Goal: Task Accomplishment & Management: Complete application form

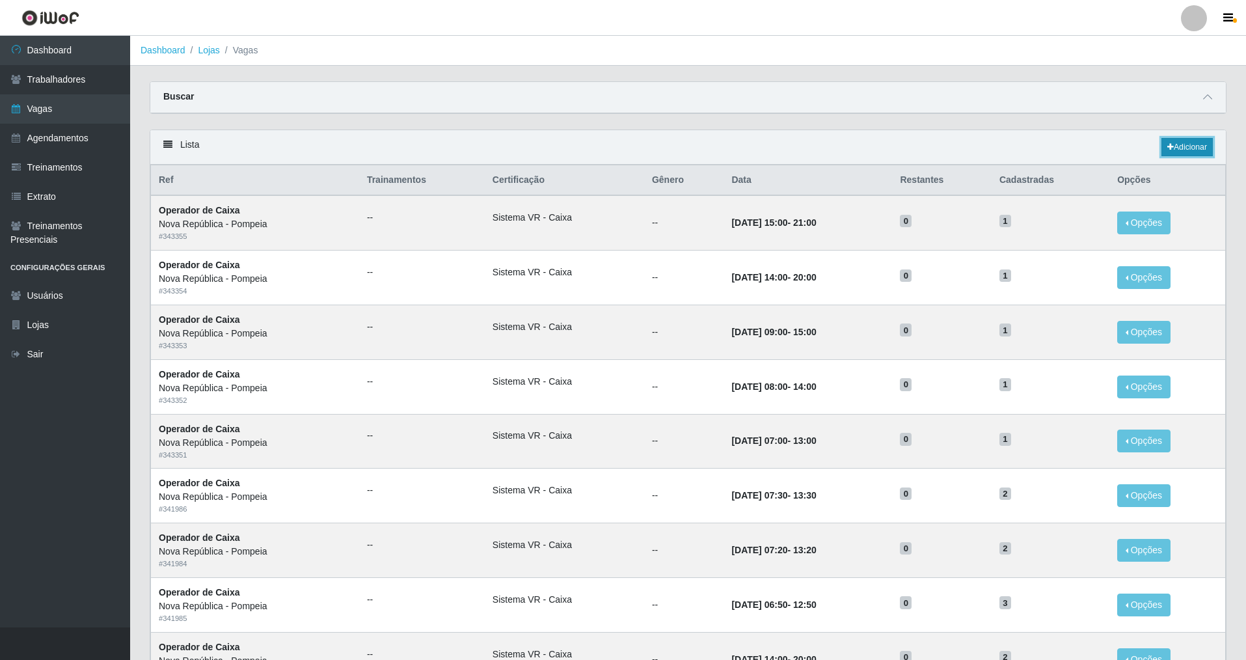
click at [1192, 142] on link "Adicionar" at bounding box center [1187, 147] width 51 height 18
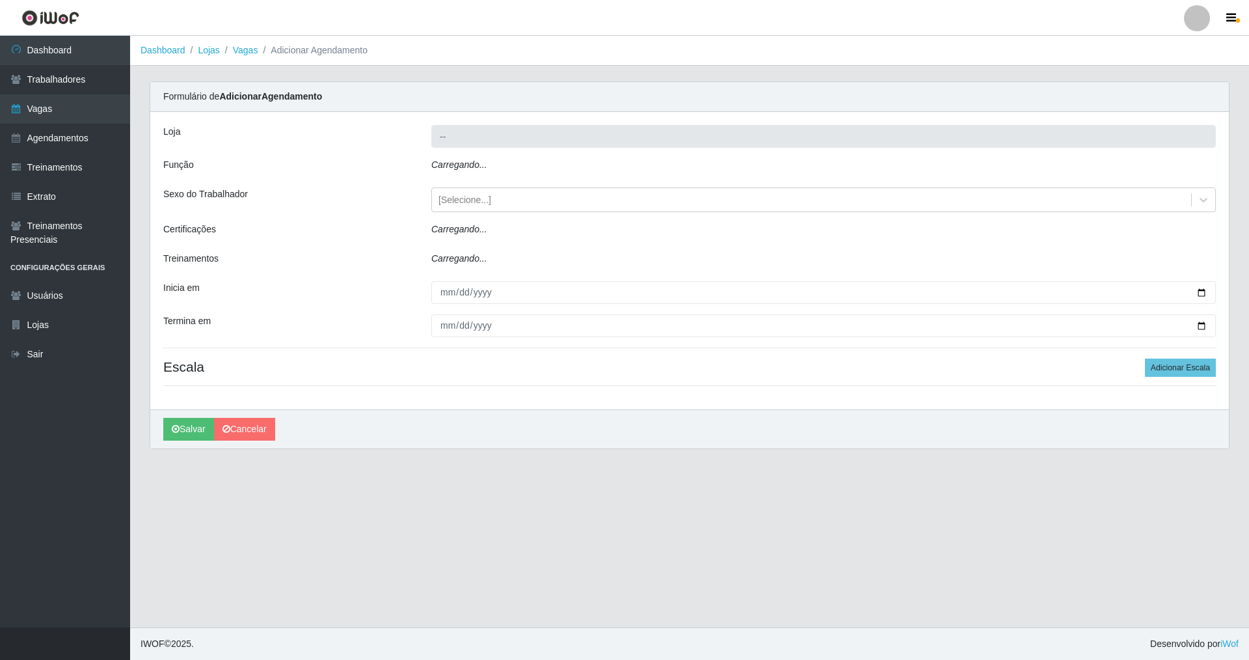
type input "Nova República - Pompeia"
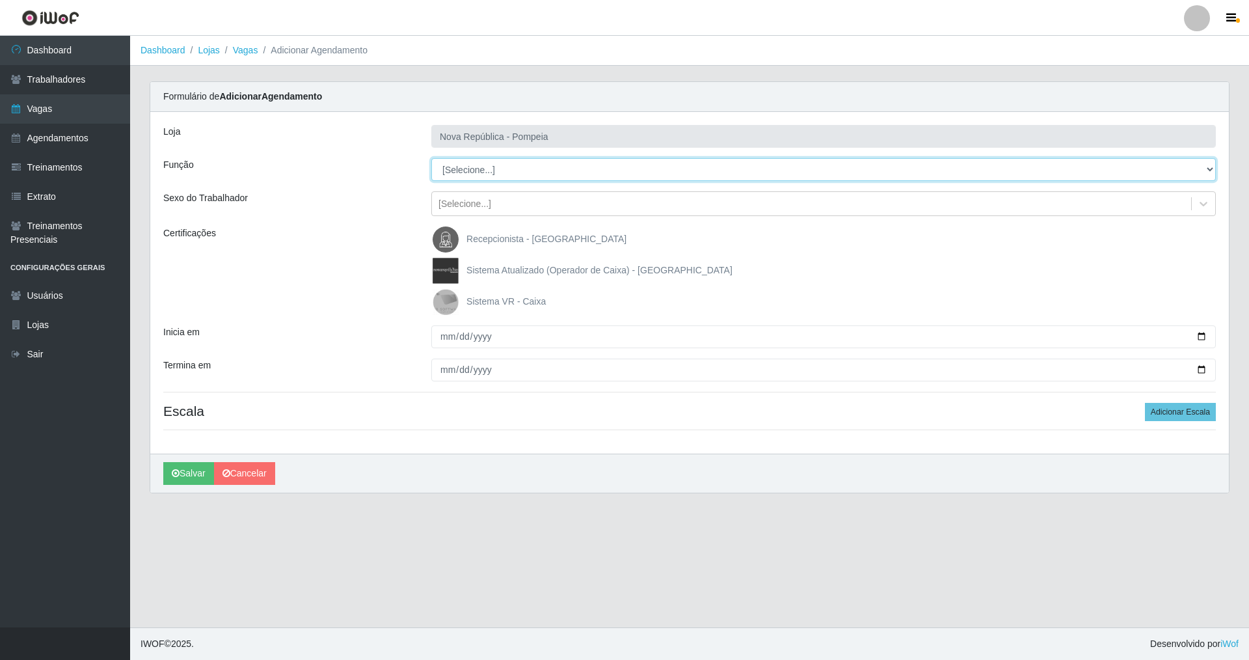
drag, startPoint x: 1204, startPoint y: 167, endPoint x: 963, endPoint y: 174, distance: 240.9
click at [1113, 167] on select "[Selecione...] Balconista Operador de Caixa Recepcionista Repositor" at bounding box center [823, 169] width 785 height 23
select select "22"
click at [431, 158] on select "[Selecione...] Balconista Operador de Caixa Recepcionista Repositor" at bounding box center [823, 169] width 785 height 23
click at [446, 305] on img at bounding box center [448, 302] width 31 height 26
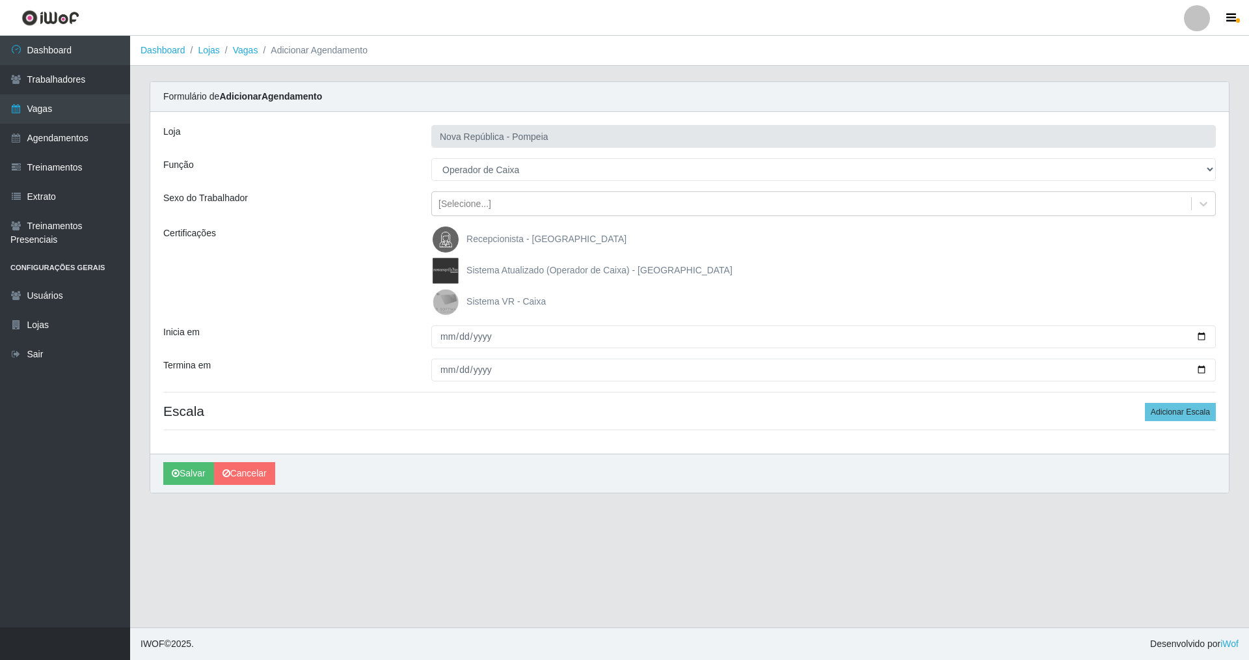
click at [0, 0] on input "Sistema VR - Caixa" at bounding box center [0, 0] width 0 height 0
click at [437, 340] on input "Inicia em" at bounding box center [823, 336] width 785 height 23
type input "[DATE]"
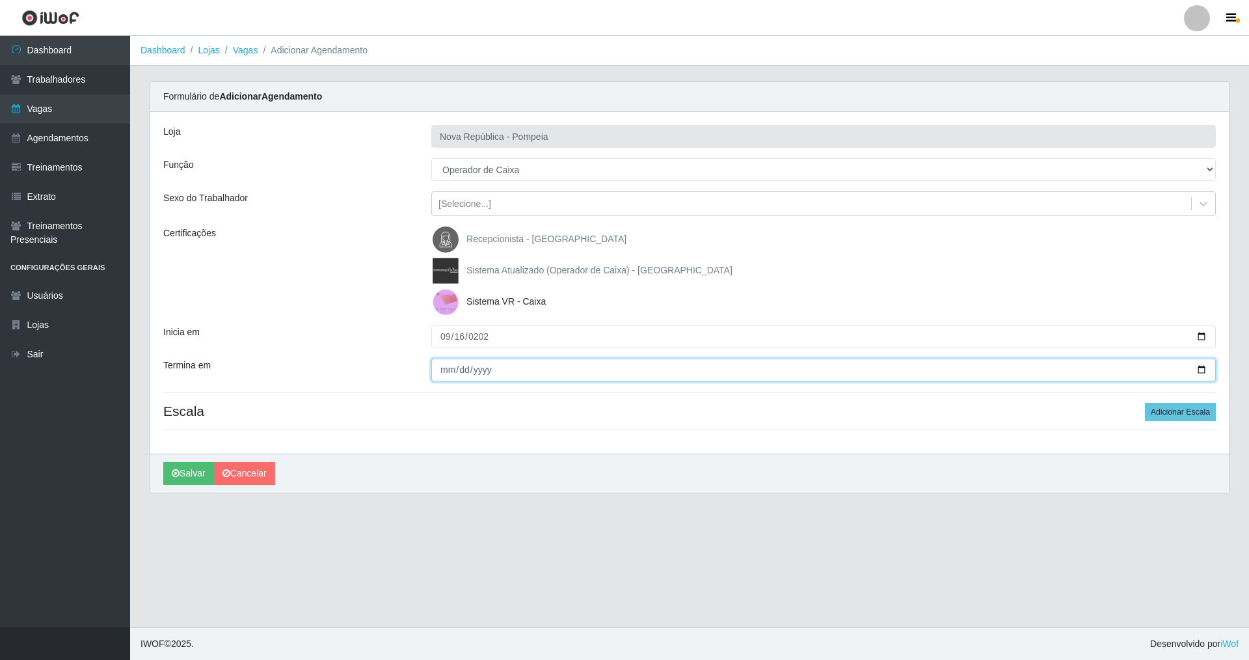
click at [437, 379] on input "Termina em" at bounding box center [823, 370] width 785 height 23
type input "[DATE]"
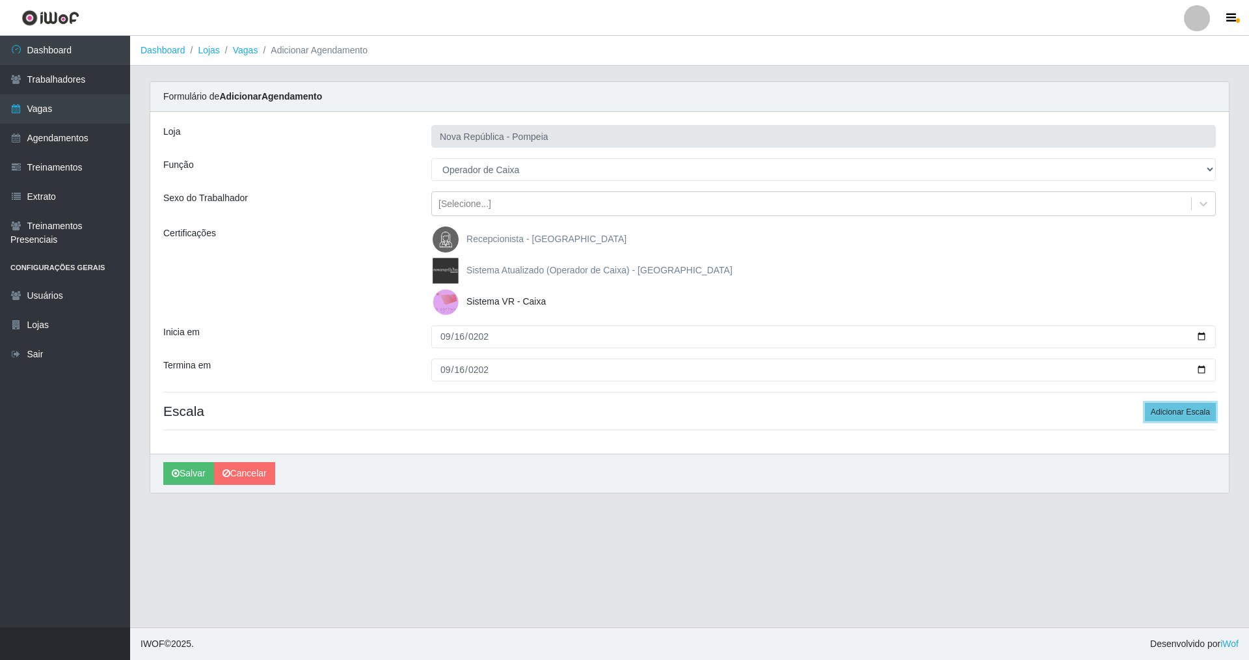
drag, startPoint x: 1191, startPoint y: 409, endPoint x: 957, endPoint y: 407, distance: 233.6
click at [1187, 408] on button "Adicionar Escala" at bounding box center [1180, 412] width 71 height 18
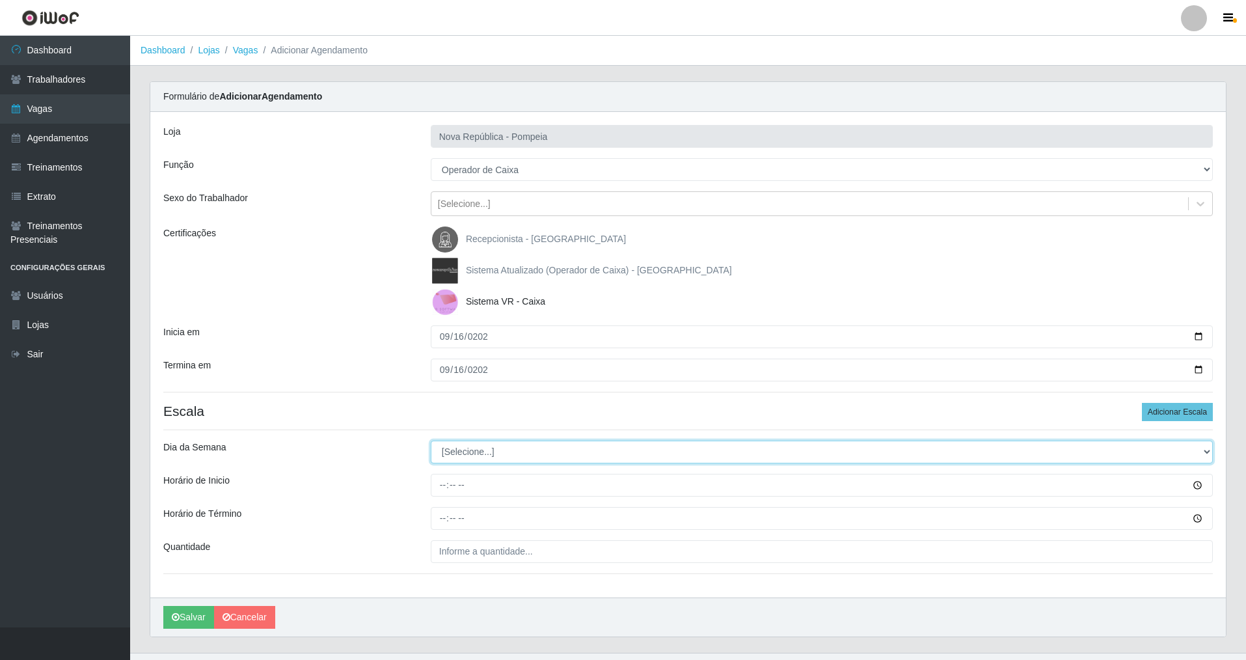
drag, startPoint x: 1209, startPoint y: 449, endPoint x: 978, endPoint y: 443, distance: 231.1
click at [1109, 443] on select "[Selecione...] Segunda Terça Quarta Quinta Sexta Sábado Domingo" at bounding box center [822, 452] width 782 height 23
select select "2"
click at [431, 441] on select "[Selecione...] Segunda Terça Quarta Quinta Sexta Sábado Domingo" at bounding box center [822, 452] width 782 height 23
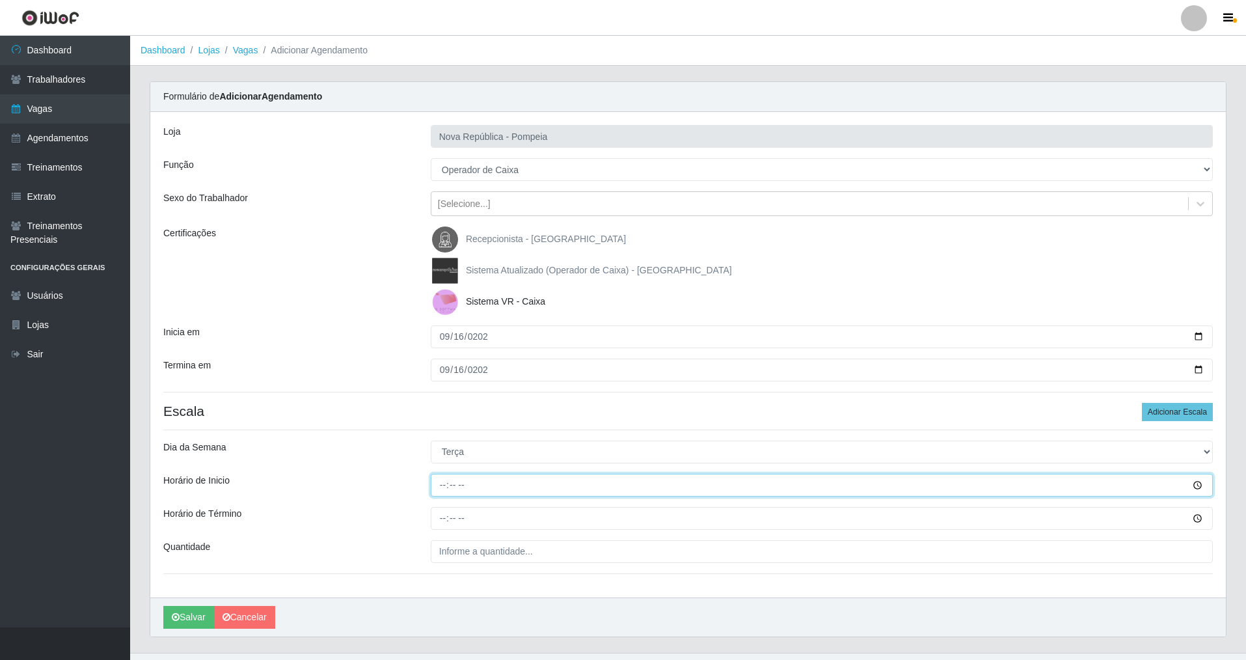
click at [432, 492] on input "Horário de Inicio" at bounding box center [822, 485] width 782 height 23
type input "07:00"
drag, startPoint x: 443, startPoint y: 521, endPoint x: 447, endPoint y: 510, distance: 12.3
click at [447, 510] on input "Horário de Término" at bounding box center [822, 518] width 782 height 23
type input "13:00"
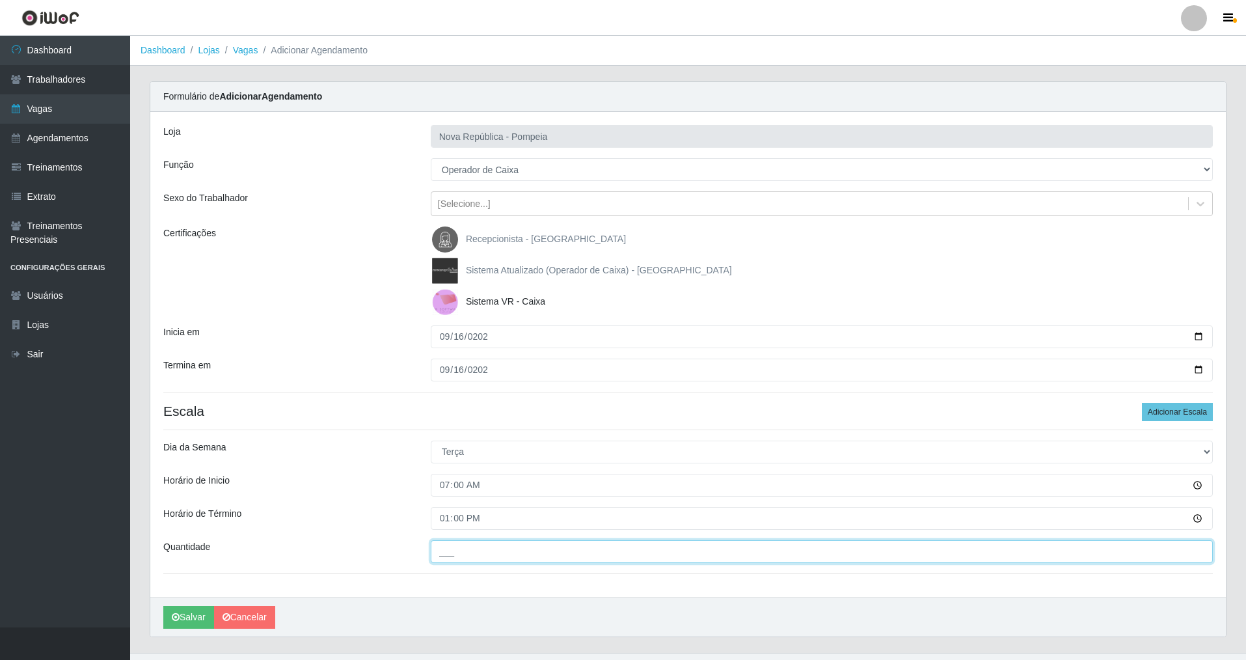
click at [477, 556] on input "___" at bounding box center [822, 551] width 782 height 23
type input "1__"
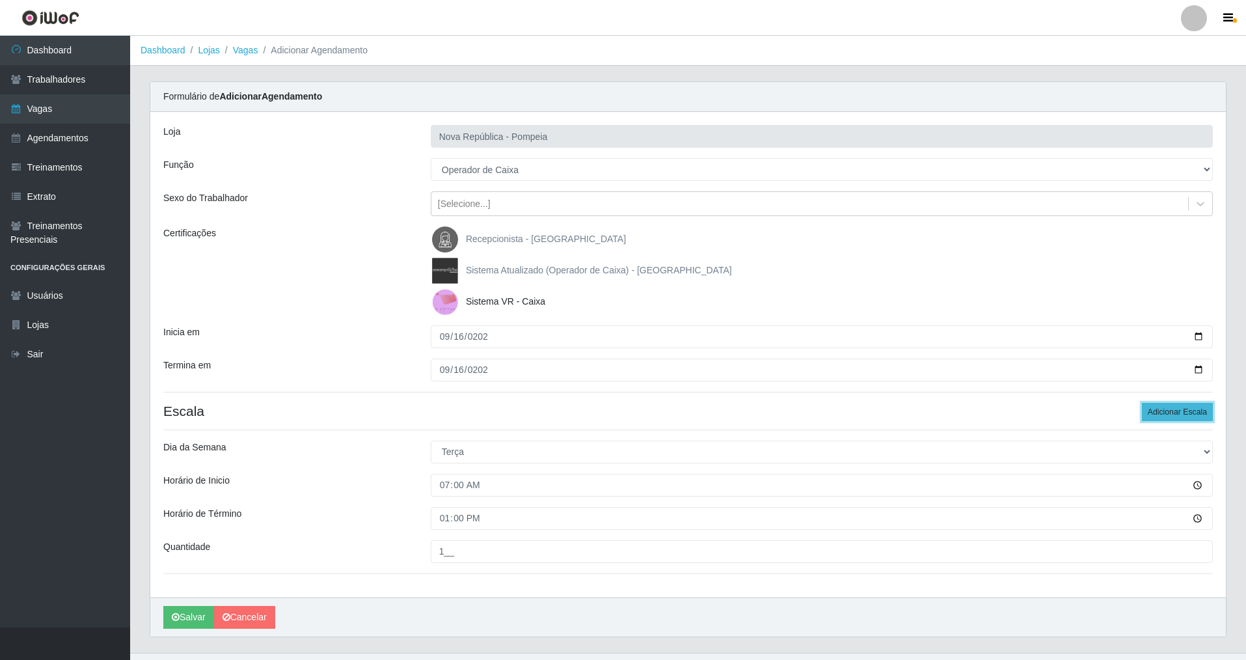
click at [1186, 414] on button "Adicionar Escala" at bounding box center [1177, 412] width 71 height 18
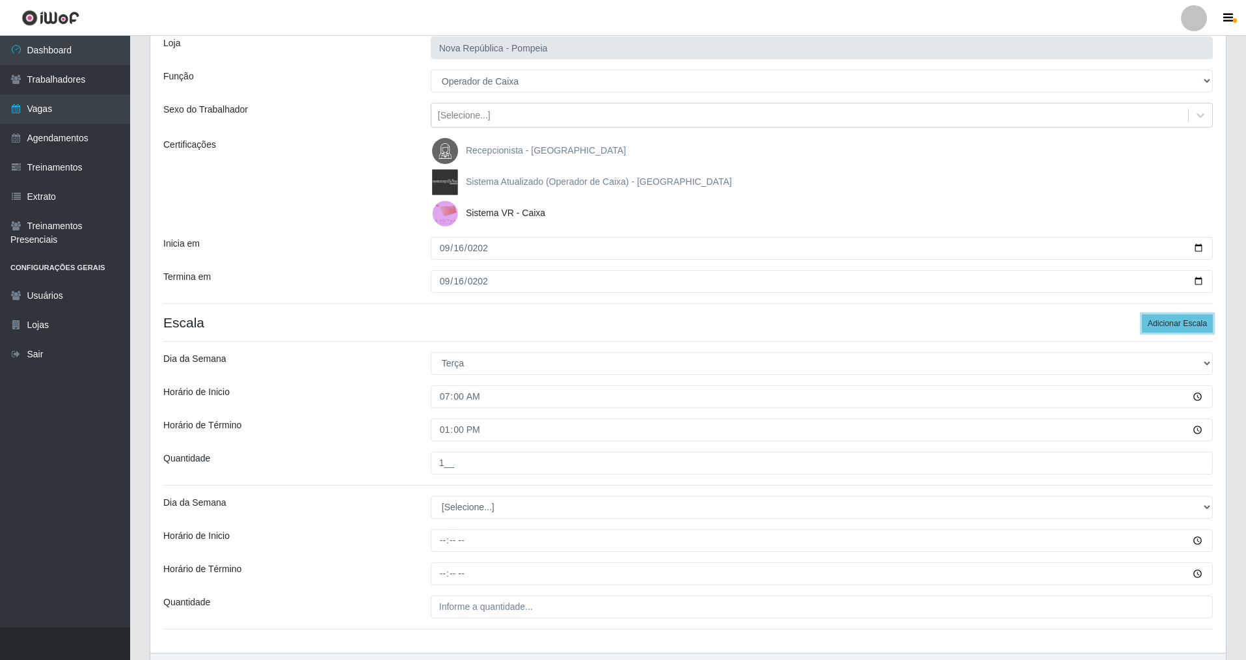
scroll to position [169, 0]
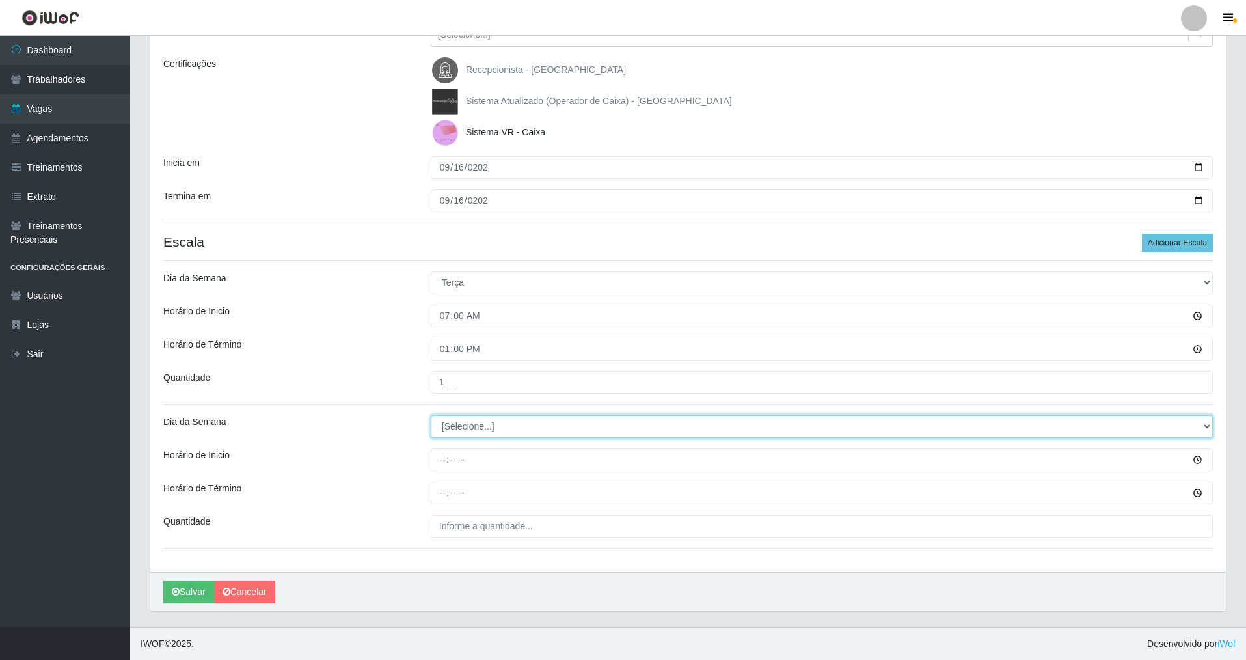
drag, startPoint x: 1208, startPoint y: 426, endPoint x: 1146, endPoint y: 426, distance: 62.5
click at [1158, 426] on select "[Selecione...] Segunda Terça Quarta Quinta Sexta Sábado Domingo" at bounding box center [822, 426] width 782 height 23
select select "2"
click at [431, 415] on select "[Selecione...] Segunda Terça Quarta Quinta Sexta Sábado Domingo" at bounding box center [822, 426] width 782 height 23
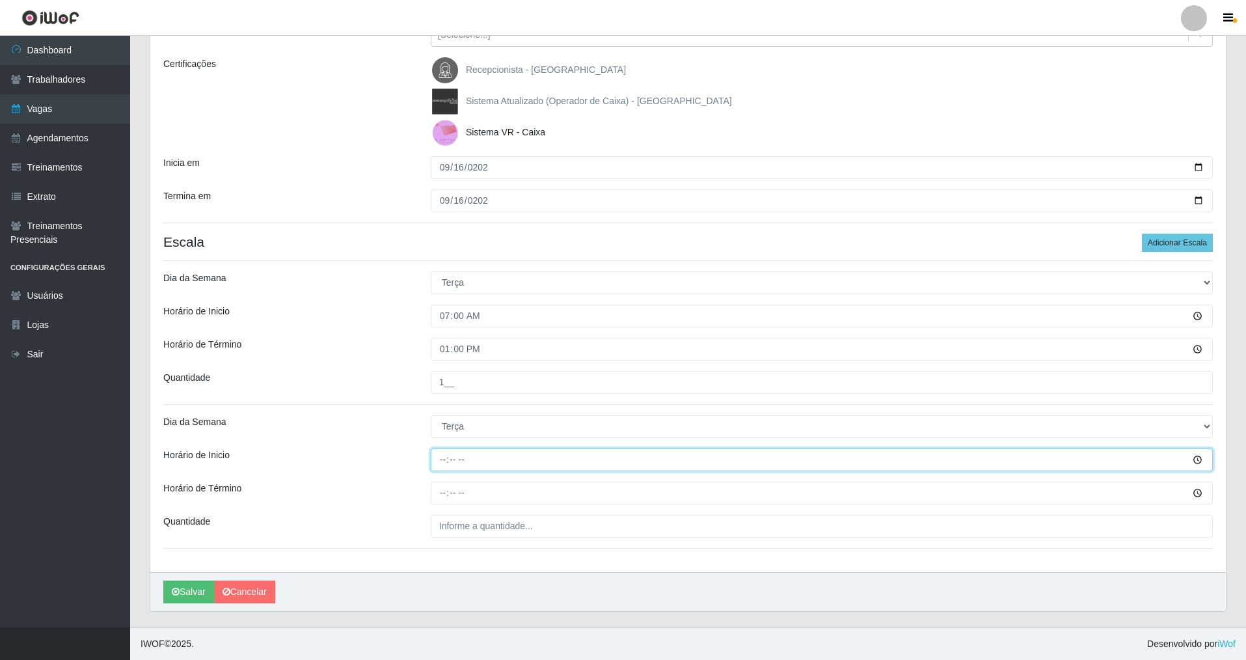
click at [439, 464] on input "Horário de Inicio" at bounding box center [822, 459] width 782 height 23
type input "08:00"
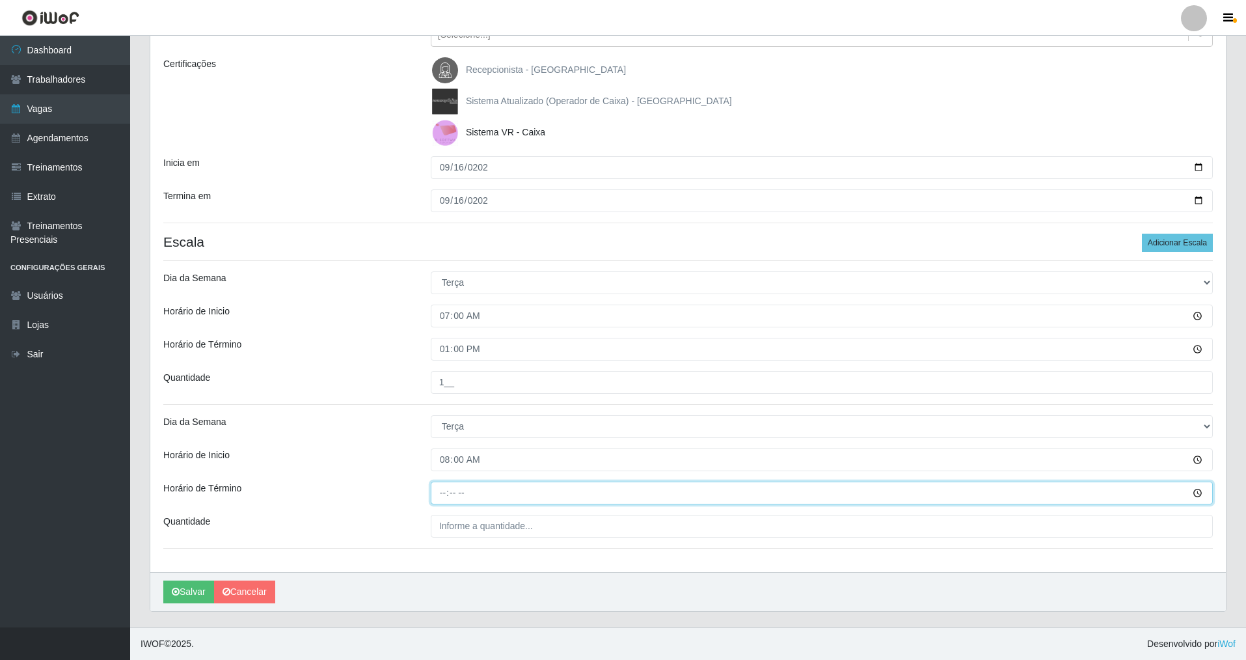
drag, startPoint x: 439, startPoint y: 491, endPoint x: 434, endPoint y: 482, distance: 10.2
click at [439, 490] on input "Horário de Término" at bounding box center [822, 493] width 782 height 23
type input "14:00"
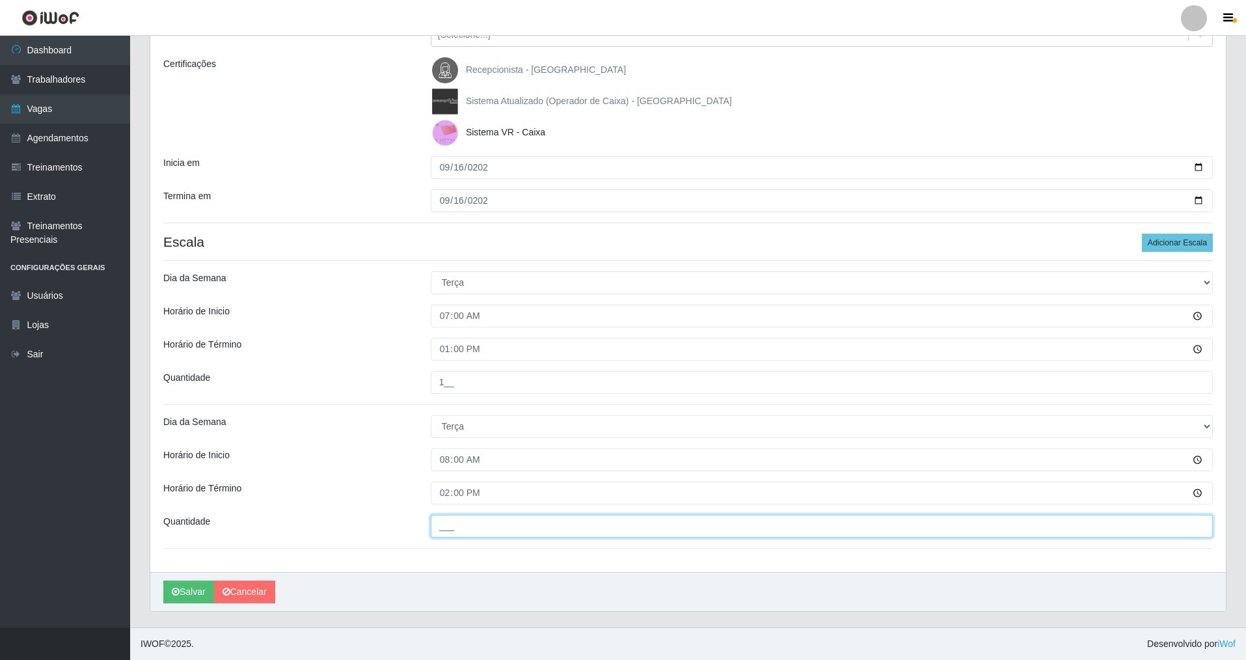
click at [459, 520] on input "___" at bounding box center [822, 526] width 782 height 23
type input "1__"
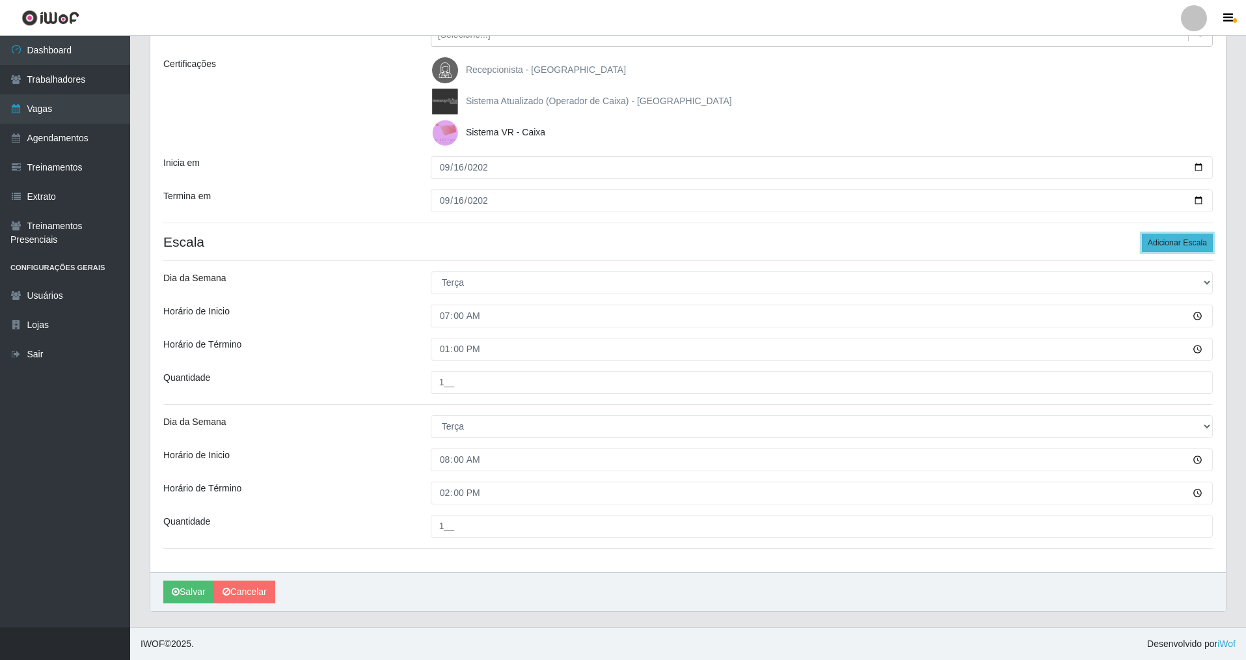
click at [1186, 247] on button "Adicionar Escala" at bounding box center [1177, 243] width 71 height 18
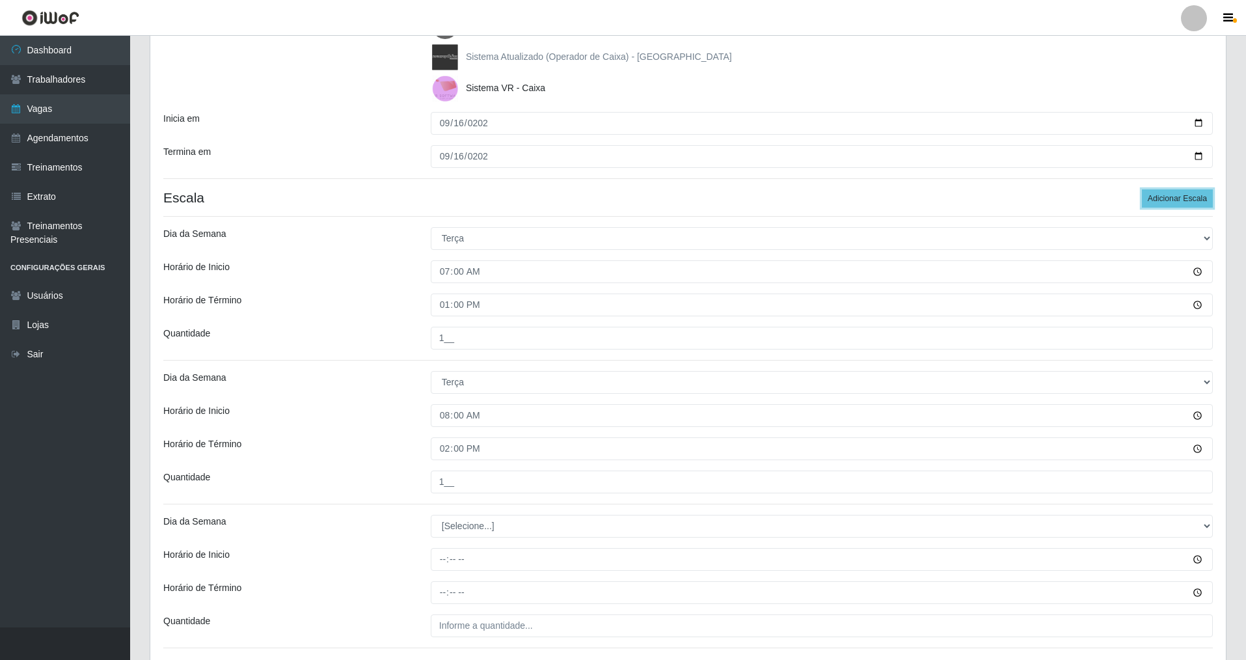
scroll to position [313, 0]
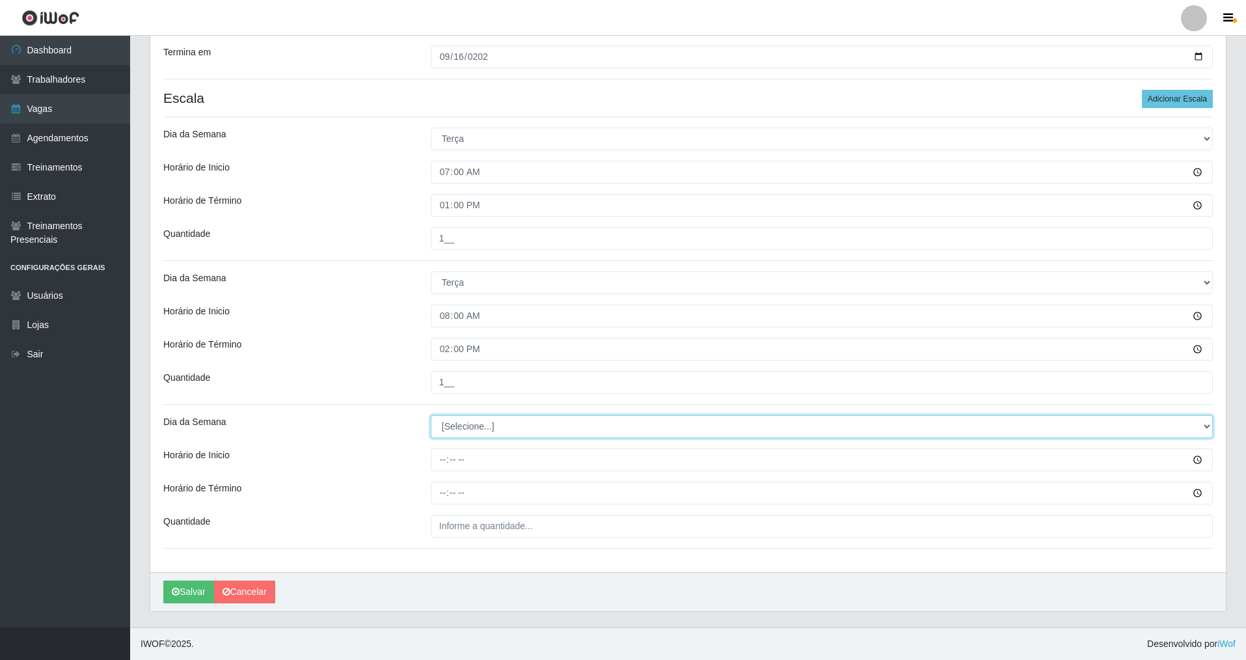
drag, startPoint x: 1199, startPoint y: 423, endPoint x: 1126, endPoint y: 437, distance: 74.3
click at [1190, 424] on select "[Selecione...] Segunda Terça Quarta Quinta Sexta Sábado Domingo" at bounding box center [822, 426] width 782 height 23
select select "2"
click at [431, 415] on select "[Selecione...] Segunda Terça Quarta Quinta Sexta Sábado Domingo" at bounding box center [822, 426] width 782 height 23
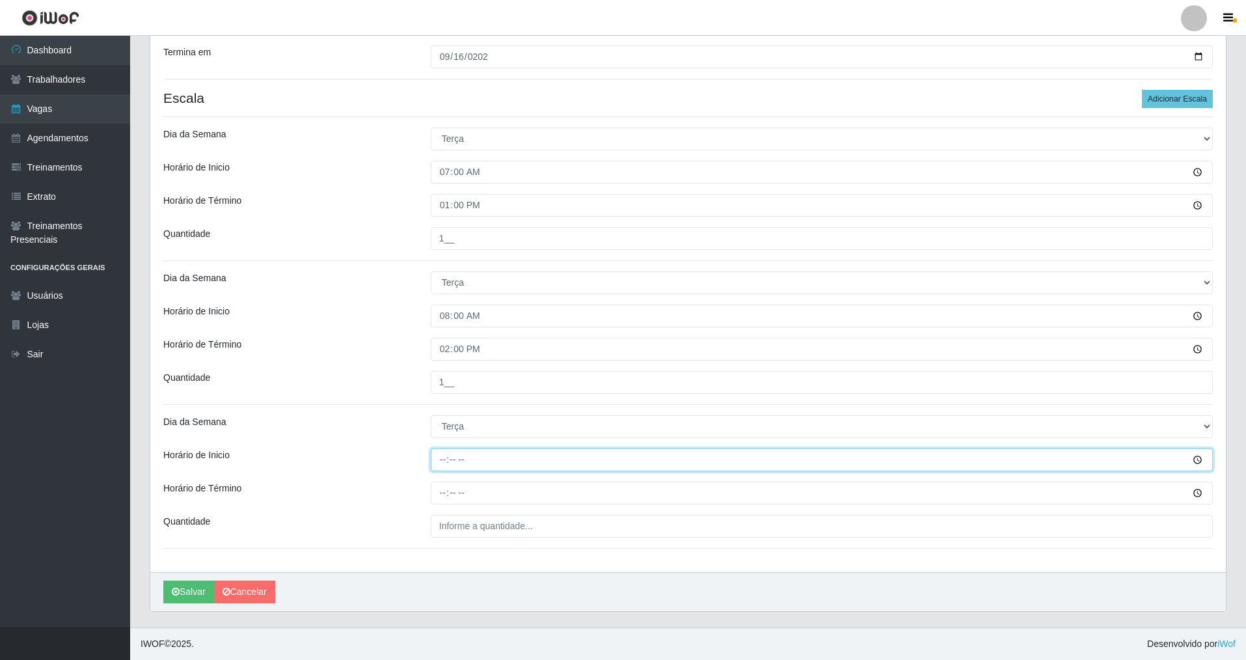
drag, startPoint x: 439, startPoint y: 463, endPoint x: 428, endPoint y: 442, distance: 23.3
click at [436, 459] on input "Horário de Inicio" at bounding box center [822, 459] width 782 height 23
type input "14:00"
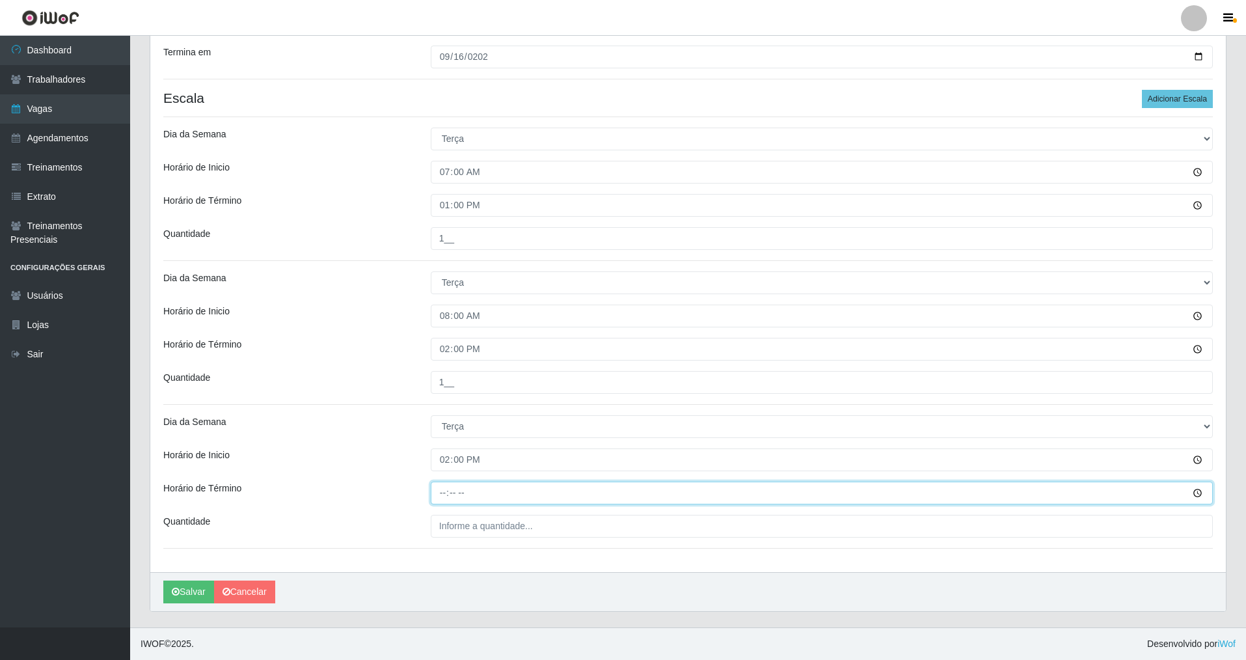
drag, startPoint x: 442, startPoint y: 491, endPoint x: 459, endPoint y: 454, distance: 41.0
click at [450, 473] on div "Loja Nova República - Pompeia Função [Selecione...] Balconista Operador de Caix…" at bounding box center [688, 185] width 1076 height 773
type input "20:00"
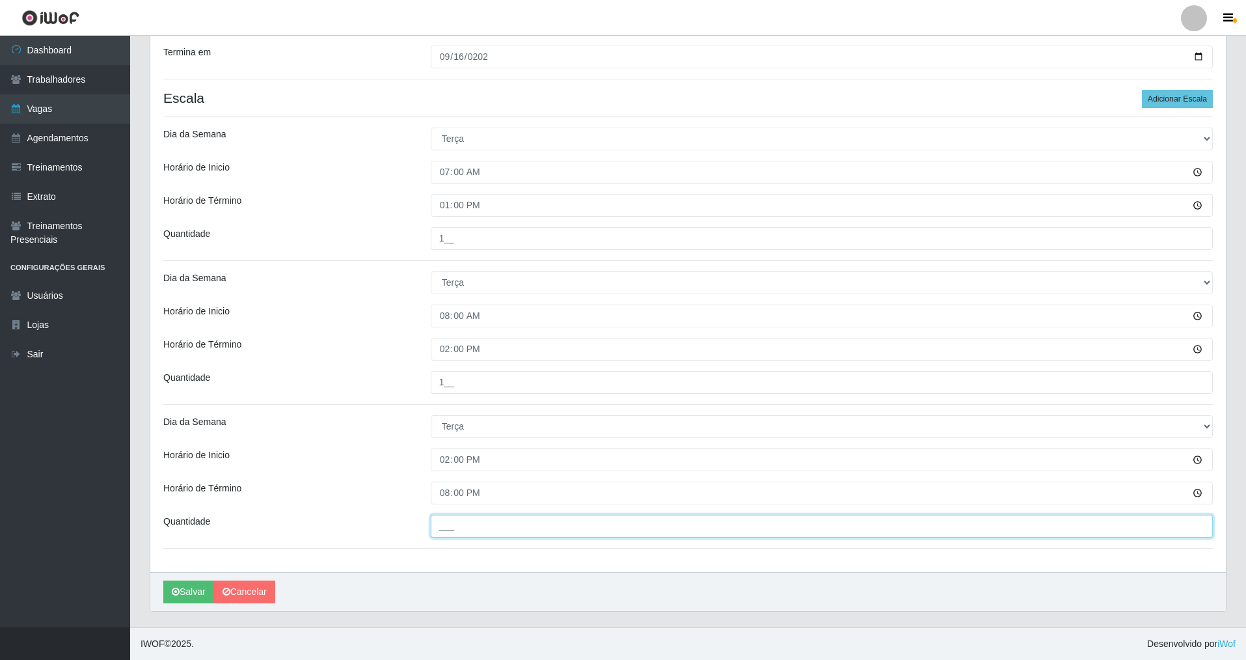
click at [446, 528] on input "___" at bounding box center [822, 526] width 782 height 23
type input "1__"
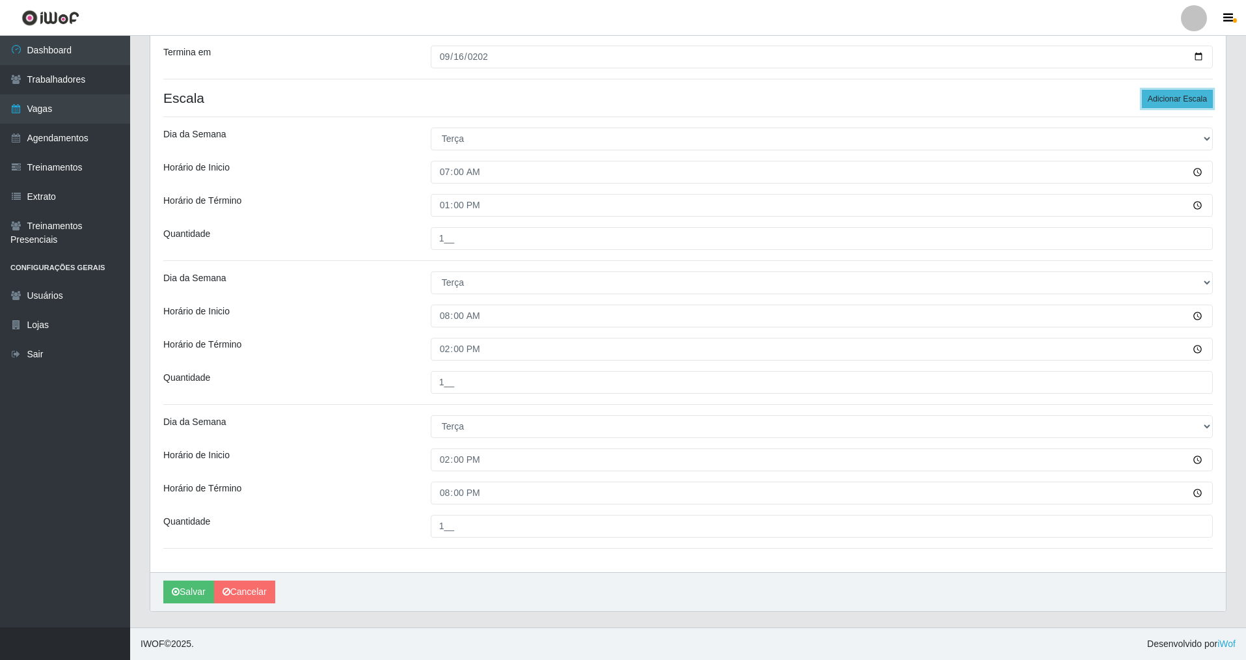
click at [1169, 100] on button "Adicionar Escala" at bounding box center [1177, 99] width 71 height 18
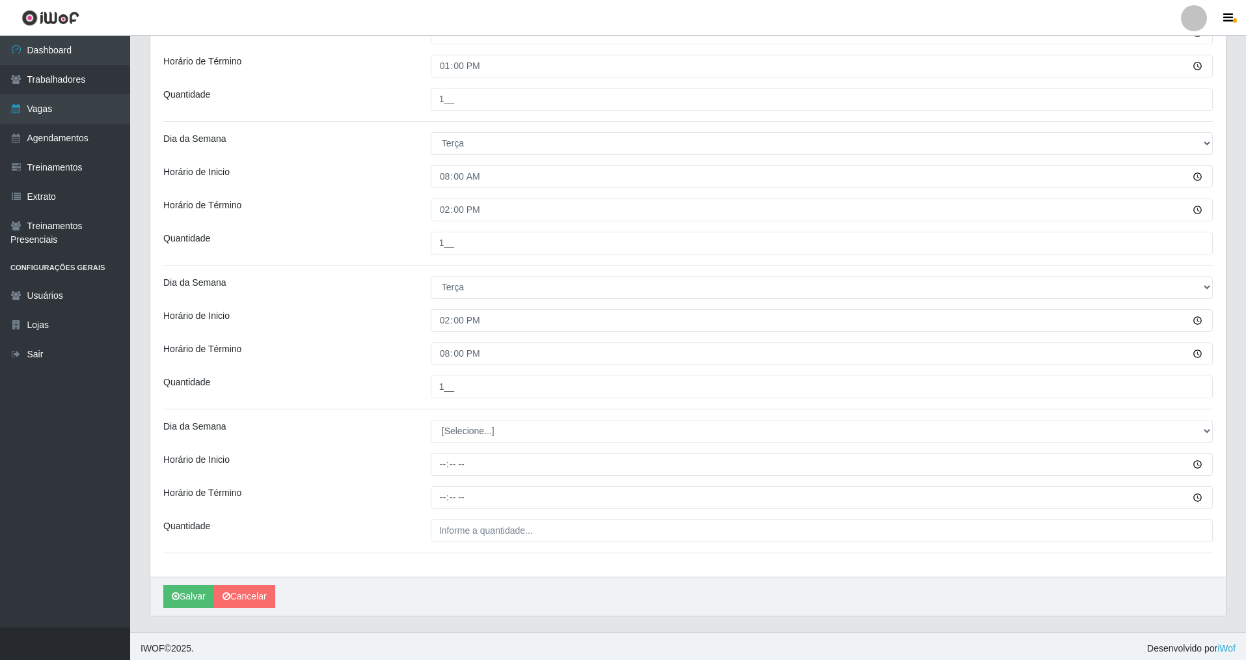
scroll to position [457, 0]
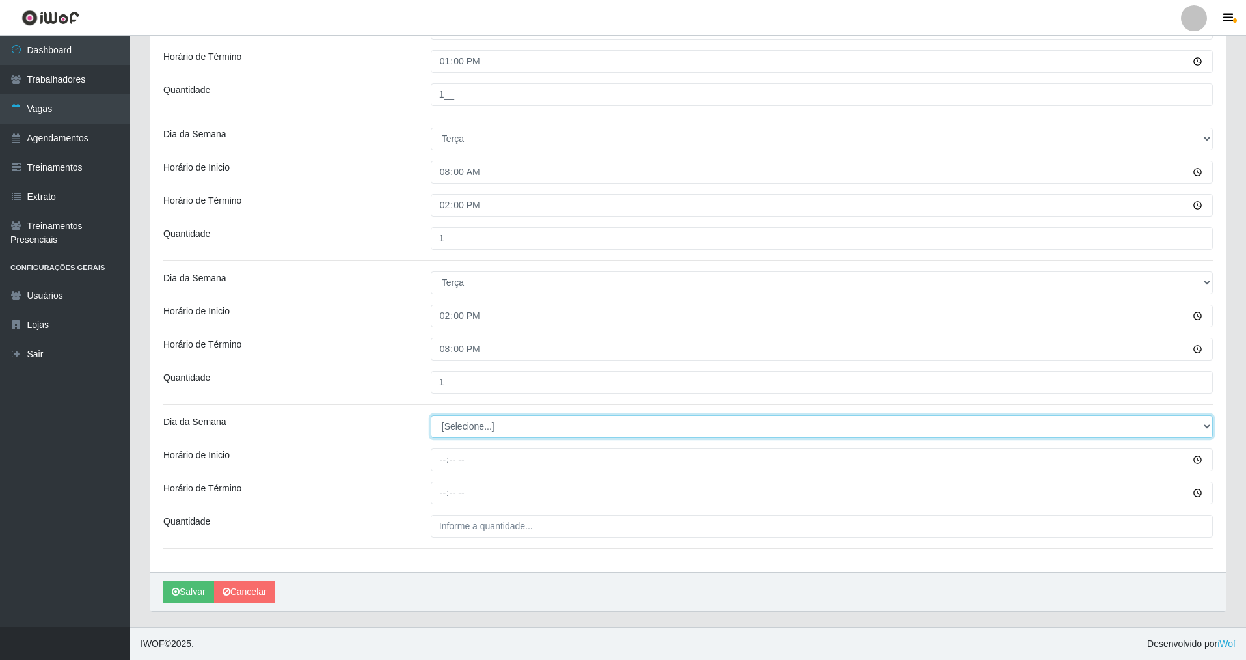
drag, startPoint x: 1208, startPoint y: 423, endPoint x: 1154, endPoint y: 435, distance: 54.6
click at [1180, 429] on select "[Selecione...] Segunda Terça Quarta Quinta Sexta Sábado Domingo" at bounding box center [822, 426] width 782 height 23
select select "2"
click at [431, 415] on select "[Selecione...] Segunda Terça Quarta Quinta Sexta Sábado Domingo" at bounding box center [822, 426] width 782 height 23
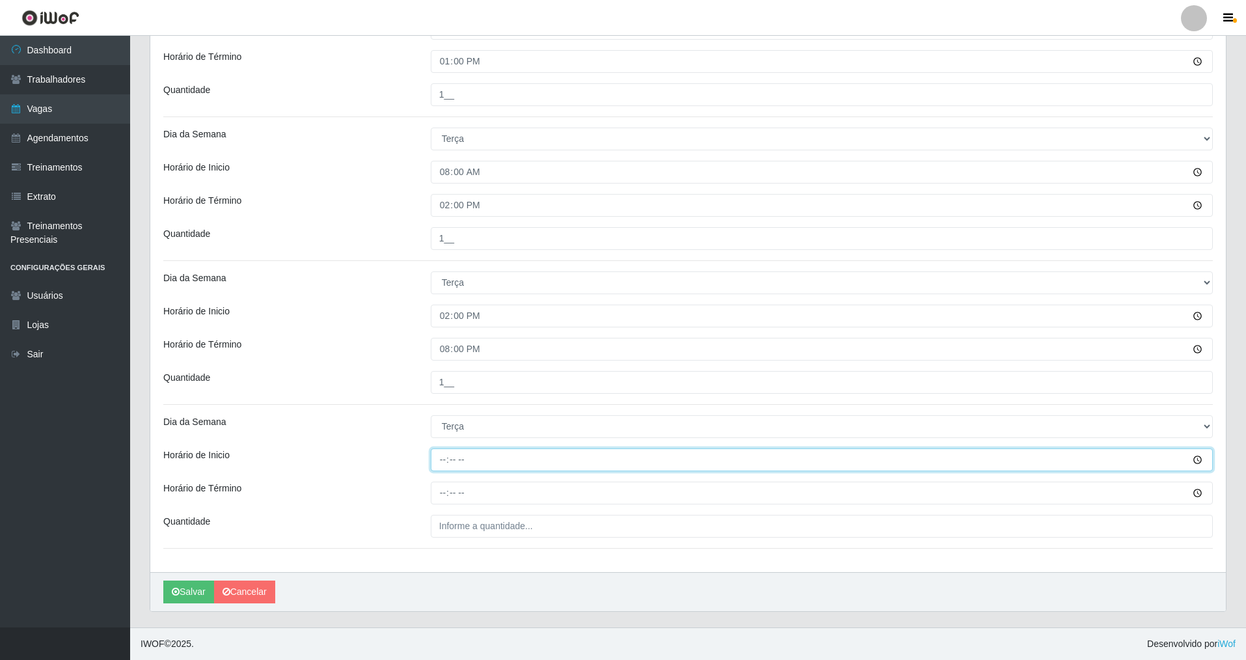
click at [435, 459] on input "Horário de Inicio" at bounding box center [822, 459] width 782 height 23
type input "15:00"
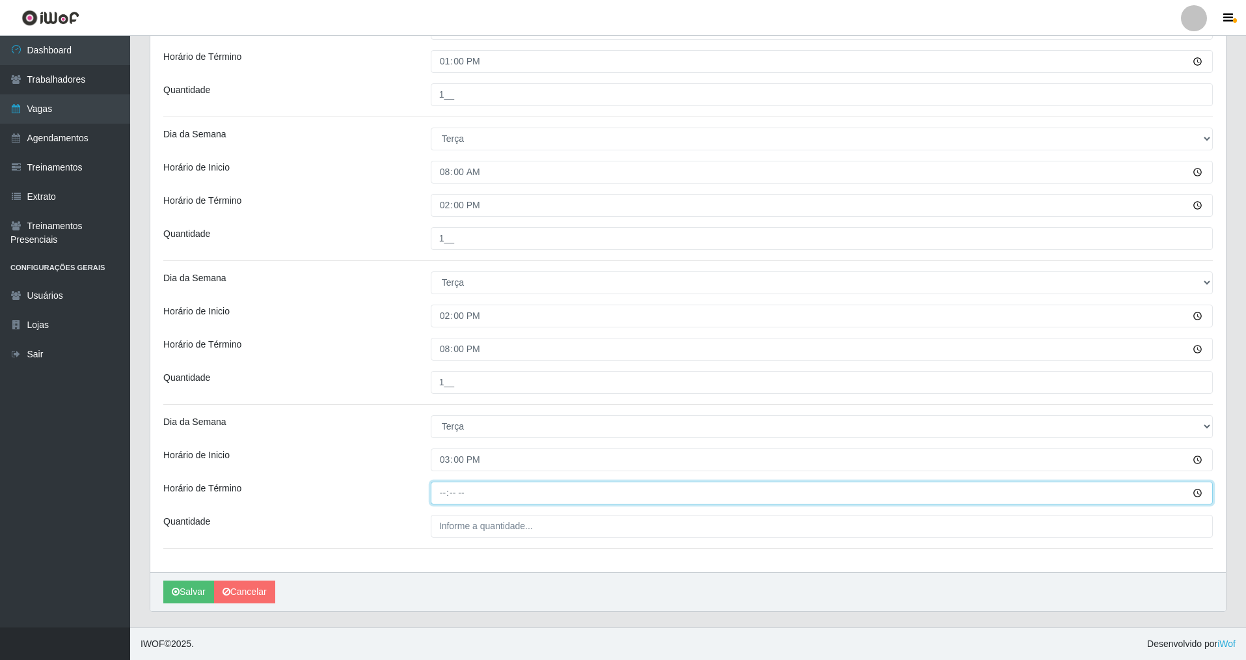
click at [447, 494] on input "Horário de Término" at bounding box center [822, 493] width 782 height 23
type input "21:00"
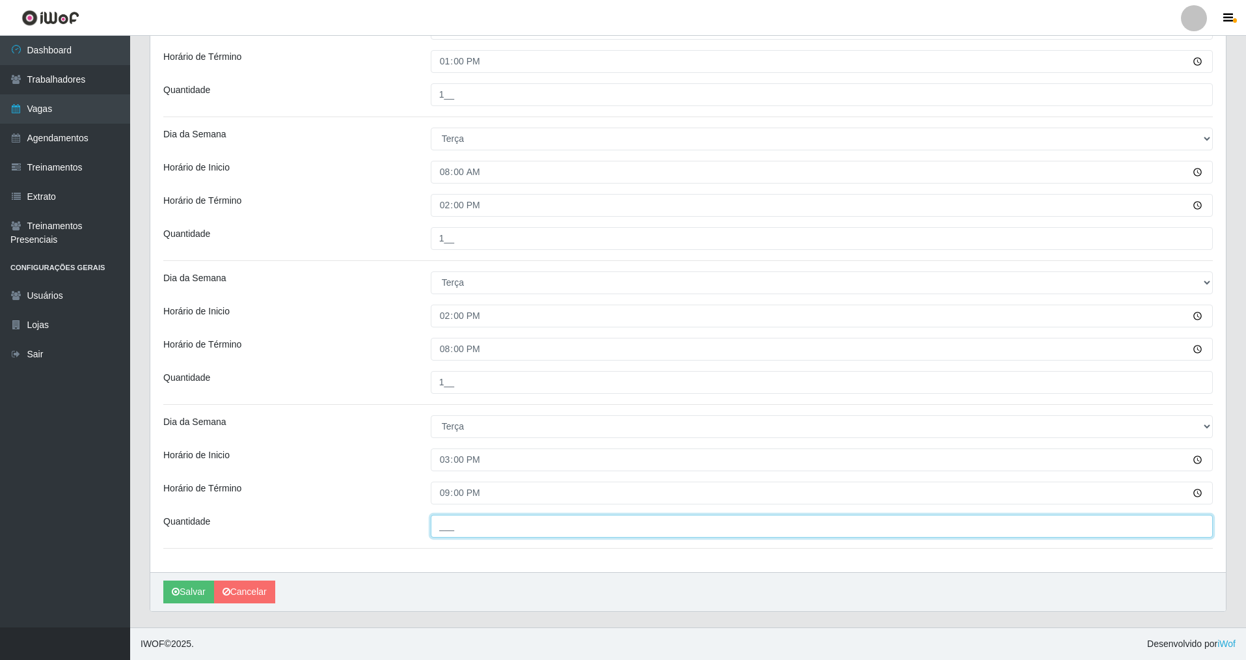
drag, startPoint x: 448, startPoint y: 533, endPoint x: 461, endPoint y: 655, distance: 123.0
click at [448, 536] on input "___" at bounding box center [822, 526] width 782 height 23
type input "1__"
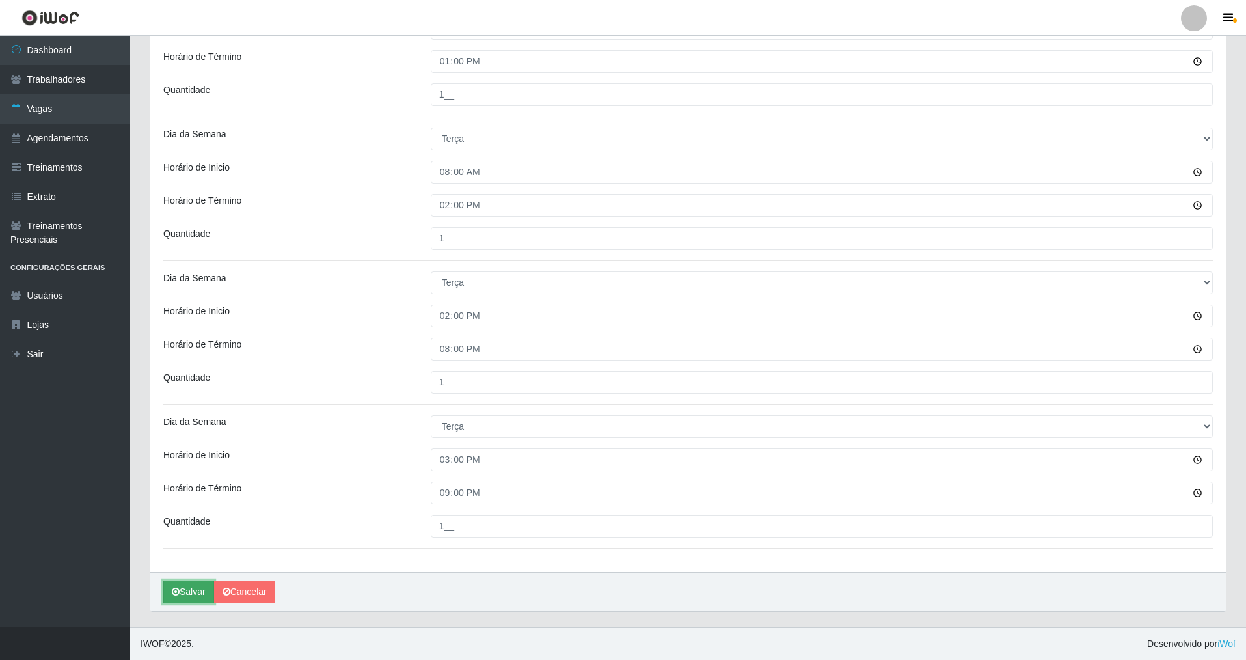
click at [177, 585] on button "Salvar" at bounding box center [188, 591] width 51 height 23
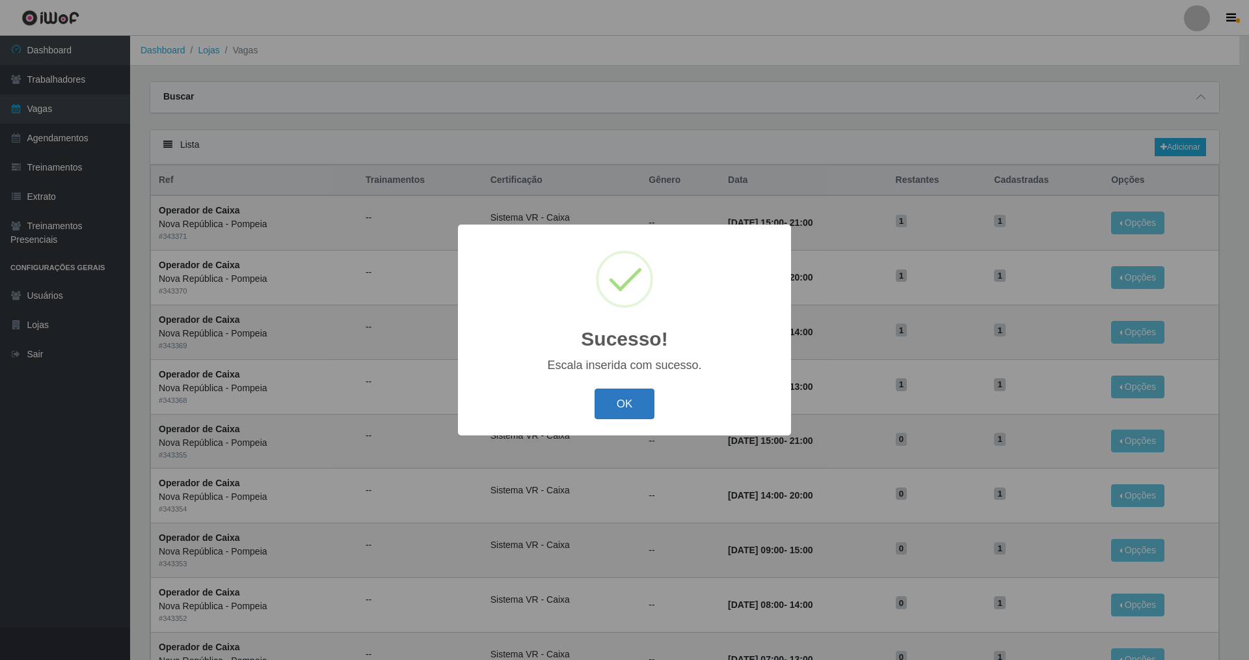
click at [634, 398] on button "OK" at bounding box center [625, 403] width 61 height 31
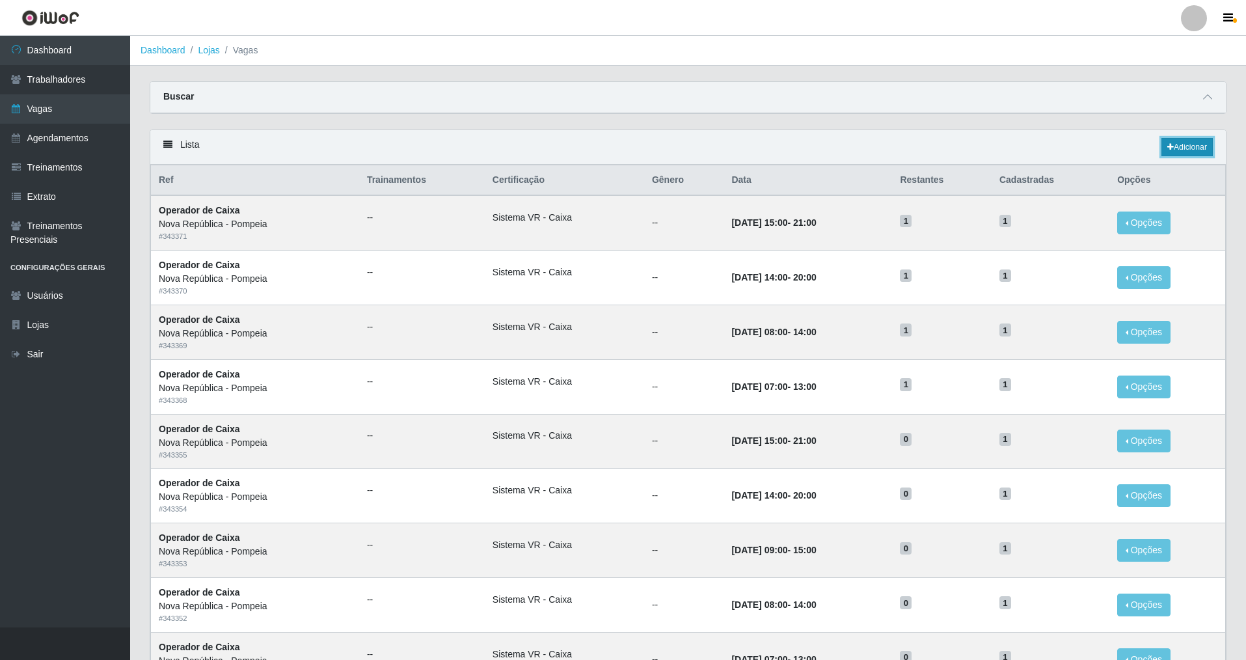
click at [1188, 139] on link "Adicionar" at bounding box center [1187, 147] width 51 height 18
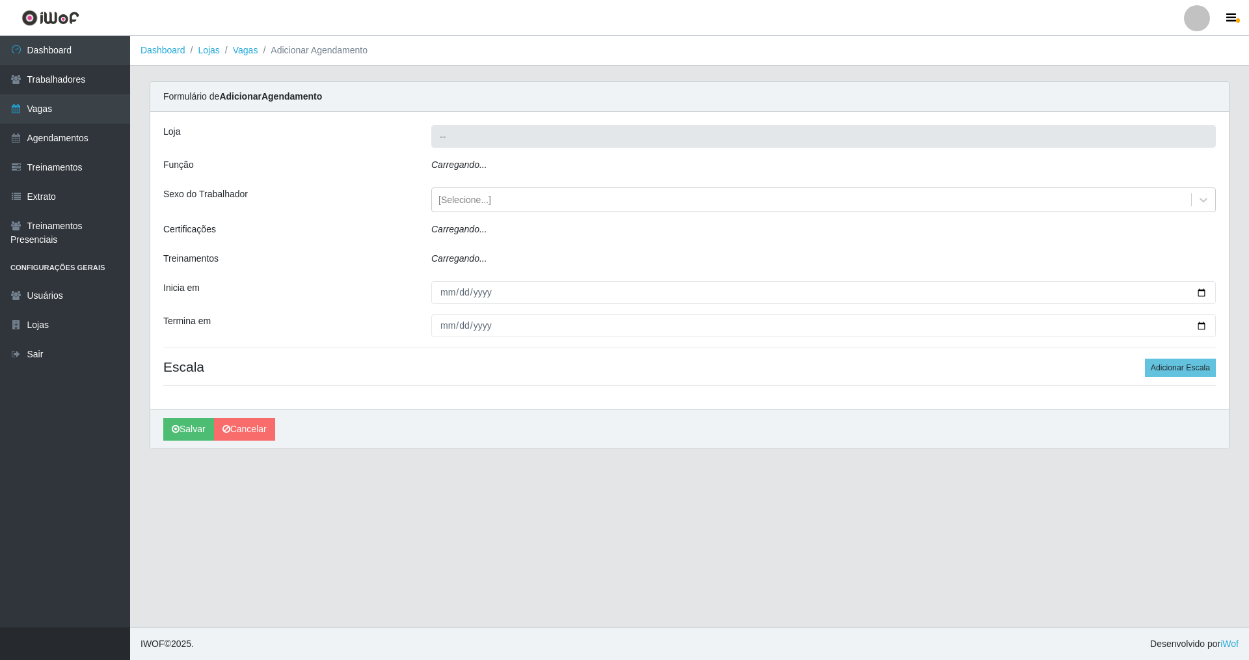
type input "Nova República - Pompeia"
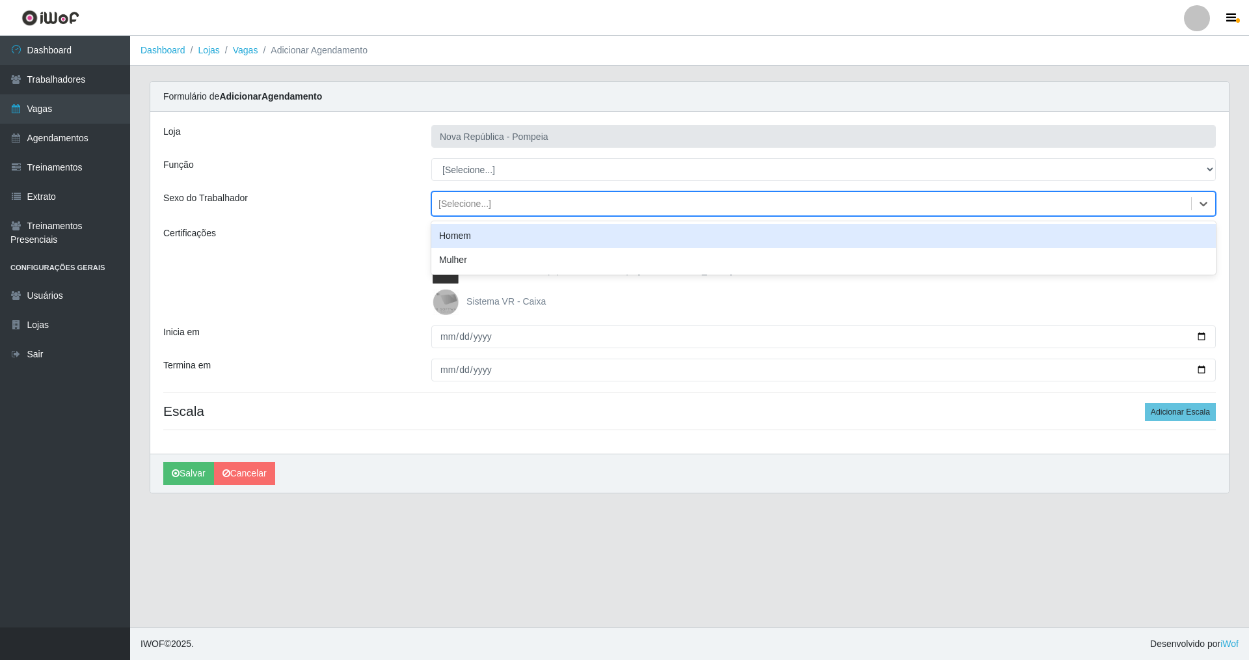
drag, startPoint x: 1197, startPoint y: 200, endPoint x: 1178, endPoint y: 199, distance: 19.6
click at [1186, 199] on div "[Selecione...]" at bounding box center [823, 203] width 785 height 25
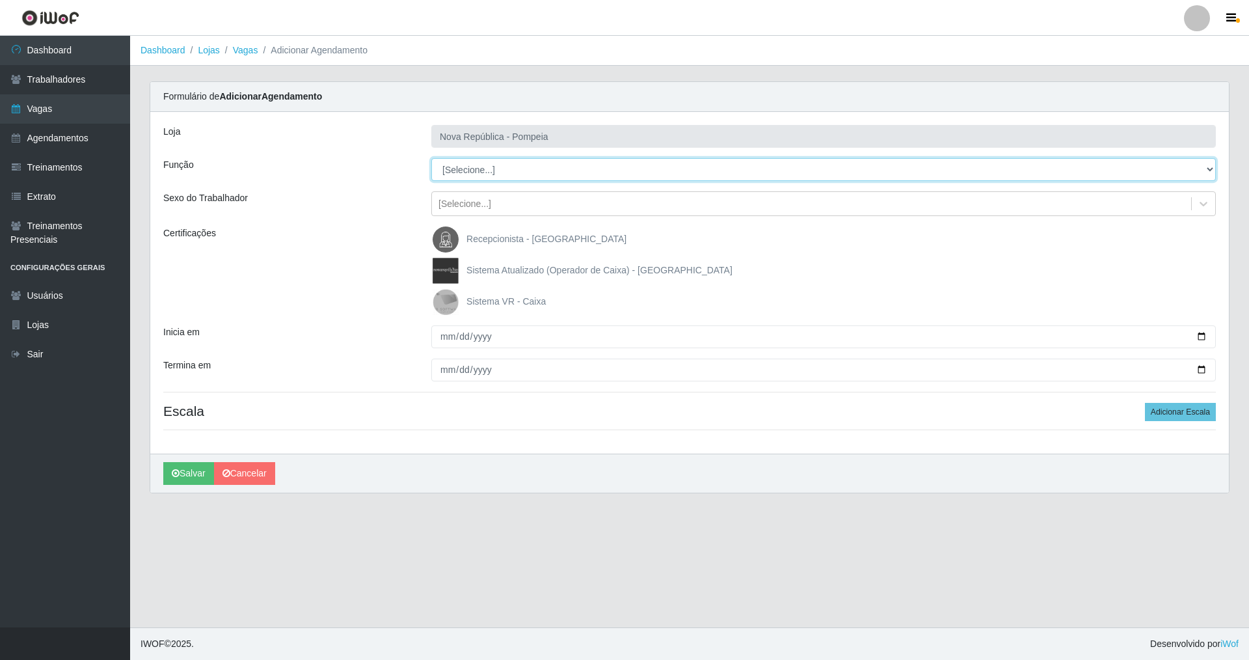
click at [1212, 163] on select "[Selecione...] Balconista Operador de Caixa Recepcionista Repositor" at bounding box center [823, 169] width 785 height 23
select select "22"
click at [431, 158] on select "[Selecione...] Balconista Operador de Caixa Recepcionista Repositor" at bounding box center [823, 169] width 785 height 23
click at [444, 305] on img at bounding box center [448, 302] width 31 height 26
click at [0, 0] on input "Sistema VR - Caixa" at bounding box center [0, 0] width 0 height 0
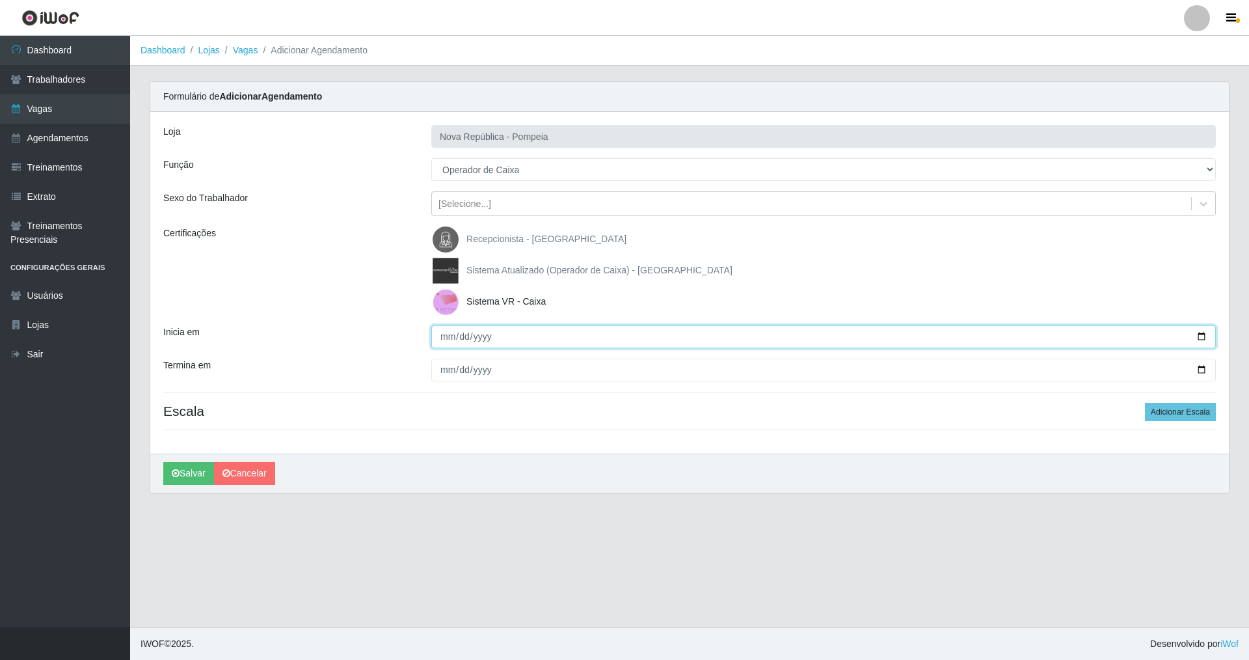
drag, startPoint x: 448, startPoint y: 336, endPoint x: 448, endPoint y: 406, distance: 70.3
click at [444, 377] on div "Loja Nova República - Pompeia Função [Selecione...] Balconista Operador de Caix…" at bounding box center [689, 283] width 1079 height 342
type input "[DATE]"
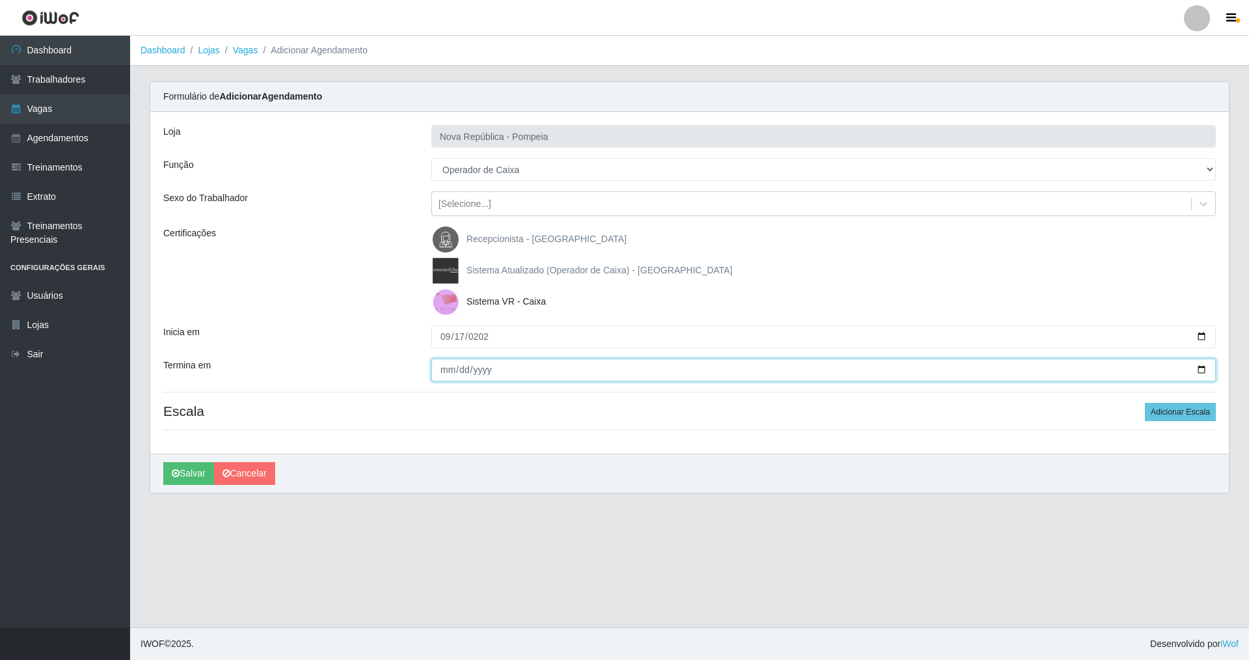
drag, startPoint x: 439, startPoint y: 362, endPoint x: 441, endPoint y: 355, distance: 7.0
click at [441, 357] on div "Loja Nova República - Pompeia Função [Selecione...] Balconista Operador de Caix…" at bounding box center [689, 283] width 1079 height 342
type input "[DATE]"
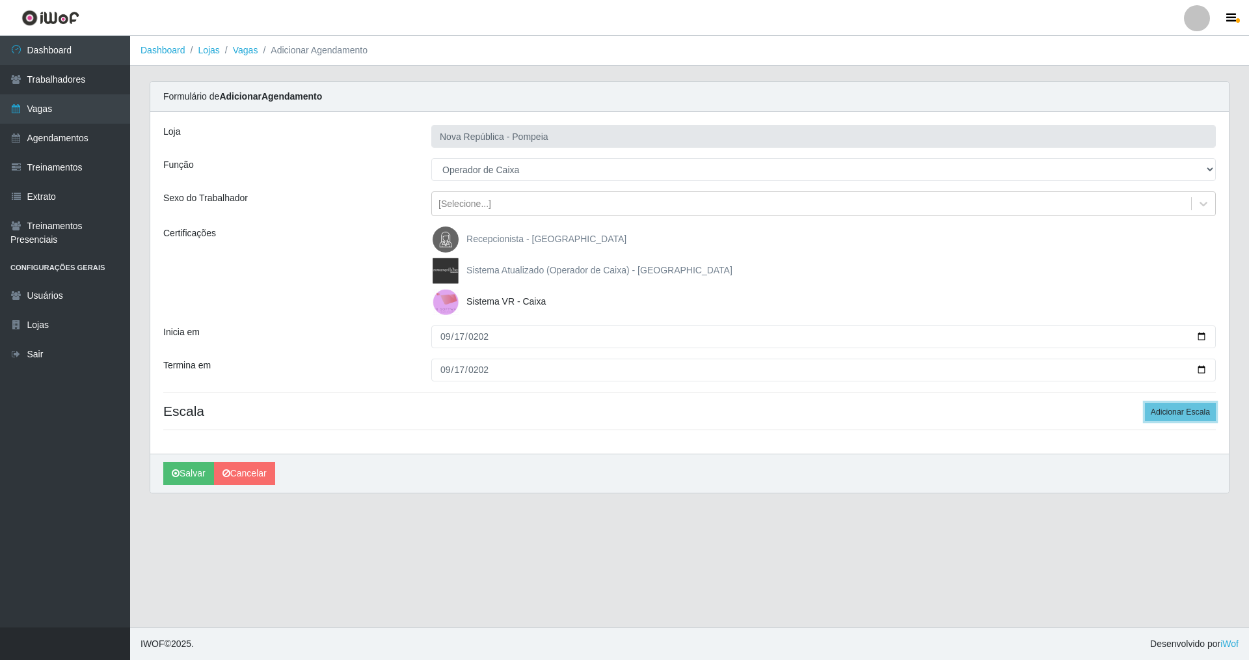
drag, startPoint x: 1181, startPoint y: 410, endPoint x: 848, endPoint y: 409, distance: 333.2
click at [1121, 409] on h4 "Escala Adicionar Escala" at bounding box center [689, 411] width 1053 height 16
drag, startPoint x: 1166, startPoint y: 411, endPoint x: 1133, endPoint y: 406, distance: 33.5
click at [1164, 409] on button "Adicionar Escala" at bounding box center [1180, 412] width 71 height 18
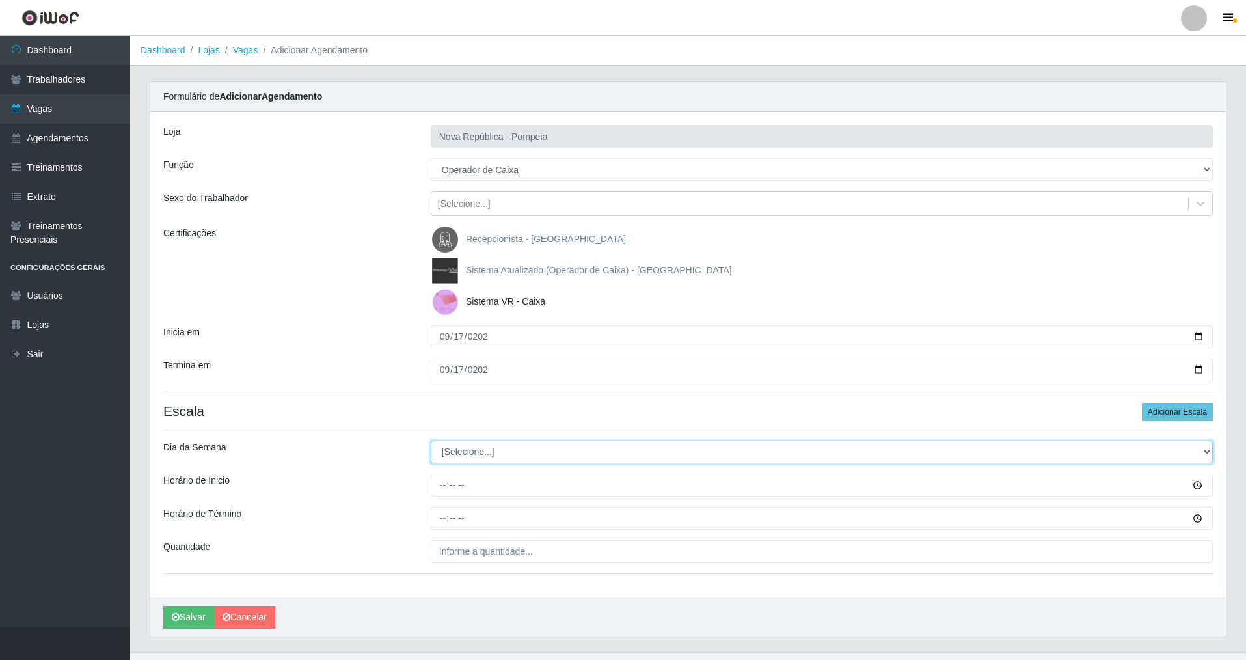
drag, startPoint x: 1202, startPoint y: 451, endPoint x: 1149, endPoint y: 451, distance: 52.7
click at [1149, 451] on select "[Selecione...] Segunda Terça Quarta Quinta Sexta Sábado Domingo" at bounding box center [822, 452] width 782 height 23
select select "3"
click at [431, 441] on select "[Selecione...] Segunda Terça Quarta Quinta Sexta Sábado Domingo" at bounding box center [822, 452] width 782 height 23
drag, startPoint x: 435, startPoint y: 484, endPoint x: 424, endPoint y: 479, distance: 11.6
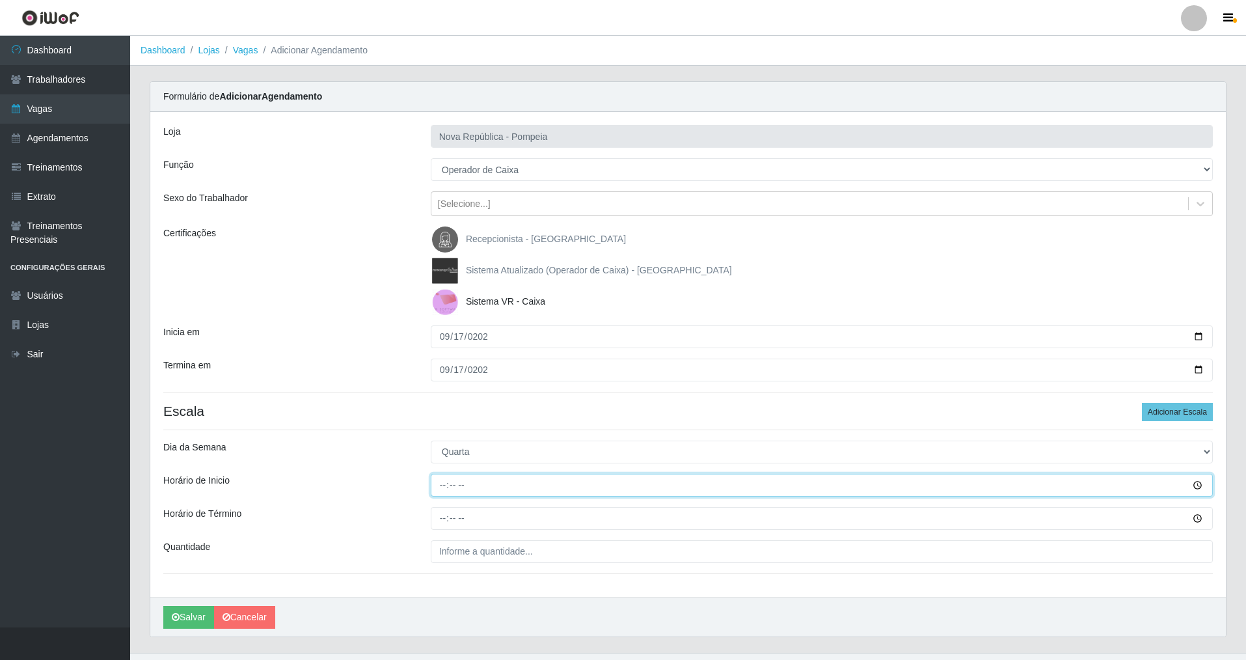
click at [432, 485] on input "Horário de Inicio" at bounding box center [822, 485] width 782 height 23
type input "07:00"
click at [439, 529] on input "Horário de Término" at bounding box center [822, 518] width 782 height 23
type input "13:00"
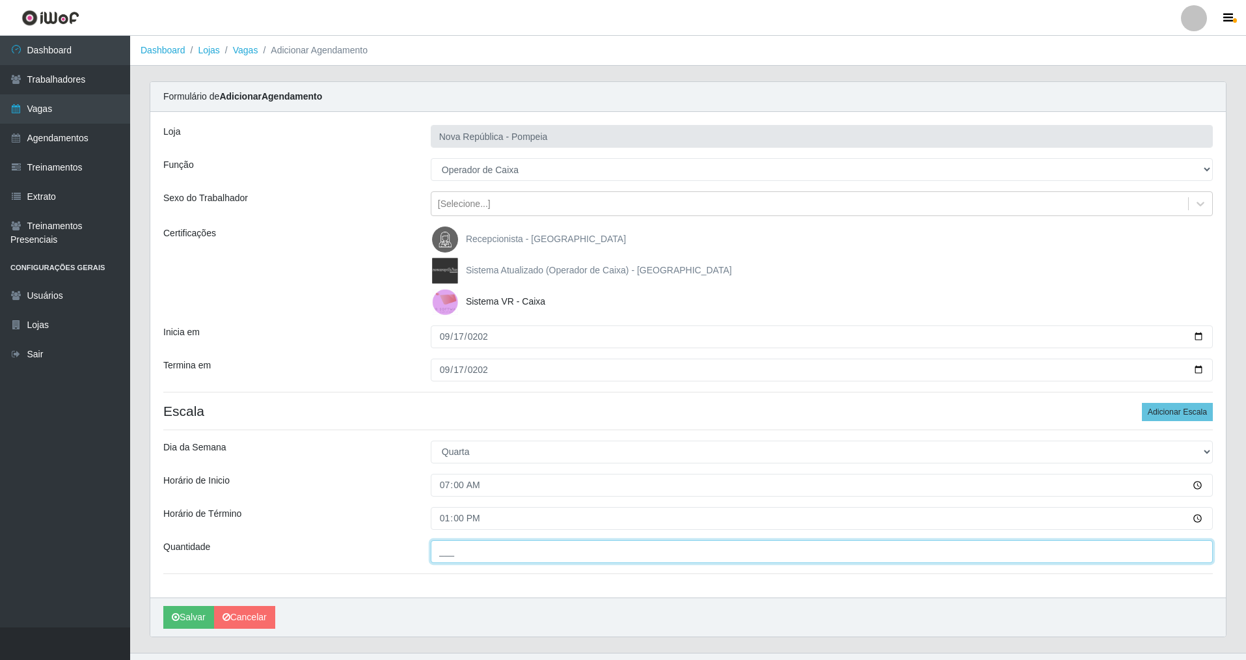
click at [459, 562] on input "___" at bounding box center [822, 551] width 782 height 23
type input "1__"
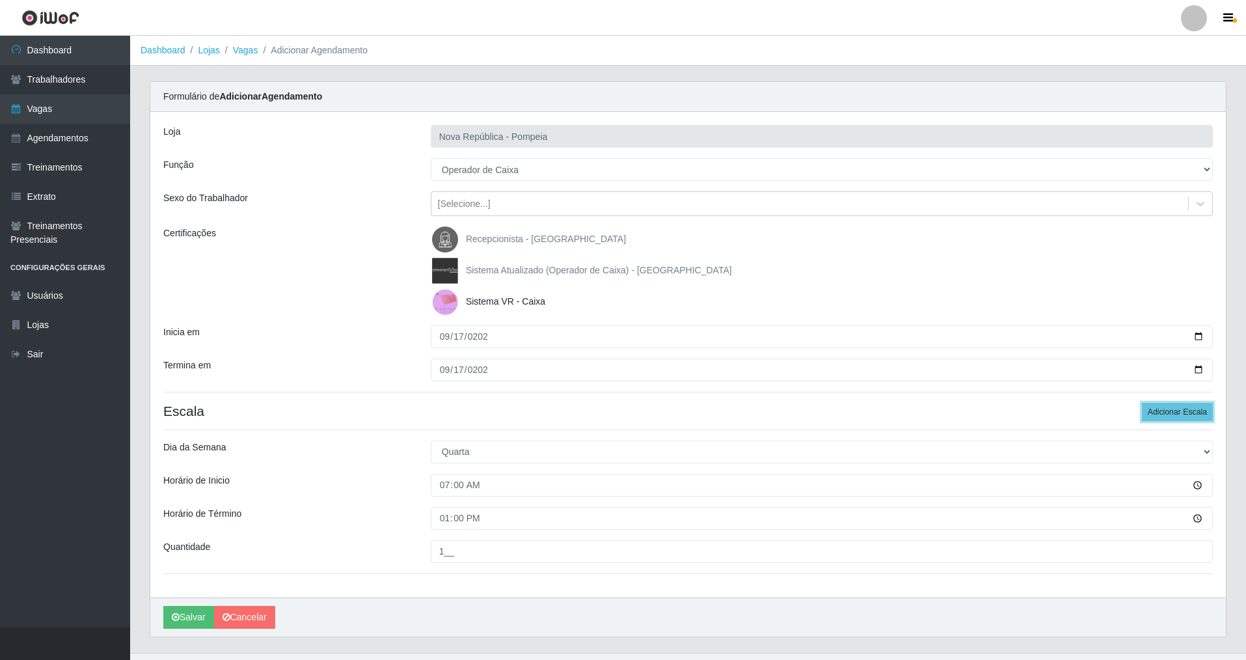
drag, startPoint x: 1161, startPoint y: 411, endPoint x: 1249, endPoint y: 435, distance: 90.9
click at [1163, 411] on button "Adicionar Escala" at bounding box center [1177, 412] width 71 height 18
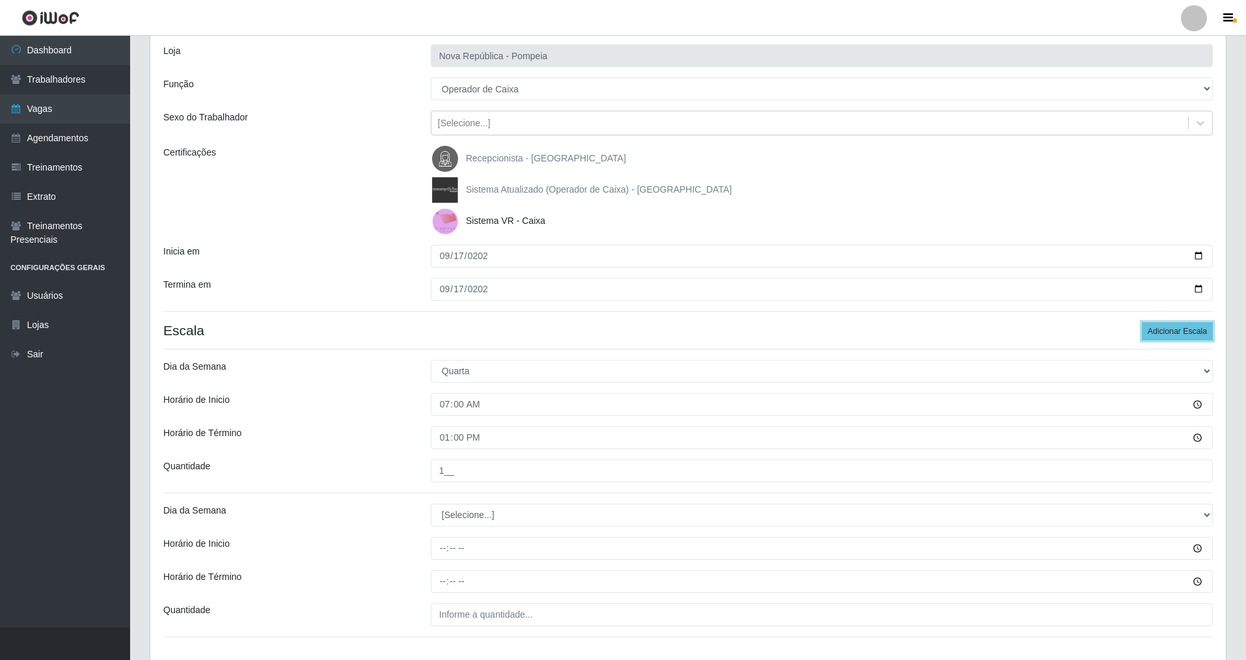
scroll to position [85, 0]
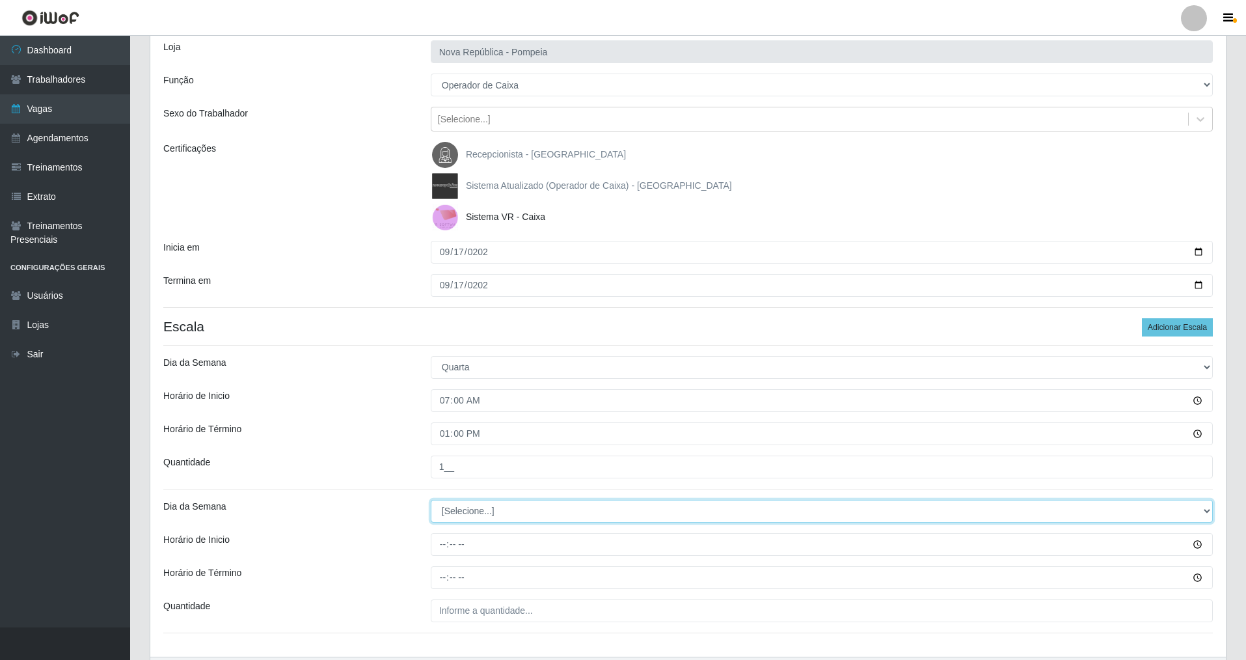
drag, startPoint x: 1206, startPoint y: 510, endPoint x: 1014, endPoint y: 510, distance: 192.0
click at [1098, 510] on select "[Selecione...] Segunda Terça Quarta Quinta Sexta Sábado Domingo" at bounding box center [822, 511] width 782 height 23
select select "3"
click at [431, 500] on select "[Selecione...] Segunda Terça Quarta Quinta Sexta Sábado Domingo" at bounding box center [822, 511] width 782 height 23
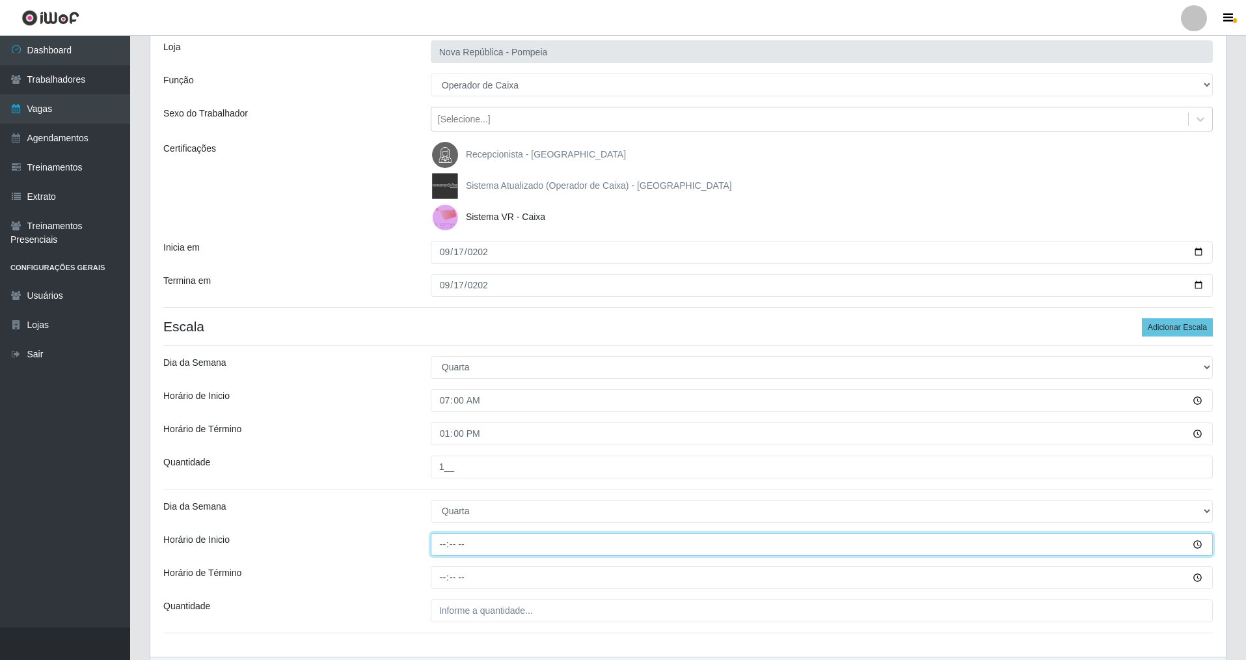
click at [435, 550] on input "Horário de Inicio" at bounding box center [822, 544] width 782 height 23
type input "08:00"
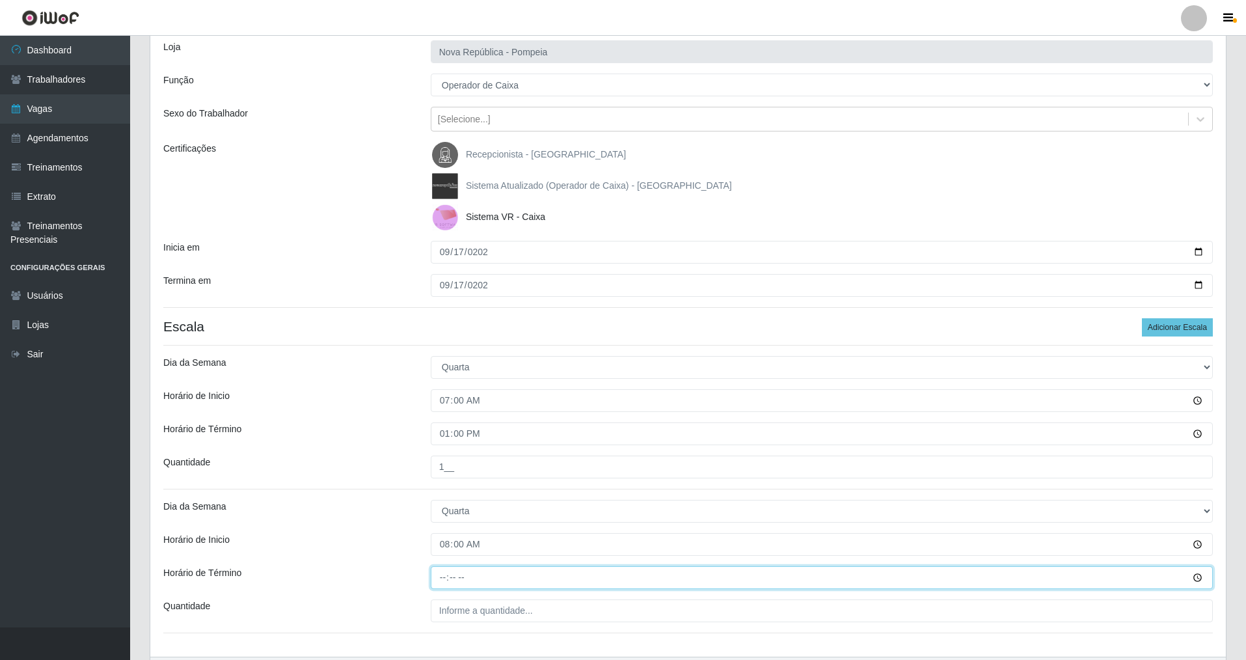
click at [446, 573] on input "Horário de Término" at bounding box center [822, 577] width 782 height 23
type input "14:00"
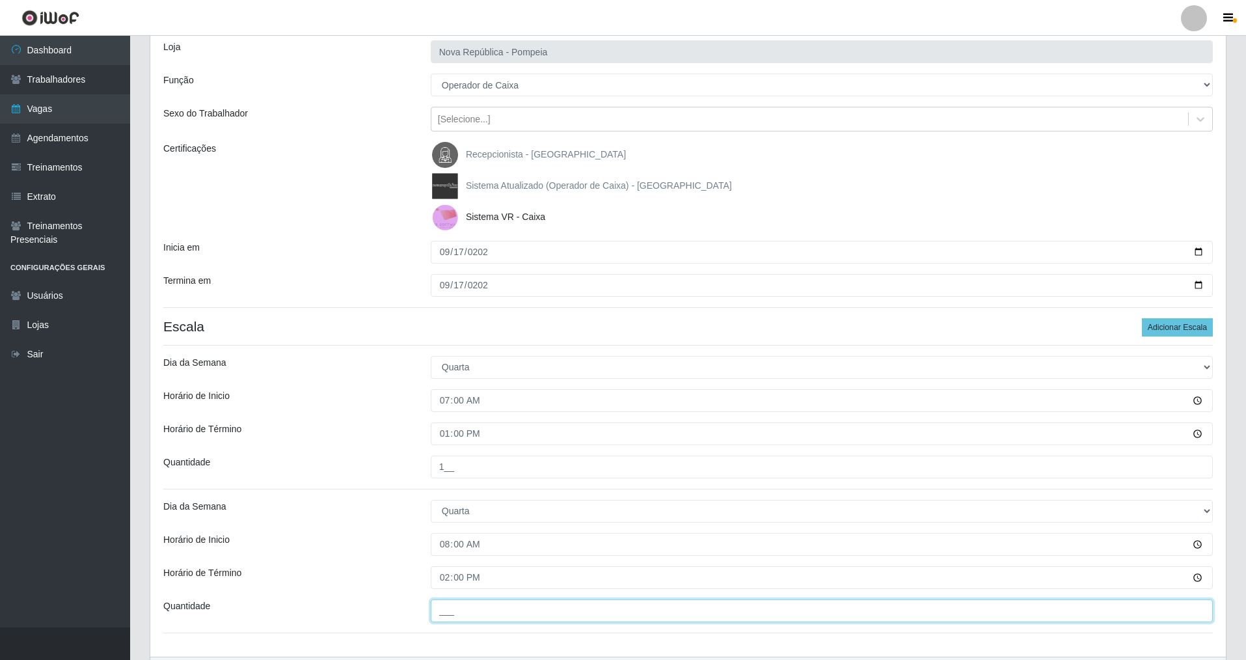
drag, startPoint x: 440, startPoint y: 601, endPoint x: 457, endPoint y: 655, distance: 56.6
click at [454, 640] on div "Loja Nova República - Pompeia Função [Selecione...] Balconista Operador de Caix…" at bounding box center [688, 341] width 1076 height 629
type input "1__"
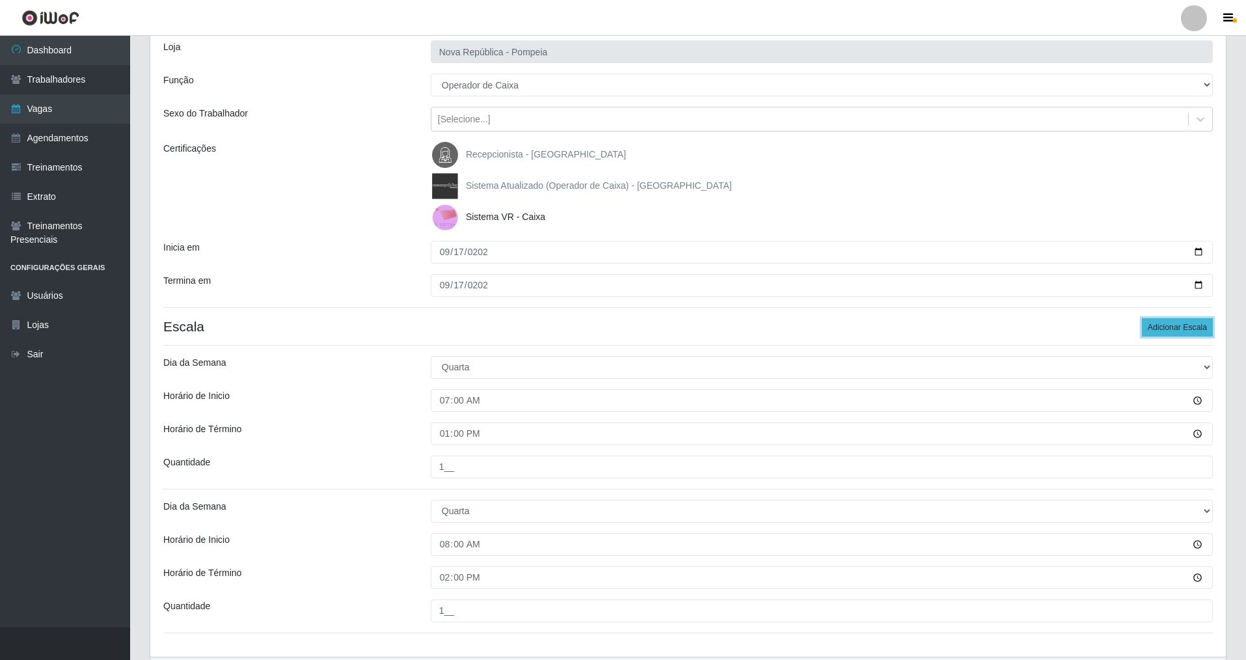
click at [1170, 329] on button "Adicionar Escala" at bounding box center [1177, 327] width 71 height 18
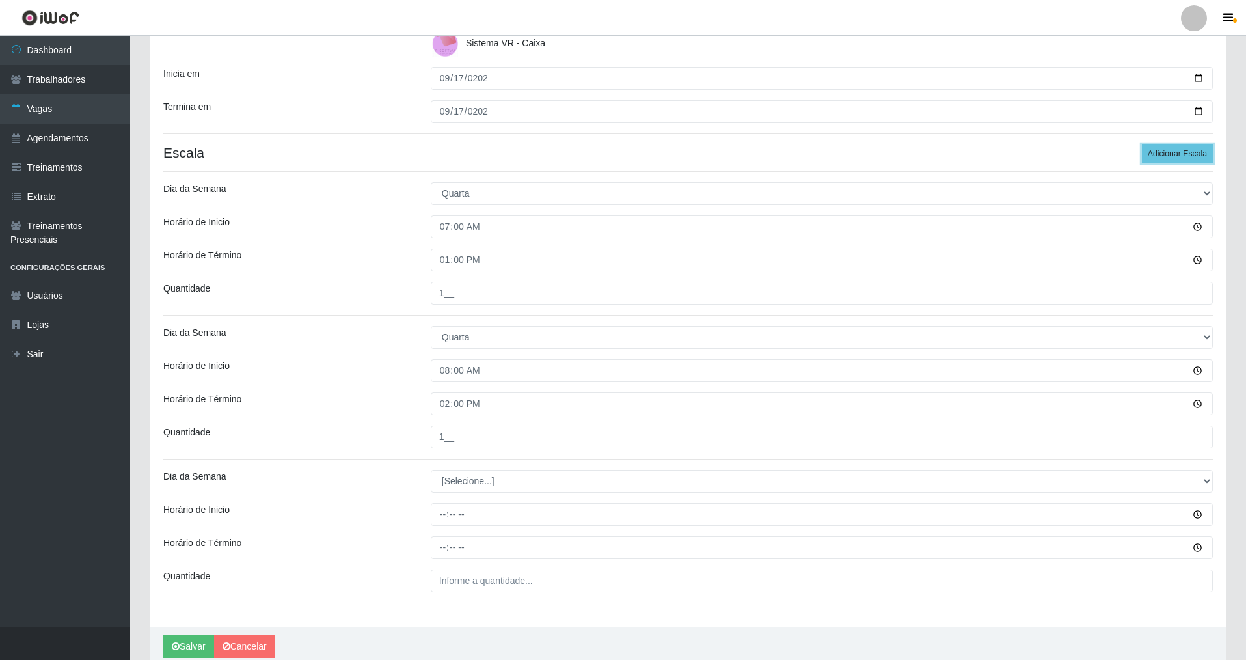
scroll to position [254, 0]
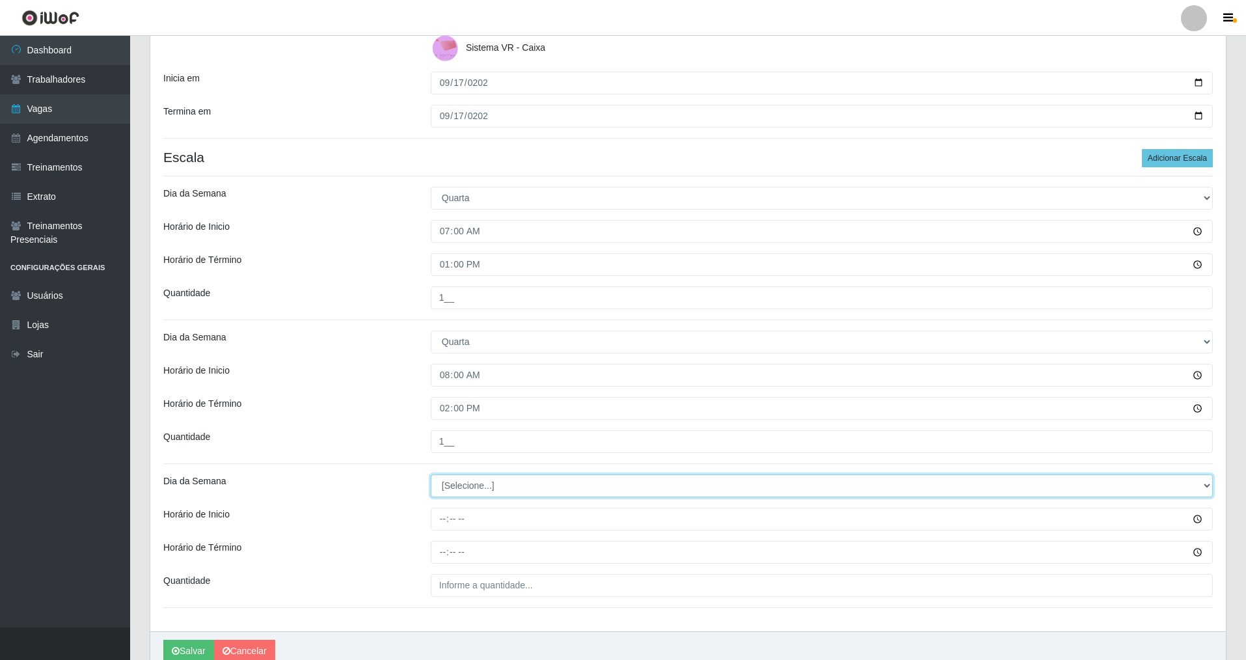
drag, startPoint x: 1209, startPoint y: 485, endPoint x: 1006, endPoint y: 485, distance: 203.0
click at [1087, 485] on select "[Selecione...] Segunda Terça Quarta Quinta Sexta Sábado Domingo" at bounding box center [822, 485] width 782 height 23
select select "3"
click at [431, 474] on select "[Selecione...] Segunda Terça Quarta Quinta Sexta Sábado Domingo" at bounding box center [822, 485] width 782 height 23
click at [434, 528] on input "Horário de Inicio" at bounding box center [822, 519] width 782 height 23
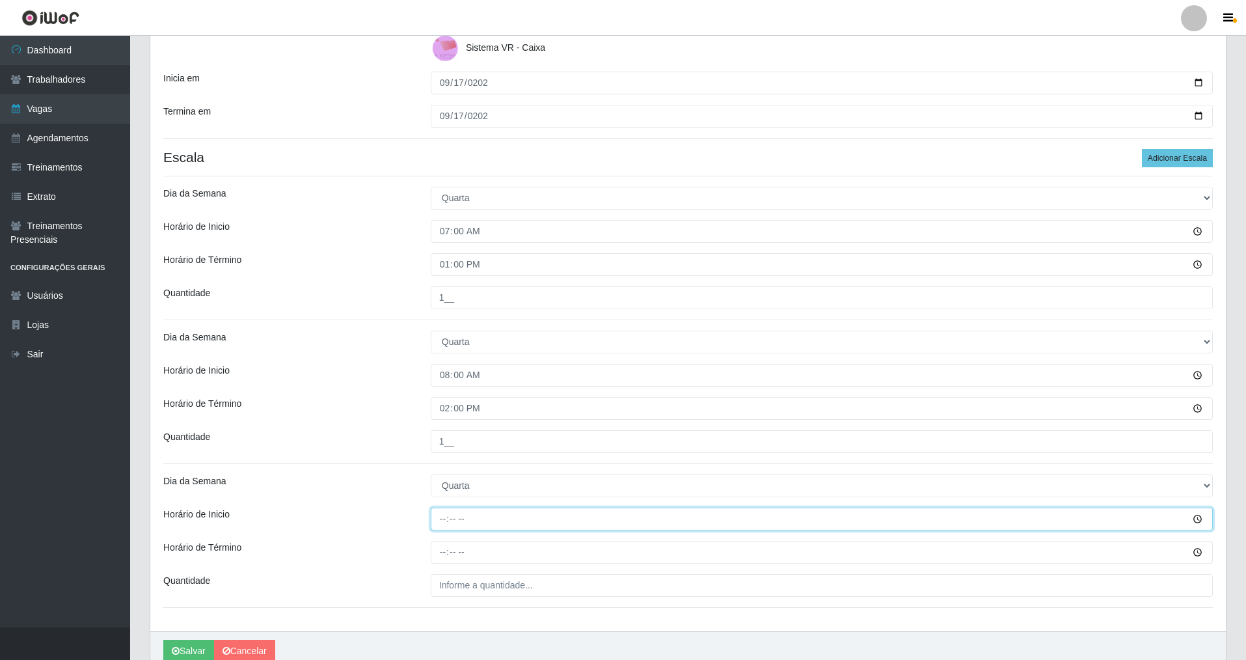
type input "09:00"
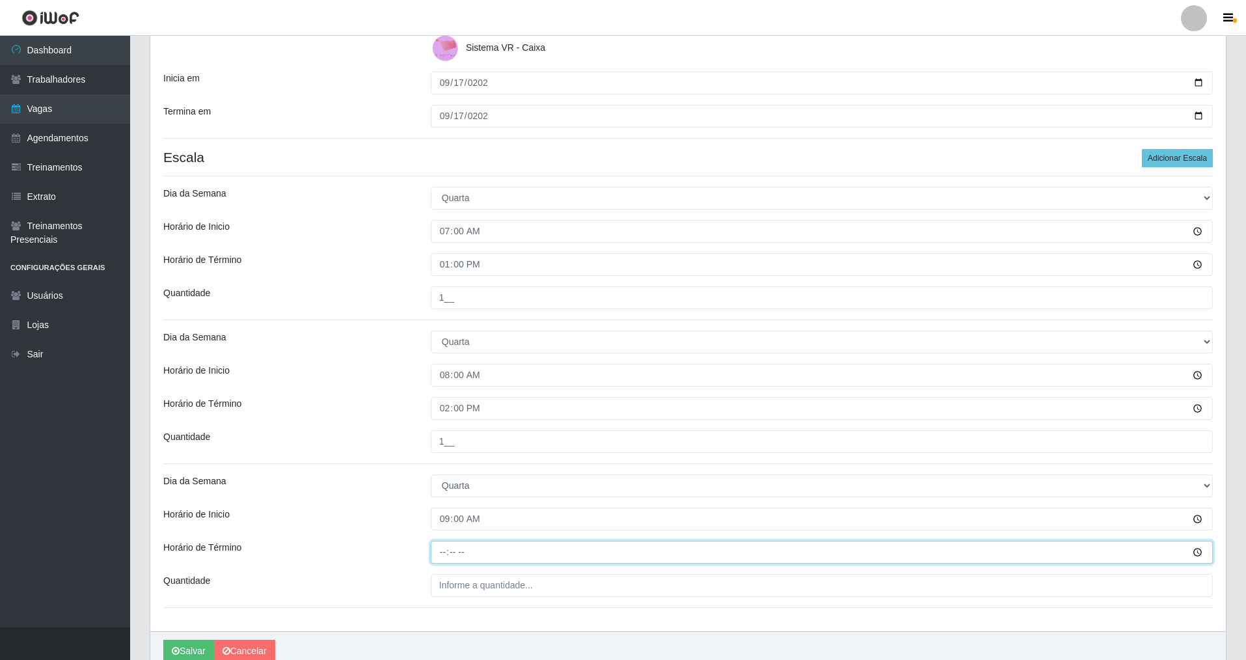
drag, startPoint x: 440, startPoint y: 554, endPoint x: 445, endPoint y: 541, distance: 13.4
click at [443, 547] on input "Horário de Término" at bounding box center [822, 552] width 782 height 23
type input "15:00"
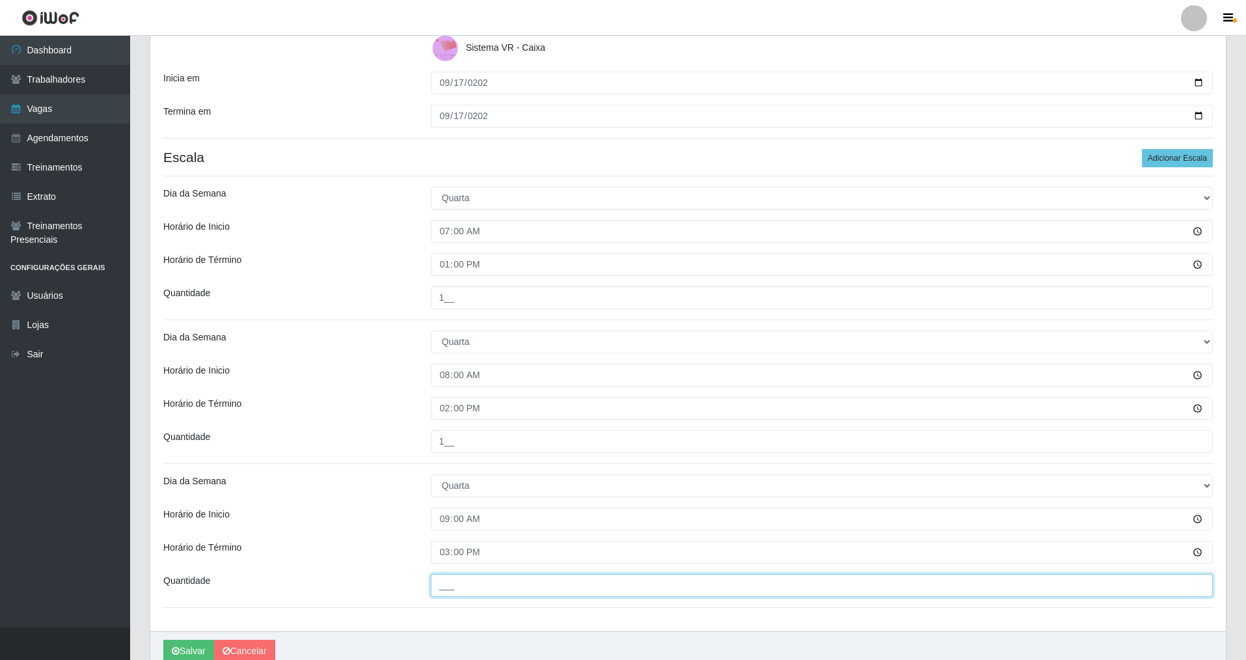
drag, startPoint x: 452, startPoint y: 588, endPoint x: 459, endPoint y: 573, distance: 16.0
click at [457, 577] on input "___" at bounding box center [822, 585] width 782 height 23
type input "1__"
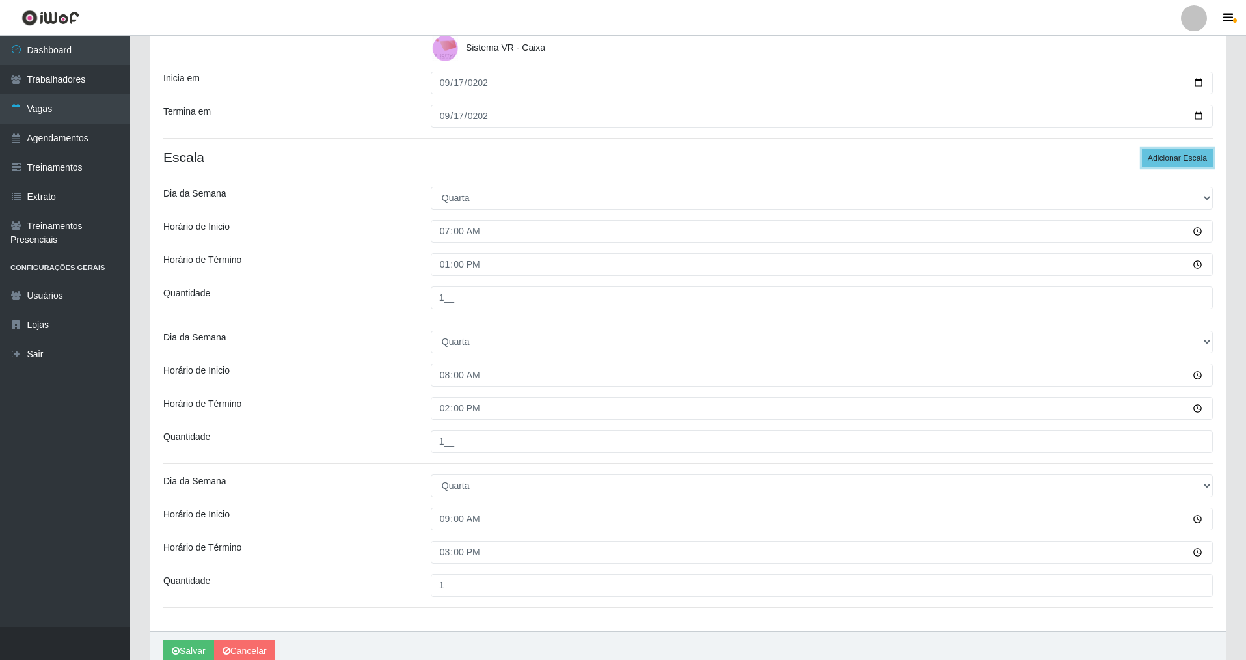
drag, startPoint x: 1165, startPoint y: 156, endPoint x: 1249, endPoint y: 219, distance: 104.1
click at [1173, 158] on button "Adicionar Escala" at bounding box center [1177, 158] width 71 height 18
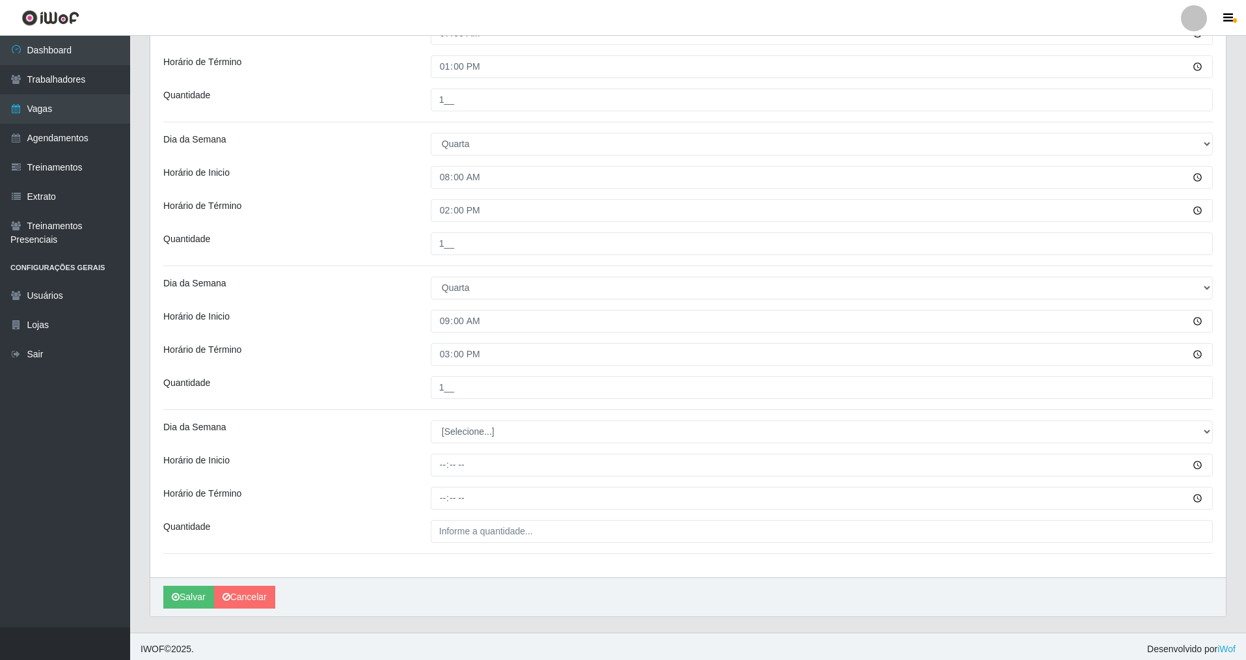
scroll to position [444, 0]
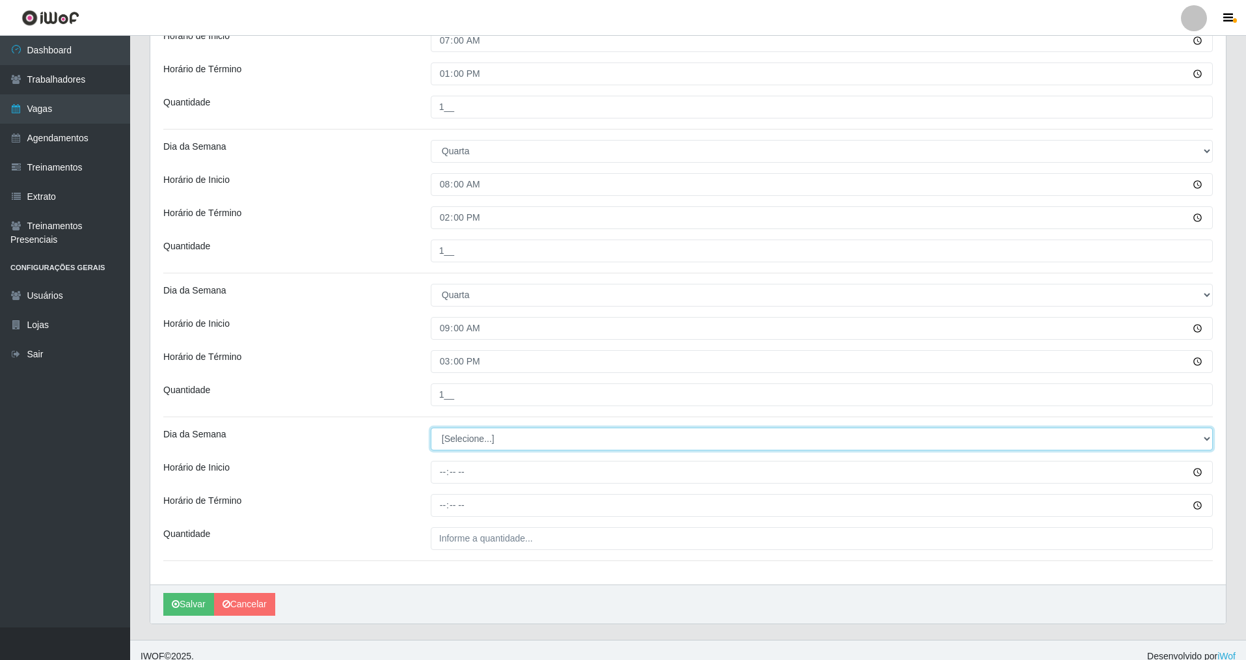
drag, startPoint x: 1202, startPoint y: 437, endPoint x: 1044, endPoint y: 432, distance: 158.2
click at [1105, 432] on select "[Selecione...] Segunda Terça Quarta Quinta Sexta Sábado Domingo" at bounding box center [822, 439] width 782 height 23
select select "3"
click at [431, 428] on select "[Selecione...] Segunda Terça Quarta Quinta Sexta Sábado Domingo" at bounding box center [822, 439] width 782 height 23
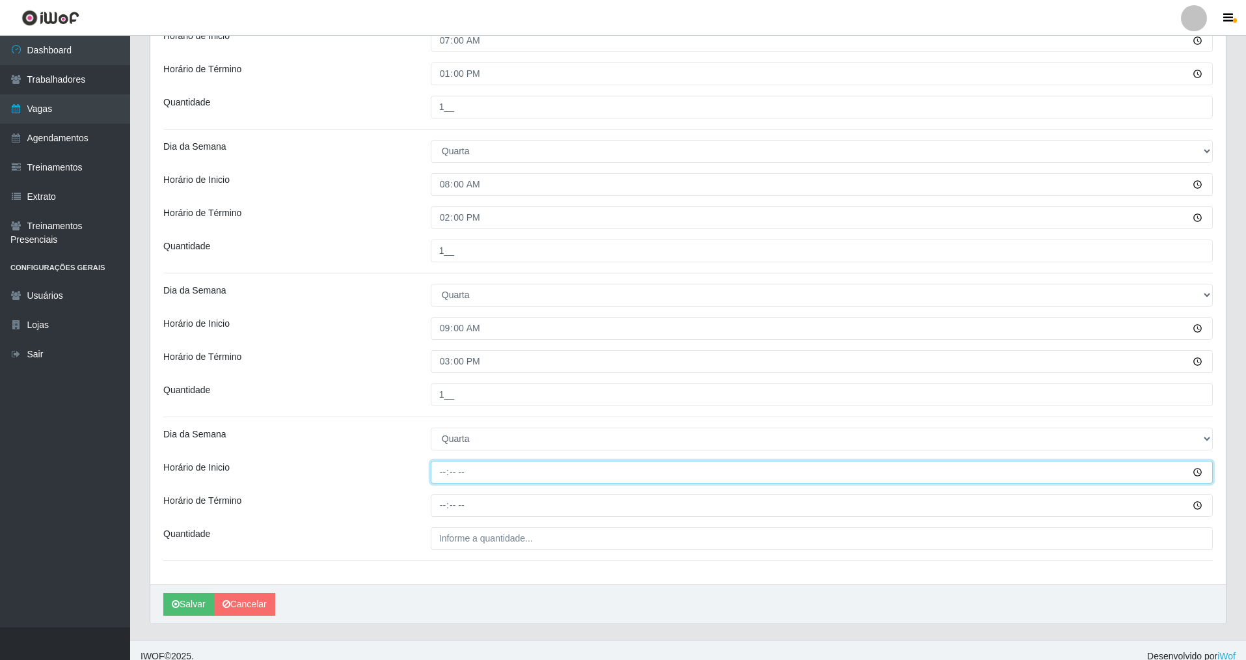
drag, startPoint x: 436, startPoint y: 476, endPoint x: 430, endPoint y: 482, distance: 7.8
click at [430, 482] on div at bounding box center [822, 472] width 802 height 23
type input "14:00"
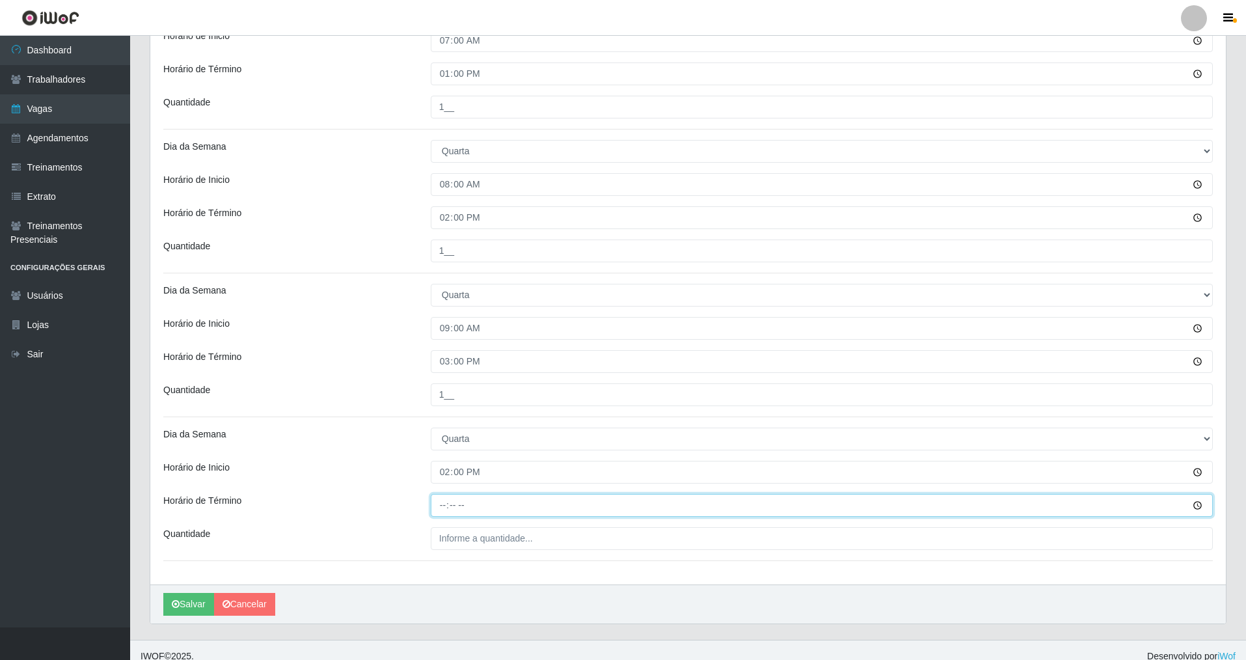
click at [439, 504] on input "Horário de Término" at bounding box center [822, 505] width 782 height 23
type input "20:00"
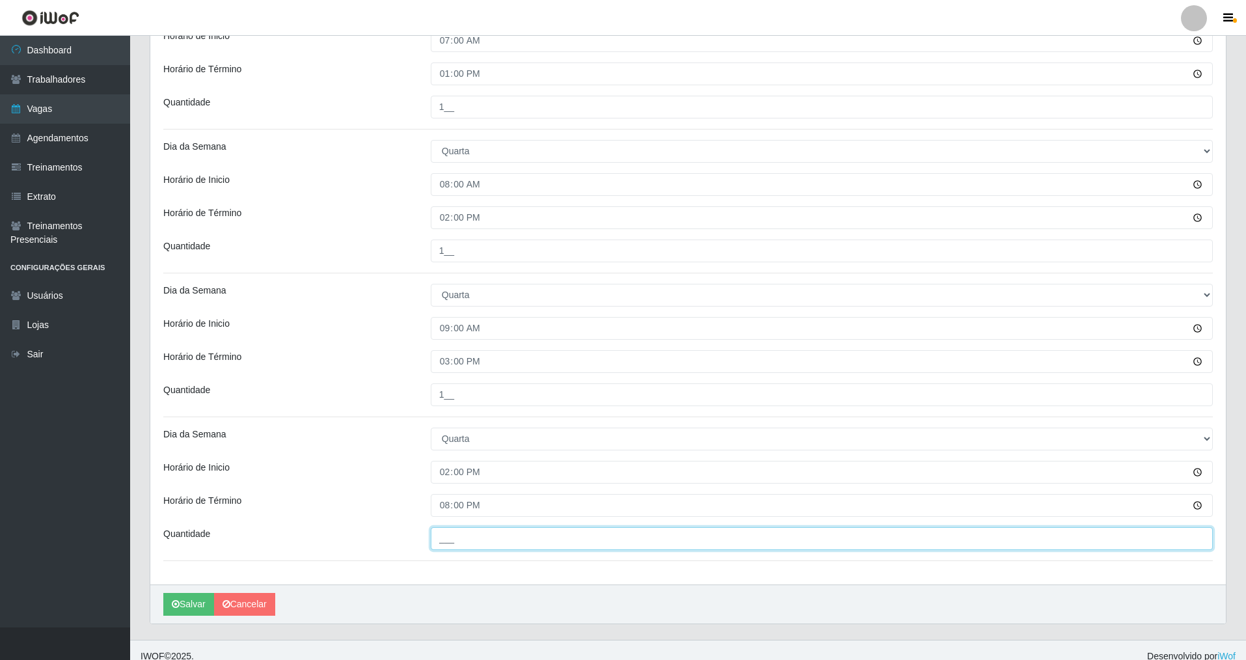
drag, startPoint x: 448, startPoint y: 537, endPoint x: 451, endPoint y: 548, distance: 10.7
click at [452, 552] on div "Loja Nova República - Pompeia Função [Selecione...] Balconista Operador de Caix…" at bounding box center [688, 125] width 1076 height 917
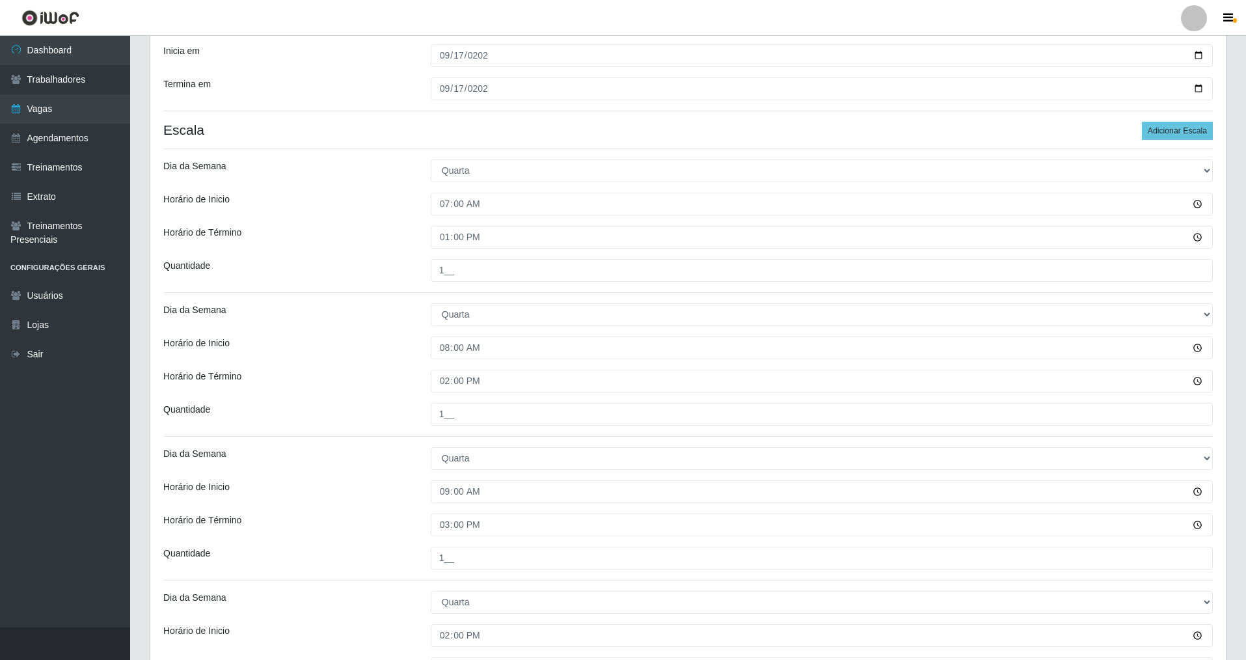
scroll to position [219, 0]
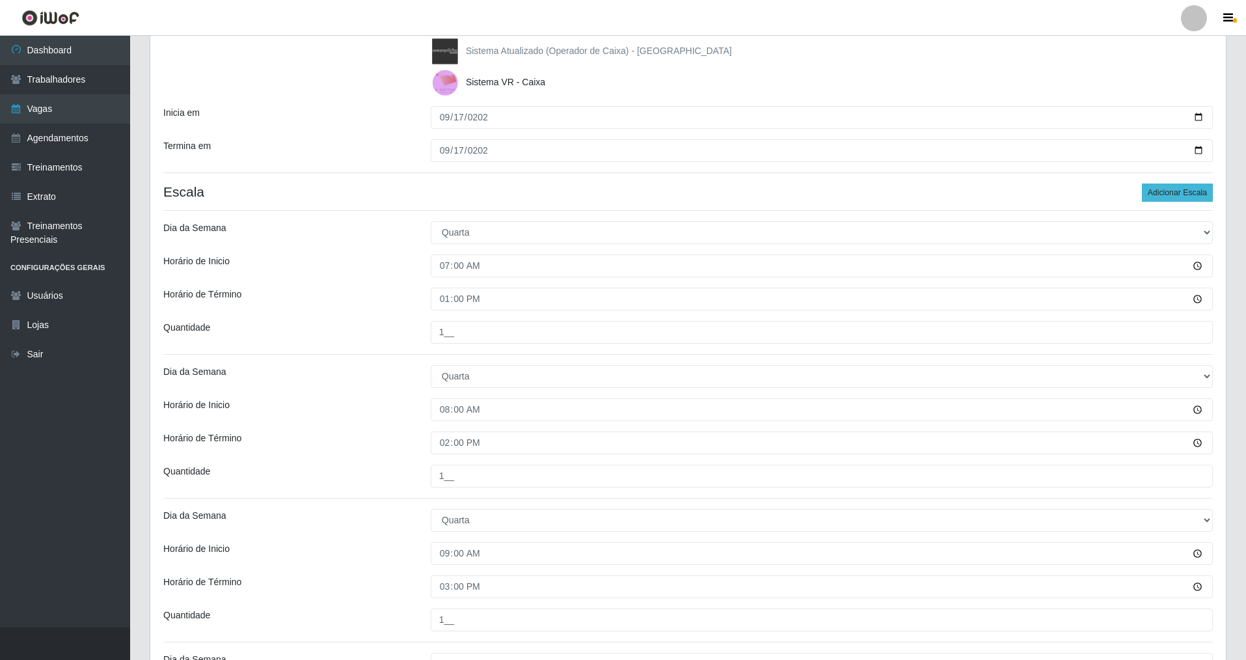
type input "1__"
click at [1192, 195] on button "Adicionar Escala" at bounding box center [1177, 193] width 71 height 18
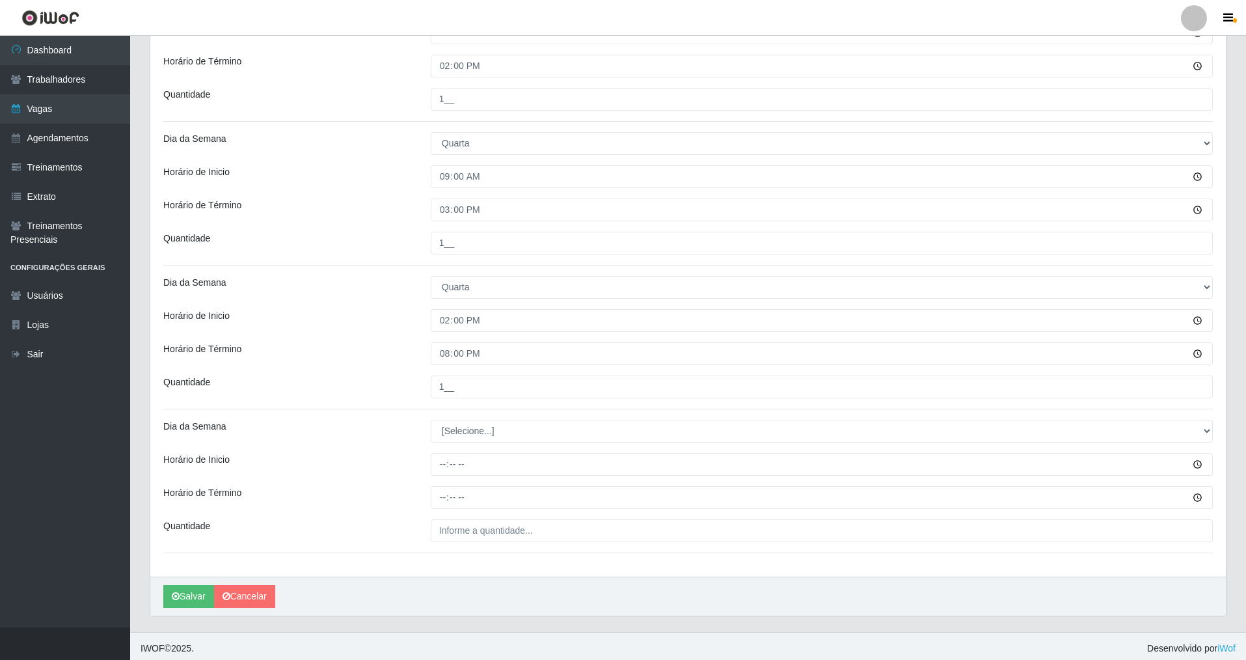
scroll to position [601, 0]
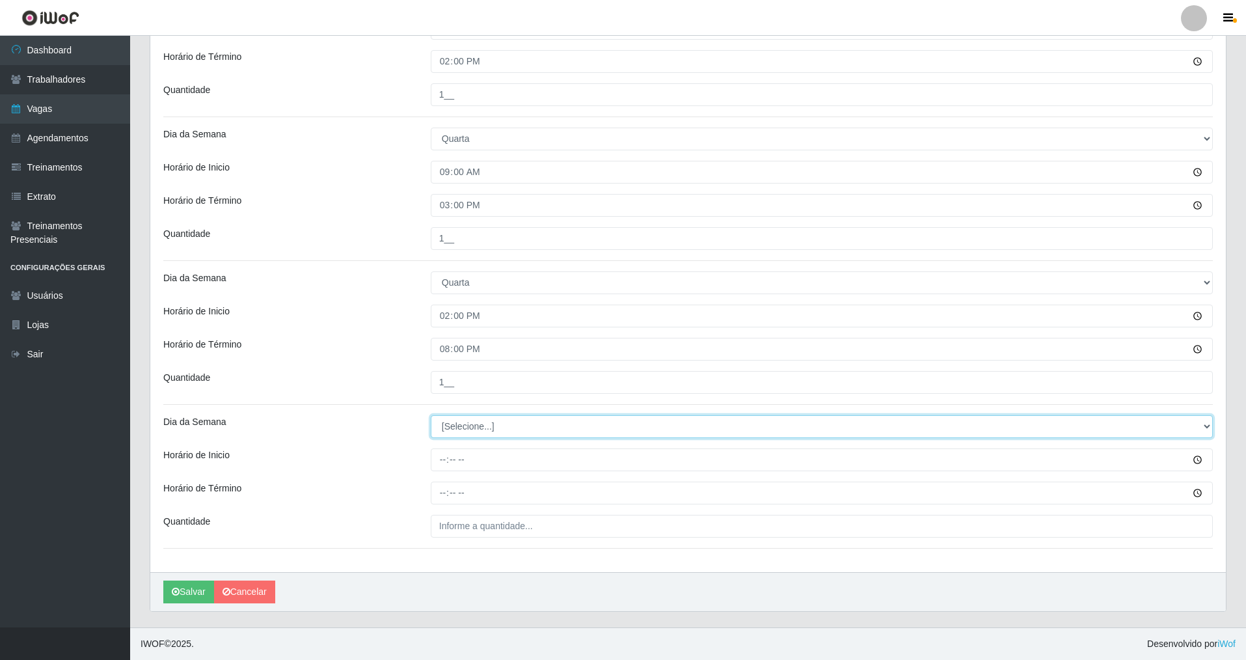
drag, startPoint x: 1202, startPoint y: 424, endPoint x: 1061, endPoint y: 422, distance: 141.2
click at [1142, 422] on select "[Selecione...] Segunda Terça Quarta Quinta Sexta Sábado Domingo" at bounding box center [822, 426] width 782 height 23
select select "3"
click at [431, 415] on select "[Selecione...] Segunda Terça Quarta Quinta Sexta Sábado Domingo" at bounding box center [822, 426] width 782 height 23
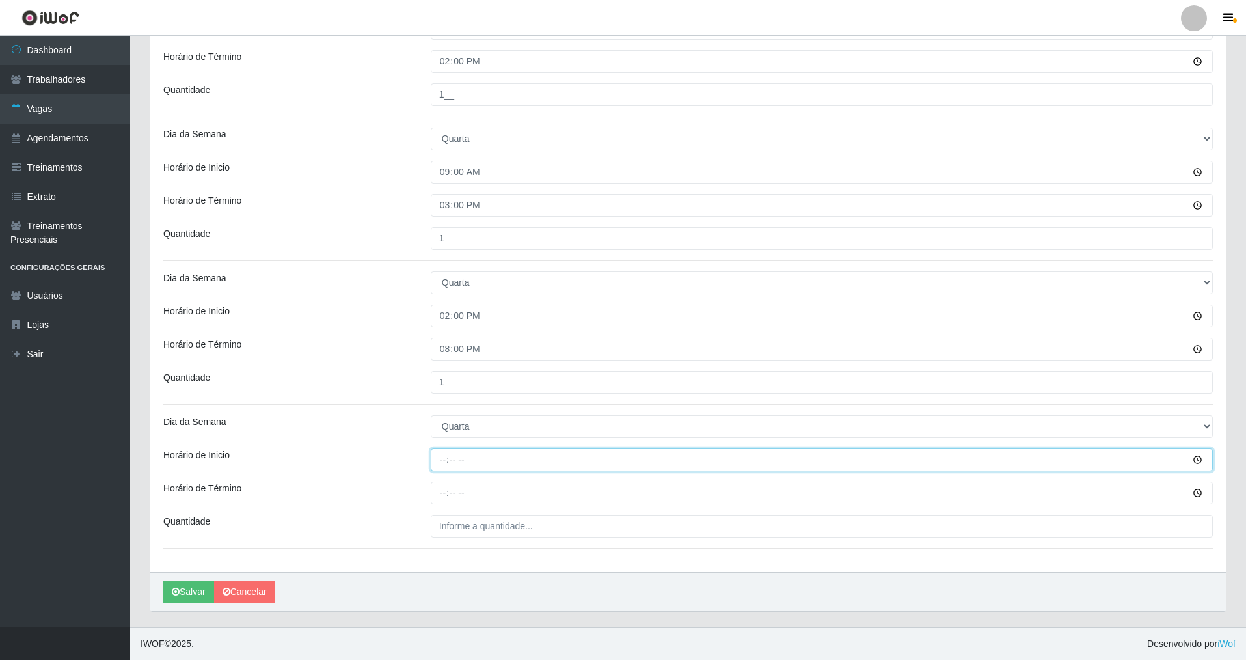
click at [434, 465] on input "Horário de Inicio" at bounding box center [822, 459] width 782 height 23
type input "15:00"
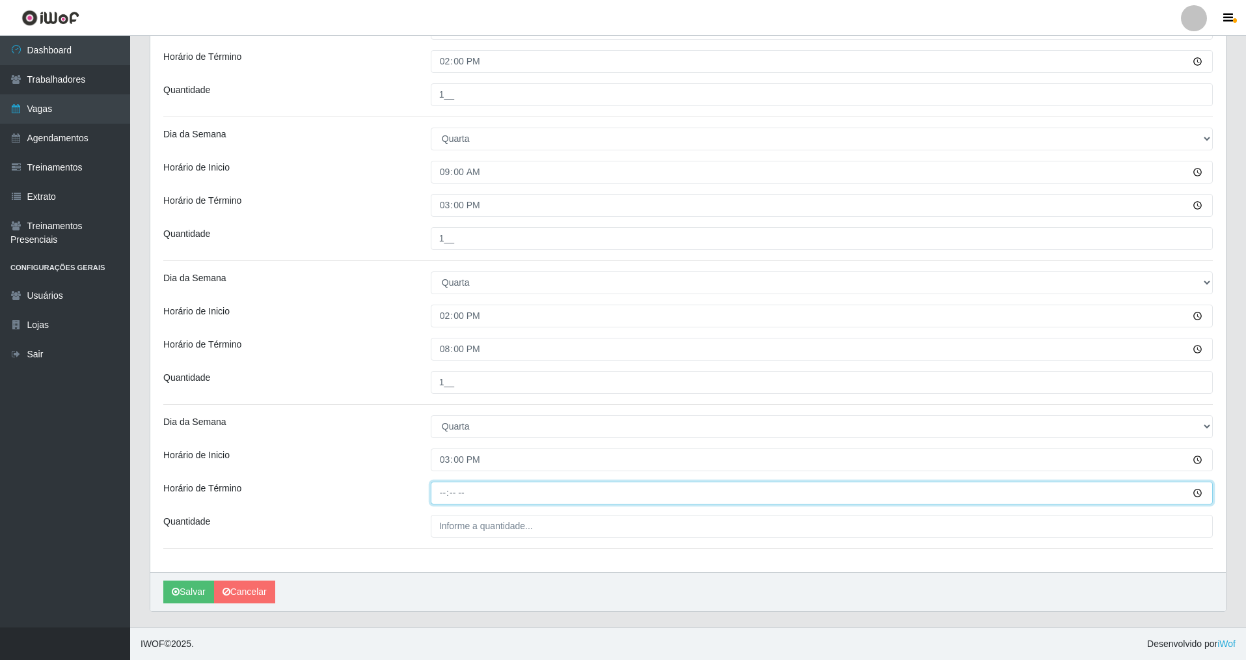
drag, startPoint x: 443, startPoint y: 494, endPoint x: 445, endPoint y: 485, distance: 8.7
click at [444, 488] on input "Horário de Término" at bounding box center [822, 493] width 782 height 23
type input "21:00"
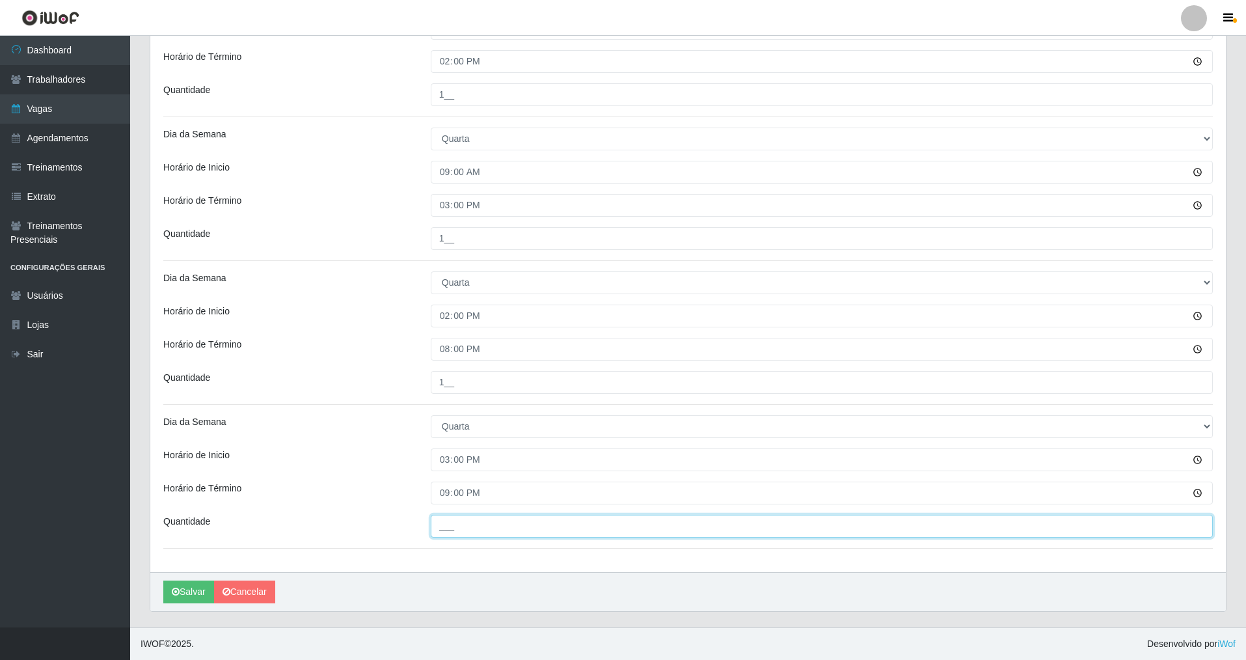
click at [442, 522] on input "___" at bounding box center [822, 526] width 782 height 23
type input "2__"
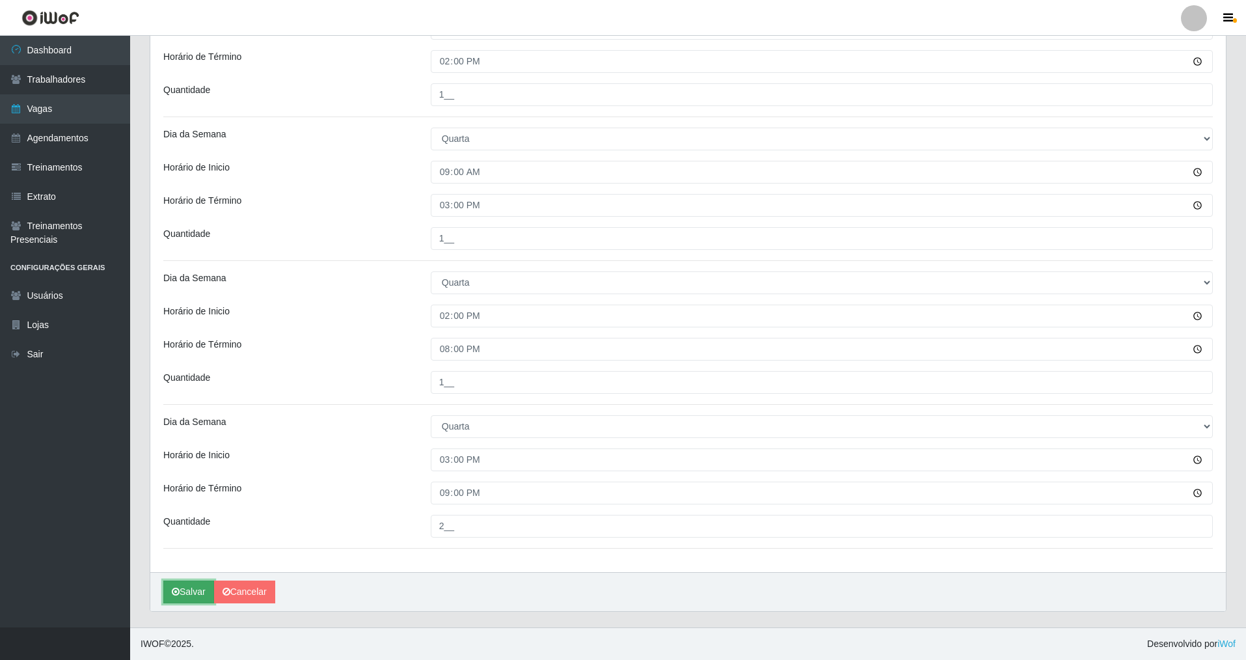
click at [186, 588] on button "Salvar" at bounding box center [188, 591] width 51 height 23
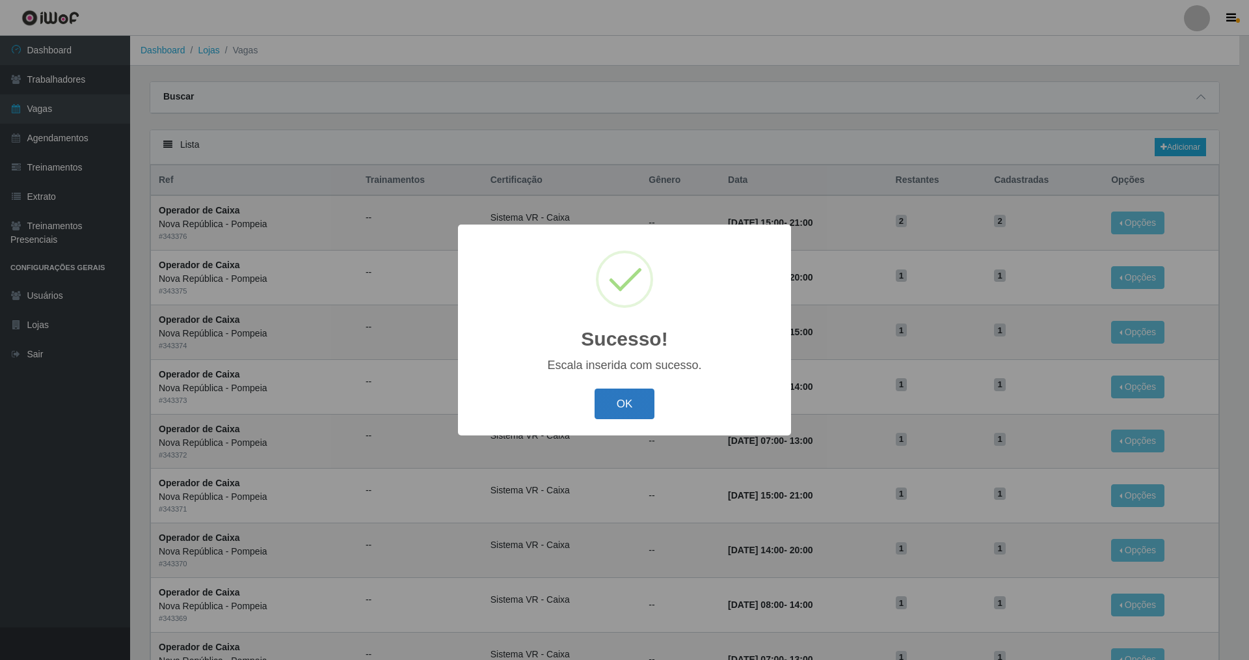
click at [625, 404] on button "OK" at bounding box center [625, 403] width 61 height 31
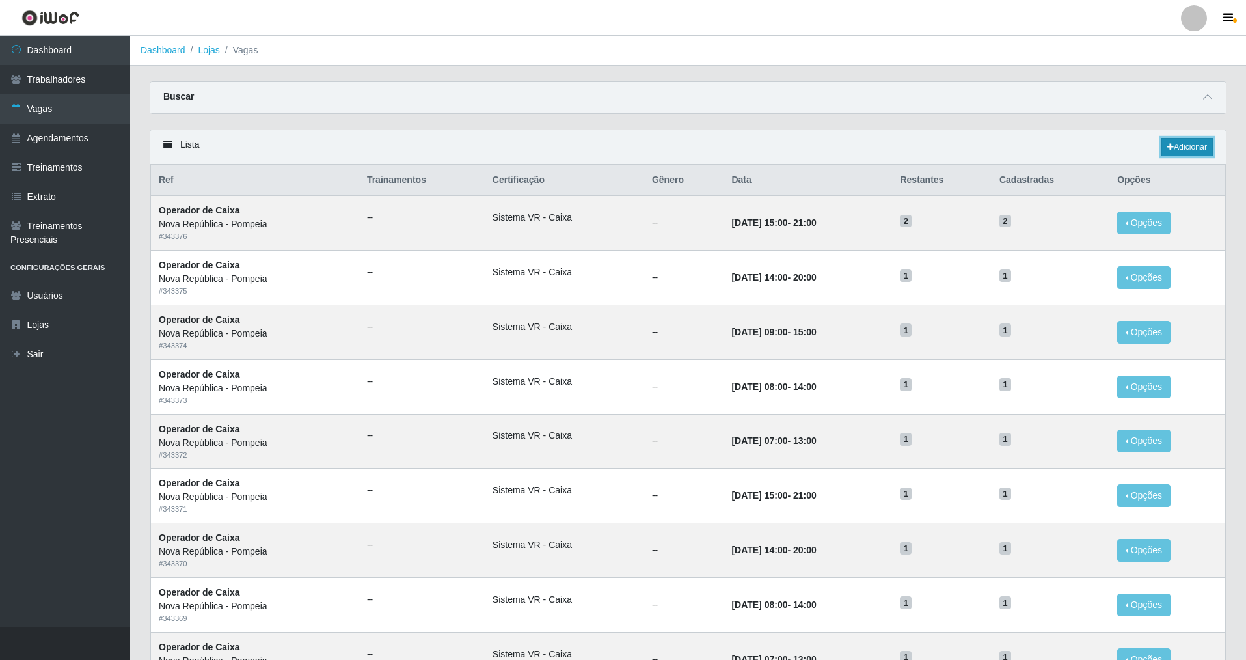
click at [1195, 144] on link "Adicionar" at bounding box center [1187, 147] width 51 height 18
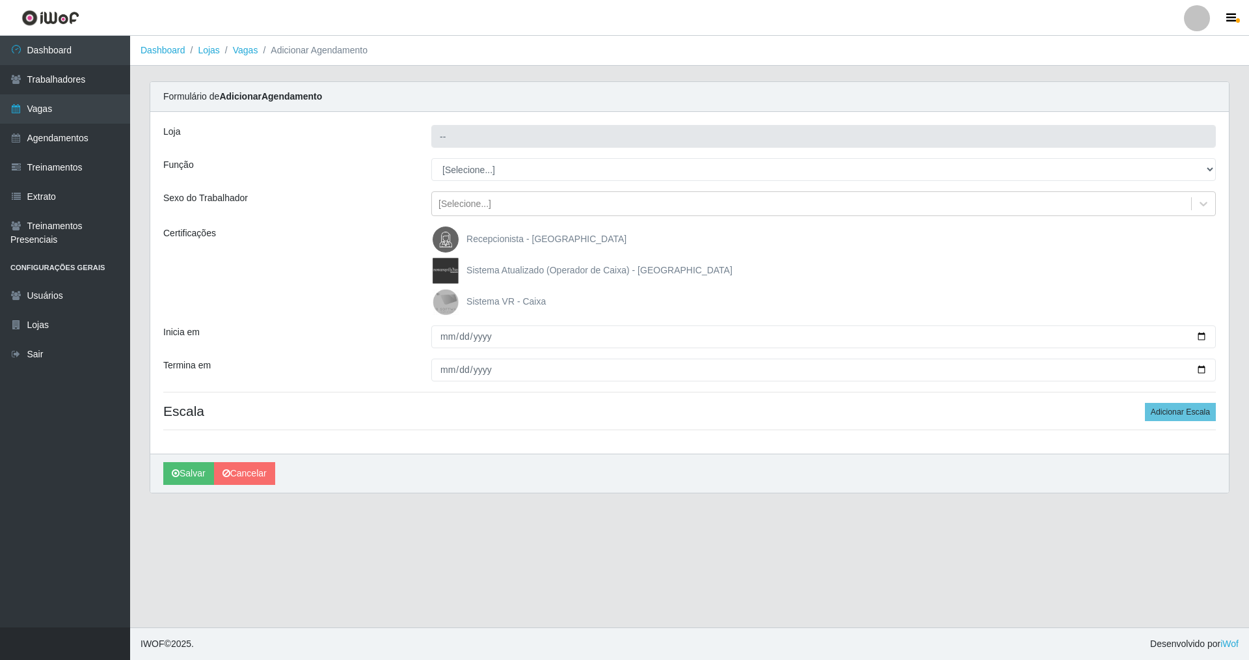
type input "Nova República - Pompeia"
drag, startPoint x: 1212, startPoint y: 167, endPoint x: 1127, endPoint y: 155, distance: 85.5
click at [1174, 160] on select "[Selecione...] Balconista Operador de Caixa Recepcionista Repositor" at bounding box center [823, 169] width 785 height 23
select select "22"
click at [431, 158] on select "[Selecione...] Balconista Operador de Caixa Recepcionista Repositor" at bounding box center [823, 169] width 785 height 23
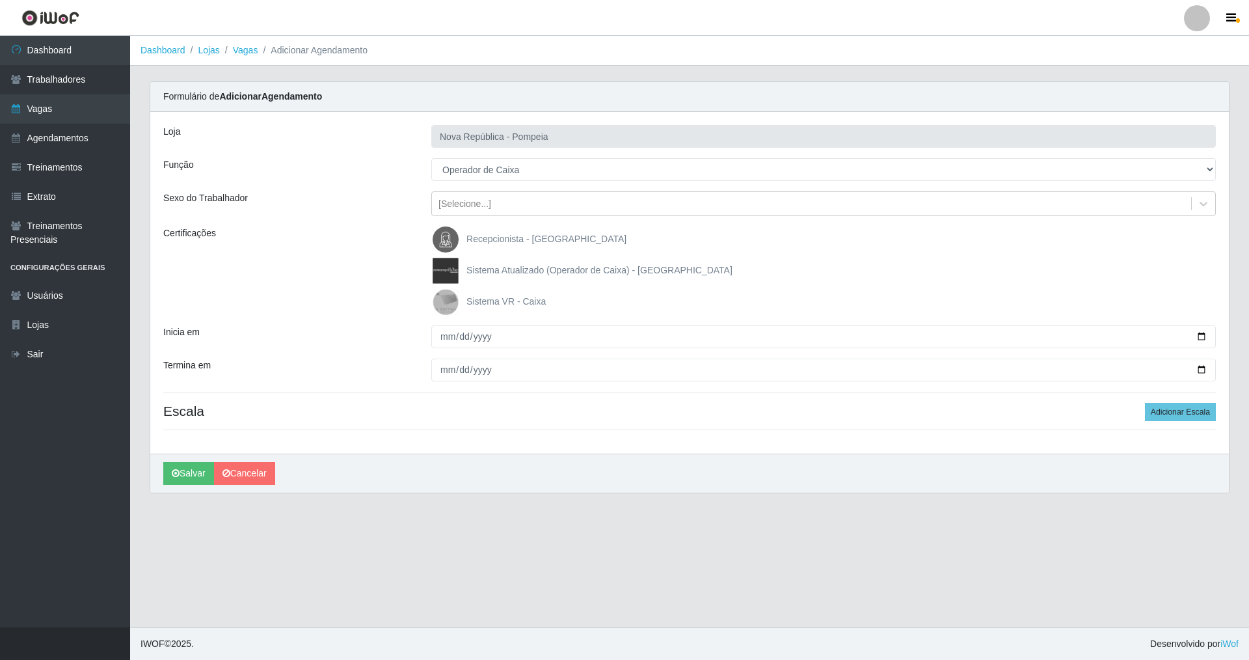
click at [444, 296] on img at bounding box center [448, 302] width 31 height 26
click at [0, 0] on input "Sistema VR - Caixa" at bounding box center [0, 0] width 0 height 0
click at [435, 341] on input "Inicia em" at bounding box center [823, 336] width 785 height 23
type input "[DATE]"
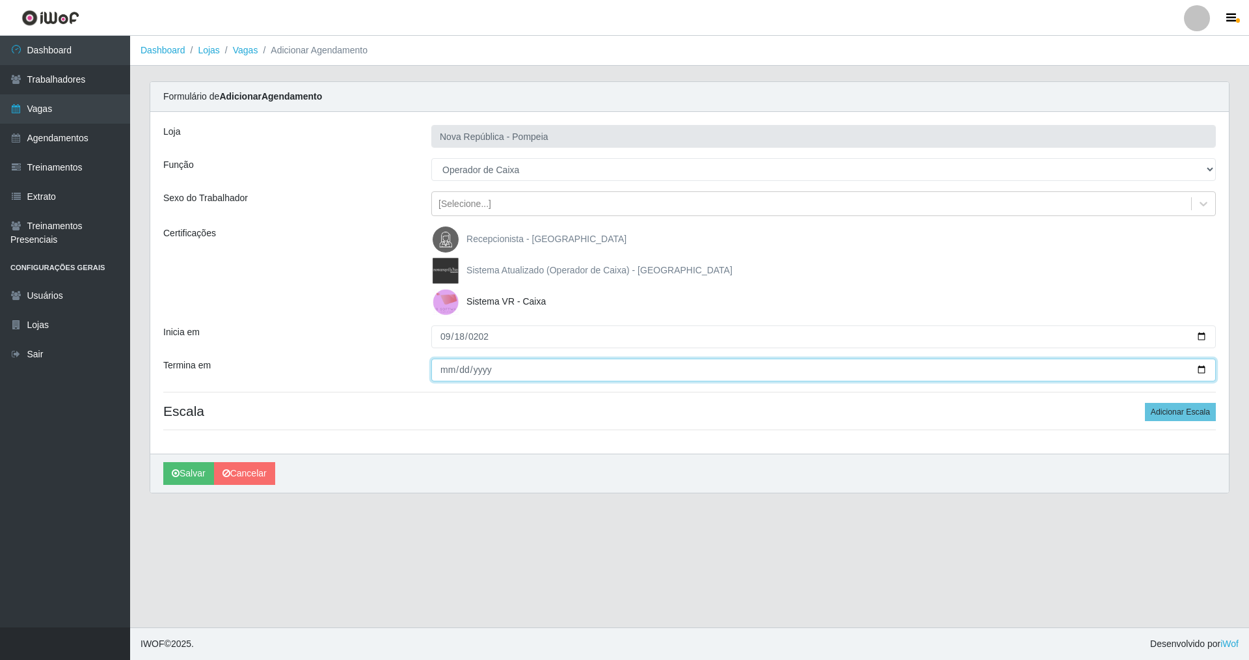
click at [435, 366] on input "Termina em" at bounding box center [823, 370] width 785 height 23
type input "[DATE]"
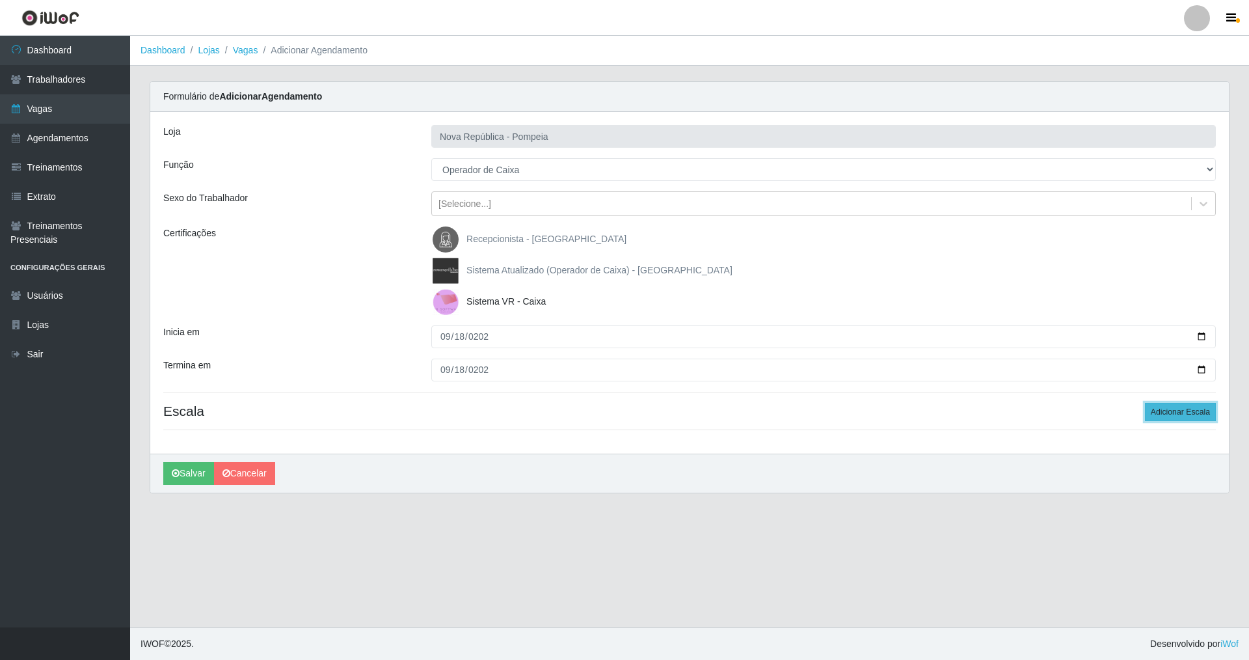
drag, startPoint x: 1193, startPoint y: 414, endPoint x: 1186, endPoint y: 411, distance: 7.0
click at [1192, 412] on button "Adicionar Escala" at bounding box center [1180, 412] width 71 height 18
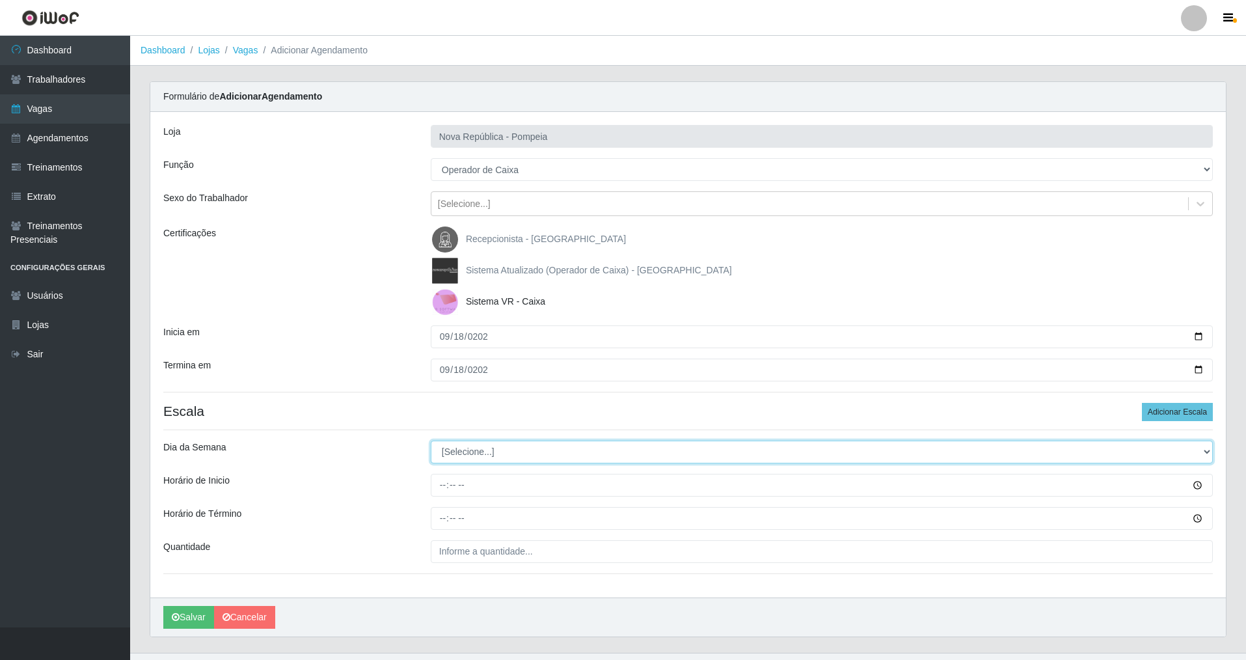
drag, startPoint x: 1208, startPoint y: 452, endPoint x: 1119, endPoint y: 444, distance: 88.9
click at [1169, 445] on select "[Selecione...] Segunda Terça Quarta Quinta Sexta Sábado Domingo" at bounding box center [822, 452] width 782 height 23
select select "3"
click at [431, 441] on select "[Selecione...] Segunda Terça Quarta Quinta Sexta Sábado Domingo" at bounding box center [822, 452] width 782 height 23
drag, startPoint x: 441, startPoint y: 489, endPoint x: 444, endPoint y: 480, distance: 10.1
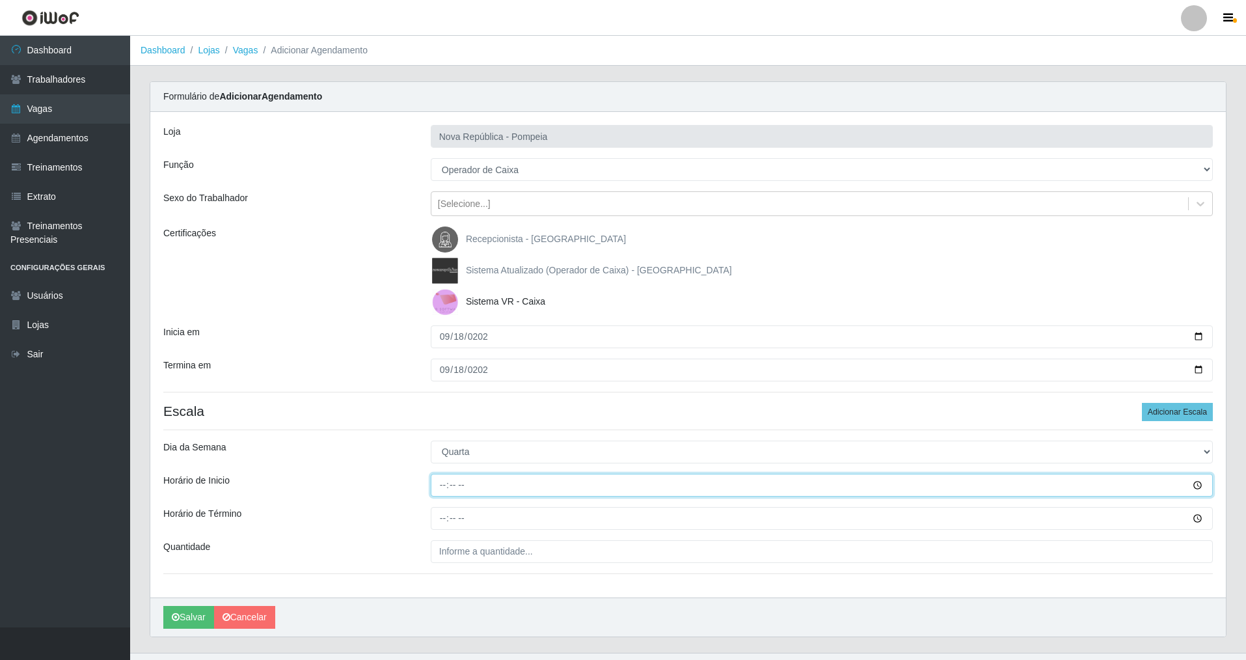
click at [442, 485] on input "Horário de Inicio" at bounding box center [822, 485] width 782 height 23
type input "07:00"
click at [439, 518] on input "Horário de Término" at bounding box center [822, 518] width 782 height 23
type input "13:00"
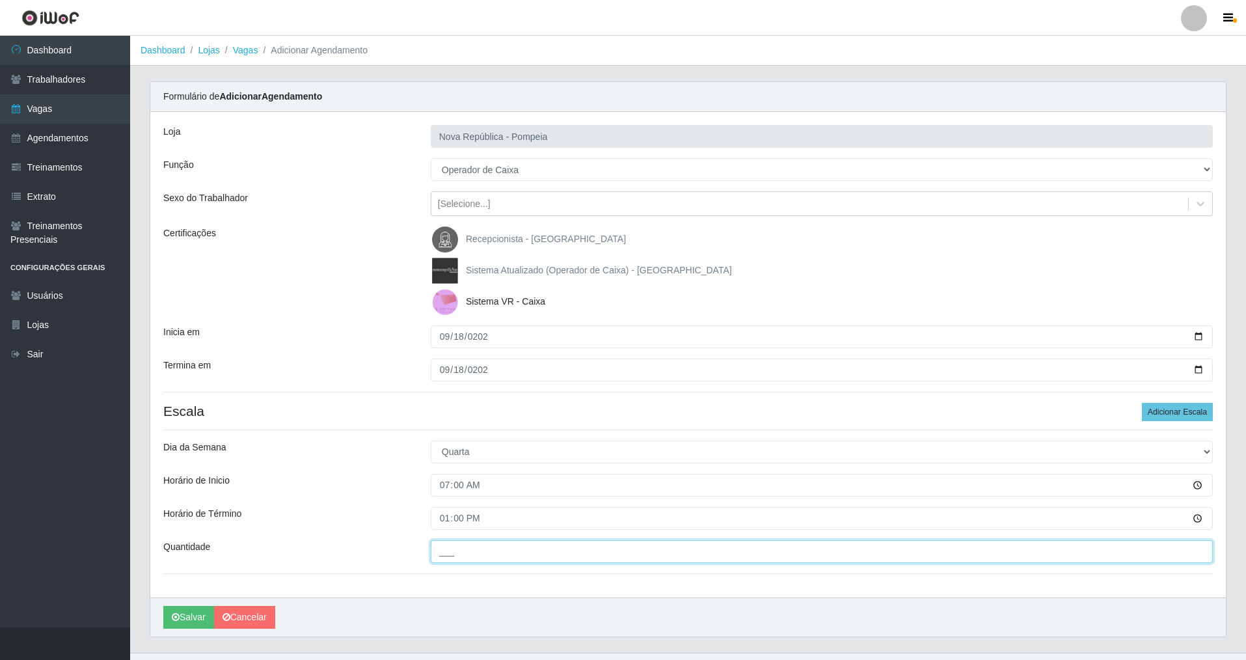
click at [456, 551] on input "___" at bounding box center [822, 551] width 782 height 23
type input "2__"
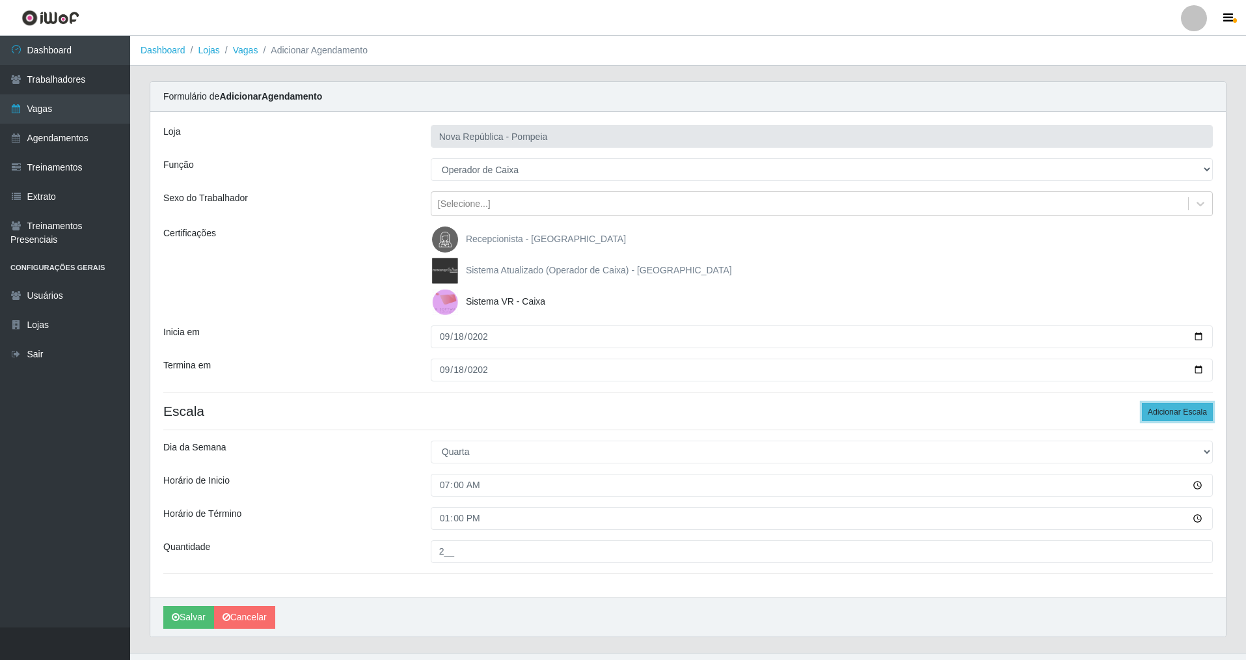
drag, startPoint x: 1167, startPoint y: 414, endPoint x: 1203, endPoint y: 414, distance: 35.1
click at [1174, 412] on button "Adicionar Escala" at bounding box center [1177, 412] width 71 height 18
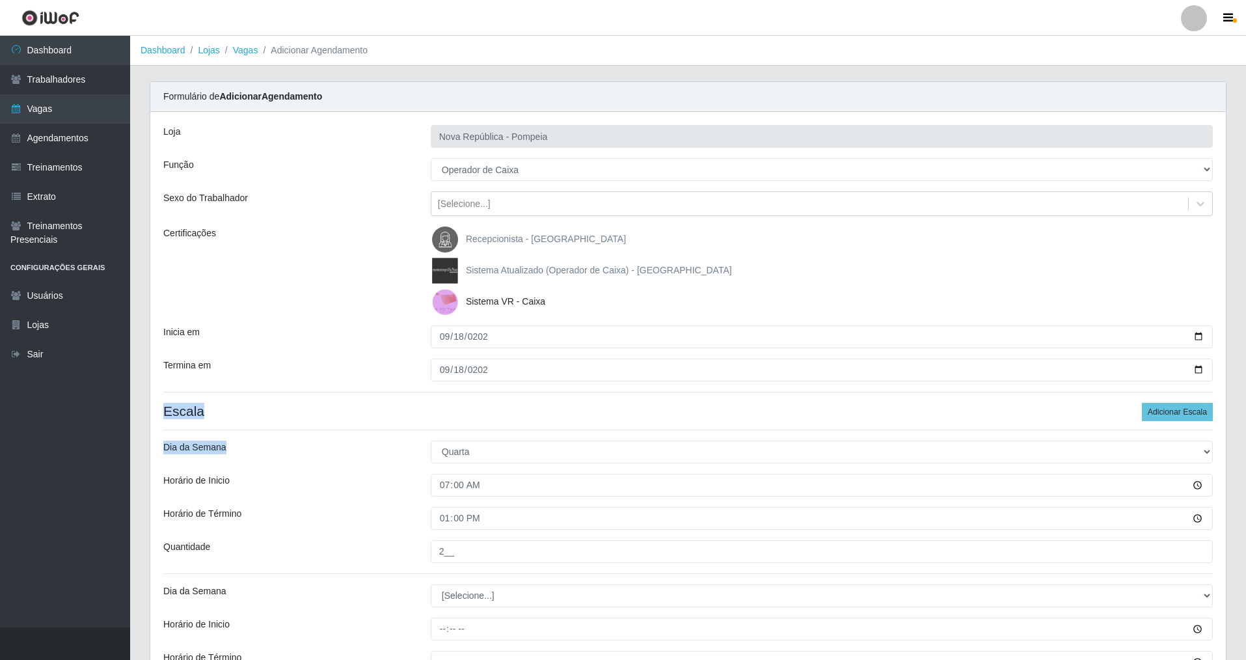
drag, startPoint x: 1243, startPoint y: 426, endPoint x: 1249, endPoint y: 439, distance: 14.3
click at [1245, 439] on html "Perfil Alterar Senha Sair Dashboard Trabalhadores Vagas Agendamentos Treinament…" at bounding box center [623, 414] width 1246 height 829
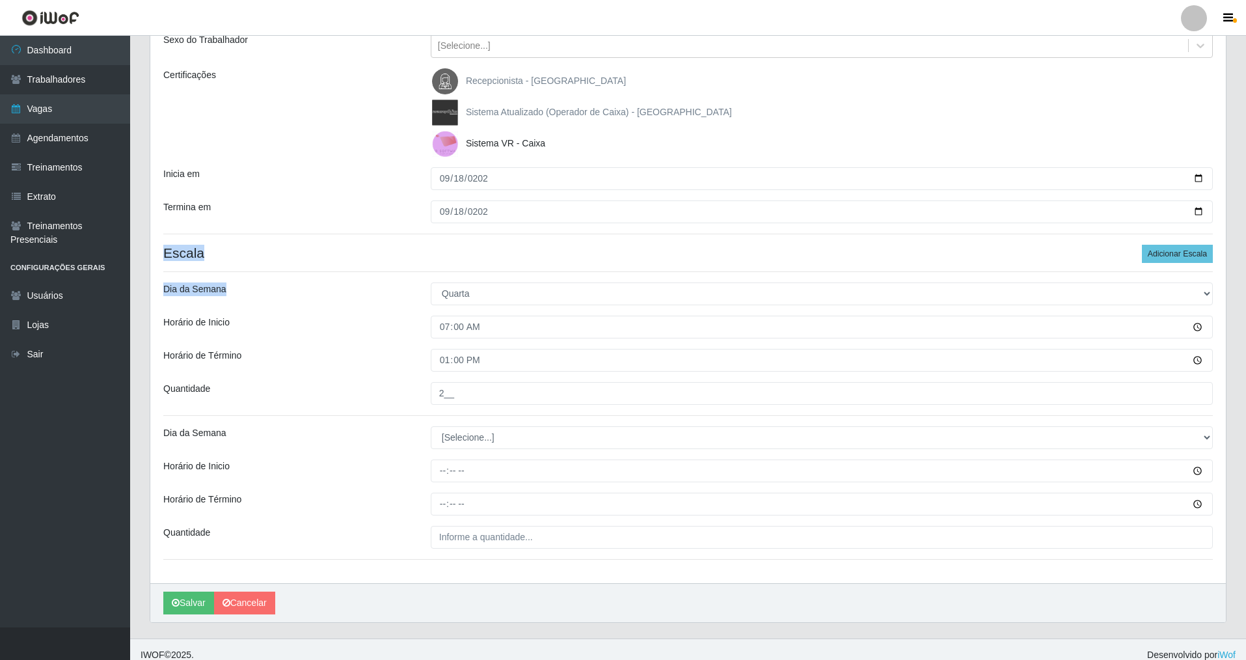
scroll to position [169, 0]
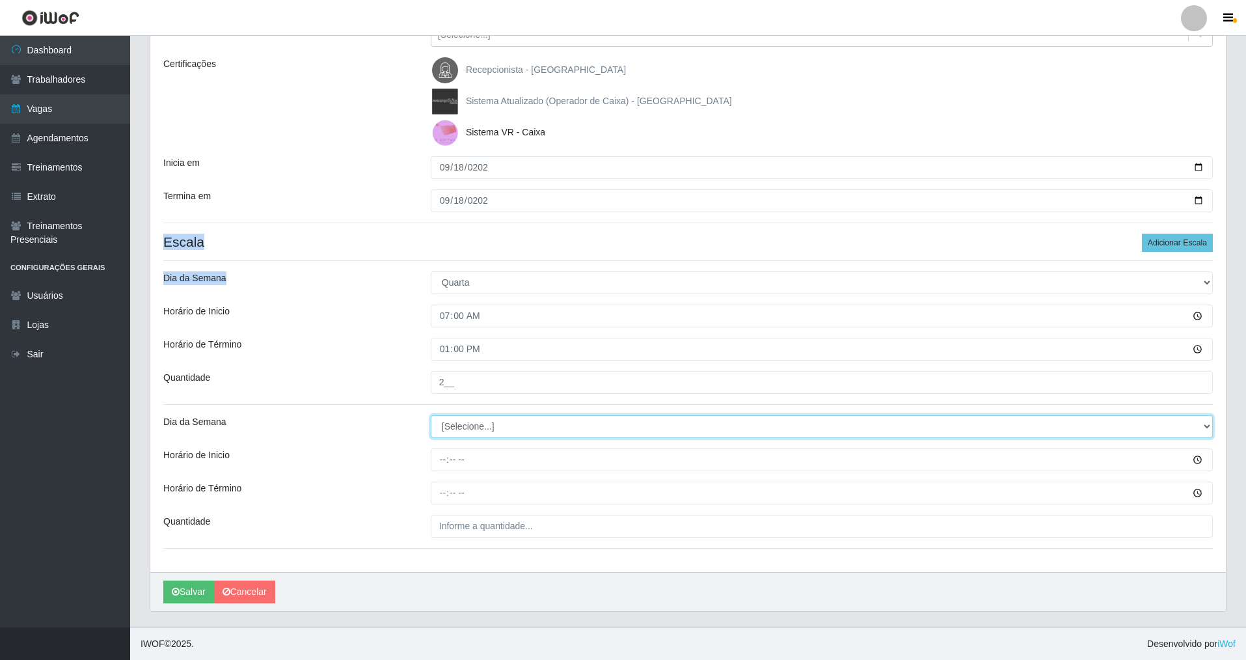
drag, startPoint x: 1206, startPoint y: 424, endPoint x: 1111, endPoint y: 418, distance: 95.2
click at [1111, 418] on select "[Selecione...] Segunda Terça Quarta Quinta Sexta Sábado Domingo" at bounding box center [822, 426] width 782 height 23
select select "4"
click at [431, 415] on select "[Selecione...] Segunda Terça Quarta Quinta Sexta Sábado Domingo" at bounding box center [822, 426] width 782 height 23
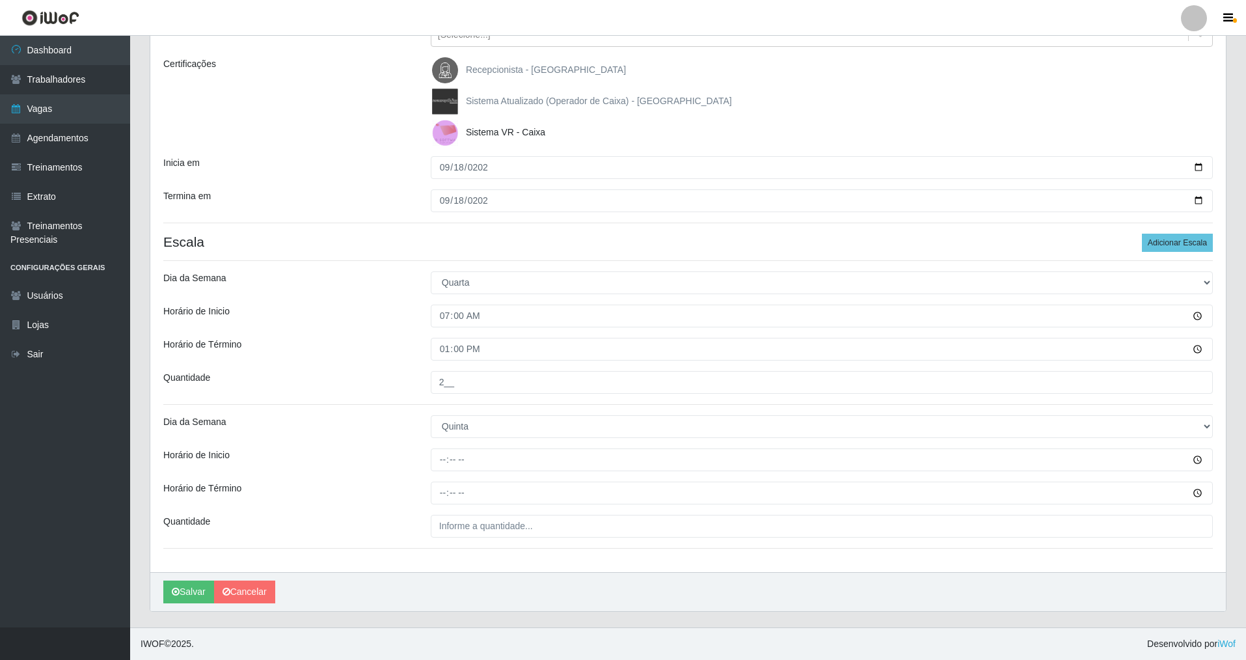
click at [438, 471] on div "Loja Nova República - Pompeia Função [Selecione...] Balconista Operador de Caix…" at bounding box center [688, 257] width 1076 height 629
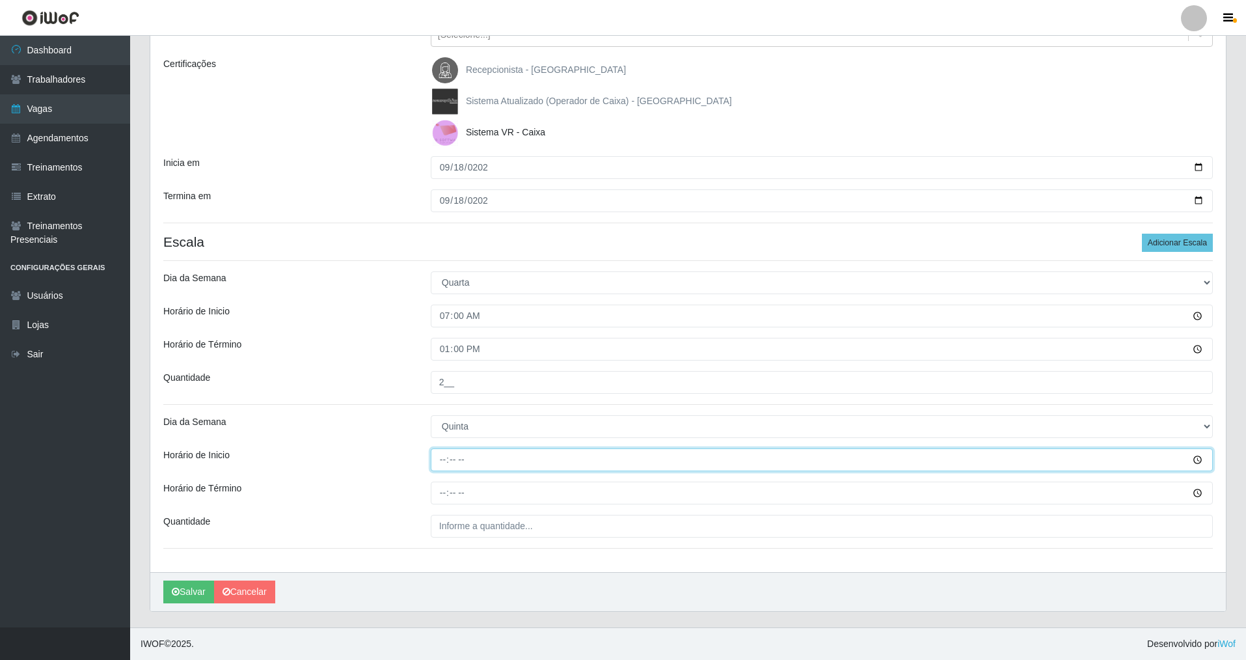
click at [441, 462] on input "Horário de Inicio" at bounding box center [822, 459] width 782 height 23
type input "08:00"
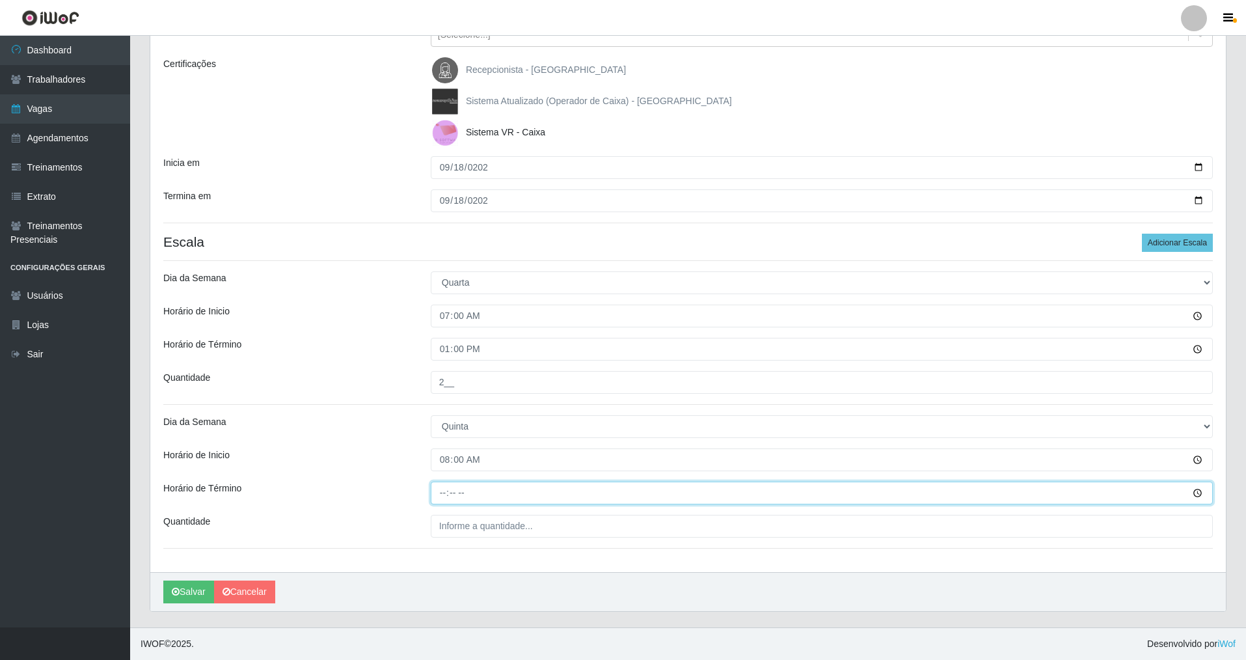
click at [444, 493] on input "Horário de Término" at bounding box center [822, 493] width 782 height 23
type input "14:00"
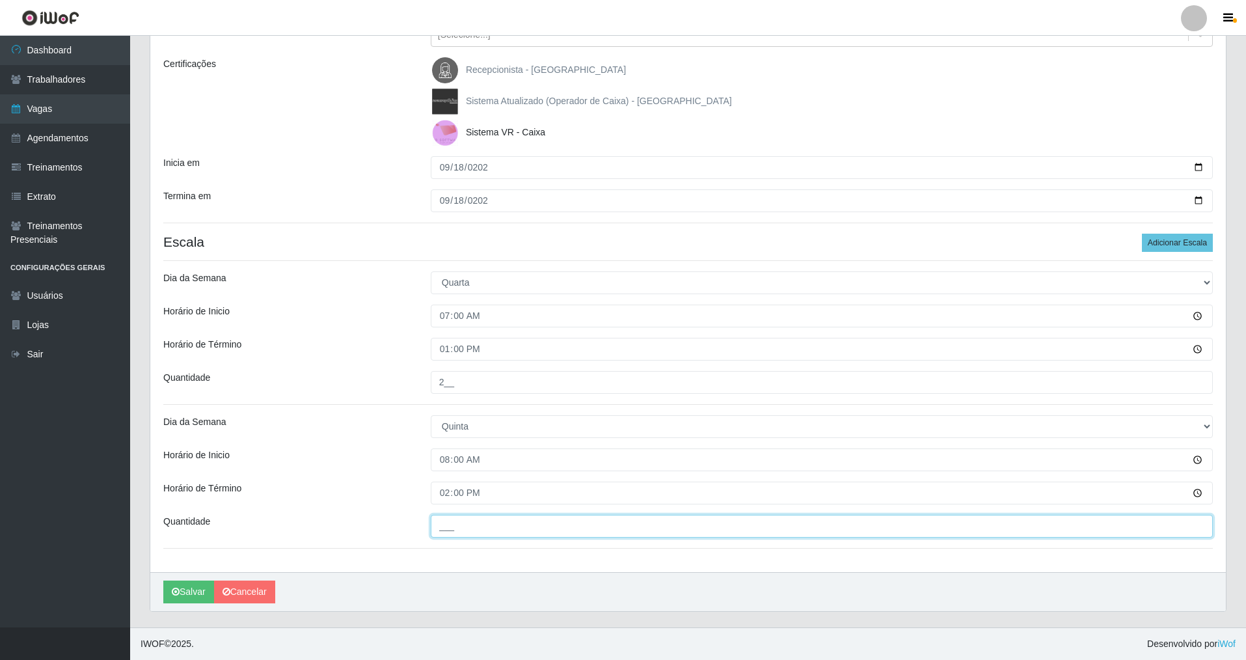
drag, startPoint x: 452, startPoint y: 523, endPoint x: 460, endPoint y: 546, distance: 24.1
click at [460, 546] on div "Loja Nova República - Pompeia Função [Selecione...] Balconista Operador de Caix…" at bounding box center [688, 257] width 1076 height 629
type input "2__"
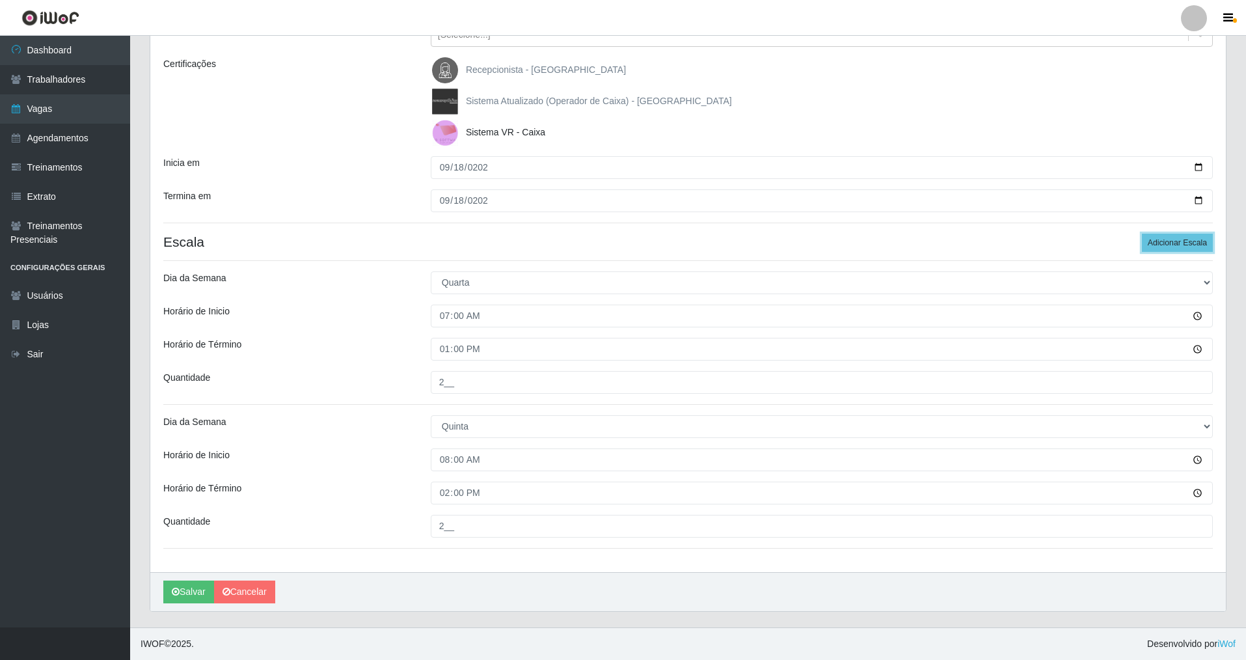
drag, startPoint x: 1165, startPoint y: 239, endPoint x: 1249, endPoint y: 279, distance: 92.3
click at [1169, 239] on button "Adicionar Escala" at bounding box center [1177, 243] width 71 height 18
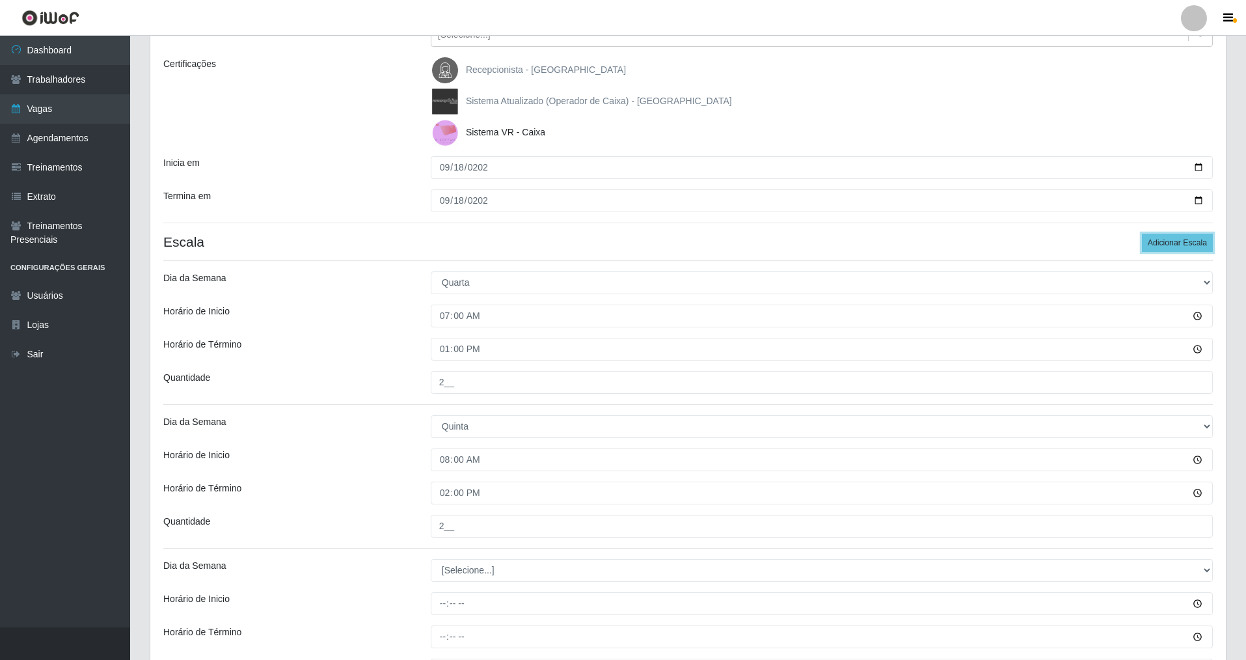
scroll to position [313, 0]
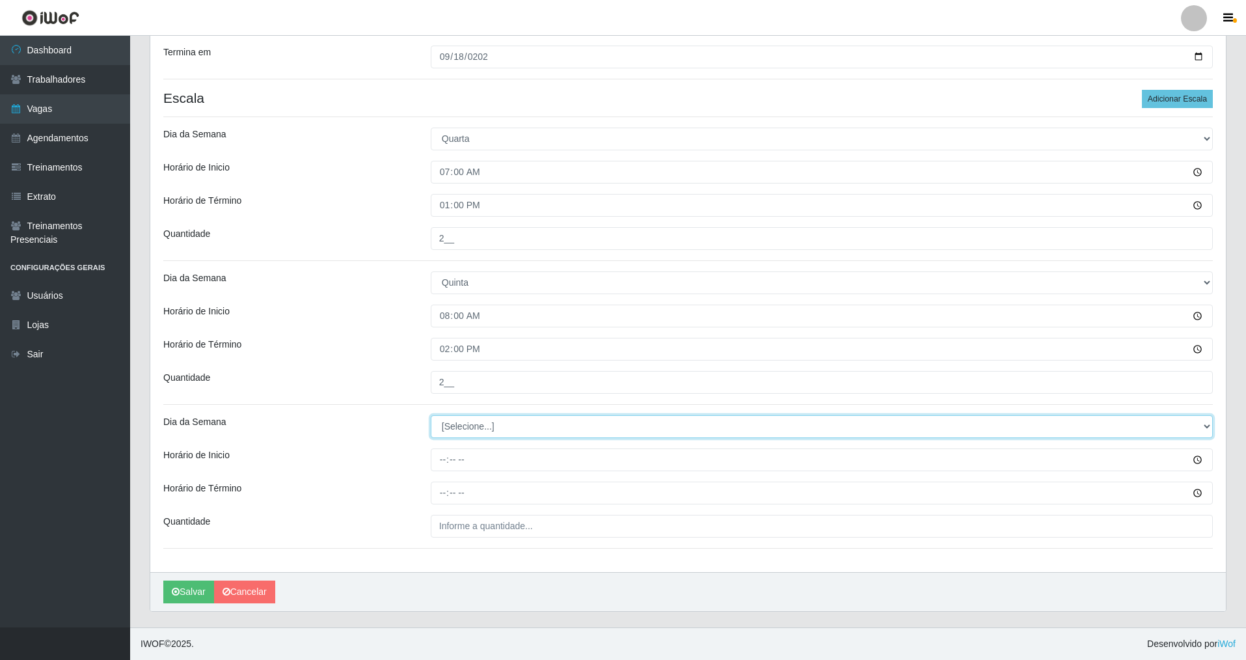
drag, startPoint x: 1207, startPoint y: 426, endPoint x: 1034, endPoint y: 426, distance: 173.1
click at [1190, 426] on select "[Selecione...] Segunda Terça Quarta Quinta Sexta Sábado Domingo" at bounding box center [822, 426] width 782 height 23
select select "4"
click at [431, 415] on select "[Selecione...] Segunda Terça Quarta Quinta Sexta Sábado Domingo" at bounding box center [822, 426] width 782 height 23
click at [426, 474] on div "Loja Nova República - Pompeia Função [Selecione...] Balconista Operador de Caix…" at bounding box center [688, 185] width 1076 height 773
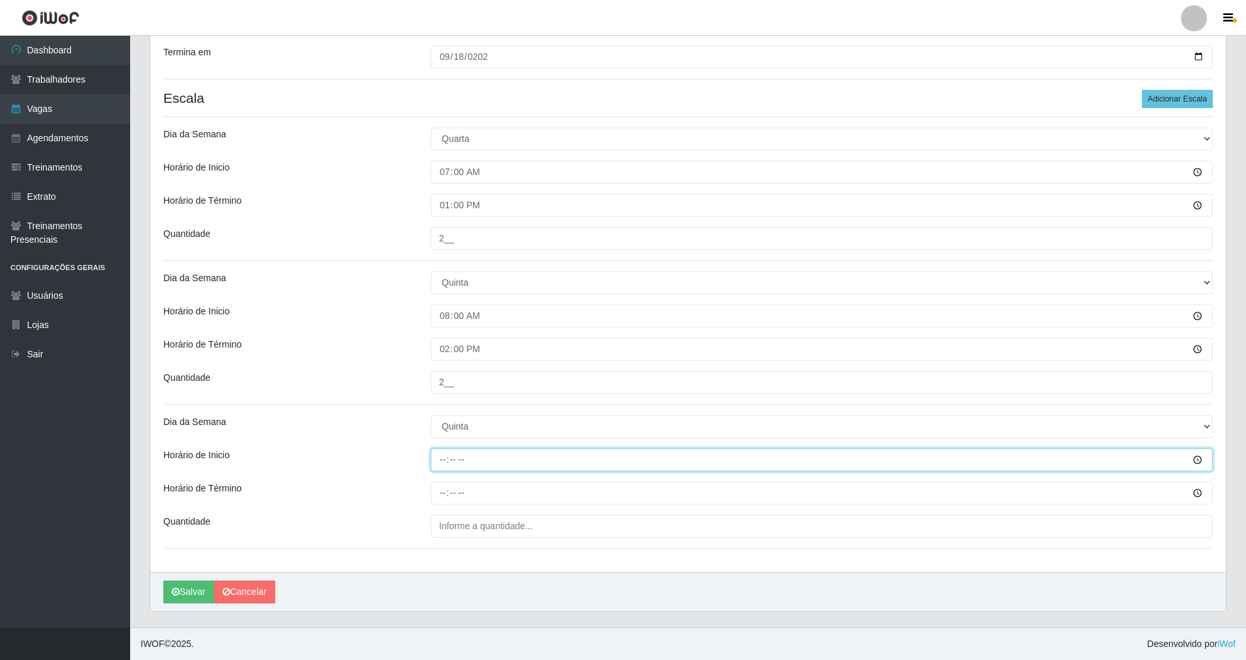
click at [437, 470] on input "Horário de Inicio" at bounding box center [822, 459] width 782 height 23
type input "09:00"
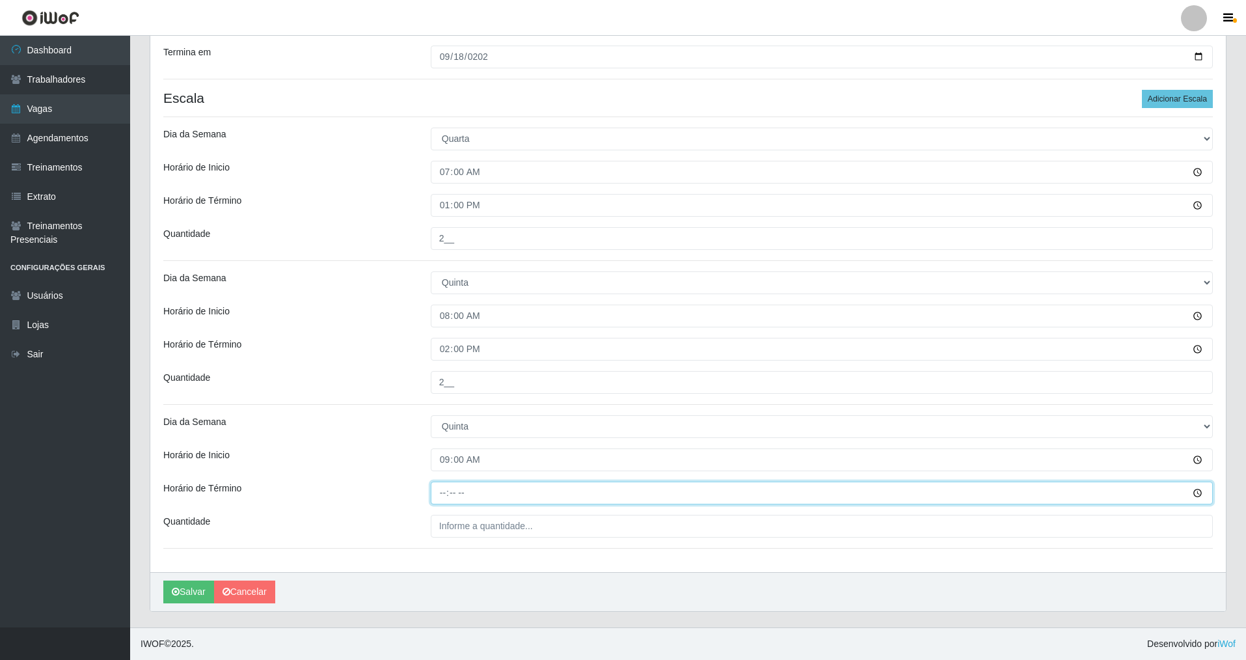
click at [441, 497] on input "Horário de Término" at bounding box center [822, 493] width 782 height 23
type input "15:00"
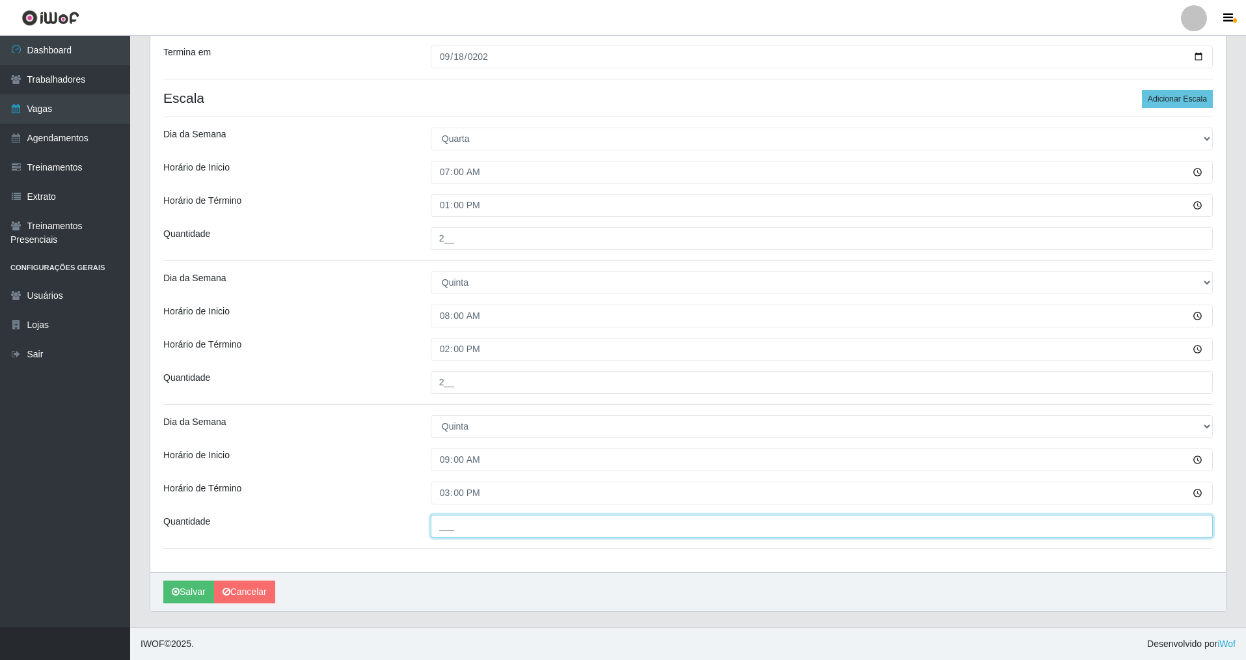
click at [457, 527] on input "___" at bounding box center [822, 526] width 782 height 23
type input "1__"
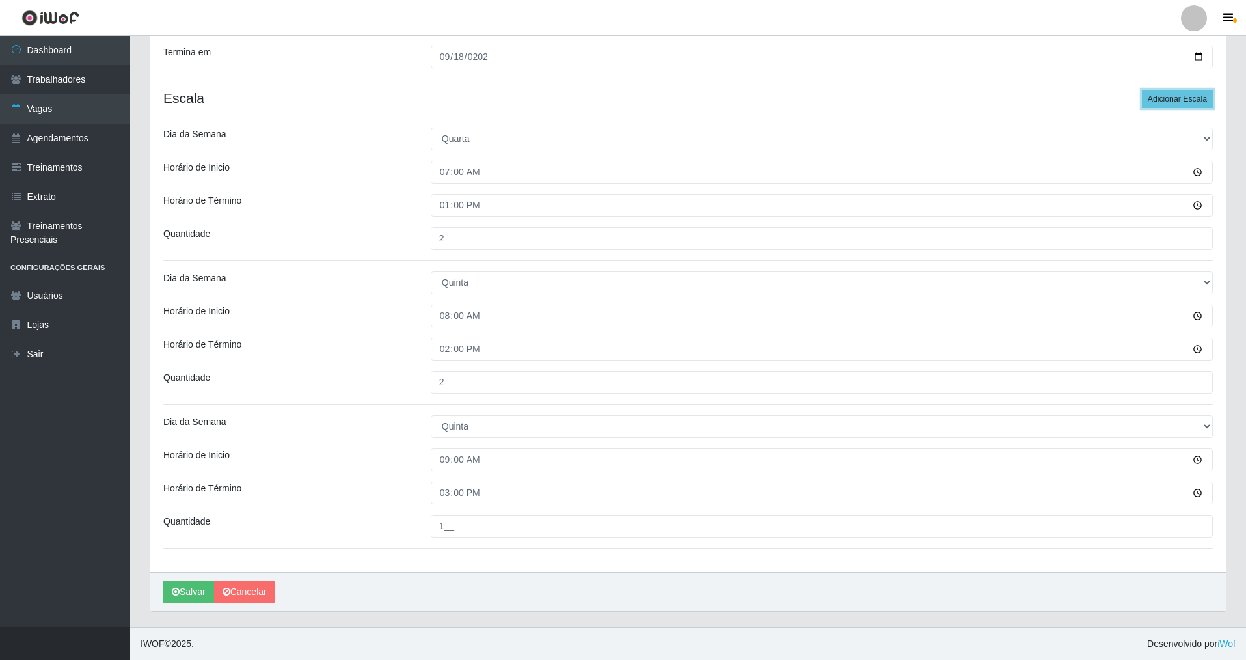
drag, startPoint x: 1167, startPoint y: 99, endPoint x: 1249, endPoint y: 202, distance: 131.5
click at [1178, 106] on button "Adicionar Escala" at bounding box center [1177, 99] width 71 height 18
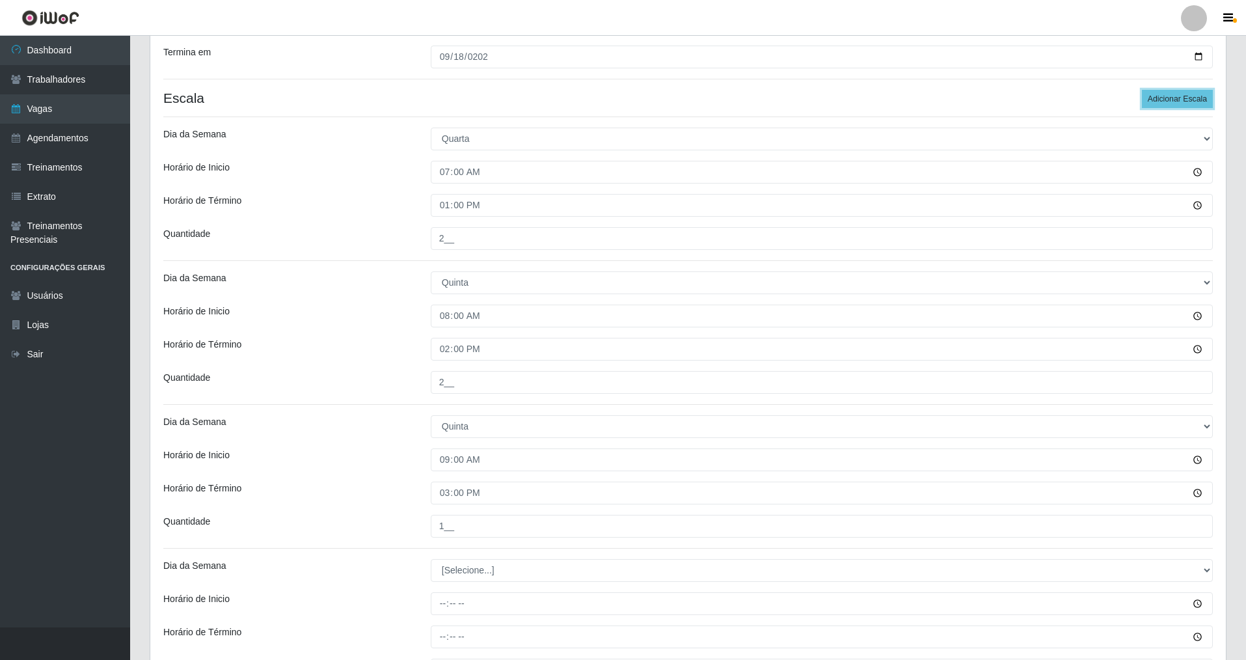
scroll to position [457, 0]
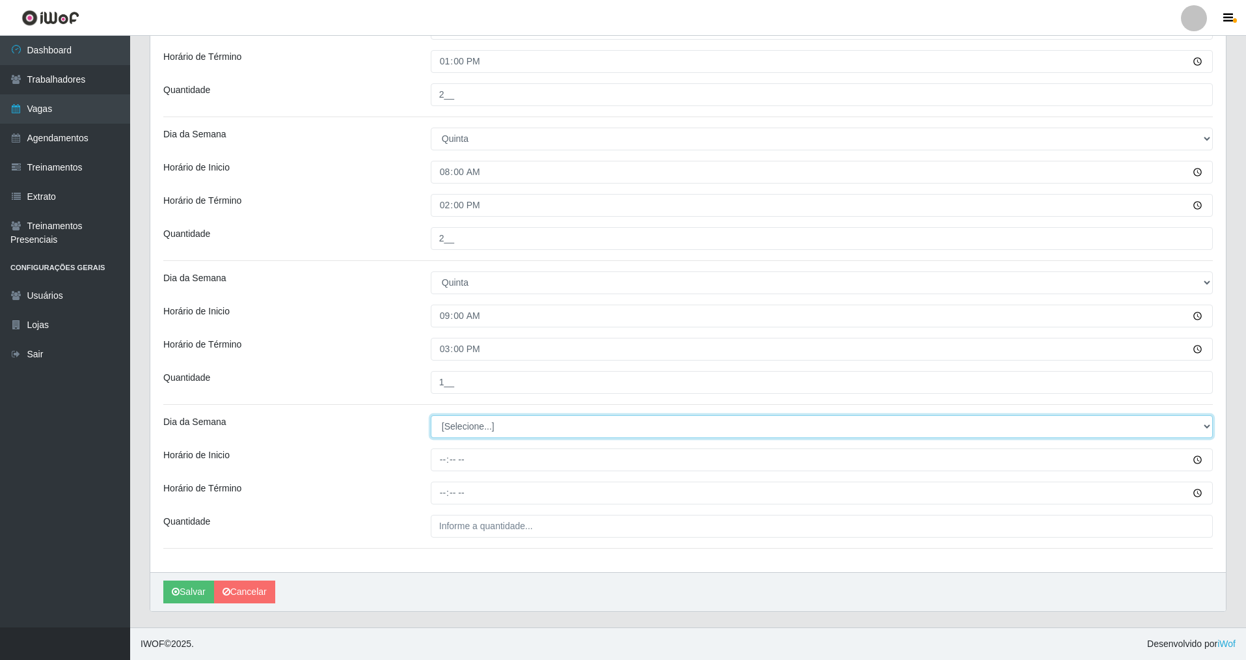
drag, startPoint x: 1210, startPoint y: 429, endPoint x: 982, endPoint y: 432, distance: 227.8
click at [1165, 428] on select "[Selecione...] Segunda Terça Quarta Quinta Sexta Sábado Domingo" at bounding box center [822, 426] width 782 height 23
select select "4"
click at [431, 415] on select "[Selecione...] Segunda Terça Quarta Quinta Sexta Sábado Domingo" at bounding box center [822, 426] width 782 height 23
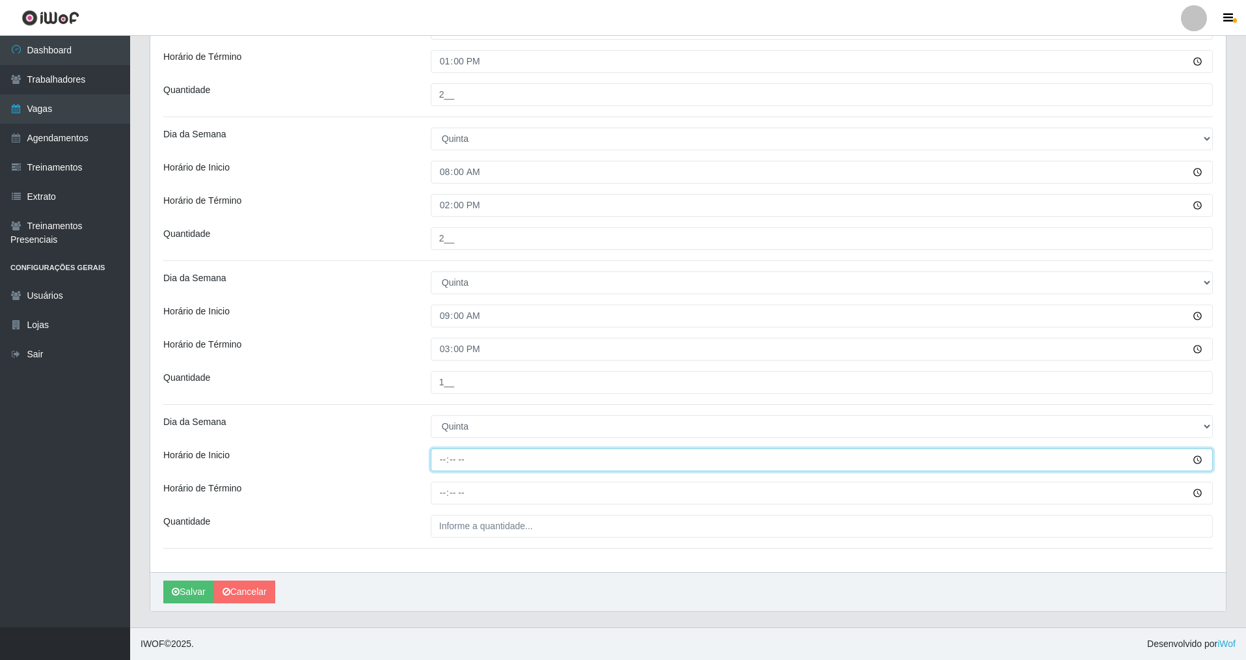
click at [433, 465] on input "Horário de Inicio" at bounding box center [822, 459] width 782 height 23
type input "14:00"
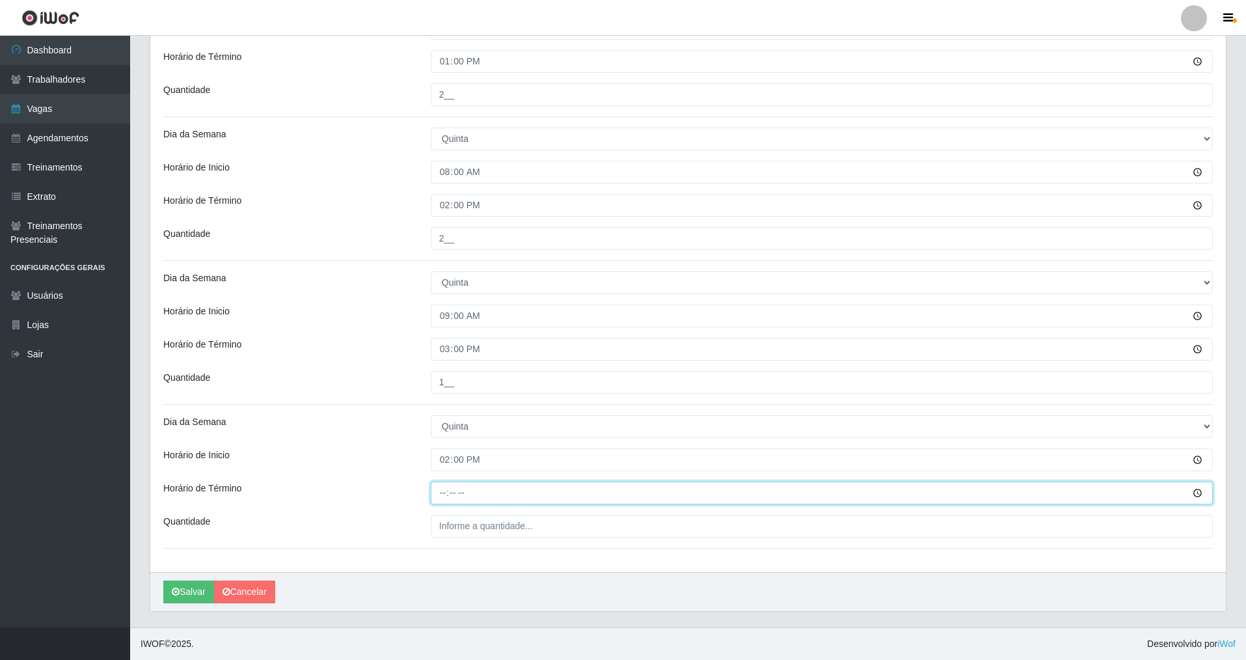
click at [441, 495] on input "Horário de Término" at bounding box center [822, 493] width 782 height 23
type input "20:00"
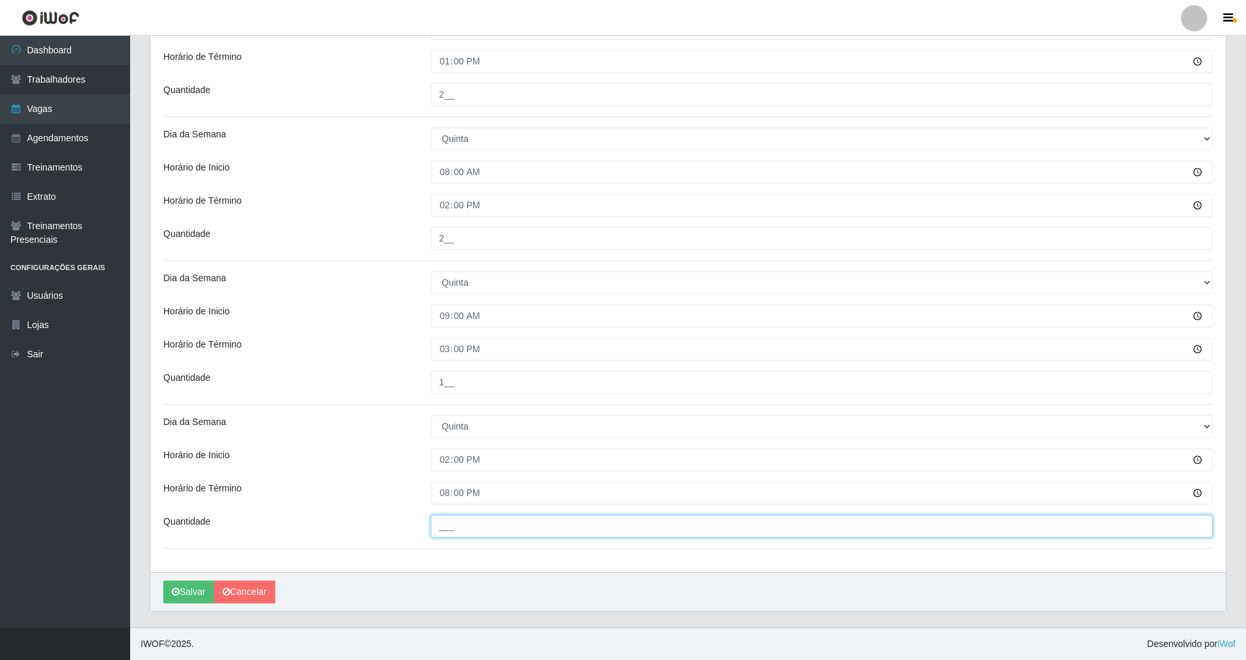
drag, startPoint x: 442, startPoint y: 526, endPoint x: 442, endPoint y: 516, distance: 9.8
click at [442, 518] on input "___" at bounding box center [822, 526] width 782 height 23
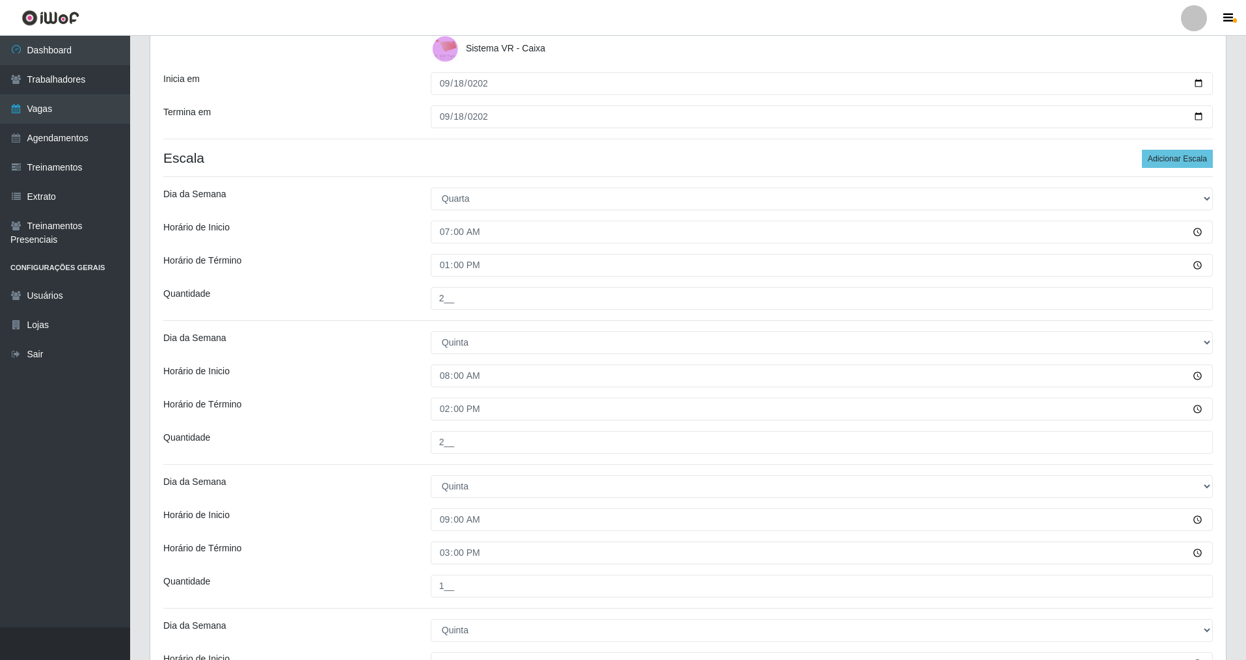
scroll to position [225, 0]
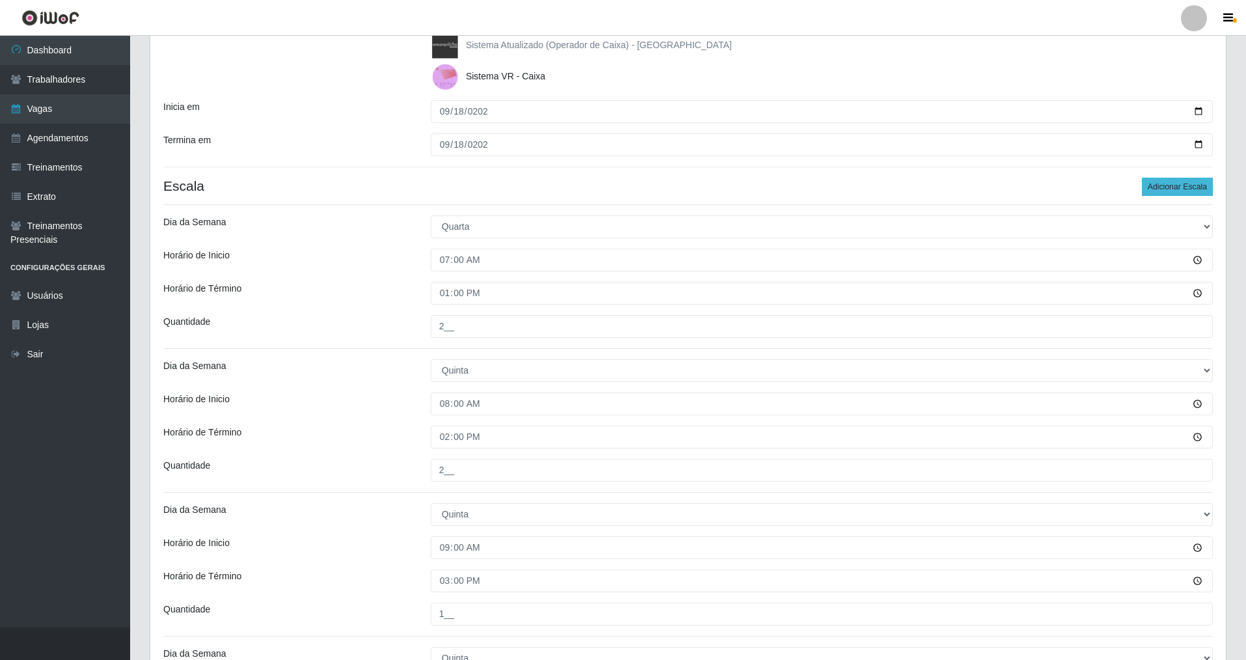
type input "1__"
click at [1163, 187] on button "Adicionar Escala" at bounding box center [1177, 187] width 71 height 18
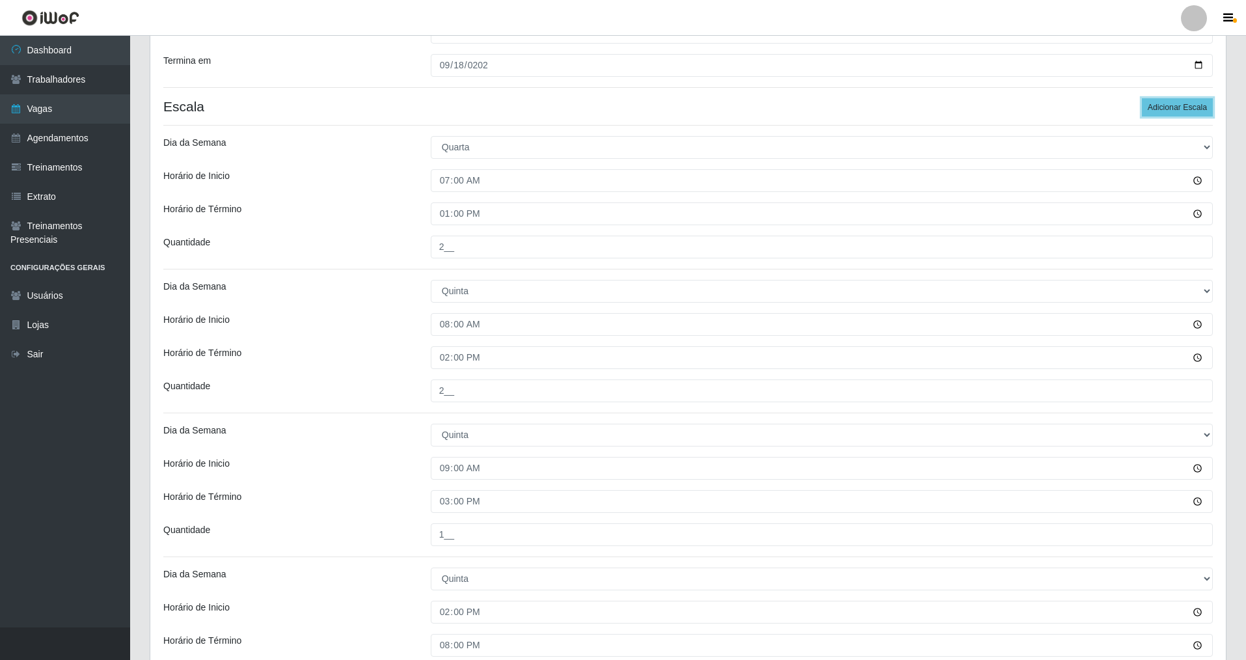
scroll to position [601, 0]
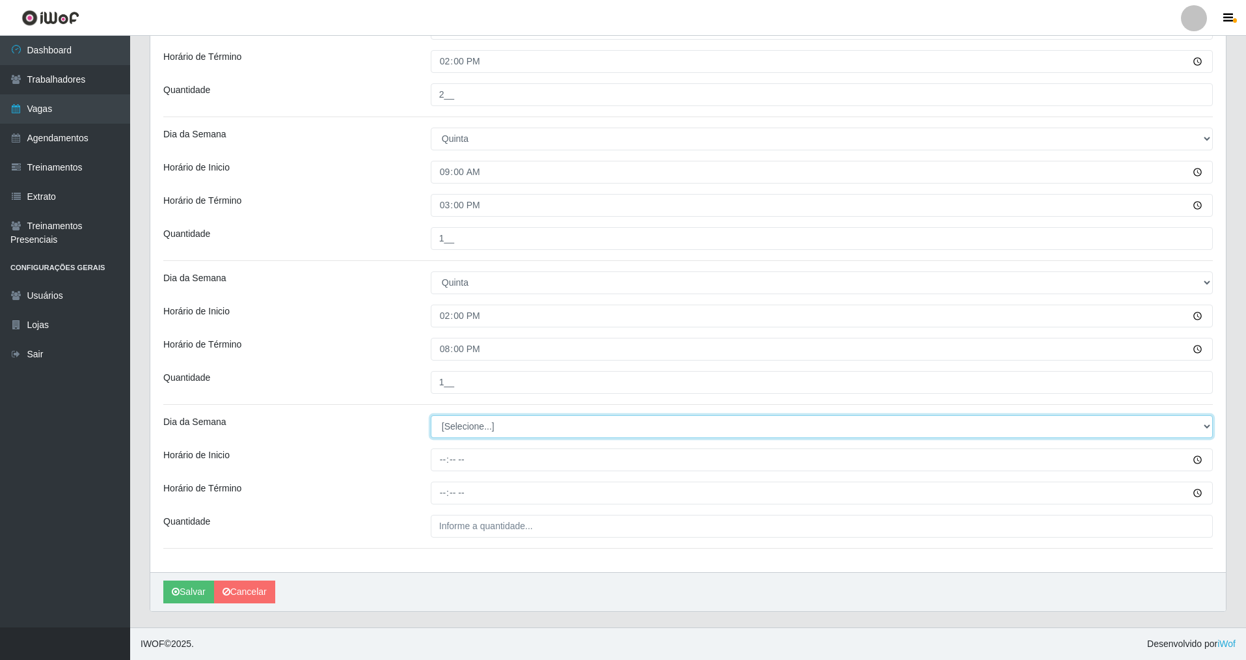
drag, startPoint x: 1203, startPoint y: 422, endPoint x: 1137, endPoint y: 437, distance: 66.9
click at [1170, 429] on select "[Selecione...] Segunda Terça Quarta Quinta Sexta Sábado Domingo" at bounding box center [822, 426] width 782 height 23
select select "4"
click at [431, 415] on select "[Selecione...] Segunda Terça Quarta Quinta Sexta Sábado Domingo" at bounding box center [822, 426] width 782 height 23
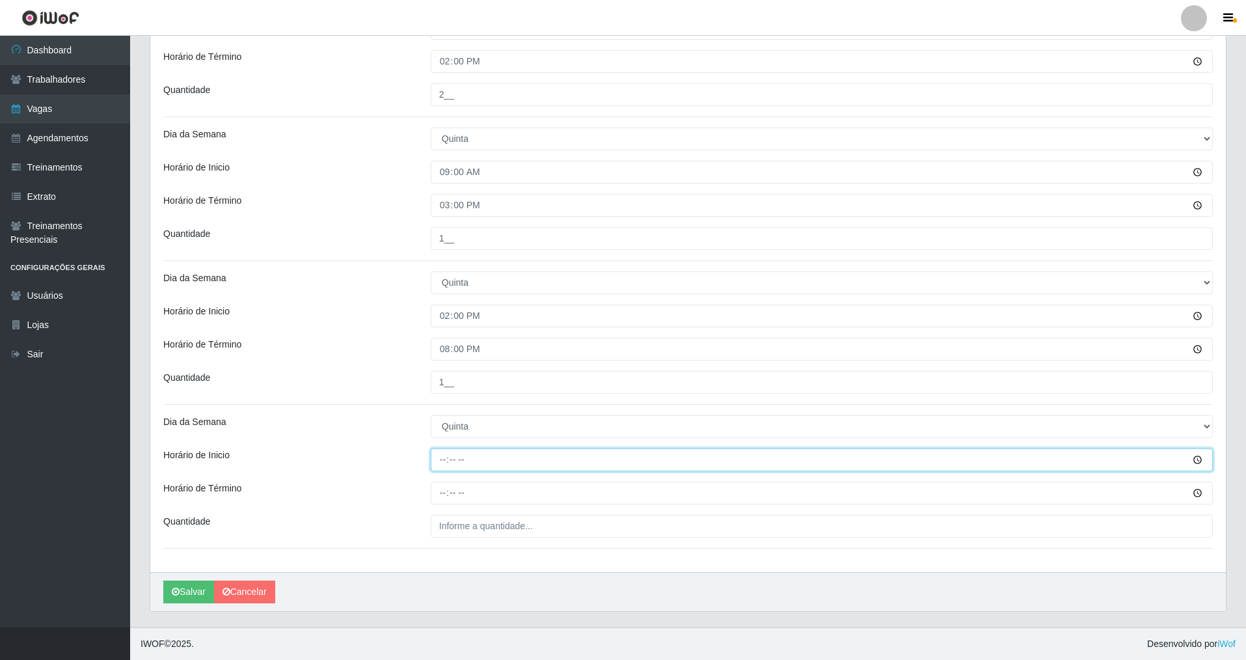
click at [439, 467] on input "Horário de Inicio" at bounding box center [822, 459] width 782 height 23
type input "15:00"
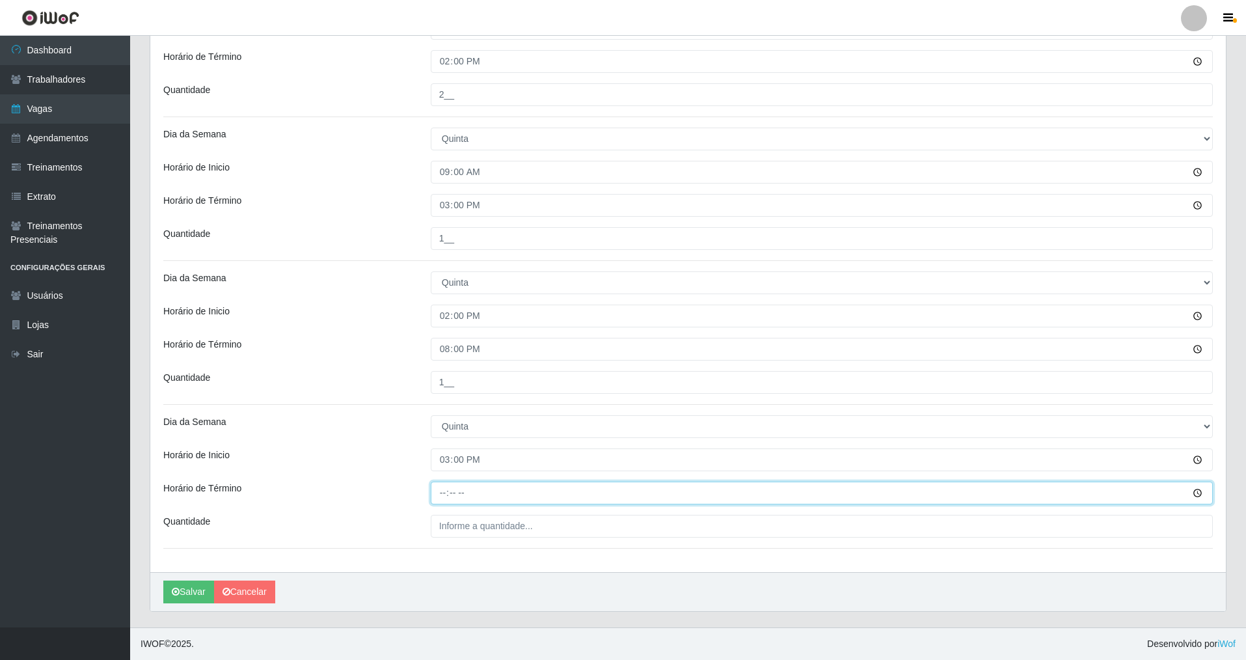
click at [441, 490] on input "Horário de Término" at bounding box center [822, 493] width 782 height 23
type input "21:00"
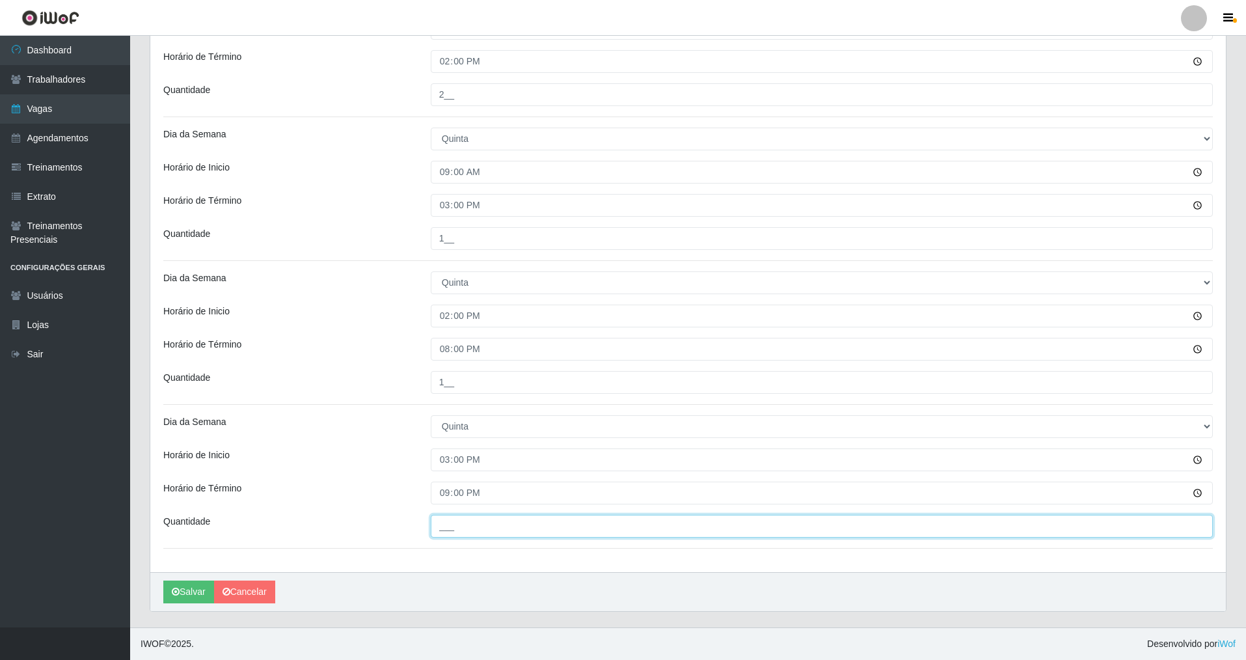
drag, startPoint x: 449, startPoint y: 524, endPoint x: 426, endPoint y: 585, distance: 64.7
click at [446, 530] on input "___" at bounding box center [822, 526] width 782 height 23
type input "3__"
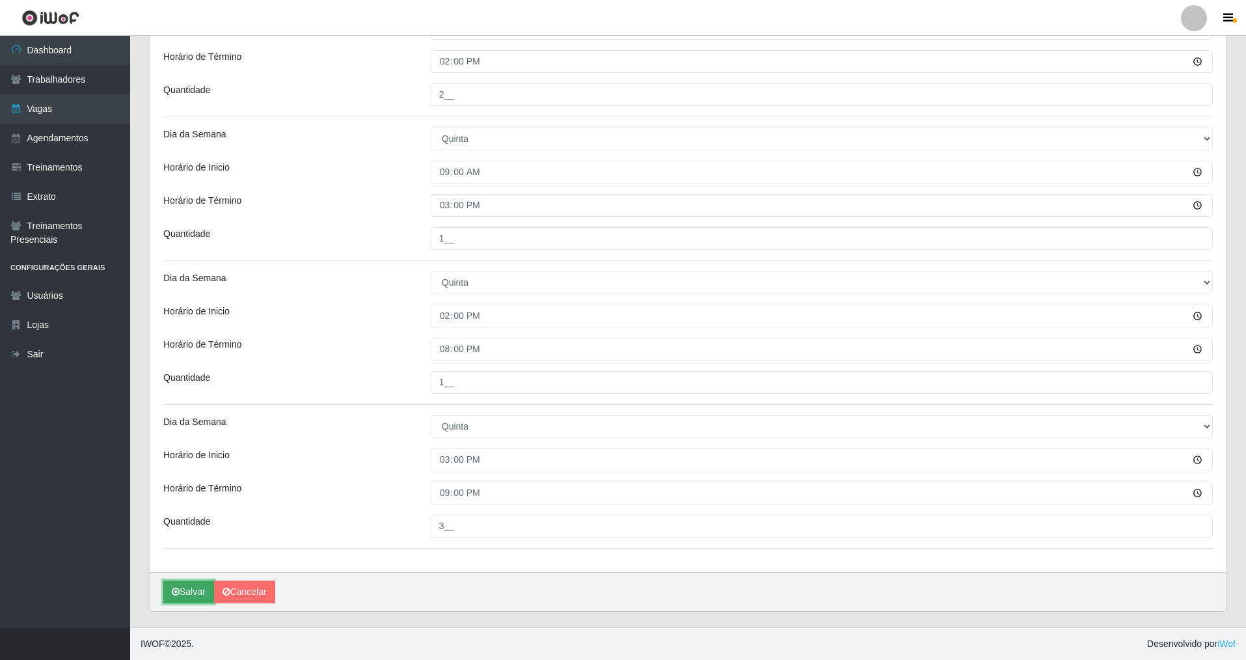
click at [180, 588] on button "Salvar" at bounding box center [188, 591] width 51 height 23
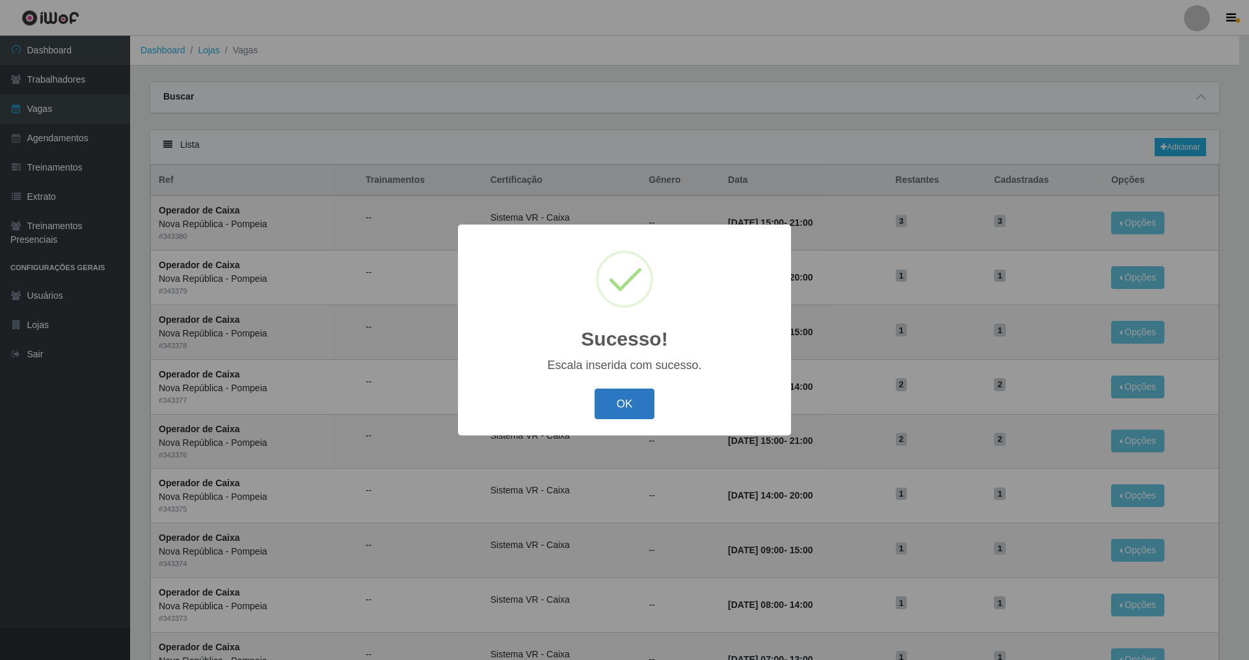
click at [631, 401] on button "OK" at bounding box center [625, 403] width 61 height 31
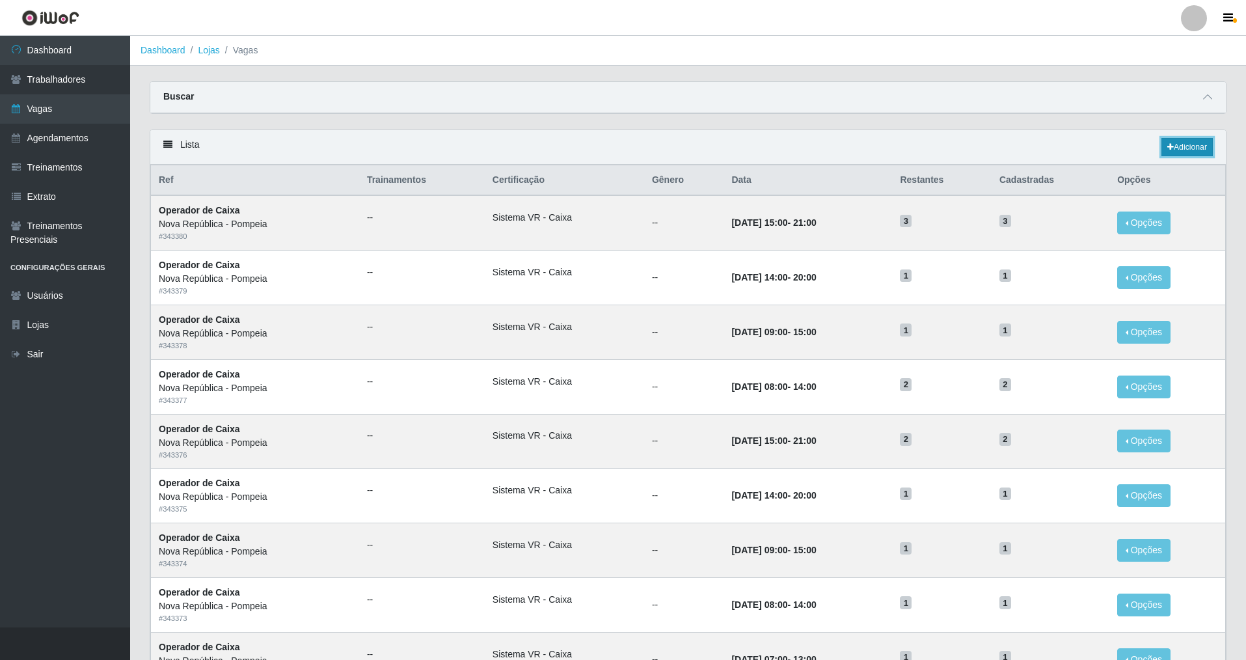
click at [1187, 142] on link "Adicionar" at bounding box center [1187, 147] width 51 height 18
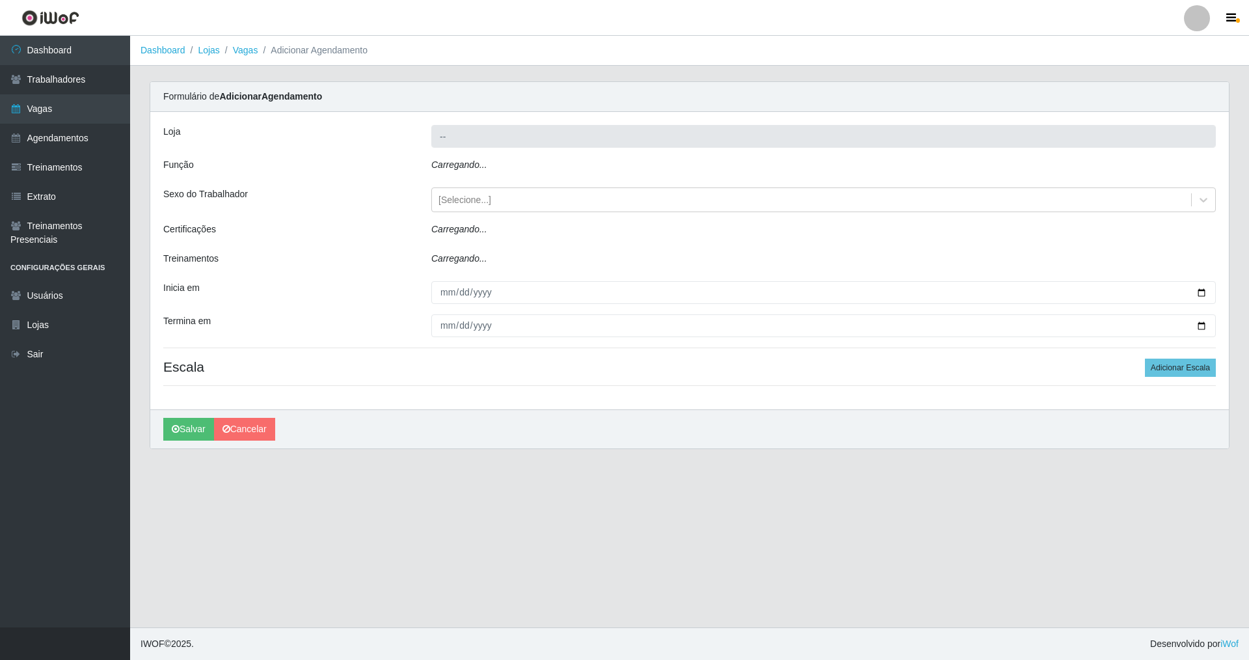
type input "Nova República - Pompeia"
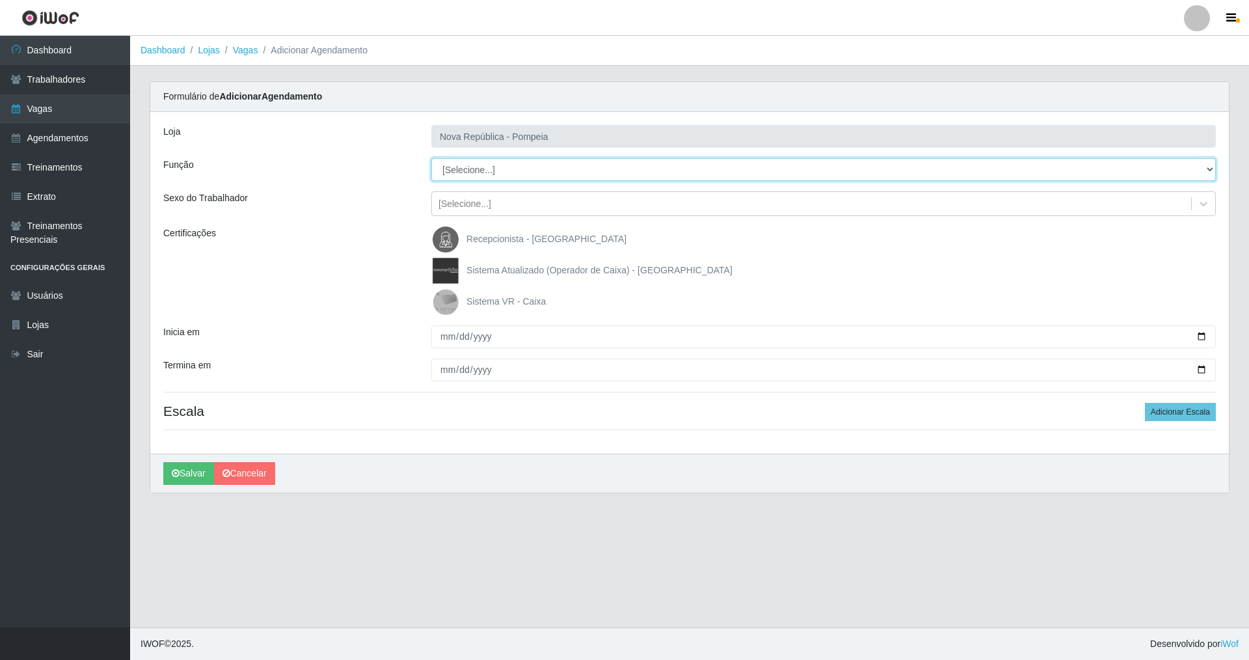
drag, startPoint x: 1213, startPoint y: 163, endPoint x: 1053, endPoint y: 175, distance: 160.5
click at [1087, 173] on select "[Selecione...] Balconista Operador de Caixa Recepcionista Repositor" at bounding box center [823, 169] width 785 height 23
select select "22"
click at [431, 158] on select "[Selecione...] Balconista Operador de Caixa Recepcionista Repositor" at bounding box center [823, 169] width 785 height 23
click at [441, 301] on img at bounding box center [448, 302] width 31 height 26
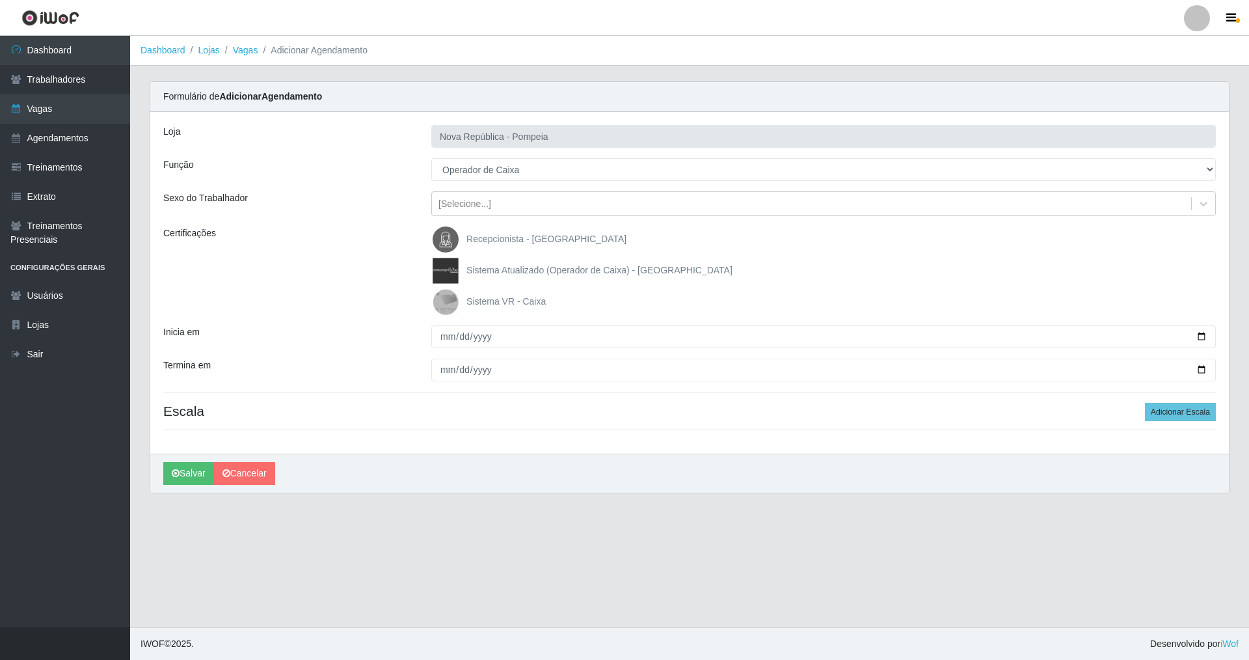
click at [0, 0] on input "Sistema VR - Caixa" at bounding box center [0, 0] width 0 height 0
click at [440, 344] on input "Inicia em" at bounding box center [823, 336] width 785 height 23
type input "[DATE]"
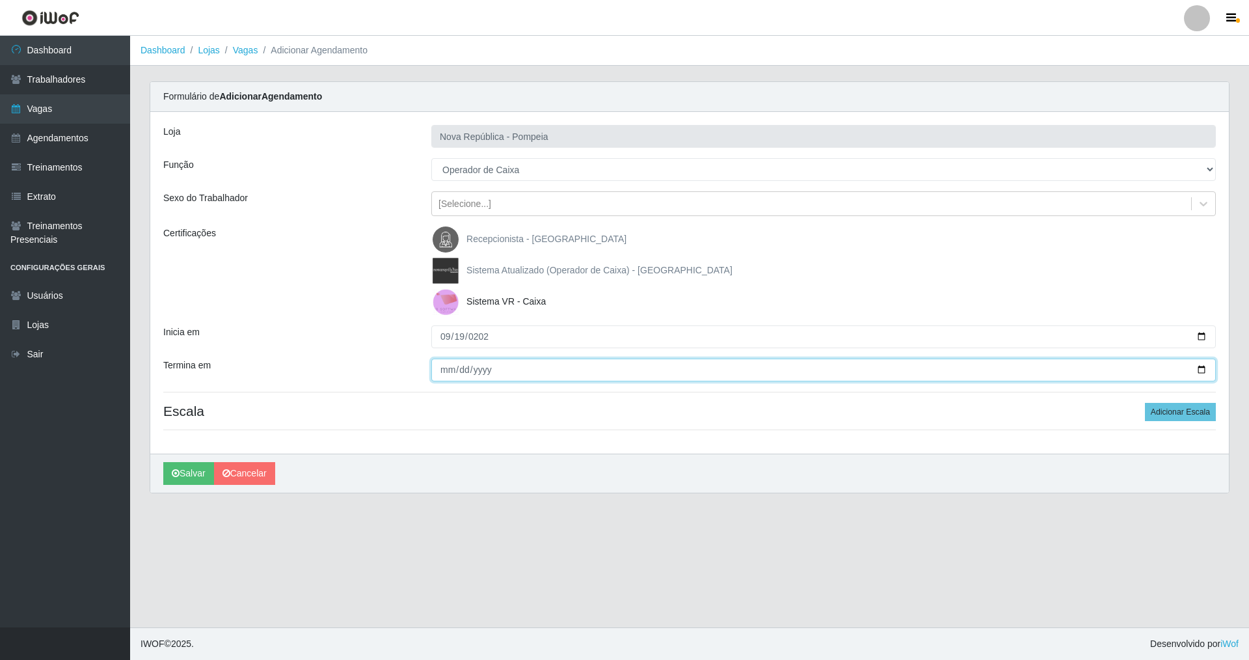
drag, startPoint x: 441, startPoint y: 378, endPoint x: 433, endPoint y: 366, distance: 14.6
click at [437, 373] on input "Termina em" at bounding box center [823, 370] width 785 height 23
type input "[DATE]"
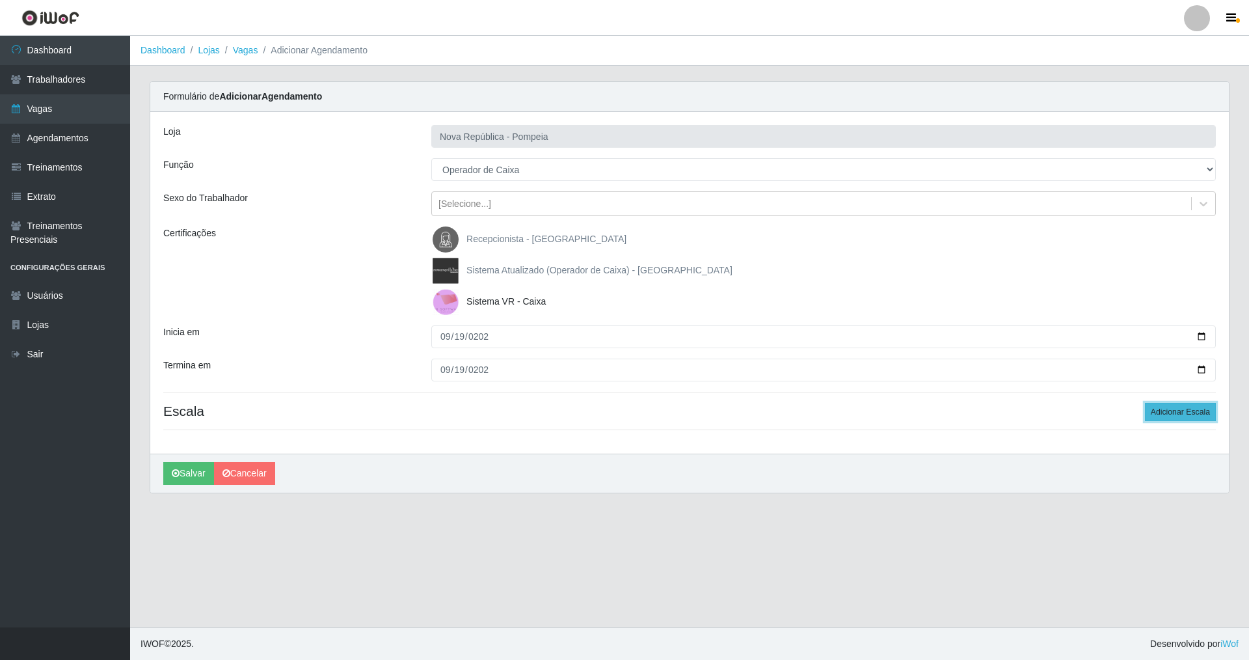
click at [1190, 416] on button "Adicionar Escala" at bounding box center [1180, 412] width 71 height 18
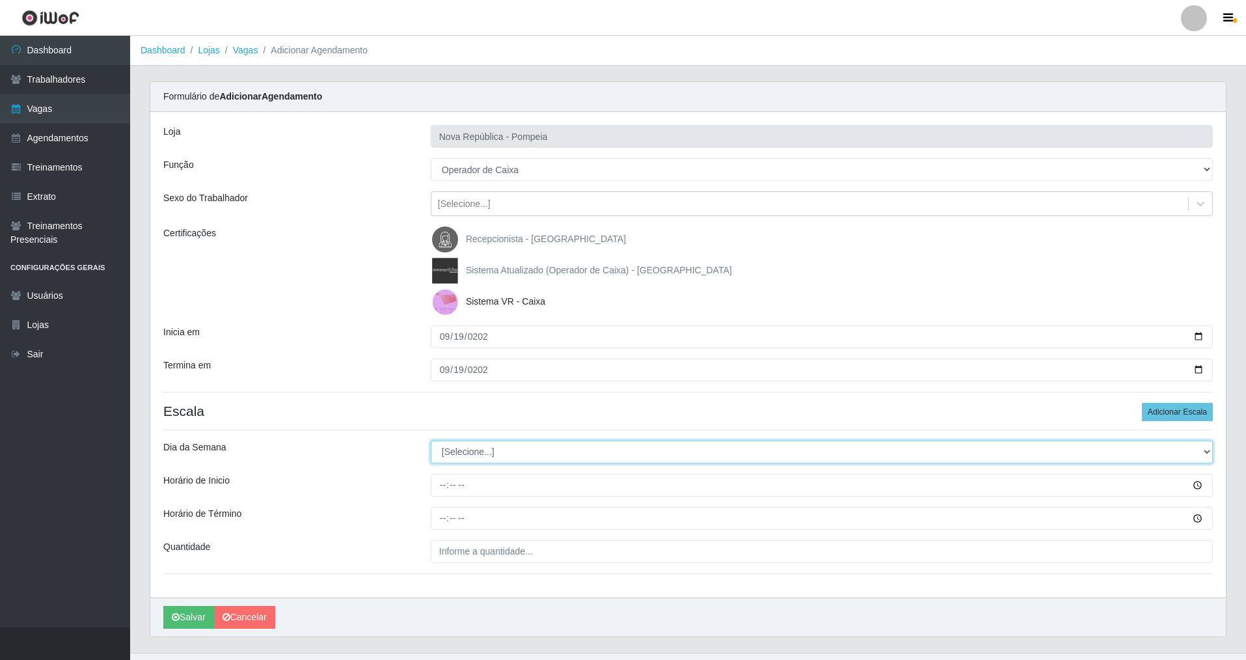
drag, startPoint x: 1210, startPoint y: 448, endPoint x: 1083, endPoint y: 456, distance: 127.1
click at [1132, 450] on select "[Selecione...] Segunda Terça Quarta Quinta Sexta Sábado Domingo" at bounding box center [822, 452] width 782 height 23
select select "5"
click at [431, 441] on select "[Selecione...] Segunda Terça Quarta Quinta Sexta Sábado Domingo" at bounding box center [822, 452] width 782 height 23
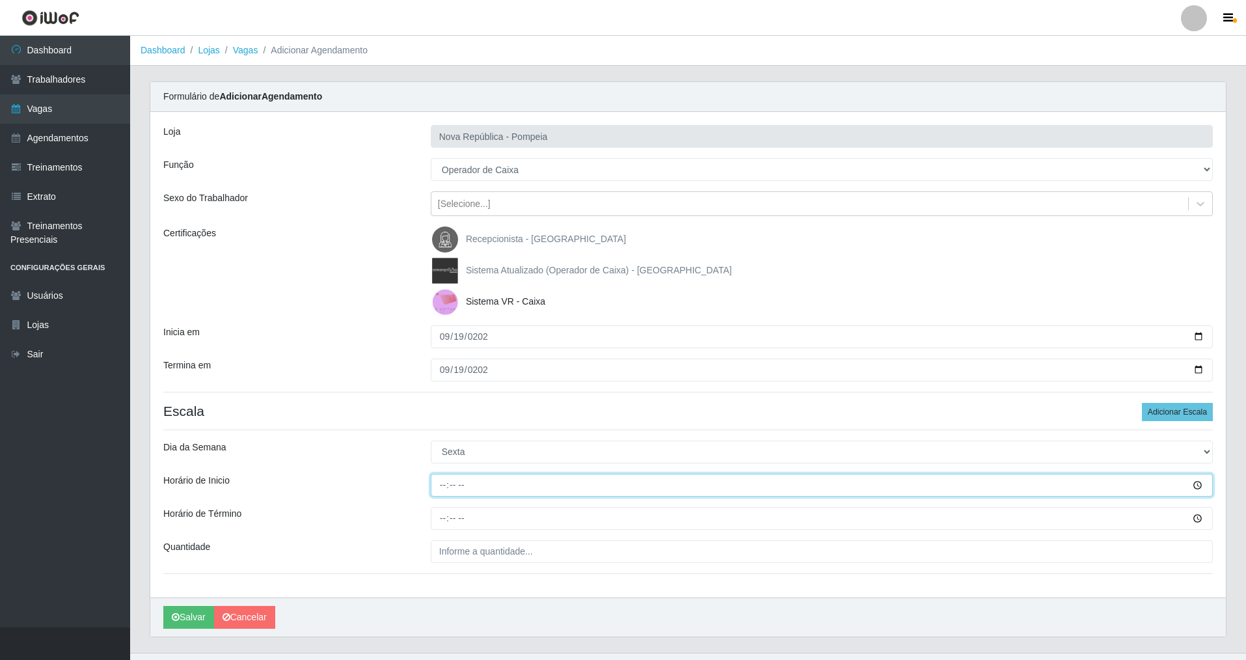
click at [438, 491] on input "Horário de Inicio" at bounding box center [822, 485] width 782 height 23
type input "07:00"
click at [439, 526] on input "Horário de Término" at bounding box center [822, 518] width 782 height 23
type input "13:00"
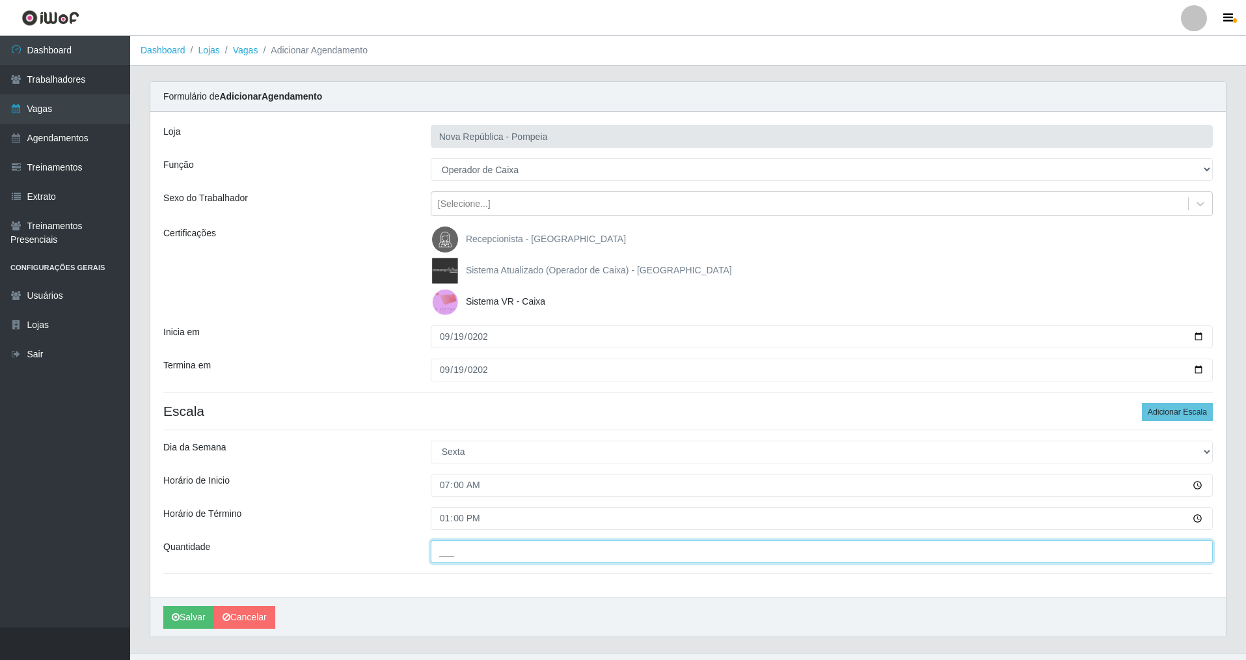
click at [456, 553] on input "___" at bounding box center [822, 551] width 782 height 23
type input "2__"
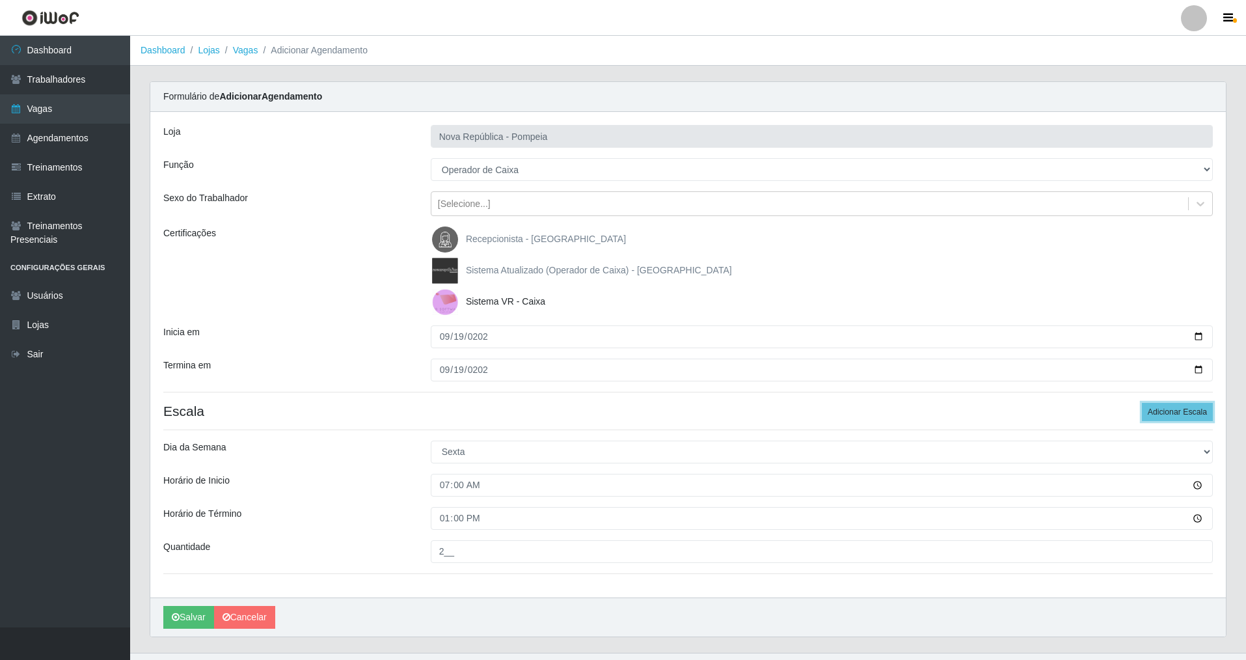
drag, startPoint x: 1178, startPoint y: 413, endPoint x: 1243, endPoint y: 425, distance: 65.5
click at [1181, 413] on button "Adicionar Escala" at bounding box center [1177, 412] width 71 height 18
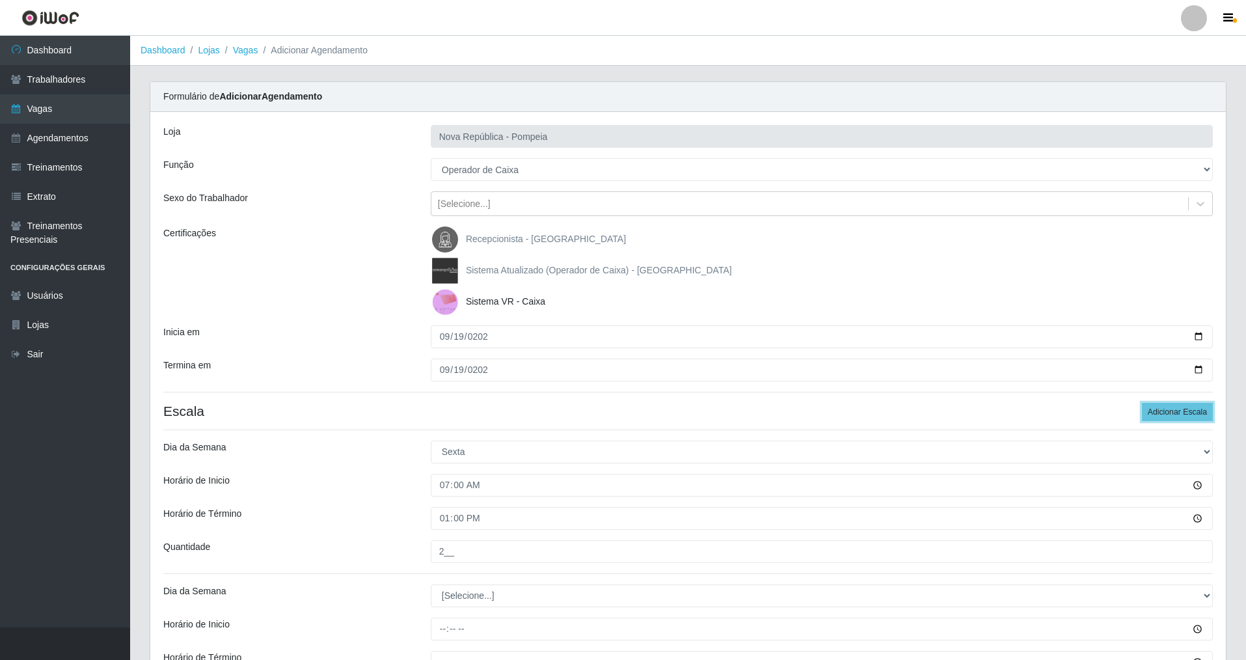
scroll to position [169, 0]
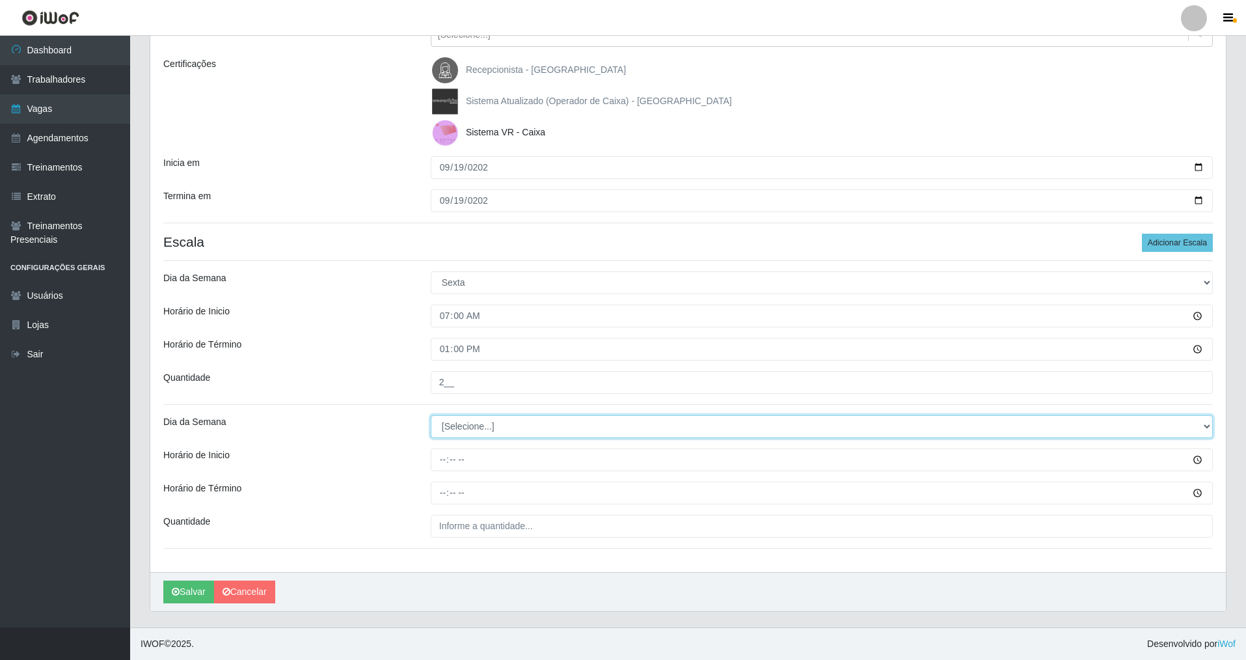
drag, startPoint x: 1210, startPoint y: 420, endPoint x: 901, endPoint y: 422, distance: 309.1
click at [1155, 421] on select "[Selecione...] Segunda Terça Quarta Quinta Sexta Sábado Domingo" at bounding box center [822, 426] width 782 height 23
select select "5"
click at [431, 415] on select "[Selecione...] Segunda Terça Quarta Quinta Sexta Sábado Domingo" at bounding box center [822, 426] width 782 height 23
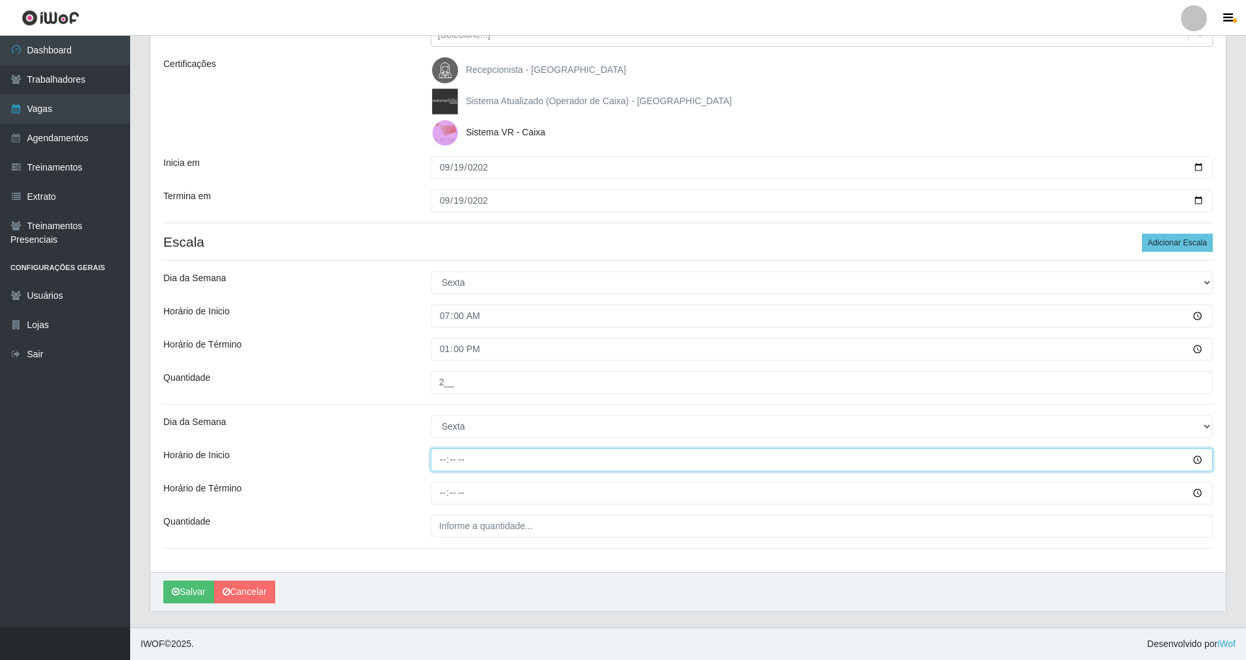
click at [441, 467] on input "Horário de Inicio" at bounding box center [822, 459] width 782 height 23
type input "08:00"
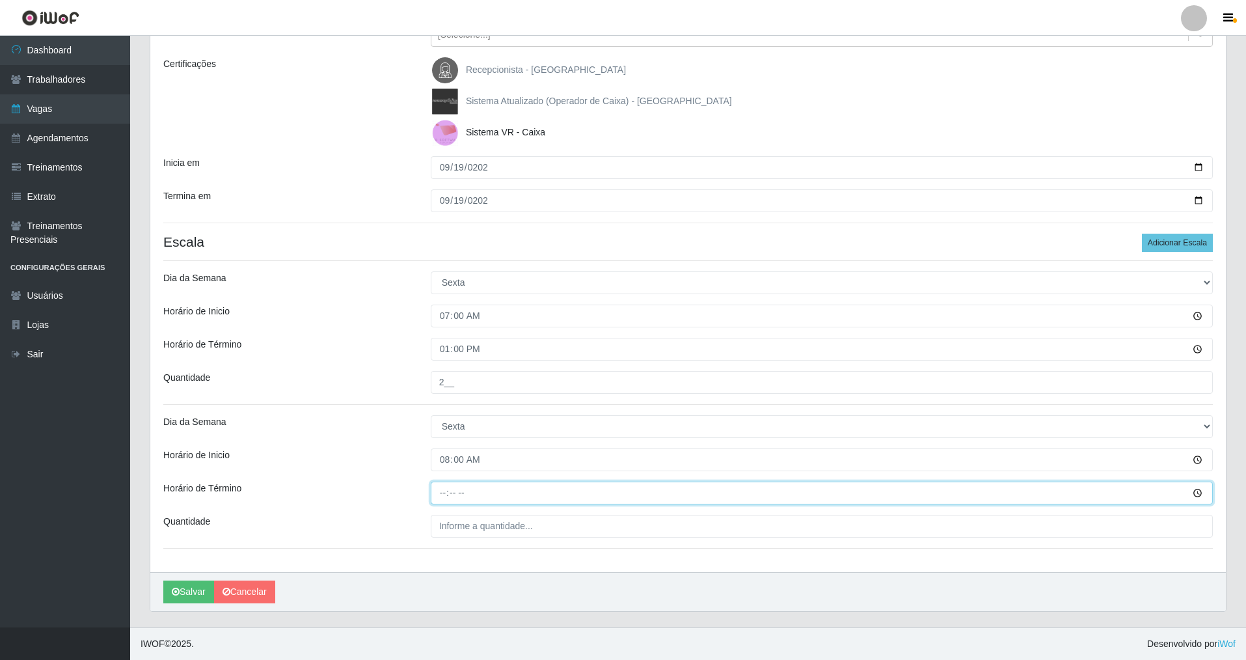
click at [444, 498] on input "Horário de Término" at bounding box center [822, 493] width 782 height 23
type input "14:00"
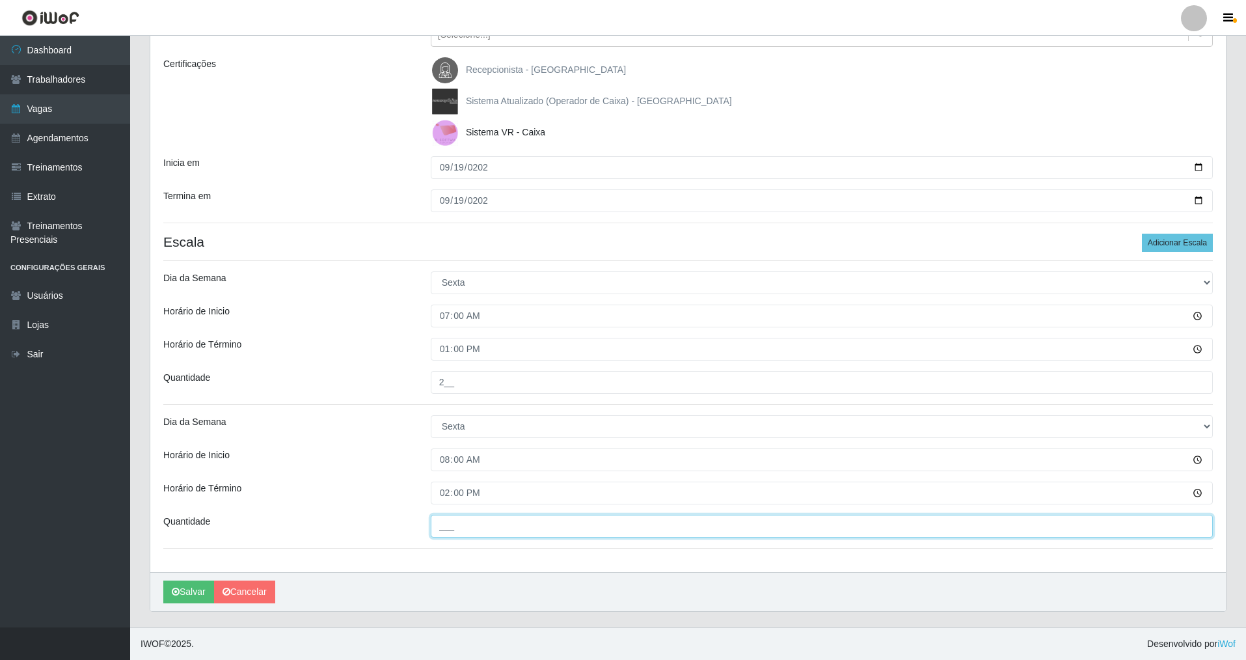
drag, startPoint x: 448, startPoint y: 526, endPoint x: 437, endPoint y: 555, distance: 30.9
click at [443, 539] on div "Loja Nova República - Pompeia Função [Selecione...] Balconista Operador de Caix…" at bounding box center [688, 257] width 1076 height 629
type input "2__"
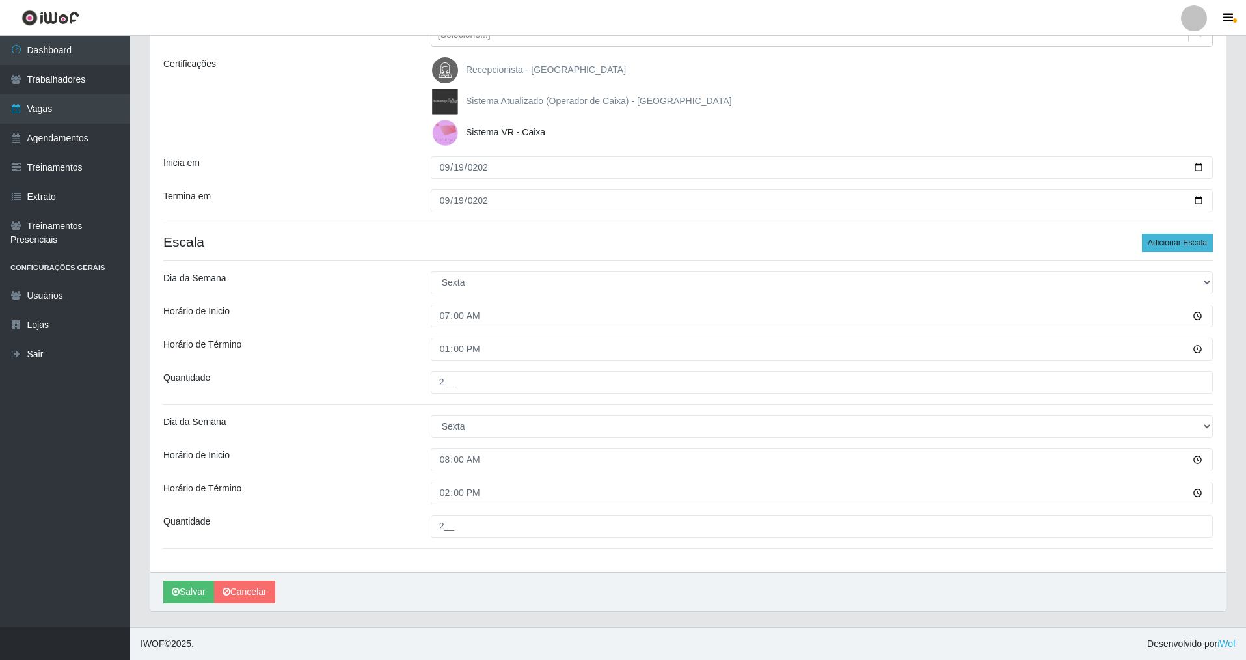
click at [1178, 232] on div "Loja Nova República - Pompeia Função [Selecione...] Balconista Operador de Caix…" at bounding box center [688, 257] width 1076 height 629
click at [1178, 238] on button "Adicionar Escala" at bounding box center [1177, 243] width 71 height 18
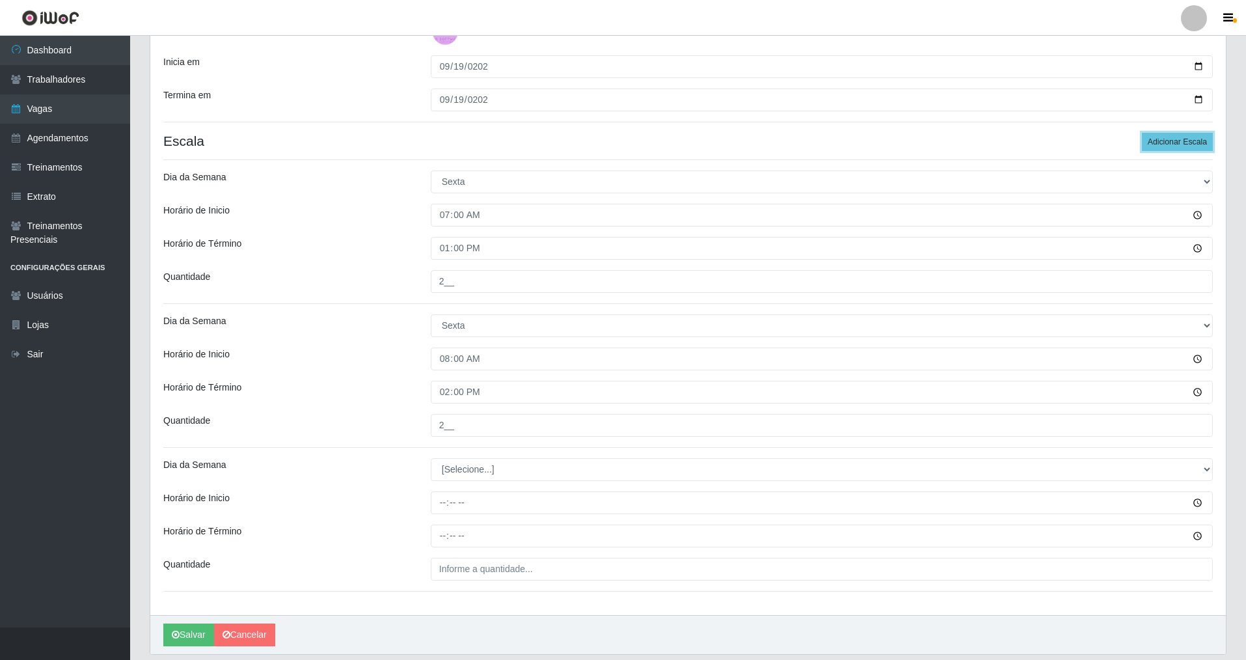
scroll to position [299, 0]
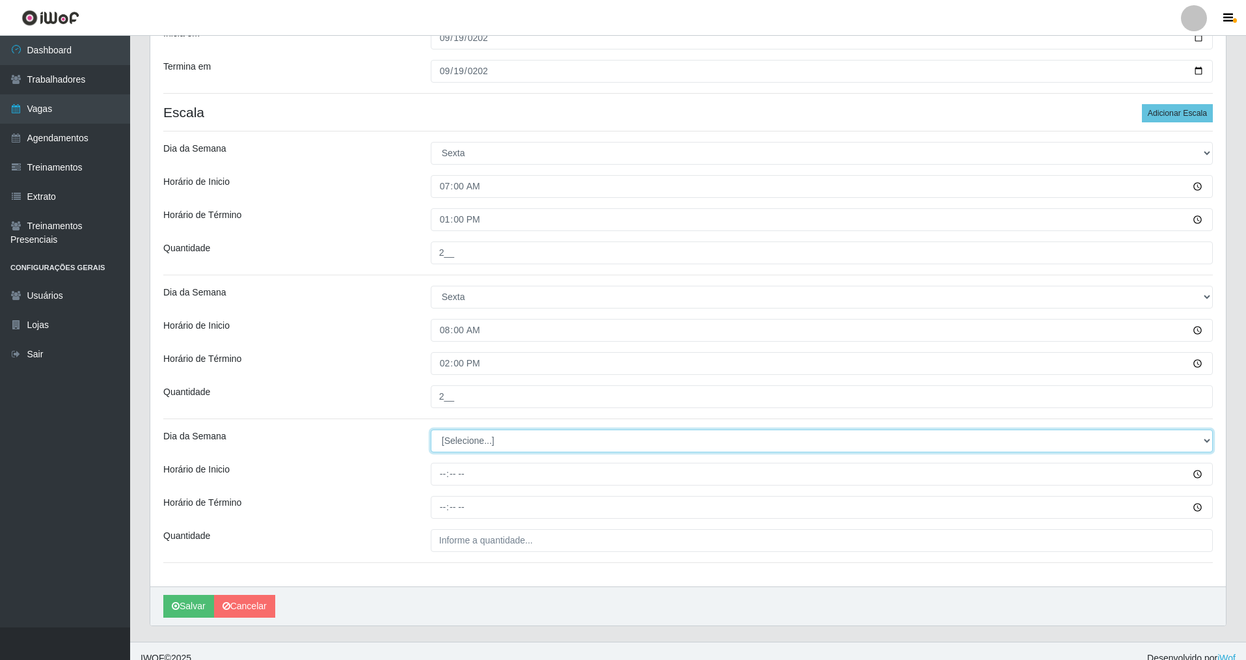
drag, startPoint x: 1205, startPoint y: 441, endPoint x: 1104, endPoint y: 427, distance: 102.4
click at [1124, 428] on div "Loja Nova República - Pompeia Função [Selecione...] Balconista Operador de Caix…" at bounding box center [688, 199] width 1076 height 773
select select "5"
click at [431, 429] on select "[Selecione...] Segunda Terça Quarta Quinta Sexta Sábado Domingo" at bounding box center [822, 440] width 782 height 23
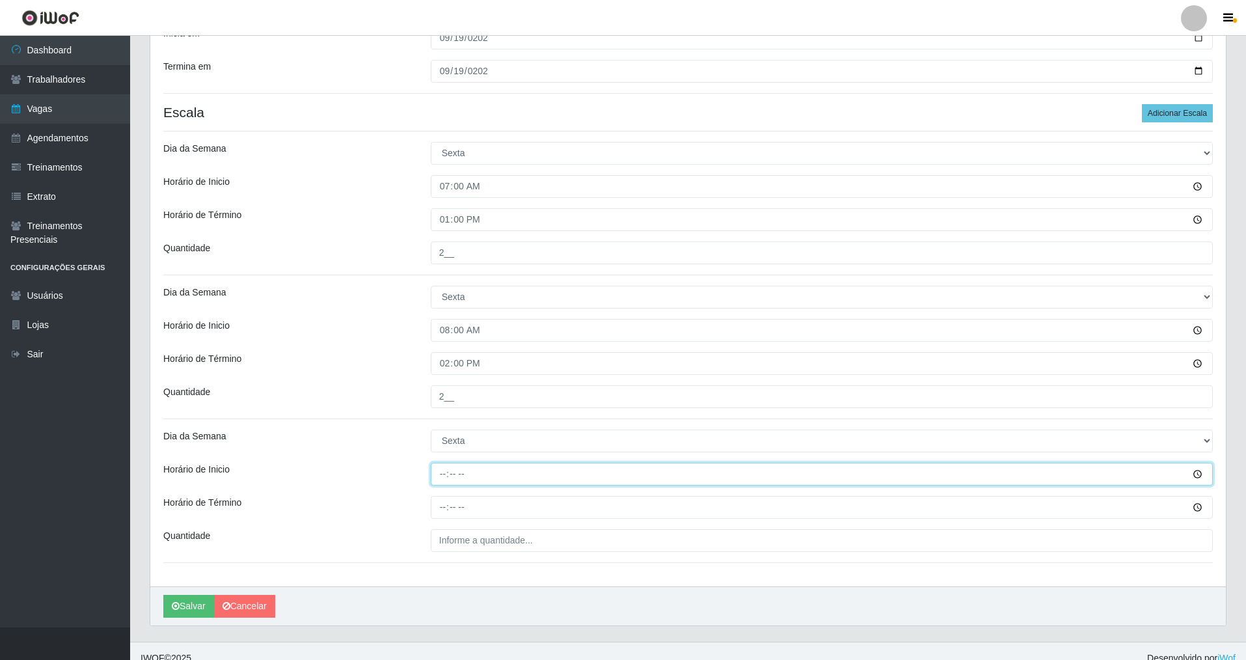
drag, startPoint x: 444, startPoint y: 480, endPoint x: 437, endPoint y: 491, distance: 13.2
click at [442, 482] on input "Horário de Inicio" at bounding box center [822, 474] width 782 height 23
type input "09:00"
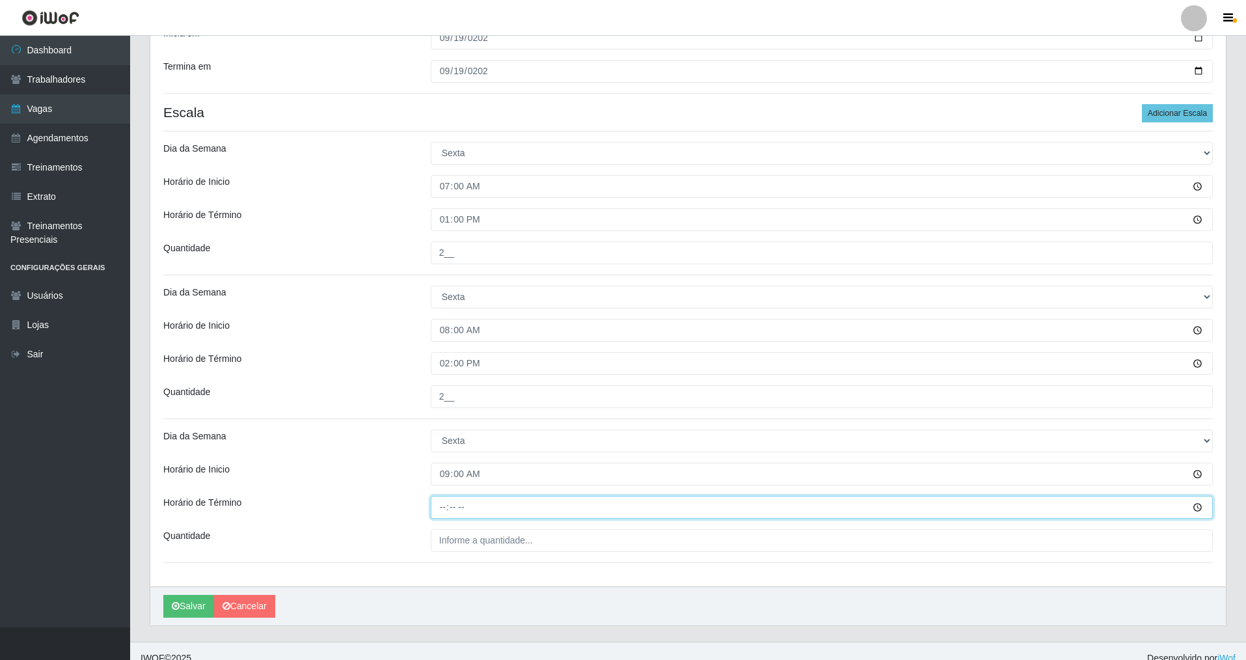
click at [433, 513] on input "Horário de Término" at bounding box center [822, 507] width 782 height 23
type input "15:00"
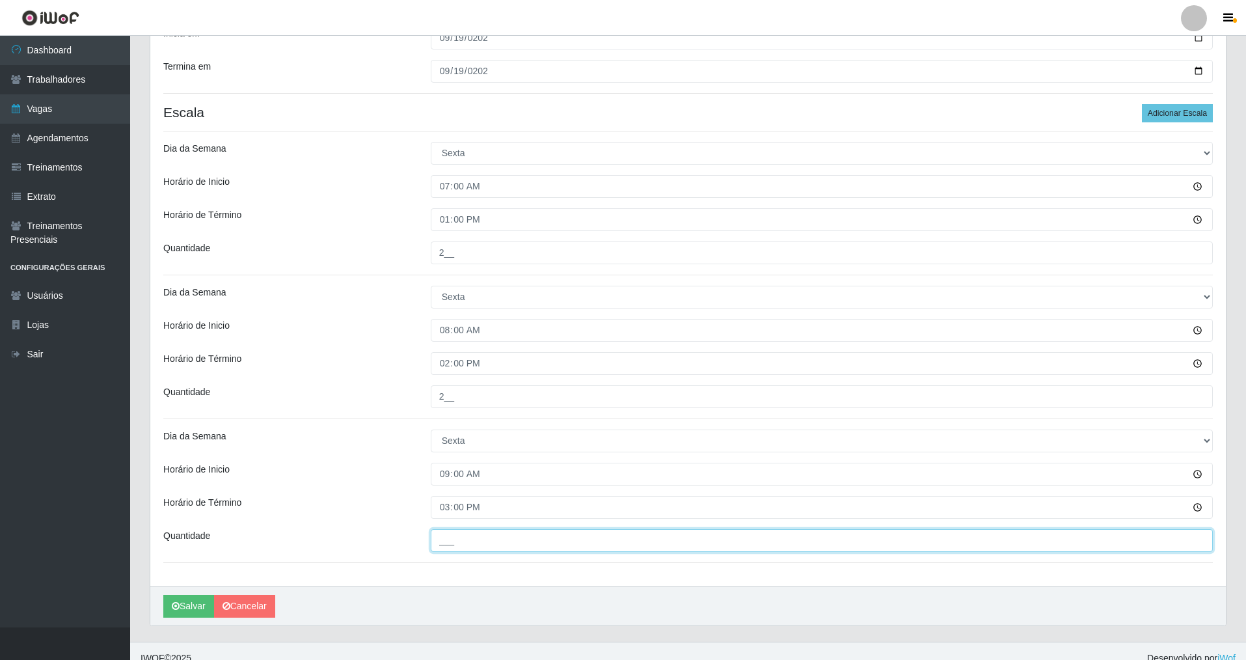
click at [437, 541] on input "___" at bounding box center [822, 540] width 782 height 23
type input "1__"
drag, startPoint x: 1177, startPoint y: 112, endPoint x: 1214, endPoint y: 183, distance: 80.0
click at [1180, 118] on button "Adicionar Escala" at bounding box center [1177, 113] width 71 height 18
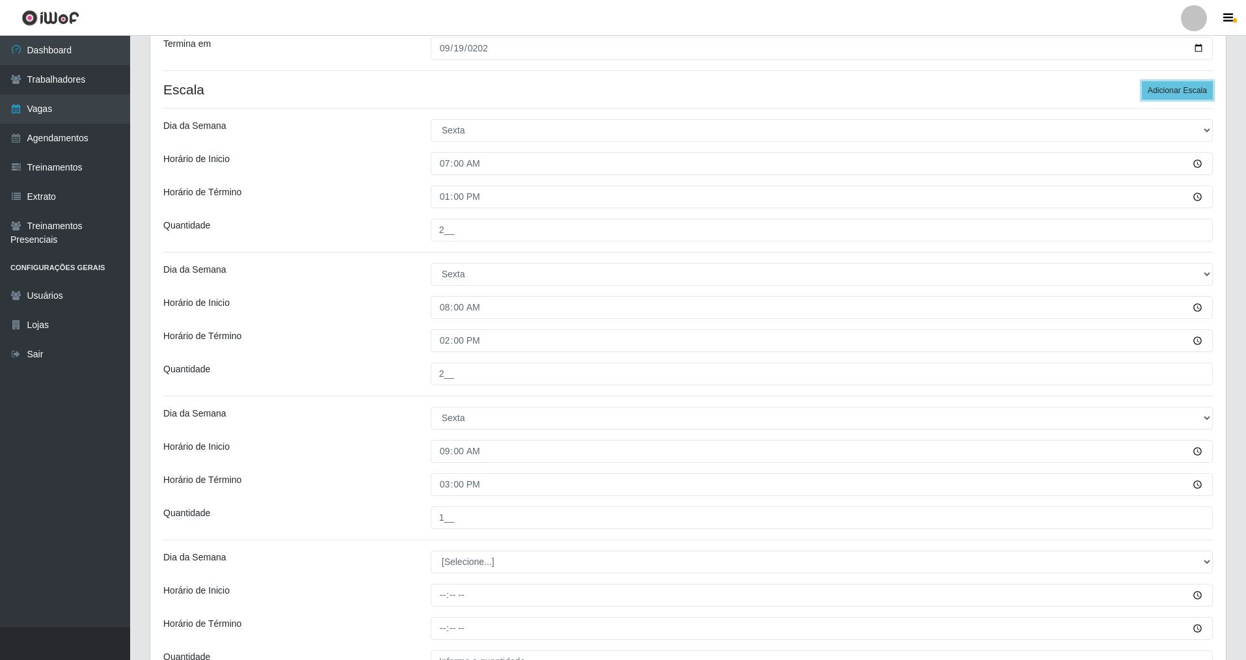
scroll to position [457, 0]
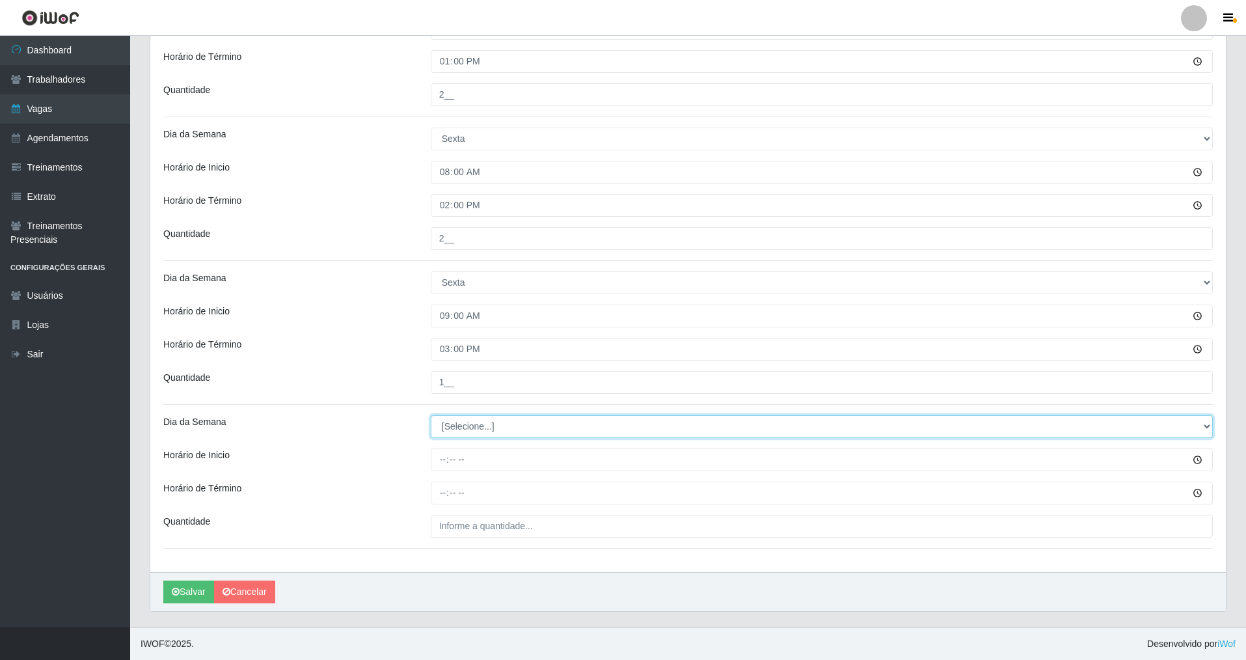
drag, startPoint x: 1208, startPoint y: 423, endPoint x: 1108, endPoint y: 416, distance: 100.5
click at [1169, 418] on select "[Selecione...] Segunda Terça Quarta Quinta Sexta Sábado Domingo" at bounding box center [822, 426] width 782 height 23
select select "5"
click at [431, 415] on select "[Selecione...] Segunda Terça Quarta Quinta Sexta Sábado Domingo" at bounding box center [822, 426] width 782 height 23
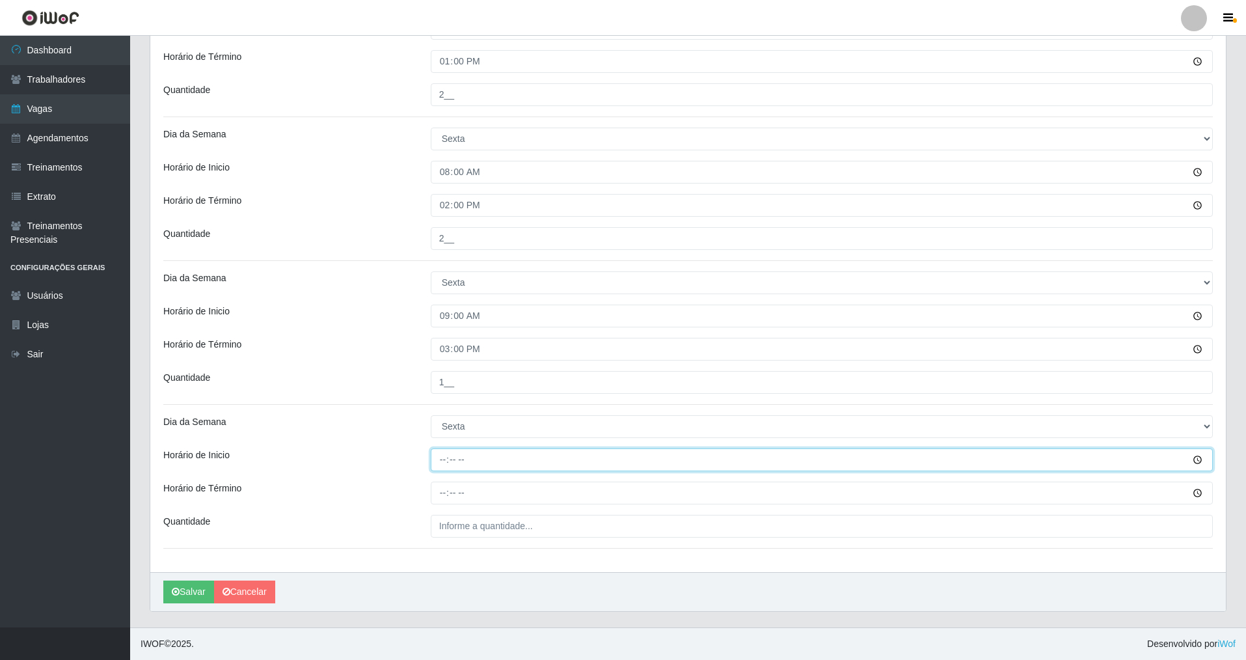
click at [442, 469] on input "Horário de Inicio" at bounding box center [822, 459] width 782 height 23
type input "14:00"
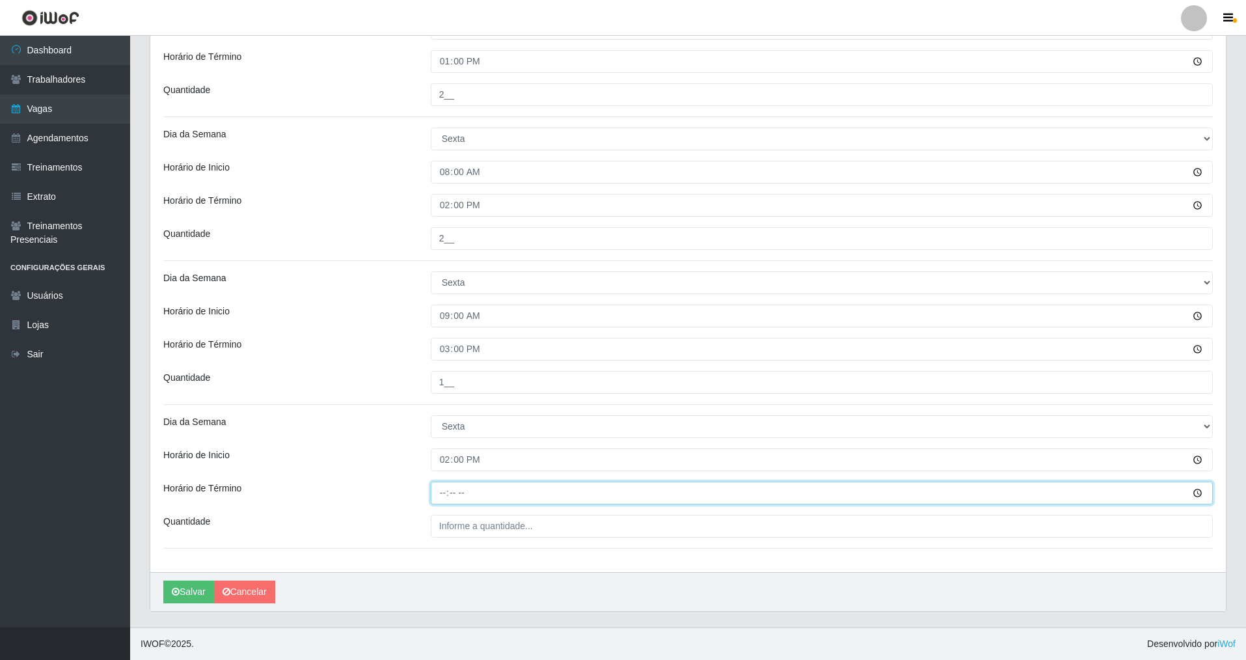
click at [445, 496] on input "Horário de Término" at bounding box center [822, 493] width 782 height 23
type input "20:00"
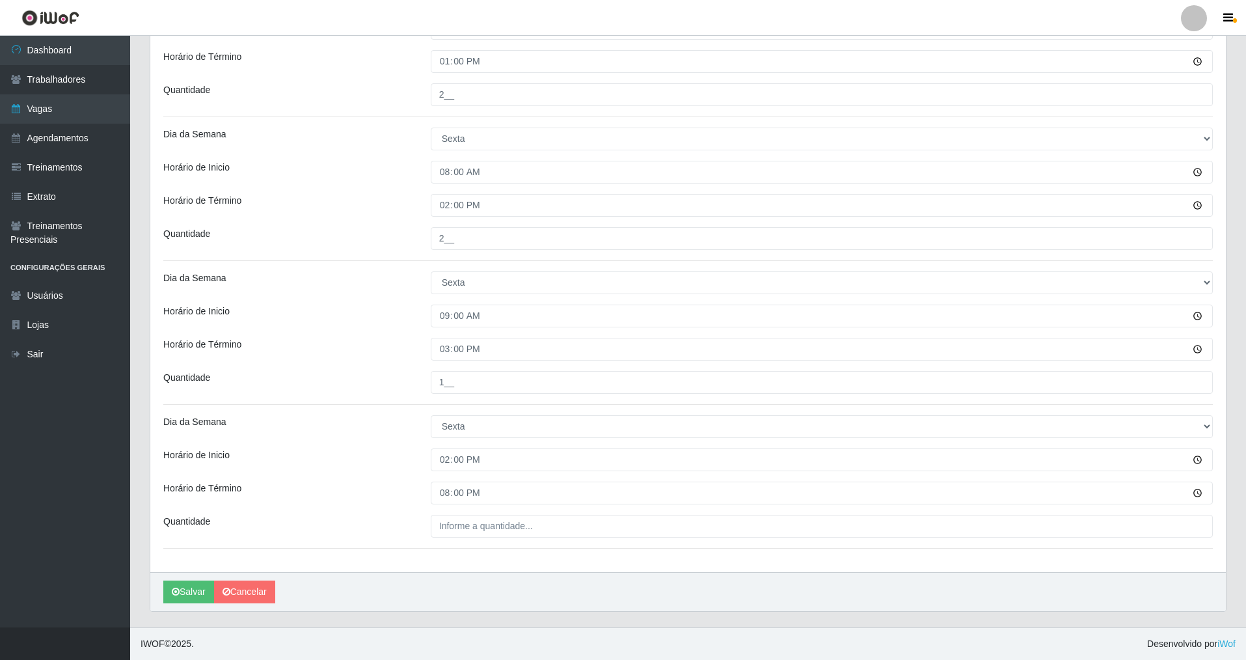
drag, startPoint x: 426, startPoint y: 532, endPoint x: 437, endPoint y: 523, distance: 14.3
click at [436, 523] on div at bounding box center [822, 526] width 802 height 23
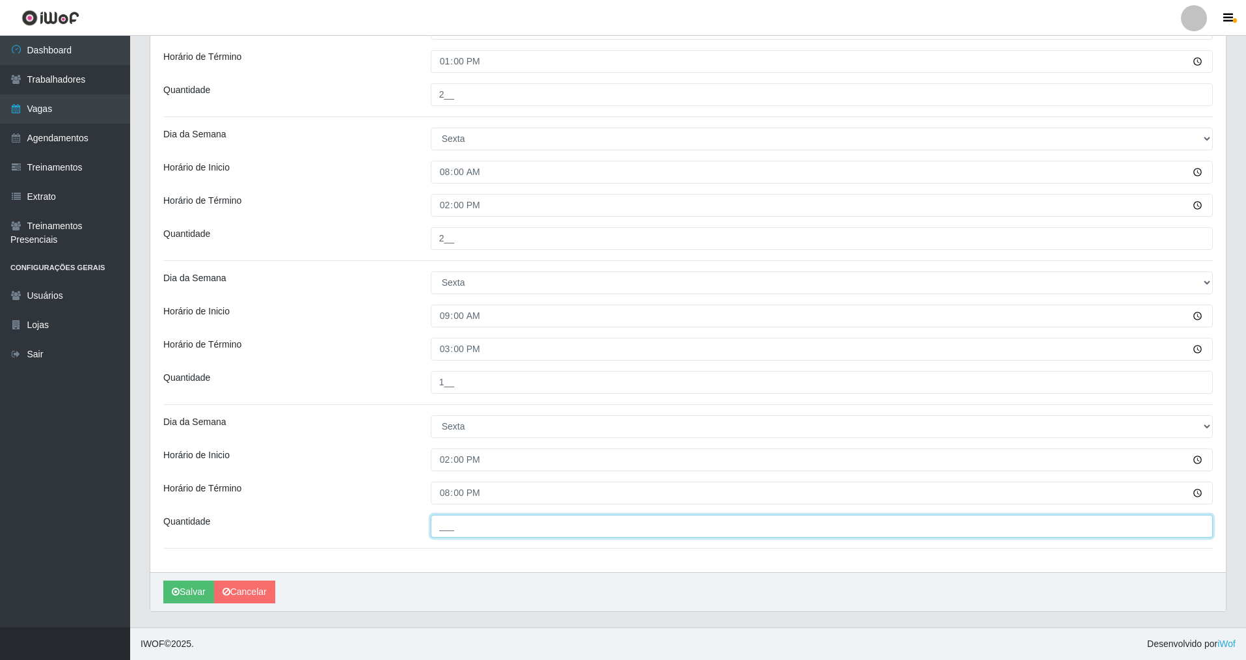
click at [434, 520] on input "___" at bounding box center [822, 526] width 782 height 23
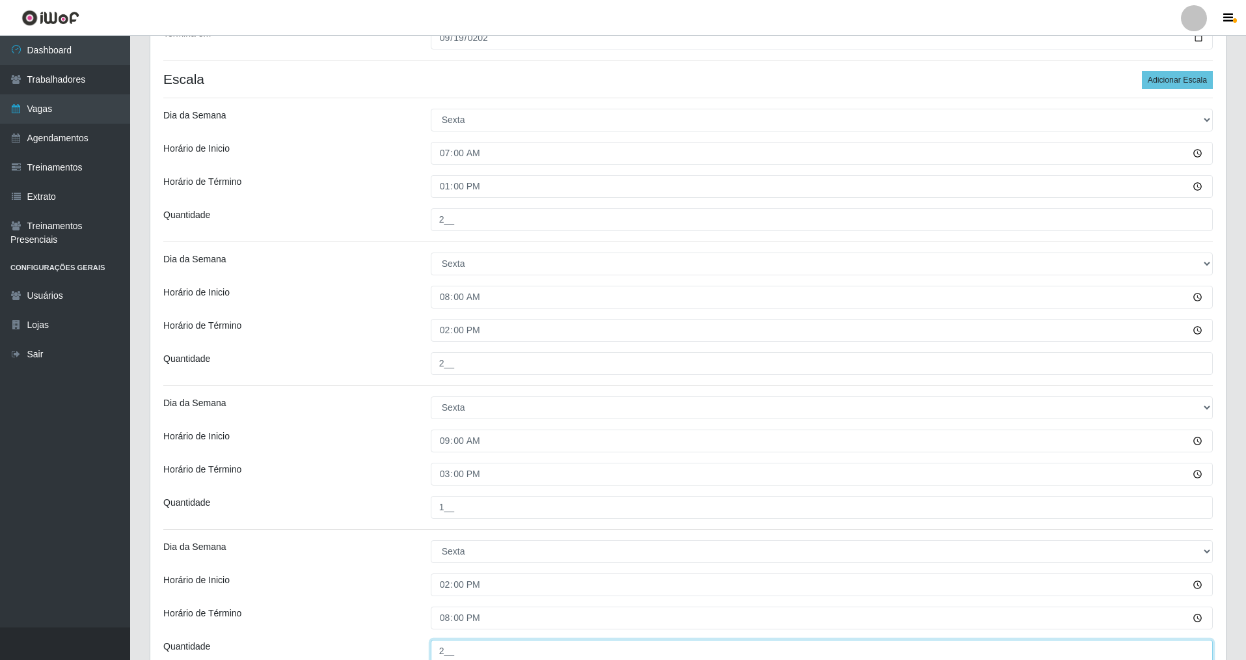
scroll to position [309, 0]
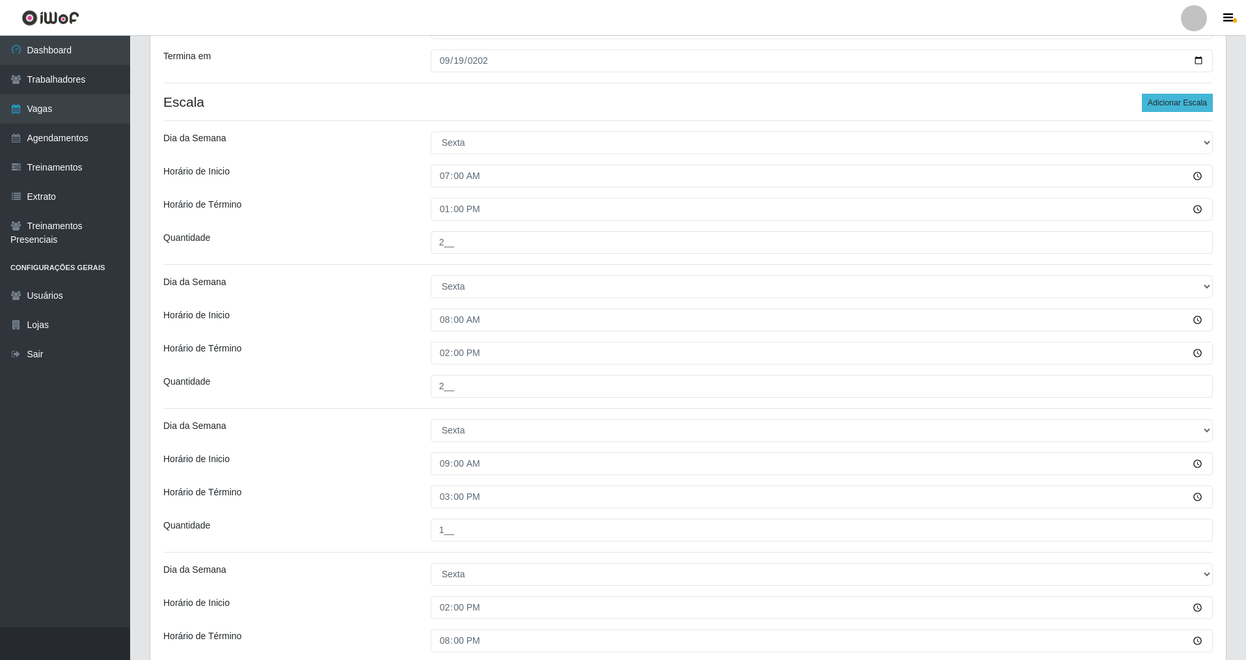
type input "2__"
click at [1199, 103] on button "Adicionar Escala" at bounding box center [1177, 103] width 71 height 18
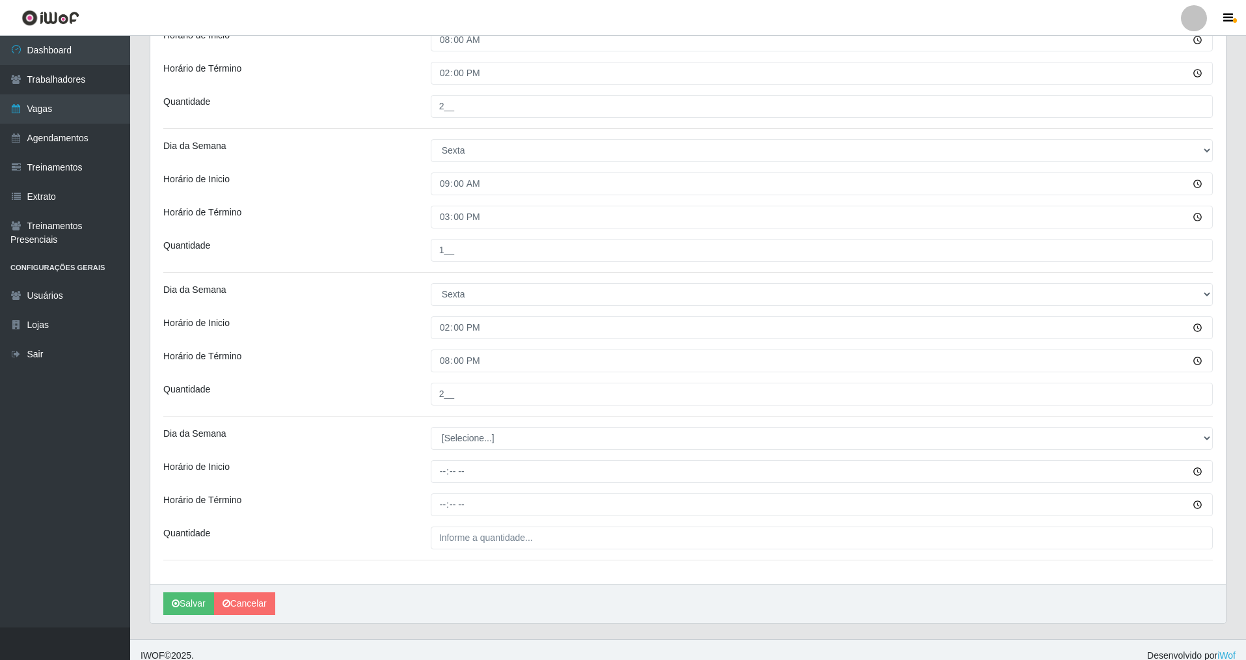
scroll to position [601, 0]
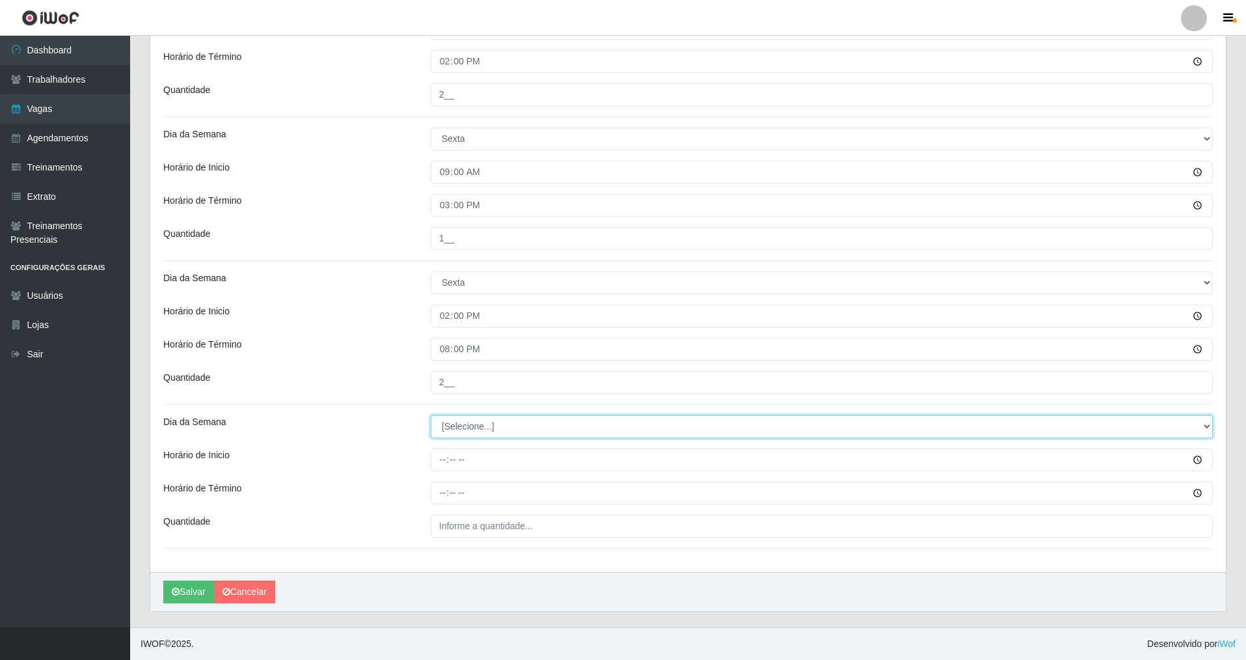
drag, startPoint x: 1204, startPoint y: 422, endPoint x: 1117, endPoint y: 435, distance: 88.2
click at [1202, 422] on select "[Selecione...] Segunda Terça Quarta Quinta Sexta Sábado Domingo" at bounding box center [822, 426] width 782 height 23
select select "5"
click at [431, 415] on select "[Selecione...] Segunda Terça Quarta Quinta Sexta Sábado Domingo" at bounding box center [822, 426] width 782 height 23
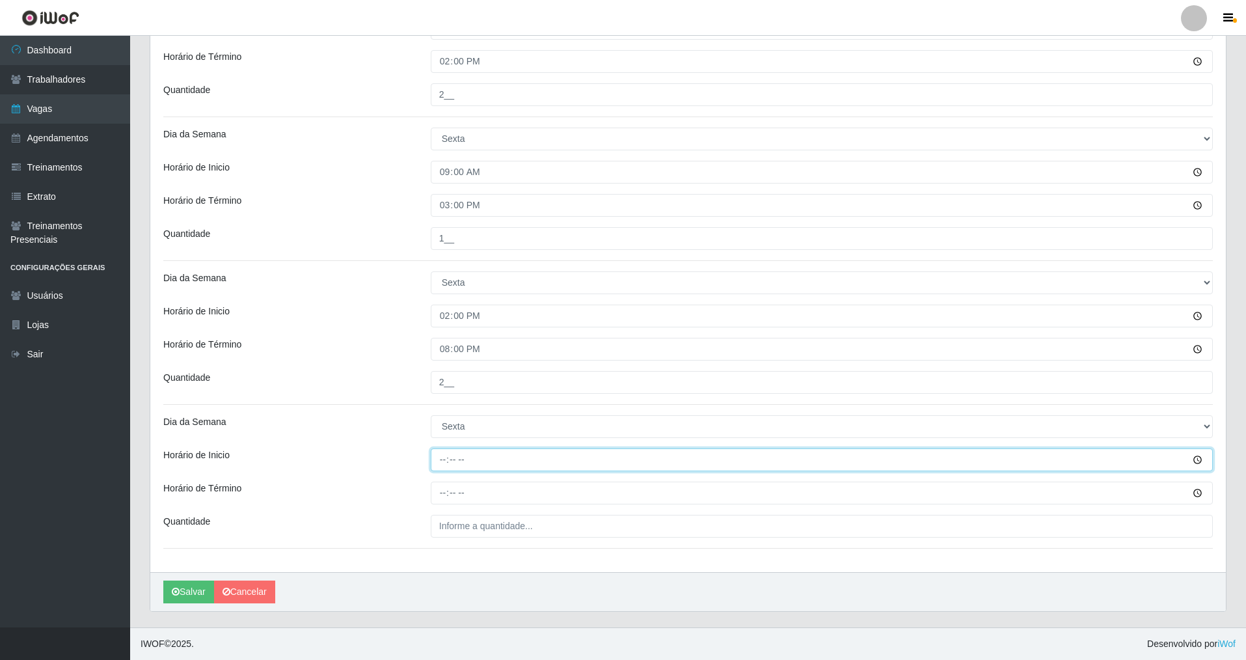
click at [435, 470] on input "Horário de Inicio" at bounding box center [822, 459] width 782 height 23
type input "15:00"
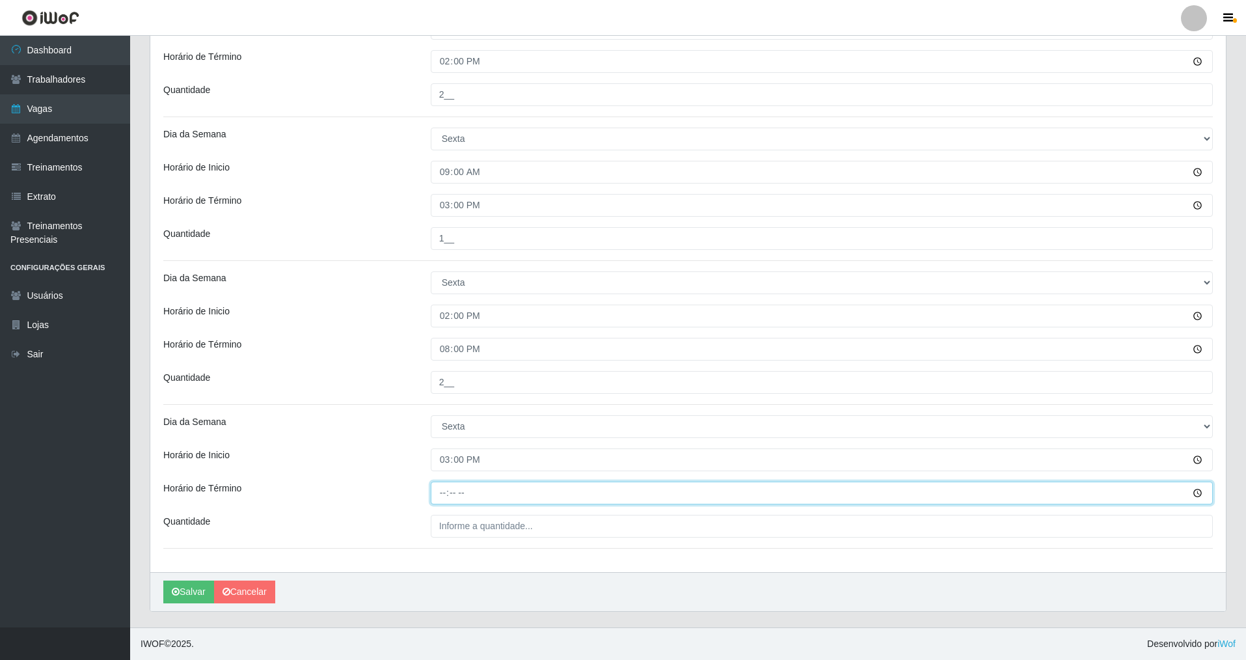
drag, startPoint x: 444, startPoint y: 495, endPoint x: 444, endPoint y: 487, distance: 7.8
click at [444, 494] on input "Horário de Término" at bounding box center [822, 493] width 782 height 23
type input "21:00"
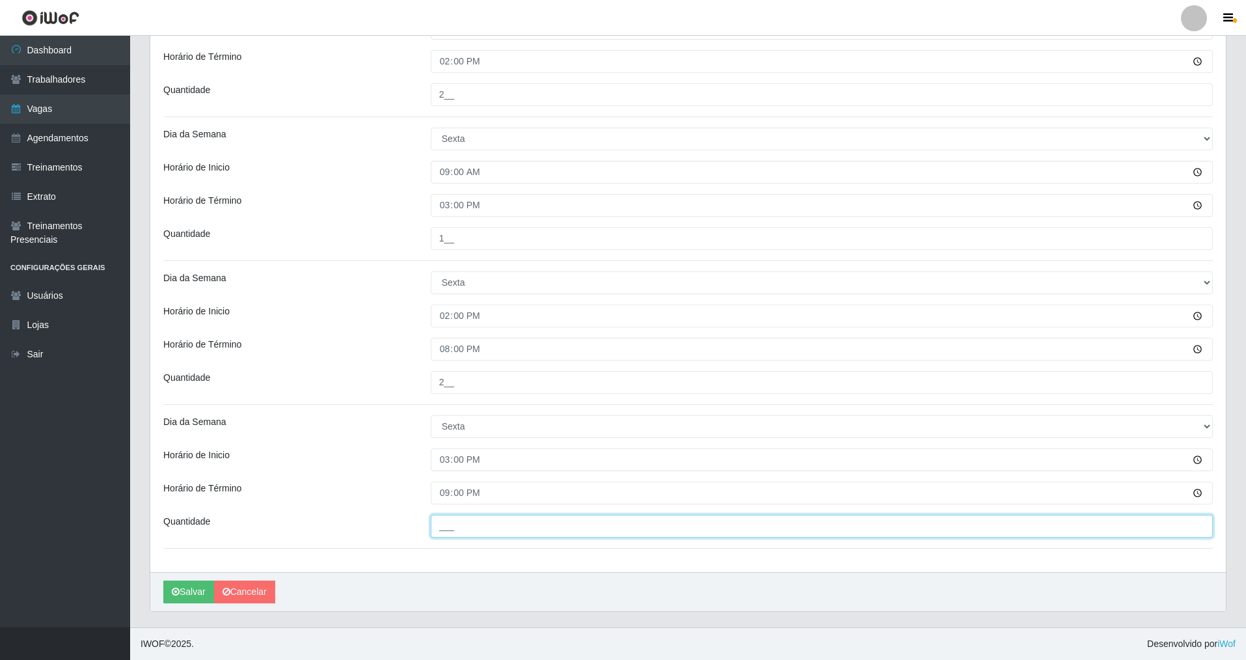
drag, startPoint x: 456, startPoint y: 526, endPoint x: 430, endPoint y: 608, distance: 85.8
click at [448, 539] on div "Loja Nova República - Pompeia Função [Selecione...] Balconista Operador de Caix…" at bounding box center [688, 41] width 1076 height 1061
type input "3__"
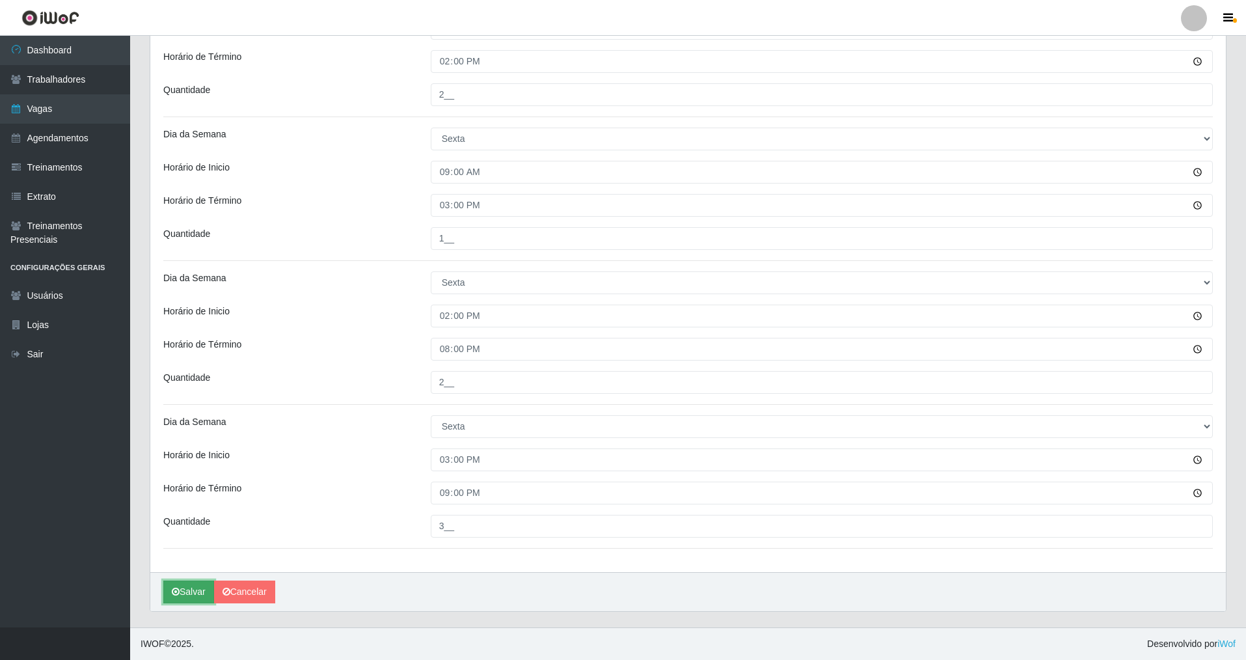
click at [182, 589] on button "Salvar" at bounding box center [188, 591] width 51 height 23
drag, startPoint x: 185, startPoint y: 593, endPoint x: 185, endPoint y: 584, distance: 9.8
click at [185, 593] on button "Salvar" at bounding box center [188, 591] width 51 height 23
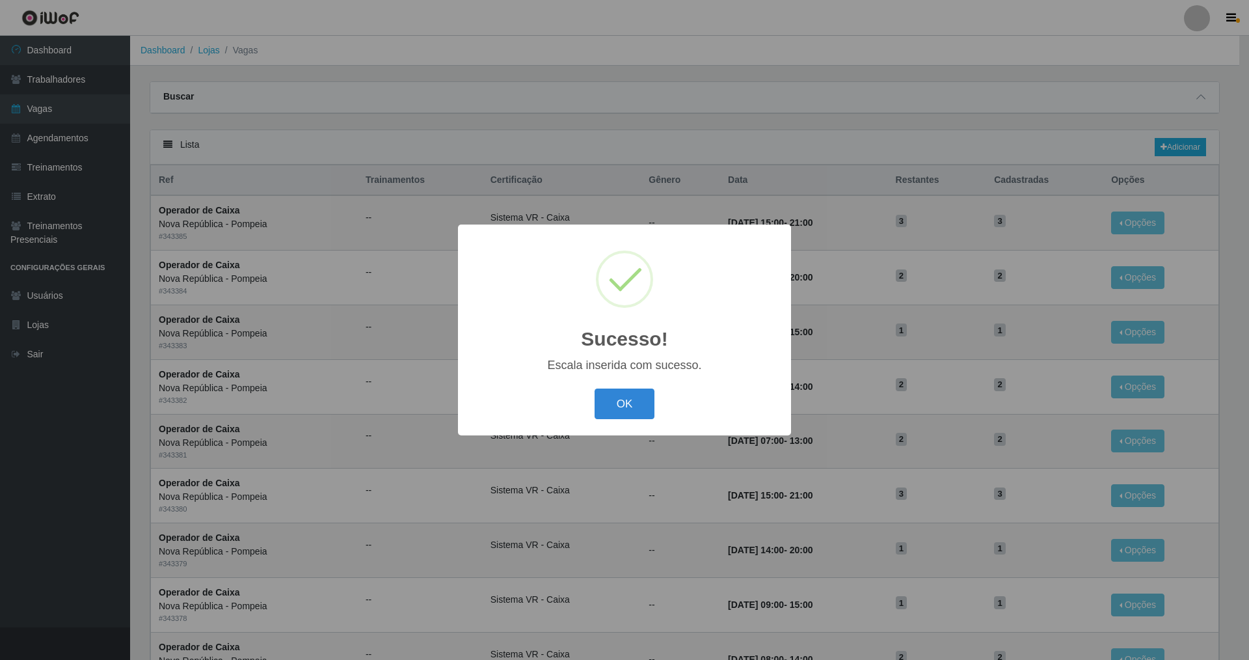
drag, startPoint x: 616, startPoint y: 404, endPoint x: 595, endPoint y: 354, distance: 54.3
click at [614, 403] on button "OK" at bounding box center [625, 403] width 61 height 31
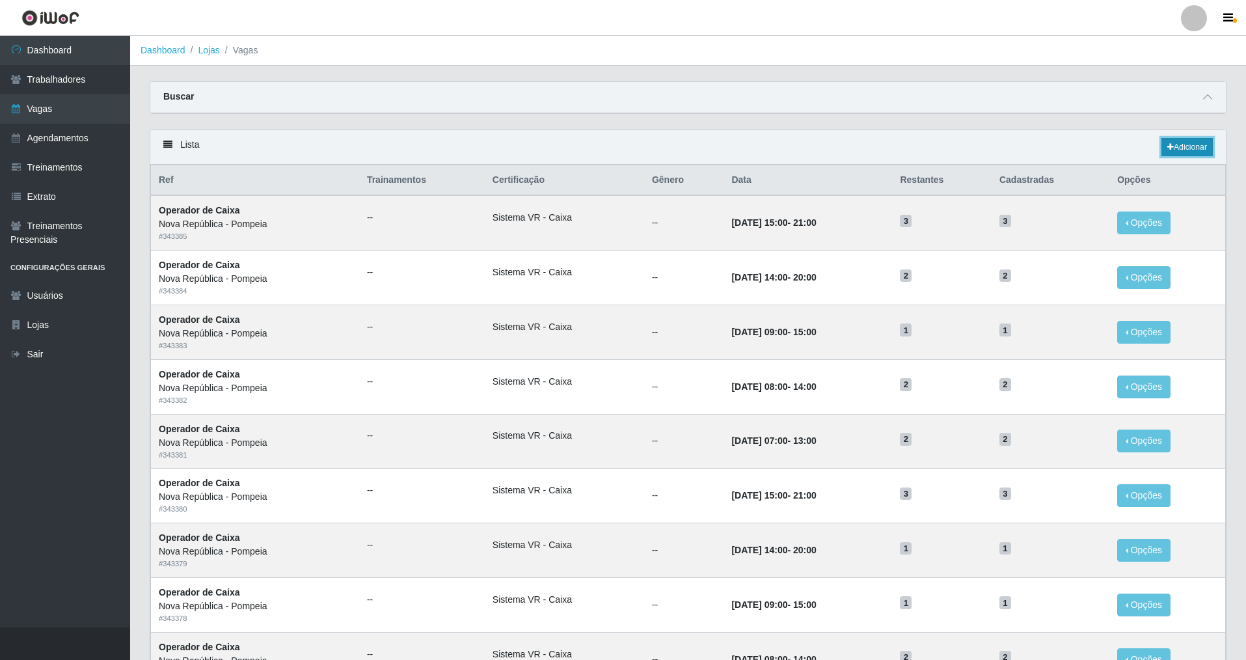
click at [1198, 141] on link "Adicionar" at bounding box center [1187, 147] width 51 height 18
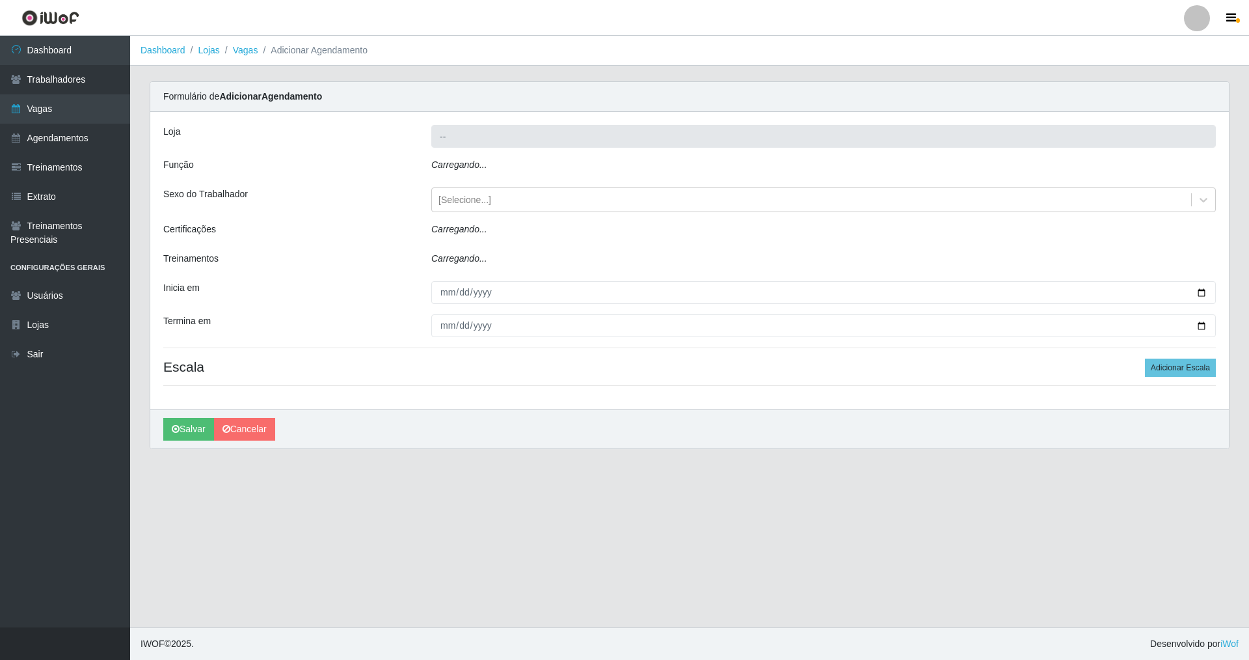
type input "Nova República - Pompeia"
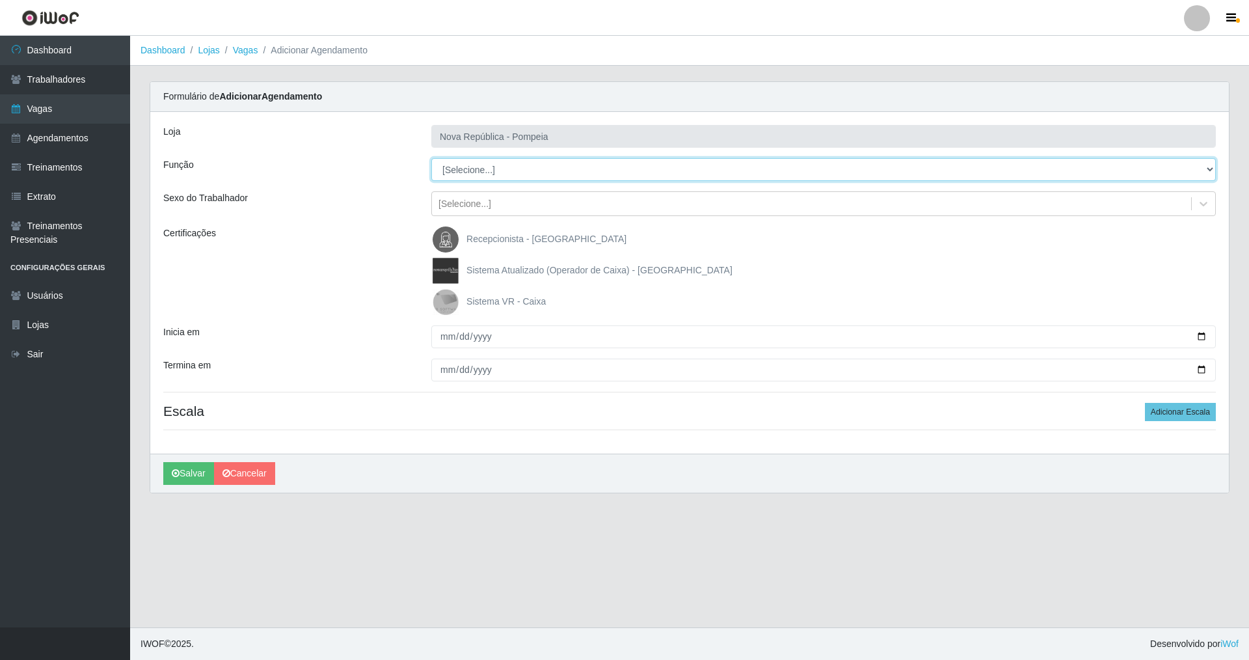
drag, startPoint x: 1205, startPoint y: 169, endPoint x: 1176, endPoint y: 169, distance: 28.6
click at [1189, 169] on select "[Selecione...] Balconista Operador de Caixa Recepcionista Repositor" at bounding box center [823, 169] width 785 height 23
select select "22"
click at [431, 158] on select "[Selecione...] Balconista Operador de Caixa Recepcionista Repositor" at bounding box center [823, 169] width 785 height 23
click at [441, 303] on img at bounding box center [448, 302] width 31 height 26
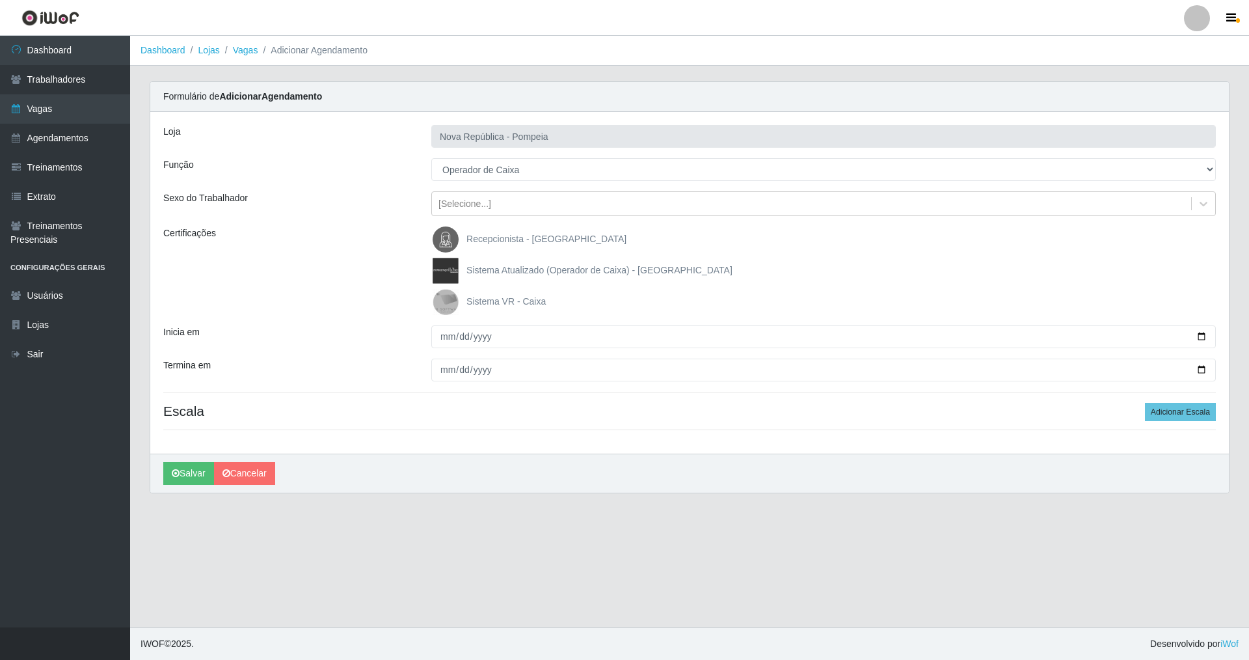
click at [0, 0] on input "Sistema VR - Caixa" at bounding box center [0, 0] width 0 height 0
drag, startPoint x: 440, startPoint y: 330, endPoint x: 440, endPoint y: 340, distance: 10.4
click at [440, 331] on input "Inicia em" at bounding box center [823, 336] width 785 height 23
type input "[DATE]"
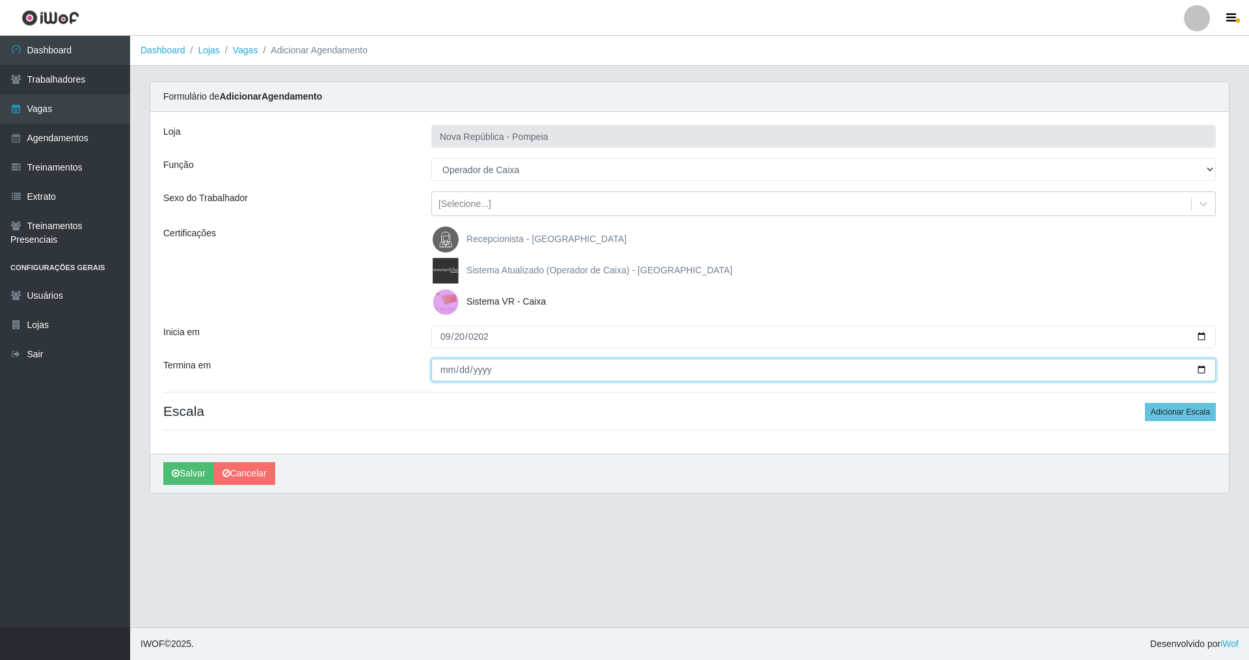
click at [444, 365] on input "Termina em" at bounding box center [823, 370] width 785 height 23
type input "[DATE]"
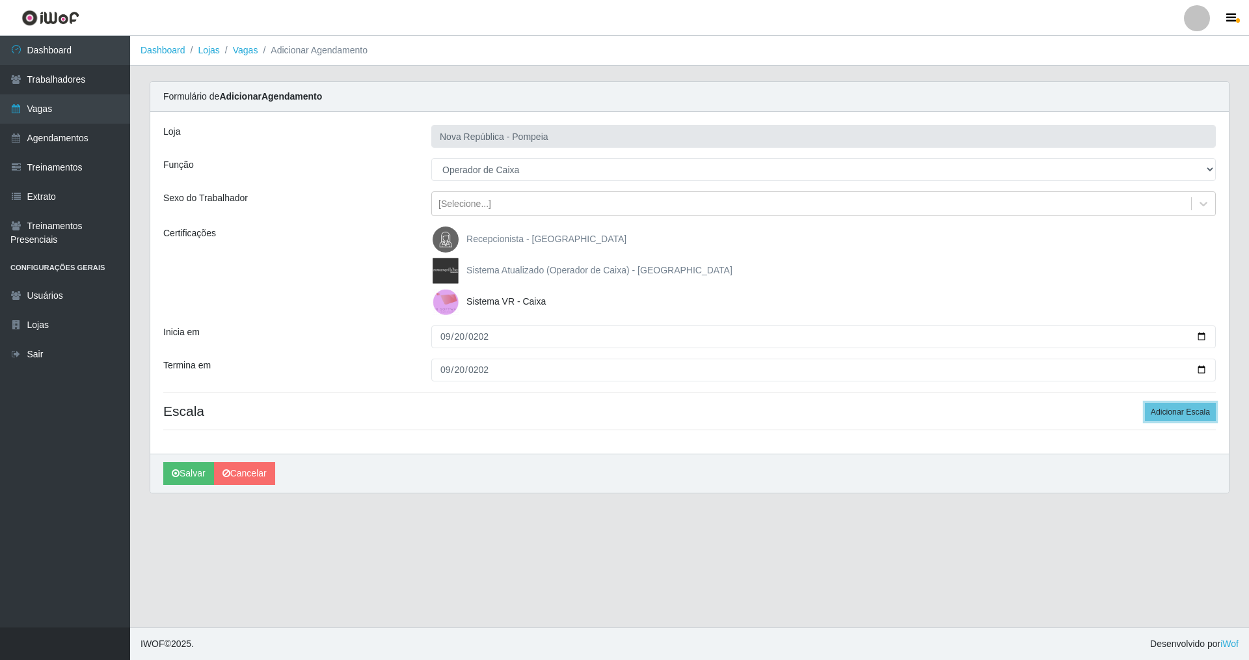
drag, startPoint x: 1174, startPoint y: 409, endPoint x: 1059, endPoint y: 394, distance: 115.4
click at [1161, 407] on button "Adicionar Escala" at bounding box center [1180, 412] width 71 height 18
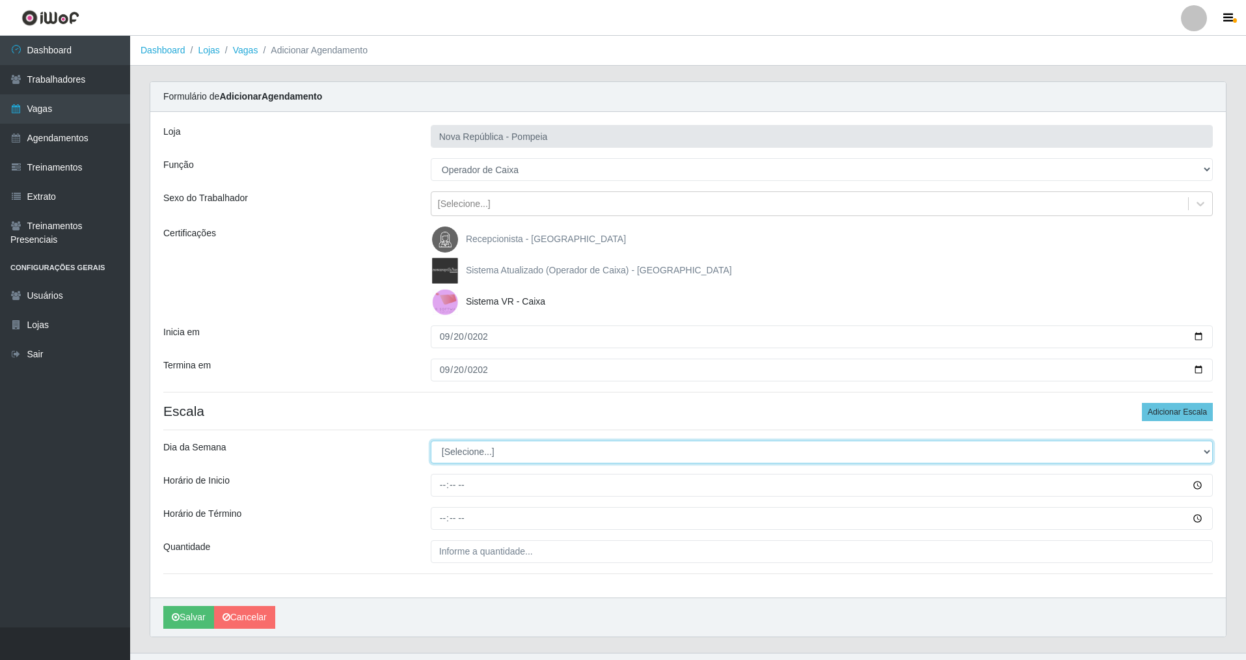
drag, startPoint x: 1205, startPoint y: 450, endPoint x: 1119, endPoint y: 448, distance: 86.6
click at [1159, 445] on select "[Selecione...] Segunda Terça Quarta Quinta Sexta Sábado Domingo" at bounding box center [822, 452] width 782 height 23
select select "4"
click at [431, 441] on select "[Selecione...] Segunda Terça Quarta Quinta Sexta Sábado Domingo" at bounding box center [822, 452] width 782 height 23
drag, startPoint x: 443, startPoint y: 488, endPoint x: 428, endPoint y: 502, distance: 21.2
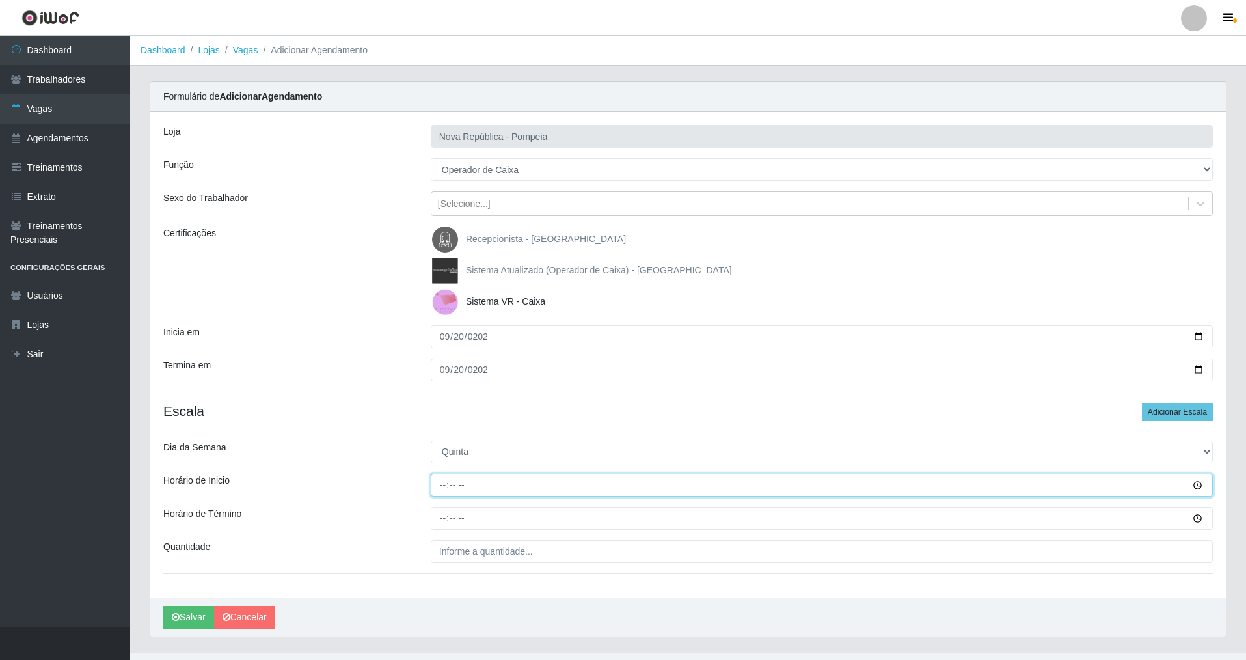
click at [441, 493] on input "Horário de Inicio" at bounding box center [822, 485] width 782 height 23
type input "07:00"
drag, startPoint x: 443, startPoint y: 522, endPoint x: 444, endPoint y: 511, distance: 10.4
click at [444, 519] on input "Horário de Término" at bounding box center [822, 518] width 782 height 23
type input "13:00"
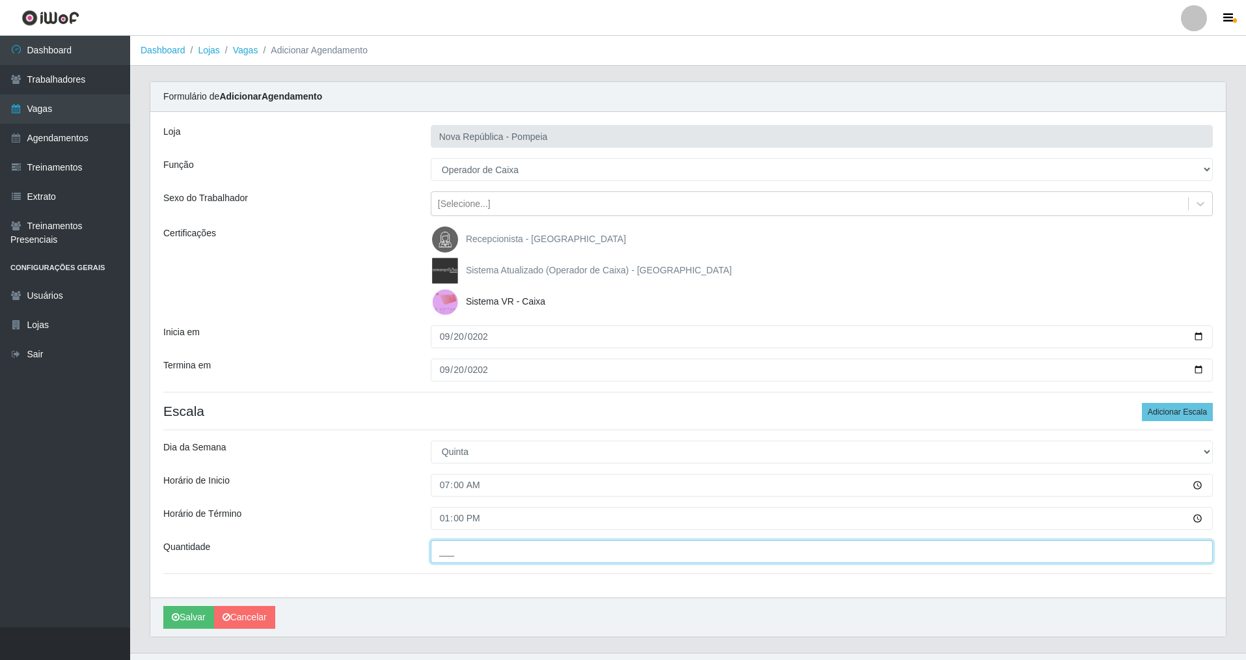
drag, startPoint x: 437, startPoint y: 554, endPoint x: 440, endPoint y: 537, distance: 17.1
click at [437, 552] on input "___" at bounding box center [822, 551] width 782 height 23
type input "1__"
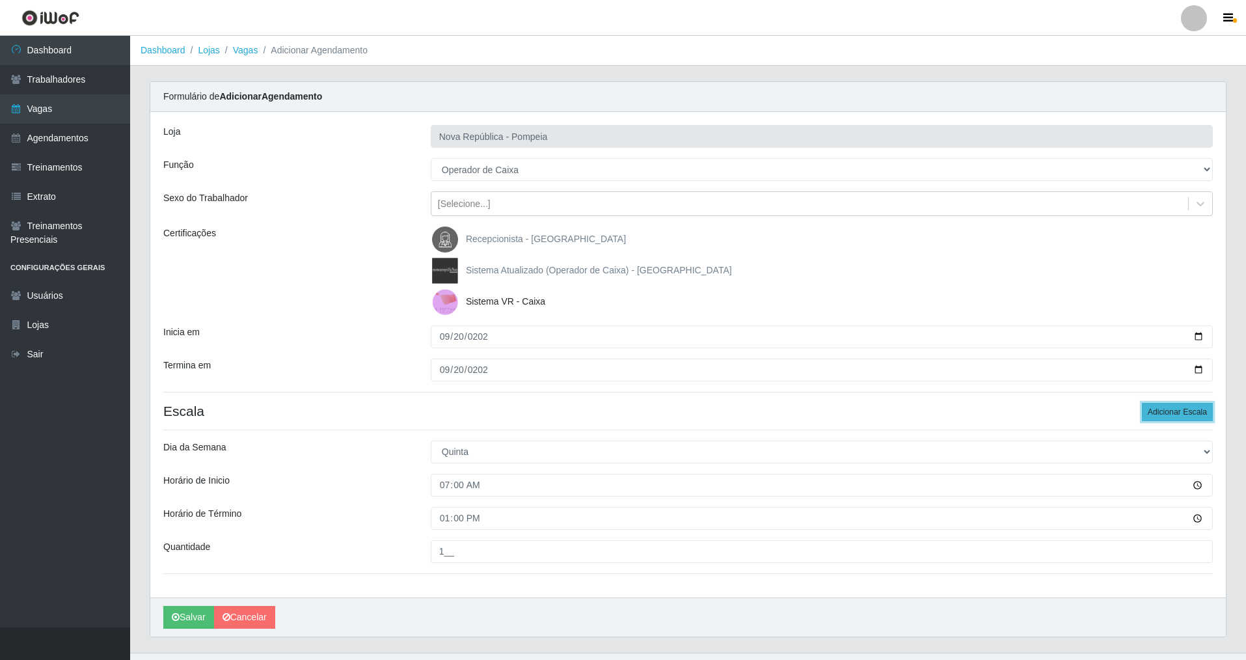
click at [1173, 405] on button "Adicionar Escala" at bounding box center [1177, 412] width 71 height 18
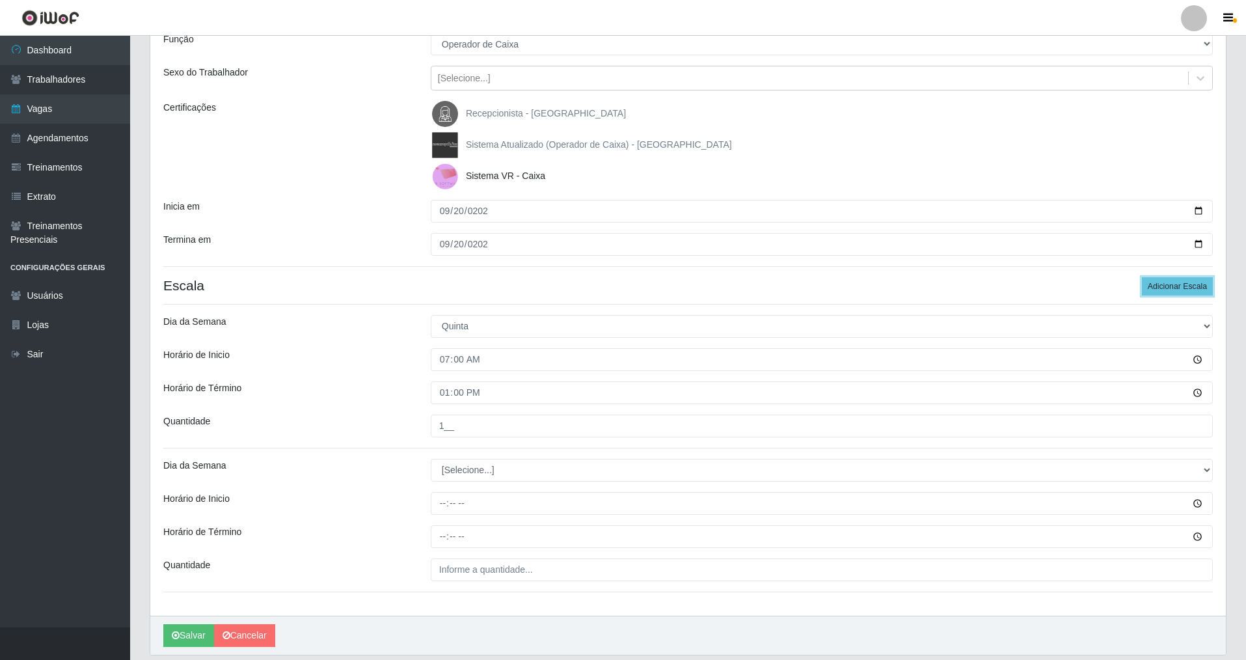
scroll to position [118, 0]
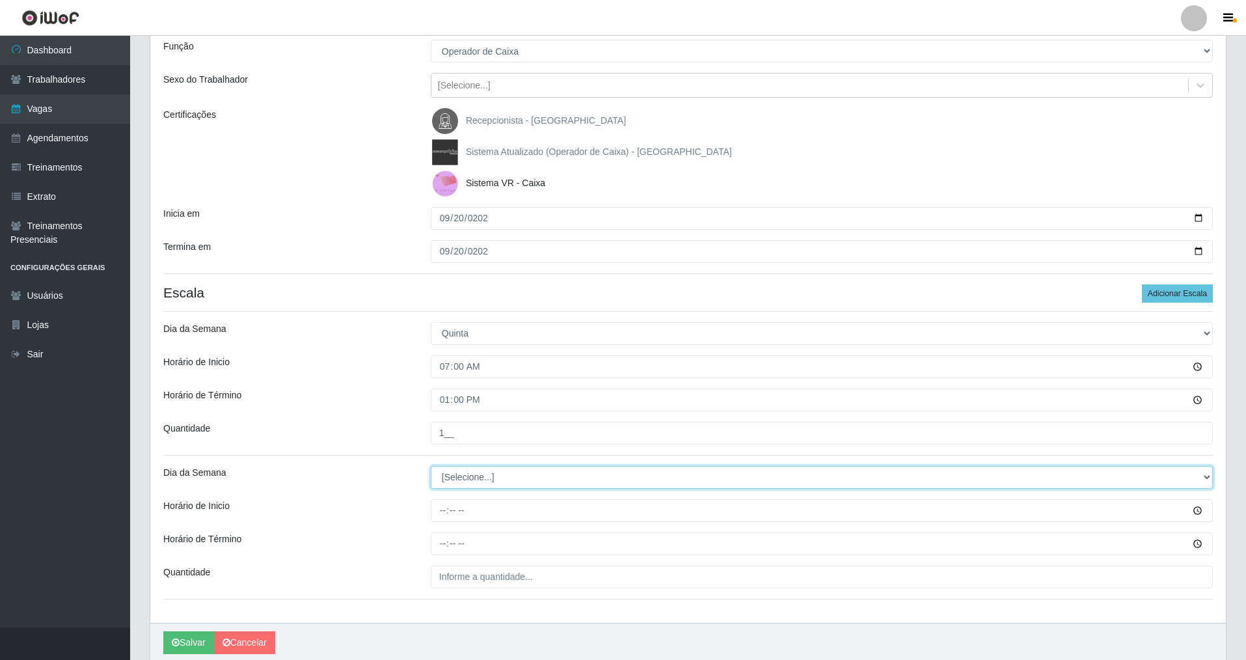
drag, startPoint x: 1207, startPoint y: 476, endPoint x: 967, endPoint y: 476, distance: 240.1
click at [1195, 476] on select "[Selecione...] Segunda Terça Quarta Quinta Sexta Sábado Domingo" at bounding box center [822, 477] width 782 height 23
select select "6"
click at [431, 466] on select "[Selecione...] Segunda Terça Quarta Quinta Sexta Sábado Domingo" at bounding box center [822, 477] width 782 height 23
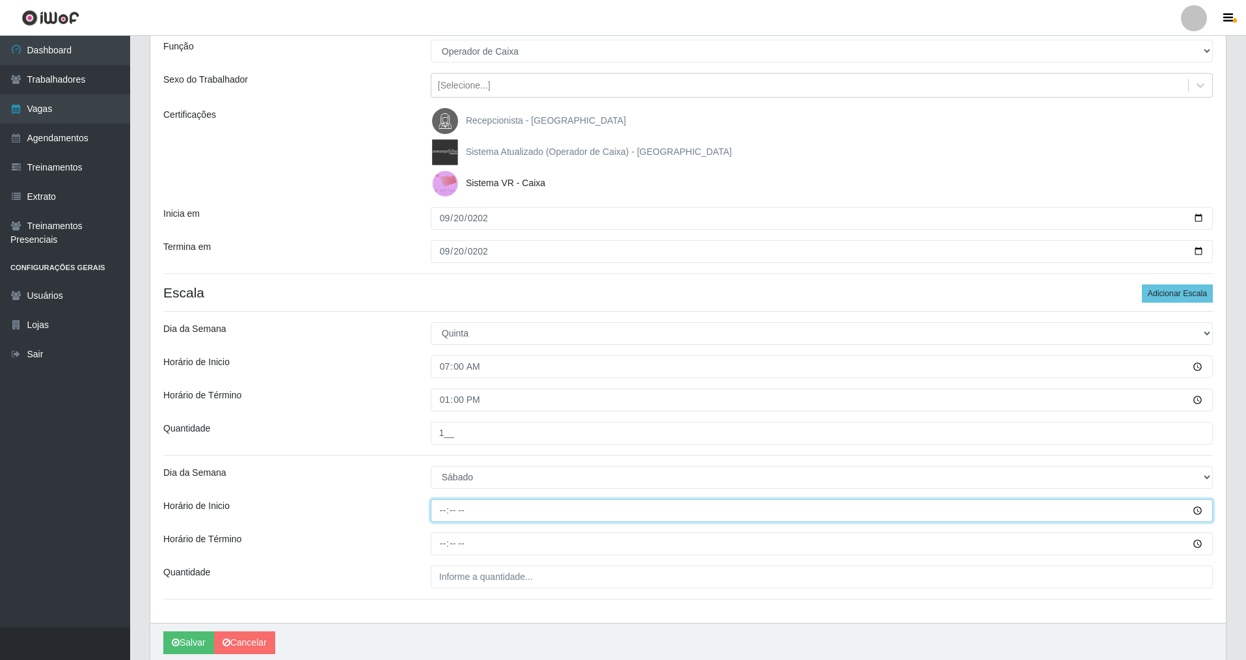
drag, startPoint x: 440, startPoint y: 521, endPoint x: 435, endPoint y: 534, distance: 13.8
click at [437, 523] on div "Loja Nova República - Pompeia Função [Selecione...] Balconista Operador de Caix…" at bounding box center [688, 307] width 1076 height 629
type input "08:00"
click at [444, 549] on input "Horário de Término" at bounding box center [822, 543] width 782 height 23
type input "14:00"
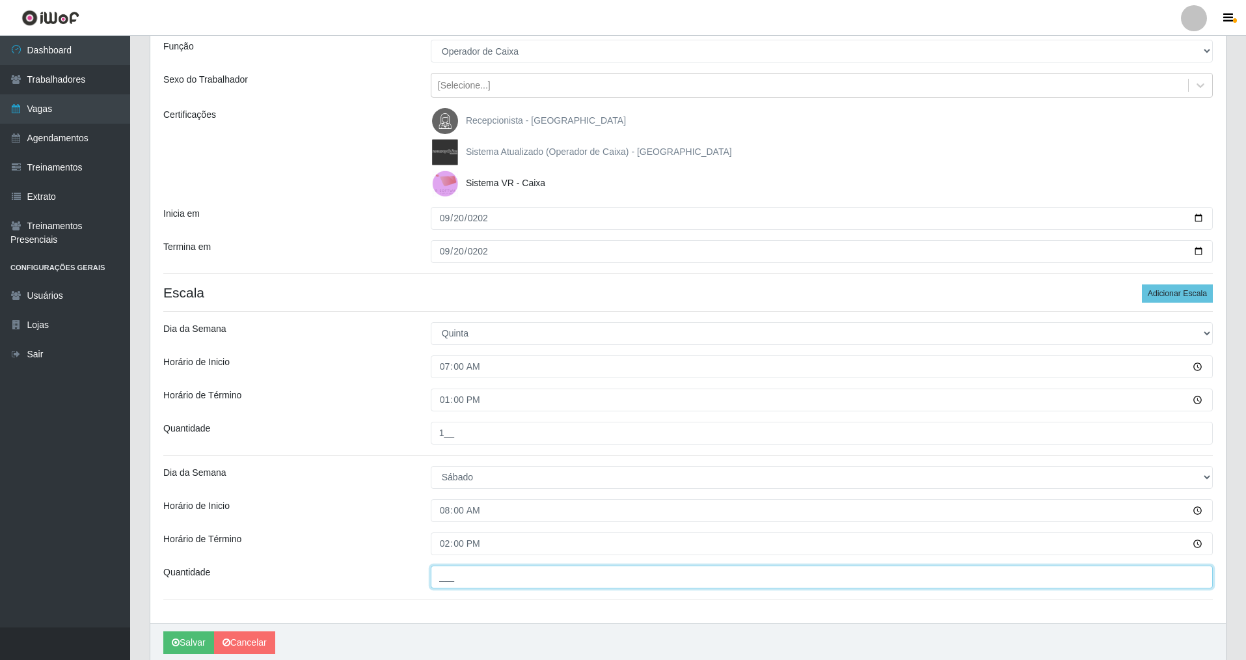
drag, startPoint x: 435, startPoint y: 578, endPoint x: 425, endPoint y: 593, distance: 18.4
click at [433, 585] on input "___" at bounding box center [822, 576] width 782 height 23
type input "2__"
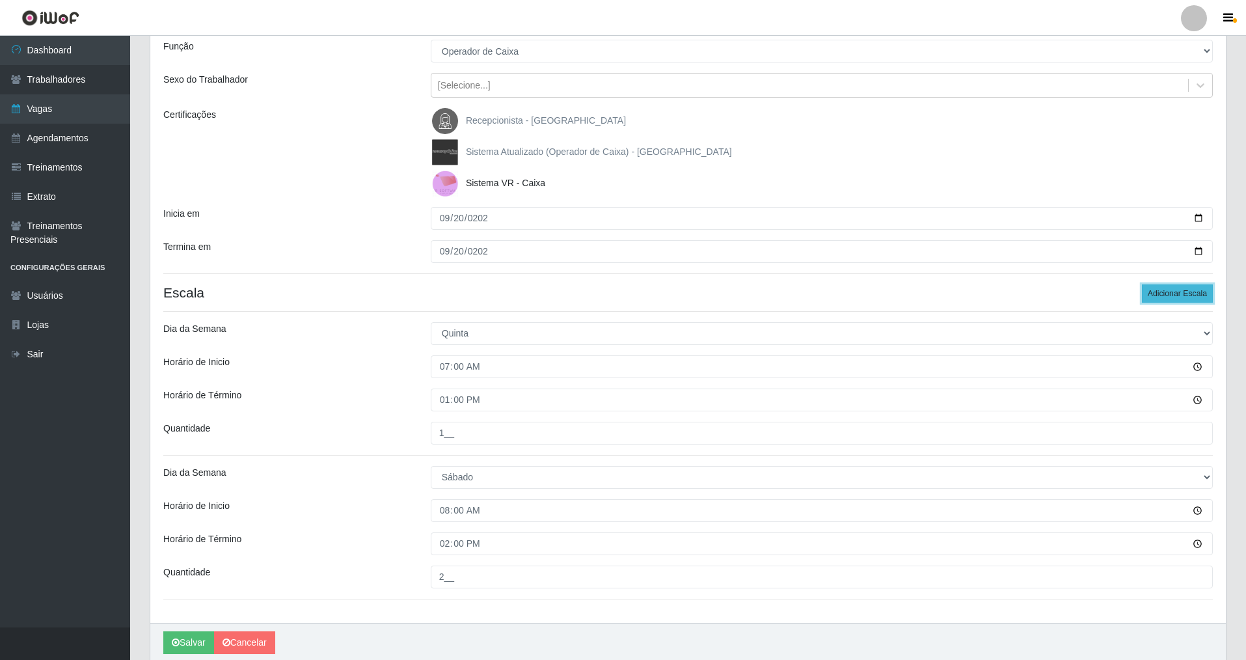
click at [1183, 290] on button "Adicionar Escala" at bounding box center [1177, 293] width 71 height 18
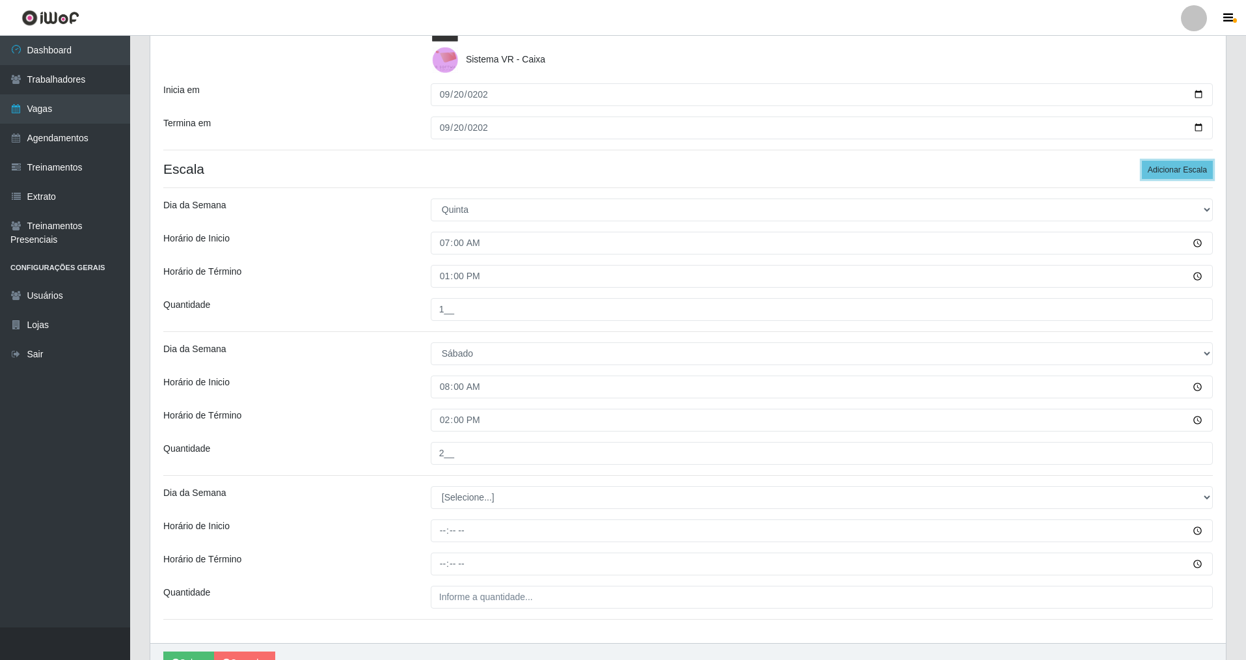
scroll to position [243, 0]
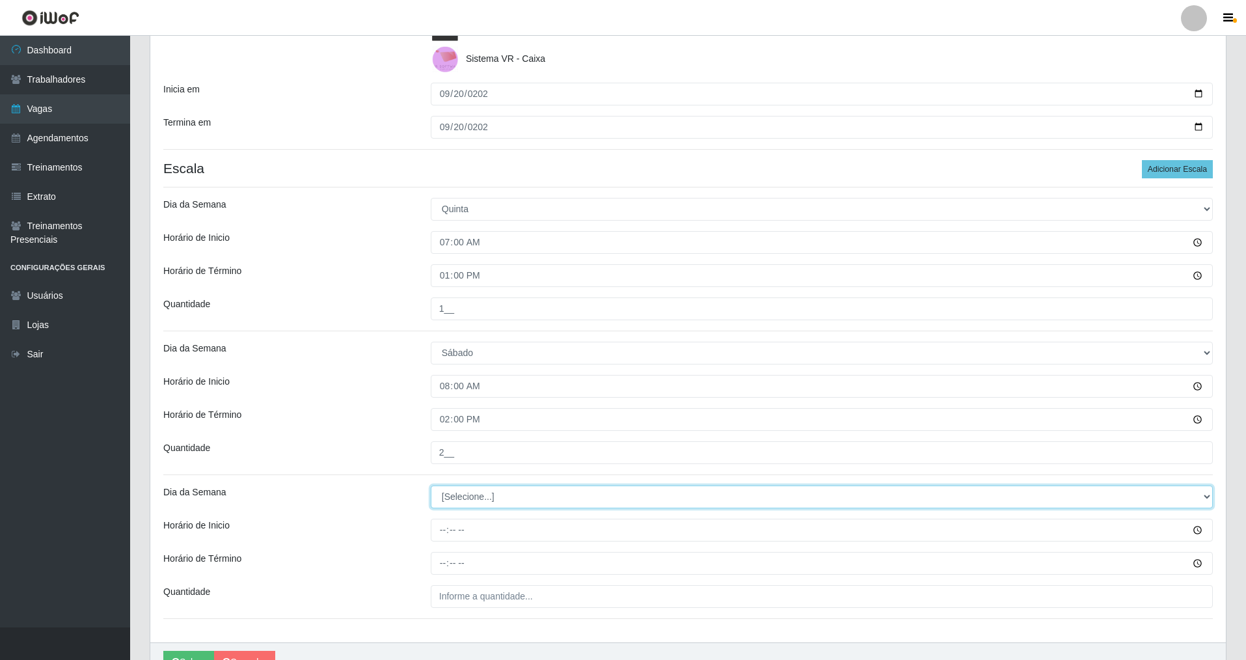
drag, startPoint x: 1208, startPoint y: 489, endPoint x: 1156, endPoint y: 507, distance: 54.9
click at [1166, 502] on select "[Selecione...] Segunda Terça Quarta Quinta Sexta Sábado Domingo" at bounding box center [822, 496] width 782 height 23
select select "6"
click at [431, 485] on select "[Selecione...] Segunda Terça Quarta Quinta Sexta Sábado Domingo" at bounding box center [822, 496] width 782 height 23
click at [431, 536] on input "Horário de Inicio" at bounding box center [822, 530] width 782 height 23
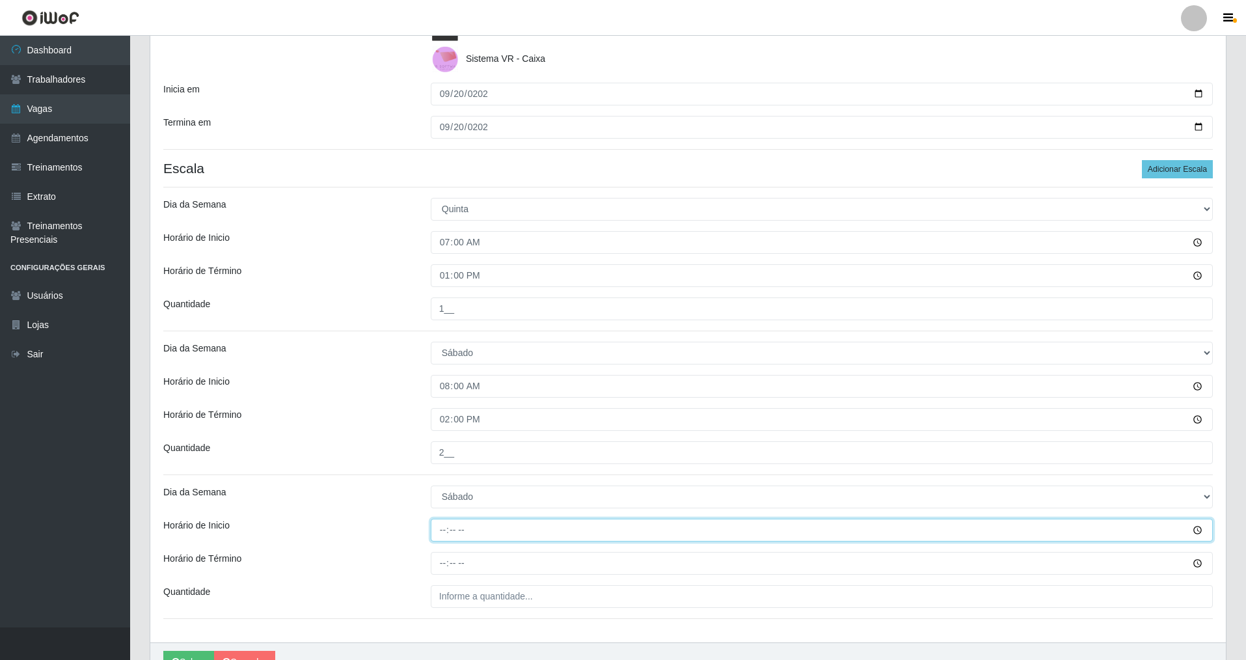
type input "09:00"
click at [446, 564] on input "Horário de Término" at bounding box center [822, 563] width 782 height 23
type input "15:00"
click at [459, 591] on input "___" at bounding box center [822, 596] width 782 height 23
type input "1__"
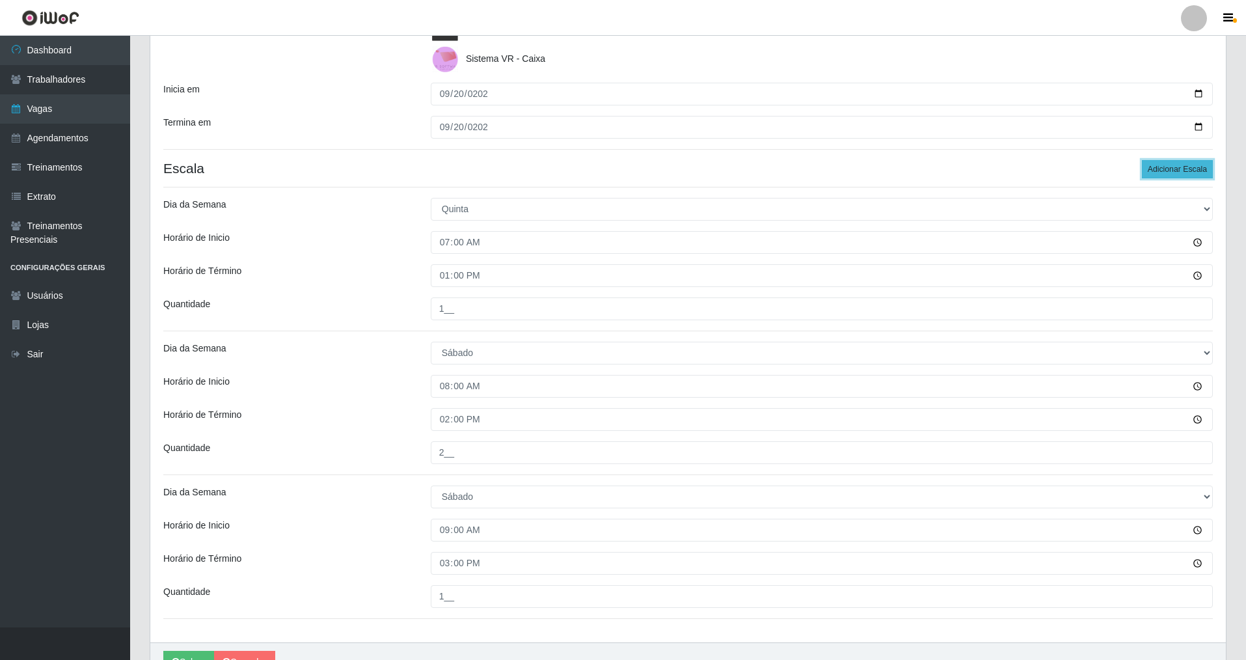
click at [1178, 164] on button "Adicionar Escala" at bounding box center [1177, 169] width 71 height 18
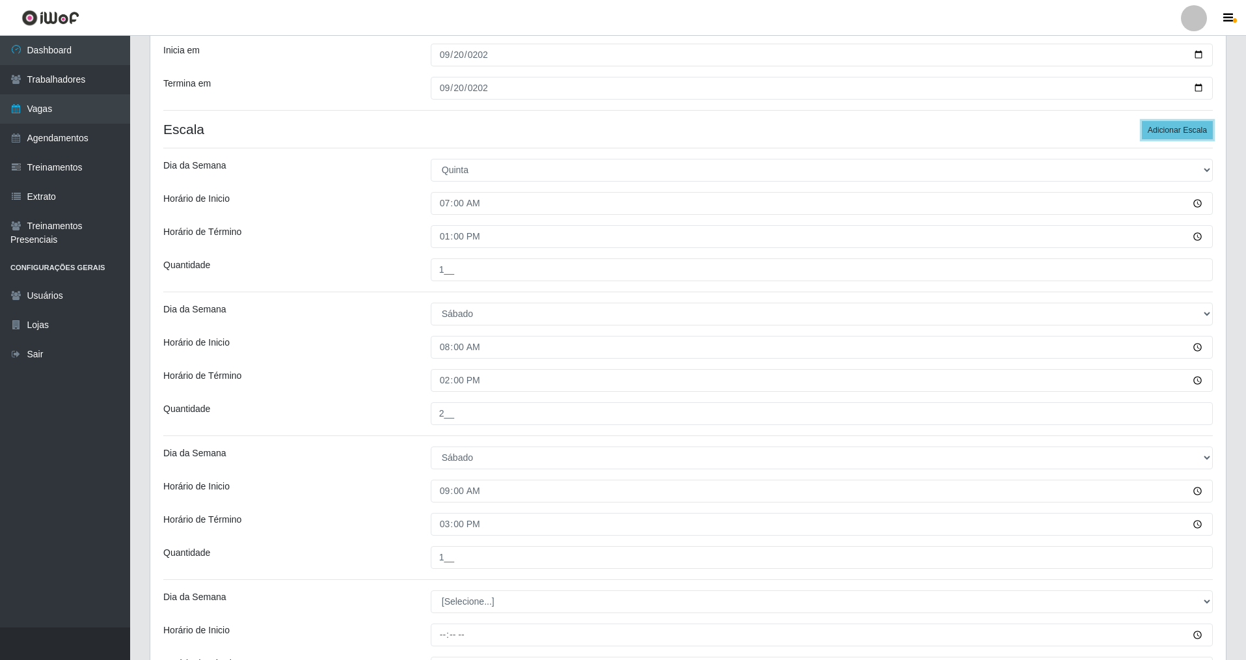
scroll to position [457, 0]
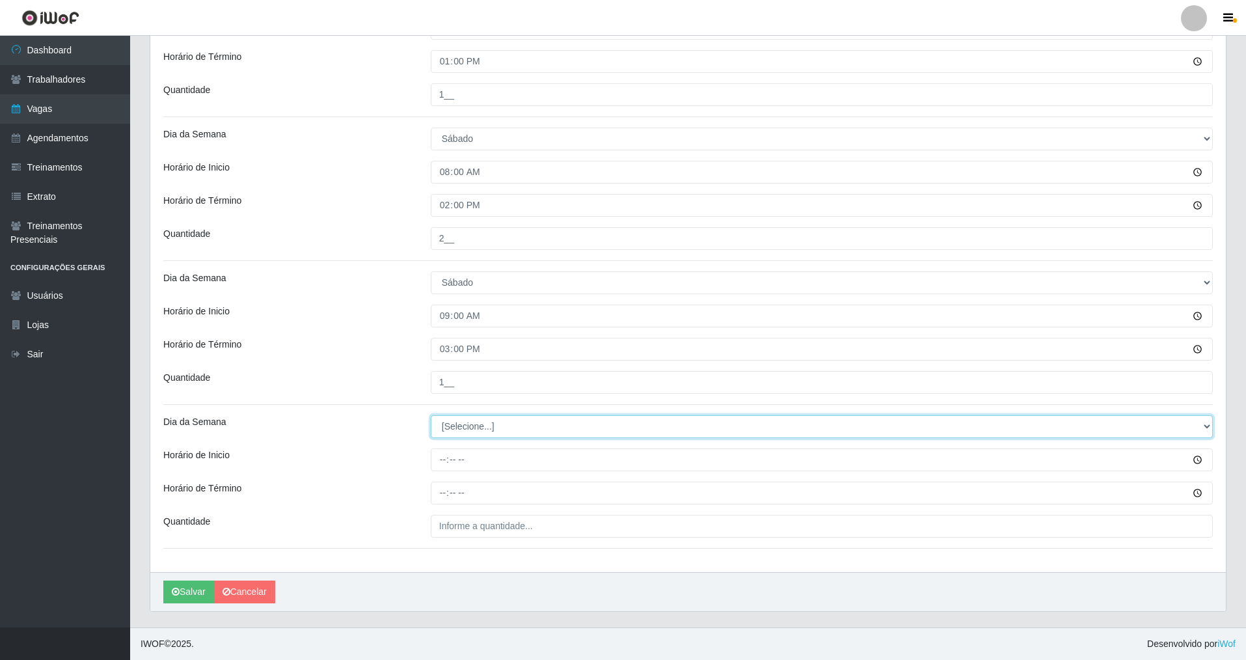
drag, startPoint x: 1204, startPoint y: 425, endPoint x: 1121, endPoint y: 425, distance: 83.3
click at [1175, 425] on select "[Selecione...] Segunda Terça Quarta Quinta Sexta Sábado Domingo" at bounding box center [822, 426] width 782 height 23
select select "6"
click at [431, 415] on select "[Selecione...] Segunda Terça Quarta Quinta Sexta Sábado Domingo" at bounding box center [822, 426] width 782 height 23
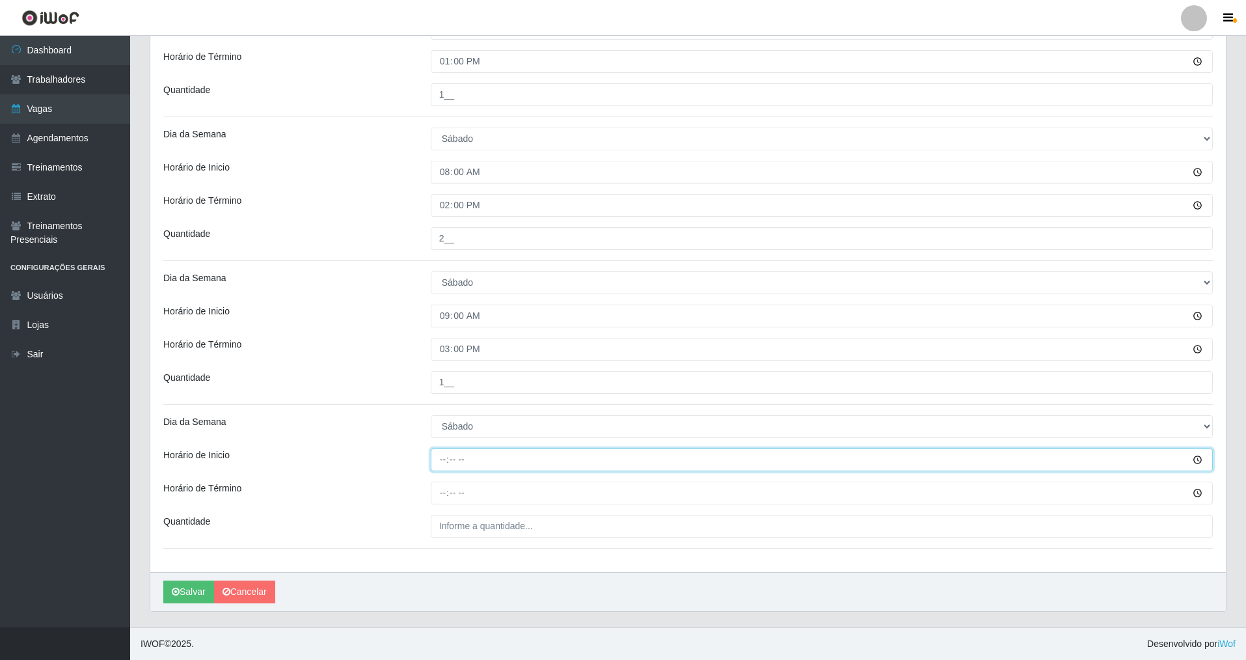
click at [431, 462] on input "Horário de Inicio" at bounding box center [822, 459] width 782 height 23
type input "14:00"
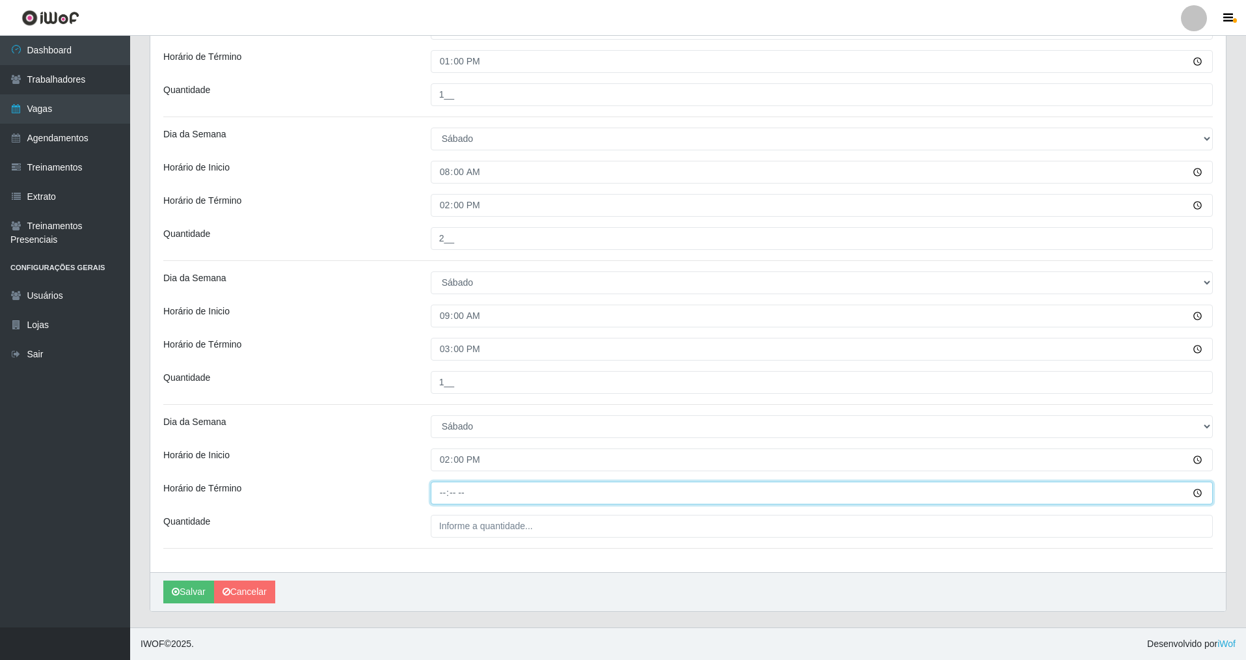
click at [435, 499] on input "Horário de Término" at bounding box center [822, 493] width 782 height 23
type input "20:00"
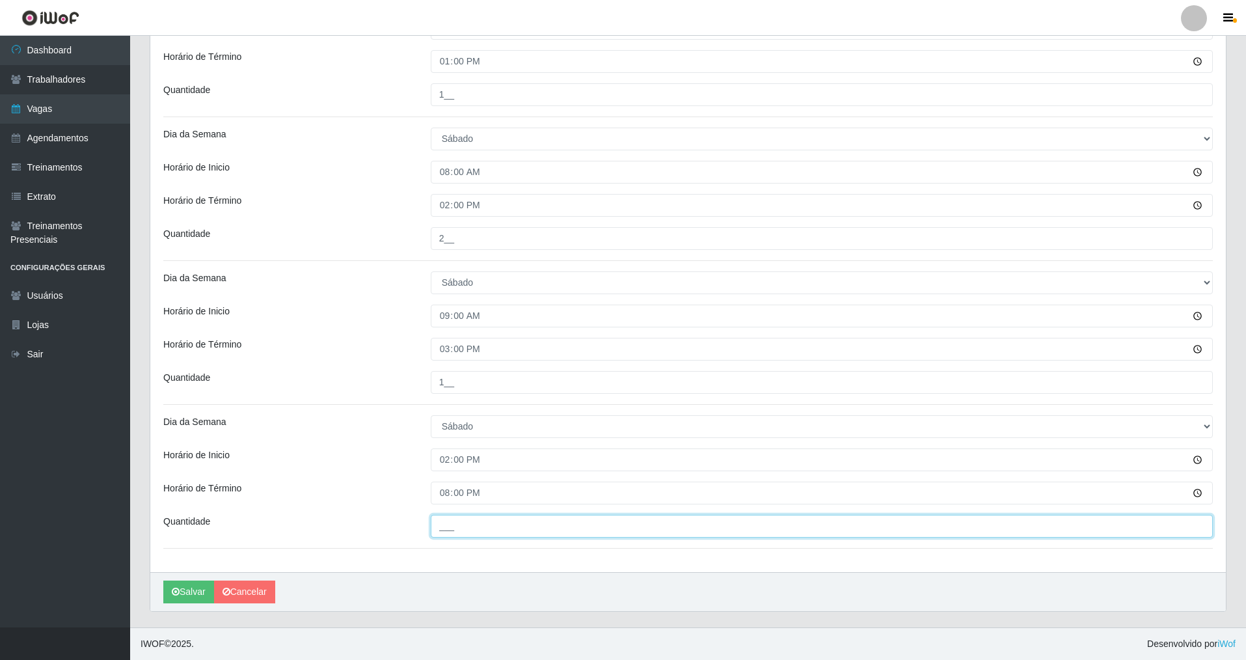
click at [451, 517] on input "___" at bounding box center [822, 526] width 782 height 23
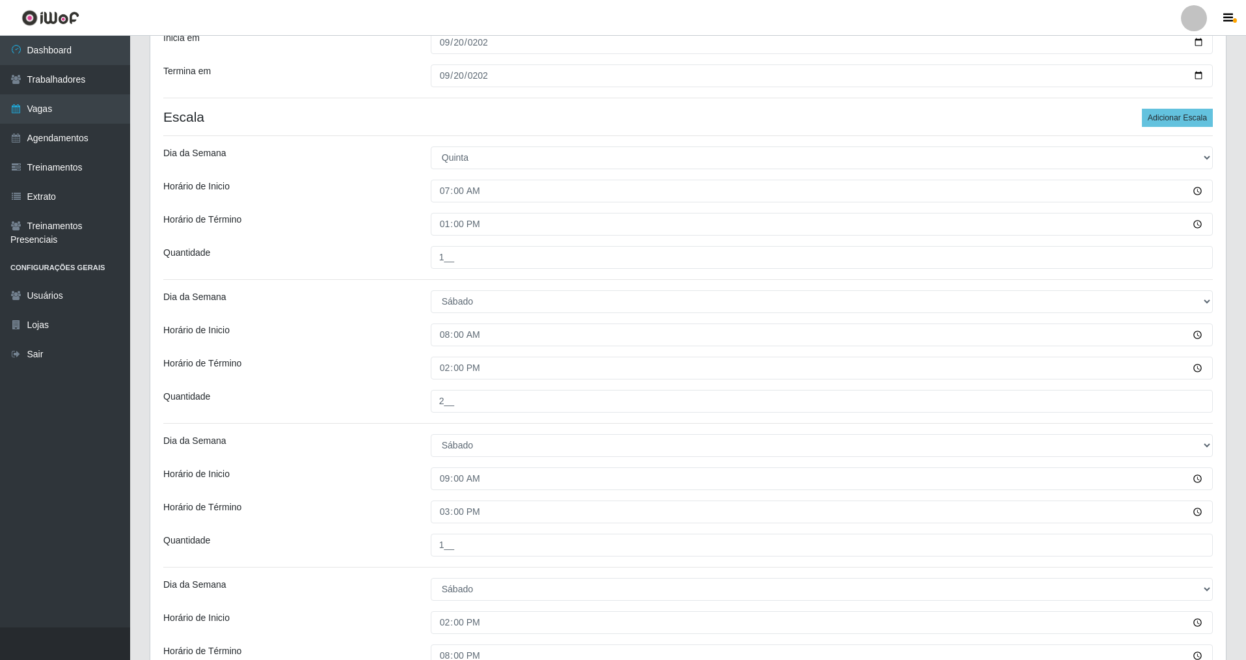
scroll to position [249, 0]
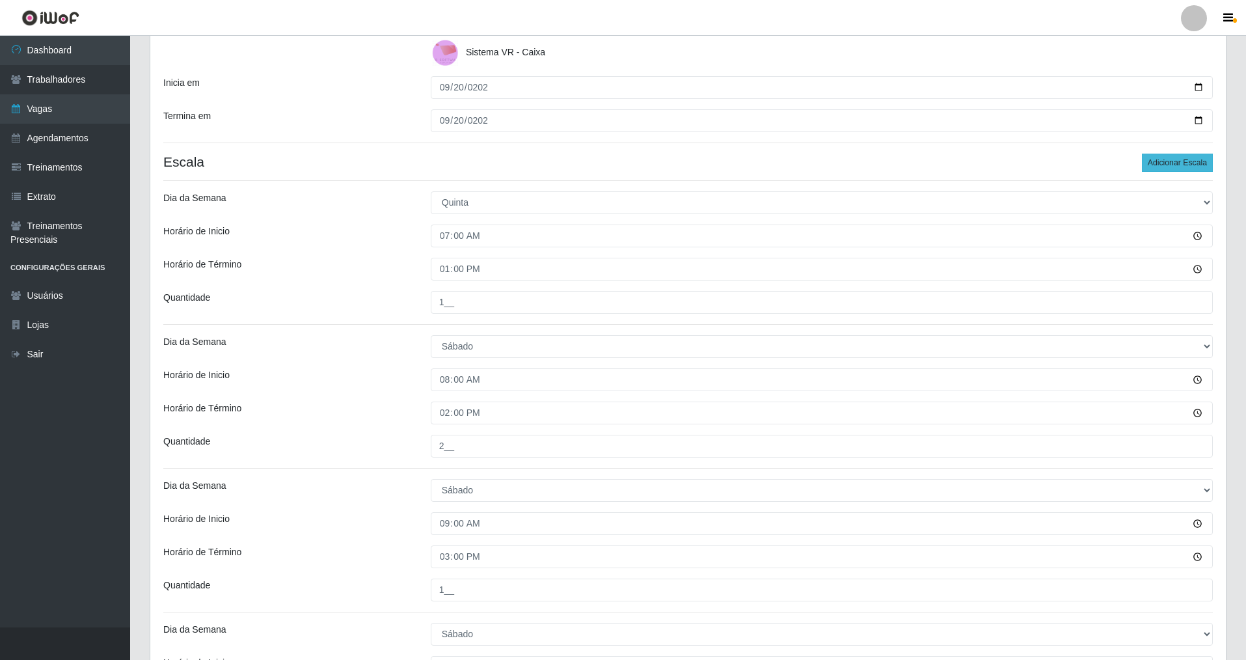
type input "2__"
drag, startPoint x: 1179, startPoint y: 156, endPoint x: 1249, endPoint y: 260, distance: 125.3
click at [1179, 159] on button "Adicionar Escala" at bounding box center [1177, 163] width 71 height 18
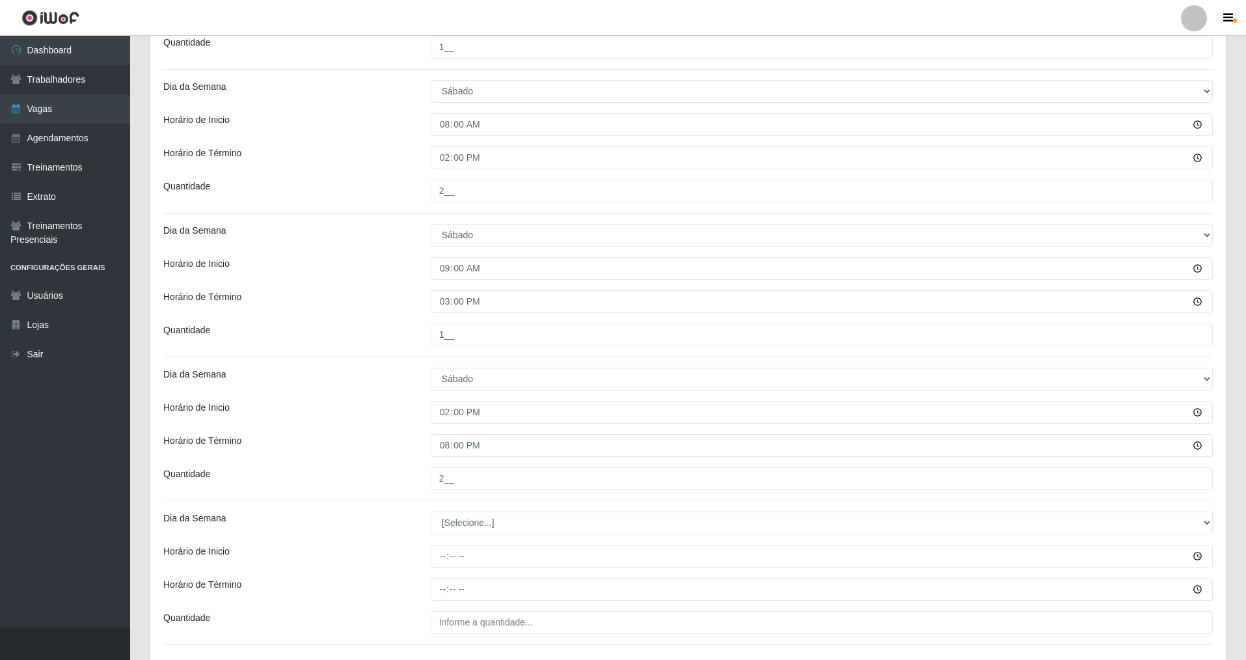
scroll to position [508, 0]
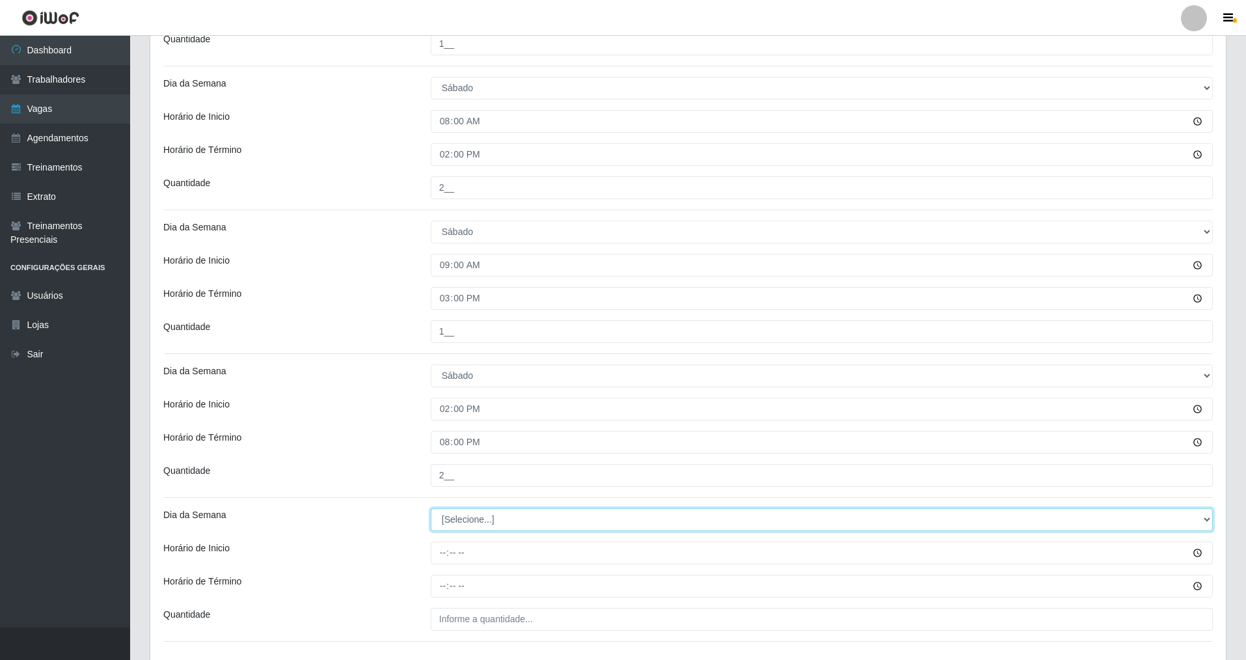
drag, startPoint x: 1204, startPoint y: 518, endPoint x: 1167, endPoint y: 515, distance: 37.8
click at [1167, 515] on select "[Selecione...] Segunda Terça Quarta Quinta Sexta Sábado Domingo" at bounding box center [822, 519] width 782 height 23
select select "6"
click at [431, 508] on select "[Selecione...] Segunda Terça Quarta Quinta Sexta Sábado Domingo" at bounding box center [822, 519] width 782 height 23
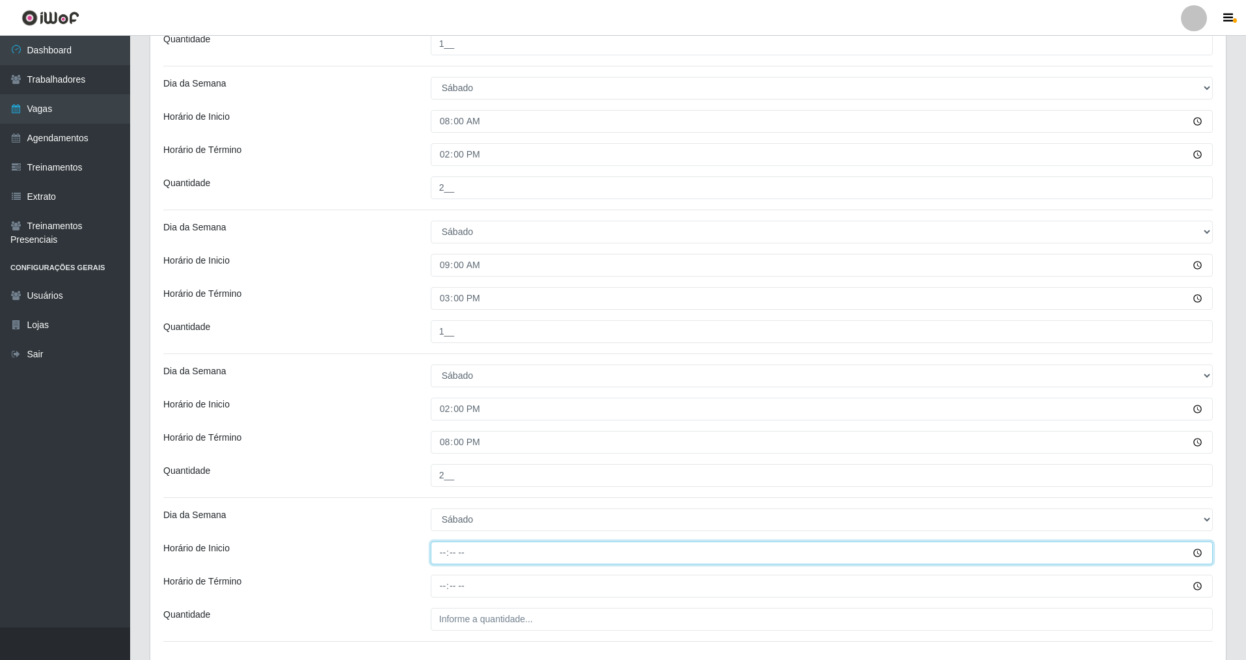
click at [440, 558] on input "Horário de Inicio" at bounding box center [822, 552] width 782 height 23
type input "15:00"
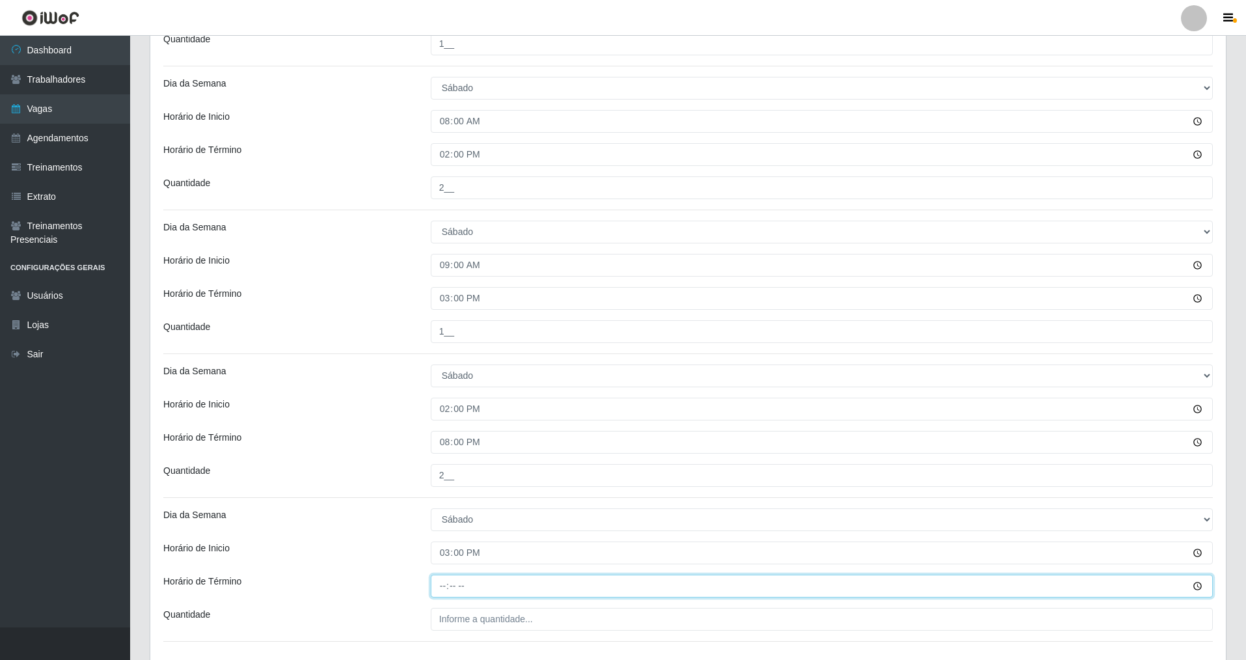
drag, startPoint x: 441, startPoint y: 585, endPoint x: 444, endPoint y: 569, distance: 16.7
click at [444, 576] on input "Horário de Término" at bounding box center [822, 586] width 782 height 23
type input "21:00"
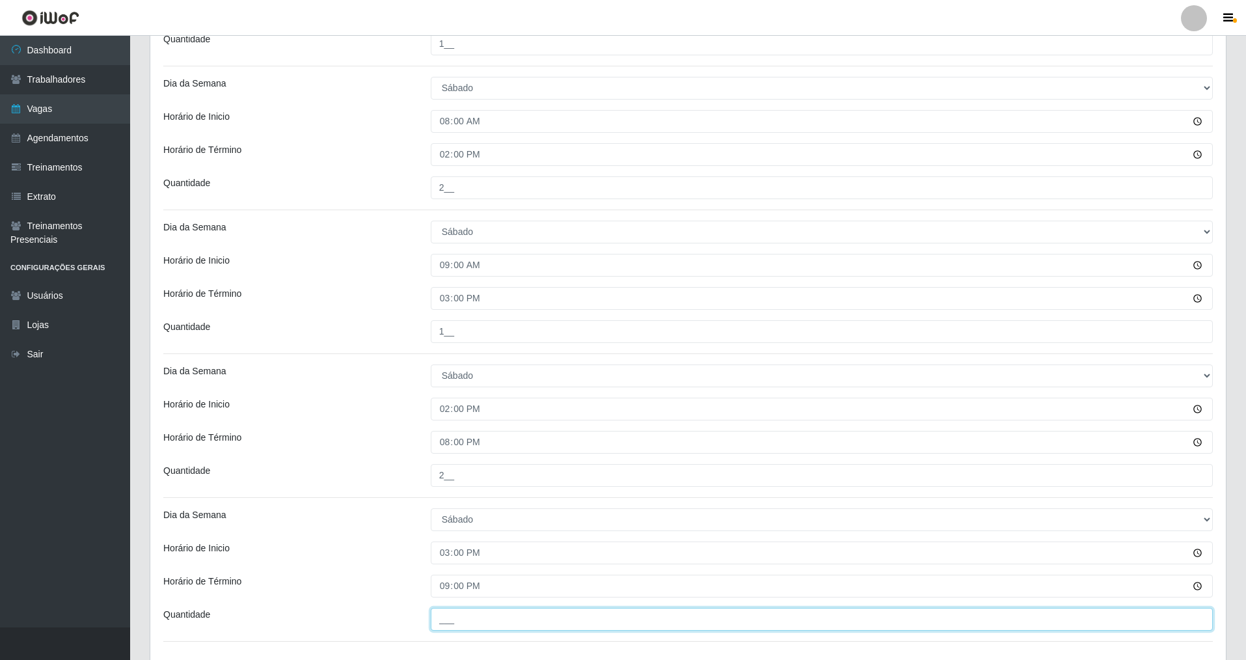
click at [454, 619] on input "___" at bounding box center [822, 619] width 782 height 23
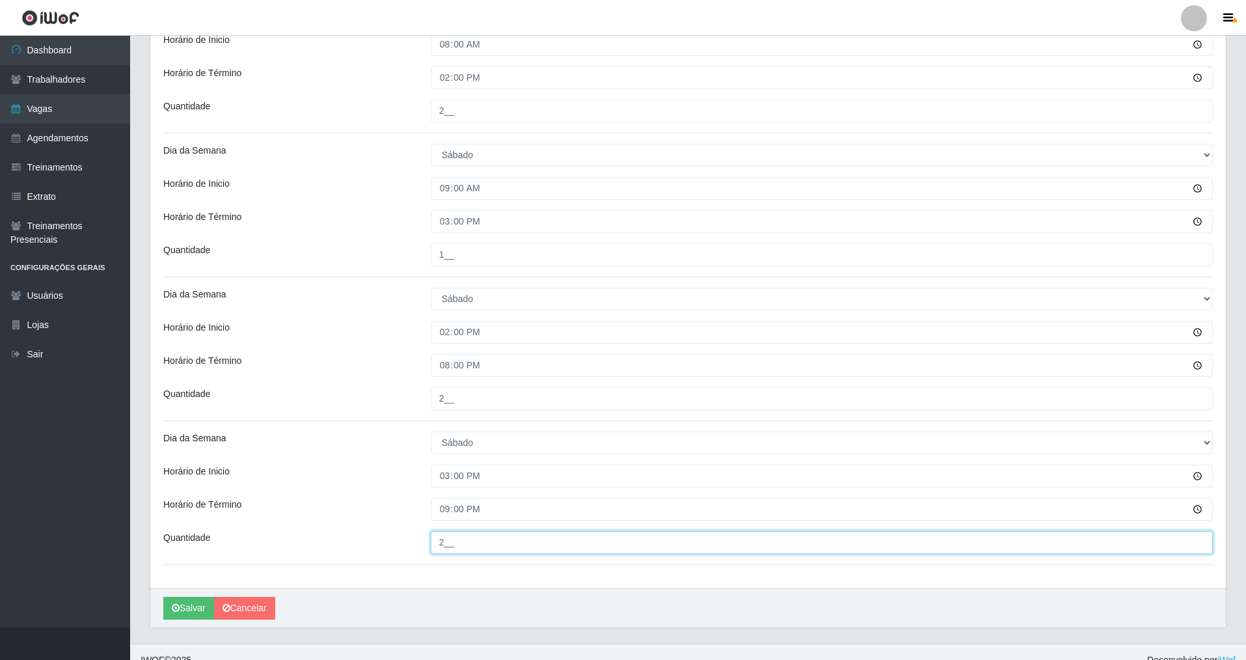
scroll to position [601, 0]
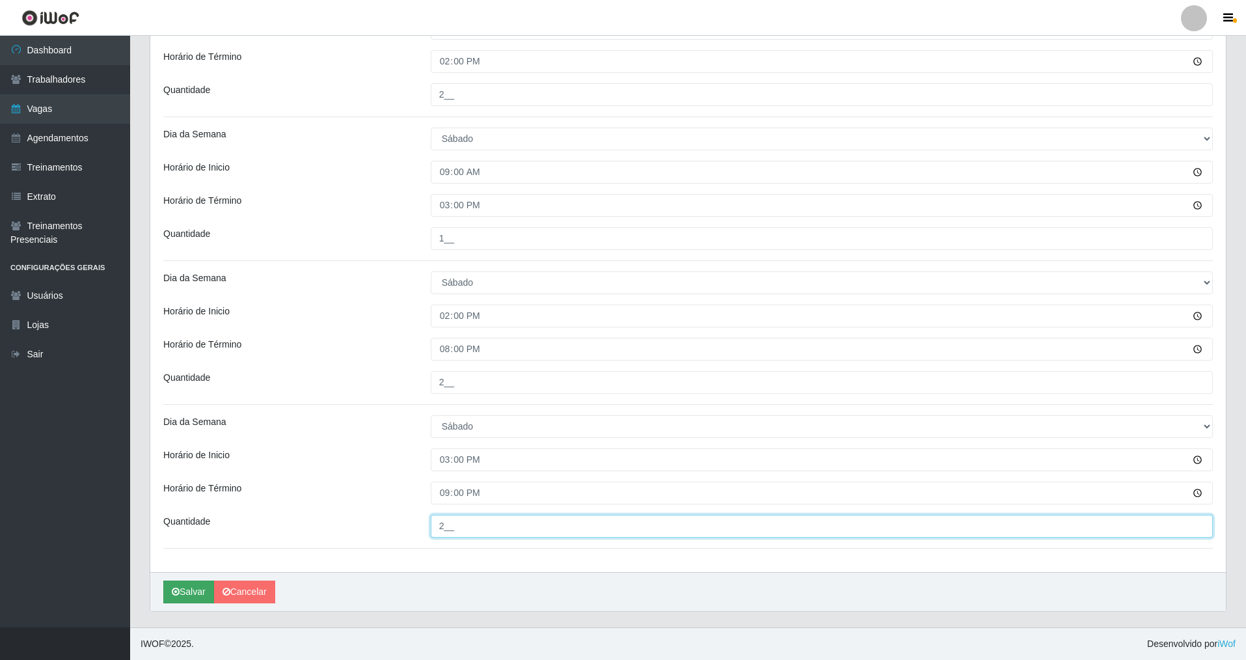
type input "2__"
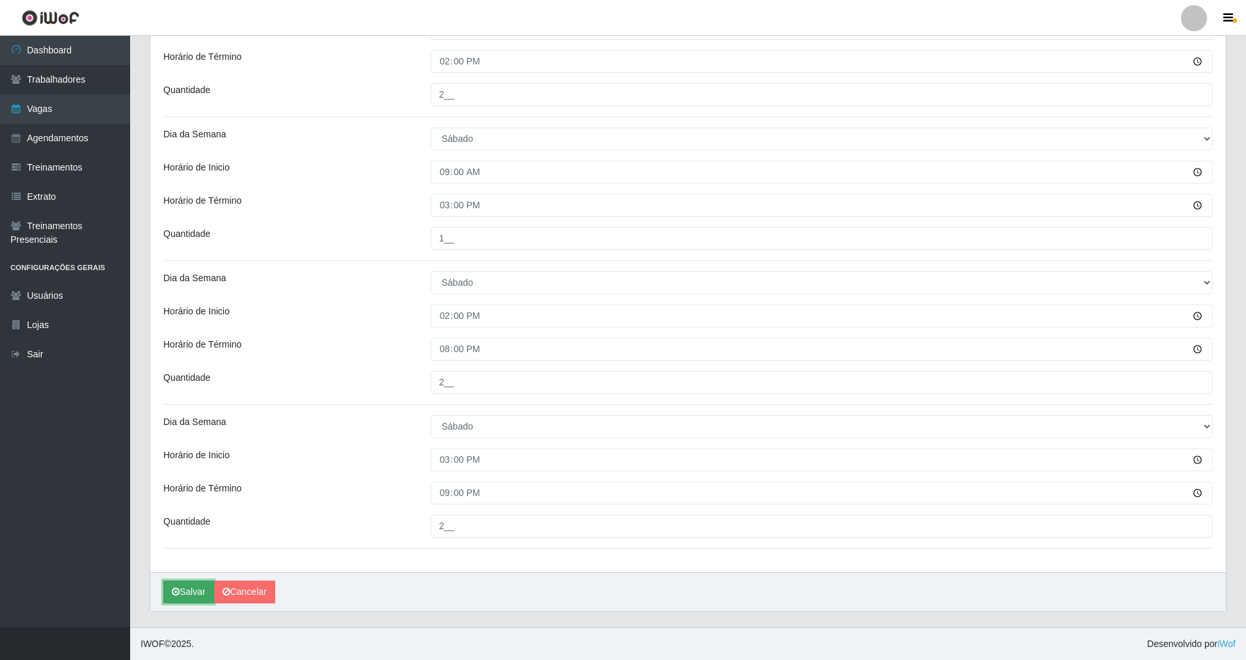
click at [195, 586] on button "Salvar" at bounding box center [188, 591] width 51 height 23
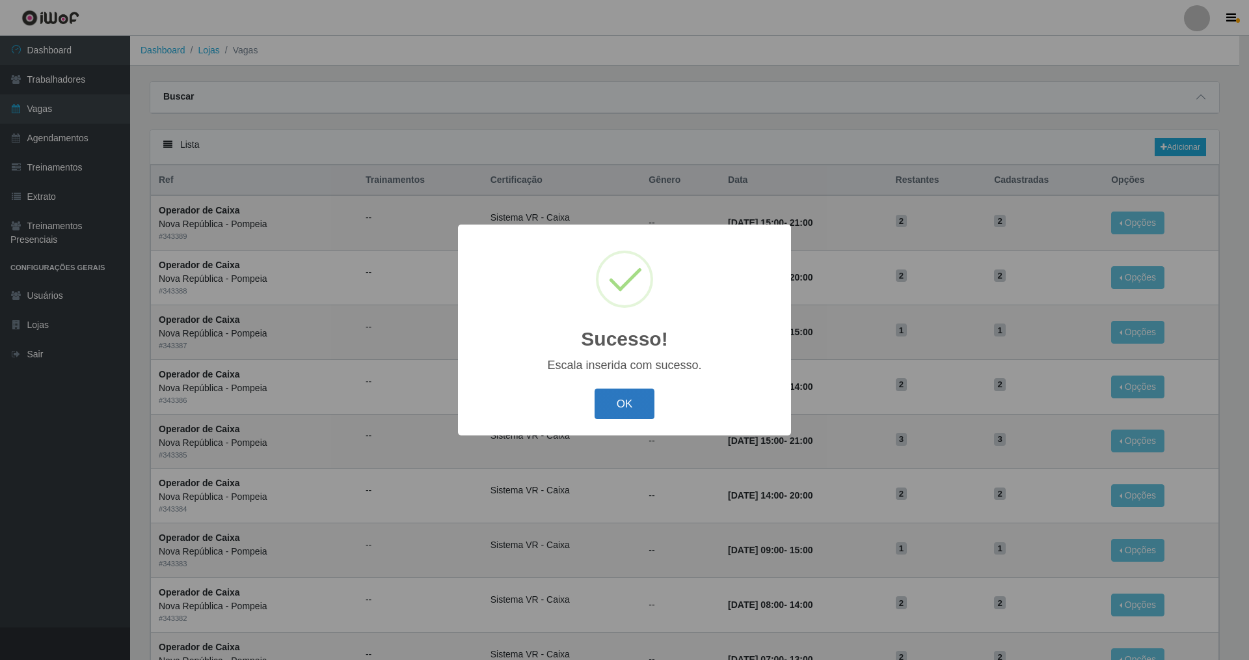
drag, startPoint x: 640, startPoint y: 398, endPoint x: 632, endPoint y: 398, distance: 8.5
click at [640, 398] on button "OK" at bounding box center [625, 403] width 61 height 31
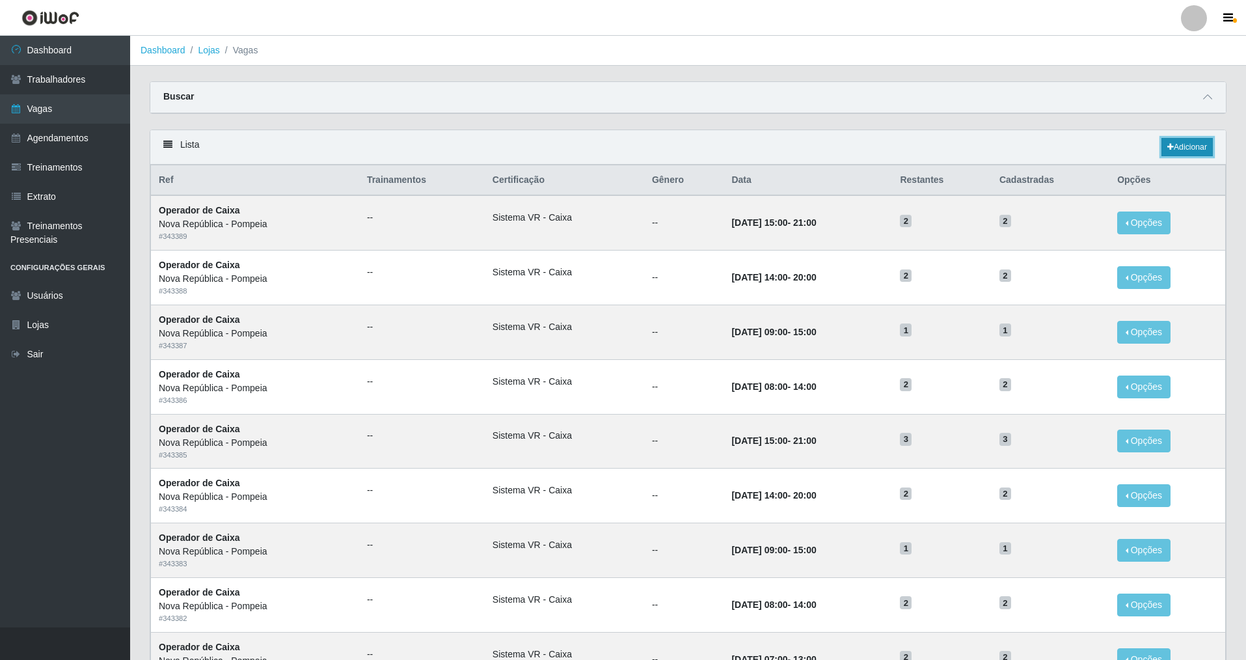
click at [1196, 146] on link "Adicionar" at bounding box center [1187, 147] width 51 height 18
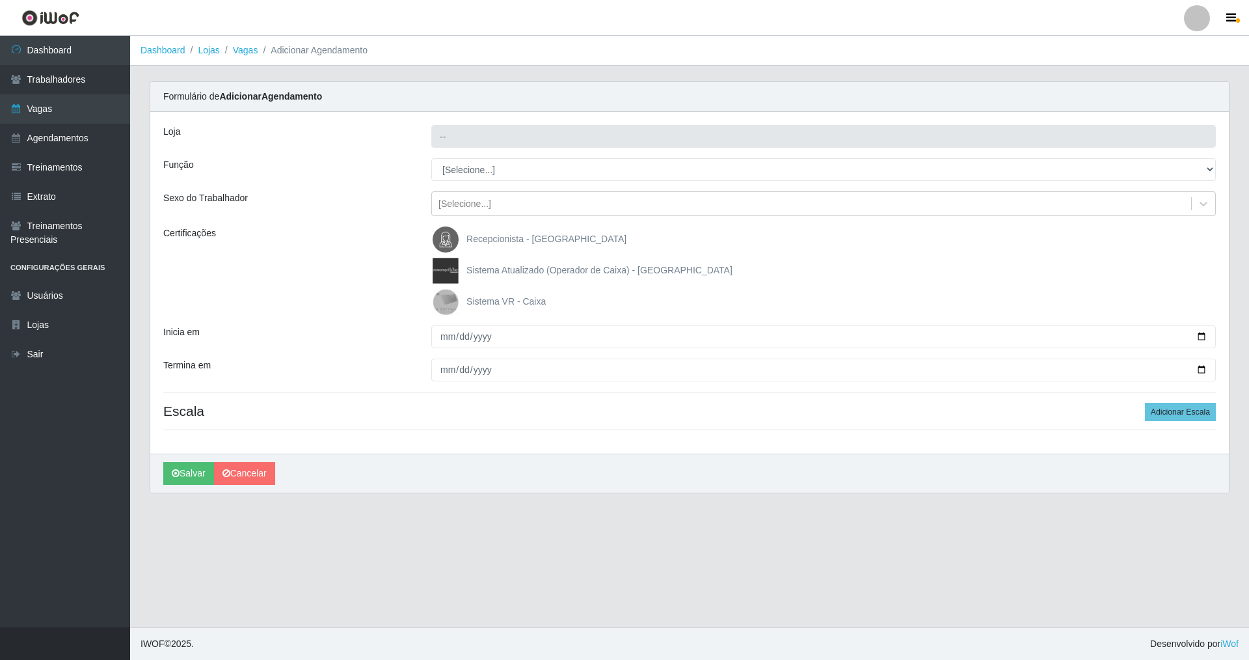
type input "Nova República - Pompeia"
drag, startPoint x: 1208, startPoint y: 169, endPoint x: 1058, endPoint y: 149, distance: 150.9
click at [1147, 154] on div "Loja Nova República - Pompeia Função [Selecione...] Balconista Operador de Caix…" at bounding box center [689, 283] width 1079 height 342
select select "22"
click at [431, 158] on select "[Selecione...] Balconista Operador de Caixa Recepcionista Repositor" at bounding box center [823, 169] width 785 height 23
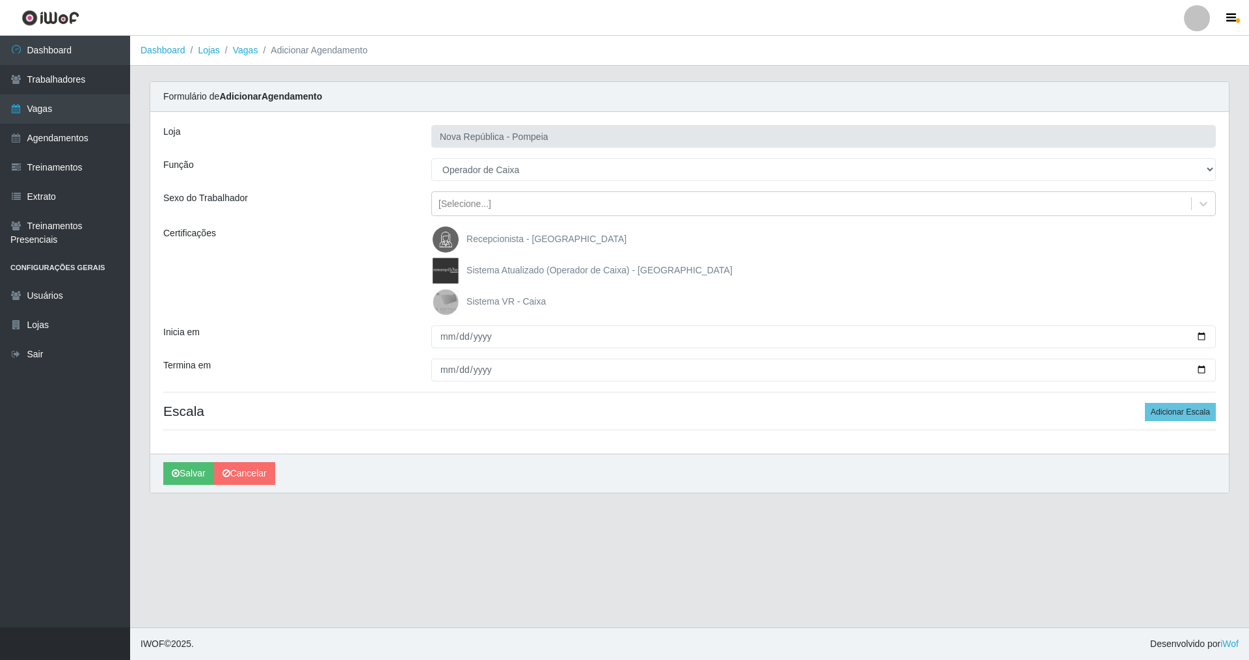
drag, startPoint x: 447, startPoint y: 296, endPoint x: 442, endPoint y: 318, distance: 22.1
click at [446, 298] on img at bounding box center [448, 302] width 31 height 26
click at [0, 0] on input "Sistema VR - Caixa" at bounding box center [0, 0] width 0 height 0
drag, startPoint x: 441, startPoint y: 334, endPoint x: 439, endPoint y: 401, distance: 67.1
click at [441, 335] on input "Inicia em" at bounding box center [823, 336] width 785 height 23
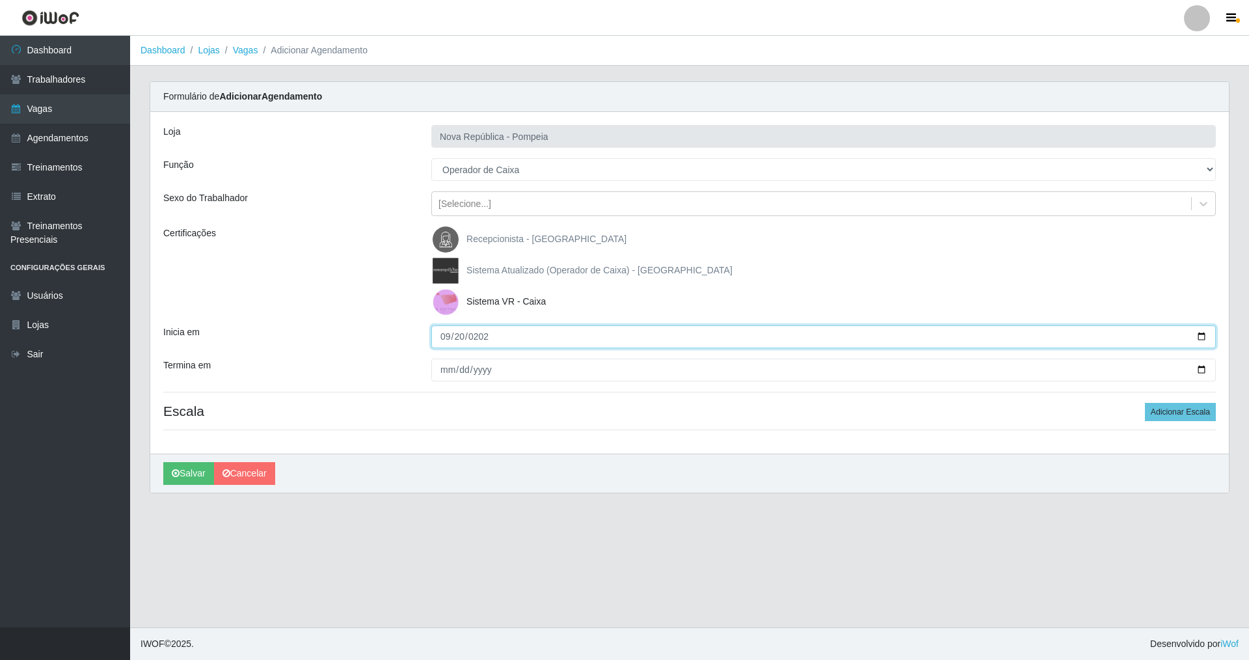
type input "[DATE]"
click at [447, 371] on input "Termina em" at bounding box center [823, 370] width 785 height 23
type input "[DATE]"
drag, startPoint x: 1188, startPoint y: 413, endPoint x: 1059, endPoint y: 426, distance: 129.5
click at [1174, 416] on button "Adicionar Escala" at bounding box center [1180, 412] width 71 height 18
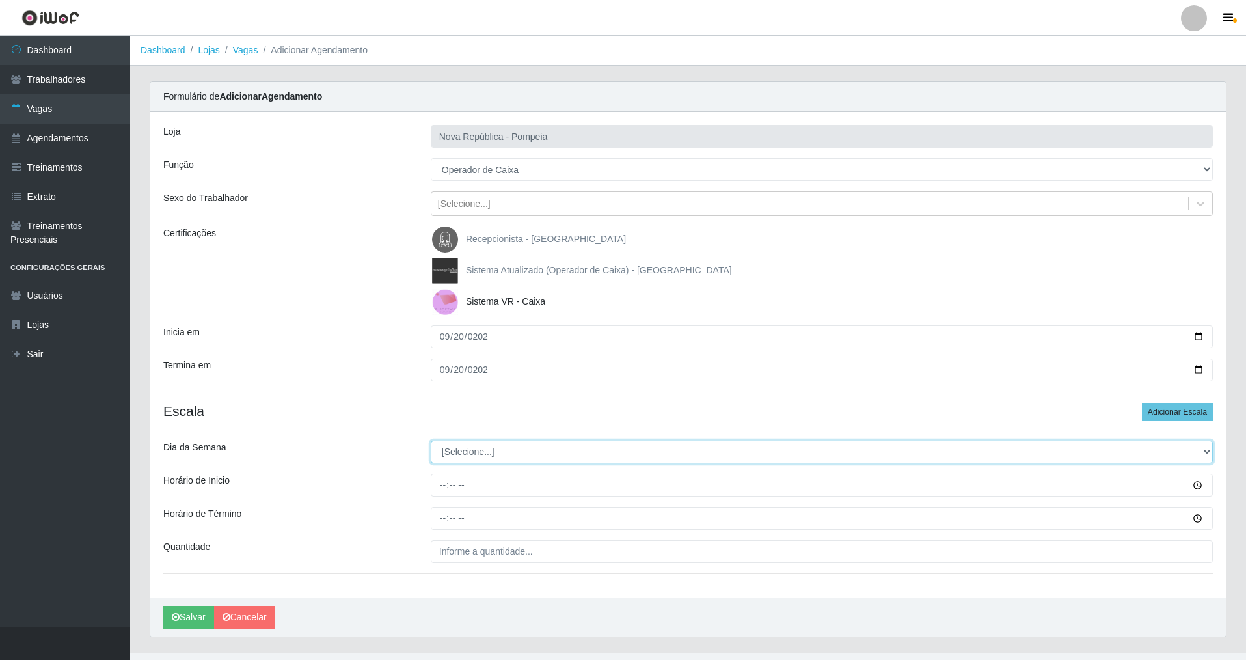
drag, startPoint x: 1204, startPoint y: 449, endPoint x: 1059, endPoint y: 447, distance: 145.1
click at [1150, 446] on select "[Selecione...] Segunda Terça Quarta Quinta Sexta Sábado Domingo" at bounding box center [822, 452] width 782 height 23
select select "6"
click at [431, 441] on select "[Selecione...] Segunda Terça Quarta Quinta Sexta Sábado Domingo" at bounding box center [822, 452] width 782 height 23
click at [437, 481] on input "Horário de Inicio" at bounding box center [822, 485] width 782 height 23
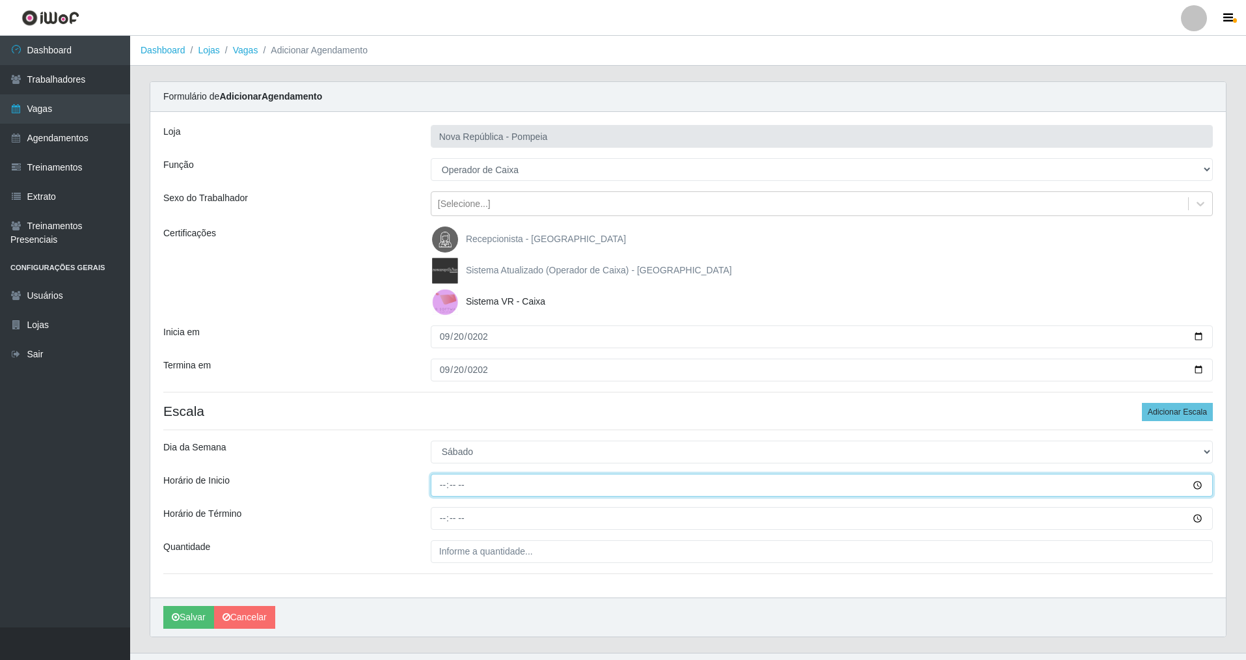
type input "07:00"
click at [437, 516] on input "Horário de Término" at bounding box center [822, 518] width 782 height 23
type input "13:00"
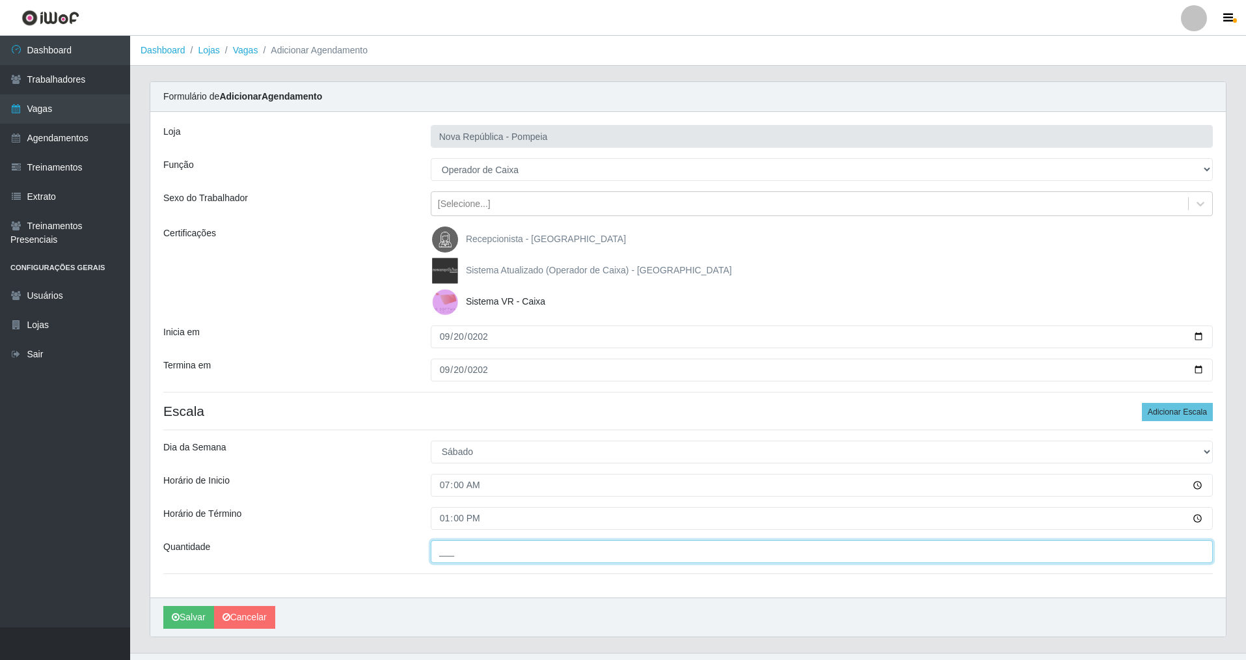
drag, startPoint x: 448, startPoint y: 551, endPoint x: 435, endPoint y: 555, distance: 13.6
click at [438, 554] on input "___" at bounding box center [822, 551] width 782 height 23
type input "2__"
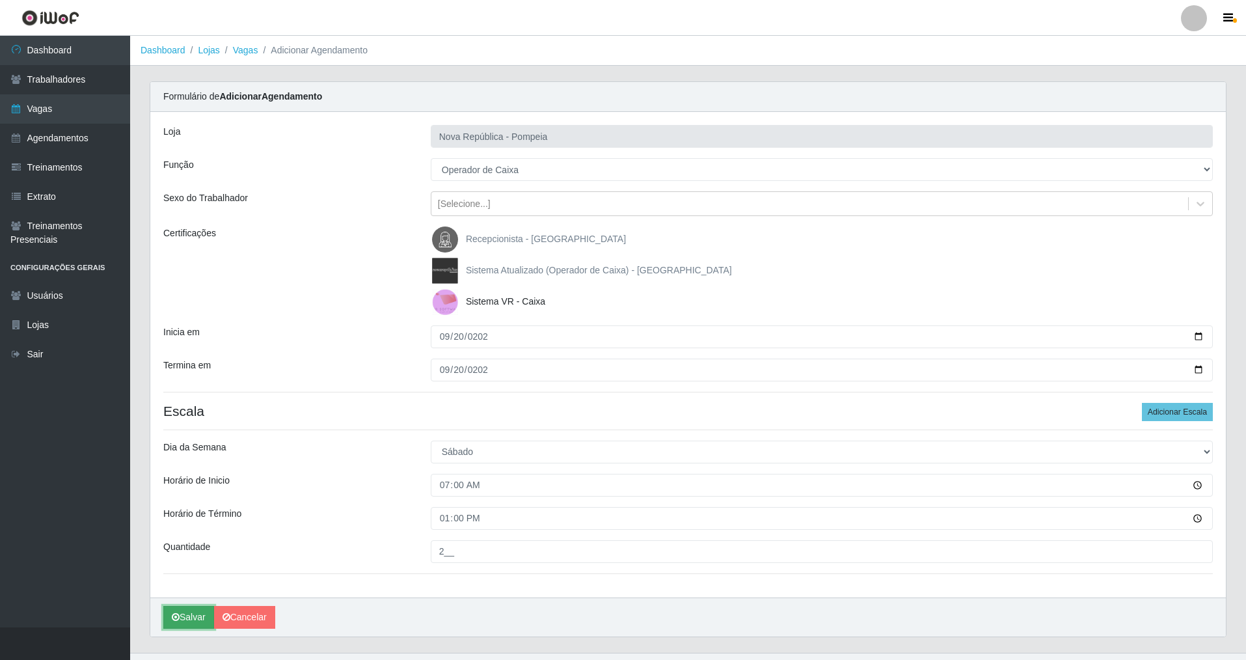
click at [189, 612] on button "Salvar" at bounding box center [188, 617] width 51 height 23
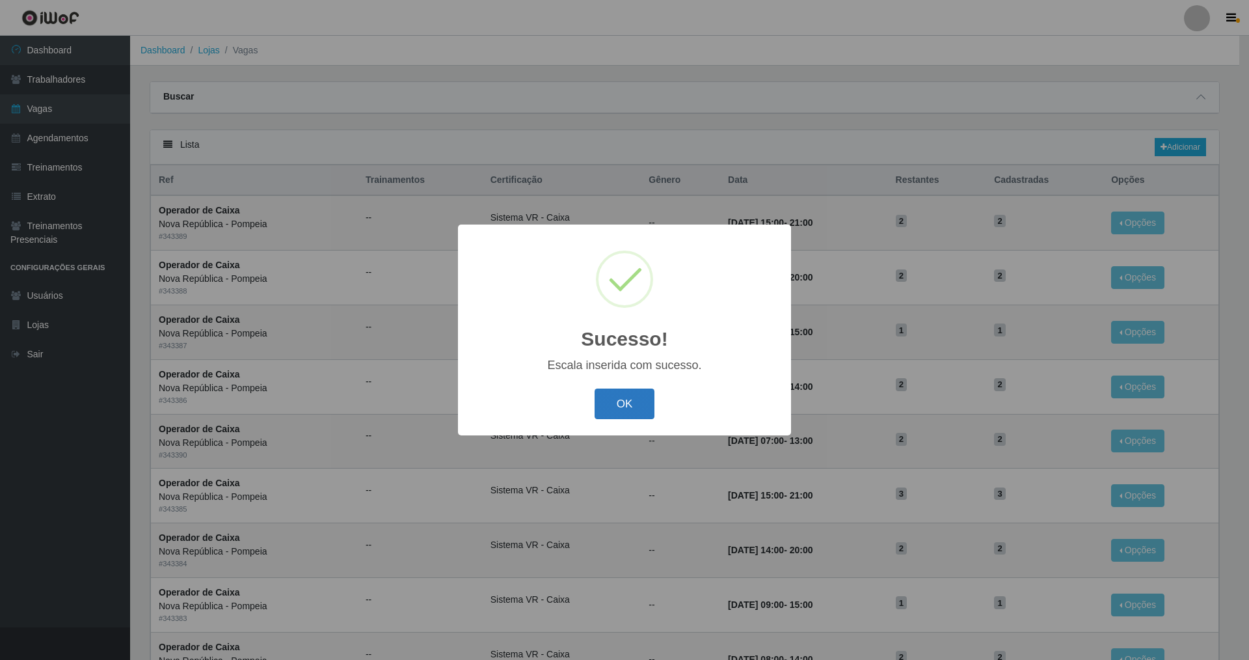
click at [644, 411] on button "OK" at bounding box center [625, 403] width 61 height 31
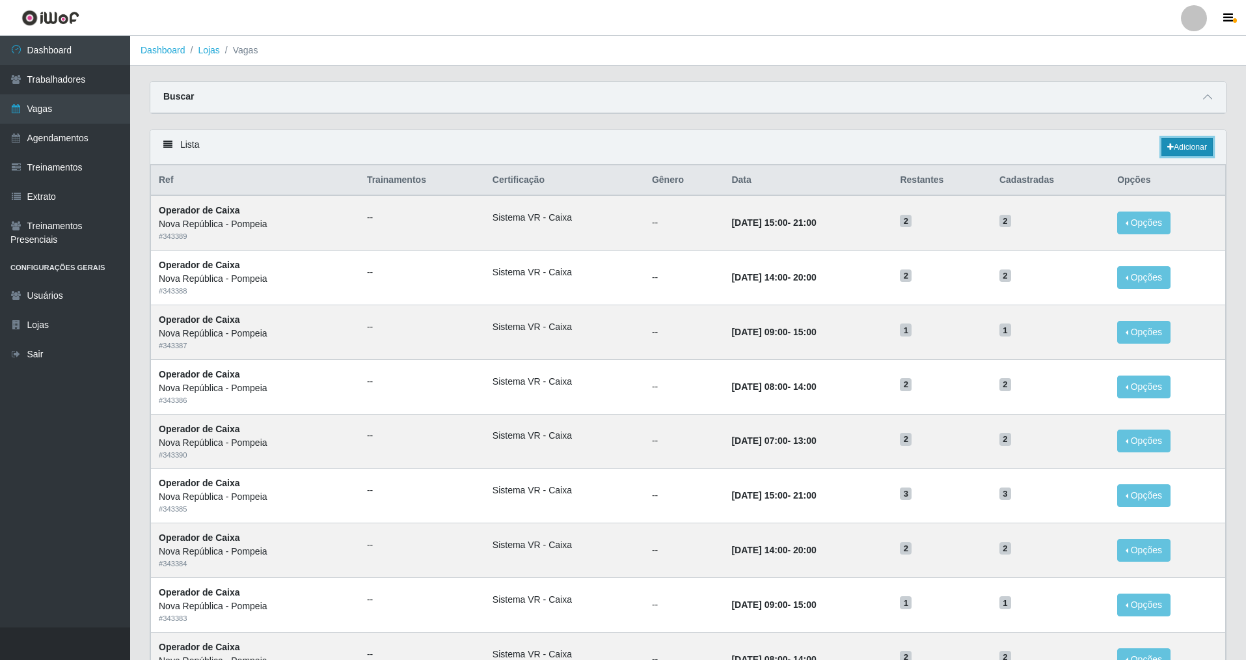
click at [1200, 143] on link "Adicionar" at bounding box center [1187, 147] width 51 height 18
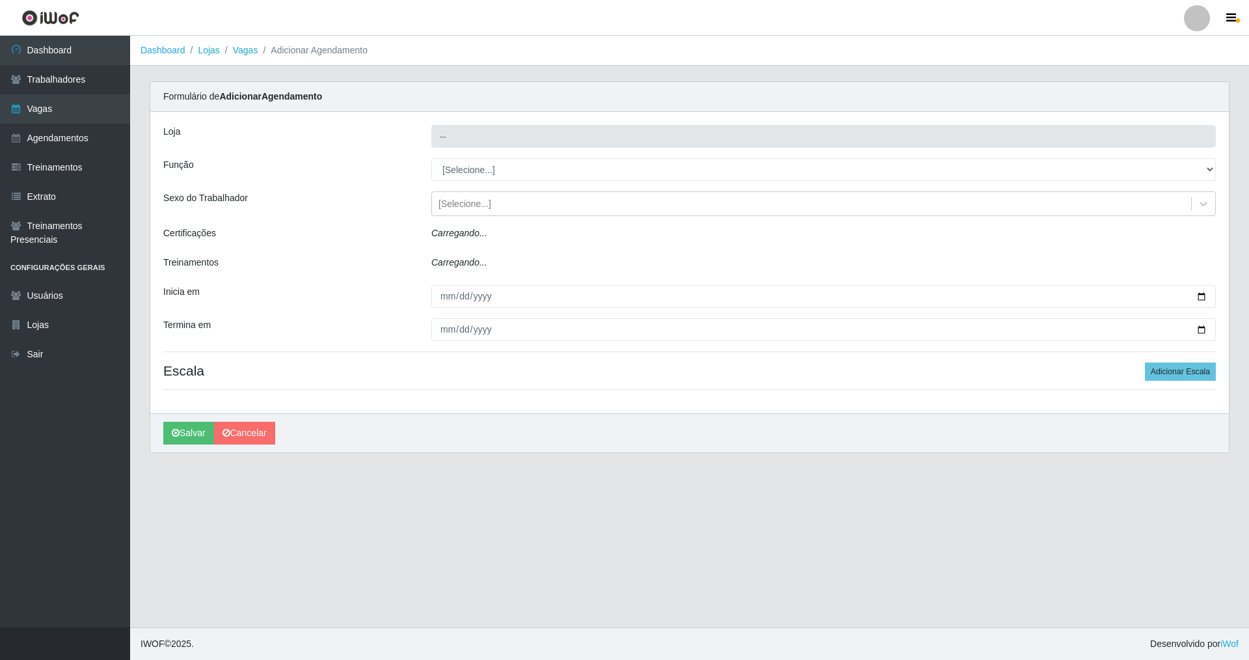
type input "Nova República - Pompeia"
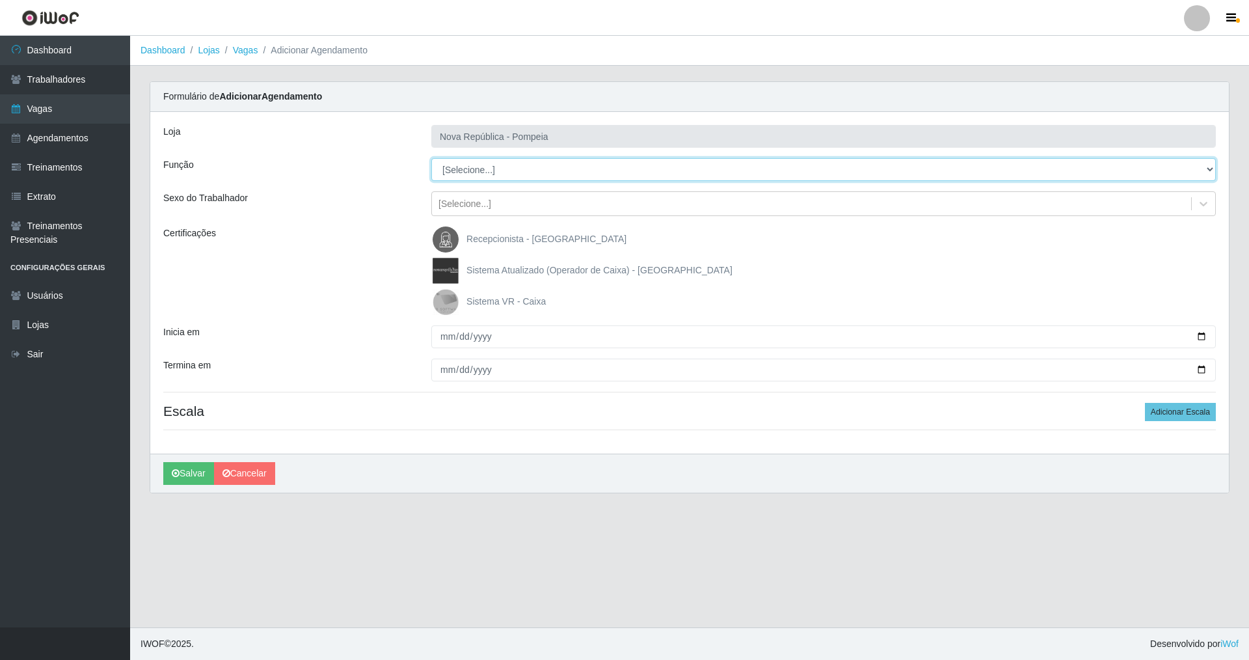
drag, startPoint x: 1207, startPoint y: 166, endPoint x: 1117, endPoint y: 179, distance: 91.4
click at [1181, 167] on select "[Selecione...] Balconista Operador de Caixa Recepcionista Repositor" at bounding box center [823, 169] width 785 height 23
select select "22"
click at [431, 158] on select "[Selecione...] Balconista Operador de Caixa Recepcionista Repositor" at bounding box center [823, 169] width 785 height 23
click at [450, 301] on img at bounding box center [448, 302] width 31 height 26
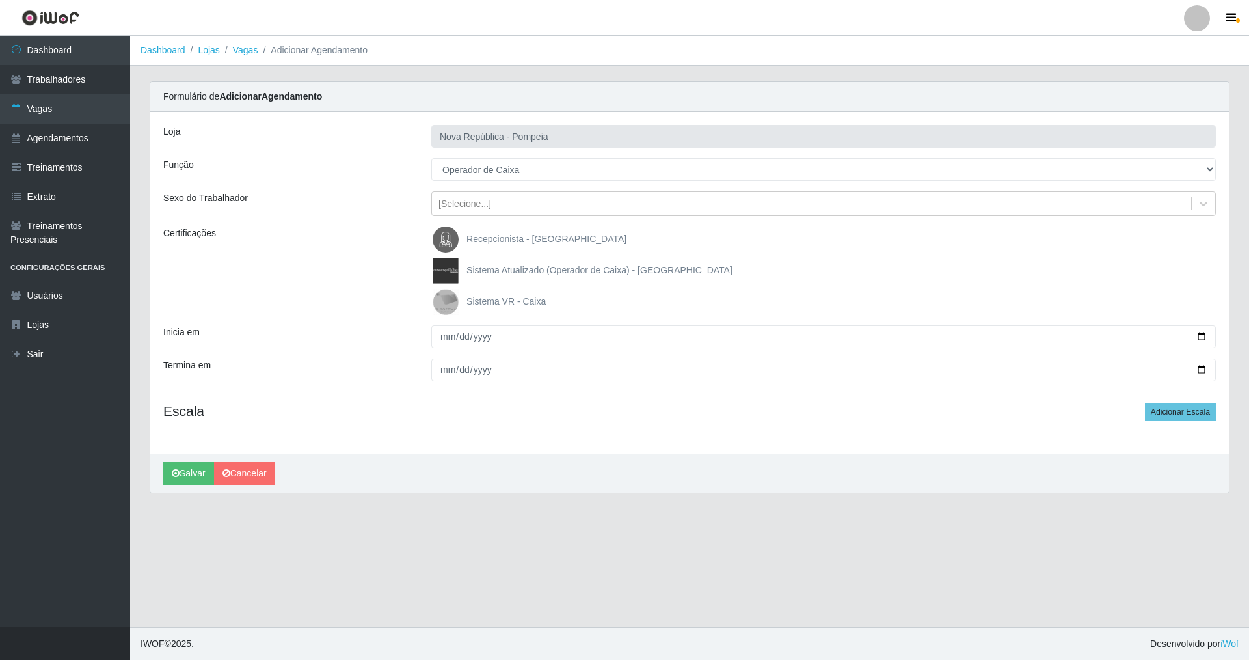
click at [0, 0] on input "Sistema VR - Caixa" at bounding box center [0, 0] width 0 height 0
click at [441, 336] on input "Inicia em" at bounding box center [823, 336] width 785 height 23
type input "[DATE]"
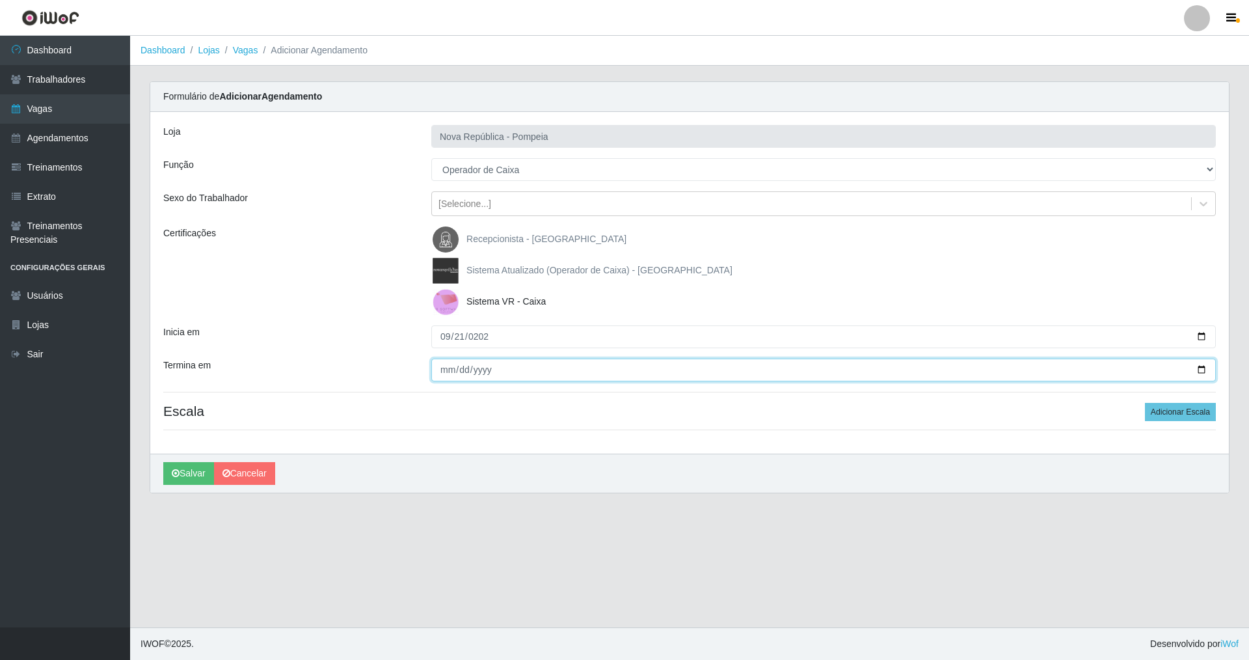
click at [432, 379] on input "Termina em" at bounding box center [823, 370] width 785 height 23
type input "[DATE]"
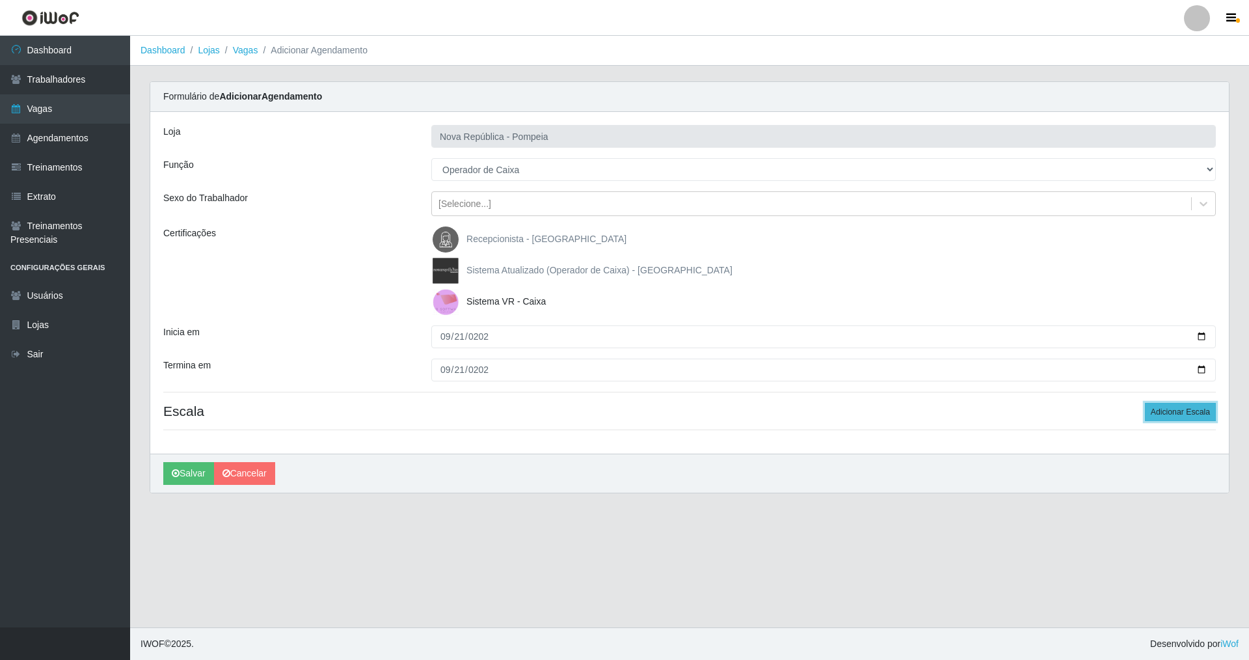
click at [1192, 409] on button "Adicionar Escala" at bounding box center [1180, 412] width 71 height 18
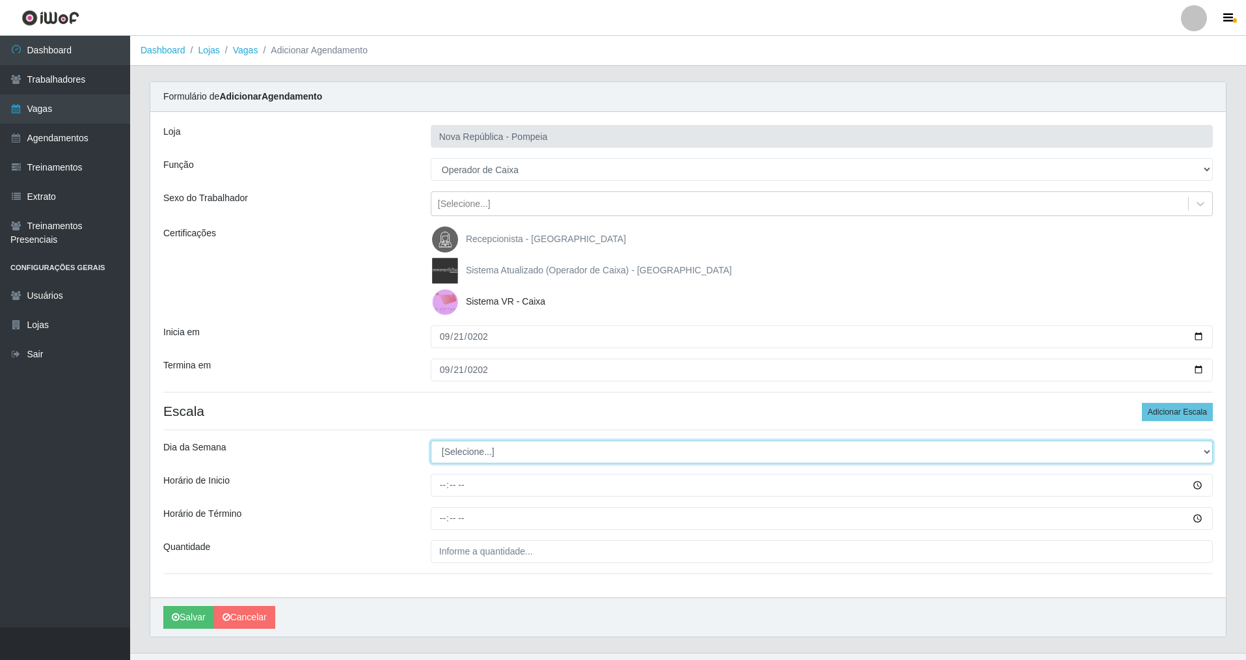
drag, startPoint x: 1204, startPoint y: 452, endPoint x: 1163, endPoint y: 450, distance: 41.7
click at [1193, 450] on select "[Selecione...] Segunda Terça Quarta Quinta Sexta Sábado Domingo" at bounding box center [822, 452] width 782 height 23
select select "5"
click at [431, 441] on select "[Selecione...] Segunda Terça Quarta Quinta Sexta Sábado Domingo" at bounding box center [822, 452] width 782 height 23
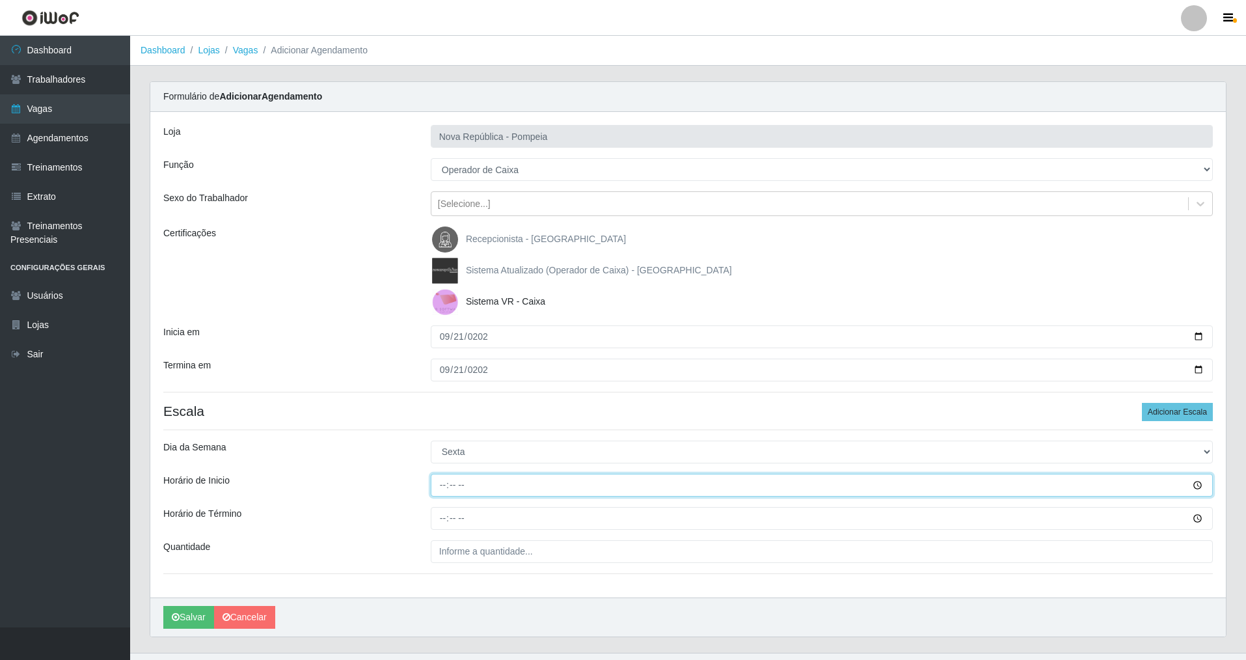
drag, startPoint x: 441, startPoint y: 481, endPoint x: 445, endPoint y: 608, distance: 127.0
click at [441, 506] on div "Loja Nova República - Pompeia Função [Selecione...] Balconista Operador de Caix…" at bounding box center [688, 354] width 1076 height 485
type input "06:50"
click at [443, 521] on input "Horário de Término" at bounding box center [822, 518] width 782 height 23
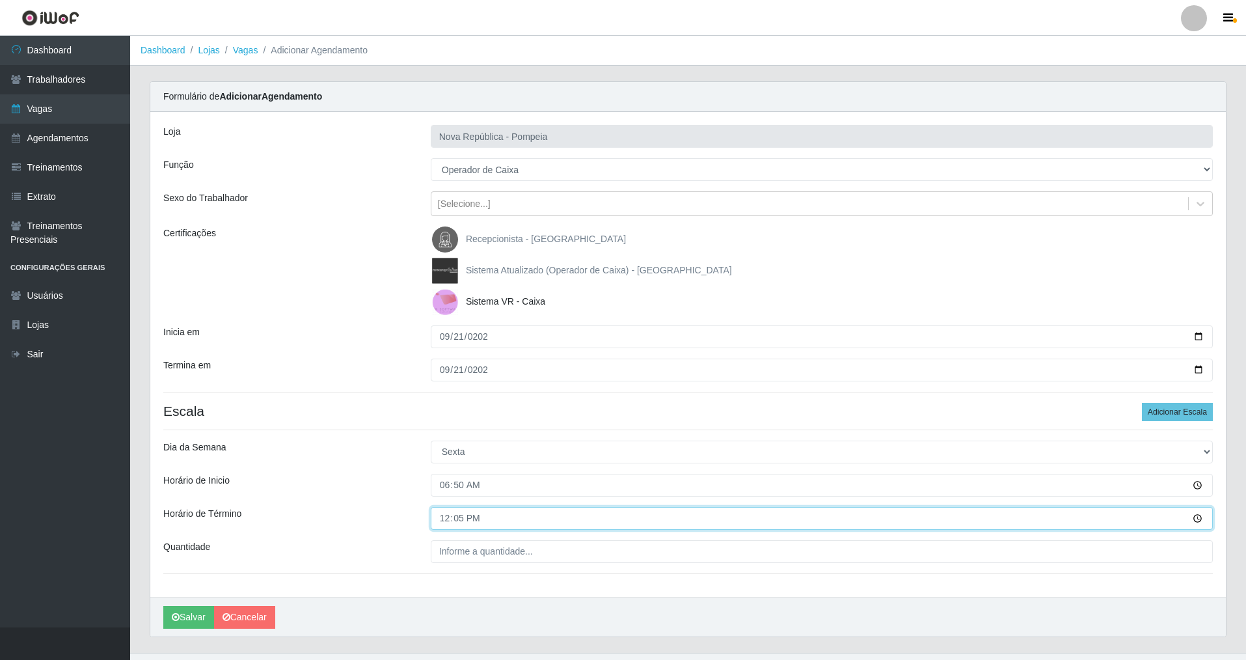
type input "12:50"
click at [442, 564] on div "Loja Nova República - Pompeia Função [Selecione...] Balconista Operador de Caix…" at bounding box center [688, 354] width 1076 height 485
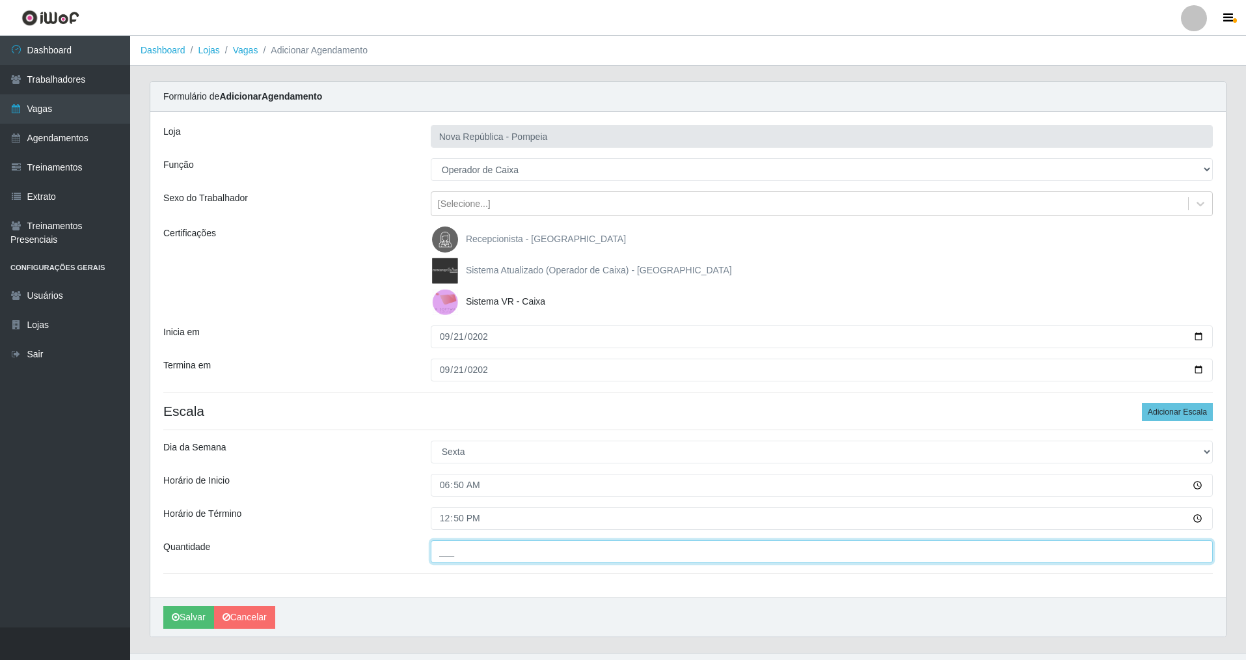
click at [446, 554] on input "___" at bounding box center [822, 551] width 782 height 23
type input "2__"
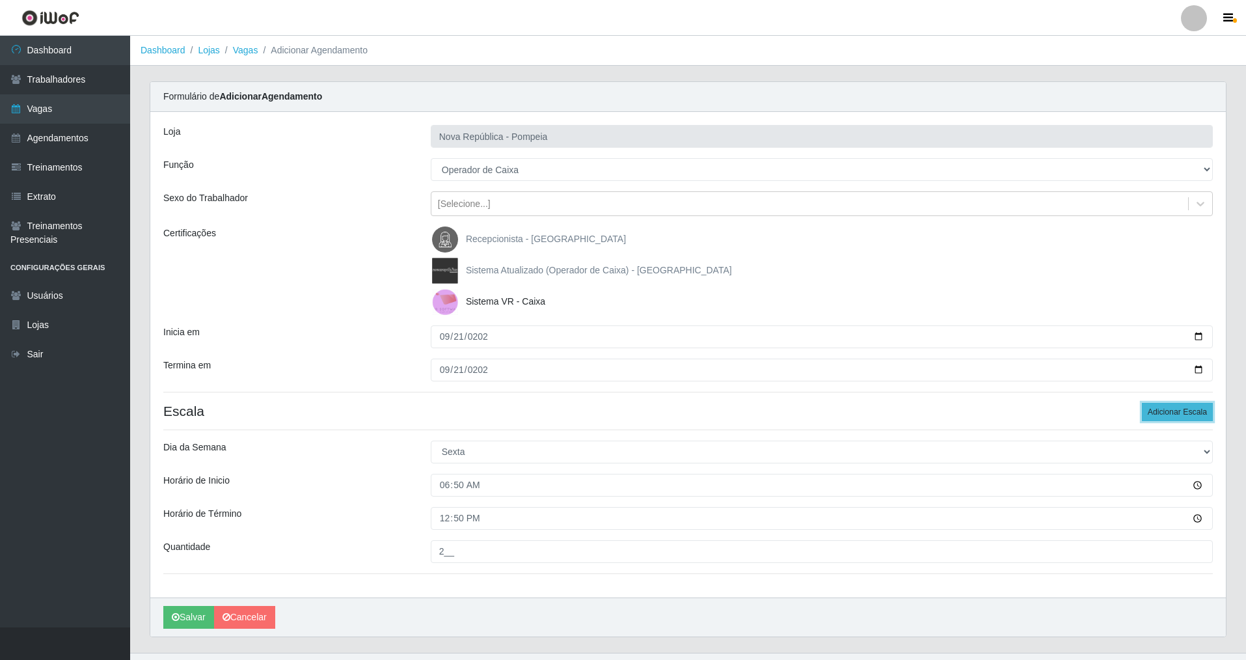
drag, startPoint x: 1179, startPoint y: 408, endPoint x: 1235, endPoint y: 442, distance: 65.7
click at [1180, 409] on button "Adicionar Escala" at bounding box center [1177, 412] width 71 height 18
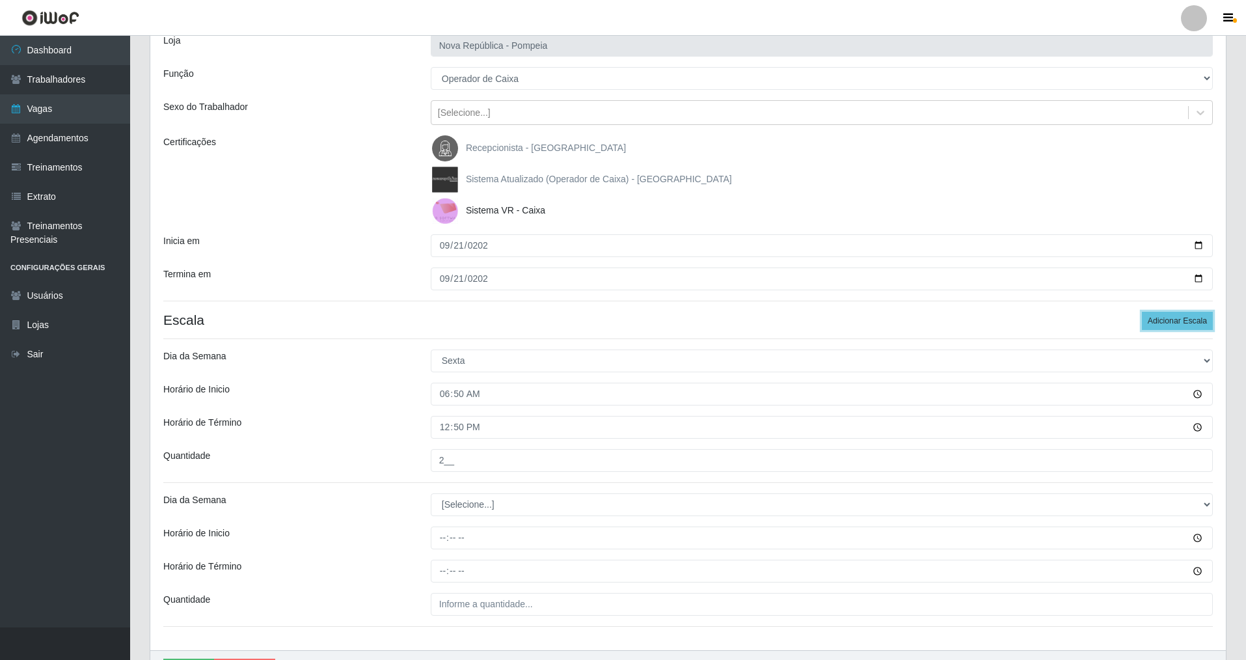
scroll to position [98, 0]
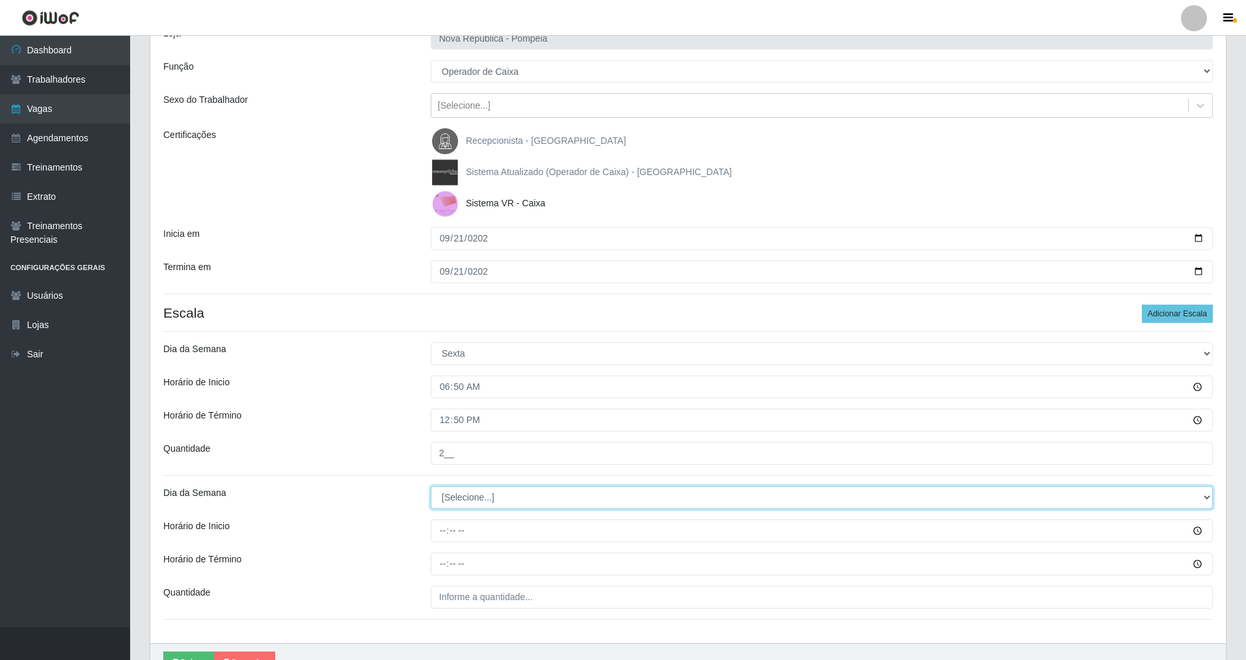
drag, startPoint x: 1204, startPoint y: 502, endPoint x: 1135, endPoint y: 501, distance: 69.6
click at [1176, 501] on select "[Selecione...] Segunda Terça Quarta Quinta Sexta Sábado Domingo" at bounding box center [822, 497] width 782 height 23
select select "6"
click at [431, 486] on select "[Selecione...] Segunda Terça Quarta Quinta Sexta Sábado Domingo" at bounding box center [822, 497] width 782 height 23
click at [431, 535] on input "Horário de Inicio" at bounding box center [822, 530] width 782 height 23
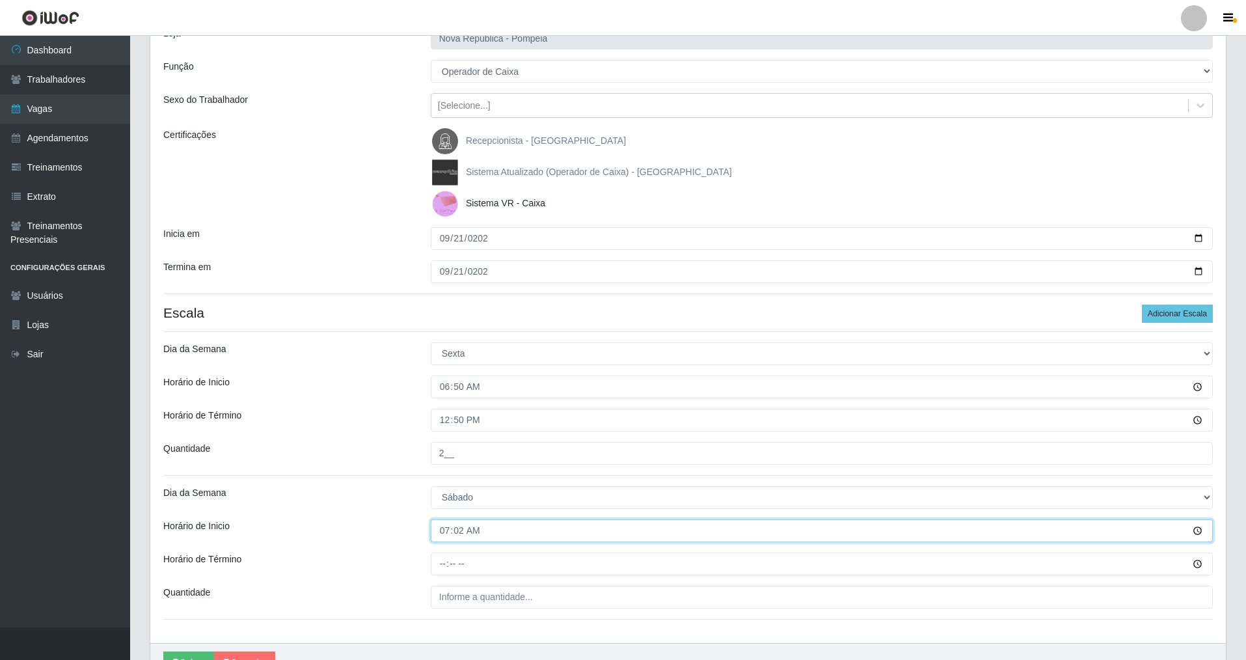
type input "07:20"
click at [433, 564] on input "Horário de Término" at bounding box center [822, 563] width 782 height 23
type input "13:20"
click at [461, 595] on input "___" at bounding box center [822, 597] width 782 height 23
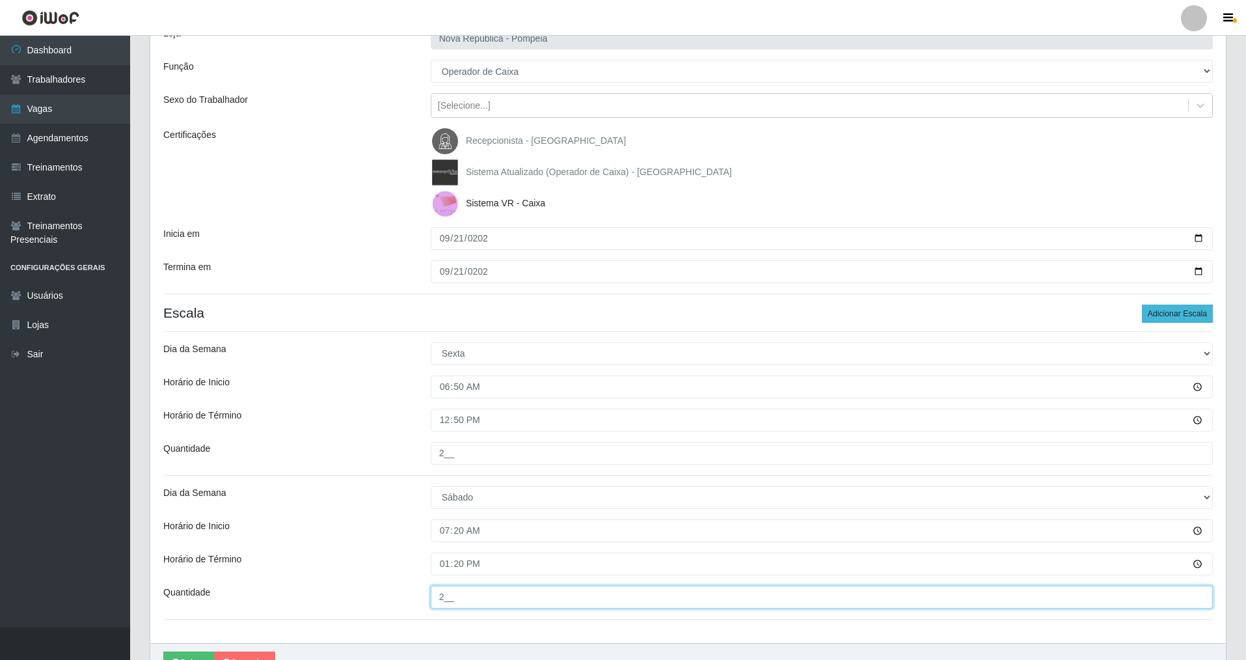
type input "2__"
click at [1185, 309] on button "Adicionar Escala" at bounding box center [1177, 314] width 71 height 18
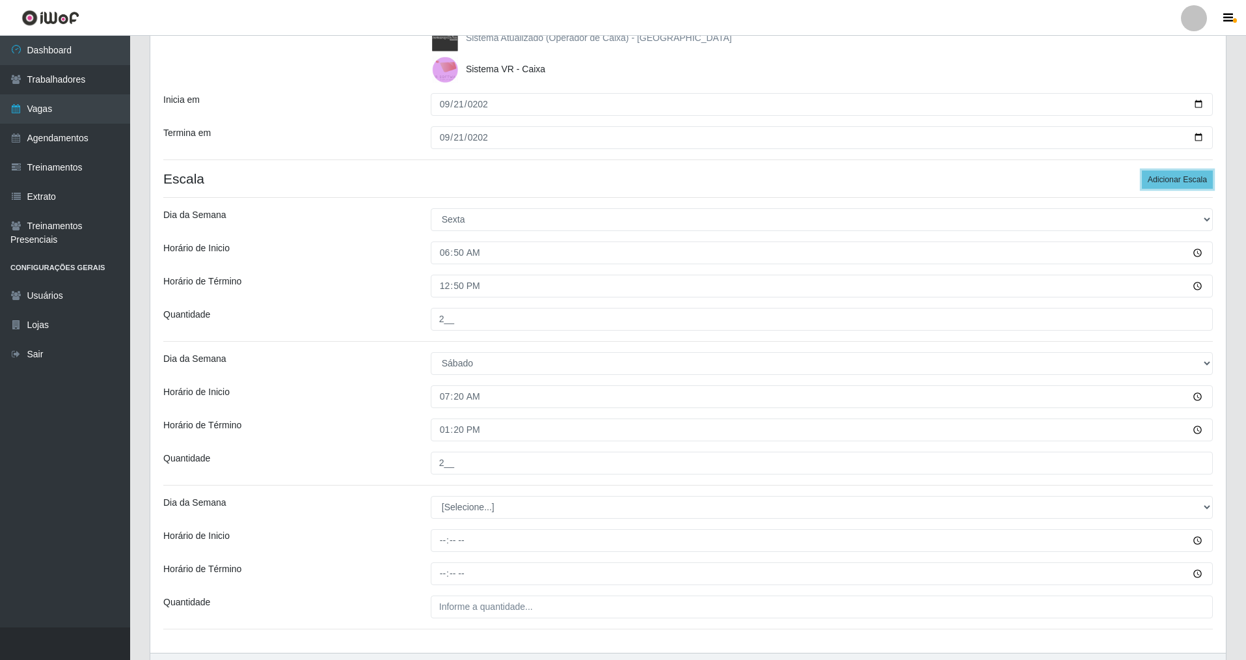
scroll to position [241, 0]
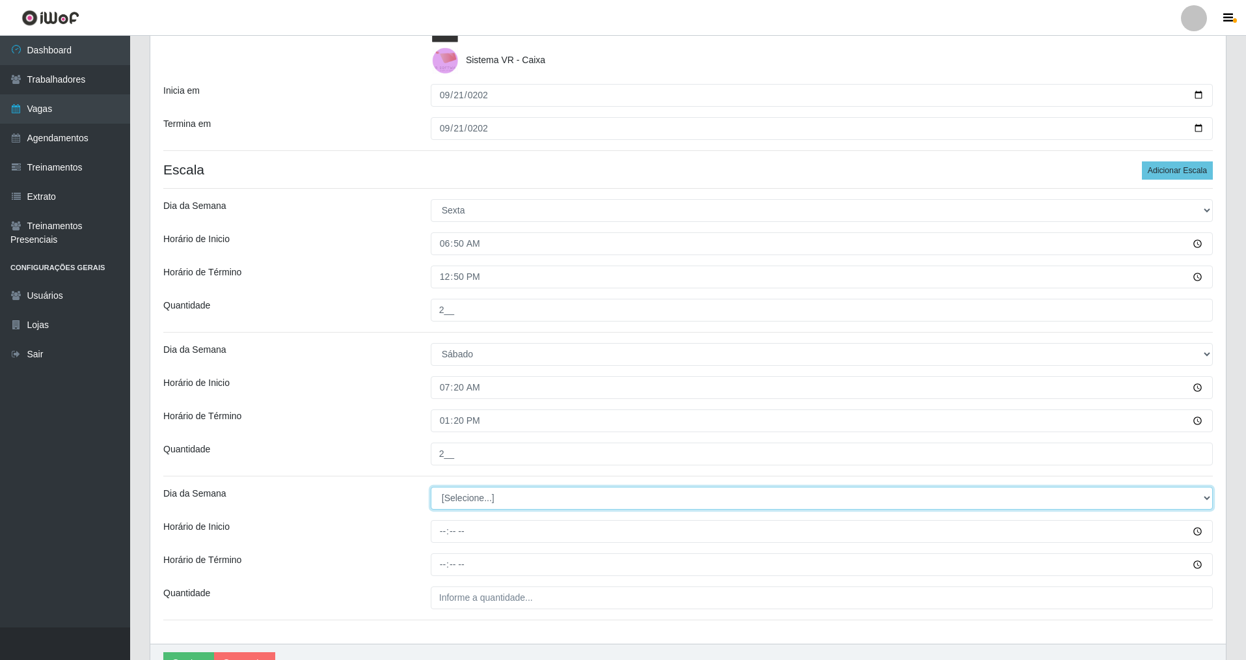
drag, startPoint x: 1200, startPoint y: 504, endPoint x: 1193, endPoint y: 470, distance: 34.5
click at [1199, 503] on select "[Selecione...] Segunda Terça Quarta Quinta Sexta Sábado Domingo" at bounding box center [822, 498] width 782 height 23
select select "6"
click at [431, 487] on select "[Selecione...] Segunda Terça Quarta Quinta Sexta Sábado Domingo" at bounding box center [822, 498] width 782 height 23
drag, startPoint x: 433, startPoint y: 536, endPoint x: 437, endPoint y: 546, distance: 10.9
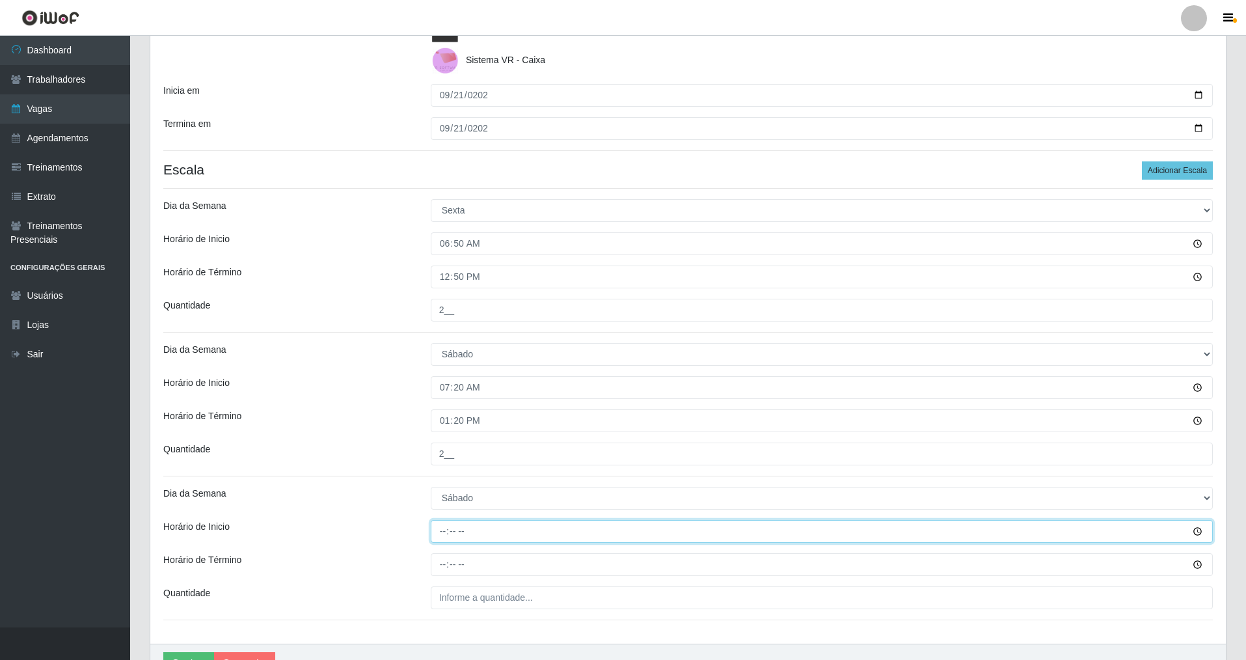
click at [435, 543] on div "Loja Nova República - Pompeia Função [Selecione...] Balconista Operador de Caix…" at bounding box center [688, 257] width 1076 height 773
type input "07:30"
drag, startPoint x: 438, startPoint y: 565, endPoint x: 437, endPoint y: 551, distance: 15.0
click at [437, 562] on input "Horário de Término" at bounding box center [822, 564] width 782 height 23
click at [163, 652] on button "Salvar" at bounding box center [188, 663] width 51 height 23
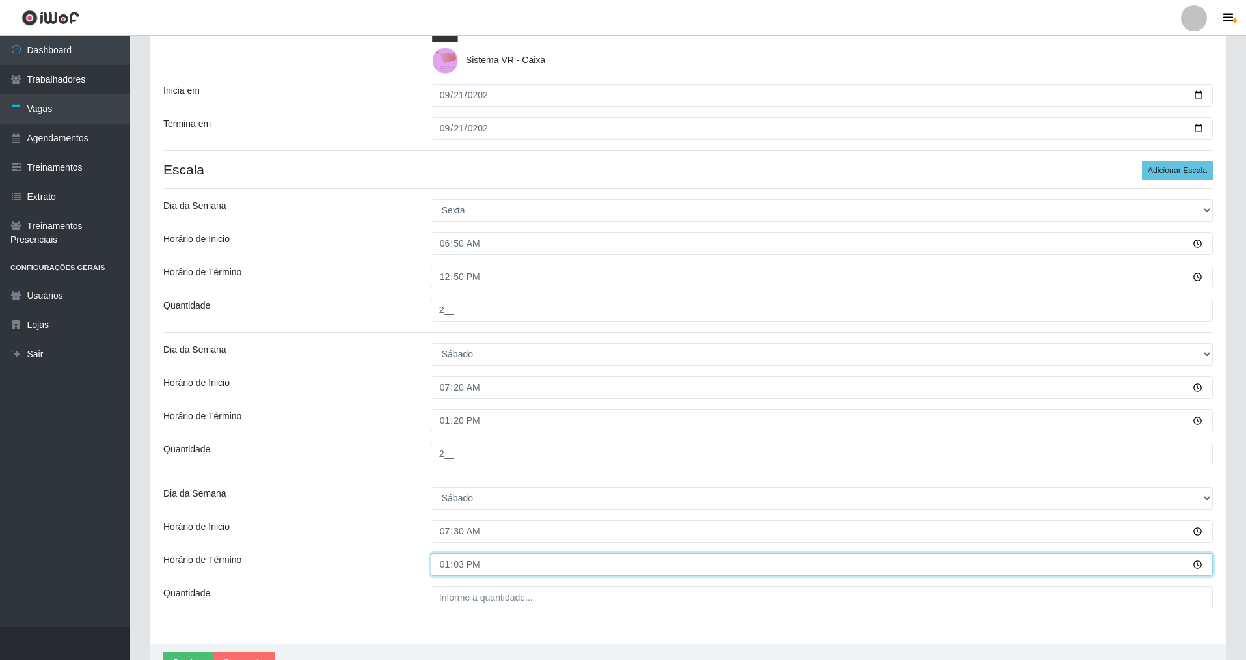
type input "13:30"
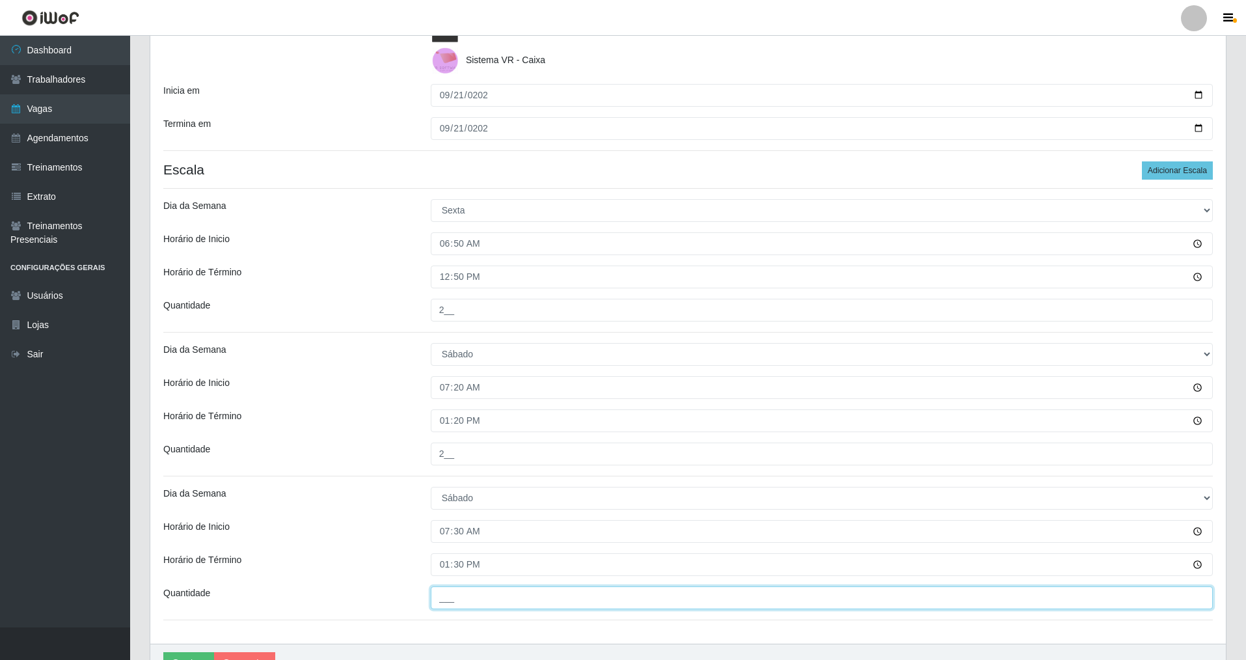
click at [437, 601] on input "___" at bounding box center [822, 597] width 782 height 23
type input "2__"
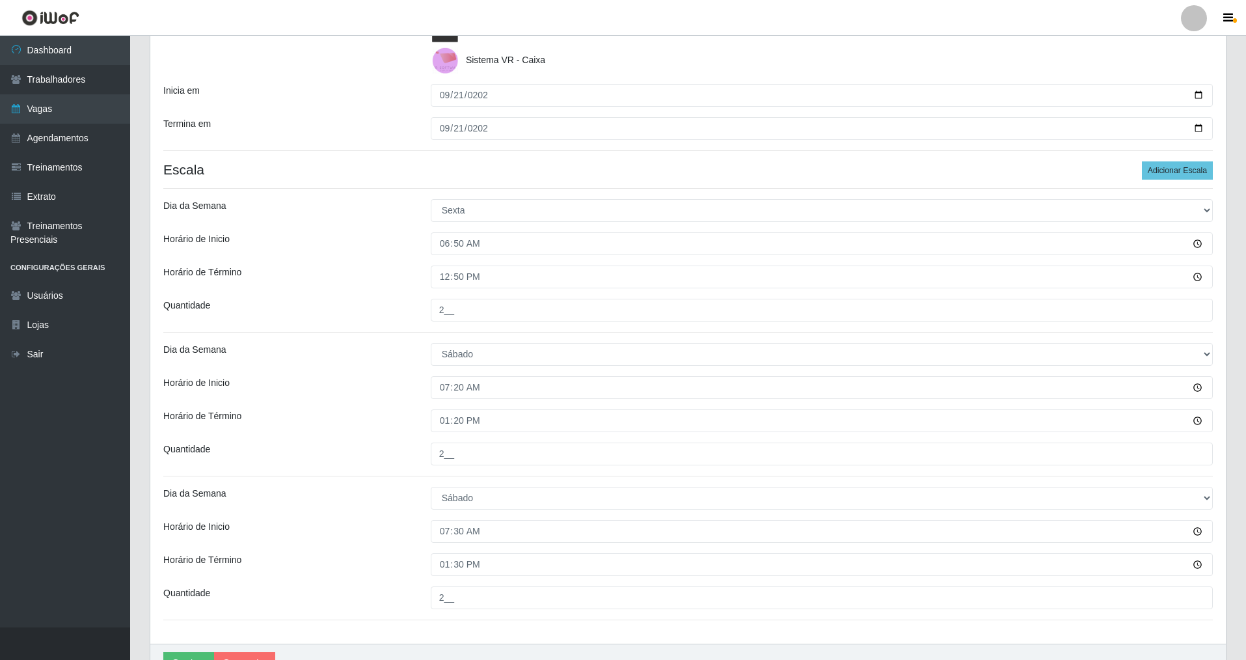
drag, startPoint x: 1244, startPoint y: 368, endPoint x: 1249, endPoint y: 425, distance: 56.8
click at [1245, 432] on html "Perfil Alterar Senha Sair Dashboard Trabalhadores Vagas Agendamentos Treinament…" at bounding box center [623, 245] width 1246 height 973
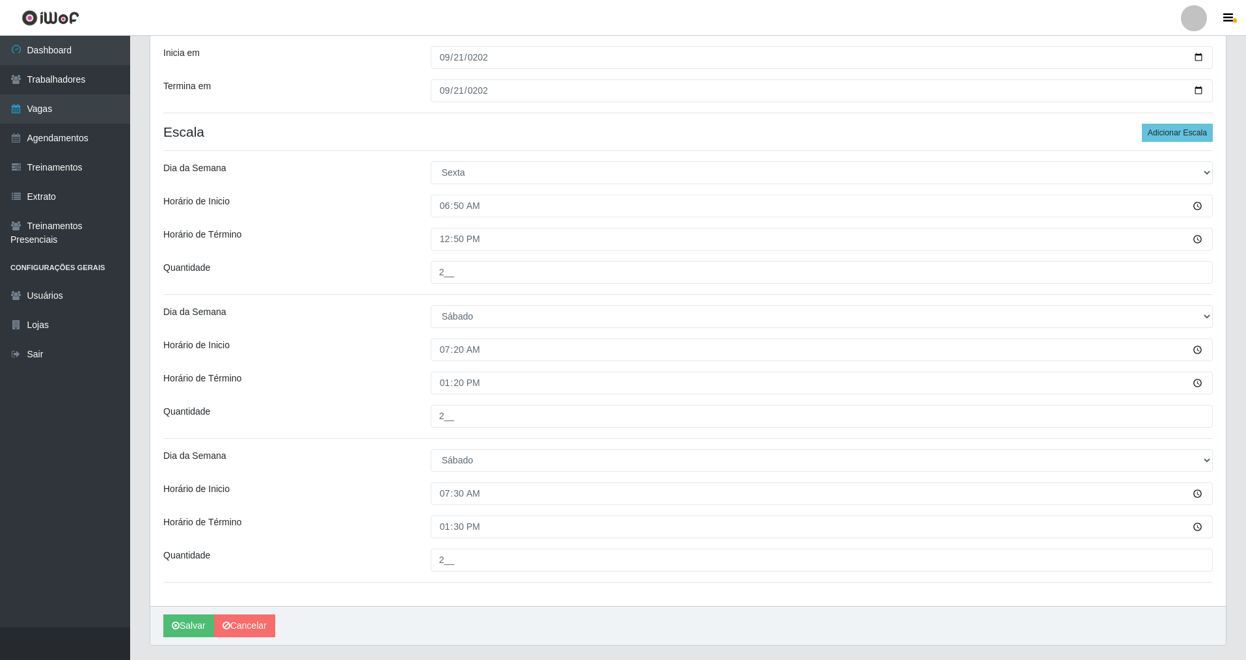
scroll to position [313, 0]
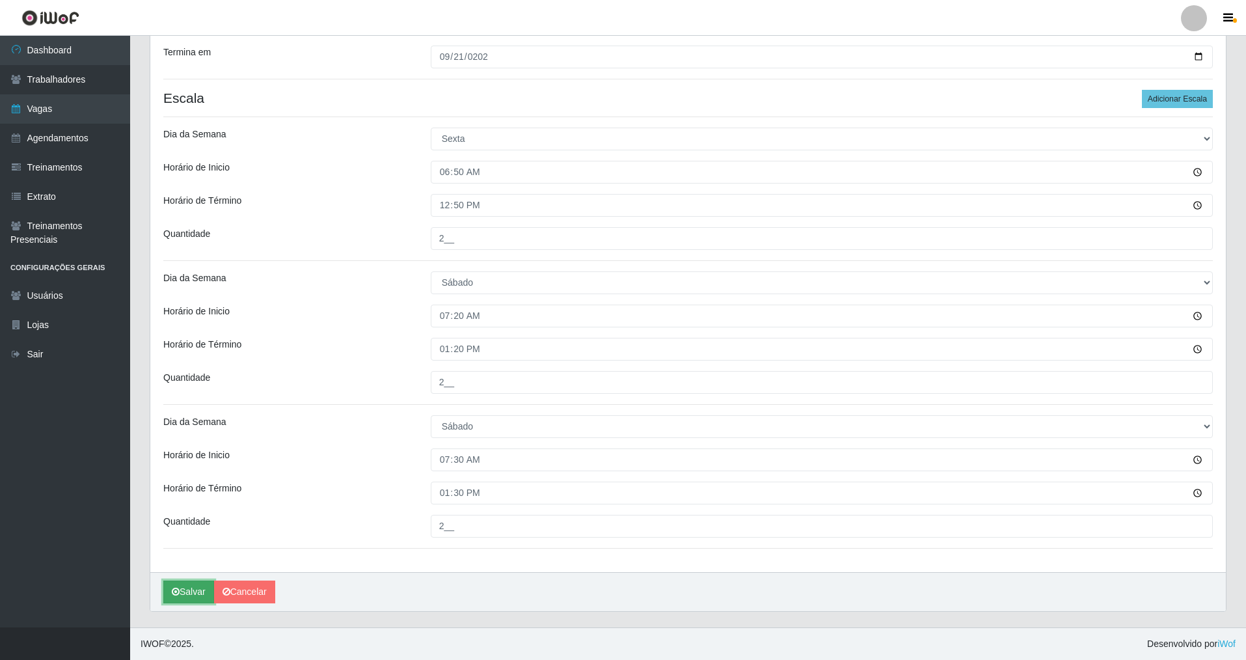
click at [197, 591] on button "Salvar" at bounding box center [188, 591] width 51 height 23
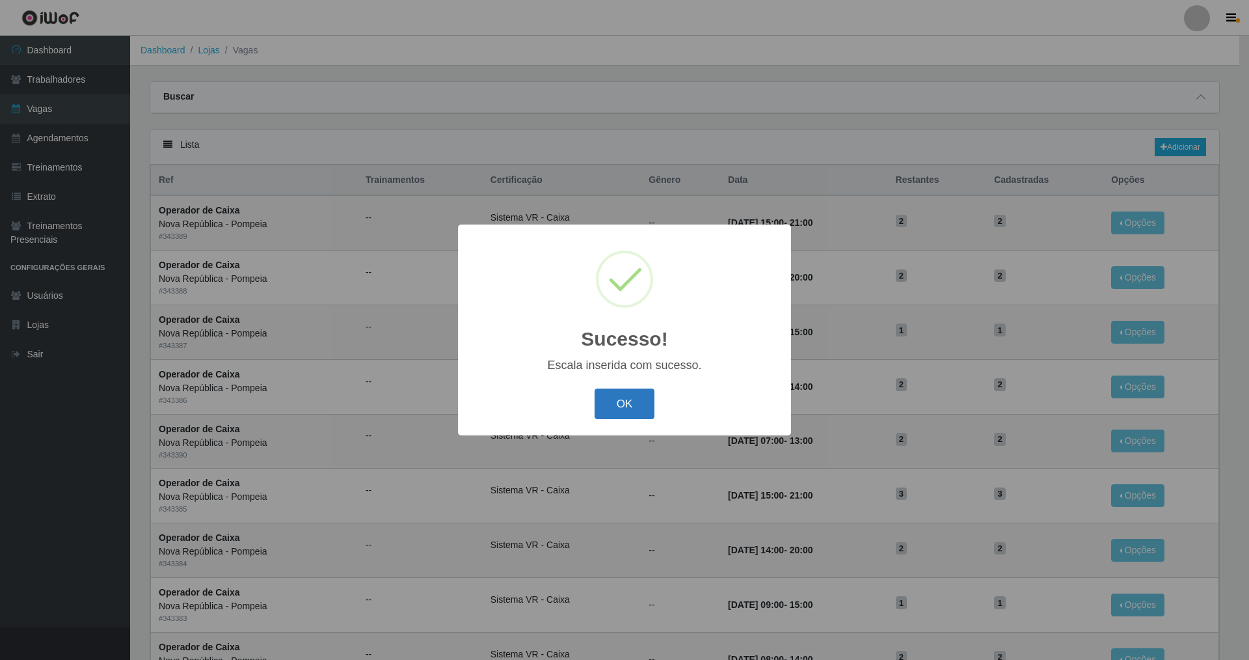
click at [644, 399] on button "OK" at bounding box center [625, 403] width 61 height 31
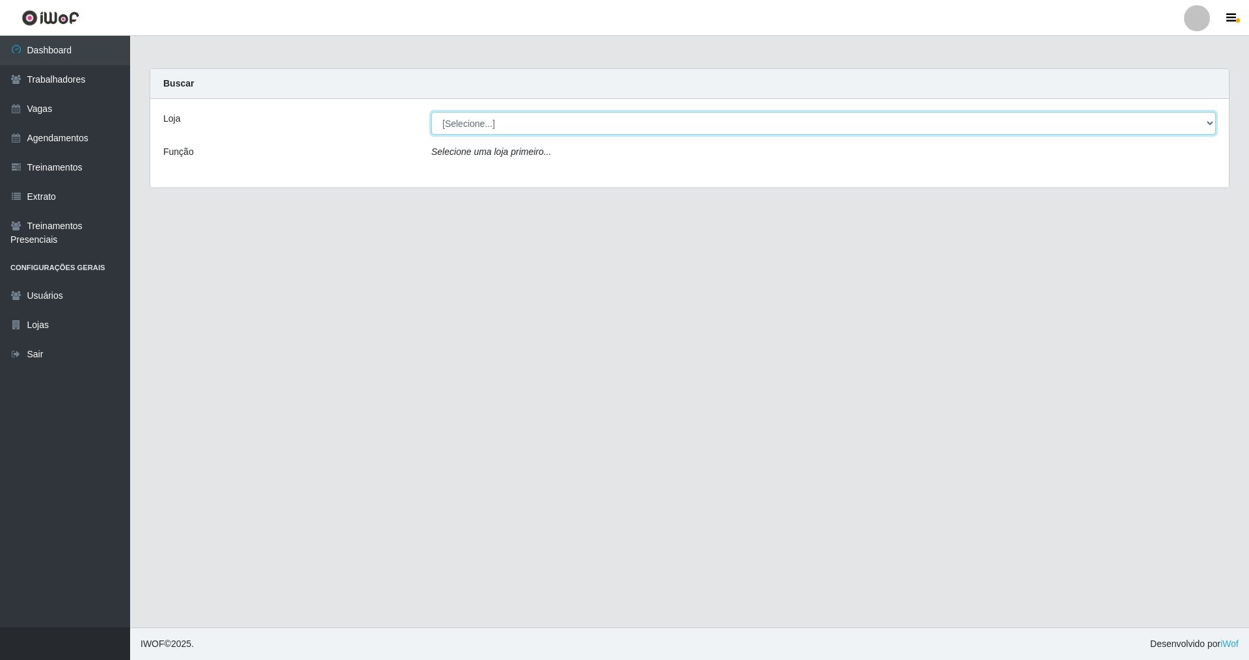
drag, startPoint x: 1203, startPoint y: 119, endPoint x: 653, endPoint y: 196, distance: 555.2
click at [536, 131] on select "[Selecione...] [GEOGRAPHIC_DATA] [GEOGRAPHIC_DATA]" at bounding box center [823, 123] width 785 height 23
select select "64"
click at [431, 112] on select "[Selecione...] [GEOGRAPHIC_DATA] [GEOGRAPHIC_DATA]" at bounding box center [823, 123] width 785 height 23
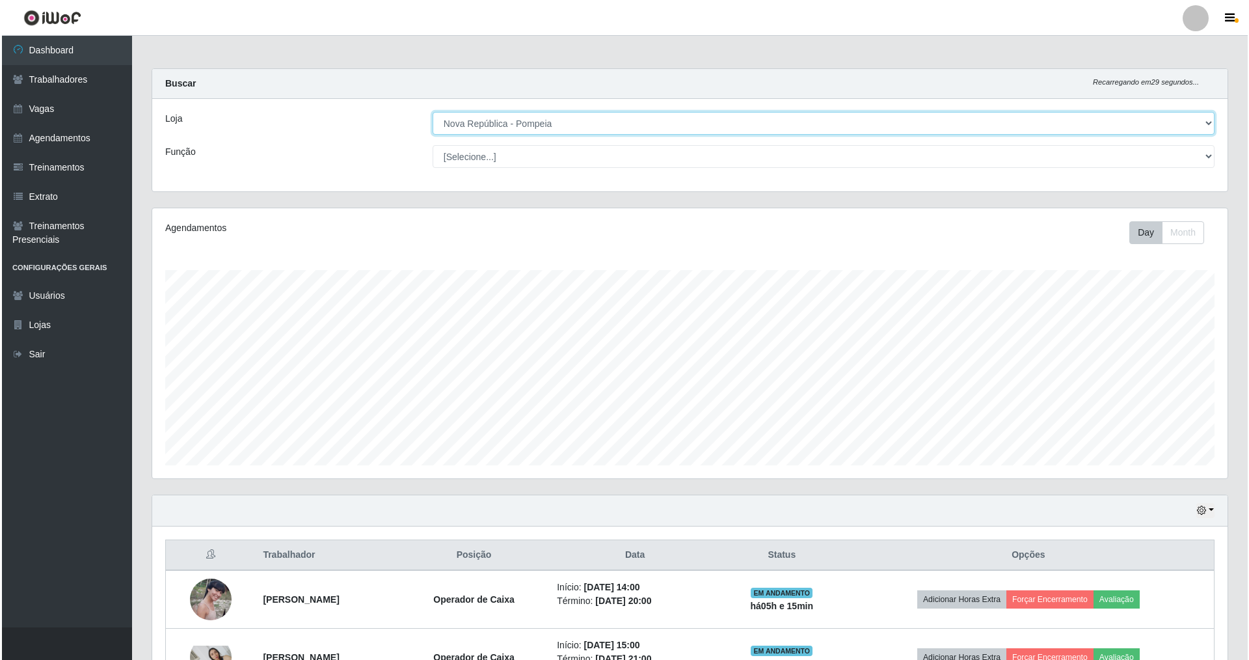
scroll to position [270, 1076]
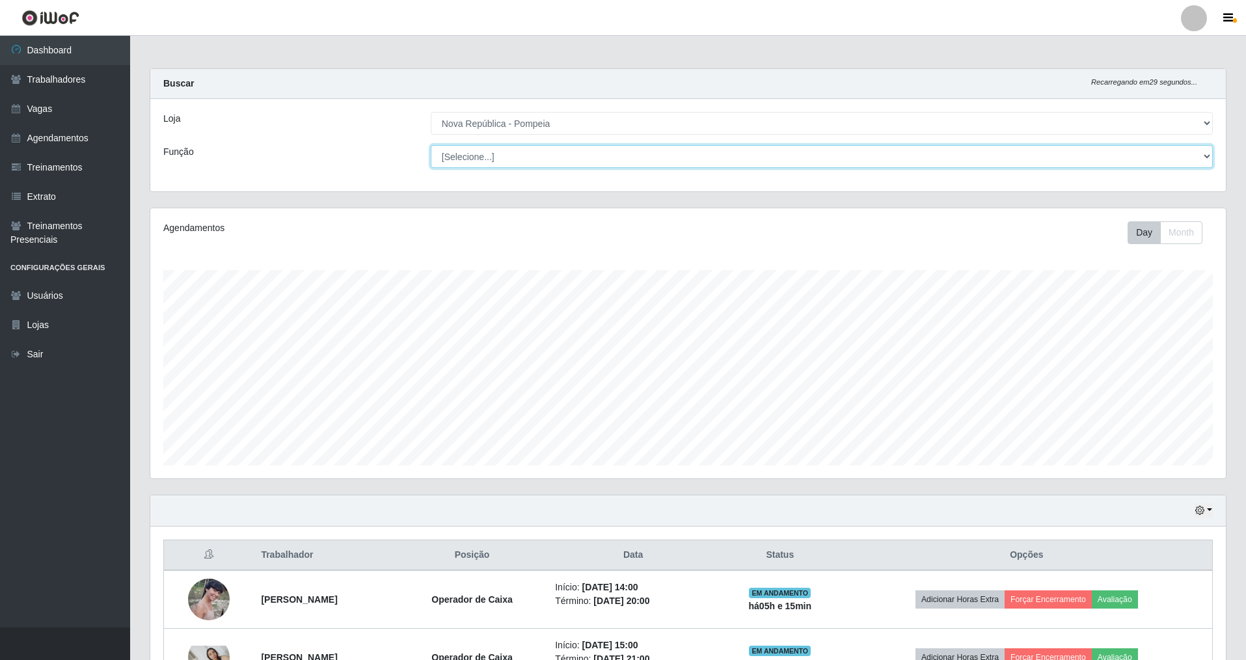
drag, startPoint x: 1205, startPoint y: 153, endPoint x: 1041, endPoint y: 153, distance: 164.0
click at [536, 153] on select "[Selecione...] Balconista Operador de Caixa Recepcionista Repositor" at bounding box center [822, 156] width 782 height 23
select select "22"
click at [431, 145] on select "[Selecione...] Balconista Operador de Caixa Recepcionista Repositor" at bounding box center [822, 156] width 782 height 23
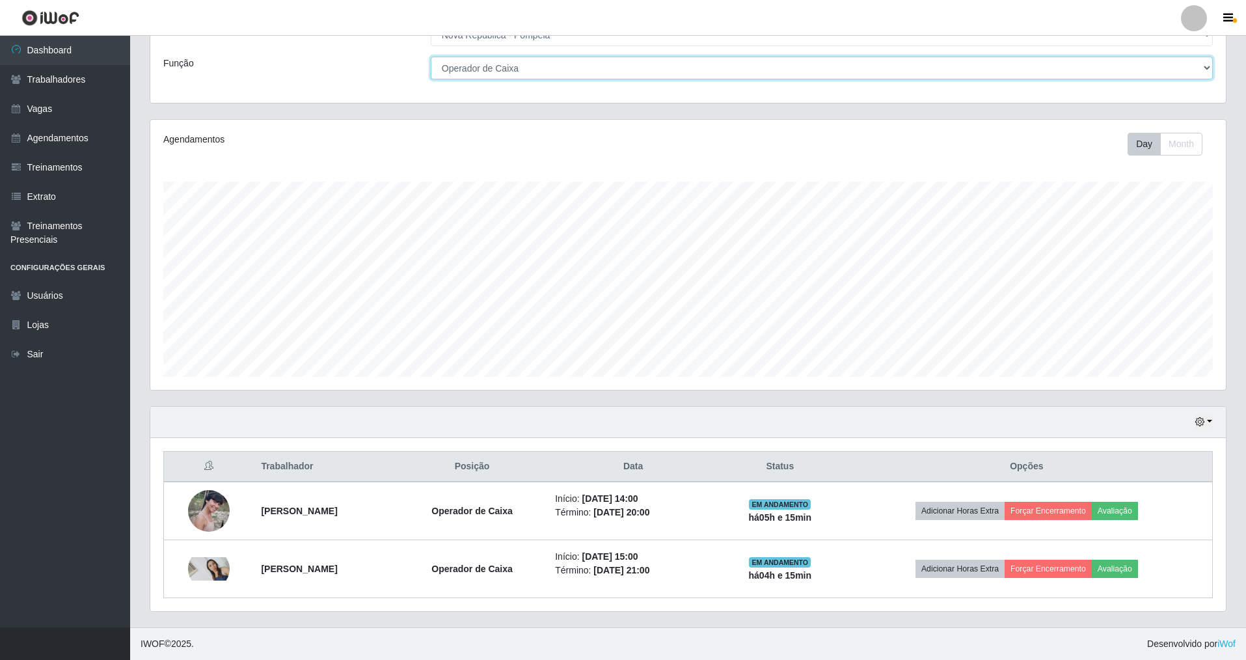
scroll to position [0, 0]
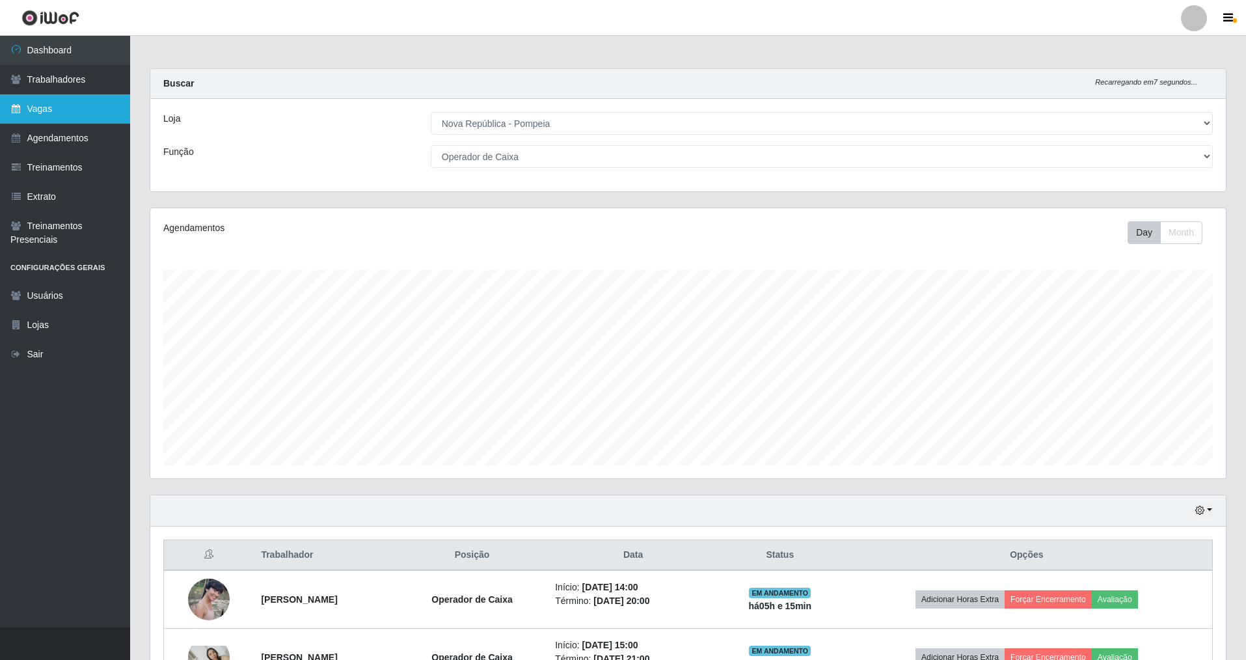
click at [54, 107] on link "Vagas" at bounding box center [65, 108] width 130 height 29
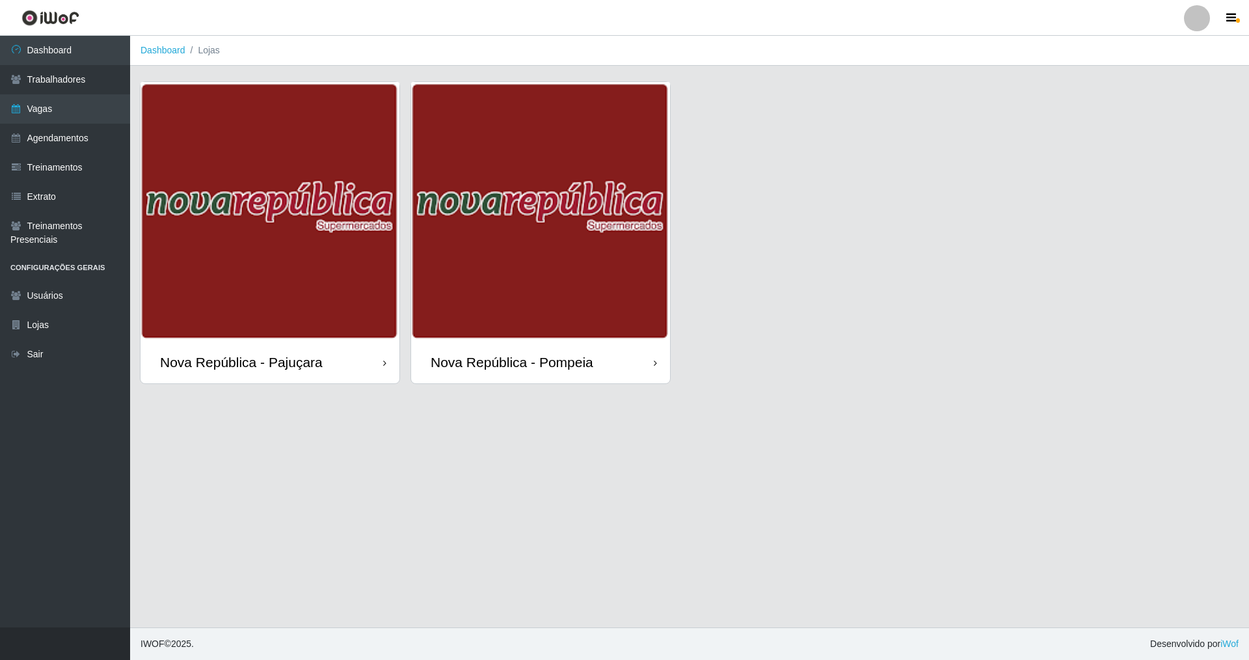
click at [536, 366] on div "Nova República - Pompeia" at bounding box center [512, 362] width 163 height 16
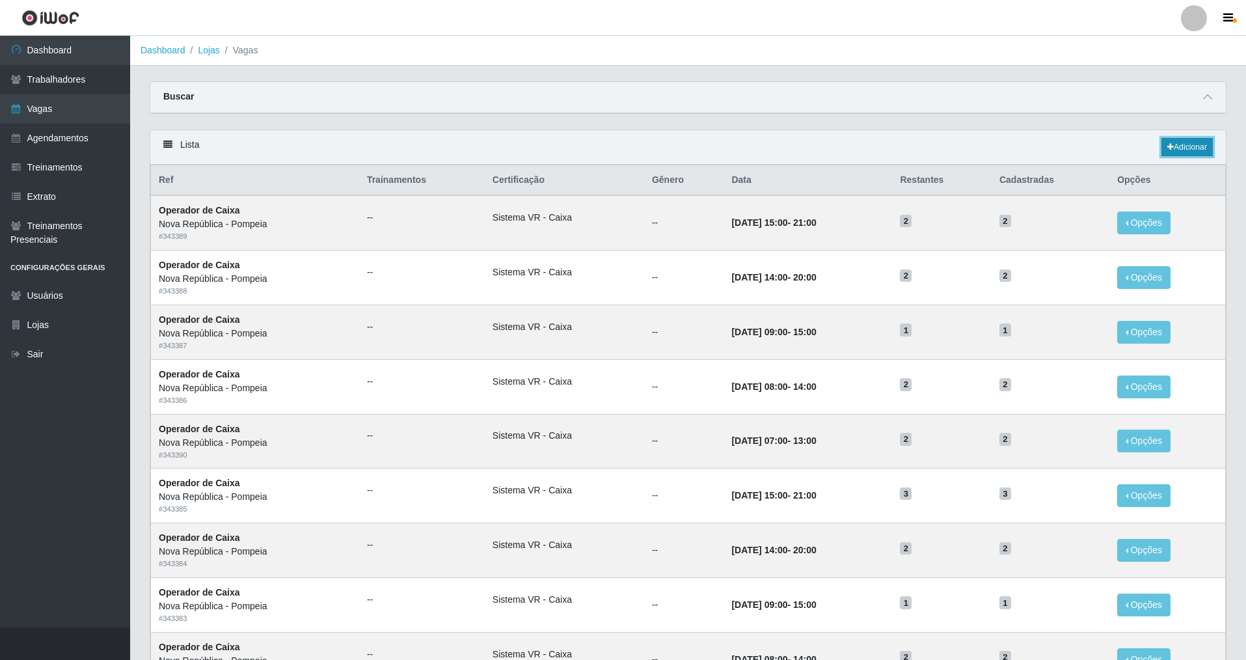
click at [536, 145] on link "Adicionar" at bounding box center [1187, 147] width 51 height 18
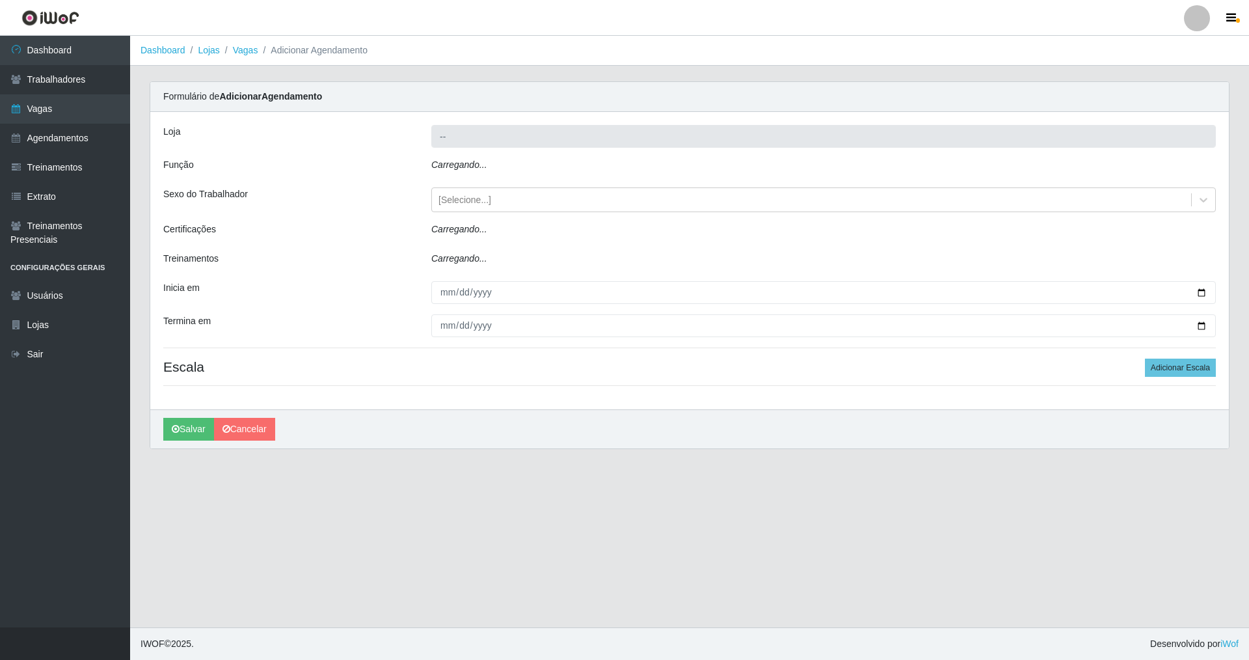
type input "Nova República - Pompeia"
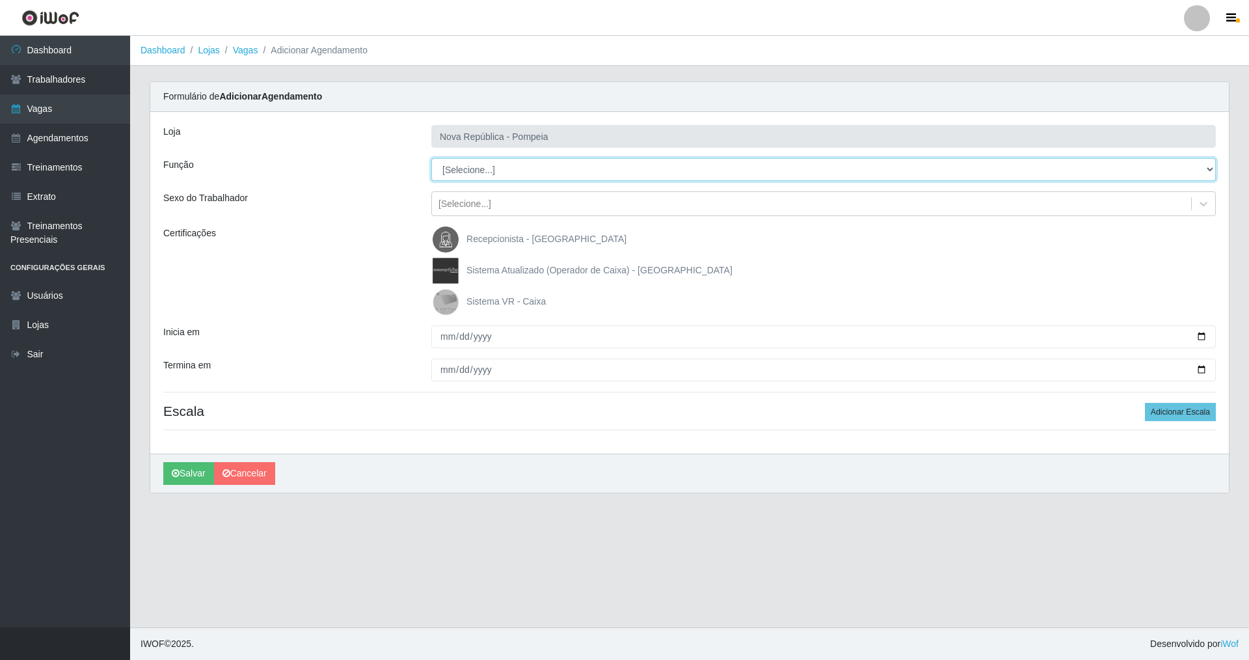
drag, startPoint x: 1206, startPoint y: 169, endPoint x: 1016, endPoint y: 170, distance: 190.0
click at [536, 169] on select "[Selecione...] Balconista Operador de Caixa Recepcionista Repositor" at bounding box center [823, 169] width 785 height 23
select select "43"
click at [431, 158] on select "[Selecione...] Balconista Operador de Caixa Recepcionista Repositor" at bounding box center [823, 169] width 785 height 23
click at [448, 295] on img at bounding box center [448, 302] width 31 height 26
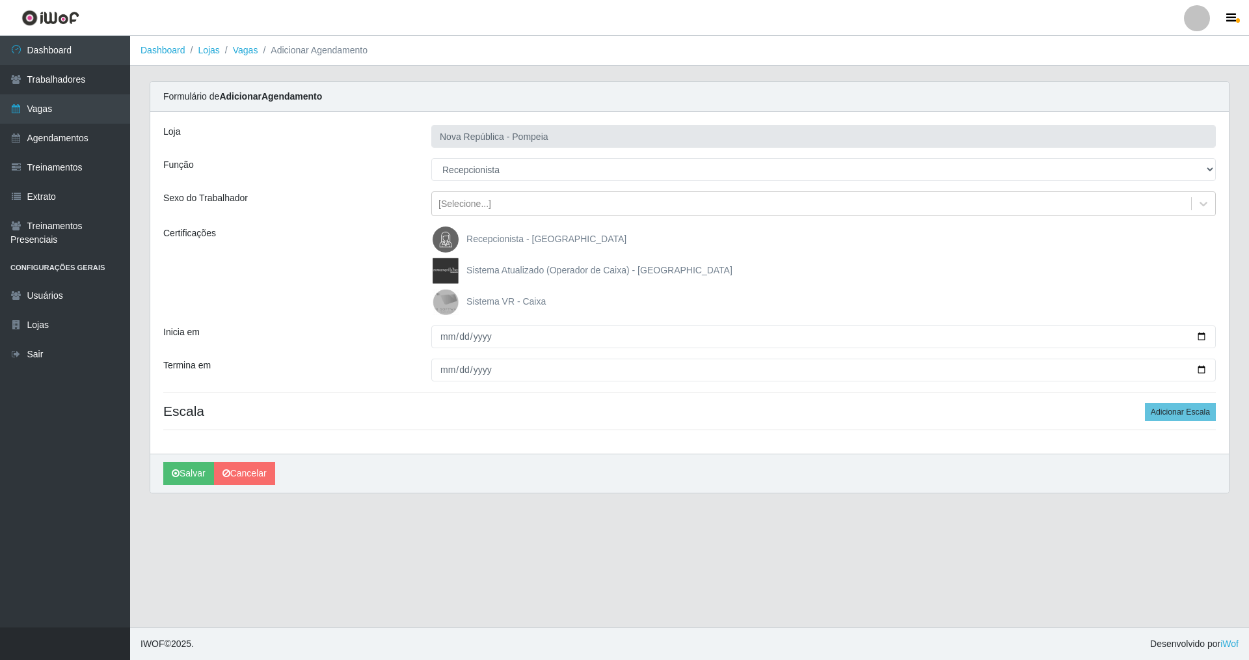
click at [0, 0] on input "Sistema VR - Caixa" at bounding box center [0, 0] width 0 height 0
drag, startPoint x: 441, startPoint y: 331, endPoint x: 418, endPoint y: 448, distance: 118.7
click at [439, 352] on div "Loja Nova República - Pompeia Função [Selecione...] Balconista Operador de Caix…" at bounding box center [689, 283] width 1079 height 342
type input "[DATE]"
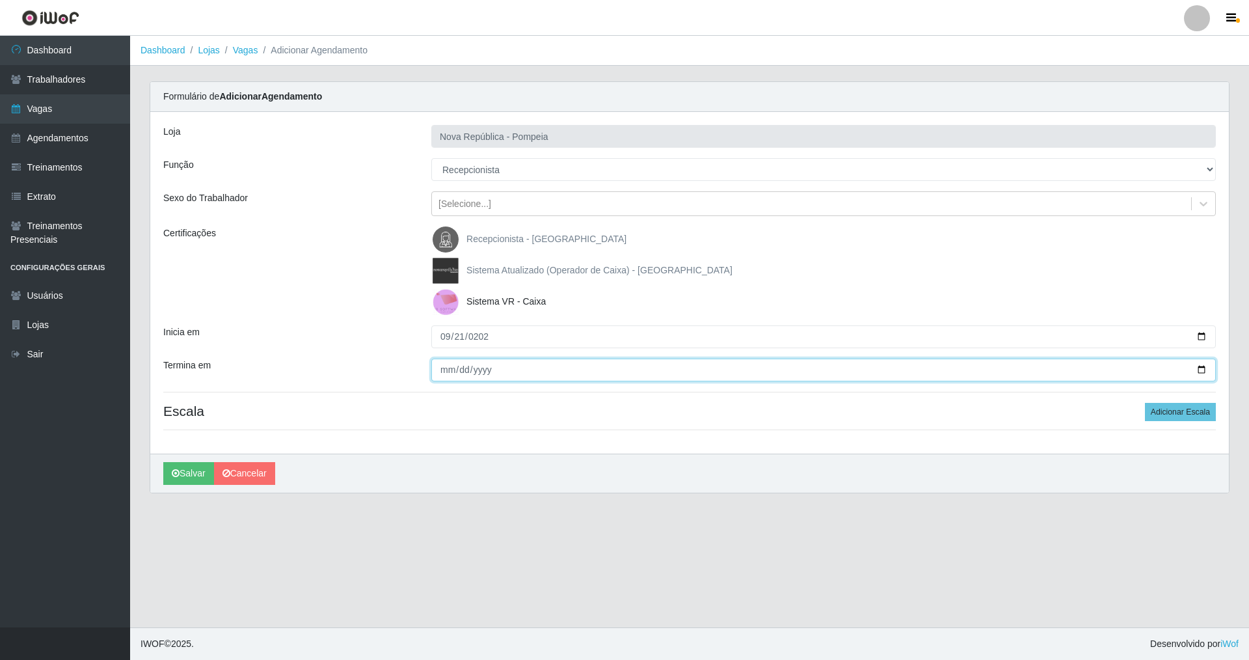
click at [447, 370] on input "Termina em" at bounding box center [823, 370] width 785 height 23
type input "[DATE]"
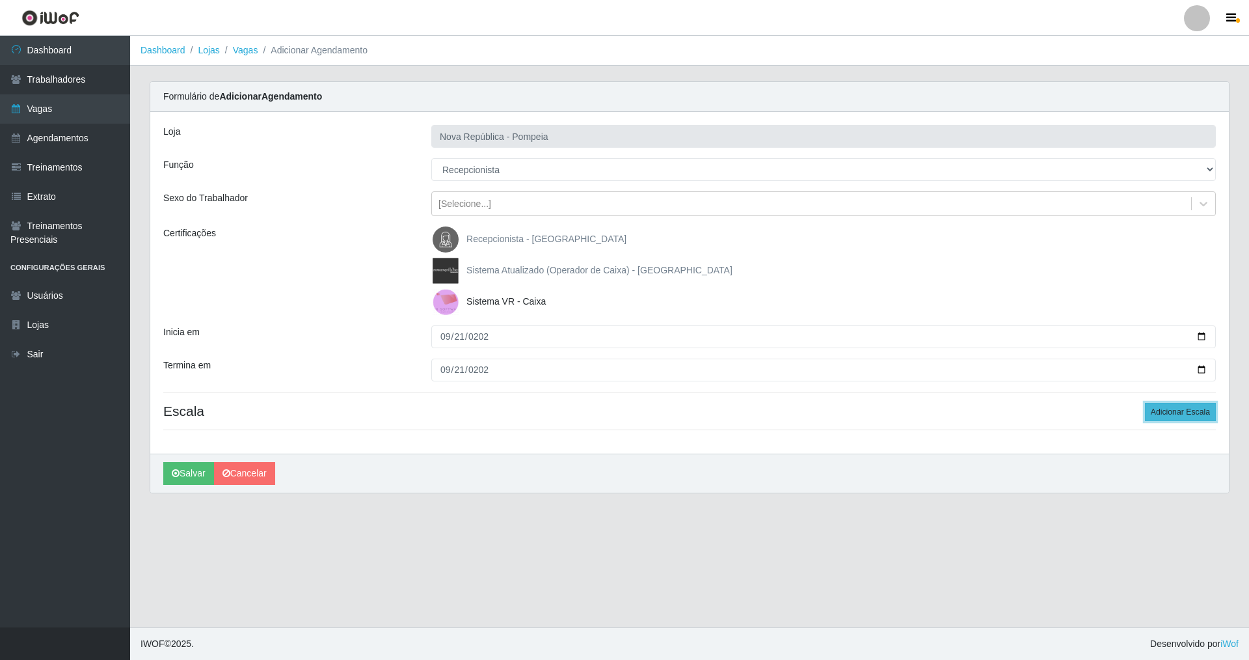
click at [536, 416] on button "Adicionar Escala" at bounding box center [1180, 412] width 71 height 18
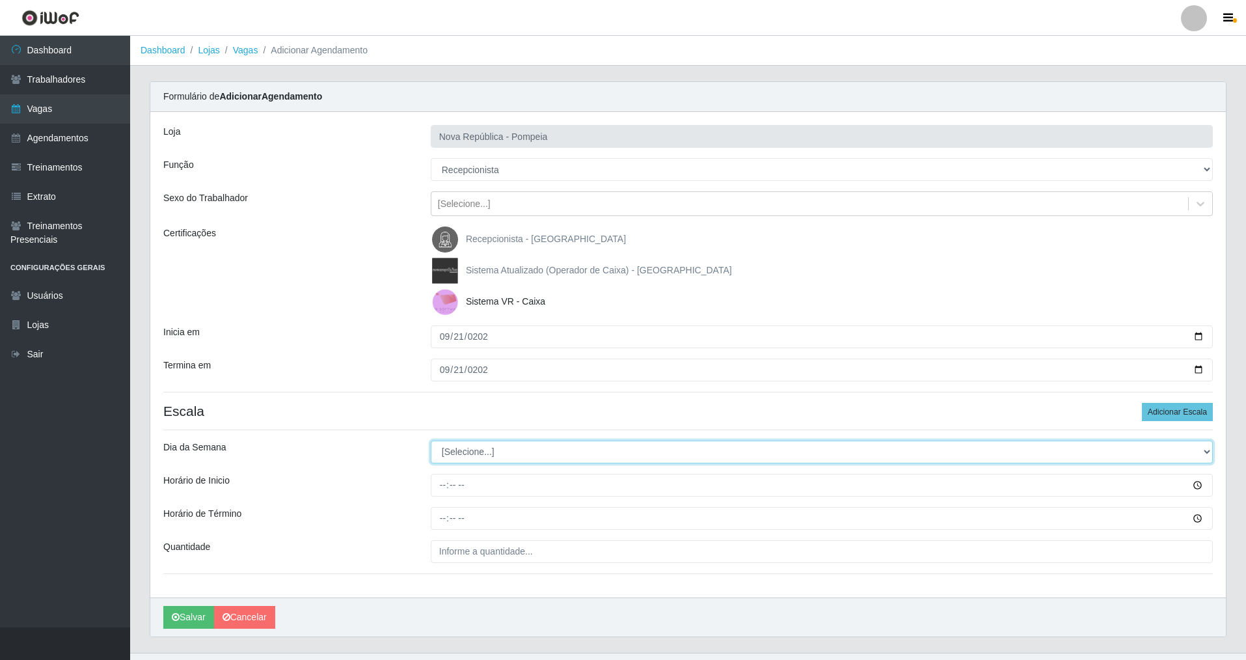
drag, startPoint x: 1206, startPoint y: 456, endPoint x: 1103, endPoint y: 461, distance: 103.6
click at [536, 455] on select "[Selecione...] Segunda Terça Quarta Quinta Sexta Sábado Domingo" at bounding box center [822, 452] width 782 height 23
select select "6"
click at [431, 441] on select "[Selecione...] Segunda Terça Quarta Quinta Sexta Sábado Domingo" at bounding box center [822, 452] width 782 height 23
click at [439, 474] on input "Horário de Inicio" at bounding box center [822, 485] width 782 height 23
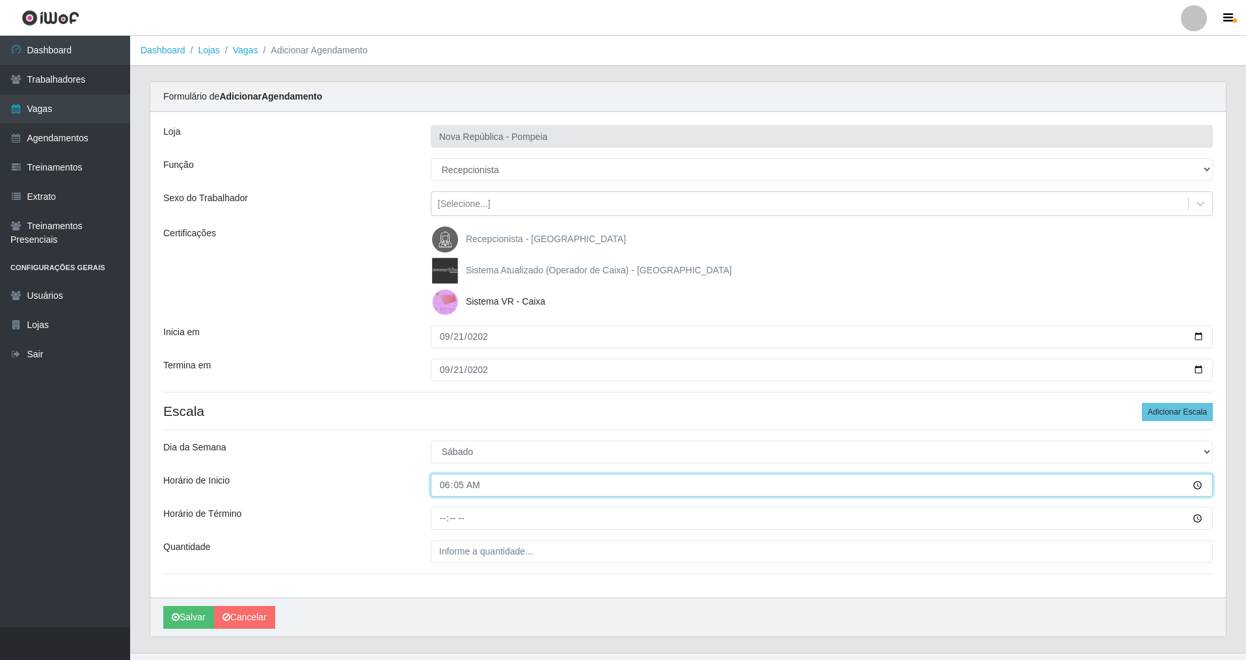
type input "06:50"
click at [442, 474] on input "Horário de Término" at bounding box center [822, 518] width 782 height 23
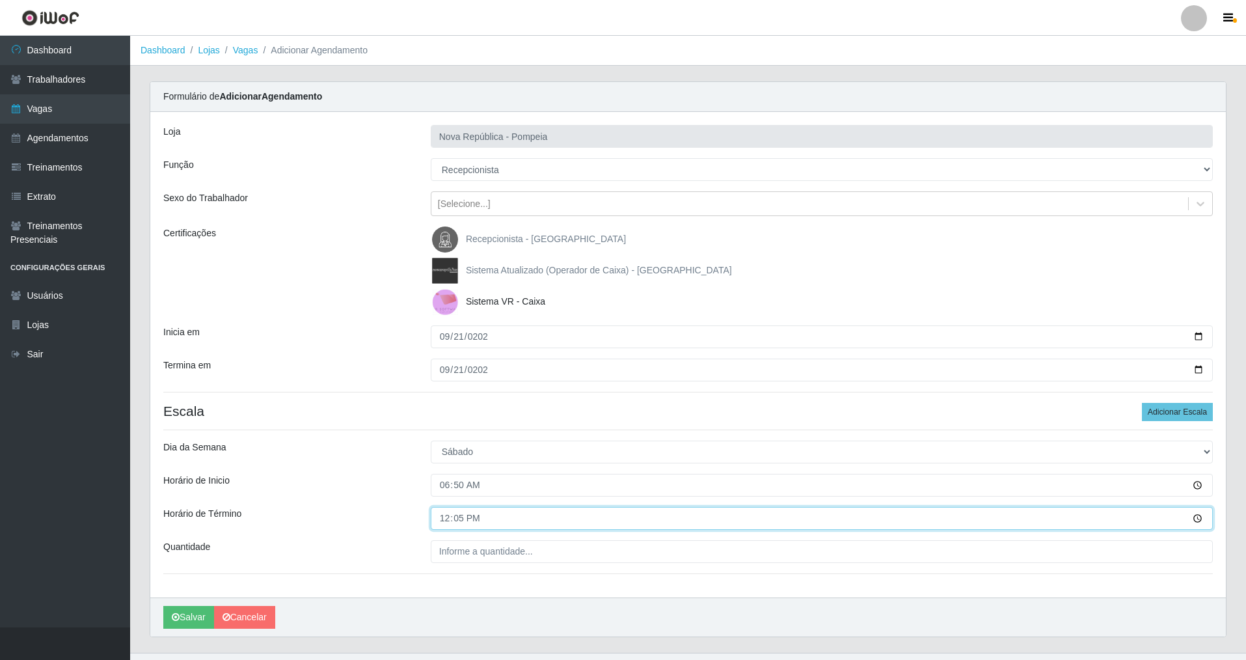
type input "12:50"
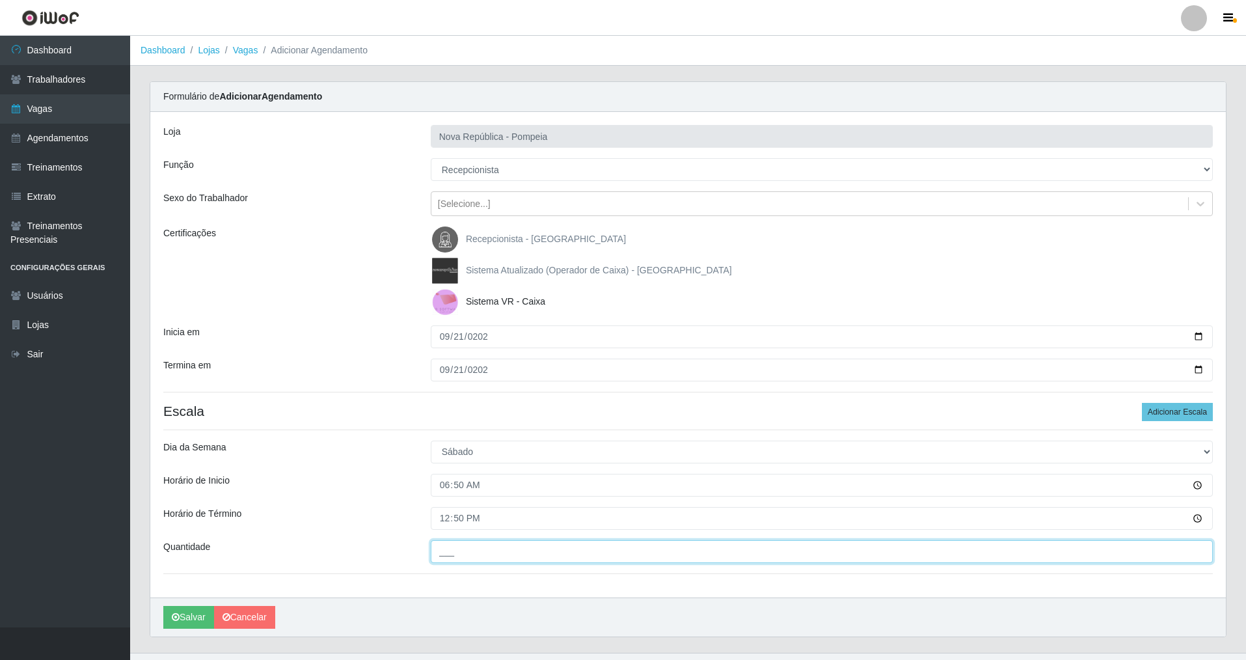
drag, startPoint x: 455, startPoint y: 547, endPoint x: 446, endPoint y: 557, distance: 13.4
click at [450, 474] on input "___" at bounding box center [822, 551] width 782 height 23
type input "3__"
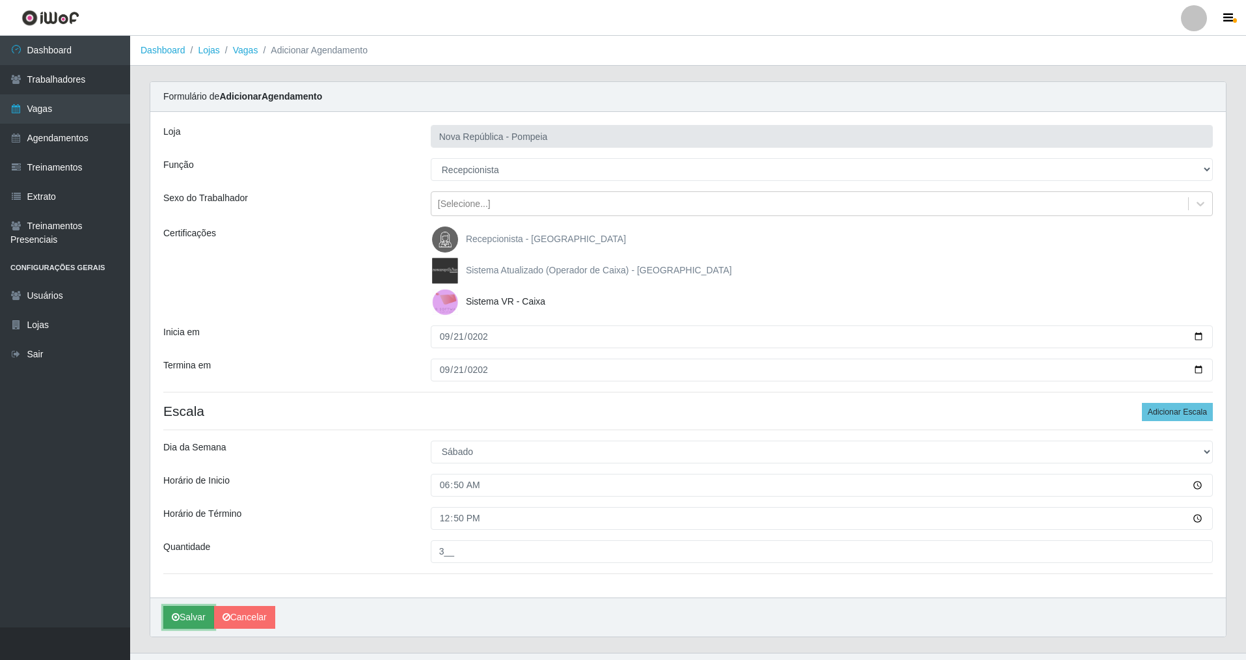
click at [187, 474] on button "Salvar" at bounding box center [188, 617] width 51 height 23
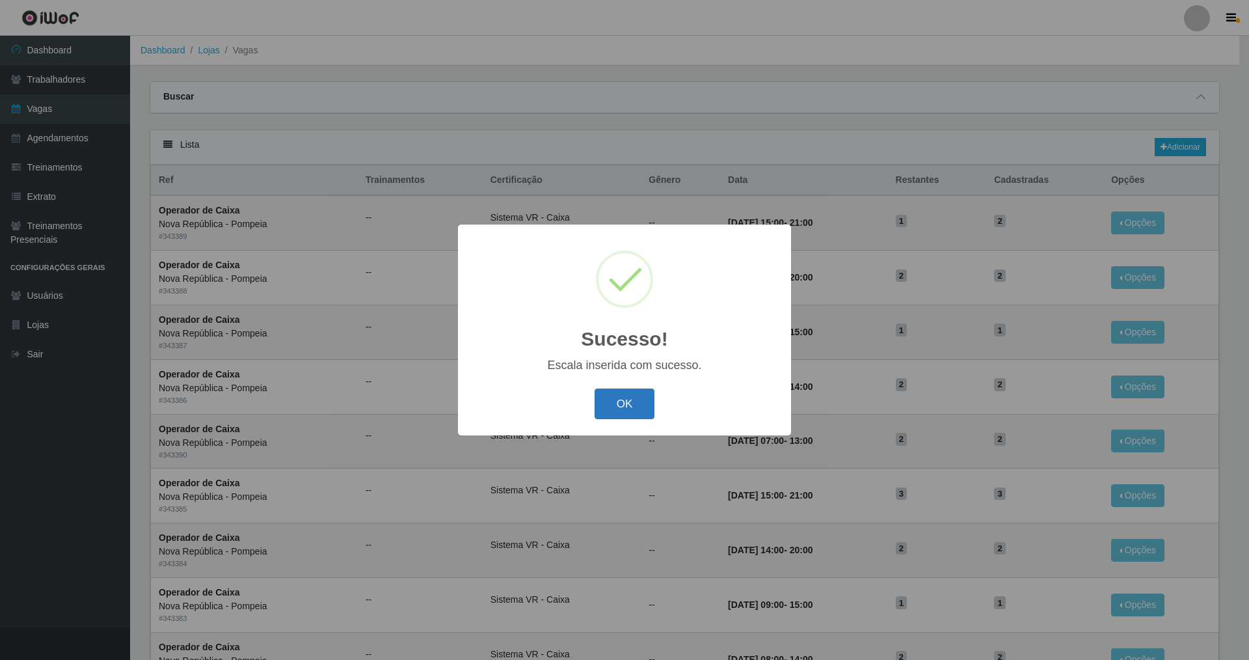
click at [536, 407] on button "OK" at bounding box center [625, 403] width 61 height 31
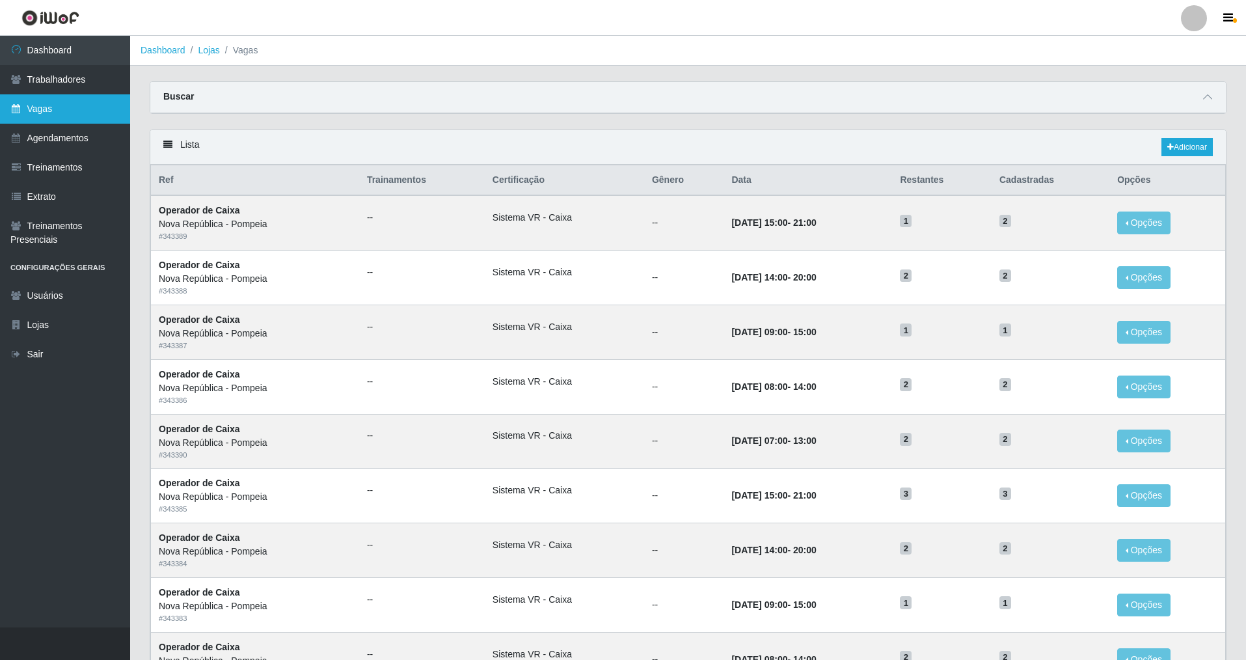
click at [54, 101] on link "Vagas" at bounding box center [65, 108] width 130 height 29
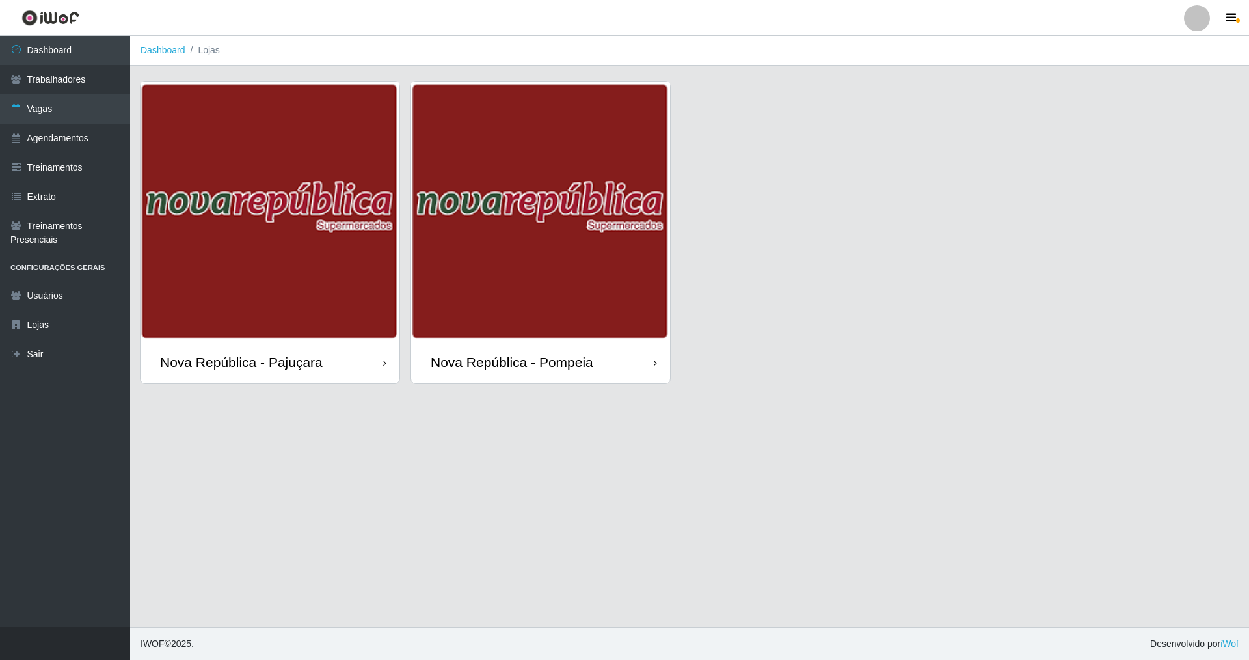
click at [279, 369] on div "Nova República - Pajuçara" at bounding box center [241, 362] width 163 height 16
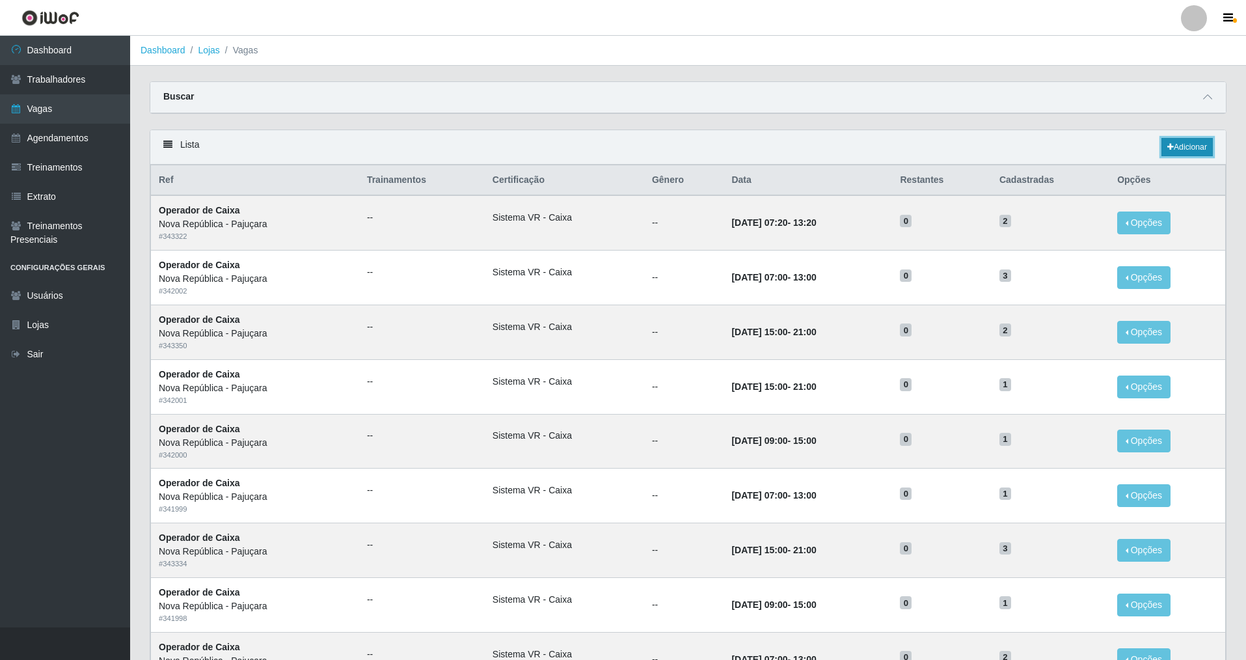
click at [536, 146] on link "Adicionar" at bounding box center [1187, 147] width 51 height 18
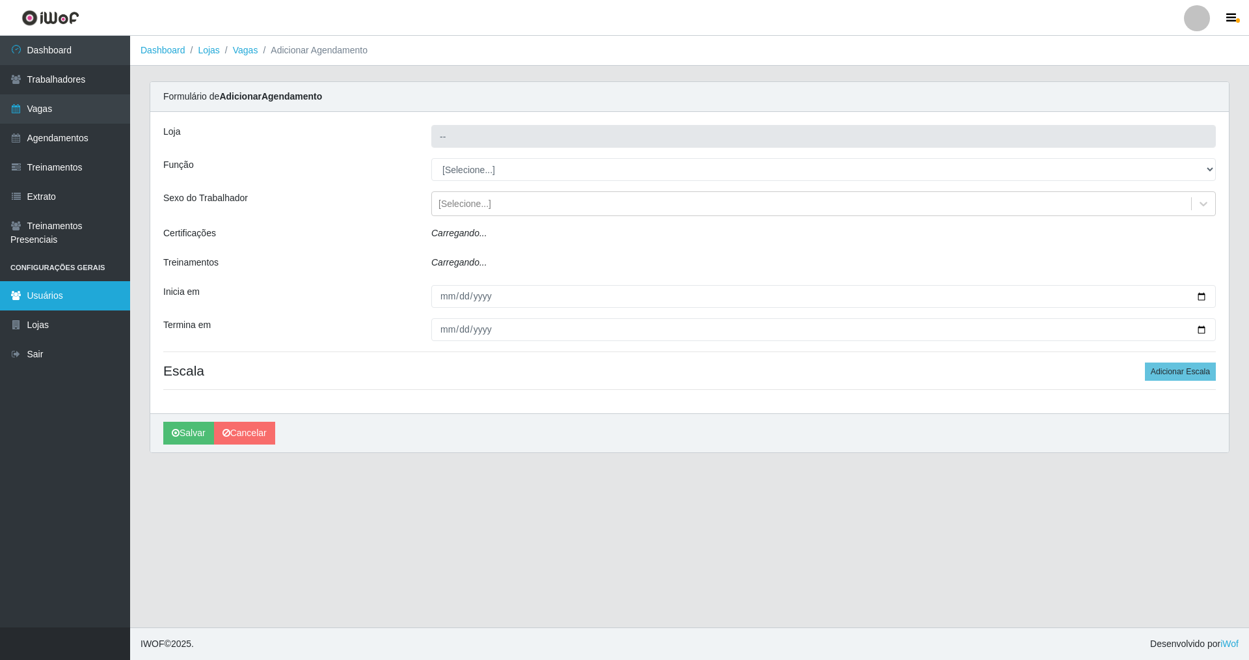
type input "Nova República - Pajuçara"
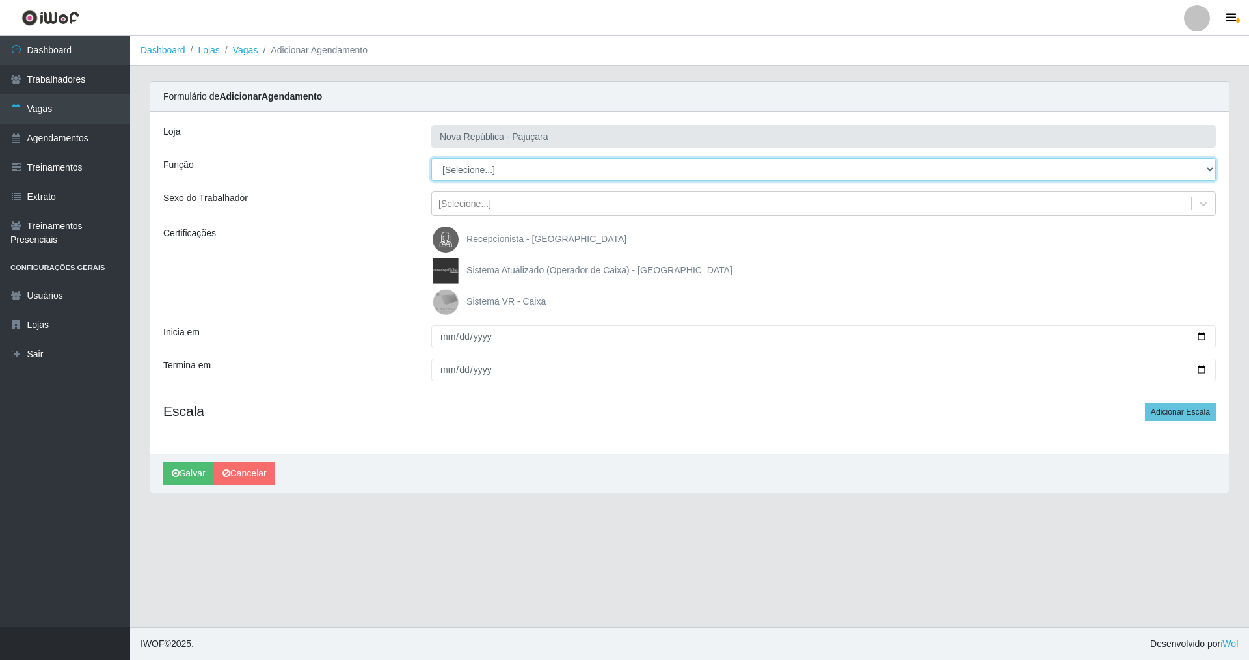
drag, startPoint x: 1204, startPoint y: 164, endPoint x: 1019, endPoint y: 152, distance: 185.8
click at [536, 152] on div "Loja Nova República - Pajuçara Função [Selecione...] Balconista Operador de Cai…" at bounding box center [689, 283] width 1079 height 342
select select "22"
click at [431, 158] on select "[Selecione...] Balconista Operador de Caixa Repositor" at bounding box center [823, 169] width 785 height 23
click at [435, 299] on img at bounding box center [448, 302] width 31 height 26
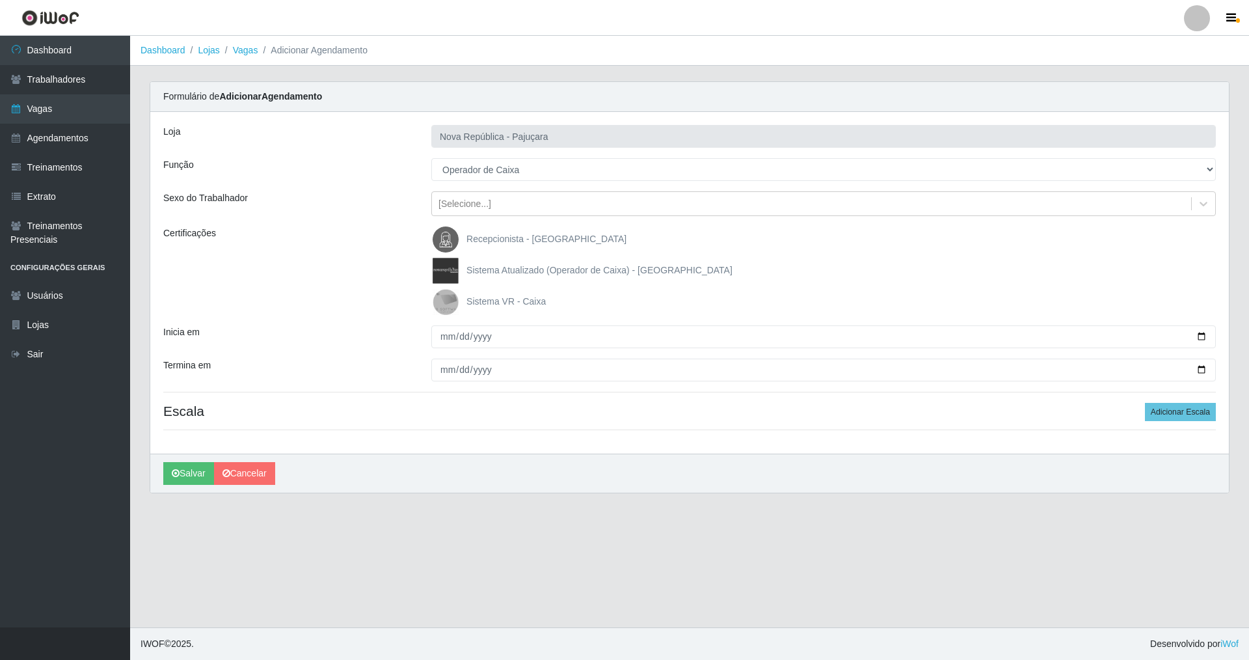
click at [0, 0] on input "Sistema VR - Caixa" at bounding box center [0, 0] width 0 height 0
click at [436, 344] on input "Inicia em" at bounding box center [823, 336] width 785 height 23
type input "[DATE]"
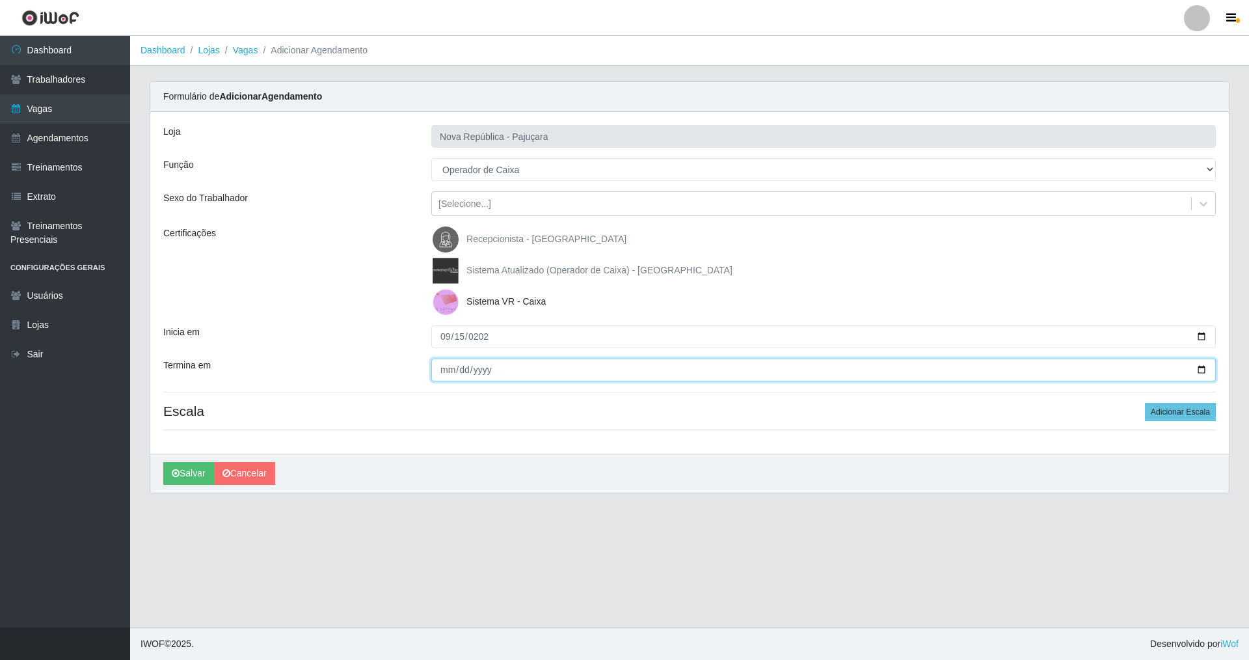
click at [432, 372] on input "Termina em" at bounding box center [823, 370] width 785 height 23
type input "[DATE]"
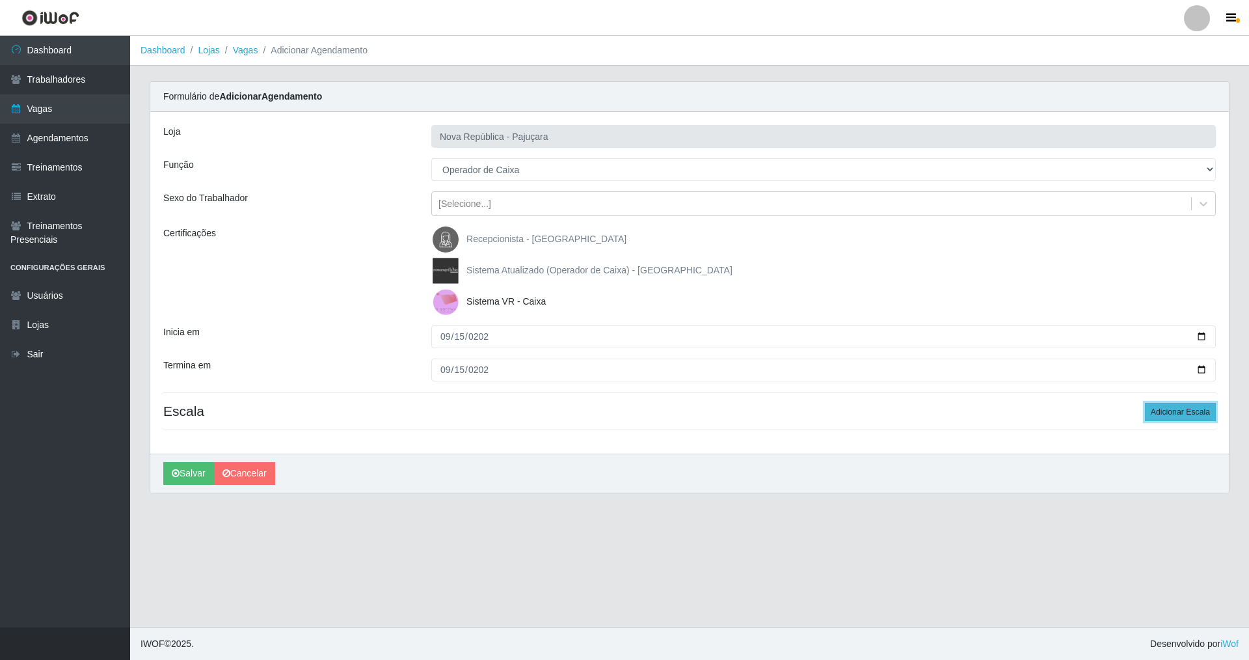
click at [536, 407] on button "Adicionar Escala" at bounding box center [1180, 412] width 71 height 18
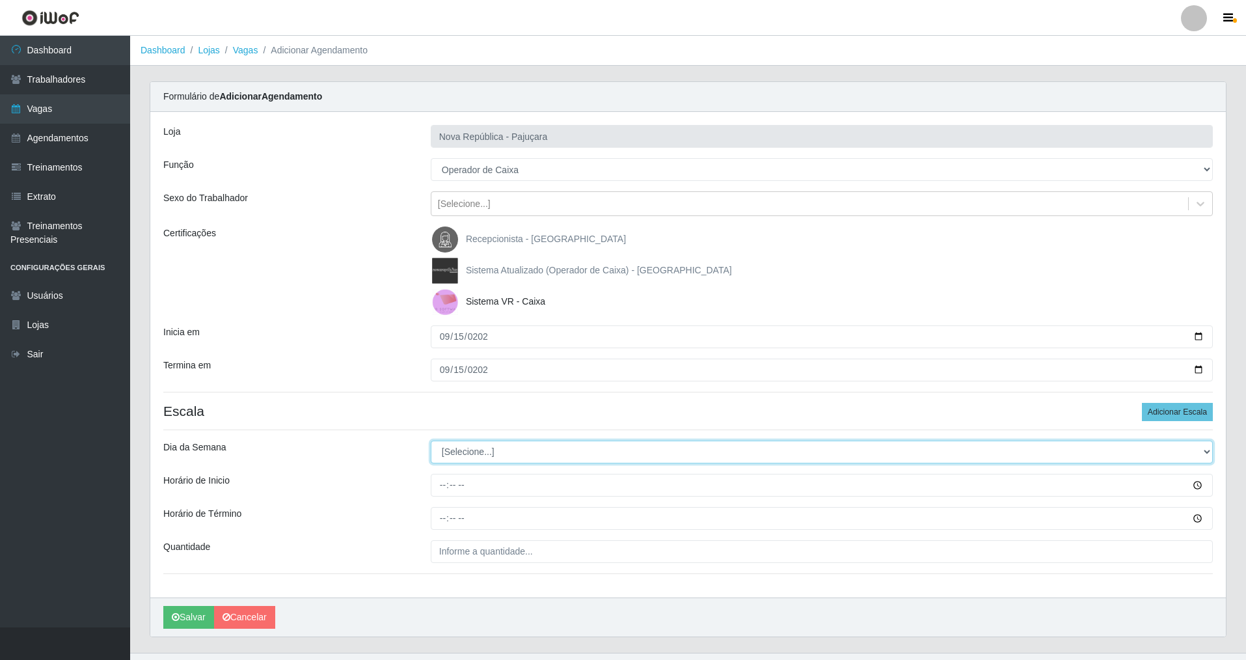
drag, startPoint x: 1204, startPoint y: 448, endPoint x: 997, endPoint y: 452, distance: 207.0
click at [536, 452] on select "[Selecione...] Segunda Terça Quarta Quinta Sexta Sábado Domingo" at bounding box center [822, 452] width 782 height 23
select select "1"
click at [431, 441] on select "[Selecione...] Segunda Terça Quarta Quinta Sexta Sábado Domingo" at bounding box center [822, 452] width 782 height 23
click at [437, 474] on input "Horário de Inicio" at bounding box center [822, 485] width 782 height 23
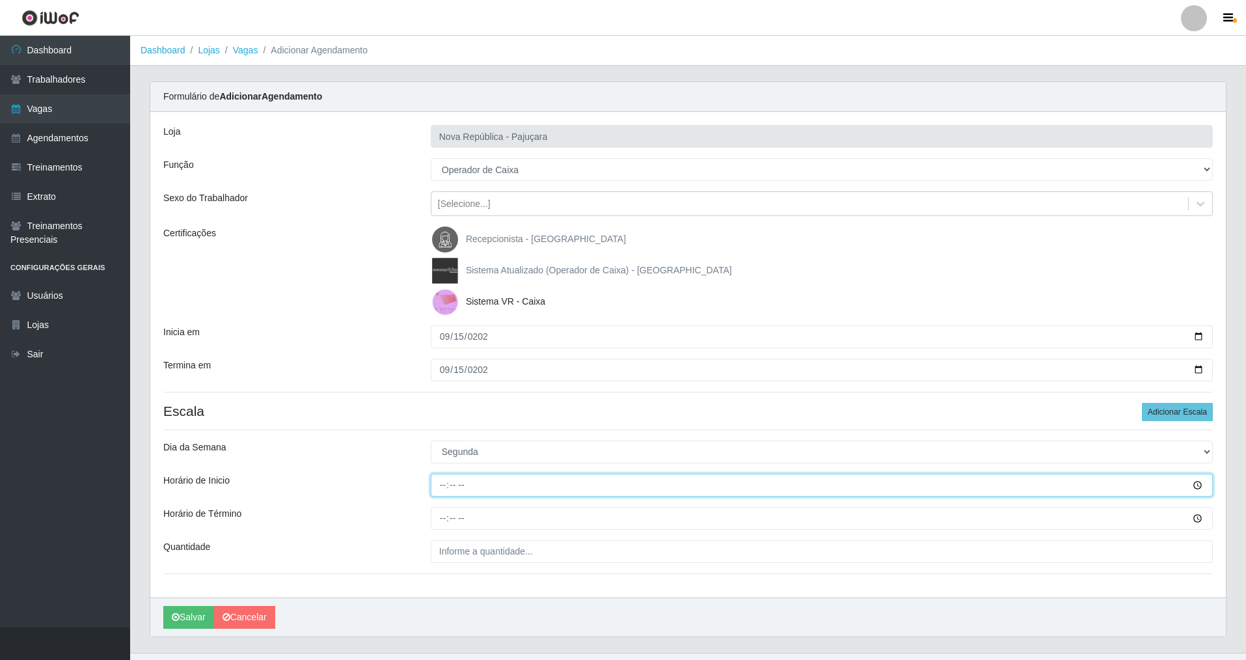
type input "07:00"
drag, startPoint x: 446, startPoint y: 519, endPoint x: 437, endPoint y: 549, distance: 31.9
click at [443, 474] on input "Horário de Término" at bounding box center [822, 518] width 782 height 23
type input "13:00"
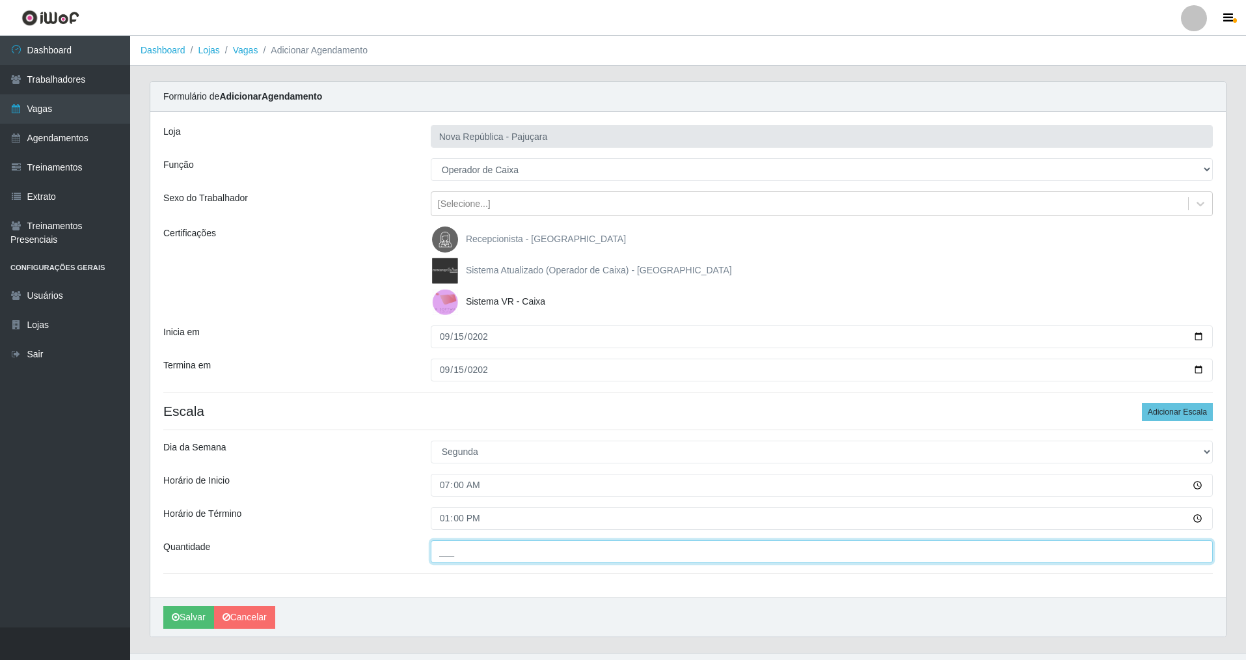
drag, startPoint x: 457, startPoint y: 551, endPoint x: 422, endPoint y: 571, distance: 40.2
click at [442, 474] on input "___" at bounding box center [822, 551] width 782 height 23
type input "1__"
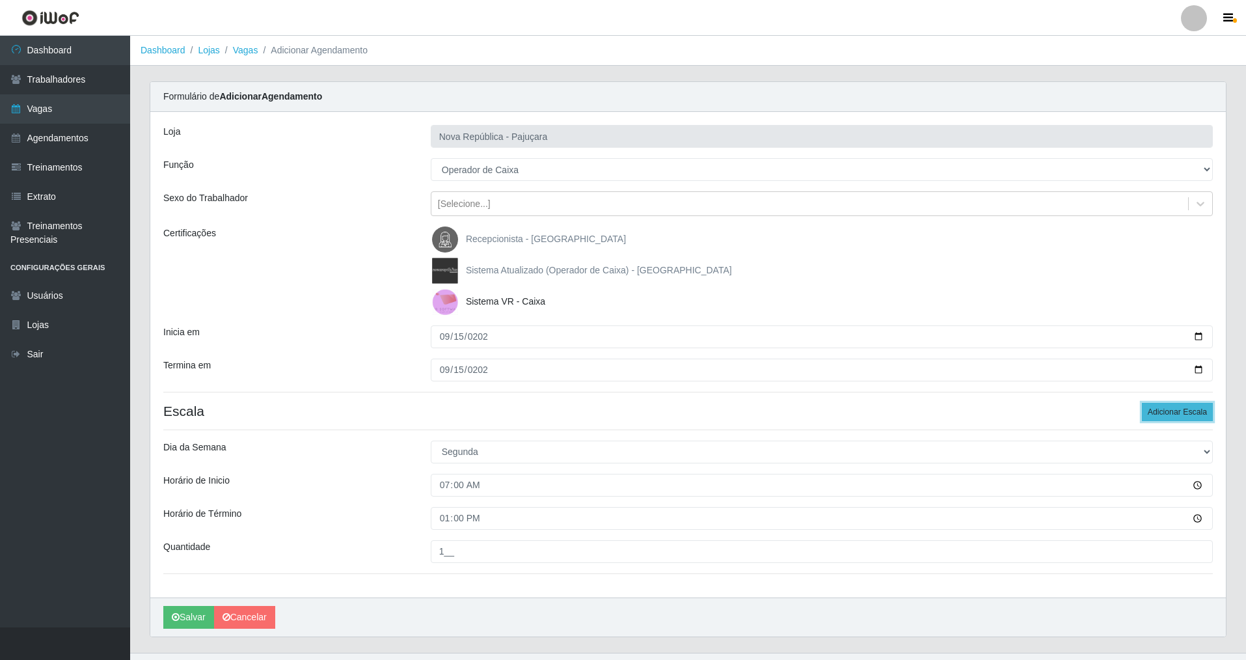
click at [536, 413] on button "Adicionar Escala" at bounding box center [1177, 412] width 71 height 18
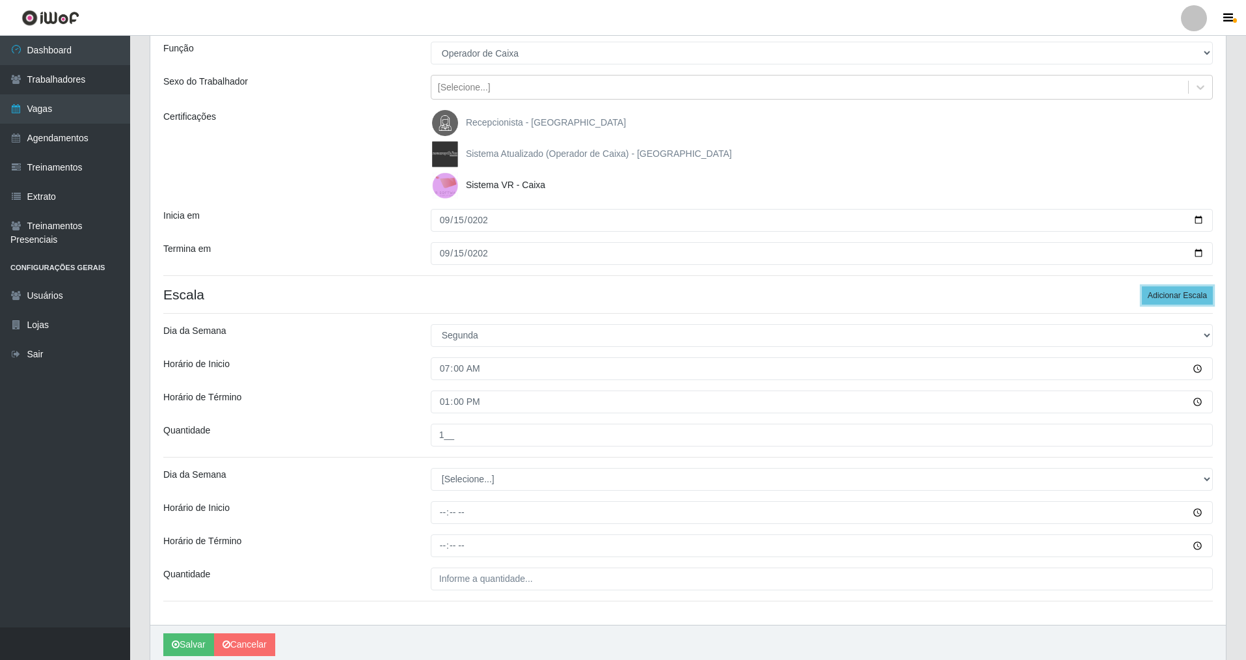
scroll to position [117, 0]
drag, startPoint x: 1211, startPoint y: 476, endPoint x: 988, endPoint y: 465, distance: 223.5
click at [536, 465] on div "Loja Nova República - Pajuçara Função [Selecione...] Balconista Operador de Cai…" at bounding box center [688, 309] width 1076 height 629
select select "1"
click at [431, 467] on select "[Selecione...] Segunda Terça Quarta Quinta Sexta Sábado Domingo" at bounding box center [822, 478] width 782 height 23
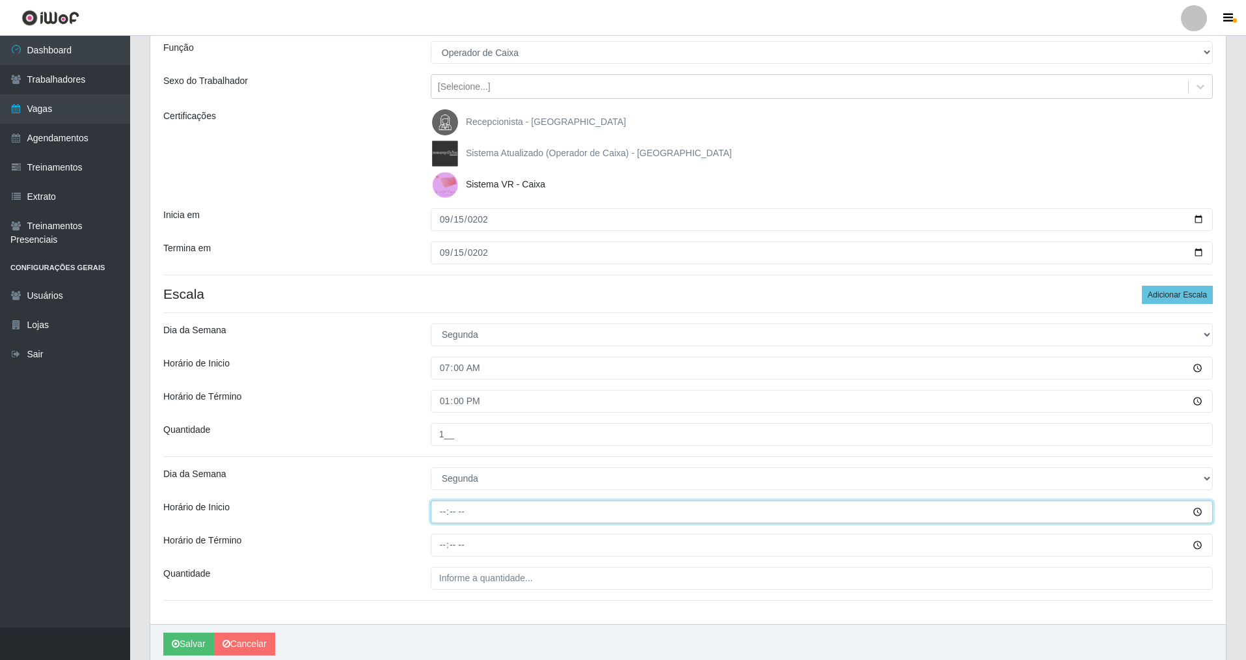
drag, startPoint x: 444, startPoint y: 511, endPoint x: 422, endPoint y: 594, distance: 85.7
click at [442, 474] on input "Horário de Inicio" at bounding box center [822, 511] width 782 height 23
type input "08:00"
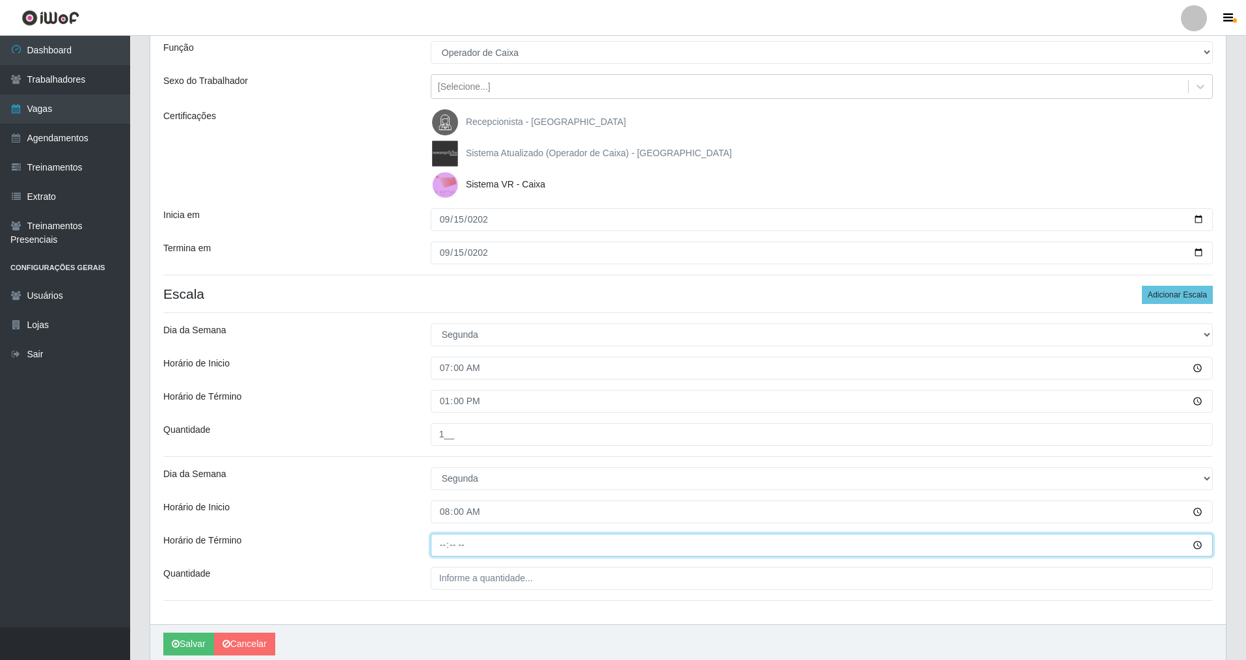
click at [439, 474] on input "Horário de Término" at bounding box center [822, 545] width 782 height 23
type input "14:00"
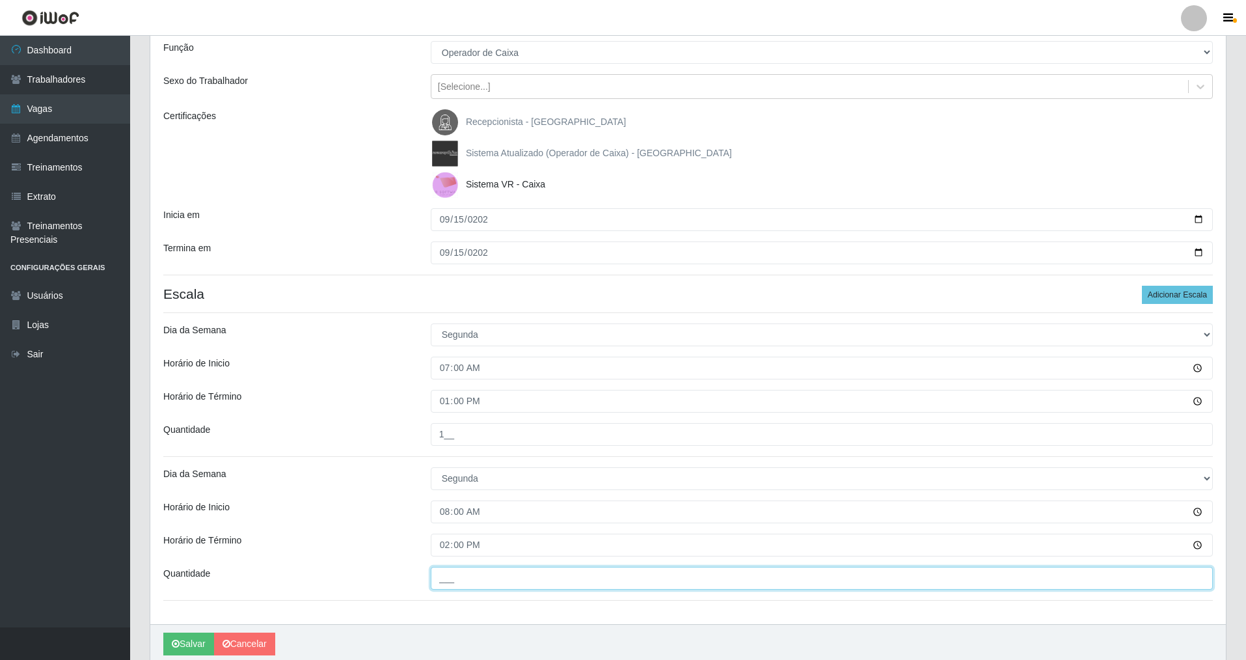
drag, startPoint x: 435, startPoint y: 572, endPoint x: 431, endPoint y: 613, distance: 41.2
click at [433, 474] on div "Loja Nova República - Pajuçara Função [Selecione...] Balconista Operador de Cai…" at bounding box center [688, 309] width 1076 height 629
type input "1__"
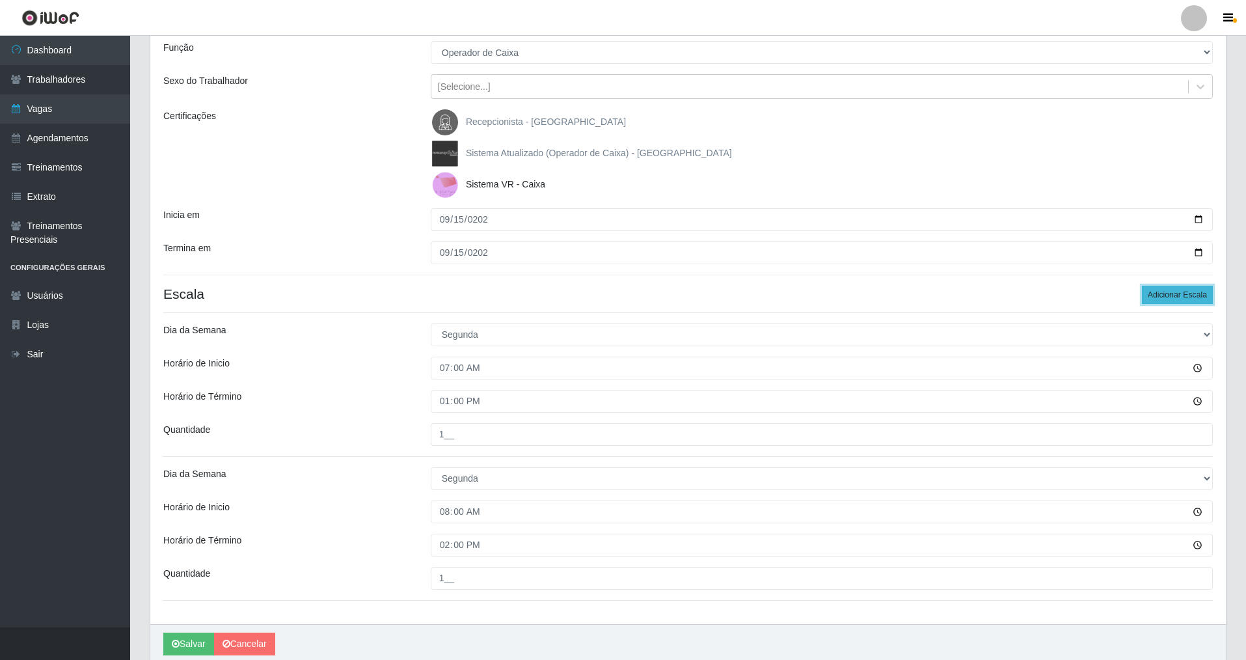
click at [536, 298] on button "Adicionar Escala" at bounding box center [1177, 295] width 71 height 18
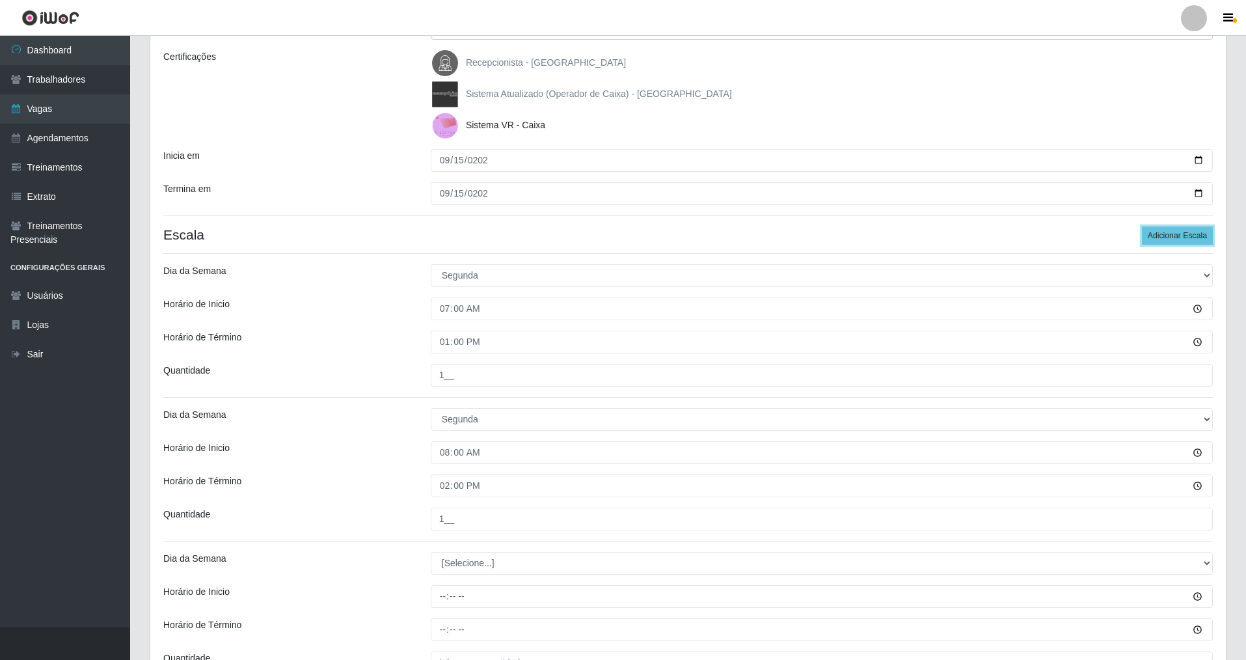
scroll to position [313, 0]
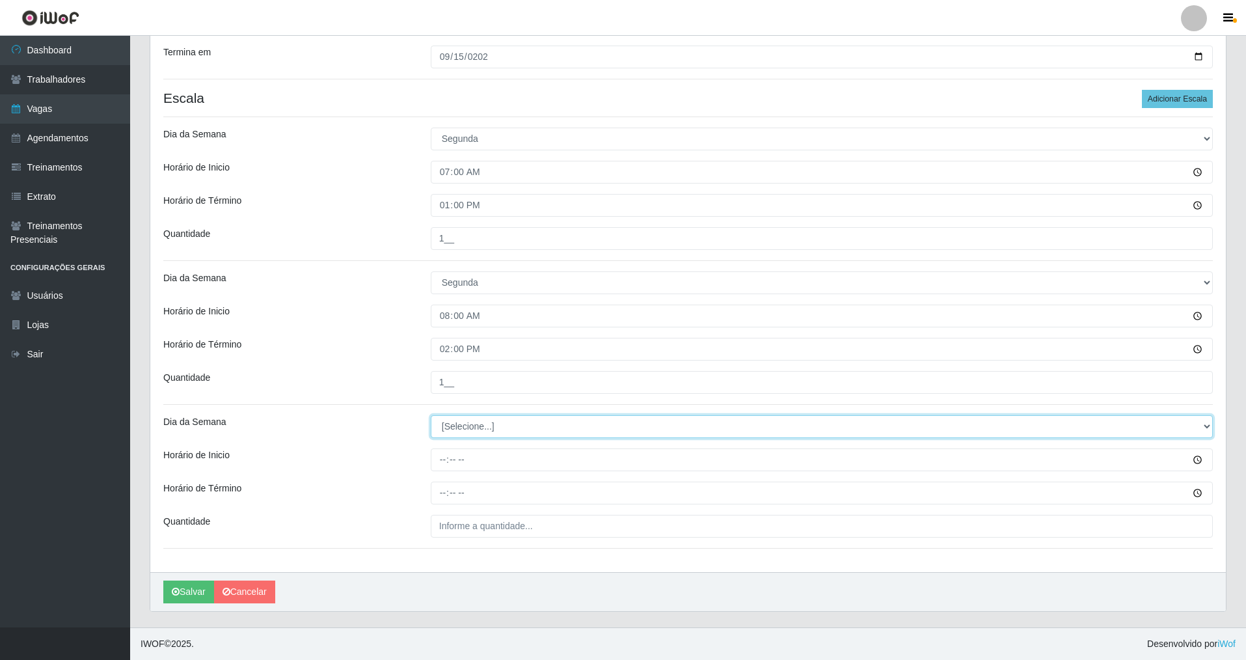
drag, startPoint x: 1207, startPoint y: 424, endPoint x: 970, endPoint y: 423, distance: 237.5
click at [536, 423] on select "[Selecione...] Segunda Terça Quarta Quinta Sexta Sábado Domingo" at bounding box center [822, 426] width 782 height 23
select select "1"
click at [431, 415] on select "[Selecione...] Segunda Terça Quarta Quinta Sexta Sábado Domingo" at bounding box center [822, 426] width 782 height 23
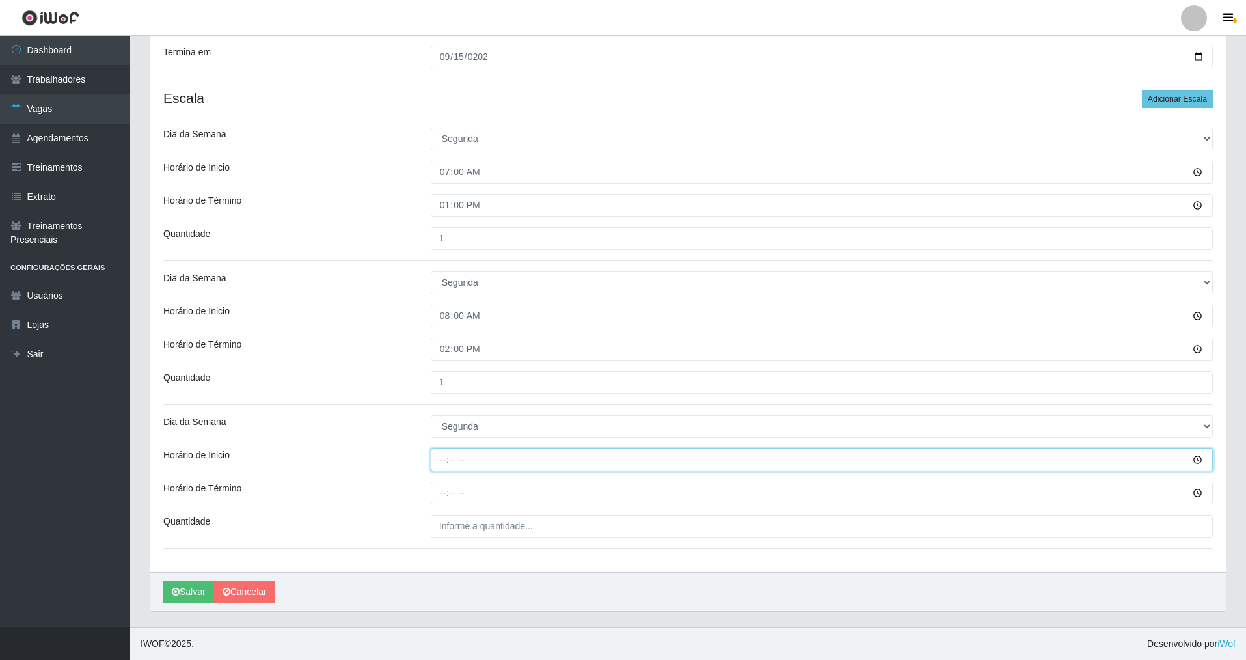
click at [450, 465] on input "Horário de Inicio" at bounding box center [822, 459] width 782 height 23
click at [441, 463] on input "Horário de Inicio" at bounding box center [822, 459] width 782 height 23
type input "09:00"
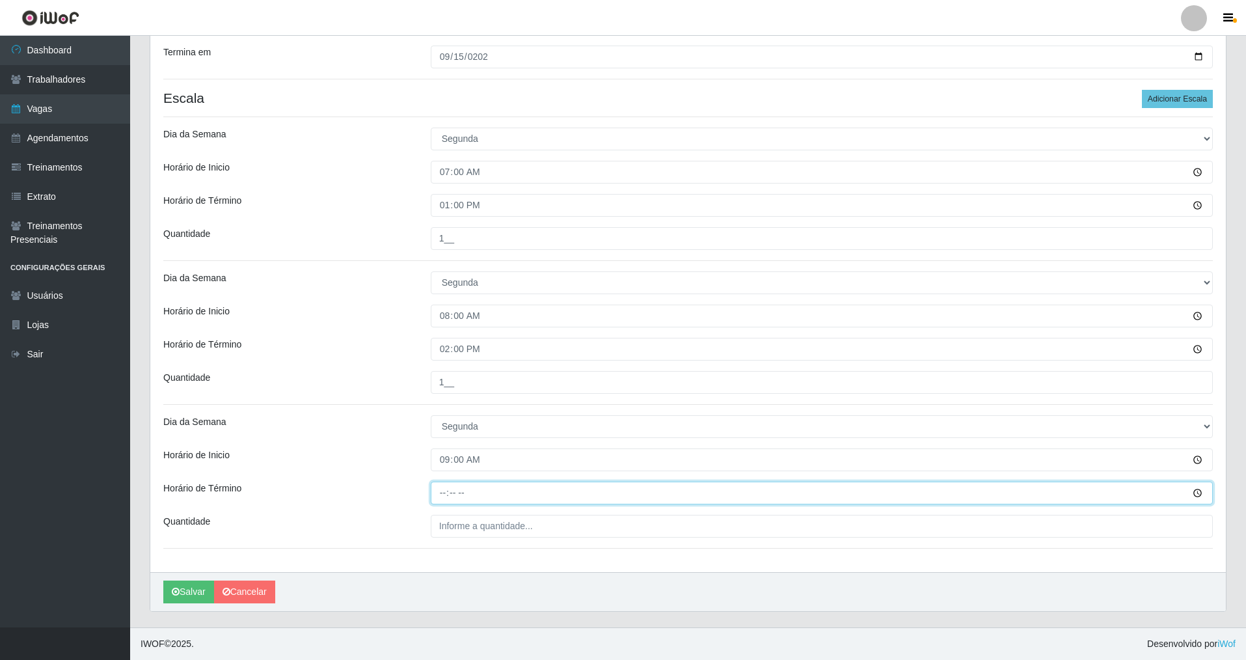
click at [449, 474] on input "Horário de Término" at bounding box center [822, 493] width 782 height 23
type input "15:00"
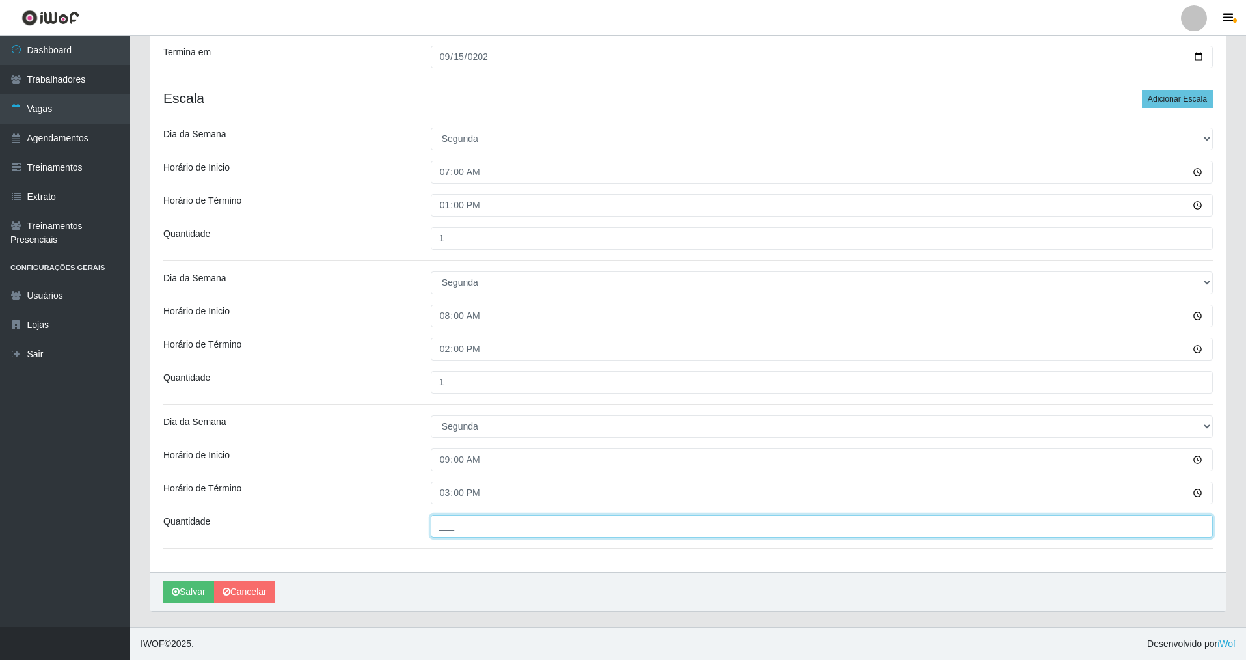
drag, startPoint x: 435, startPoint y: 529, endPoint x: 434, endPoint y: 549, distance: 20.2
click at [435, 474] on div "Loja Nova República - Pajuçara Função [Selecione...] Balconista Operador de Cai…" at bounding box center [688, 185] width 1076 height 773
type input "1__"
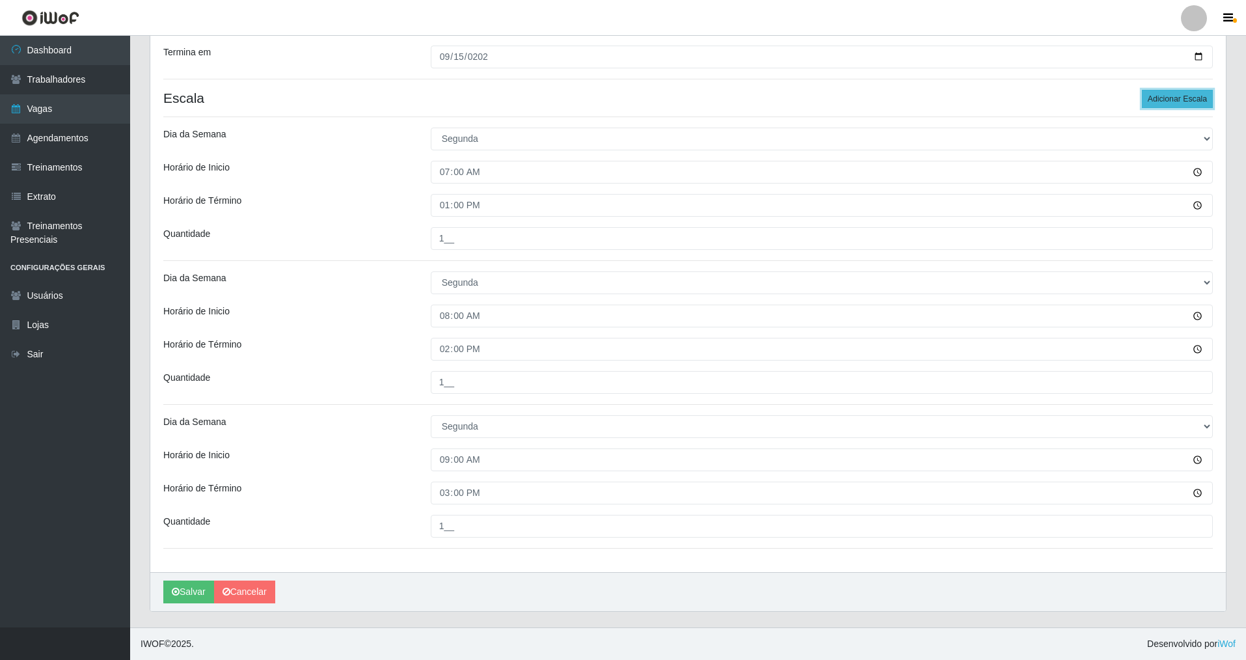
click at [536, 99] on button "Adicionar Escala" at bounding box center [1177, 99] width 71 height 18
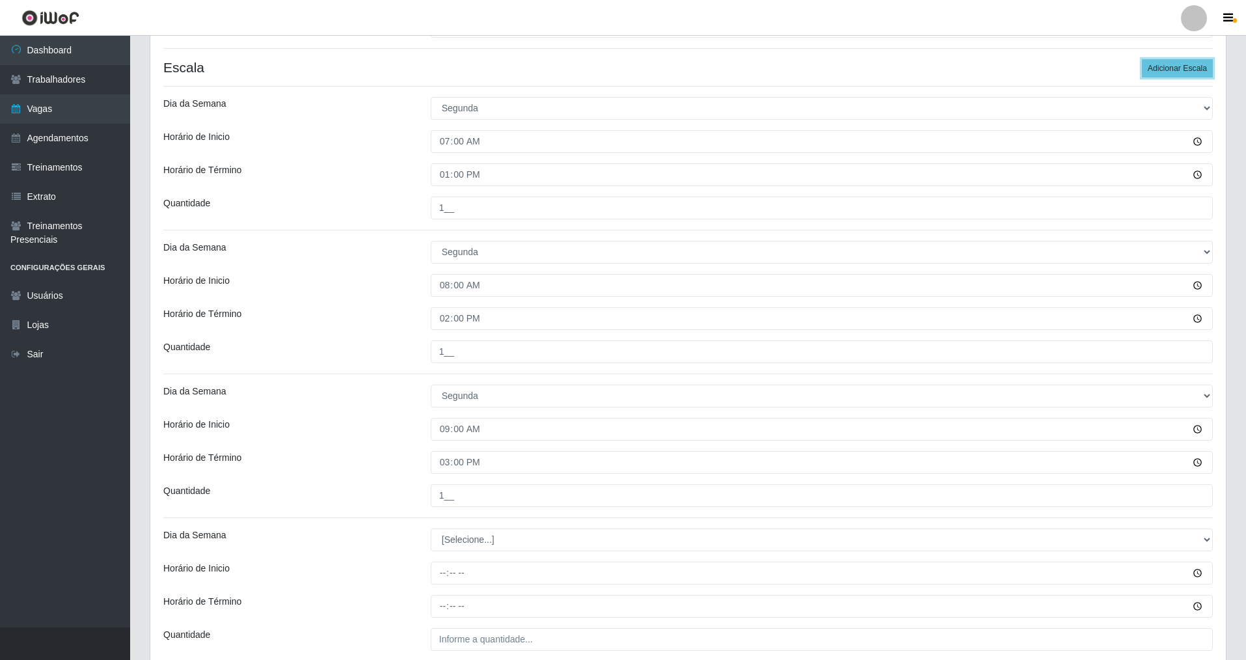
scroll to position [457, 0]
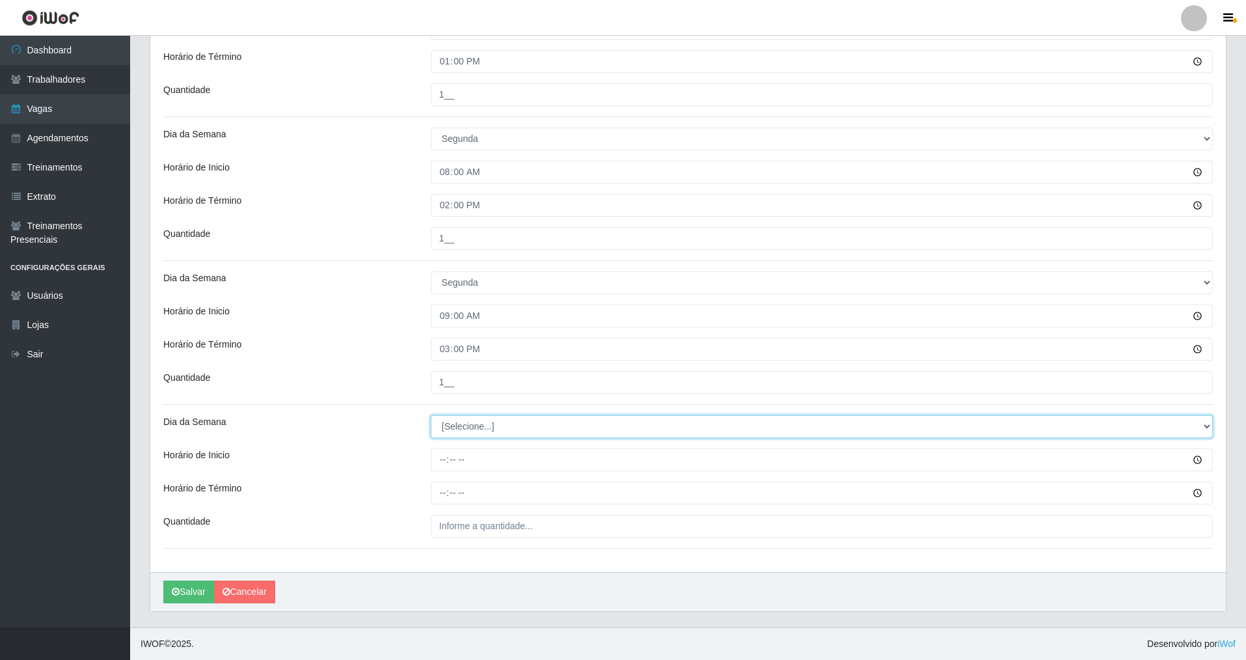
drag, startPoint x: 1208, startPoint y: 422, endPoint x: 1119, endPoint y: 422, distance: 89.1
click at [536, 422] on select "[Selecione...] Segunda Terça Quarta Quinta Sexta Sábado Domingo" at bounding box center [822, 426] width 782 height 23
select select "1"
click at [431, 415] on select "[Selecione...] Segunda Terça Quarta Quinta Sexta Sábado Domingo" at bounding box center [822, 426] width 782 height 23
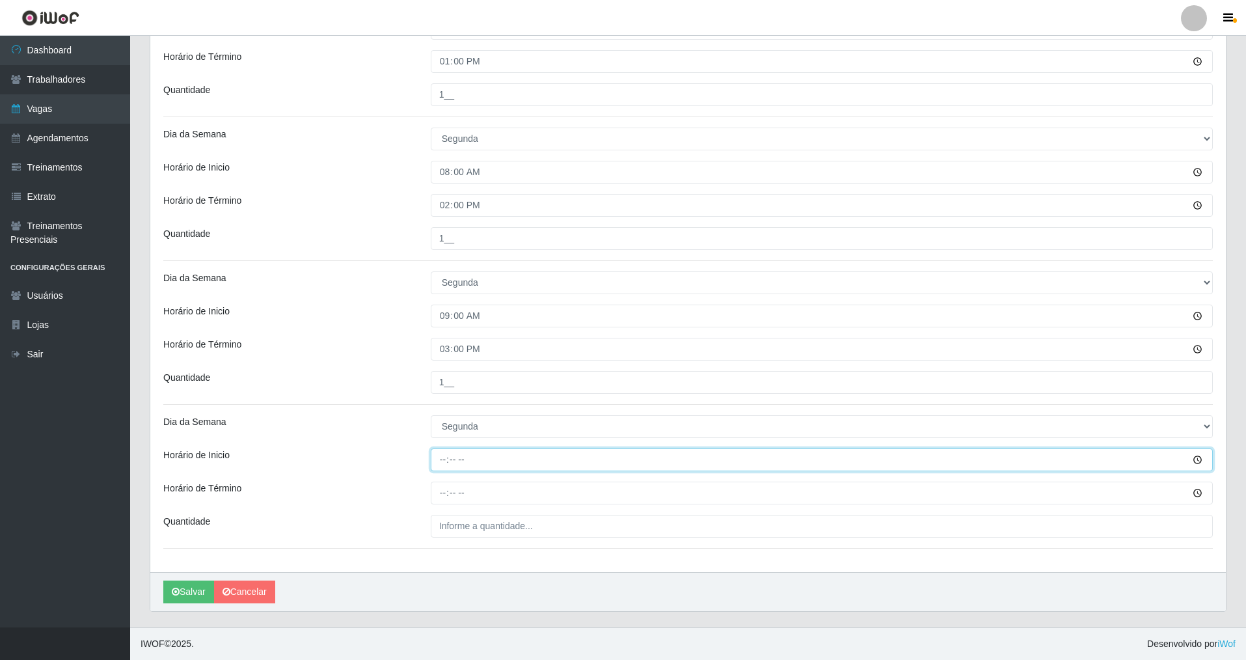
click at [444, 466] on input "Horário de Inicio" at bounding box center [822, 459] width 782 height 23
type input "14:00"
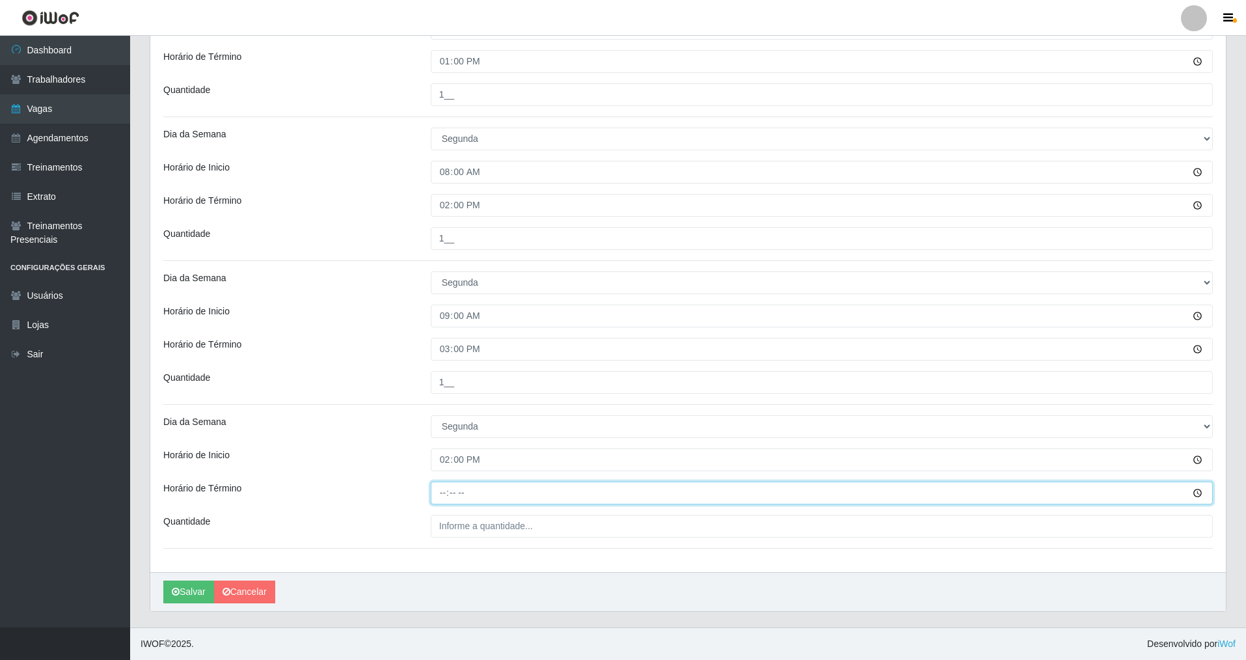
drag, startPoint x: 440, startPoint y: 490, endPoint x: 411, endPoint y: 558, distance: 74.3
click at [440, 474] on input "Horário de Término" at bounding box center [822, 493] width 782 height 23
type input "20:00"
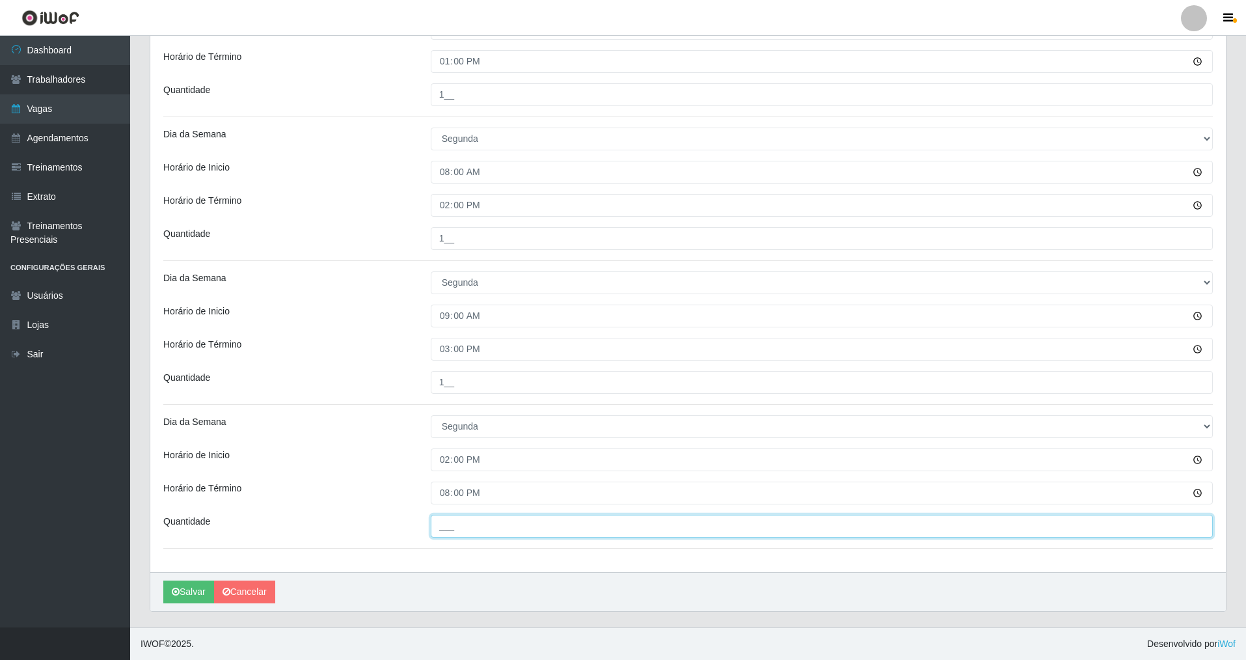
drag, startPoint x: 438, startPoint y: 526, endPoint x: 435, endPoint y: 539, distance: 12.6
click at [435, 474] on div "Loja Nova República - Pajuçara Função [Selecione...] Balconista Operador de Cai…" at bounding box center [688, 113] width 1076 height 917
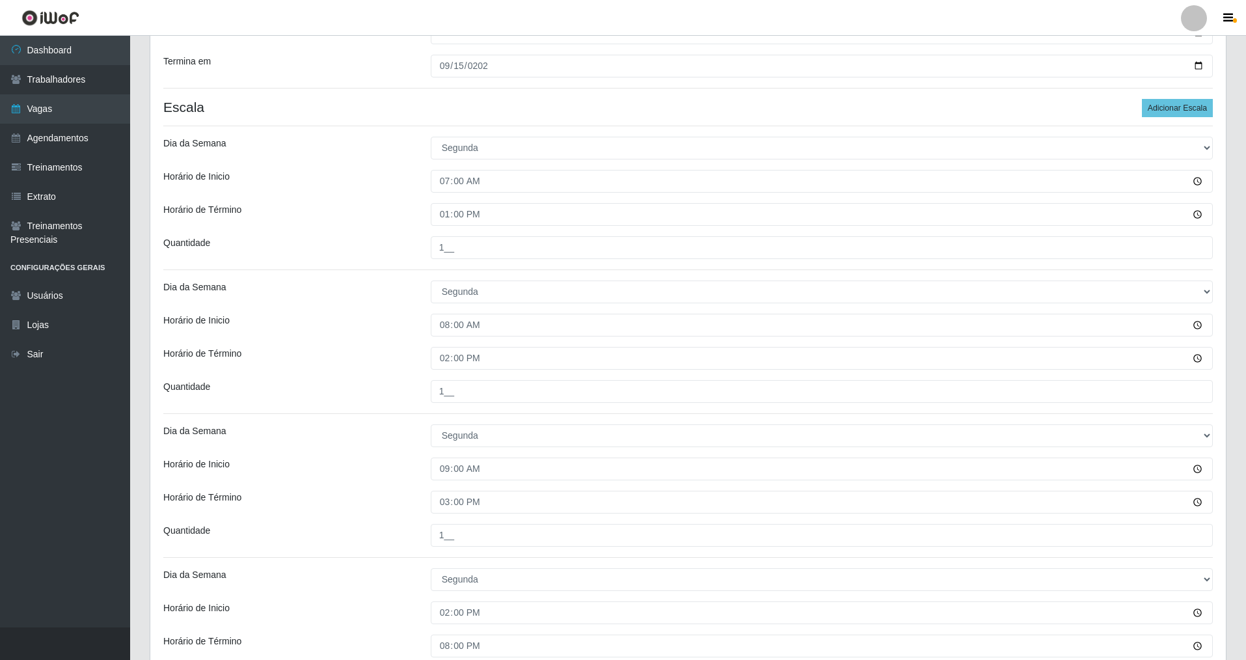
scroll to position [294, 0]
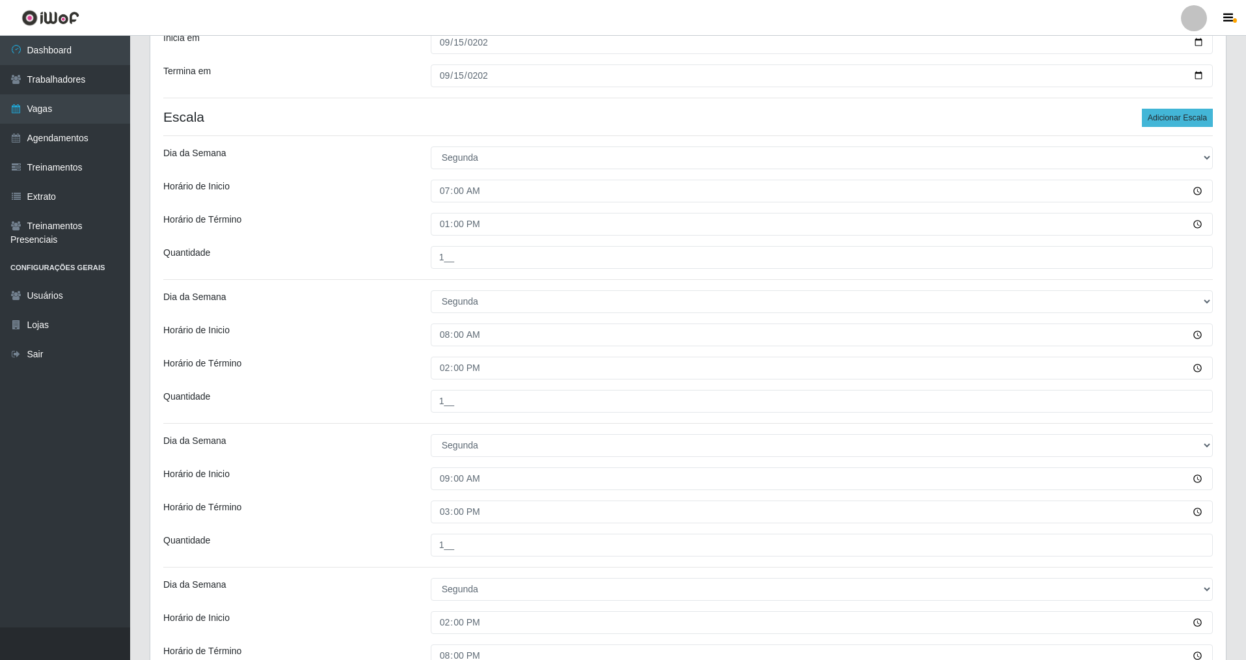
type input "1__"
drag, startPoint x: 1175, startPoint y: 116, endPoint x: 1249, endPoint y: 327, distance: 223.5
click at [536, 154] on div "Loja Nova República - Pajuçara Função [Selecione...] Balconista Operador de Cai…" at bounding box center [688, 276] width 1076 height 917
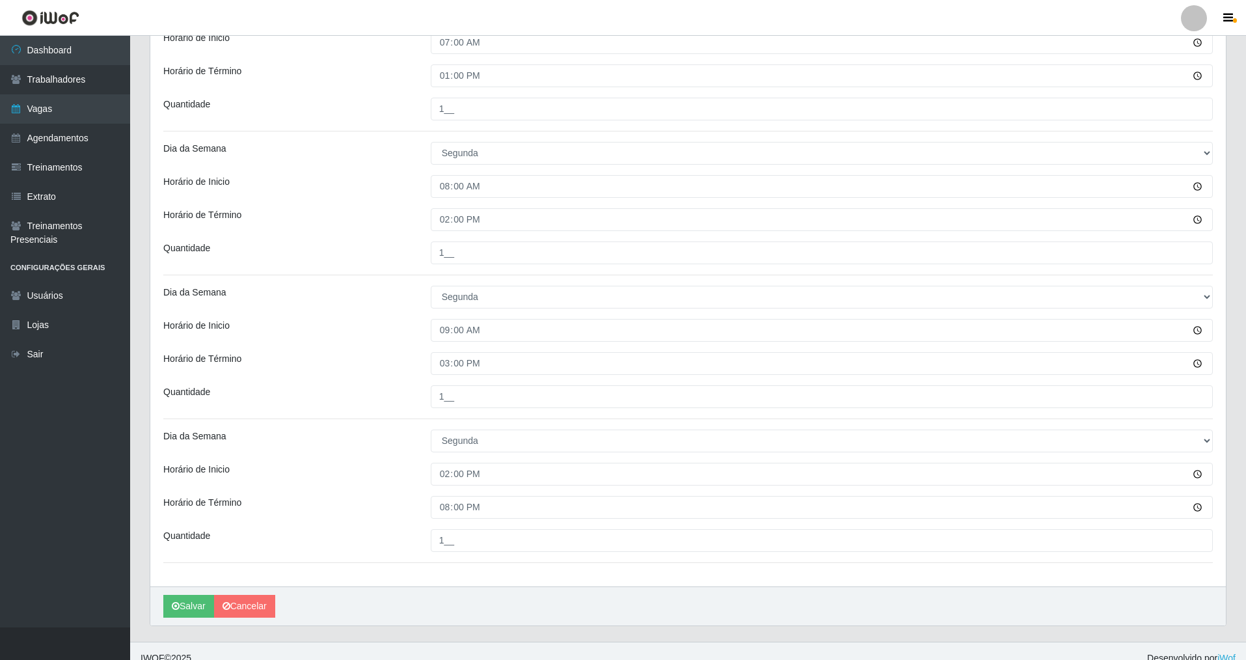
scroll to position [457, 0]
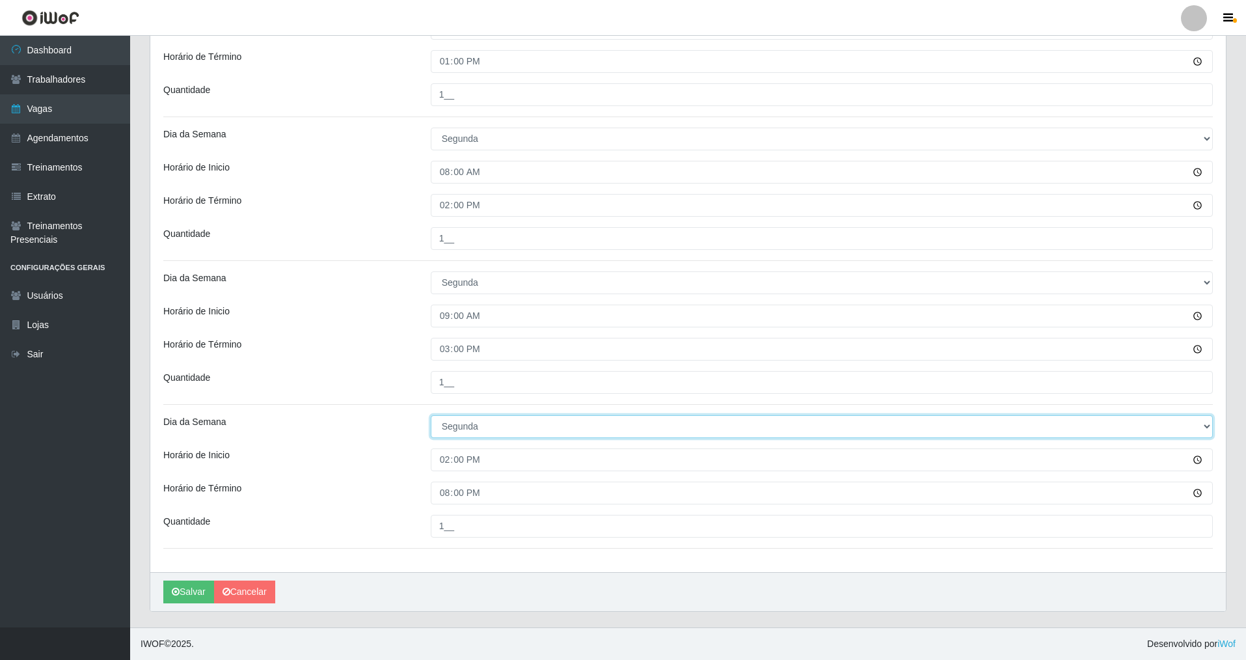
drag, startPoint x: 1211, startPoint y: 423, endPoint x: 1203, endPoint y: 423, distance: 7.8
click at [536, 423] on select "[Selecione...] Segunda Terça Quarta Quinta Sexta Sábado Domingo" at bounding box center [822, 426] width 782 height 23
click at [431, 415] on select "[Selecione...] Segunda Terça Quarta Quinta Sexta Sábado Domingo" at bounding box center [822, 426] width 782 height 23
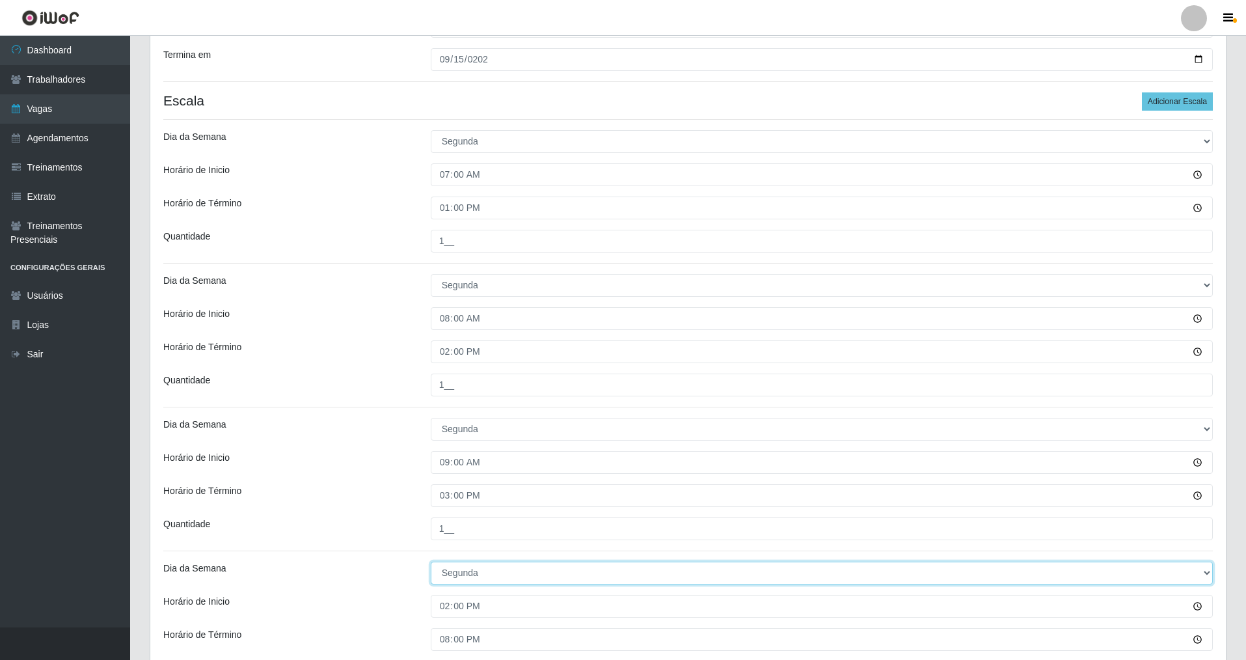
scroll to position [289, 0]
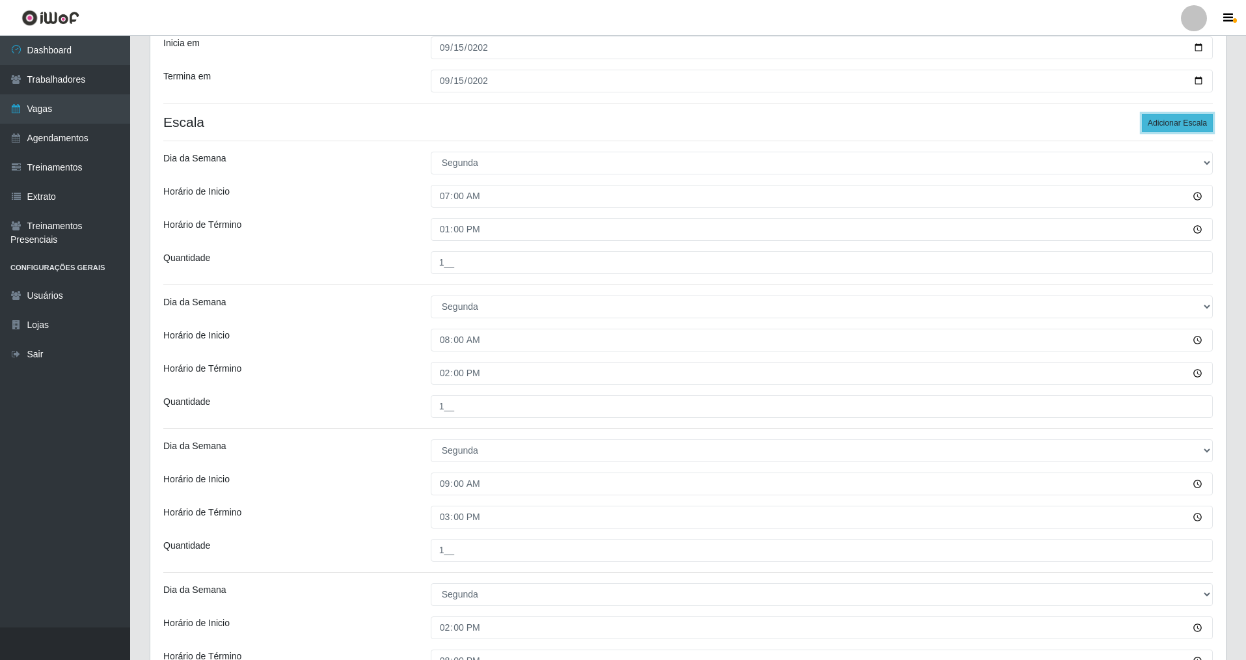
click at [536, 122] on button "Adicionar Escala" at bounding box center [1177, 123] width 71 height 18
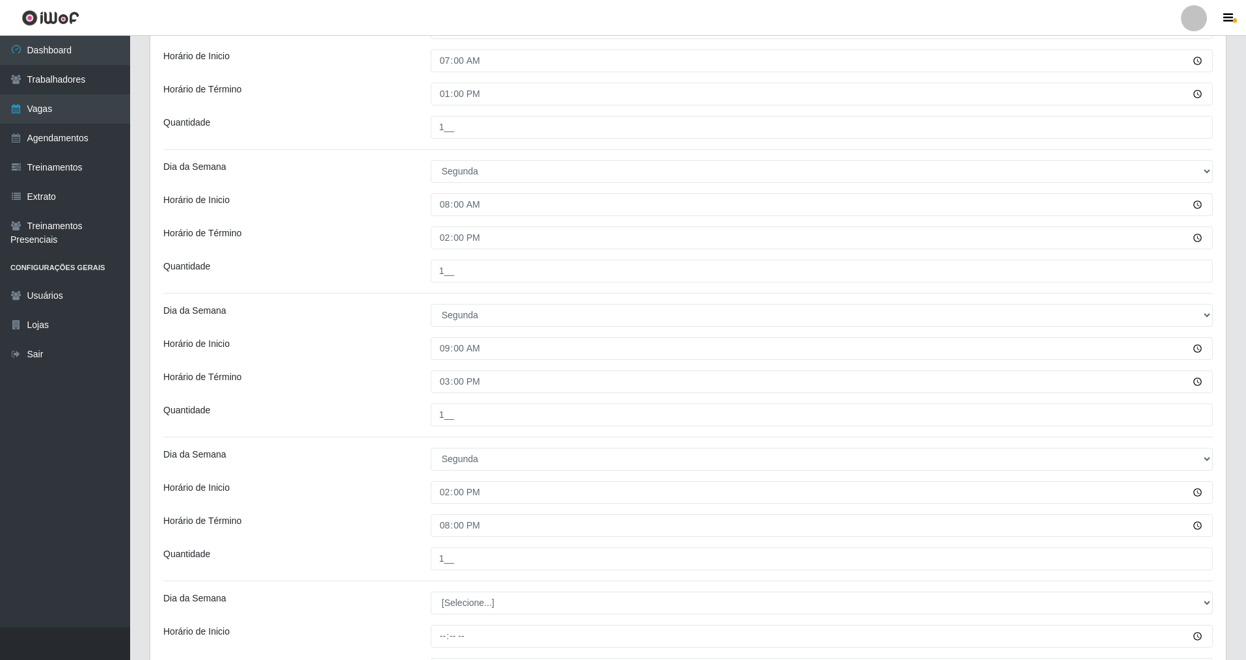
scroll to position [601, 0]
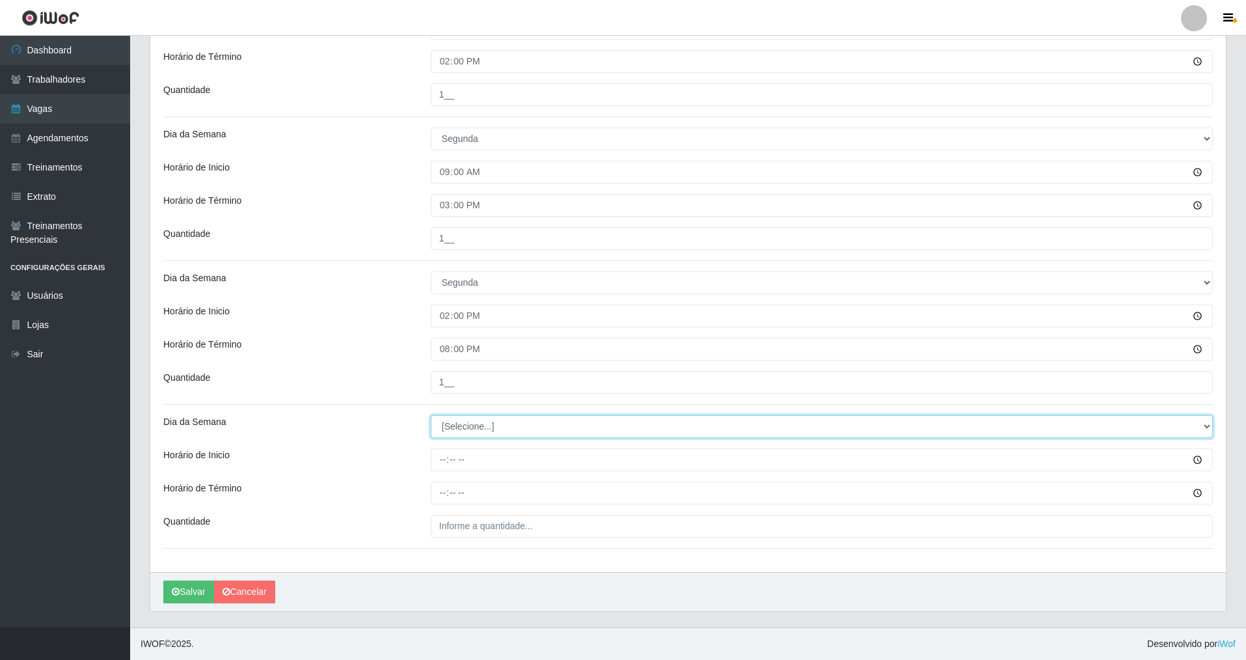
drag, startPoint x: 1205, startPoint y: 421, endPoint x: 1178, endPoint y: 421, distance: 26.7
click at [536, 421] on select "[Selecione...] Segunda Terça Quarta Quinta Sexta Sábado Domingo" at bounding box center [822, 426] width 782 height 23
select select "1"
click at [431, 415] on select "[Selecione...] Segunda Terça Quarta Quinta Sexta Sábado Domingo" at bounding box center [822, 426] width 782 height 23
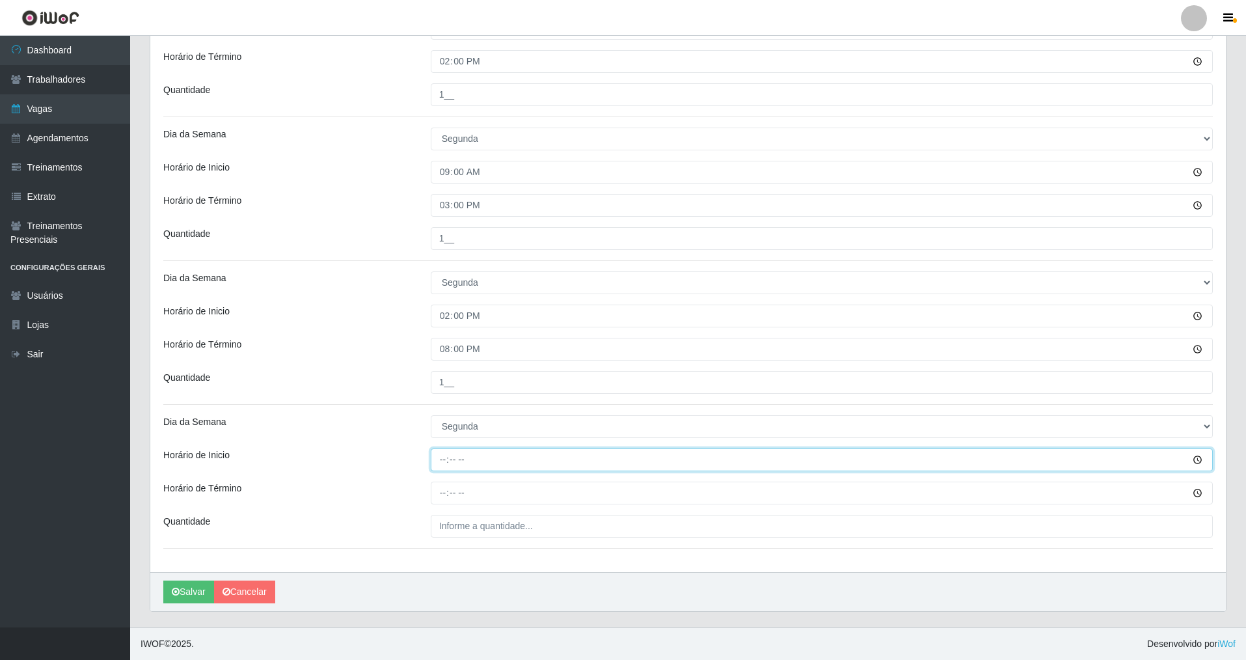
drag, startPoint x: 442, startPoint y: 462, endPoint x: 439, endPoint y: 475, distance: 13.4
click at [439, 474] on div "Loja Nova República - Pajuçara Função [Selecione...] Balconista Operador de Cai…" at bounding box center [688, 41] width 1076 height 1061
type input "15:00"
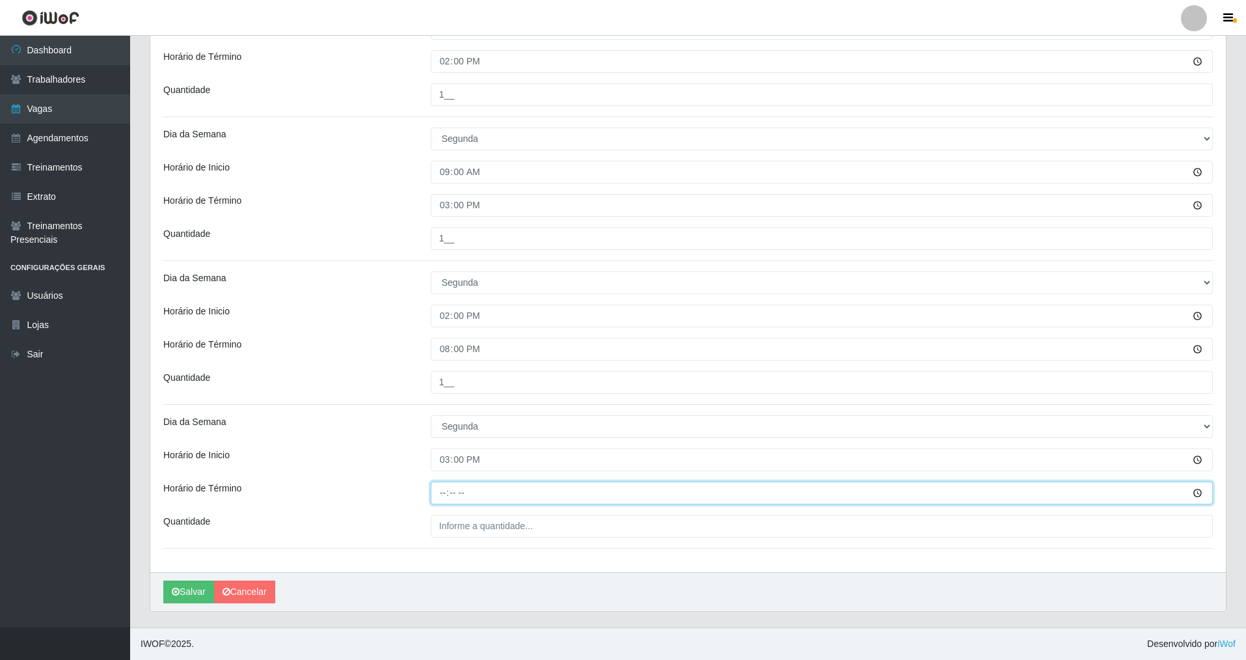
click at [433, 474] on input "Horário de Término" at bounding box center [822, 493] width 782 height 23
type input "21:00"
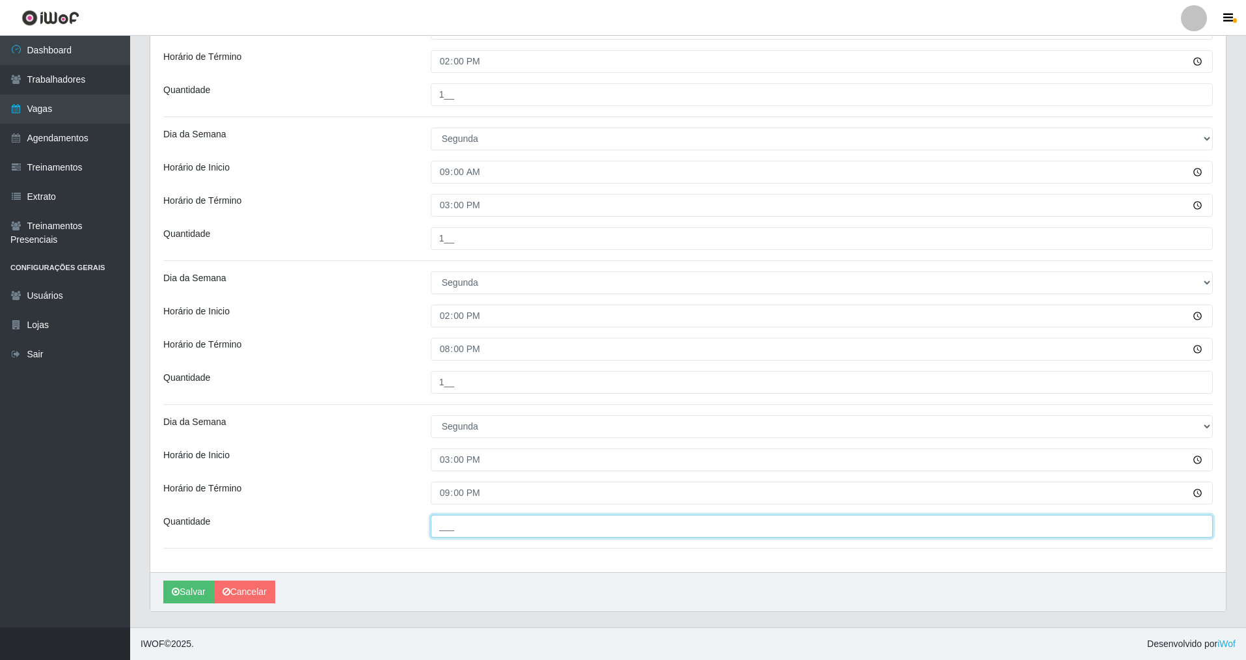
drag, startPoint x: 452, startPoint y: 522, endPoint x: 366, endPoint y: 590, distance: 109.8
click at [426, 474] on div "Loja Nova República - Pajuçara Função [Selecione...] Balconista Operador de Cai…" at bounding box center [688, 41] width 1076 height 1061
type input "1__"
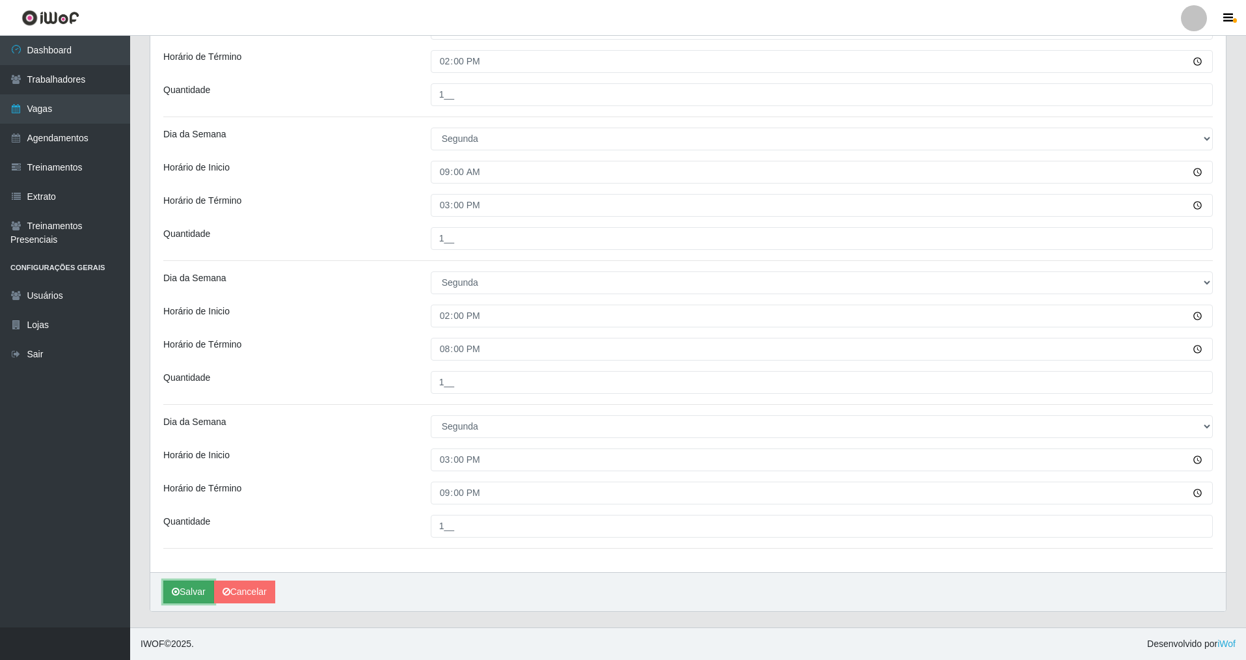
click at [194, 474] on button "Salvar" at bounding box center [188, 591] width 51 height 23
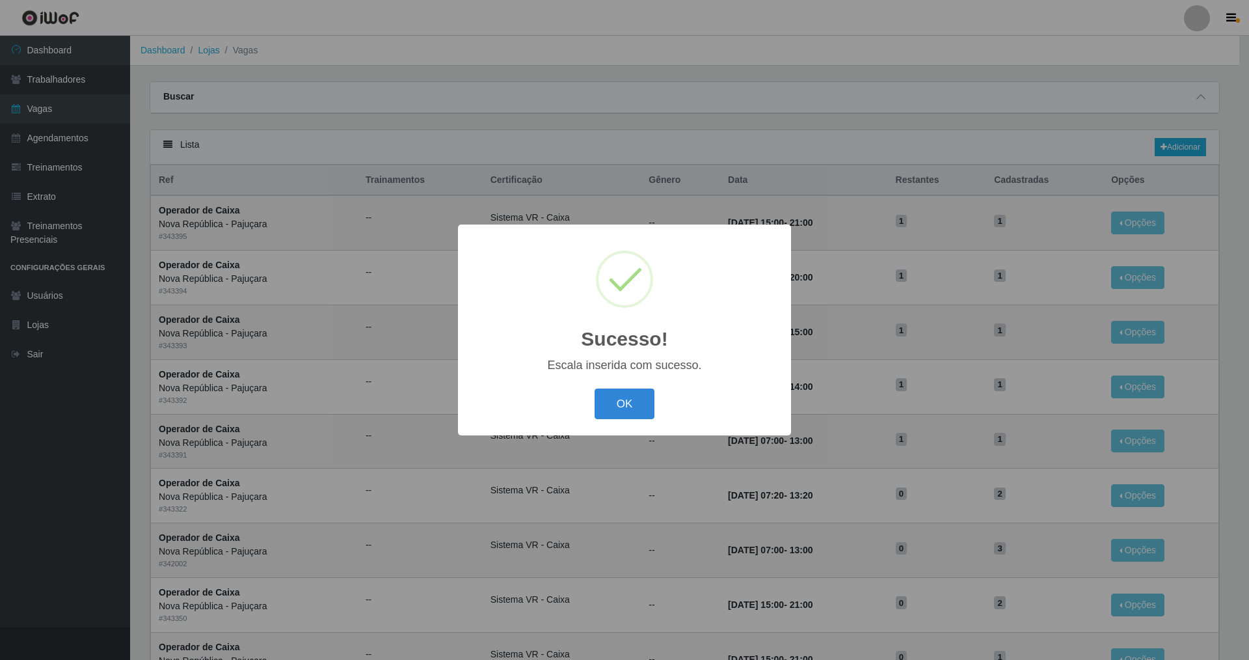
click at [536, 422] on div "OK Cancel" at bounding box center [624, 403] width 307 height 37
drag, startPoint x: 625, startPoint y: 396, endPoint x: 618, endPoint y: 402, distance: 9.2
click at [536, 398] on button "OK" at bounding box center [625, 403] width 61 height 31
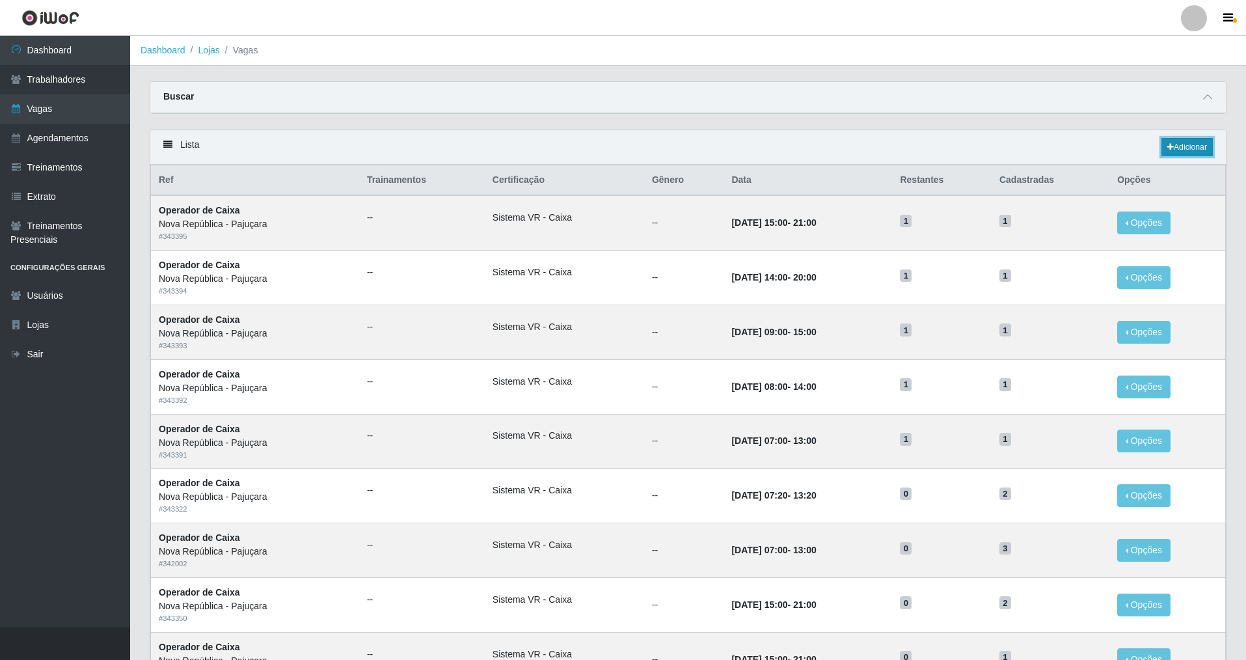
click at [536, 141] on link "Adicionar" at bounding box center [1187, 147] width 51 height 18
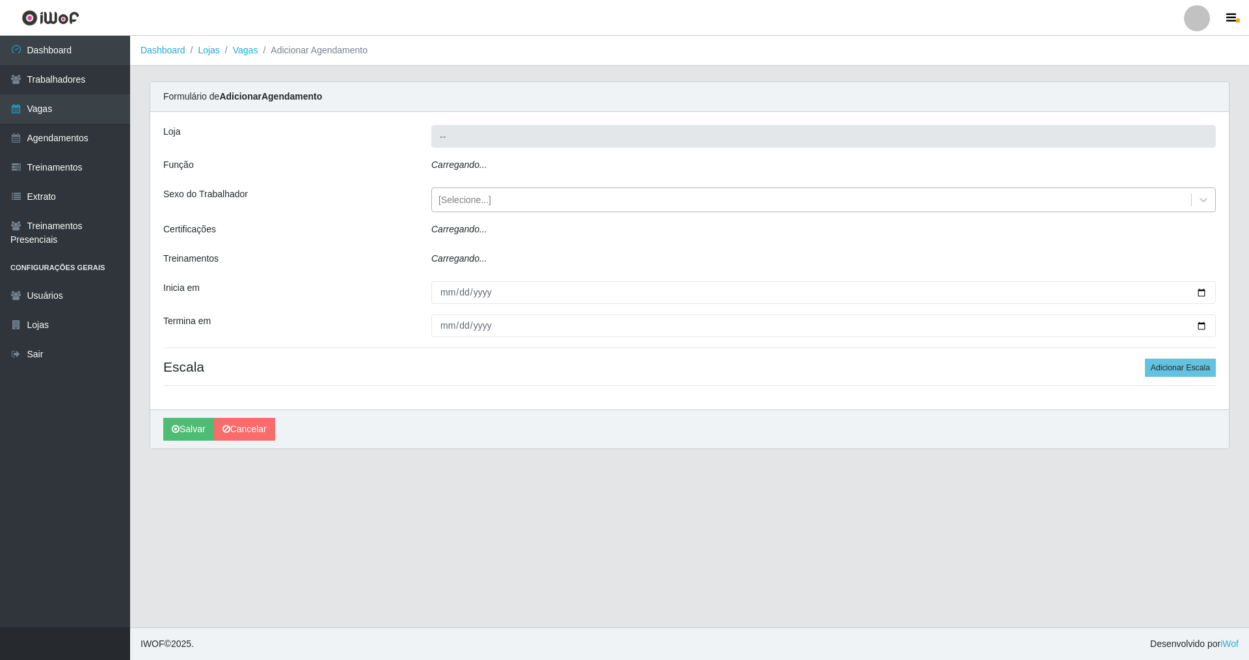
type input "Nova República - Pajuçara"
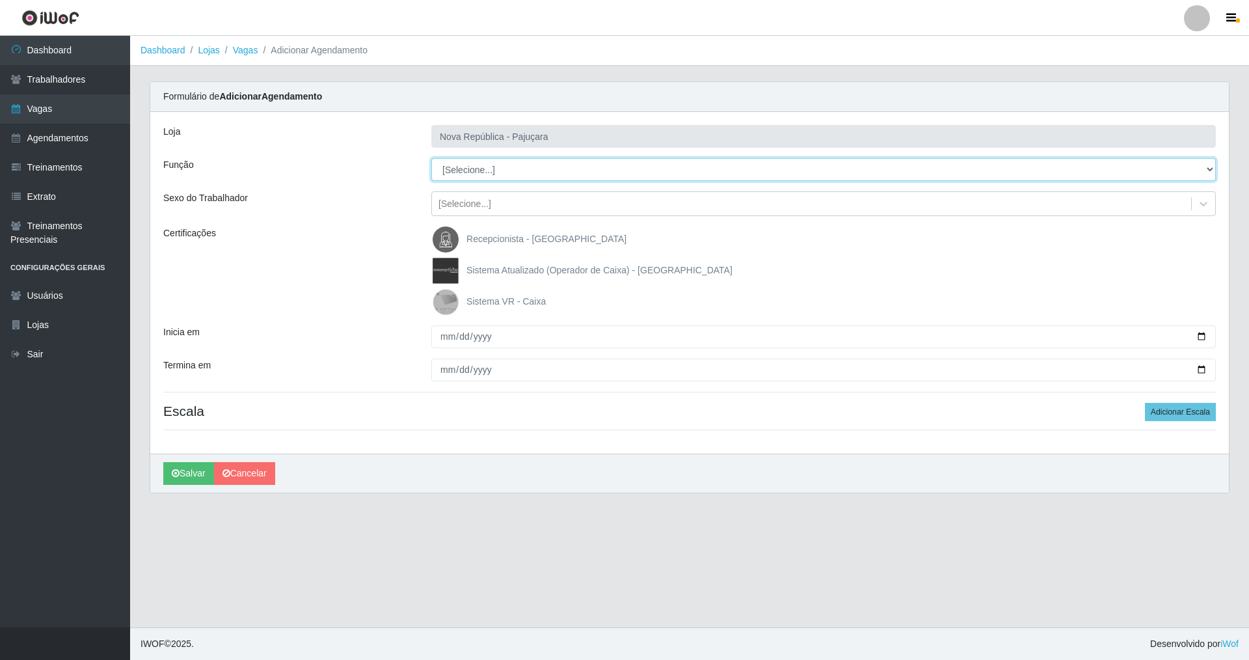
drag, startPoint x: 1206, startPoint y: 165, endPoint x: 1001, endPoint y: 165, distance: 204.3
click at [536, 165] on select "[Selecione...] Balconista Operador de Caixa Repositor" at bounding box center [823, 169] width 785 height 23
select select "22"
click at [431, 158] on select "[Selecione...] Balconista Operador de Caixa Repositor" at bounding box center [823, 169] width 785 height 23
click at [441, 302] on img at bounding box center [448, 302] width 31 height 26
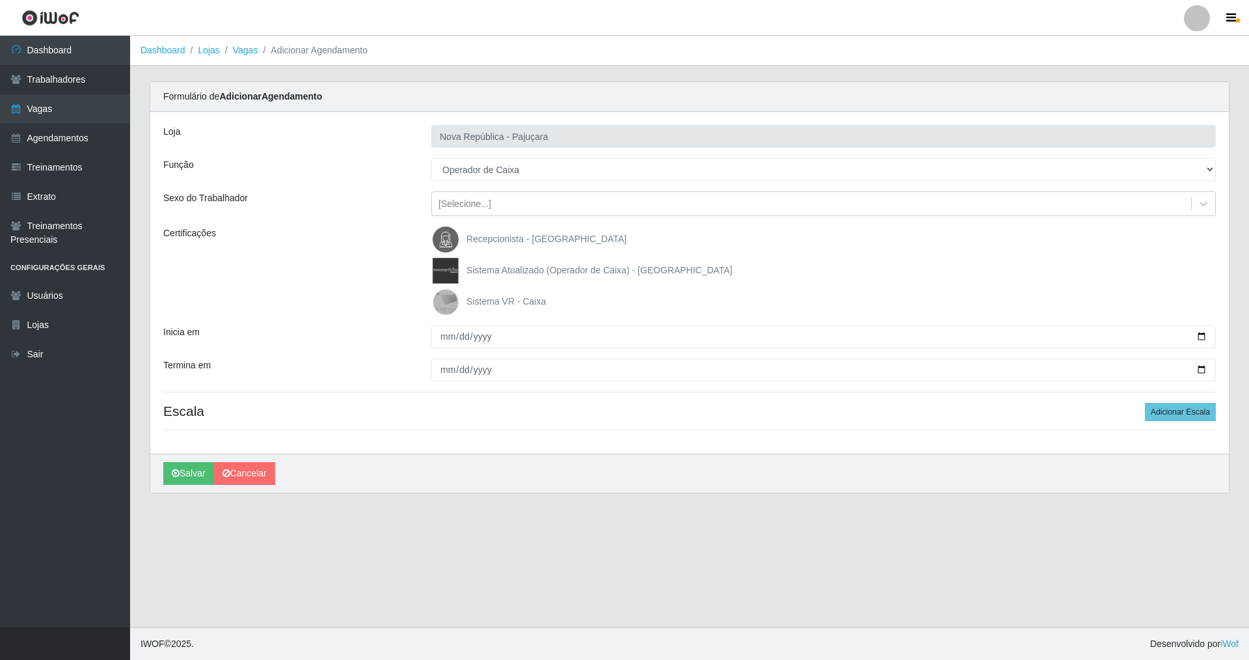
click at [0, 0] on input "Sistema VR - Caixa" at bounding box center [0, 0] width 0 height 0
click at [441, 342] on input "Inicia em" at bounding box center [823, 336] width 785 height 23
type input "[DATE]"
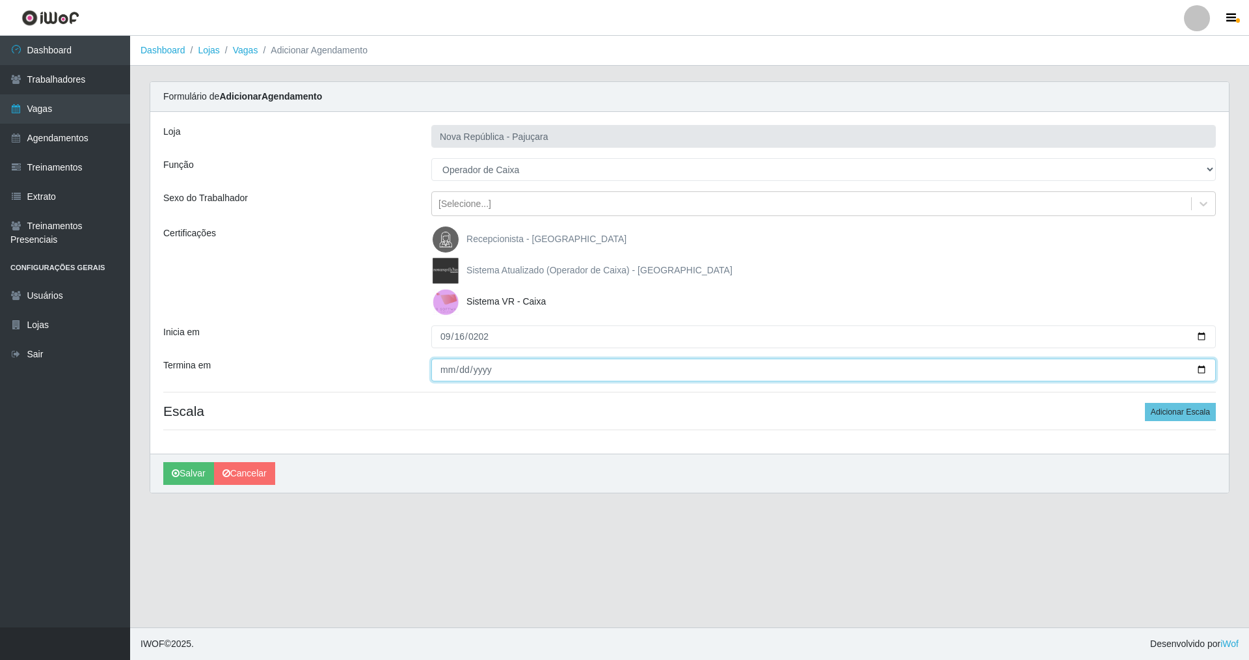
click at [448, 366] on input "Termina em" at bounding box center [823, 370] width 785 height 23
type input "[DATE]"
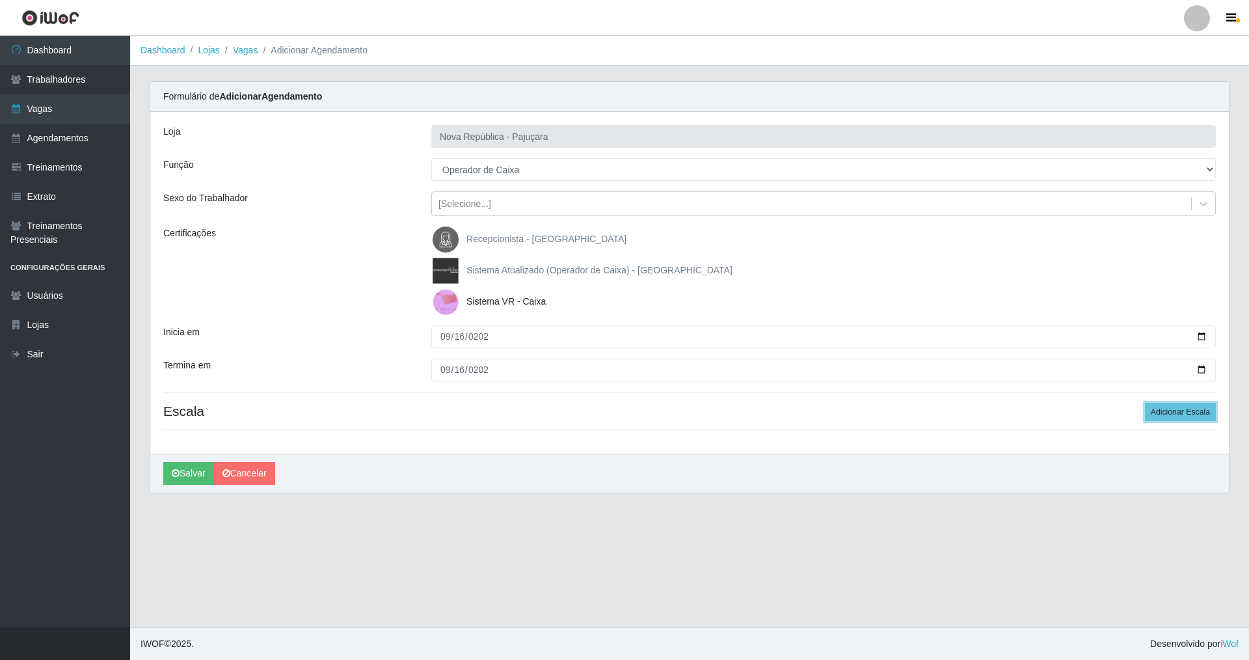
drag, startPoint x: 1172, startPoint y: 408, endPoint x: 826, endPoint y: 394, distance: 345.8
click at [536, 403] on h4 "Escala Adicionar Escala" at bounding box center [689, 411] width 1053 height 16
drag, startPoint x: 1184, startPoint y: 411, endPoint x: 1150, endPoint y: 409, distance: 33.9
click at [536, 410] on button "Adicionar Escala" at bounding box center [1180, 412] width 71 height 18
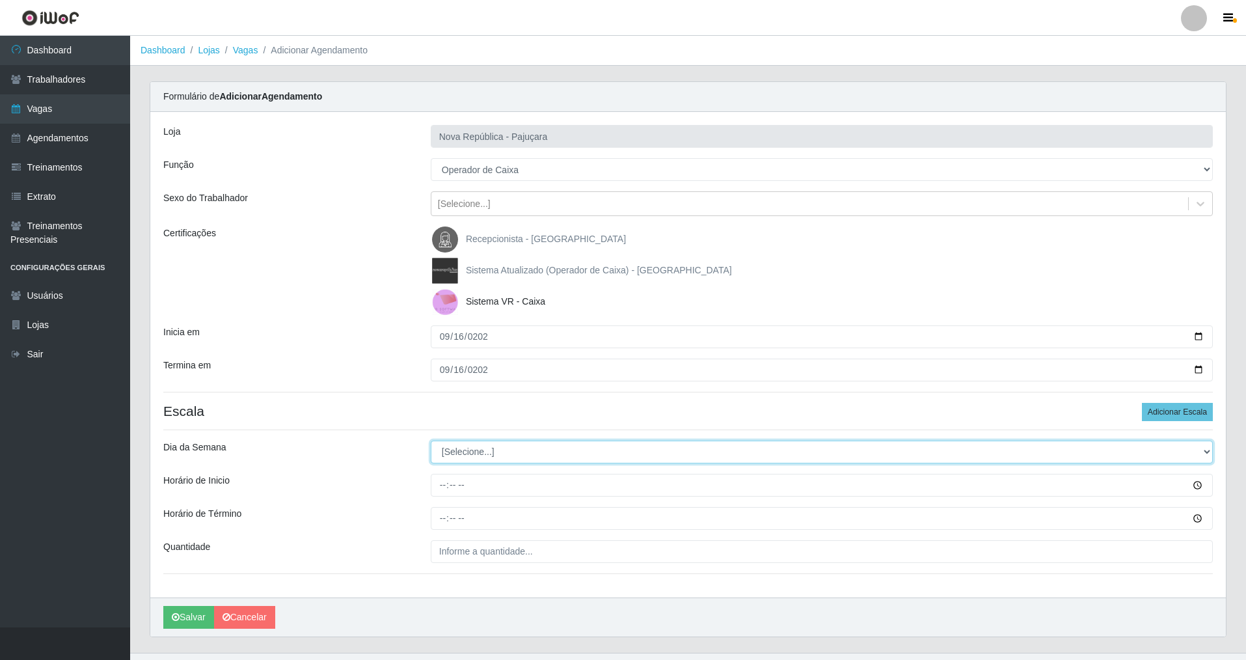
drag, startPoint x: 1206, startPoint y: 446, endPoint x: 811, endPoint y: 454, distance: 395.1
click at [536, 446] on select "[Selecione...] Segunda Terça Quarta Quinta Sexta Sábado Domingo" at bounding box center [822, 452] width 782 height 23
select select "2"
click at [431, 441] on select "[Selecione...] Segunda Terça Quarta Quinta Sexta Sábado Domingo" at bounding box center [822, 452] width 782 height 23
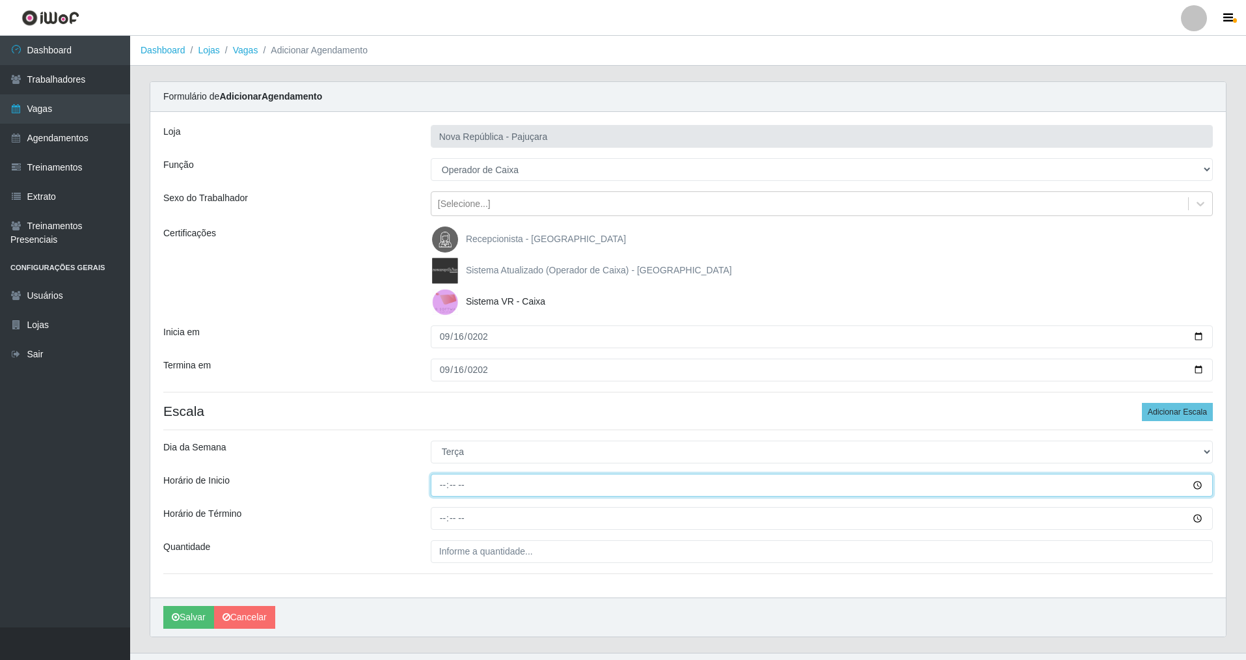
click at [441, 474] on input "Horário de Inicio" at bounding box center [822, 485] width 782 height 23
type input "07:00"
click at [446, 474] on input "Horário de Término" at bounding box center [822, 518] width 782 height 23
type input "13:00"
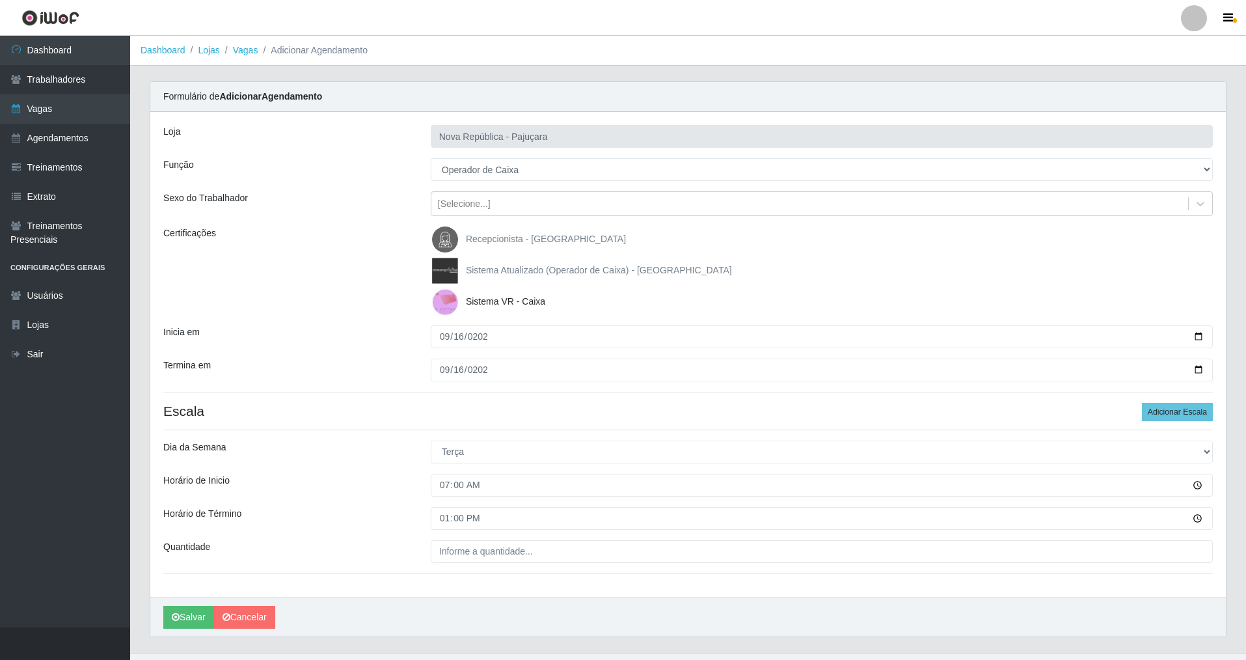
click at [448, 474] on div "Loja Nova República - Pajuçara Função [Selecione...] Balconista Operador de Cai…" at bounding box center [688, 354] width 1076 height 485
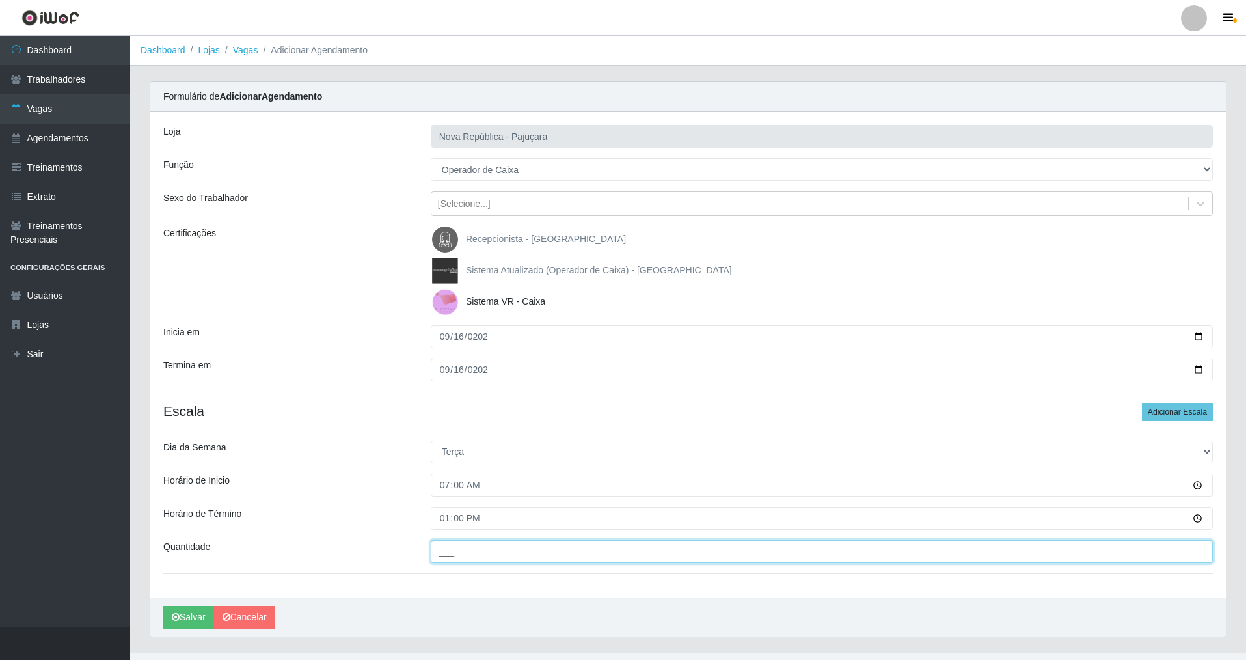
click at [442, 474] on input "___" at bounding box center [822, 551] width 782 height 23
type input "1__"
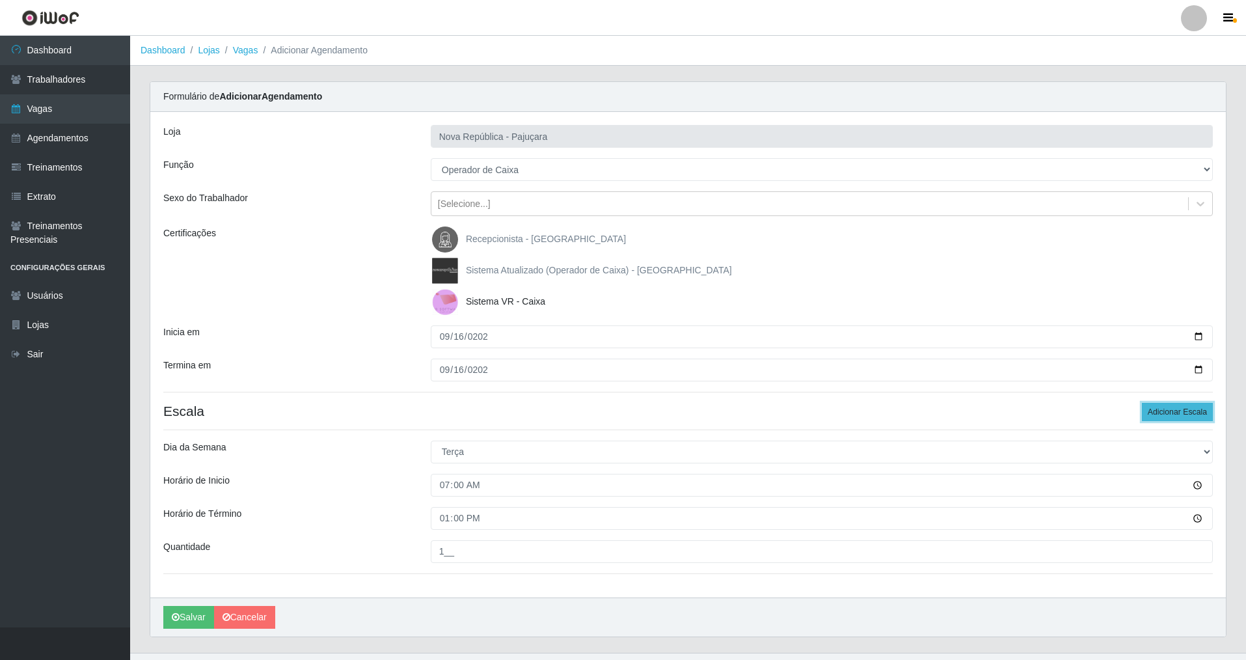
click at [536, 411] on button "Adicionar Escala" at bounding box center [1177, 412] width 71 height 18
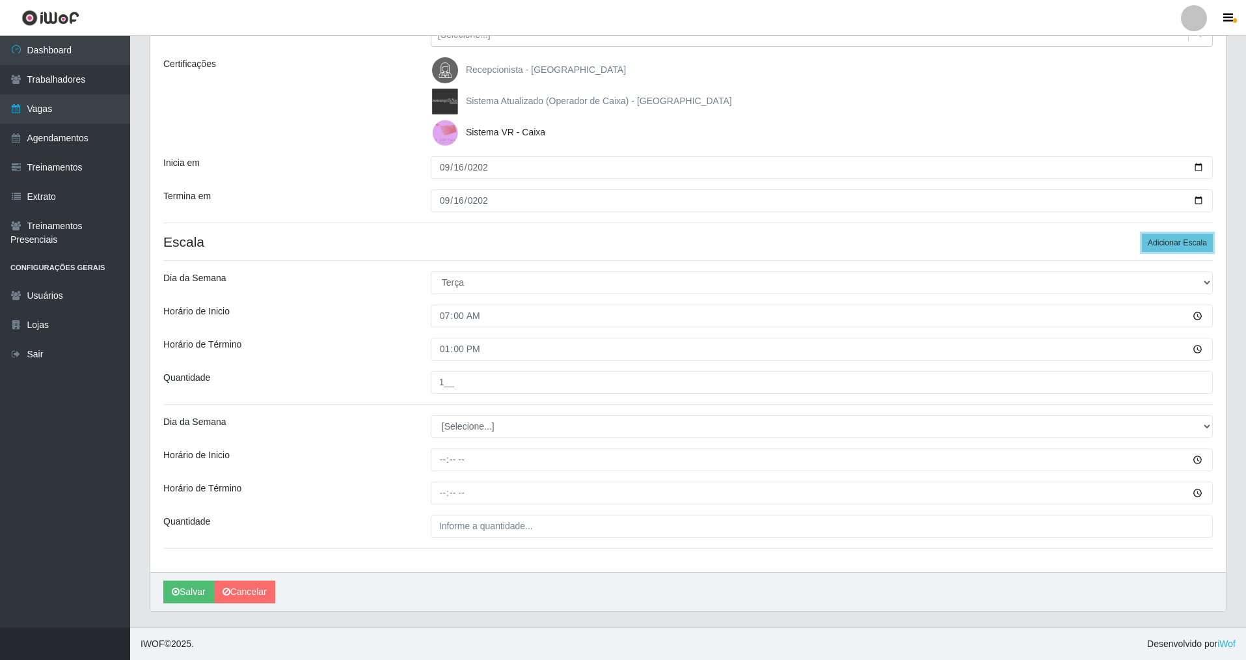
scroll to position [163, 0]
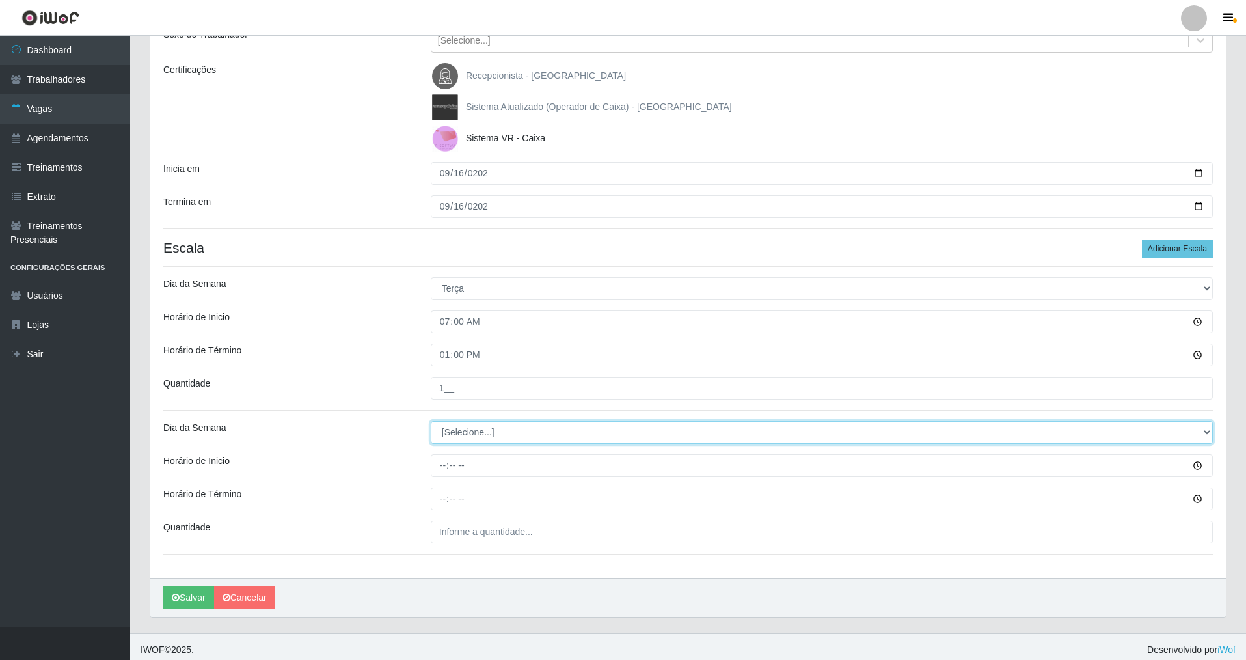
drag, startPoint x: 1201, startPoint y: 428, endPoint x: 1182, endPoint y: 428, distance: 18.9
click at [536, 428] on select "[Selecione...] Segunda Terça Quarta Quinta Sexta Sábado Domingo" at bounding box center [822, 432] width 782 height 23
select select "2"
click at [431, 421] on select "[Selecione...] Segunda Terça Quarta Quinta Sexta Sábado Domingo" at bounding box center [822, 432] width 782 height 23
click at [442, 469] on input "Horário de Inicio" at bounding box center [822, 465] width 782 height 23
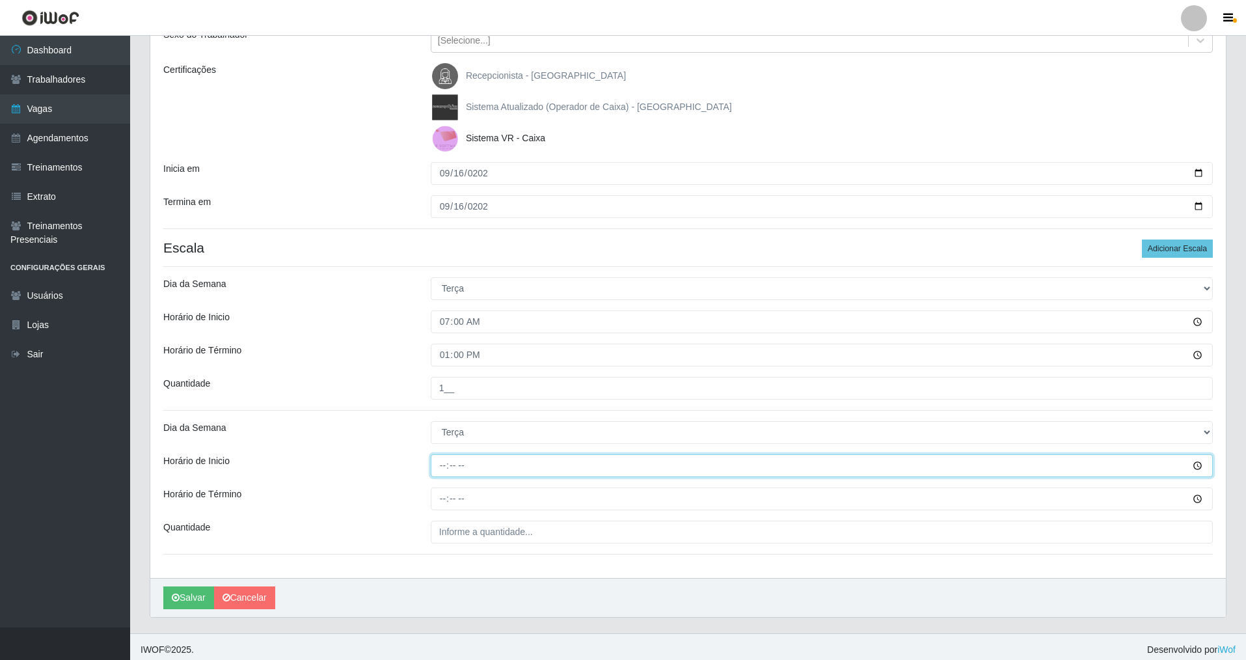
type input "08:00"
click at [443, 474] on input "Horário de Término" at bounding box center [822, 498] width 782 height 23
type input "14:00"
drag, startPoint x: 437, startPoint y: 523, endPoint x: 437, endPoint y: 536, distance: 12.4
click at [437, 474] on input "___" at bounding box center [822, 532] width 782 height 23
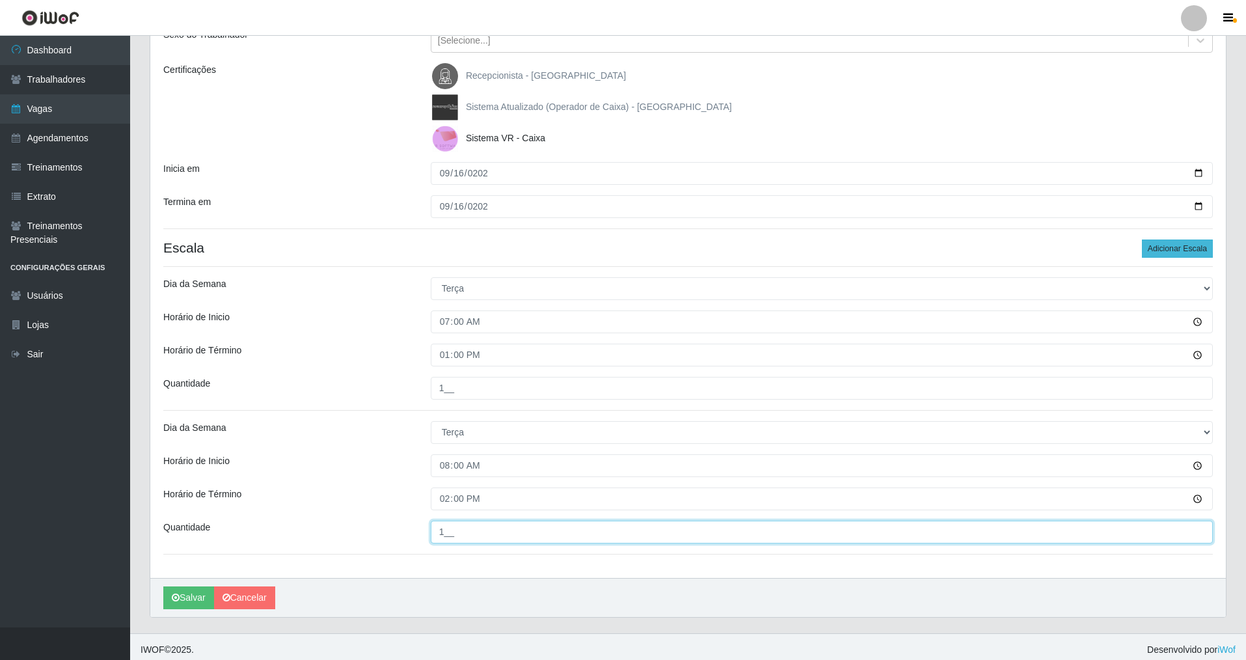
type input "1__"
click at [536, 250] on button "Adicionar Escala" at bounding box center [1177, 248] width 71 height 18
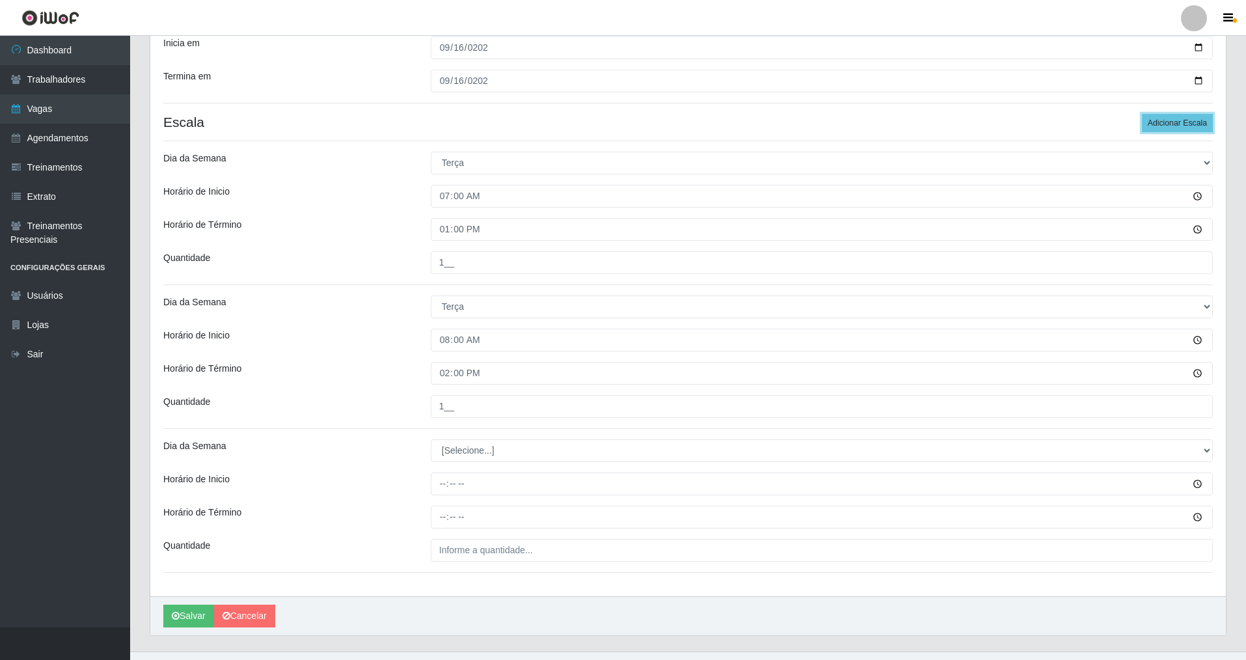
scroll to position [313, 0]
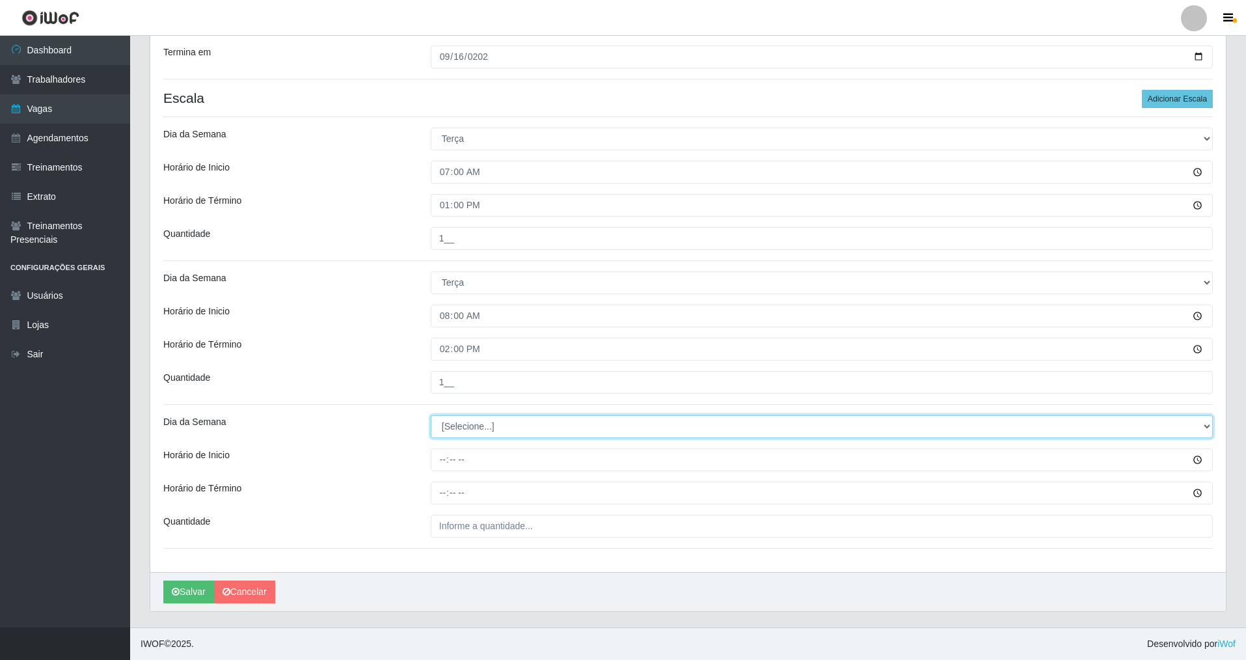
drag, startPoint x: 1203, startPoint y: 426, endPoint x: 1045, endPoint y: 424, distance: 158.1
click at [536, 424] on select "[Selecione...] Segunda Terça Quarta Quinta Sexta Sábado Domingo" at bounding box center [822, 426] width 782 height 23
select select "2"
click at [431, 415] on select "[Selecione...] Segunda Terça Quarta Quinta Sexta Sábado Domingo" at bounding box center [822, 426] width 782 height 23
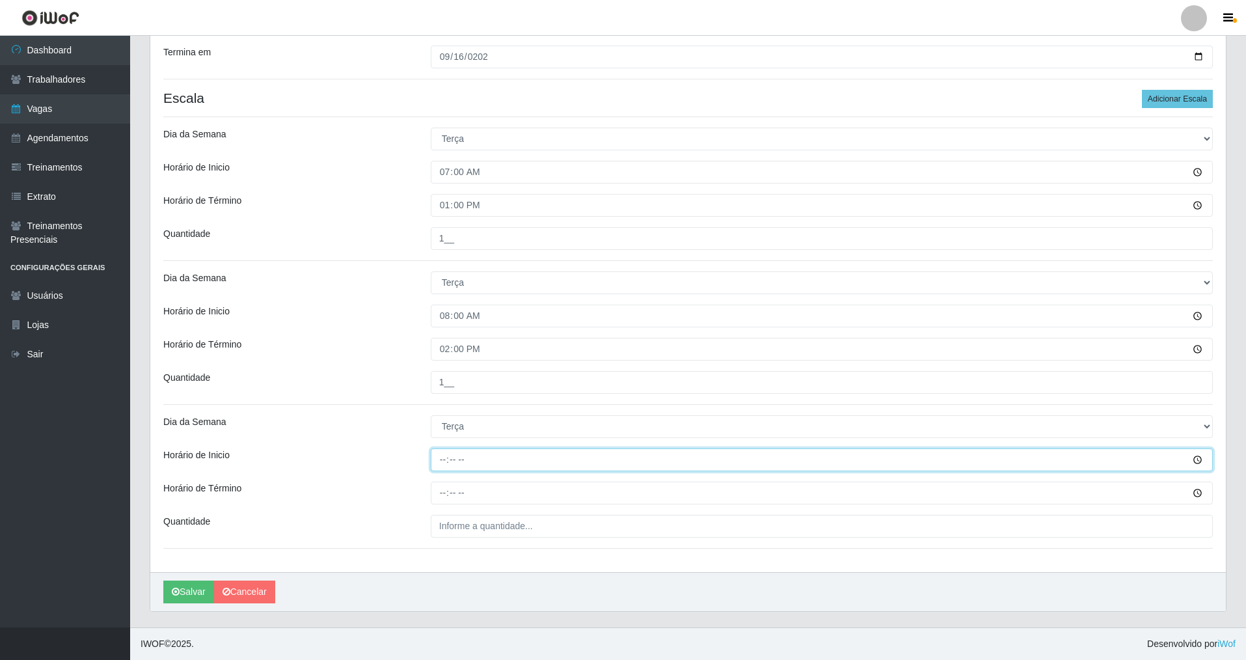
click at [446, 463] on input "Horário de Inicio" at bounding box center [822, 459] width 782 height 23
type input "15:00"
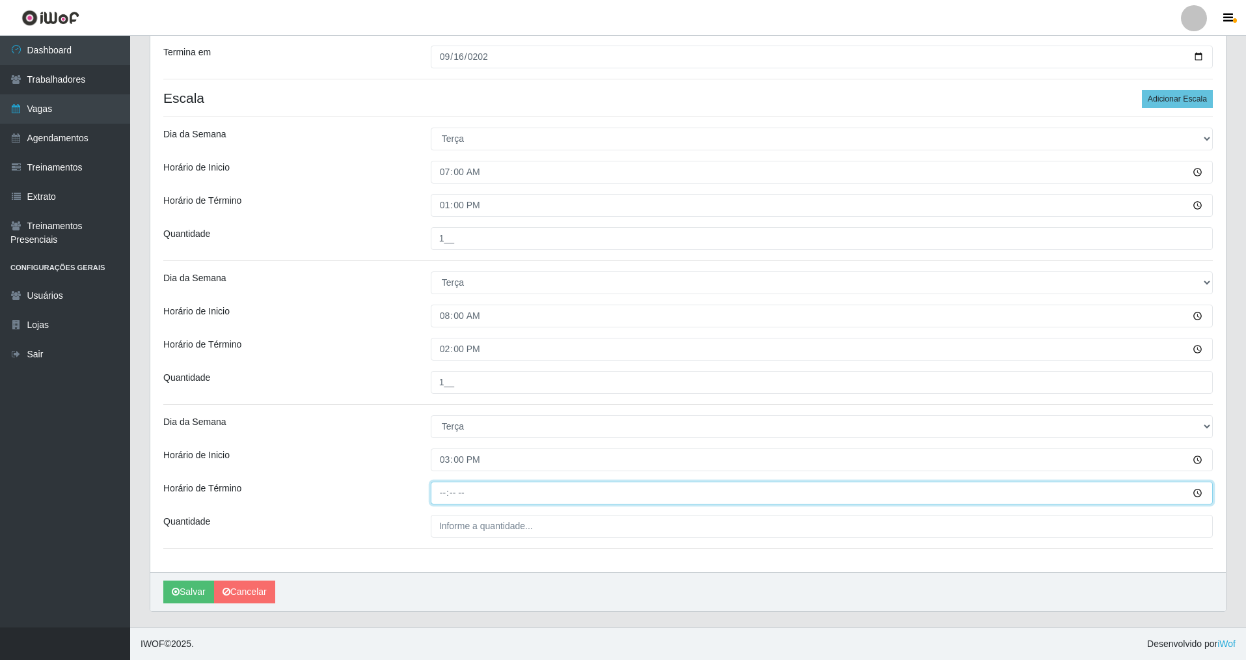
click at [448, 474] on input "Horário de Término" at bounding box center [822, 493] width 782 height 23
type input "21:00"
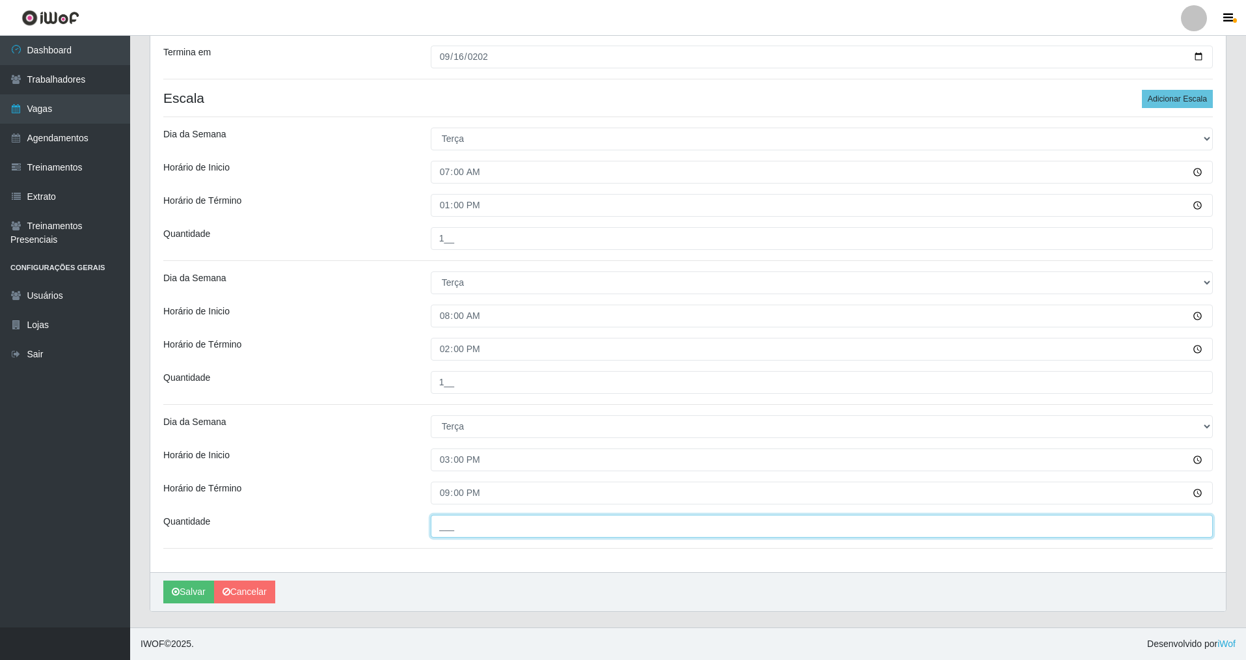
click at [441, 474] on input "___" at bounding box center [822, 526] width 782 height 23
type input "1__"
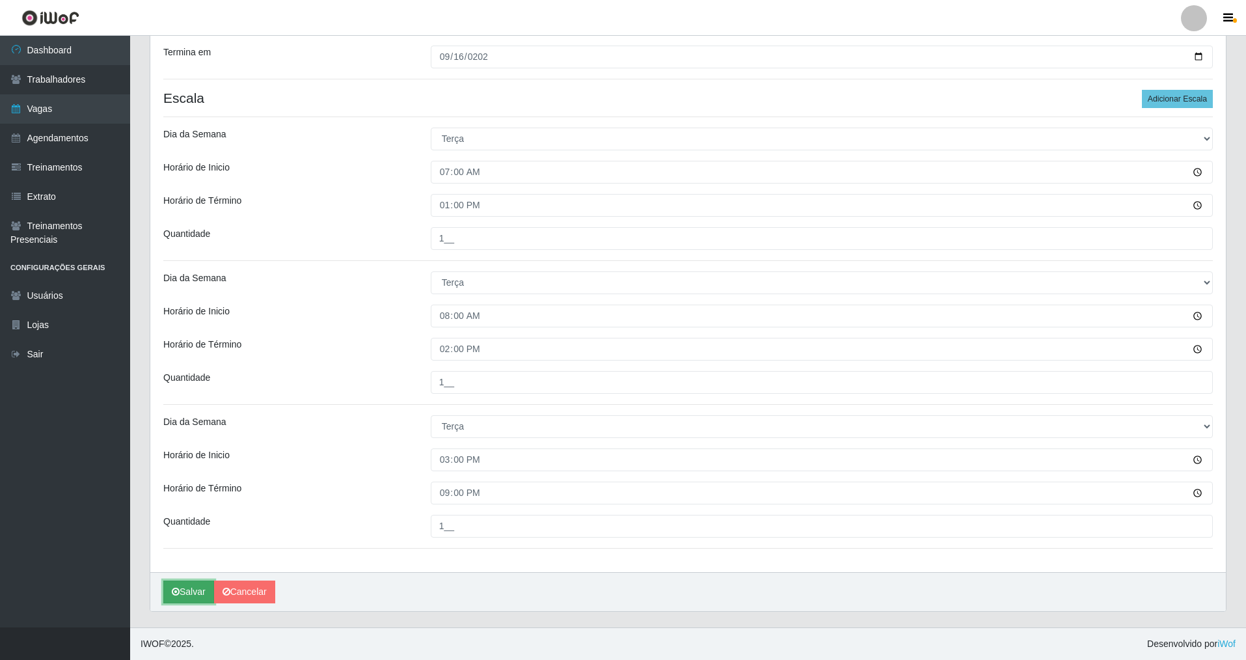
click at [189, 474] on button "Salvar" at bounding box center [188, 591] width 51 height 23
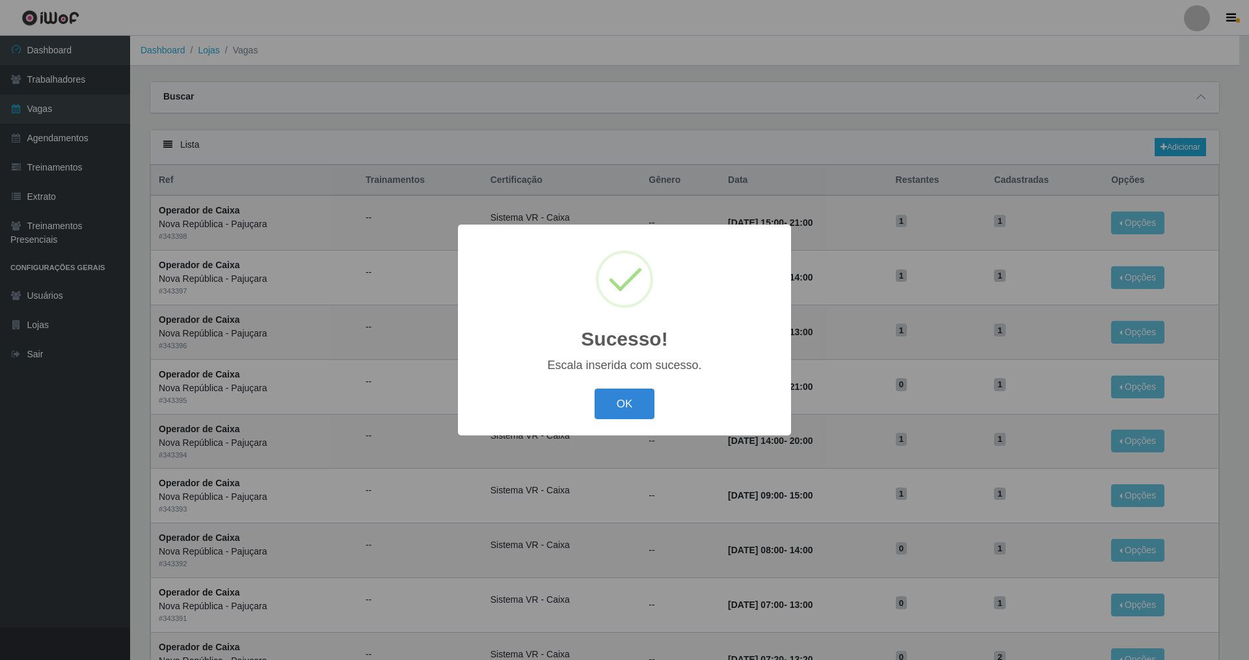
drag, startPoint x: 624, startPoint y: 409, endPoint x: 504, endPoint y: 239, distance: 207.8
click at [536, 406] on button "OK" at bounding box center [625, 403] width 61 height 31
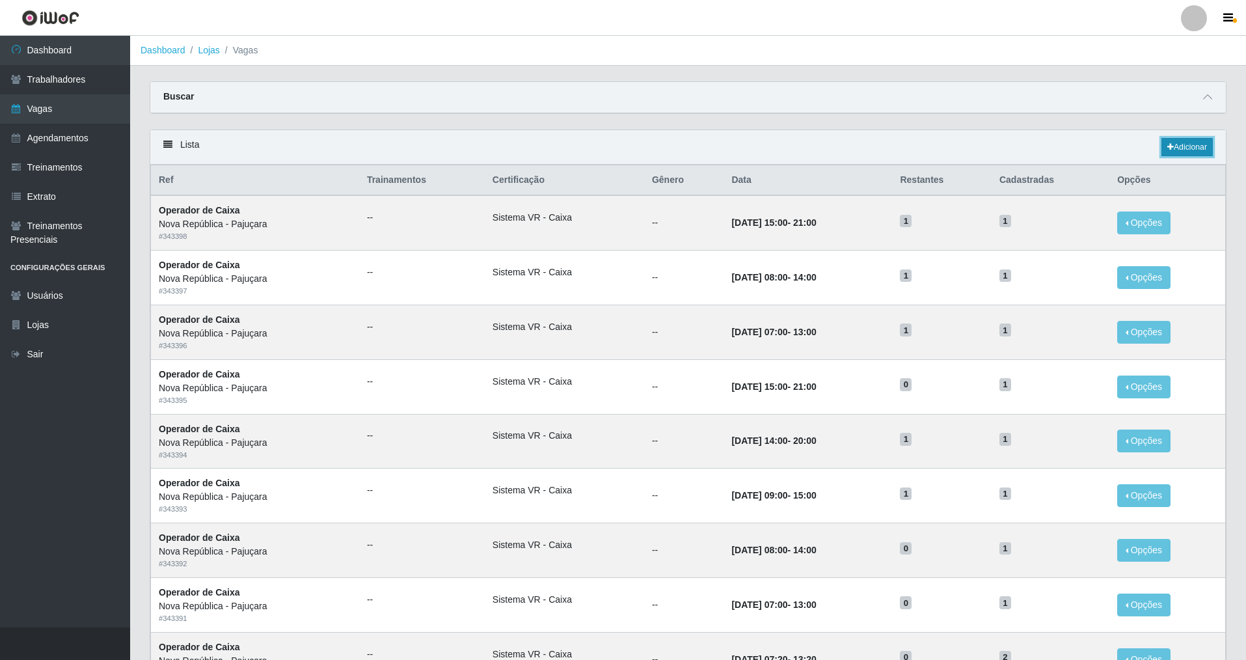
click at [536, 144] on link "Adicionar" at bounding box center [1187, 147] width 51 height 18
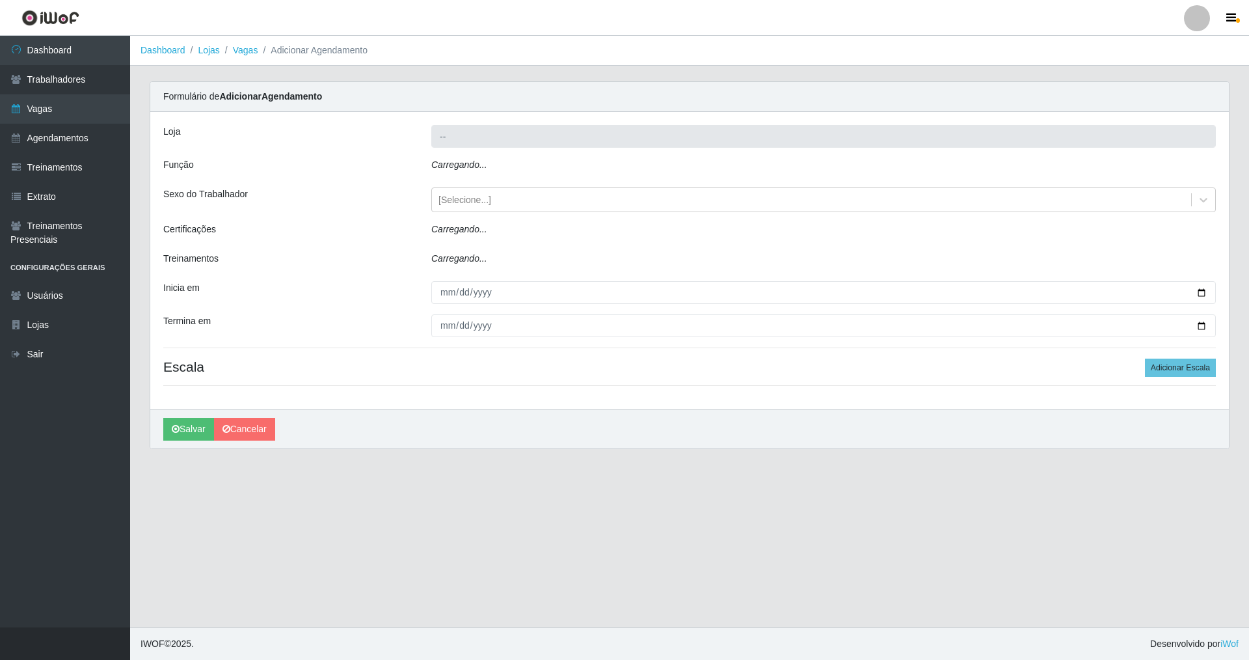
type input "Nova República - Pajuçara"
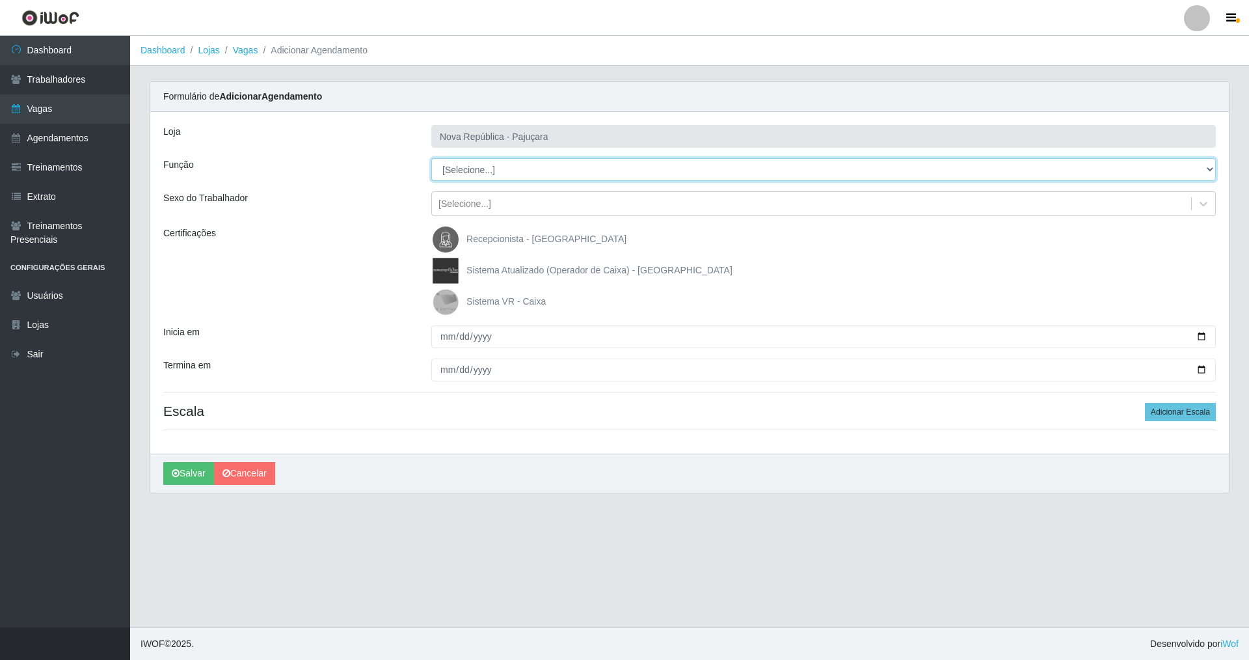
drag, startPoint x: 1212, startPoint y: 166, endPoint x: 1159, endPoint y: 166, distance: 52.7
click at [536, 166] on select "[Selecione...] Balconista Operador de Caixa Repositor" at bounding box center [823, 169] width 785 height 23
select select "22"
click at [431, 158] on select "[Selecione...] Balconista Operador de Caixa Repositor" at bounding box center [823, 169] width 785 height 23
click at [443, 301] on img at bounding box center [448, 302] width 31 height 26
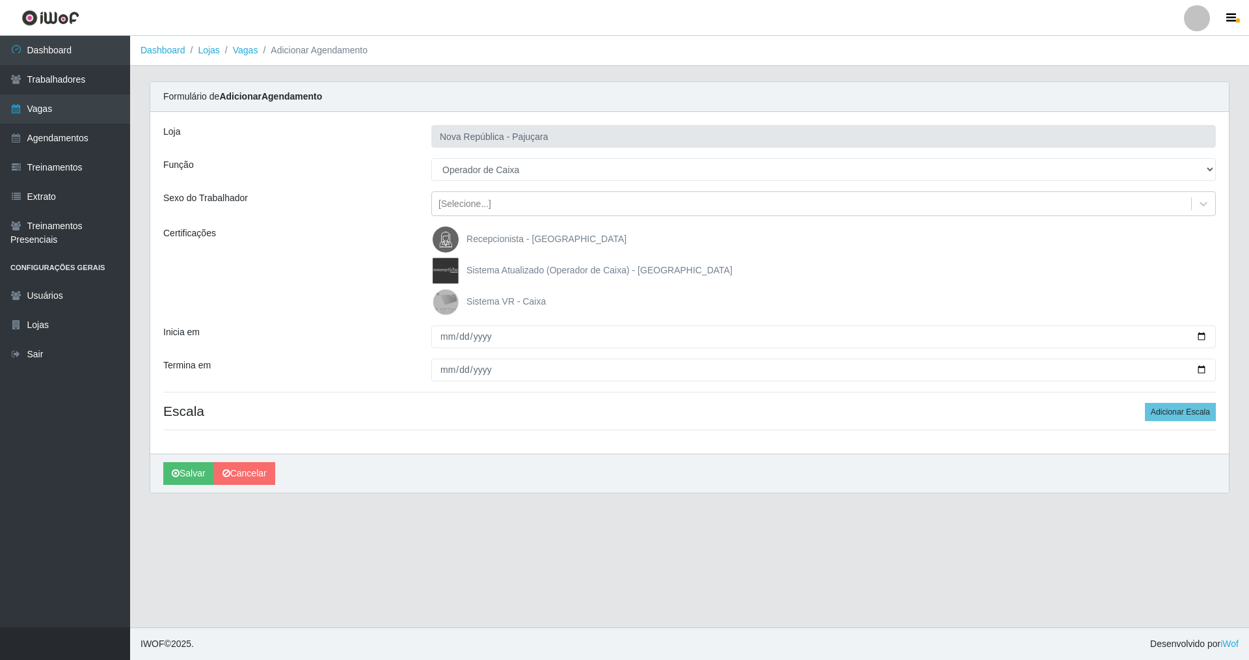
click at [0, 0] on input "Sistema VR - Caixa" at bounding box center [0, 0] width 0 height 0
drag, startPoint x: 441, startPoint y: 338, endPoint x: 434, endPoint y: 352, distance: 15.4
click at [441, 340] on input "Inicia em" at bounding box center [823, 336] width 785 height 23
type input "[DATE]"
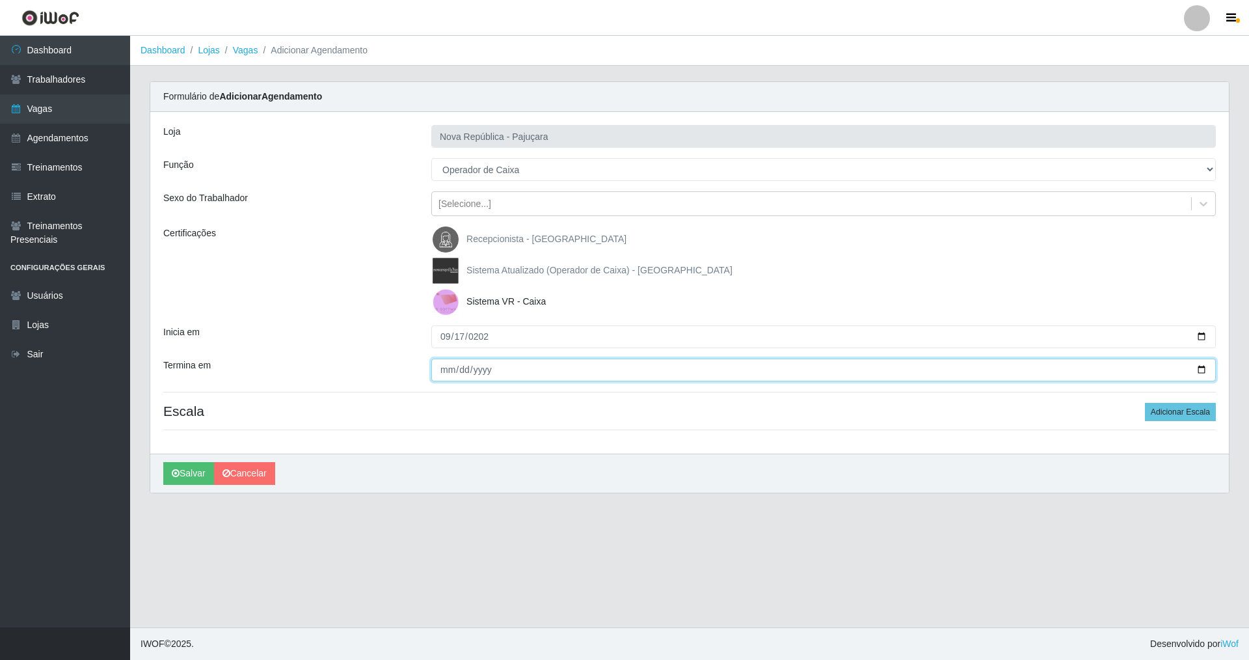
click at [448, 368] on input "Termina em" at bounding box center [823, 370] width 785 height 23
type input "[DATE]"
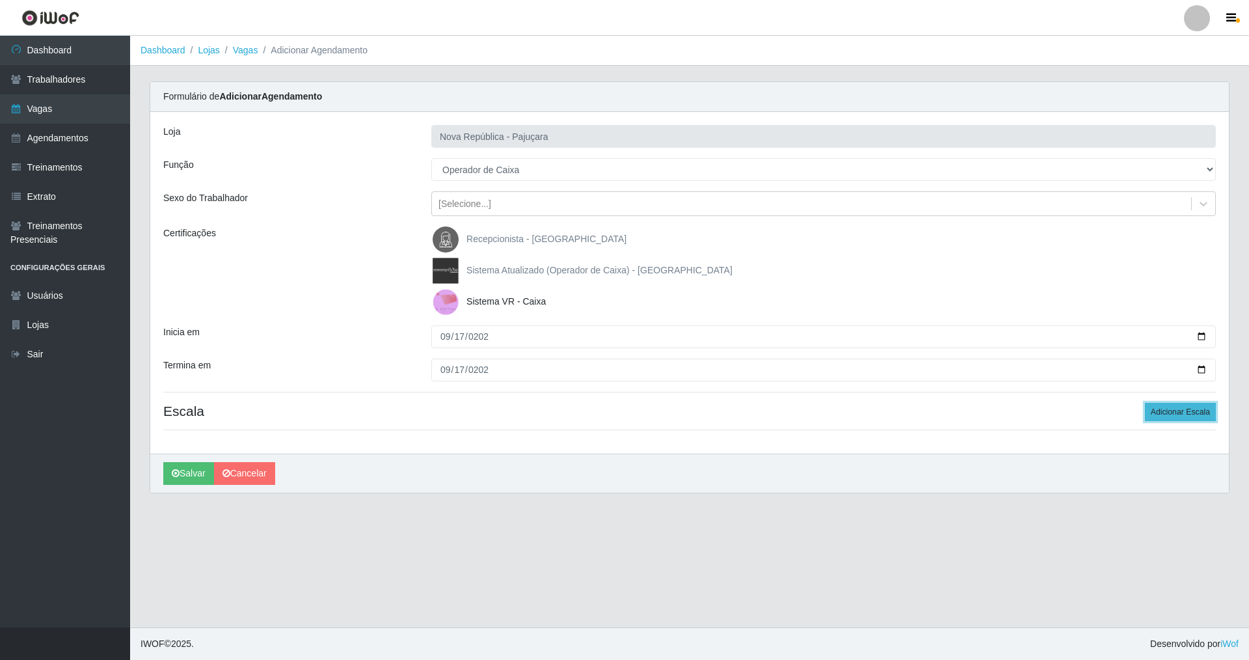
click at [536, 413] on button "Adicionar Escala" at bounding box center [1180, 412] width 71 height 18
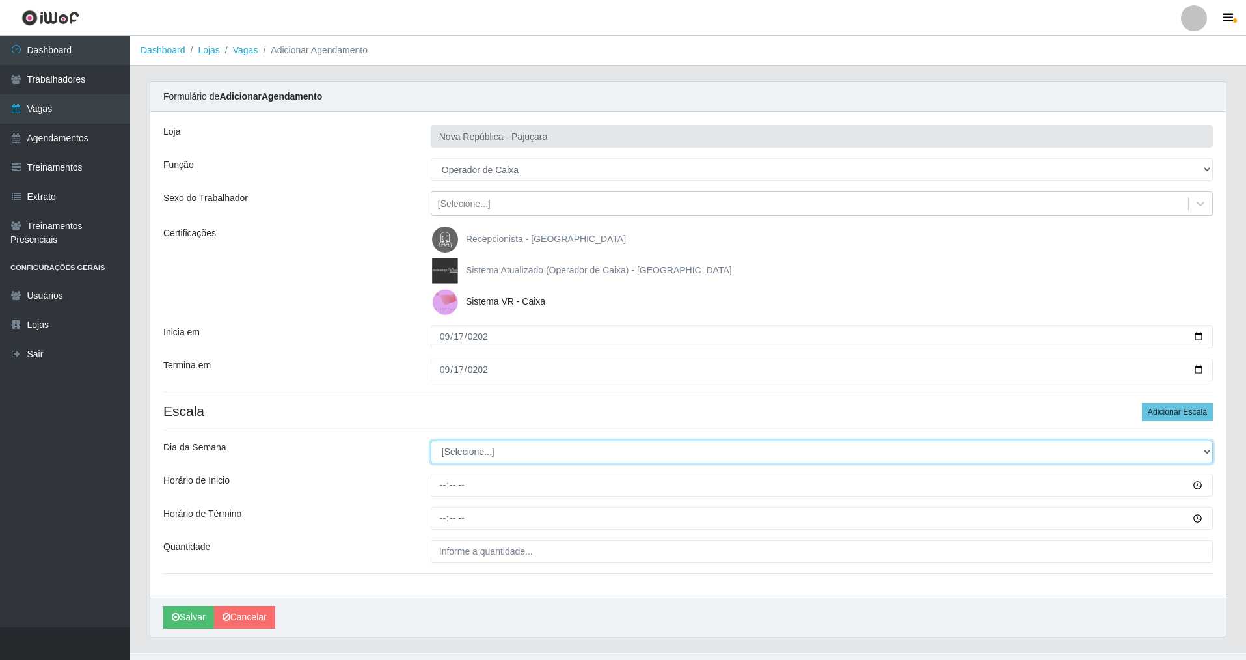
drag, startPoint x: 1204, startPoint y: 446, endPoint x: 1067, endPoint y: 453, distance: 137.5
click at [536, 450] on select "[Selecione...] Segunda Terça Quarta Quinta Sexta Sábado Domingo" at bounding box center [822, 452] width 782 height 23
select select "3"
click at [431, 441] on select "[Selecione...] Segunda Terça Quarta Quinta Sexta Sábado Domingo" at bounding box center [822, 452] width 782 height 23
click at [434, 474] on input "Horário de Inicio" at bounding box center [822, 485] width 782 height 23
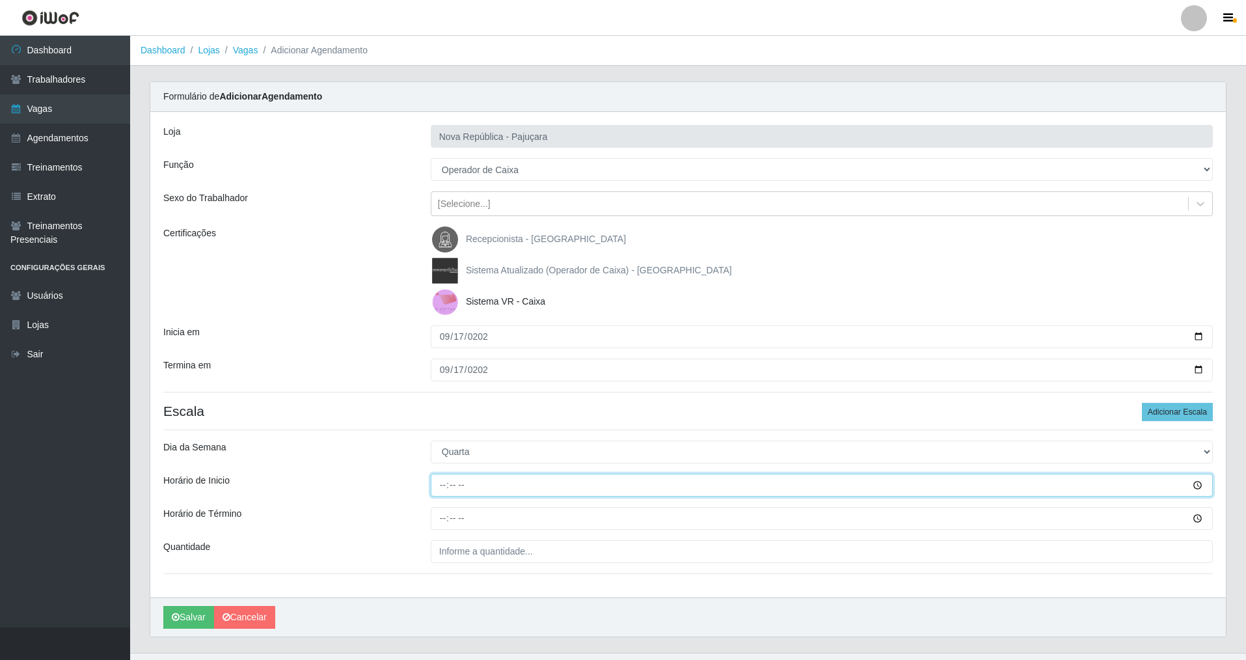
type input "07:00"
click at [435, 474] on input "Horário de Término" at bounding box center [822, 518] width 782 height 23
type input "13:00"
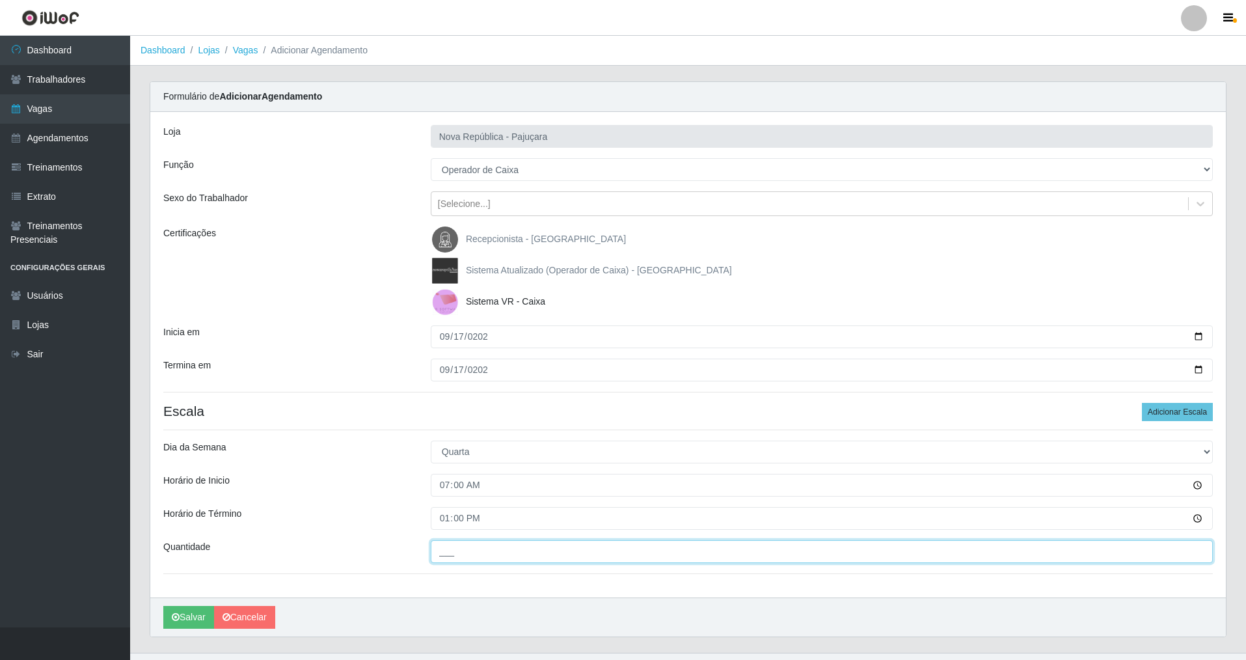
click at [446, 474] on input "___" at bounding box center [822, 551] width 782 height 23
type input "1__"
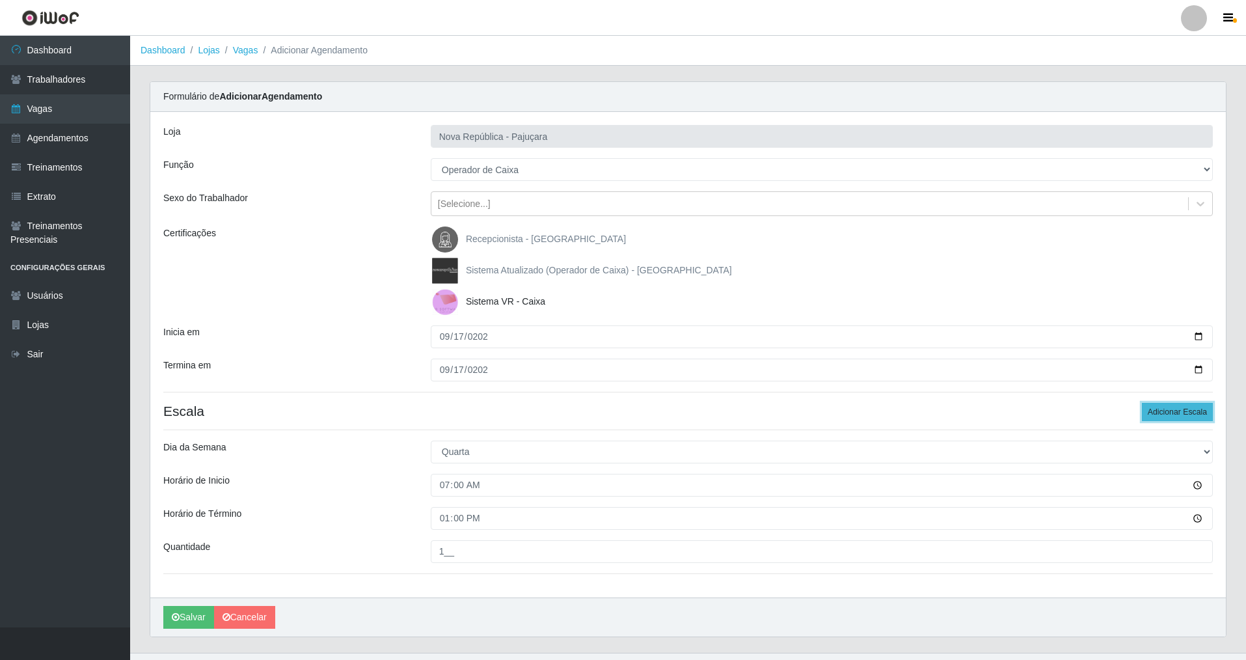
drag, startPoint x: 1184, startPoint y: 408, endPoint x: 1249, endPoint y: 431, distance: 69.2
click at [536, 409] on button "Adicionar Escala" at bounding box center [1177, 412] width 71 height 18
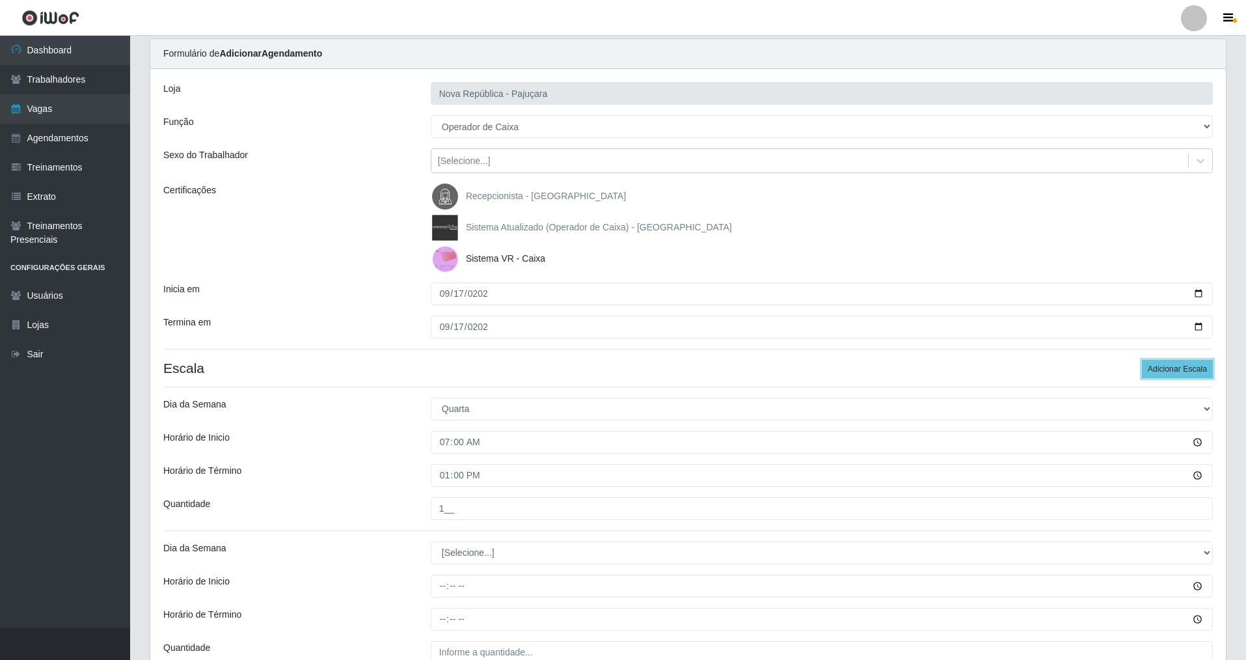
scroll to position [47, 0]
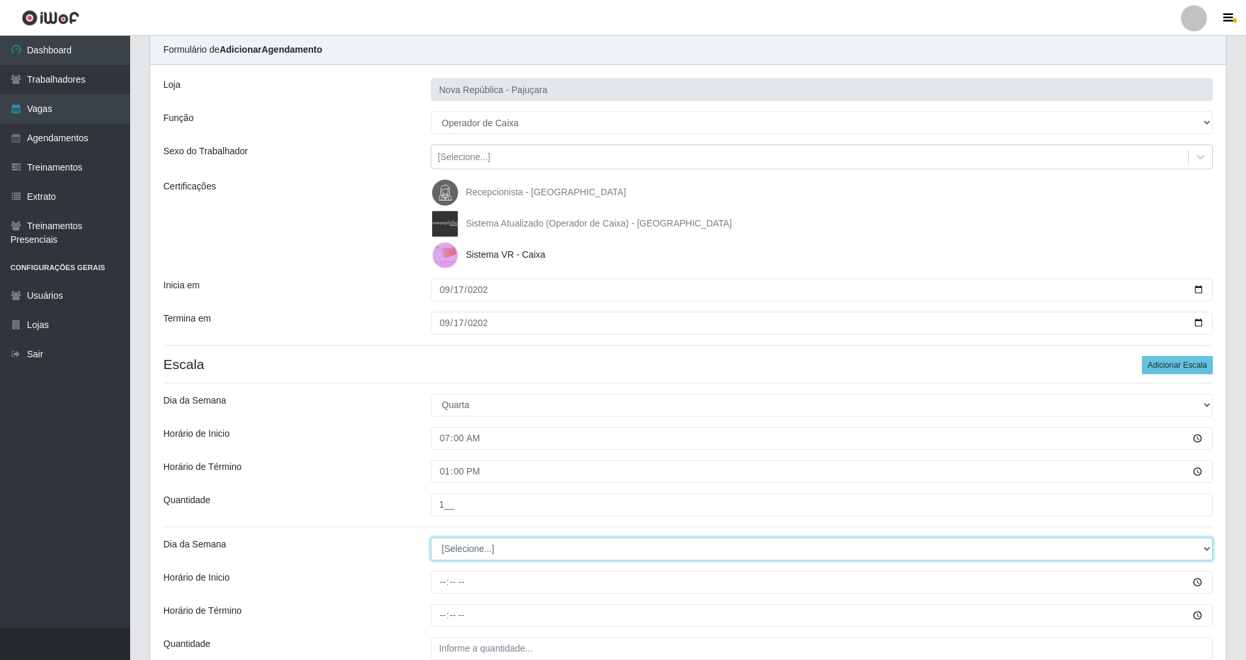
drag, startPoint x: 1207, startPoint y: 543, endPoint x: 1134, endPoint y: 552, distance: 73.4
click at [536, 474] on select "[Selecione...] Segunda Terça Quarta Quinta Sexta Sábado Domingo" at bounding box center [822, 548] width 782 height 23
select select "3"
click at [431, 474] on select "[Selecione...] Segunda Terça Quarta Quinta Sexta Sábado Domingo" at bounding box center [822, 548] width 782 height 23
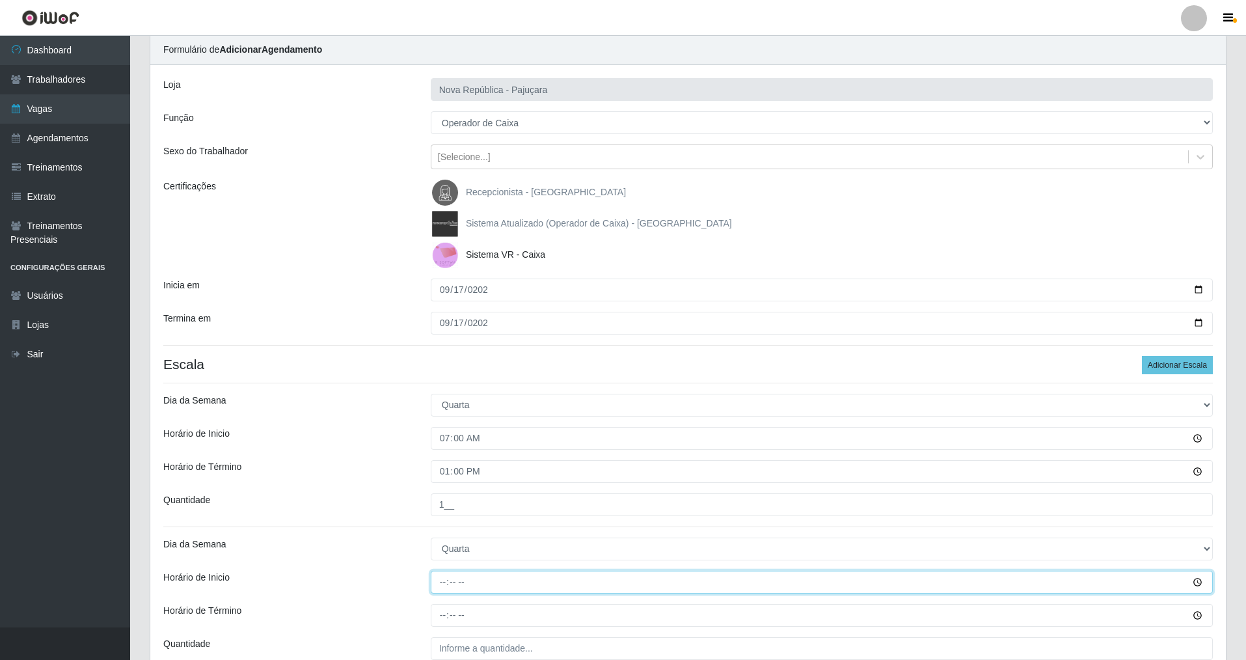
click at [433, 474] on input "Horário de Inicio" at bounding box center [822, 582] width 782 height 23
type input "08:00"
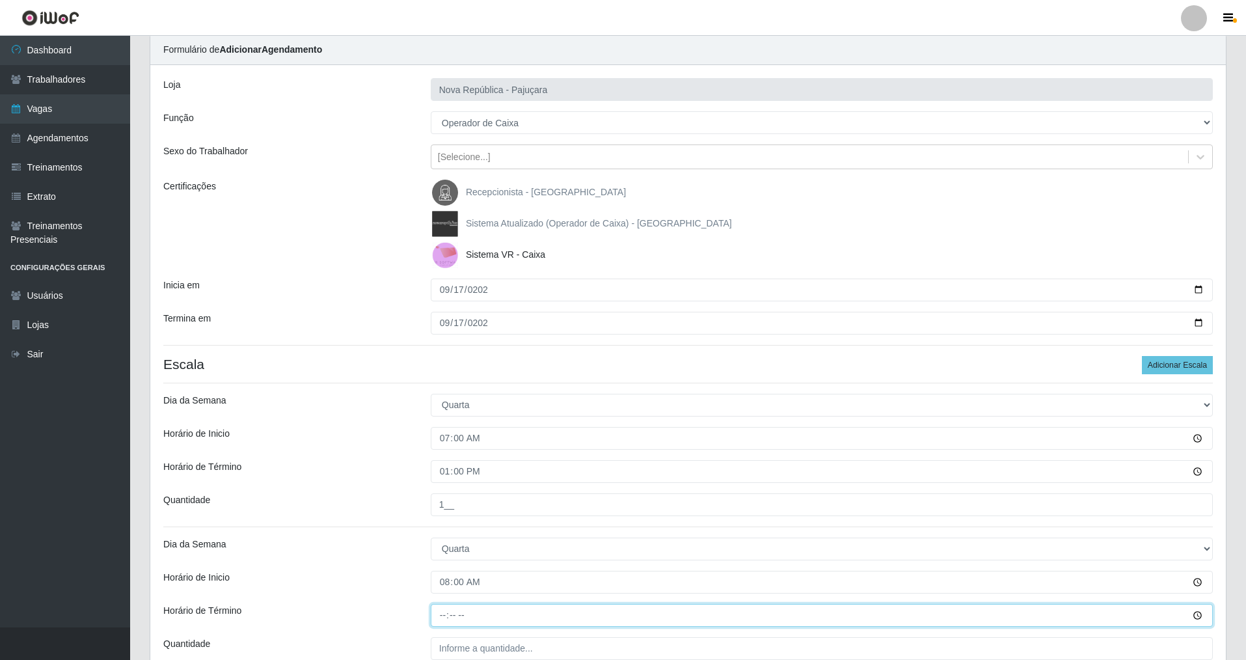
drag, startPoint x: 441, startPoint y: 620, endPoint x: 446, endPoint y: 614, distance: 8.3
click at [445, 474] on input "Horário de Término" at bounding box center [822, 615] width 782 height 23
type input "14:00"
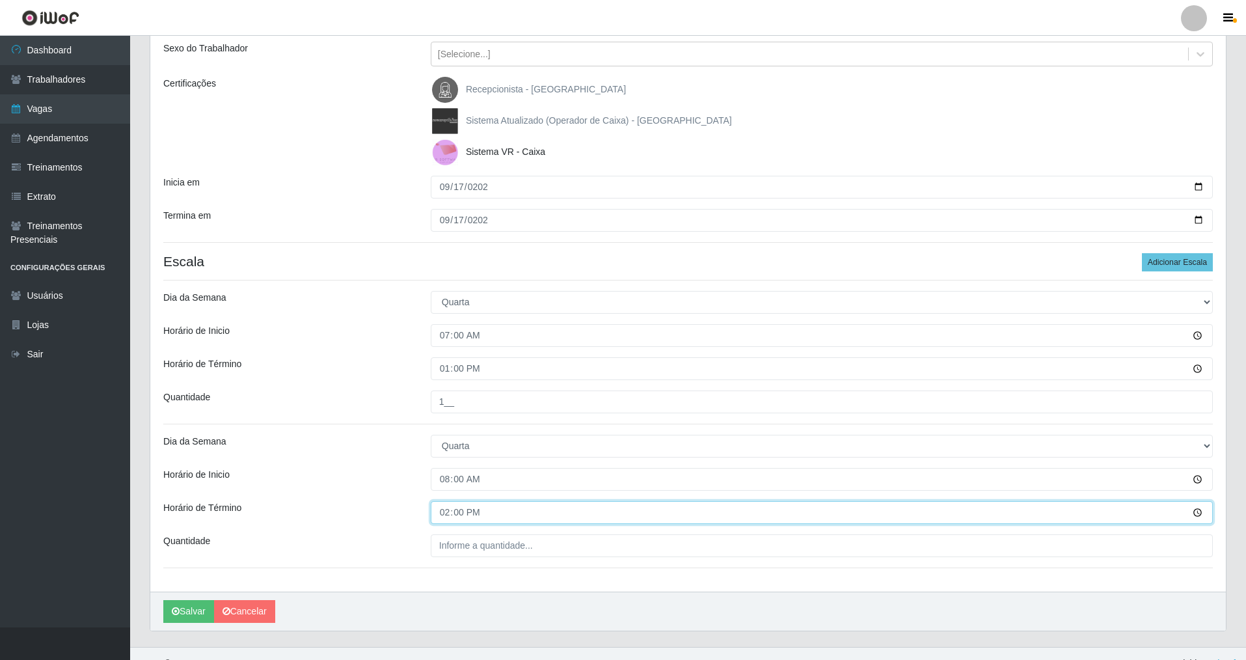
scroll to position [169, 0]
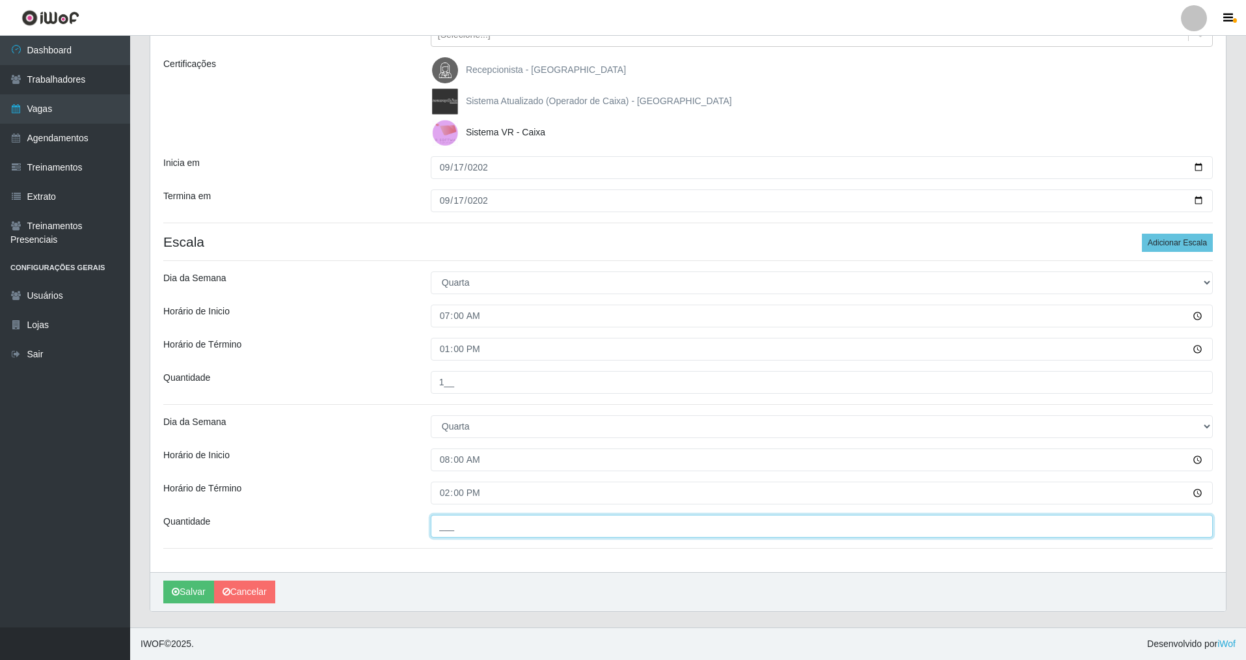
click at [435, 474] on input "___" at bounding box center [822, 526] width 782 height 23
type input "1__"
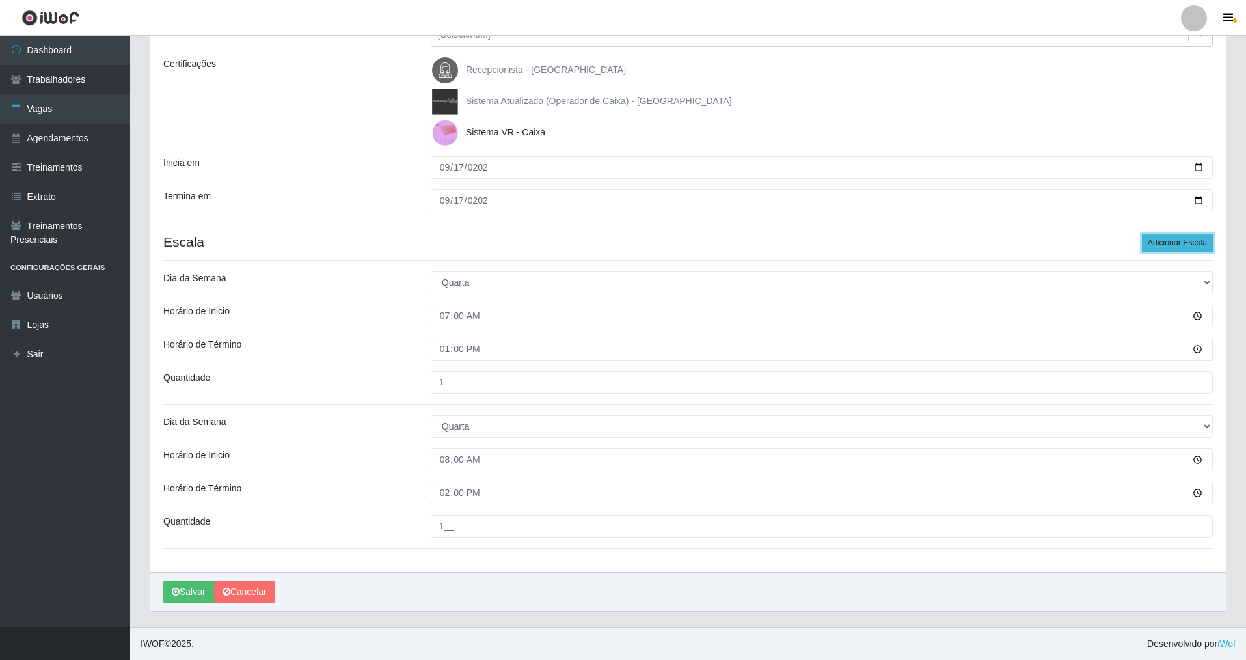
click at [536, 241] on button "Adicionar Escala" at bounding box center [1177, 243] width 71 height 18
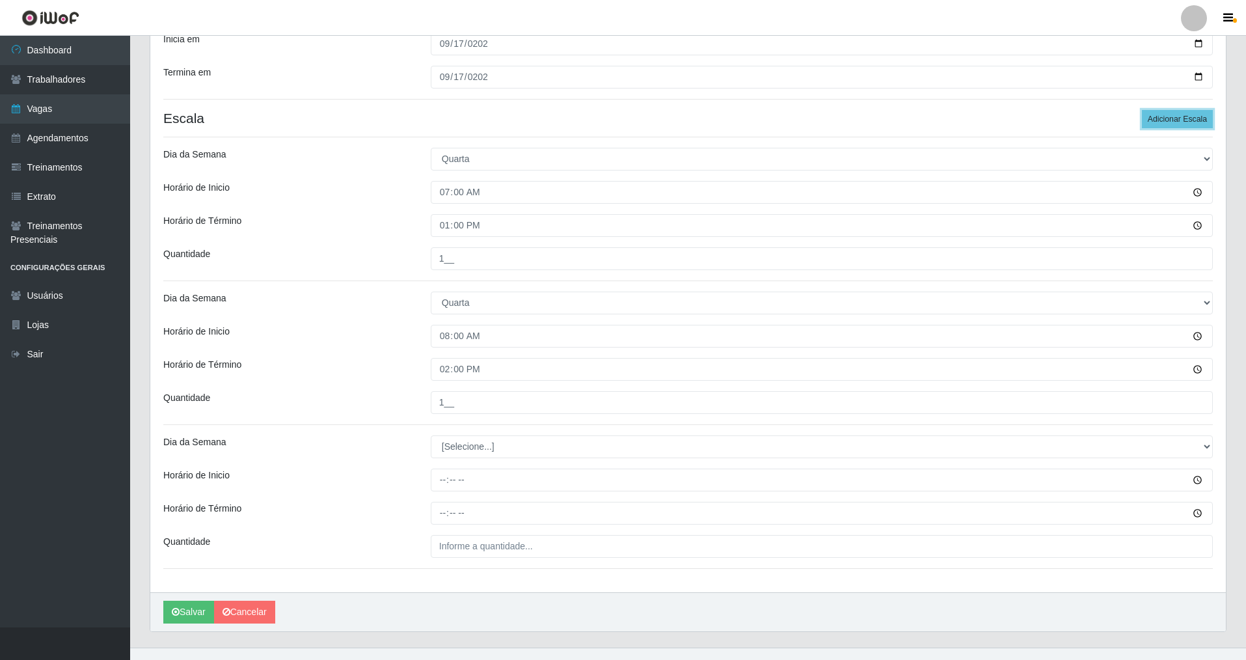
scroll to position [313, 0]
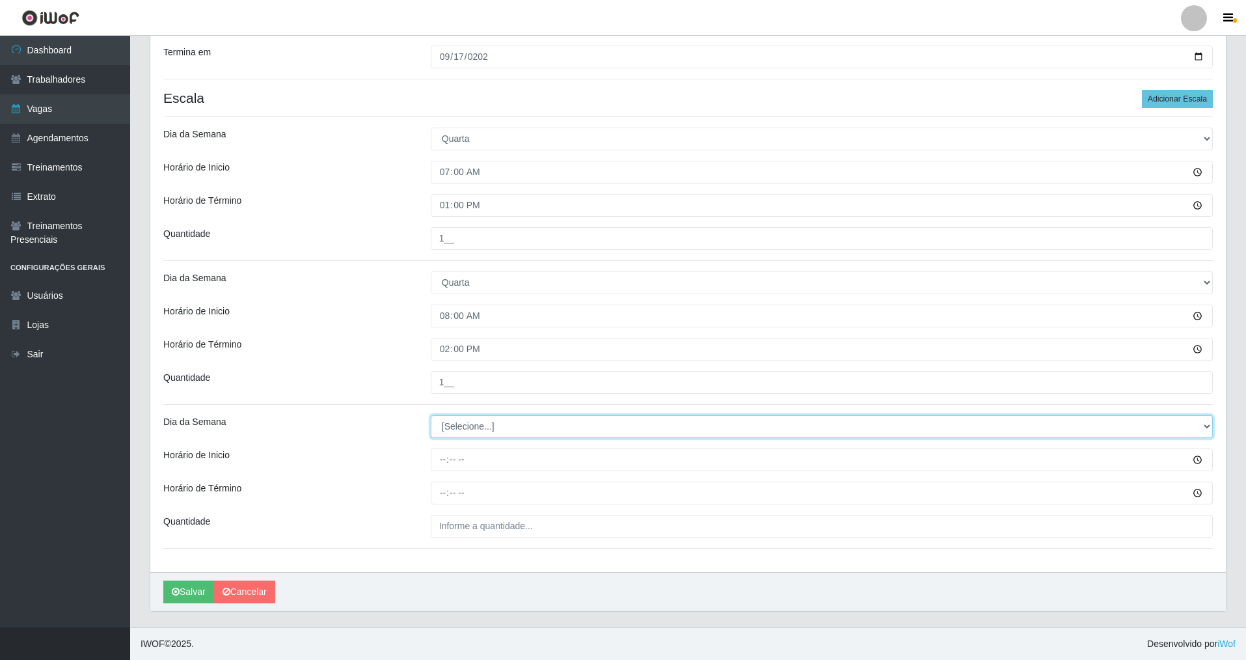
drag, startPoint x: 1205, startPoint y: 428, endPoint x: 1126, endPoint y: 424, distance: 78.8
click at [536, 424] on select "[Selecione...] Segunda Terça Quarta Quinta Sexta Sábado Domingo" at bounding box center [822, 426] width 782 height 23
select select "3"
click at [431, 415] on select "[Selecione...] Segunda Terça Quarta Quinta Sexta Sábado Domingo" at bounding box center [822, 426] width 782 height 23
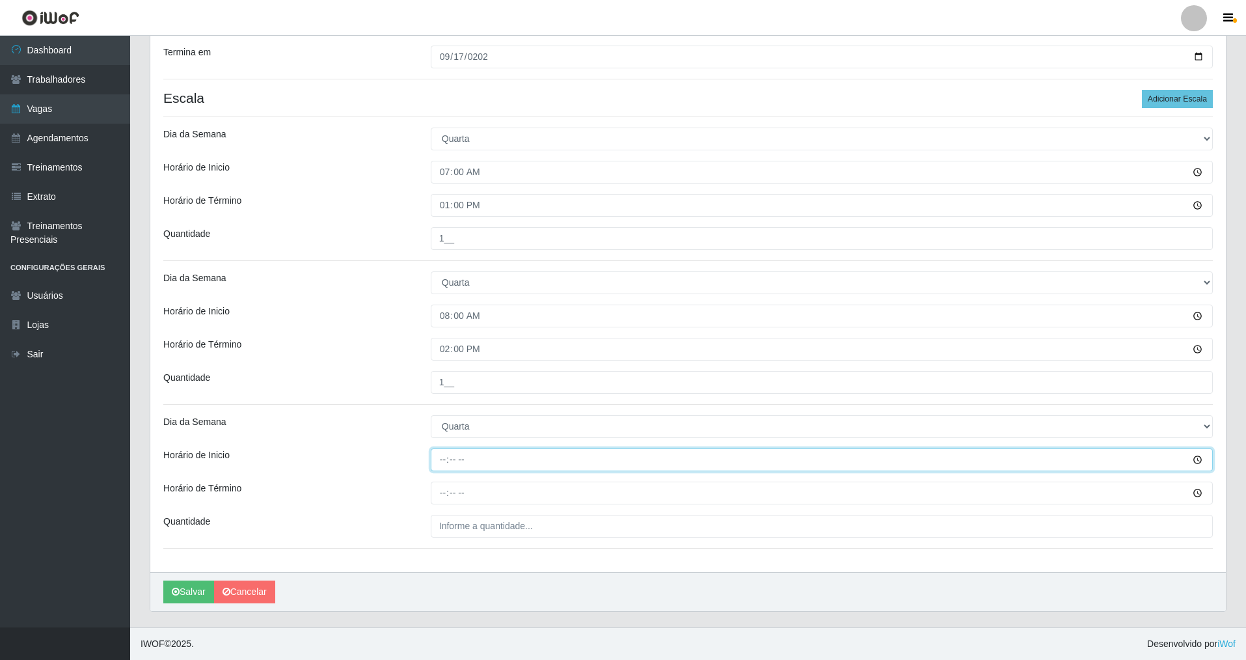
click at [441, 465] on input "Horário de Inicio" at bounding box center [822, 459] width 782 height 23
type input "14:00"
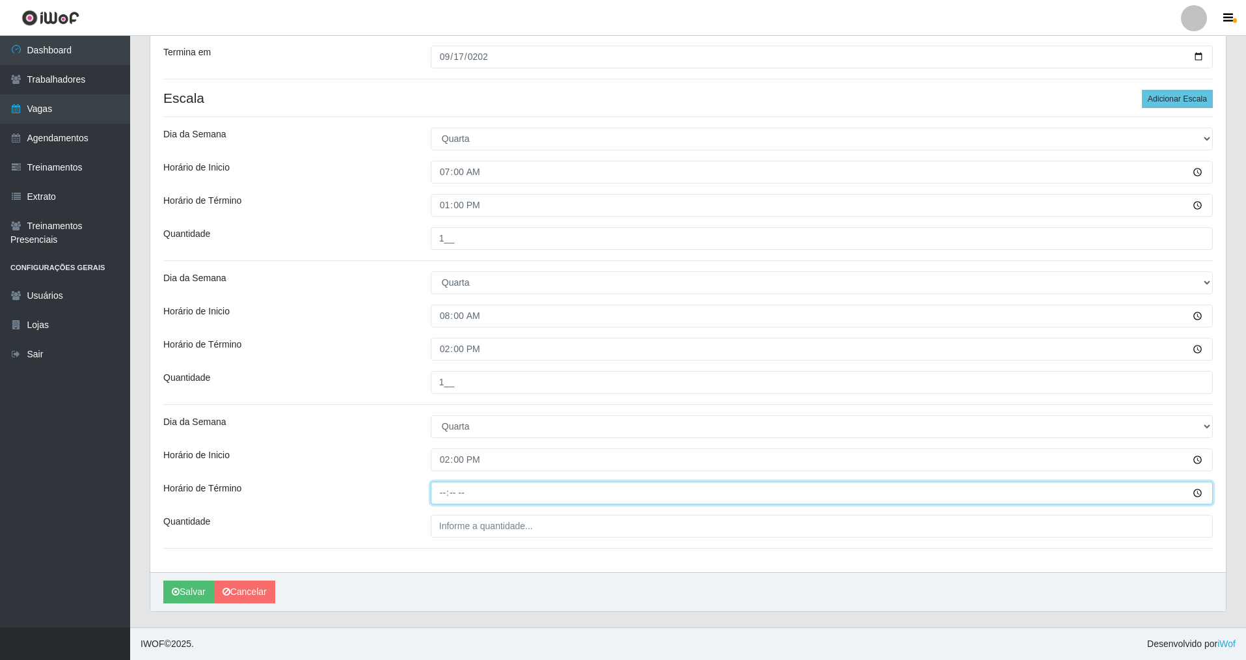
click at [444, 474] on input "Horário de Término" at bounding box center [822, 493] width 782 height 23
type input "20:00"
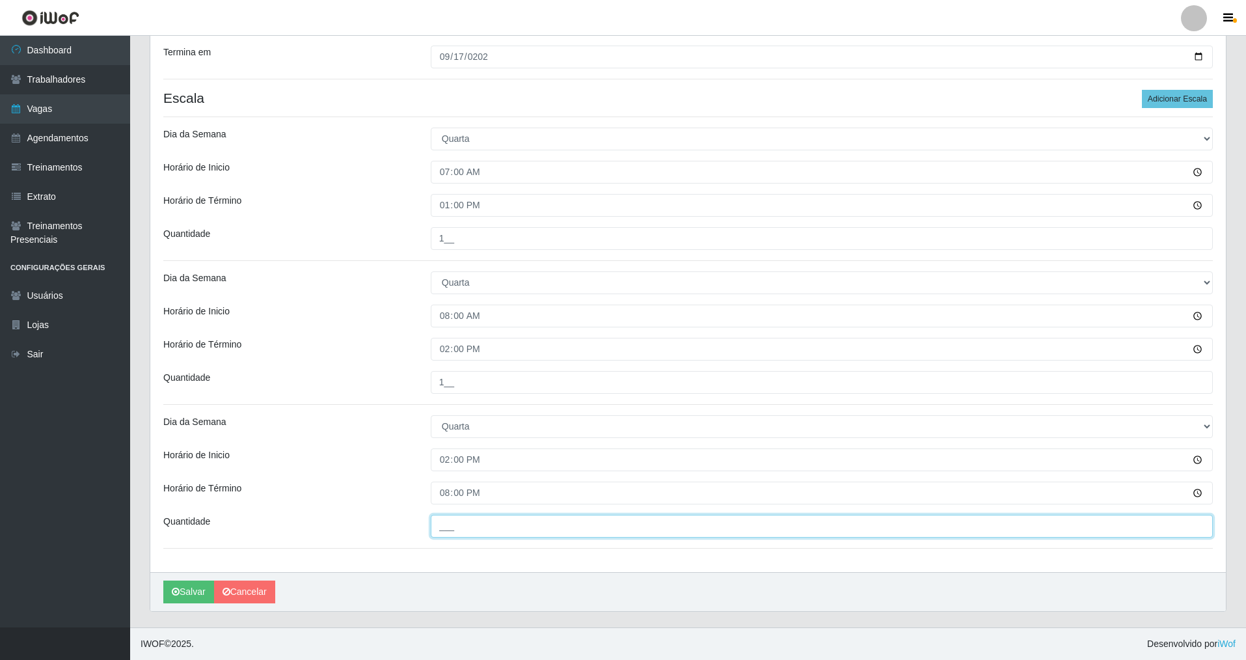
drag, startPoint x: 459, startPoint y: 525, endPoint x: 452, endPoint y: 530, distance: 8.9
click at [453, 474] on input "___" at bounding box center [822, 526] width 782 height 23
type input "1__"
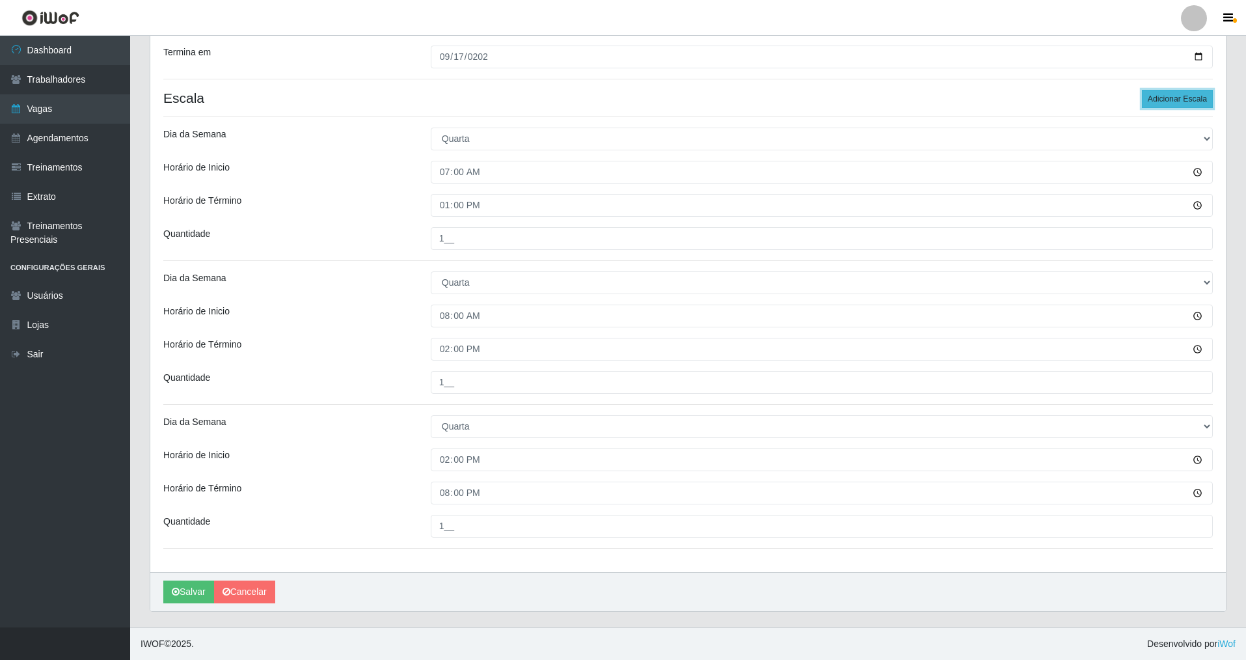
click at [536, 102] on button "Adicionar Escala" at bounding box center [1177, 99] width 71 height 18
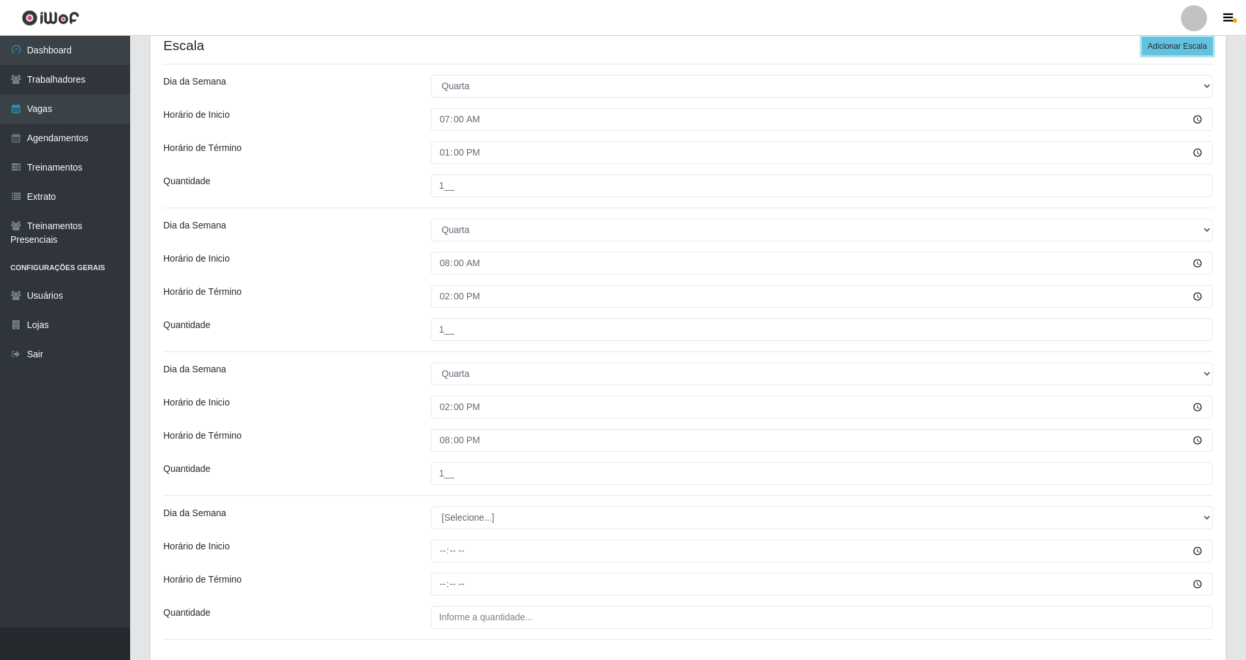
scroll to position [457, 0]
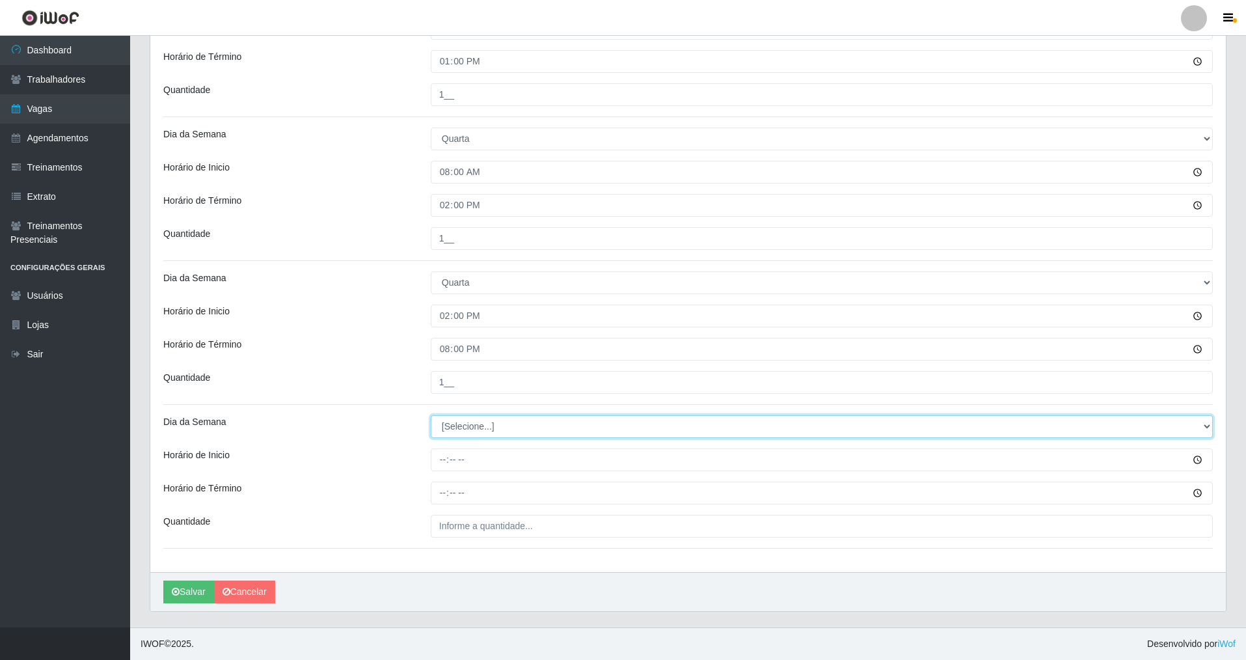
drag, startPoint x: 1202, startPoint y: 425, endPoint x: 1167, endPoint y: 426, distance: 34.5
click at [536, 426] on select "[Selecione...] Segunda Terça Quarta Quinta Sexta Sábado Domingo" at bounding box center [822, 426] width 782 height 23
select select "3"
click at [431, 415] on select "[Selecione...] Segunda Terça Quarta Quinta Sexta Sábado Domingo" at bounding box center [822, 426] width 782 height 23
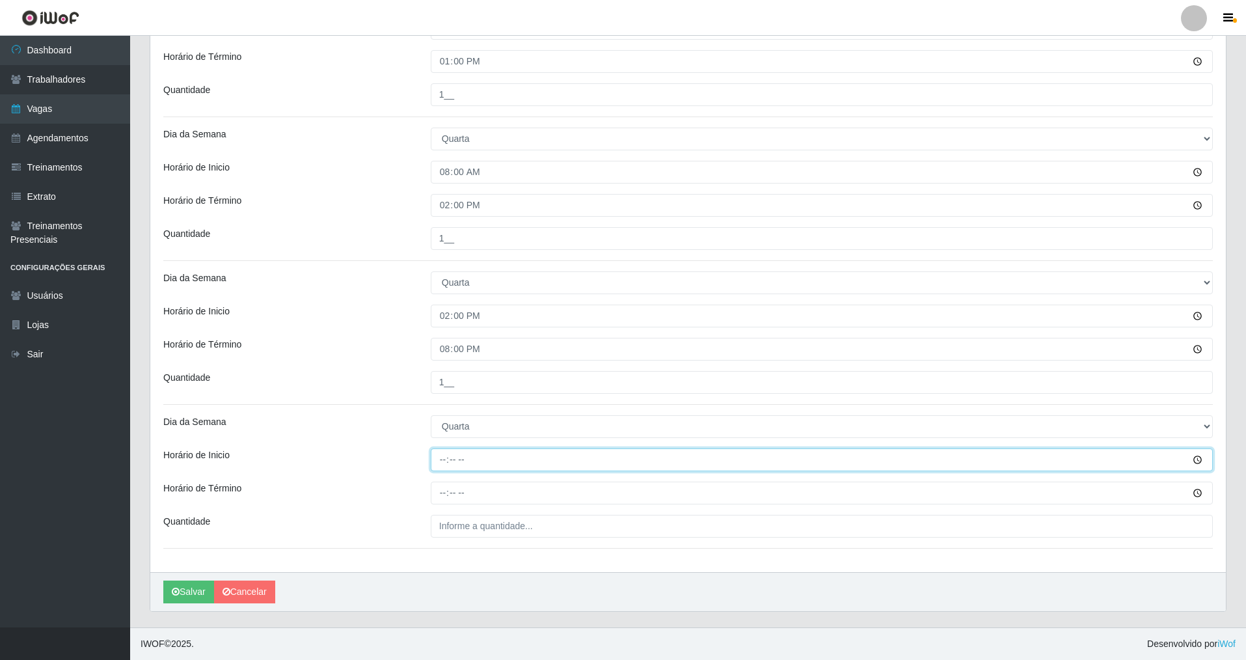
click at [438, 461] on input "Horário de Inicio" at bounding box center [822, 459] width 782 height 23
type input "15:00"
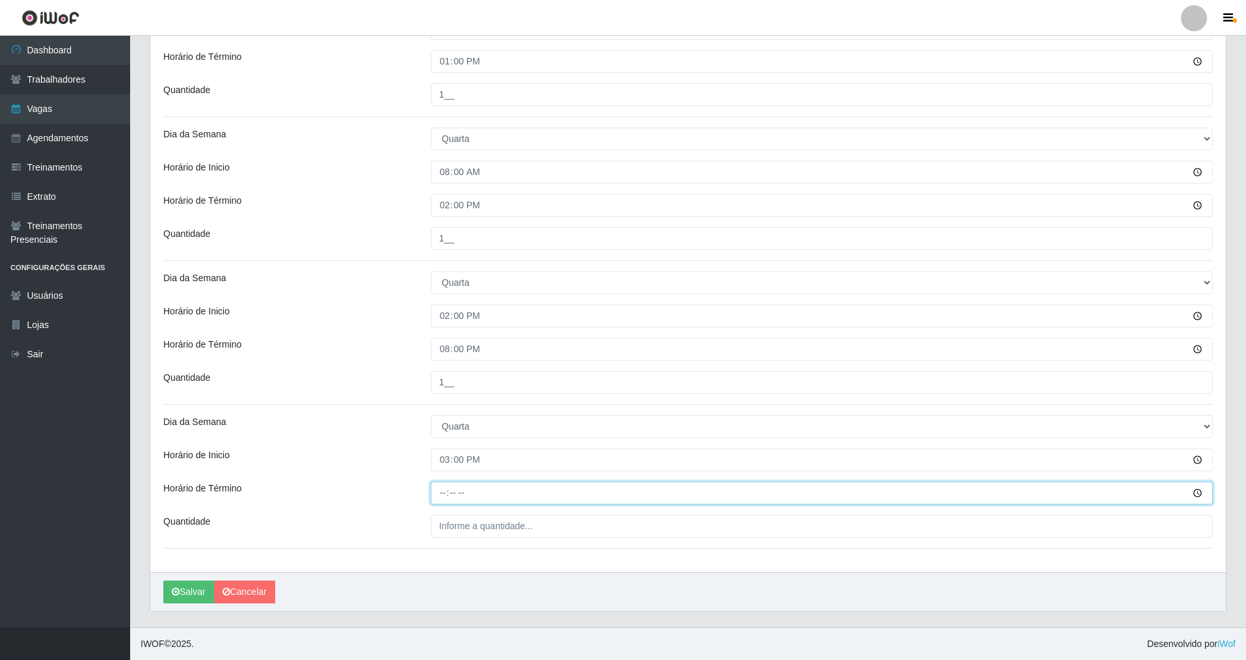
click at [443, 474] on input "Horário de Término" at bounding box center [822, 493] width 782 height 23
type input "21:00"
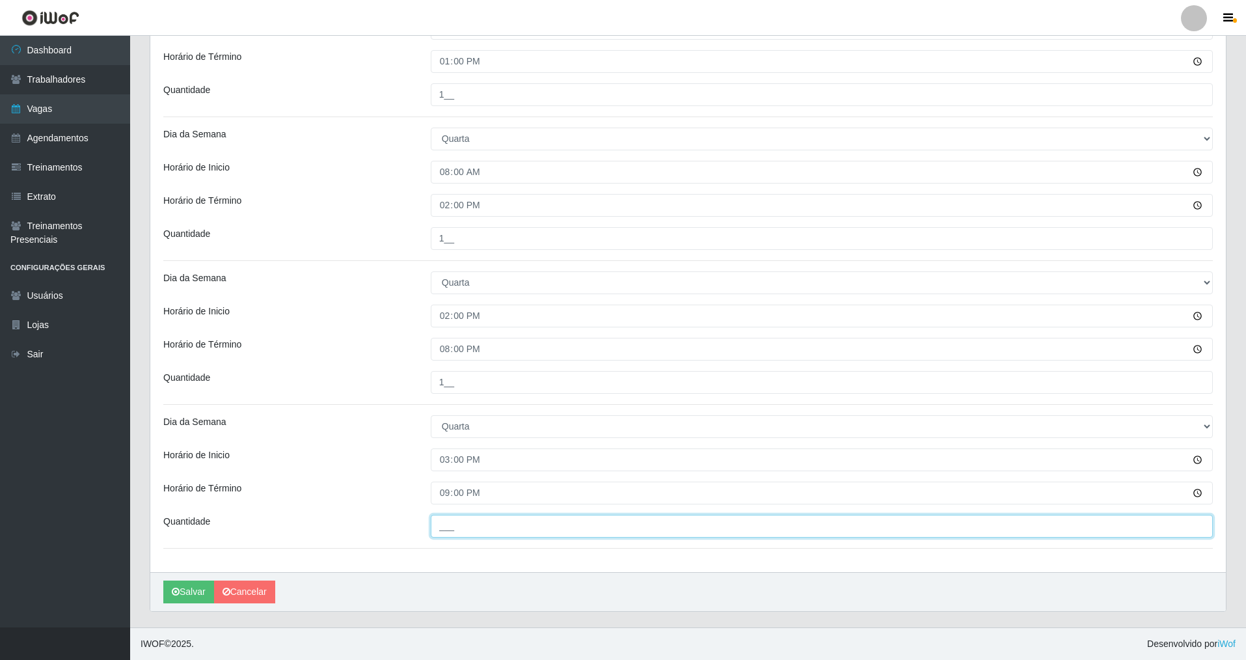
click at [474, 474] on input "___" at bounding box center [822, 526] width 782 height 23
type input "1__"
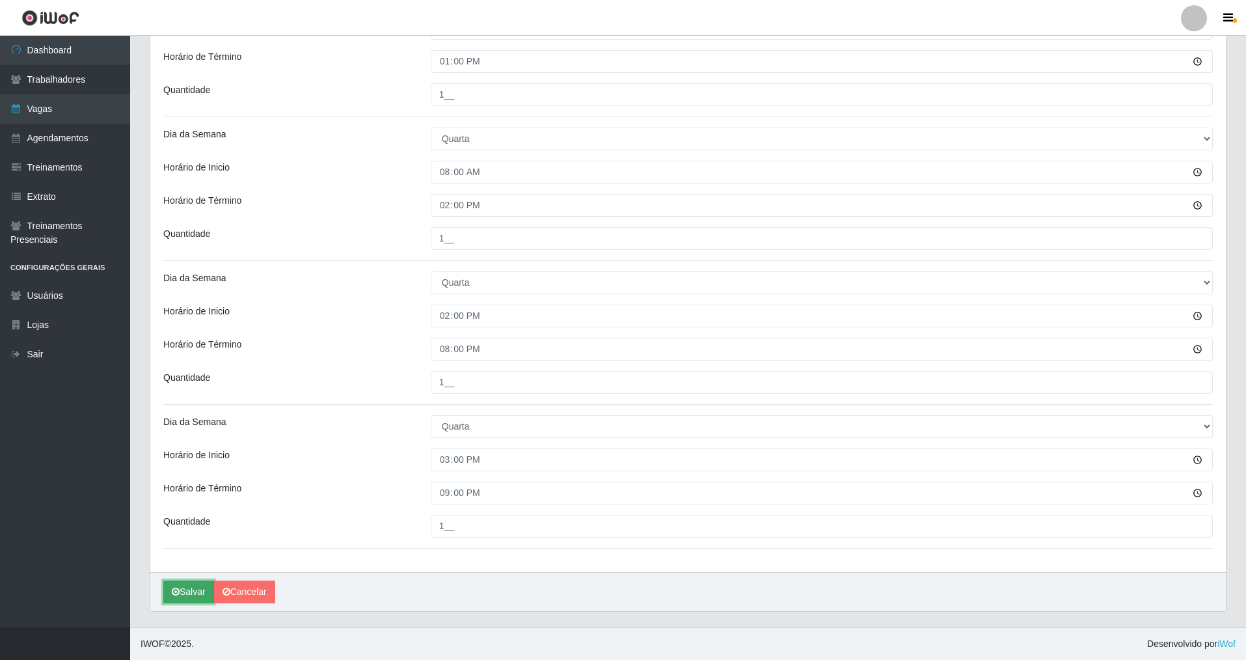
click at [198, 474] on button "Salvar" at bounding box center [188, 591] width 51 height 23
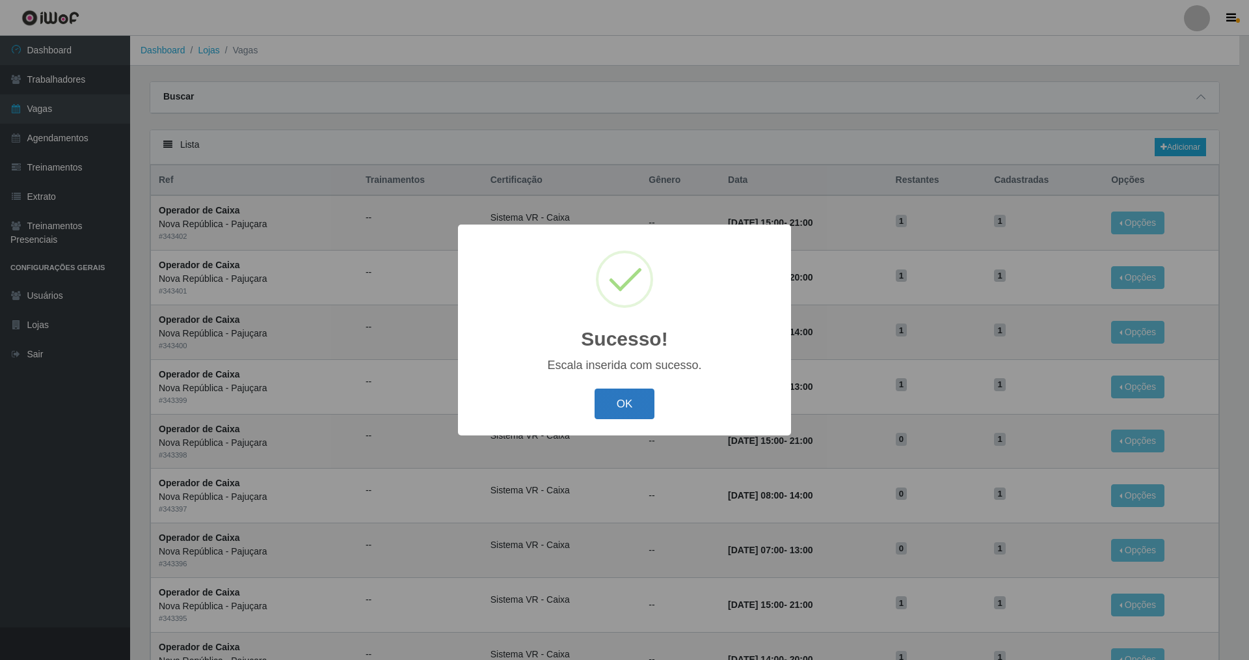
click at [536, 403] on button "OK" at bounding box center [625, 403] width 61 height 31
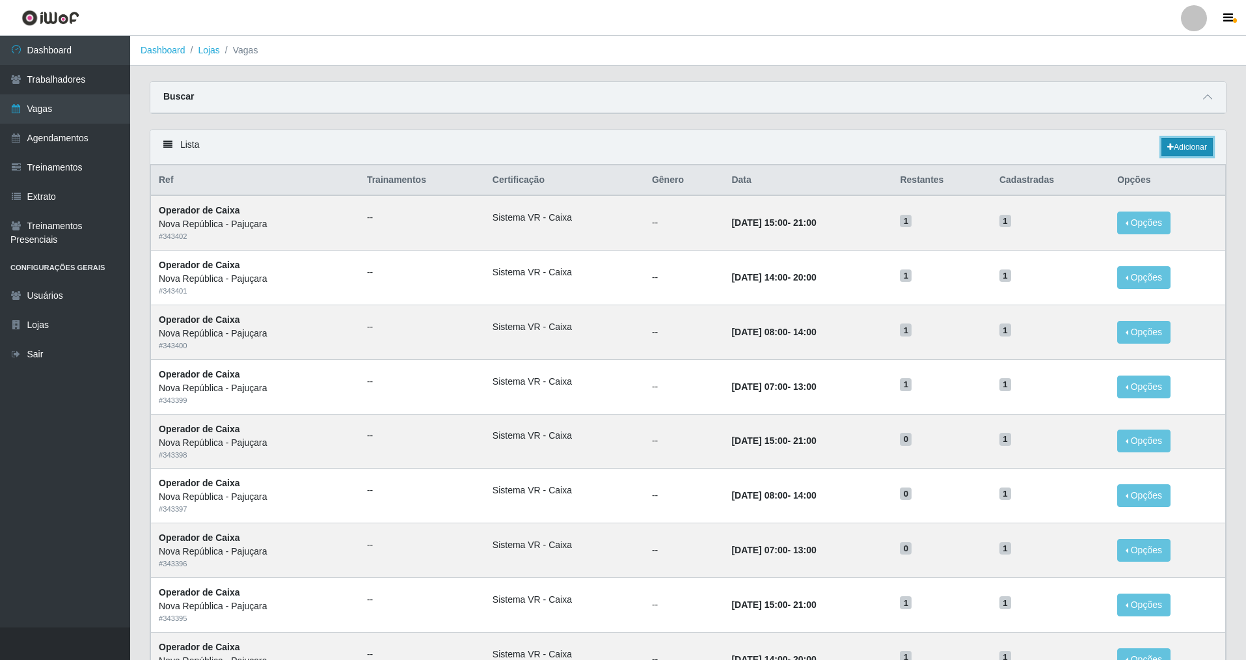
click at [536, 143] on link "Adicionar" at bounding box center [1187, 147] width 51 height 18
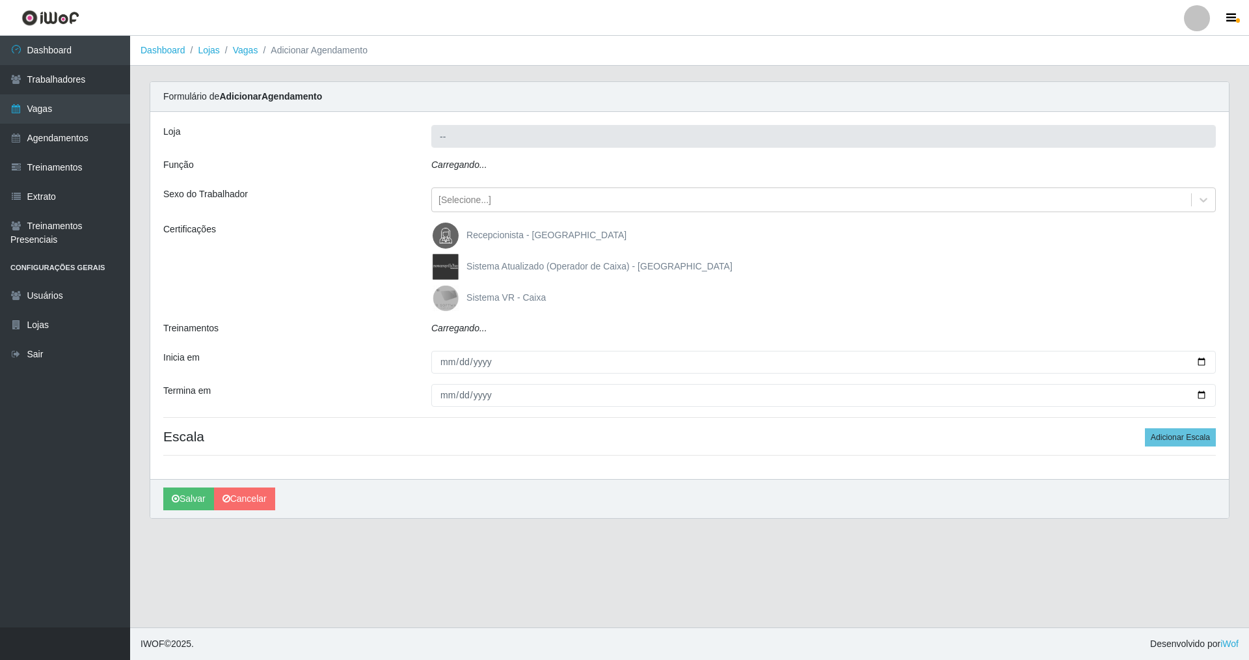
type input "Nova República - Pajuçara"
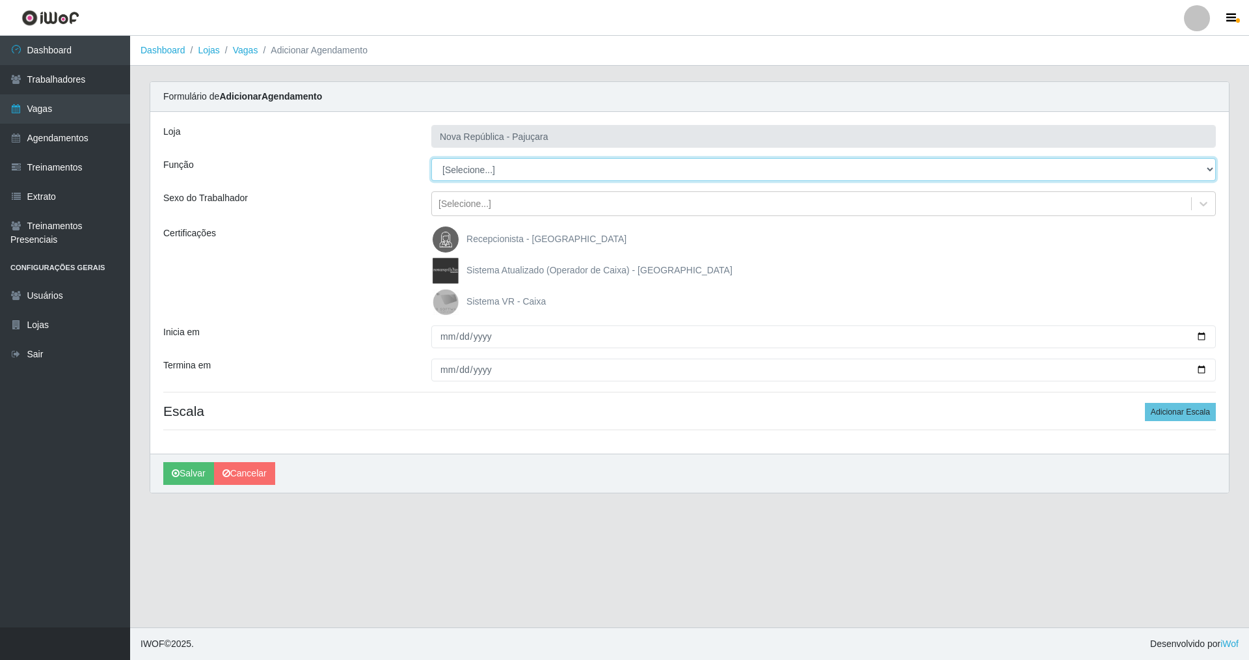
drag, startPoint x: 1206, startPoint y: 163, endPoint x: 643, endPoint y: 163, distance: 562.9
click at [536, 163] on select "[Selecione...] Balconista Operador de Caixa Repositor" at bounding box center [823, 169] width 785 height 23
select select "22"
click at [431, 158] on select "[Selecione...] Balconista Operador de Caixa Repositor" at bounding box center [823, 169] width 785 height 23
click at [444, 301] on img at bounding box center [448, 302] width 31 height 26
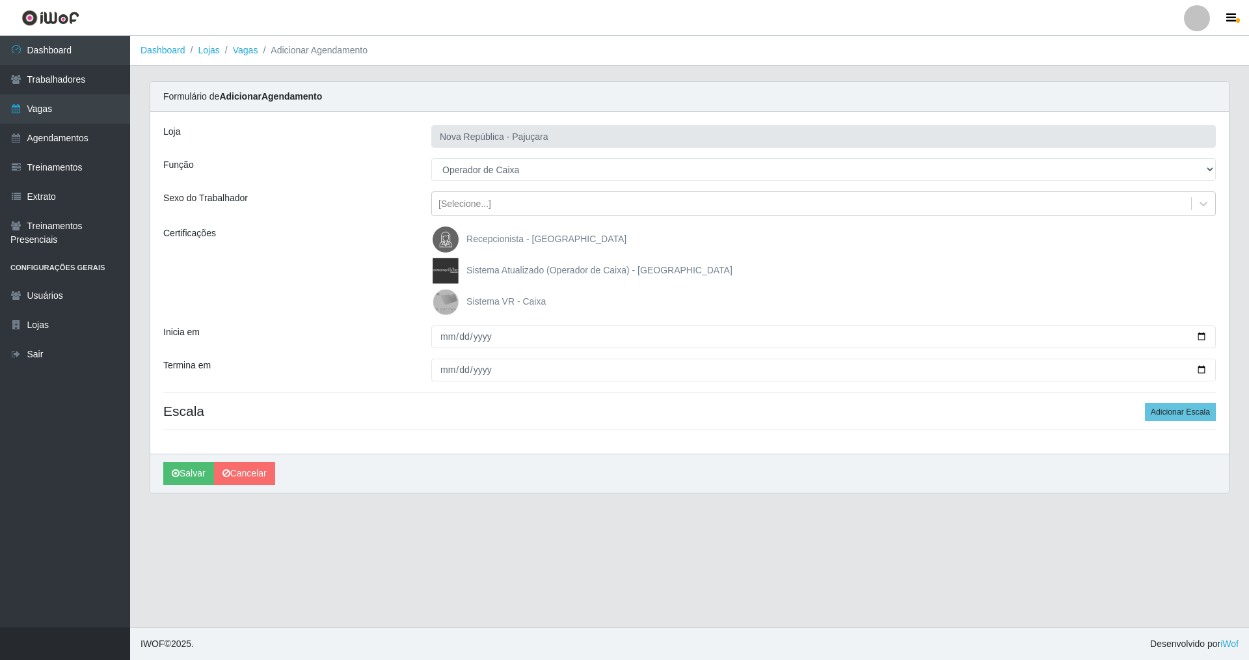
click at [0, 0] on input "Sistema VR - Caixa" at bounding box center [0, 0] width 0 height 0
click at [435, 336] on input "Inicia em" at bounding box center [823, 336] width 785 height 23
type input "[DATE]"
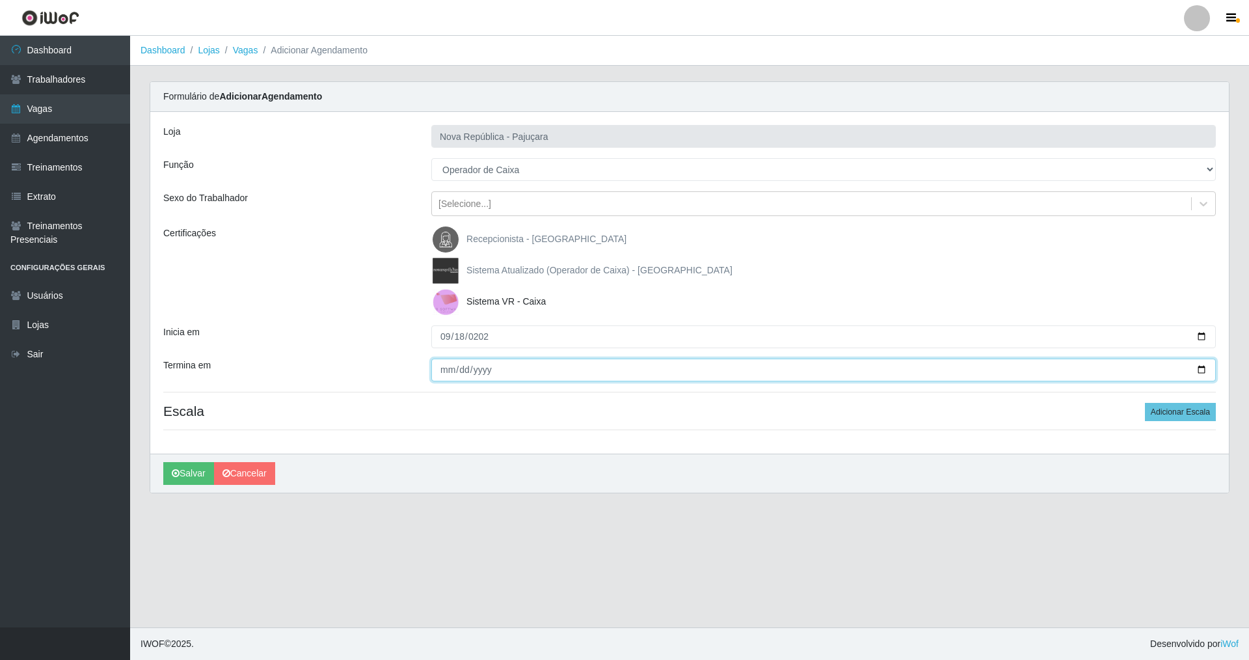
click at [443, 370] on input "Termina em" at bounding box center [823, 370] width 785 height 23
type input "[DATE]"
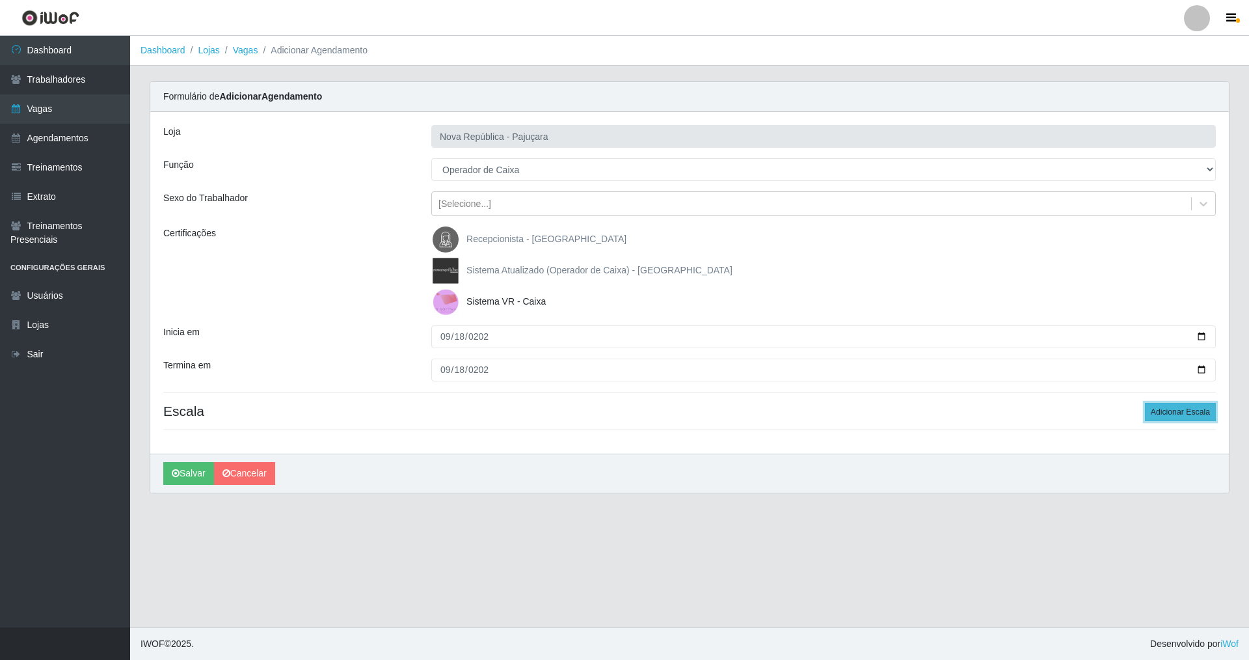
click at [536, 404] on button "Adicionar Escala" at bounding box center [1180, 412] width 71 height 18
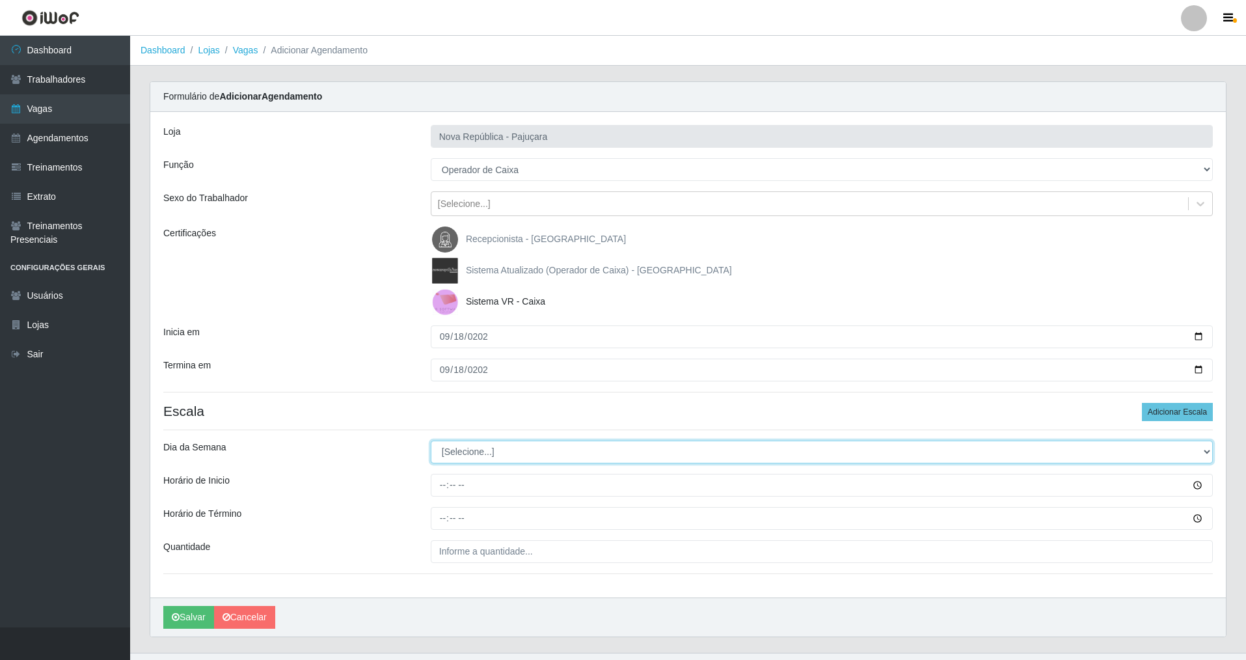
drag, startPoint x: 1210, startPoint y: 452, endPoint x: 1080, endPoint y: 451, distance: 130.1
click at [536, 451] on select "[Selecione...] Segunda Terça Quarta Quinta Sexta Sábado Domingo" at bounding box center [822, 452] width 782 height 23
select select "4"
click at [431, 441] on select "[Selecione...] Segunda Terça Quarta Quinta Sexta Sábado Domingo" at bounding box center [822, 452] width 782 height 23
click at [436, 474] on input "Horário de Inicio" at bounding box center [822, 485] width 782 height 23
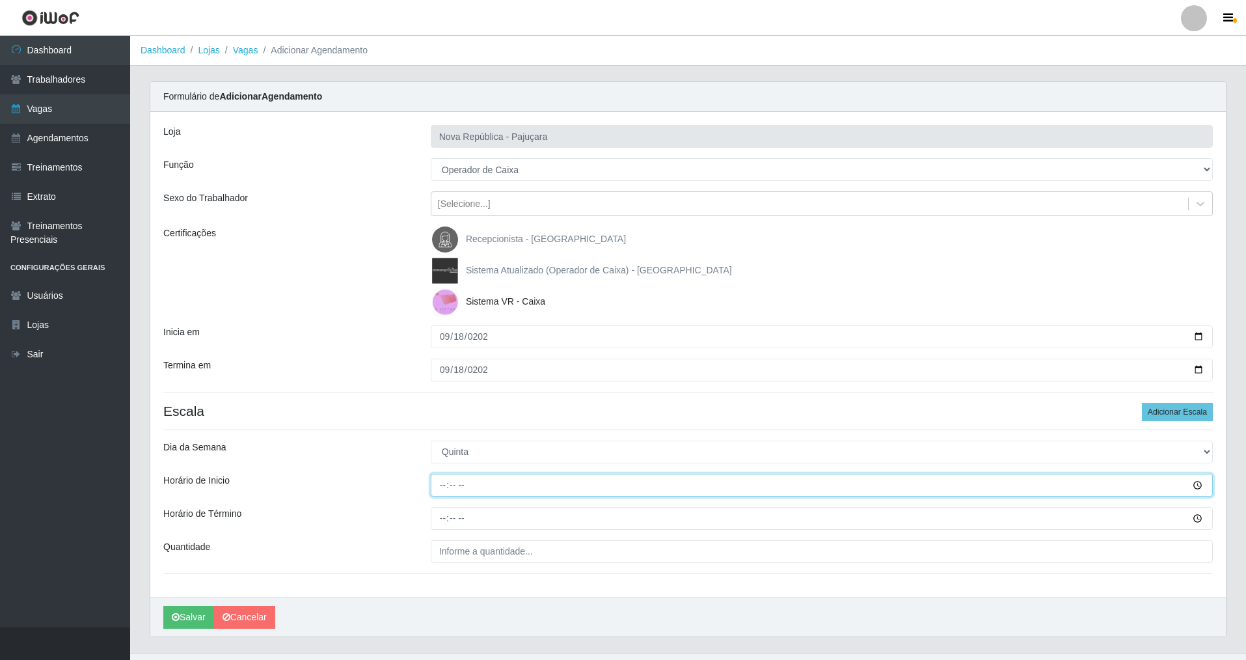
type input "07:00"
click at [433, 474] on input "Horário de Término" at bounding box center [822, 518] width 782 height 23
type input "13:00"
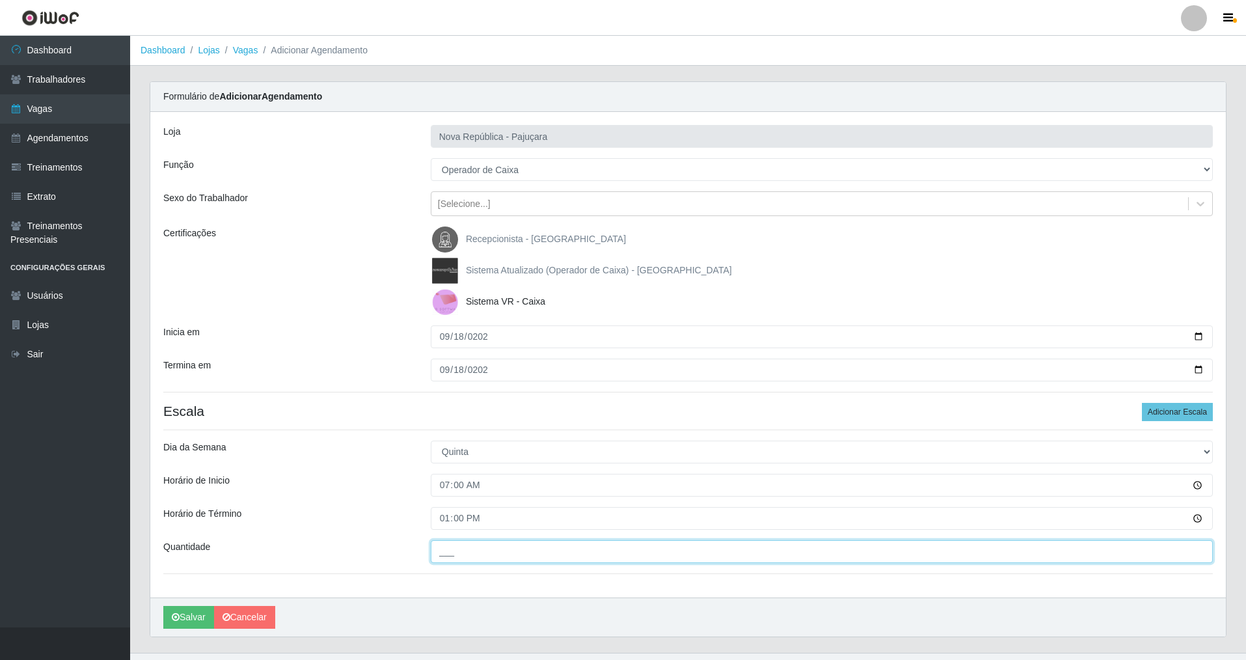
click at [445, 474] on input "___" at bounding box center [822, 551] width 782 height 23
type input "2__"
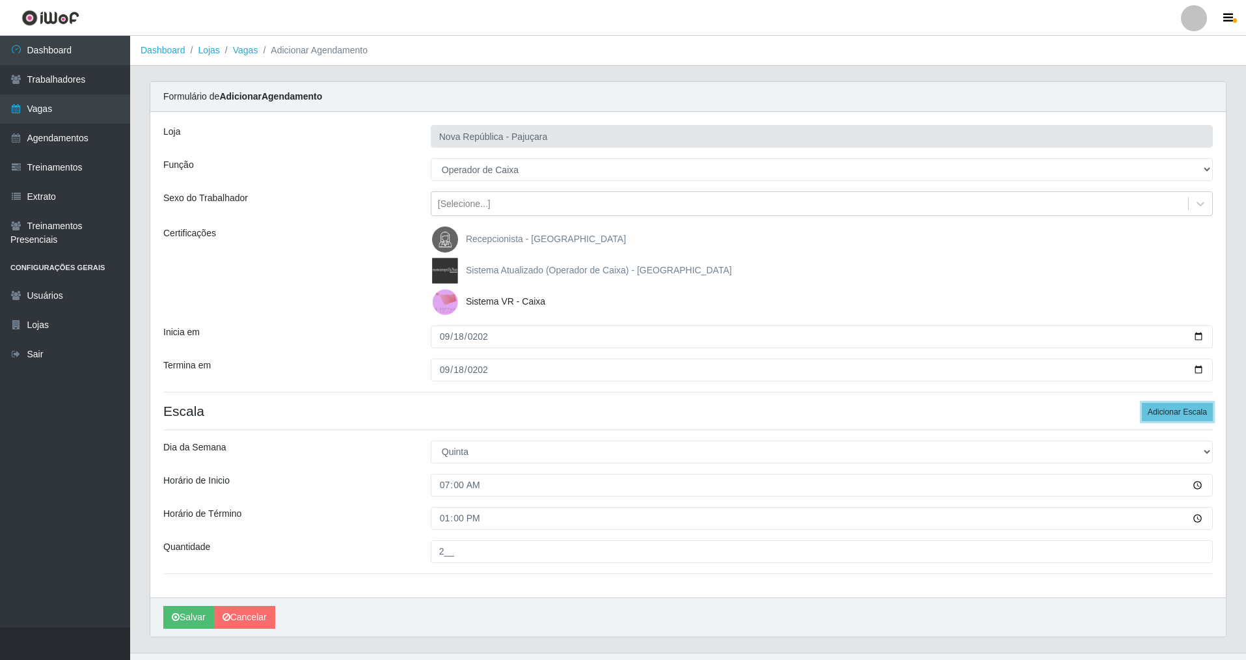
drag, startPoint x: 1168, startPoint y: 407, endPoint x: 1249, endPoint y: 433, distance: 84.8
click at [536, 407] on button "Adicionar Escala" at bounding box center [1177, 412] width 71 height 18
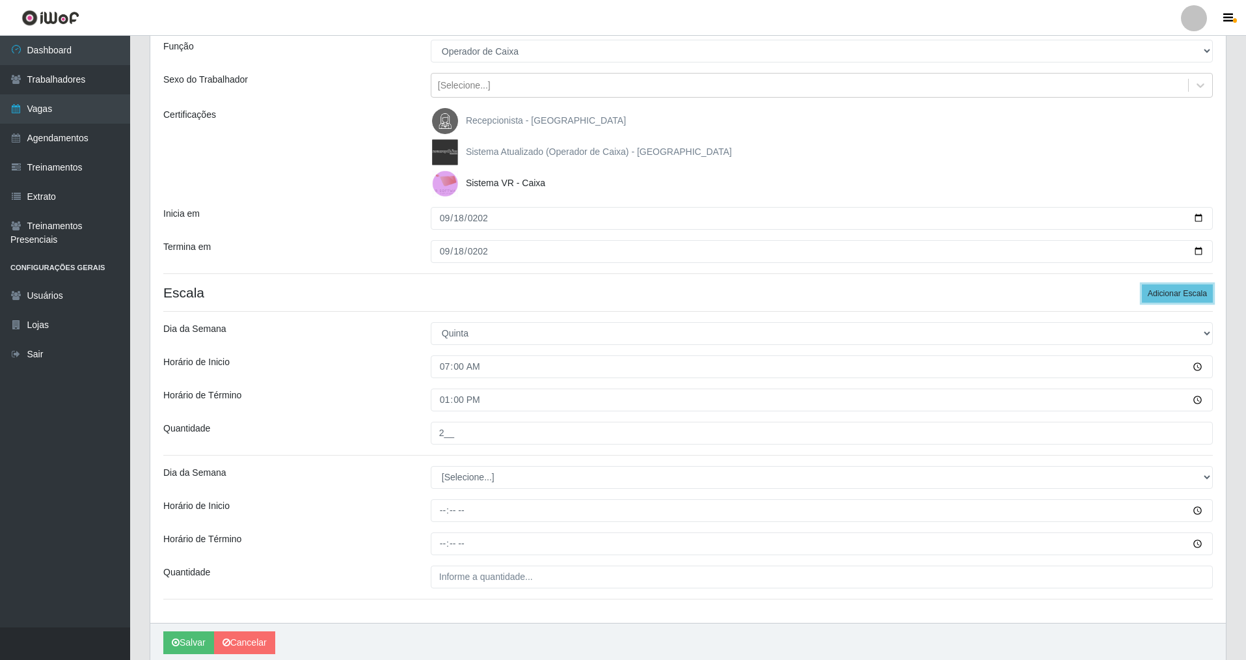
scroll to position [119, 0]
drag, startPoint x: 1204, startPoint y: 474, endPoint x: 1175, endPoint y: 476, distance: 29.3
click at [536, 474] on select "[Selecione...] Segunda Terça Quarta Quinta Sexta Sábado Domingo" at bounding box center [822, 476] width 782 height 23
select select "3"
click at [431, 465] on select "[Selecione...] Segunda Terça Quarta Quinta Sexta Sábado Domingo" at bounding box center [822, 476] width 782 height 23
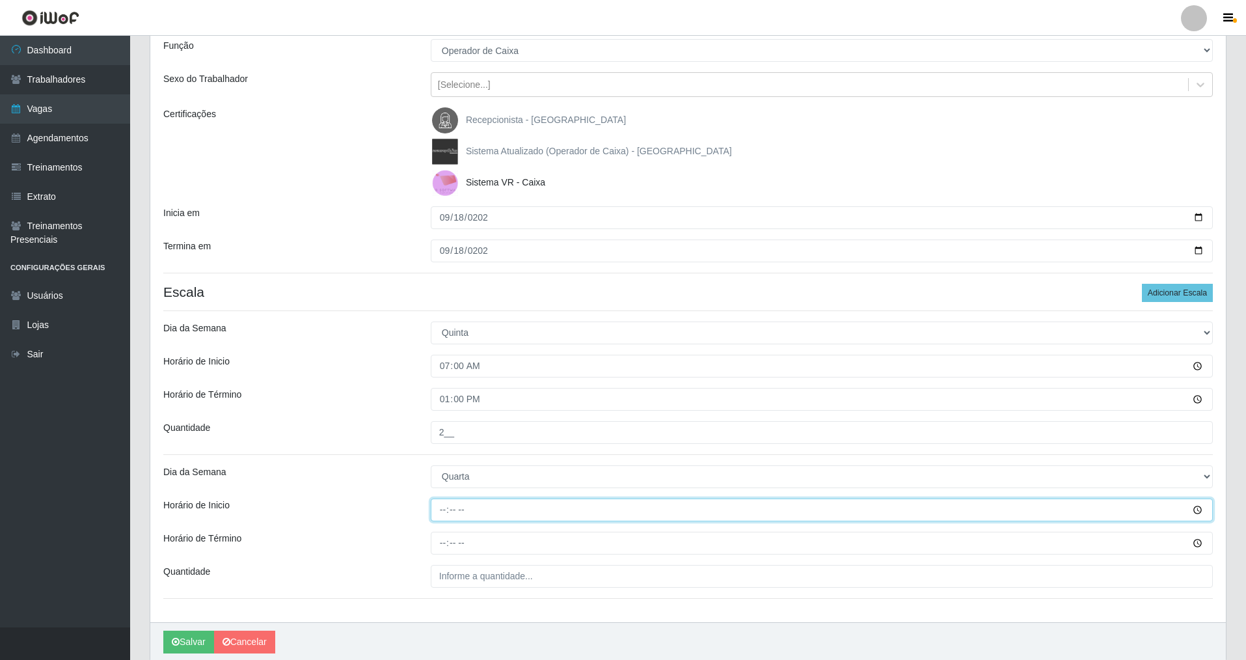
click at [431, 474] on input "Horário de Inicio" at bounding box center [822, 509] width 782 height 23
type input "09:00"
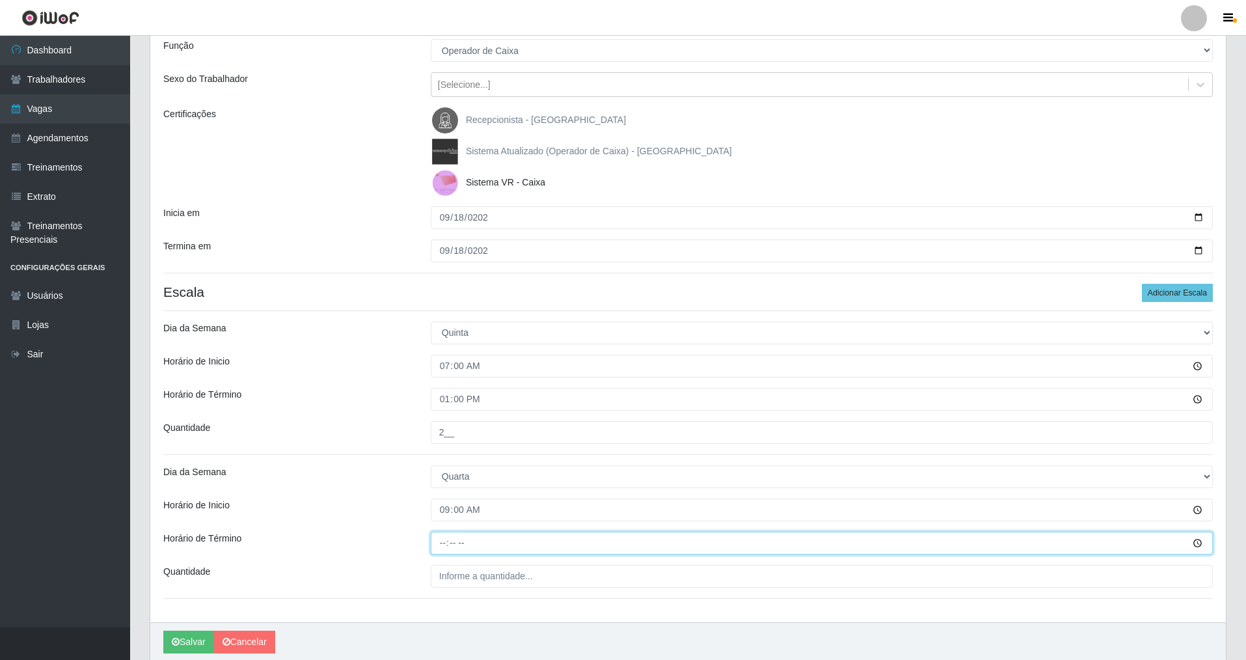
click at [441, 474] on input "Horário de Término" at bounding box center [822, 543] width 782 height 23
type input "15:00"
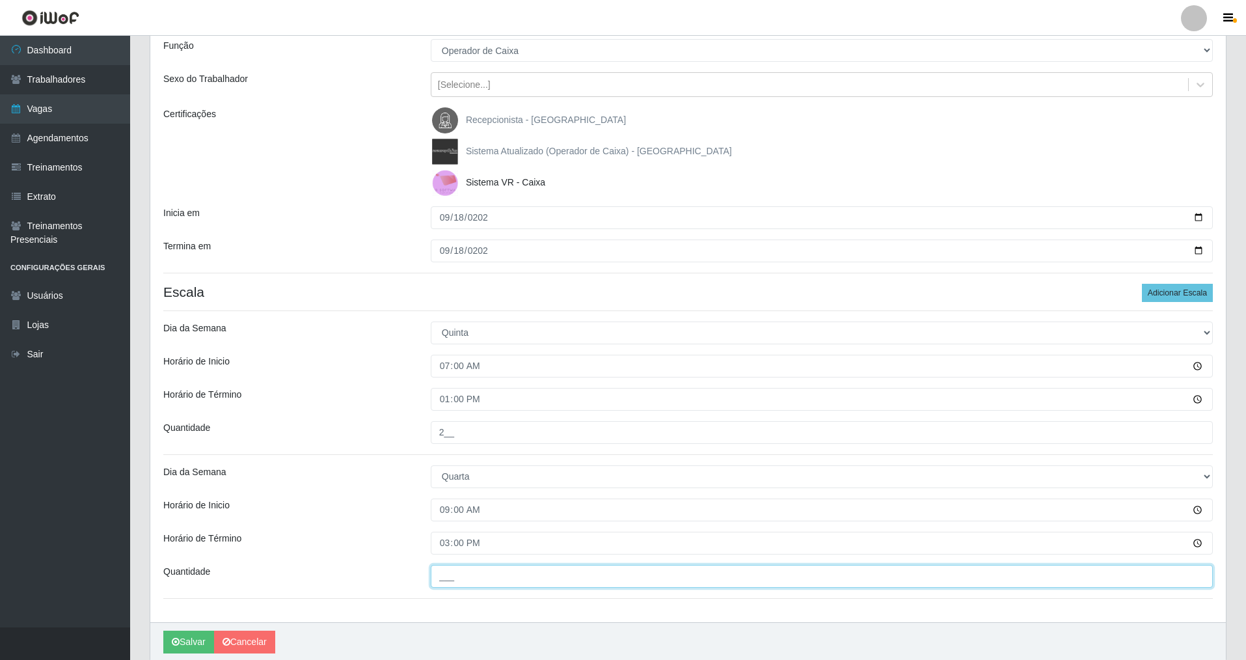
click at [435, 474] on input "___" at bounding box center [822, 576] width 782 height 23
type input "1__"
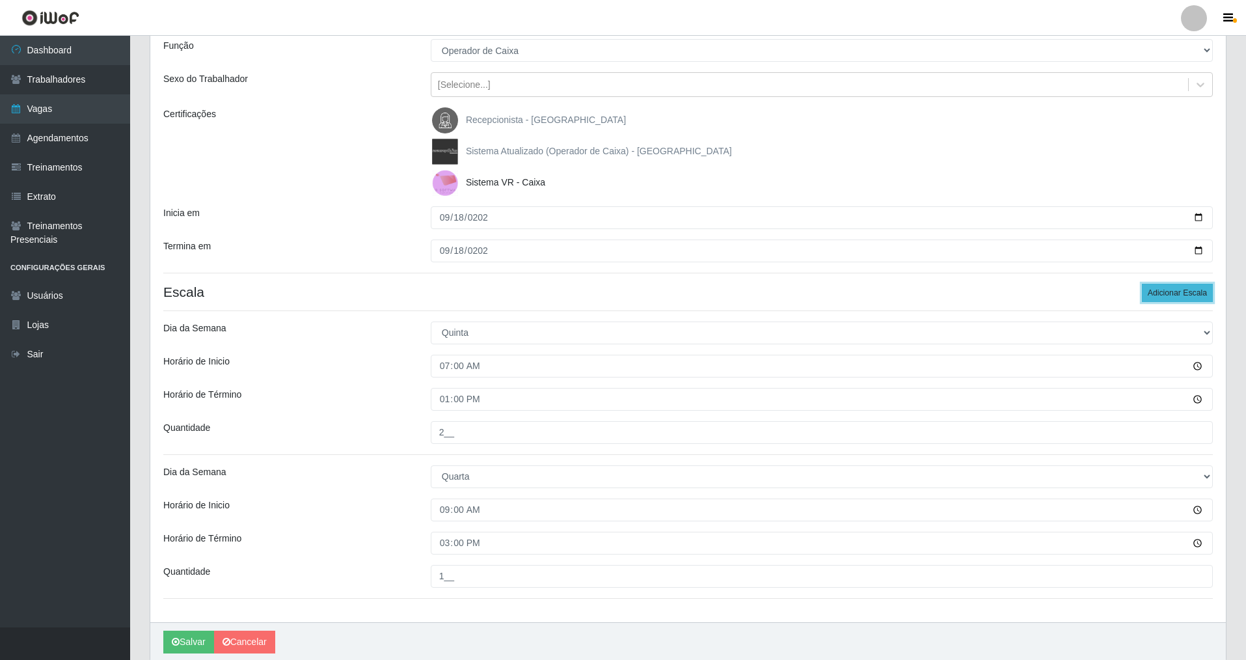
click at [536, 292] on button "Adicionar Escala" at bounding box center [1177, 293] width 71 height 18
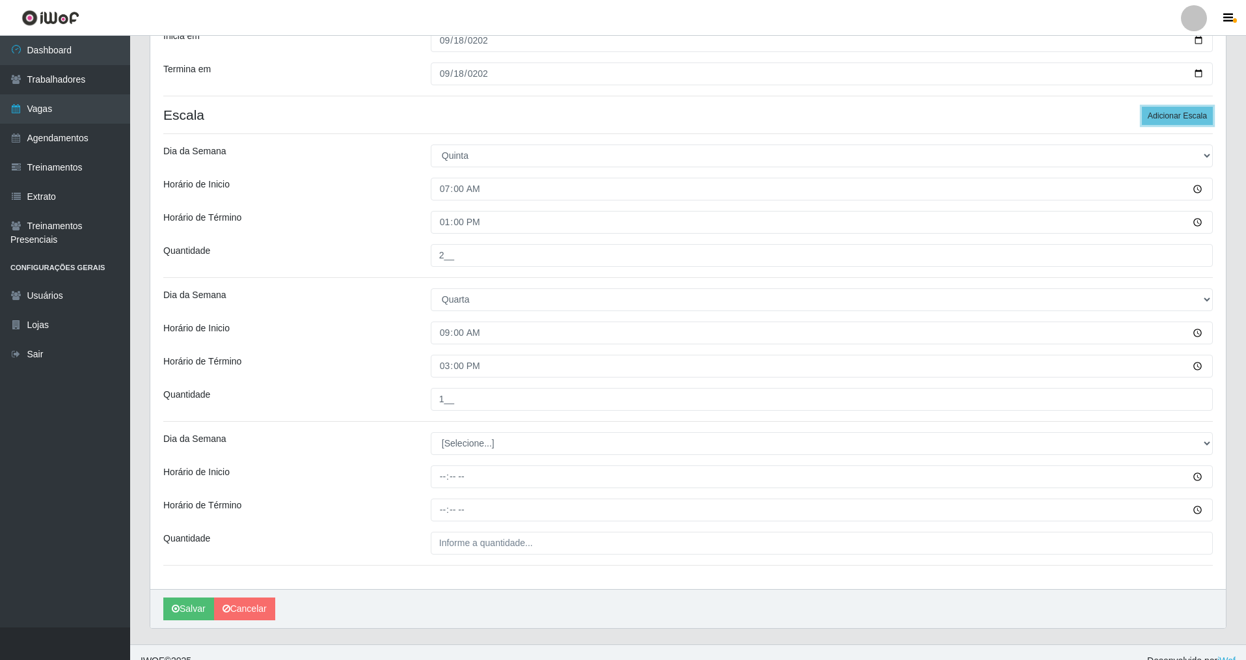
scroll to position [313, 0]
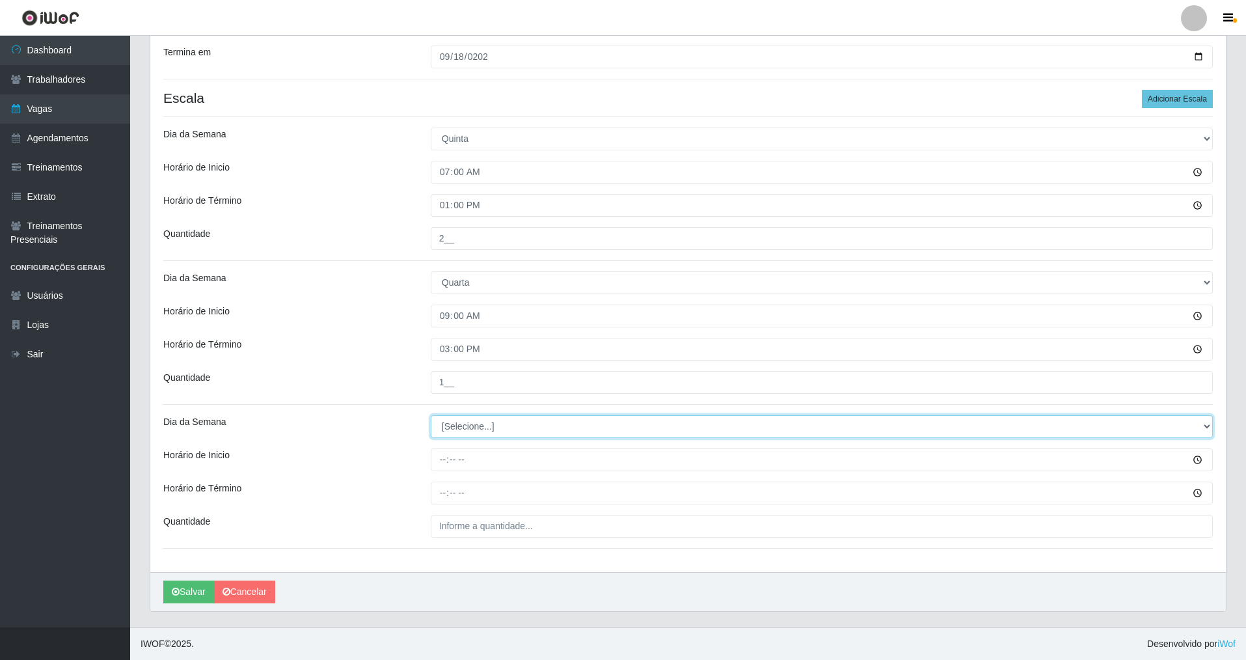
drag, startPoint x: 1203, startPoint y: 422, endPoint x: 1107, endPoint y: 437, distance: 96.9
click at [536, 426] on select "[Selecione...] Segunda Terça Quarta Quinta Sexta Sábado Domingo" at bounding box center [822, 426] width 782 height 23
select select "4"
click at [431, 415] on select "[Selecione...] Segunda Terça Quarta Quinta Sexta Sábado Domingo" at bounding box center [822, 426] width 782 height 23
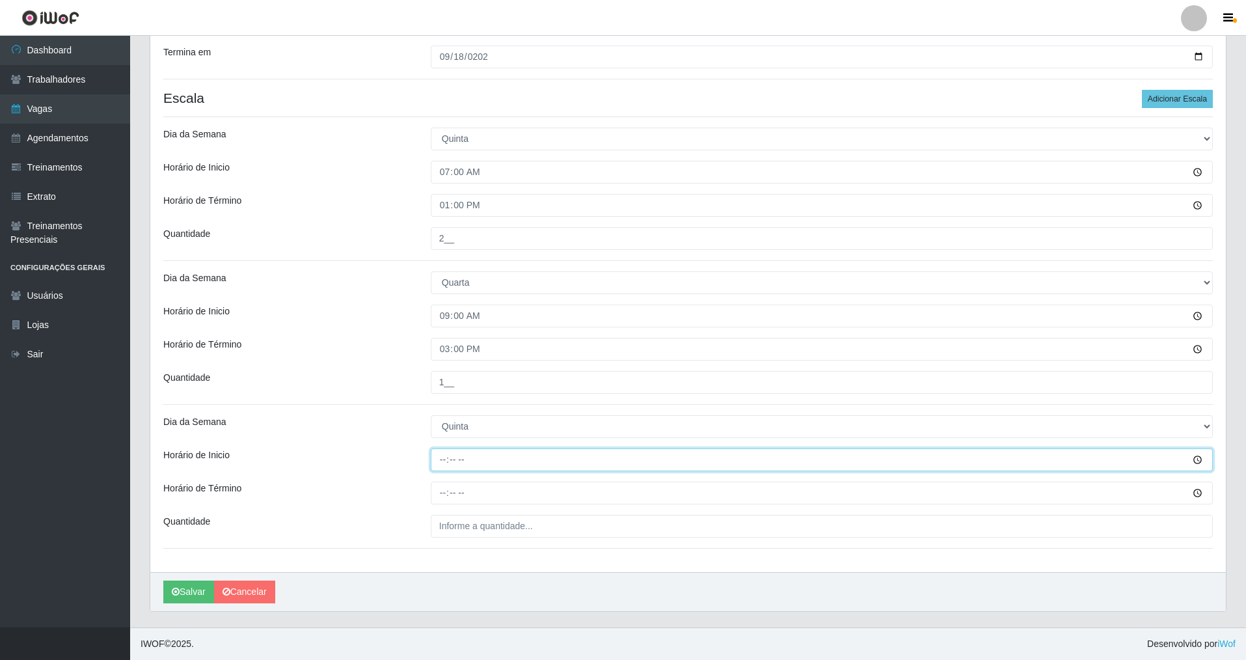
click at [443, 457] on input "Horário de Inicio" at bounding box center [822, 459] width 782 height 23
type input "15:00"
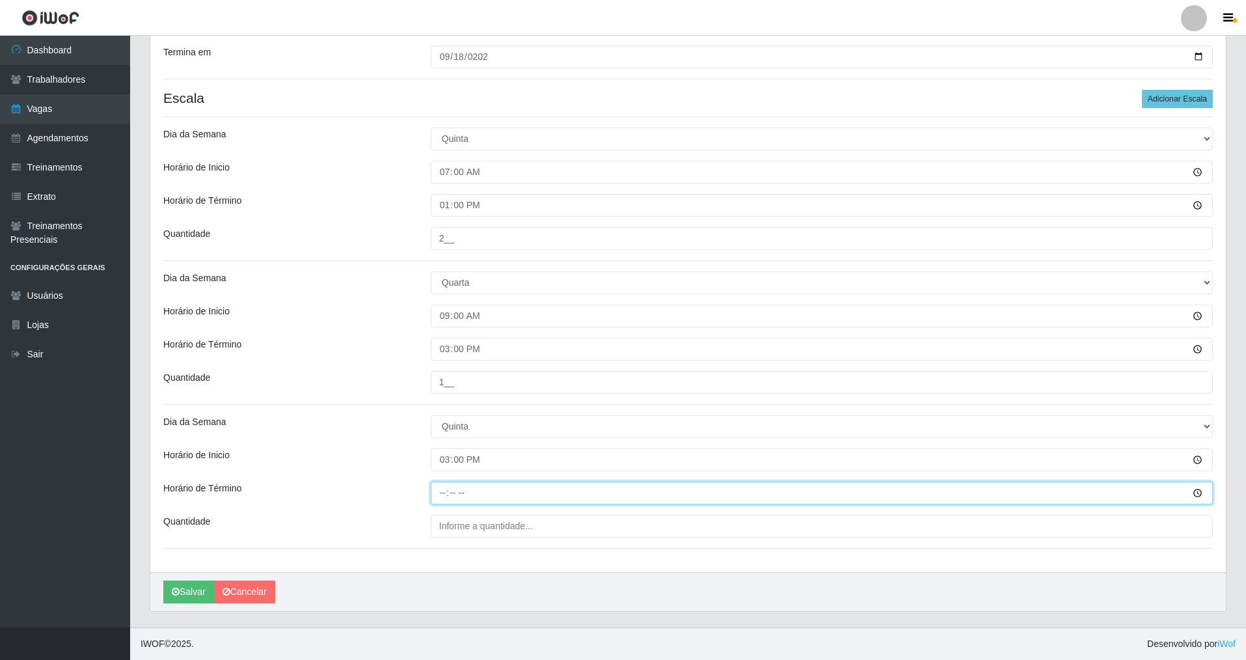
click at [441, 474] on input "Horário de Término" at bounding box center [822, 493] width 782 height 23
type input "21:00"
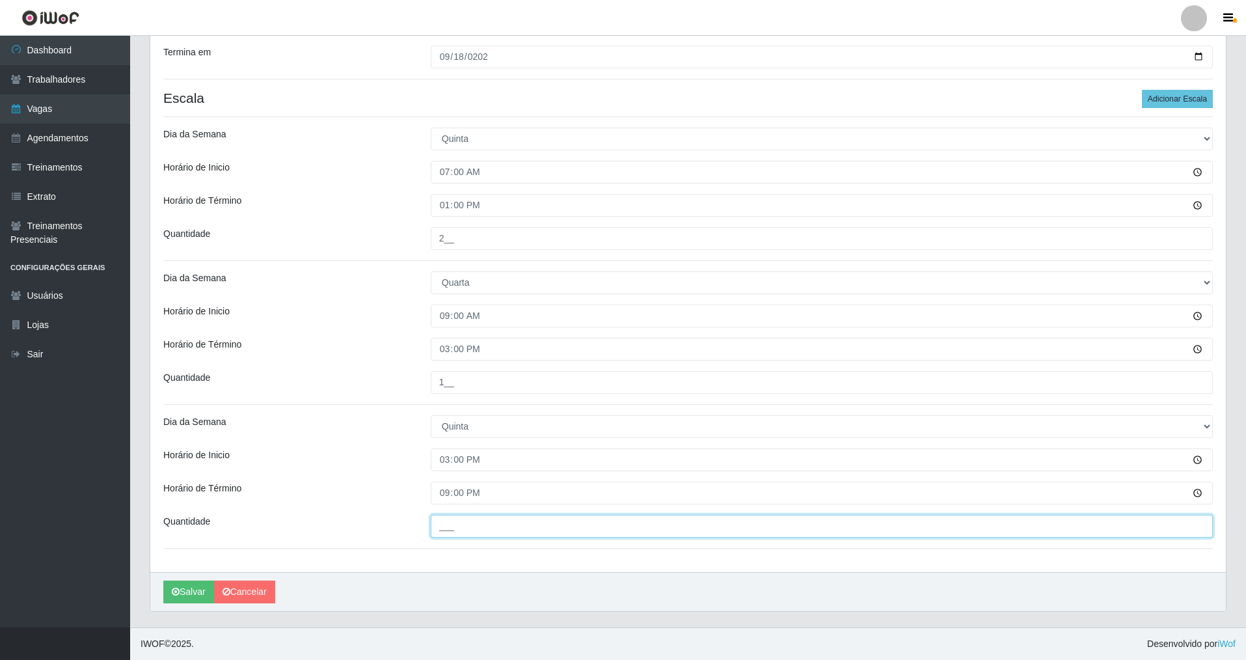
click at [449, 474] on input "___" at bounding box center [822, 526] width 782 height 23
type input "2__"
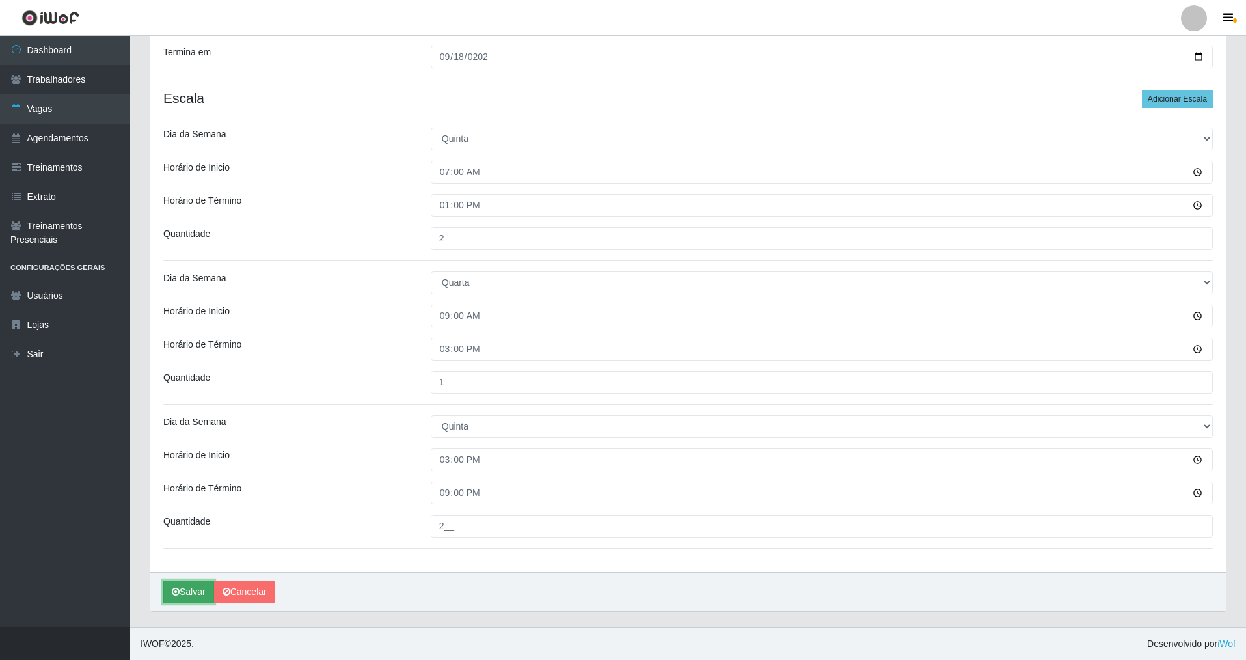
click at [182, 474] on button "Salvar" at bounding box center [188, 591] width 51 height 23
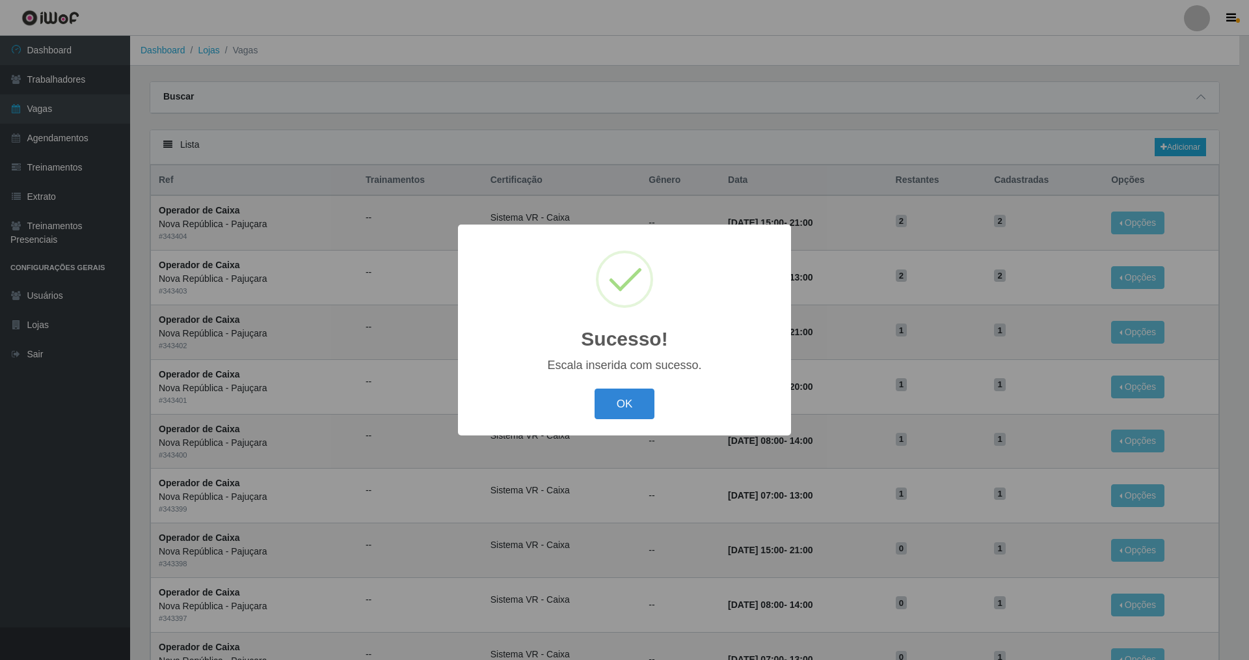
drag, startPoint x: 619, startPoint y: 395, endPoint x: 707, endPoint y: 270, distance: 152.4
click at [536, 392] on button "OK" at bounding box center [625, 403] width 61 height 31
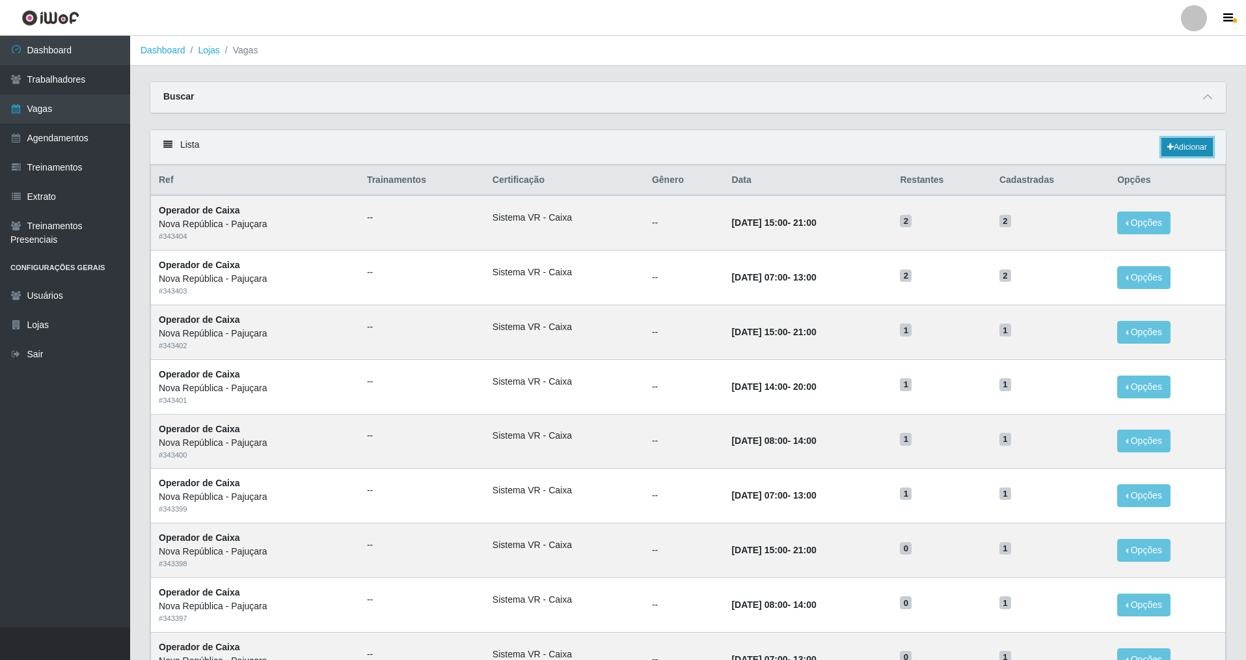
click at [536, 148] on link "Adicionar" at bounding box center [1187, 147] width 51 height 18
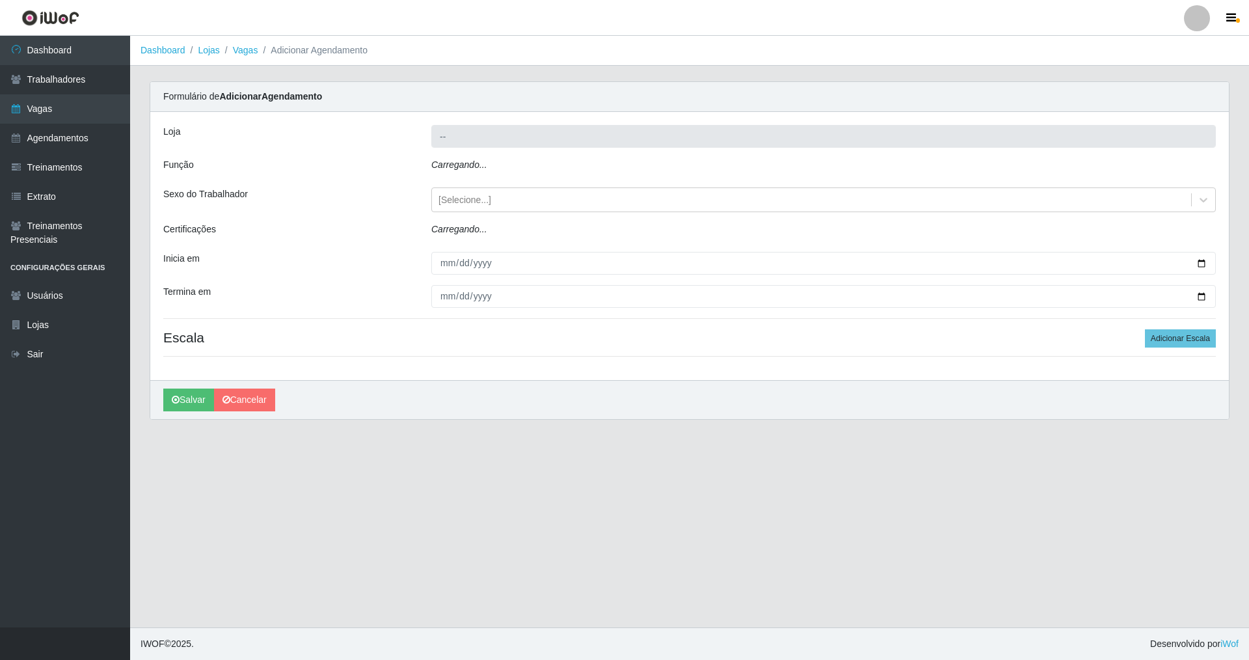
type input "Nova República - Pajuçara"
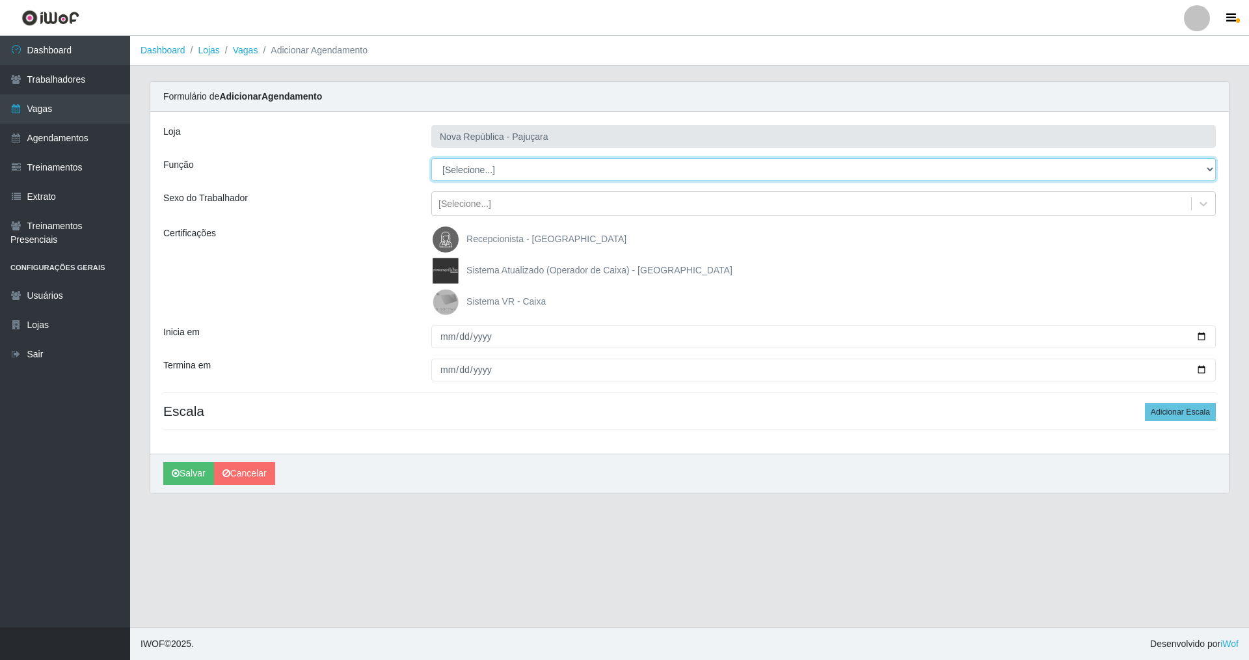
drag, startPoint x: 1203, startPoint y: 171, endPoint x: 1158, endPoint y: 170, distance: 44.9
click at [536, 170] on select "[Selecione...] Balconista Operador de Caixa Repositor" at bounding box center [823, 169] width 785 height 23
select select "22"
click at [431, 158] on select "[Selecione...] Balconista Operador de Caixa Repositor" at bounding box center [823, 169] width 785 height 23
click at [450, 297] on img at bounding box center [448, 302] width 31 height 26
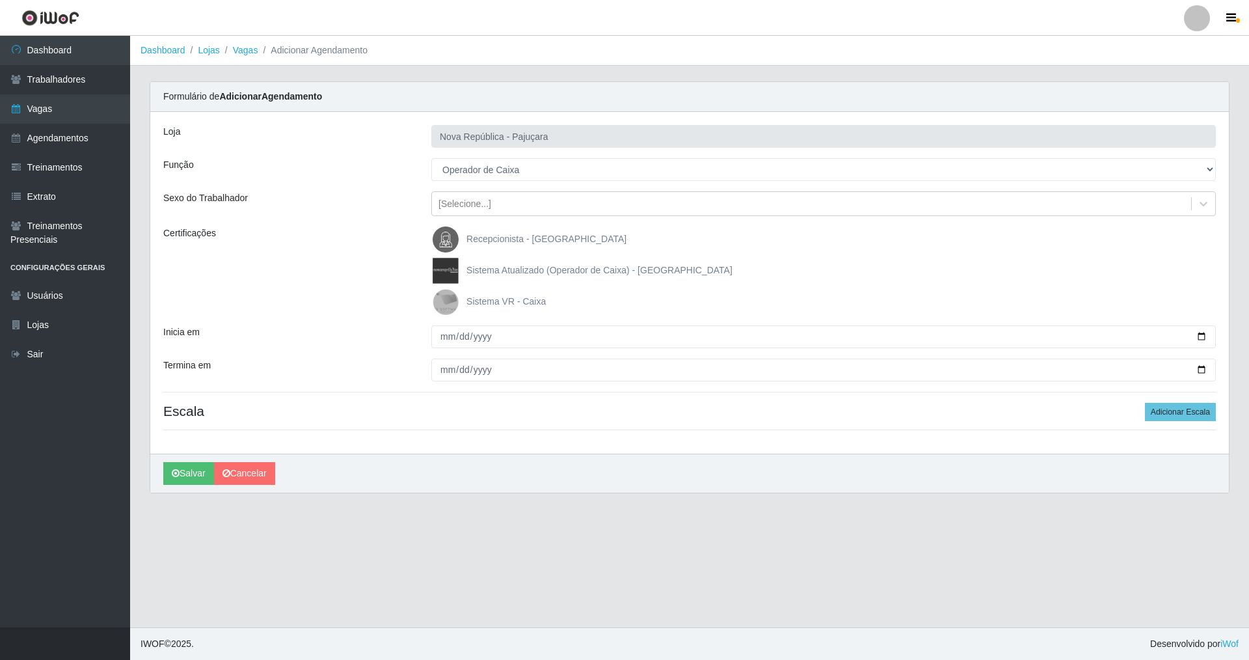
click at [0, 0] on input "Sistema VR - Caixa" at bounding box center [0, 0] width 0 height 0
click at [442, 329] on input "Inicia em" at bounding box center [823, 336] width 785 height 23
type input "[DATE]"
click at [430, 365] on div at bounding box center [824, 370] width 804 height 23
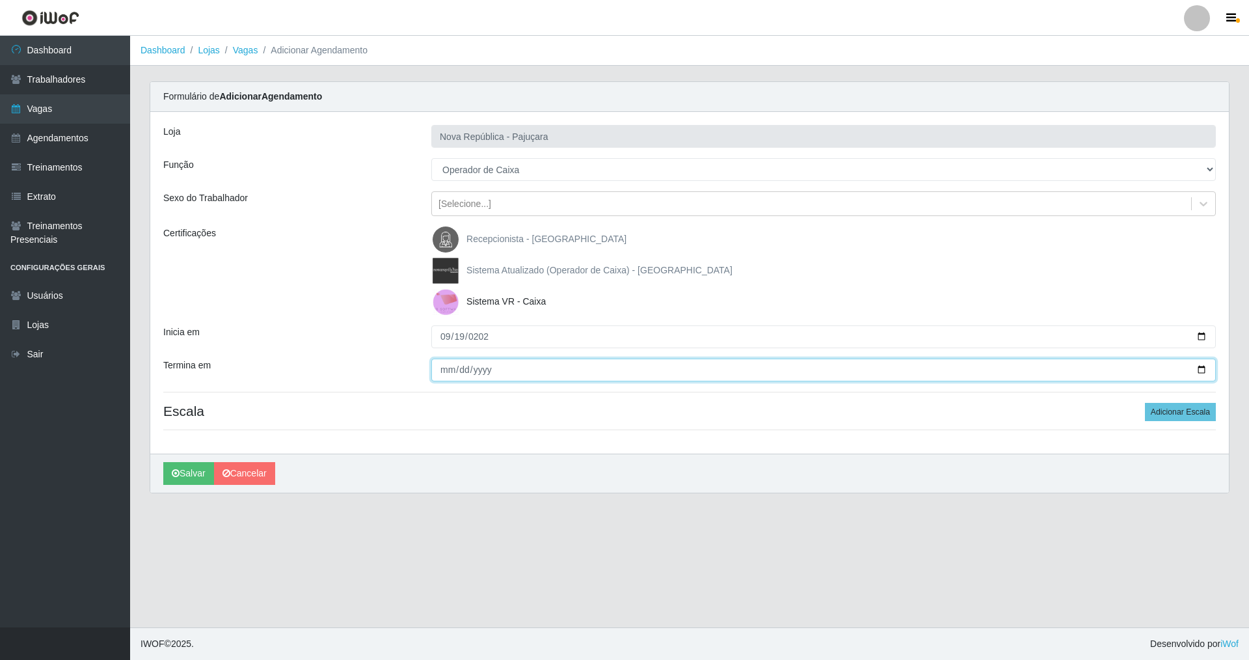
click at [445, 369] on input "Termina em" at bounding box center [823, 370] width 785 height 23
type input "[DATE]"
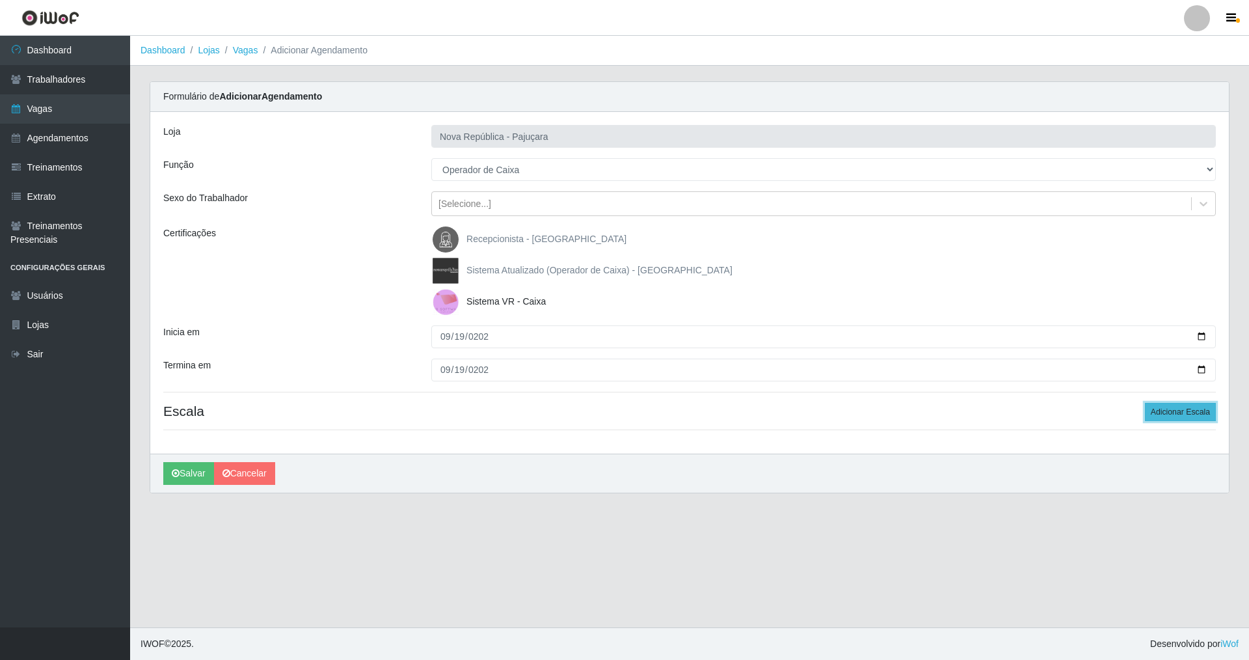
drag, startPoint x: 1187, startPoint y: 412, endPoint x: 1176, endPoint y: 413, distance: 11.1
click at [536, 412] on button "Adicionar Escala" at bounding box center [1180, 412] width 71 height 18
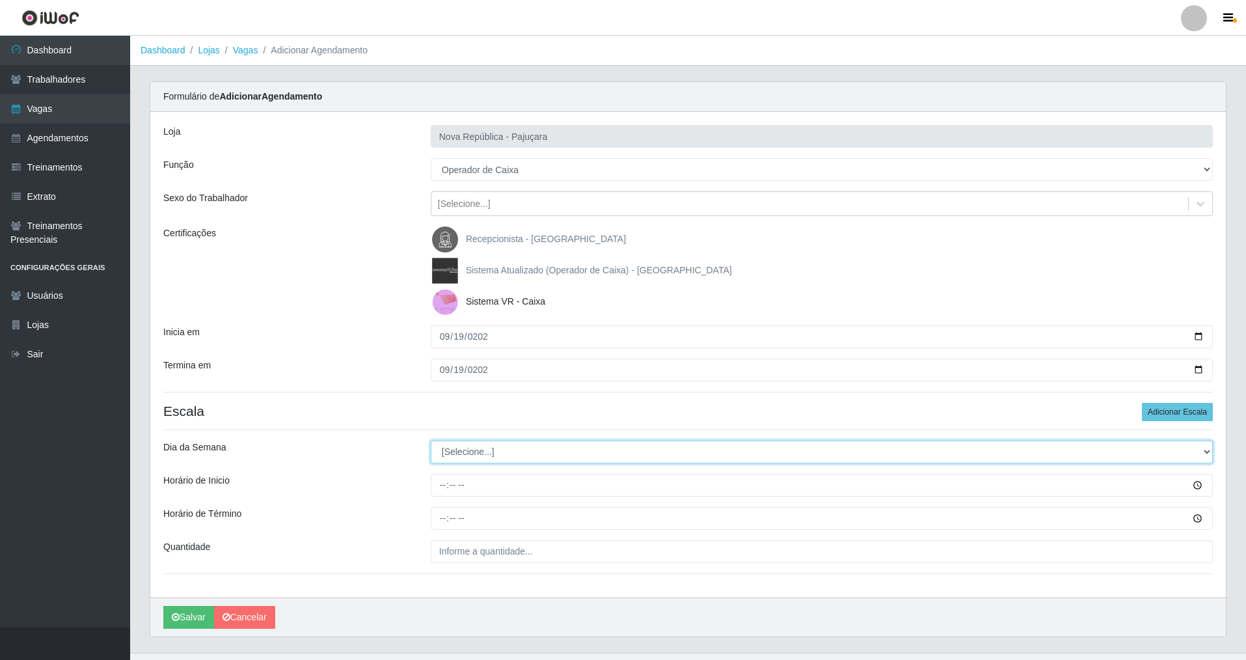
drag, startPoint x: 1206, startPoint y: 451, endPoint x: 813, endPoint y: 449, distance: 393.0
click at [536, 449] on select "[Selecione...] Segunda Terça Quarta Quinta Sexta Sábado Domingo" at bounding box center [822, 452] width 782 height 23
click at [431, 441] on select "[Selecione...] Segunda Terça Quarta Quinta Sexta Sábado Domingo" at bounding box center [822, 452] width 782 height 23
drag, startPoint x: 446, startPoint y: 488, endPoint x: 442, endPoint y: 498, distance: 11.1
click at [444, 474] on input "Horário de Inicio" at bounding box center [822, 485] width 782 height 23
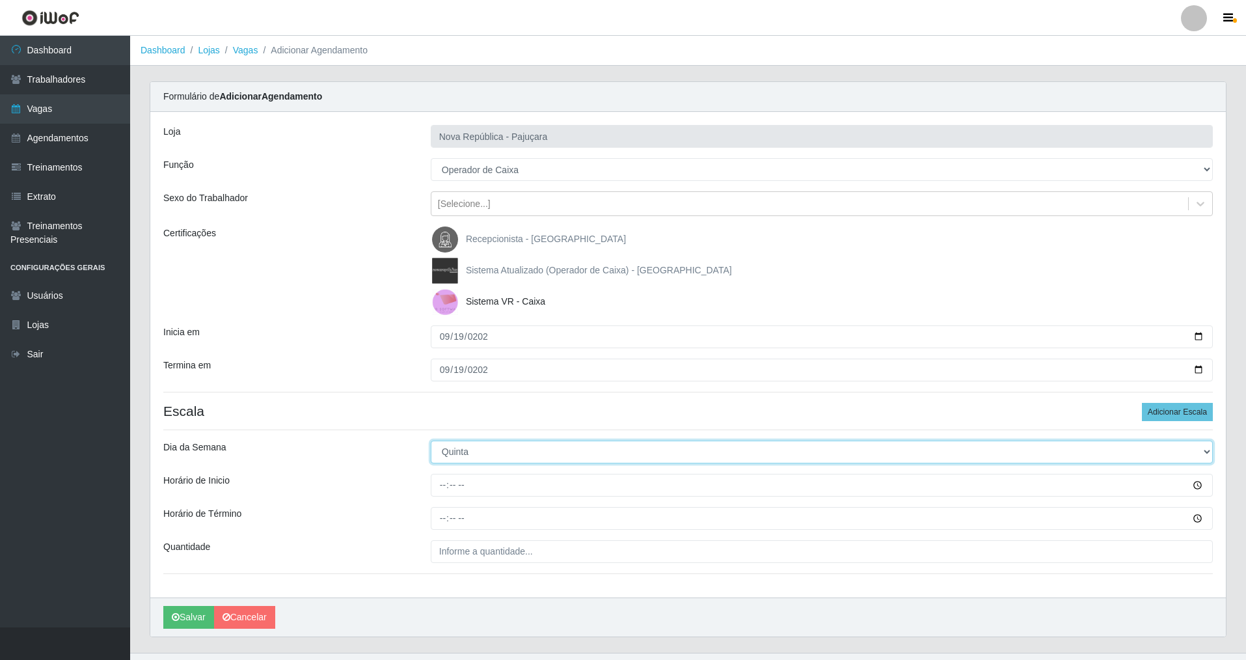
drag, startPoint x: 1203, startPoint y: 451, endPoint x: 1134, endPoint y: 446, distance: 69.2
click at [536, 446] on select "[Selecione...] Segunda Terça Quarta Quinta Sexta Sábado Domingo" at bounding box center [822, 452] width 782 height 23
select select "5"
click at [431, 441] on select "[Selecione...] Segunda Terça Quarta Quinta Sexta Sábado Domingo" at bounding box center [822, 452] width 782 height 23
click at [433, 474] on input "Horário de Inicio" at bounding box center [822, 485] width 782 height 23
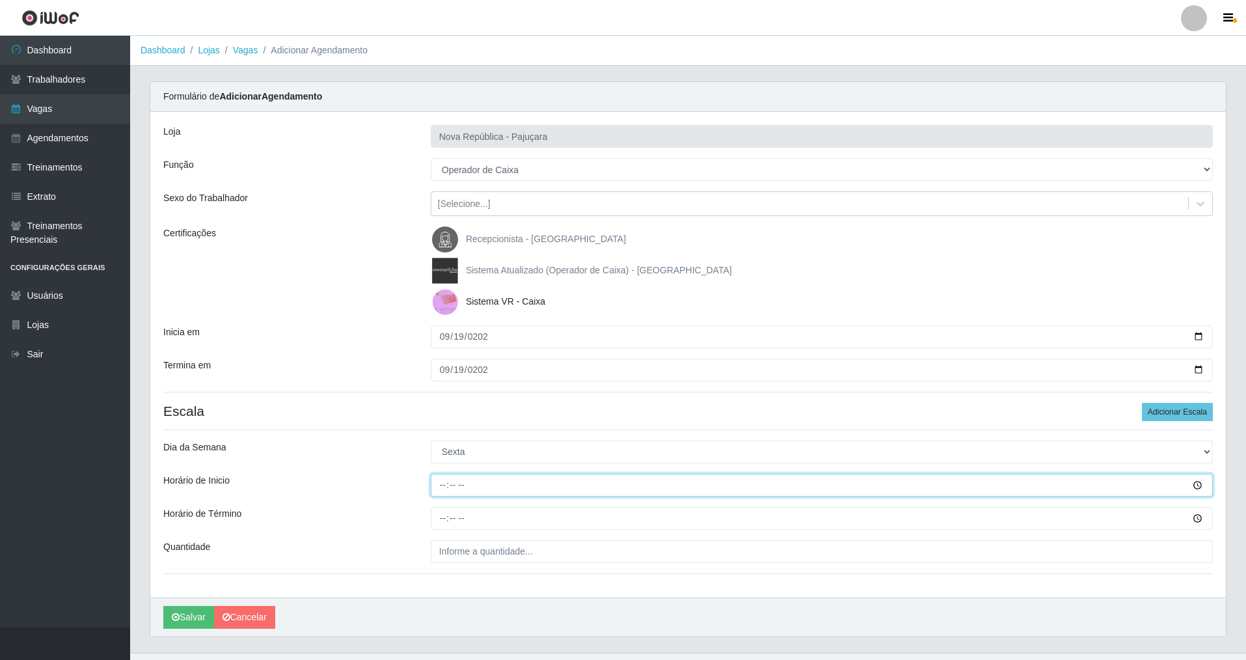
type input "07:00"
click at [447, 474] on input "Horário de Término" at bounding box center [822, 518] width 782 height 23
type input "13:00"
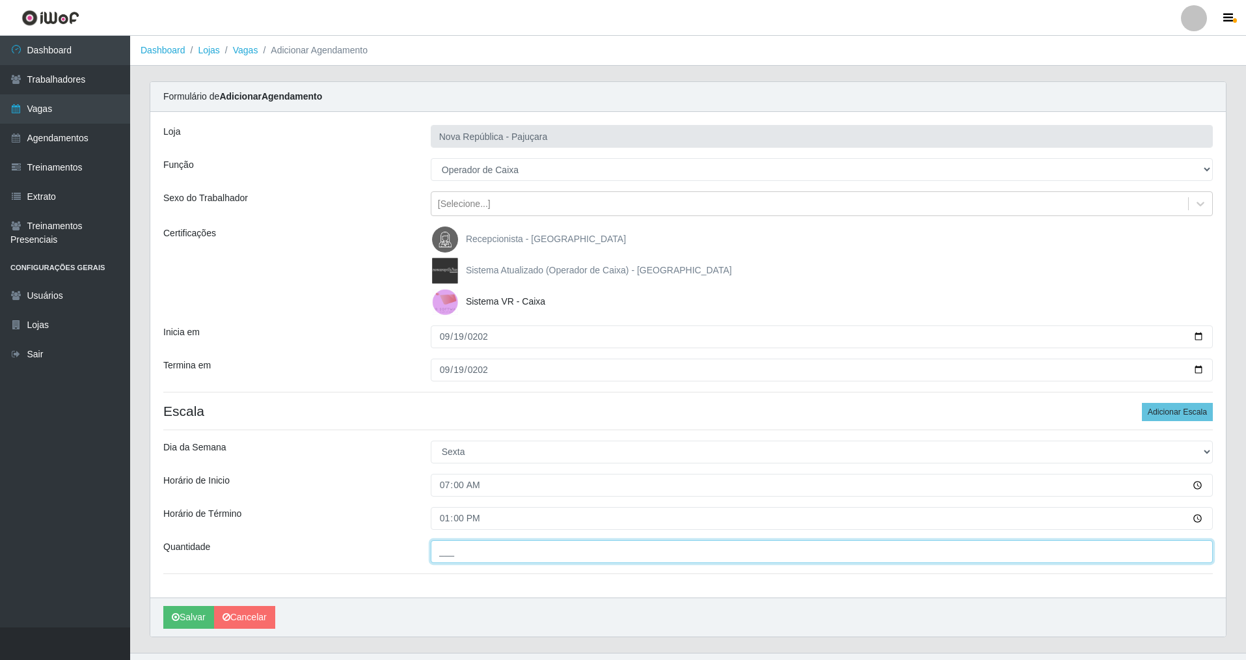
click at [437, 474] on input "___" at bounding box center [822, 551] width 782 height 23
type input "2__"
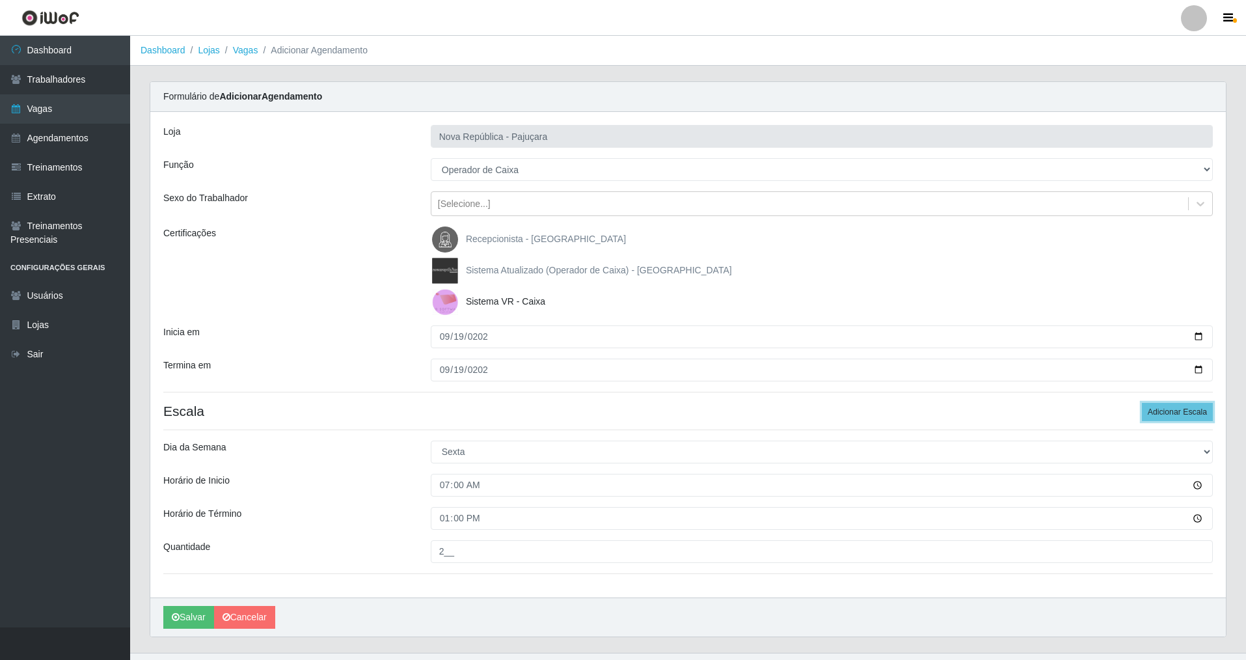
drag, startPoint x: 1166, startPoint y: 411, endPoint x: 1245, endPoint y: 423, distance: 79.7
click at [536, 411] on button "Adicionar Escala" at bounding box center [1177, 412] width 71 height 18
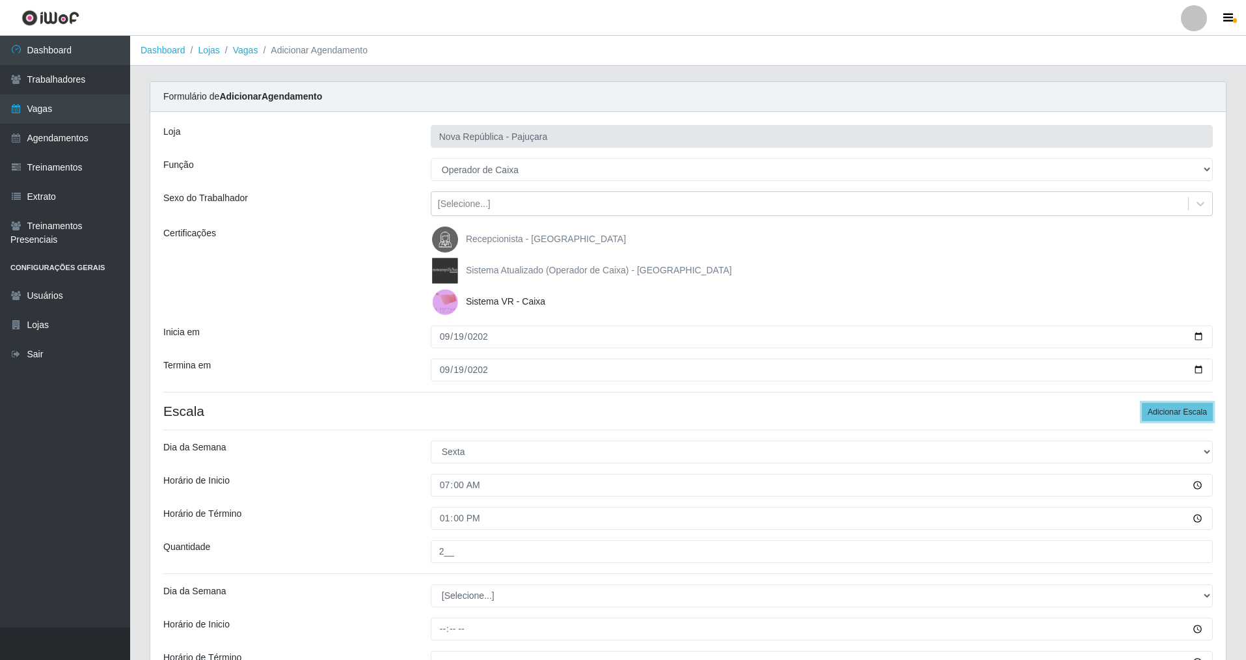
scroll to position [152, 0]
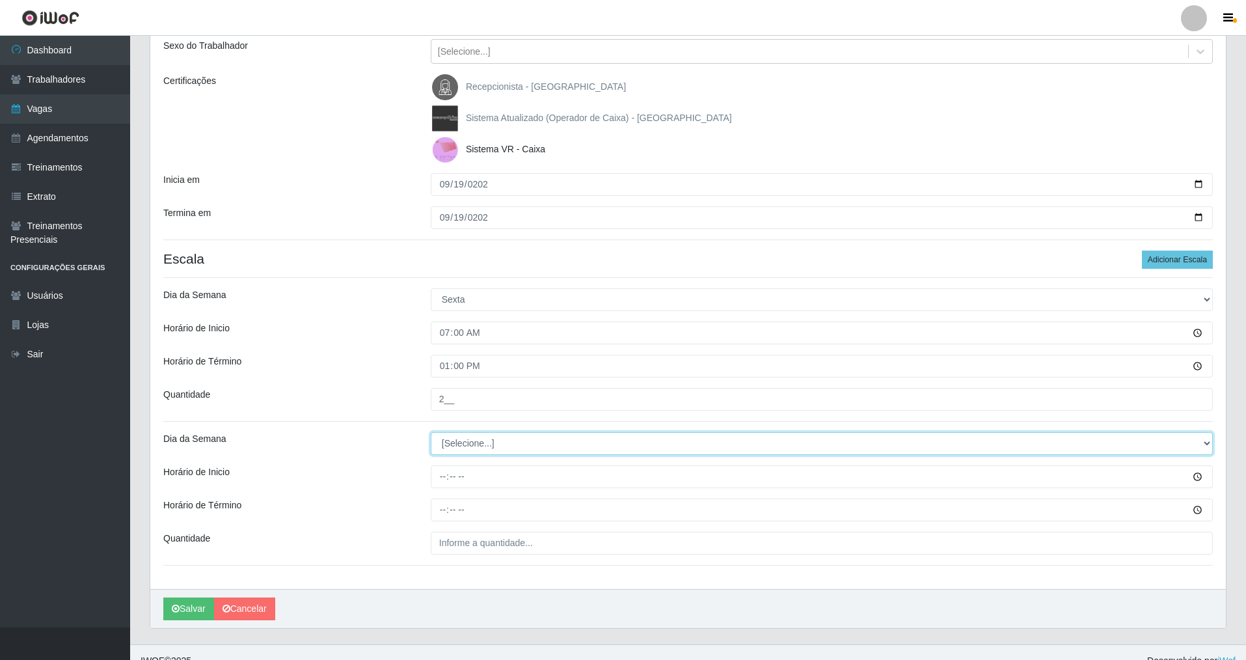
drag, startPoint x: 1210, startPoint y: 441, endPoint x: 1145, endPoint y: 437, distance: 65.8
click at [536, 439] on select "[Selecione...] Segunda Terça Quarta Quinta Sexta Sábado Domingo" at bounding box center [822, 443] width 782 height 23
select select "5"
click at [431, 432] on select "[Selecione...] Segunda Terça Quarta Quinta Sexta Sábado Domingo" at bounding box center [822, 443] width 782 height 23
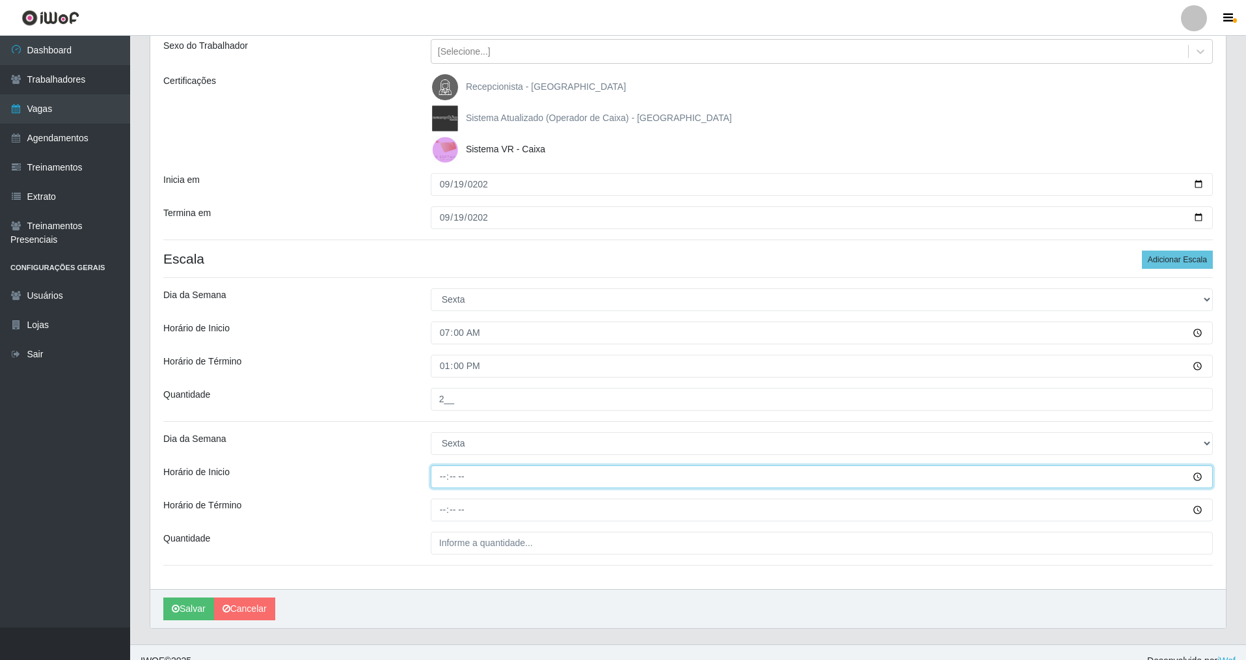
drag, startPoint x: 444, startPoint y: 465, endPoint x: 417, endPoint y: 509, distance: 51.7
click at [442, 465] on input "Horário de Inicio" at bounding box center [822, 476] width 782 height 23
type input "09:00"
click at [433, 474] on input "Horário de Término" at bounding box center [822, 509] width 782 height 23
type input "15:00"
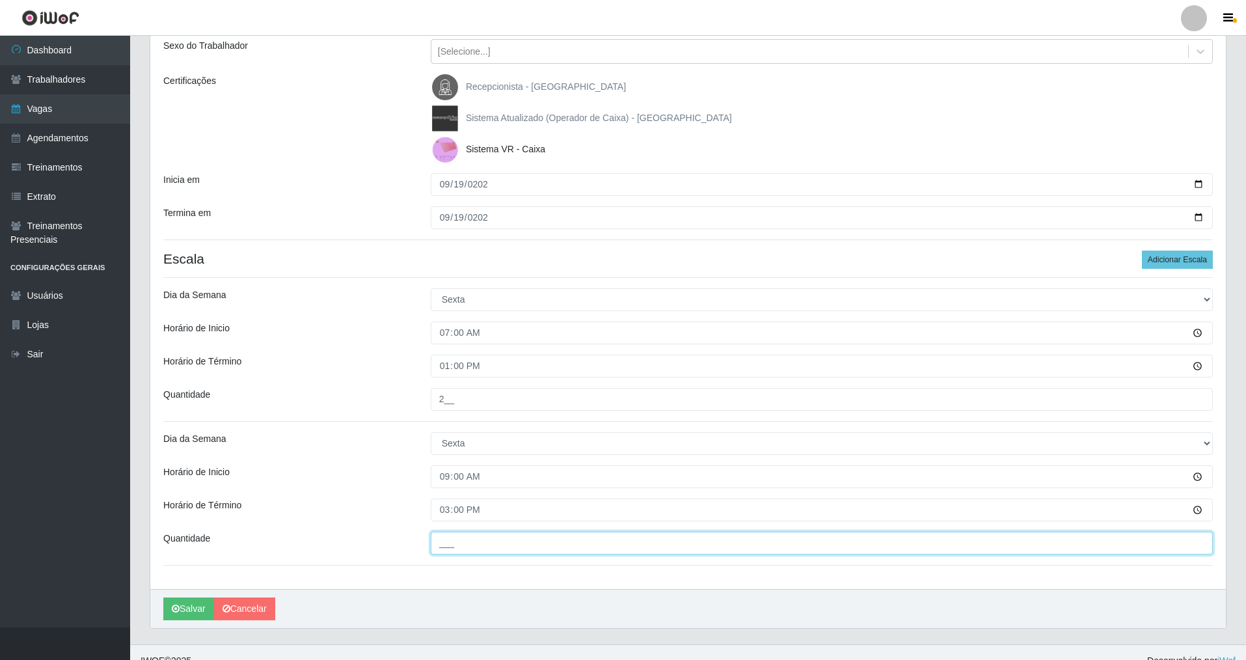
click at [442, 474] on input "___" at bounding box center [822, 543] width 782 height 23
type input "1__"
drag, startPoint x: 1182, startPoint y: 259, endPoint x: 1228, endPoint y: 266, distance: 46.1
click at [536, 258] on button "Adicionar Escala" at bounding box center [1177, 260] width 71 height 18
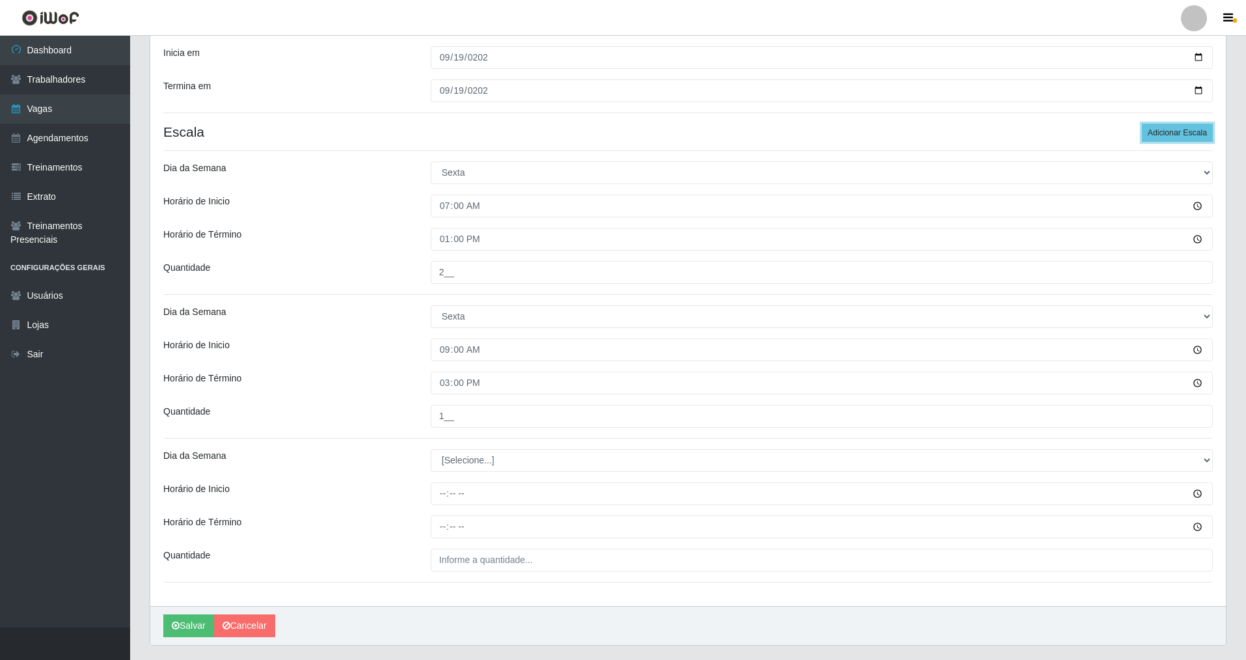
scroll to position [280, 0]
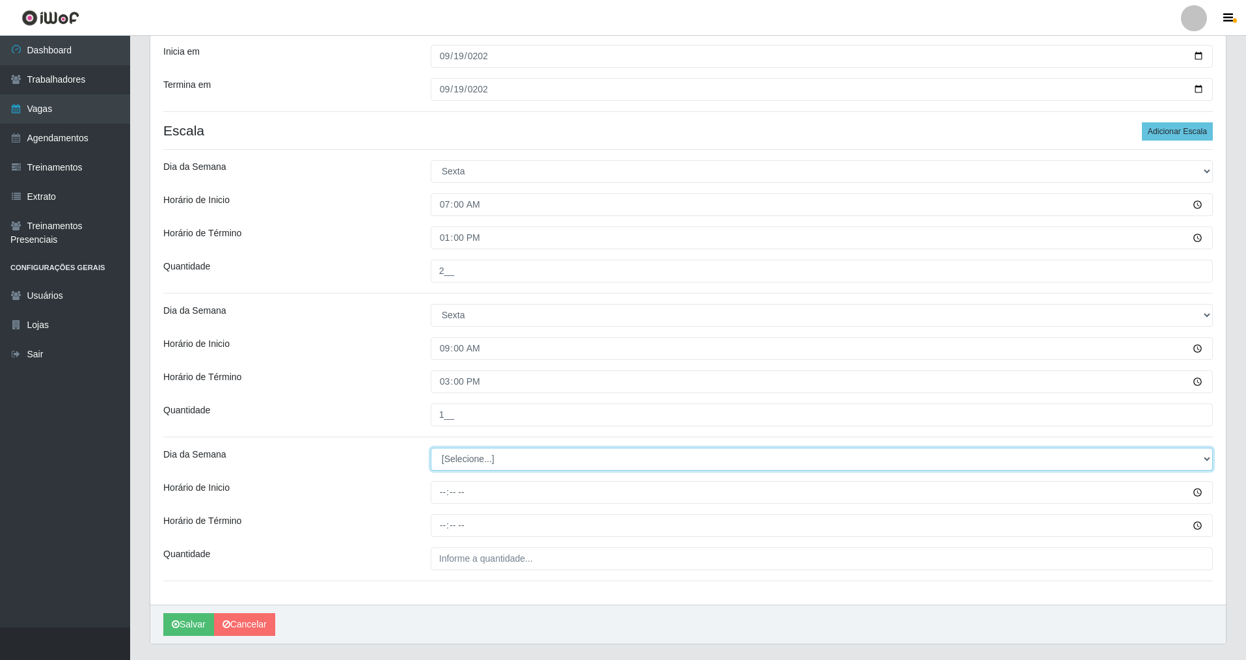
drag, startPoint x: 1200, startPoint y: 457, endPoint x: 1056, endPoint y: 450, distance: 144.0
click at [536, 452] on select "[Selecione...] Segunda Terça Quarta Quinta Sexta Sábado Domingo" at bounding box center [822, 459] width 782 height 23
select select "5"
click at [431, 448] on select "[Selecione...] Segunda Terça Quarta Quinta Sexta Sábado Domingo" at bounding box center [822, 459] width 782 height 23
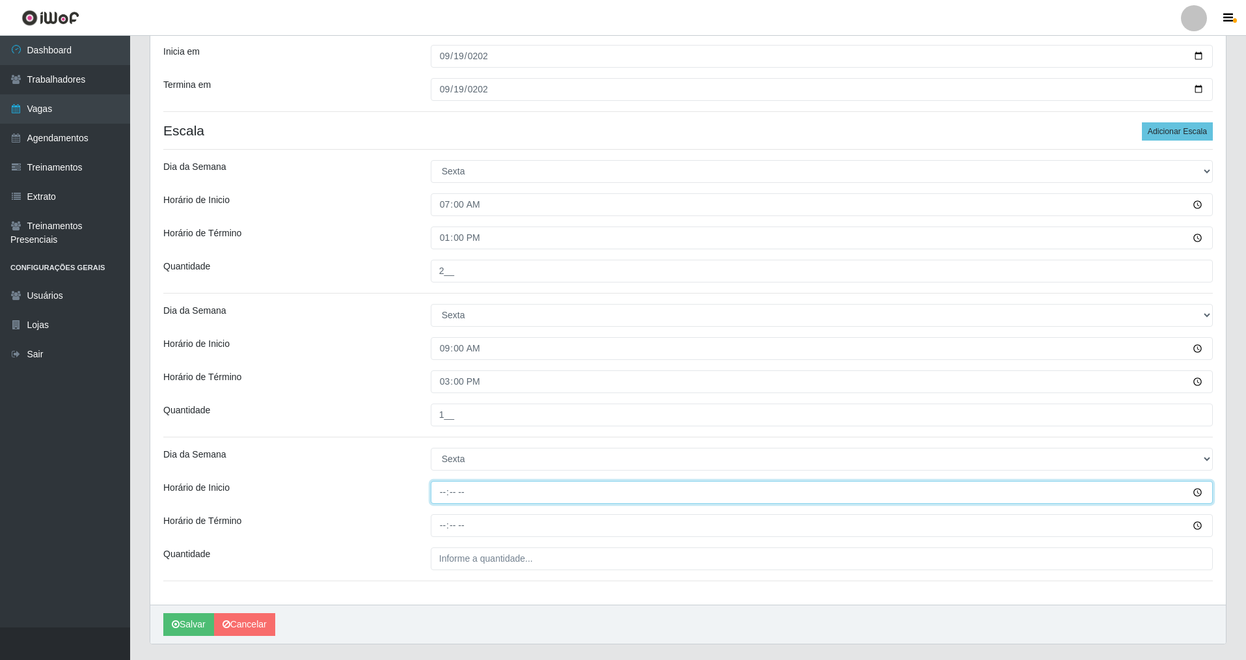
click at [431, 474] on input "Horário de Inicio" at bounding box center [822, 492] width 782 height 23
type input "15:00"
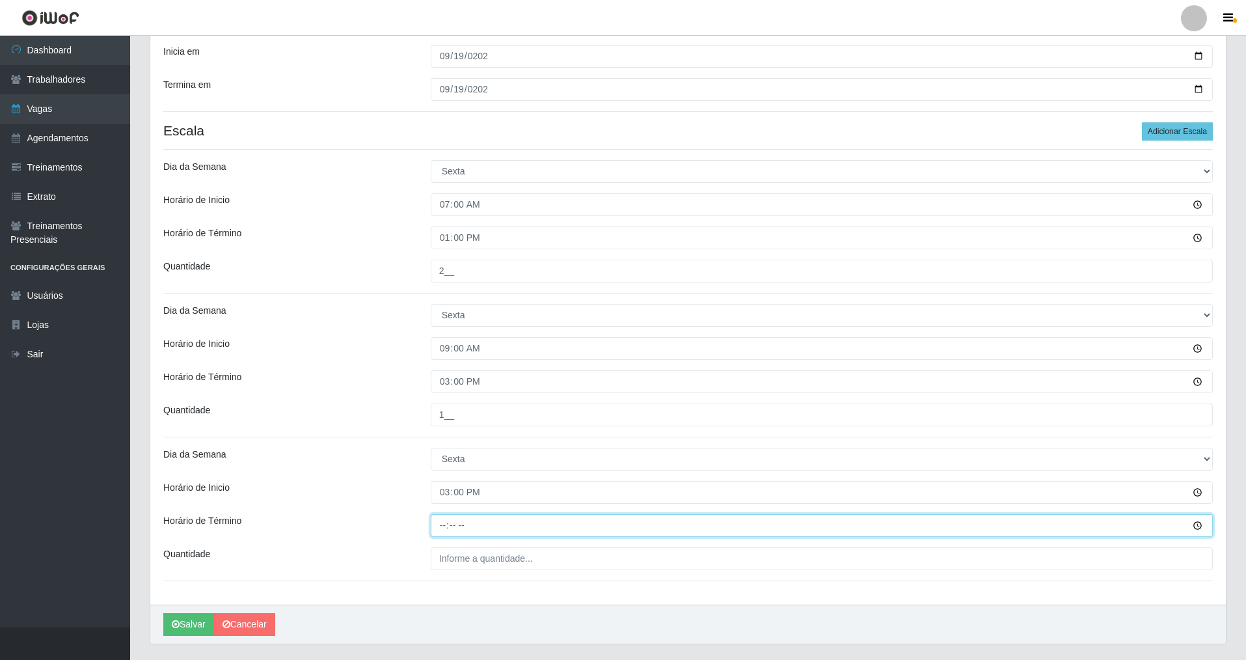
click at [445, 474] on input "Horário de Término" at bounding box center [822, 525] width 782 height 23
type input "21:00"
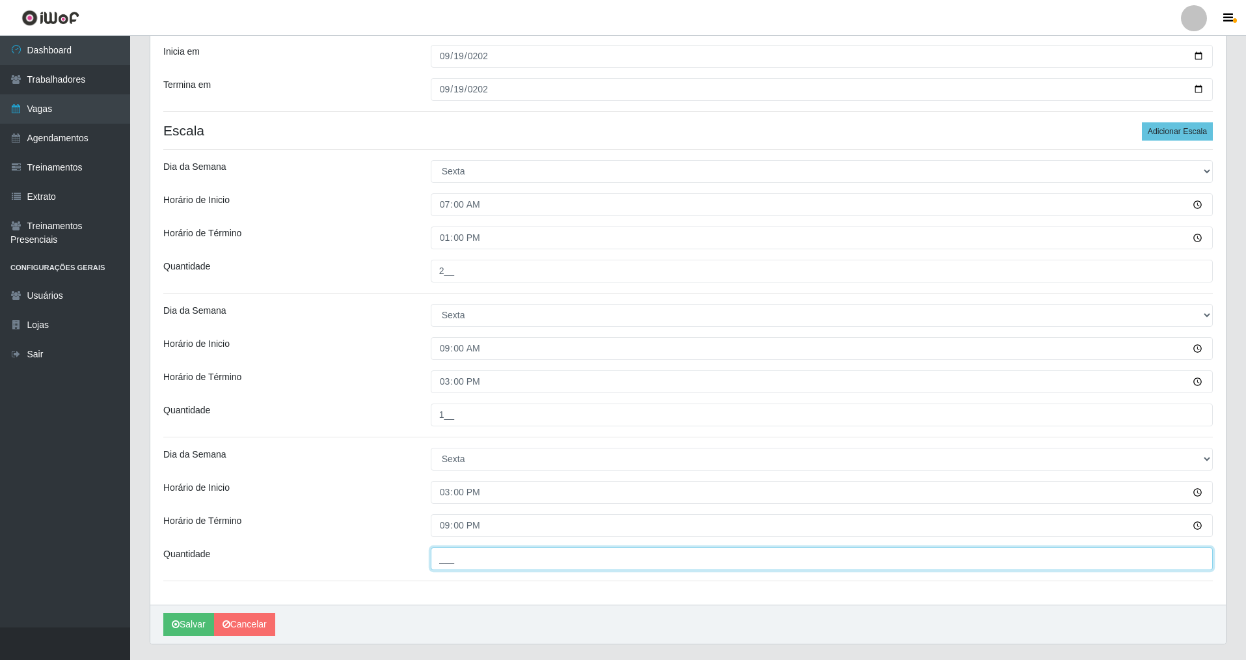
click at [431, 474] on input "___" at bounding box center [822, 558] width 782 height 23
type input "3__"
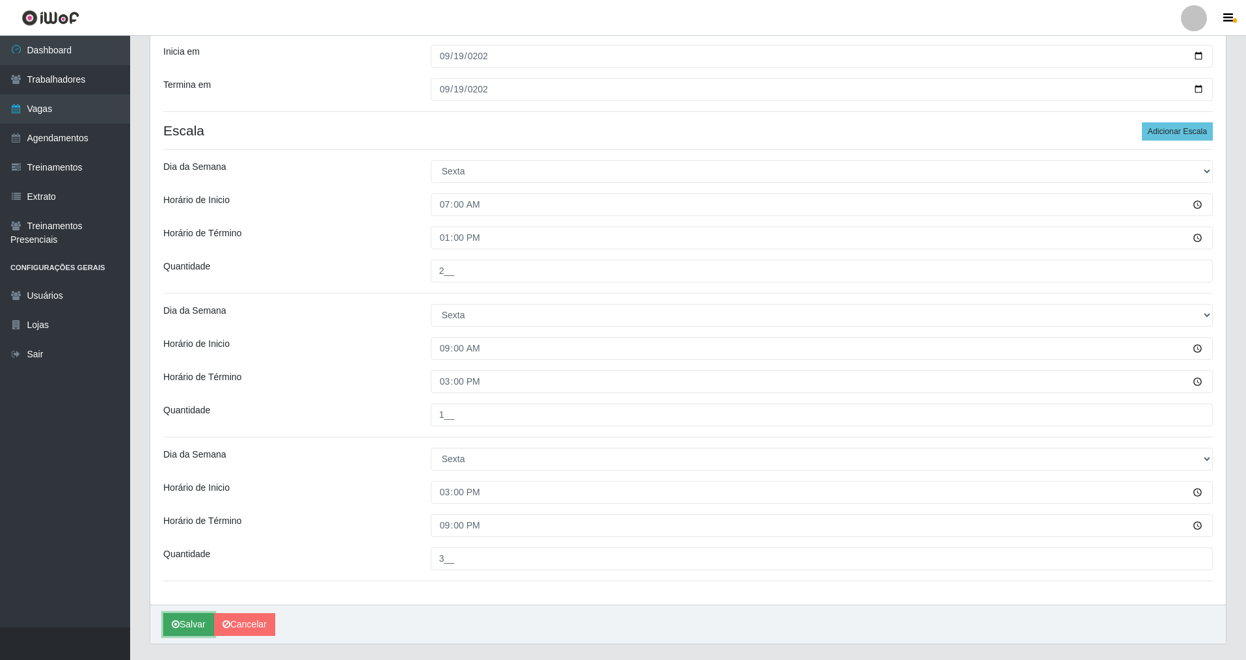
click at [175, 474] on icon "submit" at bounding box center [176, 623] width 8 height 9
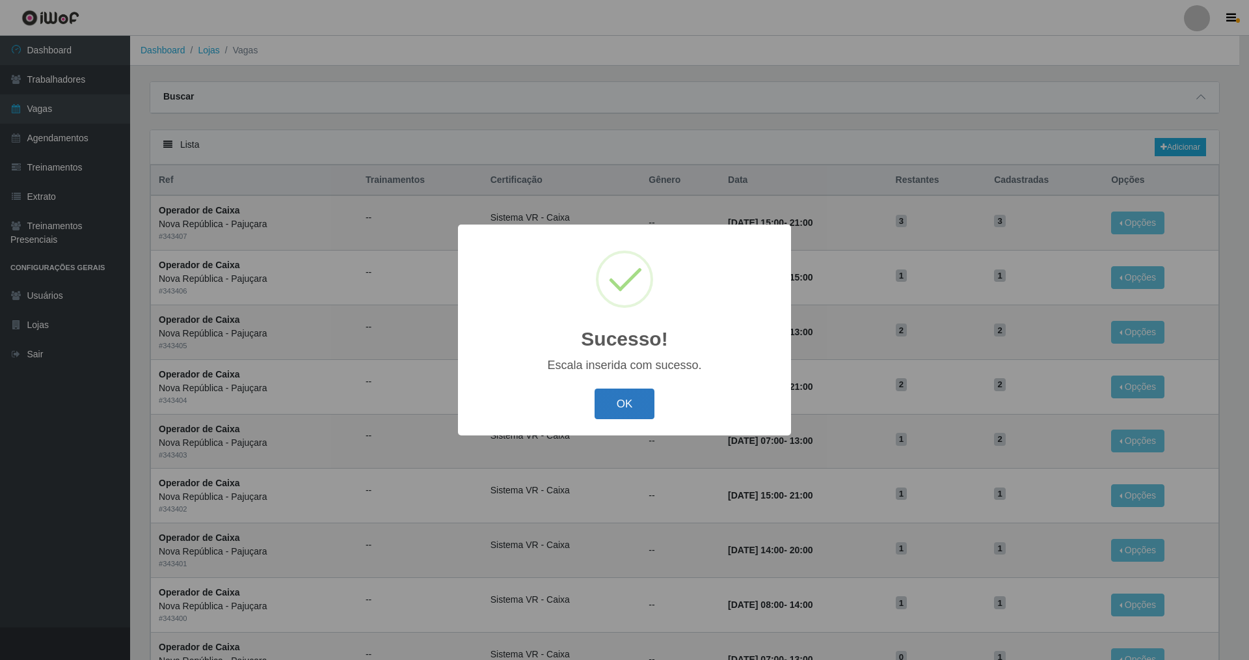
click at [536, 399] on button "OK" at bounding box center [625, 403] width 61 height 31
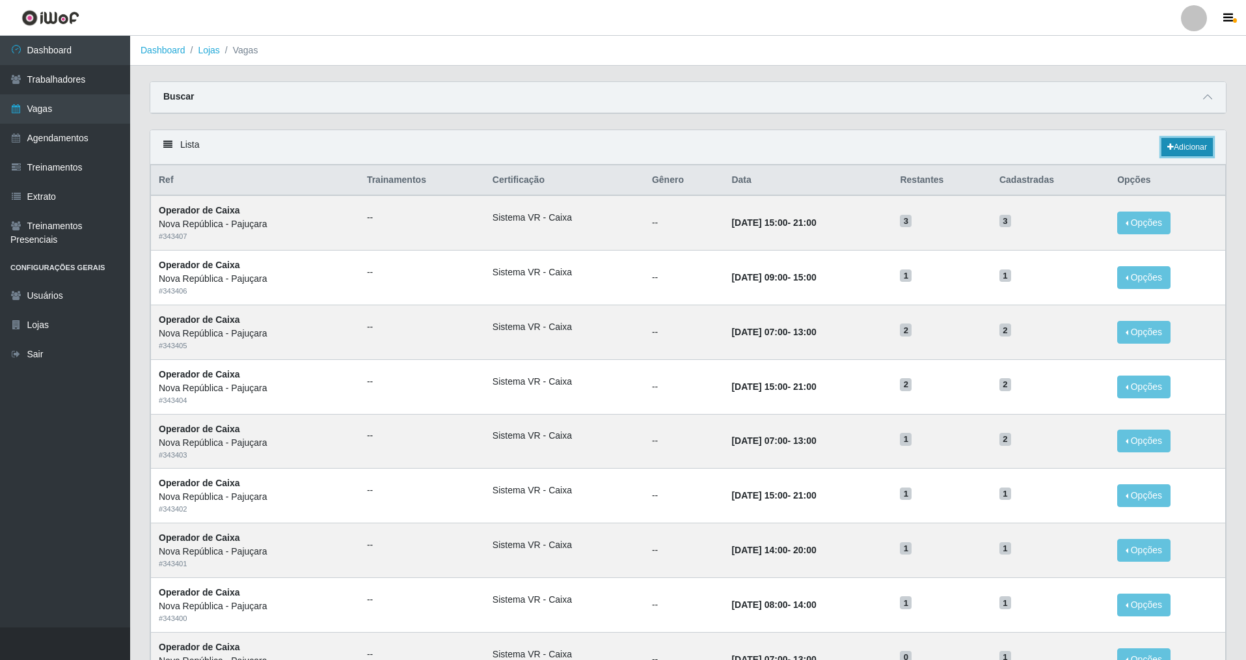
click at [536, 147] on link "Adicionar" at bounding box center [1187, 147] width 51 height 18
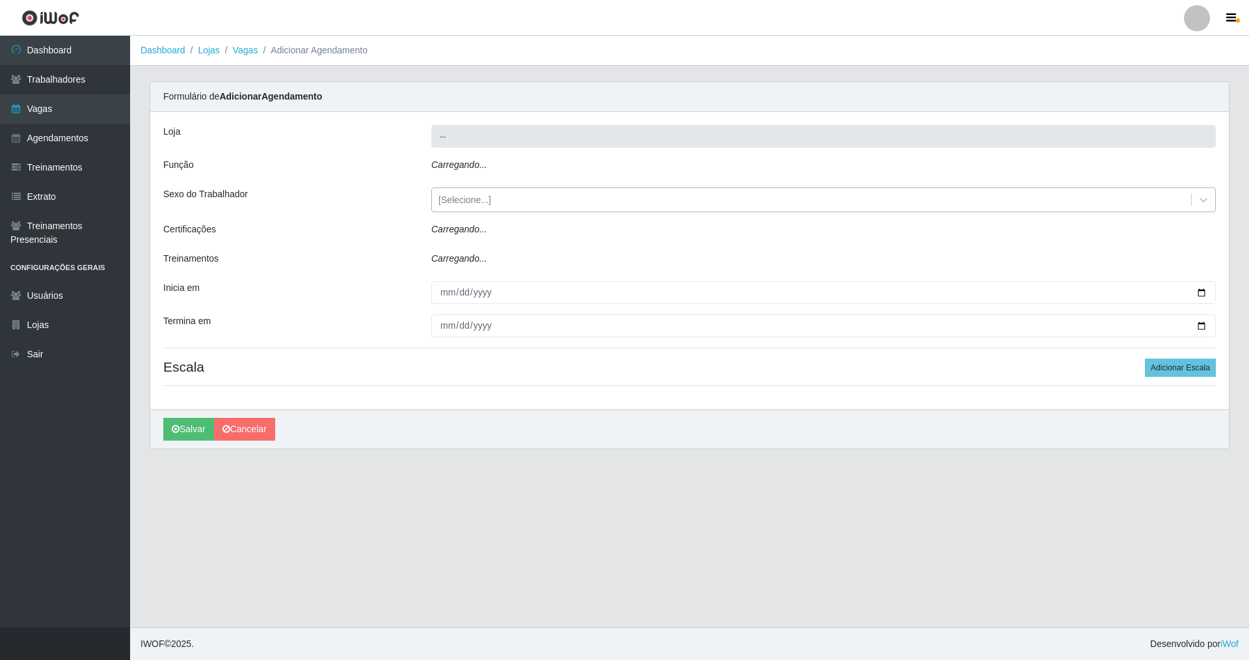
type input "Nova República - Pajuçara"
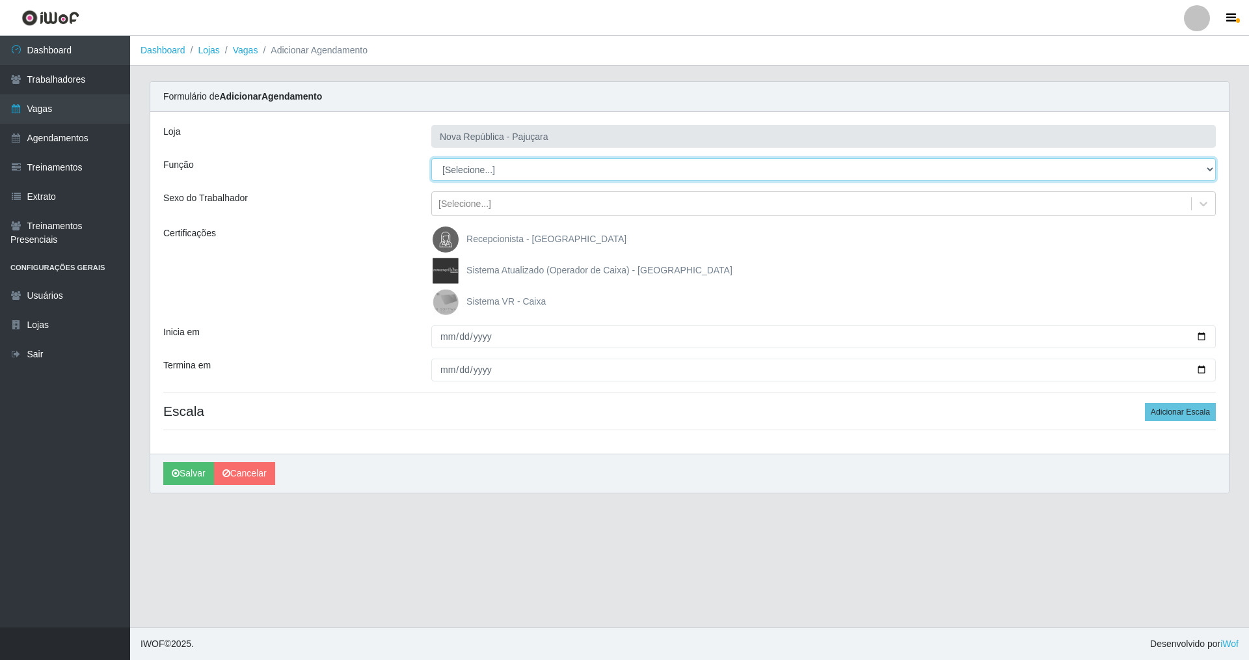
drag, startPoint x: 1204, startPoint y: 167, endPoint x: 1120, endPoint y: 163, distance: 84.7
click at [536, 163] on select "[Selecione...] Balconista Operador de Caixa Repositor" at bounding box center [823, 169] width 785 height 23
select select "22"
click at [431, 158] on select "[Selecione...] Balconista Operador de Caixa Repositor" at bounding box center [823, 169] width 785 height 23
drag, startPoint x: 452, startPoint y: 297, endPoint x: 444, endPoint y: 323, distance: 27.8
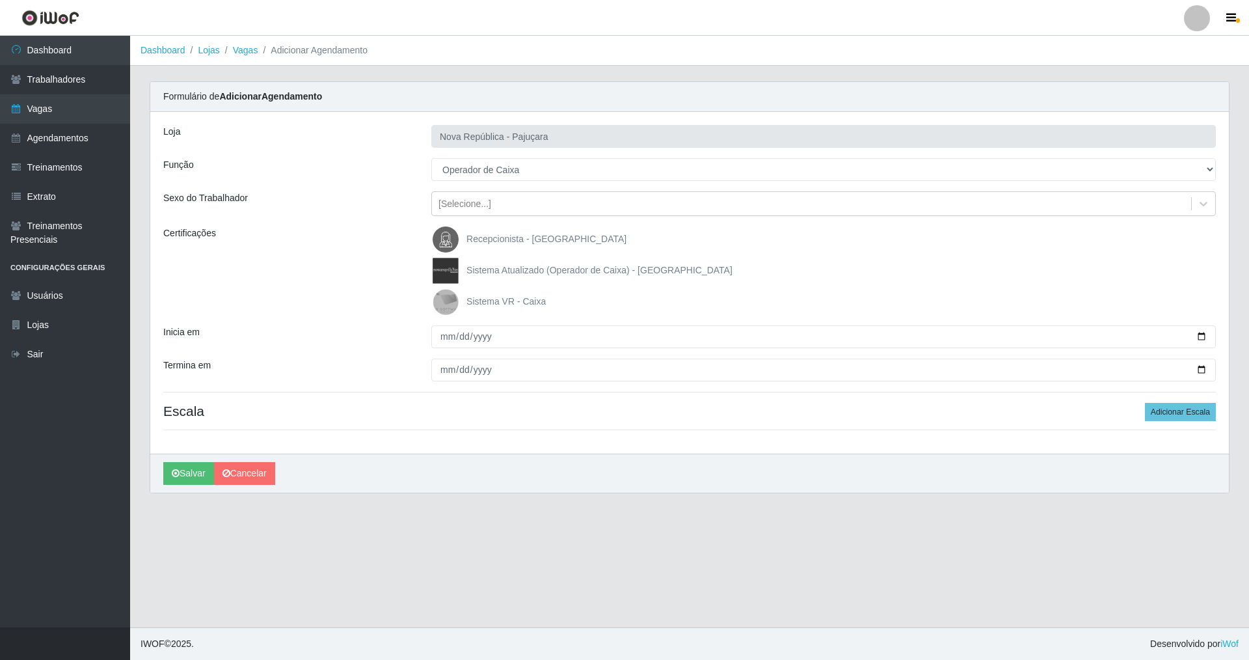
click at [450, 298] on img at bounding box center [448, 302] width 31 height 26
click at [0, 0] on input "Sistema VR - Caixa" at bounding box center [0, 0] width 0 height 0
drag, startPoint x: 441, startPoint y: 333, endPoint x: 423, endPoint y: 413, distance: 81.9
click at [439, 336] on input "Inicia em" at bounding box center [823, 336] width 785 height 23
type input "[DATE]"
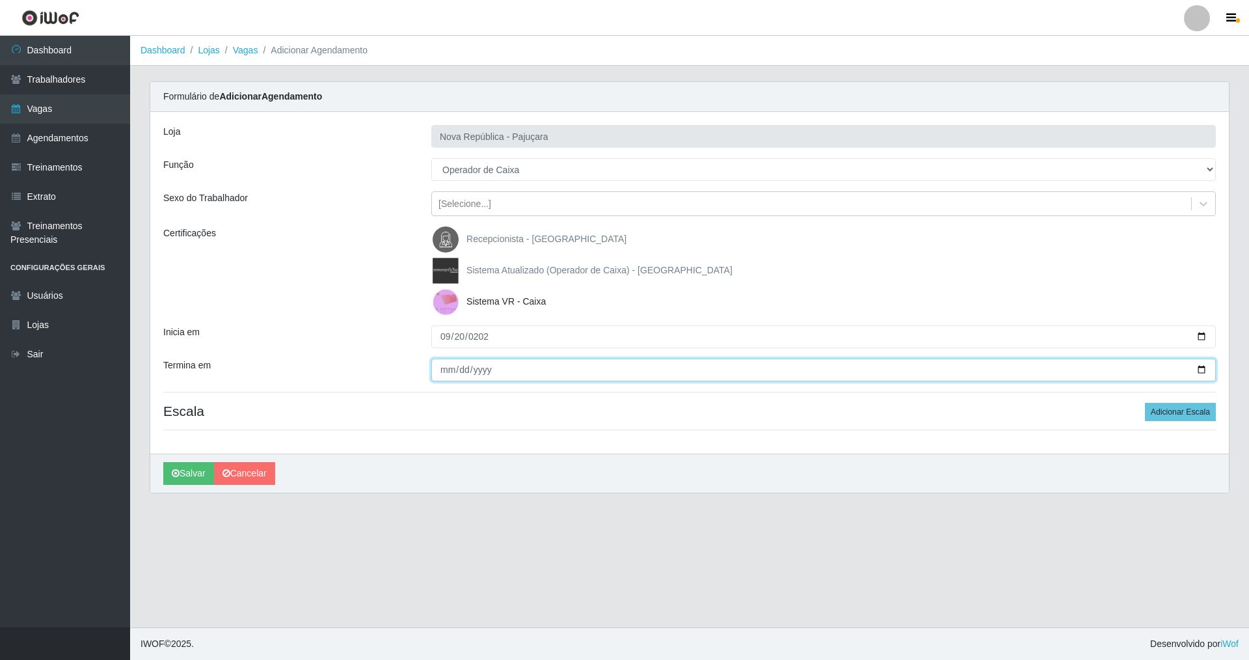
click at [445, 372] on input "Termina em" at bounding box center [823, 370] width 785 height 23
type input "[DATE]"
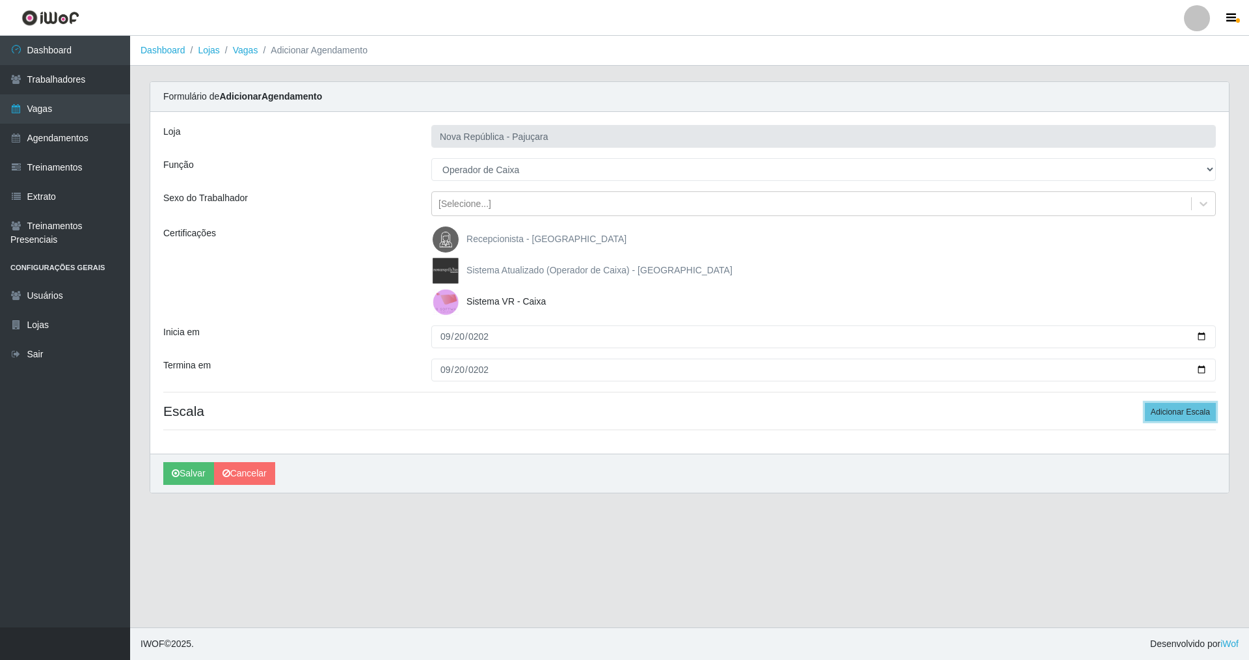
drag, startPoint x: 1178, startPoint y: 406, endPoint x: 1074, endPoint y: 409, distance: 103.5
click at [536, 406] on button "Adicionar Escala" at bounding box center [1180, 412] width 71 height 18
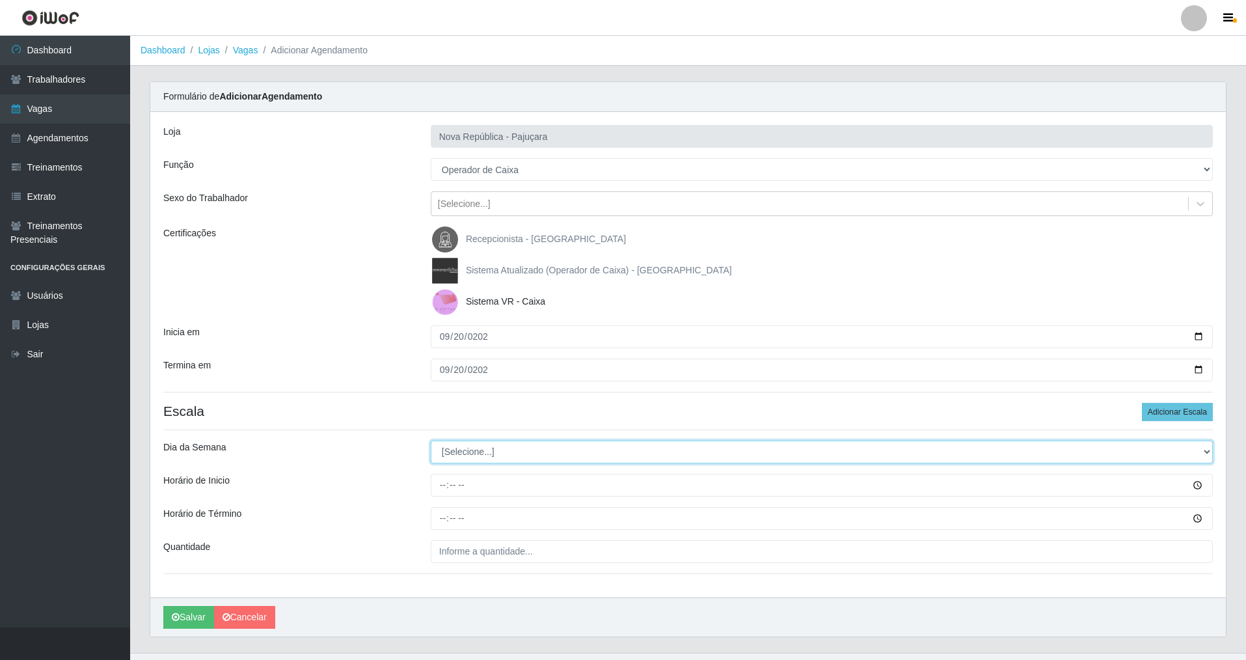
drag, startPoint x: 1204, startPoint y: 453, endPoint x: 1040, endPoint y: 452, distance: 164.0
click at [536, 452] on select "[Selecione...] Segunda Terça Quarta Quinta Sexta Sábado Domingo" at bounding box center [822, 452] width 782 height 23
select select "6"
click at [431, 441] on select "[Selecione...] Segunda Terça Quarta Quinta Sexta Sábado Domingo" at bounding box center [822, 452] width 782 height 23
drag, startPoint x: 440, startPoint y: 491, endPoint x: 418, endPoint y: 474, distance: 27.9
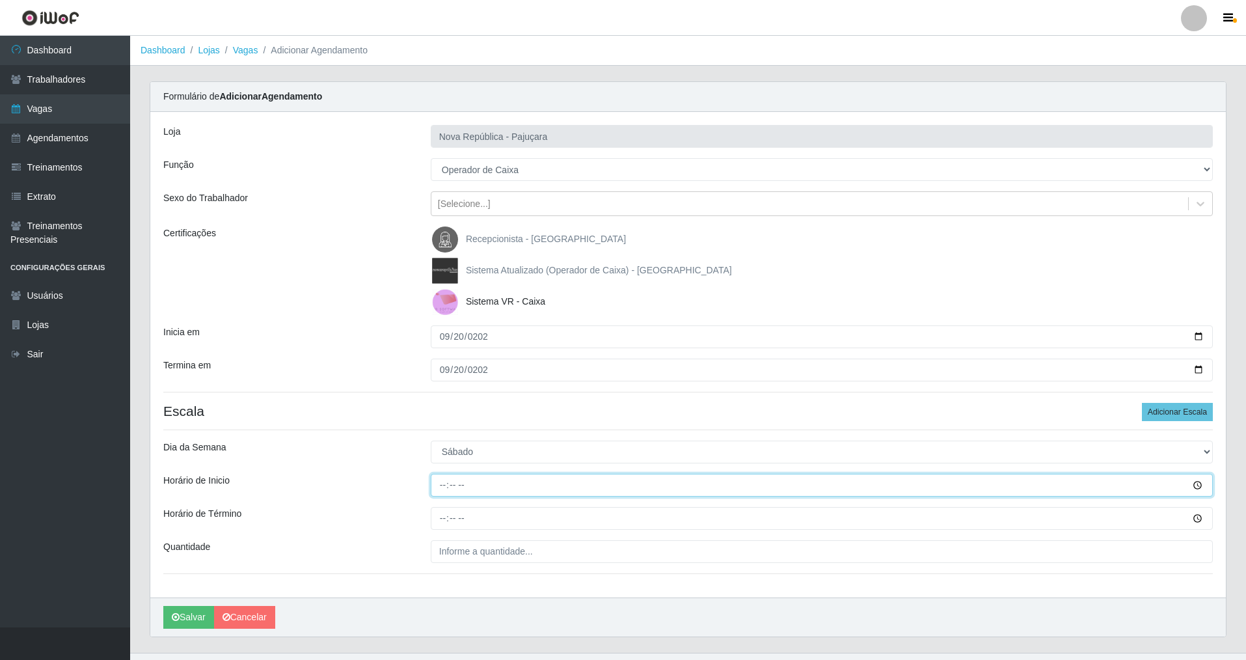
click at [429, 474] on div at bounding box center [822, 485] width 802 height 23
type input "07:00"
click at [442, 474] on input "Horário de Término" at bounding box center [822, 518] width 782 height 23
type input "13:00"
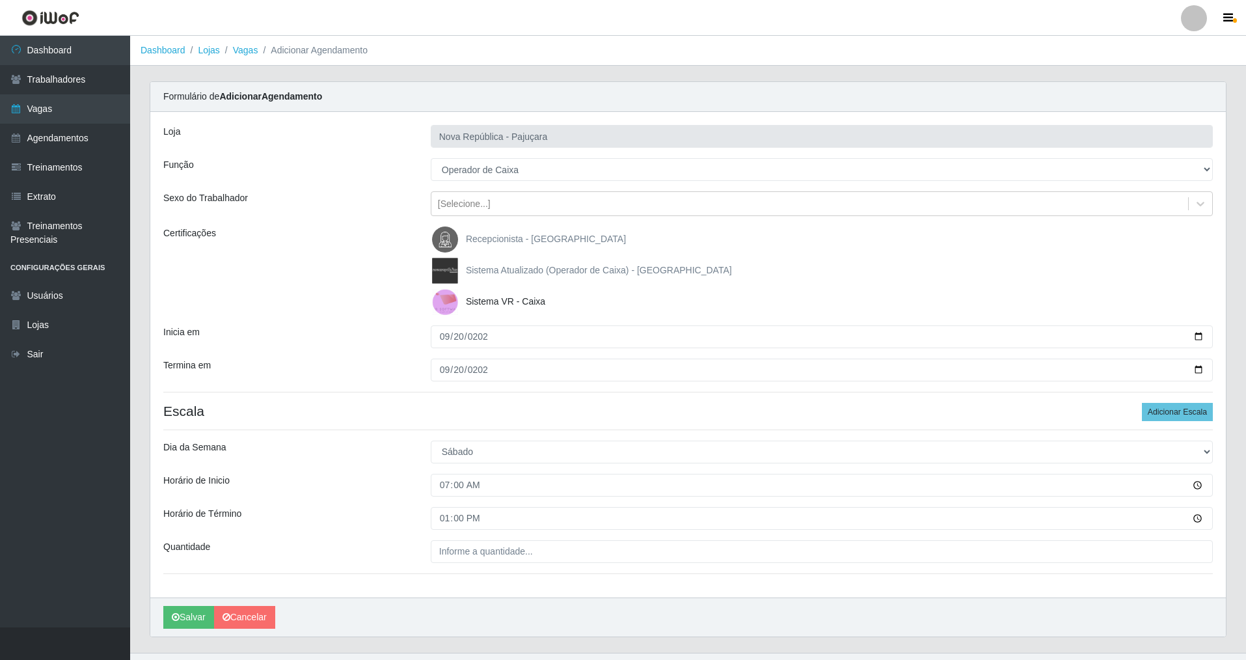
drag, startPoint x: 427, startPoint y: 545, endPoint x: 433, endPoint y: 548, distance: 7.3
click at [431, 474] on div at bounding box center [822, 551] width 802 height 23
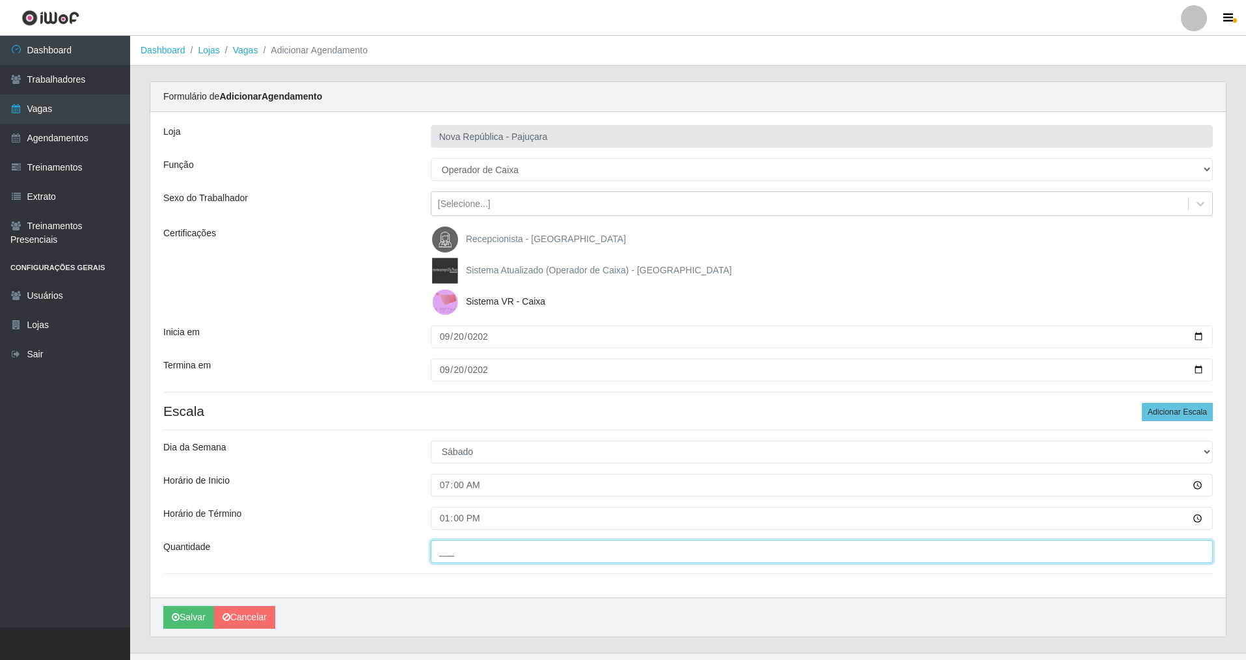
click at [439, 474] on input "___" at bounding box center [822, 551] width 782 height 23
type input "1__"
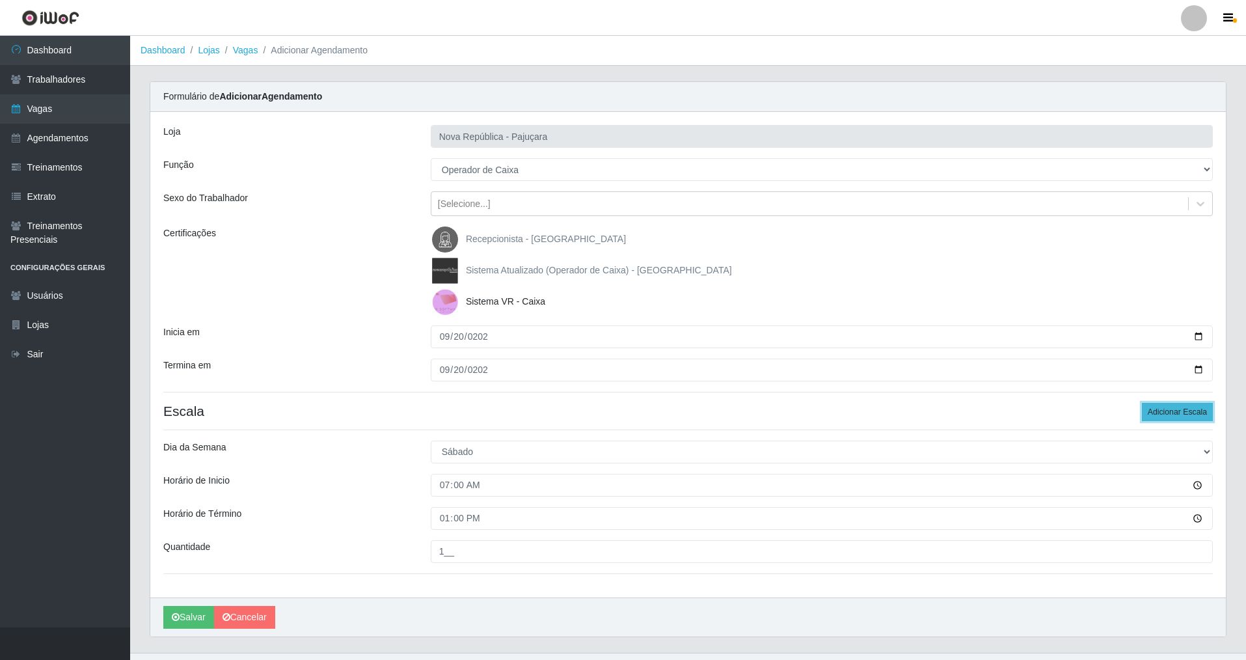
click at [536, 411] on button "Adicionar Escala" at bounding box center [1177, 412] width 71 height 18
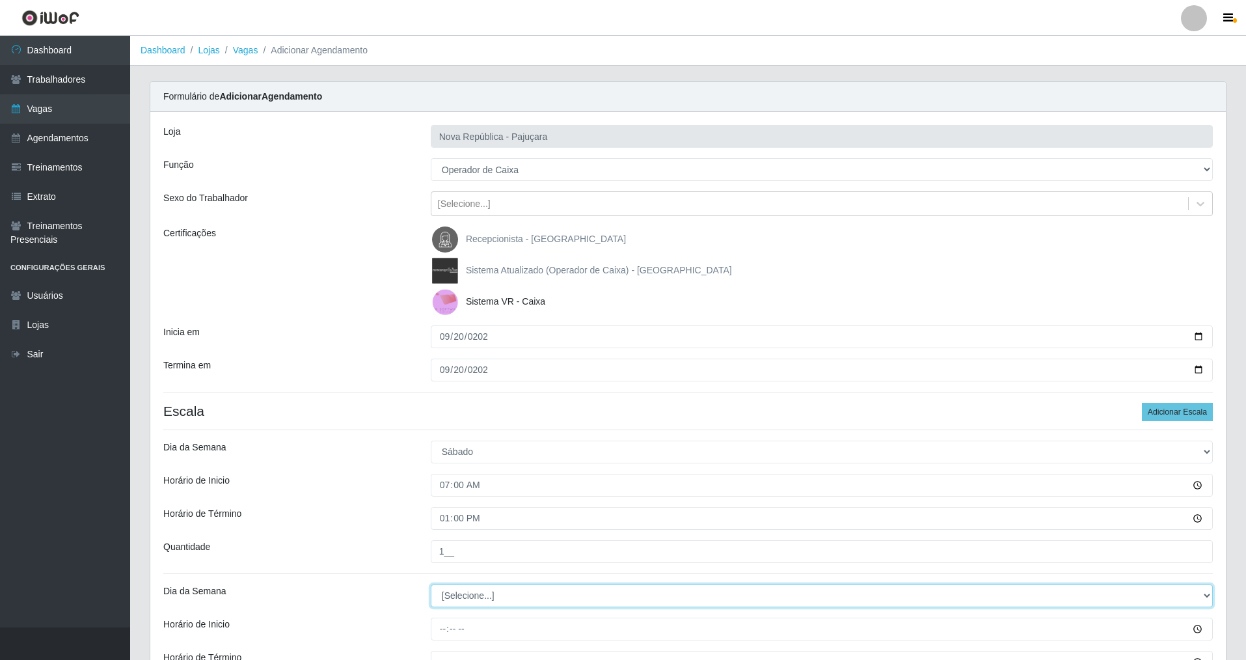
drag, startPoint x: 1204, startPoint y: 593, endPoint x: 1184, endPoint y: 595, distance: 20.3
click at [536, 474] on select "[Selecione...] Segunda Terça Quarta Quinta Sexta Sábado Domingo" at bounding box center [822, 595] width 782 height 23
select select "6"
click at [431, 474] on select "[Selecione...] Segunda Terça Quarta Quinta Sexta Sábado Domingo" at bounding box center [822, 595] width 782 height 23
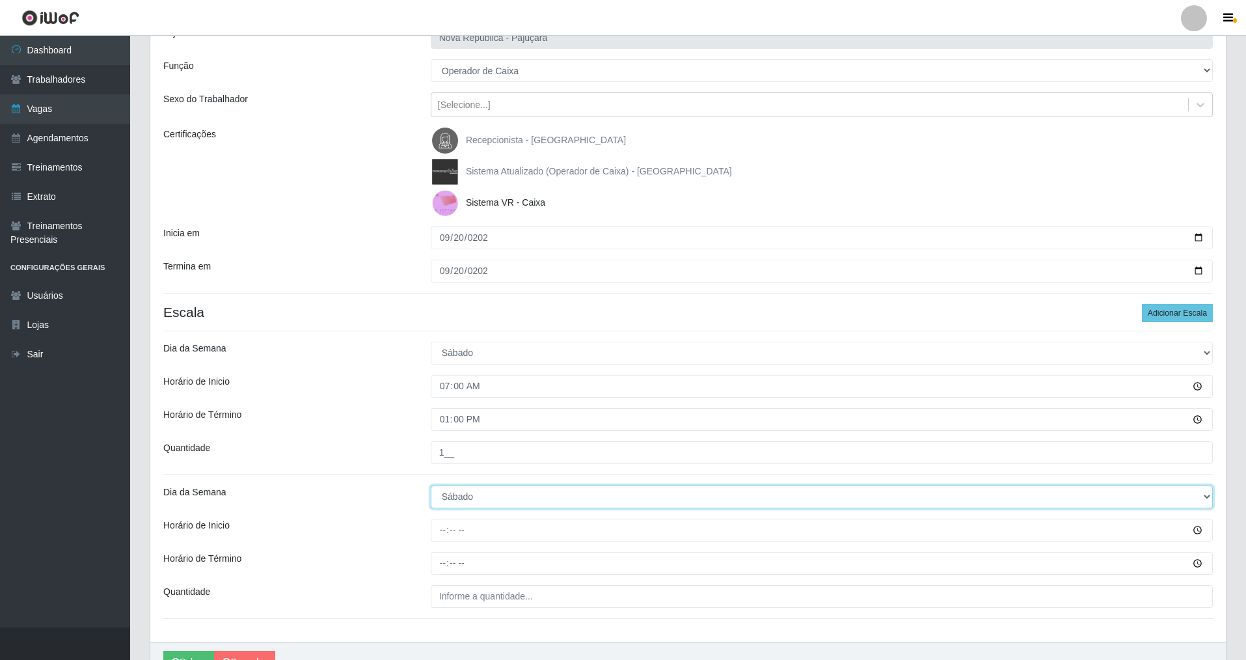
scroll to position [169, 0]
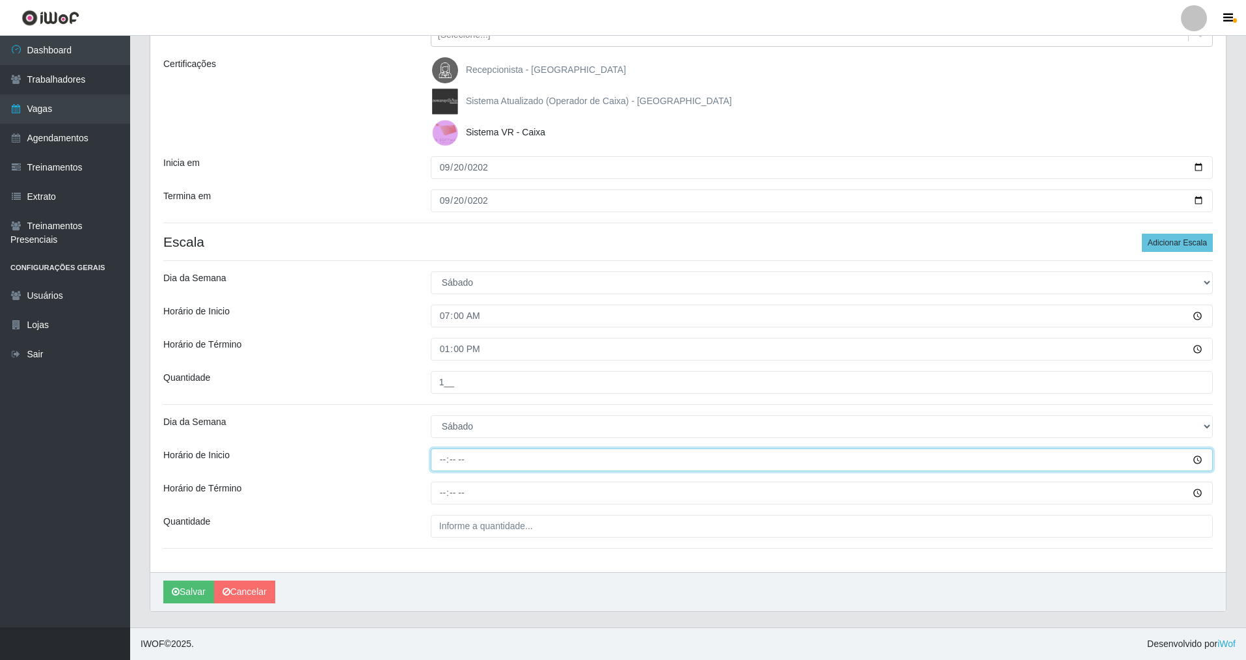
click at [439, 466] on input "Horário de Inicio" at bounding box center [822, 459] width 782 height 23
type input "09:00"
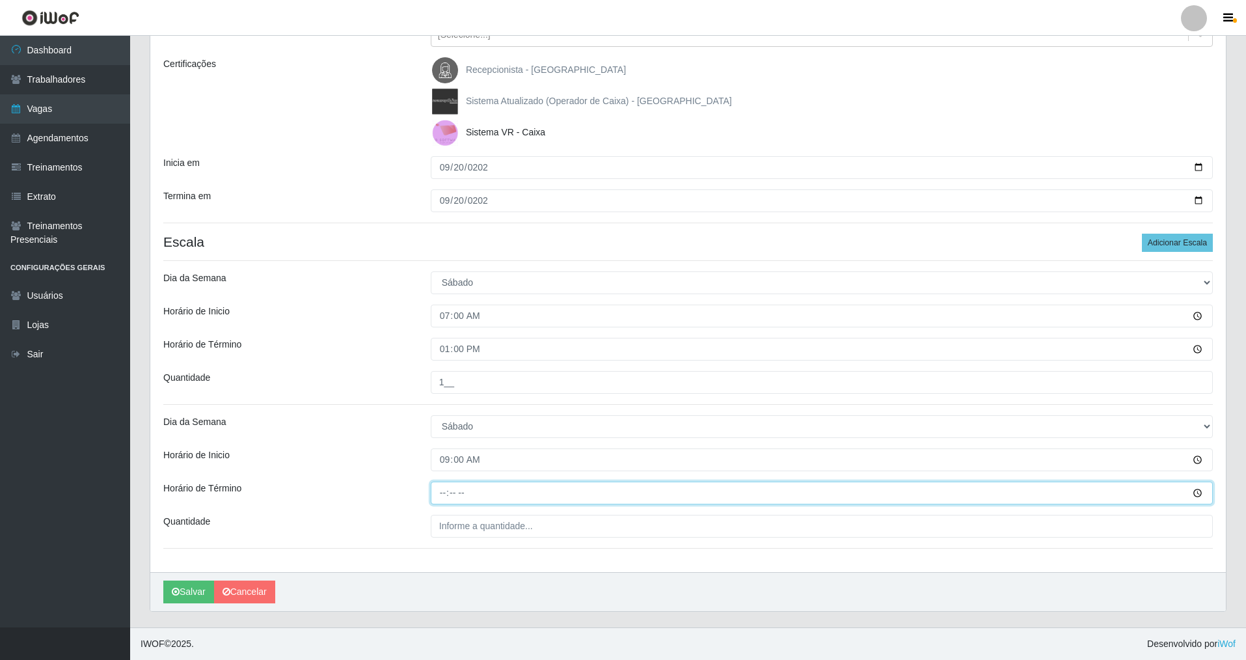
click at [435, 474] on input "Horário de Término" at bounding box center [822, 493] width 782 height 23
type input "15:00"
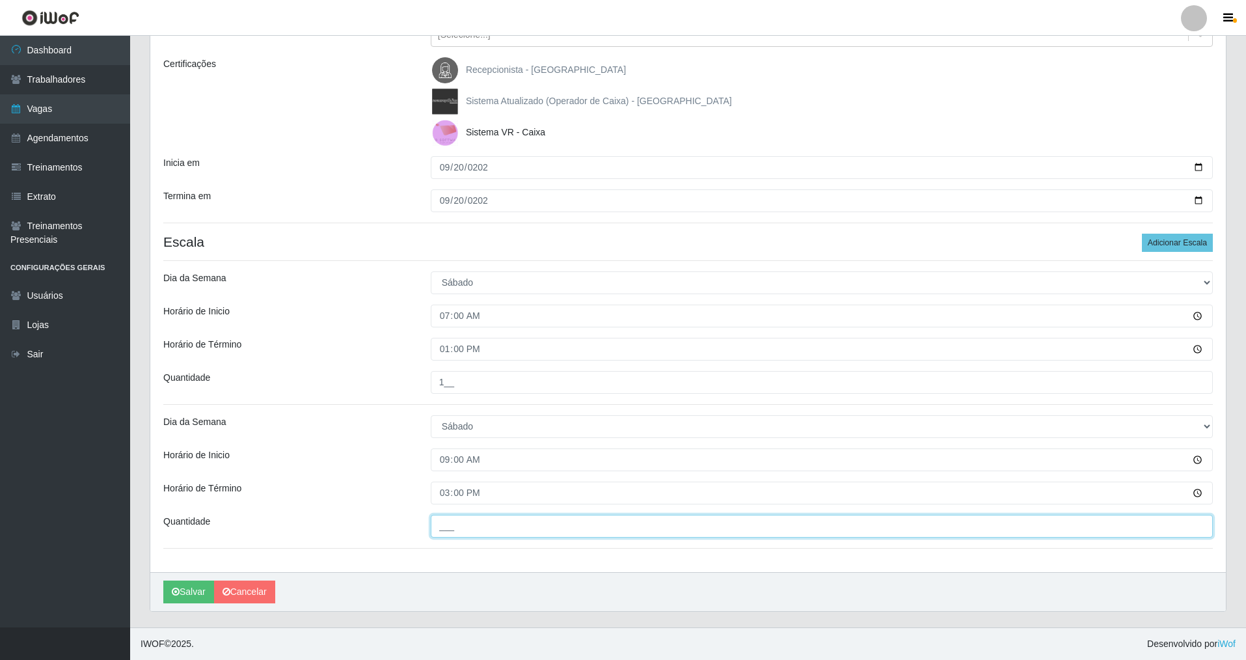
click at [445, 474] on input "___" at bounding box center [822, 526] width 782 height 23
type input "1__"
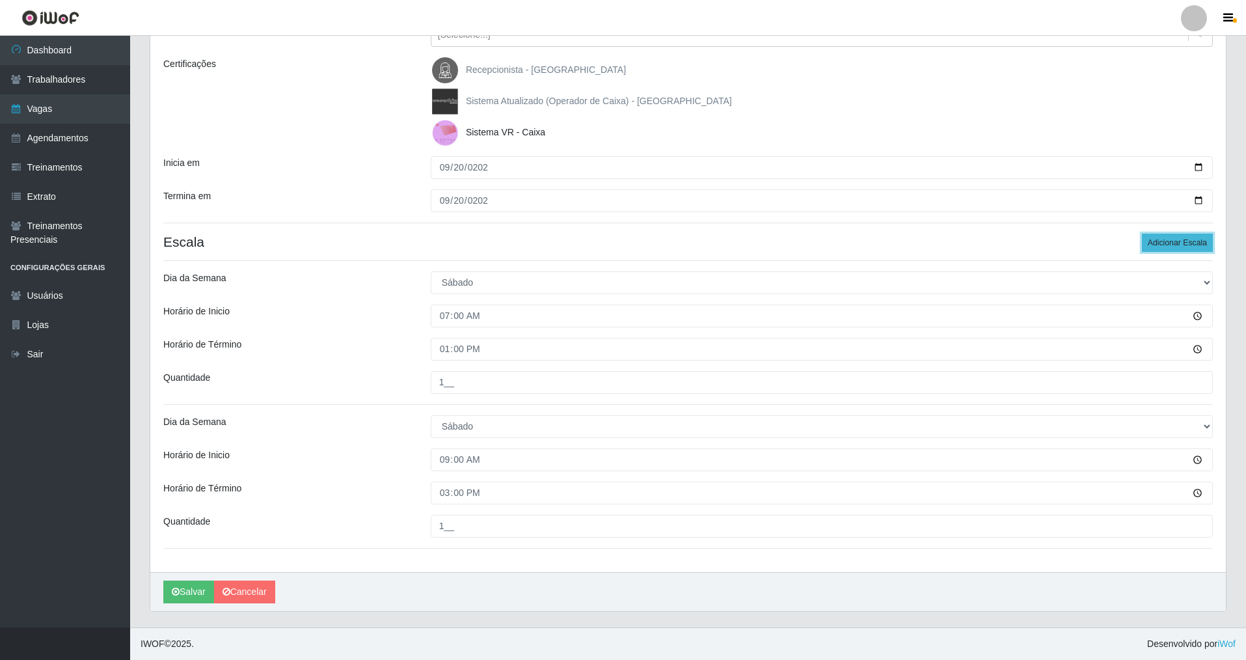
click at [536, 245] on button "Adicionar Escala" at bounding box center [1177, 243] width 71 height 18
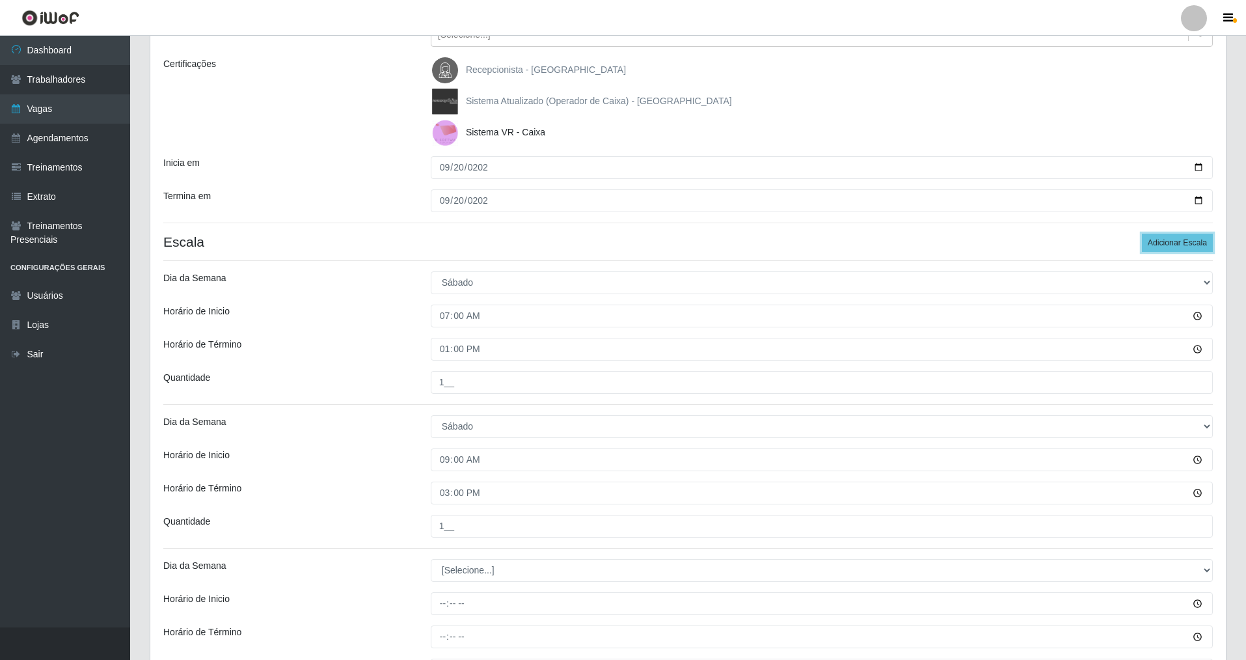
scroll to position [313, 0]
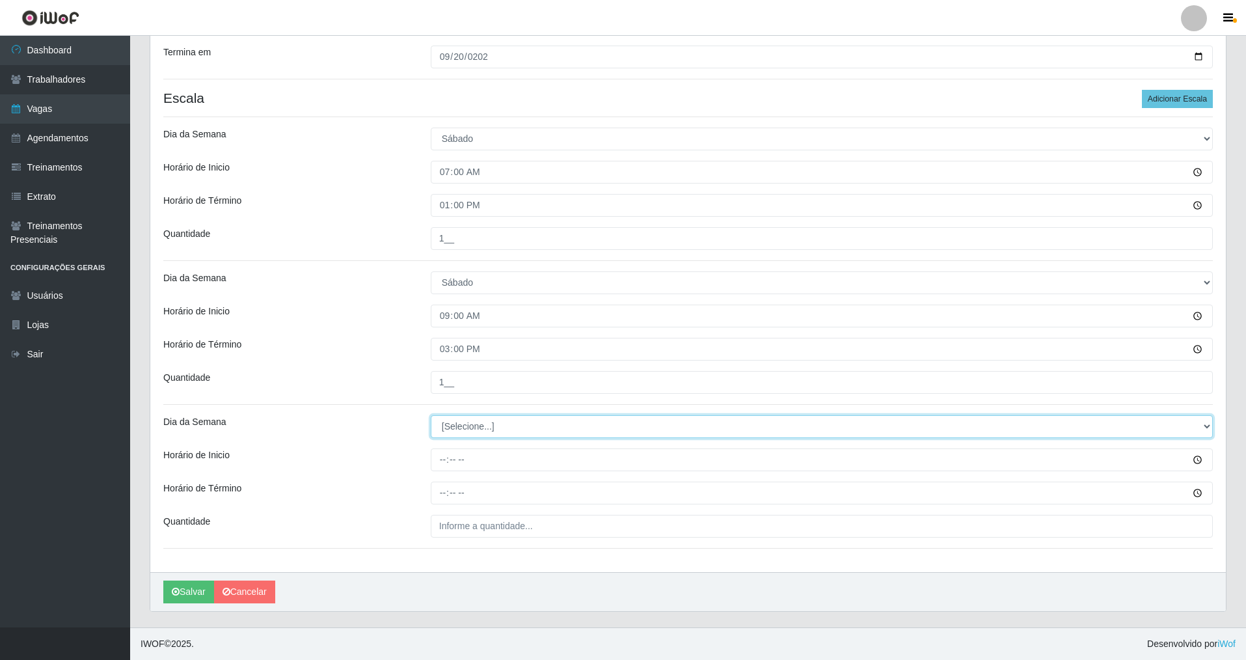
drag, startPoint x: 1208, startPoint y: 425, endPoint x: 1099, endPoint y: 418, distance: 109.6
click at [536, 418] on select "[Selecione...] Segunda Terça Quarta Quinta Sexta Sábado Domingo" at bounding box center [822, 426] width 782 height 23
select select "6"
click at [431, 415] on select "[Selecione...] Segunda Terça Quarta Quinta Sexta Sábado Domingo" at bounding box center [822, 426] width 782 height 23
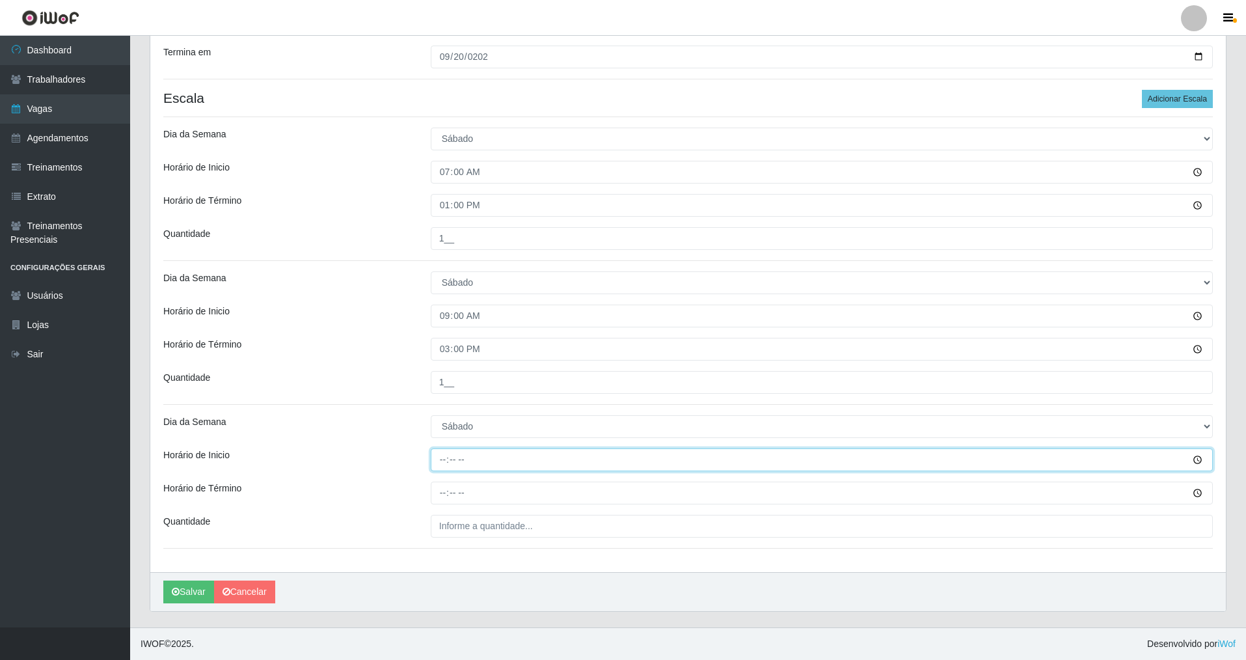
click at [437, 463] on input "Horário de Inicio" at bounding box center [822, 459] width 782 height 23
type input "15:00"
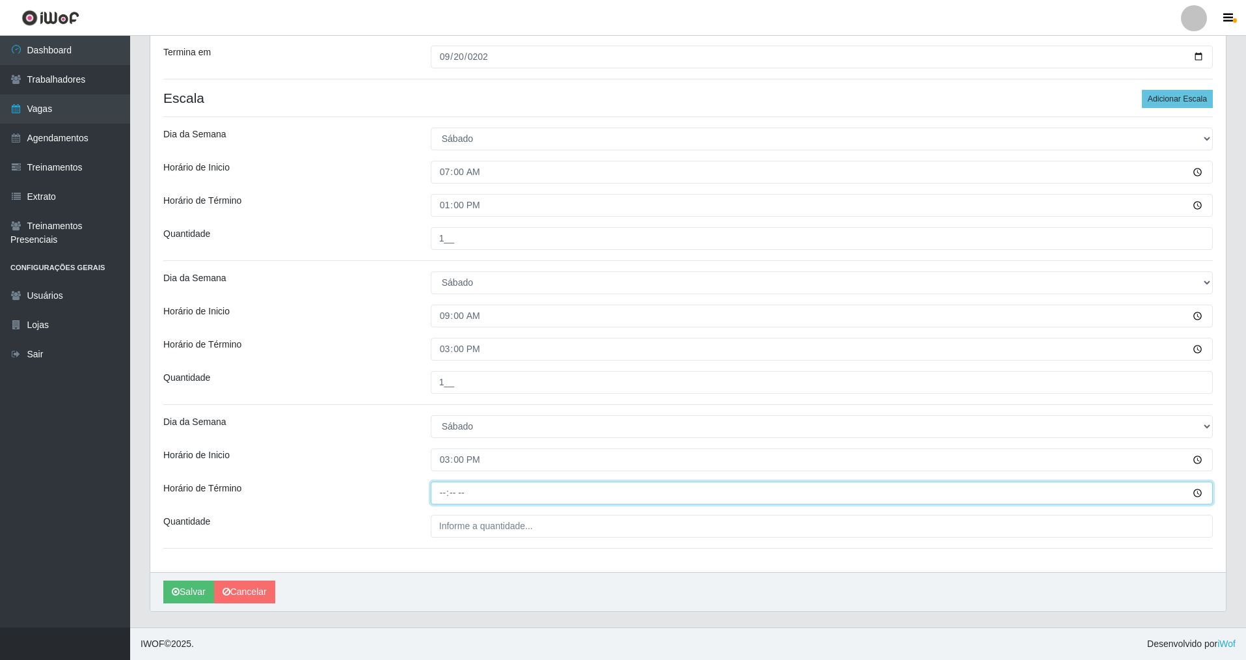
click at [440, 474] on input "Horário de Término" at bounding box center [822, 493] width 782 height 23
type input "21:00"
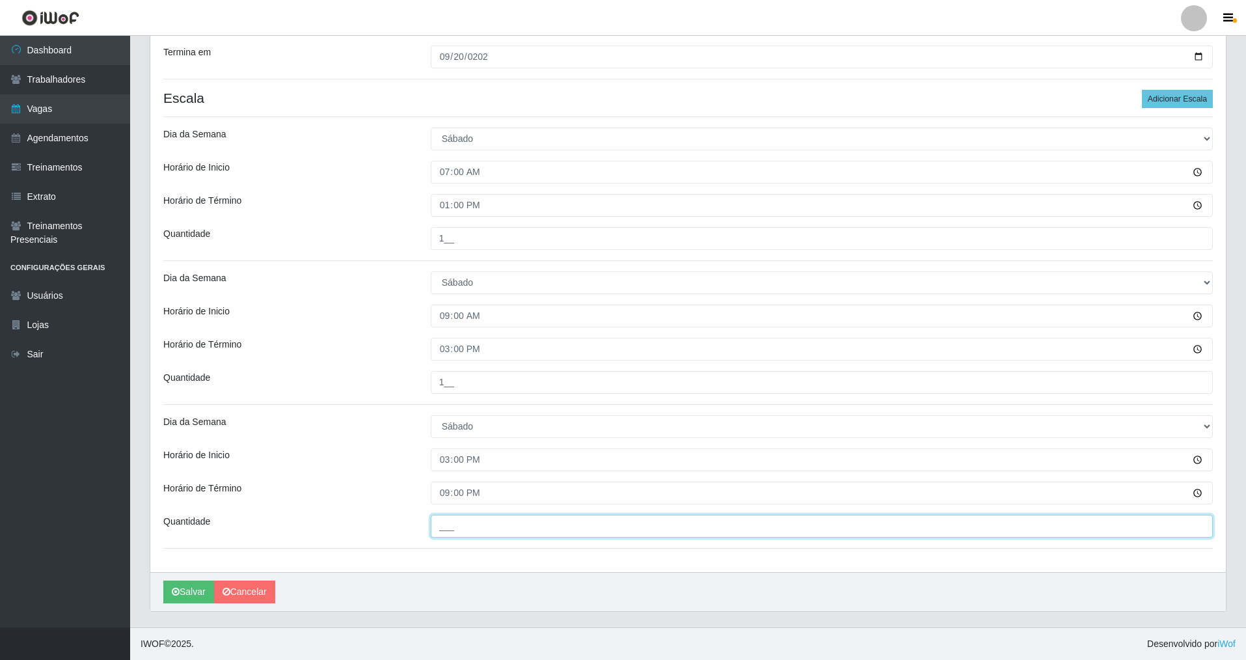
click at [461, 474] on input "___" at bounding box center [822, 526] width 782 height 23
type input "3__"
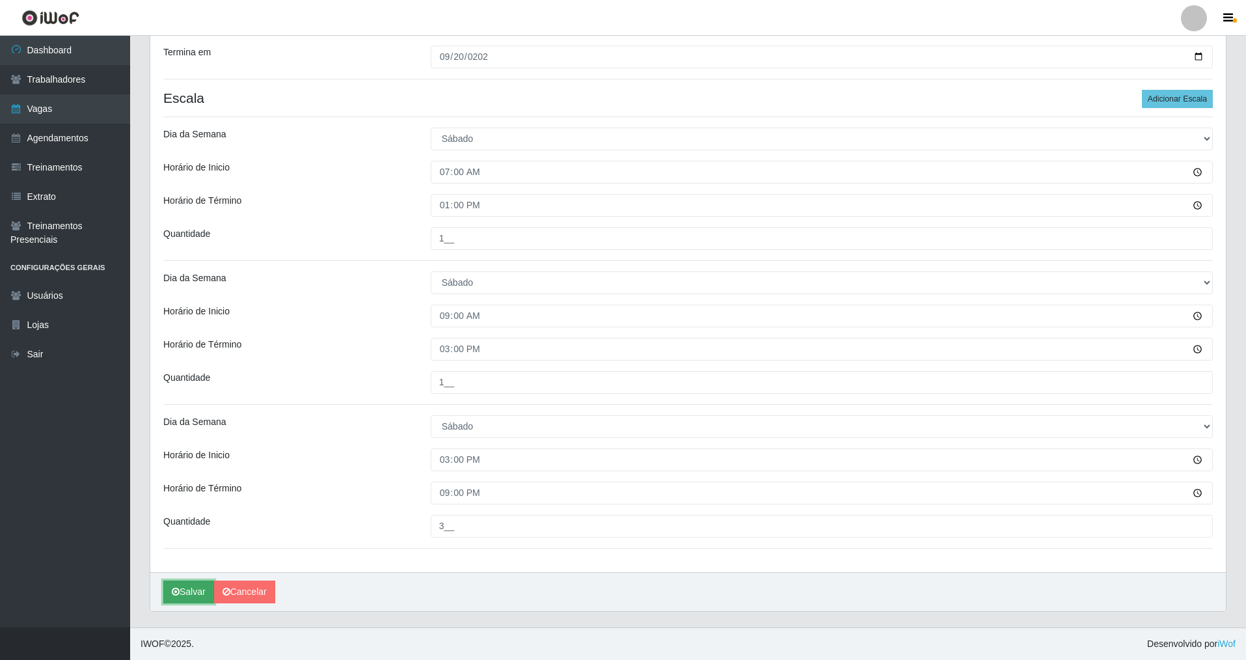
click at [189, 474] on button "Salvar" at bounding box center [188, 591] width 51 height 23
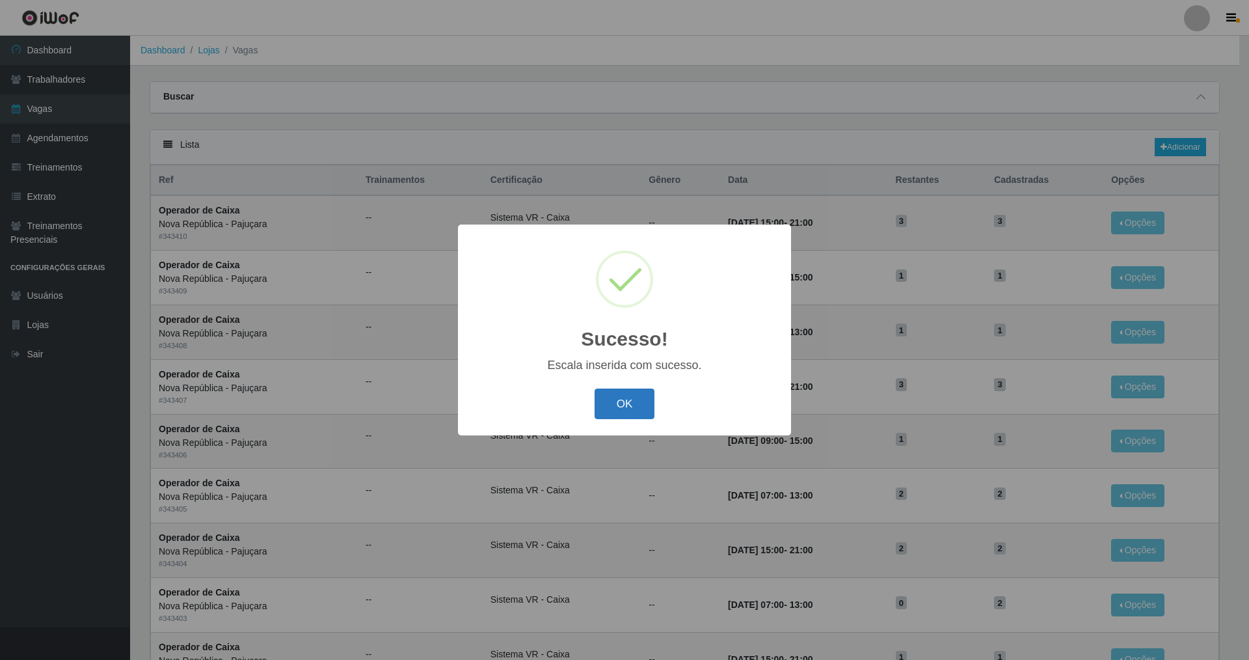
click at [536, 400] on button "OK" at bounding box center [625, 403] width 61 height 31
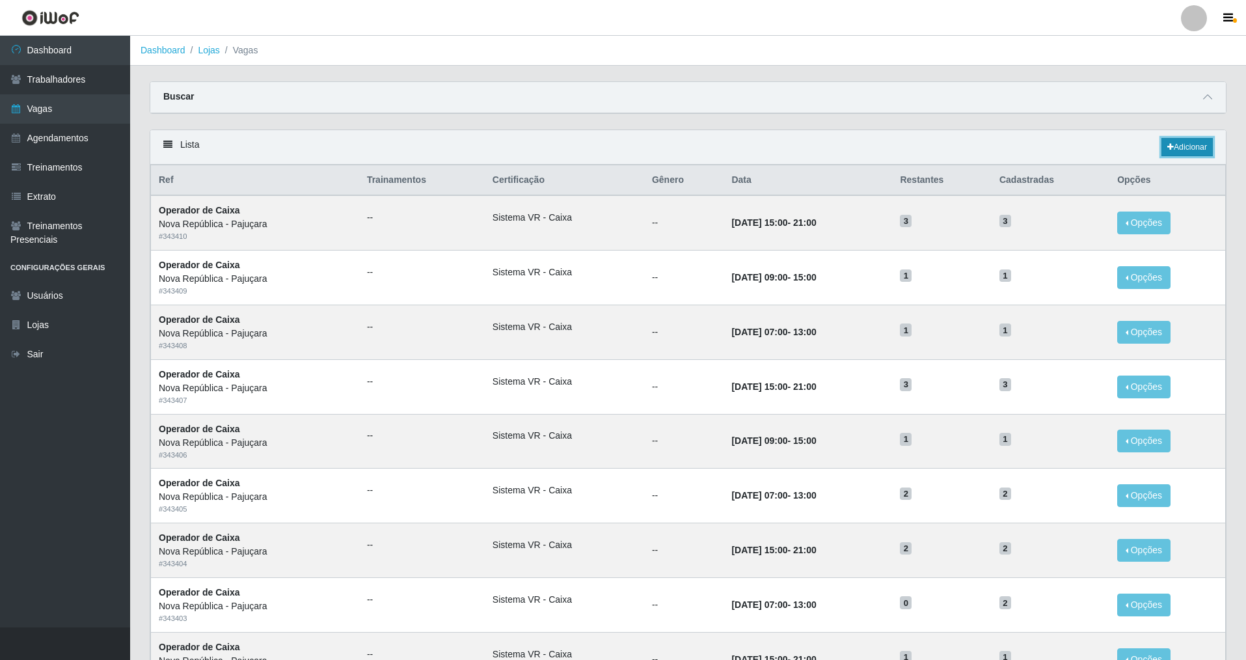
click at [536, 145] on icon at bounding box center [1170, 147] width 7 height 8
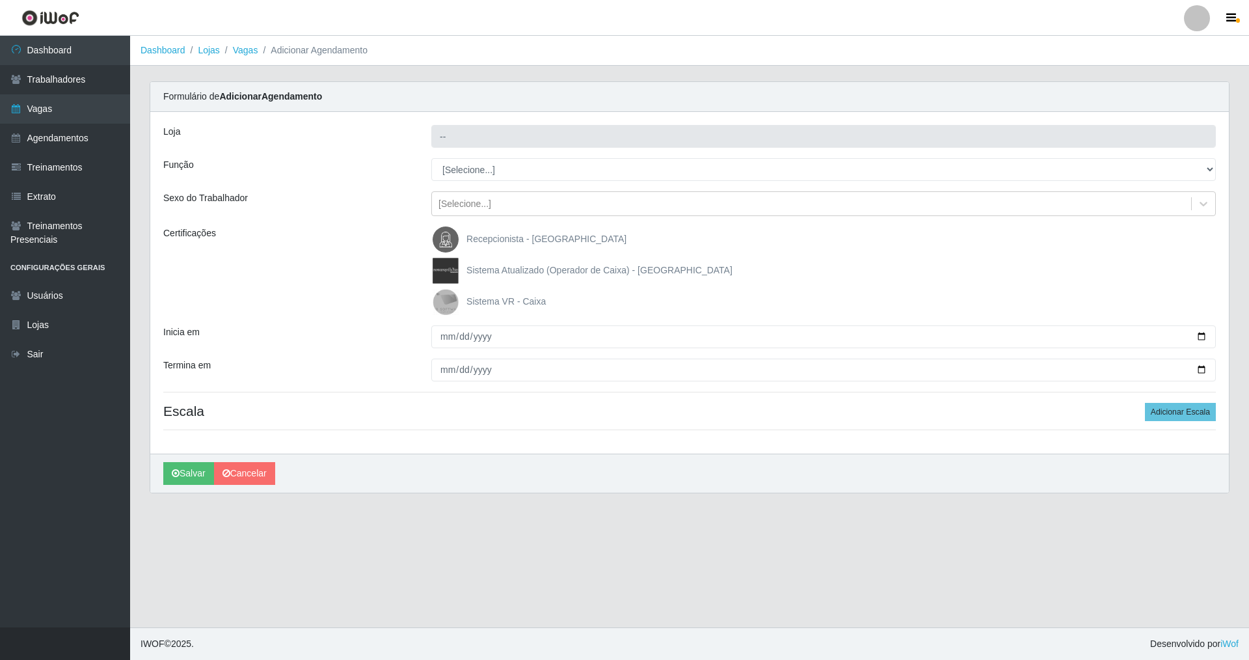
type input "Nova República - Pajuçara"
drag, startPoint x: 1206, startPoint y: 166, endPoint x: 1065, endPoint y: 170, distance: 141.3
click at [536, 165] on select "[Selecione...] Balconista Operador de Caixa Repositor" at bounding box center [823, 169] width 785 height 23
select select "22"
click at [431, 158] on select "[Selecione...] Balconista Operador de Caixa Repositor" at bounding box center [823, 169] width 785 height 23
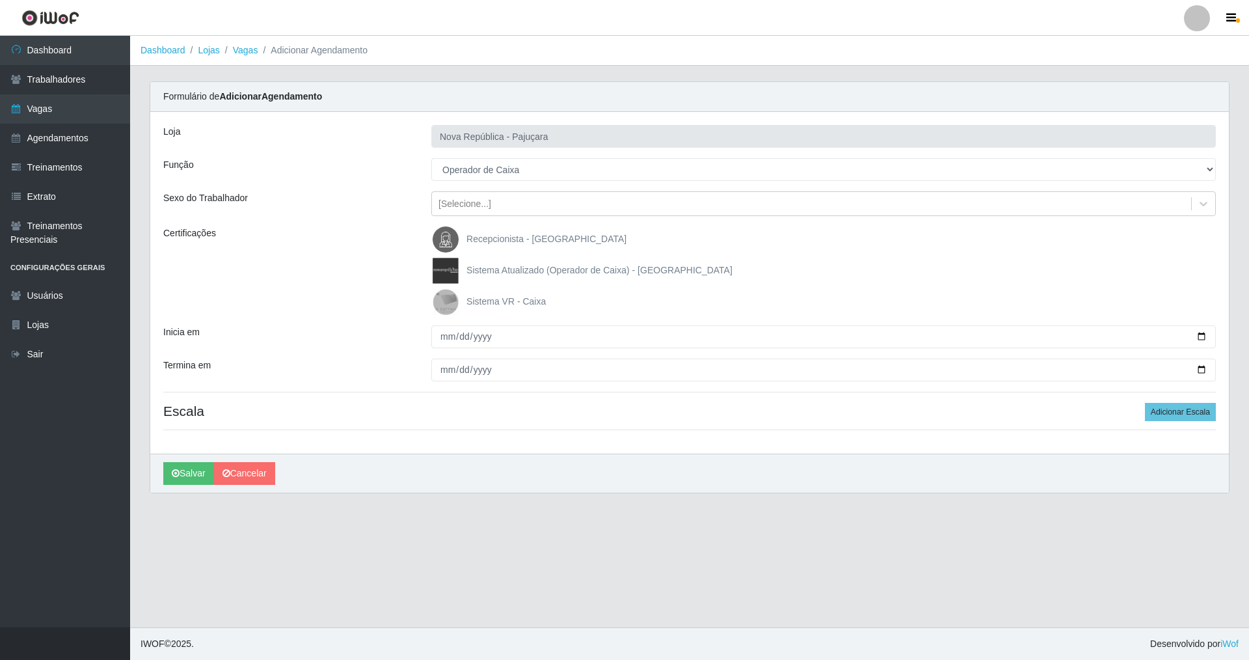
drag, startPoint x: 450, startPoint y: 292, endPoint x: 449, endPoint y: 305, distance: 13.7
click at [450, 292] on img at bounding box center [448, 302] width 31 height 26
click at [0, 0] on input "Sistema VR - Caixa" at bounding box center [0, 0] width 0 height 0
drag, startPoint x: 437, startPoint y: 334, endPoint x: 478, endPoint y: 432, distance: 105.9
click at [450, 359] on div "Loja Nova República - Pajuçara Função [Selecione...] Balconista Operador de Cai…" at bounding box center [689, 283] width 1079 height 342
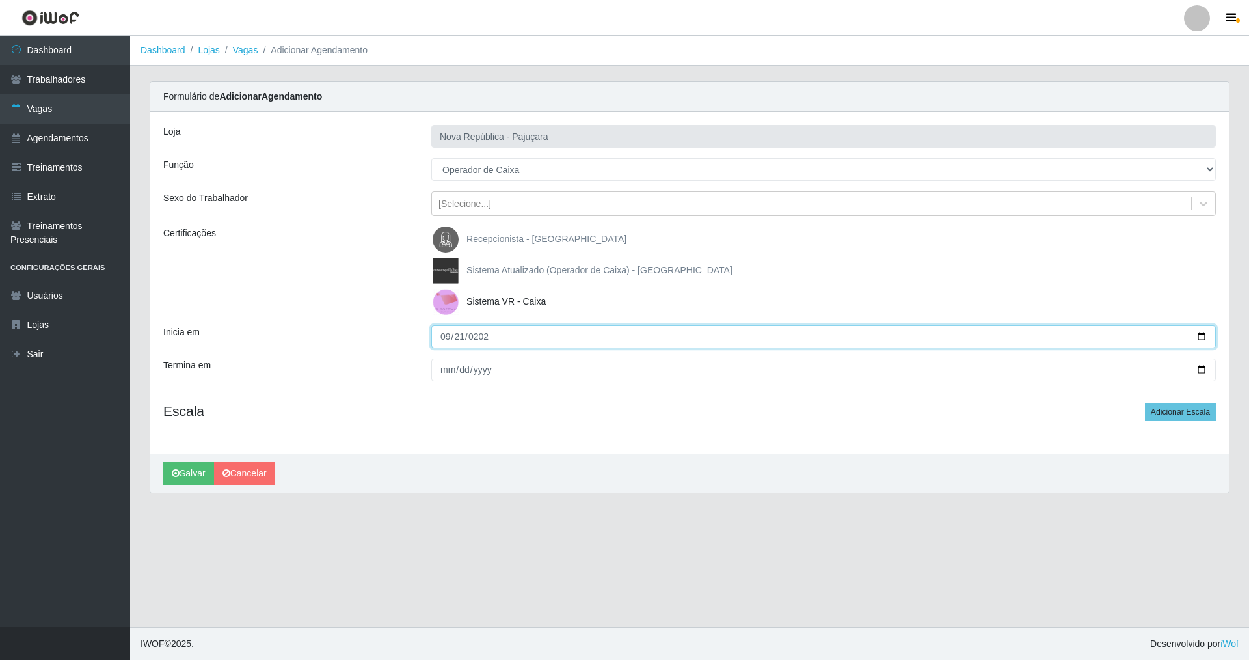
type input "[DATE]"
click at [446, 374] on input "Termina em" at bounding box center [823, 370] width 785 height 23
type input "0205-09-21"
type input "[DATE]"
click at [536, 405] on button "Adicionar Escala" at bounding box center [1180, 412] width 71 height 18
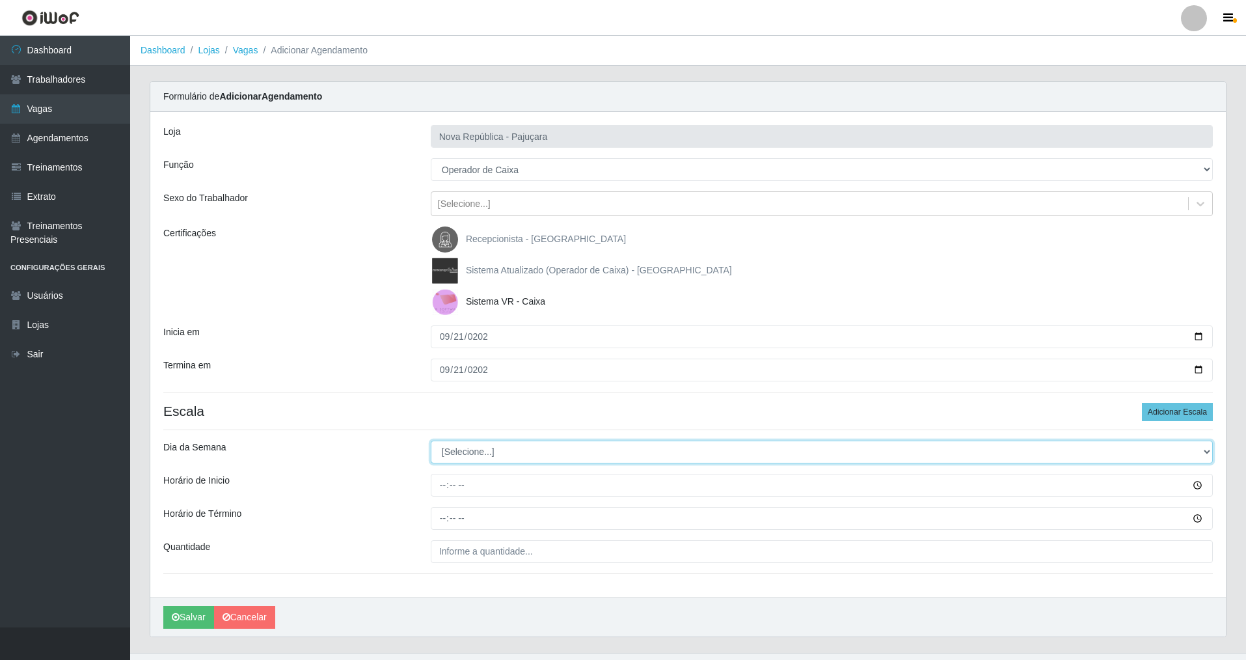
drag, startPoint x: 1211, startPoint y: 454, endPoint x: 1032, endPoint y: 435, distance: 179.9
click at [536, 441] on select "[Selecione...] Segunda Terça Quarta Quinta Sexta Sábado Domingo" at bounding box center [822, 452] width 782 height 23
select select "6"
click at [431, 441] on select "[Selecione...] Segunda Terça Quarta Quinta Sexta Sábado Domingo" at bounding box center [822, 452] width 782 height 23
click at [436, 474] on input "Horário de Inicio" at bounding box center [822, 485] width 782 height 23
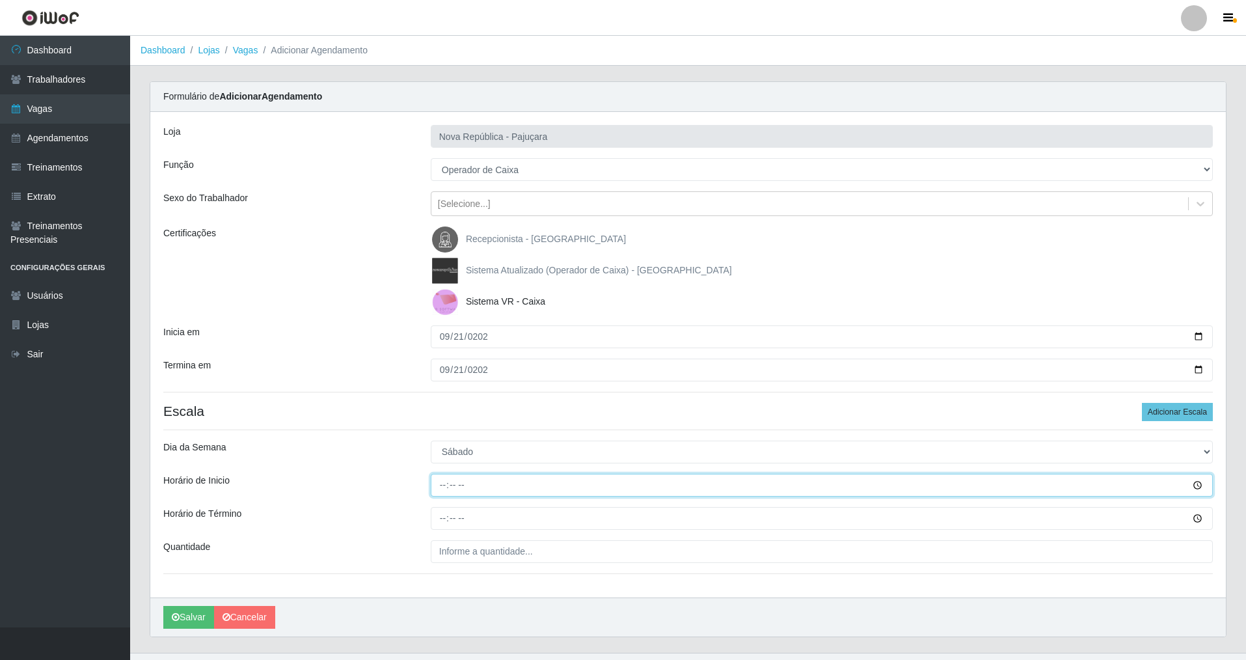
type input "07:00"
drag, startPoint x: 435, startPoint y: 518, endPoint x: 439, endPoint y: 513, distance: 6.9
click at [436, 474] on input "Horário de Término" at bounding box center [822, 518] width 782 height 23
type input "13:00"
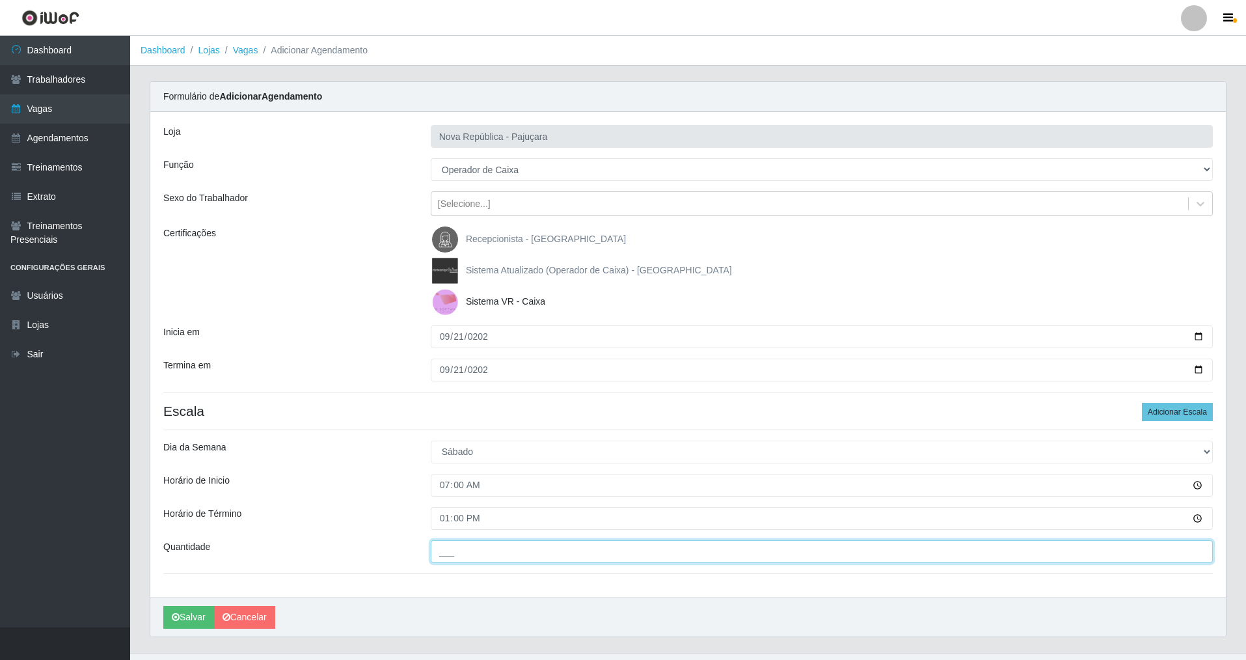
drag, startPoint x: 448, startPoint y: 557, endPoint x: 442, endPoint y: 568, distance: 12.2
click at [446, 474] on input "___" at bounding box center [822, 551] width 782 height 23
type input "3__"
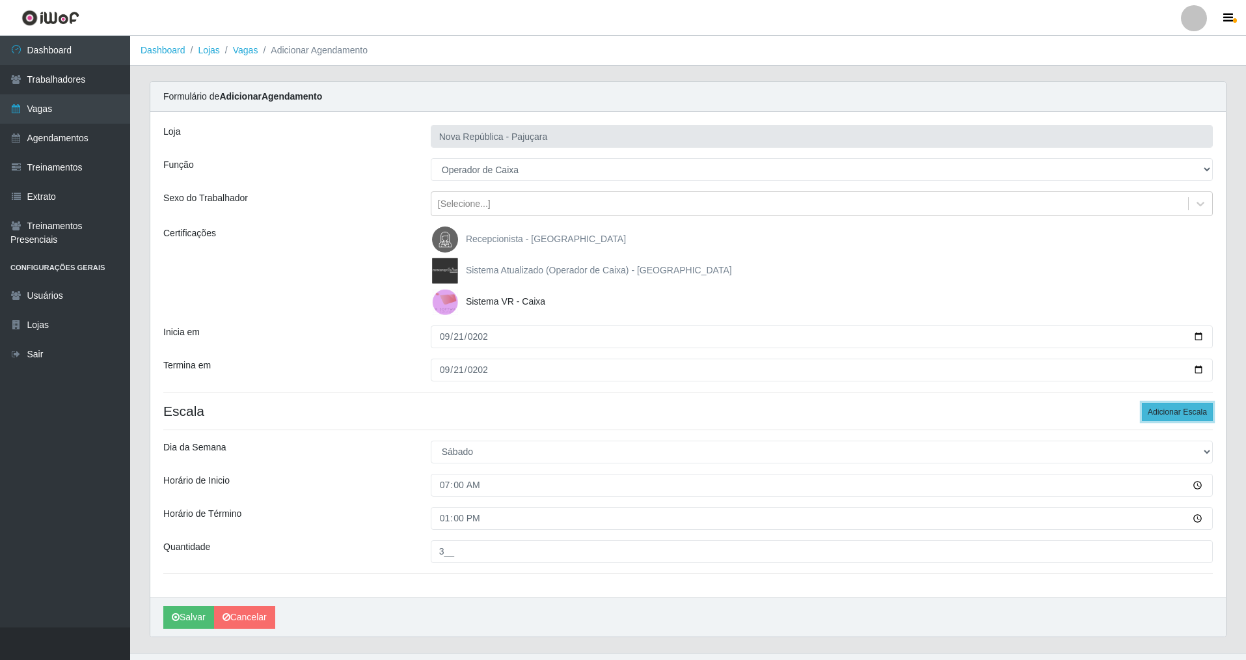
click at [536, 413] on button "Adicionar Escala" at bounding box center [1177, 412] width 71 height 18
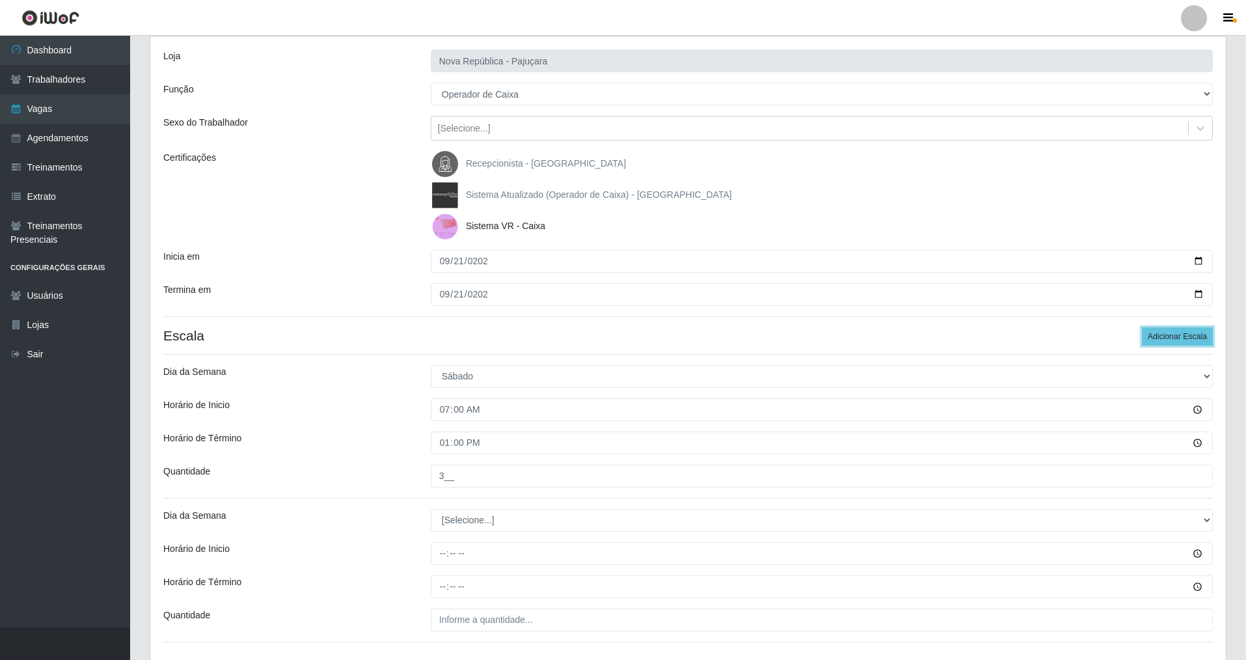
scroll to position [143, 0]
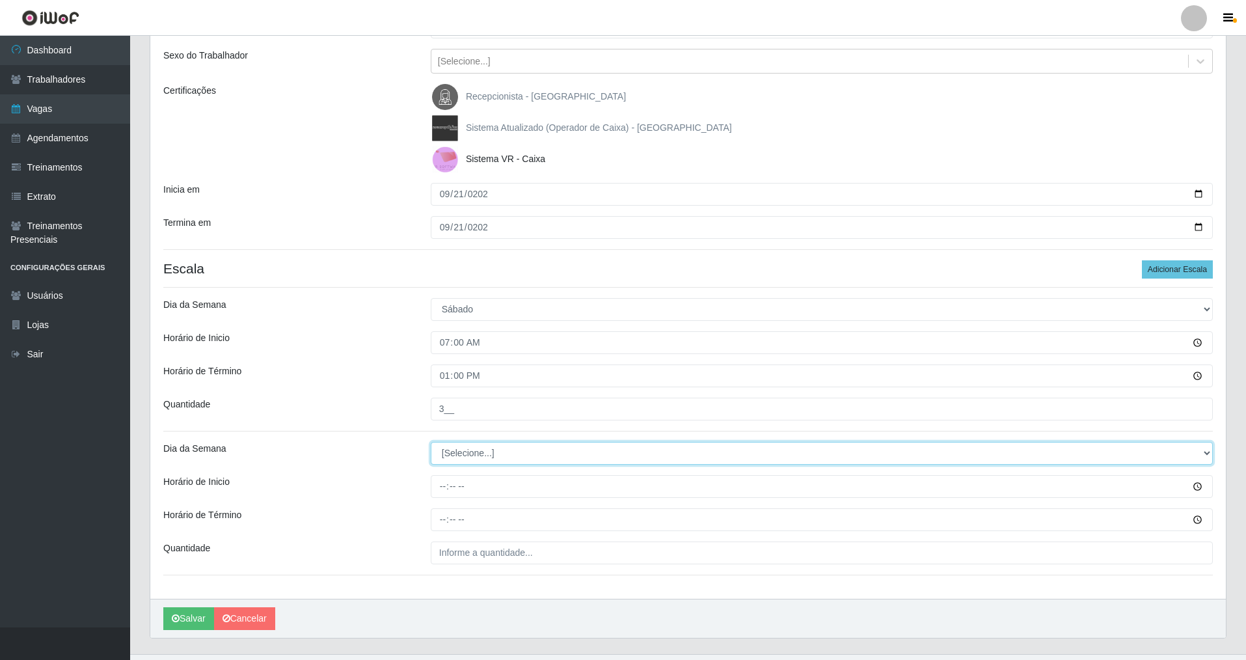
drag, startPoint x: 1204, startPoint y: 448, endPoint x: 819, endPoint y: 461, distance: 384.8
click at [536, 448] on select "[Selecione...] Segunda Terça Quarta Quinta Sexta Sábado Domingo" at bounding box center [822, 453] width 782 height 23
select select "6"
click at [431, 442] on select "[Selecione...] Segunda Terça Quarta Quinta Sexta Sábado Domingo" at bounding box center [822, 453] width 782 height 23
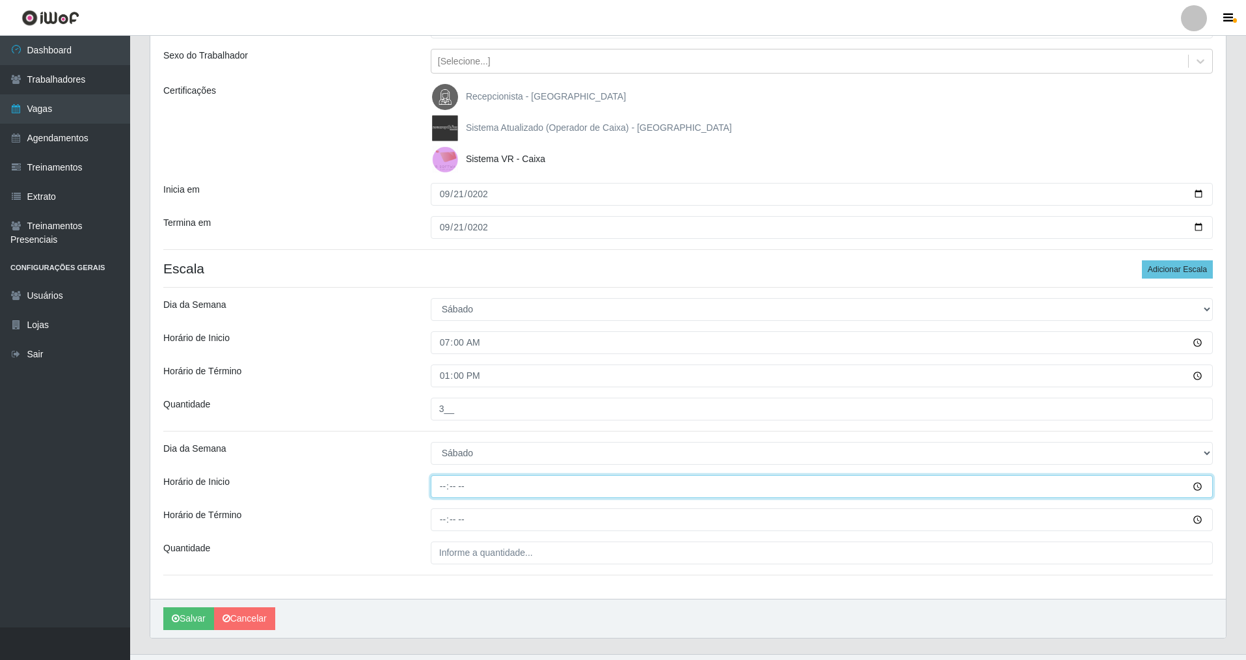
drag, startPoint x: 437, startPoint y: 489, endPoint x: 435, endPoint y: 545, distance: 56.6
click at [435, 474] on input "Horário de Inicio" at bounding box center [822, 486] width 782 height 23
type input "07:20"
click at [441, 474] on input "Horário de Término" at bounding box center [822, 519] width 782 height 23
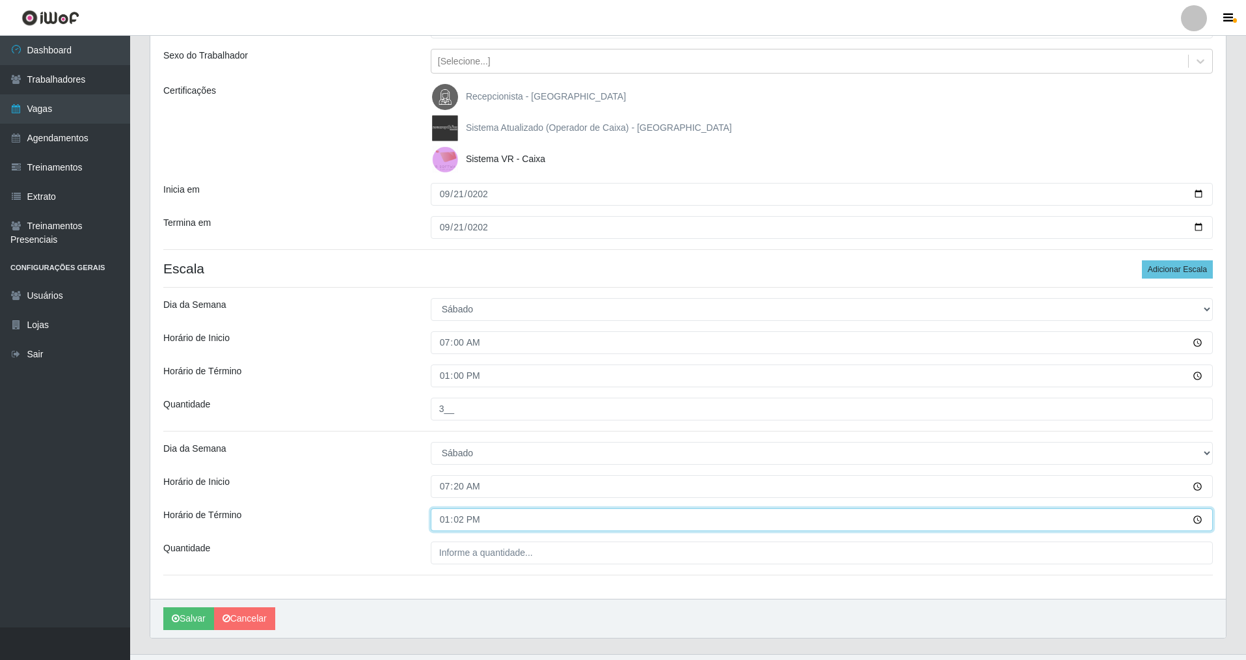
type input "13:20"
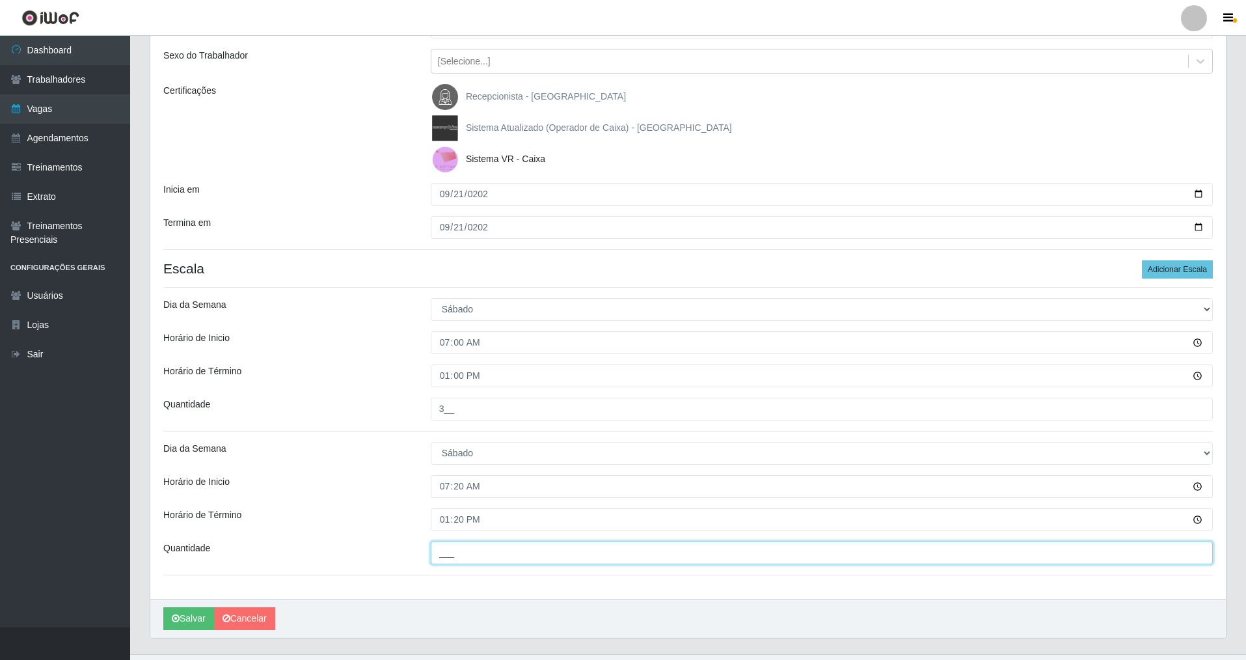
click at [436, 474] on input "___" at bounding box center [822, 552] width 782 height 23
type input "2__"
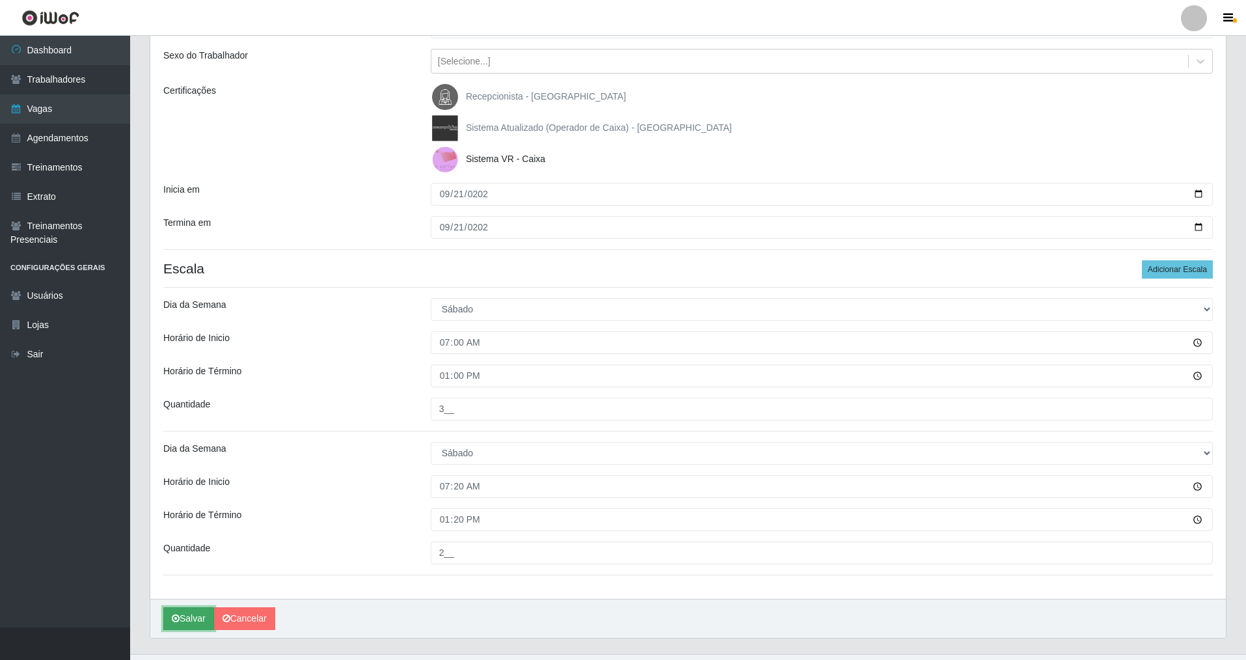
click at [176, 474] on button "Salvar" at bounding box center [188, 618] width 51 height 23
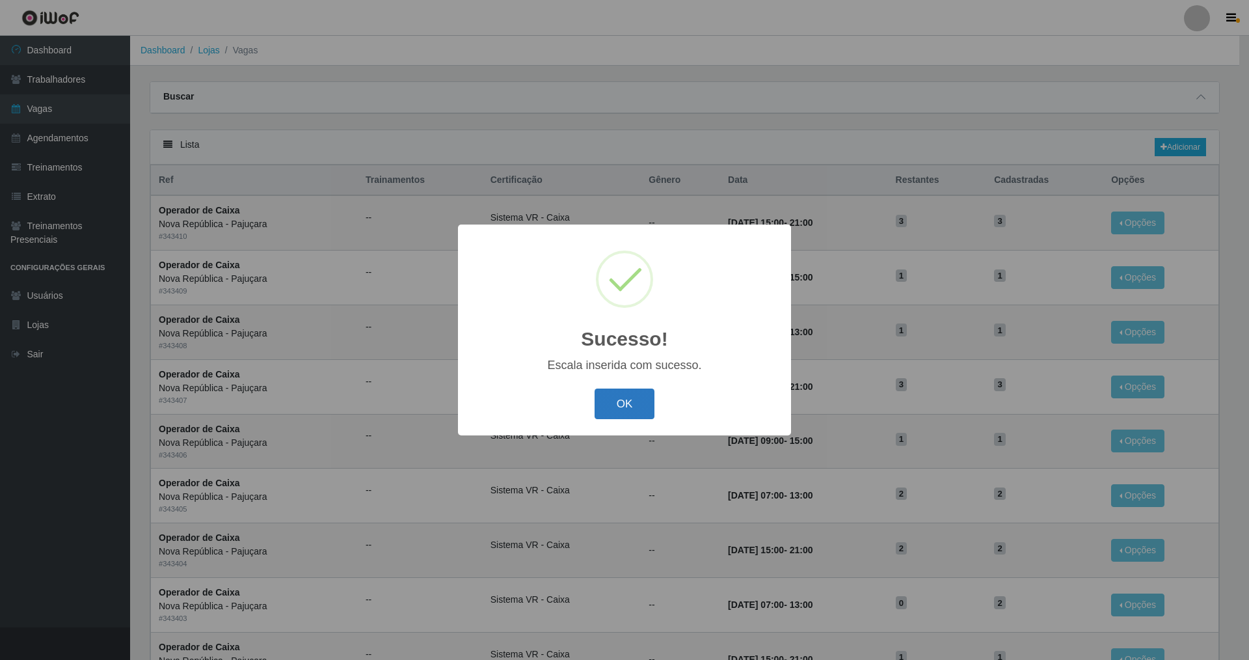
click at [536, 404] on button "OK" at bounding box center [625, 403] width 61 height 31
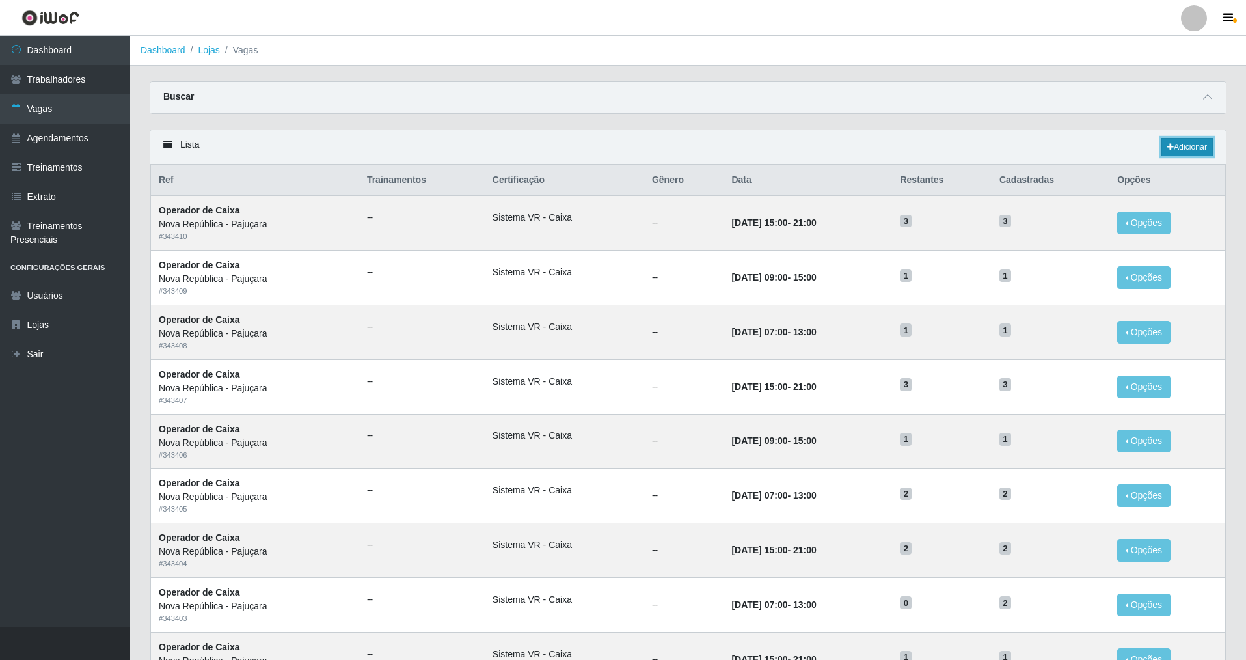
click at [536, 143] on link "Adicionar" at bounding box center [1187, 147] width 51 height 18
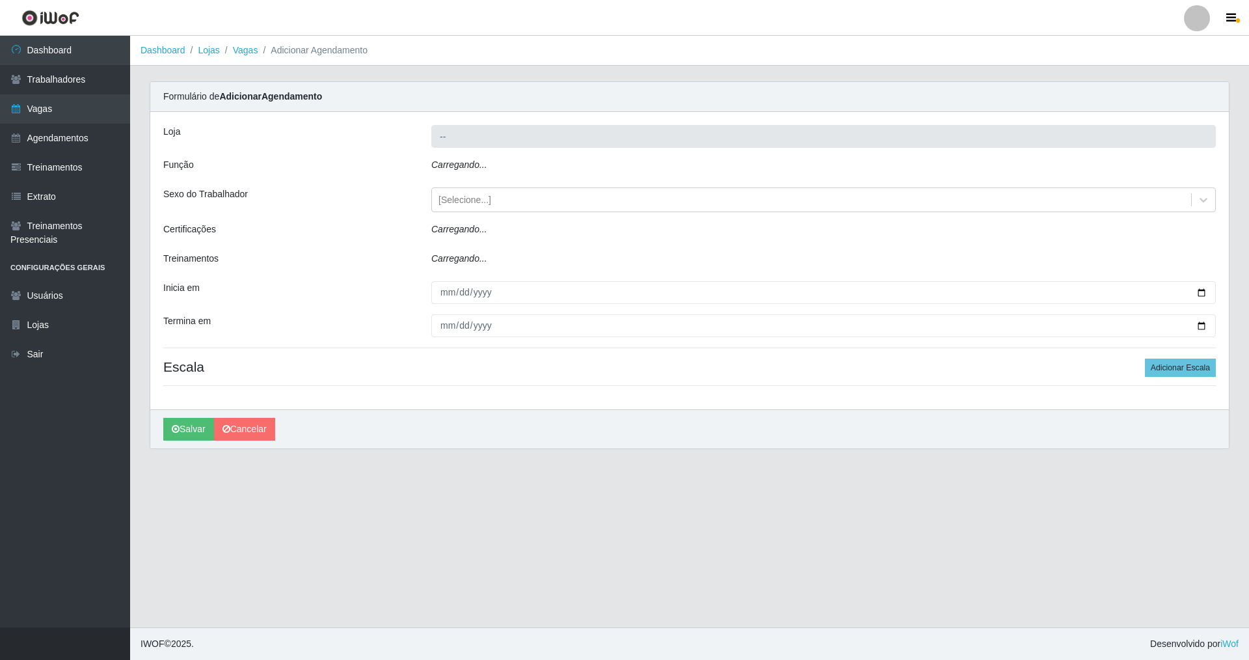
type input "Nova República - Pajuçara"
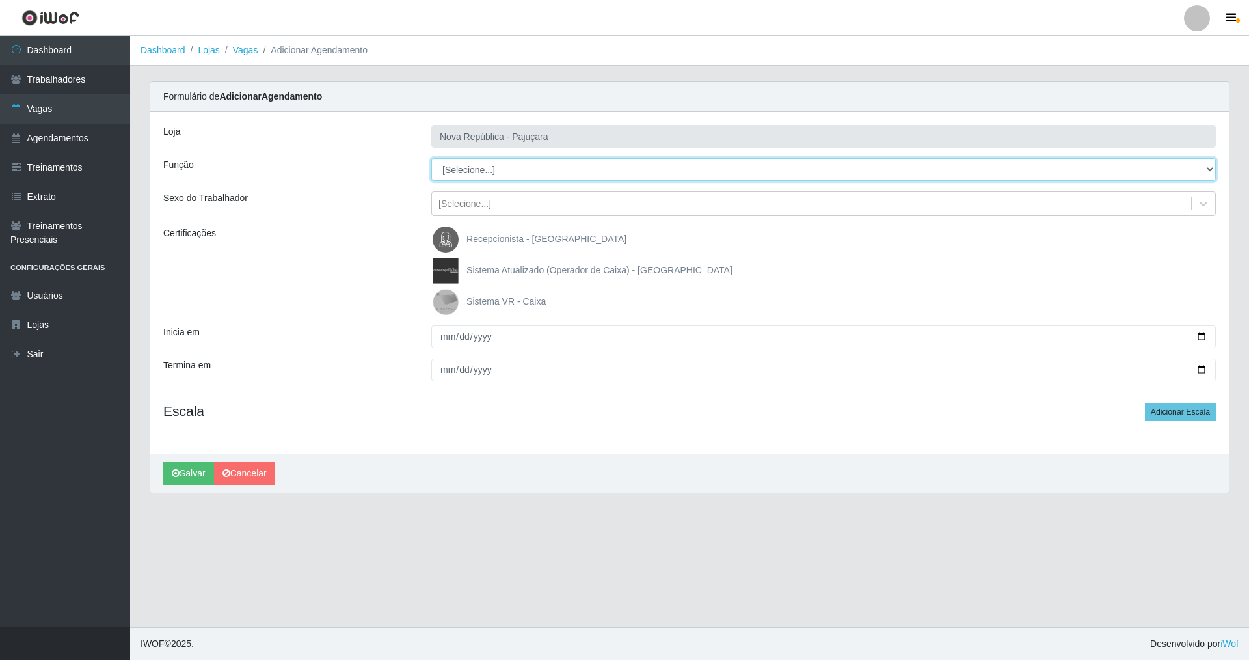
drag, startPoint x: 1199, startPoint y: 165, endPoint x: 1015, endPoint y: 163, distance: 184.2
click at [536, 162] on select "[Selecione...] Balconista Operador de Caixa Repositor" at bounding box center [823, 169] width 785 height 23
select select "22"
click at [431, 158] on select "[Selecione...] Balconista Operador de Caixa Repositor" at bounding box center [823, 169] width 785 height 23
click at [444, 293] on img at bounding box center [448, 302] width 31 height 26
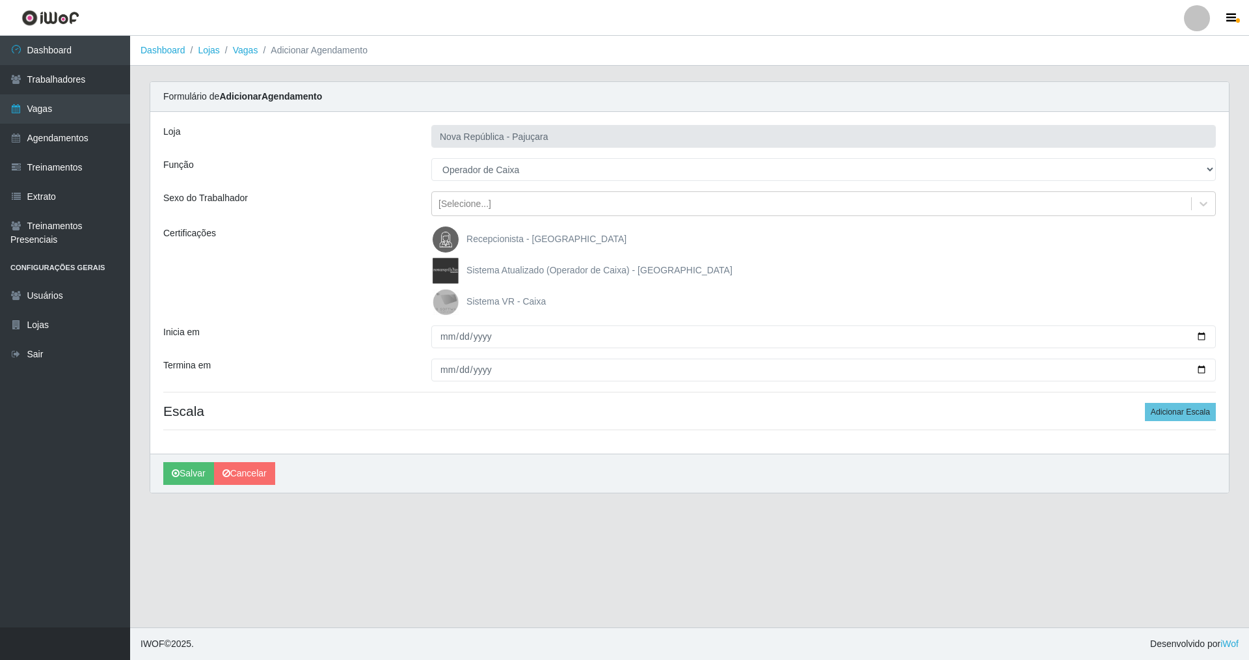
click at [0, 0] on input "Sistema VR - Caixa" at bounding box center [0, 0] width 0 height 0
click at [444, 333] on input "Inicia em" at bounding box center [823, 336] width 785 height 23
type input "[DATE]"
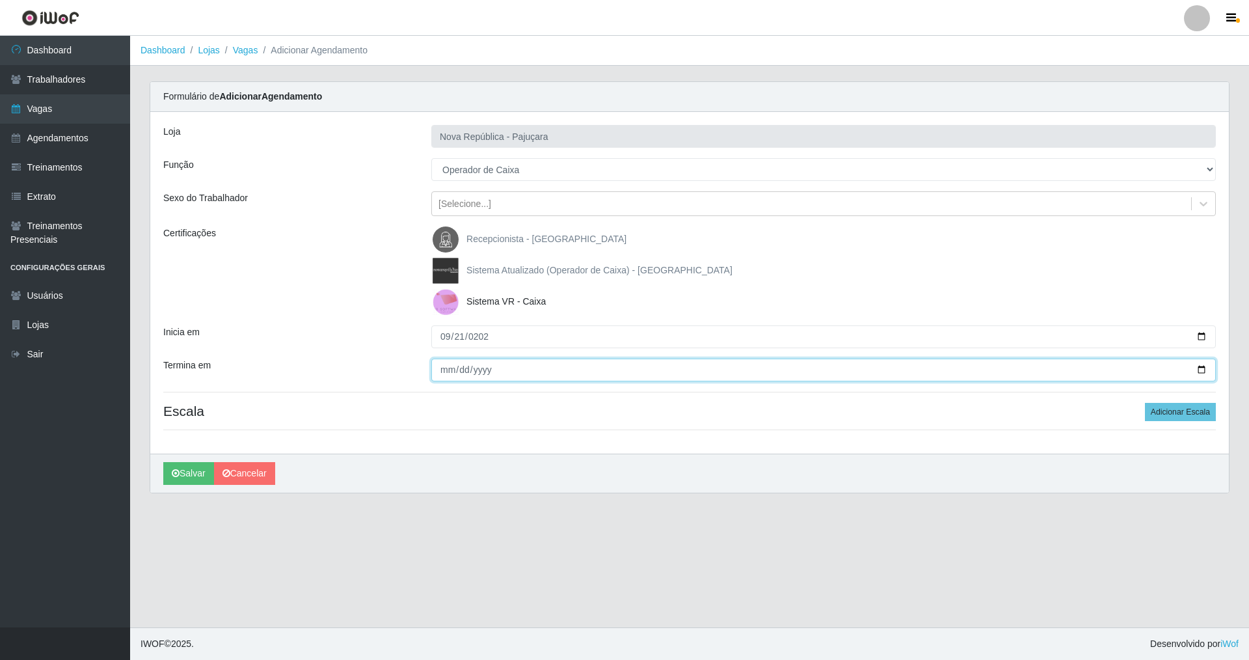
click at [442, 367] on input "Termina em" at bounding box center [823, 370] width 785 height 23
type input "[DATE]"
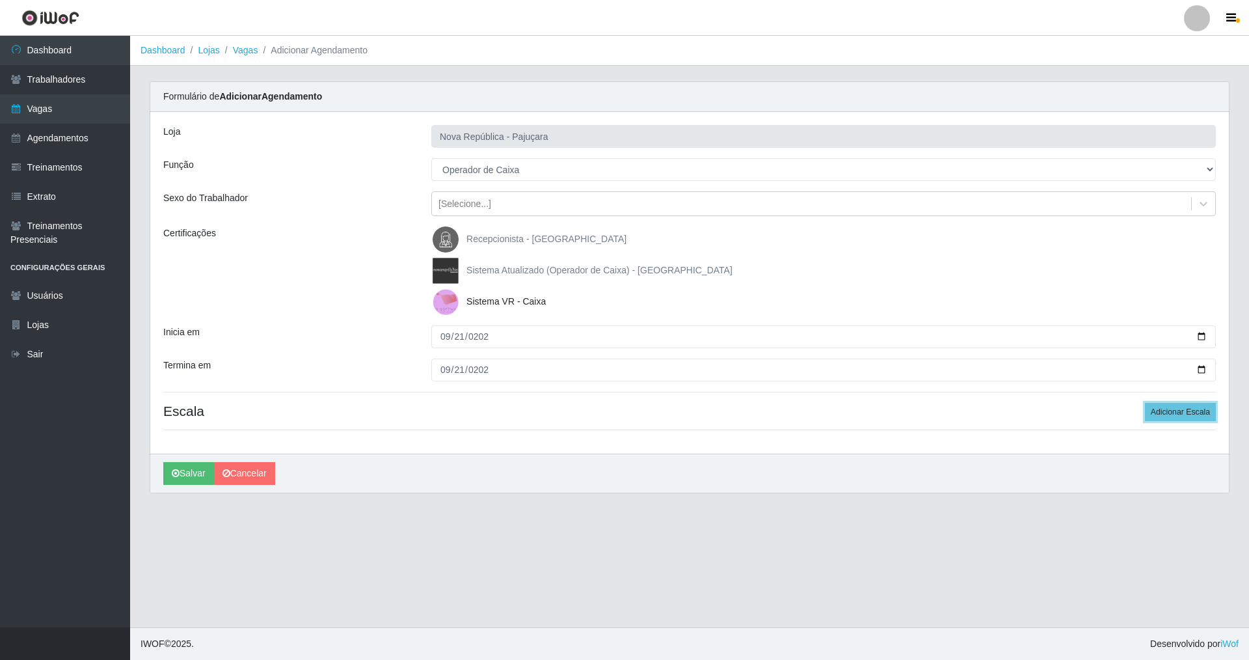
drag, startPoint x: 1182, startPoint y: 407, endPoint x: 1035, endPoint y: 403, distance: 146.5
click at [536, 405] on button "Adicionar Escala" at bounding box center [1180, 412] width 71 height 18
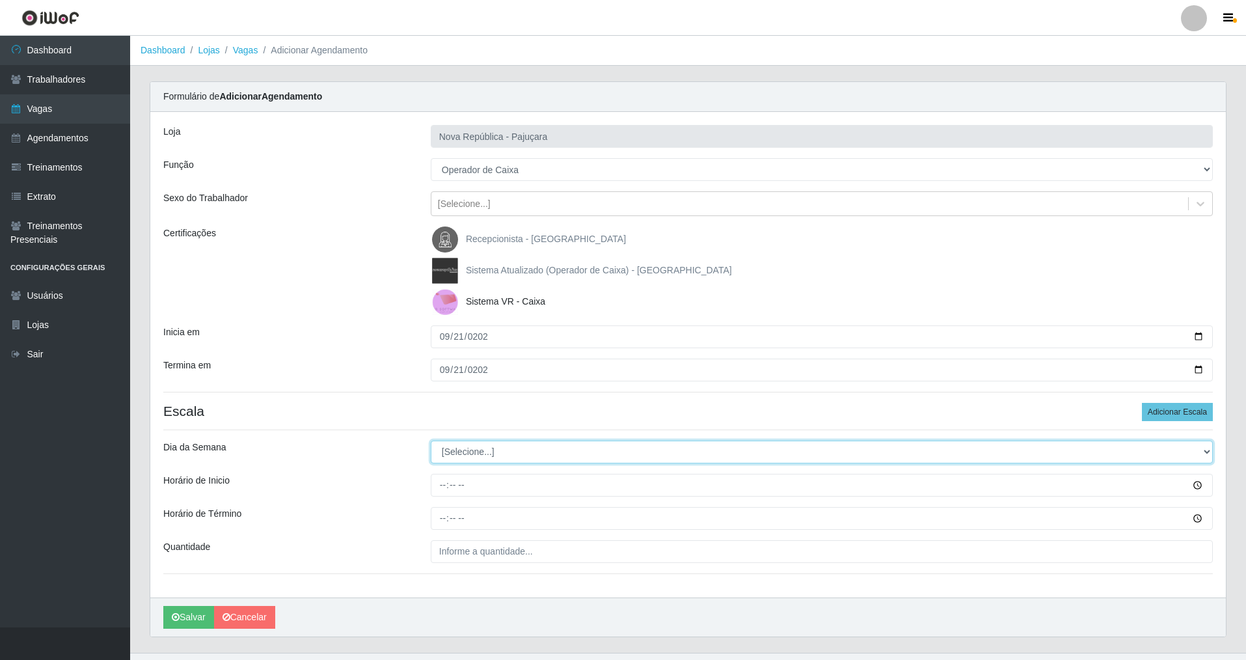
drag, startPoint x: 1211, startPoint y: 451, endPoint x: 1083, endPoint y: 443, distance: 128.4
click at [536, 444] on select "[Selecione...] Segunda Terça Quarta Quinta Sexta Sábado Domingo" at bounding box center [822, 452] width 782 height 23
select select "5"
click at [431, 441] on select "[Selecione...] Segunda Terça Quarta Quinta Sexta Sábado Domingo" at bounding box center [822, 452] width 782 height 23
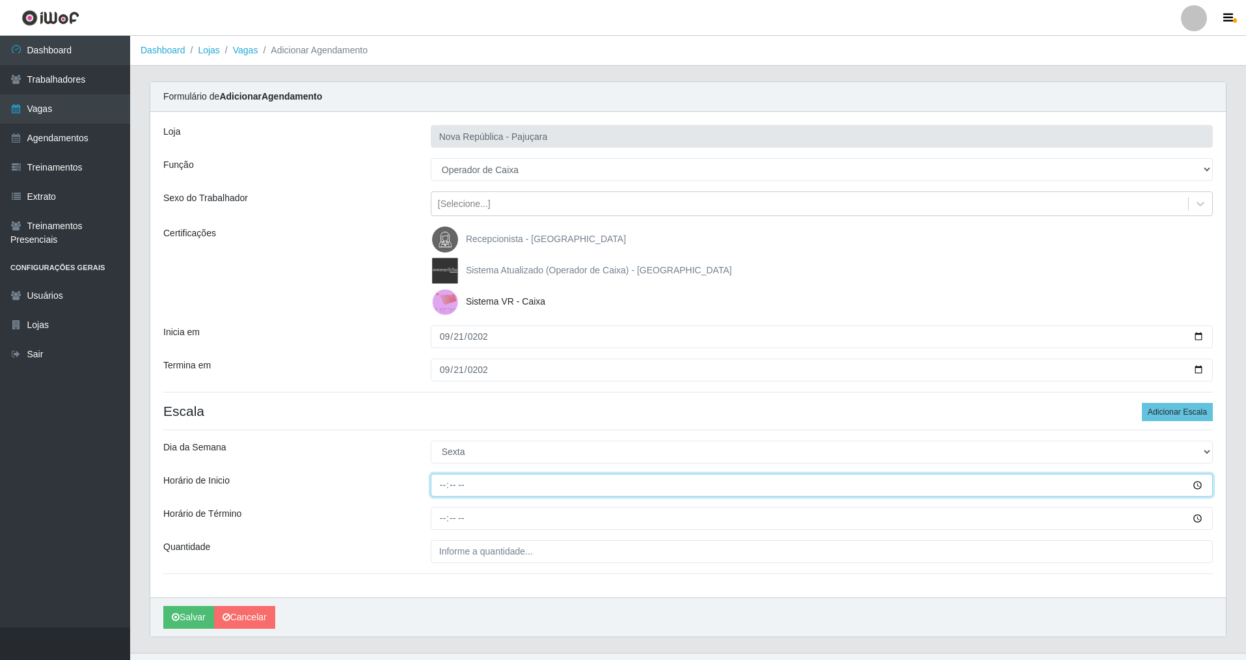
click at [433, 474] on input "Horário de Inicio" at bounding box center [822, 485] width 782 height 23
type input "07:00"
click at [444, 474] on input "Horário de Término" at bounding box center [822, 518] width 782 height 23
type input "13:00"
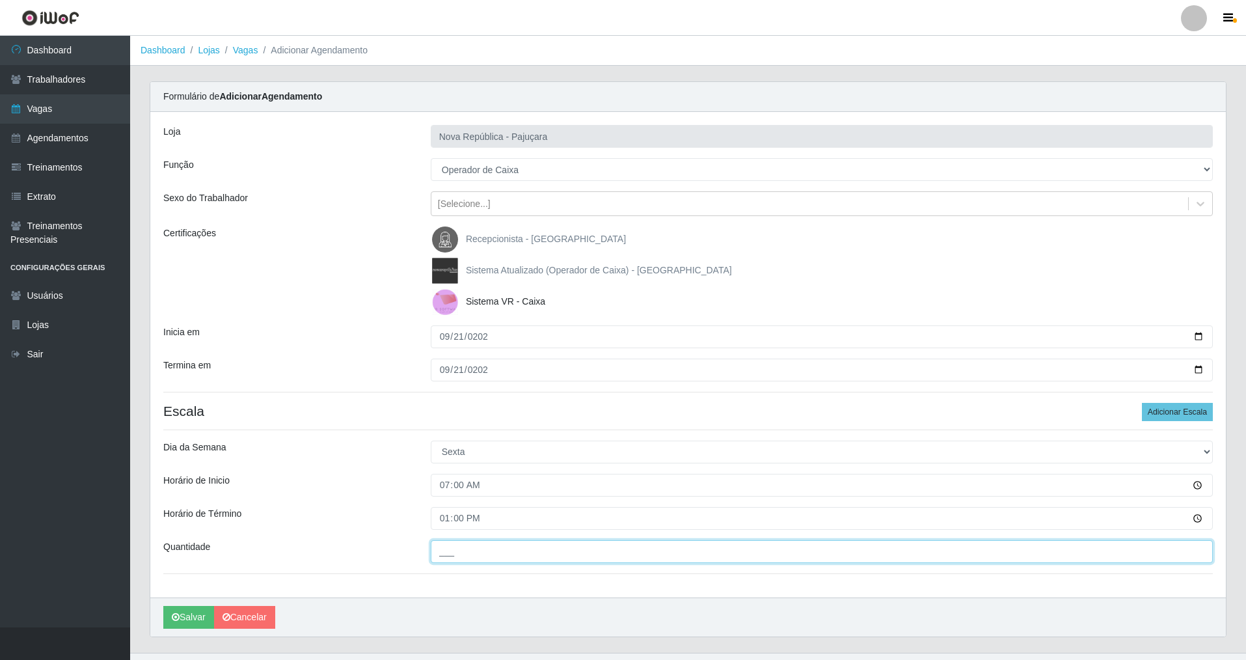
click at [454, 474] on input "___" at bounding box center [822, 551] width 782 height 23
type input "3__"
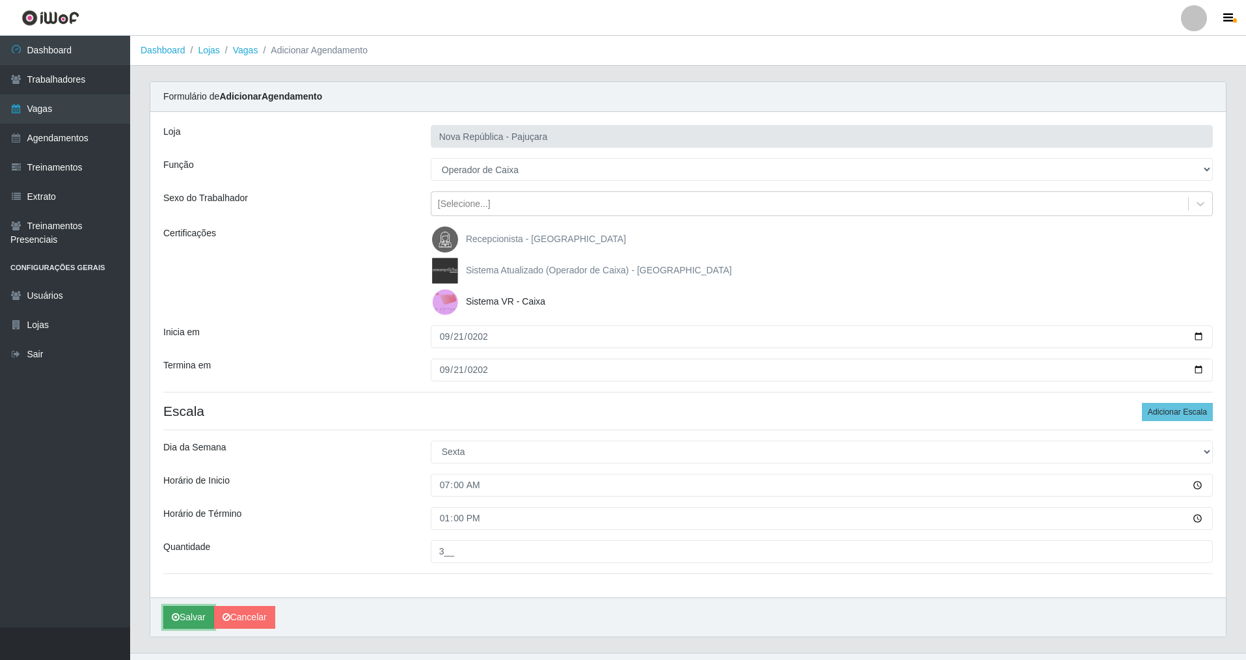
click at [187, 474] on button "Salvar" at bounding box center [188, 617] width 51 height 23
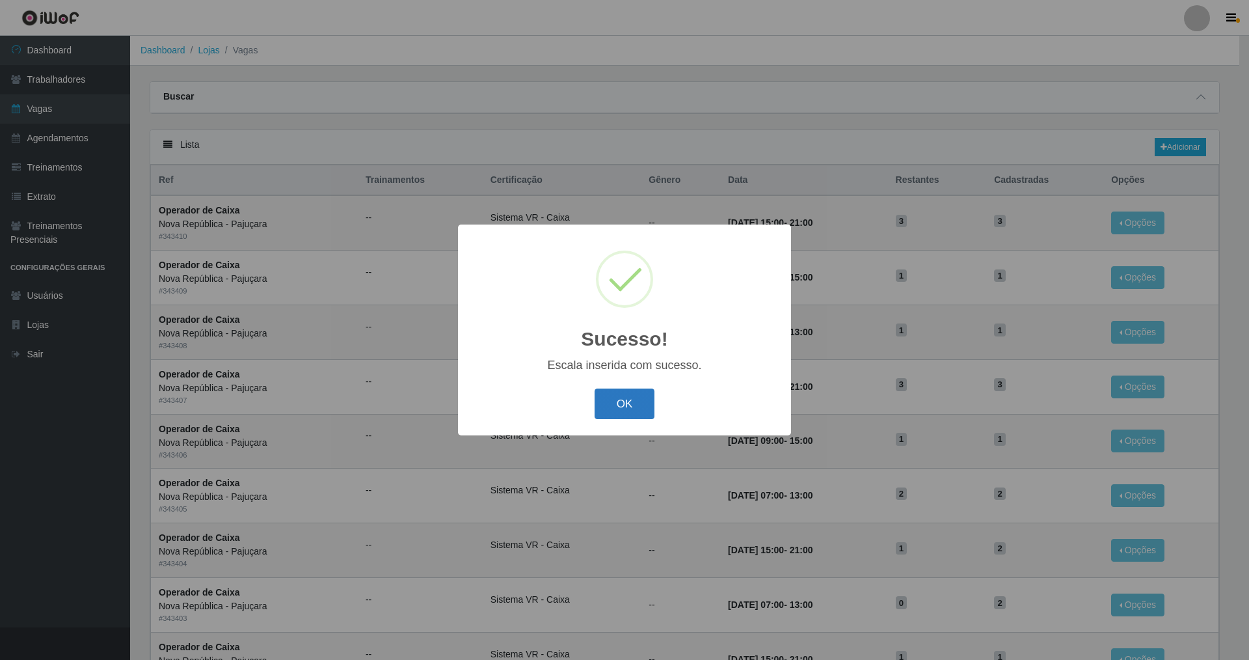
click at [536, 406] on button "OK" at bounding box center [625, 403] width 61 height 31
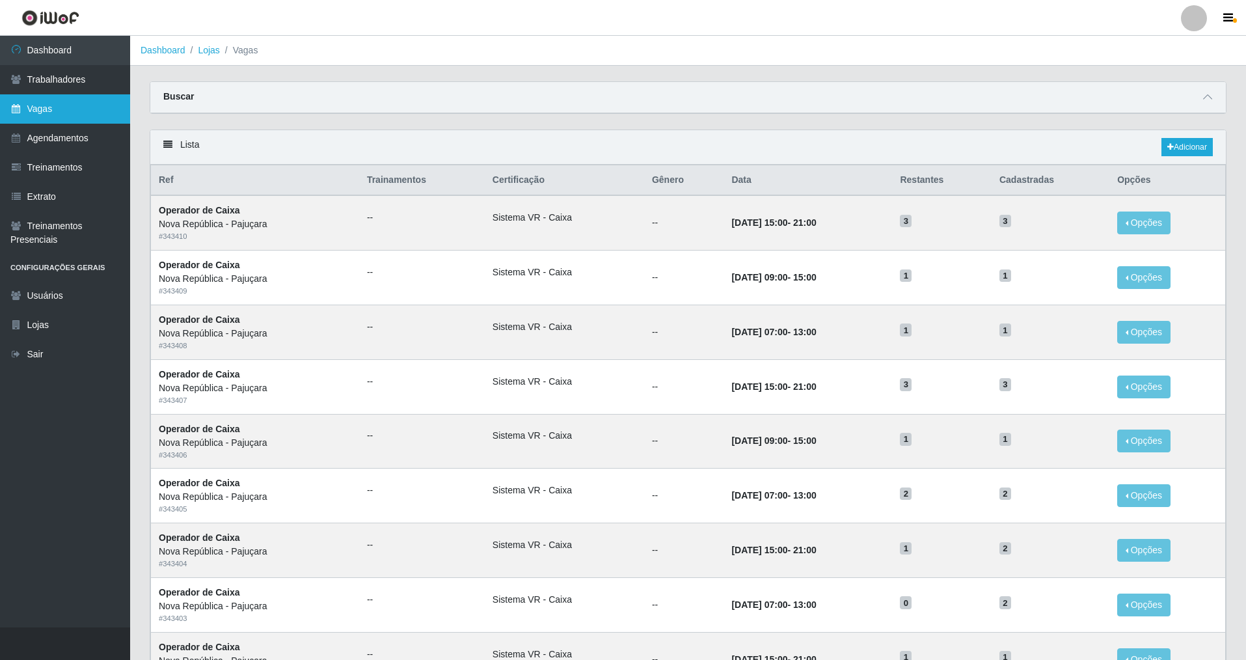
click at [91, 106] on link "Vagas" at bounding box center [65, 108] width 130 height 29
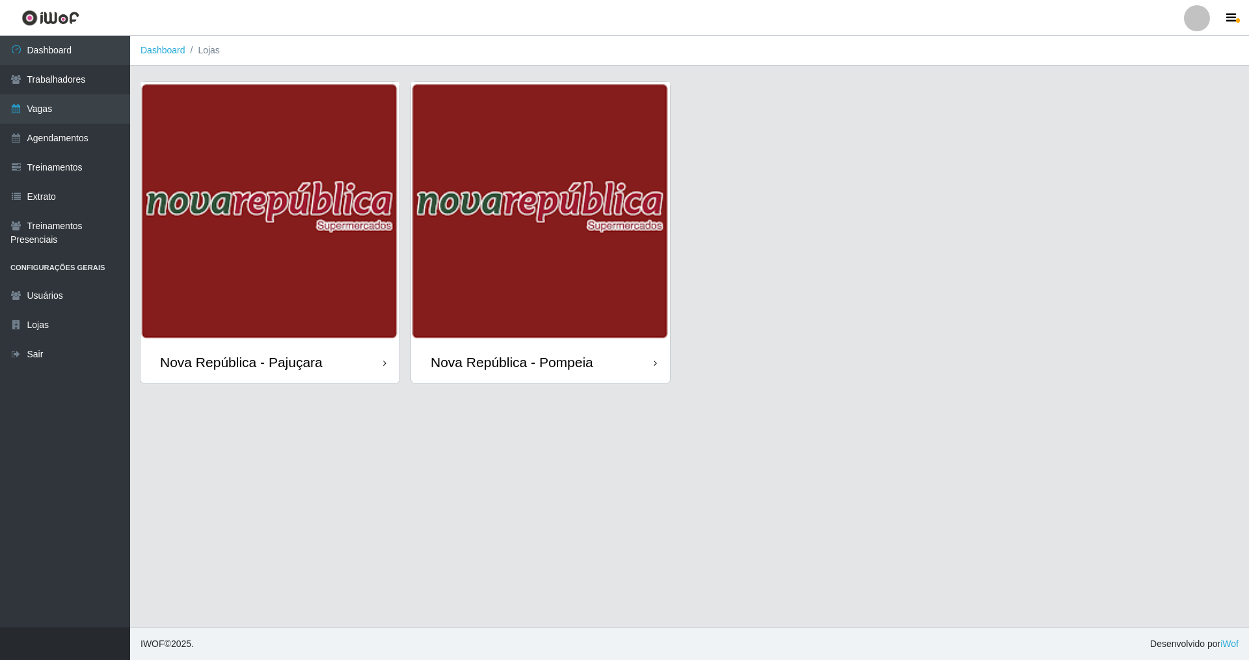
click at [536, 357] on div "Nova República - Pompeia" at bounding box center [512, 362] width 163 height 16
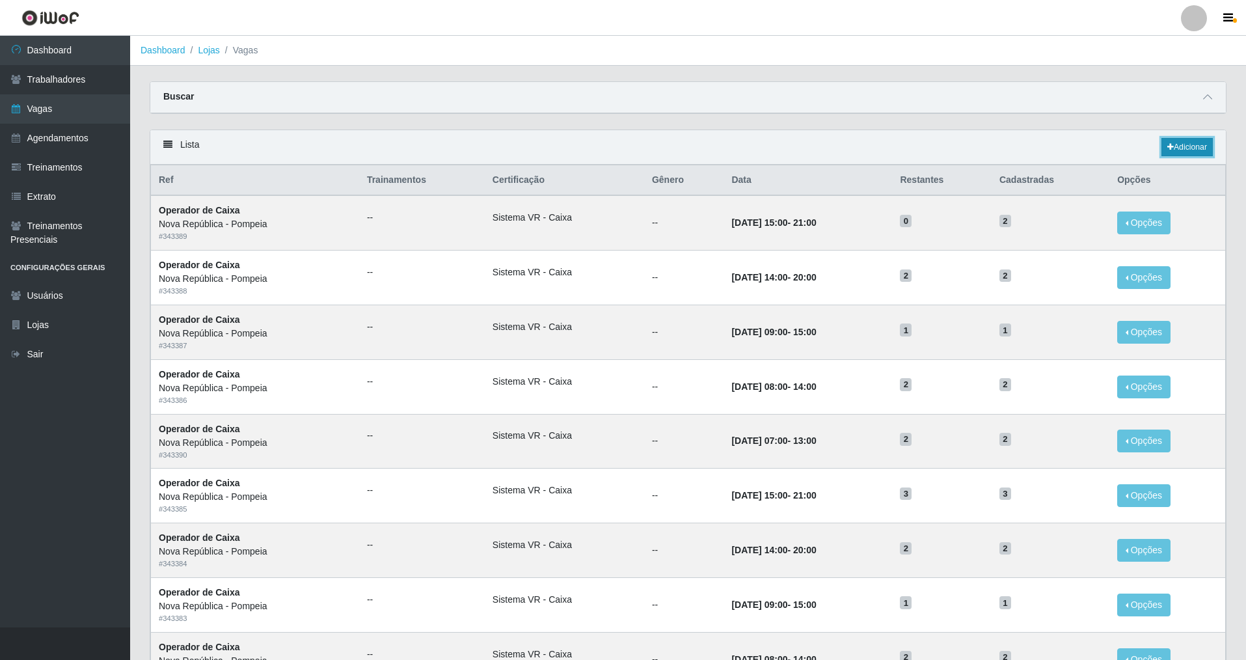
click at [536, 148] on link "Adicionar" at bounding box center [1187, 147] width 51 height 18
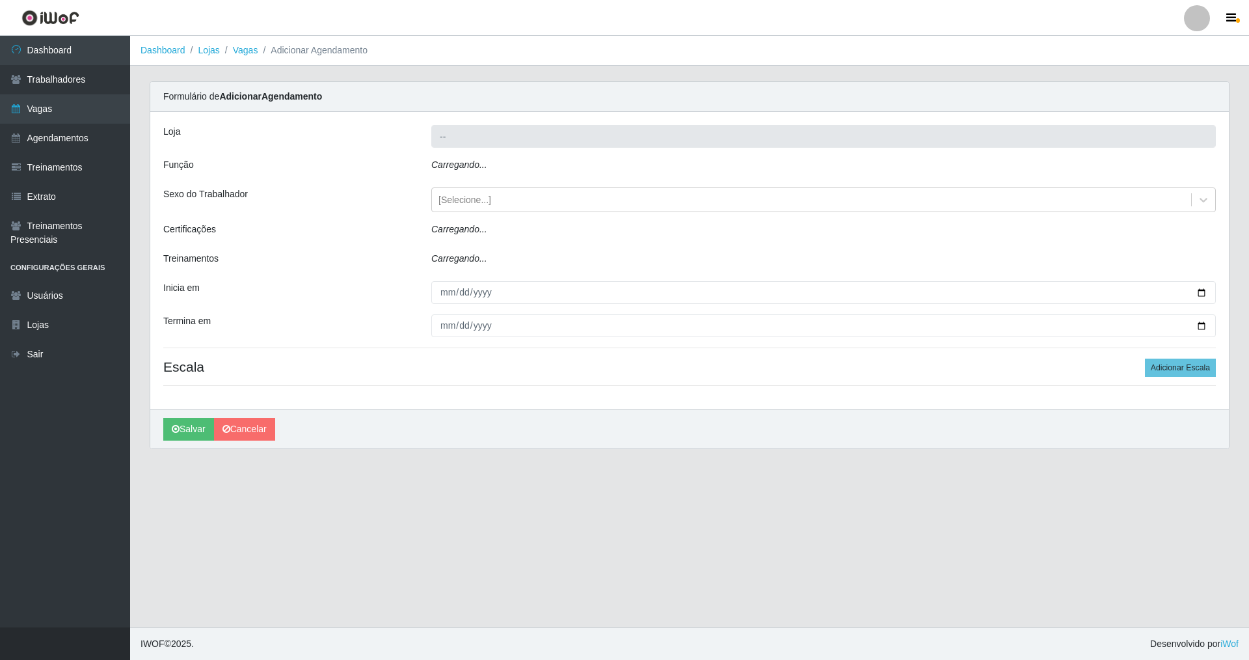
type input "Nova República - Pompeia"
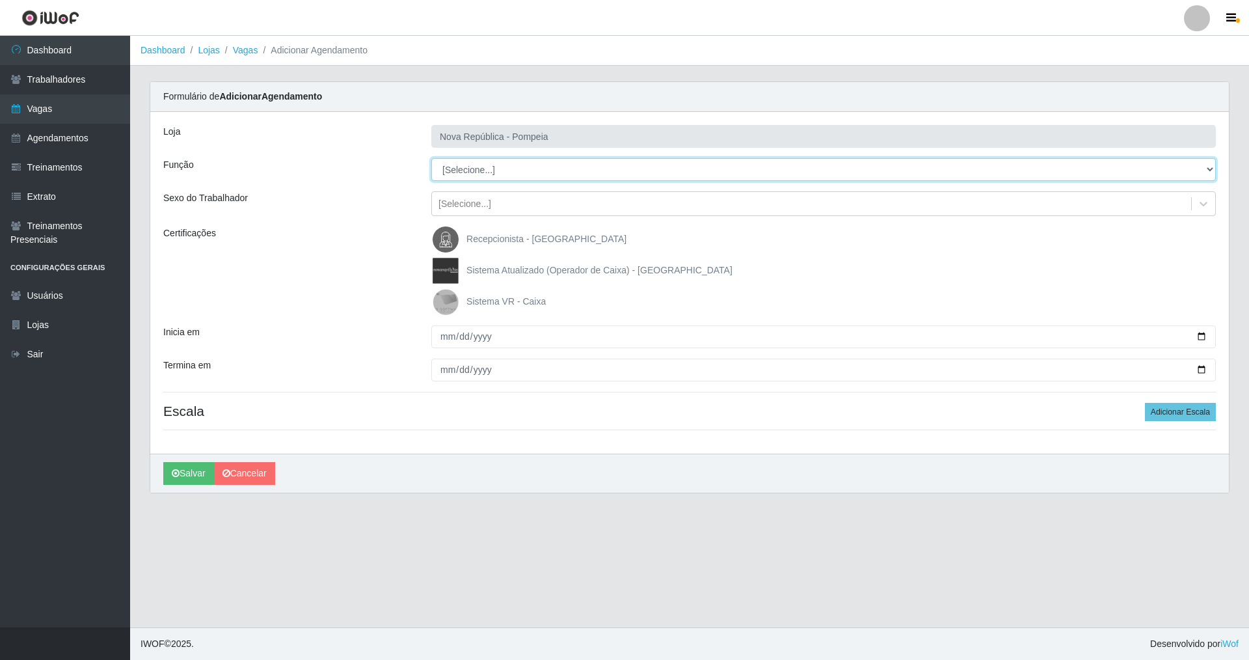
drag, startPoint x: 1214, startPoint y: 167, endPoint x: 1152, endPoint y: 168, distance: 61.8
click at [536, 168] on select "[Selecione...] Balconista Operador de Caixa Recepcionista Repositor" at bounding box center [823, 169] width 785 height 23
select select "22"
click at [431, 158] on select "[Selecione...] Balconista Operador de Caixa Recepcionista Repositor" at bounding box center [823, 169] width 785 height 23
click at [443, 302] on img at bounding box center [448, 302] width 31 height 26
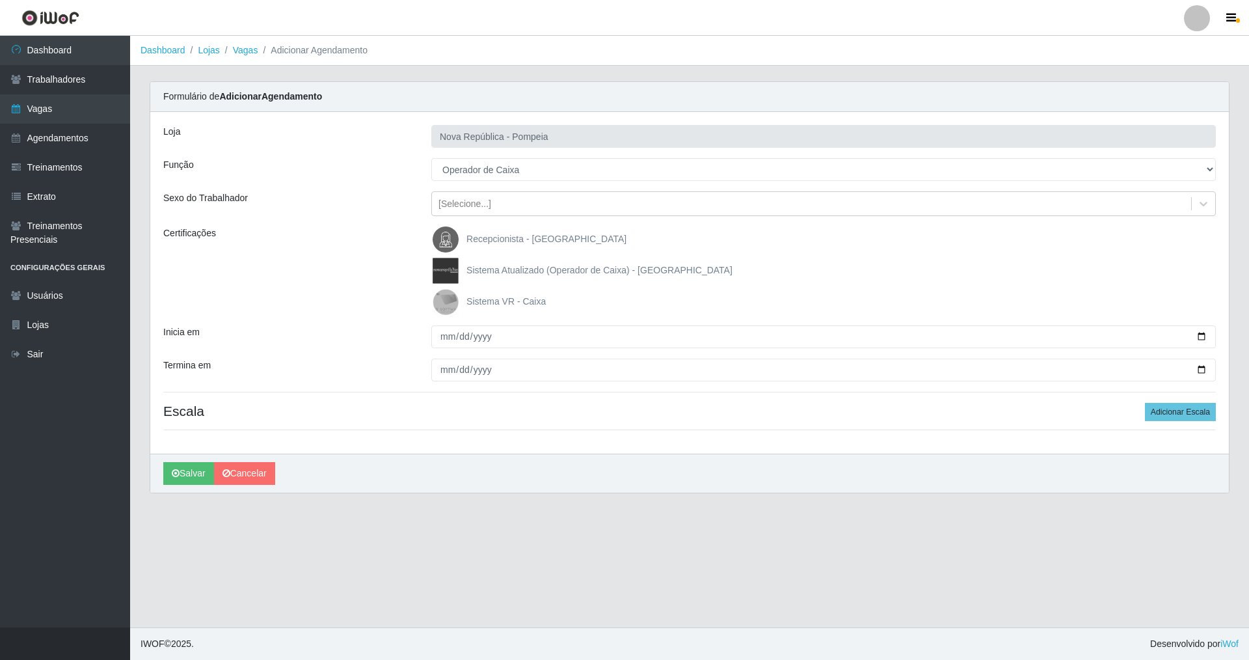
click at [0, 0] on input "Sistema VR - Caixa" at bounding box center [0, 0] width 0 height 0
click at [440, 339] on input "Inicia em" at bounding box center [823, 336] width 785 height 23
type input "[DATE]"
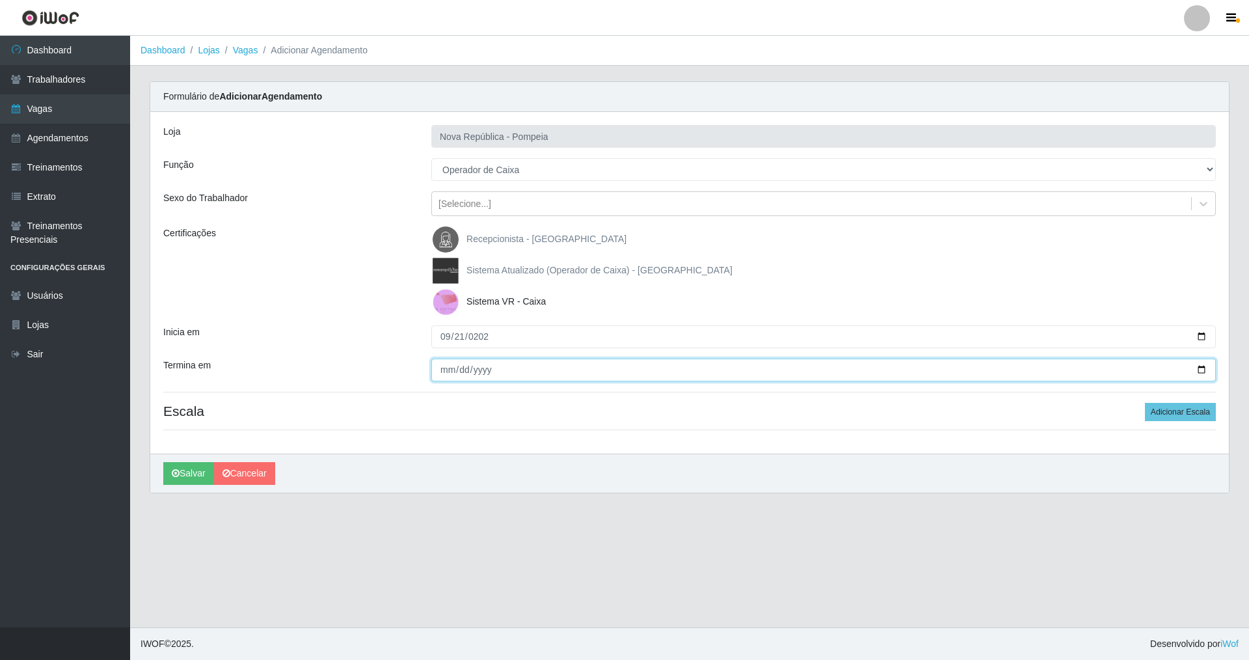
click at [439, 369] on input "Termina em" at bounding box center [823, 370] width 785 height 23
type input "[DATE]"
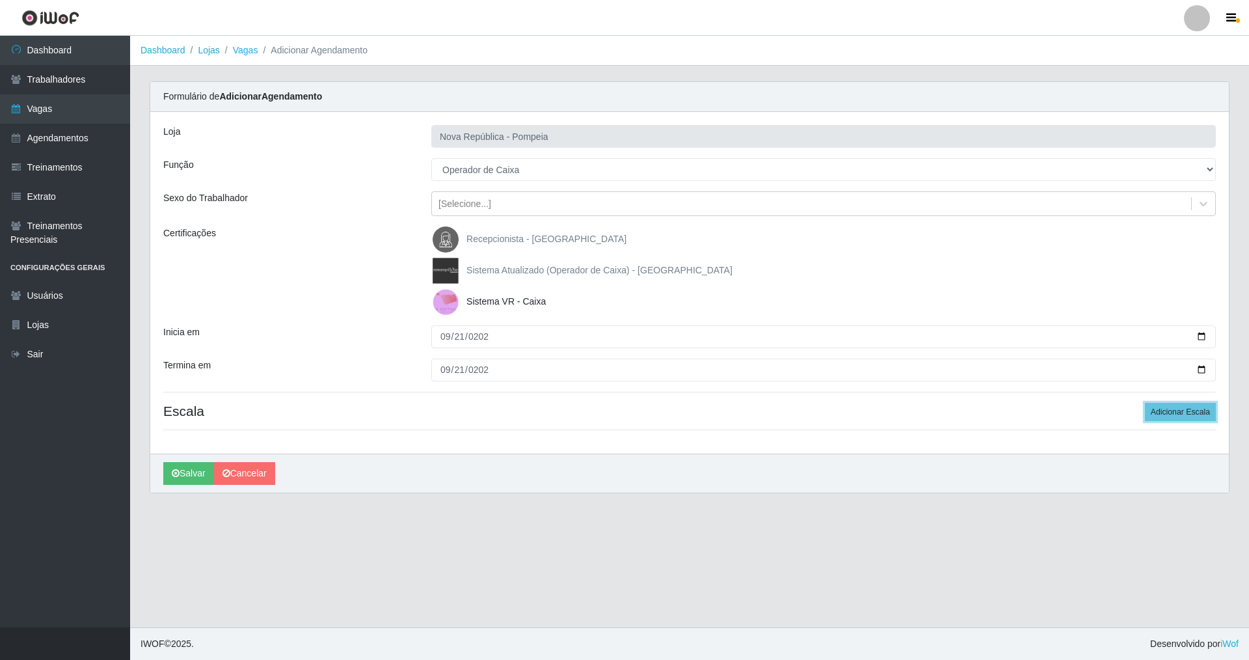
drag, startPoint x: 1170, startPoint y: 414, endPoint x: 1104, endPoint y: 397, distance: 68.5
click at [536, 412] on button "Adicionar Escala" at bounding box center [1180, 412] width 71 height 18
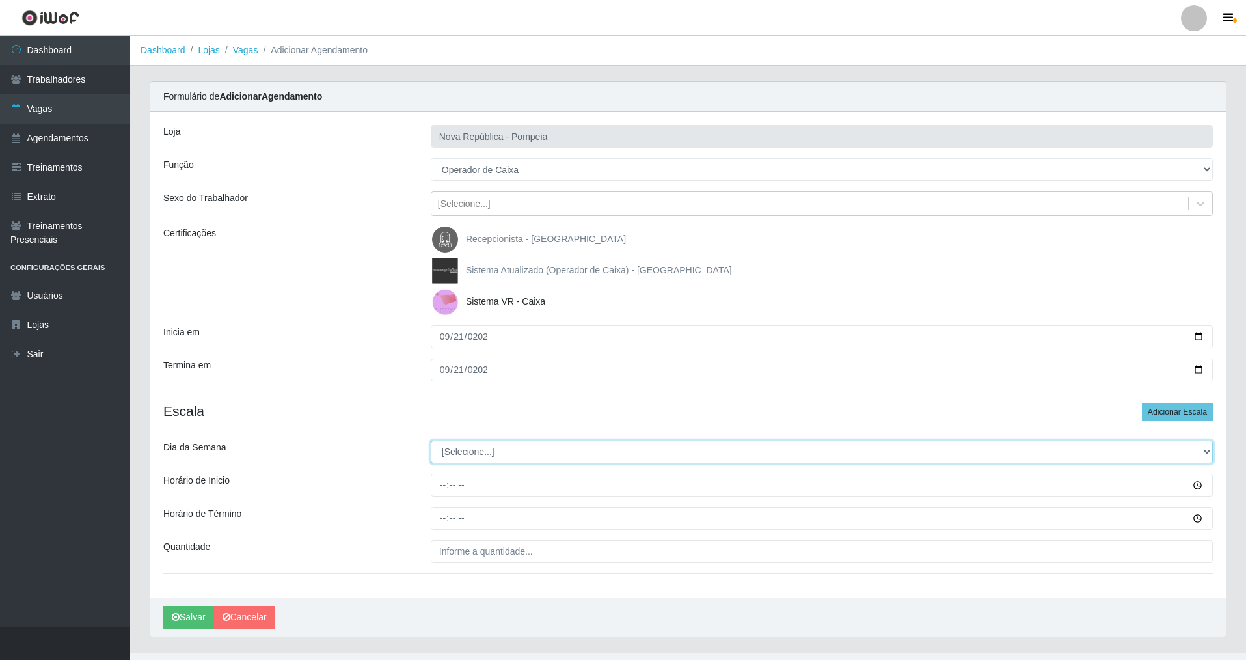
drag, startPoint x: 1203, startPoint y: 444, endPoint x: 1135, endPoint y: 459, distance: 69.3
click at [536, 450] on select "[Selecione...] Segunda Terça Quarta Quinta Sexta Sábado Domingo" at bounding box center [822, 452] width 782 height 23
select select "0"
click at [431, 441] on select "[Selecione...] Segunda Terça Quarta Quinta Sexta Sábado Domingo" at bounding box center [822, 452] width 782 height 23
click at [433, 474] on input "Horário de Inicio" at bounding box center [822, 485] width 782 height 23
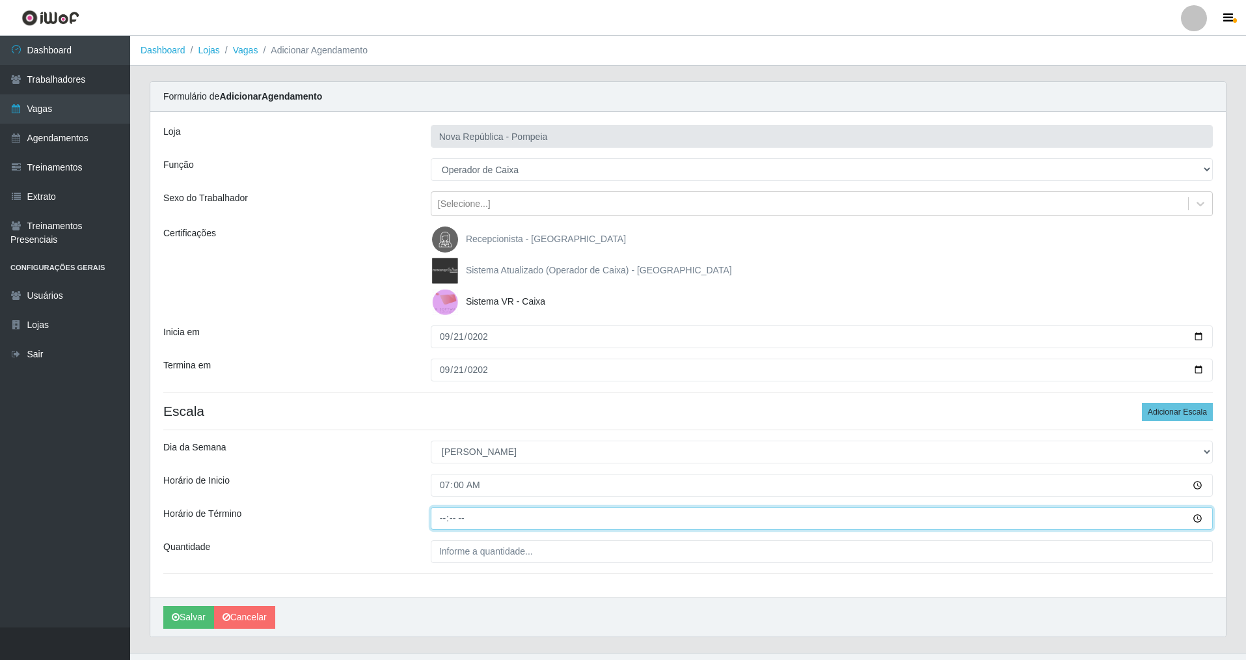
click at [444, 474] on input "Horário de Término" at bounding box center [822, 518] width 782 height 23
drag, startPoint x: 441, startPoint y: 481, endPoint x: 435, endPoint y: 476, distance: 7.9
click at [435, 474] on input "07:00" at bounding box center [822, 485] width 782 height 23
type input "06:50"
drag, startPoint x: 444, startPoint y: 515, endPoint x: 439, endPoint y: 521, distance: 7.4
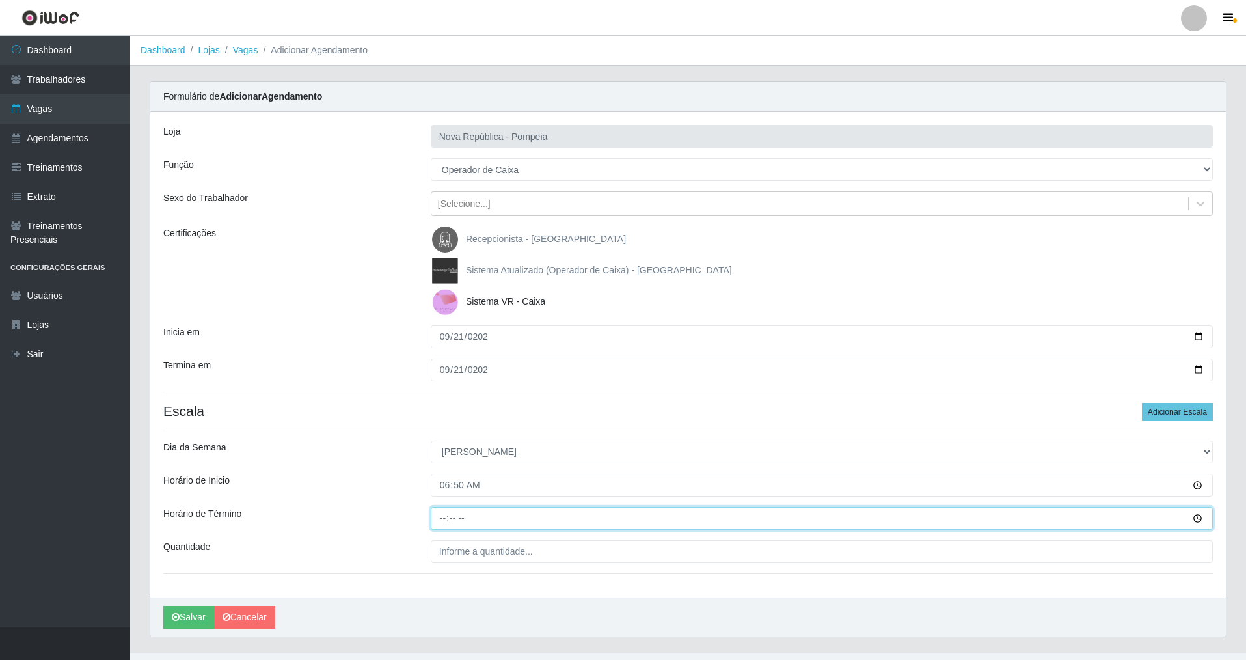
click at [444, 474] on input "Horário de Término" at bounding box center [822, 518] width 782 height 23
type input "12:50"
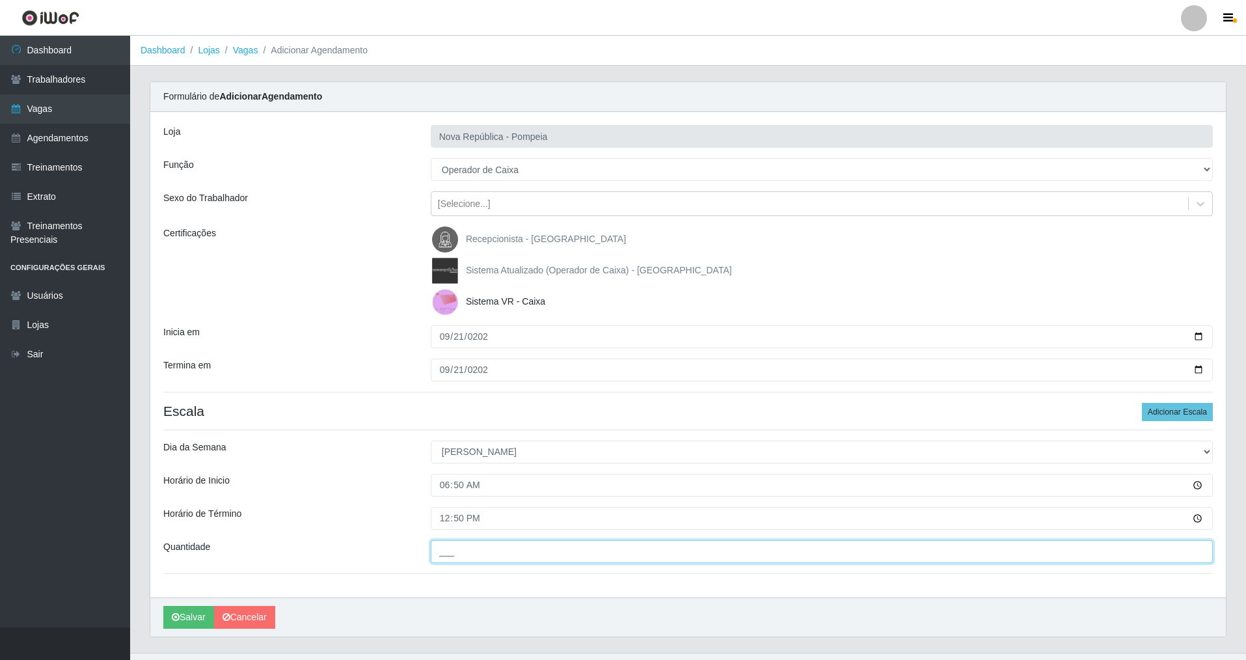
drag, startPoint x: 462, startPoint y: 554, endPoint x: 454, endPoint y: 560, distance: 9.8
click at [458, 474] on input "___" at bounding box center [822, 551] width 782 height 23
type input "3__"
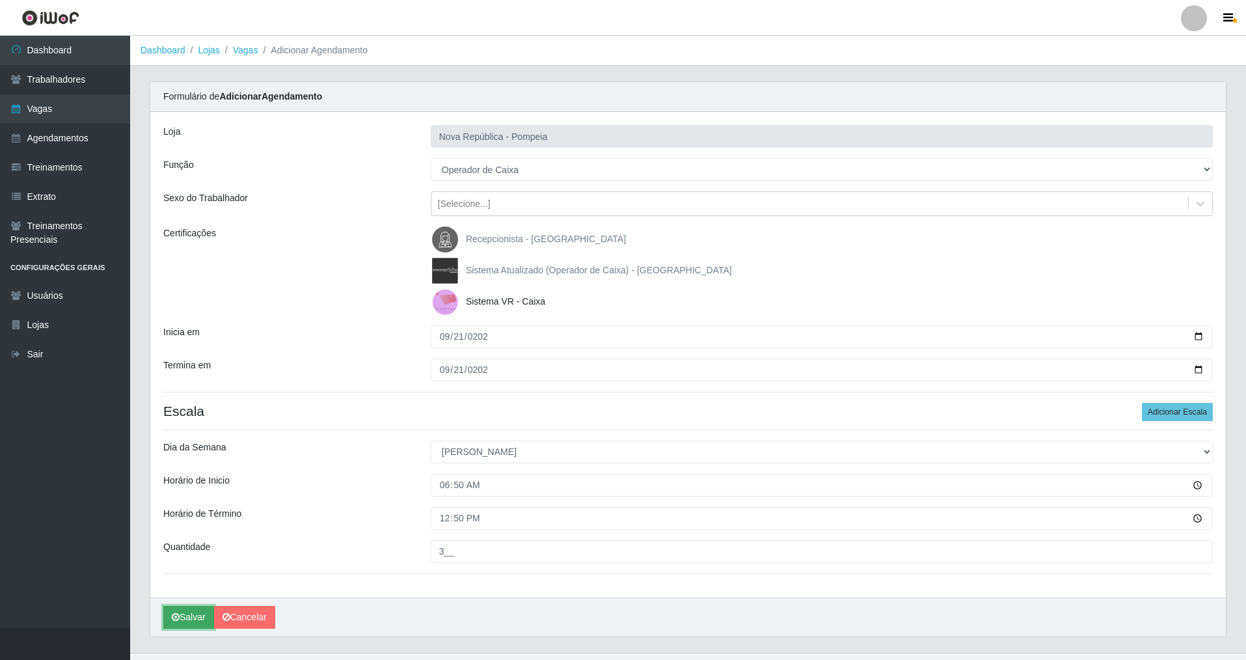
click at [182, 474] on button "Salvar" at bounding box center [188, 617] width 51 height 23
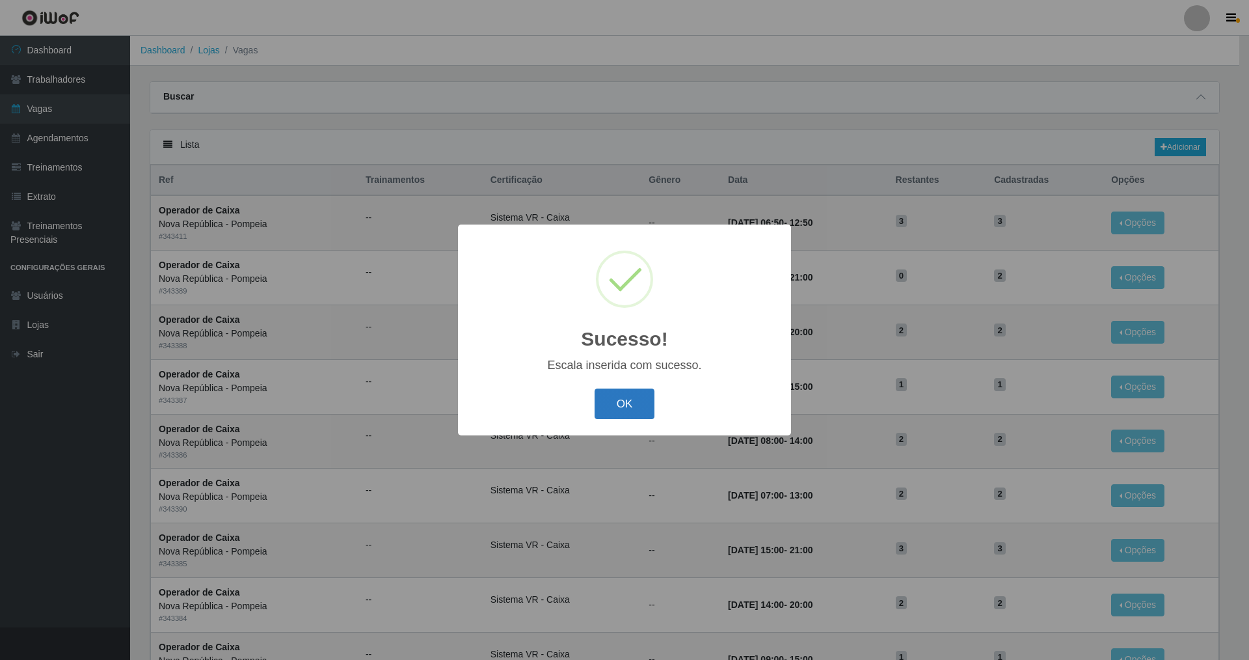
click at [536, 406] on button "OK" at bounding box center [625, 403] width 61 height 31
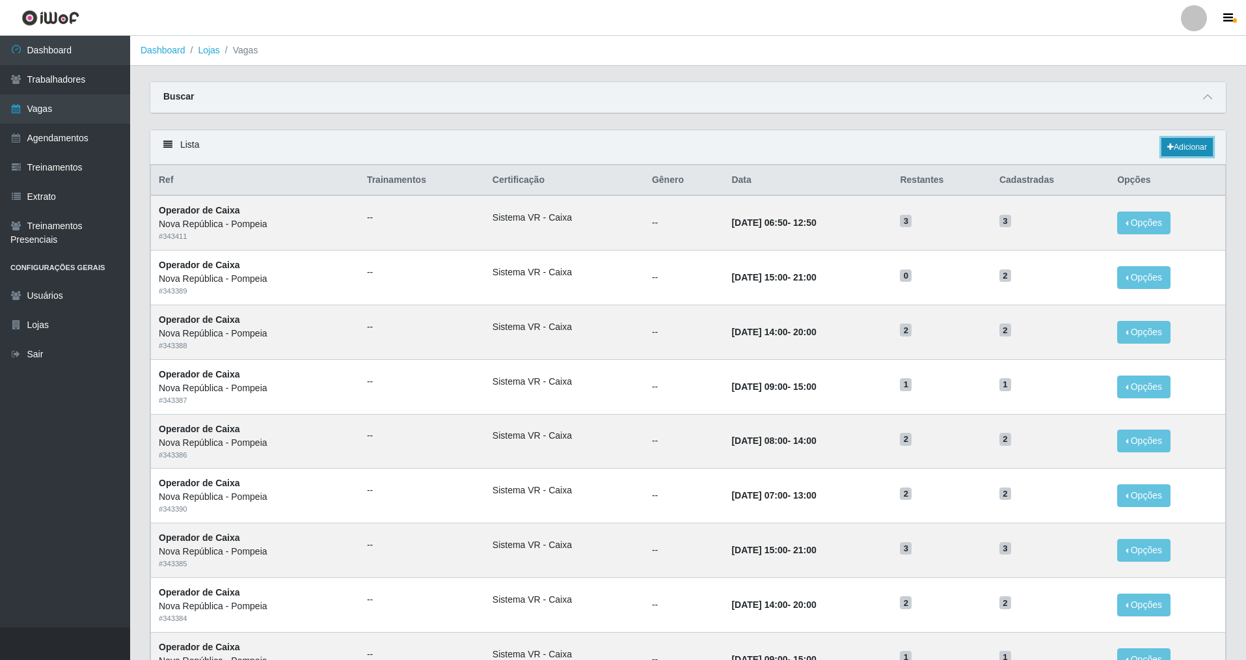
click at [536, 149] on link "Adicionar" at bounding box center [1187, 147] width 51 height 18
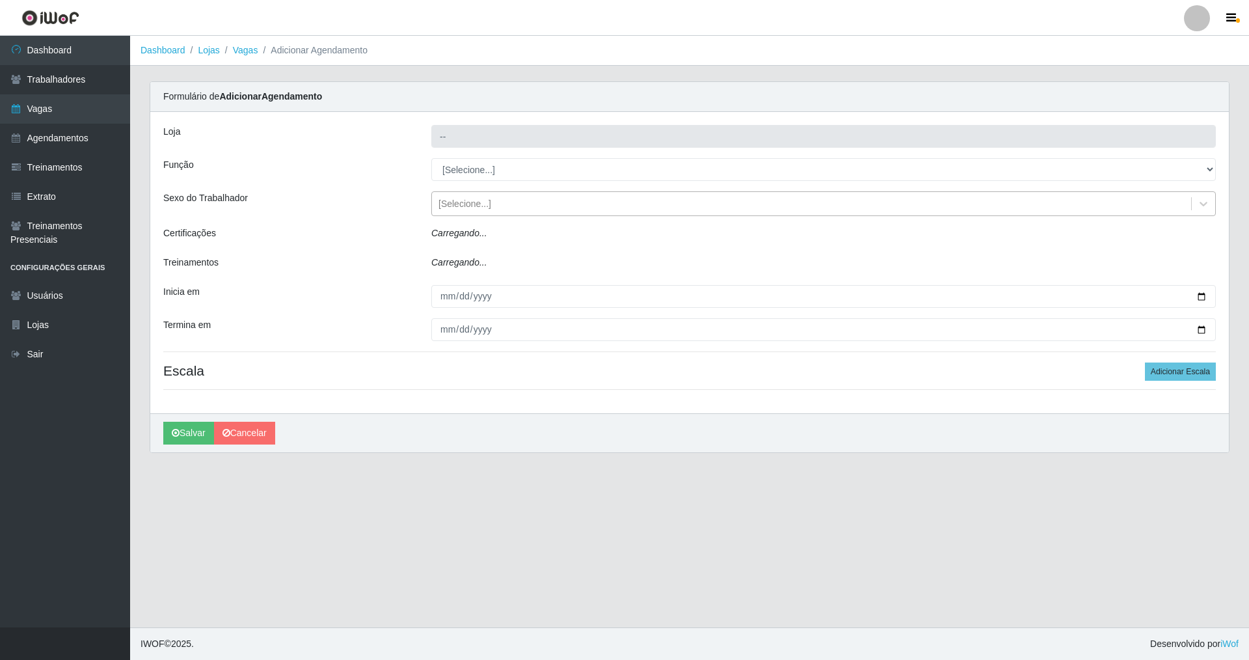
type input "Nova República - Pompeia"
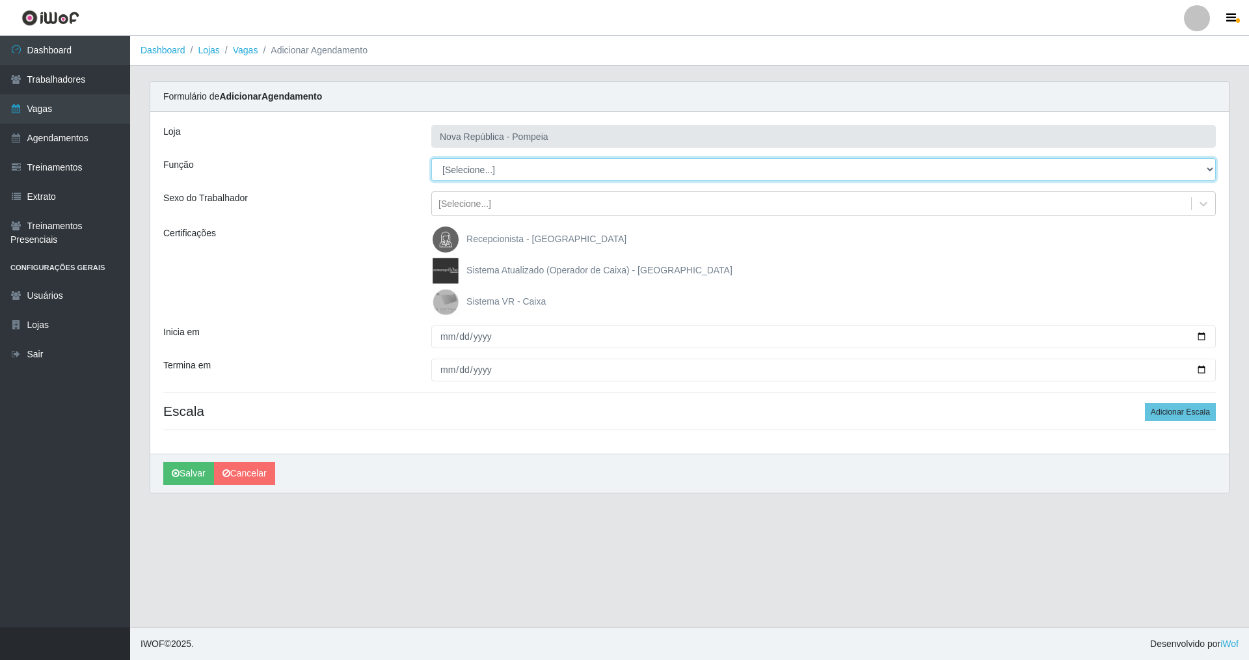
drag, startPoint x: 1206, startPoint y: 166, endPoint x: 1009, endPoint y: 166, distance: 196.5
click at [536, 166] on select "[Selecione...] Balconista Operador de Caixa Recepcionista Repositor" at bounding box center [823, 169] width 785 height 23
select select "22"
click at [431, 158] on select "[Selecione...] Balconista Operador de Caixa Recepcionista Repositor" at bounding box center [823, 169] width 785 height 23
click at [444, 302] on img at bounding box center [448, 302] width 31 height 26
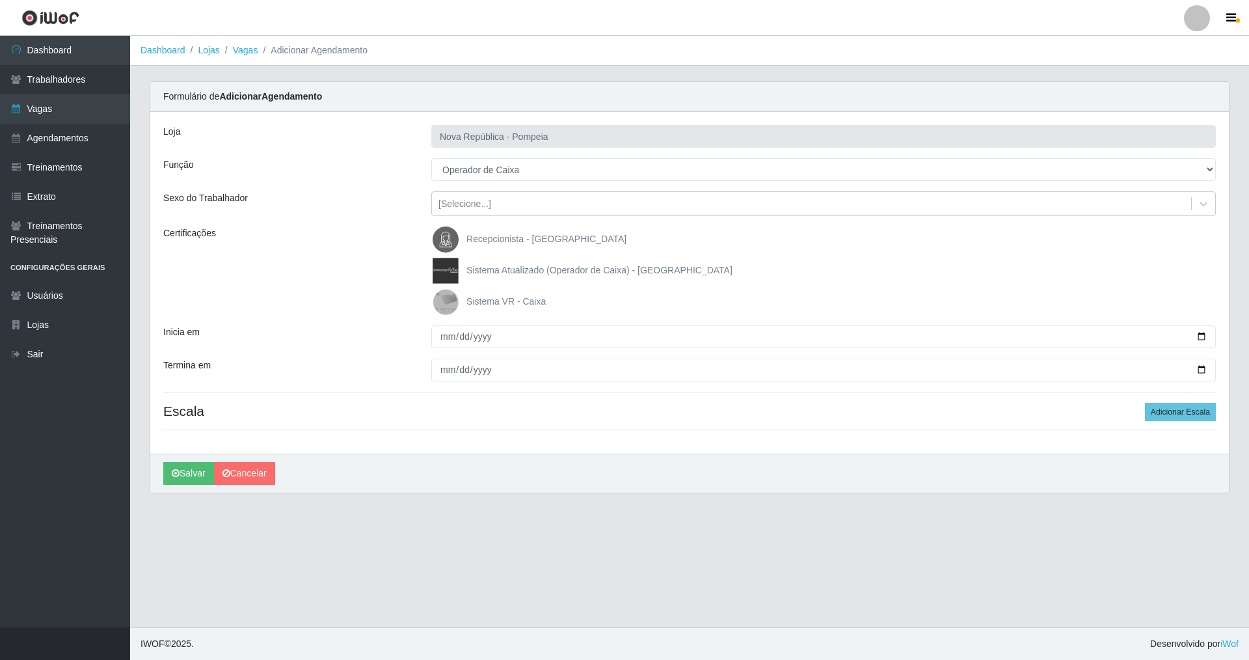
click at [0, 0] on input "Sistema VR - Caixa" at bounding box center [0, 0] width 0 height 0
drag, startPoint x: 441, startPoint y: 333, endPoint x: 452, endPoint y: 388, distance: 56.4
click at [441, 340] on input "Inicia em" at bounding box center [823, 336] width 785 height 23
type input "[DATE]"
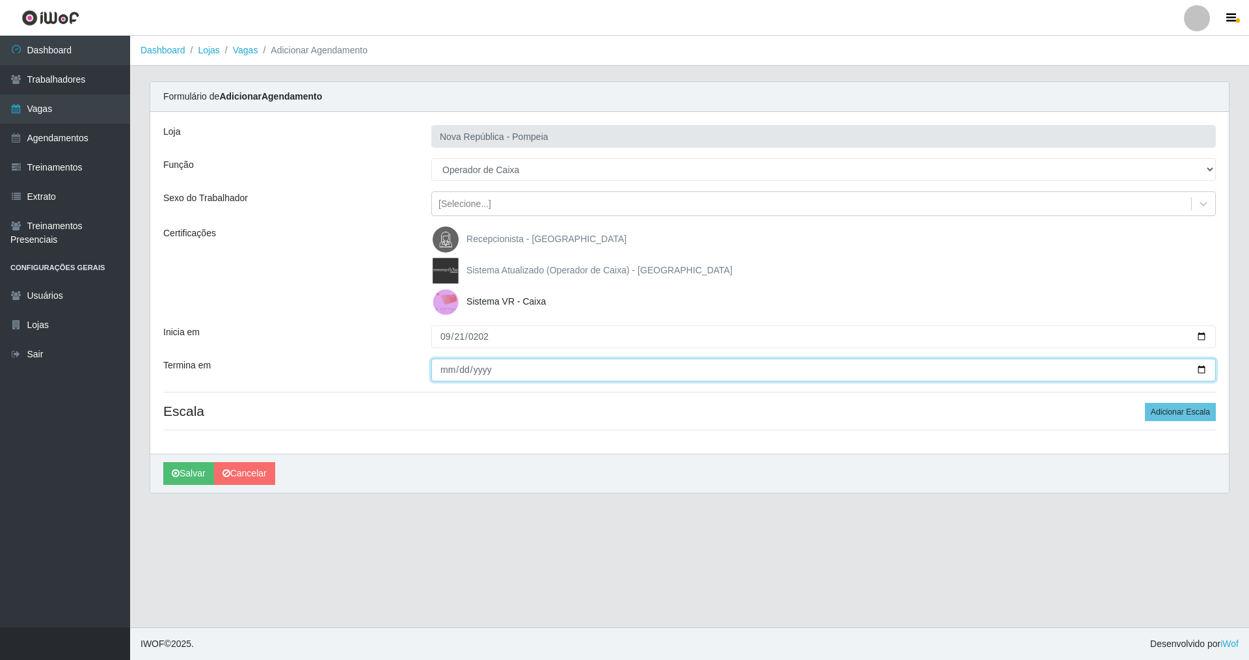
click at [444, 365] on input "Termina em" at bounding box center [823, 370] width 785 height 23
type input "[DATE]"
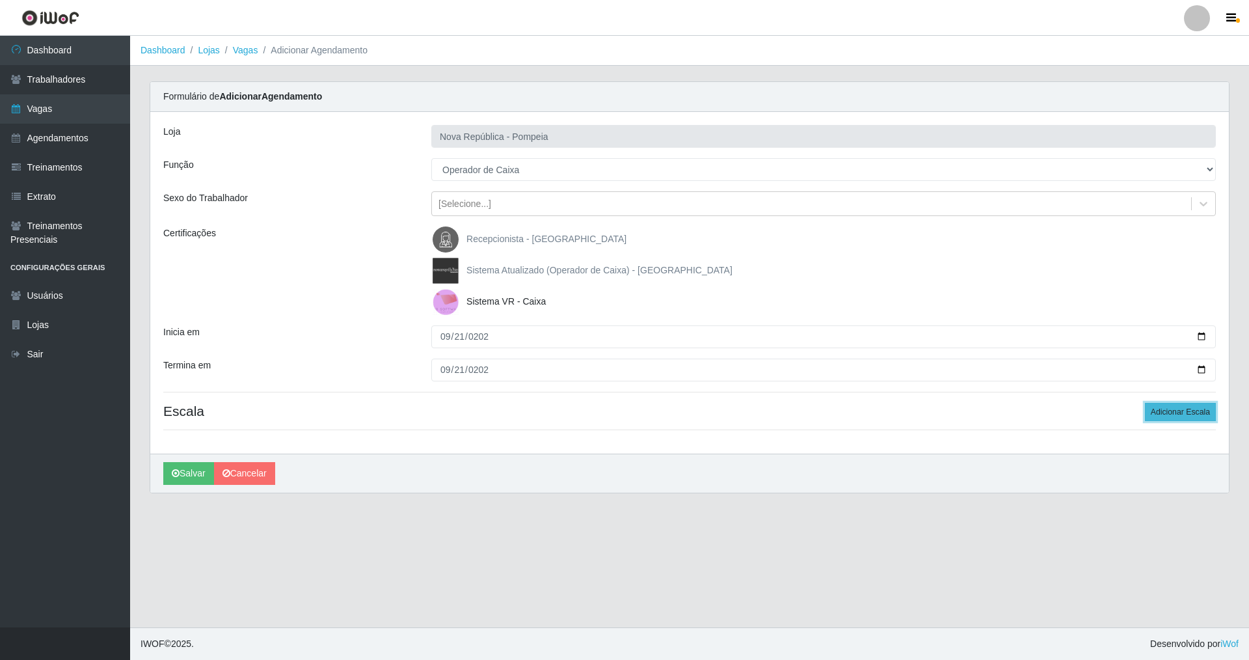
click at [536, 416] on button "Adicionar Escala" at bounding box center [1180, 412] width 71 height 18
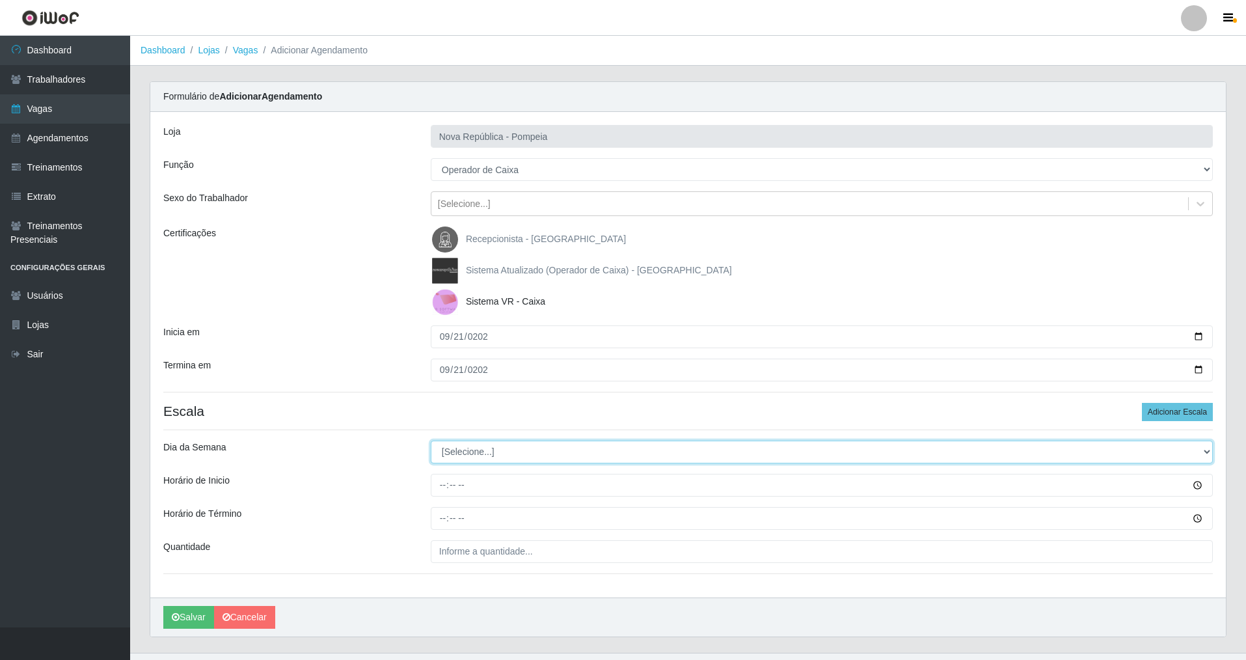
drag, startPoint x: 1203, startPoint y: 449, endPoint x: 1009, endPoint y: 422, distance: 195.8
click at [536, 431] on div "Loja Nova República - Pompeia Função [Selecione...] Balconista Operador de Caix…" at bounding box center [688, 354] width 1076 height 485
select select "6"
click at [431, 441] on select "[Selecione...] Segunda Terça Quarta Quinta Sexta Sábado Domingo" at bounding box center [822, 452] width 782 height 23
click at [435, 474] on input "Horário de Inicio" at bounding box center [822, 485] width 782 height 23
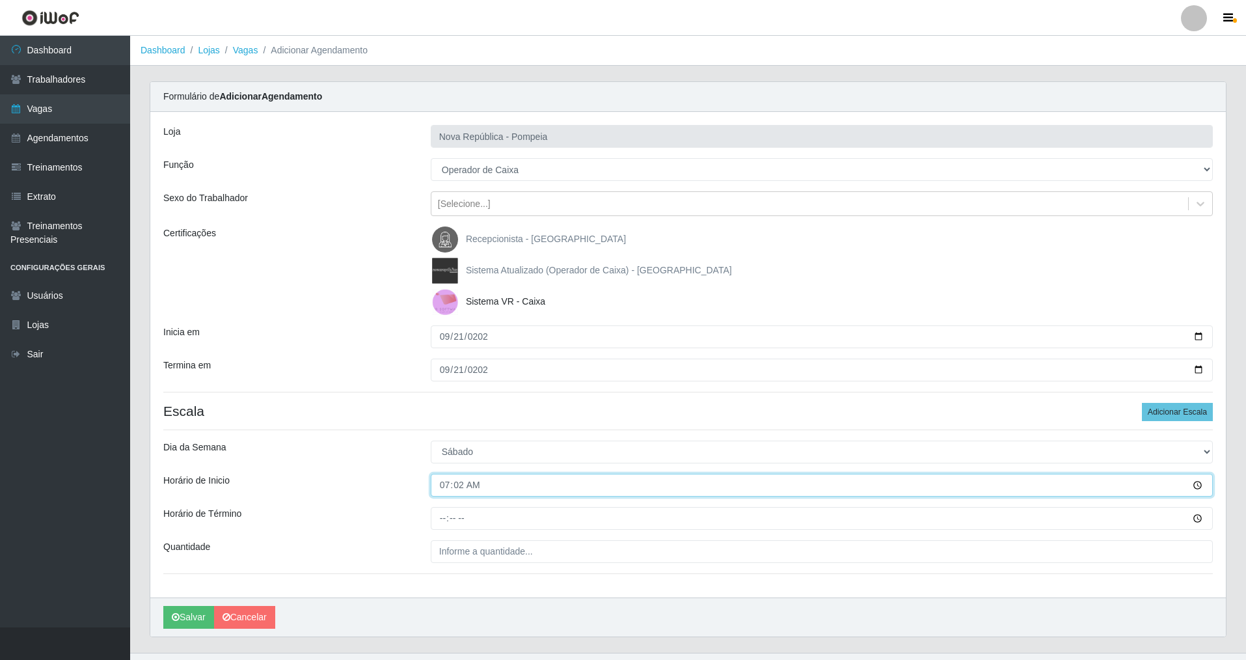
type input "07:20"
click at [439, 474] on input "Horário de Término" at bounding box center [822, 518] width 782 height 23
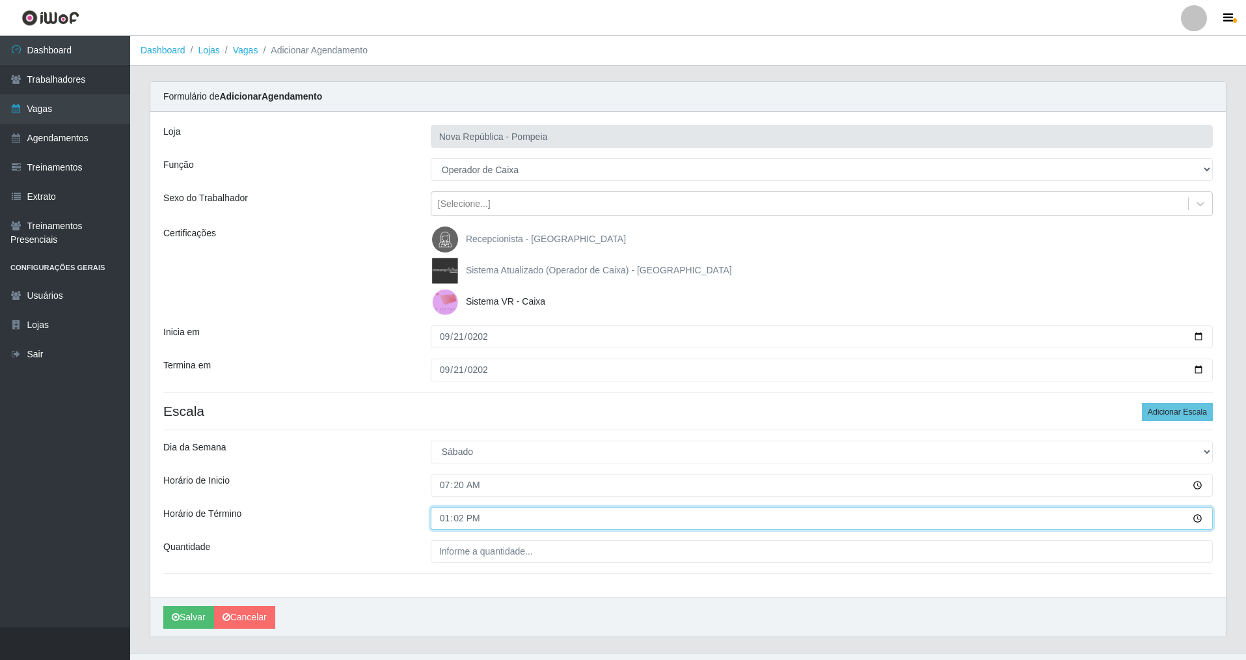
type input "13:20"
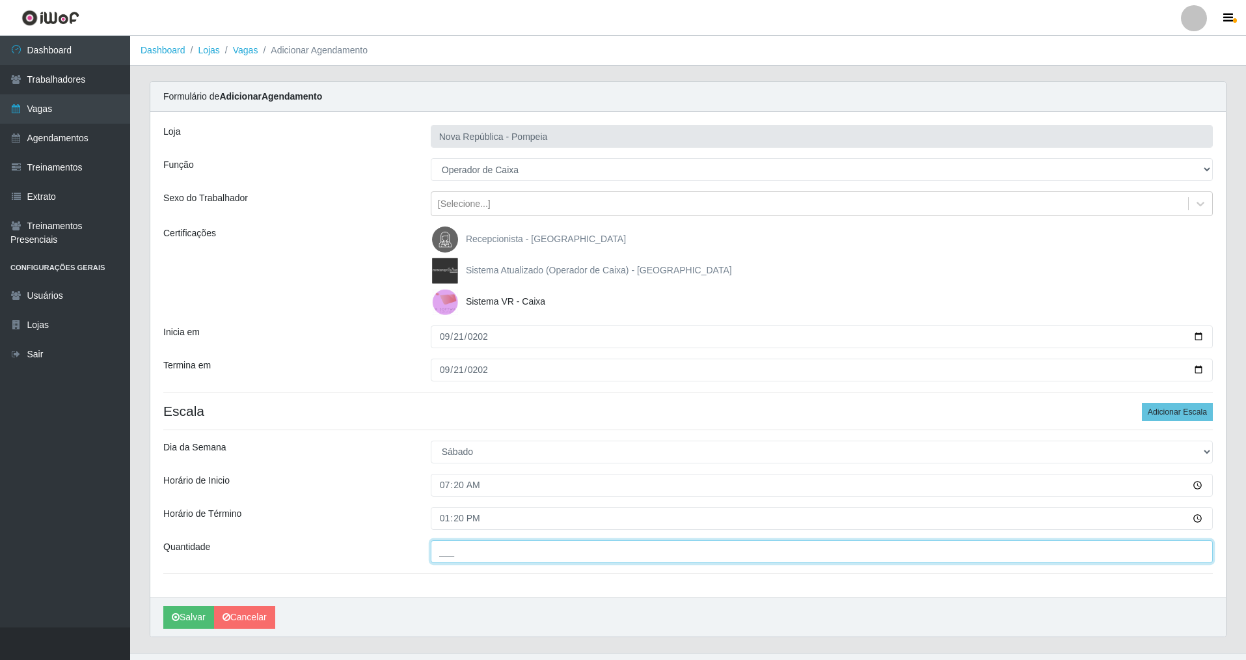
click at [457, 474] on input "___" at bounding box center [822, 551] width 782 height 23
type input "2__"
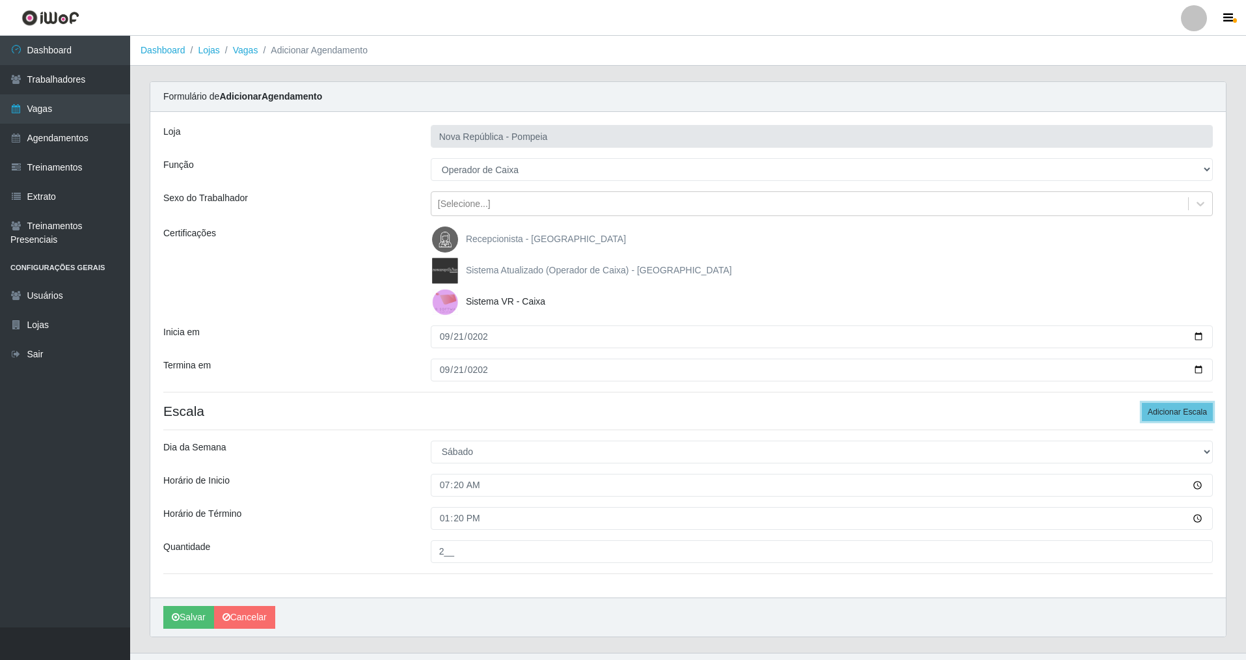
drag, startPoint x: 1165, startPoint y: 415, endPoint x: 1203, endPoint y: 422, distance: 38.4
click at [536, 415] on button "Adicionar Escala" at bounding box center [1177, 412] width 71 height 18
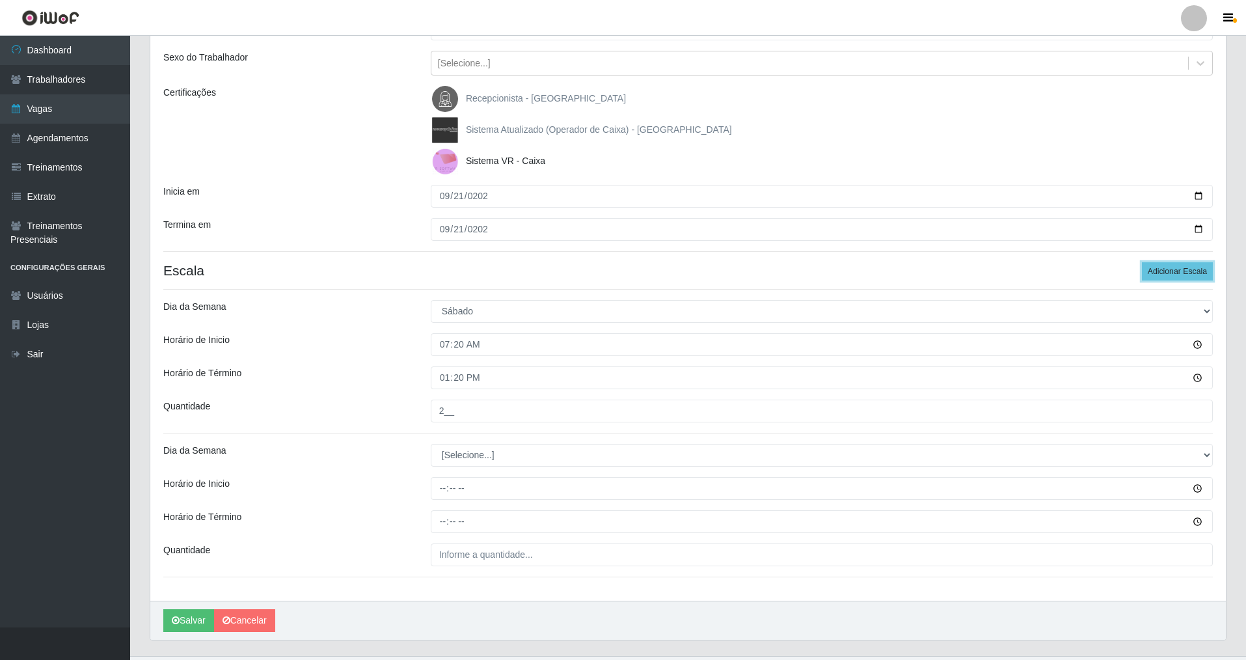
scroll to position [146, 0]
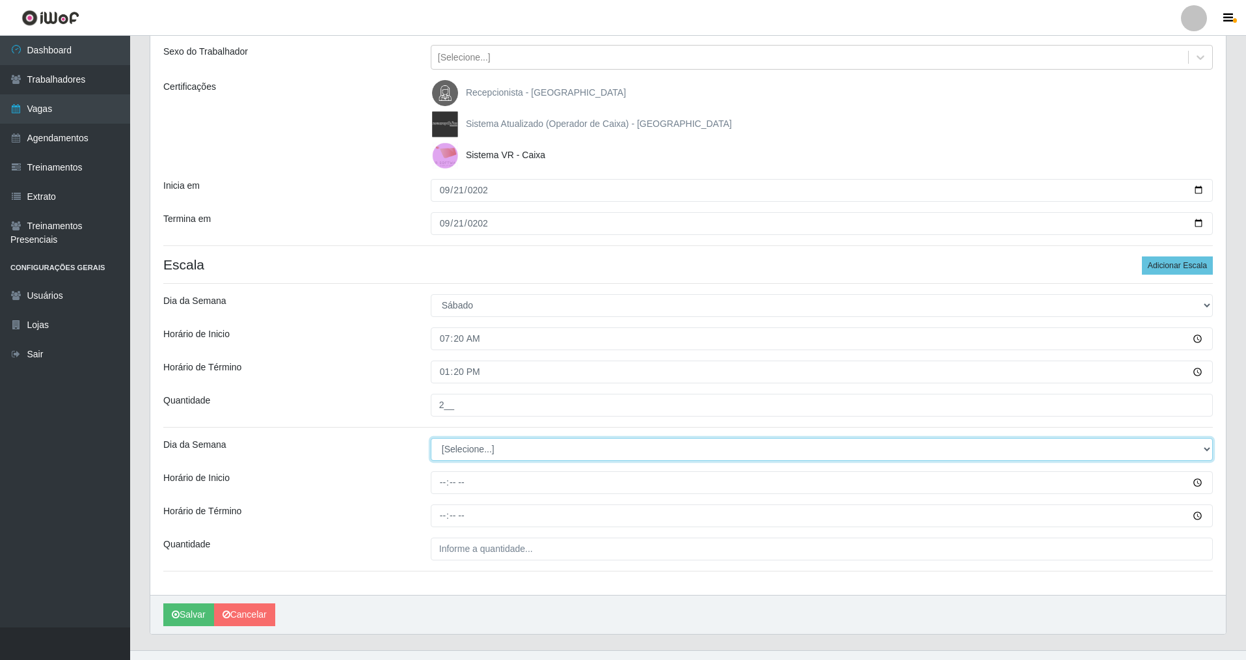
drag, startPoint x: 1201, startPoint y: 448, endPoint x: 1057, endPoint y: 430, distance: 145.6
click at [536, 430] on div "Loja Nova República - Pompeia Função [Selecione...] Balconista Operador de Caix…" at bounding box center [688, 280] width 1076 height 629
select select "6"
click at [431, 438] on select "[Selecione...] Segunda Terça Quarta Quinta Sexta Sábado Domingo" at bounding box center [822, 449] width 782 height 23
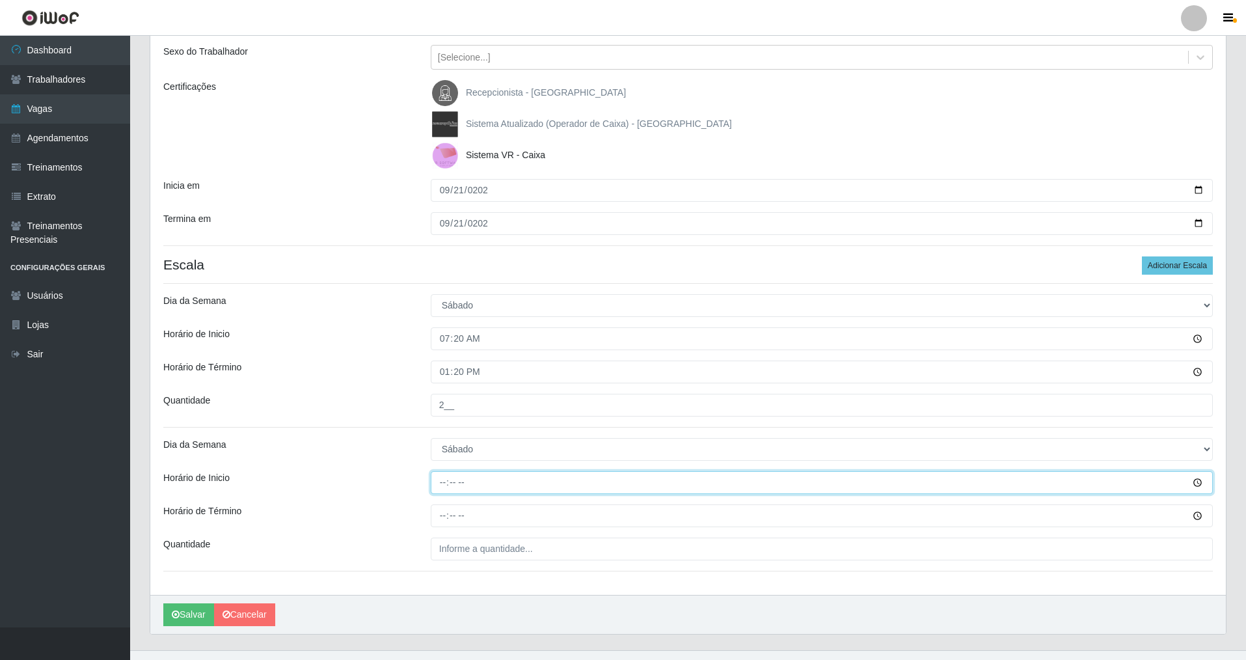
click at [436, 474] on input "Horário de Inicio" at bounding box center [822, 482] width 782 height 23
type input "07:30"
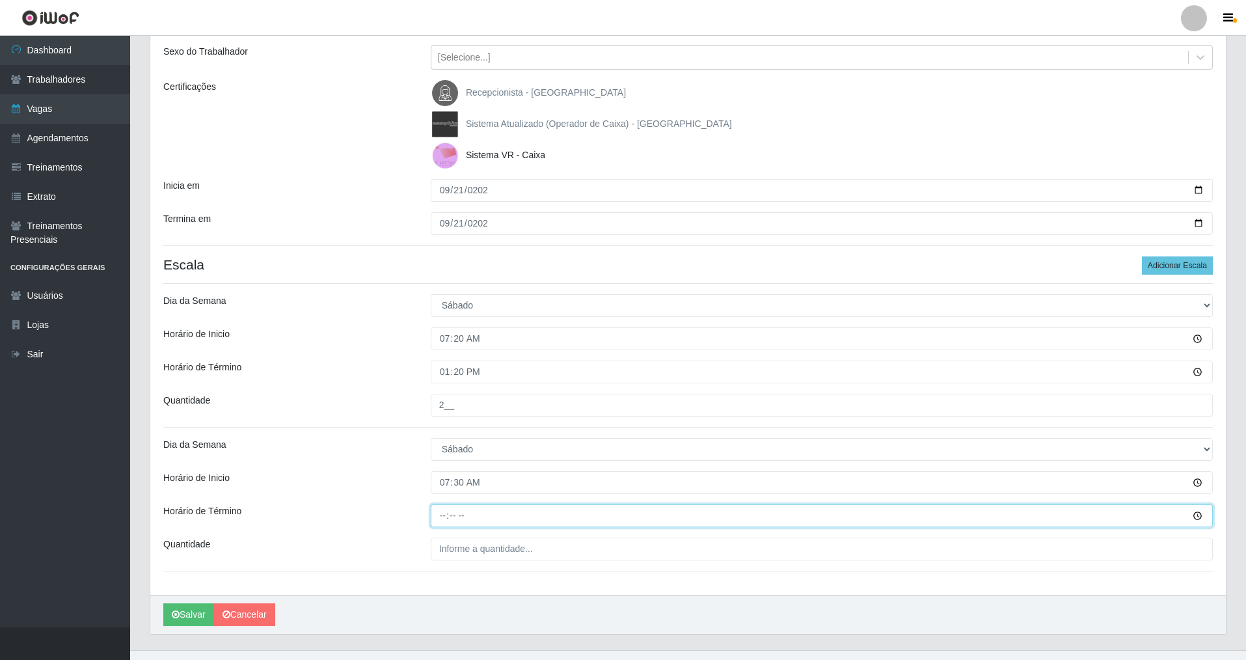
click at [440, 474] on input "Horário de Término" at bounding box center [822, 515] width 782 height 23
type input "13:30"
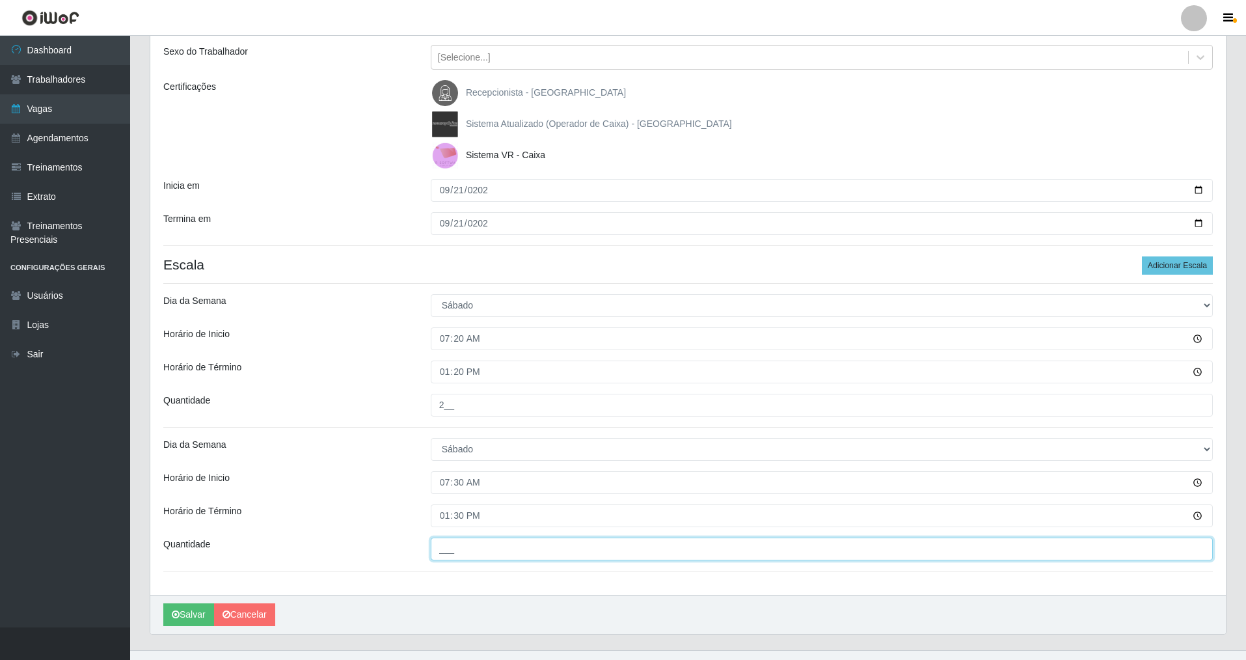
click at [441, 474] on input "___" at bounding box center [822, 548] width 782 height 23
type input "2__"
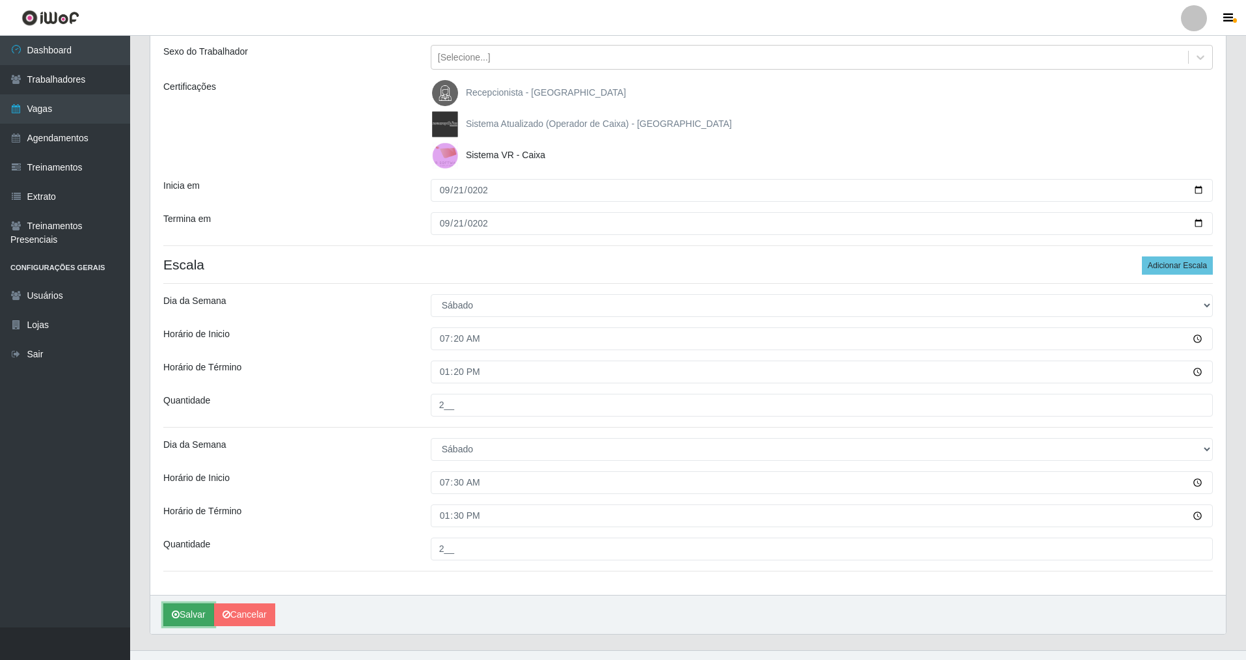
click at [199, 474] on button "Salvar" at bounding box center [188, 614] width 51 height 23
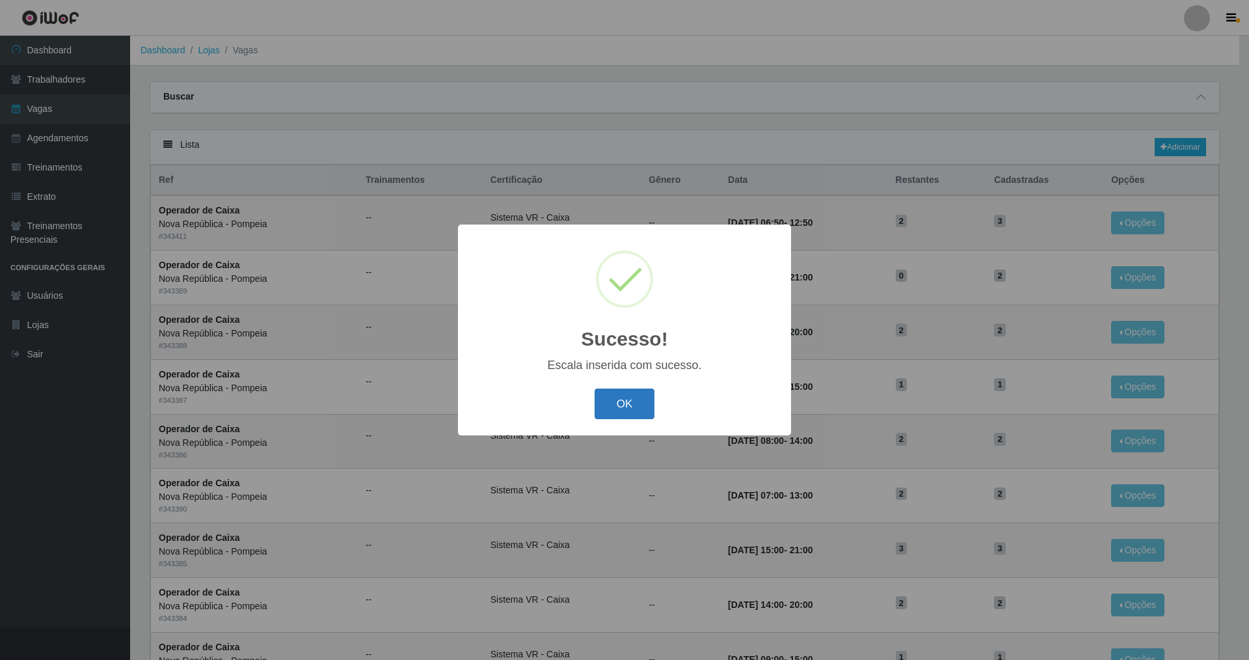
click at [536, 400] on button "OK" at bounding box center [625, 403] width 61 height 31
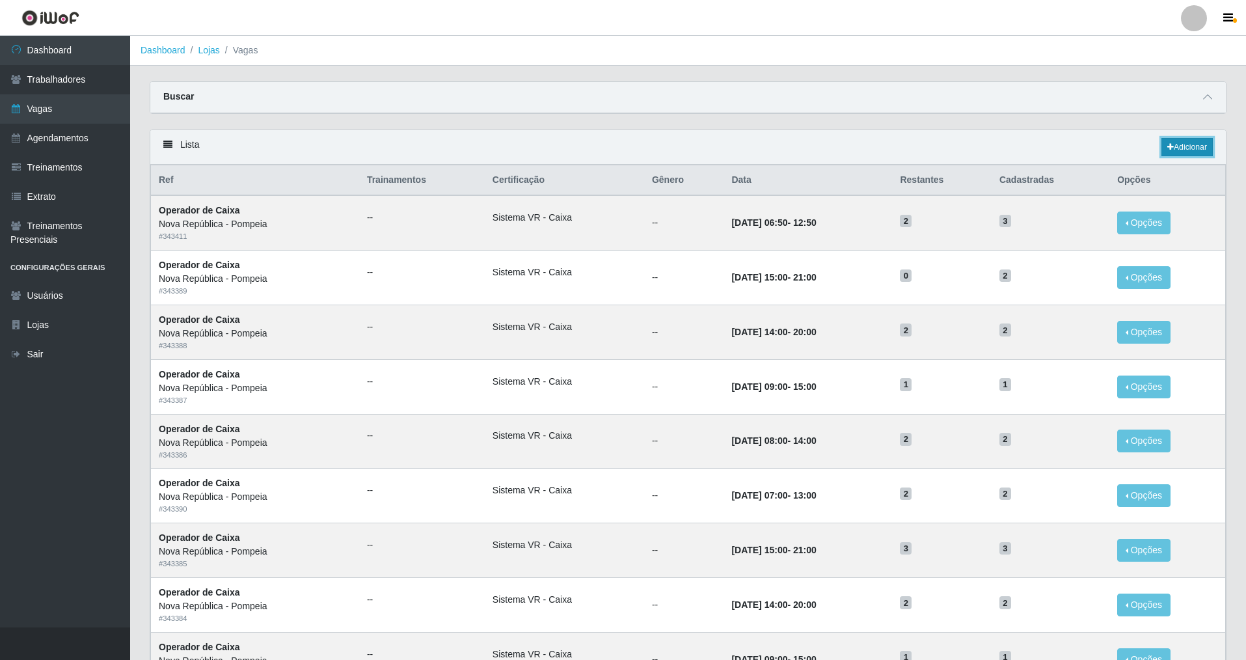
click at [536, 146] on link "Adicionar" at bounding box center [1187, 147] width 51 height 18
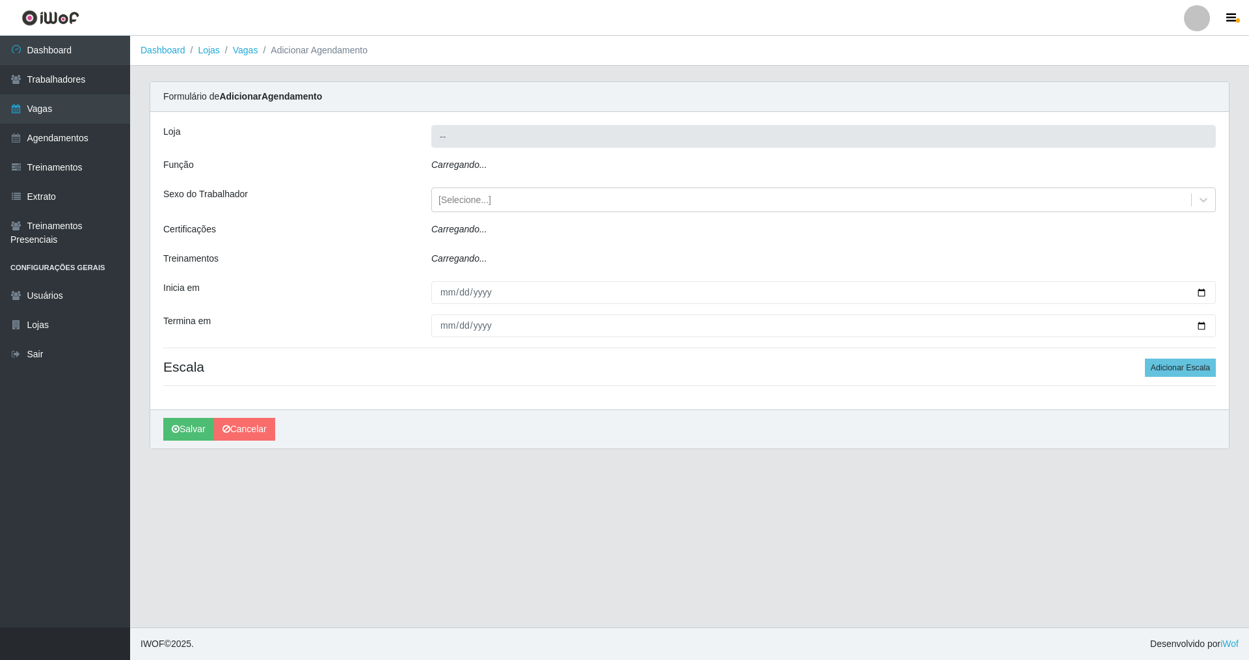
type input "Nova República - Pompeia"
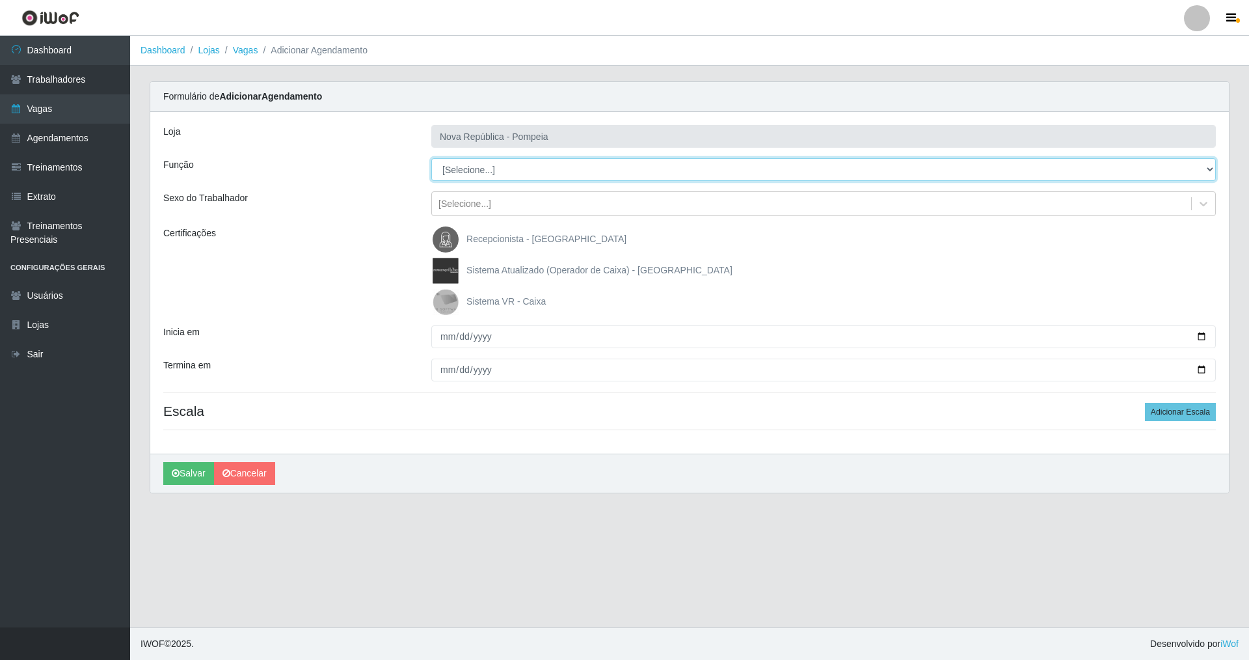
drag, startPoint x: 1208, startPoint y: 167, endPoint x: 1055, endPoint y: 167, distance: 152.3
click at [536, 167] on select "[Selecione...] Balconista Operador de Caixa Recepcionista Repositor" at bounding box center [823, 169] width 785 height 23
select select "22"
click at [431, 158] on select "[Selecione...] Balconista Operador de Caixa Recepcionista Repositor" at bounding box center [823, 169] width 785 height 23
click at [444, 299] on img at bounding box center [448, 302] width 31 height 26
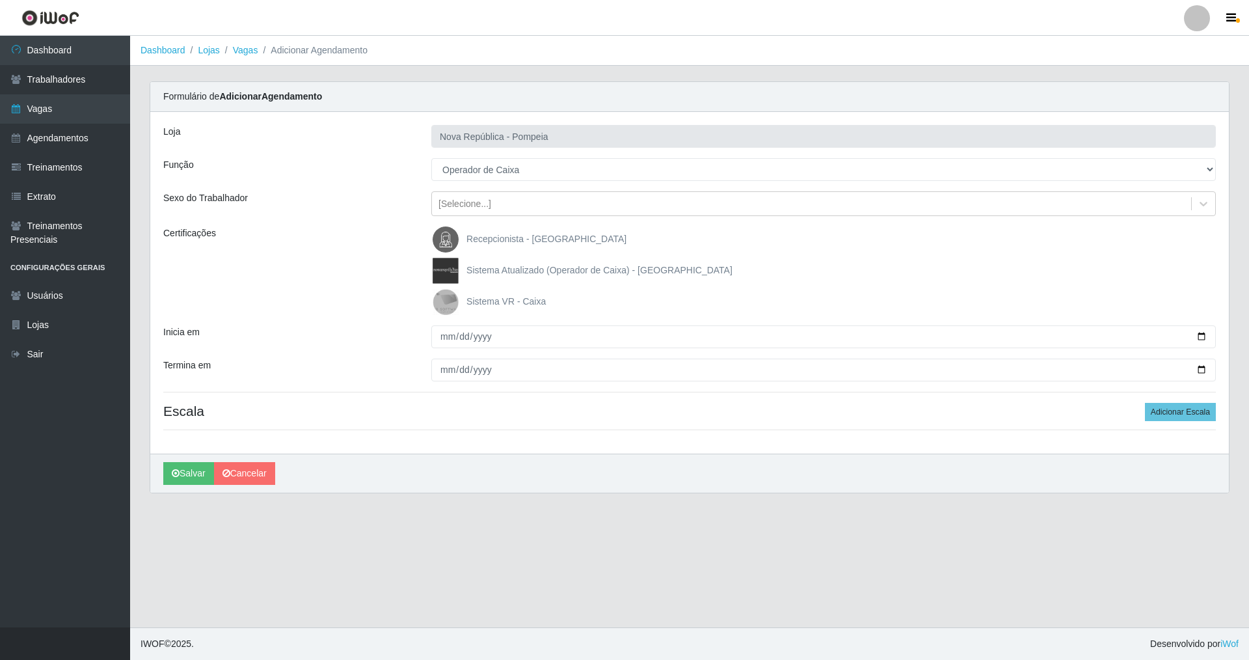
click at [0, 0] on input "Sistema VR - Caixa" at bounding box center [0, 0] width 0 height 0
drag, startPoint x: 441, startPoint y: 334, endPoint x: 441, endPoint y: 360, distance: 26.7
click at [441, 360] on div "Loja Nova República - Pompeia Função [Selecione...] Balconista Operador de Caix…" at bounding box center [689, 283] width 1079 height 342
type input "[DATE]"
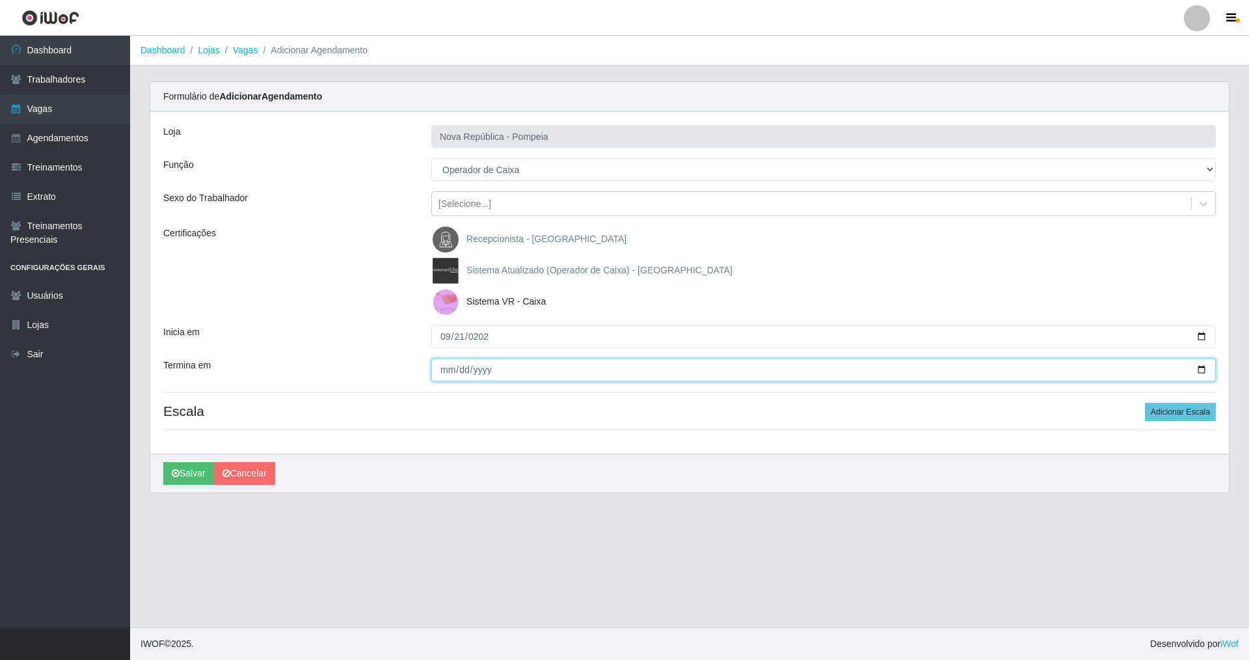
drag, startPoint x: 435, startPoint y: 366, endPoint x: 433, endPoint y: 372, distance: 6.8
click at [435, 368] on input "Termina em" at bounding box center [823, 370] width 785 height 23
type input "[DATE]"
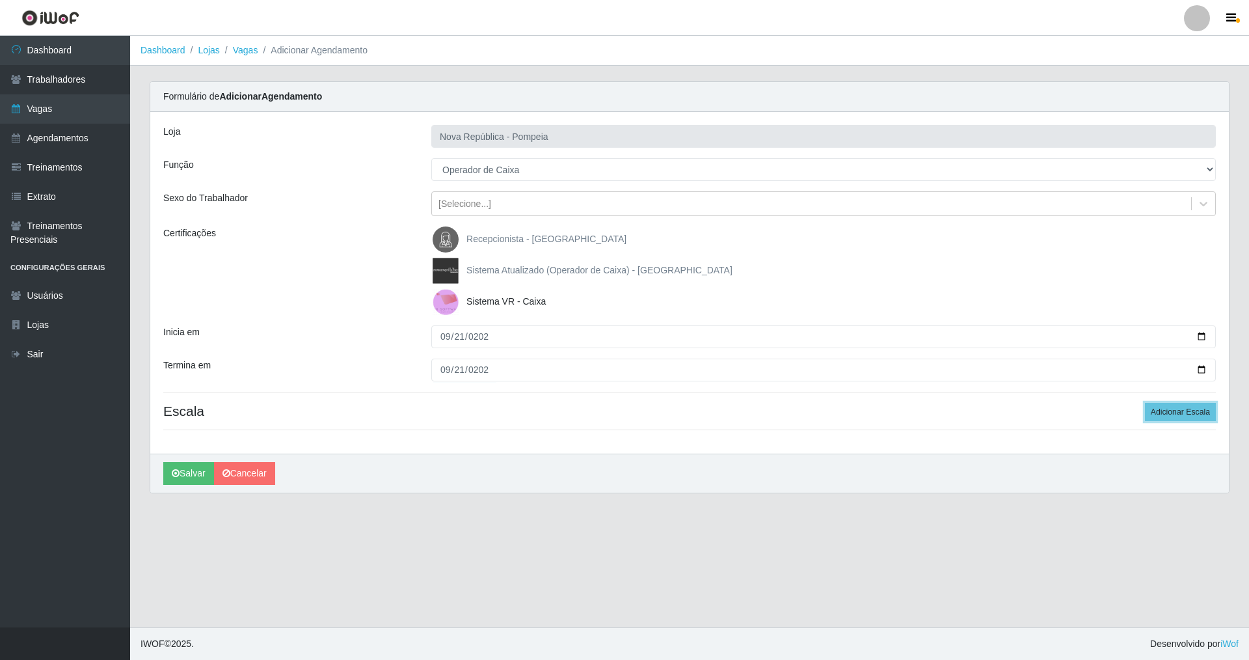
drag, startPoint x: 1178, startPoint y: 403, endPoint x: 1072, endPoint y: 404, distance: 106.1
click at [536, 405] on button "Adicionar Escala" at bounding box center [1180, 412] width 71 height 18
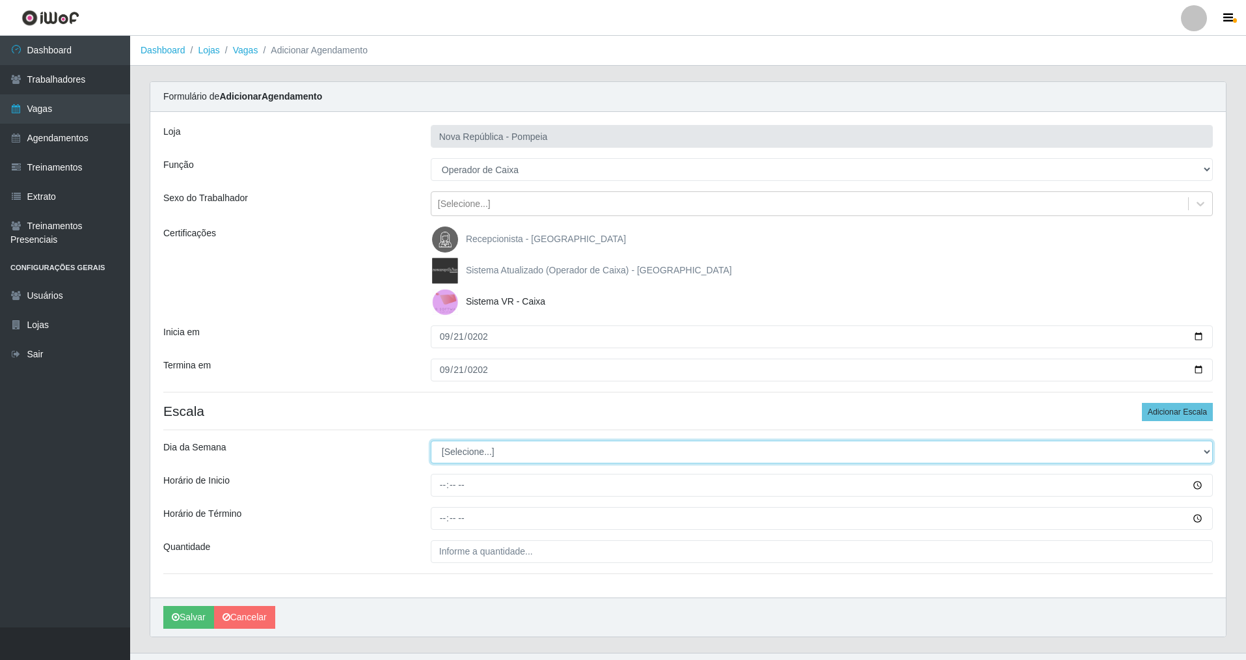
drag, startPoint x: 1208, startPoint y: 446, endPoint x: 800, endPoint y: 460, distance: 407.6
click at [536, 441] on select "[Selecione...] Segunda Terça Quarta Quinta Sexta Sábado Domingo" at bounding box center [822, 452] width 782 height 23
select select "6"
click at [431, 441] on select "[Selecione...] Segunda Terça Quarta Quinta Sexta Sábado Domingo" at bounding box center [822, 452] width 782 height 23
drag, startPoint x: 433, startPoint y: 483, endPoint x: 456, endPoint y: 514, distance: 38.1
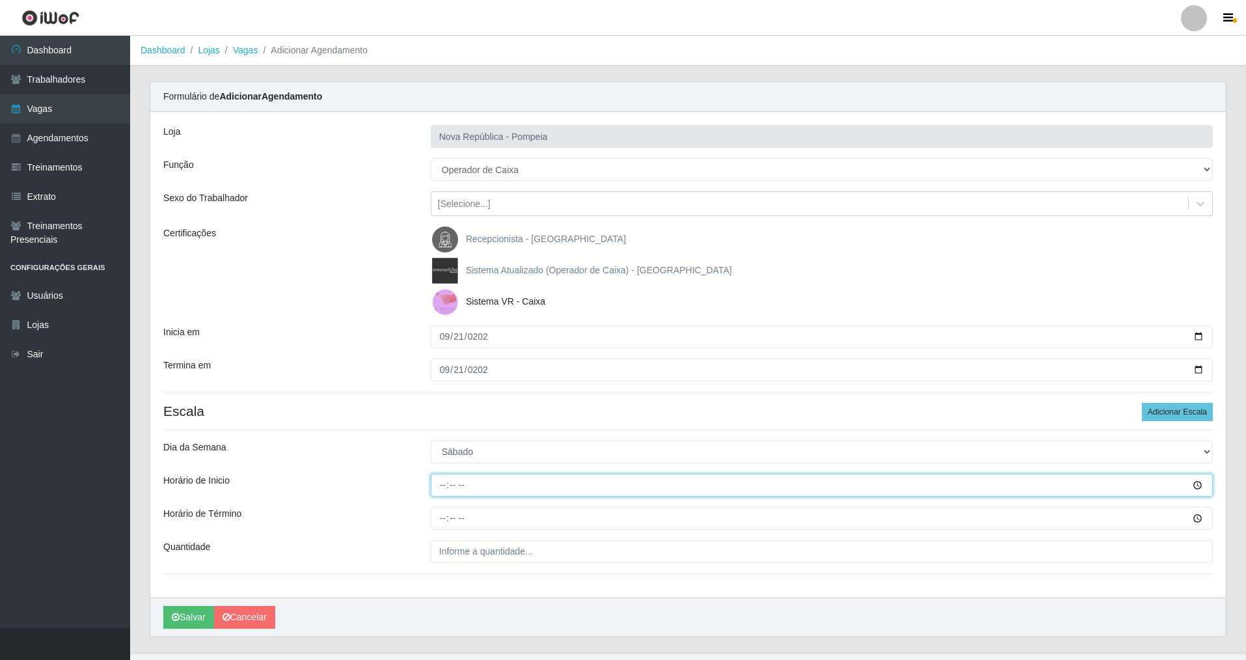
click at [437, 474] on input "Horário de Inicio" at bounding box center [822, 485] width 782 height 23
type input "07:20"
click at [439, 474] on input "Horário de Término" at bounding box center [822, 518] width 782 height 23
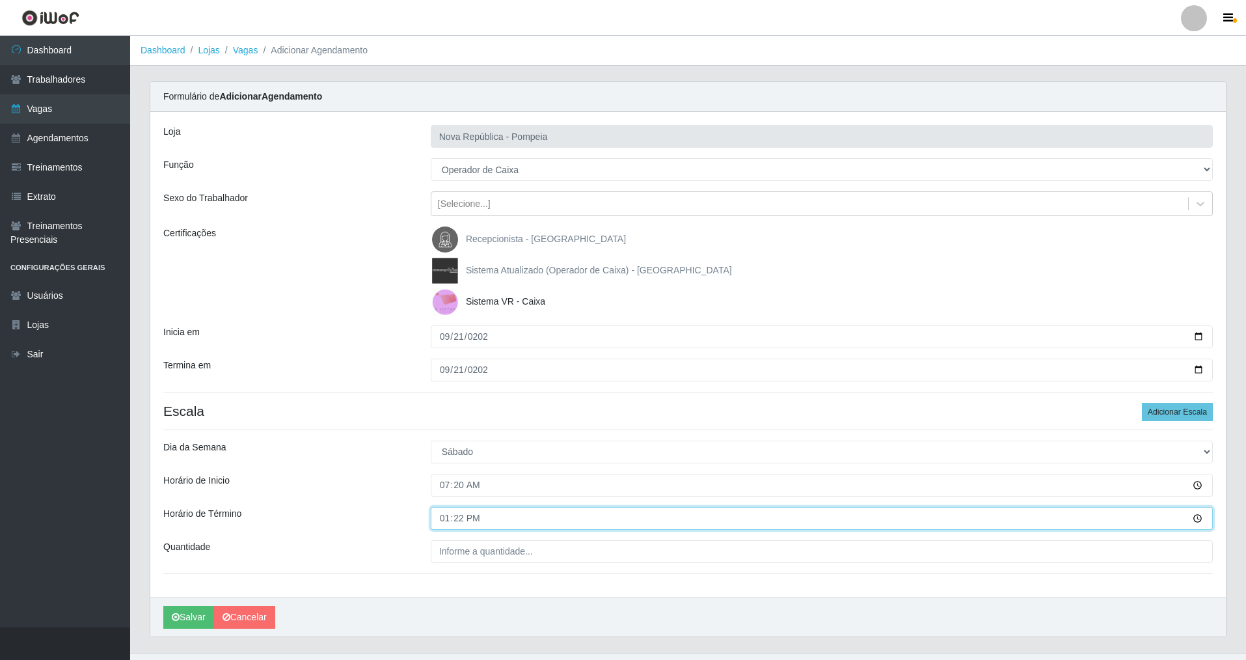
type input "13:20"
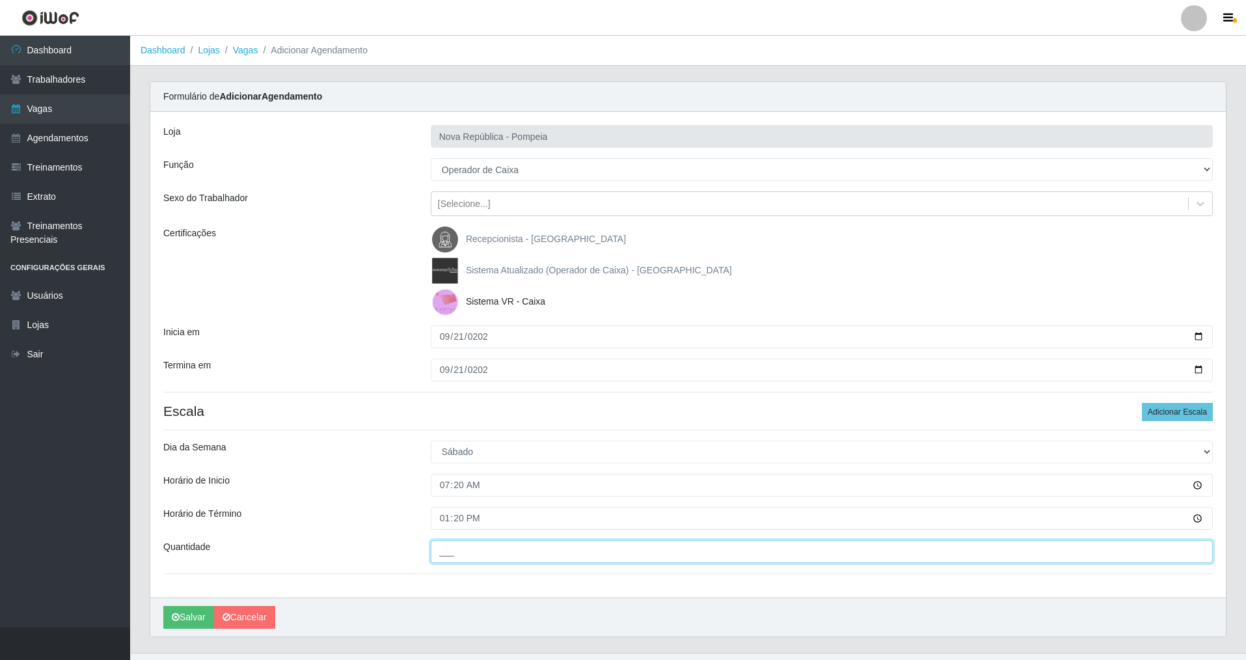
click at [453, 474] on input "___" at bounding box center [822, 551] width 782 height 23
type input "2__"
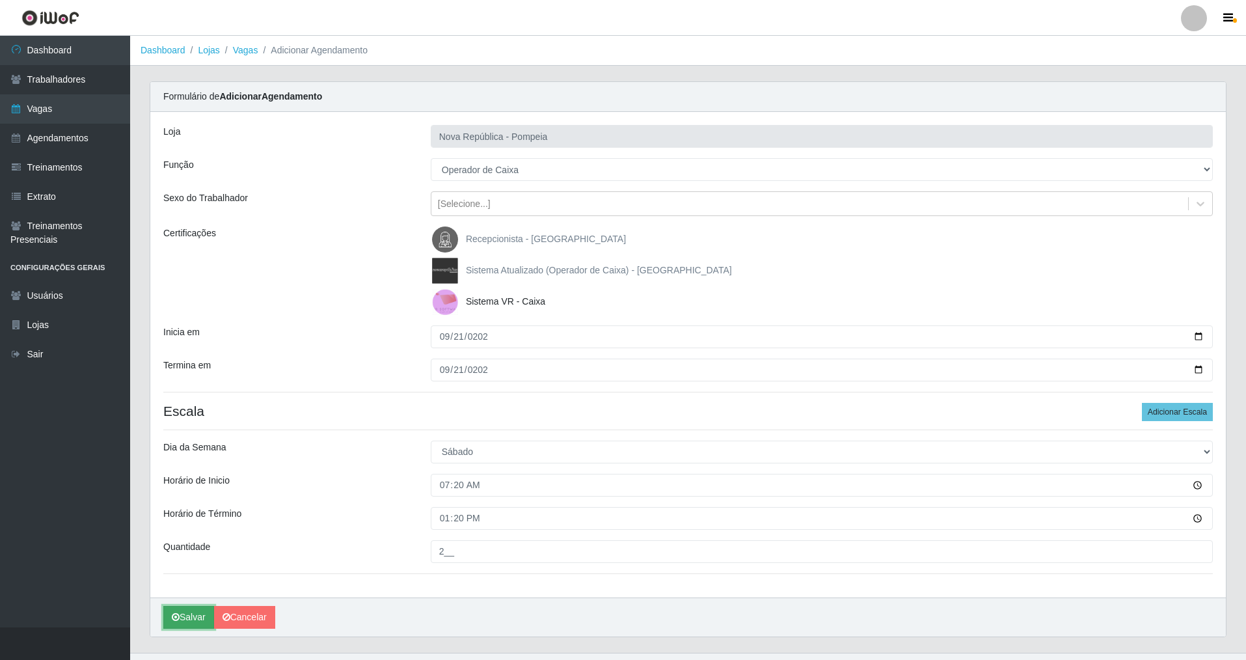
click at [184, 474] on button "Salvar" at bounding box center [188, 617] width 51 height 23
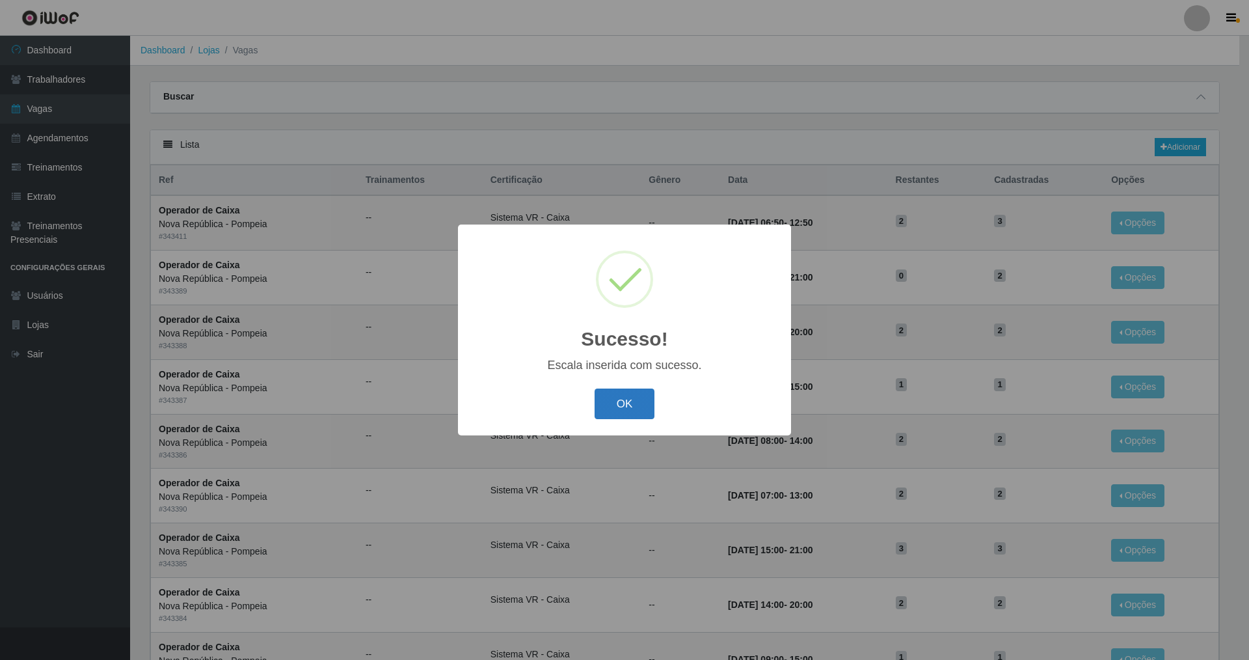
click at [536, 394] on button "OK" at bounding box center [625, 403] width 61 height 31
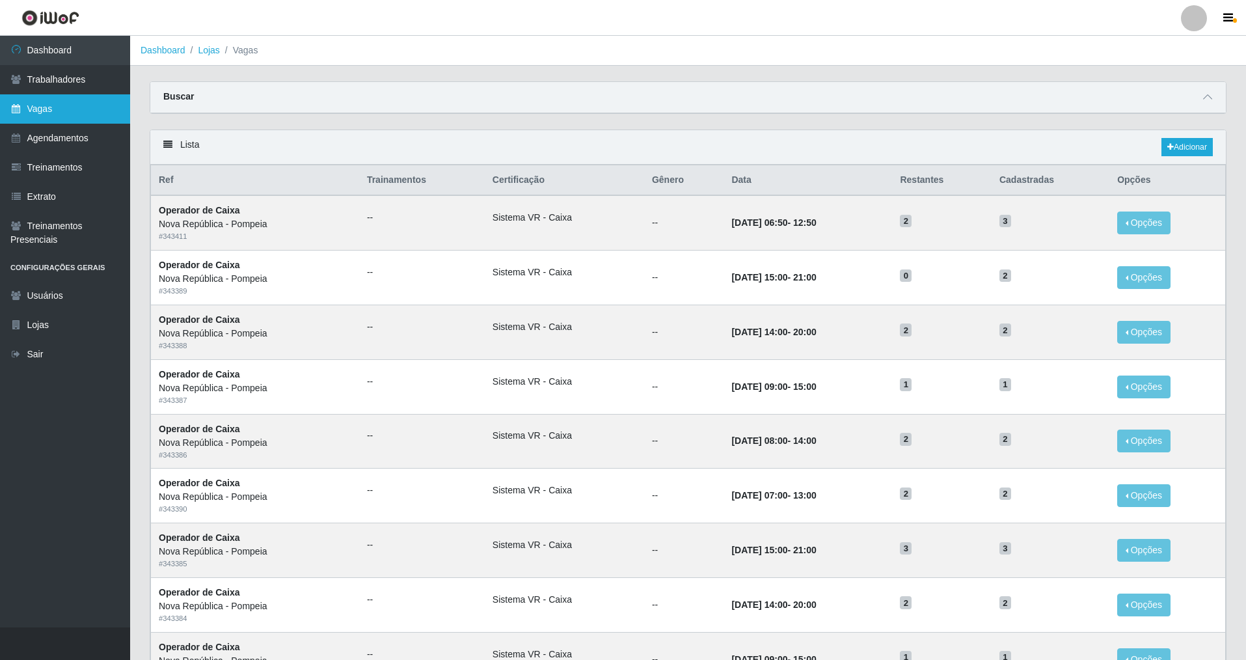
click at [87, 109] on link "Vagas" at bounding box center [65, 108] width 130 height 29
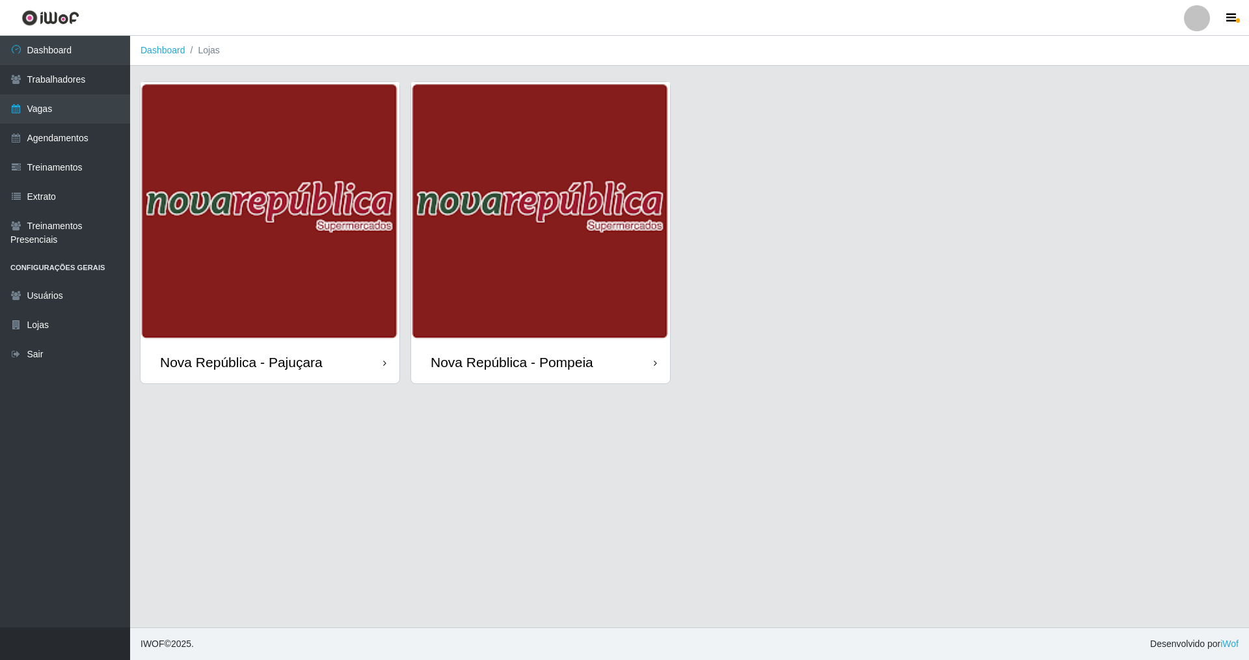
click at [297, 354] on div "Nova República - Pajuçara" at bounding box center [241, 362] width 163 height 16
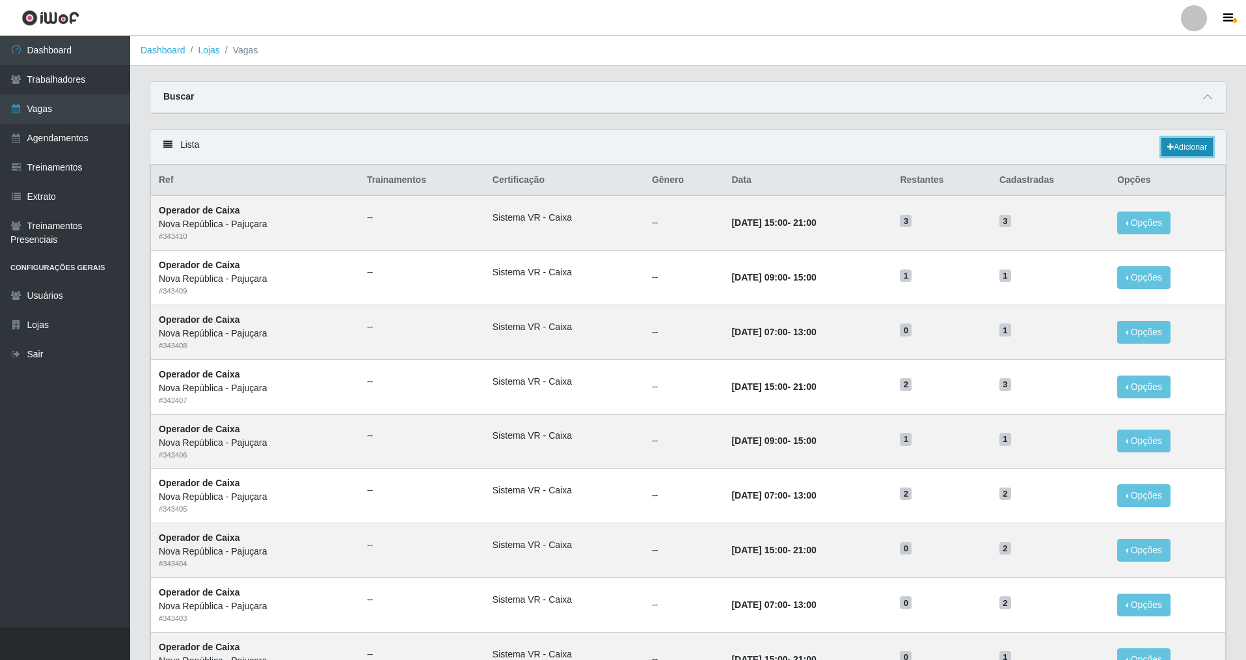
click at [536, 150] on link "Adicionar" at bounding box center [1187, 147] width 51 height 18
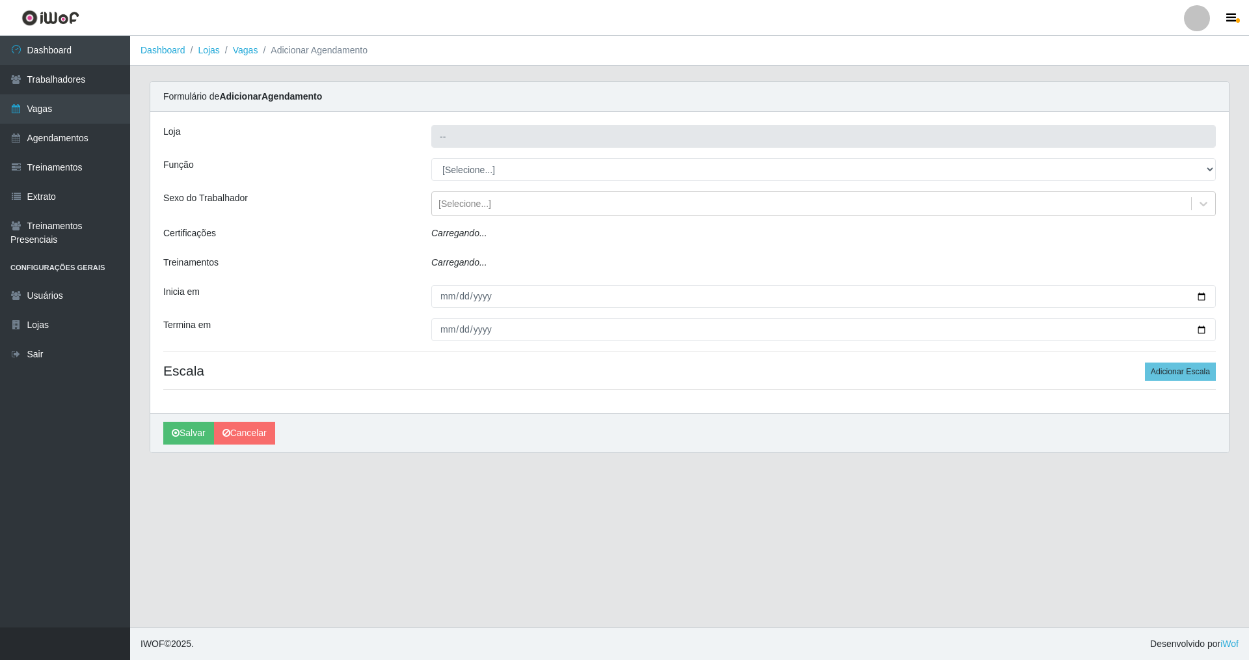
type input "Nova República - Pajuçara"
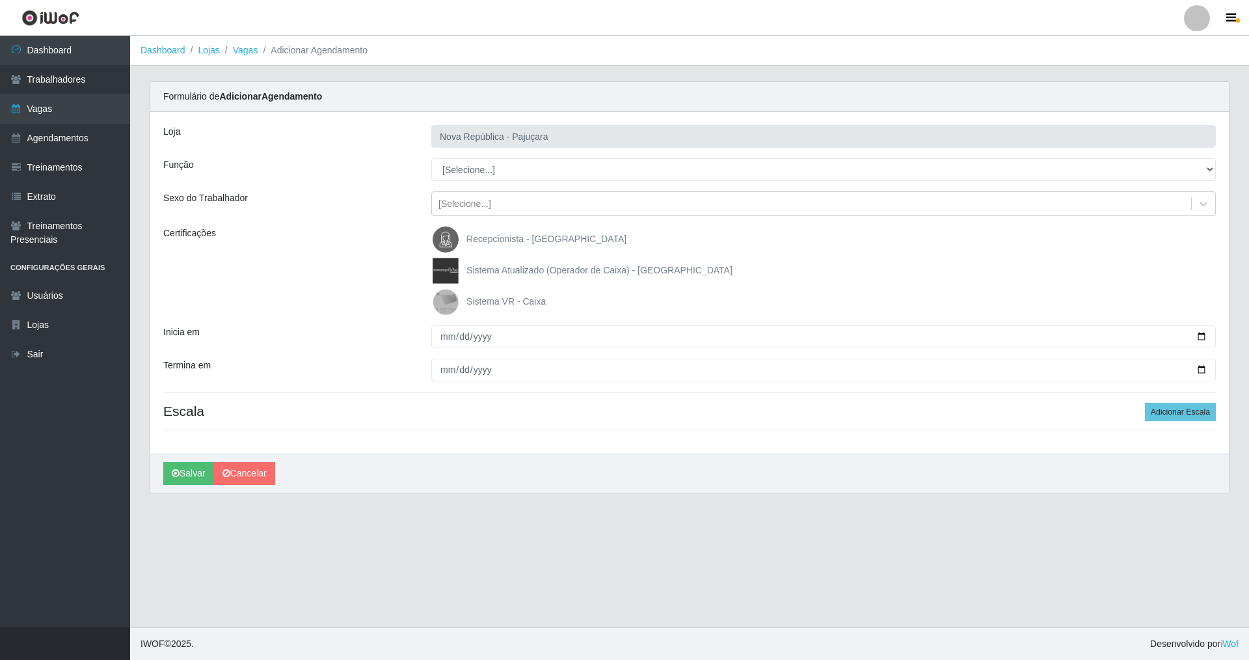
drag, startPoint x: 1222, startPoint y: 162, endPoint x: 1212, endPoint y: 163, distance: 9.8
click at [536, 162] on div "[Selecione...] Balconista Operador de Caixa Repositor" at bounding box center [824, 169] width 804 height 23
drag, startPoint x: 1209, startPoint y: 165, endPoint x: 1103, endPoint y: 167, distance: 106.1
click at [536, 167] on select "[Selecione...] Balconista Operador de Caixa Repositor" at bounding box center [823, 169] width 785 height 23
select select "22"
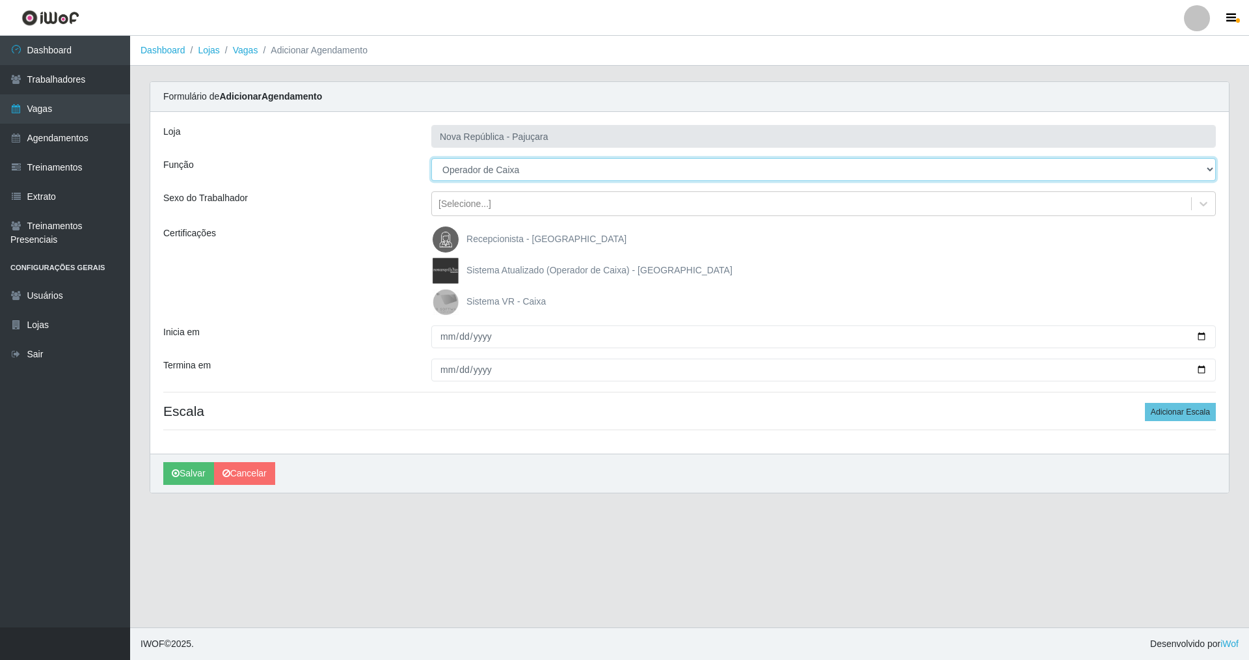
click at [431, 158] on select "[Selecione...] Balconista Operador de Caixa Repositor" at bounding box center [823, 169] width 785 height 23
click at [446, 303] on img at bounding box center [448, 302] width 31 height 26
click at [0, 0] on input "Sistema VR - Caixa" at bounding box center [0, 0] width 0 height 0
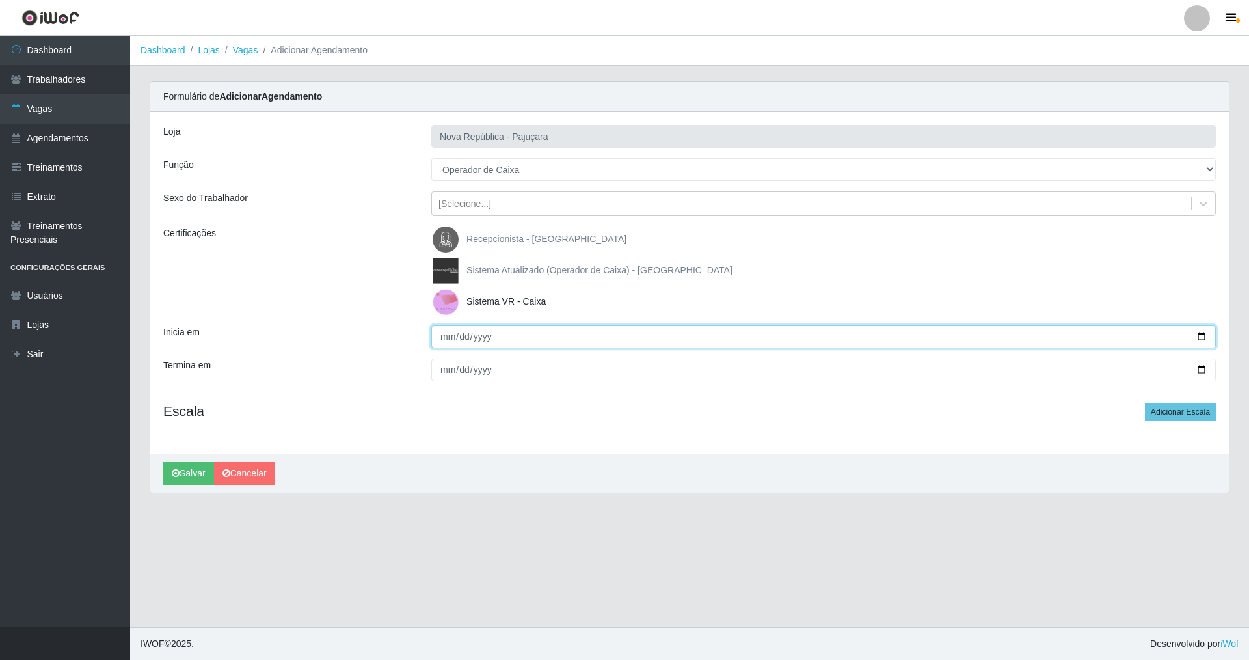
drag, startPoint x: 434, startPoint y: 334, endPoint x: 468, endPoint y: 310, distance: 41.5
click at [439, 330] on input "Inicia em" at bounding box center [823, 336] width 785 height 23
type input "[DATE]"
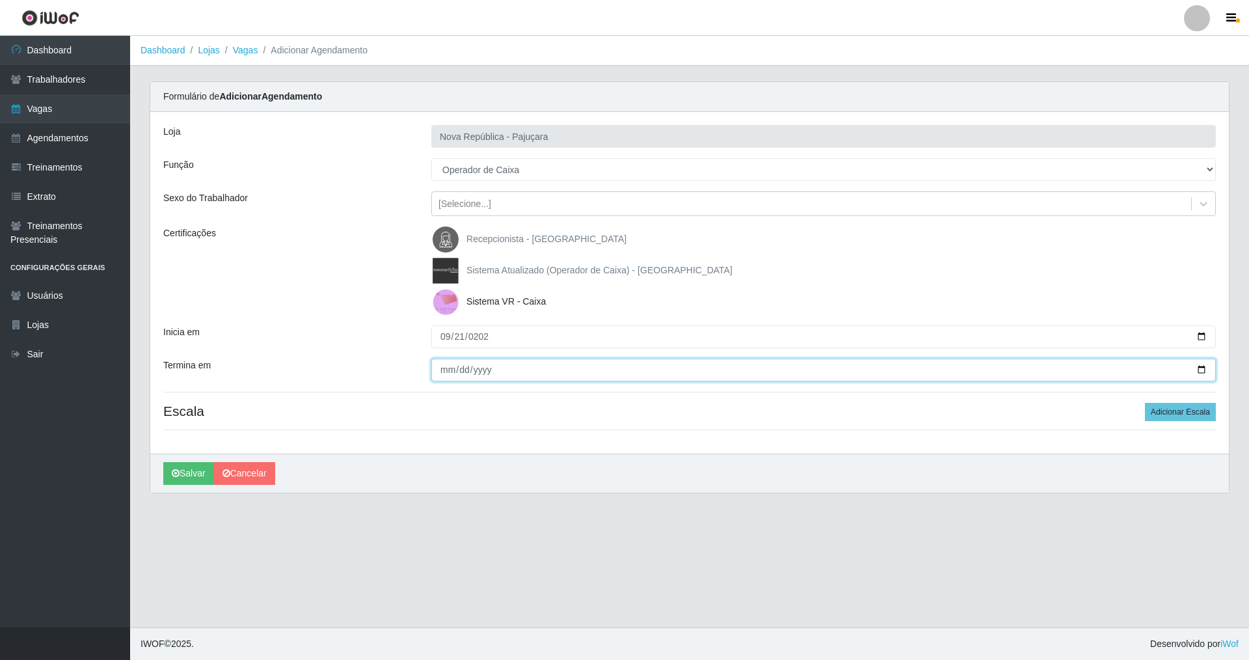
drag, startPoint x: 443, startPoint y: 366, endPoint x: 438, endPoint y: 359, distance: 8.9
click at [439, 363] on input "Termina em" at bounding box center [823, 370] width 785 height 23
type input "[PHONE_NUMBER]"
click at [457, 372] on input "[PHONE_NUMBER]" at bounding box center [823, 370] width 785 height 23
type input "[DATE]"
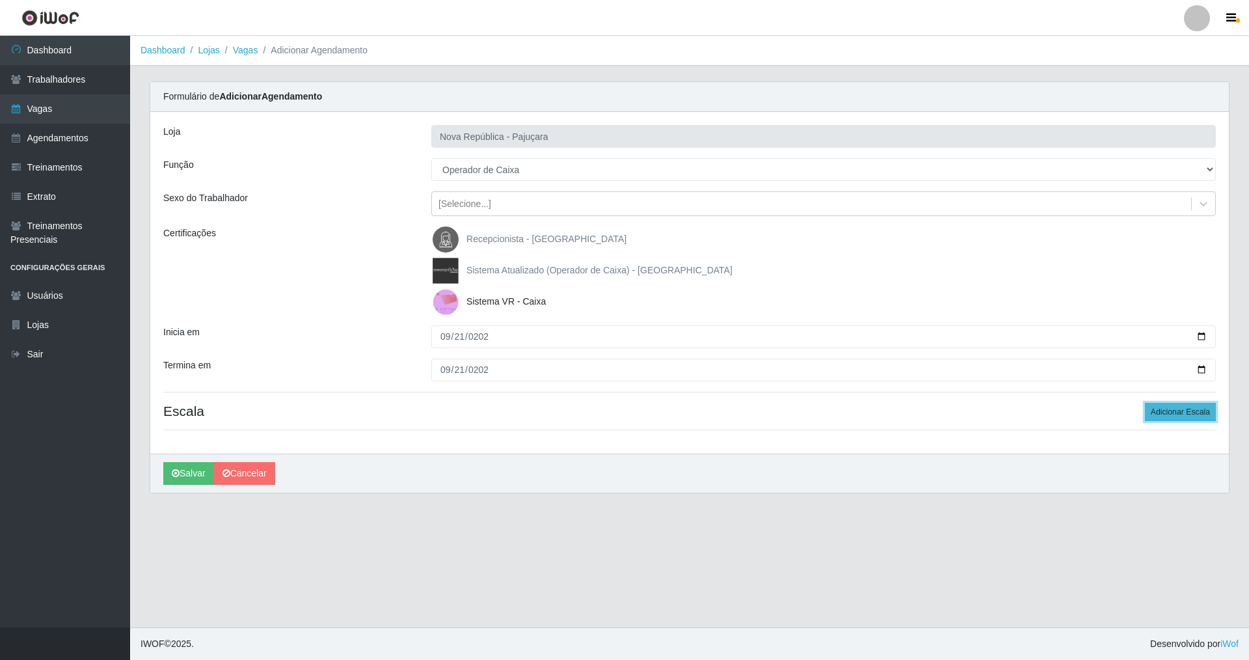
drag, startPoint x: 1172, startPoint y: 413, endPoint x: 1156, endPoint y: 410, distance: 16.6
click at [536, 412] on button "Adicionar Escala" at bounding box center [1180, 412] width 71 height 18
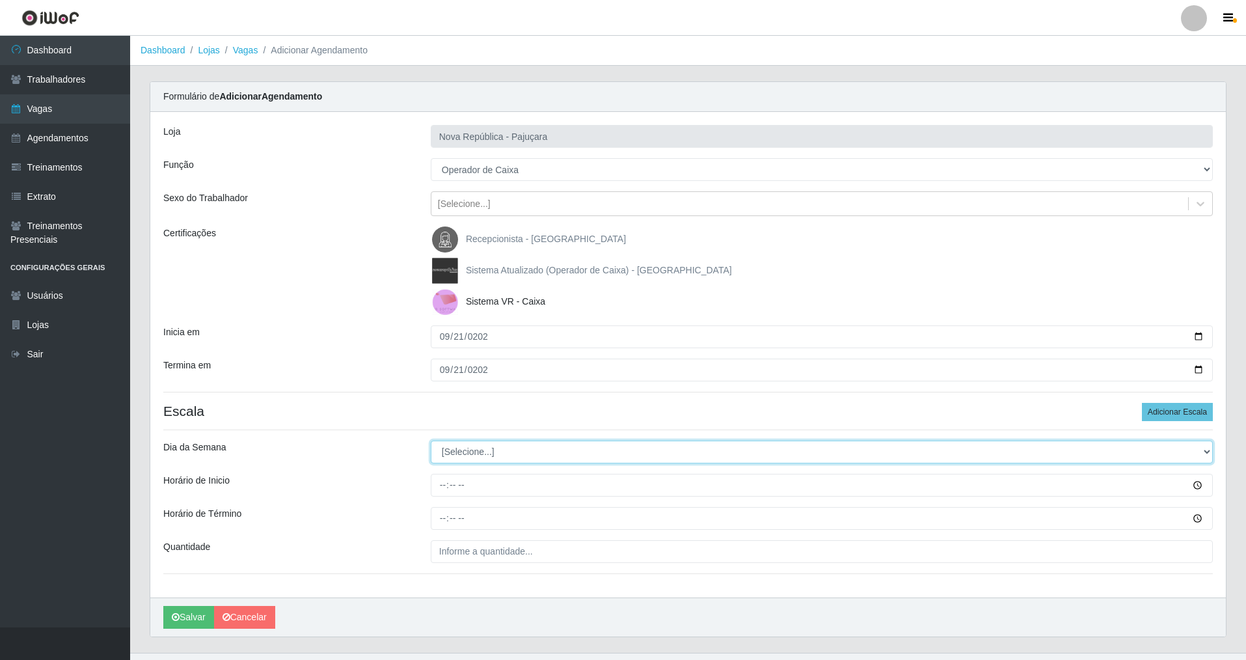
drag, startPoint x: 1203, startPoint y: 448, endPoint x: 943, endPoint y: 421, distance: 261.7
click at [536, 428] on div "Loja Nova República - Pajuçara Função [Selecione...] Balconista Operador de Cai…" at bounding box center [688, 354] width 1076 height 485
select select "0"
click at [431, 441] on select "[Selecione...] Segunda Terça Quarta Quinta Sexta Sábado Domingo" at bounding box center [822, 452] width 782 height 23
click at [438, 474] on input "Horário de Inicio" at bounding box center [822, 485] width 782 height 23
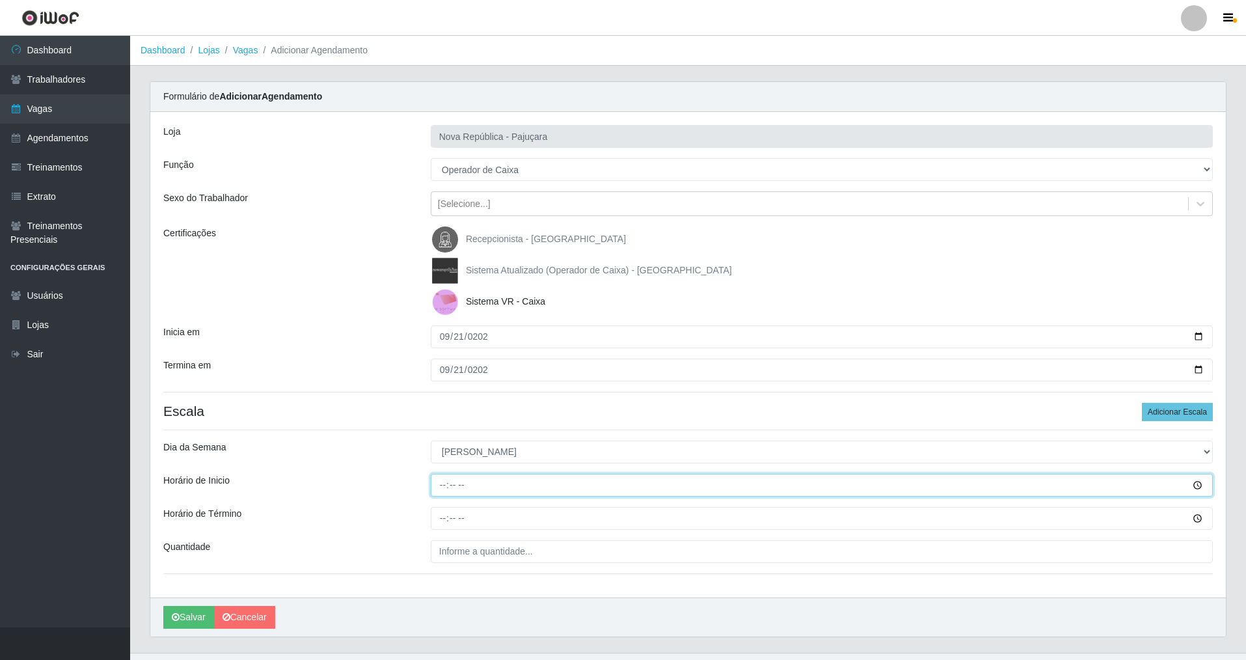
type input "07:00"
drag, startPoint x: 434, startPoint y: 523, endPoint x: 455, endPoint y: 502, distance: 29.4
click at [438, 474] on input "Horário de Término" at bounding box center [822, 518] width 782 height 23
type input "13:00"
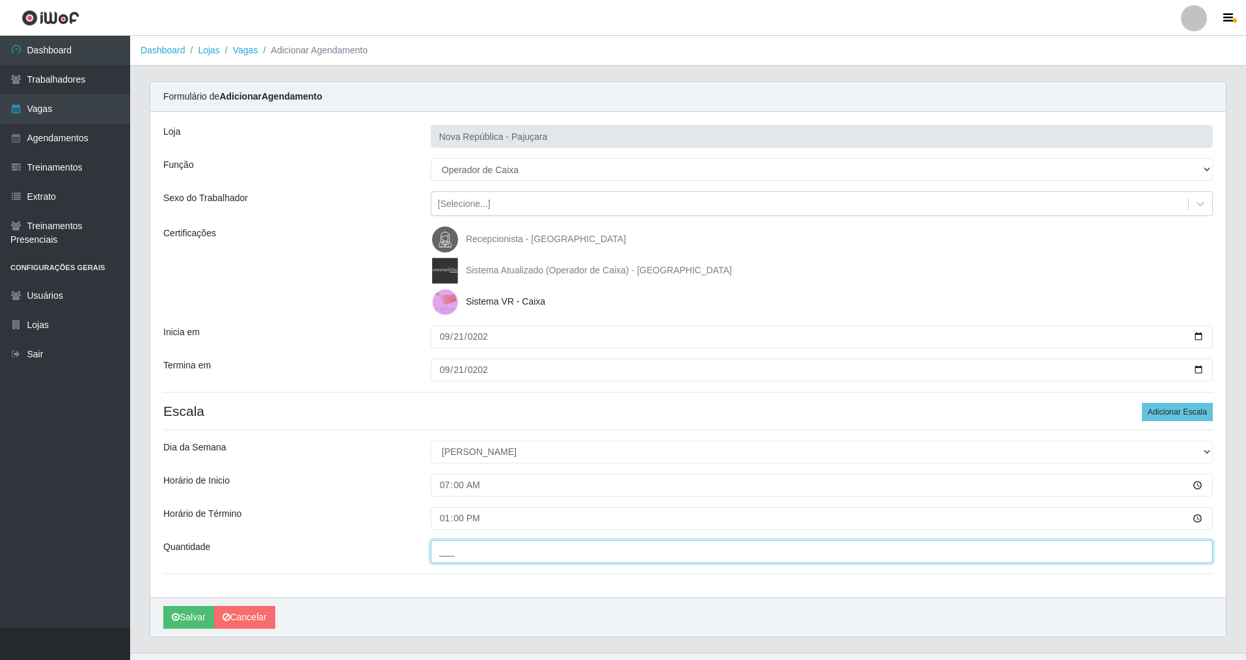
drag, startPoint x: 444, startPoint y: 550, endPoint x: 445, endPoint y: 534, distance: 16.3
click at [442, 474] on input "___" at bounding box center [822, 551] width 782 height 23
type input "3__"
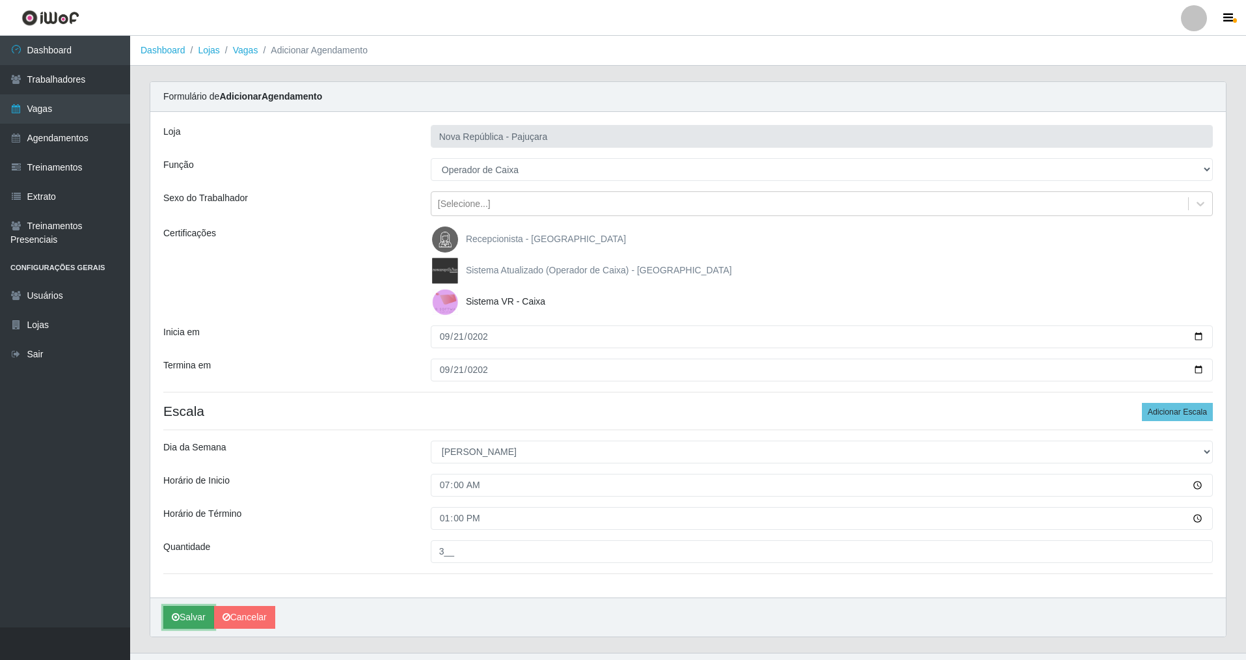
click at [195, 474] on button "Salvar" at bounding box center [188, 617] width 51 height 23
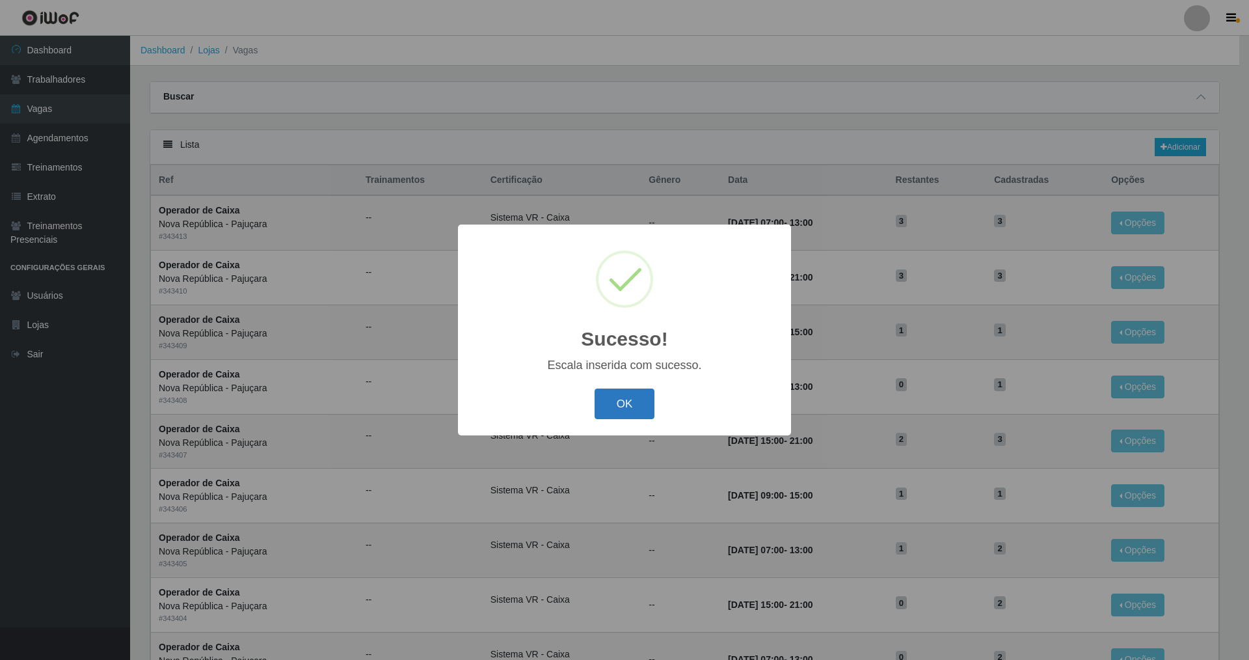
click at [536, 413] on button "OK" at bounding box center [625, 403] width 61 height 31
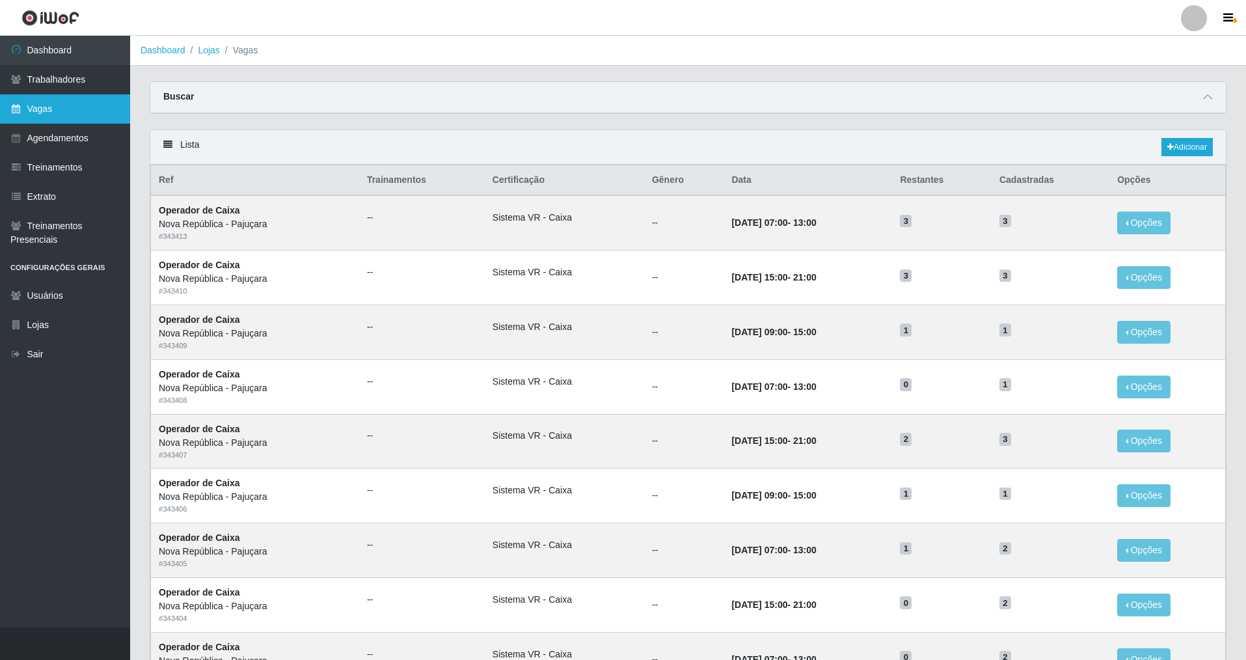
click at [58, 111] on link "Vagas" at bounding box center [65, 108] width 130 height 29
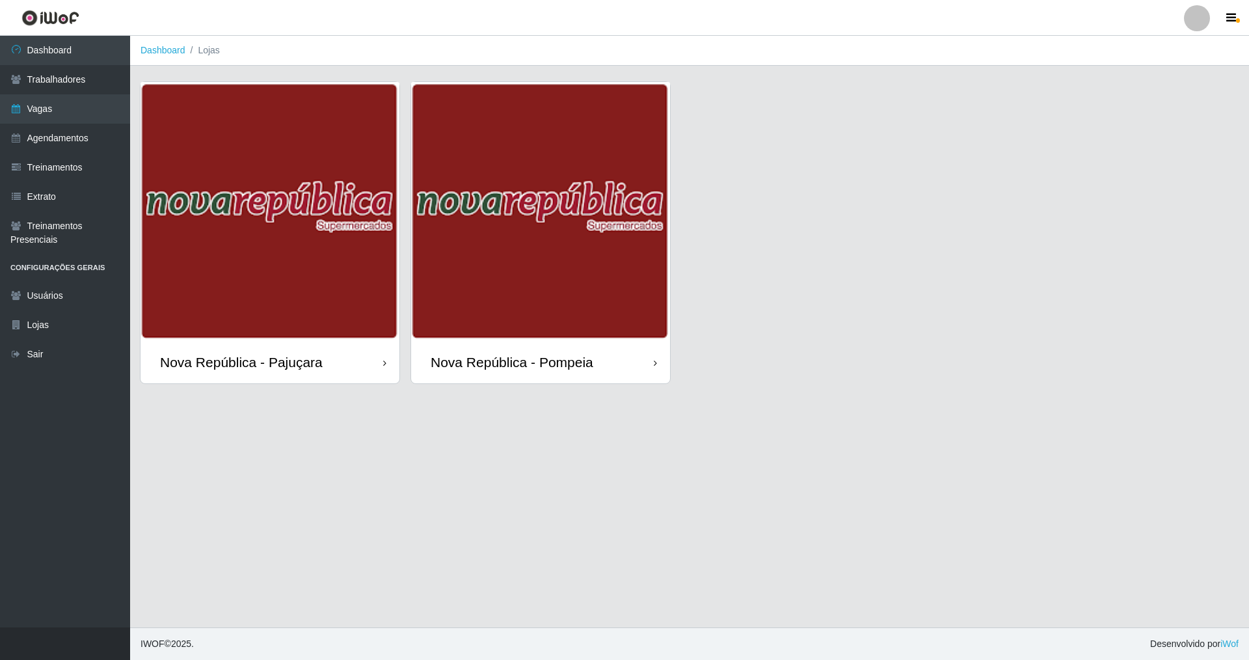
click at [509, 358] on div "Nova República - Pompeia" at bounding box center [512, 362] width 163 height 16
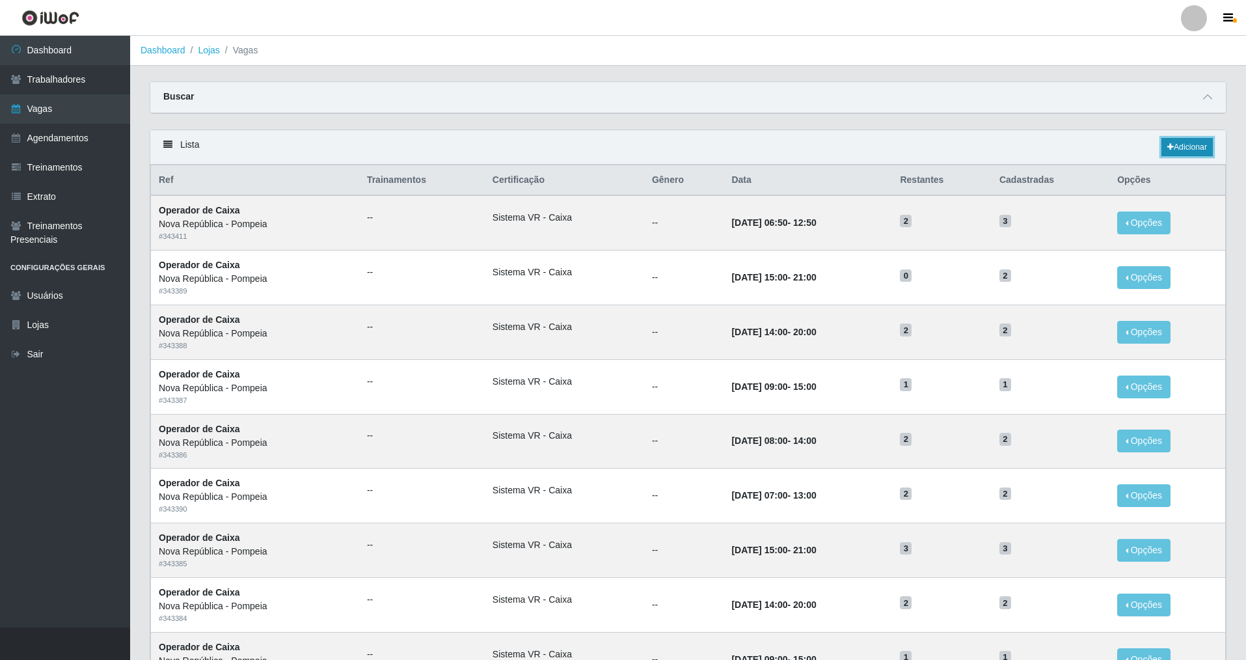
click at [536, 146] on link "Adicionar" at bounding box center [1187, 147] width 51 height 18
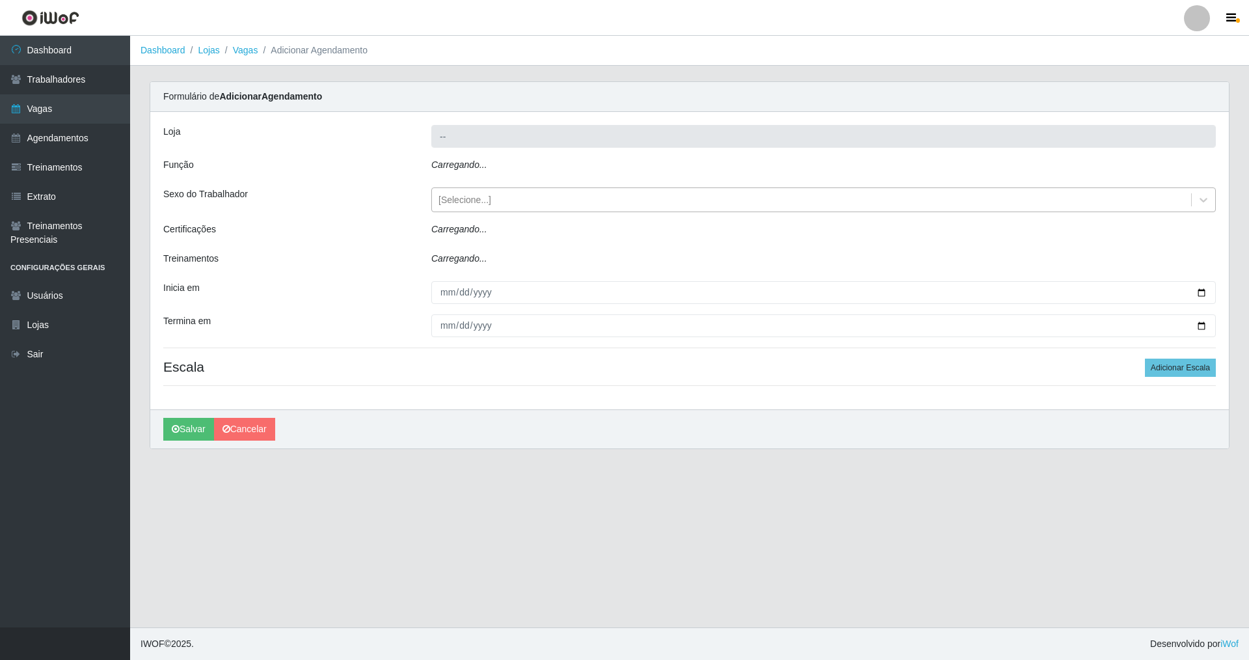
type input "Nova República - Pompeia"
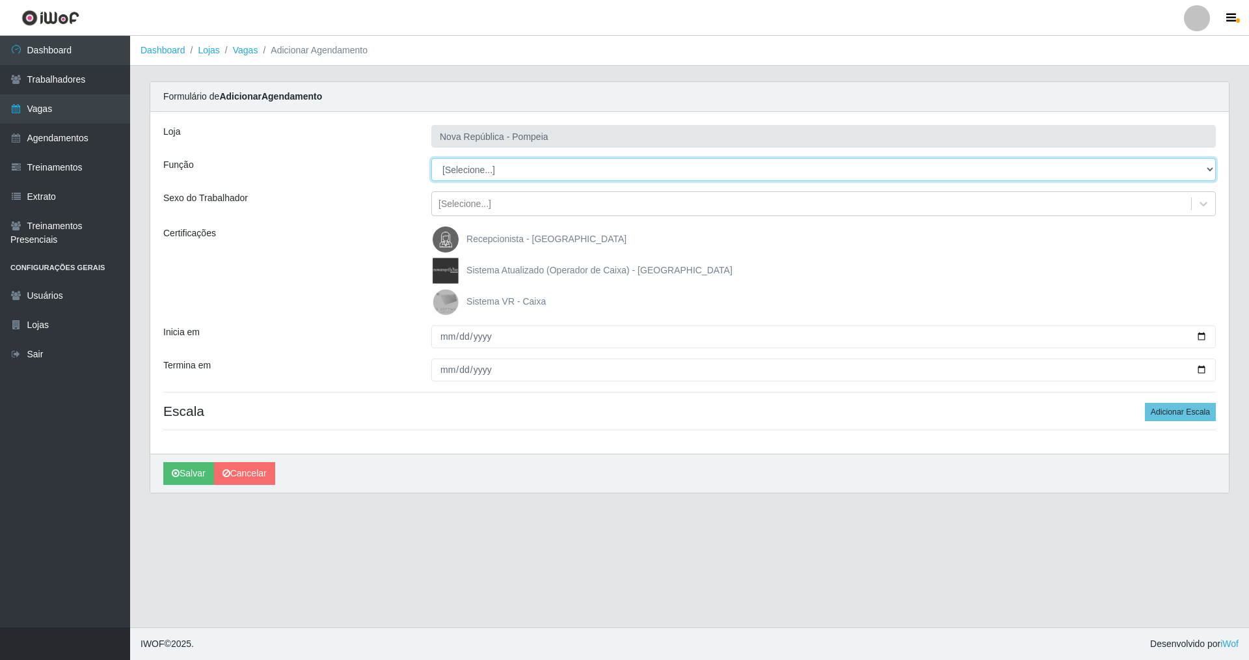
drag, startPoint x: 1201, startPoint y: 168, endPoint x: 771, endPoint y: 178, distance: 430.2
click at [536, 168] on select "[Selecione...] Balconista Operador de Caixa Recepcionista Repositor" at bounding box center [823, 169] width 785 height 23
select select "22"
click at [431, 158] on select "[Selecione...] Balconista Operador de Caixa Recepcionista Repositor" at bounding box center [823, 169] width 785 height 23
click at [450, 296] on img at bounding box center [448, 302] width 31 height 26
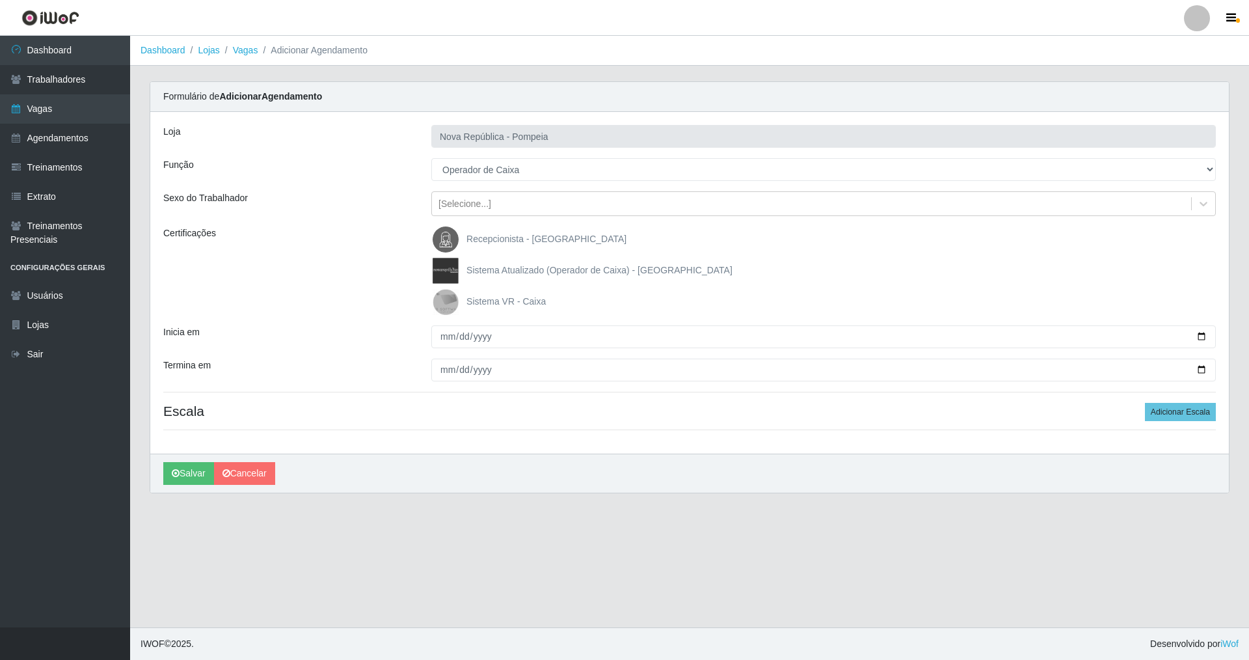
click at [0, 0] on input "Sistema VR - Caixa" at bounding box center [0, 0] width 0 height 0
drag, startPoint x: 439, startPoint y: 331, endPoint x: 431, endPoint y: 429, distance: 97.9
click at [439, 337] on input "Inicia em" at bounding box center [823, 336] width 785 height 23
type input "[DATE]"
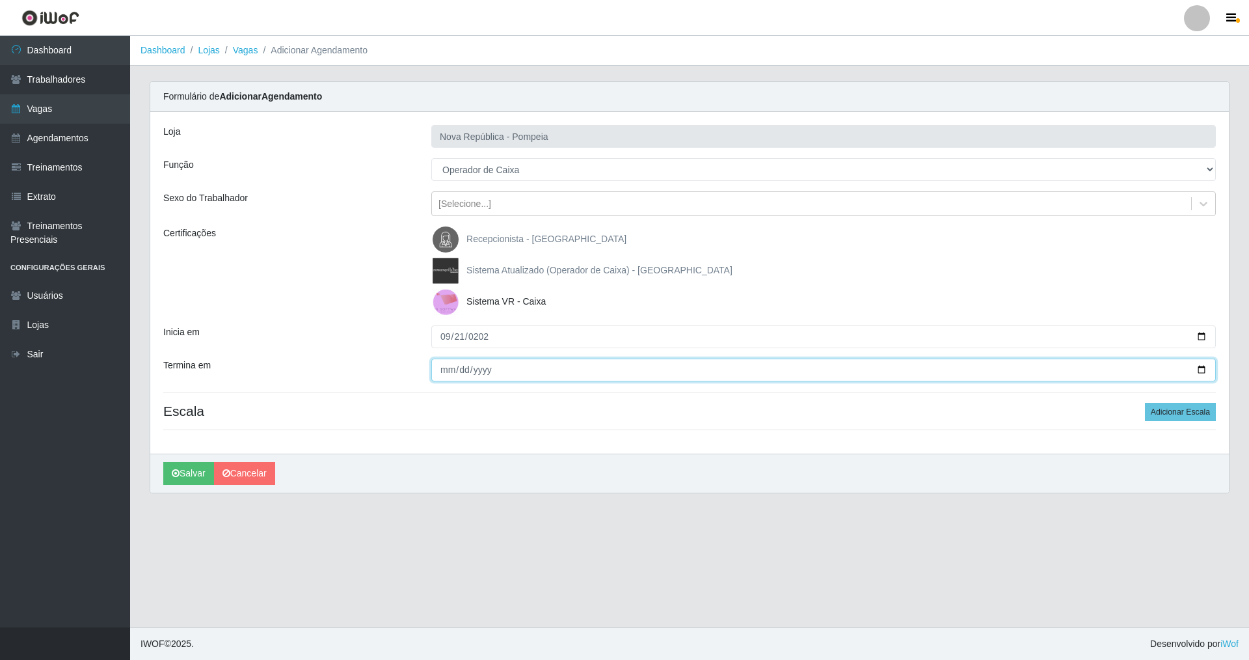
drag, startPoint x: 443, startPoint y: 365, endPoint x: 434, endPoint y: 359, distance: 10.8
click at [441, 368] on input "Termina em" at bounding box center [823, 370] width 785 height 23
type input "[DATE]"
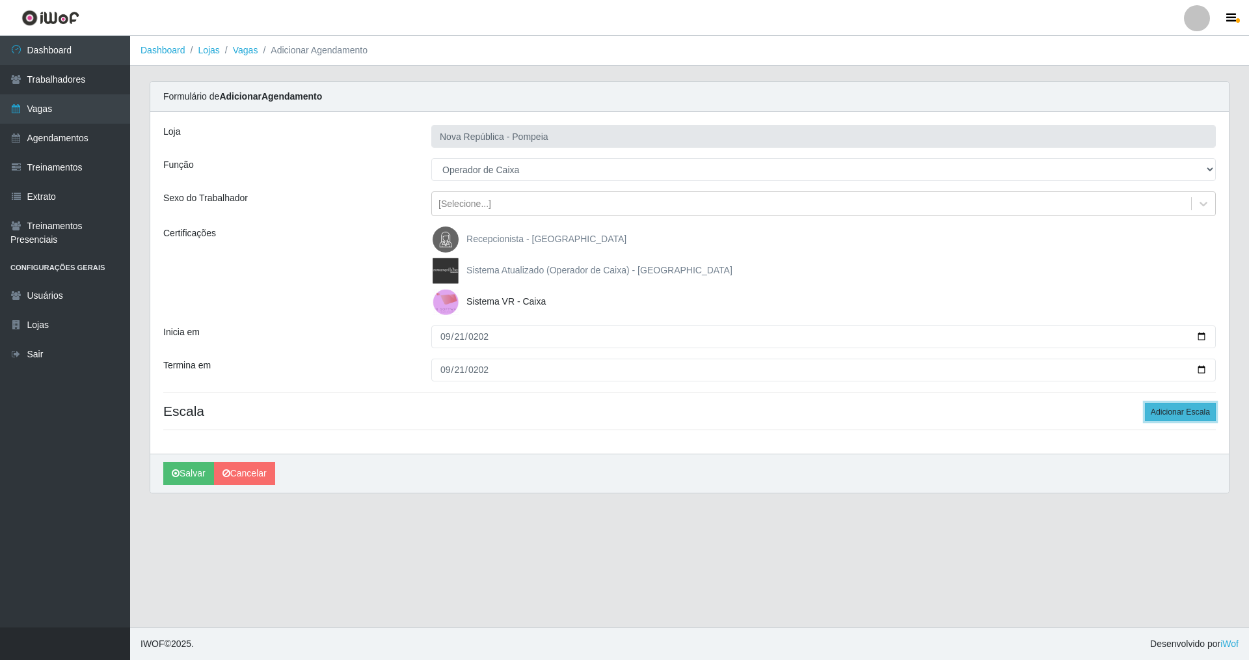
drag, startPoint x: 1153, startPoint y: 411, endPoint x: 1100, endPoint y: 406, distance: 53.6
click at [536, 410] on button "Adicionar Escala" at bounding box center [1180, 412] width 71 height 18
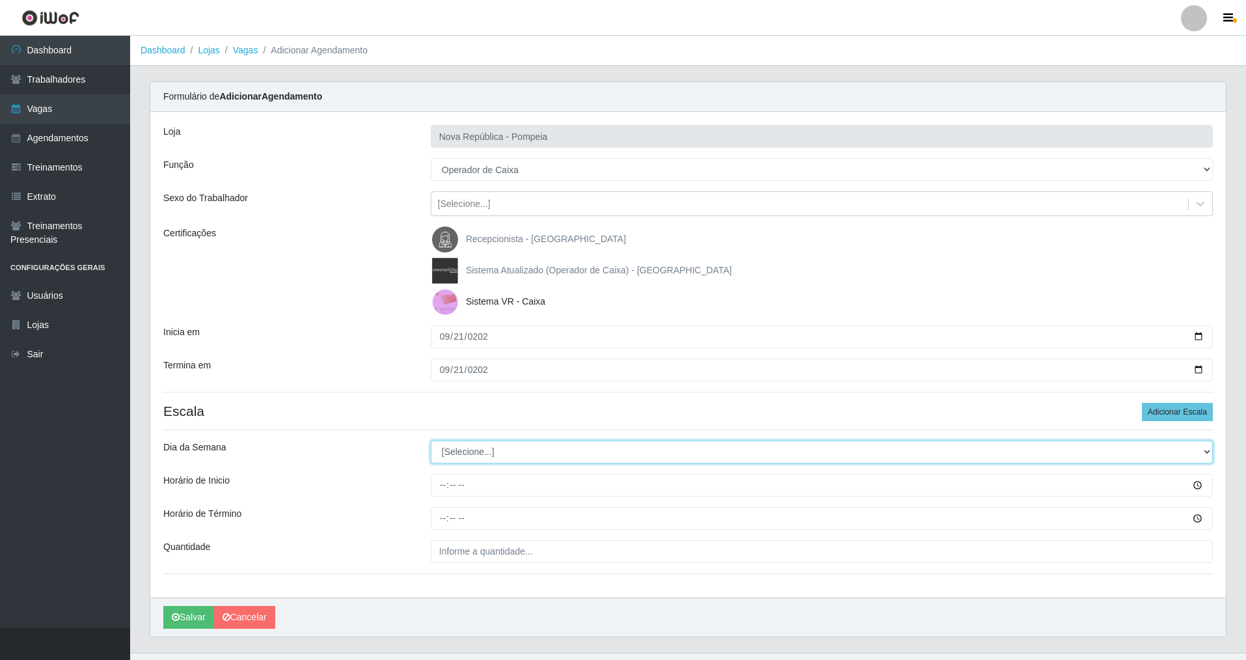
drag, startPoint x: 1203, startPoint y: 450, endPoint x: 1003, endPoint y: 443, distance: 200.5
click at [536, 443] on select "[Selecione...] Segunda Terça Quarta Quinta Sexta Sábado Domingo" at bounding box center [822, 452] width 782 height 23
select select "5"
click at [431, 441] on select "[Selecione...] Segunda Terça Quarta Quinta Sexta Sábado Domingo" at bounding box center [822, 452] width 782 height 23
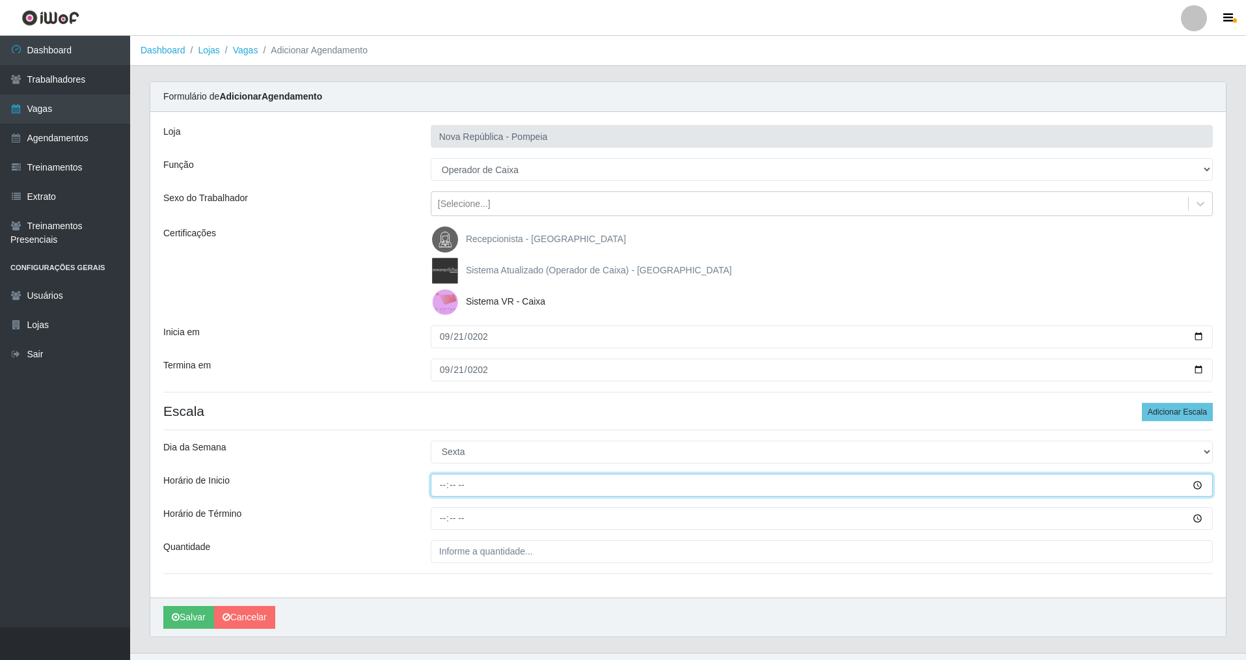
click at [441, 474] on input "Horário de Inicio" at bounding box center [822, 485] width 782 height 23
type input "07:20"
drag, startPoint x: 438, startPoint y: 515, endPoint x: 445, endPoint y: 511, distance: 7.9
click at [444, 474] on input "Horário de Término" at bounding box center [822, 518] width 782 height 23
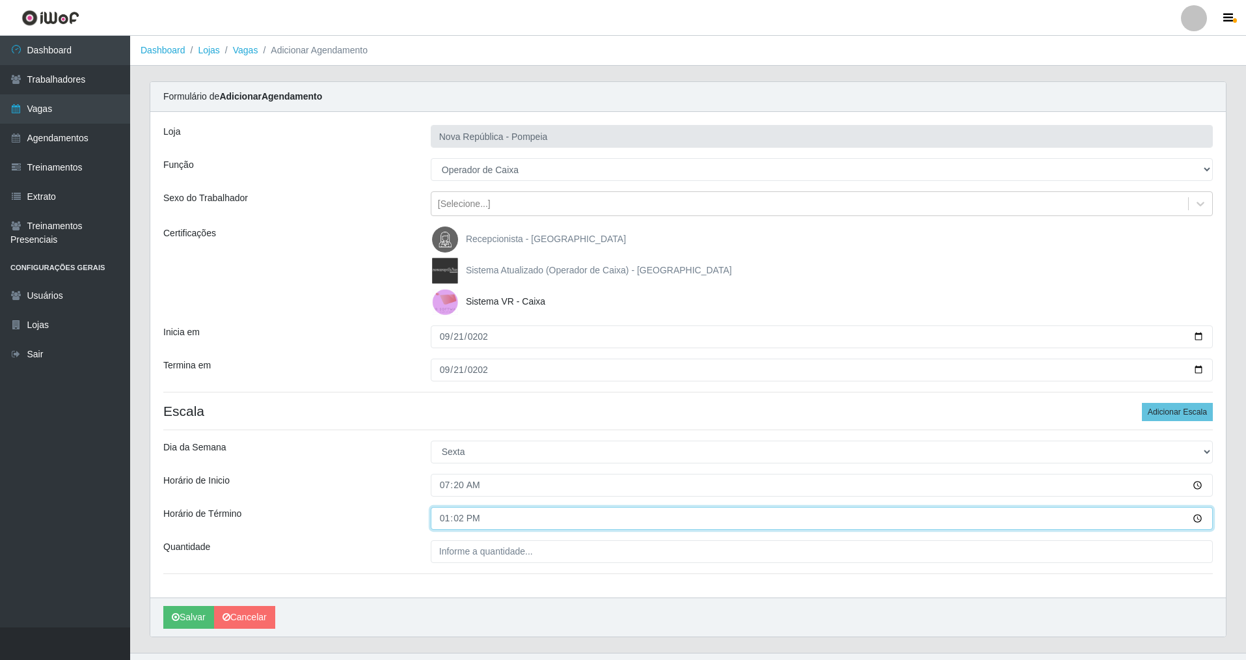
type input "13:20"
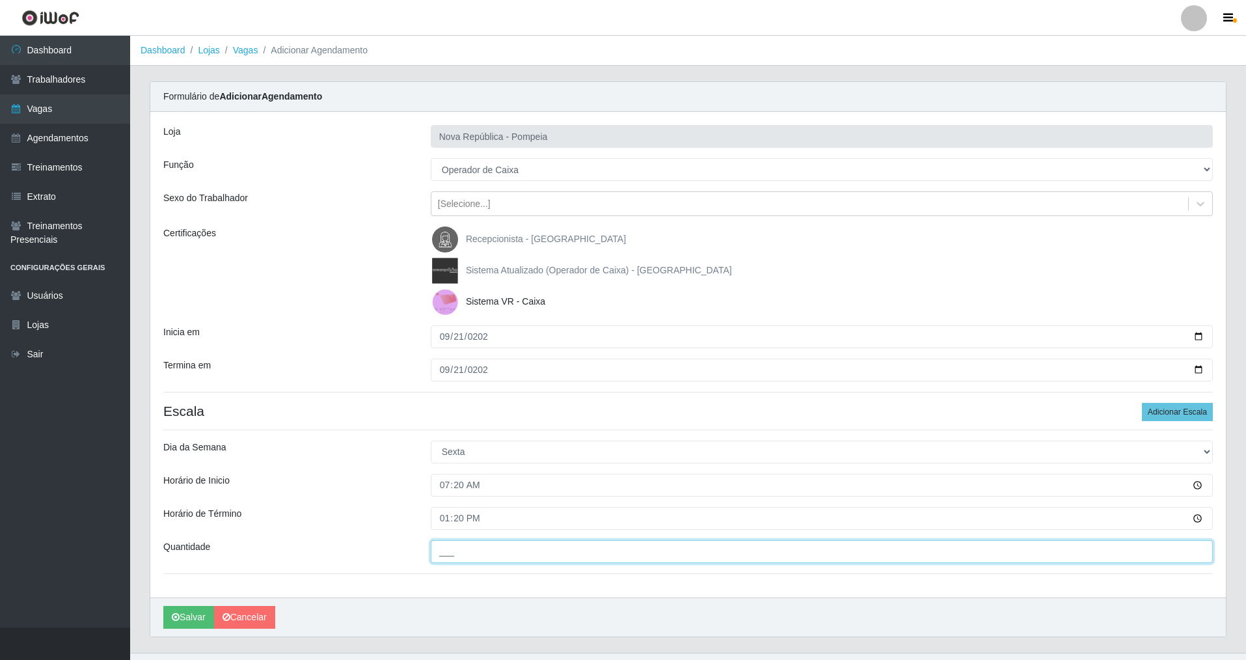
click at [450, 474] on input "___" at bounding box center [822, 551] width 782 height 23
type input "2__"
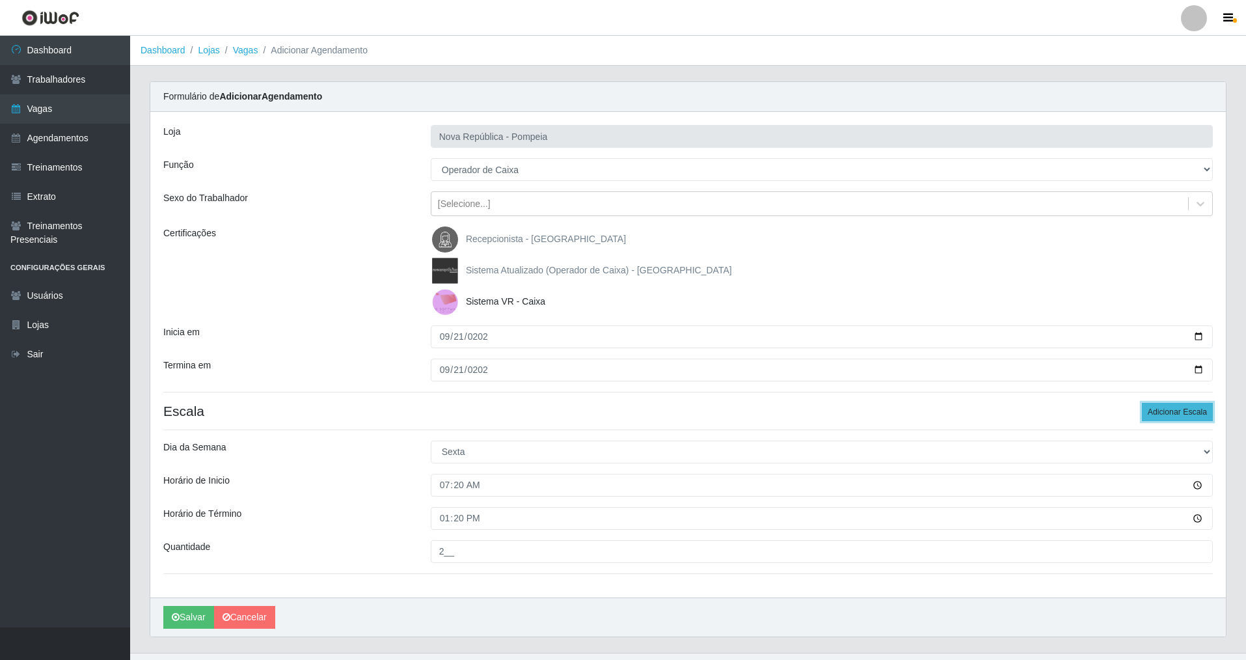
click at [536, 403] on button "Adicionar Escala" at bounding box center [1177, 412] width 71 height 18
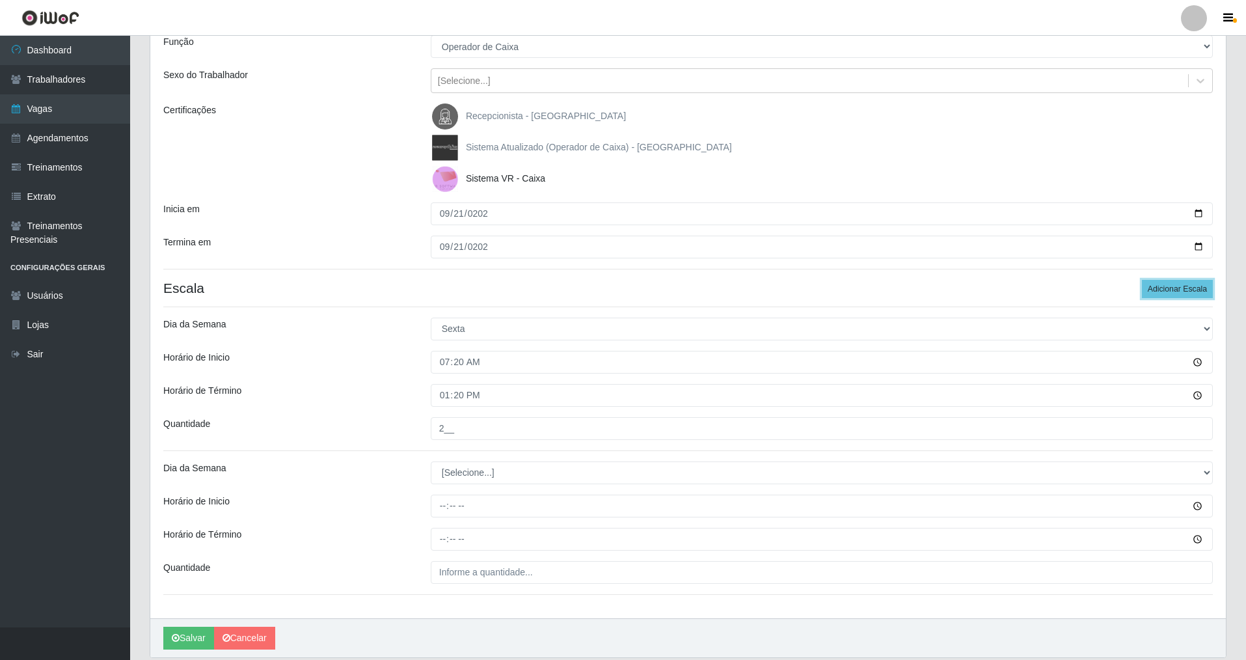
scroll to position [122, 0]
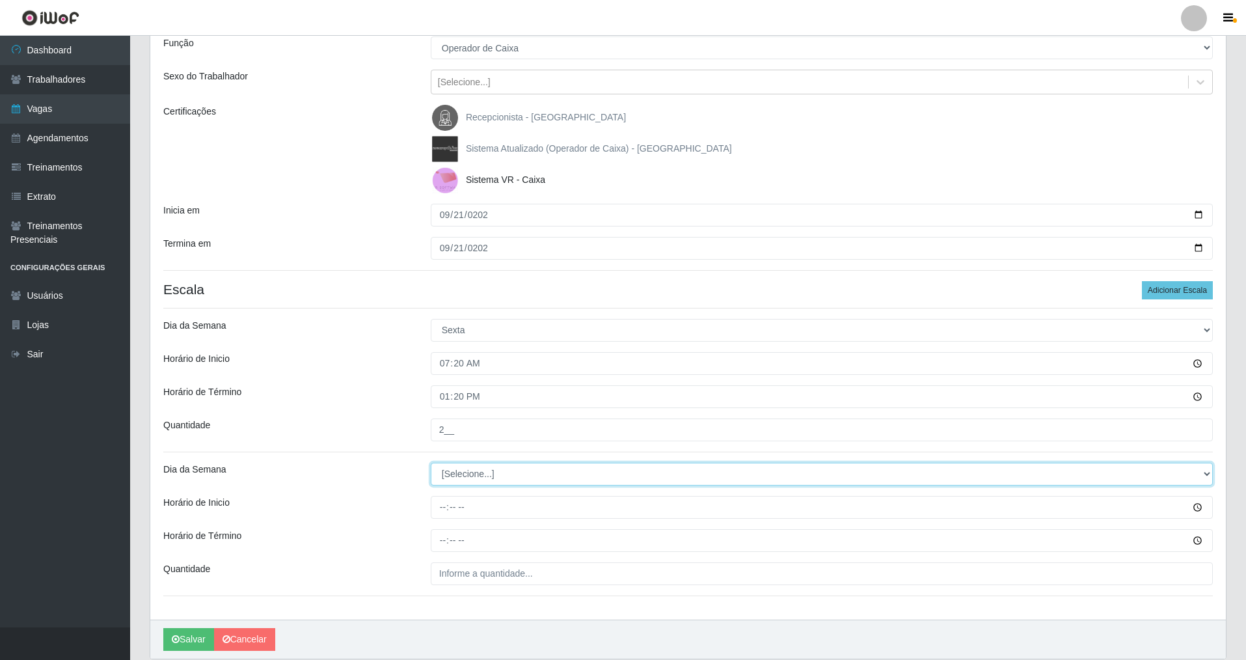
drag, startPoint x: 1208, startPoint y: 470, endPoint x: 1067, endPoint y: 465, distance: 141.3
click at [536, 467] on select "[Selecione...] Segunda Terça Quarta Quinta Sexta Sábado Domingo" at bounding box center [822, 474] width 782 height 23
select select "6"
click at [431, 463] on select "[Selecione...] Segunda Terça Quarta Quinta Sexta Sábado Domingo" at bounding box center [822, 474] width 782 height 23
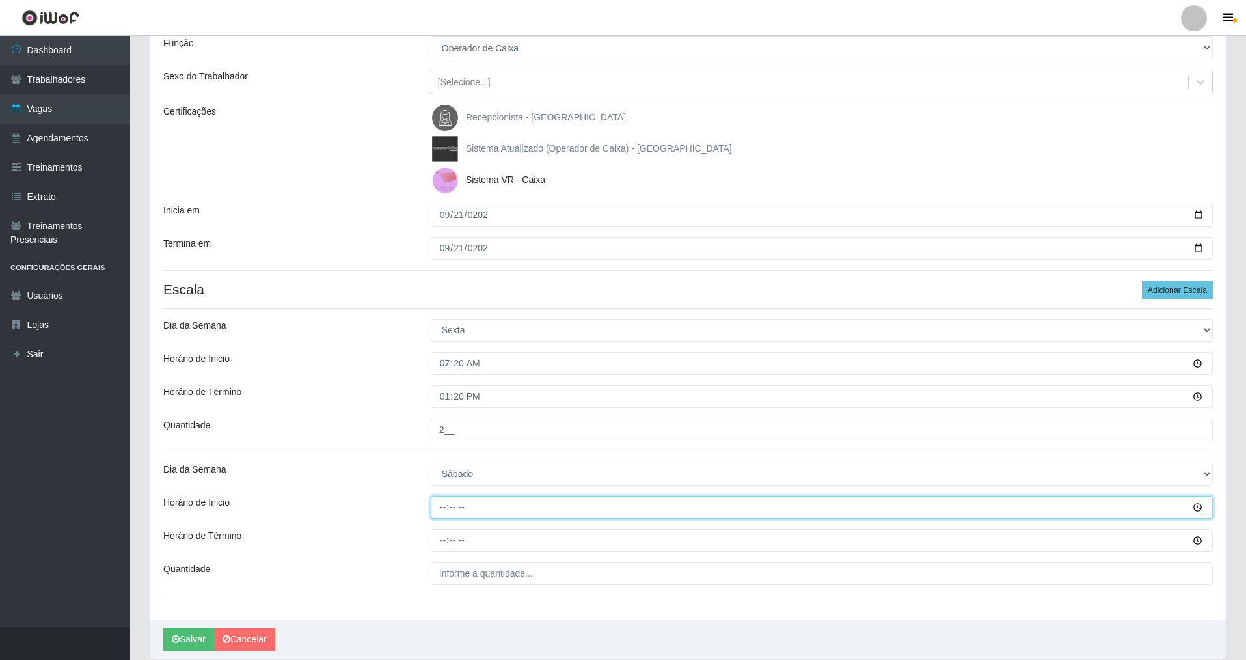
click at [432, 474] on input "Horário de Inicio" at bounding box center [822, 507] width 782 height 23
type input "07:30"
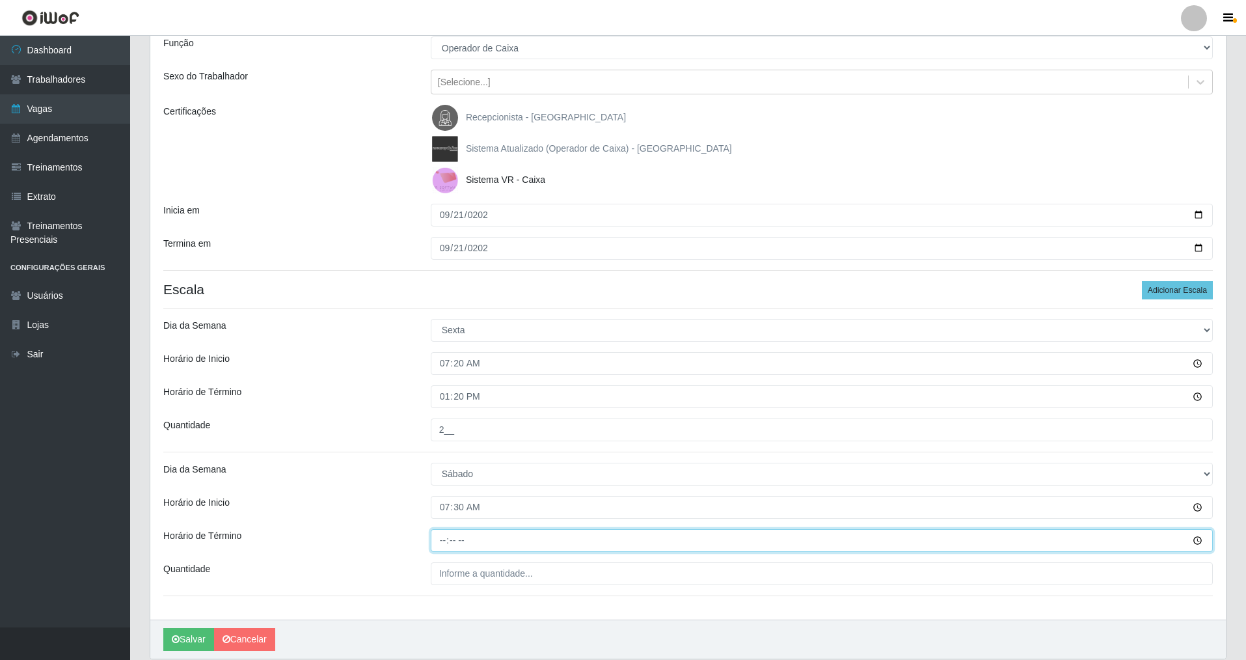
click at [439, 474] on input "Horário de Término" at bounding box center [822, 540] width 782 height 23
type input "13:30"
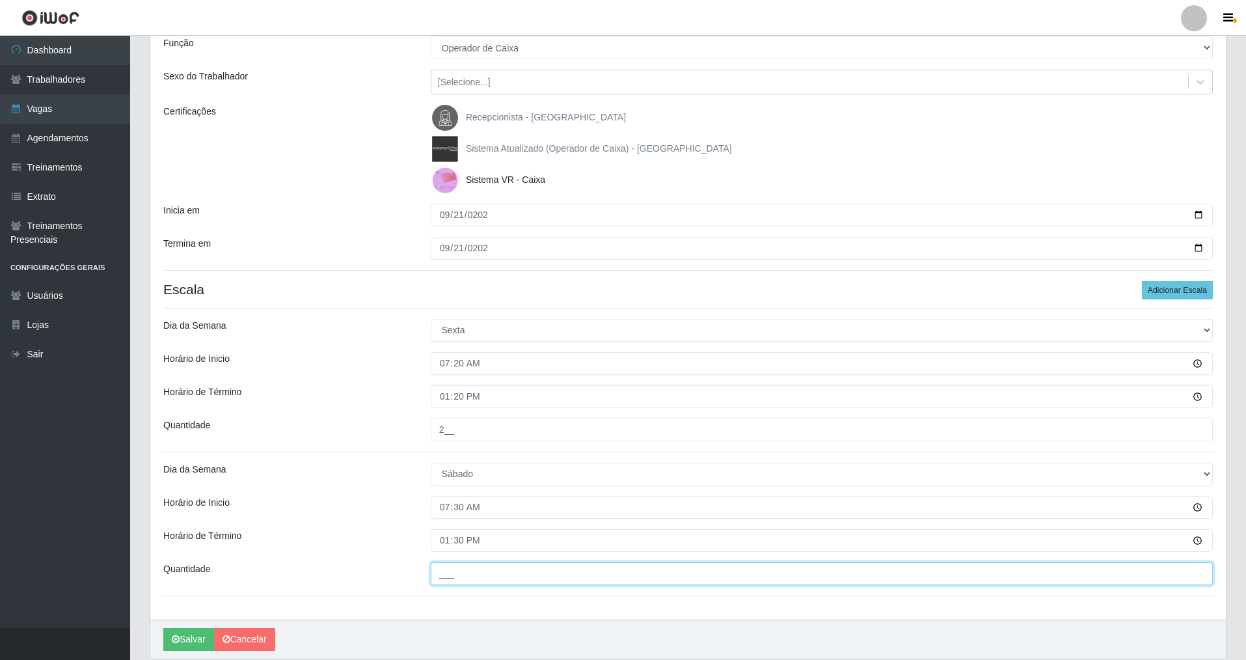
click at [449, 474] on input "___" at bounding box center [822, 573] width 782 height 23
type input "2__"
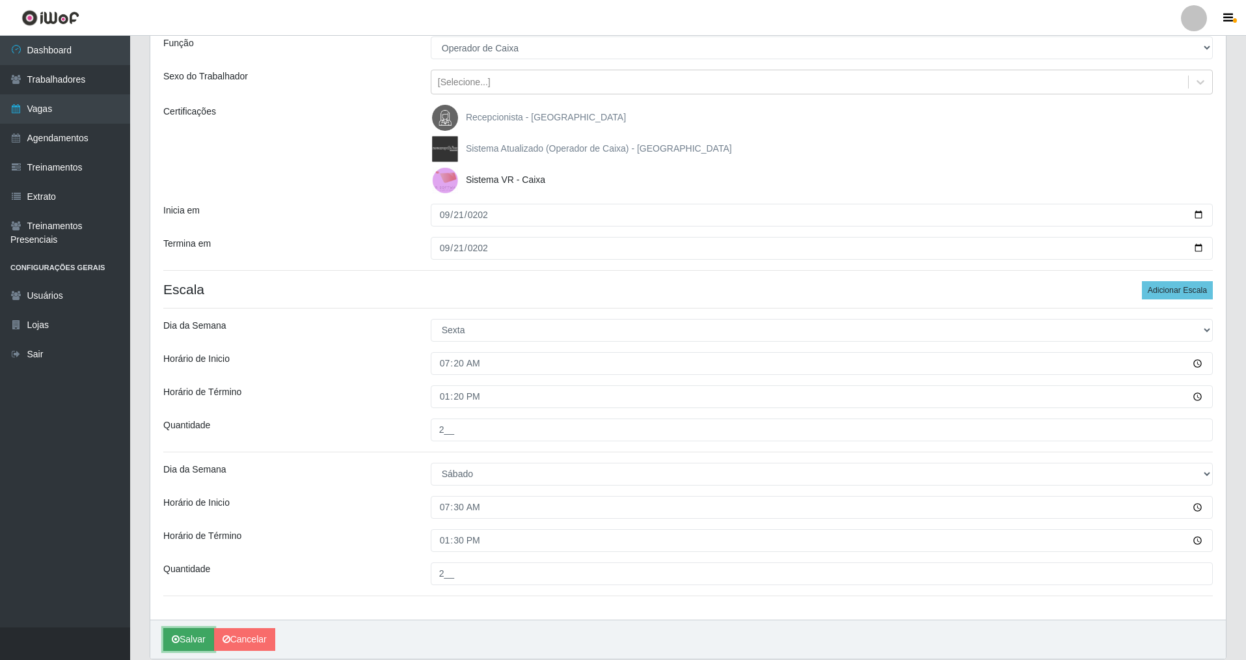
click at [192, 474] on button "Salvar" at bounding box center [188, 639] width 51 height 23
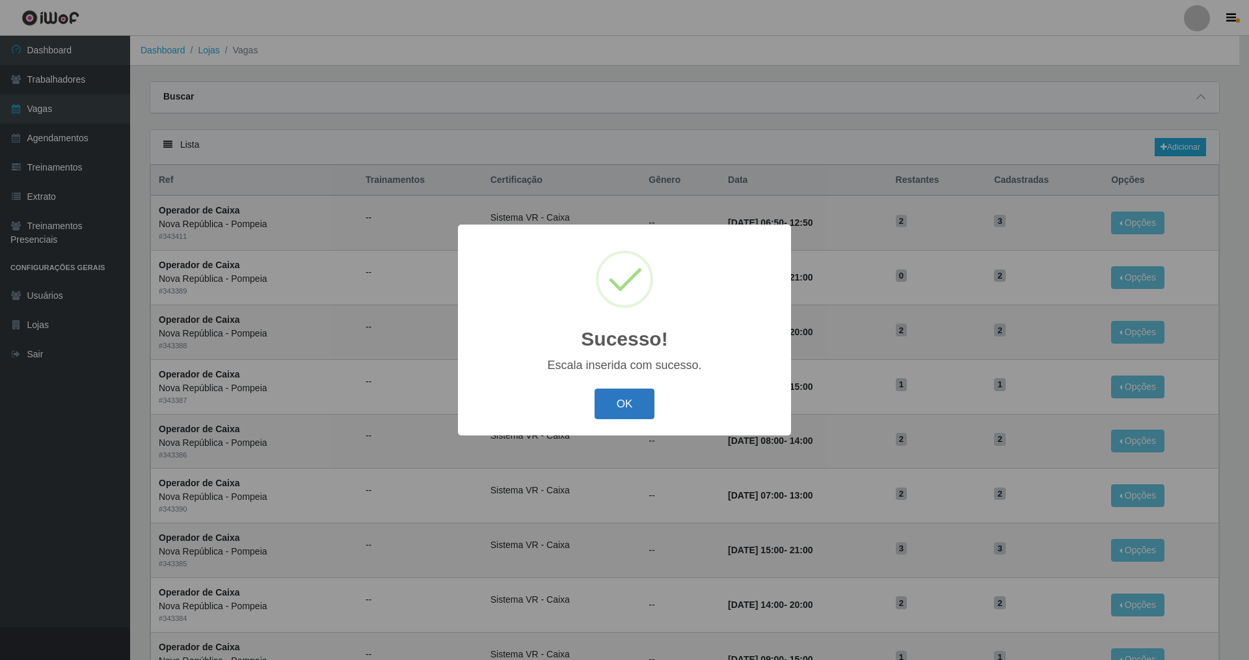
click at [536, 407] on button "OK" at bounding box center [625, 403] width 61 height 31
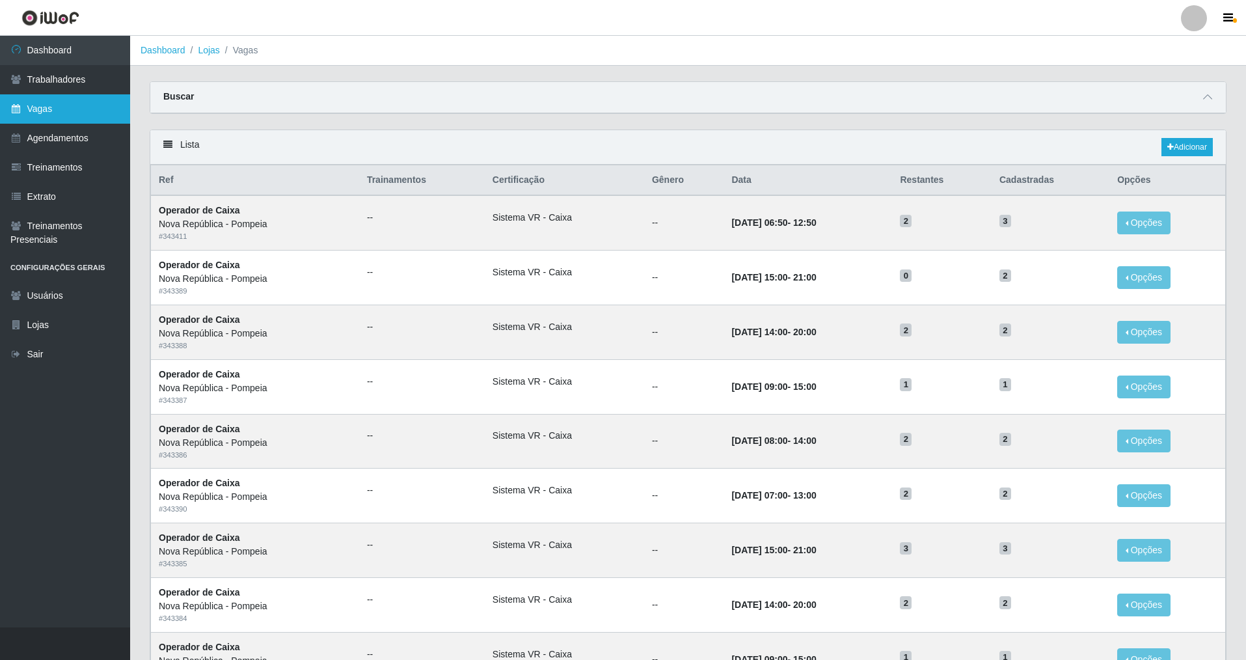
click at [39, 103] on link "Vagas" at bounding box center [65, 108] width 130 height 29
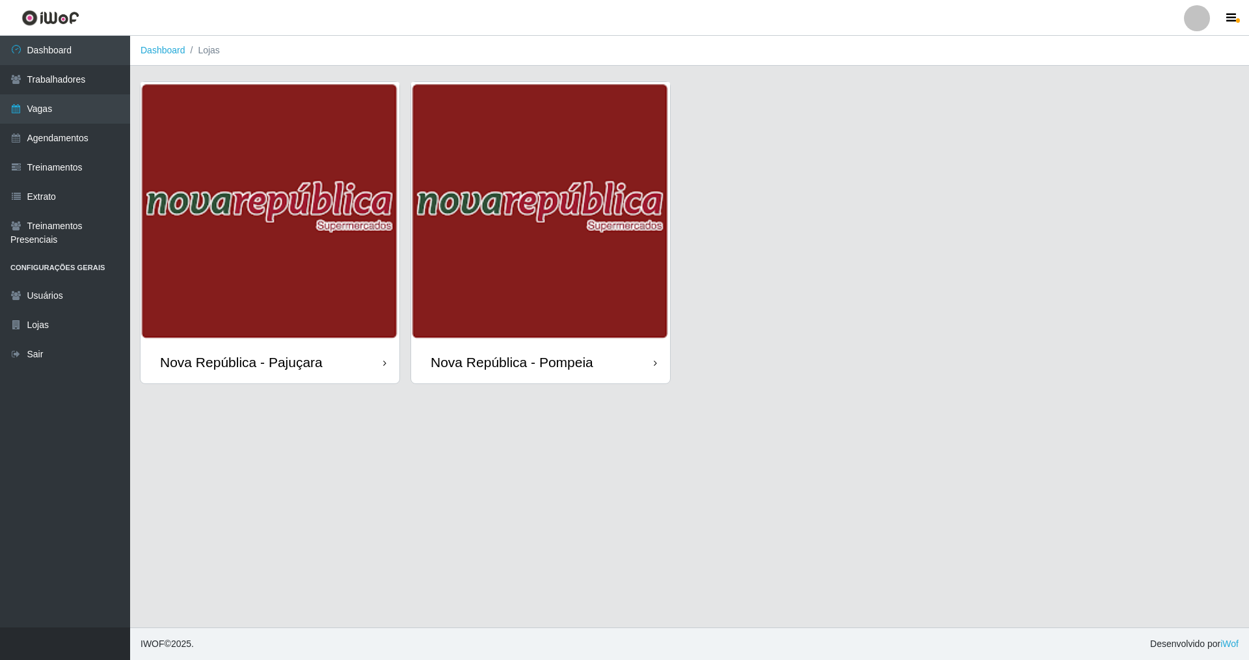
click at [289, 354] on div "Nova República - Pajuçara" at bounding box center [241, 362] width 163 height 16
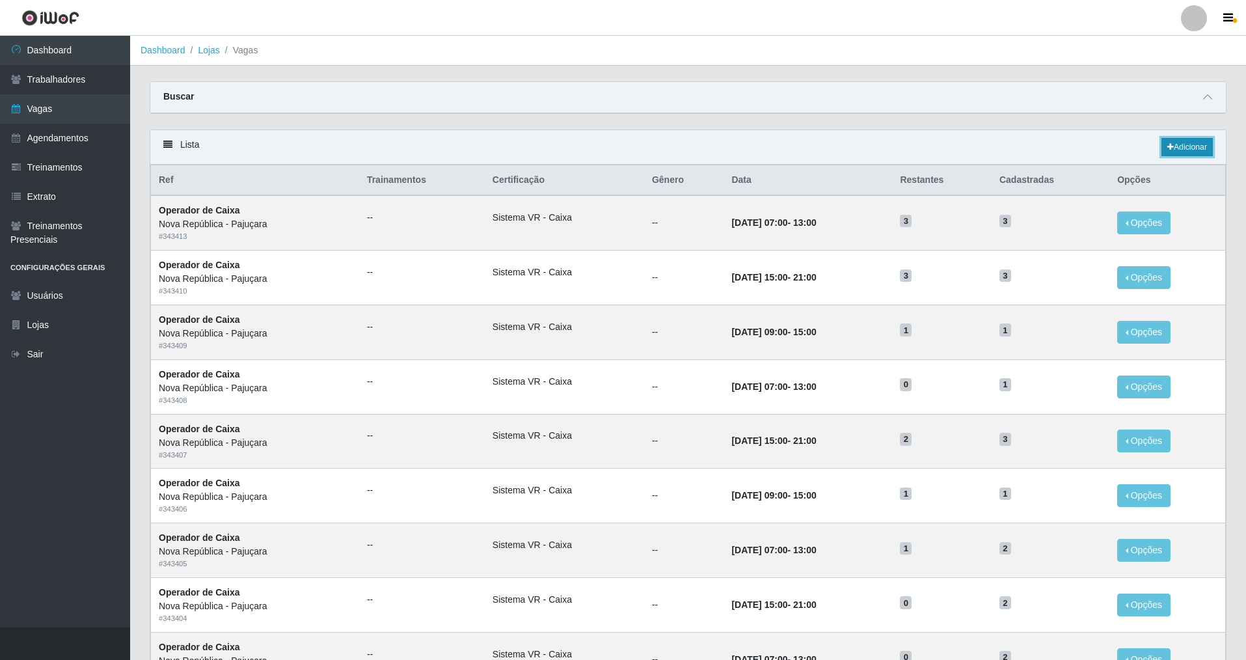
click at [536, 147] on link "Adicionar" at bounding box center [1187, 147] width 51 height 18
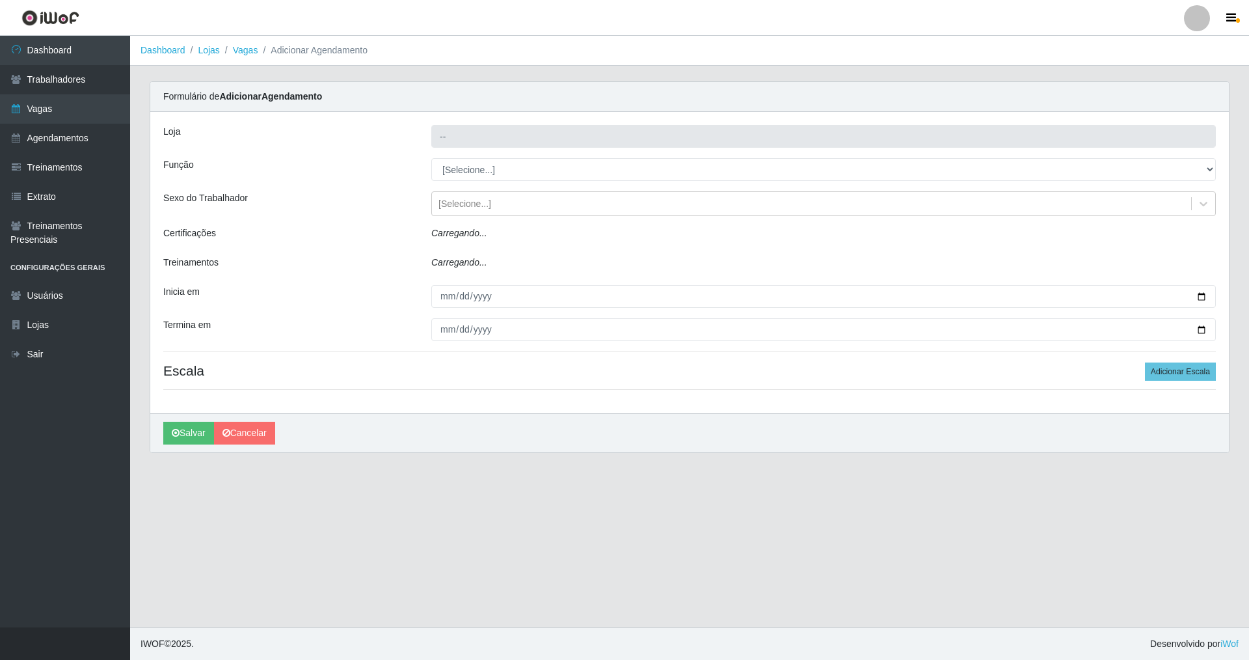
type input "Nova República - Pajuçara"
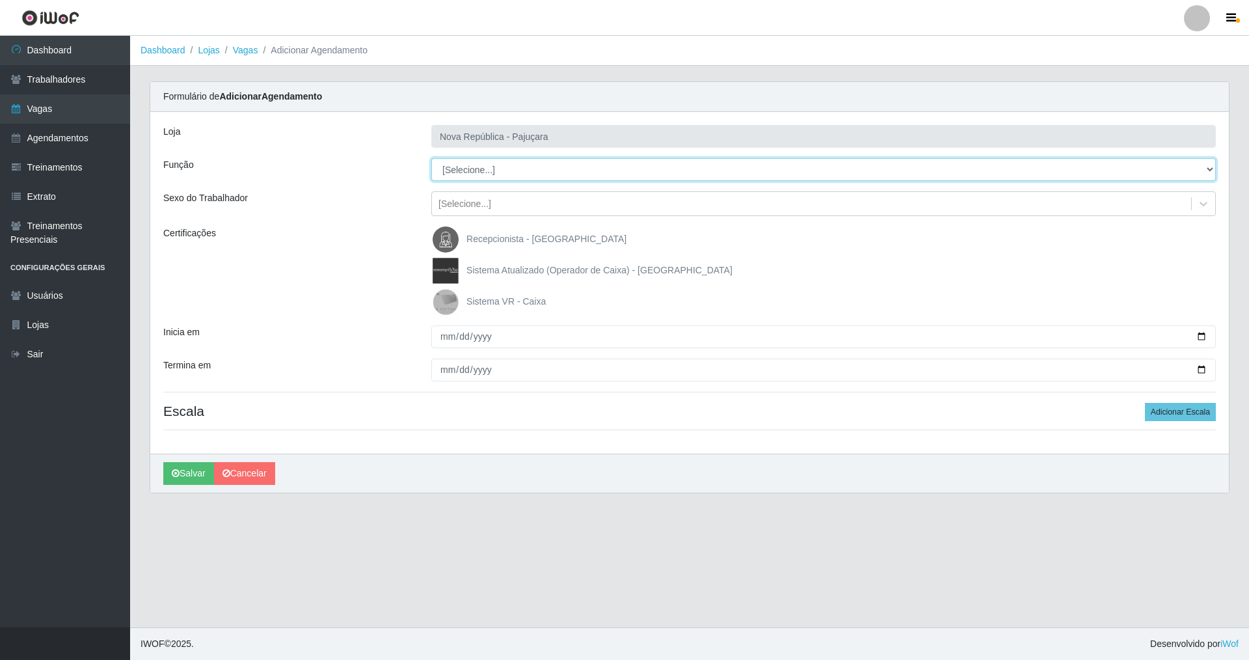
drag, startPoint x: 1211, startPoint y: 170, endPoint x: 929, endPoint y: 180, distance: 282.0
click at [536, 167] on select "[Selecione...] Balconista Operador de Caixa Repositor" at bounding box center [823, 169] width 785 height 23
select select "22"
click at [431, 158] on select "[Selecione...] Balconista Operador de Caixa Repositor" at bounding box center [823, 169] width 785 height 23
click at [448, 299] on img at bounding box center [448, 302] width 31 height 26
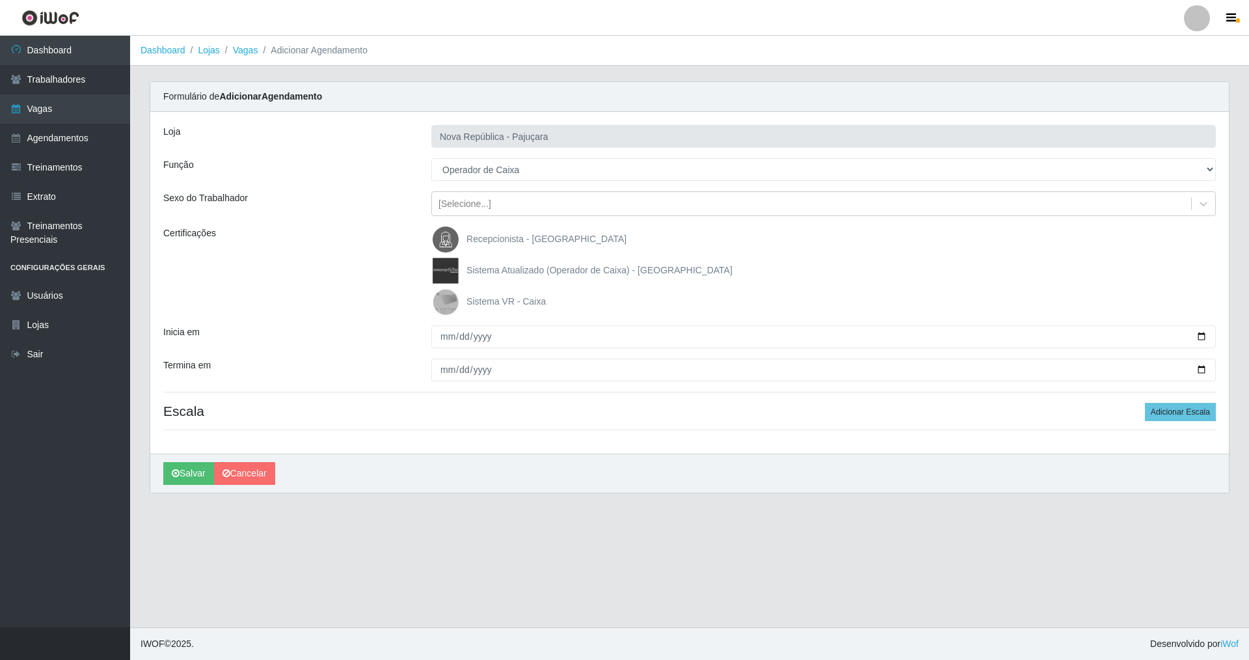
click at [0, 0] on input "Sistema VR - Caixa" at bounding box center [0, 0] width 0 height 0
click at [438, 340] on input "Inicia em" at bounding box center [823, 336] width 785 height 23
type input "[DATE]"
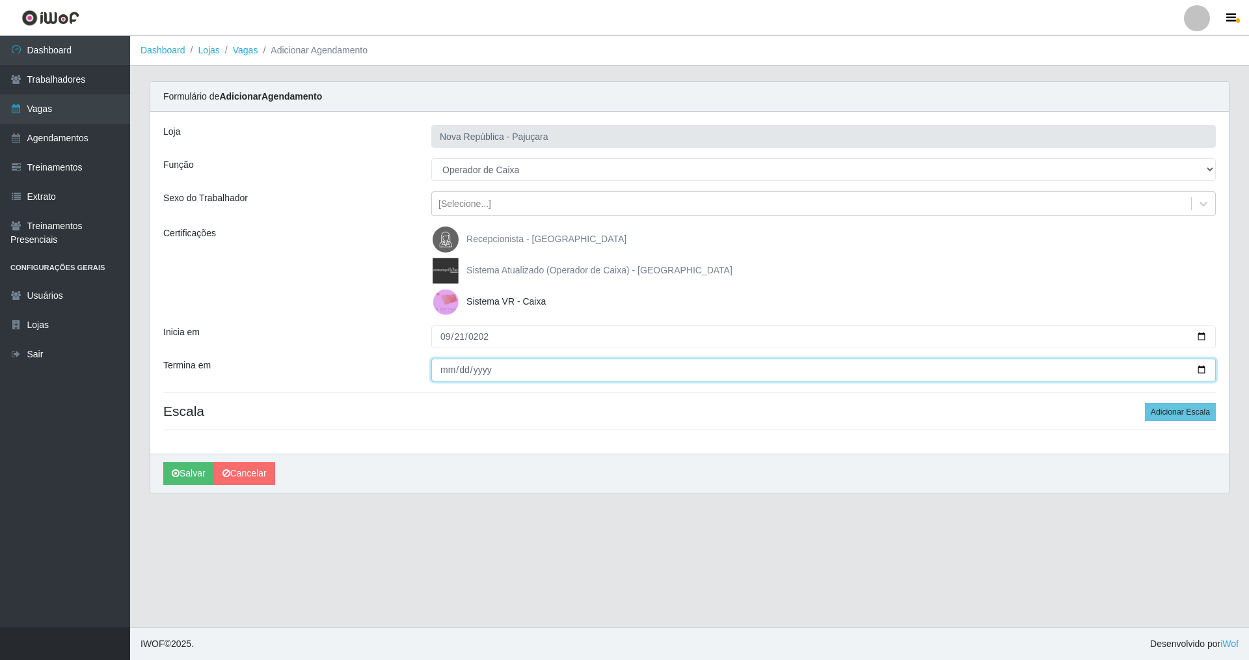
drag, startPoint x: 433, startPoint y: 370, endPoint x: 422, endPoint y: 338, distance: 33.1
click at [425, 347] on div "Loja Nova República - Pajuçara Função [Selecione...] Balconista Operador de Cai…" at bounding box center [689, 283] width 1079 height 342
type input "[DATE]"
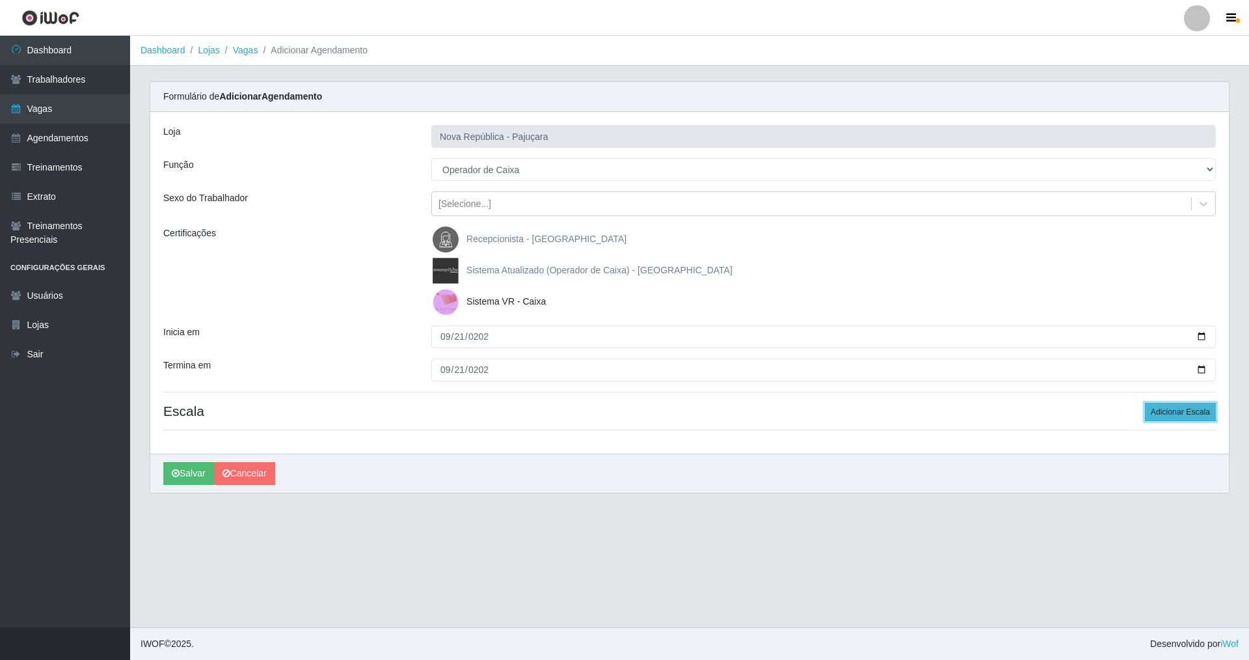
drag, startPoint x: 1177, startPoint y: 403, endPoint x: 1166, endPoint y: 405, distance: 11.2
click at [536, 405] on button "Adicionar Escala" at bounding box center [1180, 412] width 71 height 18
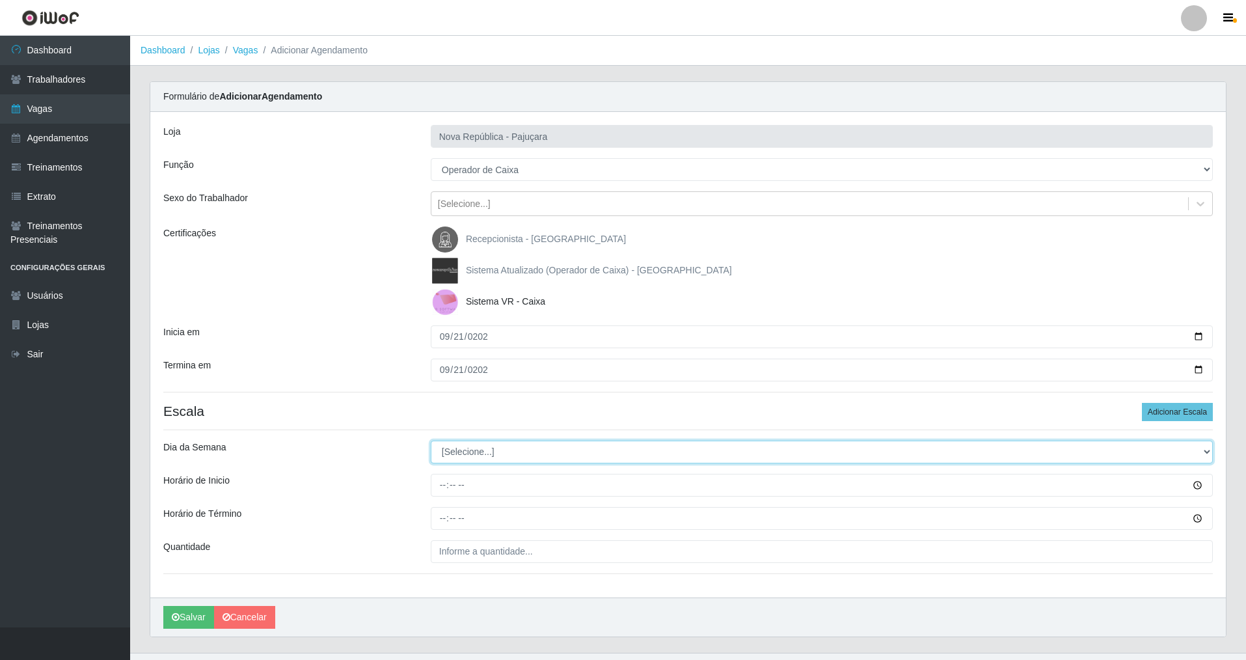
drag, startPoint x: 1207, startPoint y: 450, endPoint x: 1121, endPoint y: 468, distance: 88.3
click at [536, 468] on div "Loja Nova República - Pajuçara Função [Selecione...] Balconista Operador de Cai…" at bounding box center [688, 354] width 1076 height 485
select select "0"
click at [431, 441] on select "[Selecione...] Segunda Terça Quarta Quinta Sexta Sábado Domingo" at bounding box center [822, 452] width 782 height 23
click at [440, 474] on input "Horário de Inicio" at bounding box center [822, 485] width 782 height 23
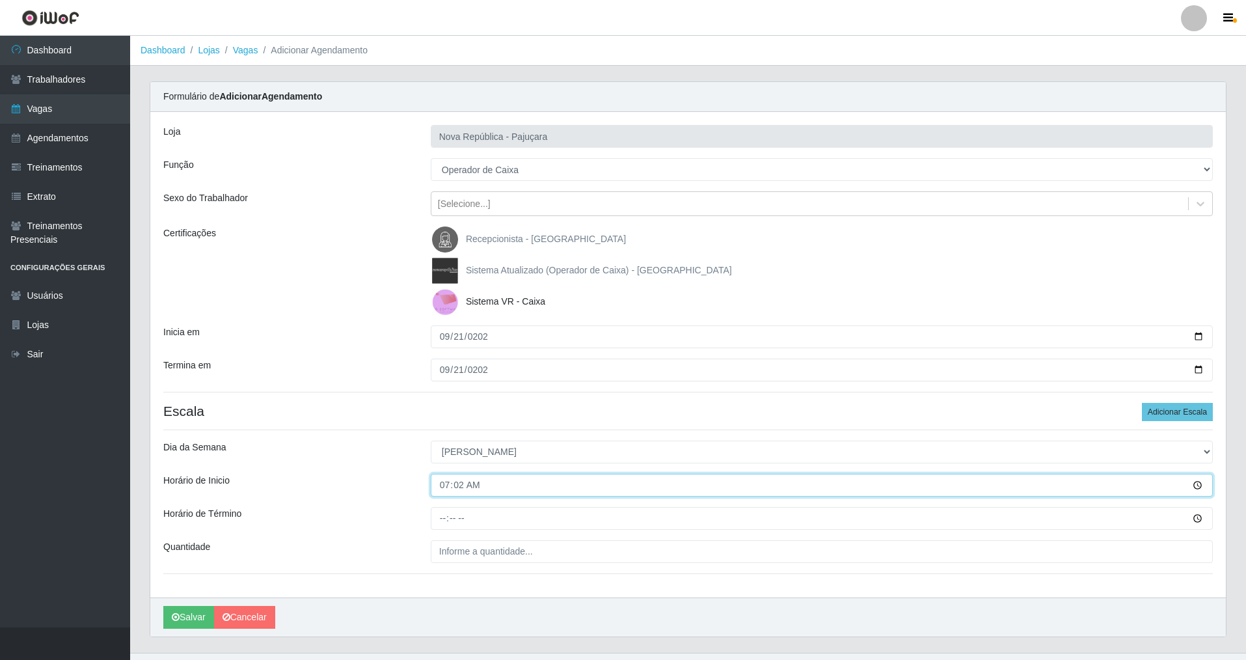
type input "07:20"
drag, startPoint x: 439, startPoint y: 522, endPoint x: 439, endPoint y: 513, distance: 9.1
click at [439, 474] on input "Horário de Término" at bounding box center [822, 518] width 782 height 23
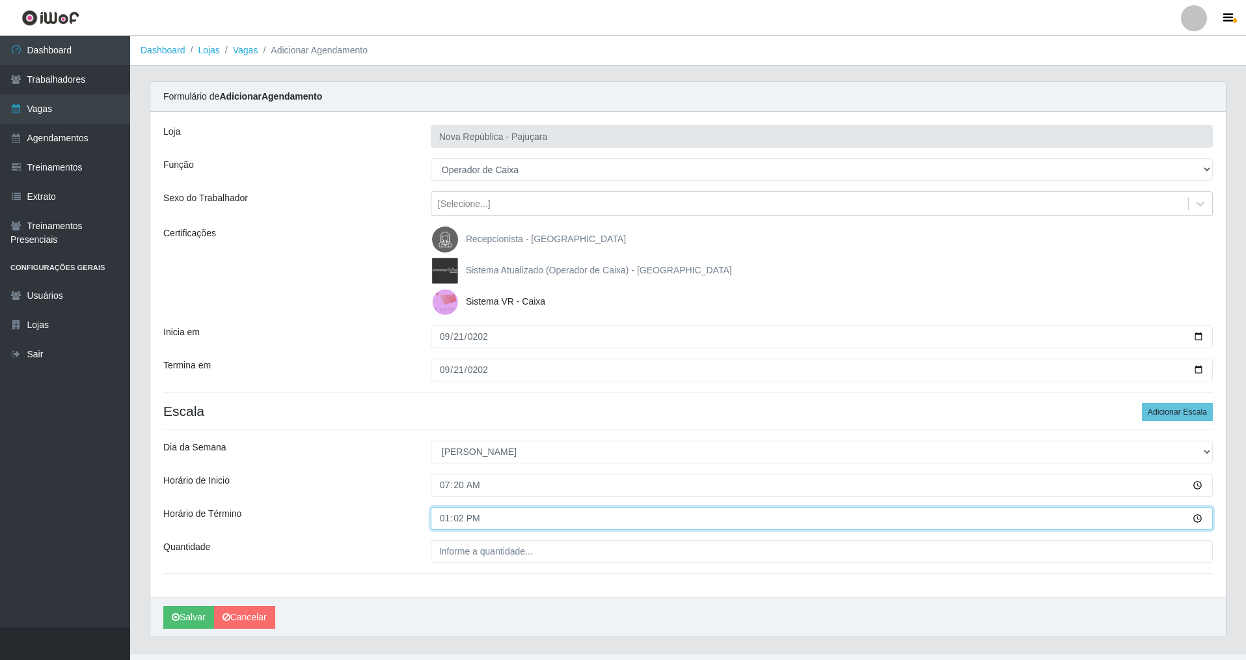
type input "13:20"
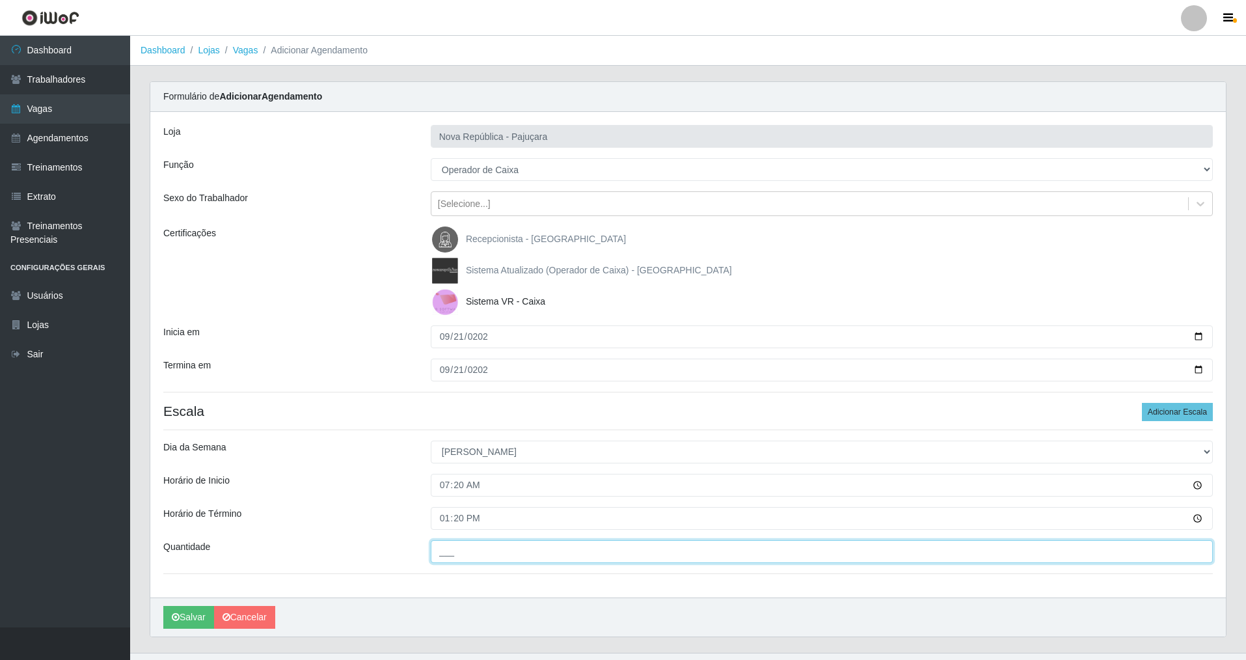
click at [450, 474] on input "___" at bounding box center [822, 551] width 782 height 23
type input "2__"
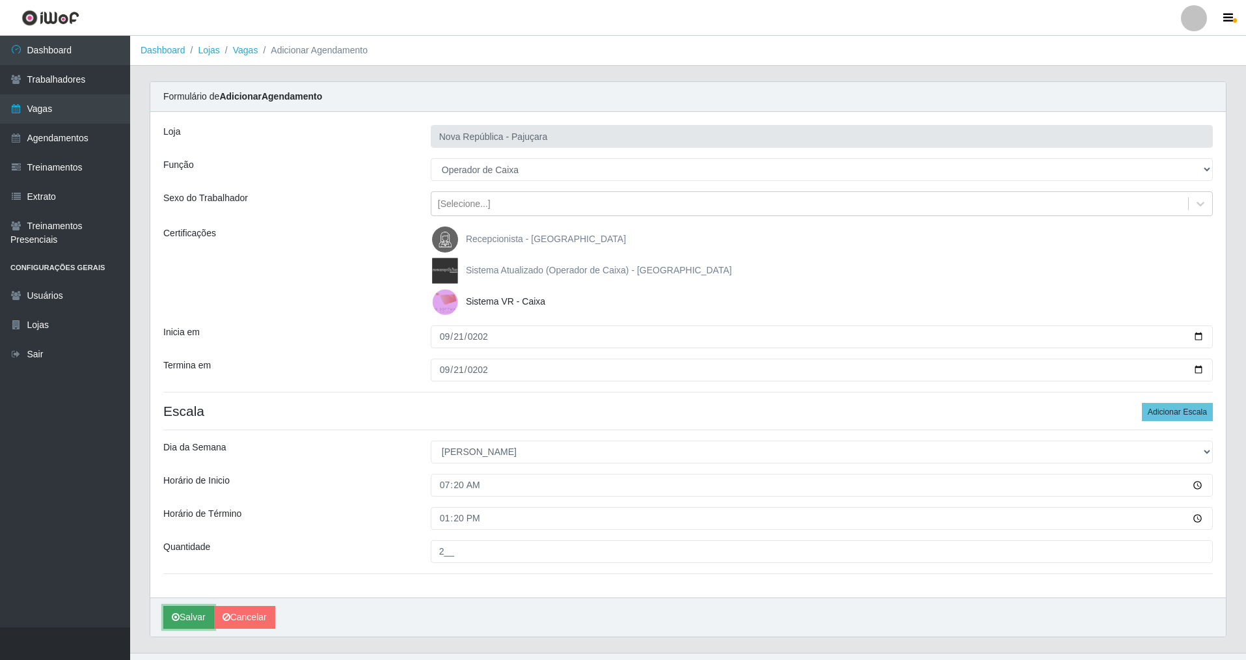
click at [182, 474] on button "Salvar" at bounding box center [188, 617] width 51 height 23
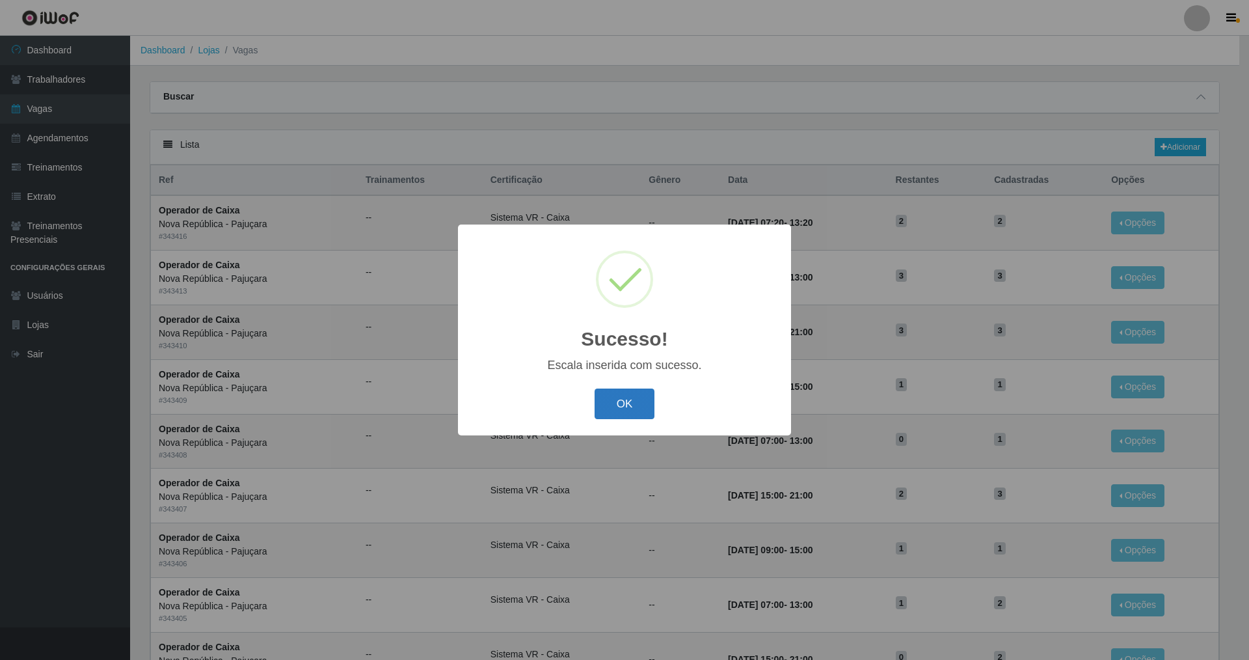
click at [536, 410] on button "OK" at bounding box center [625, 403] width 61 height 31
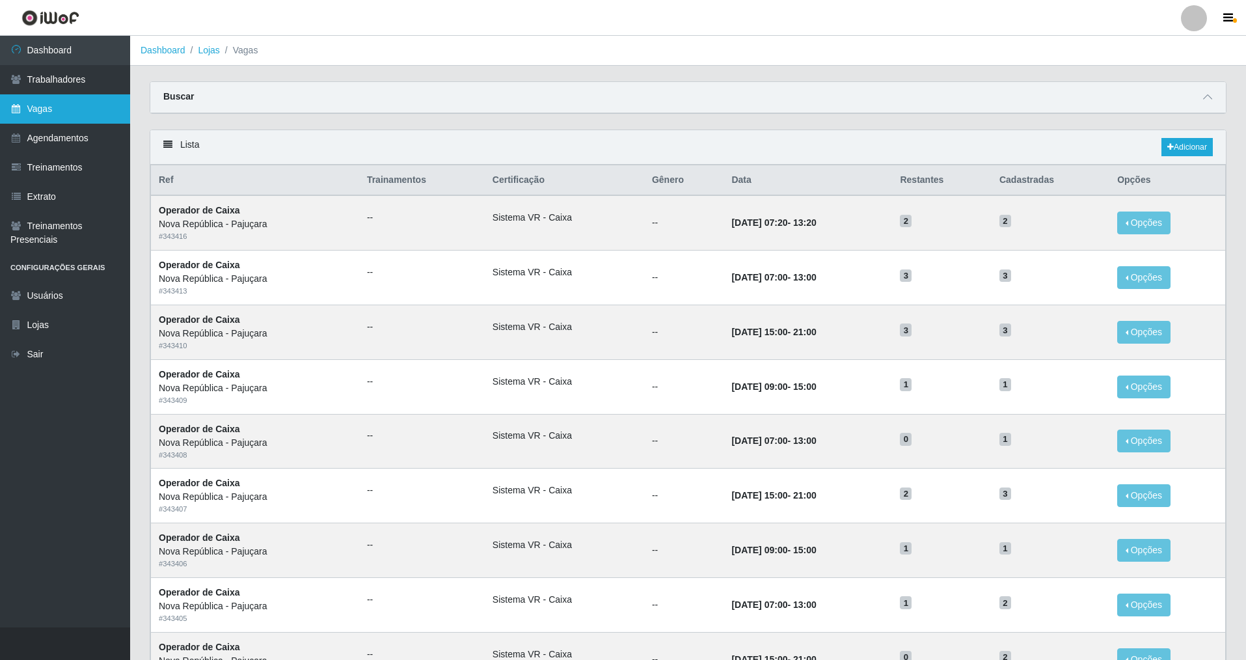
click at [77, 100] on link "Vagas" at bounding box center [65, 108] width 130 height 29
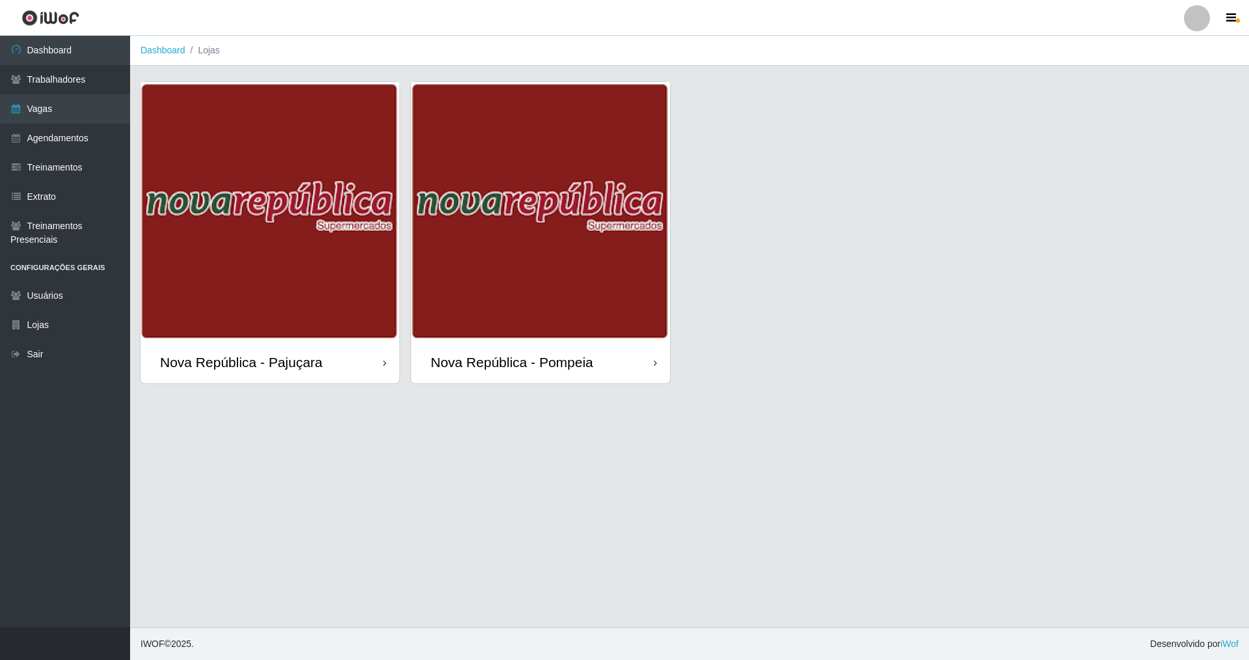
click at [536, 360] on div "Nova República - Pompeia" at bounding box center [512, 362] width 163 height 16
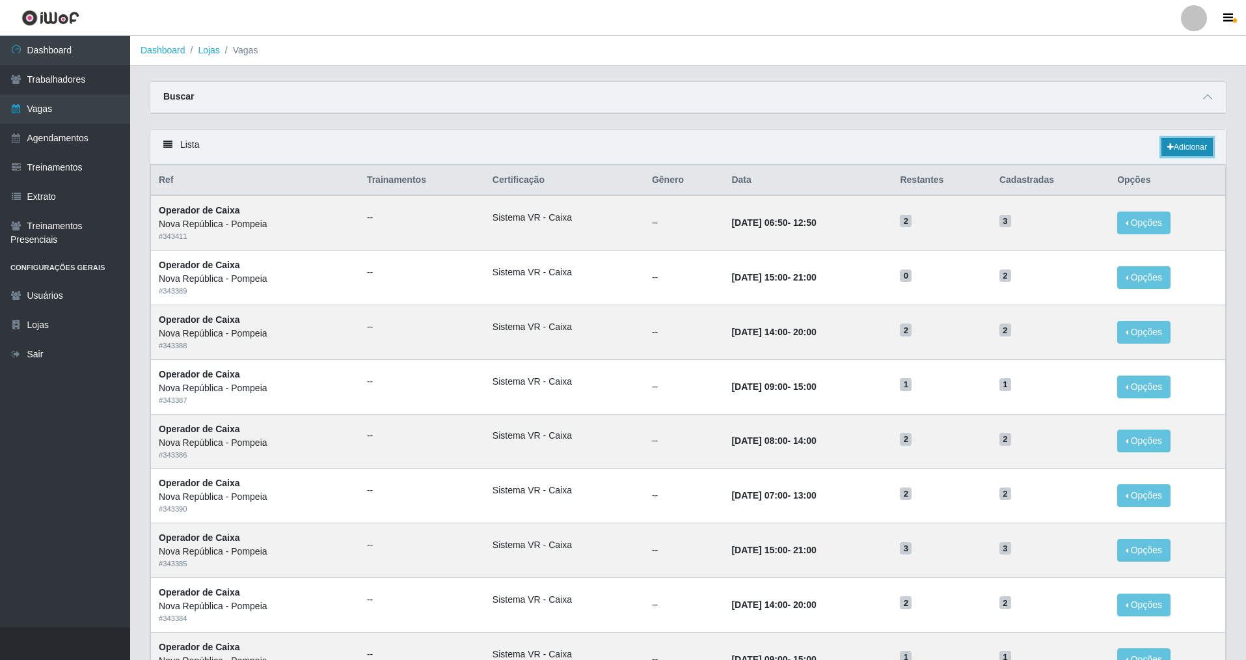
click at [536, 147] on icon at bounding box center [1170, 147] width 7 height 8
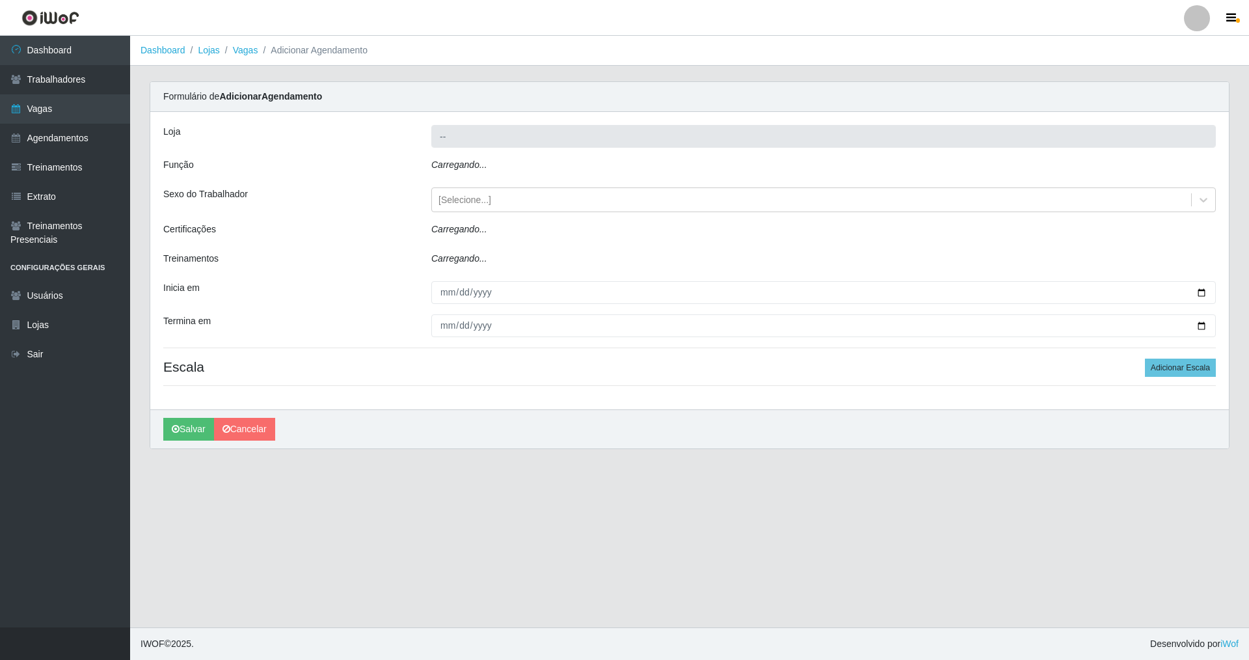
type input "Nova República - Pompeia"
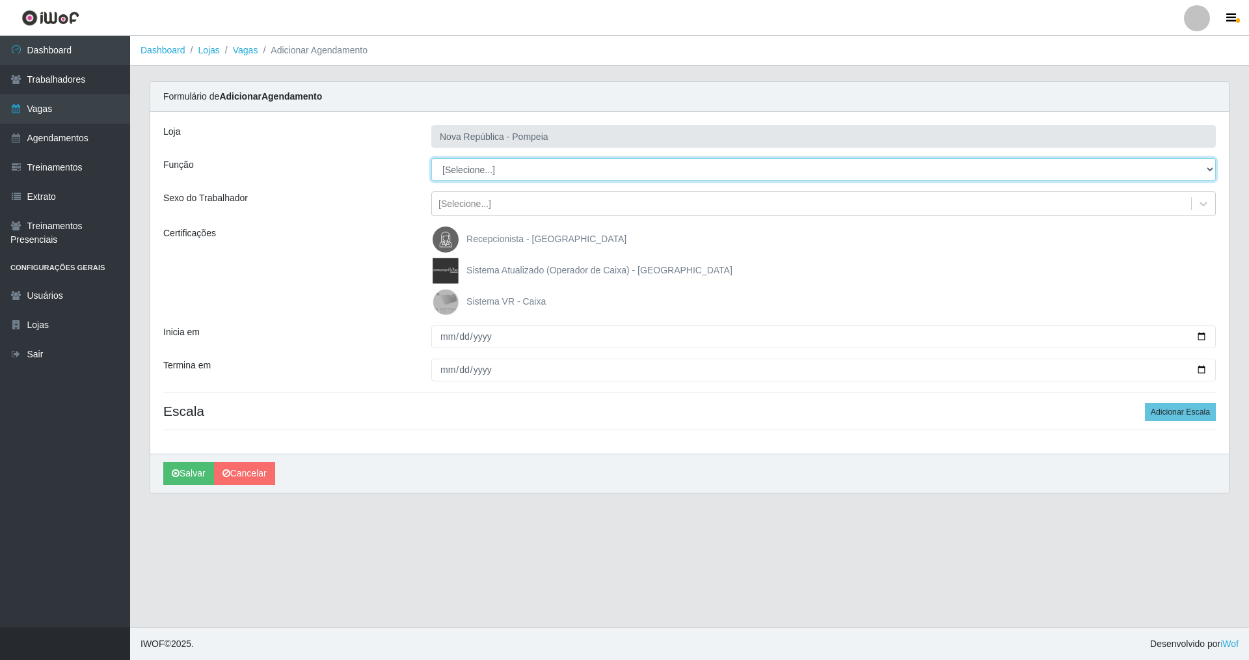
drag, startPoint x: 1210, startPoint y: 169, endPoint x: 1048, endPoint y: 169, distance: 161.4
click at [536, 169] on select "[Selecione...] Balconista Operador de Caixa Recepcionista Repositor" at bounding box center [823, 169] width 785 height 23
select select "22"
click at [431, 158] on select "[Selecione...] Balconista Operador de Caixa Recepcionista Repositor" at bounding box center [823, 169] width 785 height 23
drag, startPoint x: 450, startPoint y: 290, endPoint x: 454, endPoint y: 302, distance: 12.8
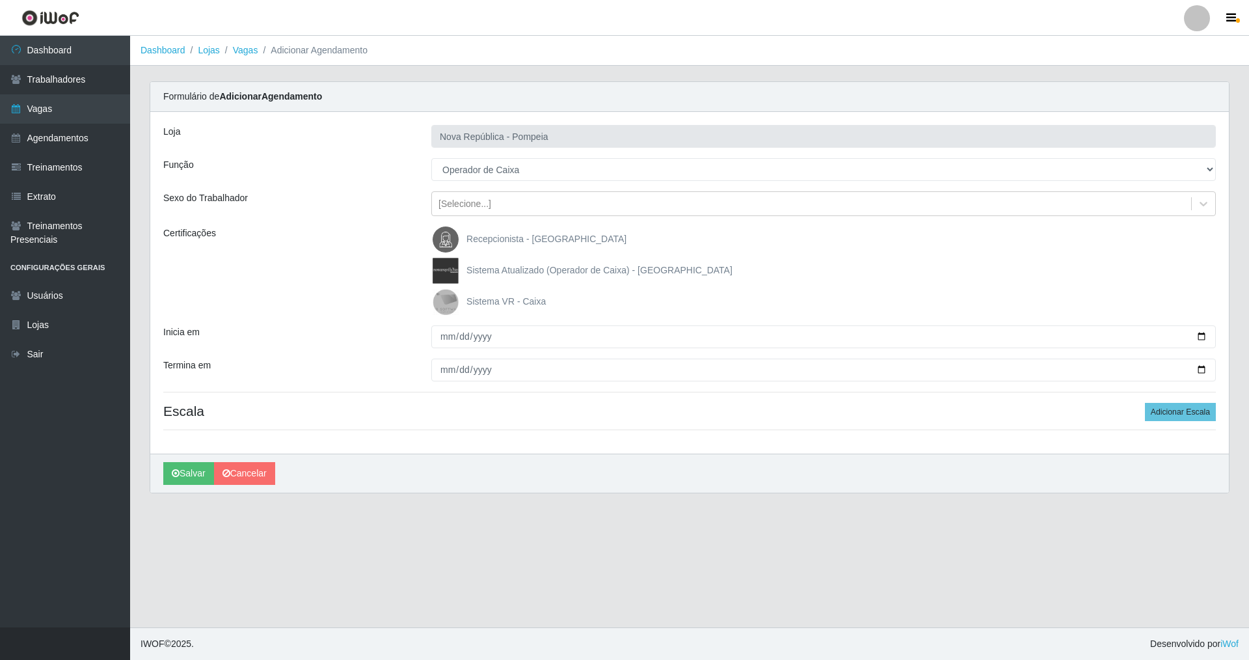
click at [450, 291] on img at bounding box center [448, 302] width 31 height 26
click at [0, 0] on input "Sistema VR - Caixa" at bounding box center [0, 0] width 0 height 0
drag, startPoint x: 442, startPoint y: 336, endPoint x: 441, endPoint y: 364, distance: 28.7
click at [442, 344] on input "Inicia em" at bounding box center [823, 336] width 785 height 23
type input "[DATE]"
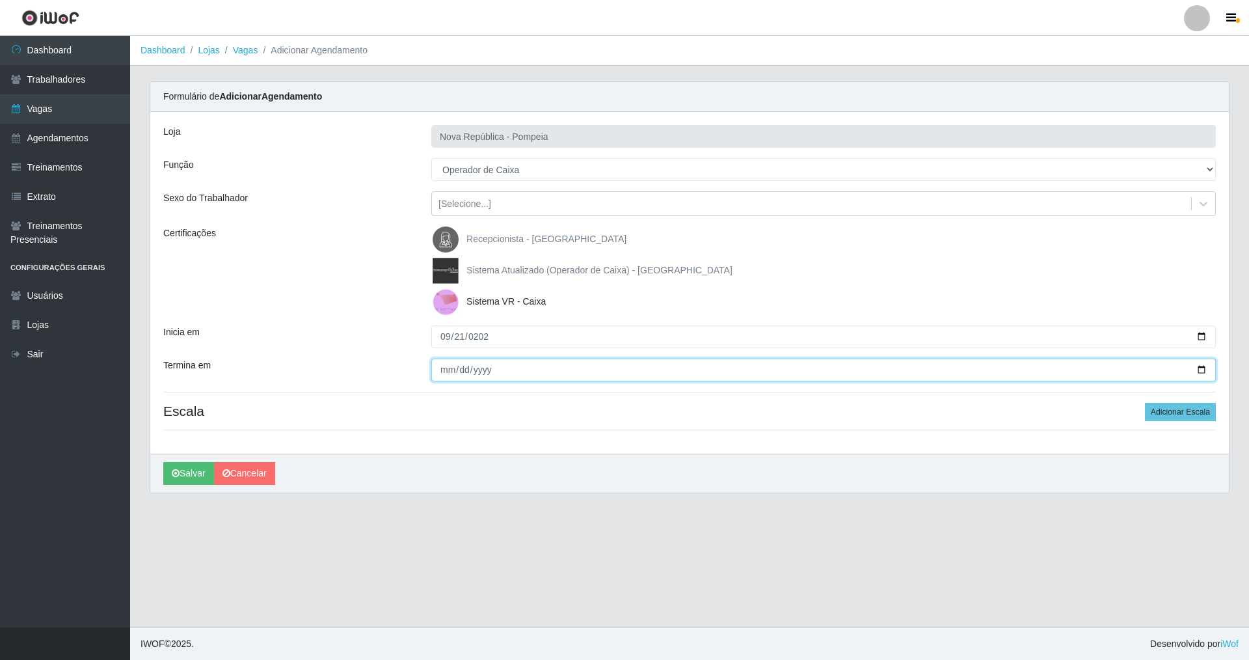
drag, startPoint x: 435, startPoint y: 371, endPoint x: 442, endPoint y: 366, distance: 9.4
click at [442, 366] on input "Termina em" at bounding box center [823, 370] width 785 height 23
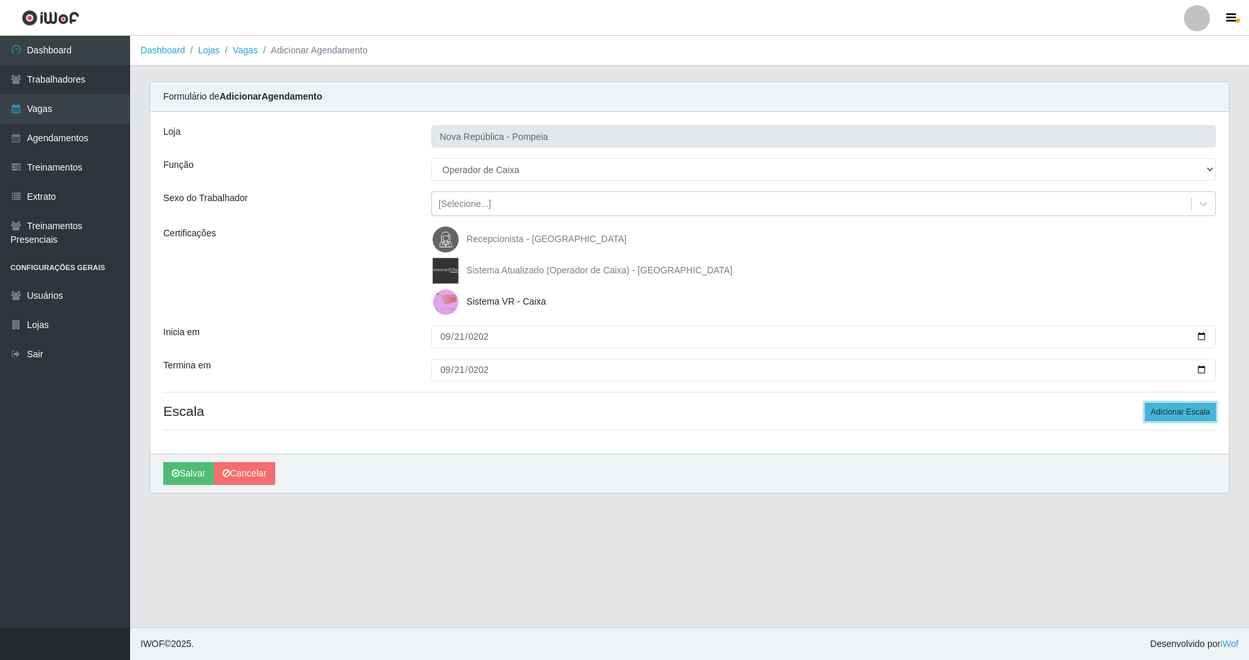
click at [536, 404] on button "Adicionar Escala" at bounding box center [1180, 412] width 71 height 18
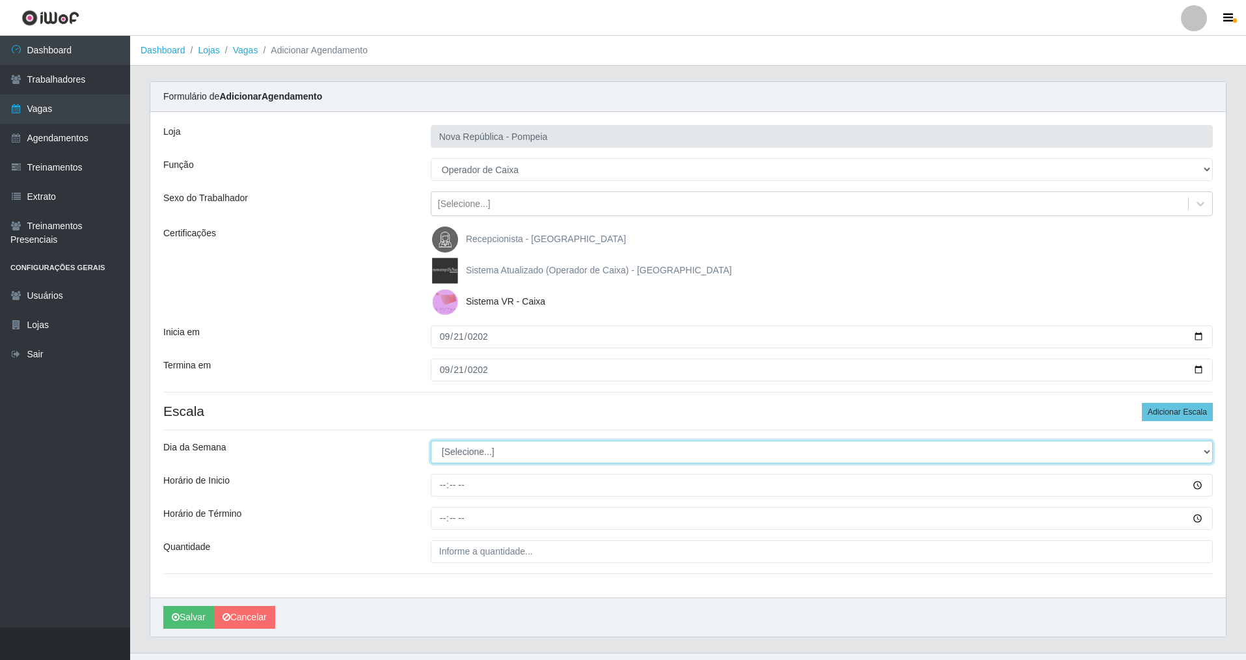
drag, startPoint x: 1203, startPoint y: 450, endPoint x: 1024, endPoint y: 450, distance: 179.6
click at [536, 450] on select "[Selecione...] Segunda Terça Quarta Quinta Sexta Sábado Domingo" at bounding box center [822, 452] width 782 height 23
click at [431, 441] on select "[Selecione...] Segunda Terça Quarta Quinta Sexta Sábado Domingo" at bounding box center [822, 452] width 782 height 23
drag, startPoint x: 435, startPoint y: 489, endPoint x: 434, endPoint y: 502, distance: 13.7
click at [434, 474] on div "Loja Nova República - Pompeia Função [Selecione...] Balconista Operador de Caix…" at bounding box center [688, 354] width 1076 height 485
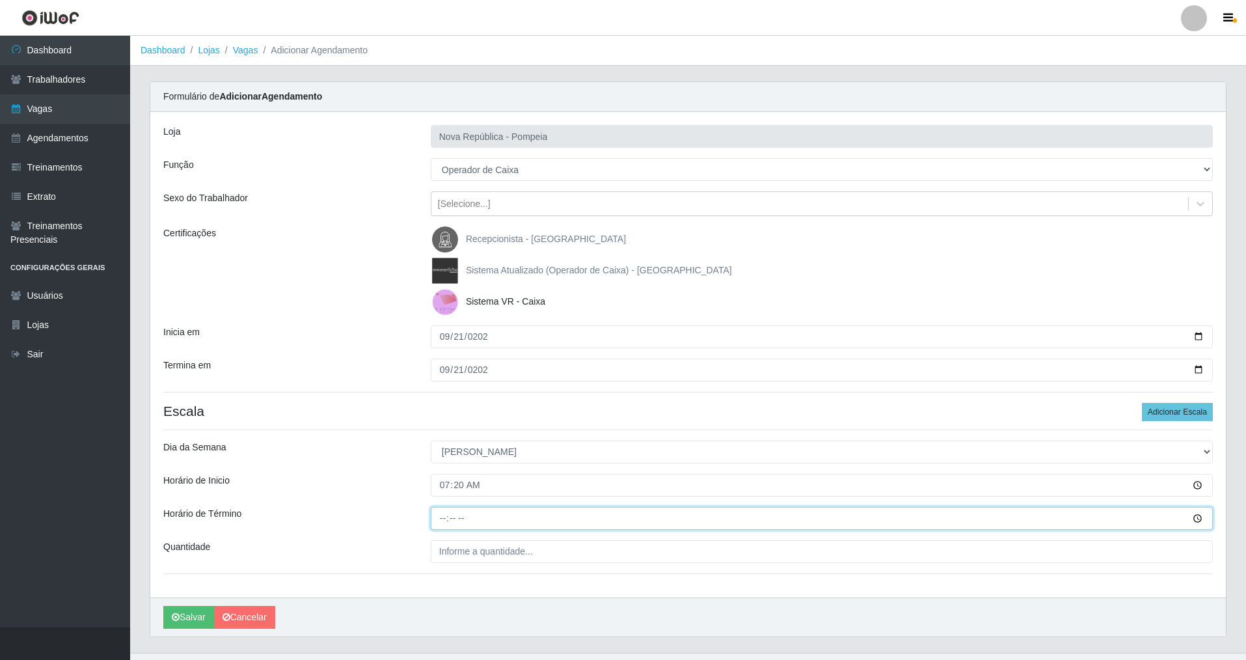
click at [439, 474] on input "Horário de Término" at bounding box center [822, 518] width 782 height 23
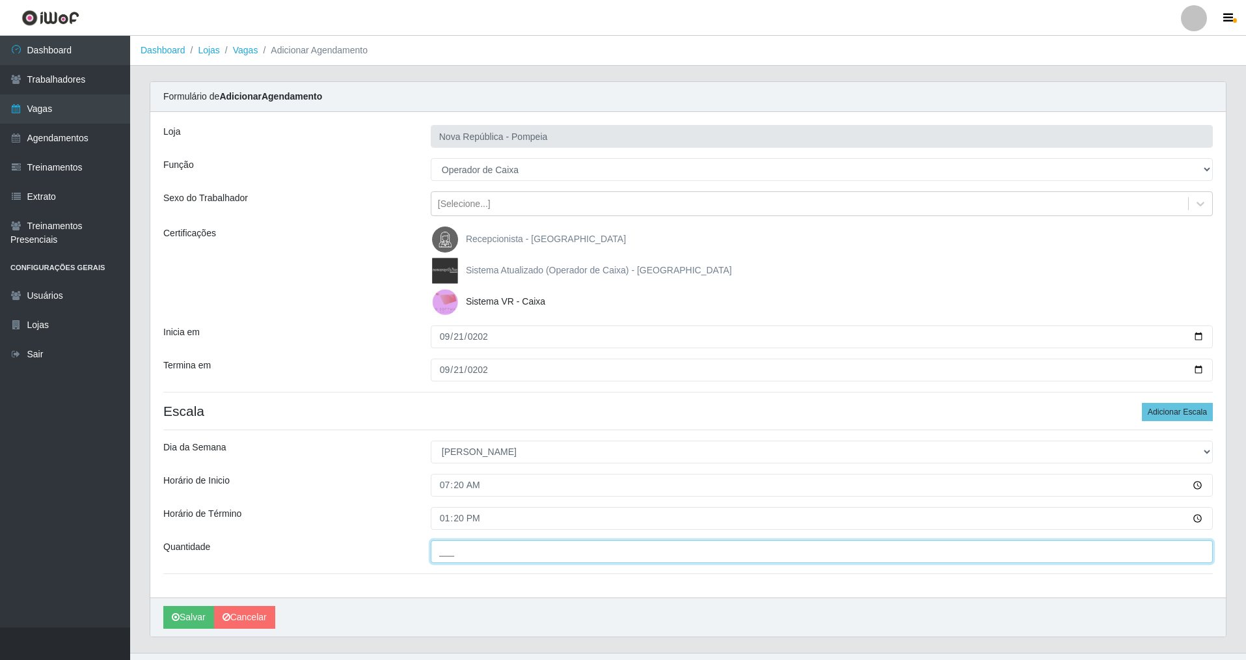
click at [459, 474] on input "___" at bounding box center [822, 551] width 782 height 23
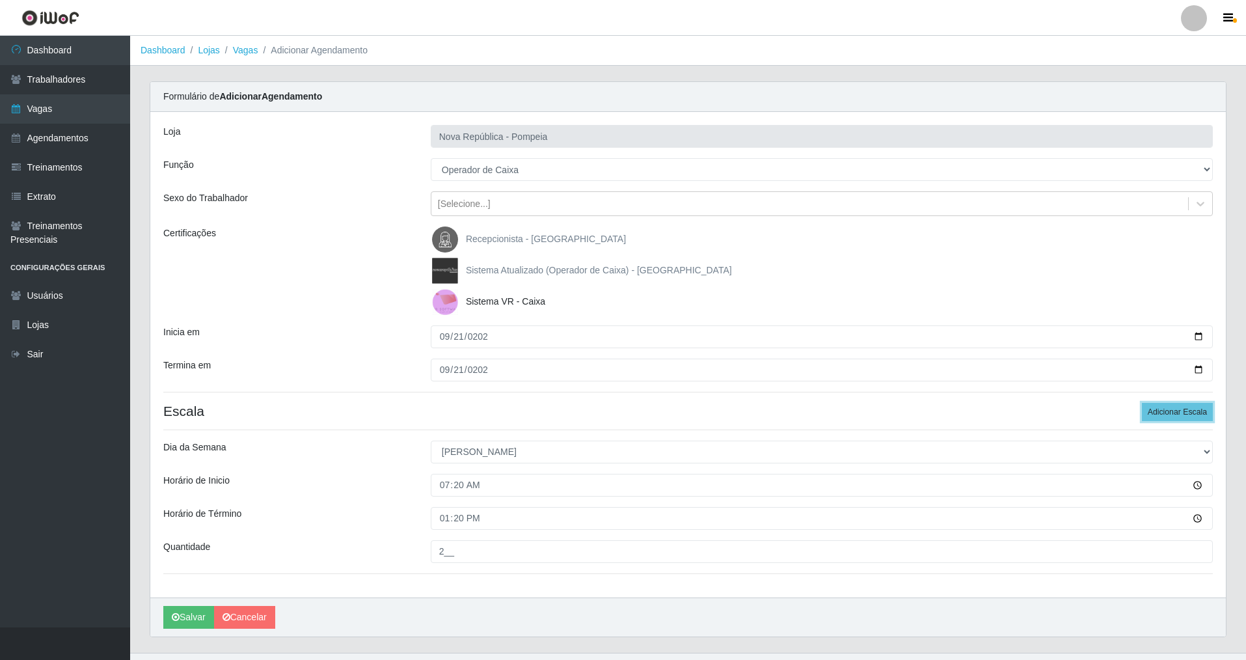
drag, startPoint x: 1176, startPoint y: 416, endPoint x: 1229, endPoint y: 418, distance: 53.4
click at [536, 415] on button "Adicionar Escala" at bounding box center [1177, 412] width 71 height 18
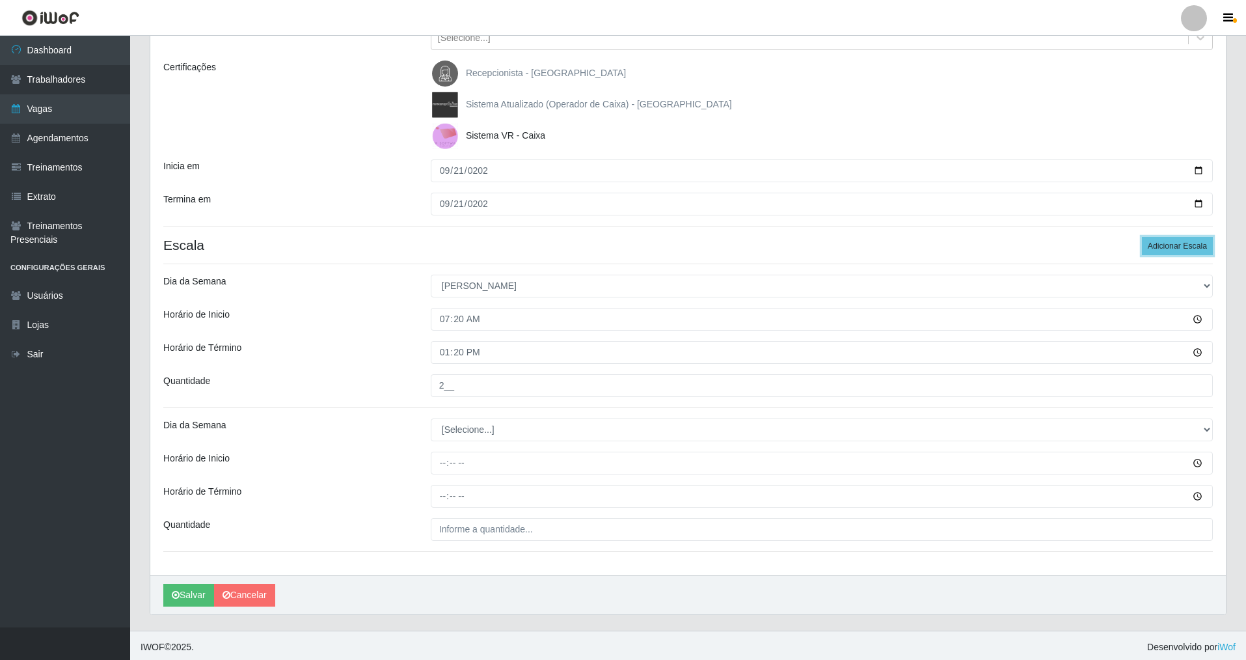
scroll to position [169, 0]
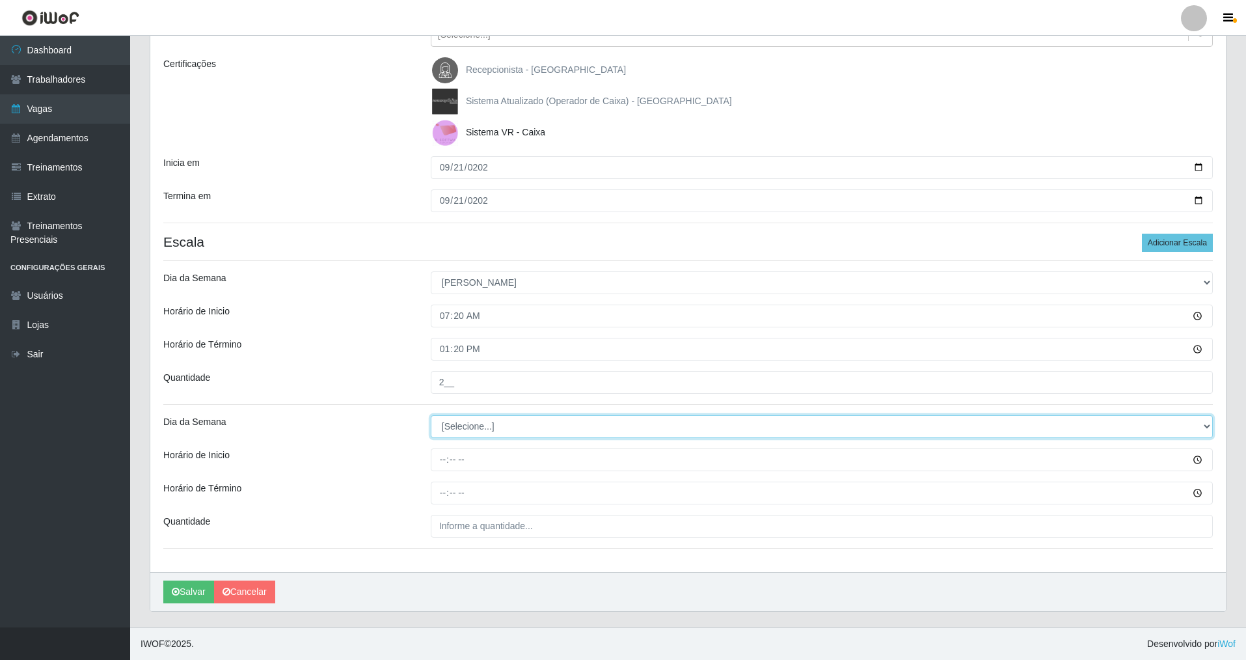
drag, startPoint x: 1204, startPoint y: 420, endPoint x: 1128, endPoint y: 436, distance: 77.1
click at [536, 427] on select "[Selecione...] Segunda Terça Quarta Quinta Sexta Sábado Domingo" at bounding box center [822, 426] width 782 height 23
click at [431, 415] on select "[Selecione...] Segunda Terça Quarta Quinta Sexta Sábado Domingo" at bounding box center [822, 426] width 782 height 23
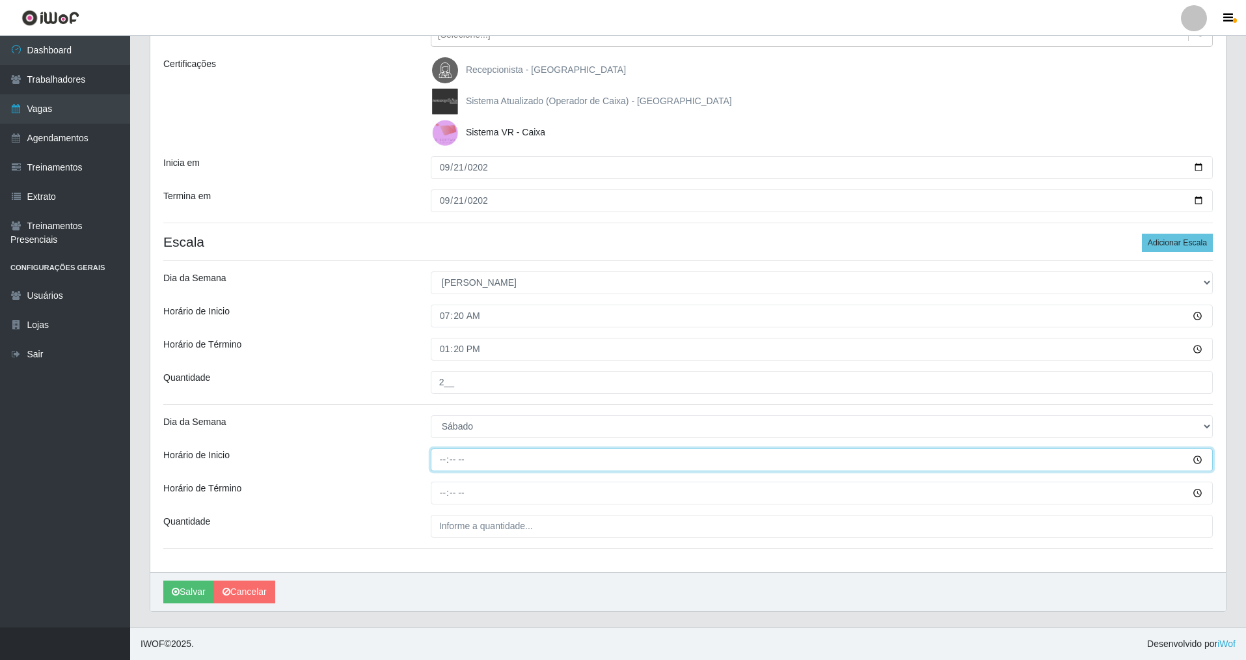
click at [434, 468] on input "Horário de Inicio" at bounding box center [822, 459] width 782 height 23
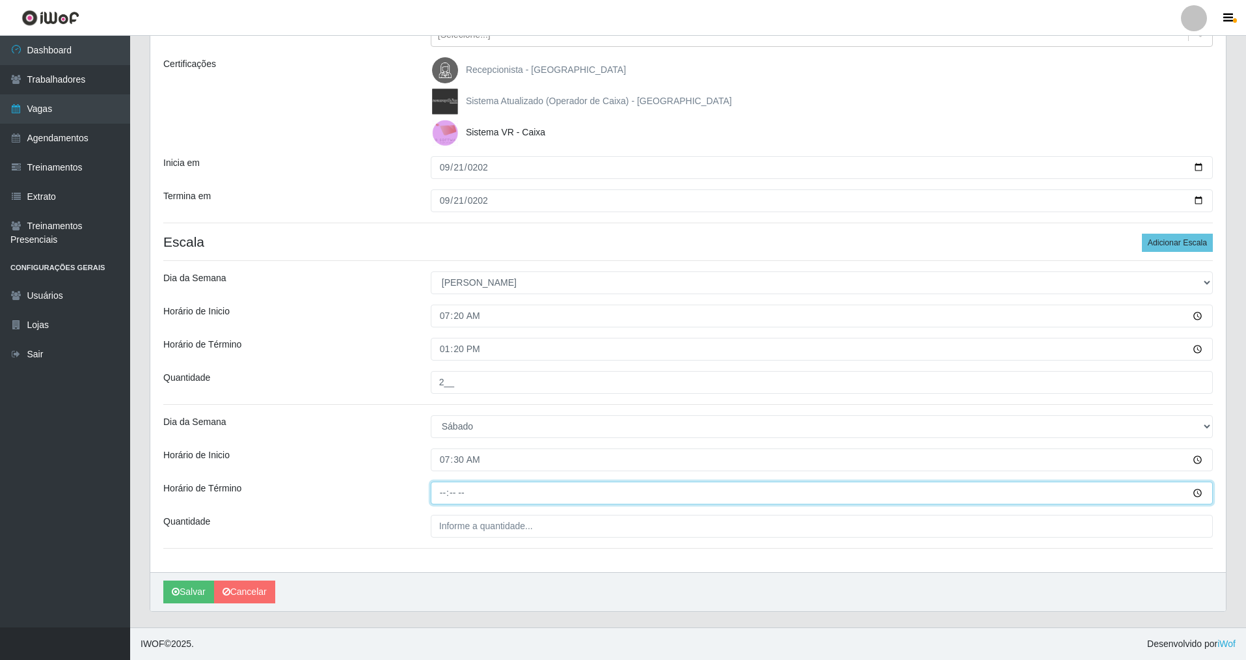
drag, startPoint x: 441, startPoint y: 494, endPoint x: 453, endPoint y: 472, distance: 24.5
click at [451, 474] on div "Loja Nova República - Pompeia Função [Selecione...] Balconista Operador de Caix…" at bounding box center [688, 257] width 1076 height 629
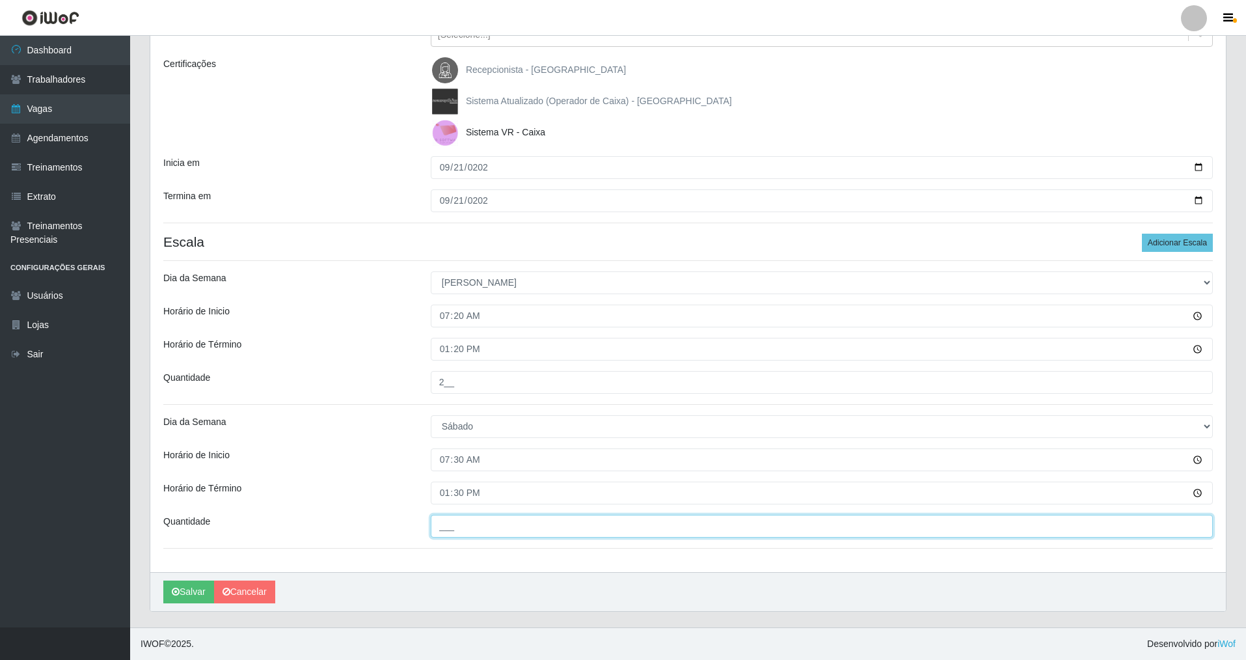
drag, startPoint x: 463, startPoint y: 524, endPoint x: 463, endPoint y: 517, distance: 7.8
click at [463, 474] on input "___" at bounding box center [822, 526] width 782 height 23
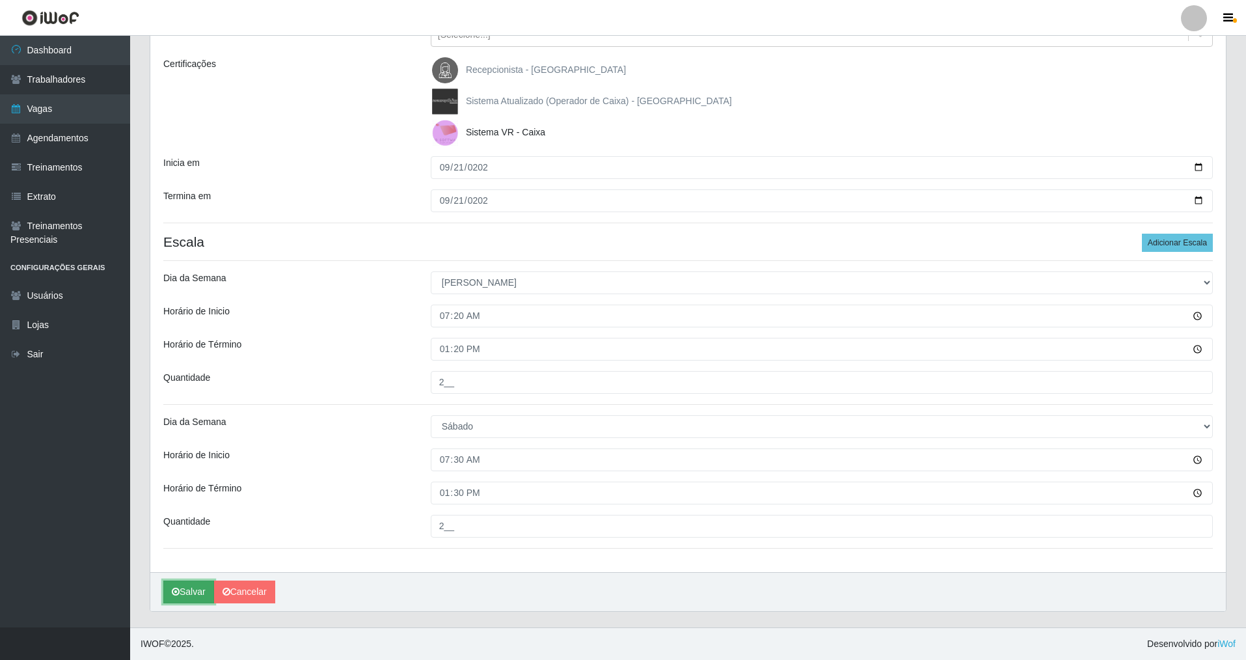
click at [191, 474] on button "Salvar" at bounding box center [188, 591] width 51 height 23
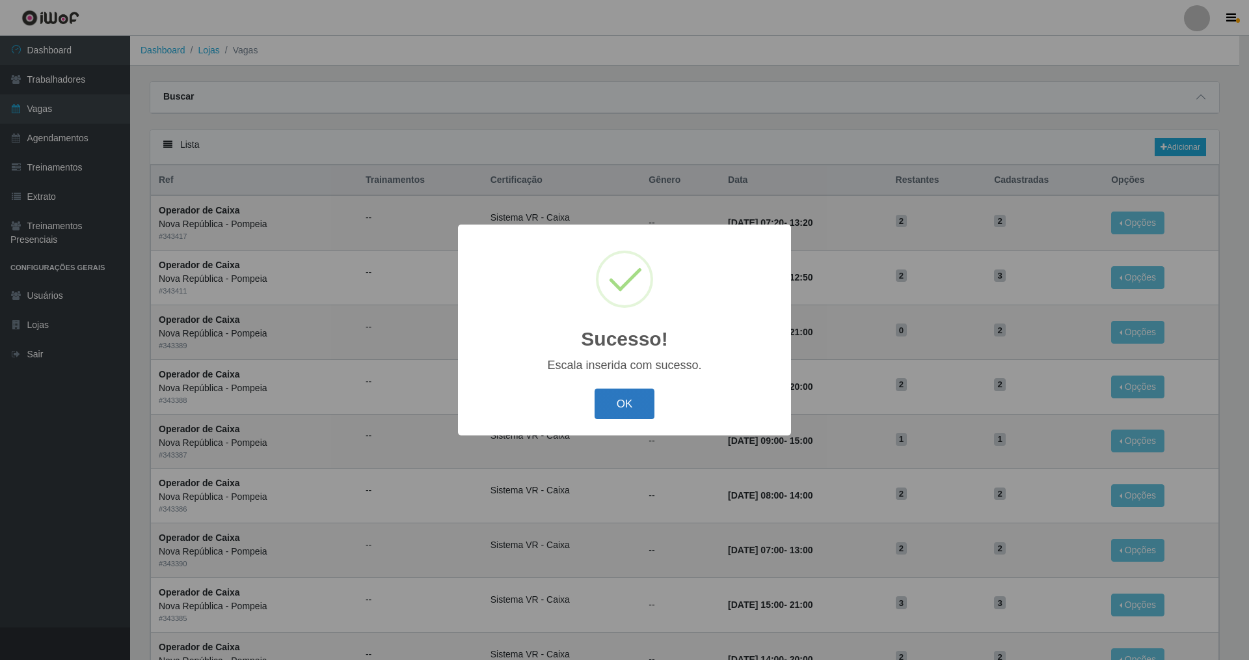
click at [536, 407] on button "OK" at bounding box center [625, 403] width 61 height 31
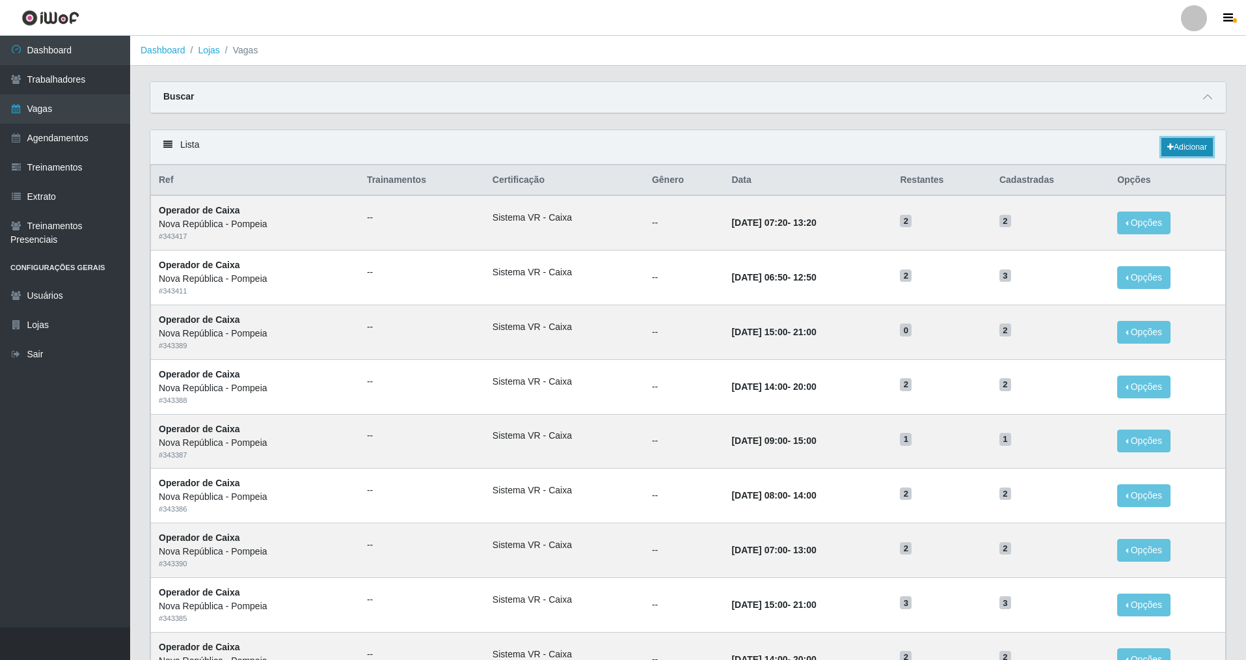
click at [536, 146] on link "Adicionar" at bounding box center [1187, 147] width 51 height 18
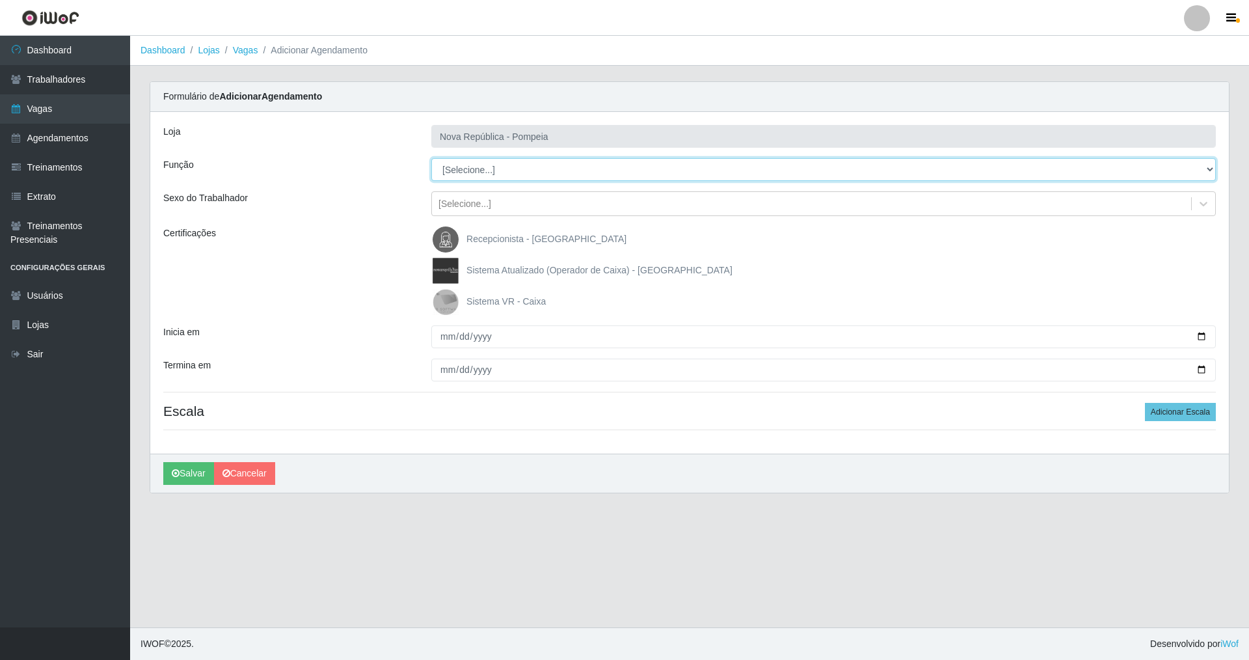
drag, startPoint x: 1204, startPoint y: 166, endPoint x: 1022, endPoint y: 167, distance: 182.9
click at [536, 167] on select "[Selecione...] Balconista Operador de Caixa Recepcionista Repositor" at bounding box center [823, 169] width 785 height 23
click at [431, 158] on select "[Selecione...] Balconista Operador de Caixa Recepcionista Repositor" at bounding box center [823, 169] width 785 height 23
drag, startPoint x: 446, startPoint y: 299, endPoint x: 444, endPoint y: 317, distance: 17.8
click at [445, 301] on img at bounding box center [448, 302] width 31 height 26
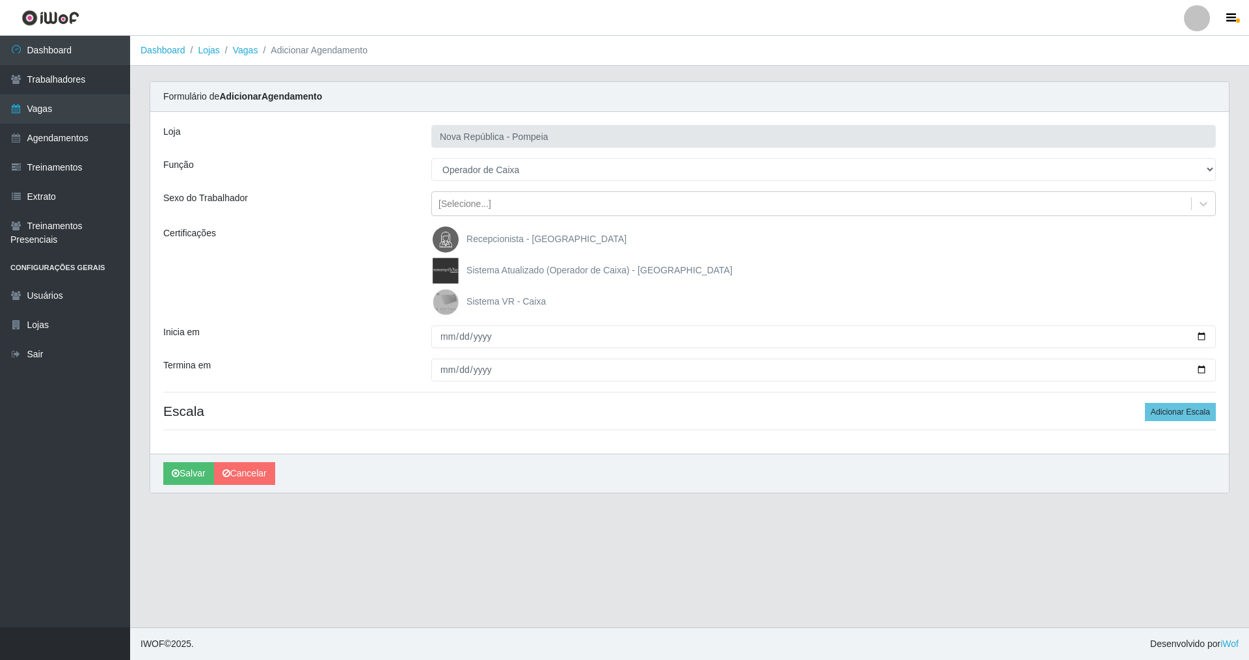
click at [0, 0] on input "Sistema VR - Caixa" at bounding box center [0, 0] width 0 height 0
drag, startPoint x: 435, startPoint y: 344, endPoint x: 446, endPoint y: 334, distance: 14.7
click at [442, 337] on input "Inicia em" at bounding box center [823, 336] width 785 height 23
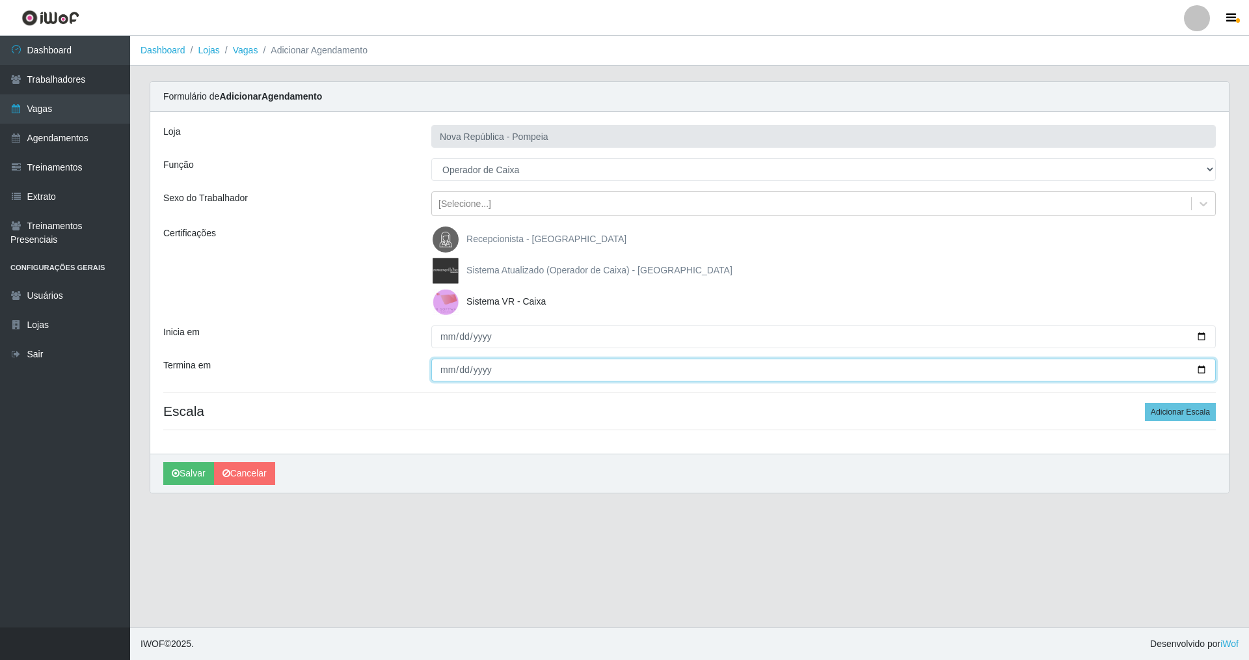
drag, startPoint x: 438, startPoint y: 373, endPoint x: 438, endPoint y: 353, distance: 20.2
click at [438, 370] on input "Termina em" at bounding box center [823, 370] width 785 height 23
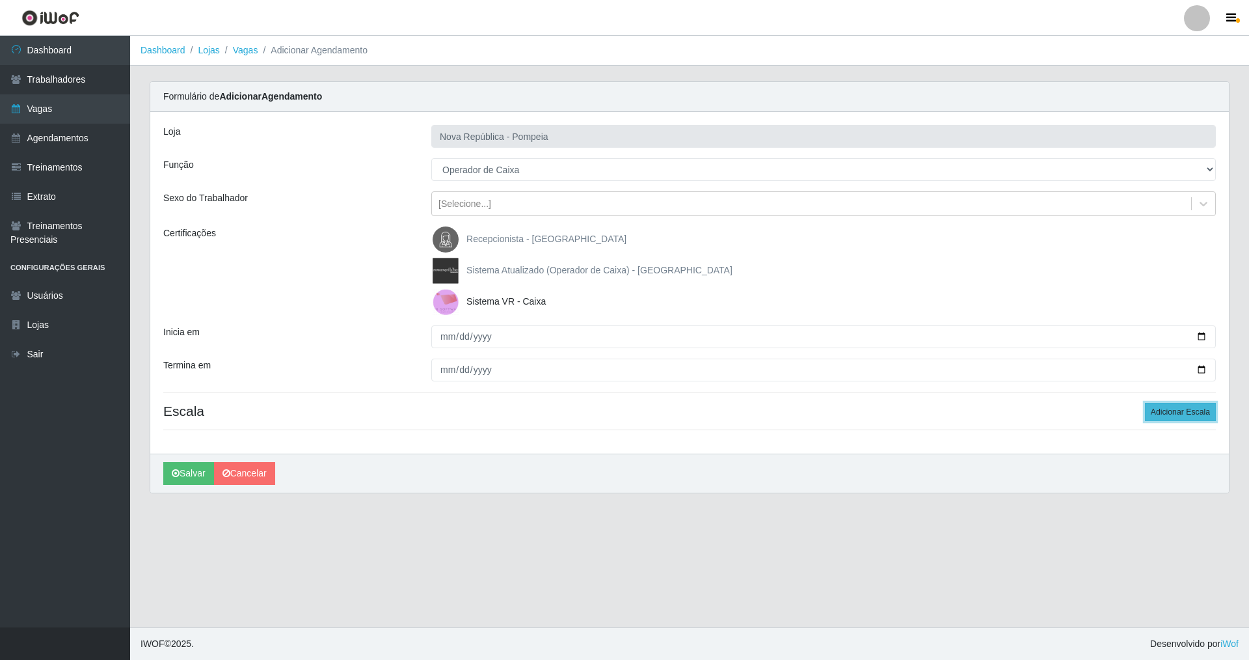
drag, startPoint x: 1173, startPoint y: 404, endPoint x: 1163, endPoint y: 405, distance: 10.5
click at [536, 406] on button "Adicionar Escala" at bounding box center [1180, 412] width 71 height 18
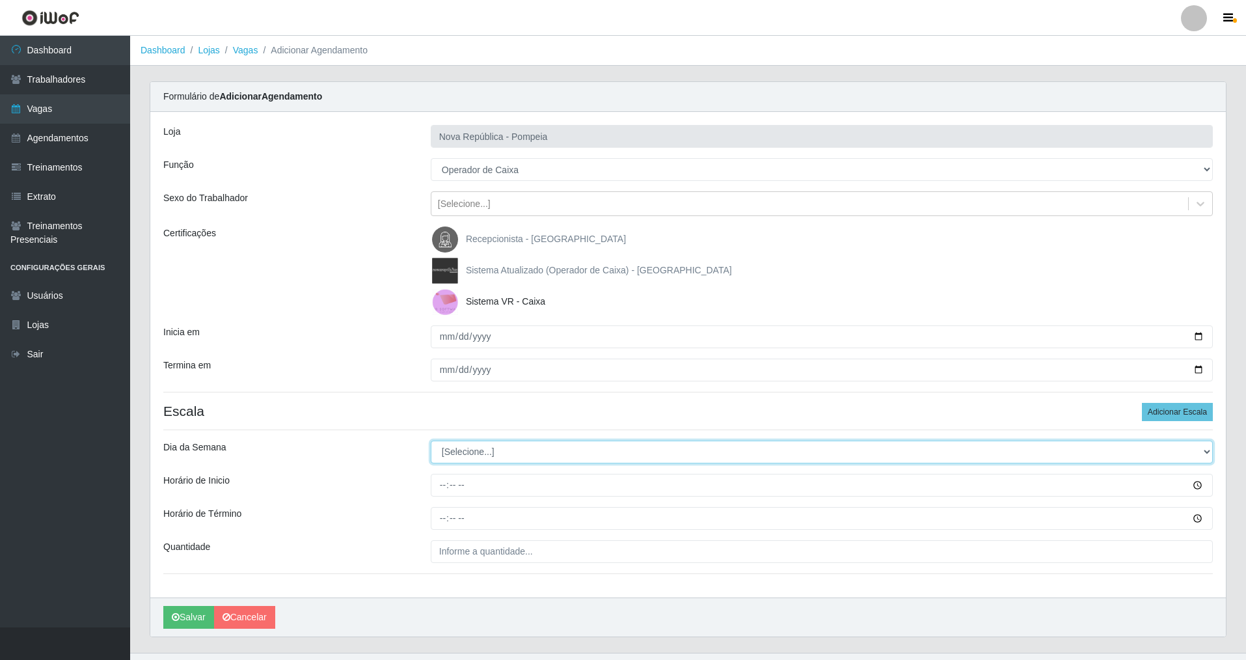
drag, startPoint x: 1204, startPoint y: 452, endPoint x: 773, endPoint y: 457, distance: 431.5
click at [536, 449] on select "[Selecione...] Segunda Terça Quarta Quinta Sexta Sábado Domingo" at bounding box center [822, 452] width 782 height 23
click at [431, 441] on select "[Selecione...] Segunda Terça Quarta Quinta Sexta Sábado Domingo" at bounding box center [822, 452] width 782 height 23
drag, startPoint x: 440, startPoint y: 487, endPoint x: 440, endPoint y: 497, distance: 9.8
click at [440, 474] on input "Horário de Inicio" at bounding box center [822, 485] width 782 height 23
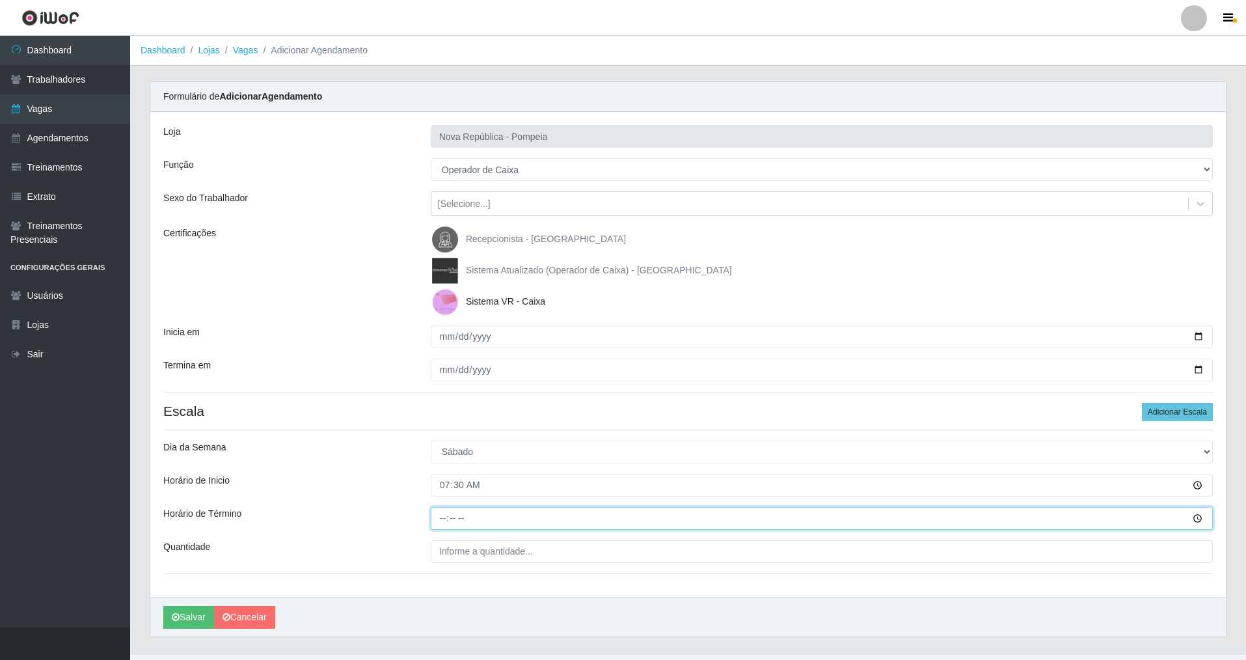
click at [442, 474] on input "Horário de Término" at bounding box center [822, 518] width 782 height 23
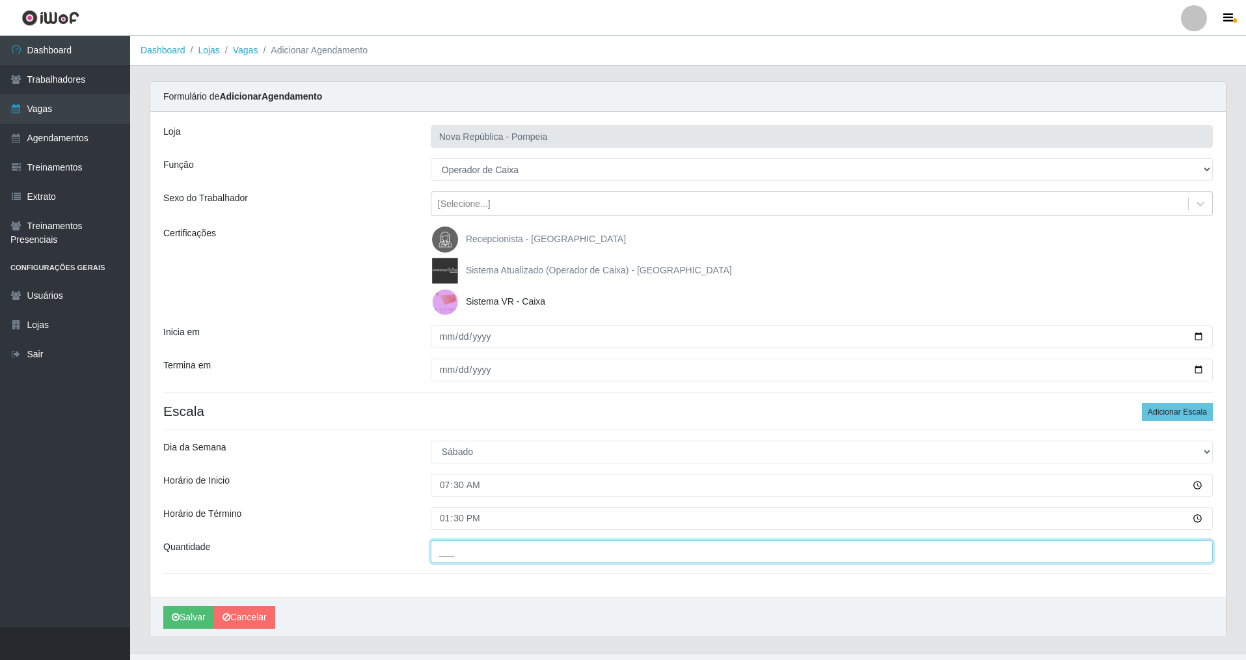
click at [451, 474] on input "___" at bounding box center [822, 551] width 782 height 23
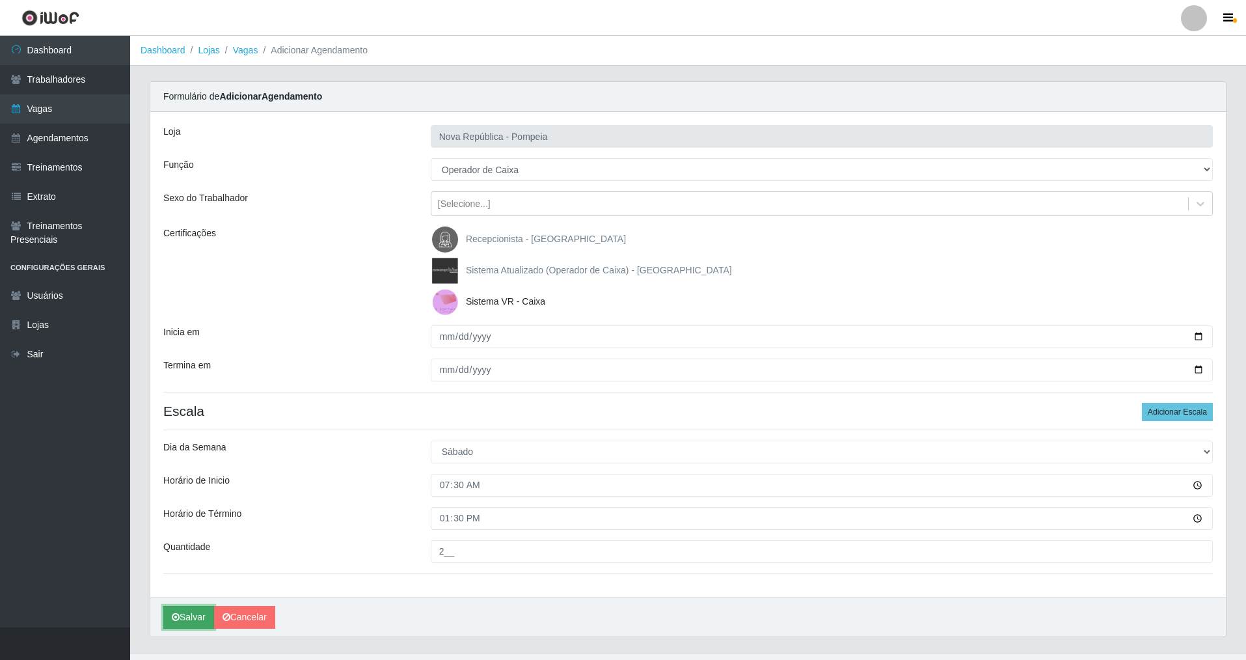
click at [175, 474] on icon "submit" at bounding box center [176, 616] width 8 height 9
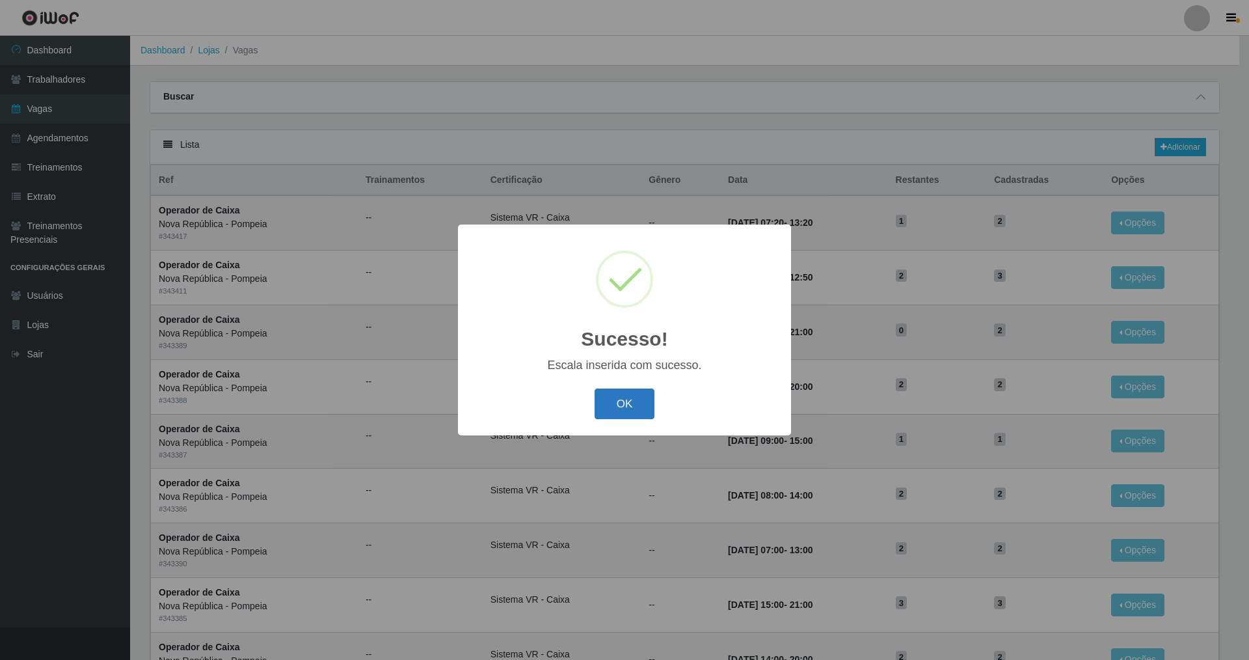
click at [536, 415] on button "OK" at bounding box center [625, 403] width 61 height 31
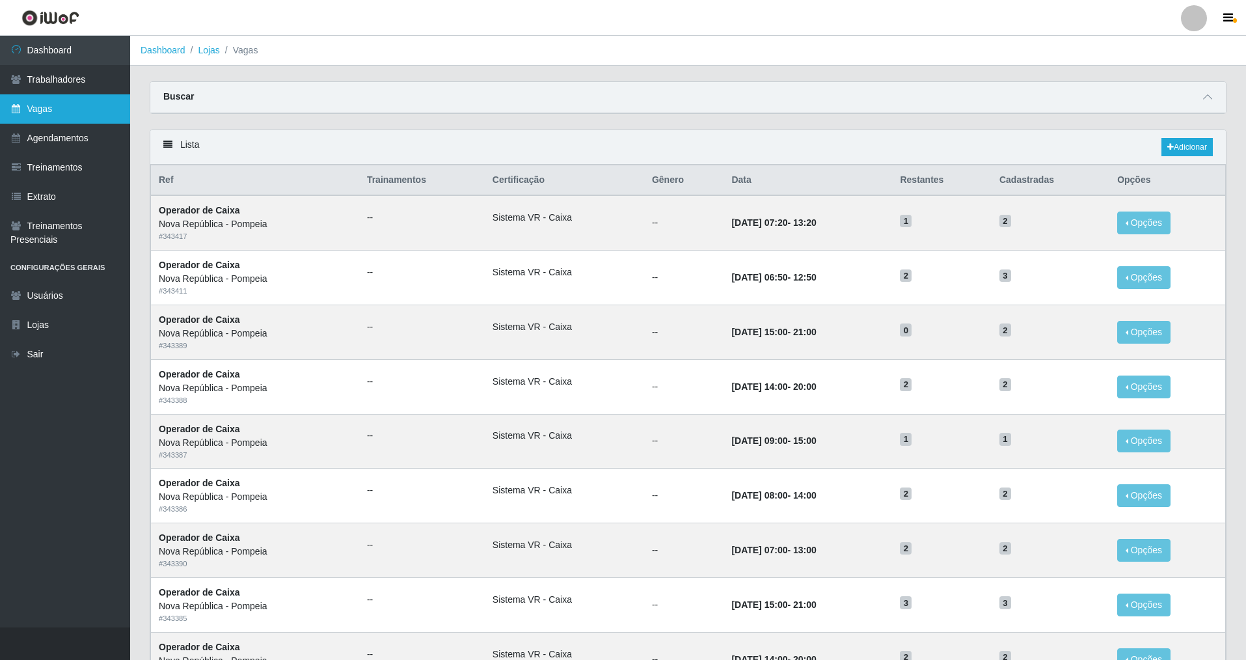
click at [88, 113] on link "Vagas" at bounding box center [65, 108] width 130 height 29
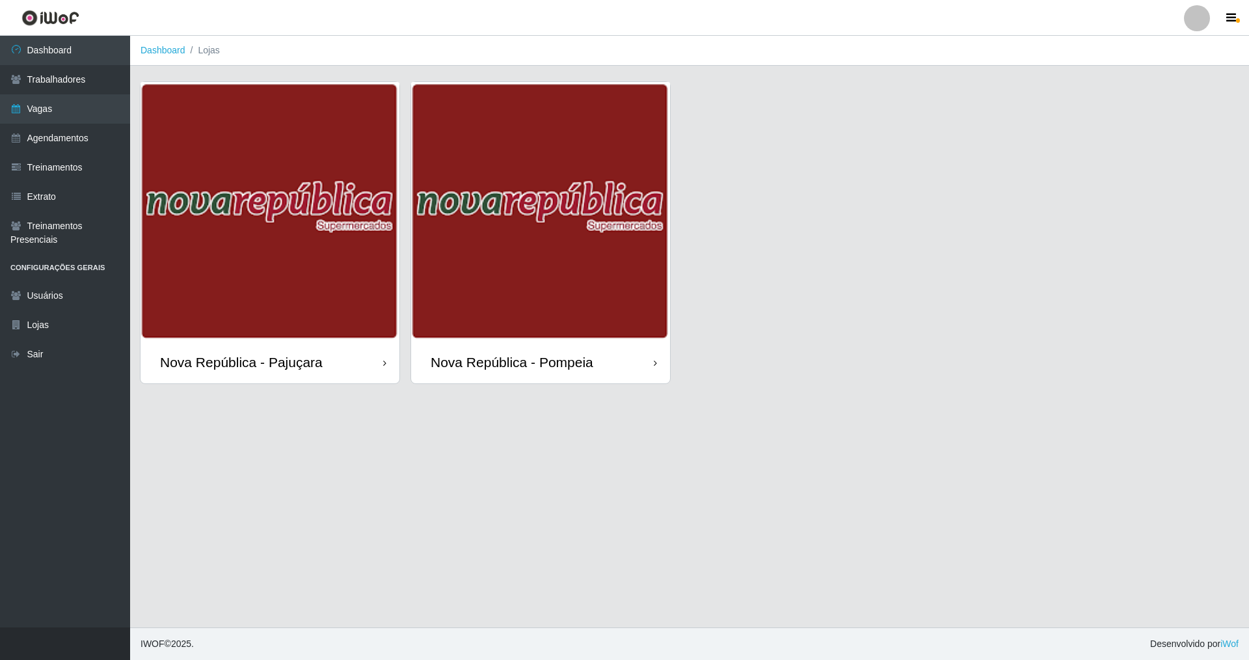
click at [284, 358] on div "Nova República - Pajuçara" at bounding box center [241, 362] width 163 height 16
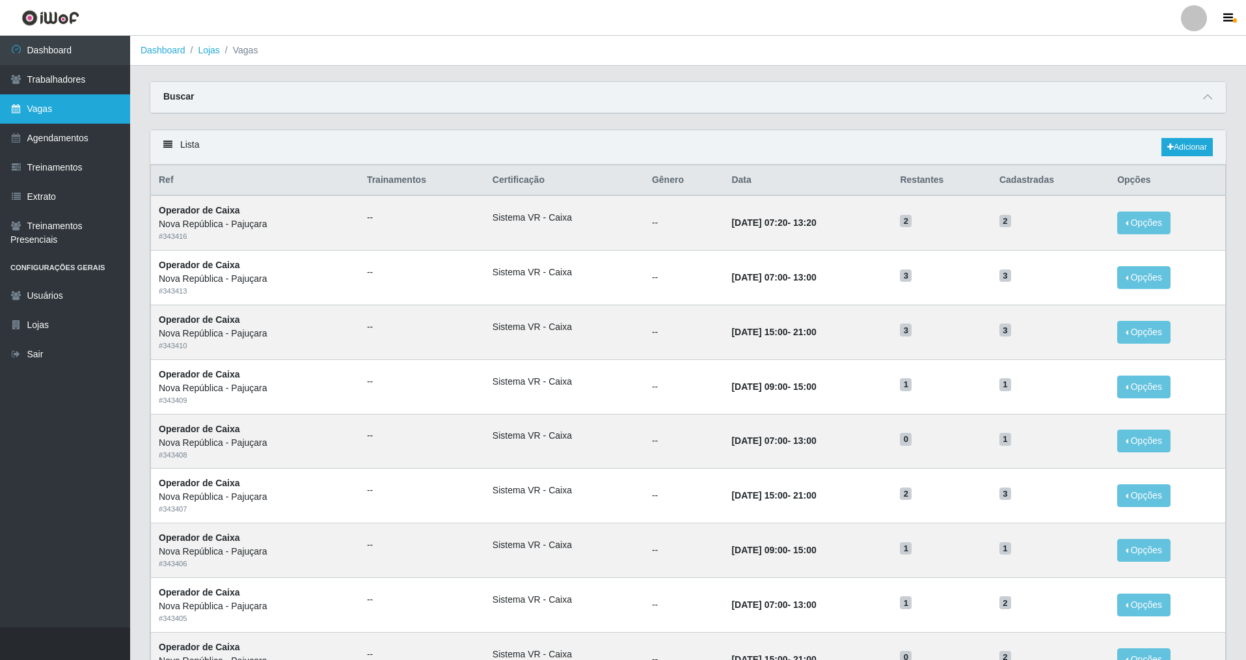
click at [96, 112] on link "Vagas" at bounding box center [65, 108] width 130 height 29
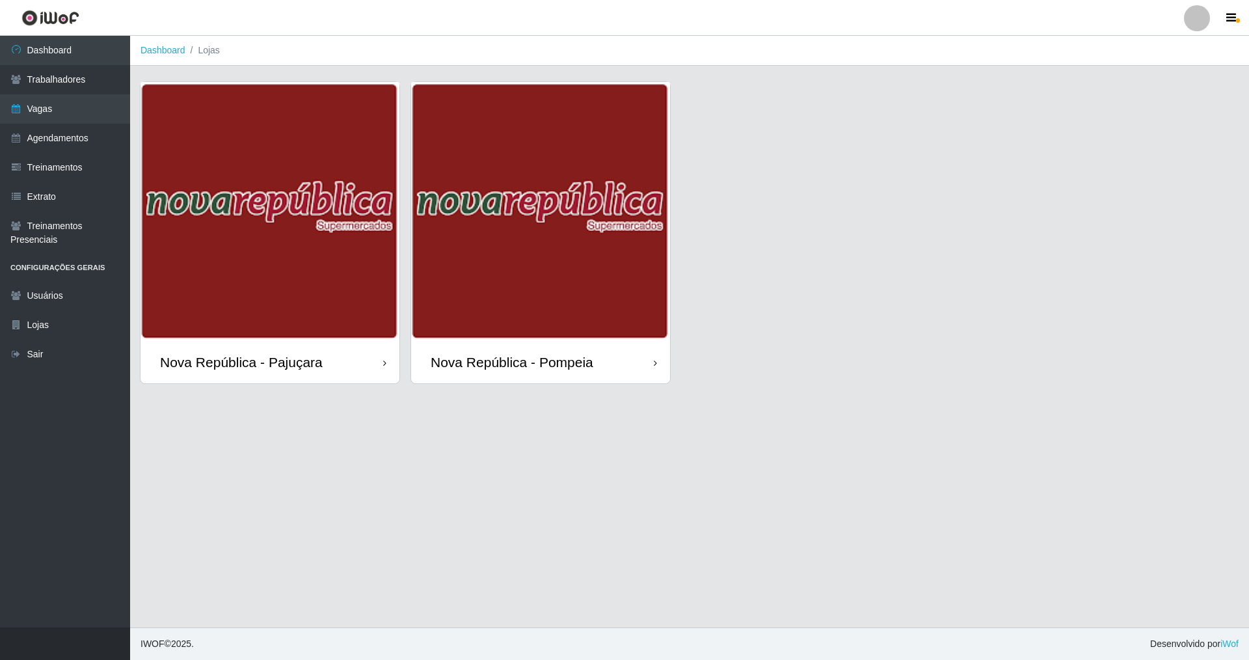
click at [536, 353] on div "Nova República - Pompeia" at bounding box center [540, 362] width 259 height 42
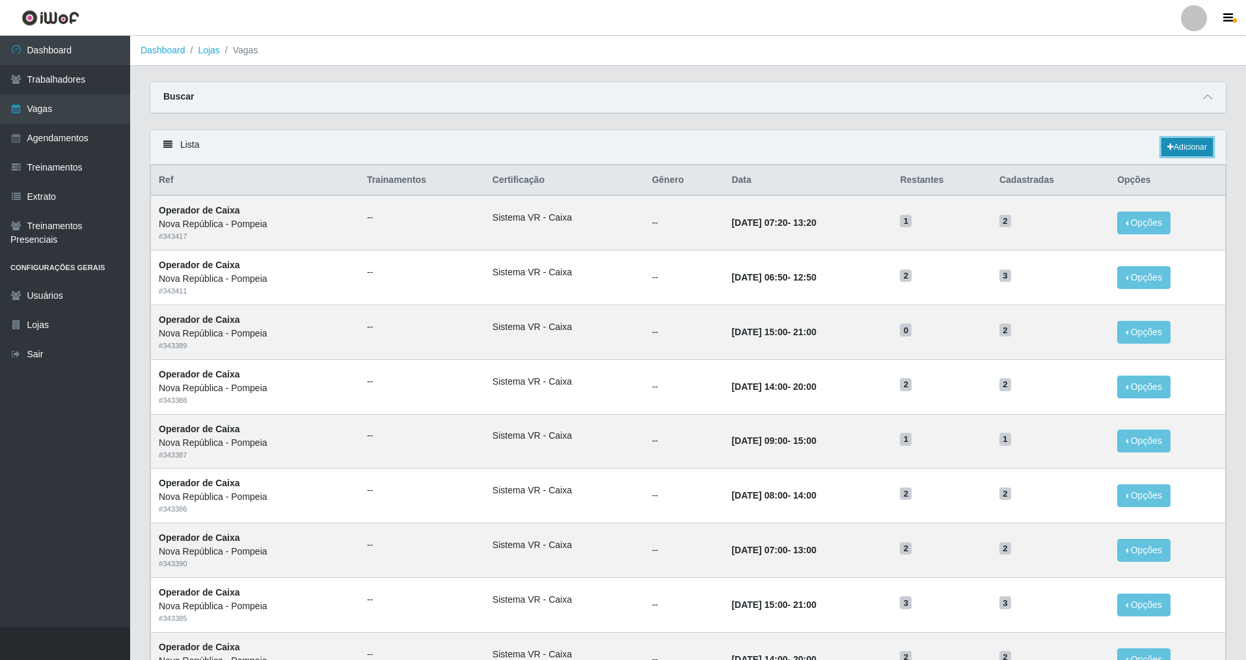
click at [536, 146] on link "Adicionar" at bounding box center [1187, 147] width 51 height 18
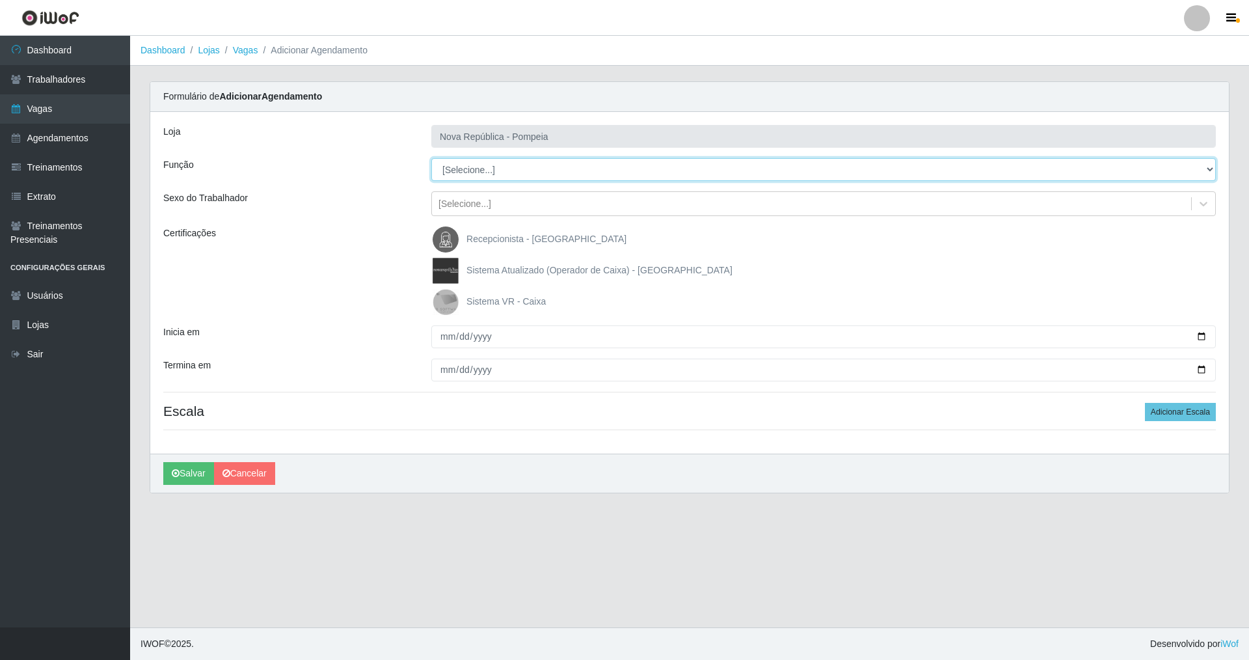
drag, startPoint x: 1211, startPoint y: 164, endPoint x: 846, endPoint y: 164, distance: 365.1
click at [536, 164] on select "[Selecione...] Balconista Operador de Caixa Recepcionista Repositor" at bounding box center [823, 169] width 785 height 23
click at [431, 158] on select "[Selecione...] Balconista Operador de Caixa Recepcionista Repositor" at bounding box center [823, 169] width 785 height 23
drag, startPoint x: 443, startPoint y: 295, endPoint x: 439, endPoint y: 309, distance: 14.2
click at [442, 297] on img at bounding box center [448, 302] width 31 height 26
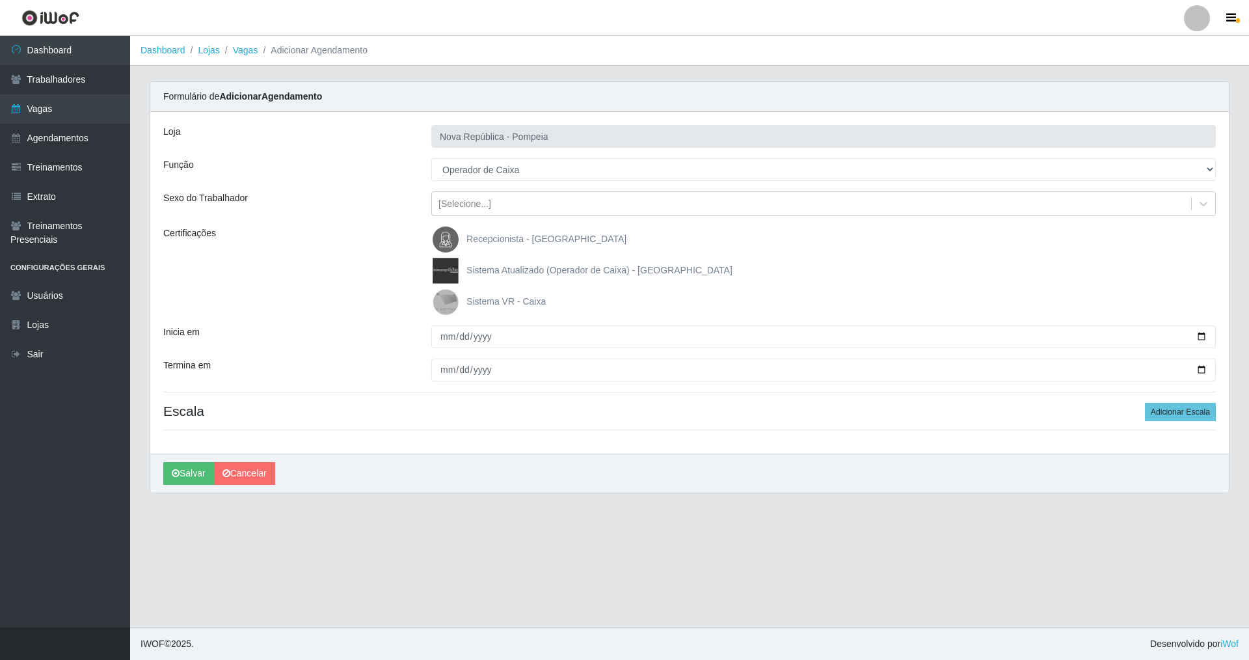
click at [0, 0] on input "Sistema VR - Caixa" at bounding box center [0, 0] width 0 height 0
drag, startPoint x: 441, startPoint y: 340, endPoint x: 451, endPoint y: 323, distance: 20.4
click at [447, 330] on input "Inicia em" at bounding box center [823, 336] width 785 height 23
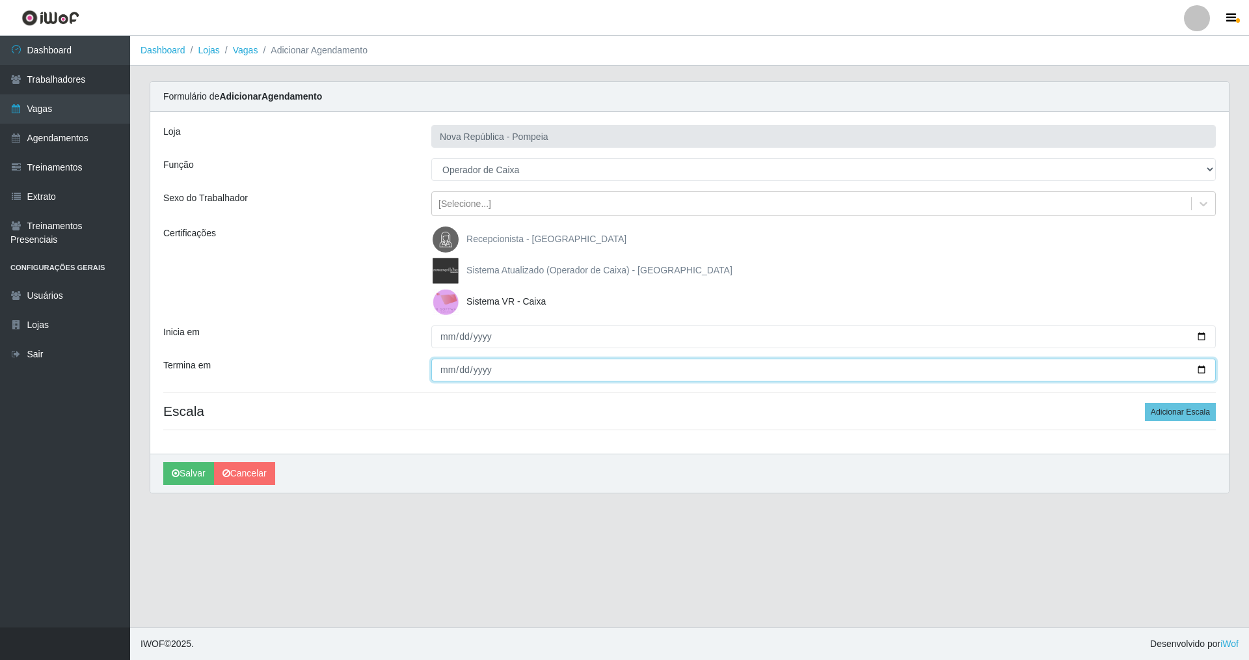
click at [439, 374] on input "Termina em" at bounding box center [823, 370] width 785 height 23
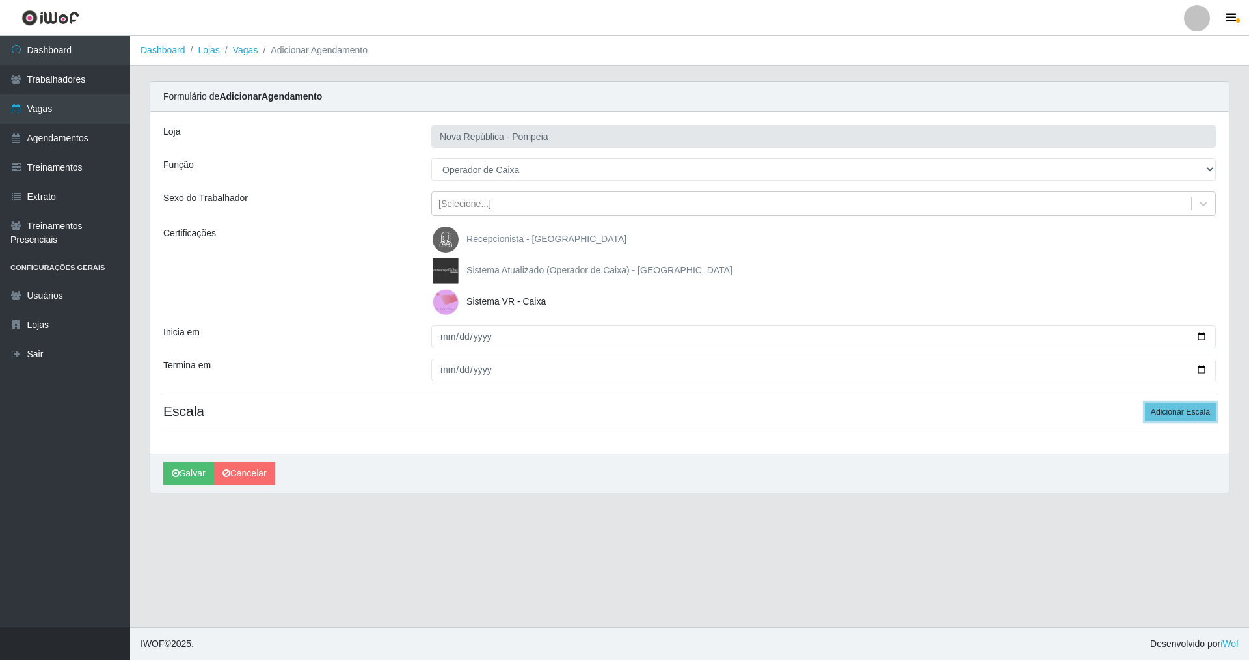
drag, startPoint x: 1183, startPoint y: 407, endPoint x: 982, endPoint y: 409, distance: 201.1
click at [536, 407] on button "Adicionar Escala" at bounding box center [1180, 412] width 71 height 18
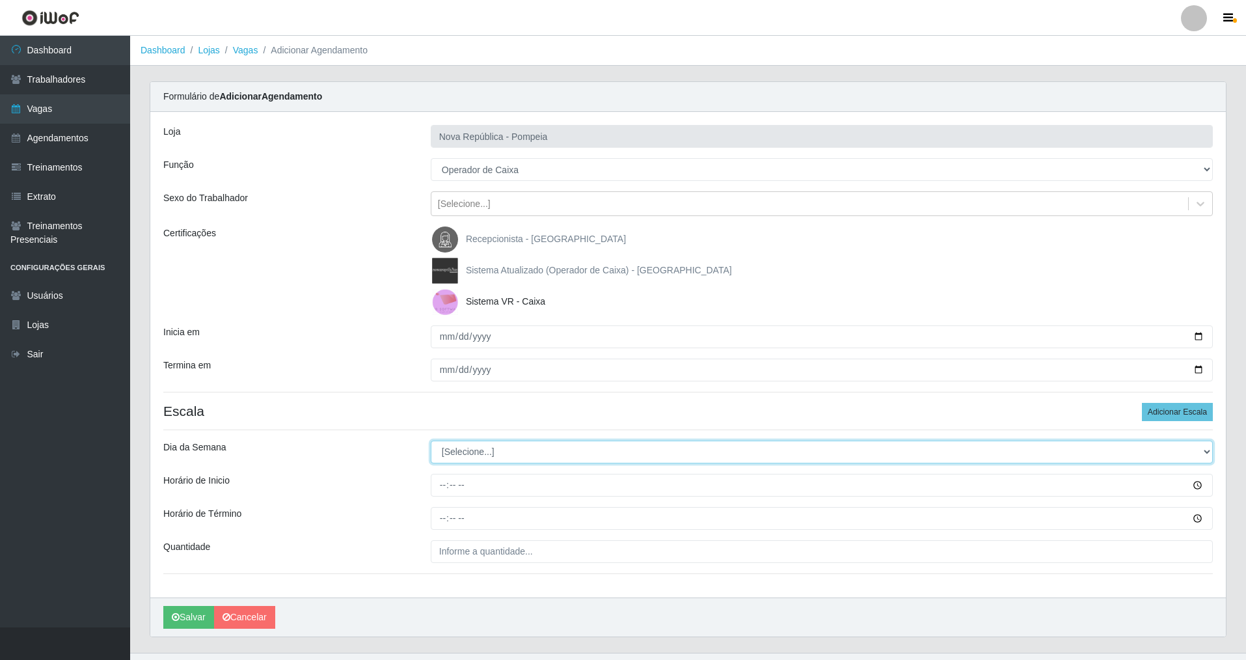
drag, startPoint x: 1201, startPoint y: 450, endPoint x: 1030, endPoint y: 456, distance: 170.6
click at [536, 448] on select "[Selecione...] Segunda Terça Quarta Quinta Sexta Sábado Domingo" at bounding box center [822, 452] width 782 height 23
click at [431, 441] on select "[Selecione...] Segunda Terça Quarta Quinta Sexta Sábado Domingo" at bounding box center [822, 452] width 782 height 23
click at [440, 474] on input "Horário de Inicio" at bounding box center [822, 485] width 782 height 23
click at [442, 474] on input "Horário de Término" at bounding box center [822, 518] width 782 height 23
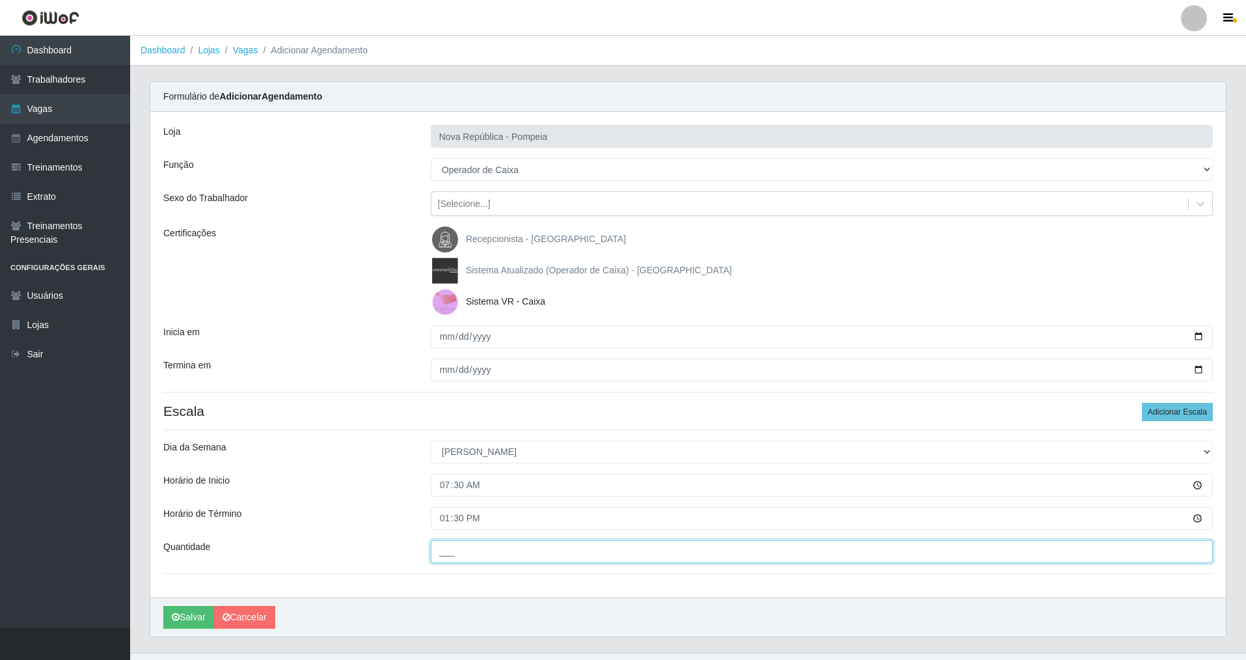
drag, startPoint x: 443, startPoint y: 545, endPoint x: 451, endPoint y: 623, distance: 78.5
click at [442, 474] on input "___" at bounding box center [822, 551] width 782 height 23
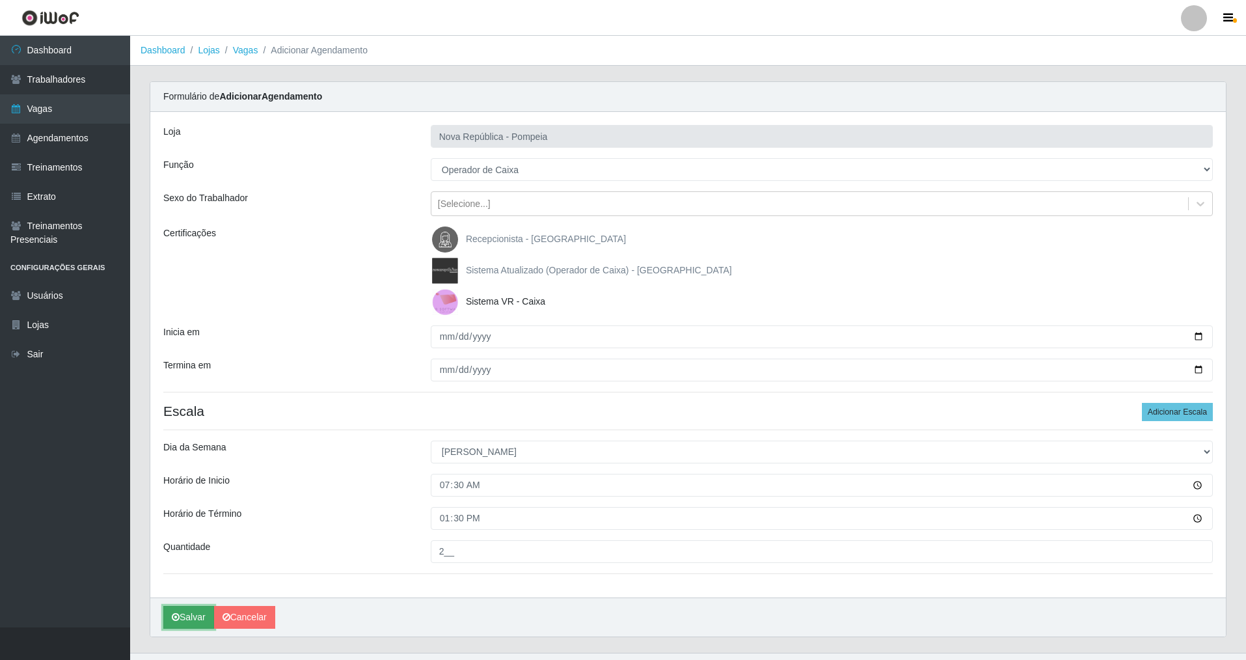
click at [198, 474] on button "Salvar" at bounding box center [188, 617] width 51 height 23
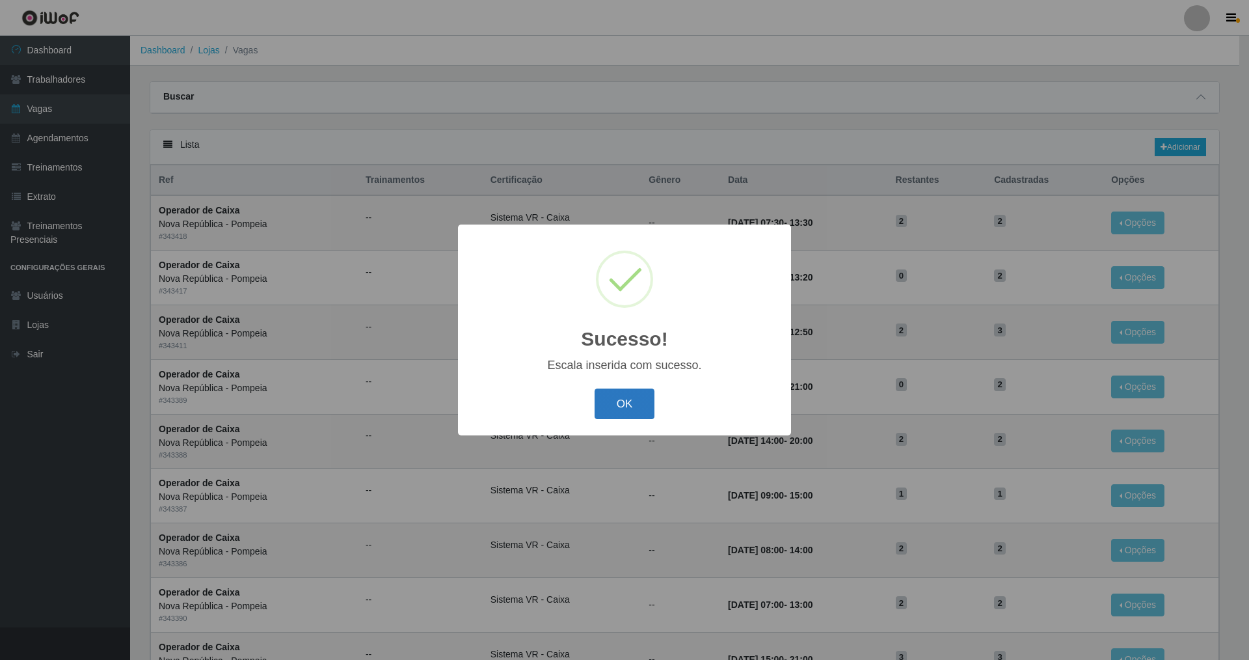
click at [536, 398] on button "OK" at bounding box center [625, 403] width 61 height 31
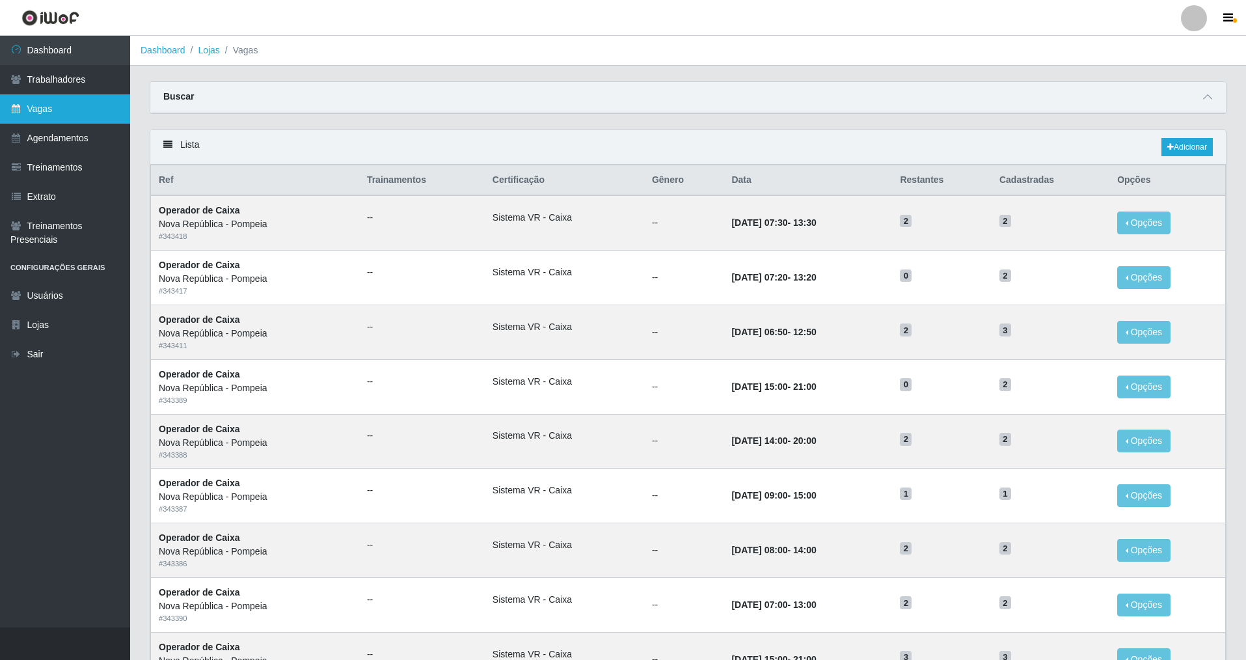
click at [64, 118] on link "Vagas" at bounding box center [65, 108] width 130 height 29
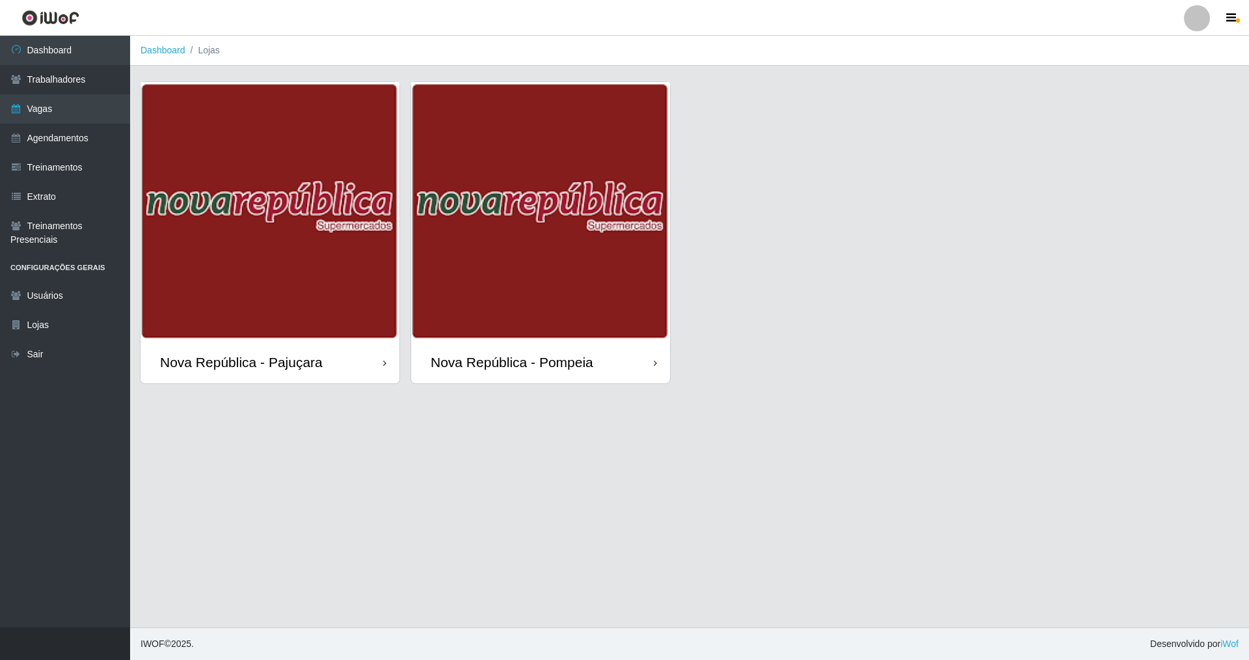
click at [459, 360] on div "Nova República - Pompeia" at bounding box center [512, 362] width 163 height 16
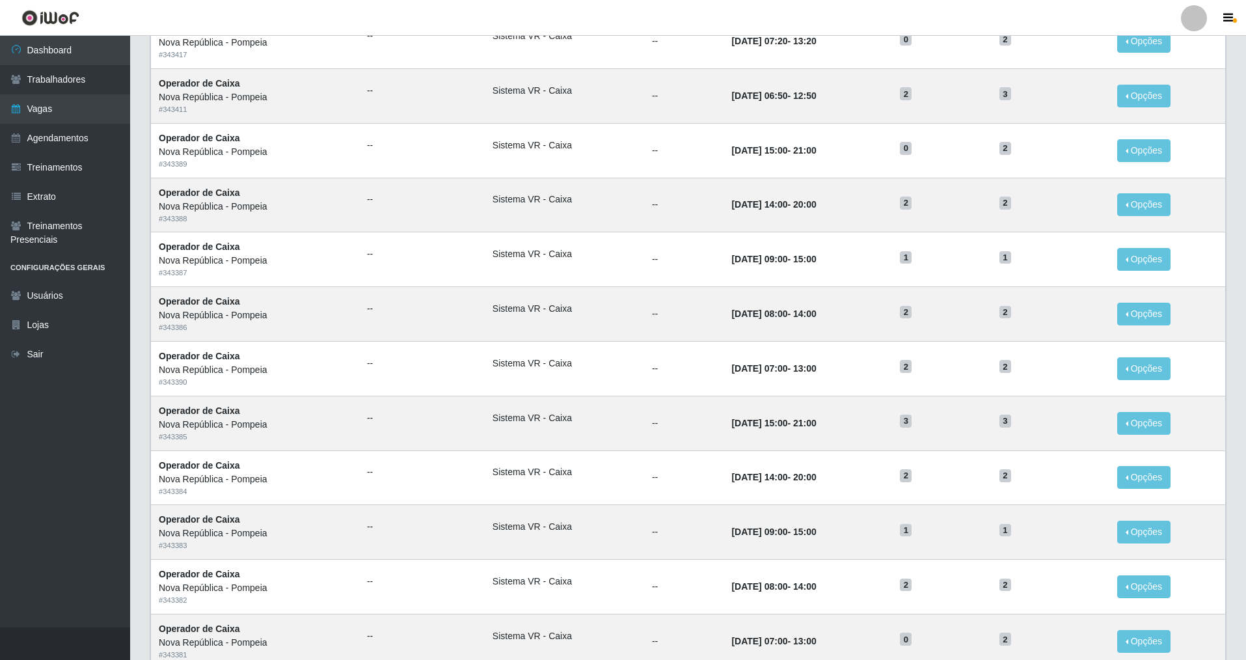
scroll to position [238, 0]
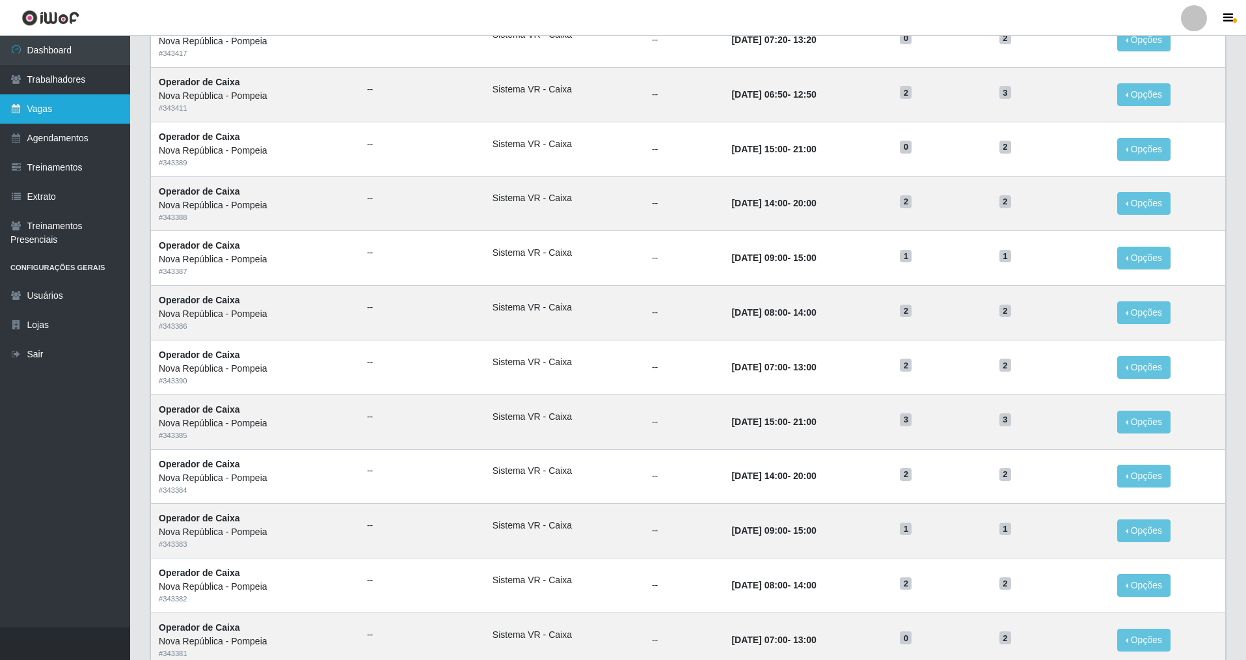
click at [44, 116] on link "Vagas" at bounding box center [65, 108] width 130 height 29
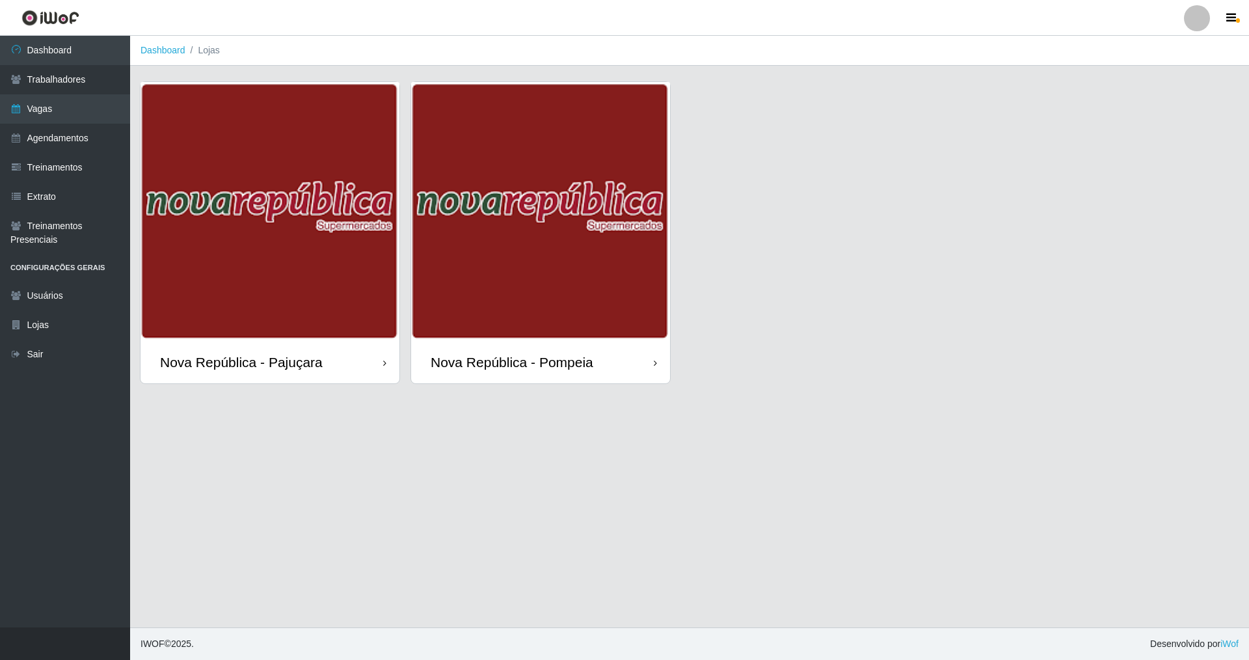
click at [522, 356] on div "Nova República - Pompeia" at bounding box center [512, 362] width 163 height 16
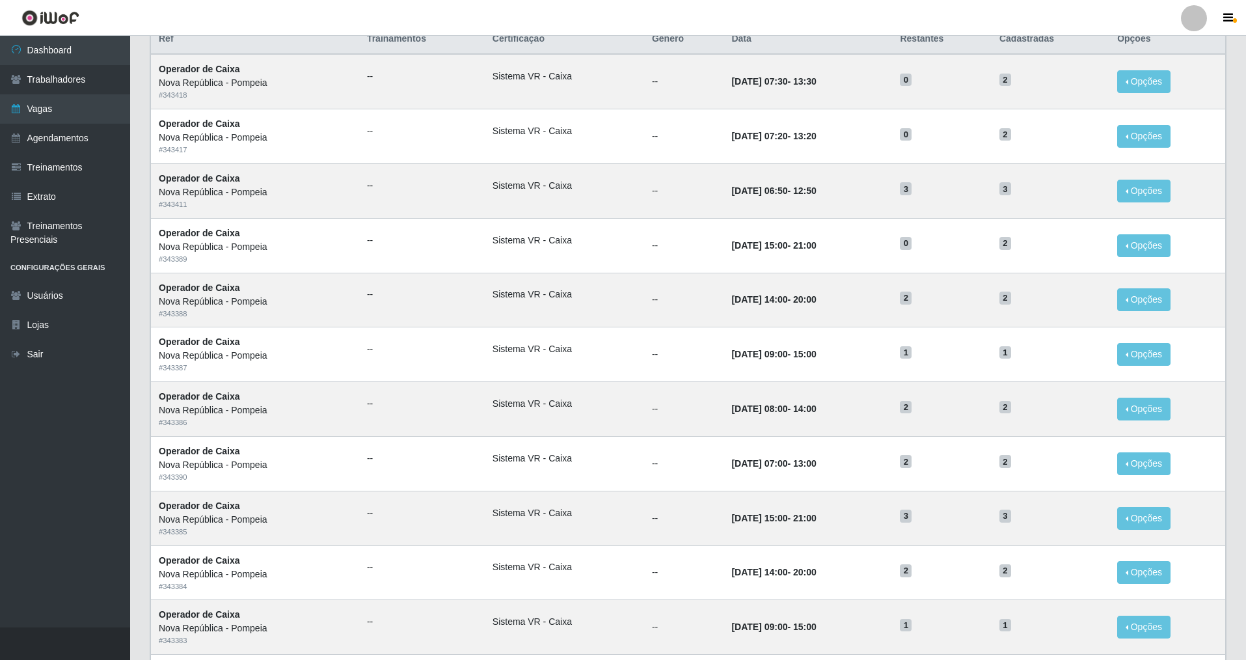
scroll to position [144, 0]
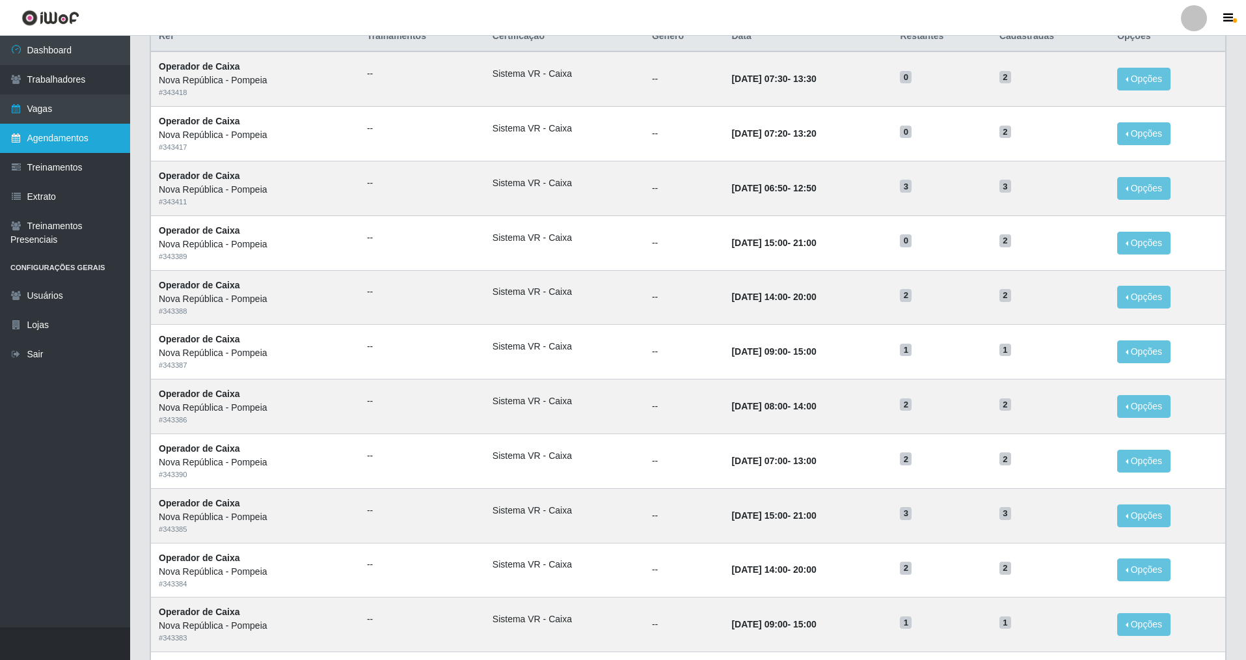
click at [70, 128] on link "Agendamentos" at bounding box center [65, 138] width 130 height 29
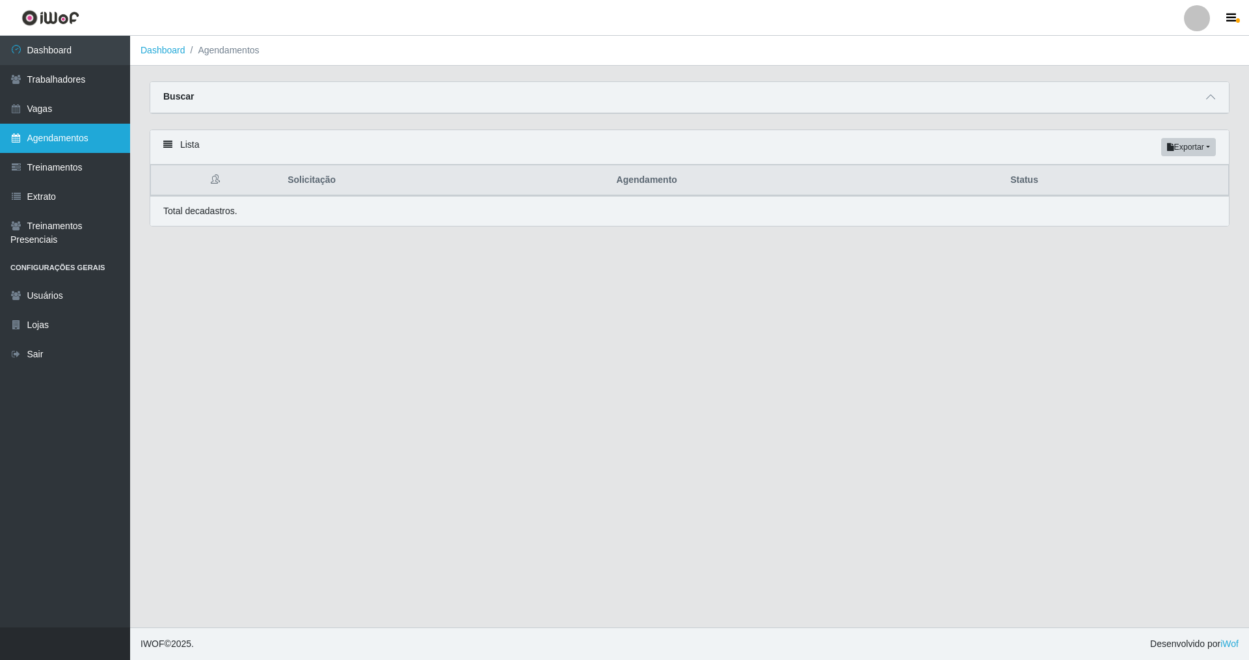
click at [77, 140] on link "Agendamentos" at bounding box center [65, 138] width 130 height 29
click at [55, 103] on link "Vagas" at bounding box center [65, 108] width 130 height 29
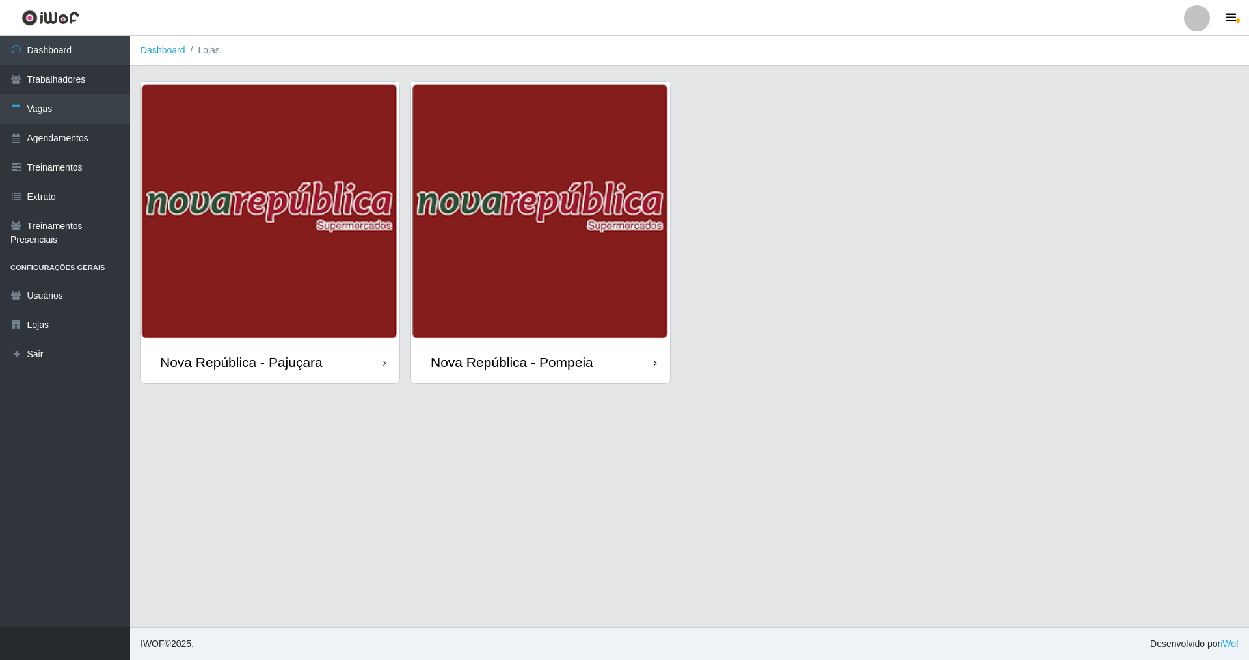
click at [523, 362] on div "Nova República - Pompeia" at bounding box center [512, 362] width 163 height 16
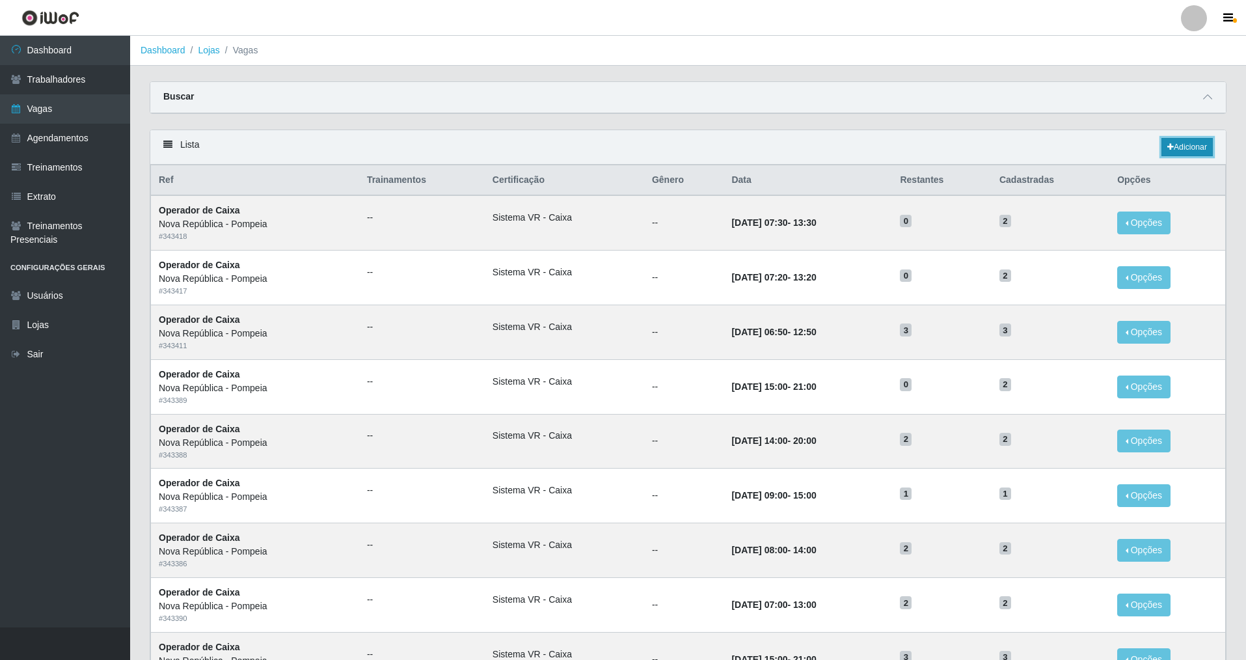
click at [536, 144] on link "Adicionar" at bounding box center [1187, 147] width 51 height 18
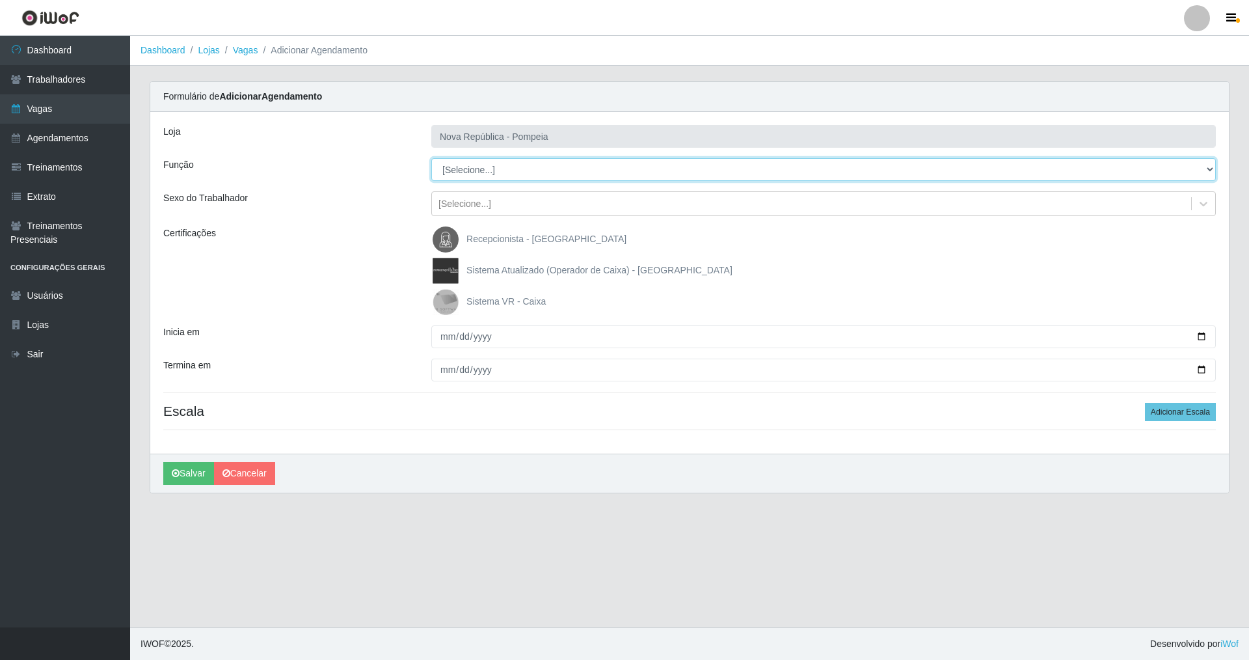
drag, startPoint x: 1212, startPoint y: 165, endPoint x: 1147, endPoint y: 176, distance: 65.3
click at [536, 176] on select "[Selecione...] Balconista Operador de Caixa Recepcionista Repositor" at bounding box center [823, 169] width 785 height 23
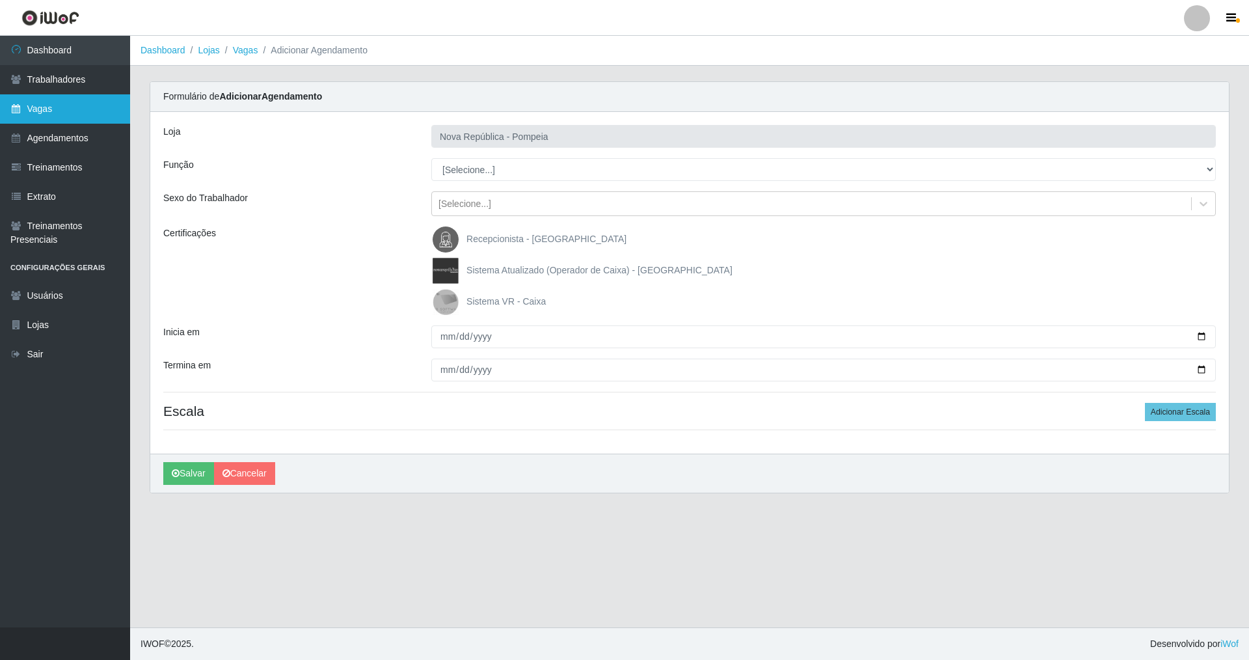
click at [44, 109] on link "Vagas" at bounding box center [65, 108] width 130 height 29
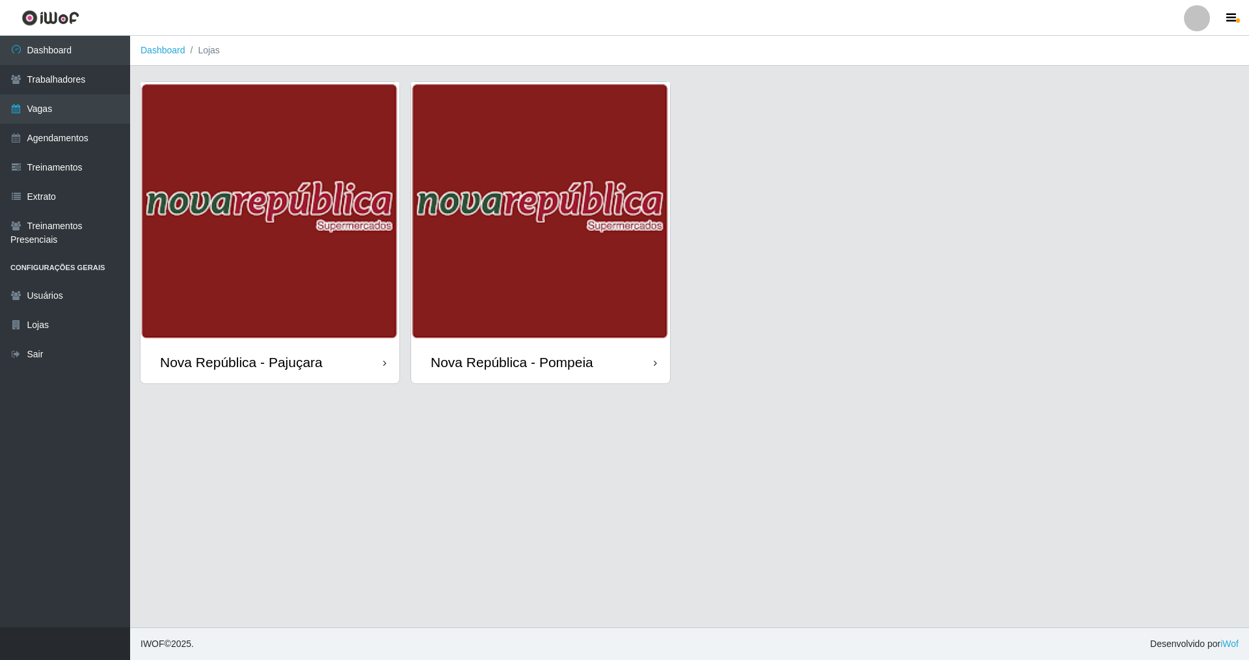
click at [536, 365] on div "Nova República - Pompeia" at bounding box center [512, 362] width 163 height 16
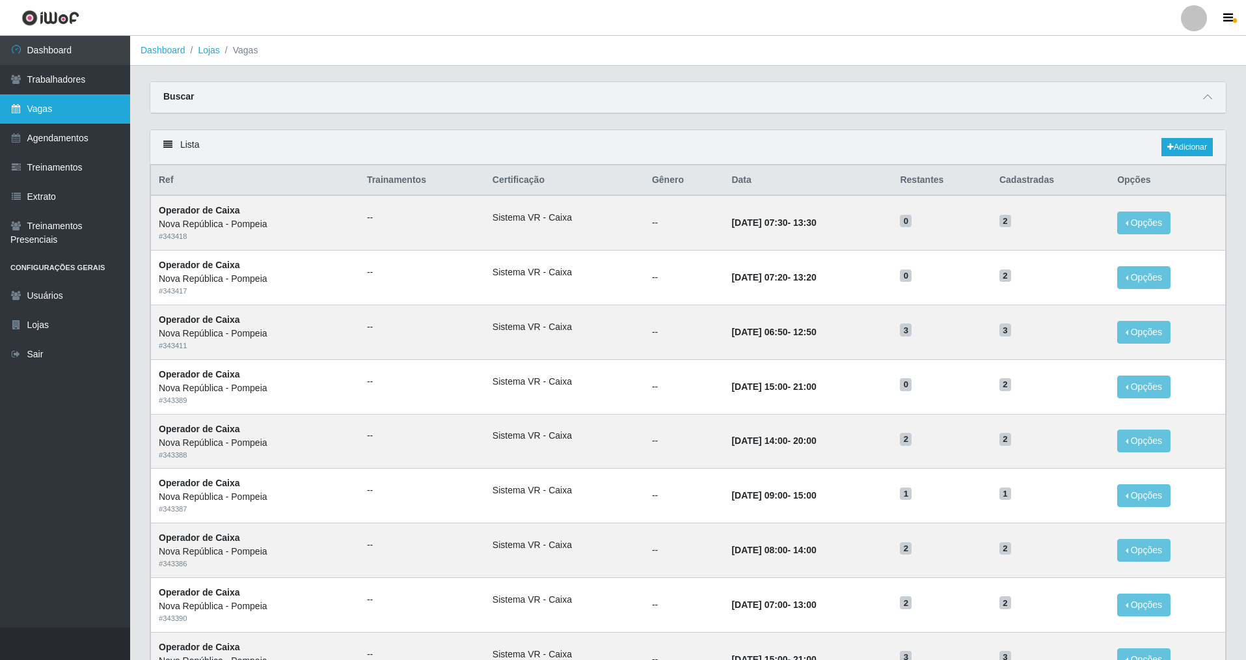
click at [64, 107] on link "Vagas" at bounding box center [65, 108] width 130 height 29
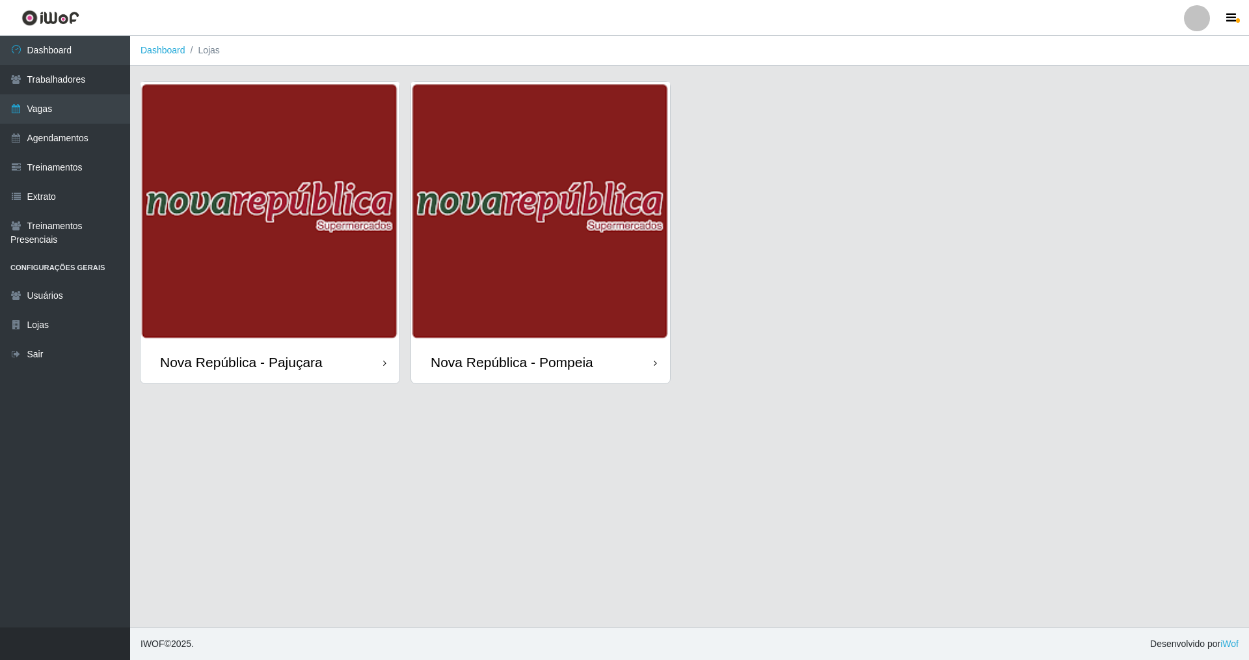
click at [277, 365] on div "Nova República - Pajuçara" at bounding box center [241, 362] width 163 height 16
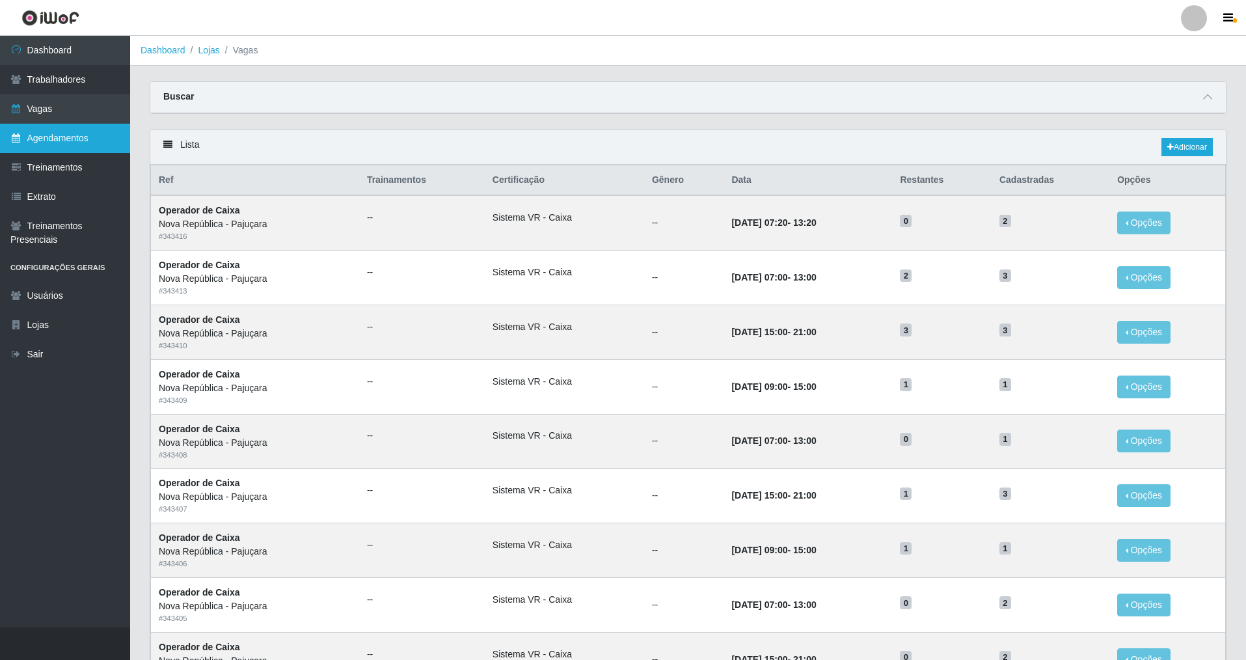
click at [70, 135] on link "Agendamentos" at bounding box center [65, 138] width 130 height 29
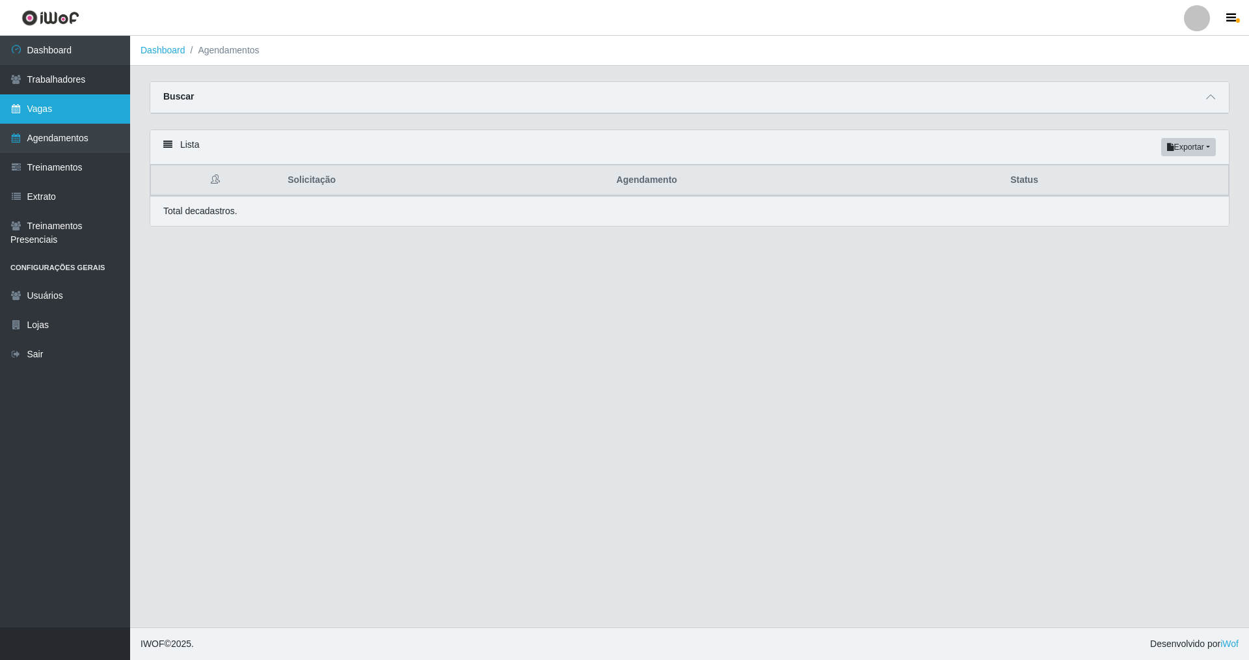
click at [68, 112] on link "Vagas" at bounding box center [65, 108] width 130 height 29
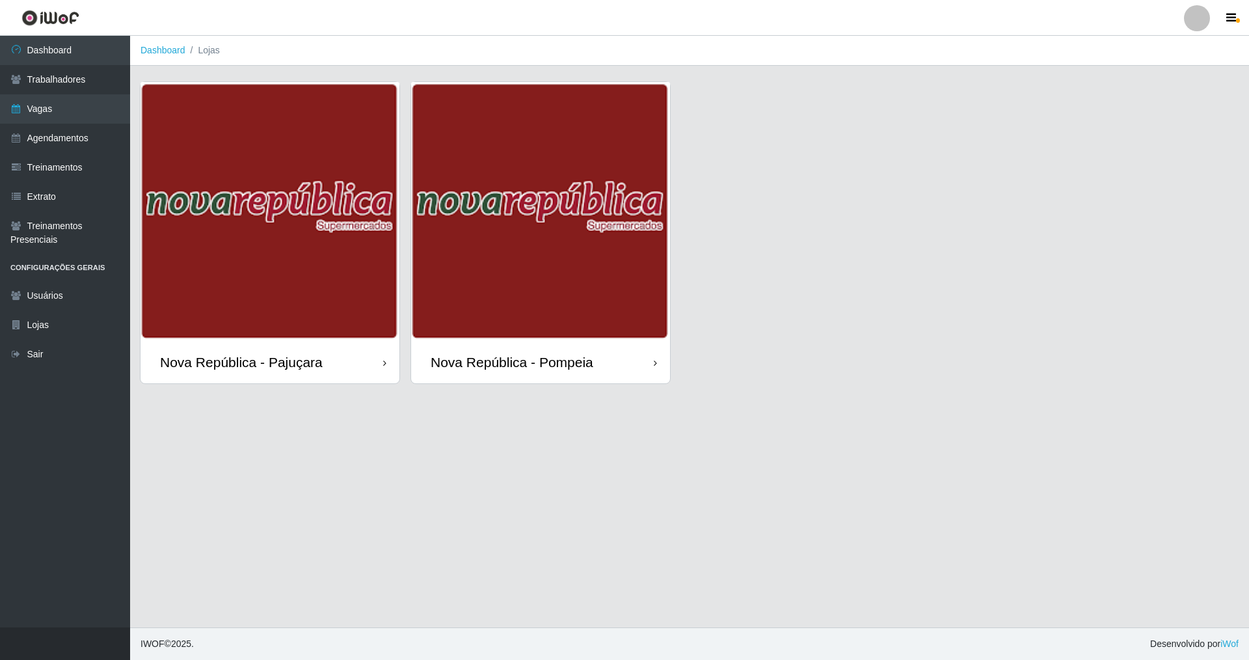
click at [262, 364] on div "Nova República - Pajuçara" at bounding box center [241, 362] width 163 height 16
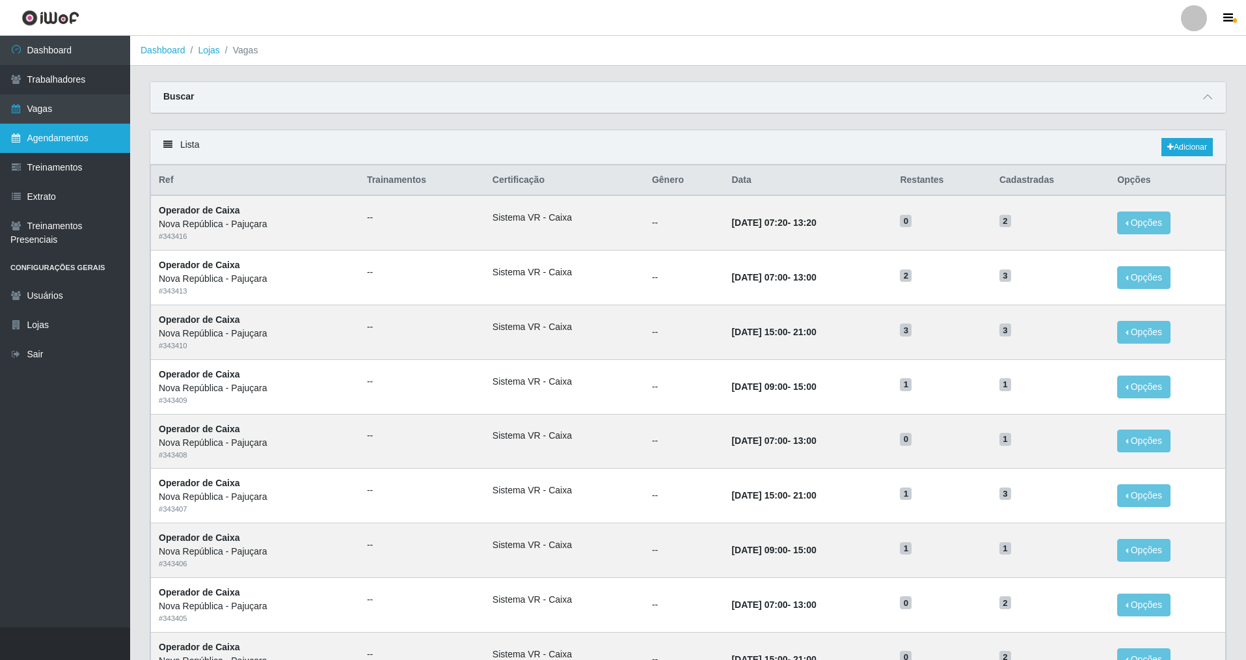
click at [89, 146] on link "Agendamentos" at bounding box center [65, 138] width 130 height 29
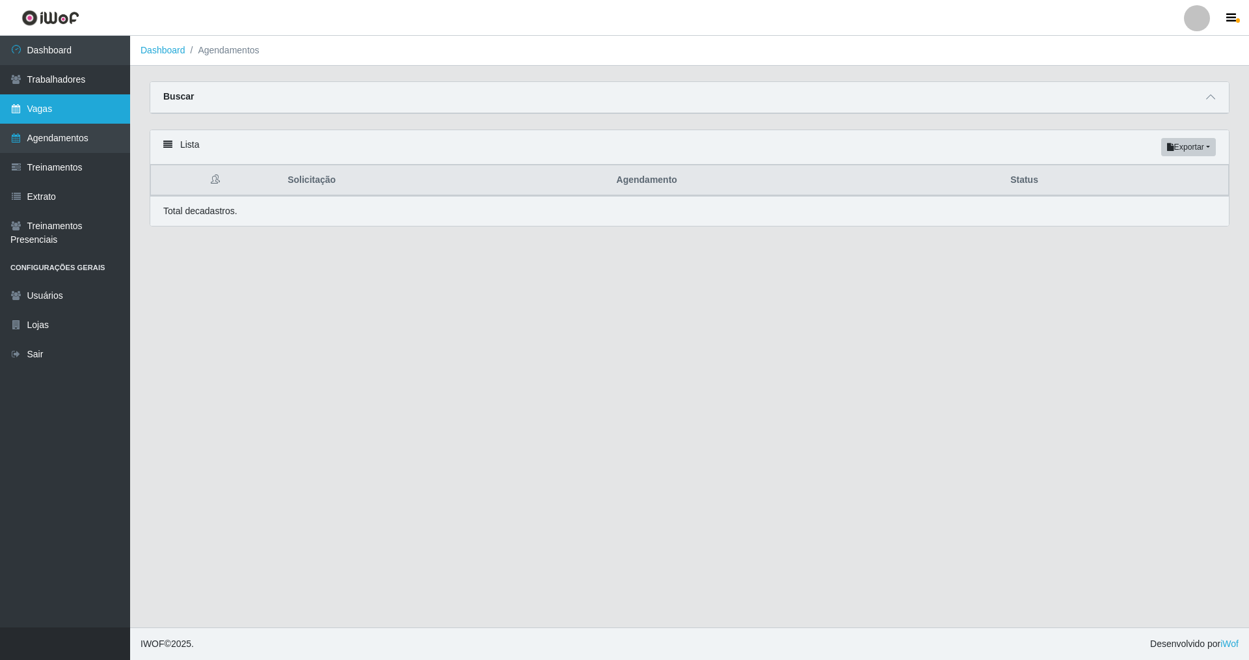
click at [73, 105] on link "Vagas" at bounding box center [65, 108] width 130 height 29
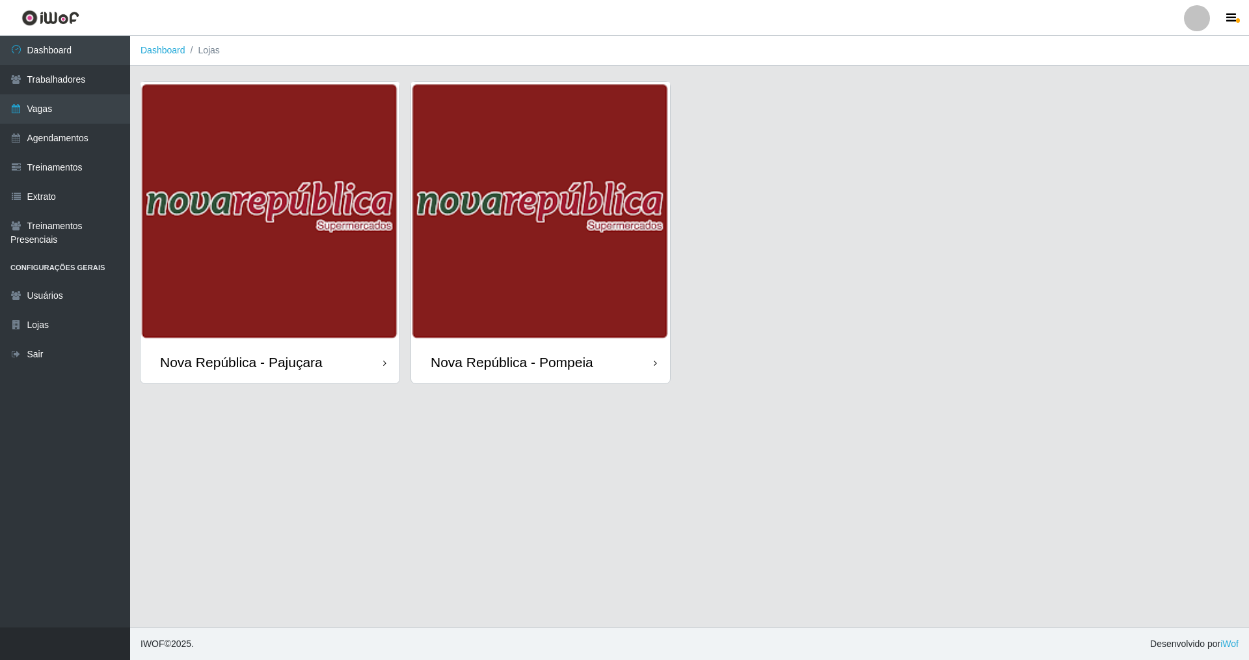
click at [271, 364] on div "Nova República - Pajuçara" at bounding box center [241, 362] width 163 height 16
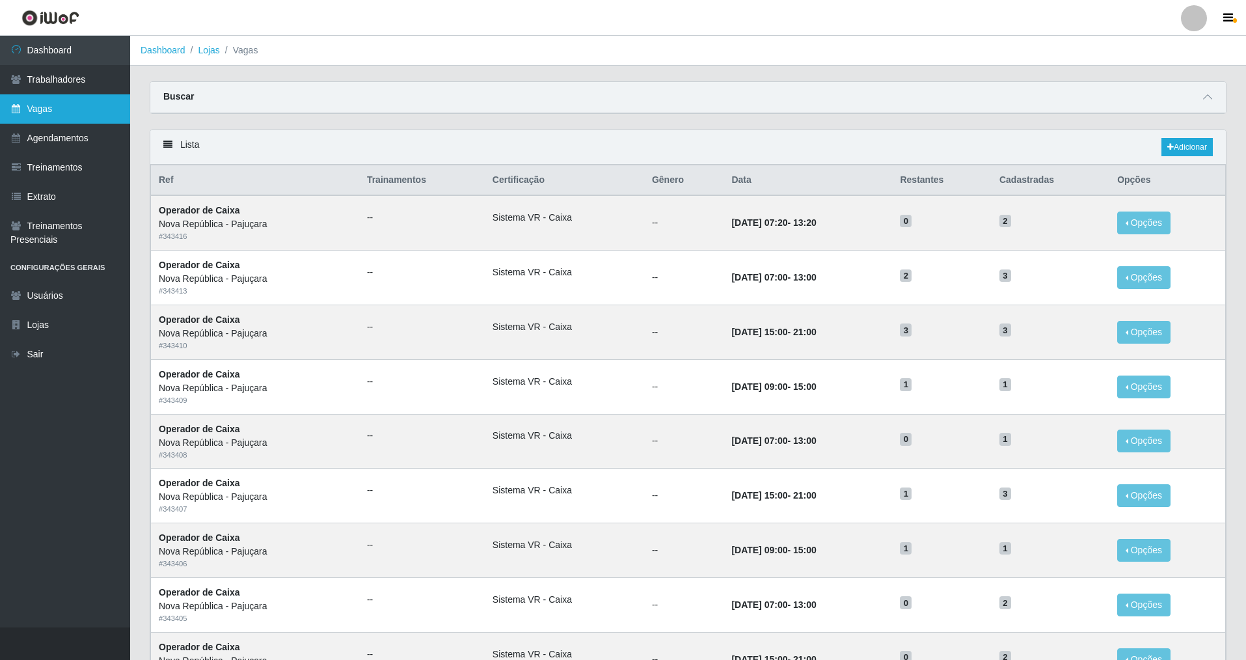
click at [86, 104] on link "Vagas" at bounding box center [65, 108] width 130 height 29
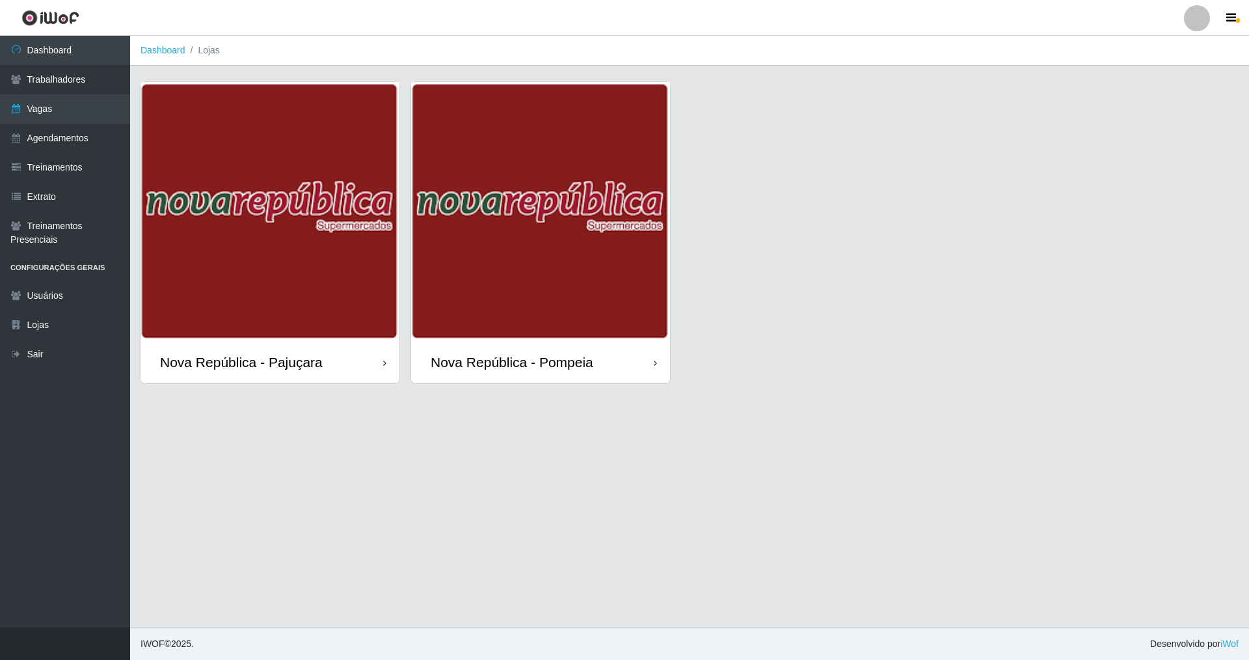
click at [536, 360] on div "Nova República - Pompeia" at bounding box center [512, 362] width 163 height 16
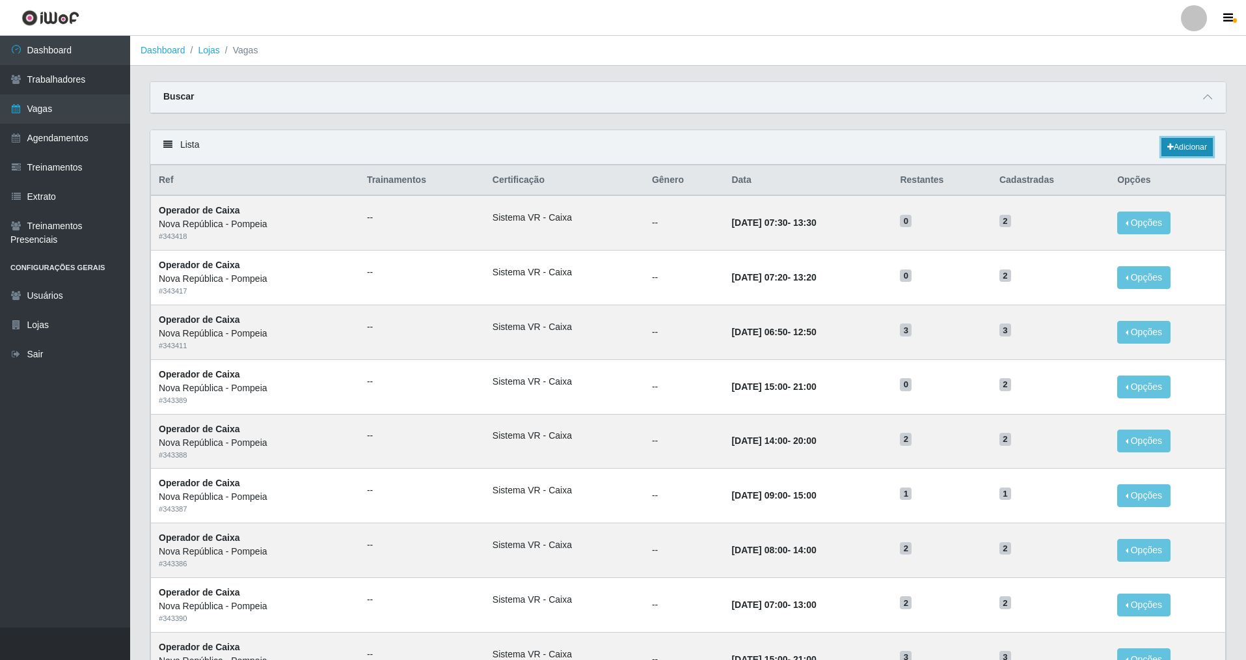
click at [536, 148] on link "Adicionar" at bounding box center [1187, 147] width 51 height 18
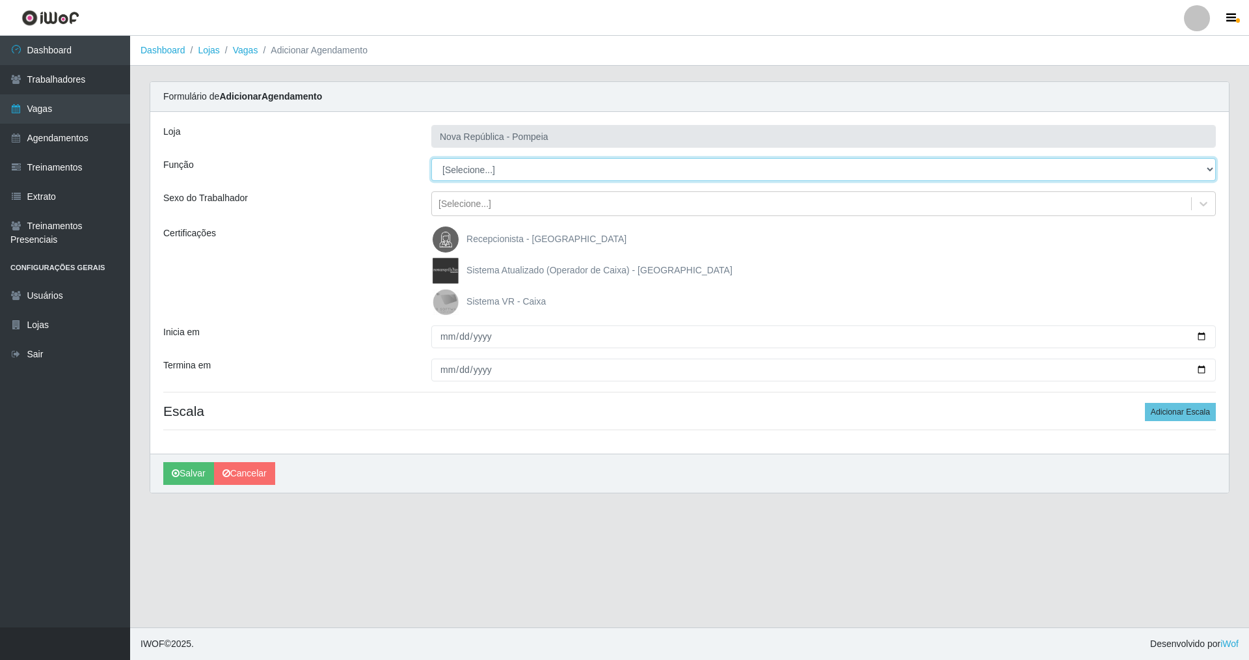
drag, startPoint x: 1208, startPoint y: 166, endPoint x: 1018, endPoint y: 179, distance: 190.5
click at [536, 169] on select "[Selecione...] Balconista Operador de Caixa Recepcionista Repositor" at bounding box center [823, 169] width 785 height 23
click at [431, 158] on select "[Selecione...] Balconista Operador de Caixa Recepcionista Repositor" at bounding box center [823, 169] width 785 height 23
click at [446, 301] on img at bounding box center [448, 302] width 31 height 26
click at [0, 0] on input "Sistema VR - Caixa" at bounding box center [0, 0] width 0 height 0
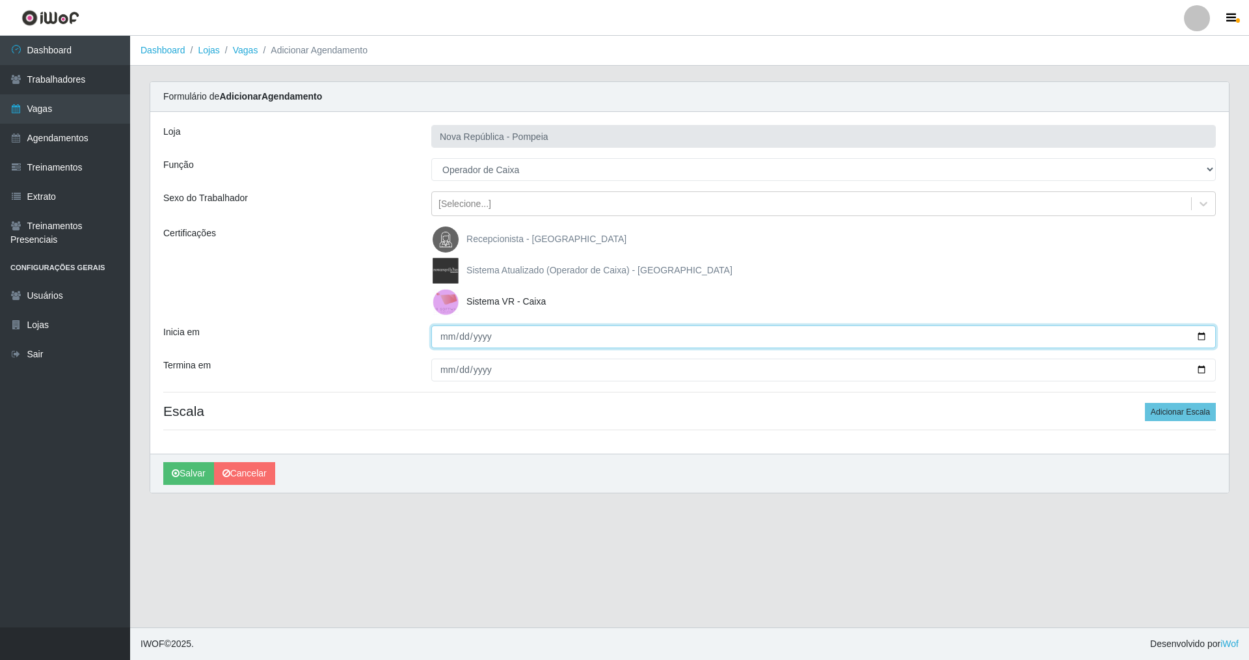
drag, startPoint x: 437, startPoint y: 341, endPoint x: 465, endPoint y: 315, distance: 38.7
click at [438, 337] on input "Inicia em" at bounding box center [823, 336] width 785 height 23
click at [440, 371] on input "Termina em" at bounding box center [823, 370] width 785 height 23
click at [536, 405] on button "Adicionar Escala" at bounding box center [1180, 412] width 71 height 18
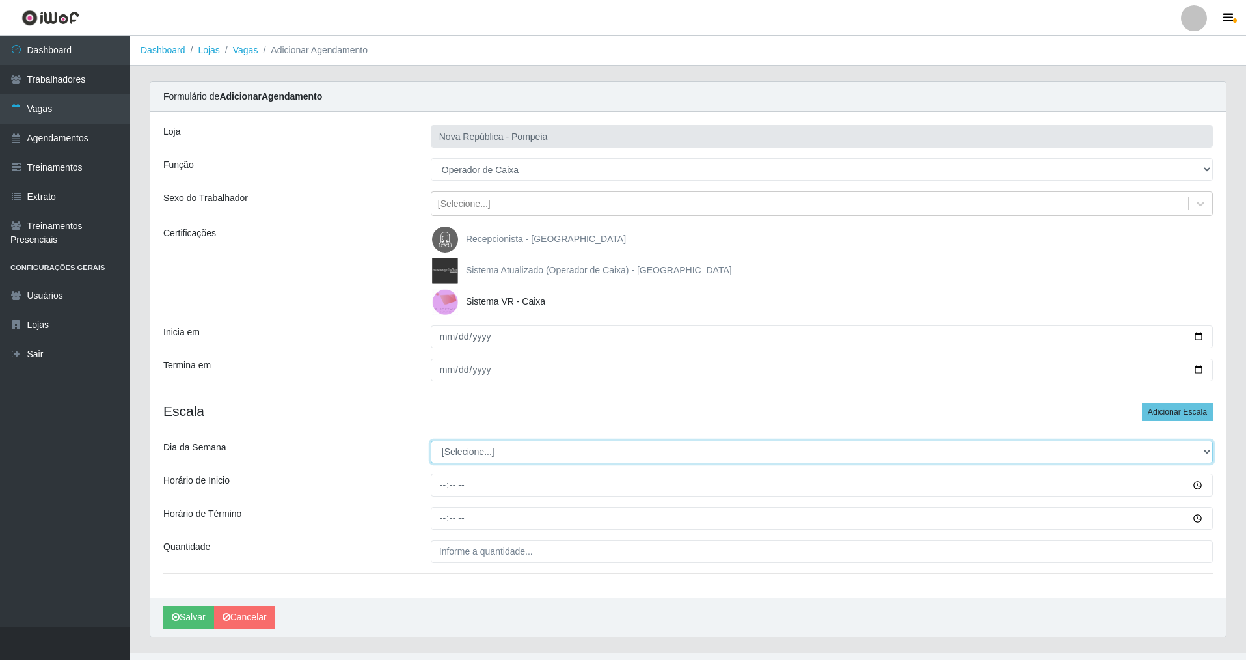
drag, startPoint x: 1207, startPoint y: 453, endPoint x: 864, endPoint y: 459, distance: 343.6
click at [536, 448] on select "[Selecione...] Segunda Terça Quarta Quinta Sexta Sábado Domingo" at bounding box center [822, 452] width 782 height 23
click at [431, 441] on select "[Selecione...] Segunda Terça Quarta Quinta Sexta Sábado Domingo" at bounding box center [822, 452] width 782 height 23
drag, startPoint x: 442, startPoint y: 485, endPoint x: 441, endPoint y: 492, distance: 6.6
click at [442, 474] on input "Horário de Inicio" at bounding box center [822, 485] width 782 height 23
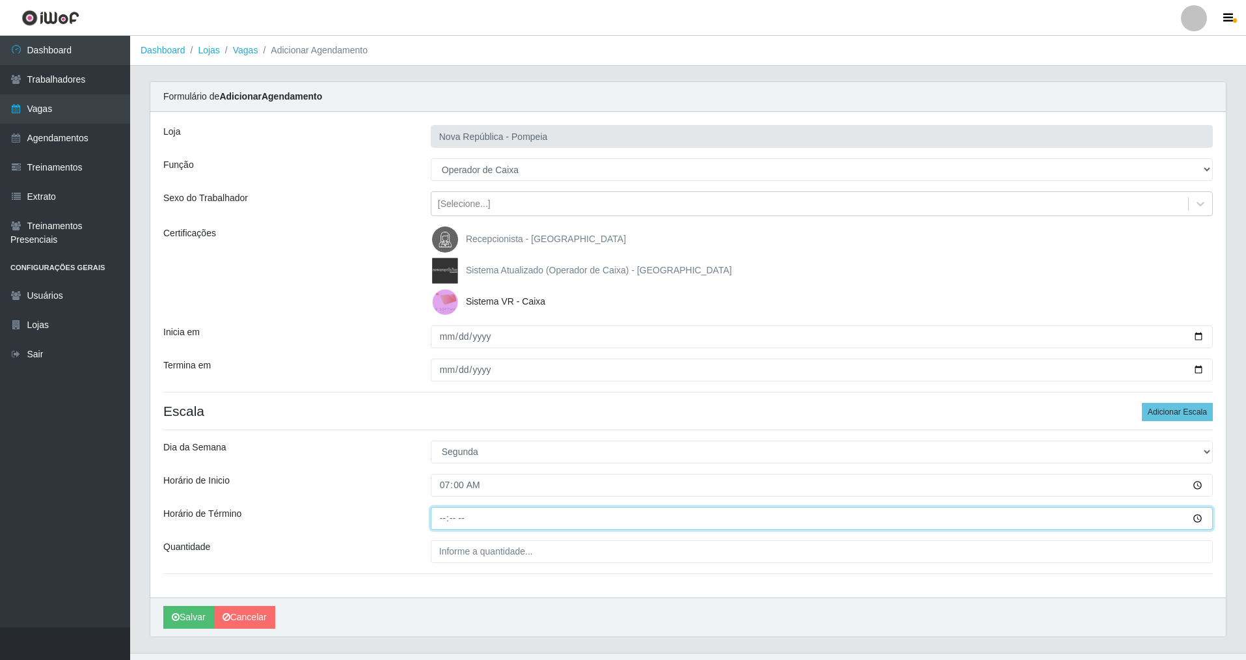
click at [439, 474] on input "Horário de Término" at bounding box center [822, 518] width 782 height 23
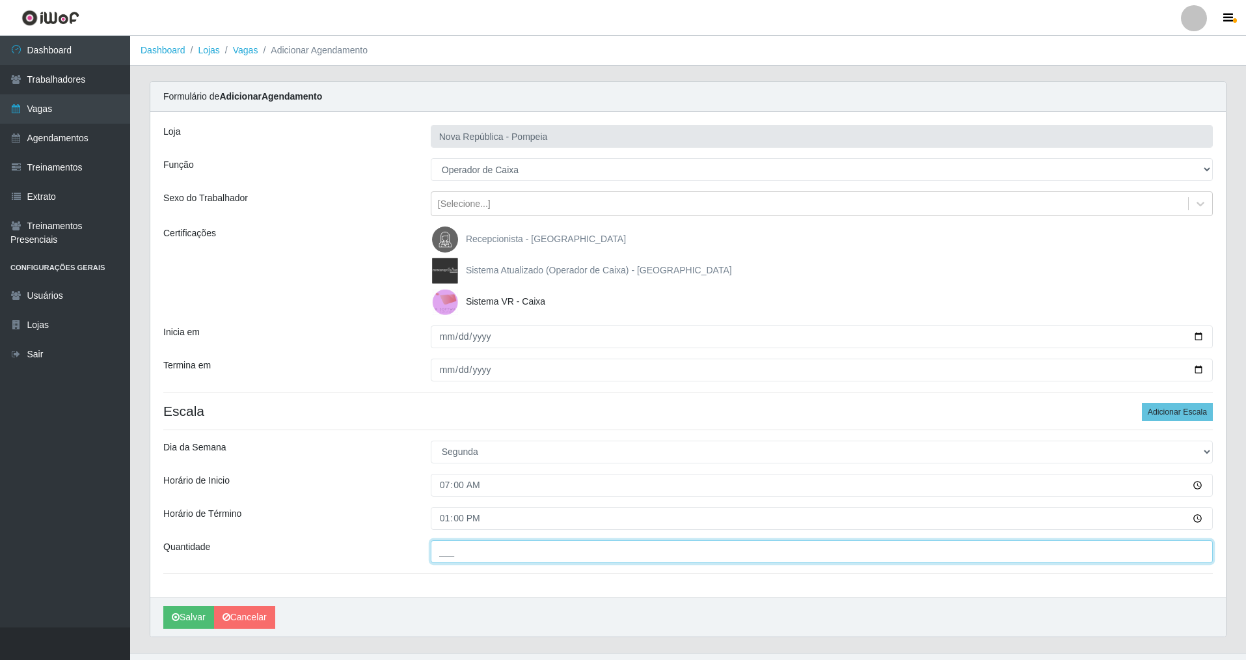
click at [438, 474] on input "___" at bounding box center [822, 551] width 782 height 23
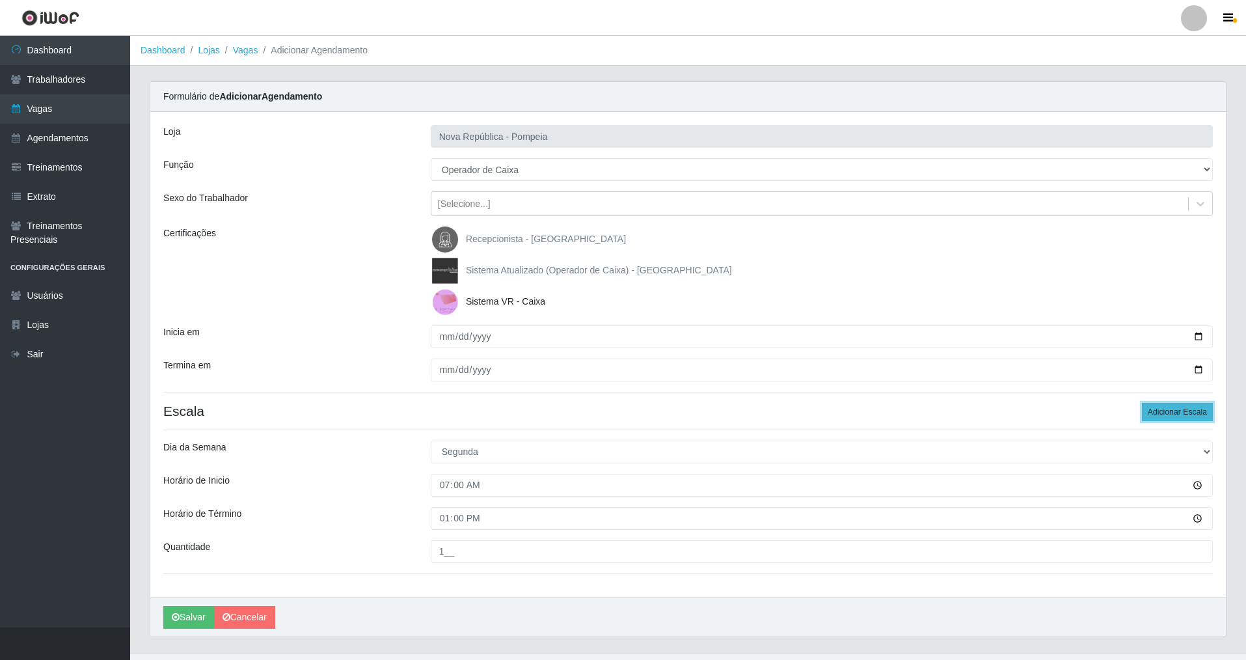
click at [536, 414] on button "Adicionar Escala" at bounding box center [1177, 412] width 71 height 18
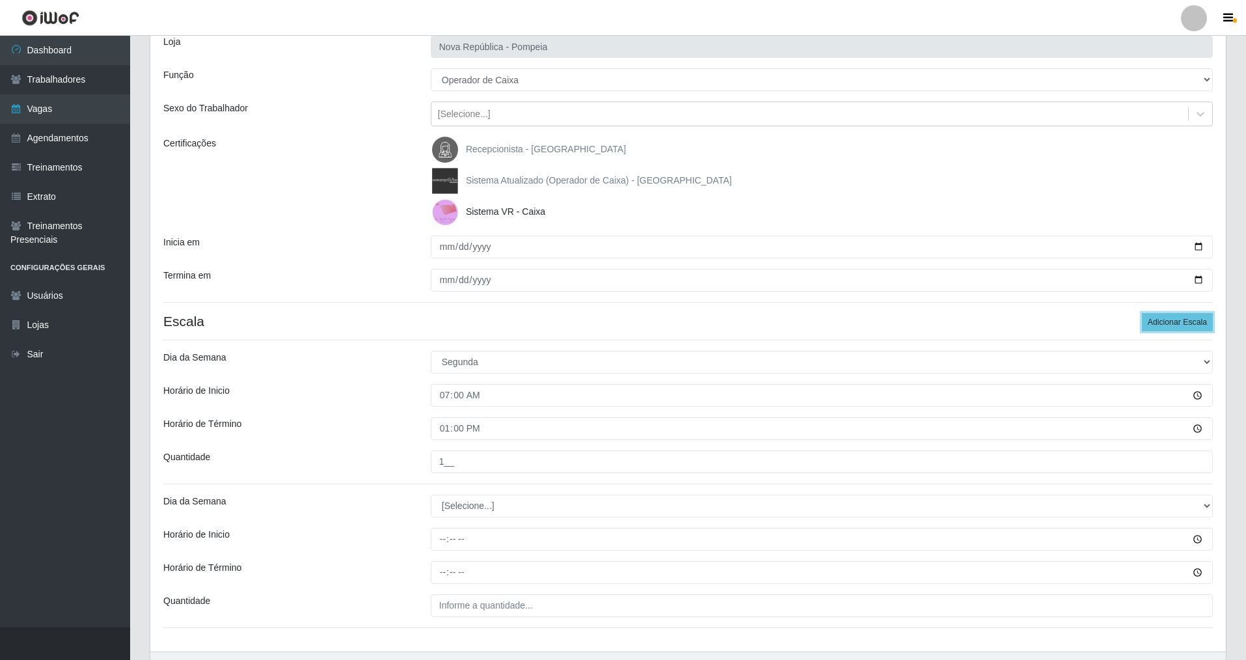
scroll to position [130, 0]
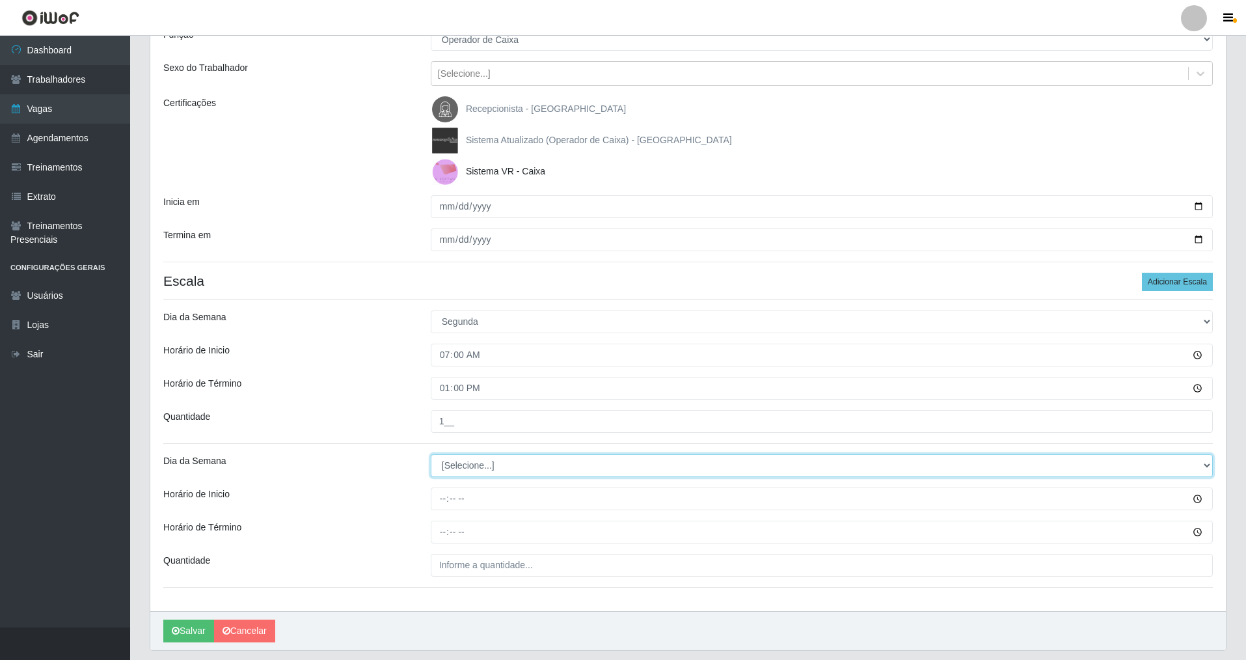
drag, startPoint x: 1206, startPoint y: 463, endPoint x: 1066, endPoint y: 453, distance: 140.9
click at [536, 454] on select "[Selecione...] Segunda Terça Quarta Quinta Sexta Sábado Domingo" at bounding box center [822, 465] width 782 height 23
click at [431, 454] on select "[Selecione...] Segunda Terça Quarta Quinta Sexta Sábado Domingo" at bounding box center [822, 465] width 782 height 23
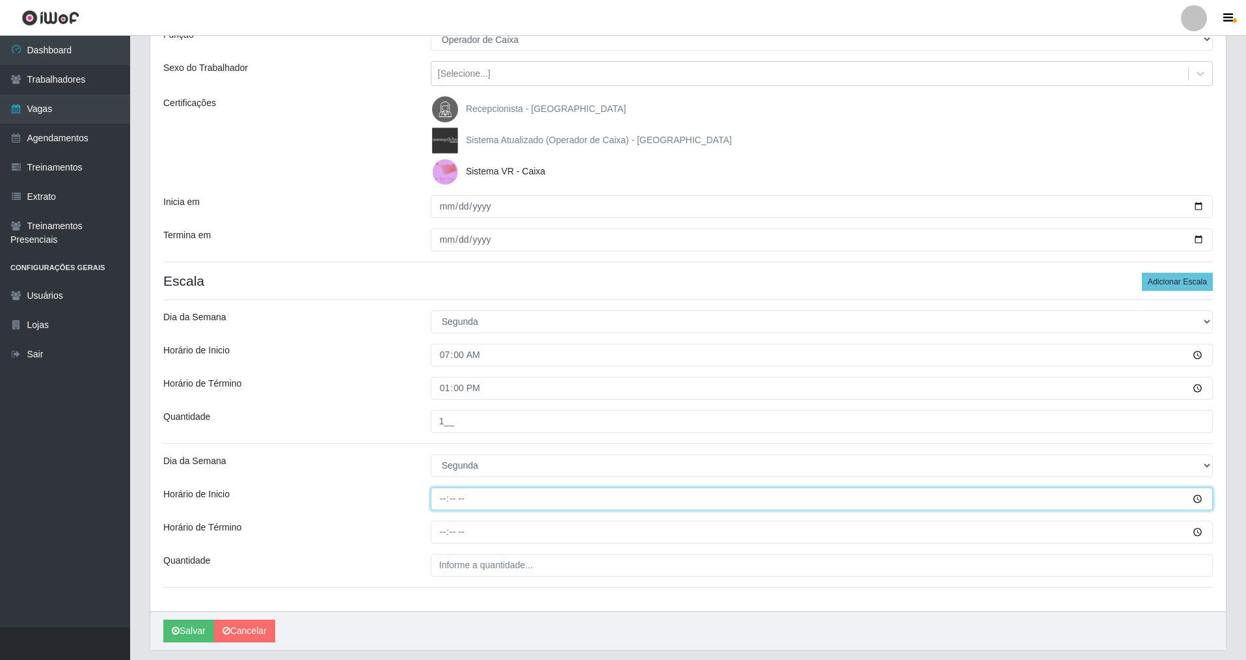
drag, startPoint x: 444, startPoint y: 498, endPoint x: 437, endPoint y: 504, distance: 9.2
click at [440, 474] on input "Horário de Inicio" at bounding box center [822, 498] width 782 height 23
drag, startPoint x: 438, startPoint y: 534, endPoint x: 444, endPoint y: 521, distance: 14.3
click at [441, 474] on input "Horário de Término" at bounding box center [822, 532] width 782 height 23
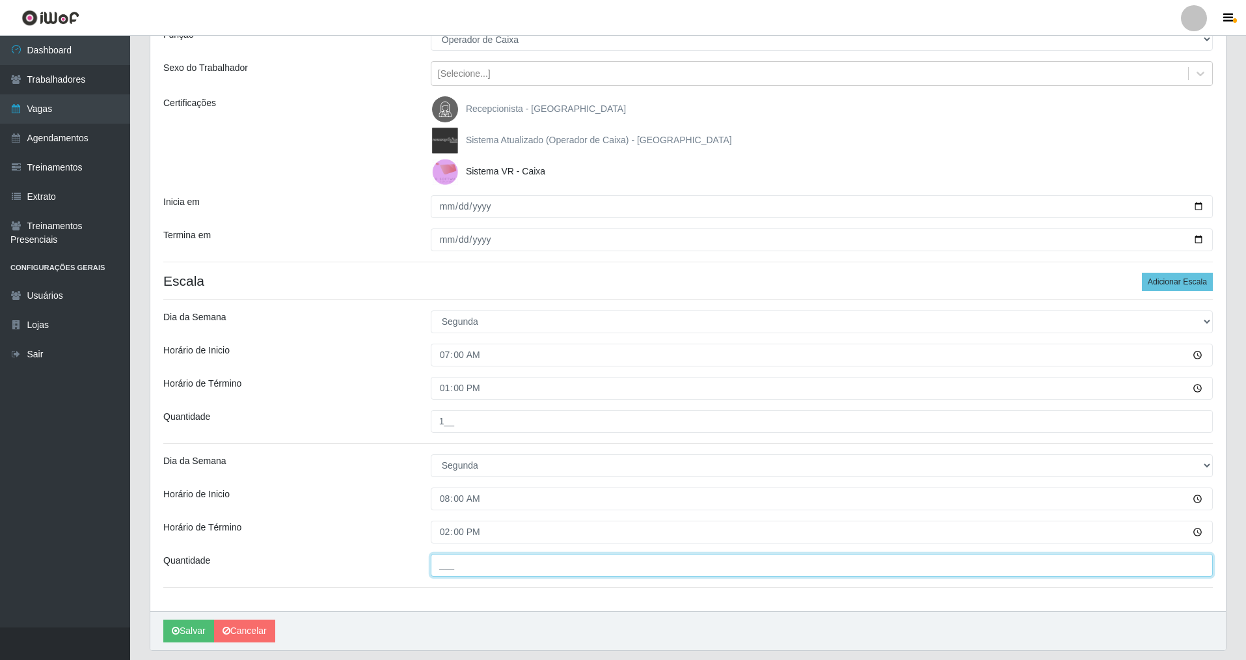
click at [447, 474] on input "___" at bounding box center [822, 565] width 782 height 23
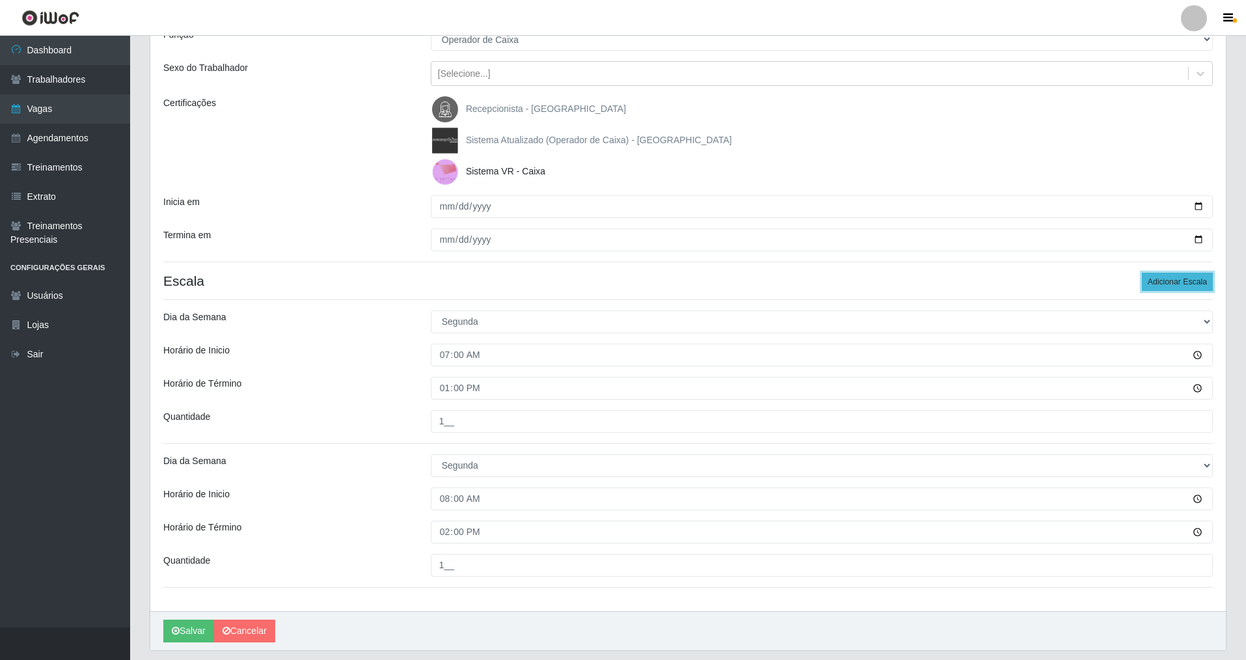
click at [536, 276] on button "Adicionar Escala" at bounding box center [1177, 282] width 71 height 18
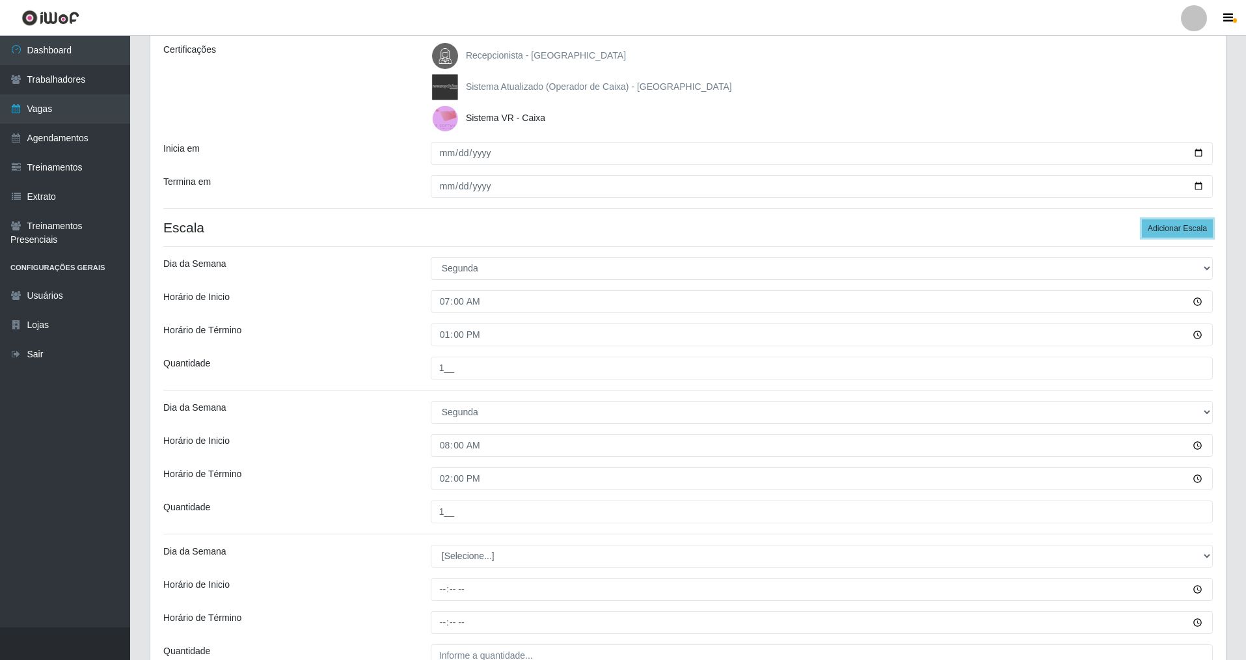
scroll to position [313, 0]
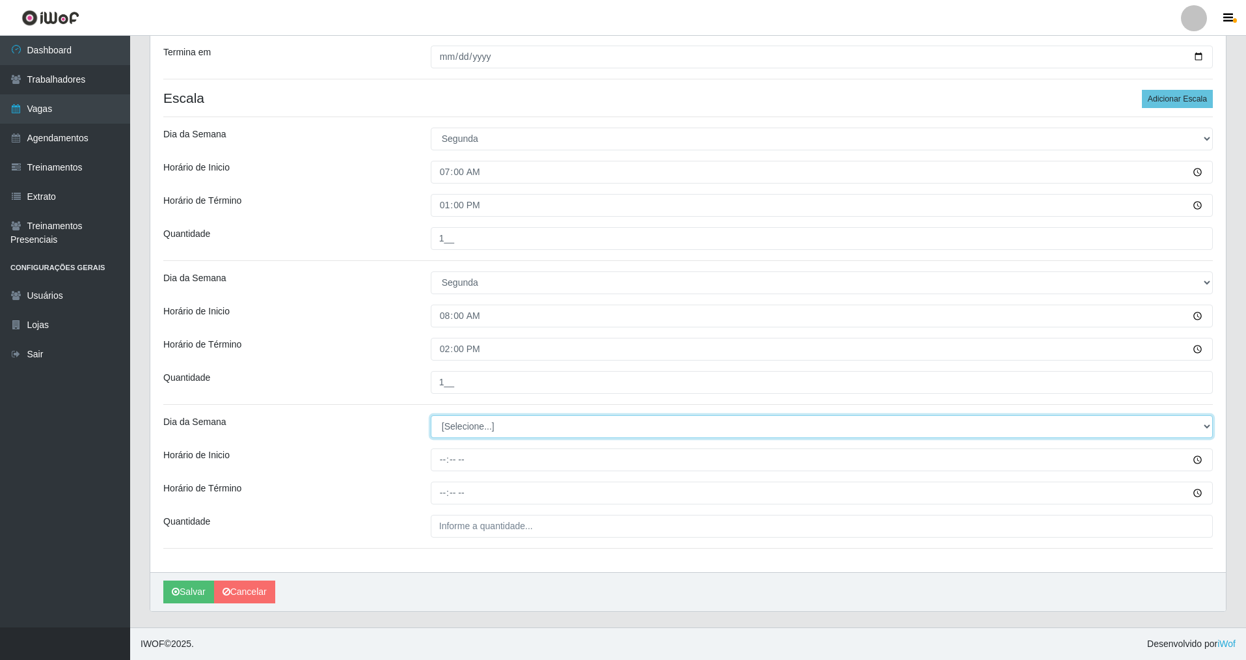
drag, startPoint x: 1203, startPoint y: 425, endPoint x: 1055, endPoint y: 424, distance: 148.4
click at [536, 424] on select "[Selecione...] Segunda Terça Quarta Quinta Sexta Sábado Domingo" at bounding box center [822, 426] width 782 height 23
click at [431, 415] on select "[Selecione...] Segunda Terça Quarta Quinta Sexta Sábado Domingo" at bounding box center [822, 426] width 782 height 23
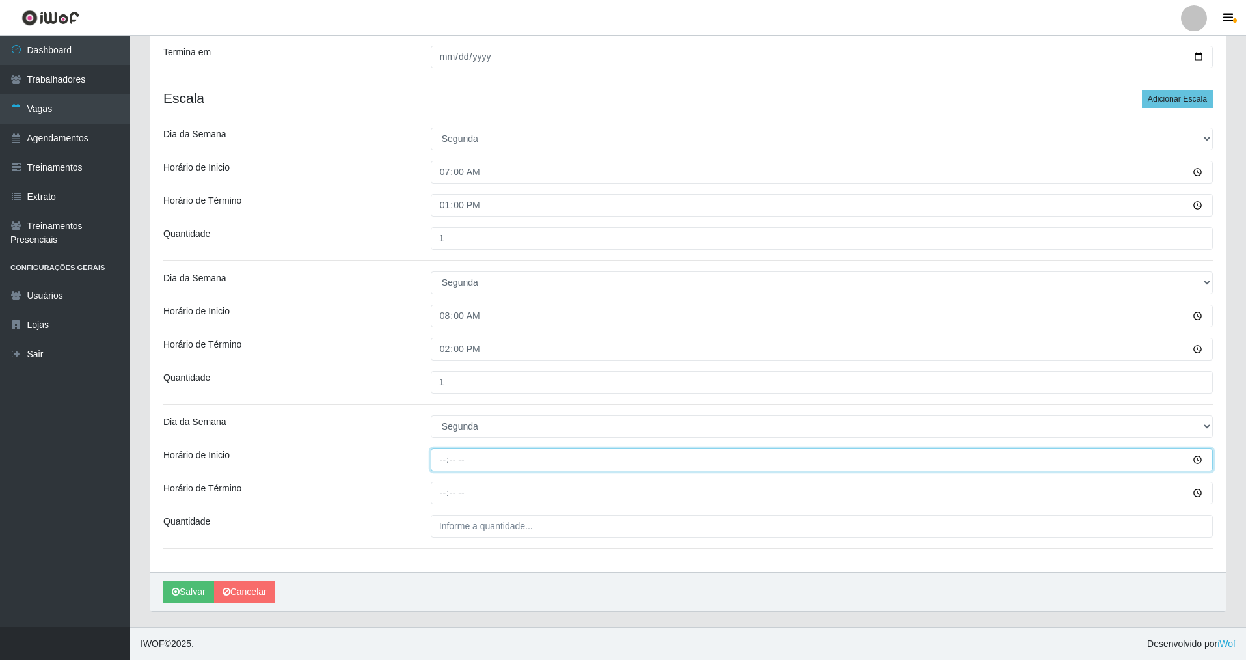
click at [435, 458] on input "Horário de Inicio" at bounding box center [822, 459] width 782 height 23
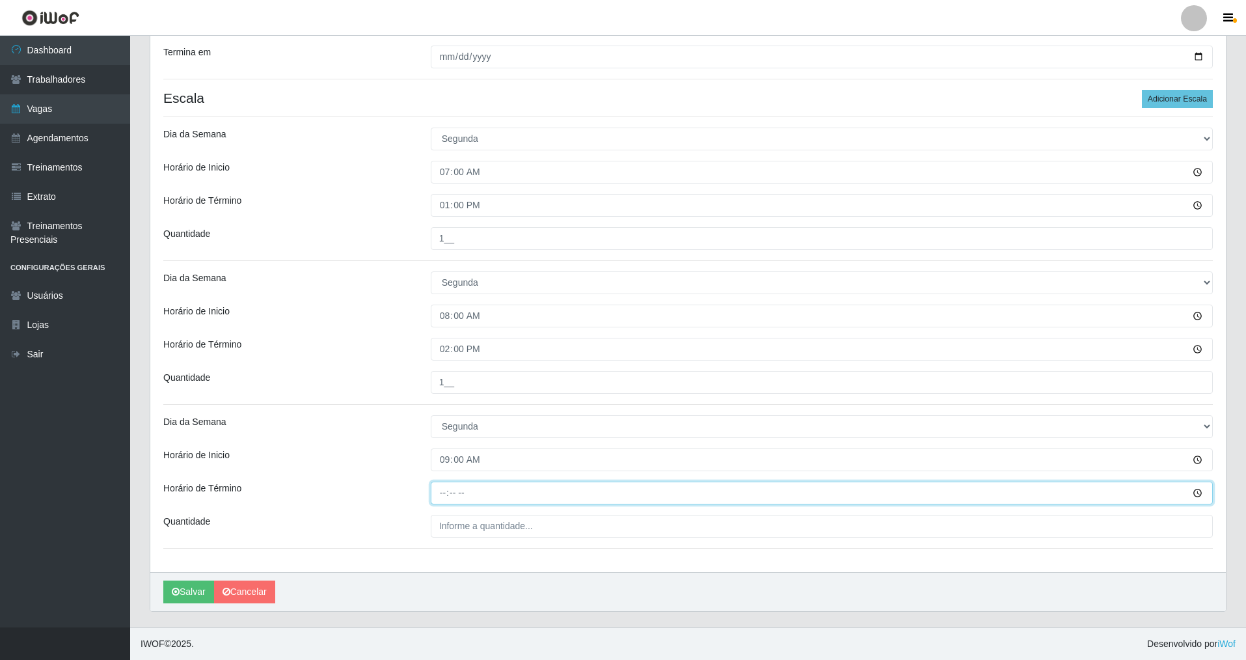
click at [441, 474] on input "Horário de Término" at bounding box center [822, 493] width 782 height 23
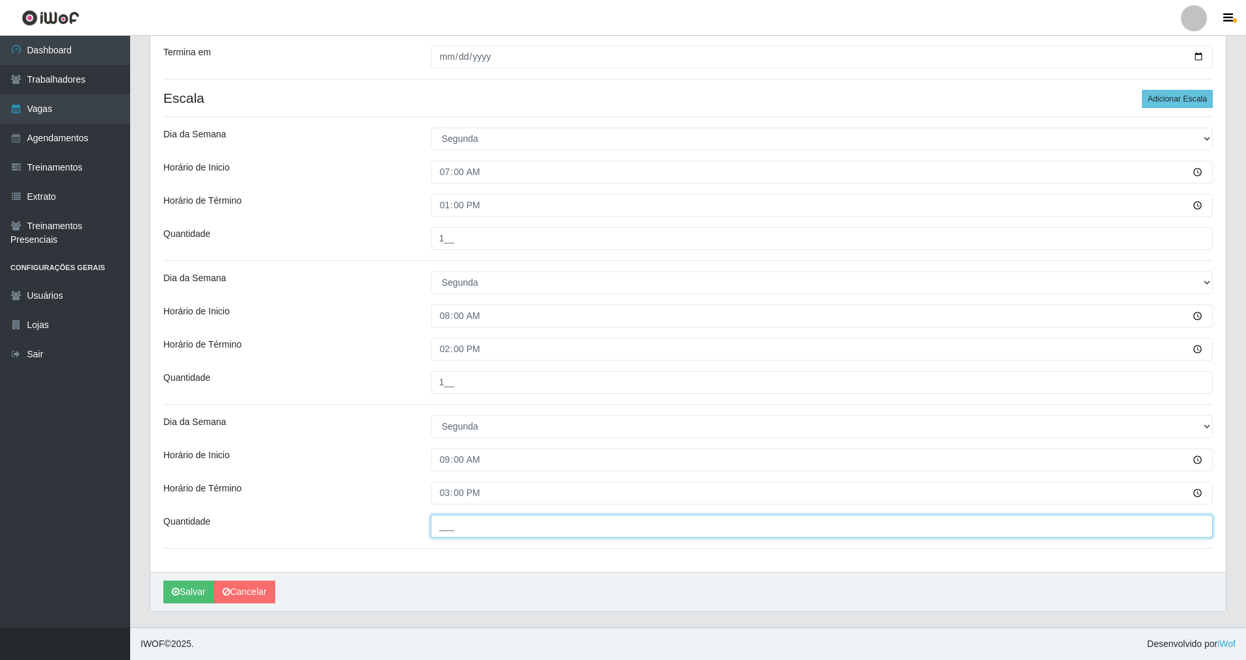
drag, startPoint x: 454, startPoint y: 528, endPoint x: 437, endPoint y: 536, distance: 18.0
click at [444, 474] on input "___" at bounding box center [822, 526] width 782 height 23
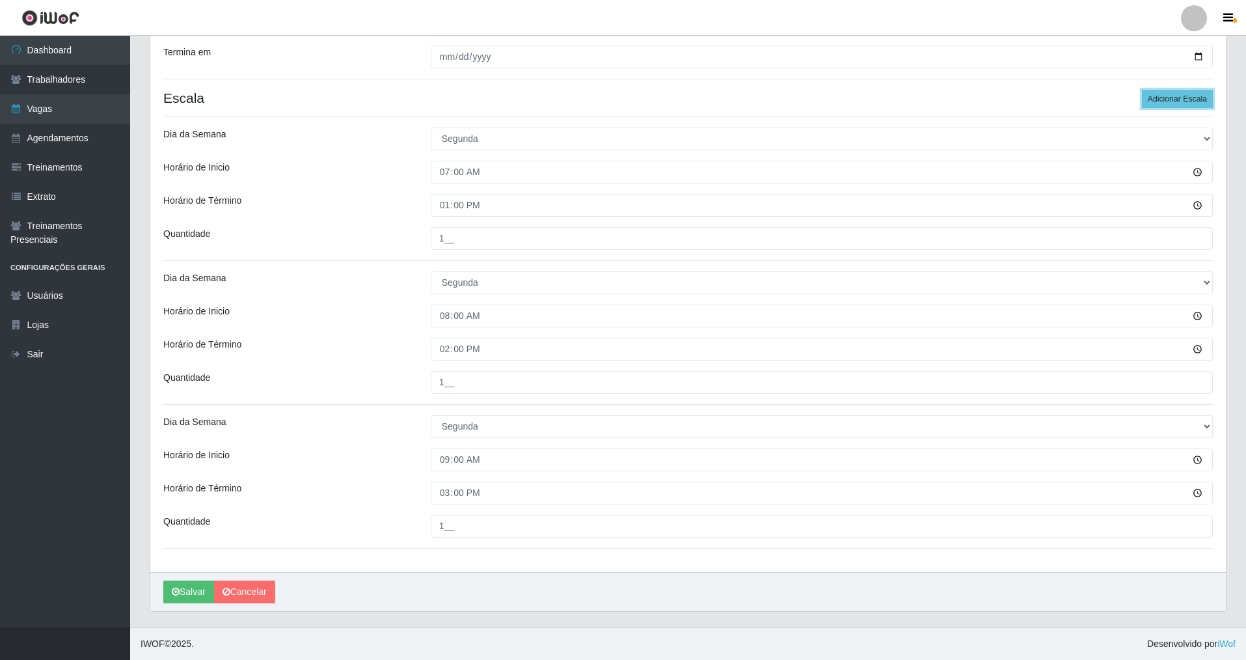
drag, startPoint x: 1171, startPoint y: 98, endPoint x: 1233, endPoint y: 159, distance: 87.4
click at [536, 103] on button "Adicionar Escala" at bounding box center [1177, 99] width 71 height 18
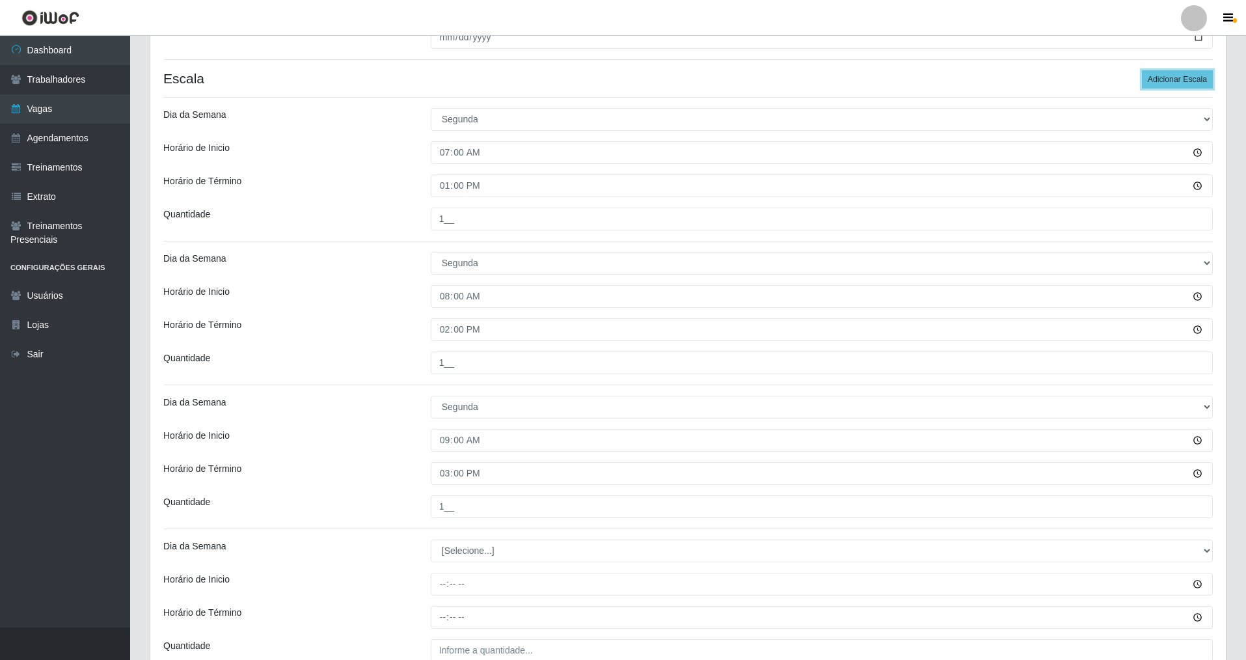
scroll to position [457, 0]
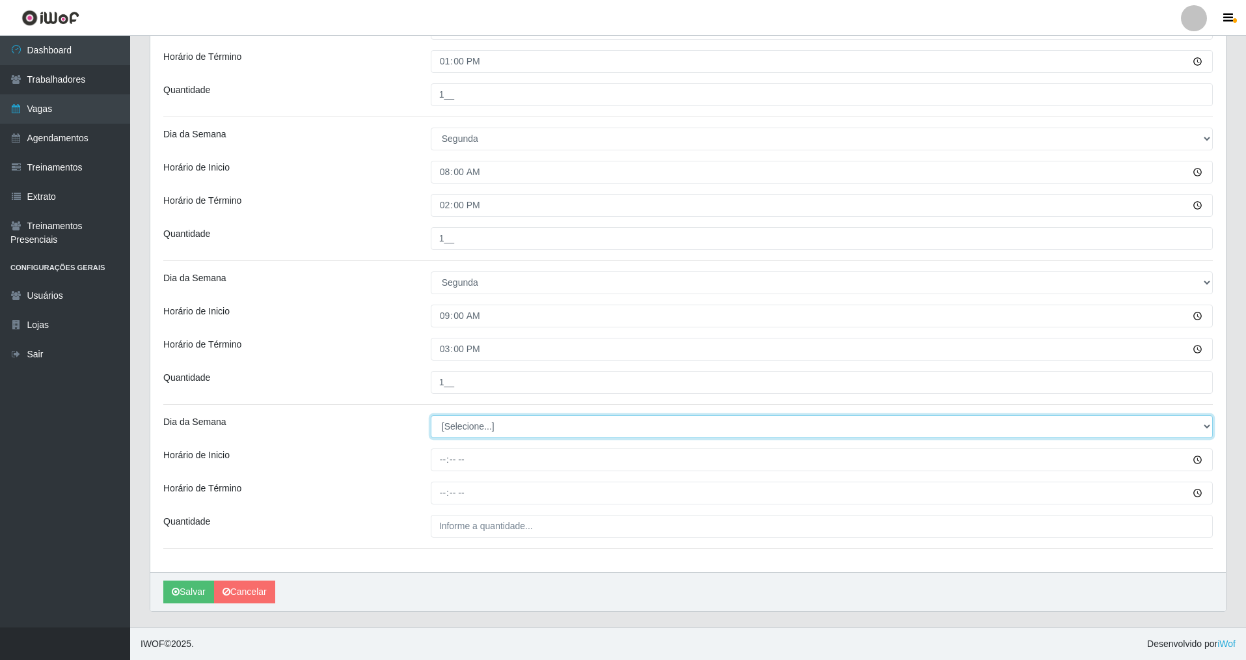
drag, startPoint x: 1203, startPoint y: 424, endPoint x: 1188, endPoint y: 424, distance: 15.0
click at [536, 424] on select "[Selecione...] Segunda Terça Quarta Quinta Sexta Sábado Domingo" at bounding box center [822, 426] width 782 height 23
click at [431, 415] on select "[Selecione...] Segunda Terça Quarta Quinta Sexta Sábado Domingo" at bounding box center [822, 426] width 782 height 23
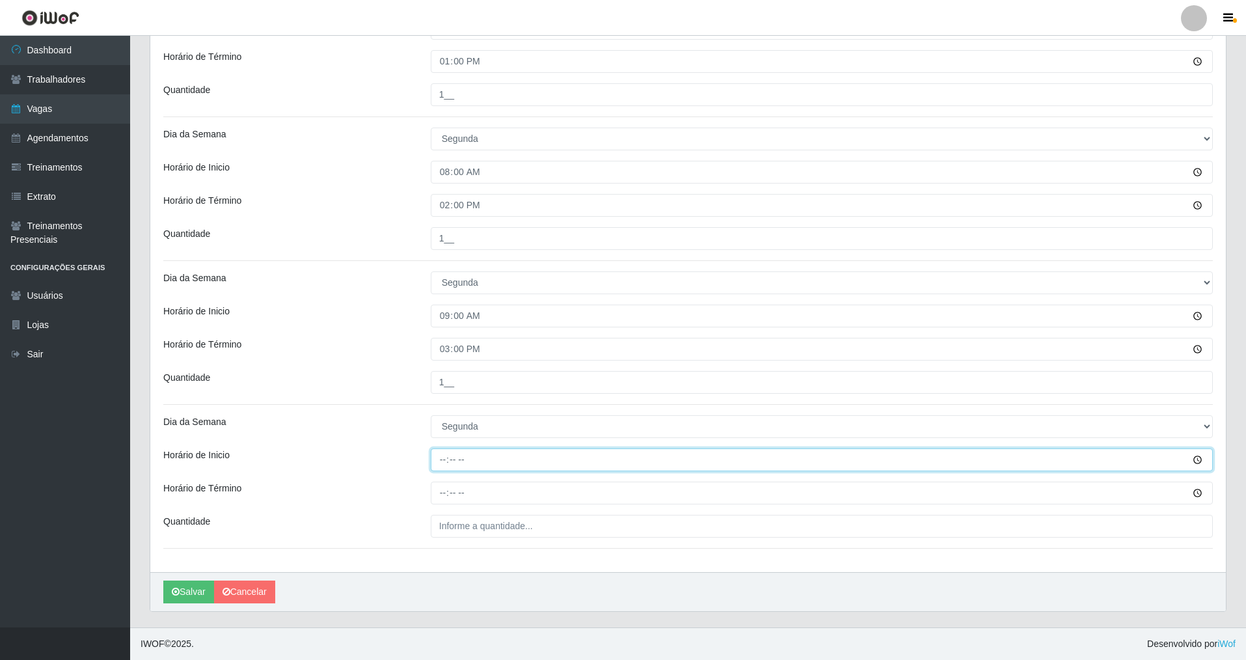
drag, startPoint x: 437, startPoint y: 464, endPoint x: 395, endPoint y: 508, distance: 60.8
click at [435, 465] on input "Horário de Inicio" at bounding box center [822, 459] width 782 height 23
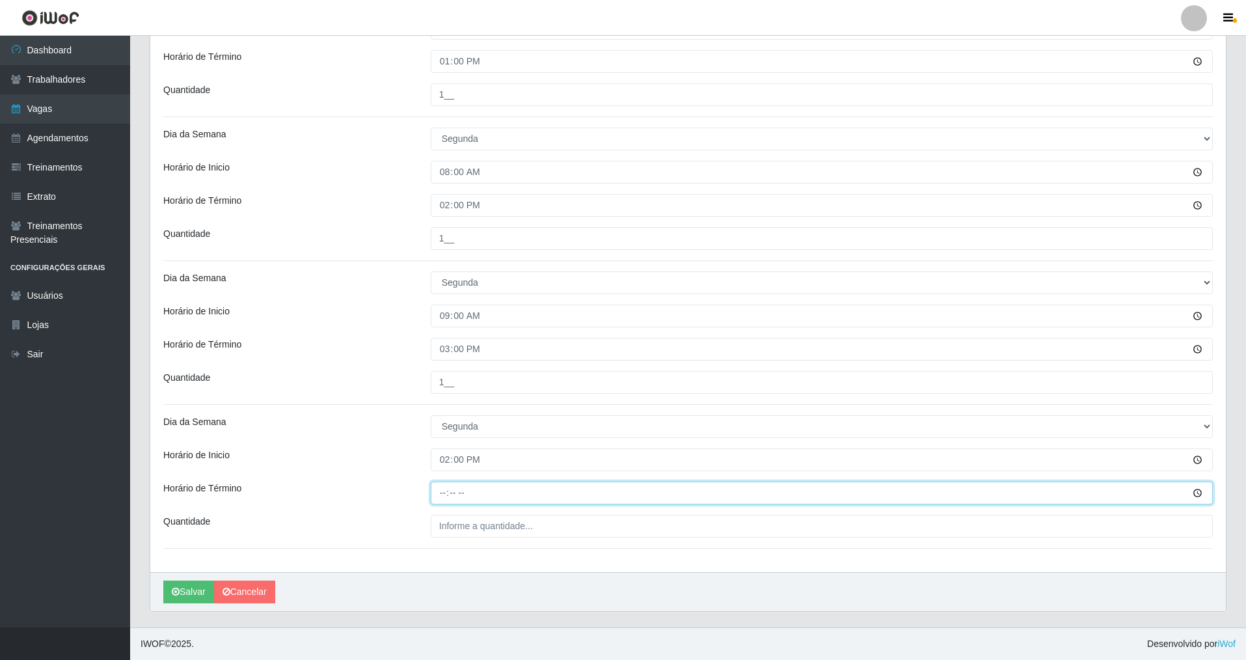
click at [437, 474] on input "Horário de Término" at bounding box center [822, 493] width 782 height 23
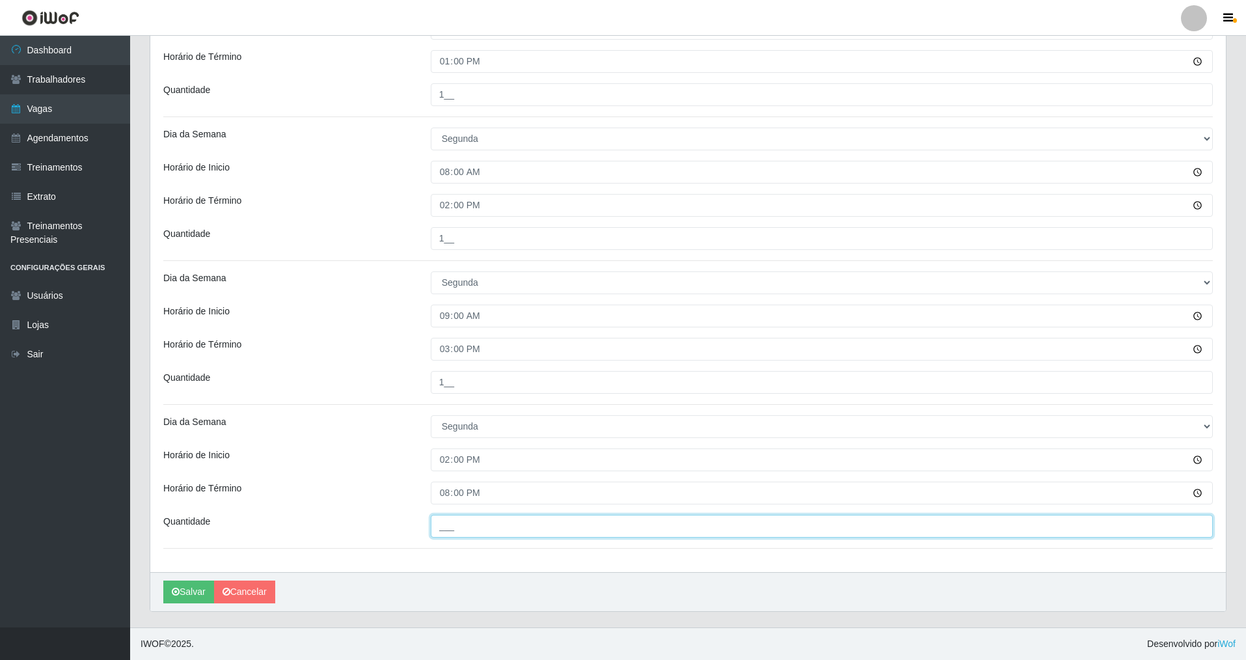
drag, startPoint x: 444, startPoint y: 515, endPoint x: 456, endPoint y: 539, distance: 26.8
click at [452, 474] on input "___" at bounding box center [822, 526] width 782 height 23
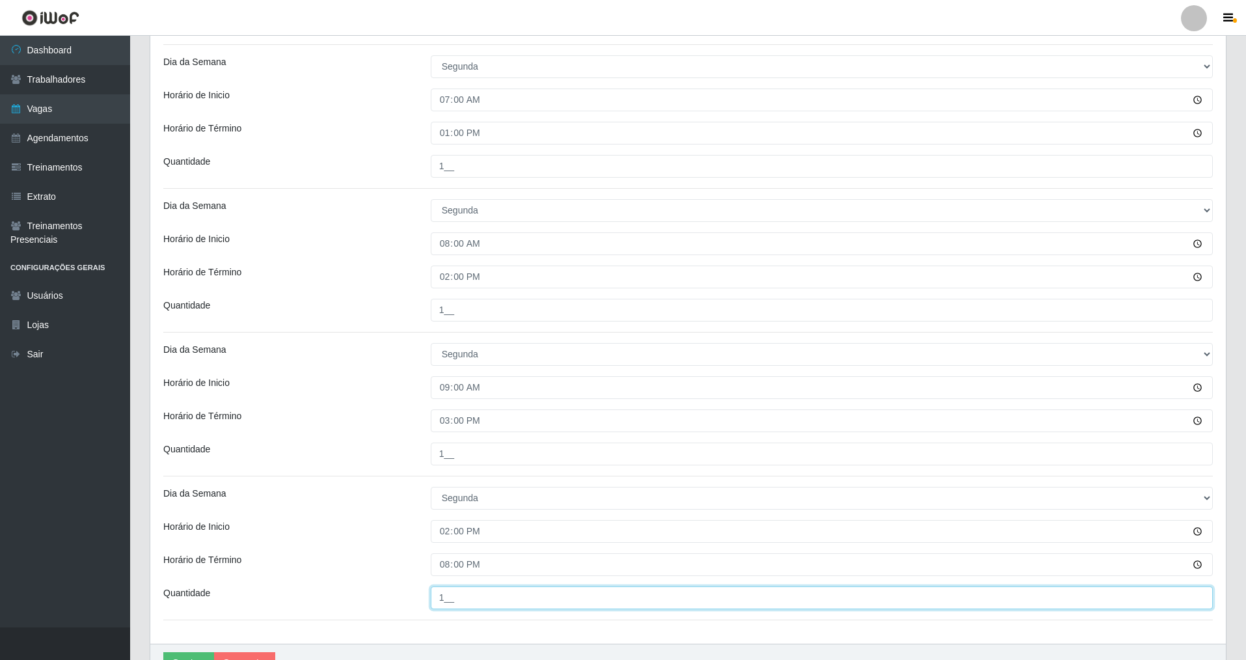
scroll to position [317, 0]
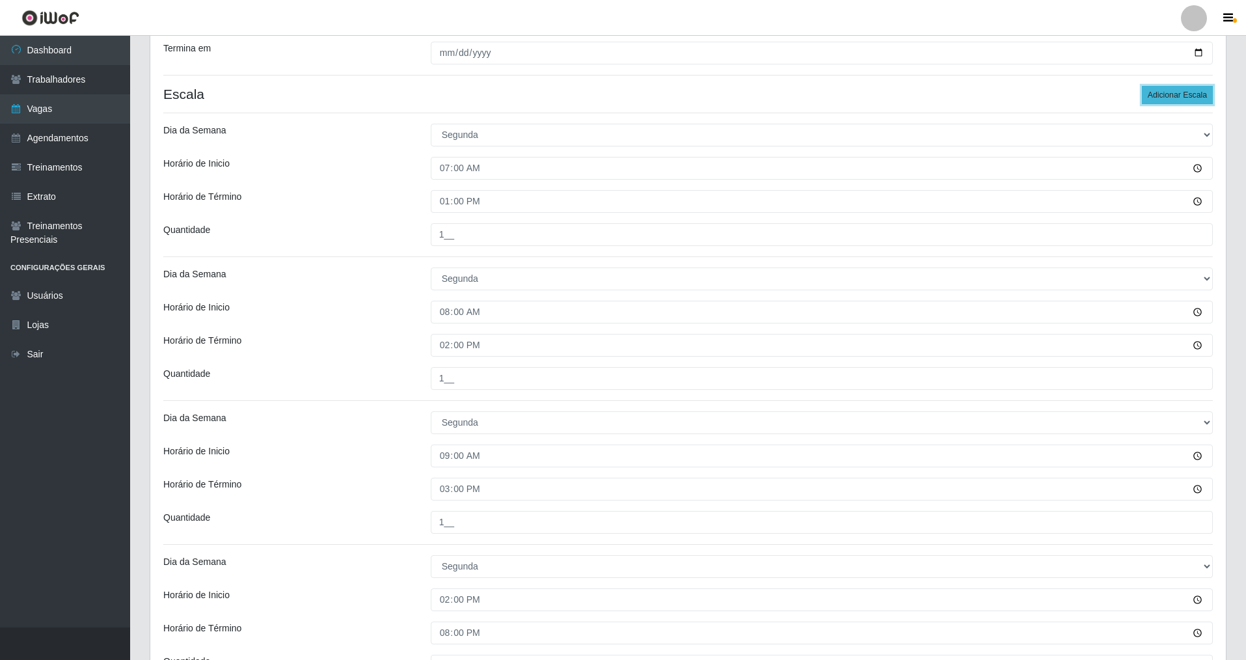
click at [536, 86] on button "Adicionar Escala" at bounding box center [1177, 95] width 71 height 18
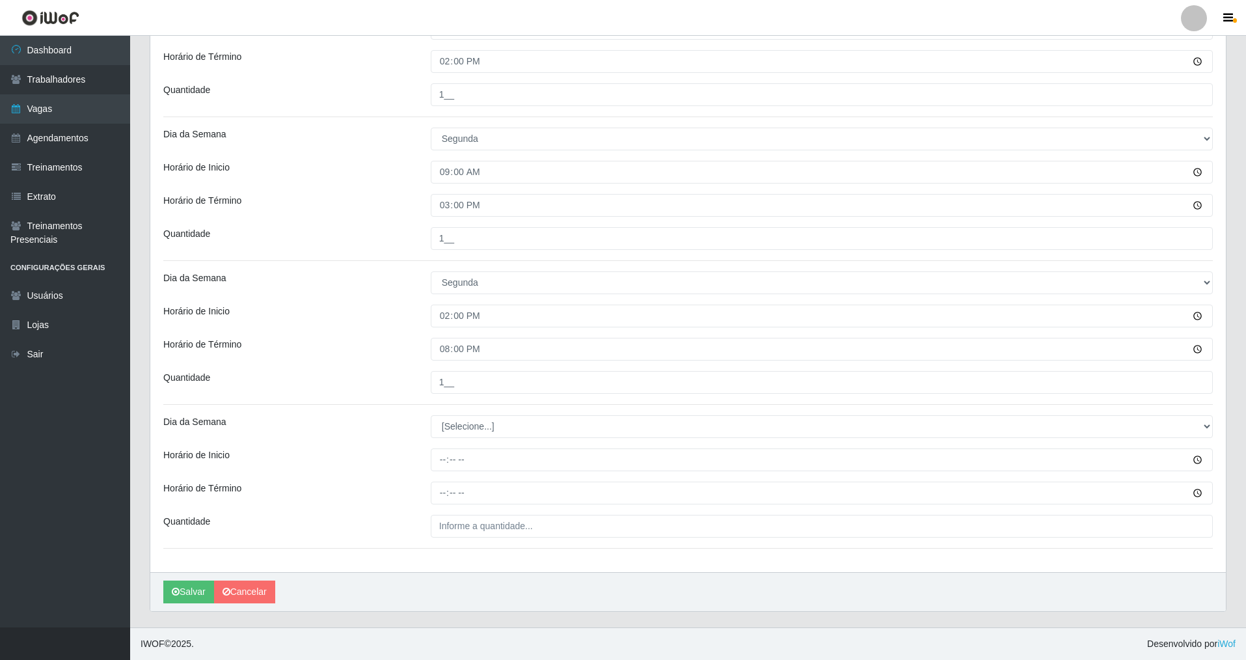
scroll to position [590, 0]
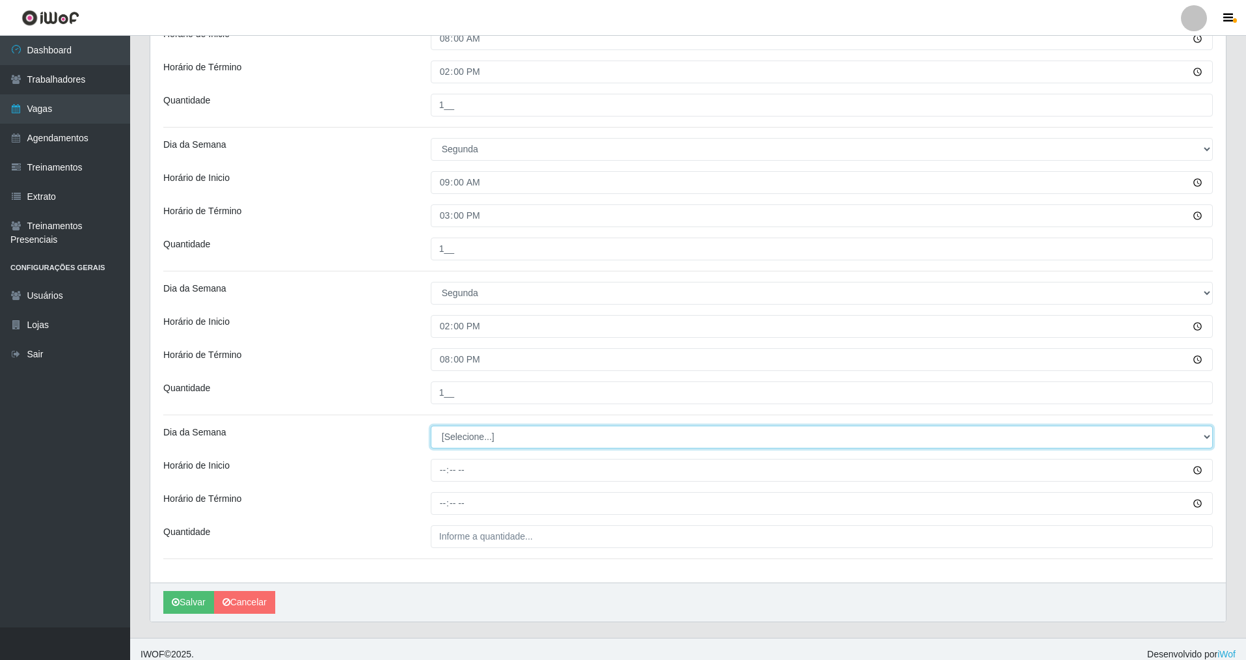
drag, startPoint x: 1211, startPoint y: 435, endPoint x: 1135, endPoint y: 426, distance: 76.6
click at [536, 428] on select "[Selecione...] Segunda Terça Quarta Quinta Sexta Sábado Domingo" at bounding box center [822, 437] width 782 height 23
click at [431, 426] on select "[Selecione...] Segunda Terça Quarta Quinta Sexta Sábado Domingo" at bounding box center [822, 437] width 782 height 23
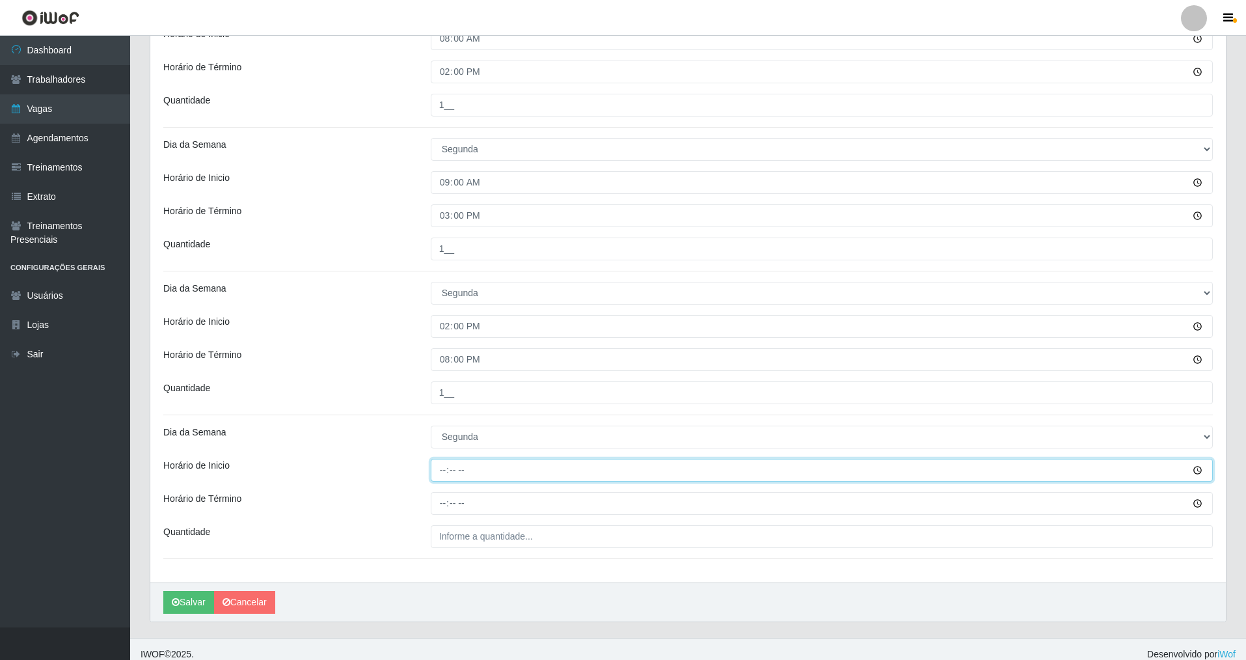
click at [434, 472] on input "Horário de Inicio" at bounding box center [822, 470] width 782 height 23
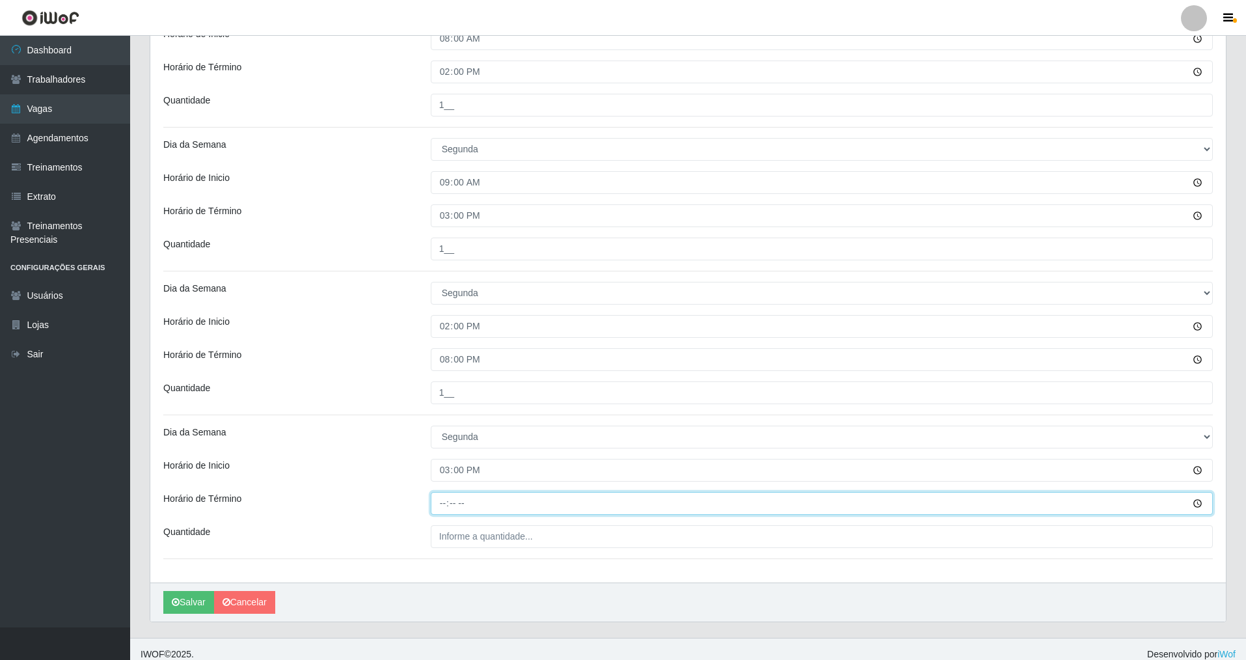
drag, startPoint x: 441, startPoint y: 500, endPoint x: 427, endPoint y: 485, distance: 20.3
click at [441, 474] on input "Horário de Término" at bounding box center [822, 503] width 782 height 23
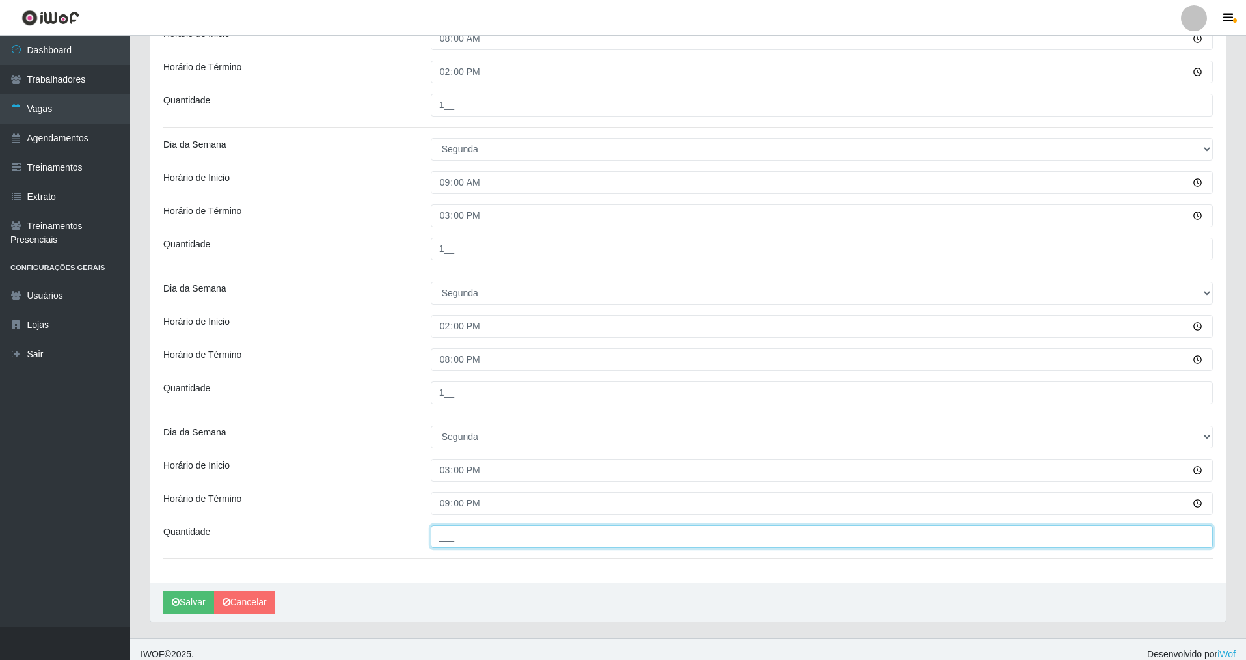
drag, startPoint x: 454, startPoint y: 542, endPoint x: 443, endPoint y: 545, distance: 10.9
click at [452, 474] on input "___" at bounding box center [822, 536] width 782 height 23
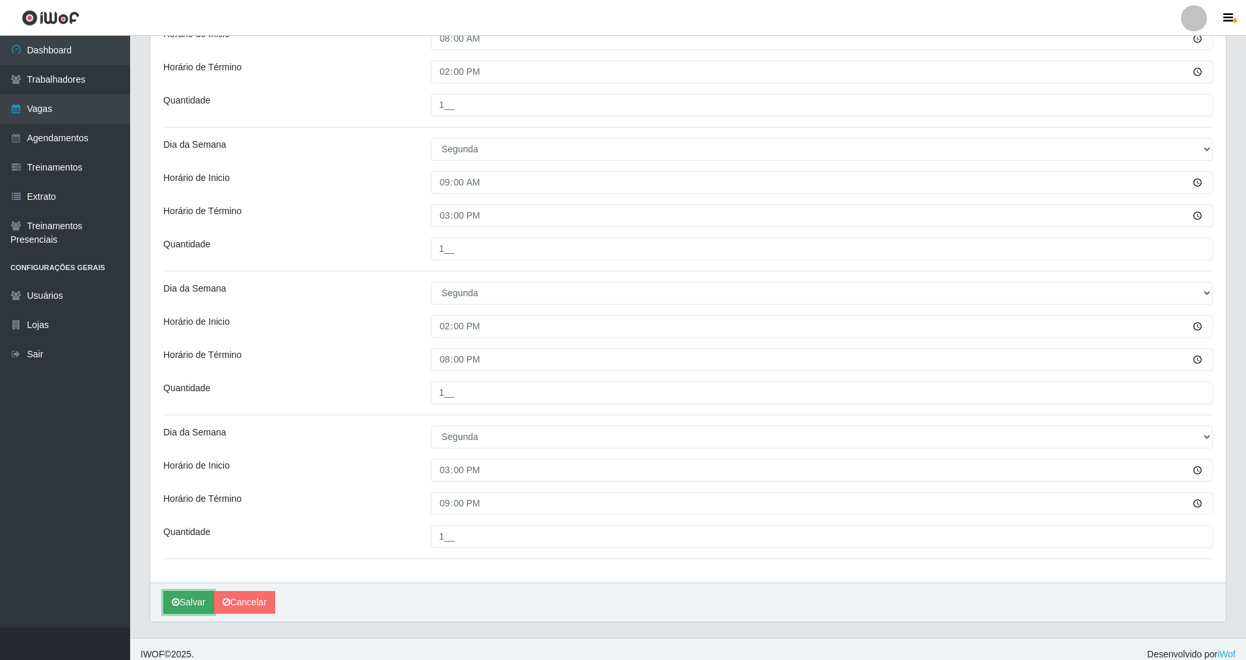
click at [187, 474] on button "Salvar" at bounding box center [188, 602] width 51 height 23
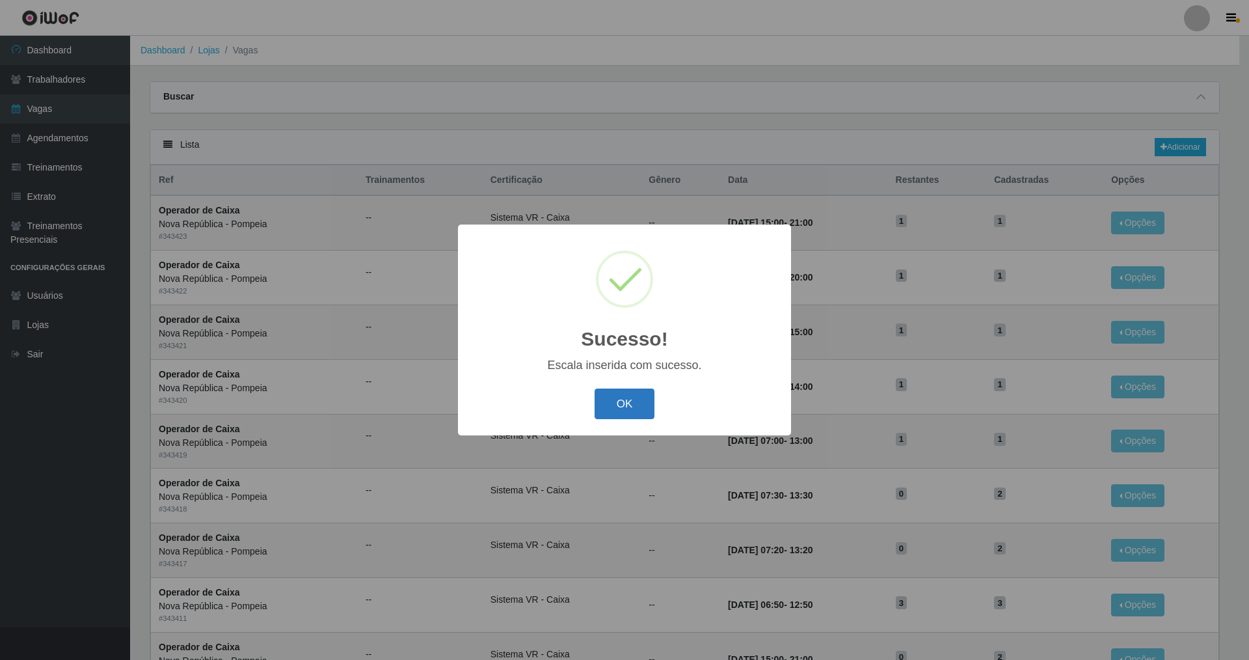
click at [536, 412] on button "OK" at bounding box center [625, 403] width 61 height 31
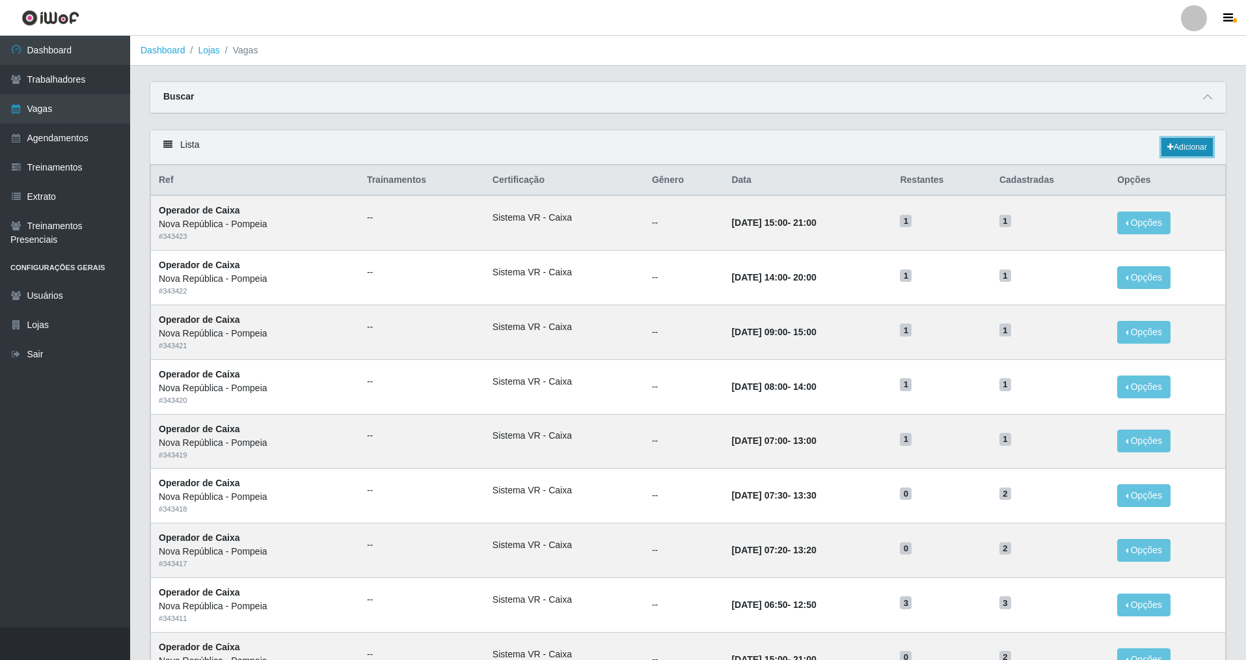
click at [536, 143] on link "Adicionar" at bounding box center [1187, 147] width 51 height 18
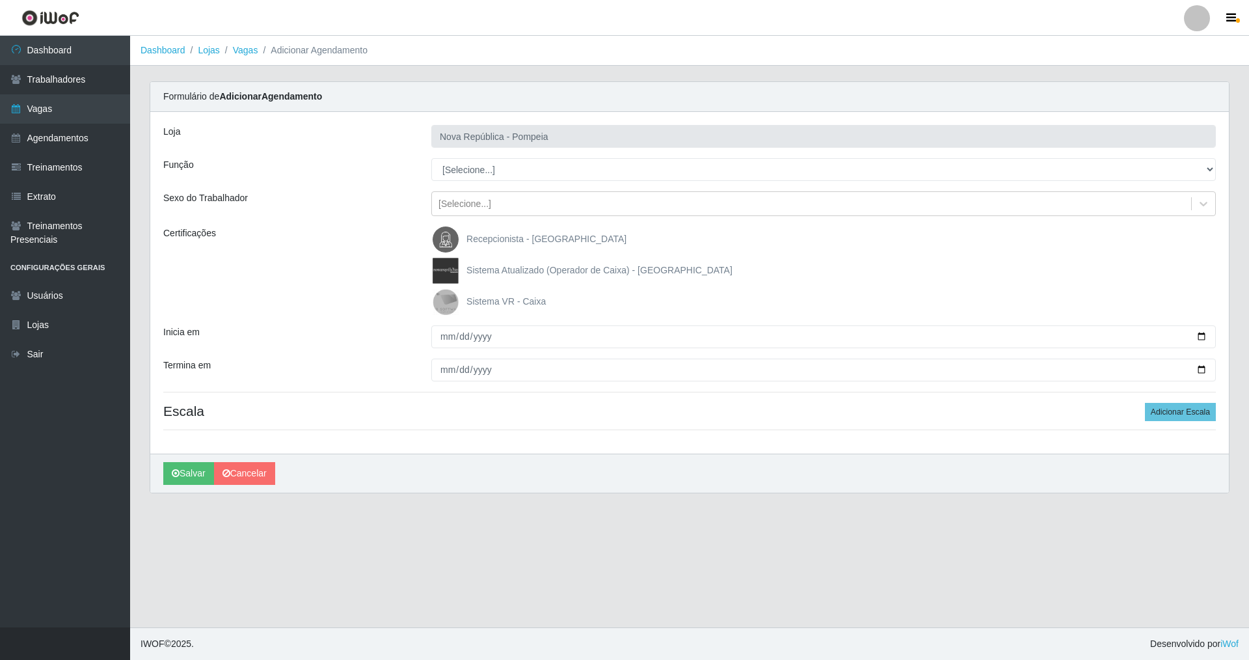
click at [442, 303] on img at bounding box center [448, 302] width 31 height 26
click at [0, 0] on input "Sistema VR - Caixa" at bounding box center [0, 0] width 0 height 0
drag, startPoint x: 439, startPoint y: 331, endPoint x: 372, endPoint y: 392, distance: 90.3
click at [438, 334] on input "Inicia em" at bounding box center [823, 336] width 785 height 23
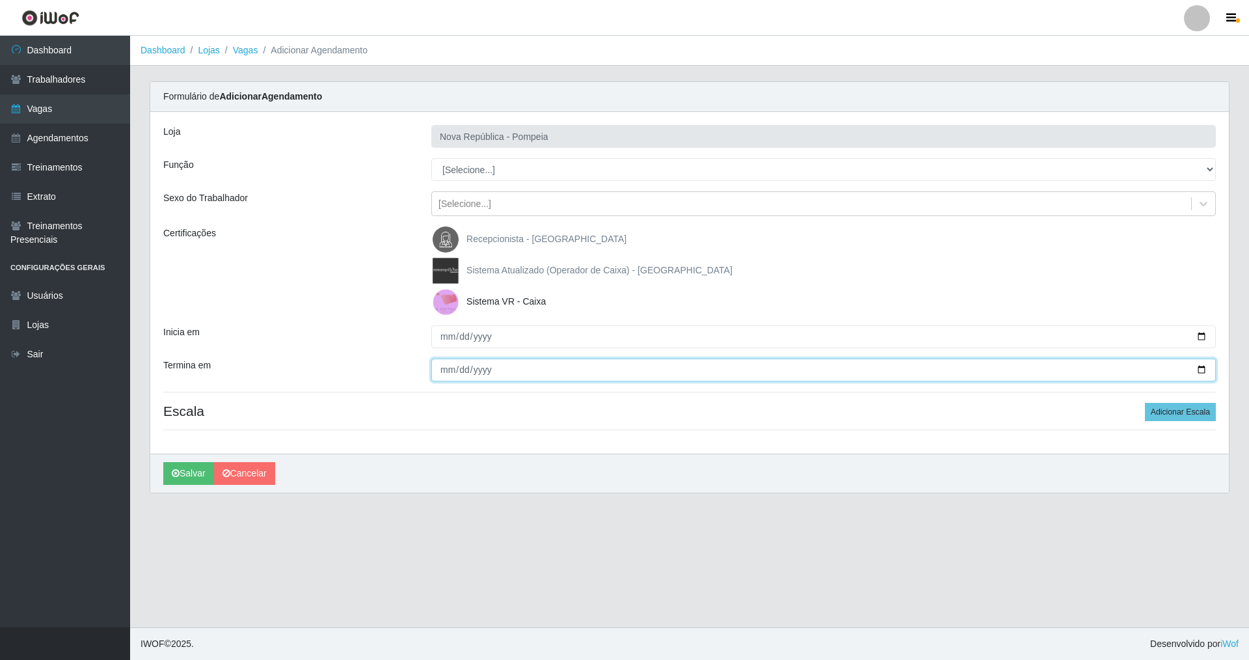
click at [441, 363] on input "Termina em" at bounding box center [823, 370] width 785 height 23
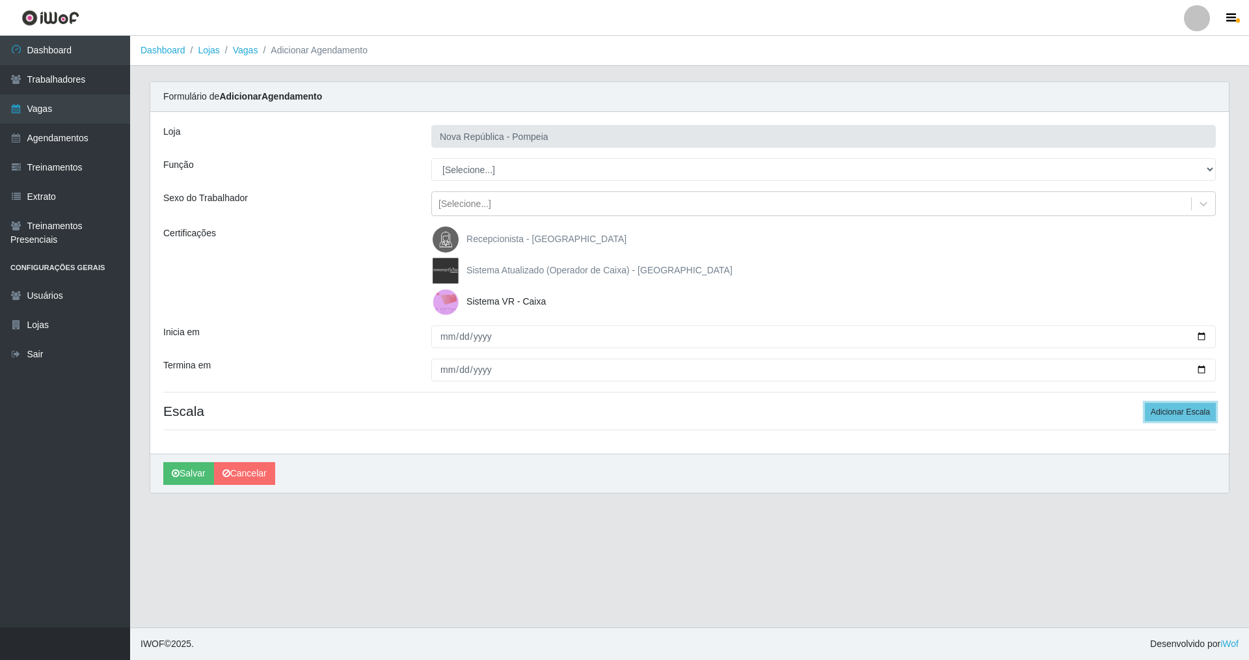
drag, startPoint x: 1196, startPoint y: 413, endPoint x: 1151, endPoint y: 425, distance: 46.6
click at [536, 413] on button "Adicionar Escala" at bounding box center [1180, 412] width 71 height 18
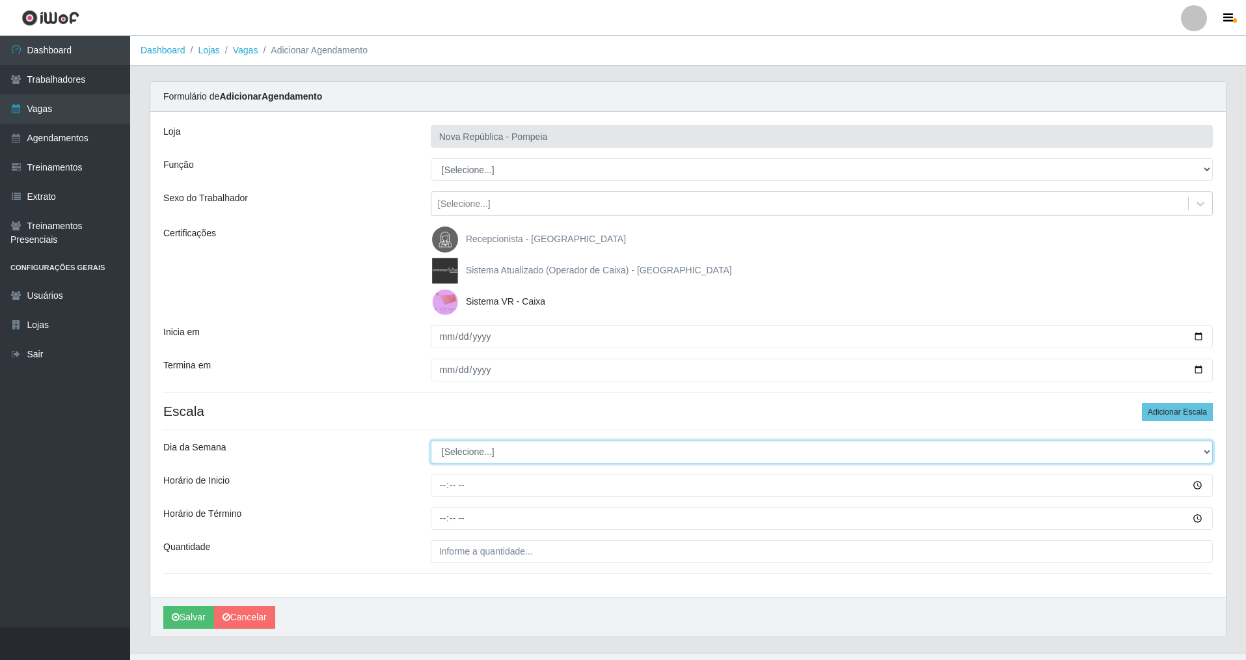
drag, startPoint x: 1204, startPoint y: 451, endPoint x: 996, endPoint y: 454, distance: 208.9
click at [536, 450] on select "[Selecione...] Segunda Terça Quarta Quinta Sexta Sábado Domingo" at bounding box center [822, 452] width 782 height 23
click at [431, 441] on select "[Selecione...] Segunda Terça Quarta Quinta Sexta Sábado Domingo" at bounding box center [822, 452] width 782 height 23
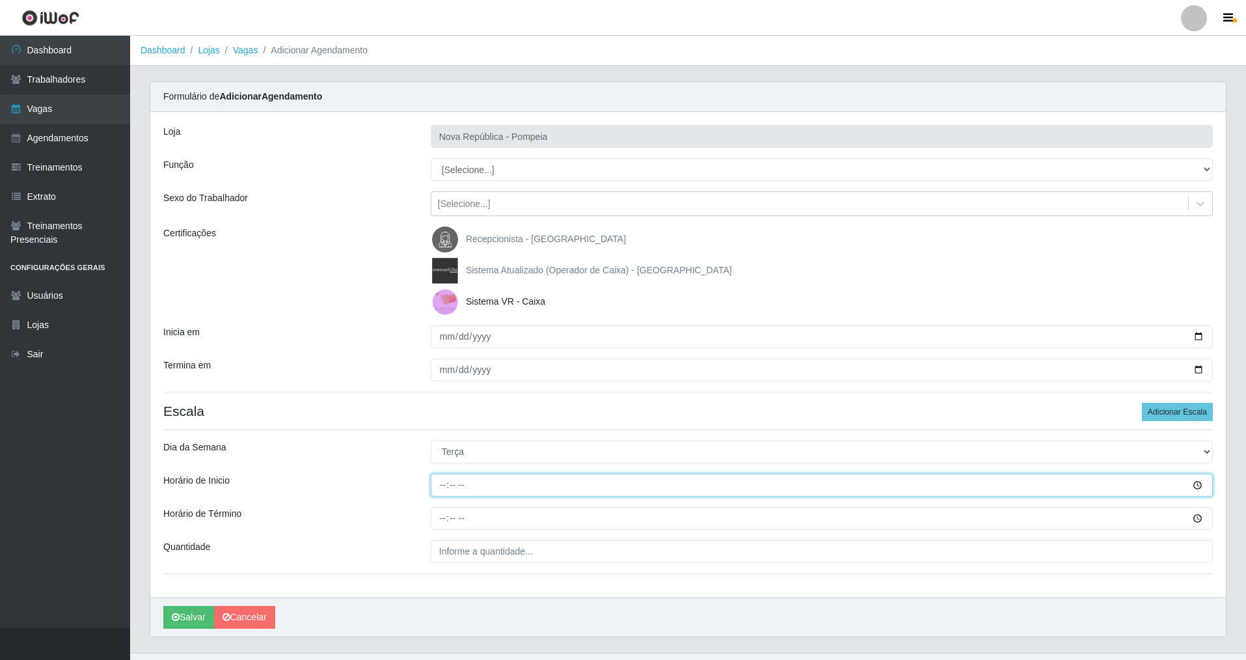
click at [443, 474] on input "Horário de Inicio" at bounding box center [822, 485] width 782 height 23
click at [443, 474] on input "Horário de Término" at bounding box center [822, 518] width 782 height 23
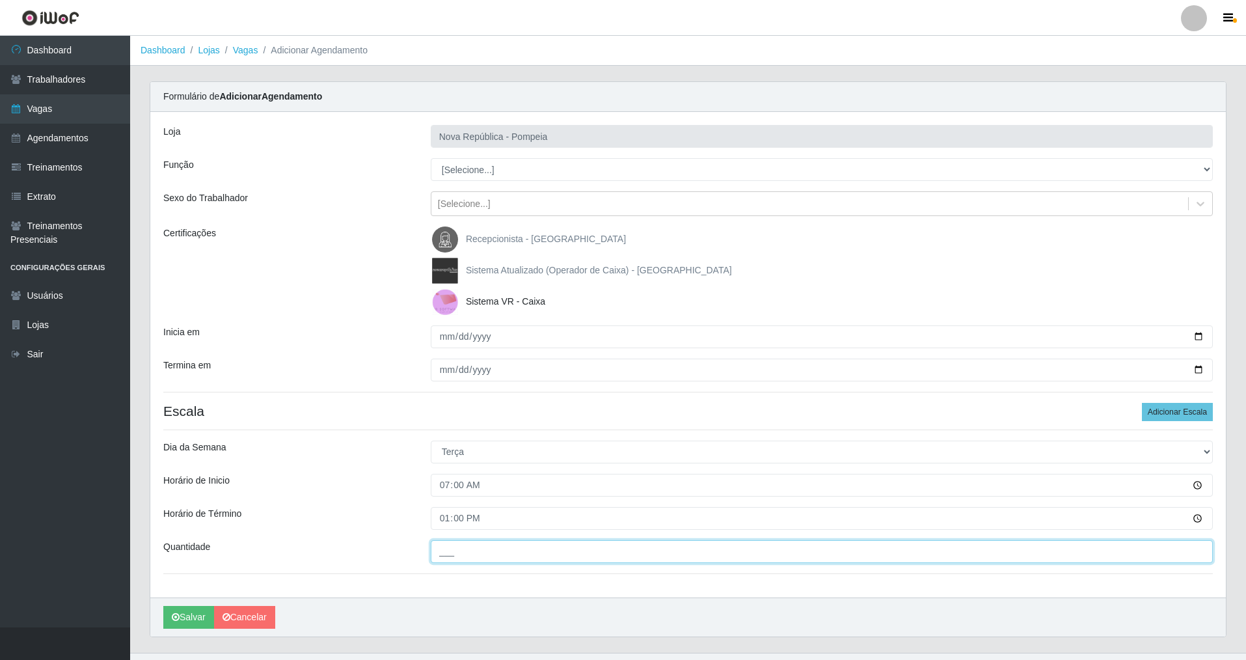
drag, startPoint x: 447, startPoint y: 543, endPoint x: 434, endPoint y: 610, distance: 68.3
click at [449, 474] on input "___" at bounding box center [822, 551] width 782 height 23
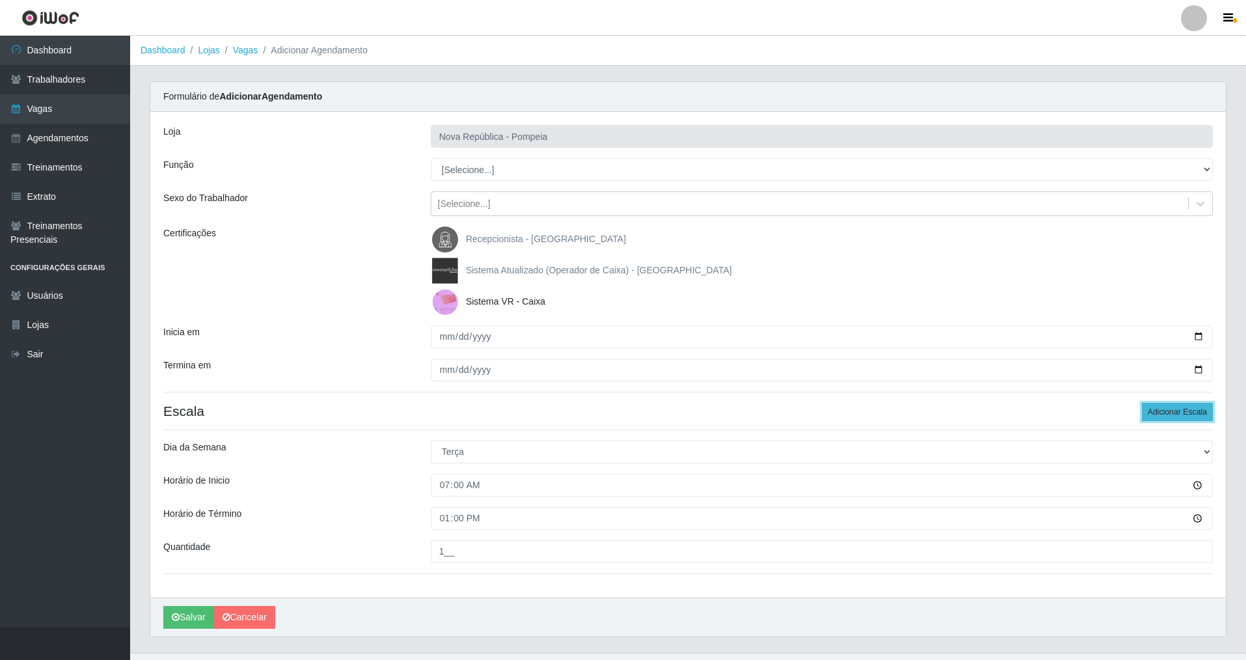
click at [536, 415] on button "Adicionar Escala" at bounding box center [1177, 412] width 71 height 18
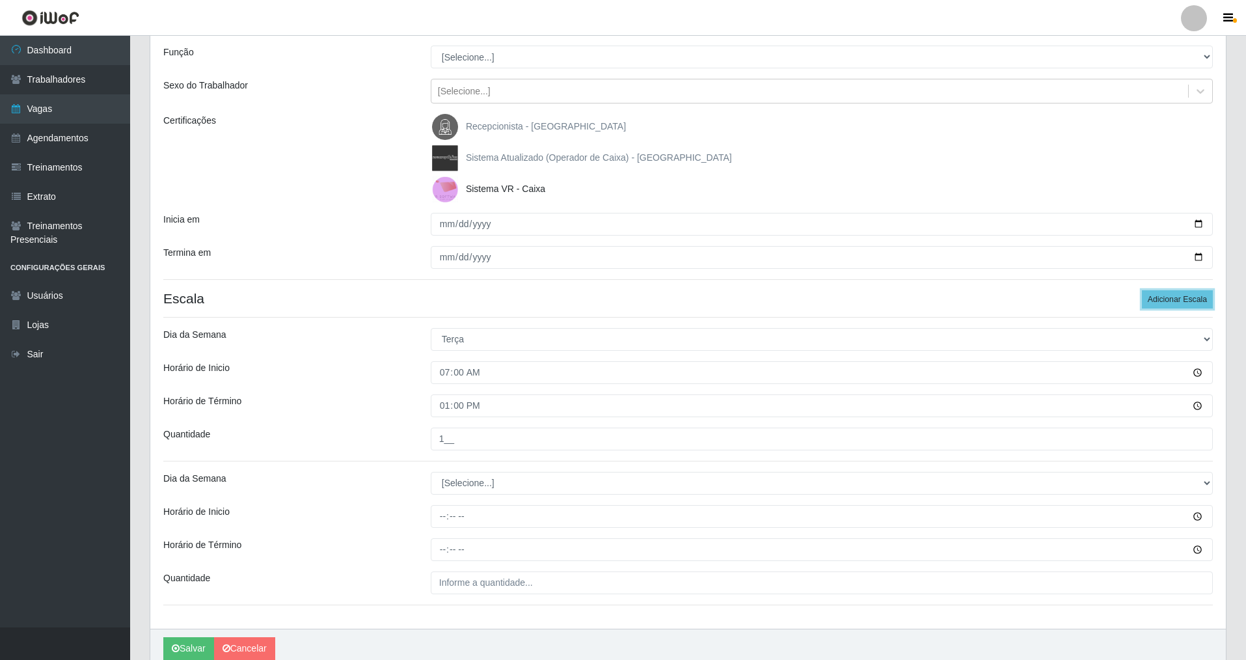
scroll to position [127, 0]
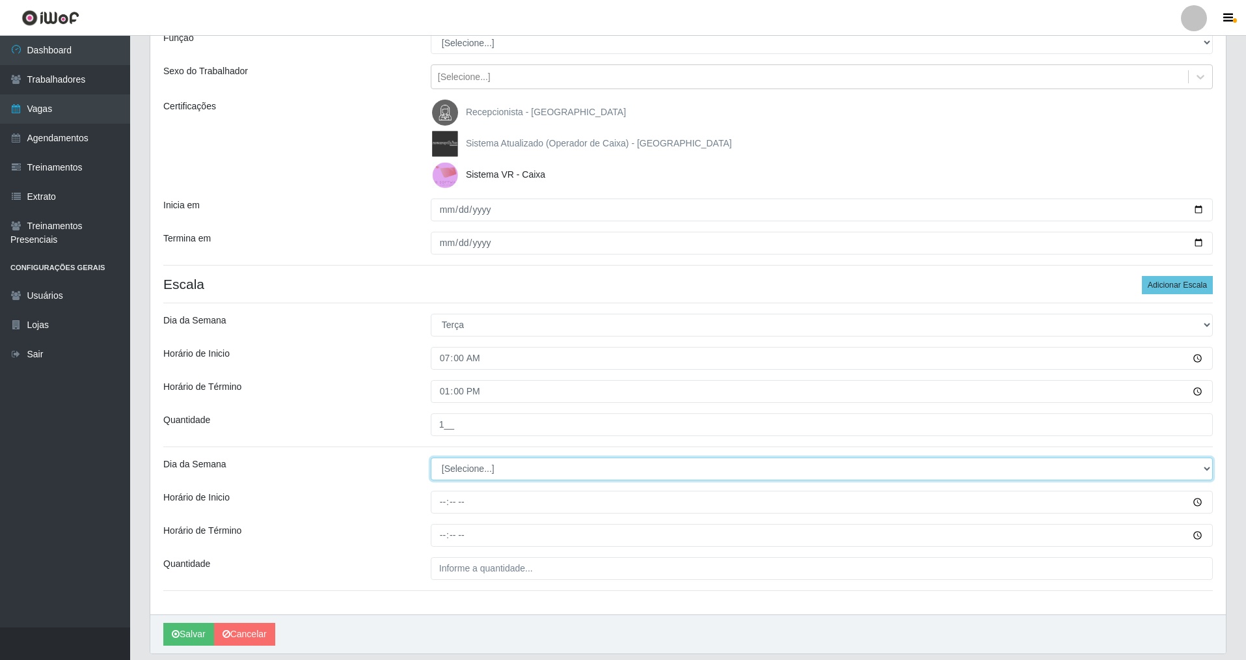
drag, startPoint x: 1201, startPoint y: 472, endPoint x: 852, endPoint y: 478, distance: 348.8
click at [536, 472] on select "[Selecione...] Segunda Terça Quarta Quinta Sexta Sábado Domingo" at bounding box center [822, 468] width 782 height 23
click at [431, 457] on select "[Selecione...] Segunda Terça Quarta Quinta Sexta Sábado Domingo" at bounding box center [822, 468] width 782 height 23
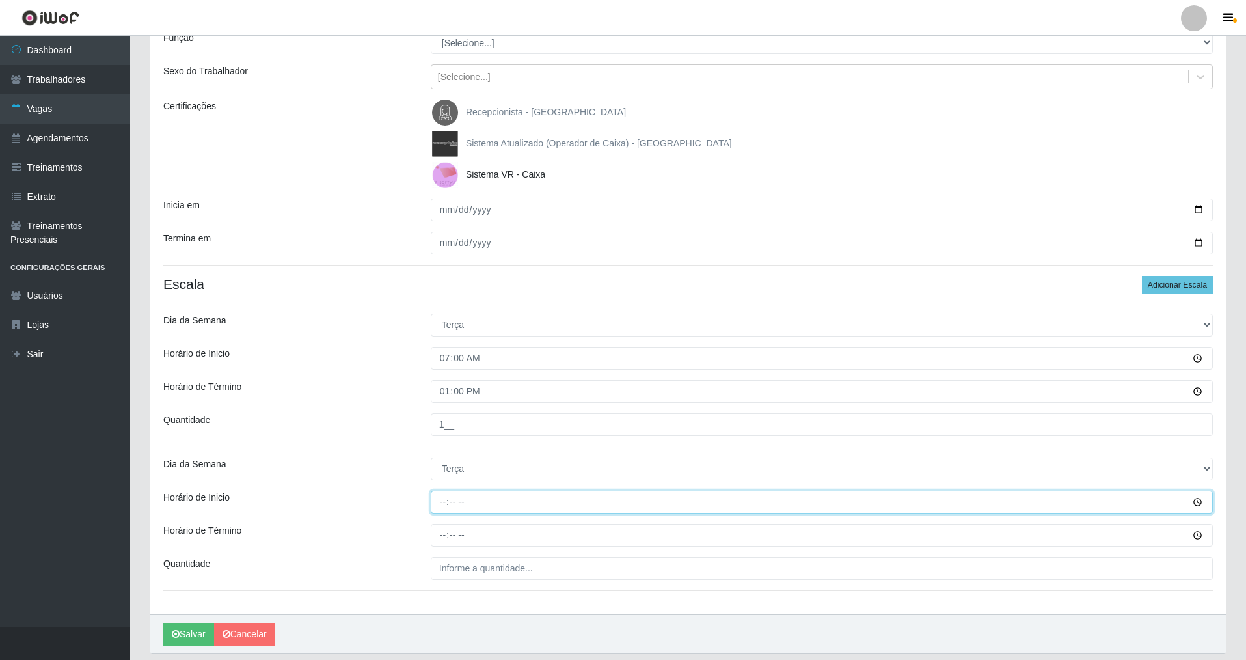
click at [441, 474] on input "Horário de Inicio" at bounding box center [822, 502] width 782 height 23
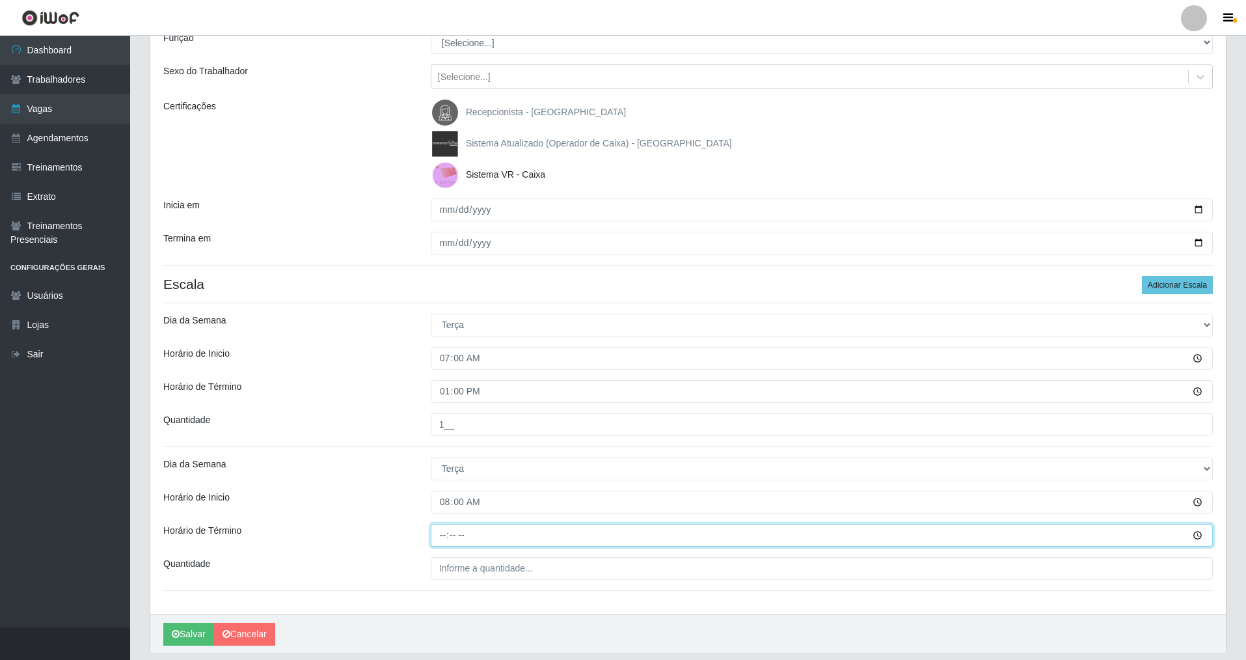
drag, startPoint x: 443, startPoint y: 536, endPoint x: 439, endPoint y: 528, distance: 8.2
click at [441, 474] on input "Horário de Término" at bounding box center [822, 535] width 782 height 23
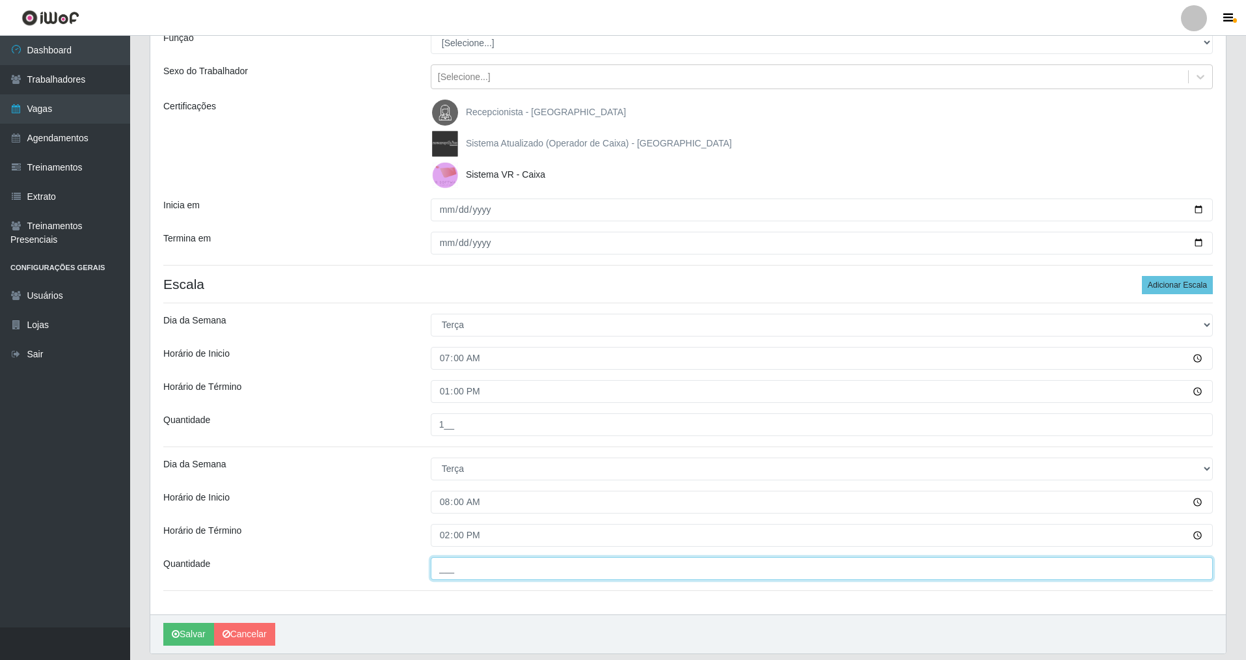
click at [431, 474] on input "___" at bounding box center [822, 568] width 782 height 23
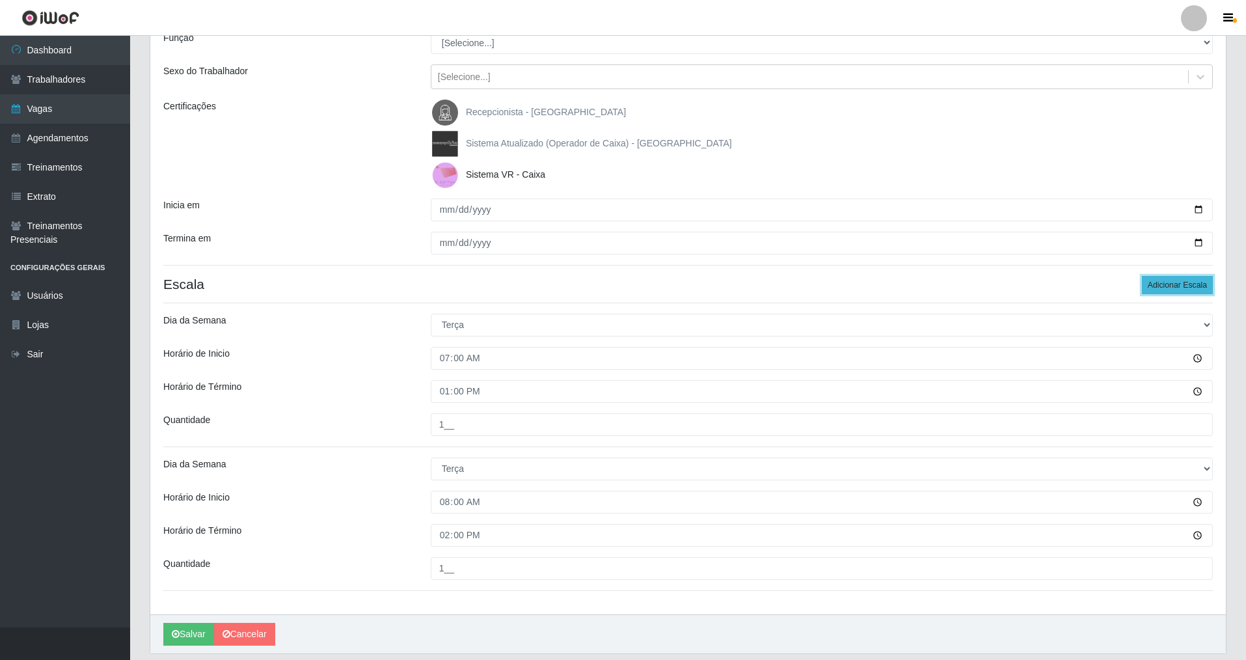
click at [536, 286] on button "Adicionar Escala" at bounding box center [1177, 285] width 71 height 18
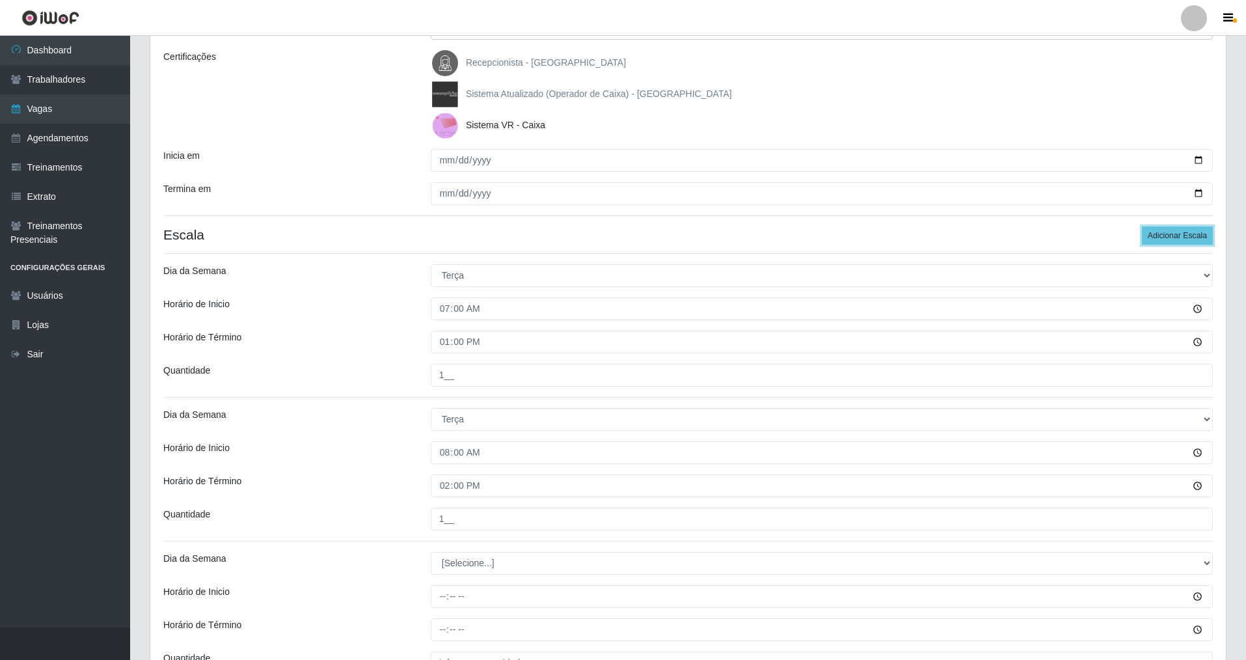
scroll to position [313, 0]
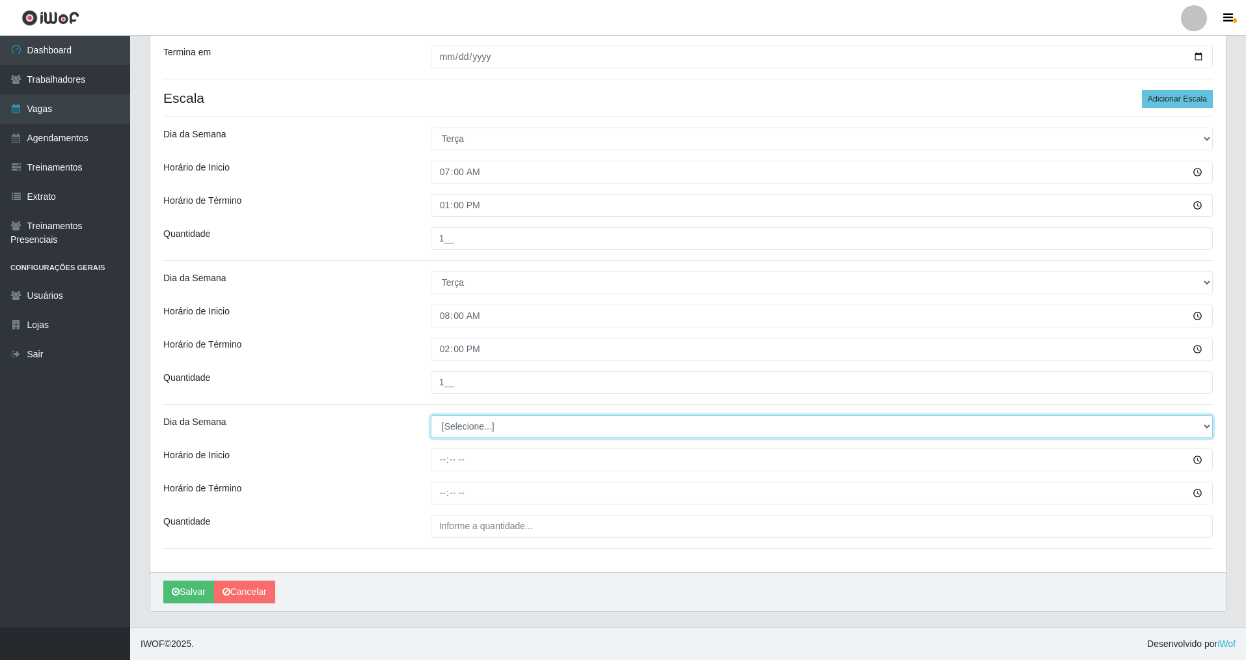
drag, startPoint x: 1204, startPoint y: 426, endPoint x: 1081, endPoint y: 425, distance: 122.3
click at [536, 425] on select "[Selecione...] Segunda Terça Quarta Quinta Sexta Sábado Domingo" at bounding box center [822, 426] width 782 height 23
click at [431, 415] on select "[Selecione...] Segunda Terça Quarta Quinta Sexta Sábado Domingo" at bounding box center [822, 426] width 782 height 23
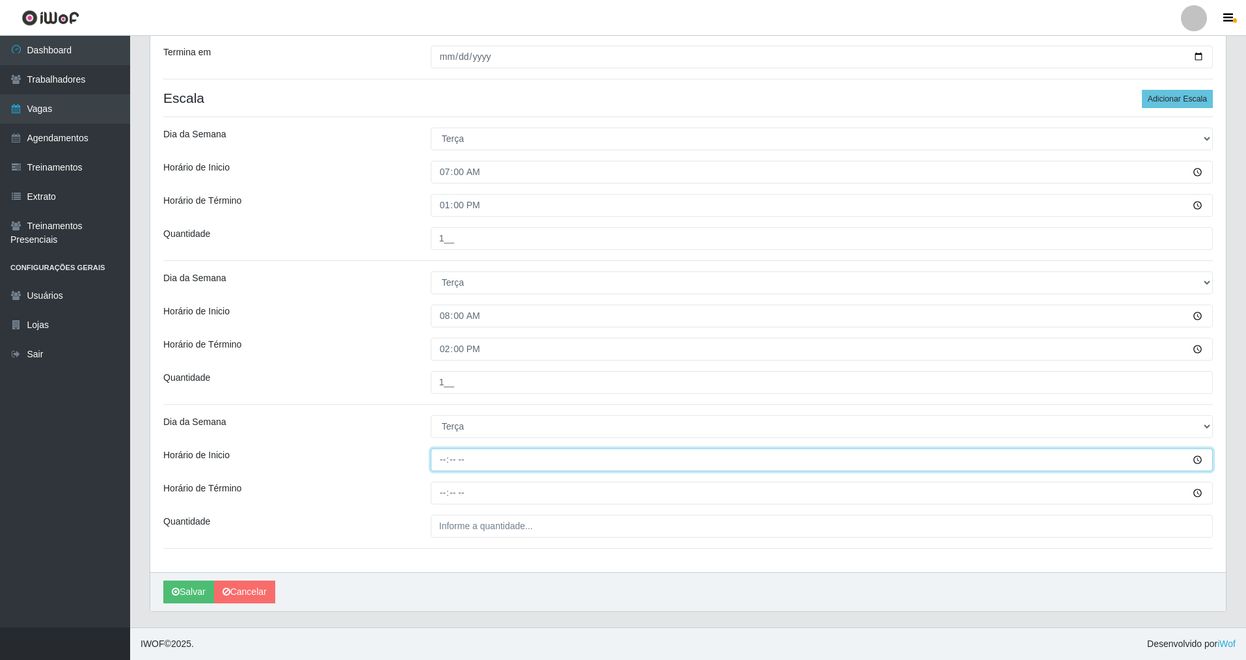
drag, startPoint x: 441, startPoint y: 463, endPoint x: 403, endPoint y: 479, distance: 40.2
click at [431, 468] on input "Horário de Inicio" at bounding box center [822, 459] width 782 height 23
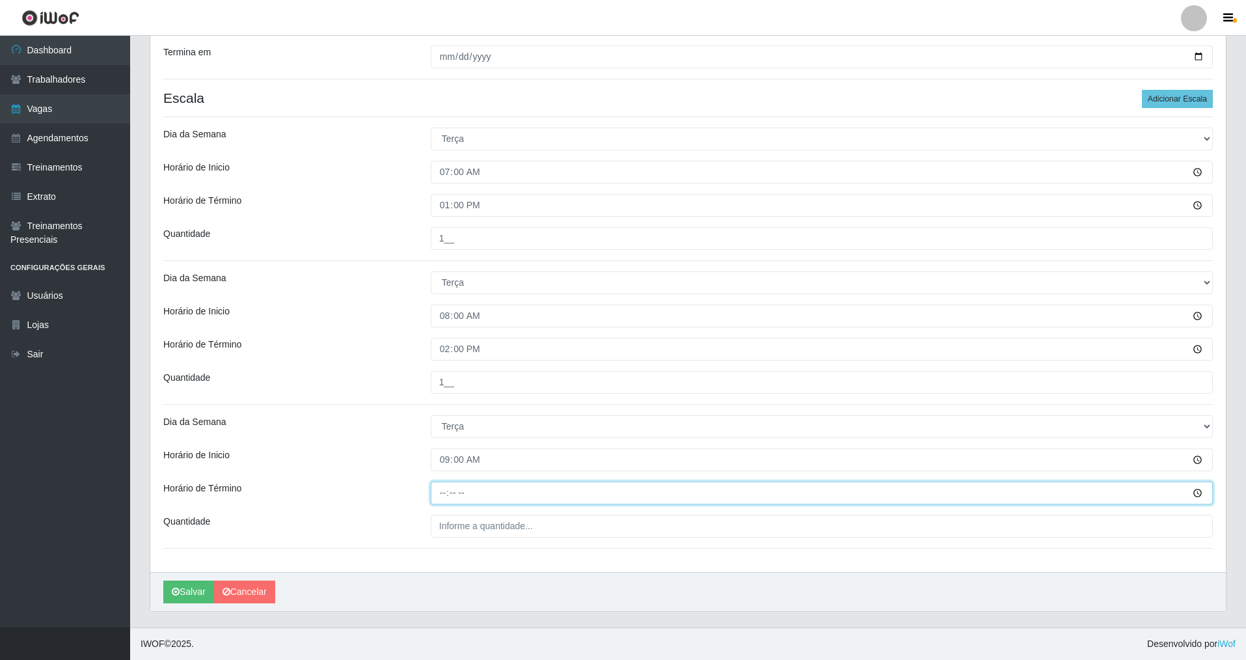
drag, startPoint x: 448, startPoint y: 498, endPoint x: 448, endPoint y: 480, distance: 18.2
click at [448, 474] on input "Horário de Término" at bounding box center [822, 493] width 782 height 23
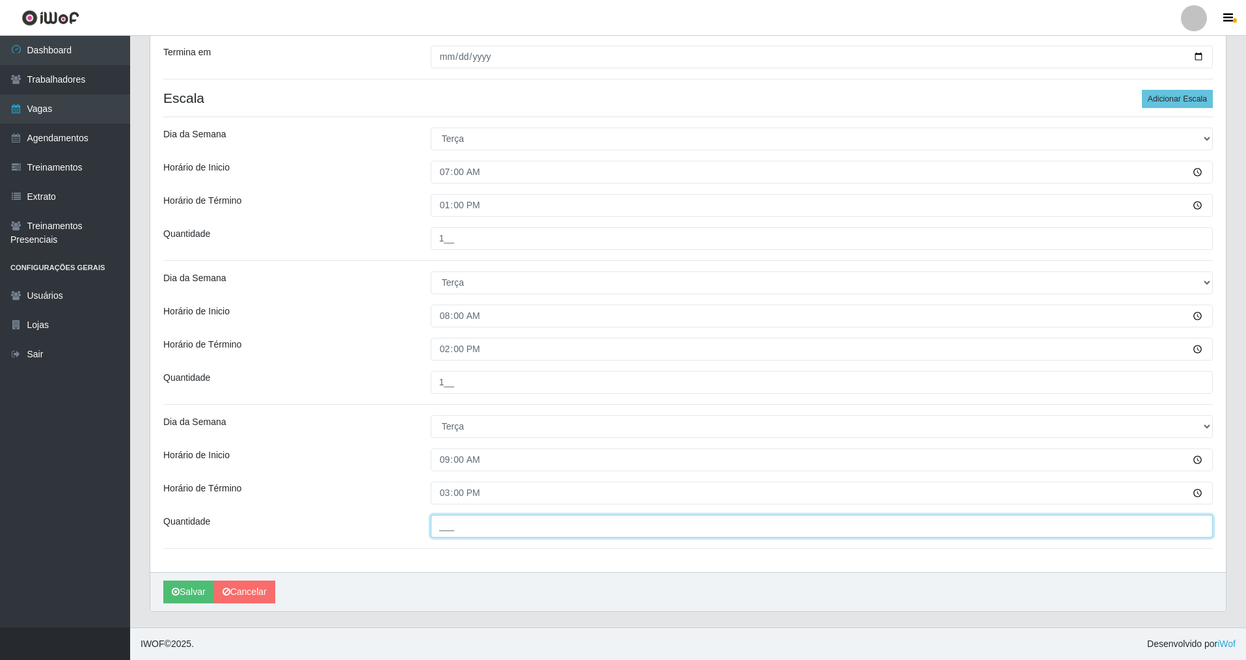
drag, startPoint x: 443, startPoint y: 523, endPoint x: 432, endPoint y: 539, distance: 19.1
click at [432, 474] on div "Loja Nova República - Pompeia Função [Selecione...] Balconista Operador de Caix…" at bounding box center [688, 185] width 1076 height 773
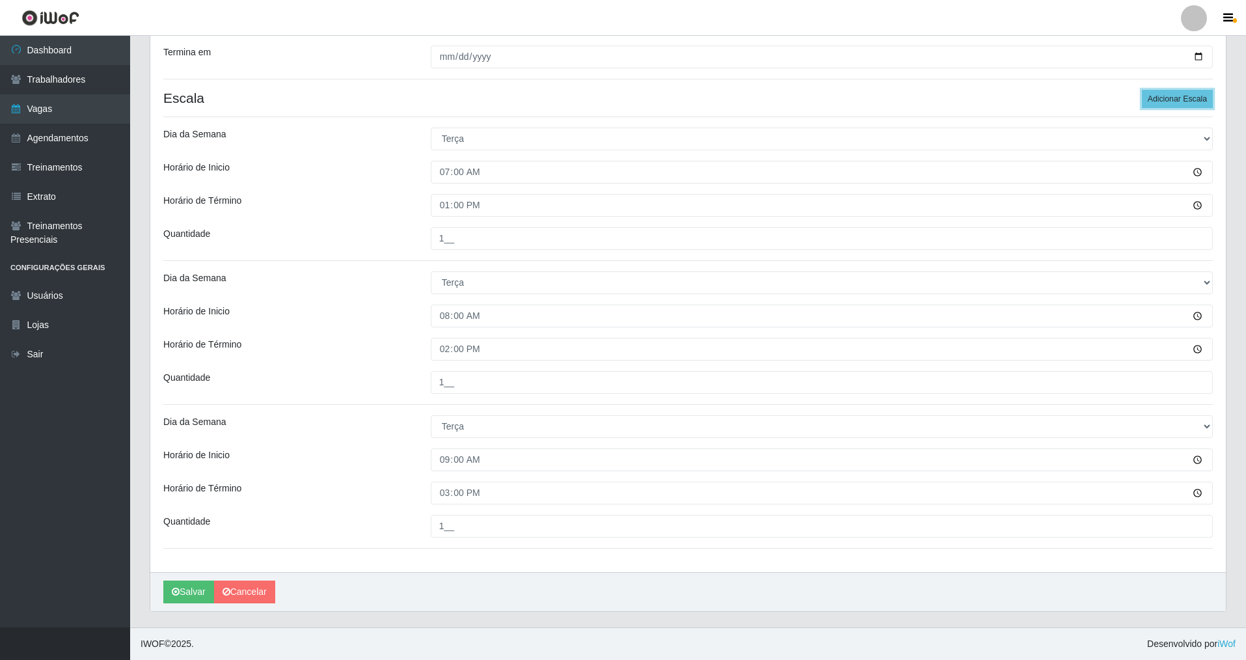
drag, startPoint x: 1176, startPoint y: 101, endPoint x: 1219, endPoint y: 148, distance: 64.0
click at [536, 101] on button "Adicionar Escala" at bounding box center [1177, 99] width 71 height 18
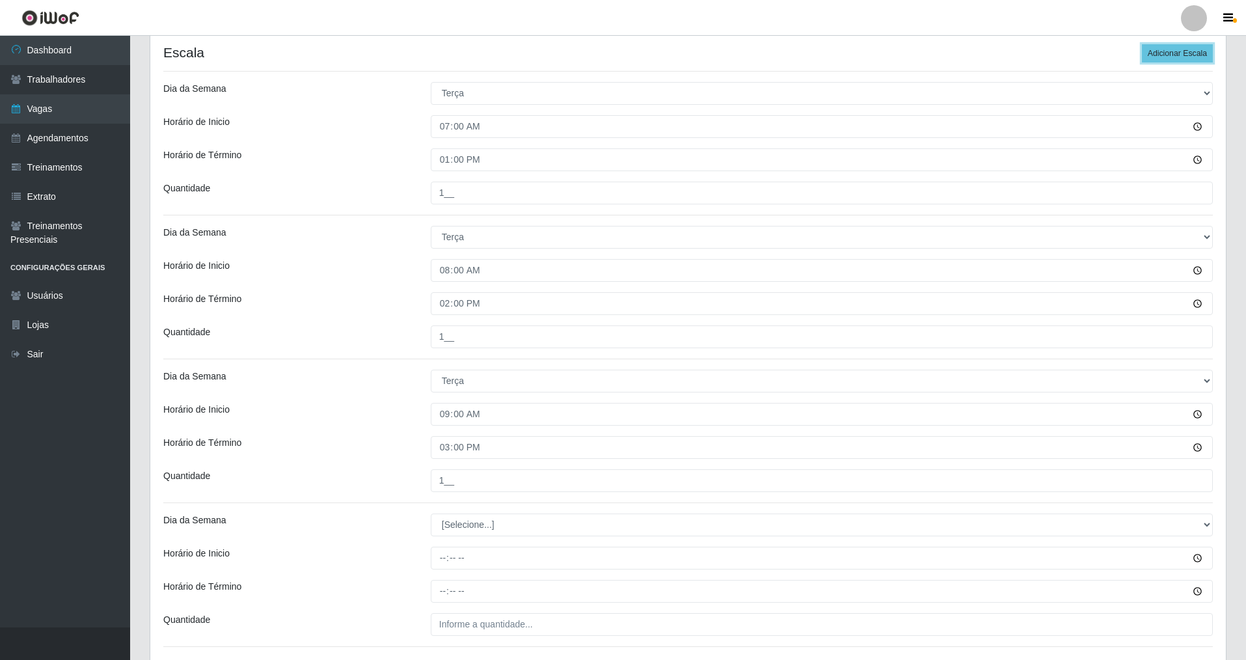
scroll to position [457, 0]
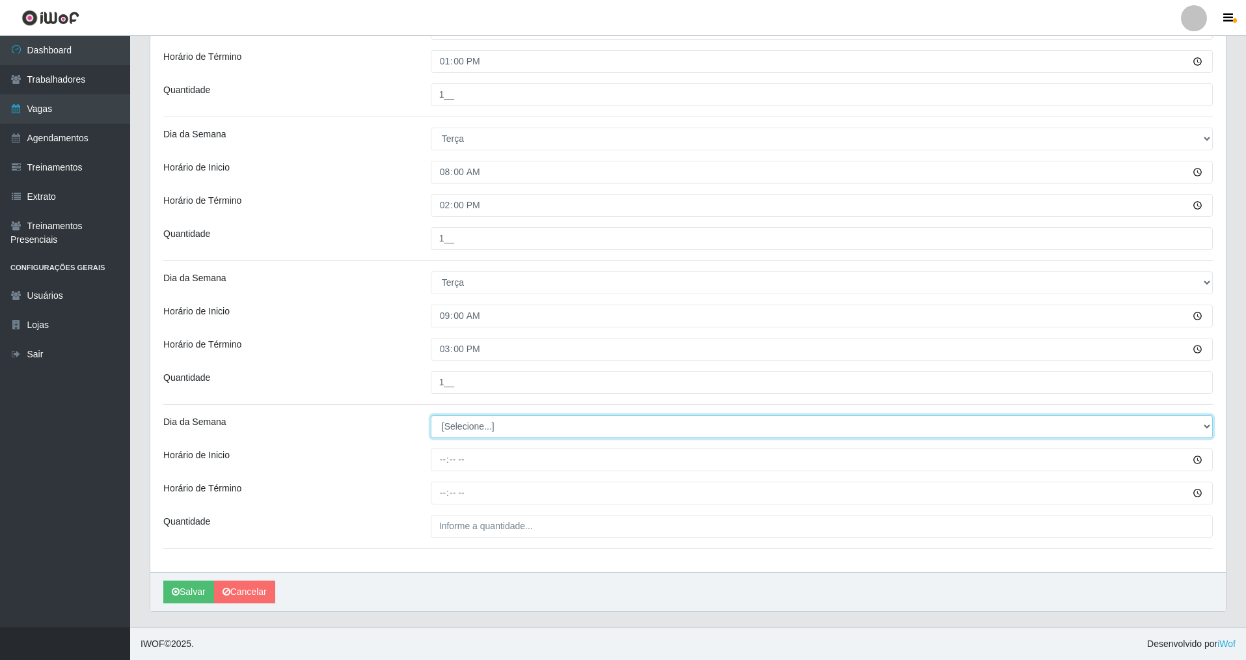
drag, startPoint x: 1204, startPoint y: 420, endPoint x: 958, endPoint y: 433, distance: 246.3
click at [536, 420] on select "[Selecione...] Segunda Terça Quarta Quinta Sexta Sábado Domingo" at bounding box center [822, 426] width 782 height 23
click at [431, 415] on select "[Selecione...] Segunda Terça Quarta Quinta Sexta Sábado Domingo" at bounding box center [822, 426] width 782 height 23
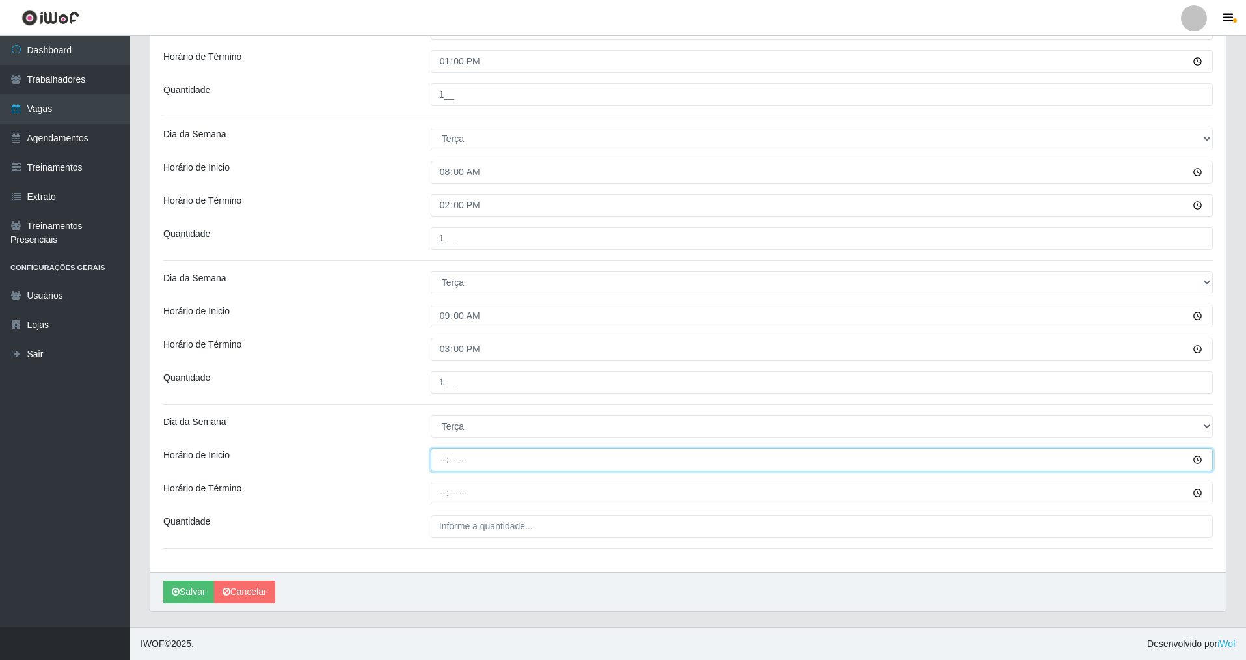
drag, startPoint x: 444, startPoint y: 461, endPoint x: 426, endPoint y: 530, distance: 71.2
click at [436, 470] on input "Horário de Inicio" at bounding box center [822, 459] width 782 height 23
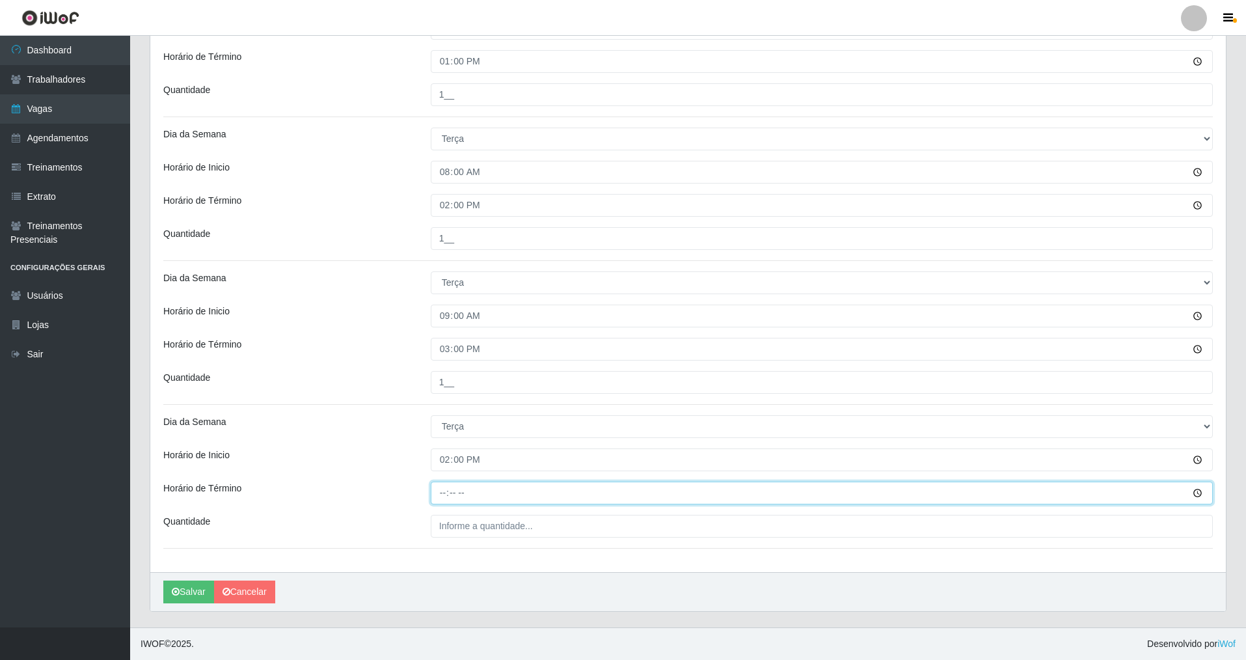
drag, startPoint x: 437, startPoint y: 494, endPoint x: 446, endPoint y: 484, distance: 12.9
click at [446, 474] on input "Horário de Término" at bounding box center [822, 493] width 782 height 23
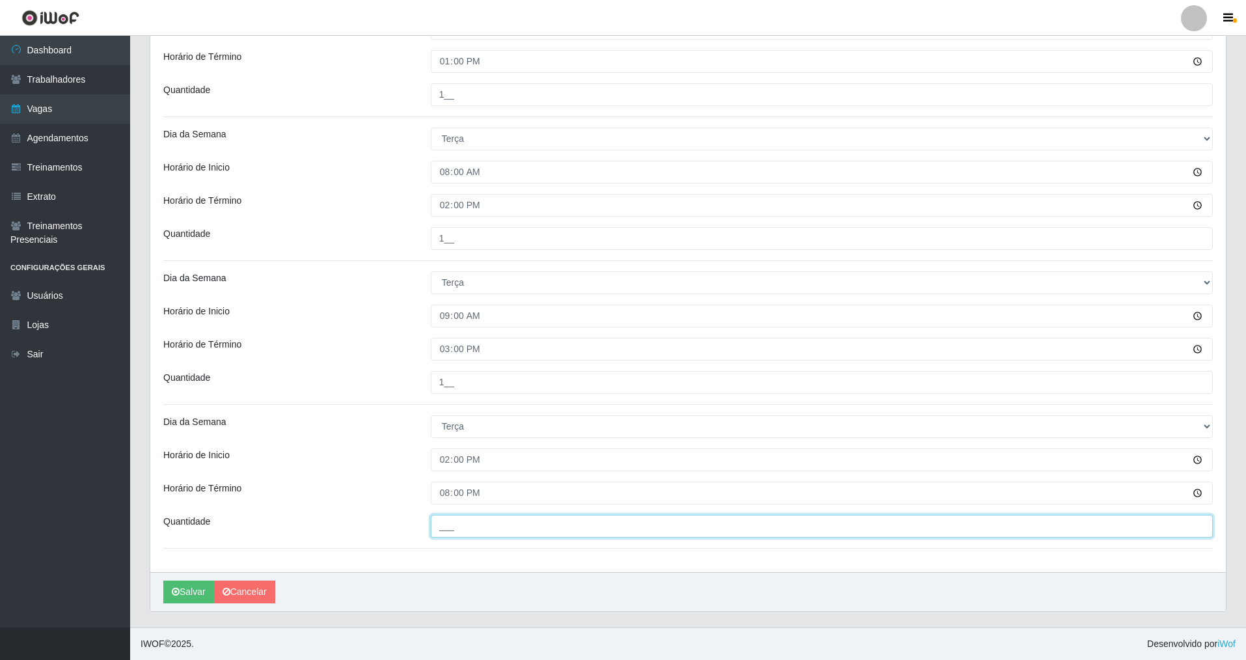
click at [440, 474] on input "___" at bounding box center [822, 526] width 782 height 23
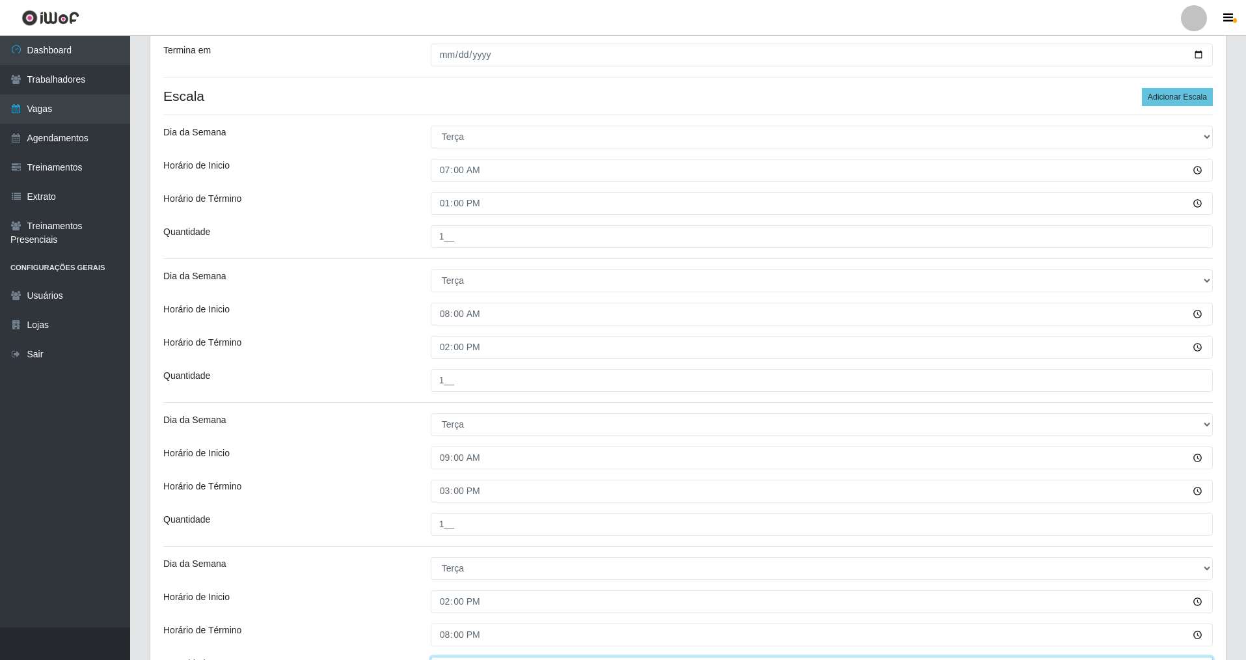
scroll to position [279, 0]
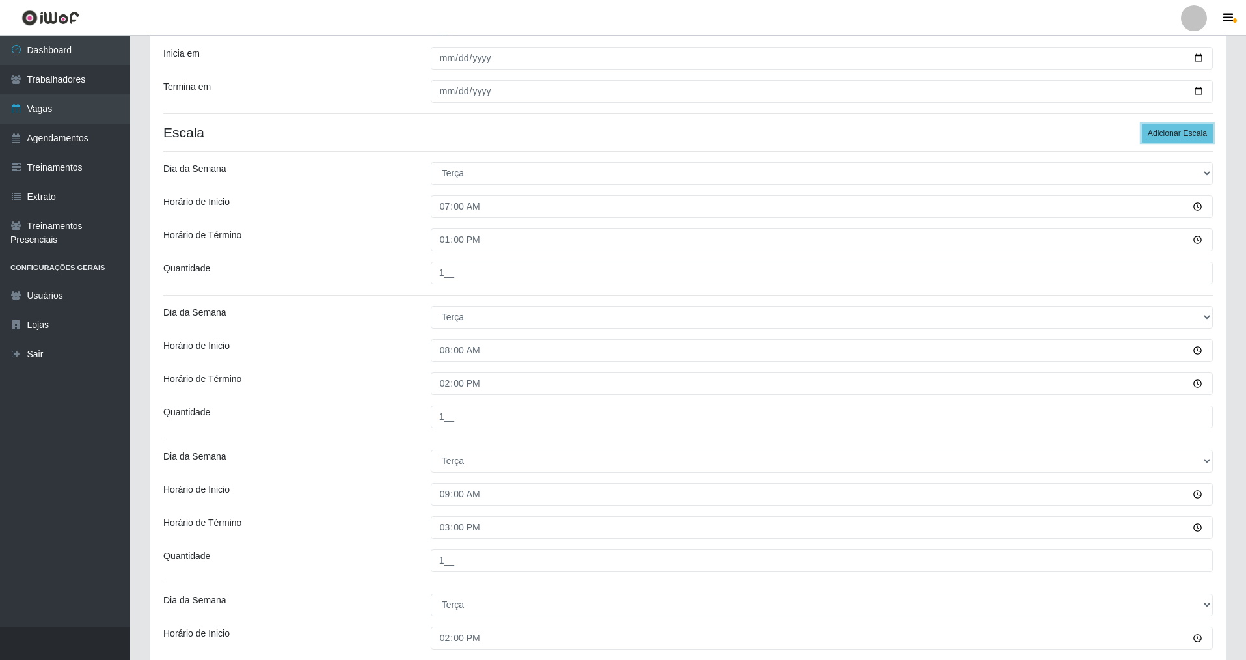
drag, startPoint x: 1186, startPoint y: 128, endPoint x: 1249, endPoint y: 210, distance: 103.1
click at [536, 137] on button "Adicionar Escala" at bounding box center [1177, 133] width 71 height 18
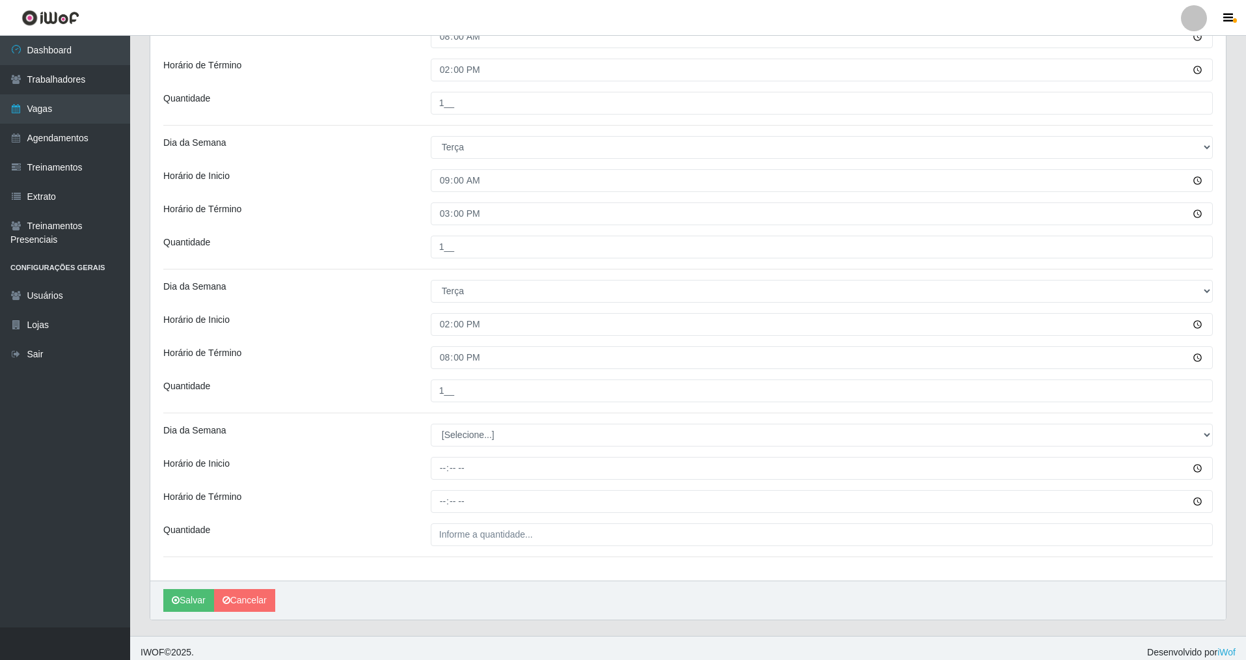
scroll to position [577, 0]
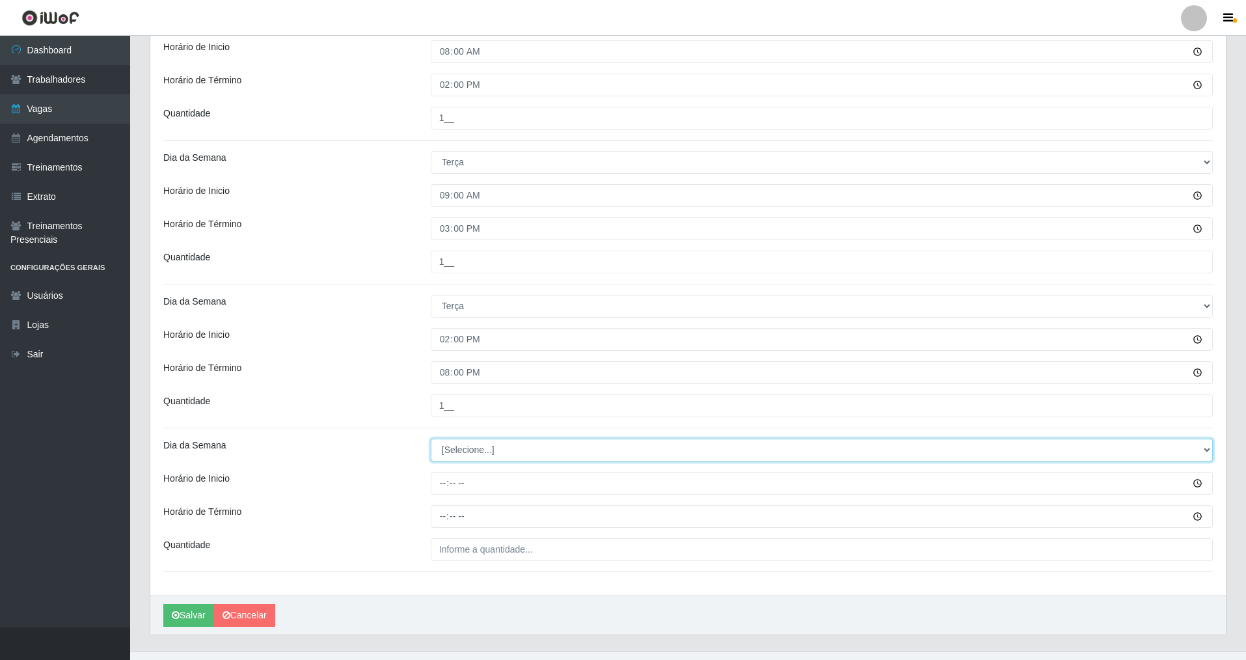
drag, startPoint x: 1208, startPoint y: 447, endPoint x: 1136, endPoint y: 455, distance: 72.0
click at [536, 450] on select "[Selecione...] Segunda Terça Quarta Quinta Sexta Sábado Domingo" at bounding box center [822, 450] width 782 height 23
click at [431, 439] on select "[Selecione...] Segunda Terça Quarta Quinta Sexta Sábado Domingo" at bounding box center [822, 450] width 782 height 23
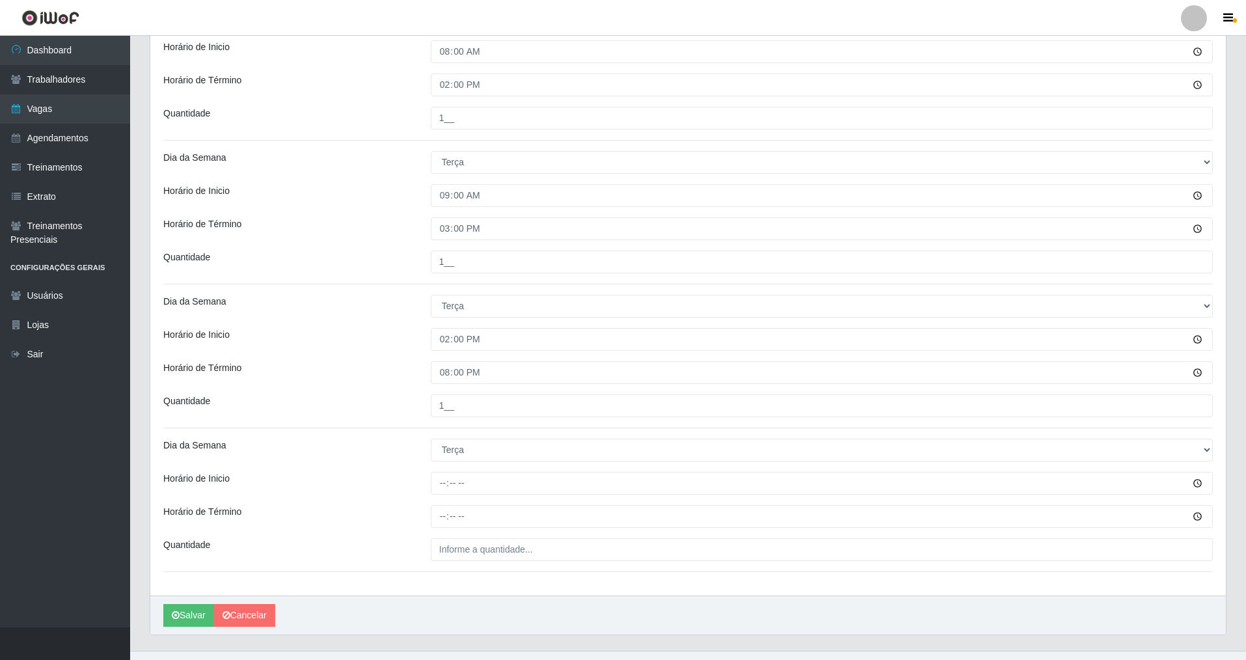
click at [429, 474] on div at bounding box center [822, 483] width 802 height 23
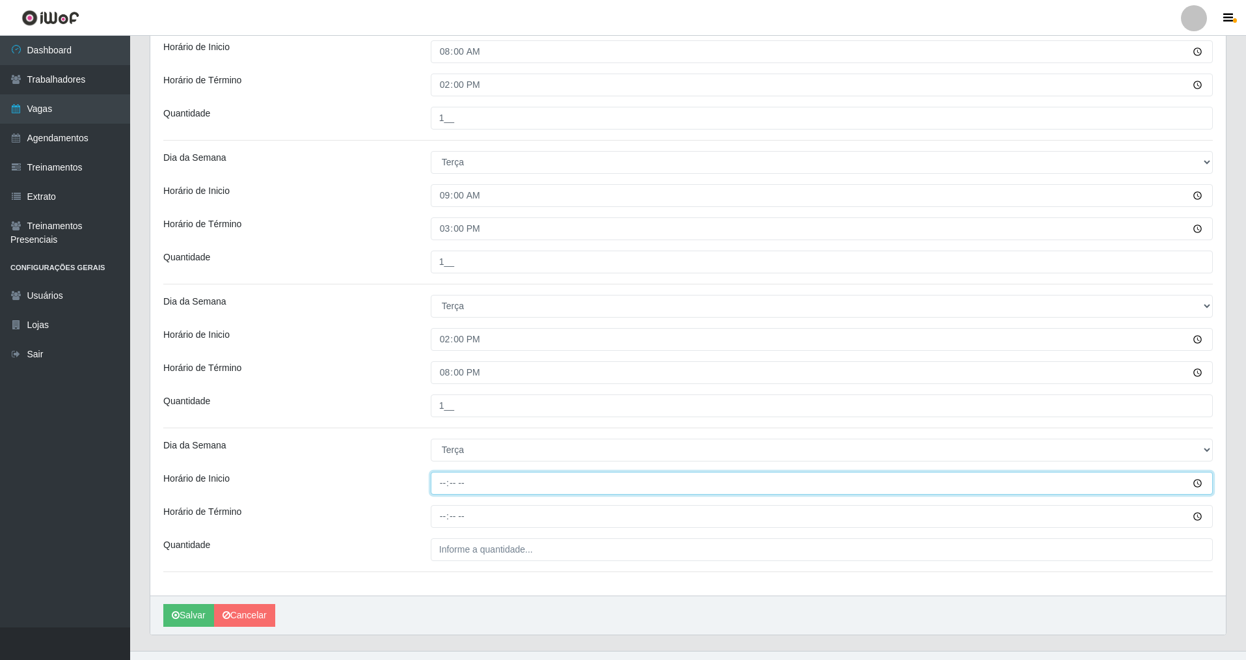
drag, startPoint x: 444, startPoint y: 485, endPoint x: 432, endPoint y: 488, distance: 12.6
click at [438, 474] on input "Horário de Inicio" at bounding box center [822, 483] width 782 height 23
drag, startPoint x: 439, startPoint y: 519, endPoint x: 441, endPoint y: 511, distance: 8.7
click at [441, 474] on input "Horário de Término" at bounding box center [822, 516] width 782 height 23
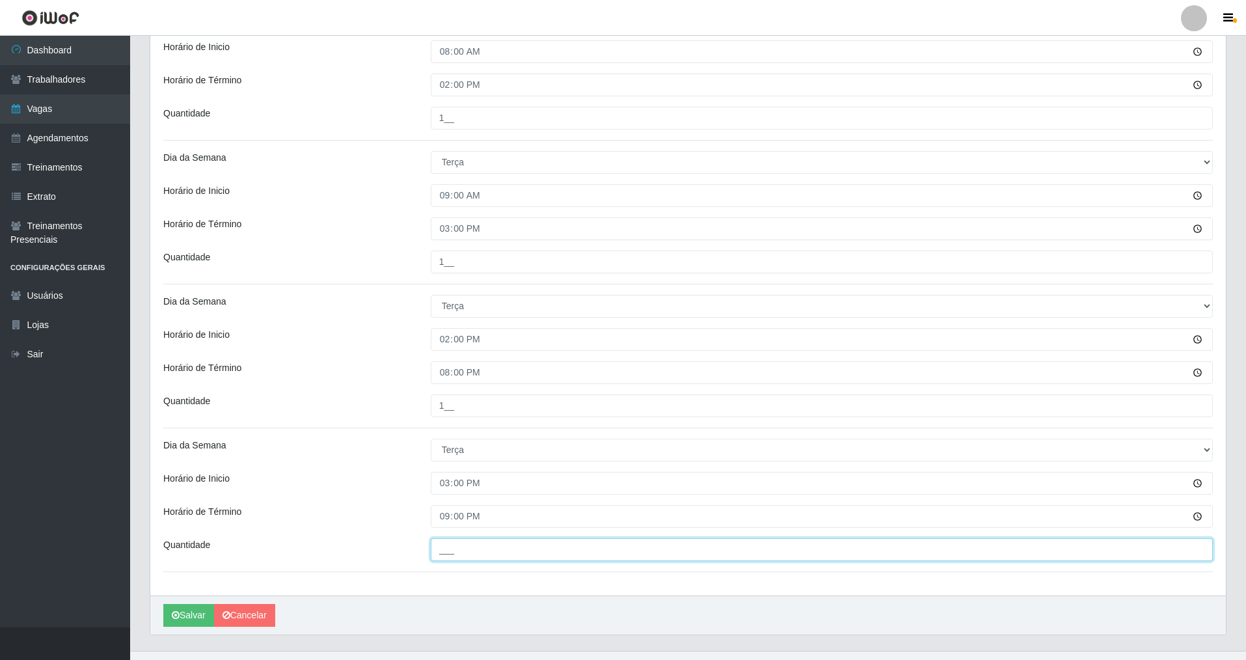
drag, startPoint x: 442, startPoint y: 552, endPoint x: 439, endPoint y: 560, distance: 9.1
click at [439, 474] on input "___" at bounding box center [822, 549] width 782 height 23
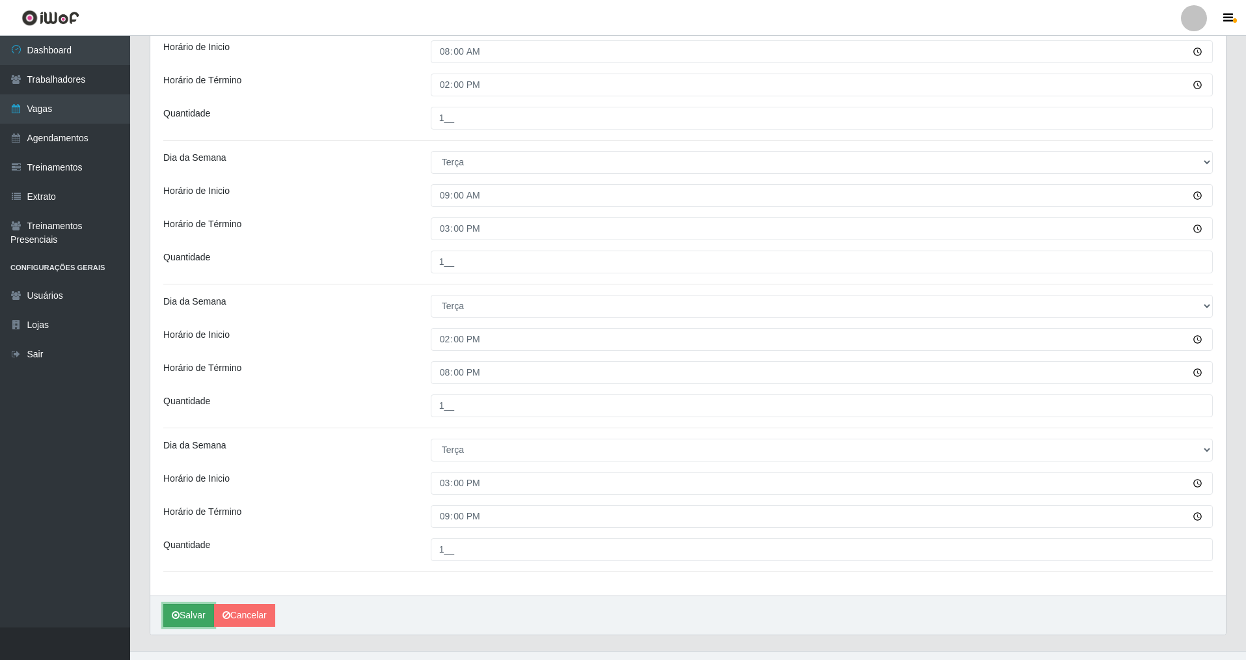
click at [183, 474] on button "Salvar" at bounding box center [188, 615] width 51 height 23
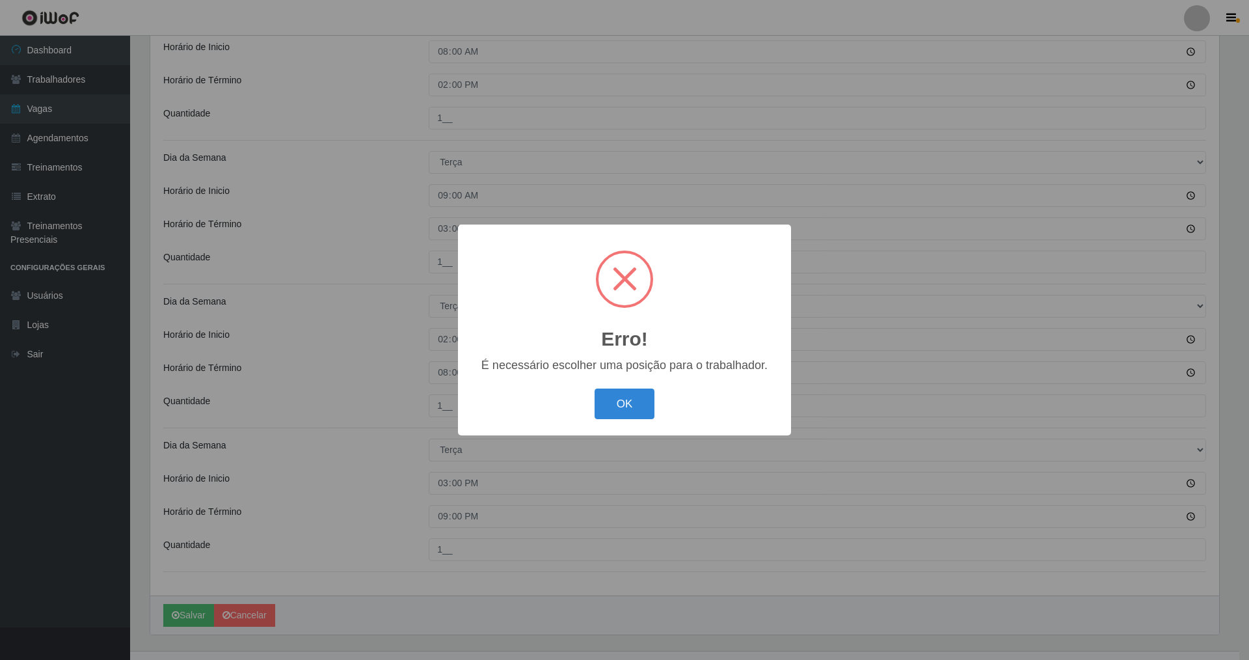
click at [536, 419] on div "OK Cancel" at bounding box center [624, 403] width 307 height 37
click at [536, 400] on button "OK" at bounding box center [625, 403] width 61 height 31
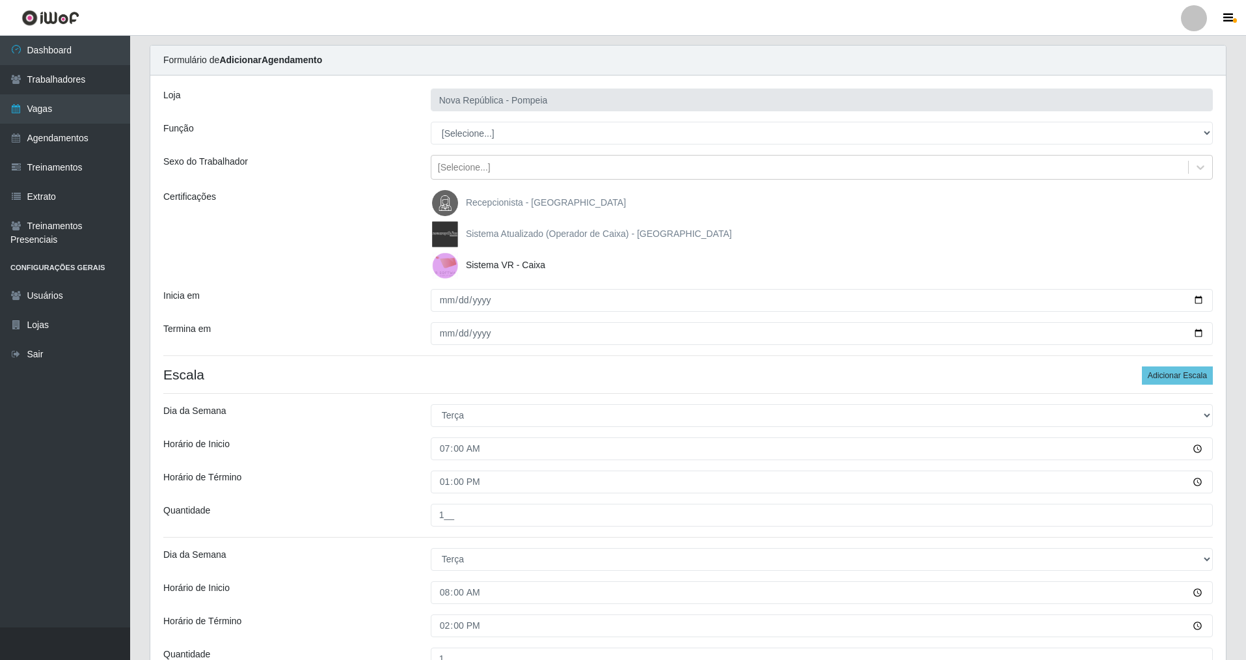
scroll to position [37, 0]
drag, startPoint x: 1203, startPoint y: 129, endPoint x: 1055, endPoint y: 132, distance: 147.7
click at [536, 129] on select "[Selecione...] Balconista Operador de Caixa Recepcionista Repositor" at bounding box center [822, 132] width 782 height 23
click at [431, 121] on select "[Selecione...] Balconista Operador de Caixa Recepcionista Repositor" at bounding box center [822, 132] width 782 height 23
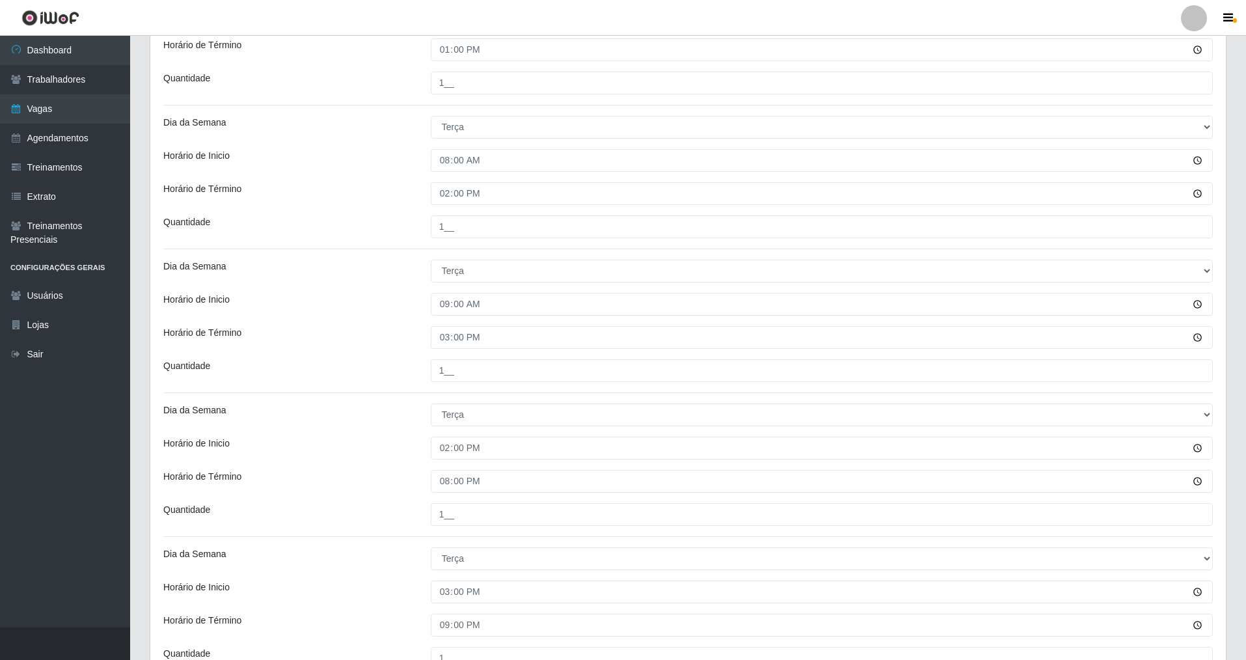
scroll to position [601, 0]
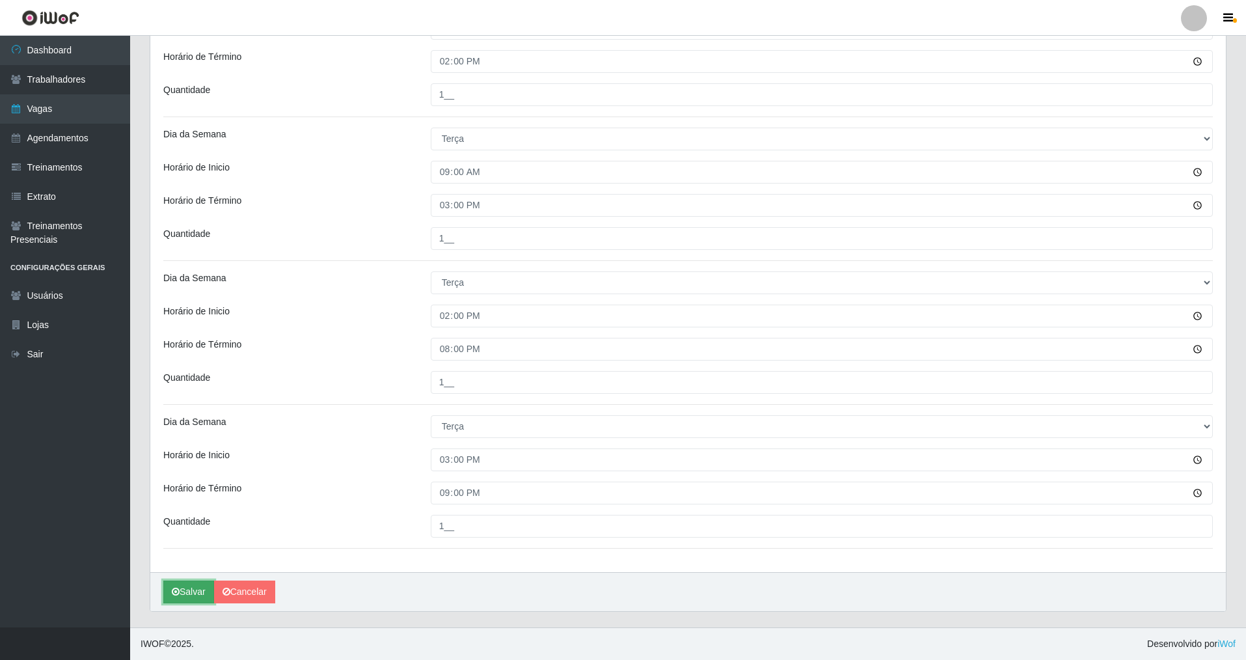
click at [188, 474] on button "Salvar" at bounding box center [188, 591] width 51 height 23
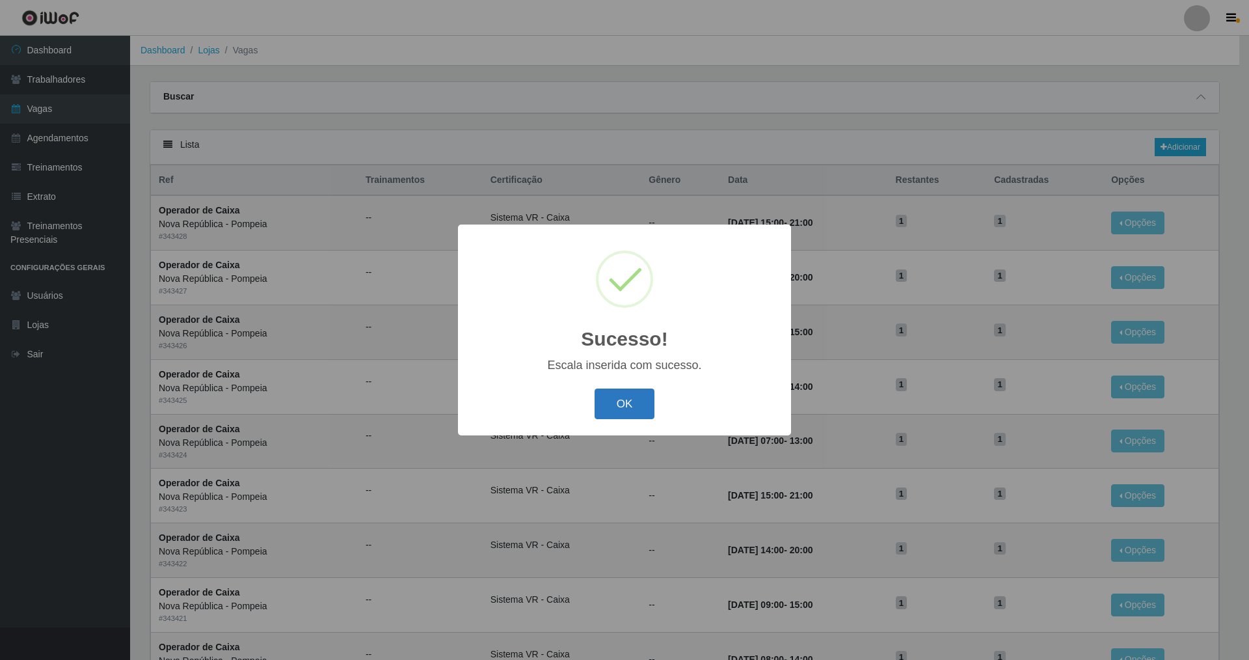
click at [536, 401] on button "OK" at bounding box center [625, 403] width 61 height 31
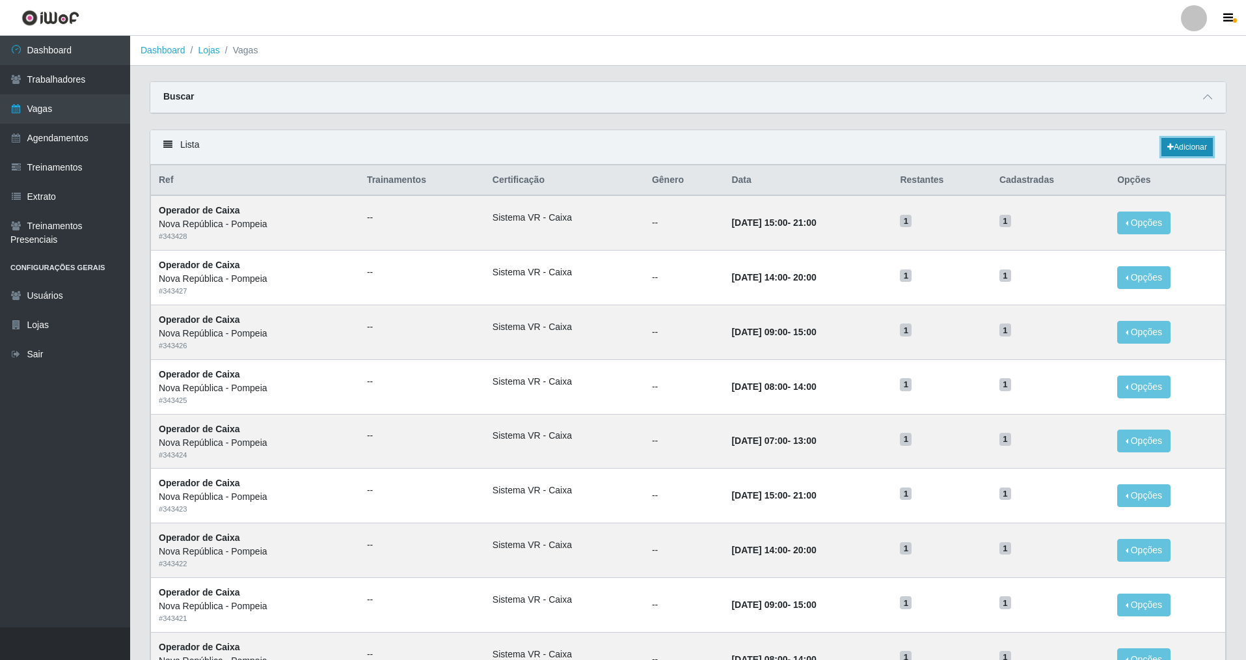
click at [536, 139] on link "Adicionar" at bounding box center [1187, 147] width 51 height 18
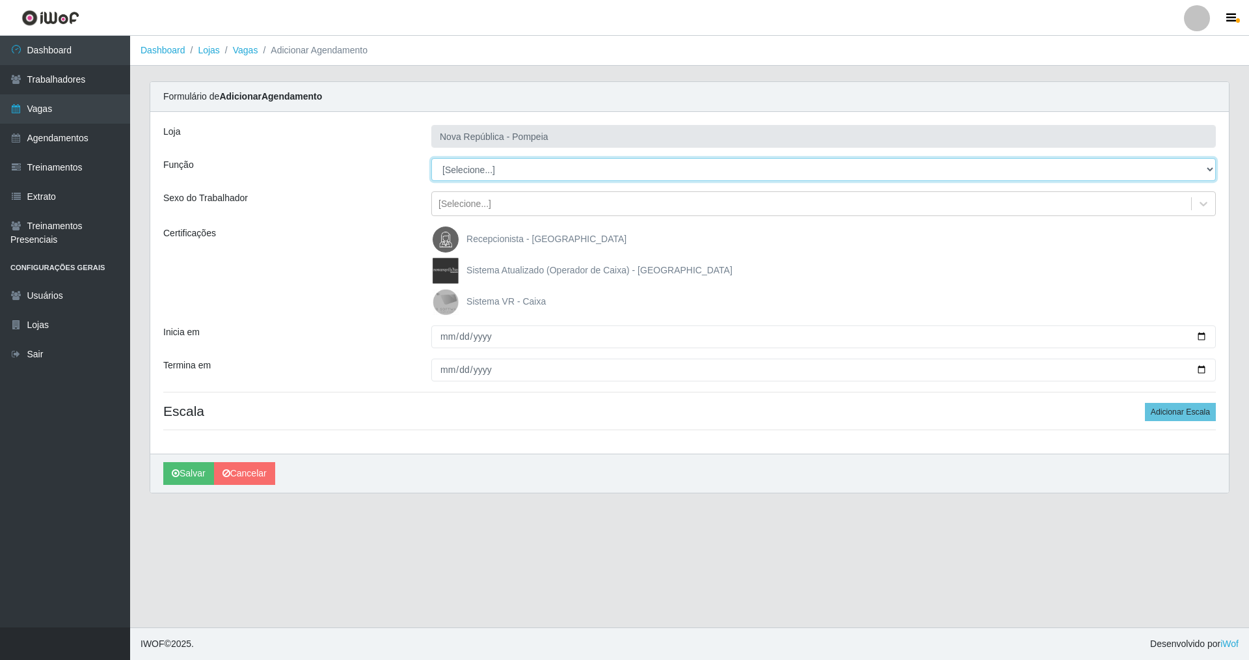
drag, startPoint x: 1205, startPoint y: 161, endPoint x: 884, endPoint y: 162, distance: 321.5
click at [536, 162] on select "[Selecione...] Balconista Operador de Caixa Recepcionista Repositor" at bounding box center [823, 169] width 785 height 23
click at [431, 158] on select "[Selecione...] Balconista Operador de Caixa Recepcionista Repositor" at bounding box center [823, 169] width 785 height 23
click at [439, 300] on img at bounding box center [448, 302] width 31 height 26
click at [0, 0] on input "Sistema VR - Caixa" at bounding box center [0, 0] width 0 height 0
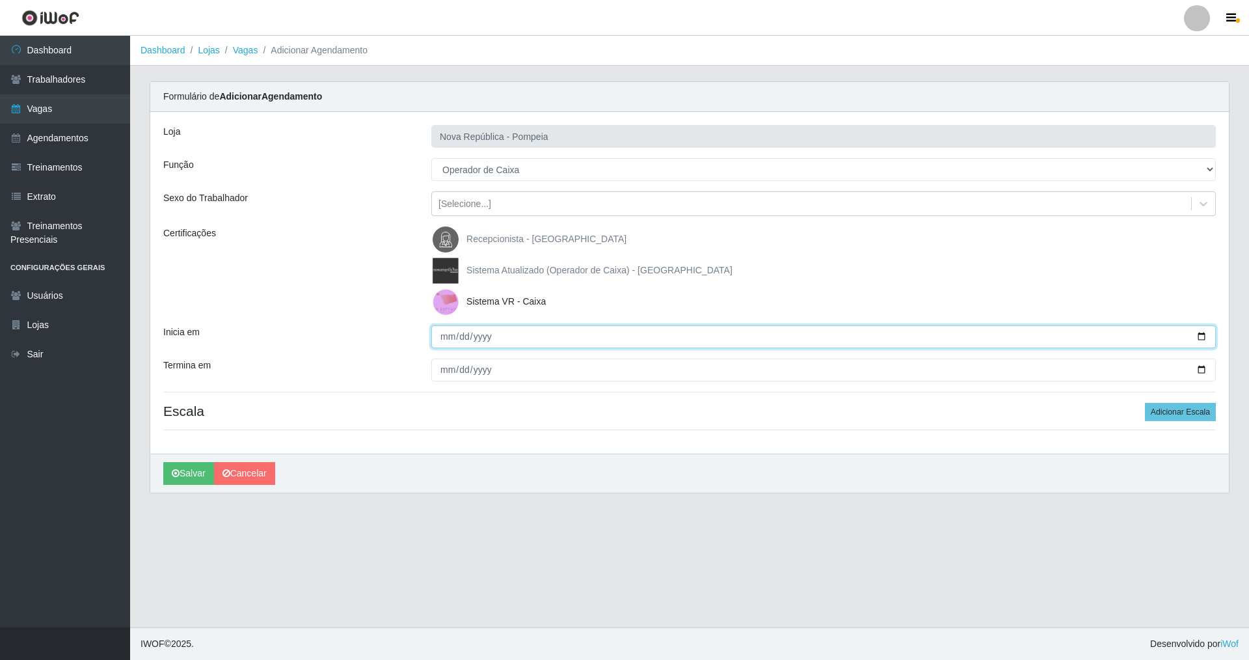
drag, startPoint x: 445, startPoint y: 336, endPoint x: 441, endPoint y: 367, distance: 30.8
click at [443, 340] on input "Inicia em" at bounding box center [823, 336] width 785 height 23
drag, startPoint x: 448, startPoint y: 374, endPoint x: 449, endPoint y: 366, distance: 8.5
click at [448, 372] on input "Termina em" at bounding box center [823, 370] width 785 height 23
click at [536, 405] on button "Adicionar Escala" at bounding box center [1180, 412] width 71 height 18
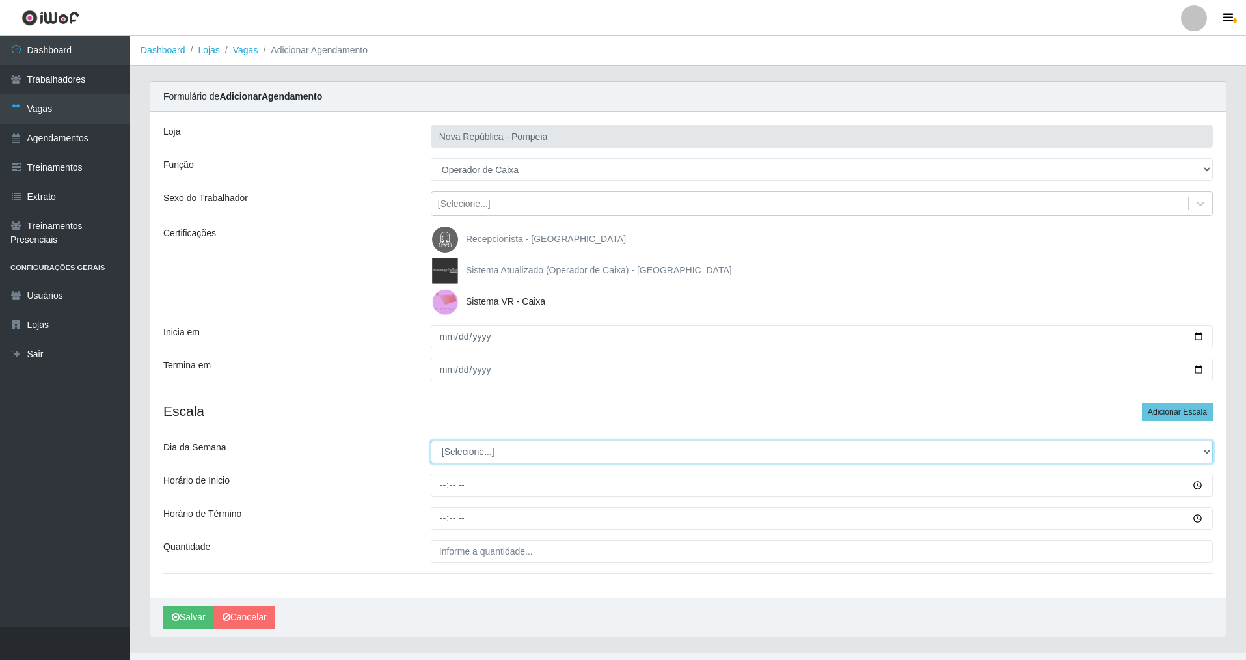
drag, startPoint x: 1204, startPoint y: 450, endPoint x: 973, endPoint y: 435, distance: 231.4
click at [536, 439] on div "Loja Nova República - Pompeia Função [Selecione...] Balconista Operador de Caix…" at bounding box center [688, 354] width 1076 height 485
click at [431, 441] on select "[Selecione...] Segunda Terça Quarta Quinta Sexta Sábado Domingo" at bounding box center [822, 452] width 782 height 23
click at [437, 474] on input "Horário de Inicio" at bounding box center [822, 485] width 782 height 23
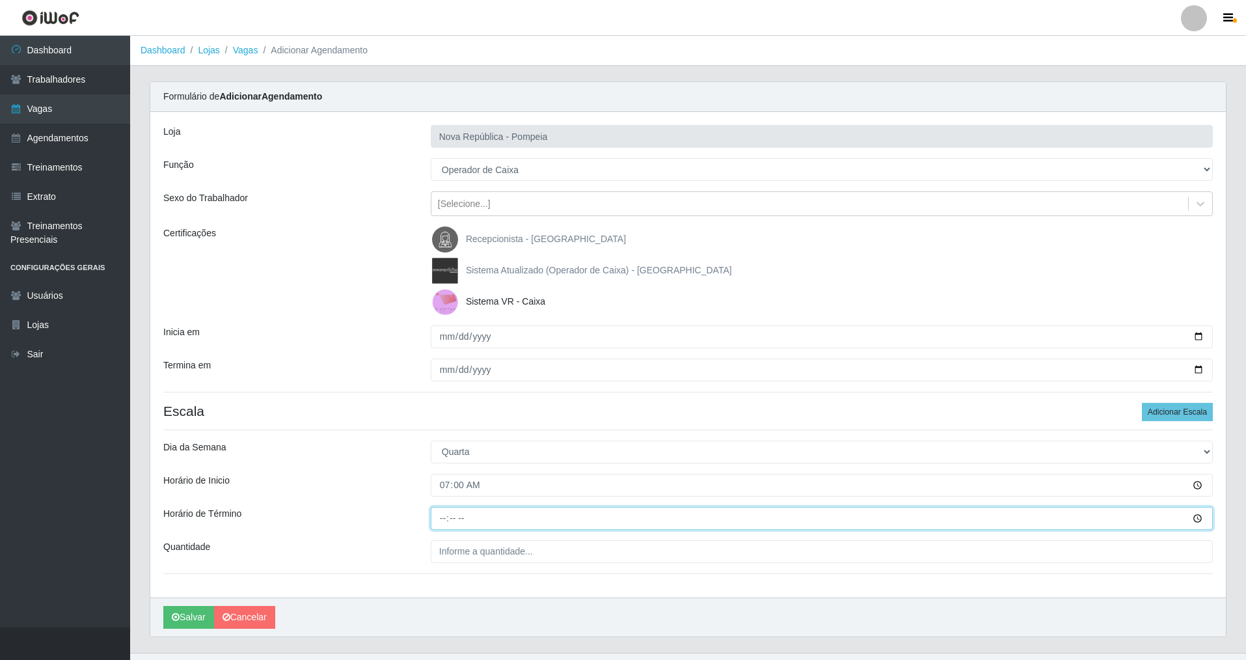
drag, startPoint x: 438, startPoint y: 523, endPoint x: 427, endPoint y: 519, distance: 11.7
click at [438, 474] on input "Horário de Término" at bounding box center [822, 518] width 782 height 23
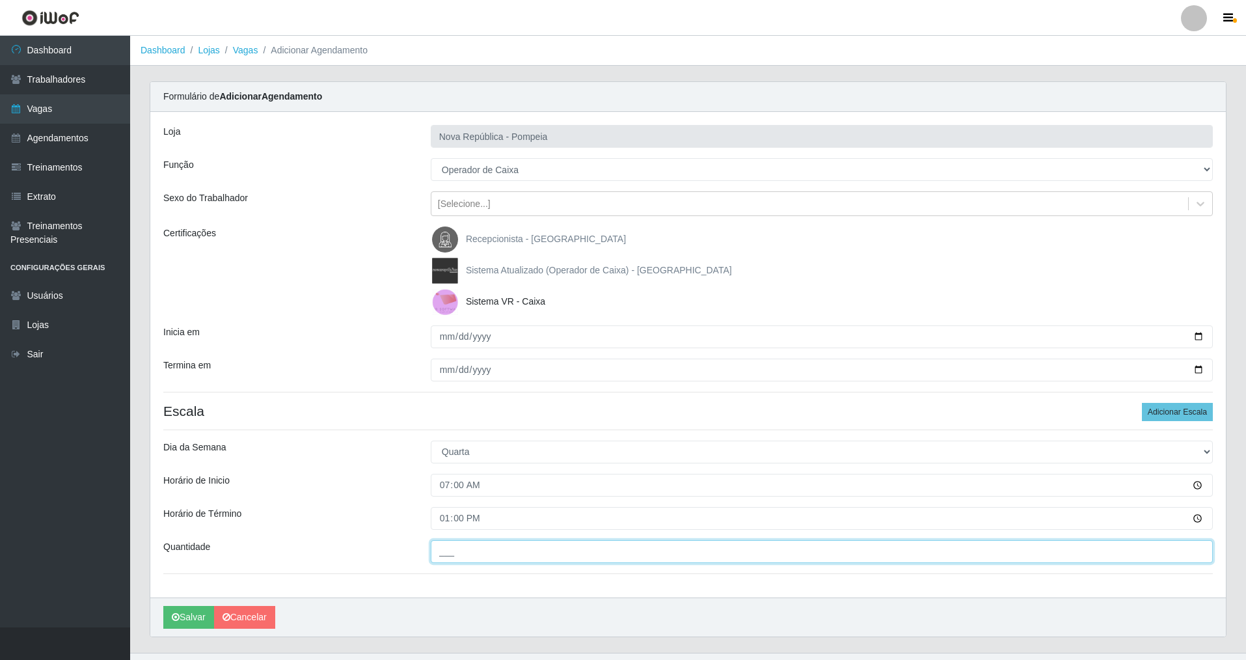
drag, startPoint x: 445, startPoint y: 547, endPoint x: 445, endPoint y: 565, distance: 17.6
click at [445, 474] on div "Loja Nova República - Pompeia Função [Selecione...] Balconista Operador de Caix…" at bounding box center [688, 354] width 1076 height 485
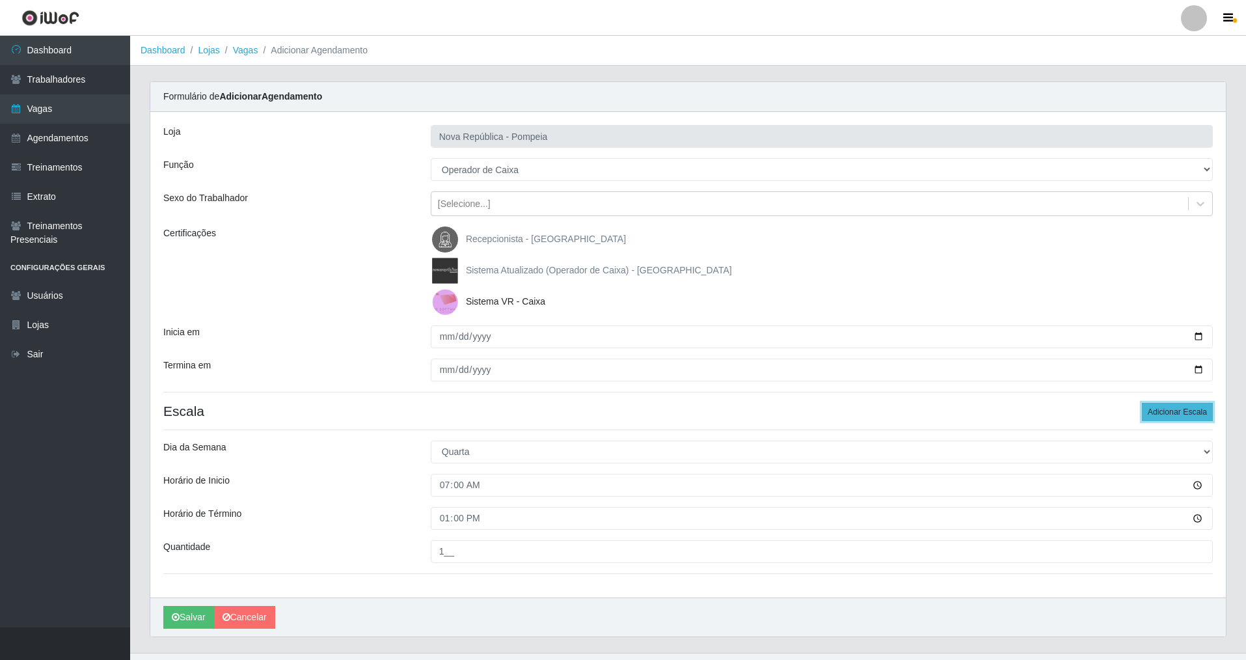
click at [536, 410] on button "Adicionar Escala" at bounding box center [1177, 412] width 71 height 18
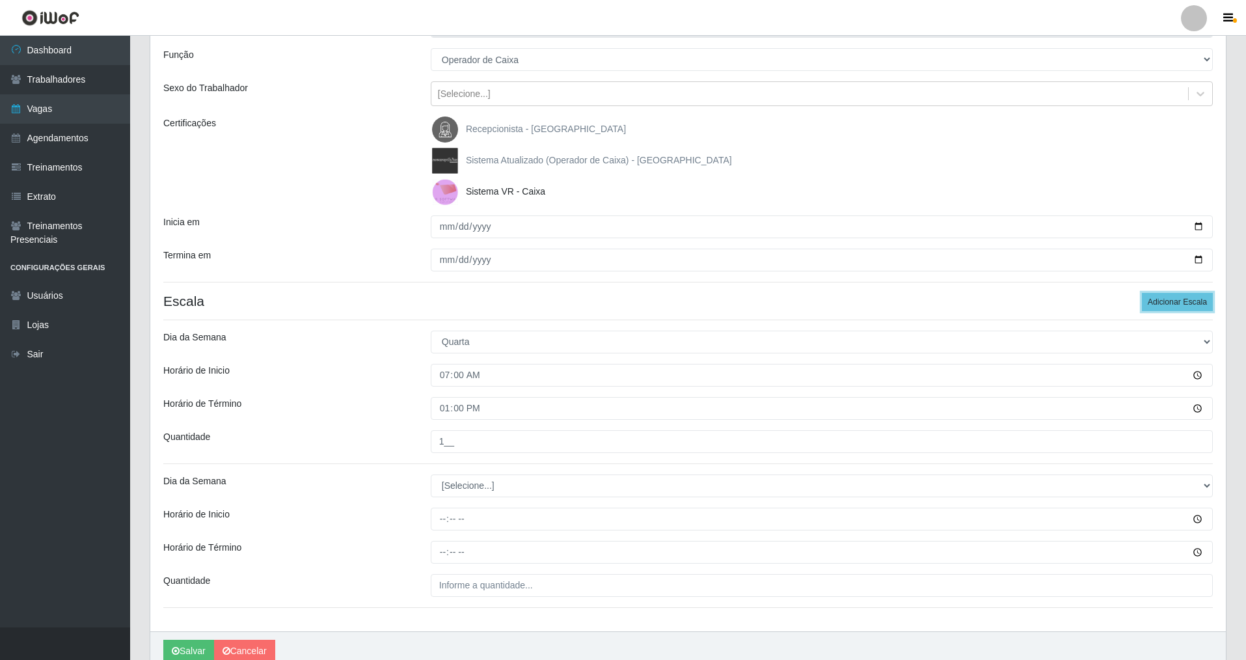
scroll to position [111, 0]
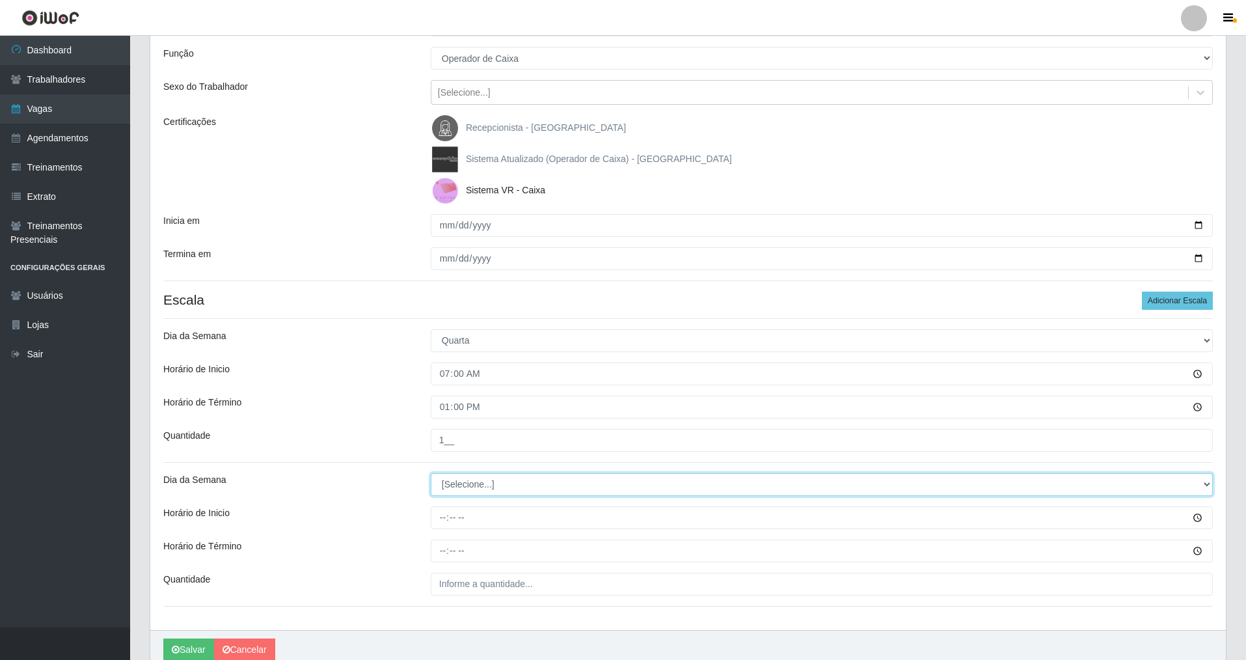
drag, startPoint x: 1207, startPoint y: 483, endPoint x: 1184, endPoint y: 479, distance: 23.7
click at [536, 474] on select "[Selecione...] Segunda Terça Quarta Quinta Sexta Sábado Domingo" at bounding box center [822, 484] width 782 height 23
click at [431, 473] on select "[Selecione...] Segunda Terça Quarta Quinta Sexta Sábado Domingo" at bounding box center [822, 484] width 782 height 23
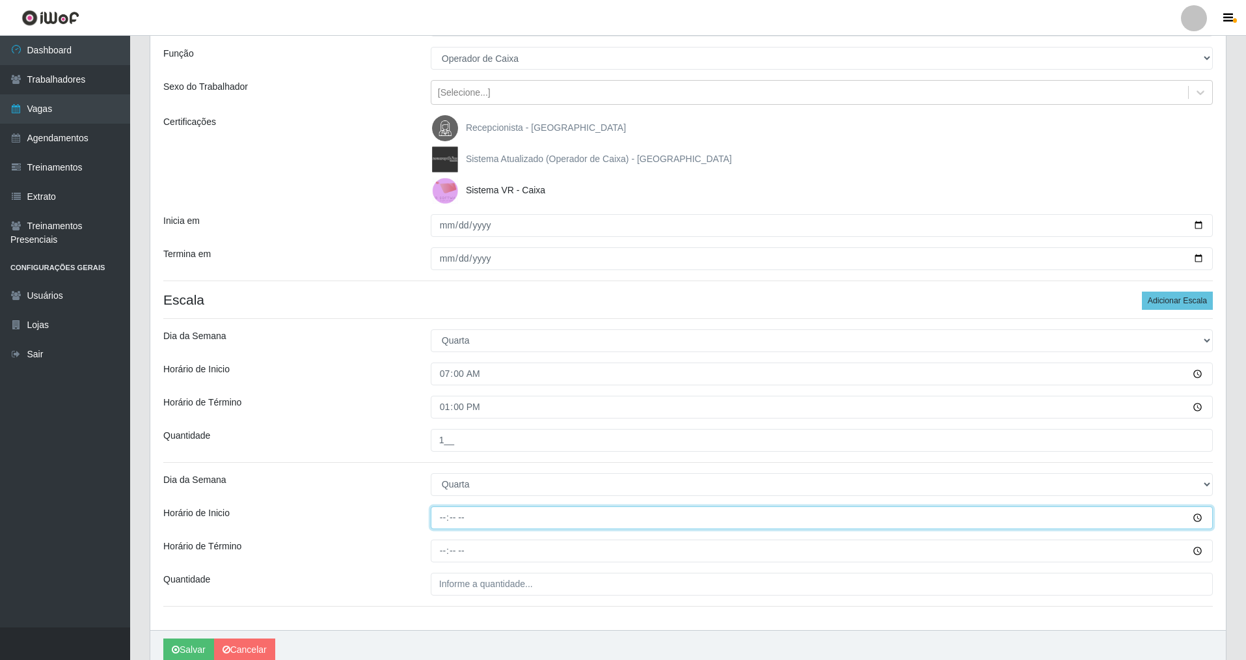
click at [440, 474] on input "Horário de Inicio" at bounding box center [822, 517] width 782 height 23
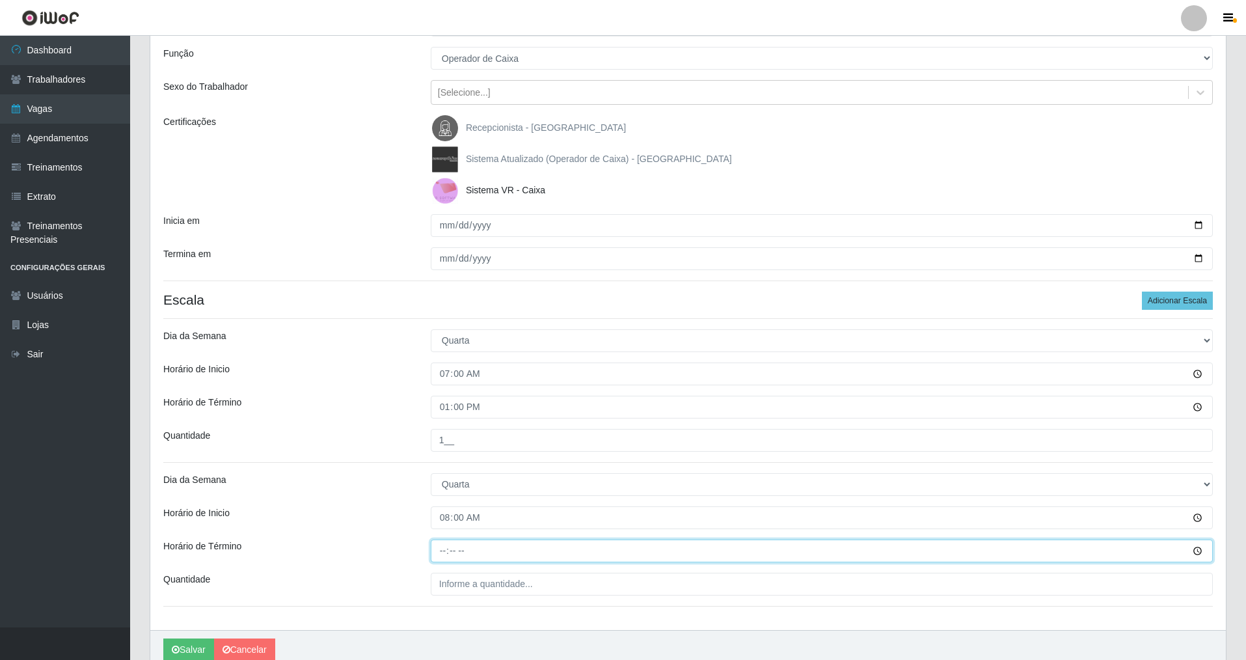
click at [443, 474] on input "Horário de Término" at bounding box center [822, 550] width 782 height 23
click at [445, 474] on input "___" at bounding box center [822, 584] width 782 height 23
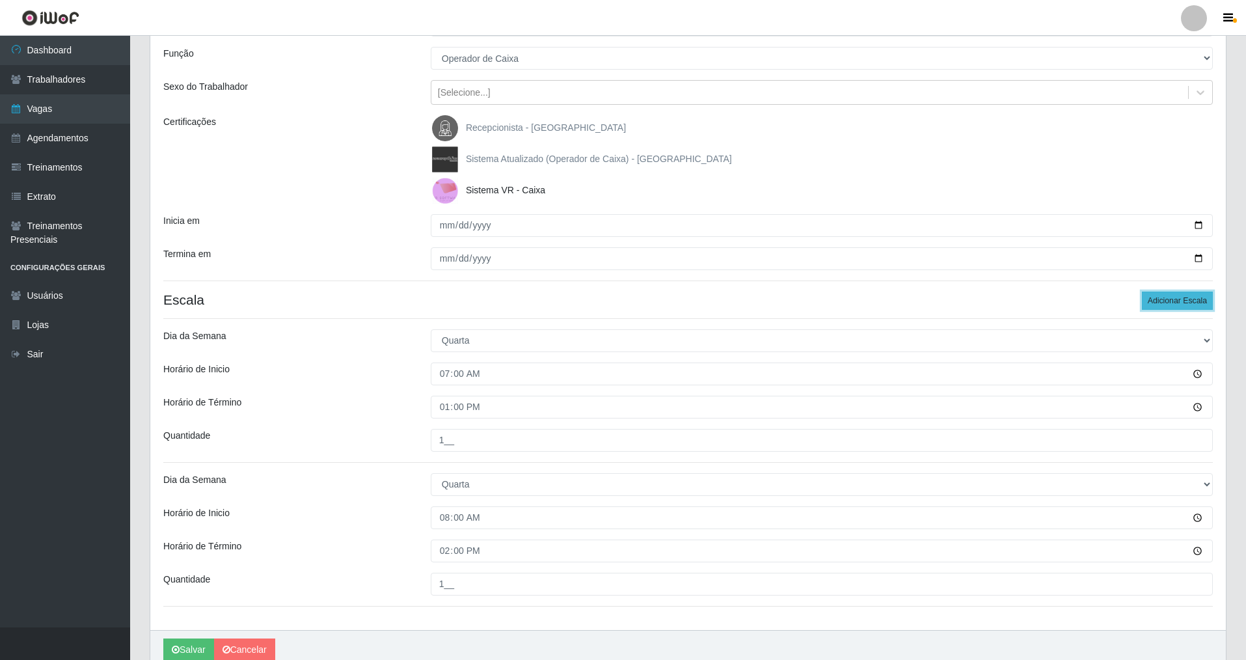
click at [536, 295] on button "Adicionar Escala" at bounding box center [1177, 301] width 71 height 18
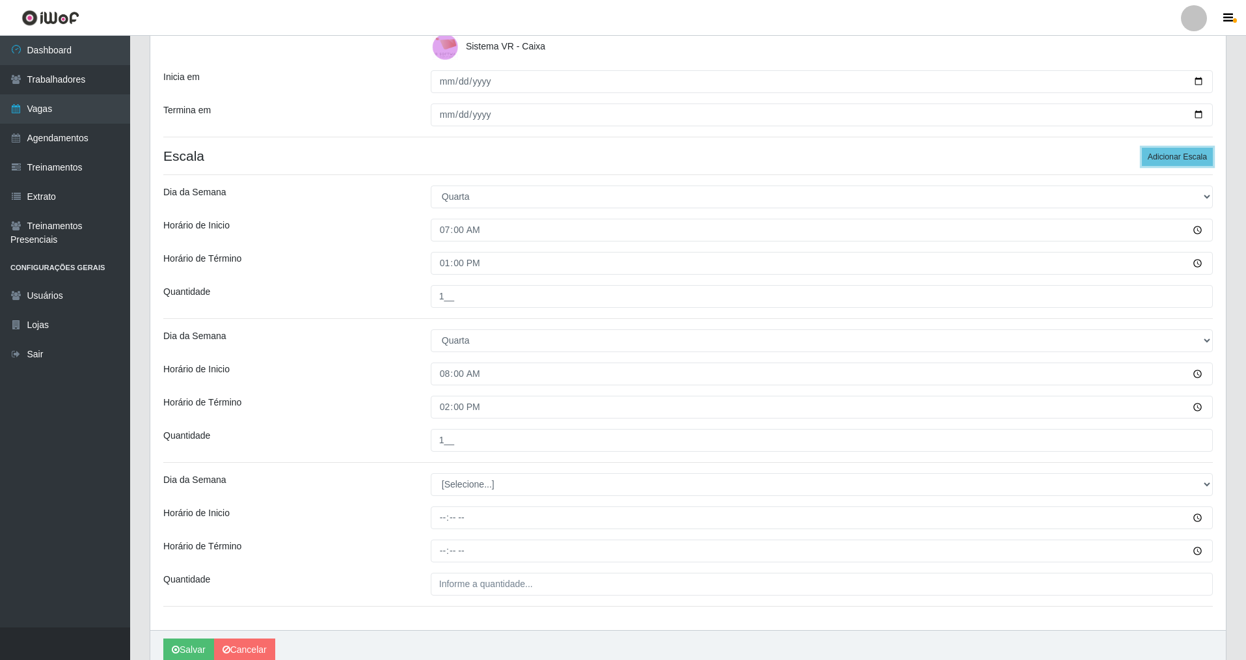
scroll to position [264, 0]
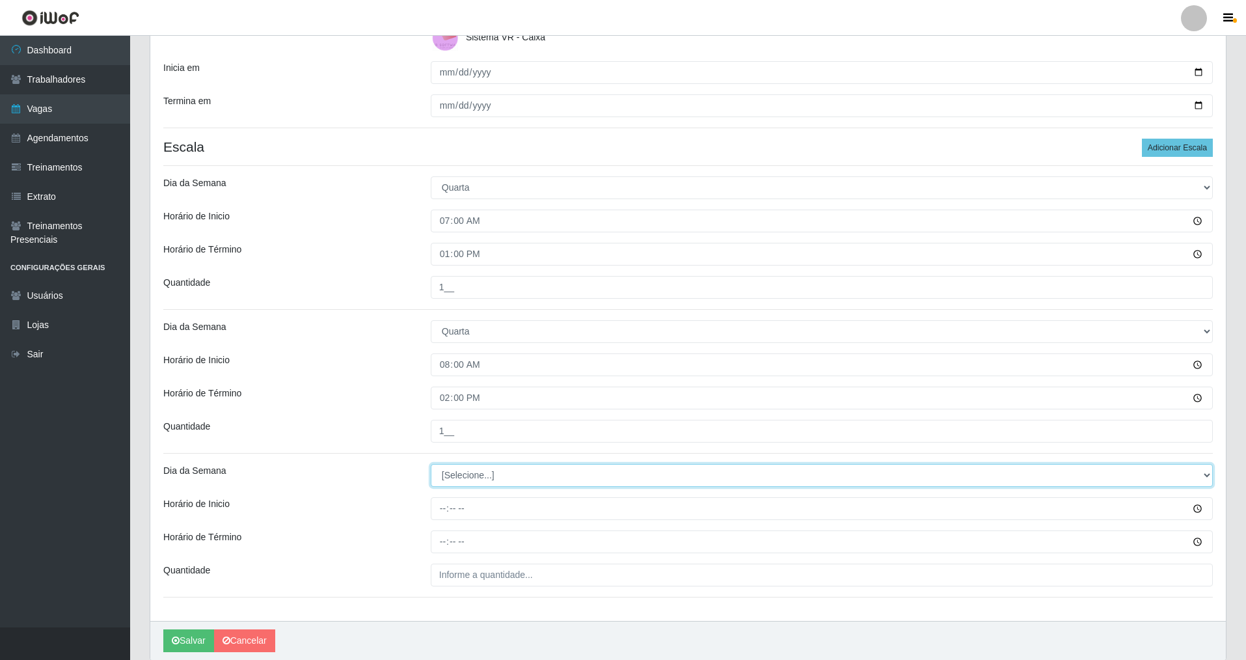
drag, startPoint x: 1206, startPoint y: 471, endPoint x: 1024, endPoint y: 471, distance: 182.2
click at [536, 471] on select "[Selecione...] Segunda Terça Quarta Quinta Sexta Sábado Domingo" at bounding box center [822, 475] width 782 height 23
click at [431, 464] on select "[Selecione...] Segunda Terça Quarta Quinta Sexta Sábado Domingo" at bounding box center [822, 475] width 782 height 23
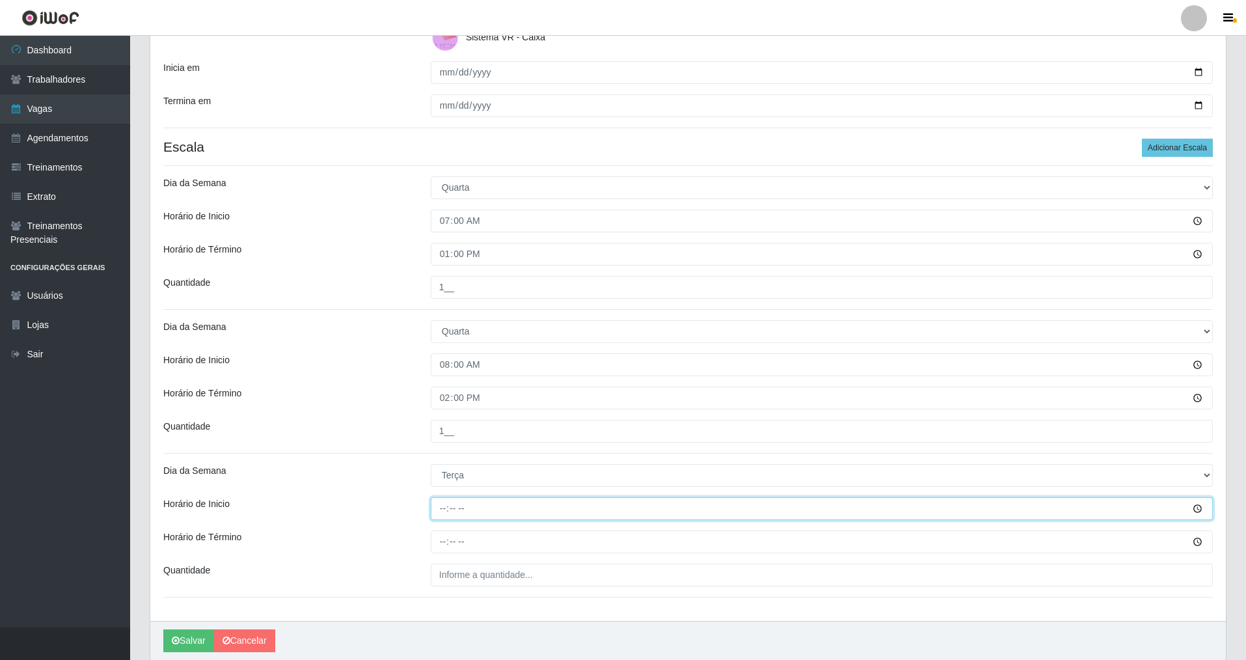
click at [435, 474] on input "Horário de Inicio" at bounding box center [822, 508] width 782 height 23
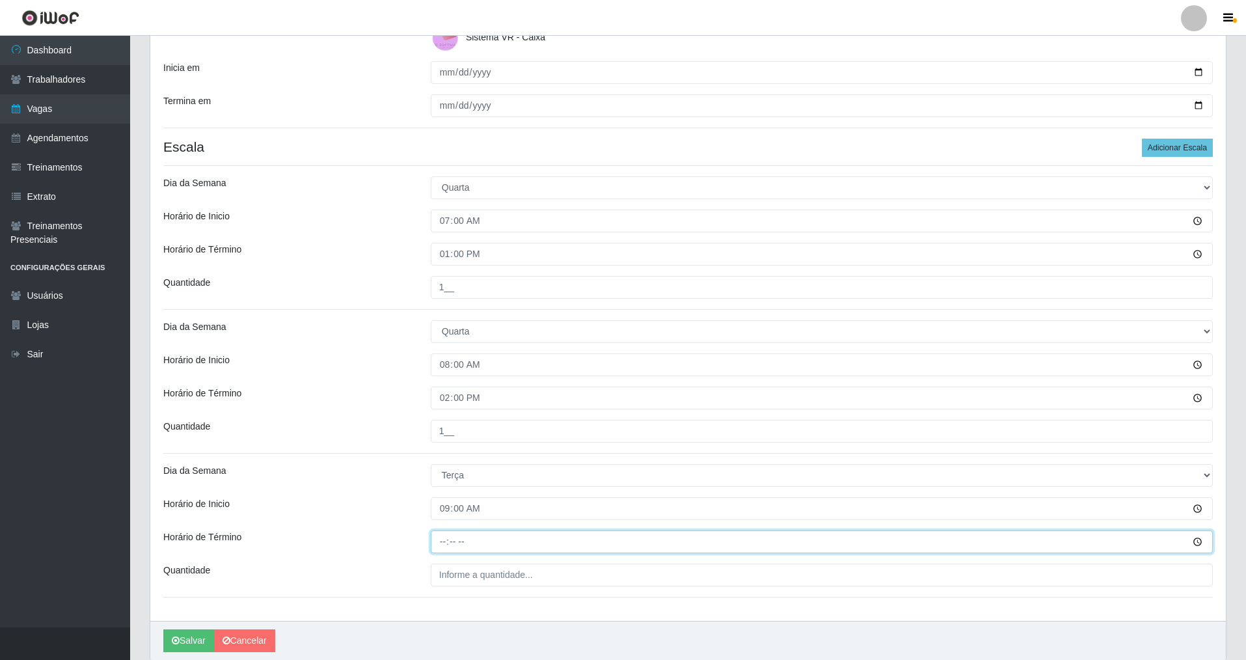
drag, startPoint x: 446, startPoint y: 543, endPoint x: 442, endPoint y: 534, distance: 10.5
click at [442, 474] on input "Horário de Término" at bounding box center [822, 541] width 782 height 23
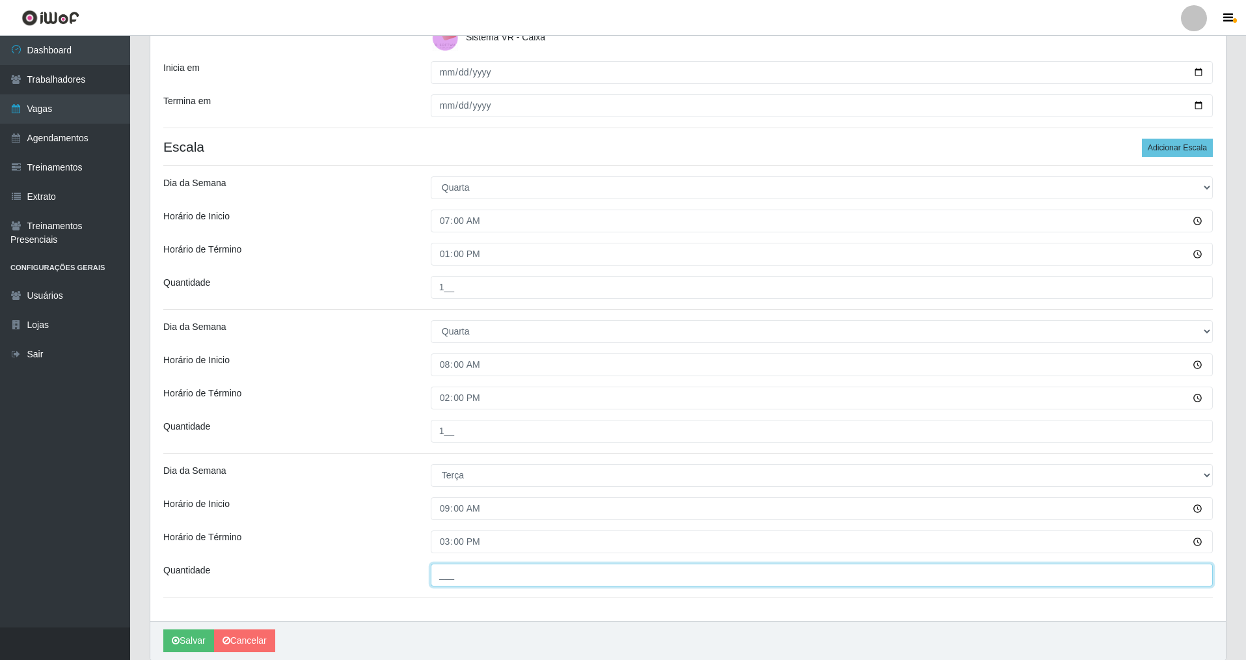
click at [450, 474] on input "___" at bounding box center [822, 575] width 782 height 23
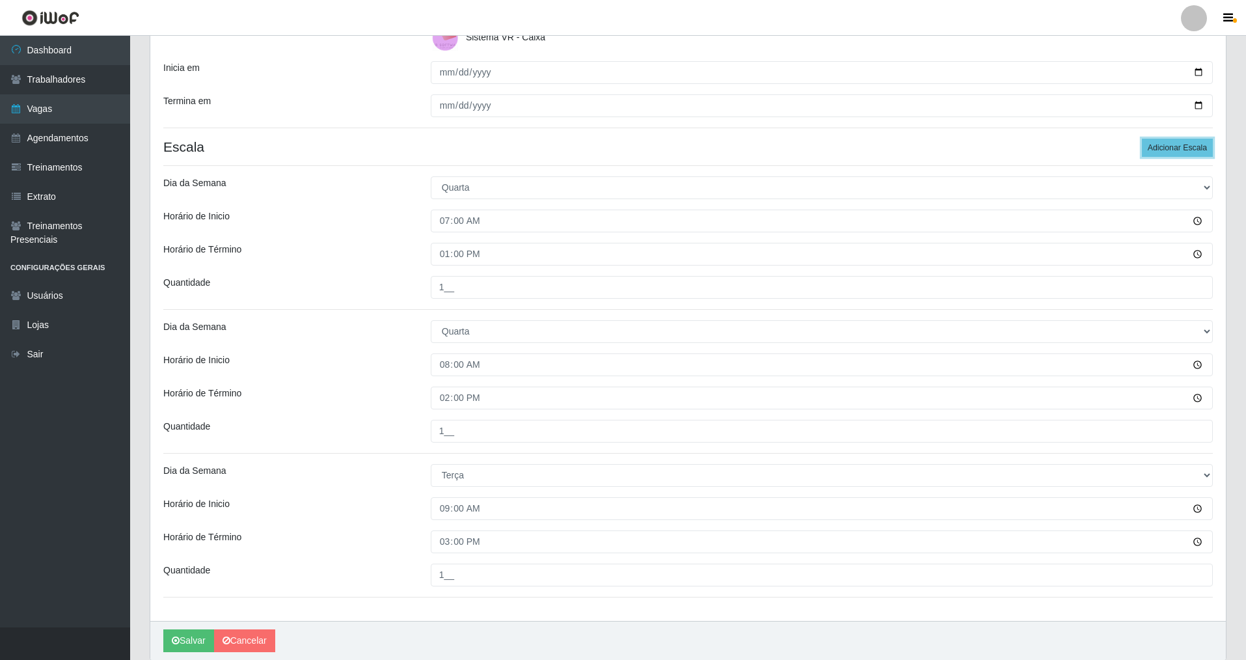
drag, startPoint x: 1166, startPoint y: 146, endPoint x: 1240, endPoint y: 225, distance: 108.7
click at [536, 150] on button "Adicionar Escala" at bounding box center [1177, 148] width 71 height 18
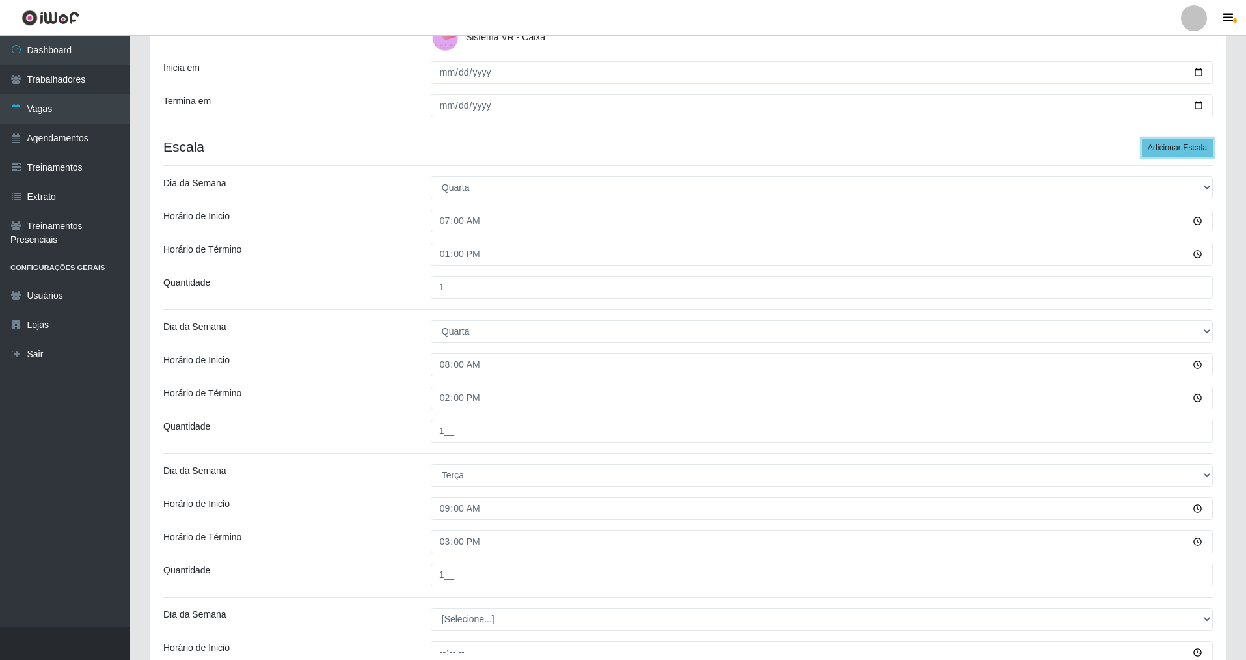
scroll to position [457, 0]
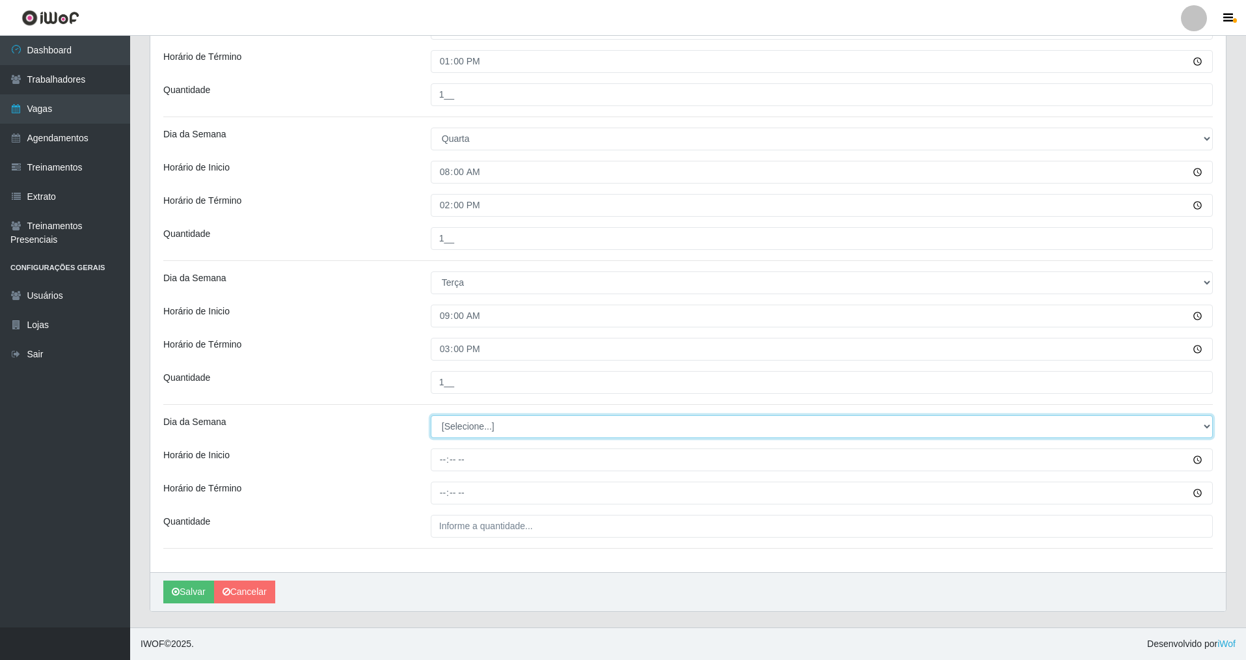
drag, startPoint x: 1206, startPoint y: 421, endPoint x: 895, endPoint y: 424, distance: 311.7
click at [536, 423] on select "[Selecione...] Segunda Terça Quarta Quinta Sexta Sábado Domingo" at bounding box center [822, 426] width 782 height 23
click at [431, 415] on select "[Selecione...] Segunda Terça Quarta Quinta Sexta Sábado Domingo" at bounding box center [822, 426] width 782 height 23
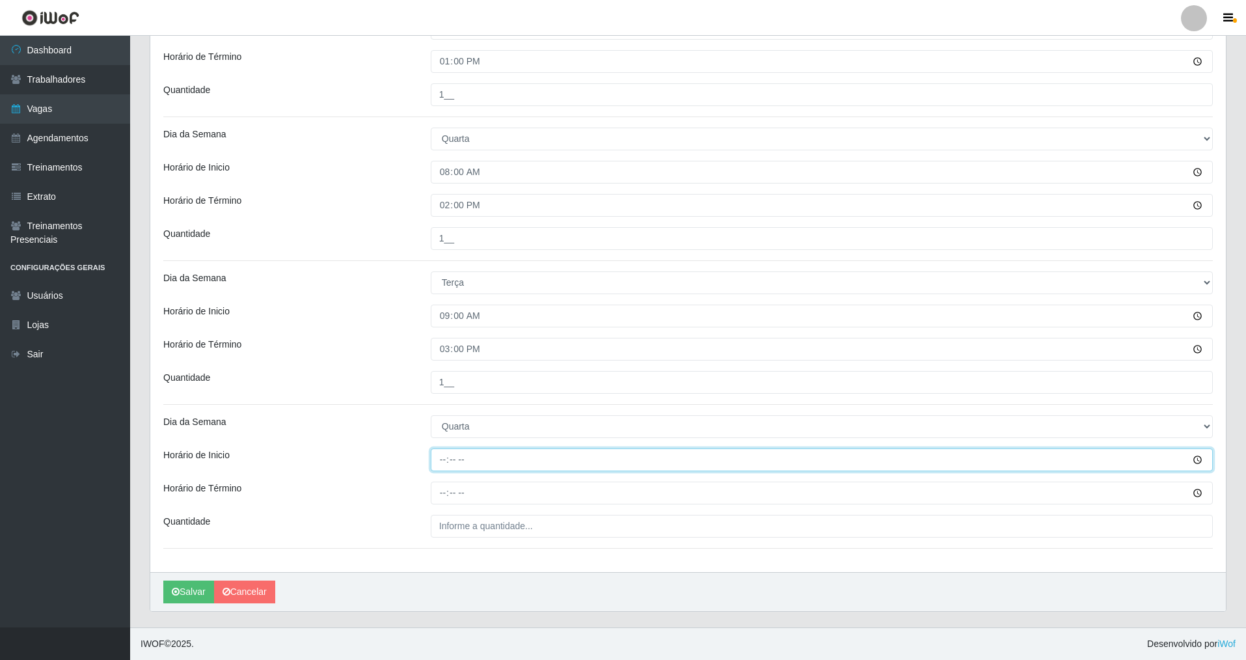
drag, startPoint x: 436, startPoint y: 460, endPoint x: 434, endPoint y: 502, distance: 42.3
click at [435, 461] on input "Horário de Inicio" at bounding box center [822, 459] width 782 height 23
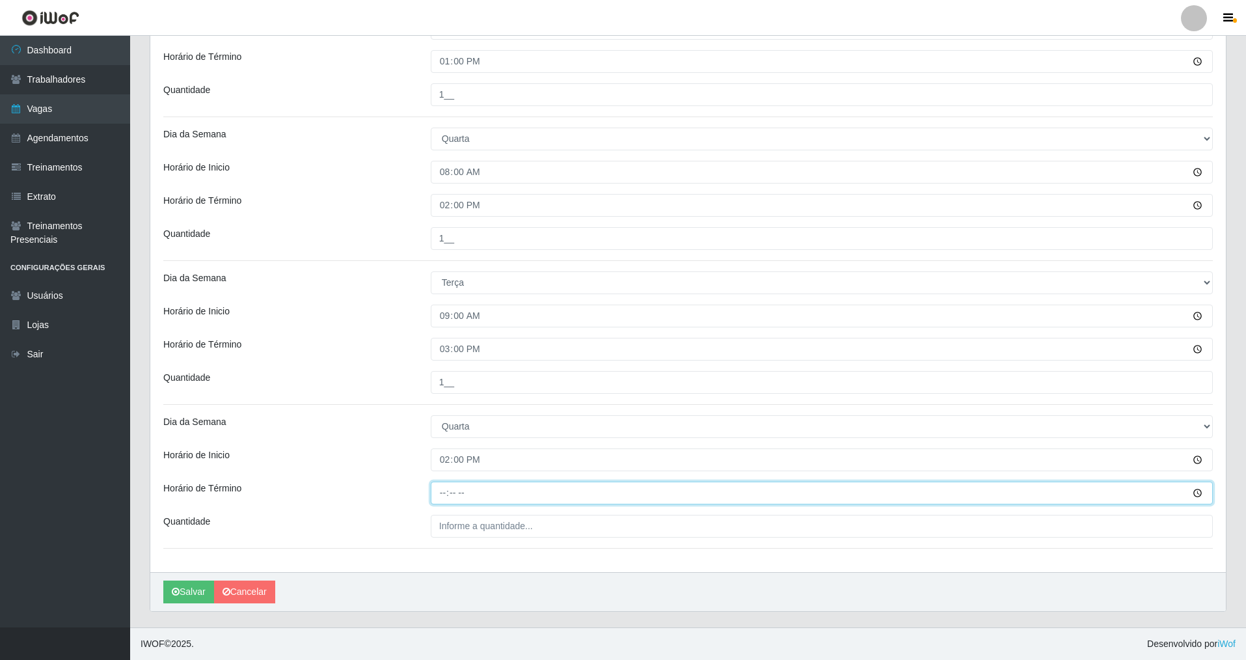
click at [442, 474] on input "Horário de Término" at bounding box center [822, 493] width 782 height 23
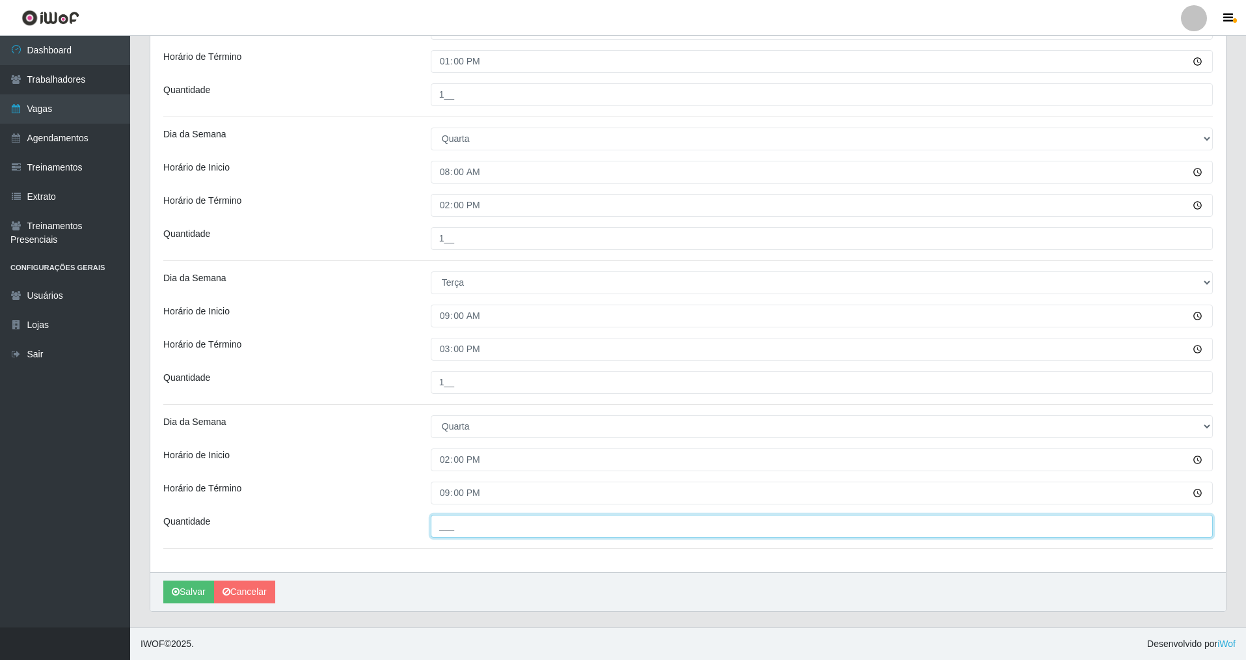
click at [441, 474] on input "___" at bounding box center [822, 526] width 782 height 23
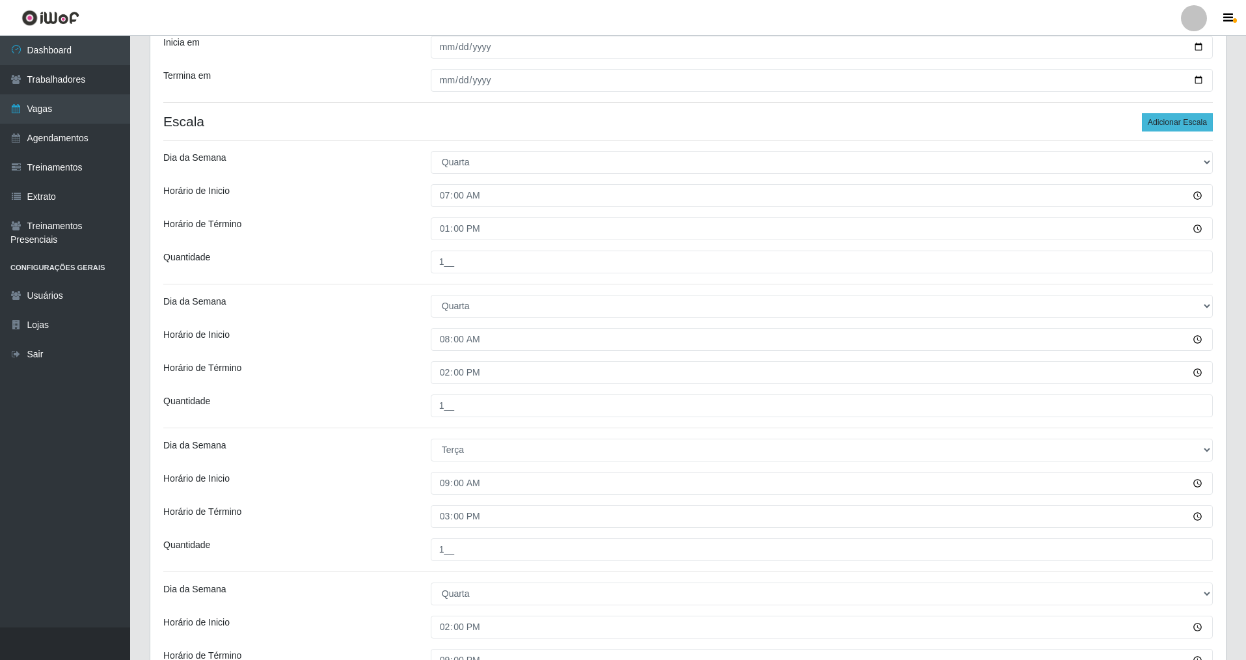
scroll to position [264, 0]
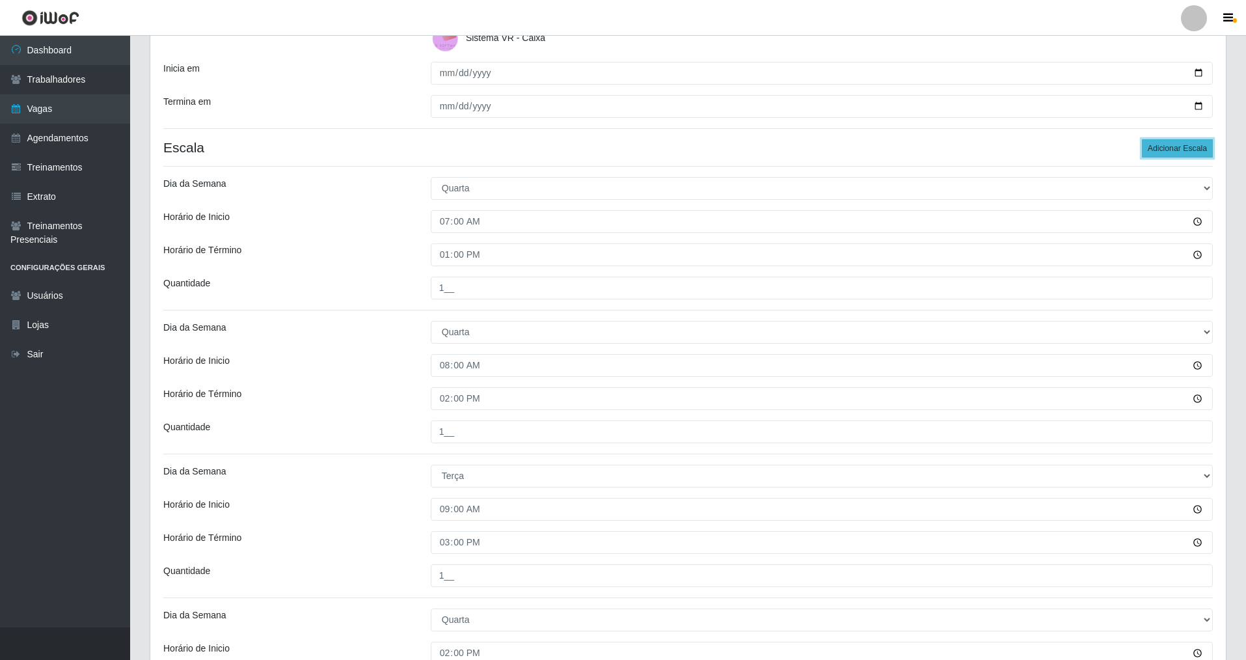
click at [536, 150] on button "Adicionar Escala" at bounding box center [1177, 148] width 71 height 18
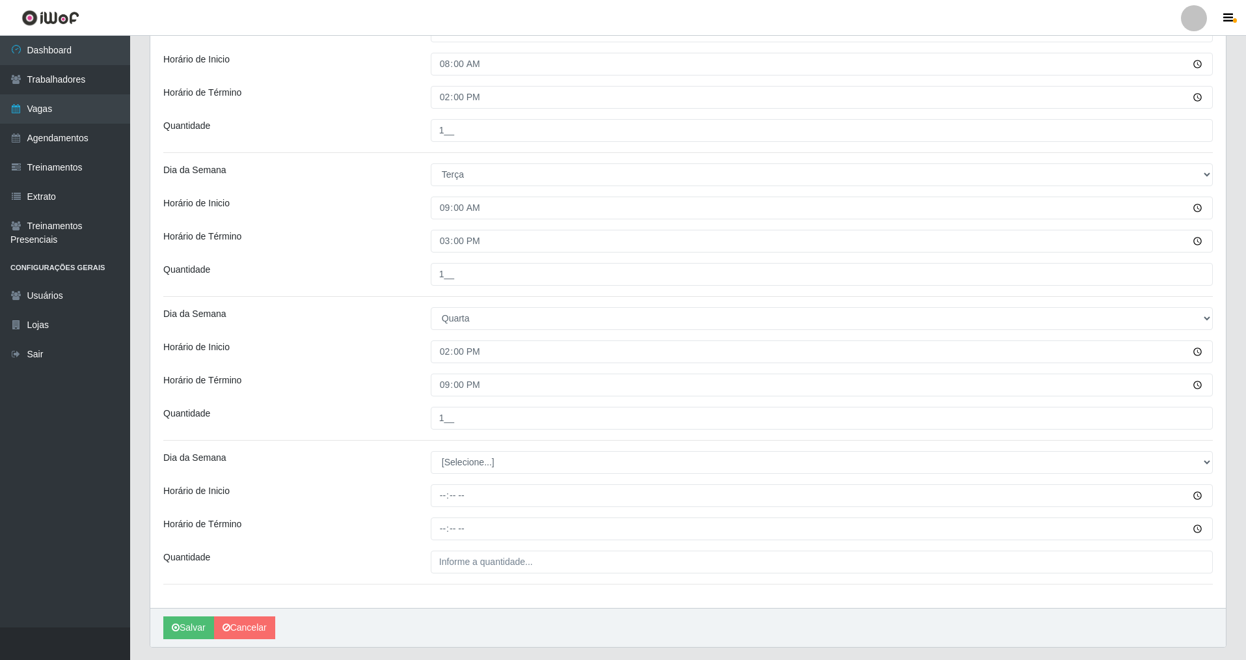
scroll to position [601, 0]
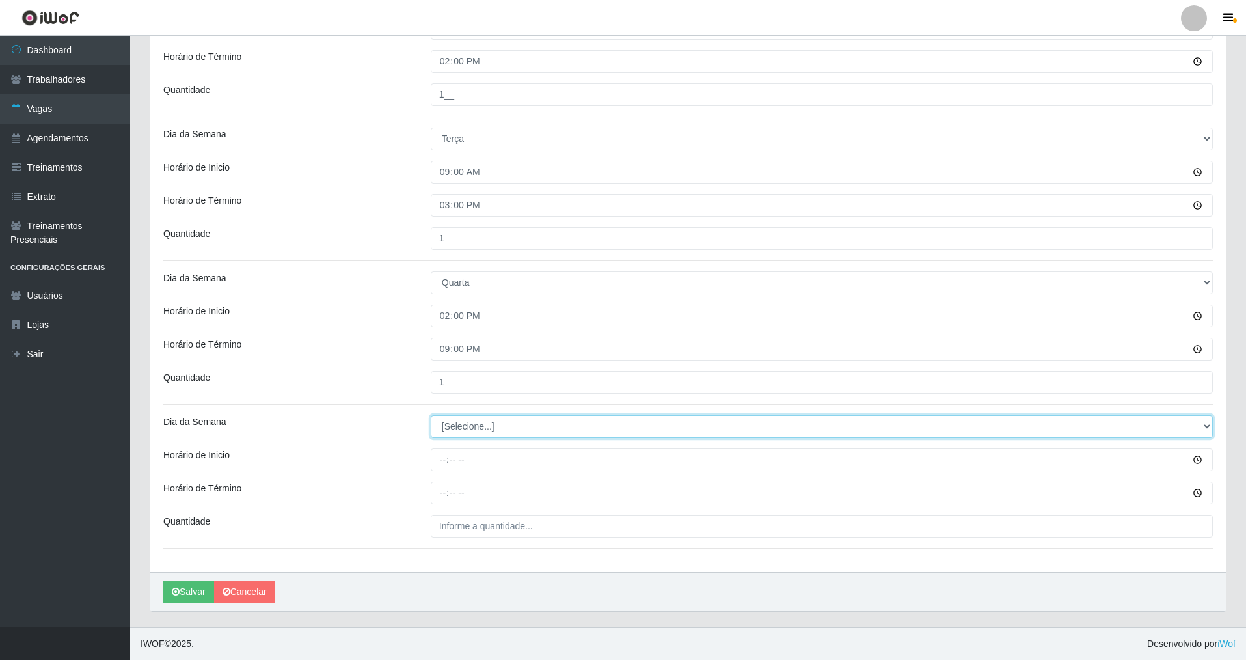
drag, startPoint x: 1208, startPoint y: 423, endPoint x: 1121, endPoint y: 428, distance: 86.7
click at [536, 428] on select "[Selecione...] Segunda Terça Quarta Quinta Sexta Sábado Domingo" at bounding box center [822, 426] width 782 height 23
click at [431, 415] on select "[Selecione...] Segunda Terça Quarta Quinta Sexta Sábado Domingo" at bounding box center [822, 426] width 782 height 23
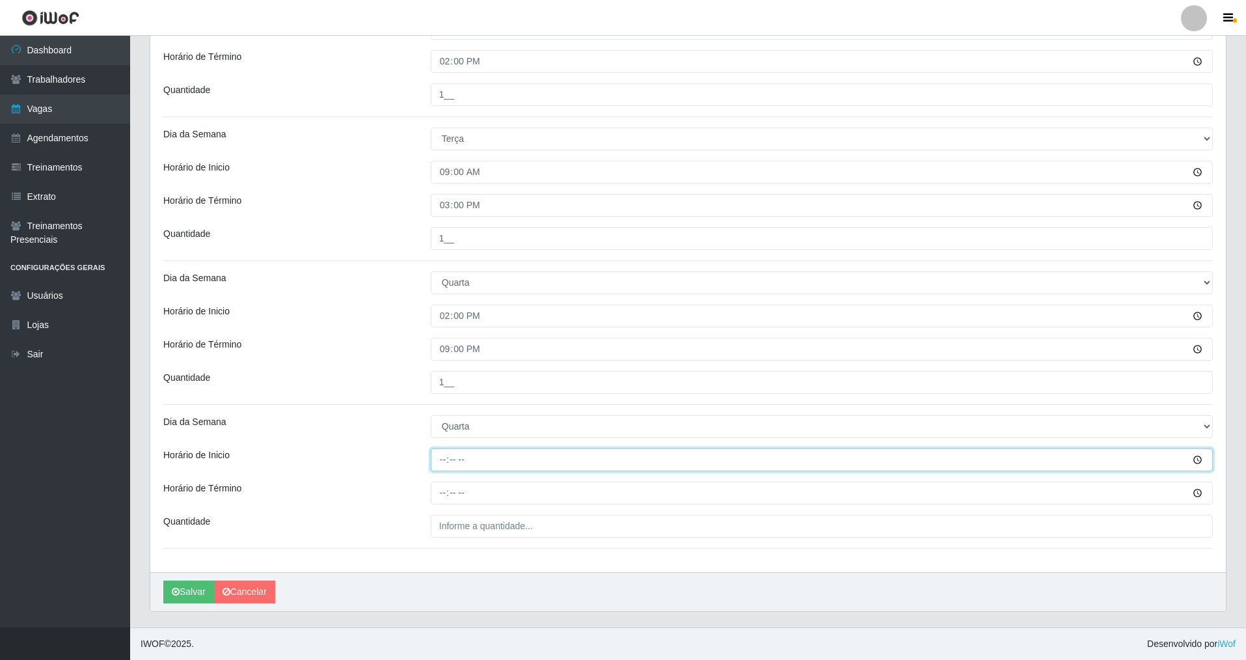
click at [432, 468] on input "Horário de Inicio" at bounding box center [822, 459] width 782 height 23
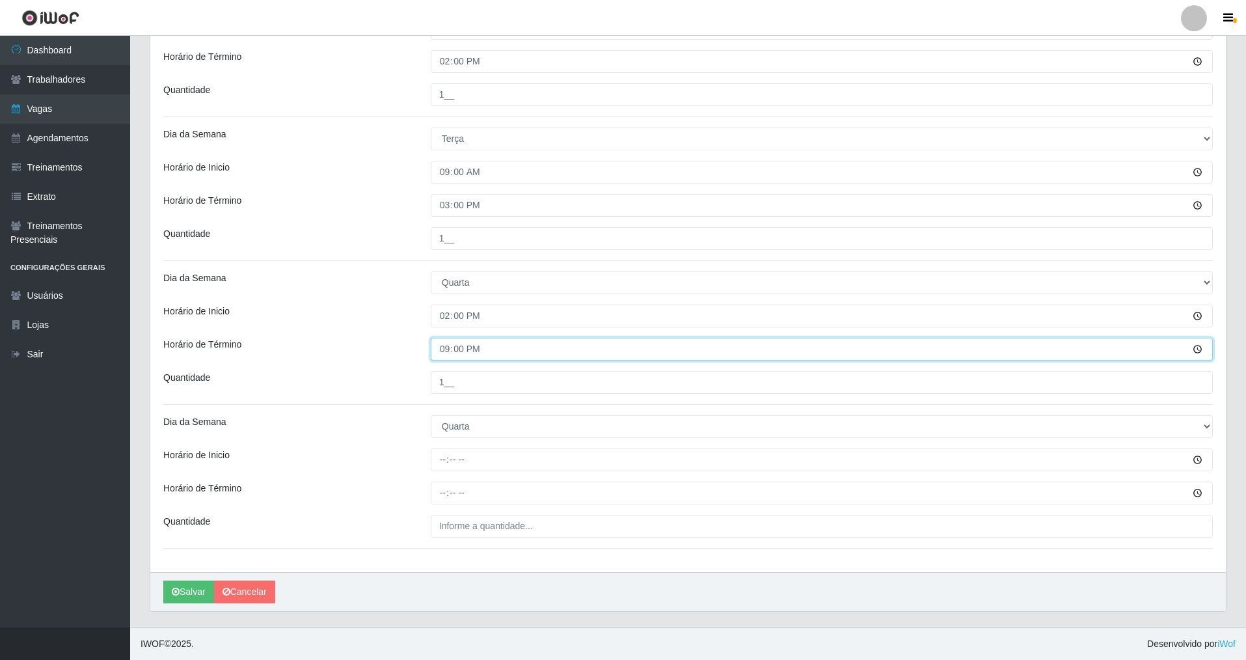
drag, startPoint x: 445, startPoint y: 346, endPoint x: 442, endPoint y: 352, distance: 7.3
click at [442, 352] on input "21:00" at bounding box center [822, 349] width 782 height 23
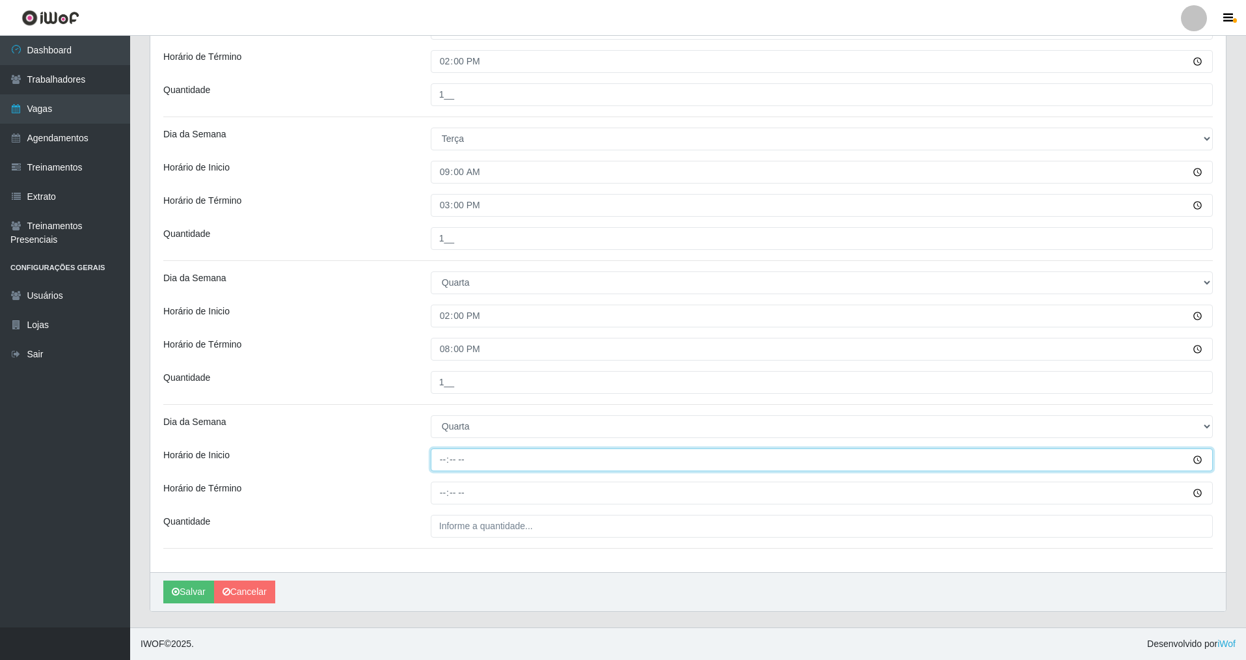
click at [439, 465] on input "Horário de Inicio" at bounding box center [822, 459] width 782 height 23
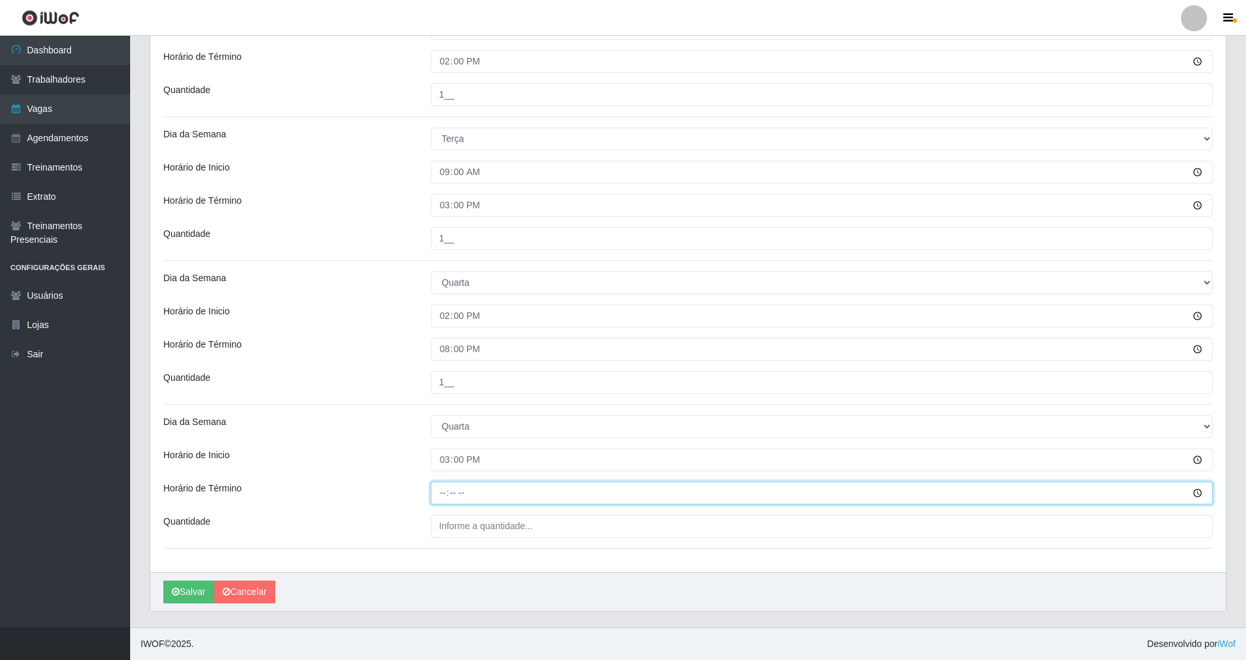
drag, startPoint x: 441, startPoint y: 495, endPoint x: 443, endPoint y: 487, distance: 8.0
click at [442, 474] on input "Horário de Término" at bounding box center [822, 493] width 782 height 23
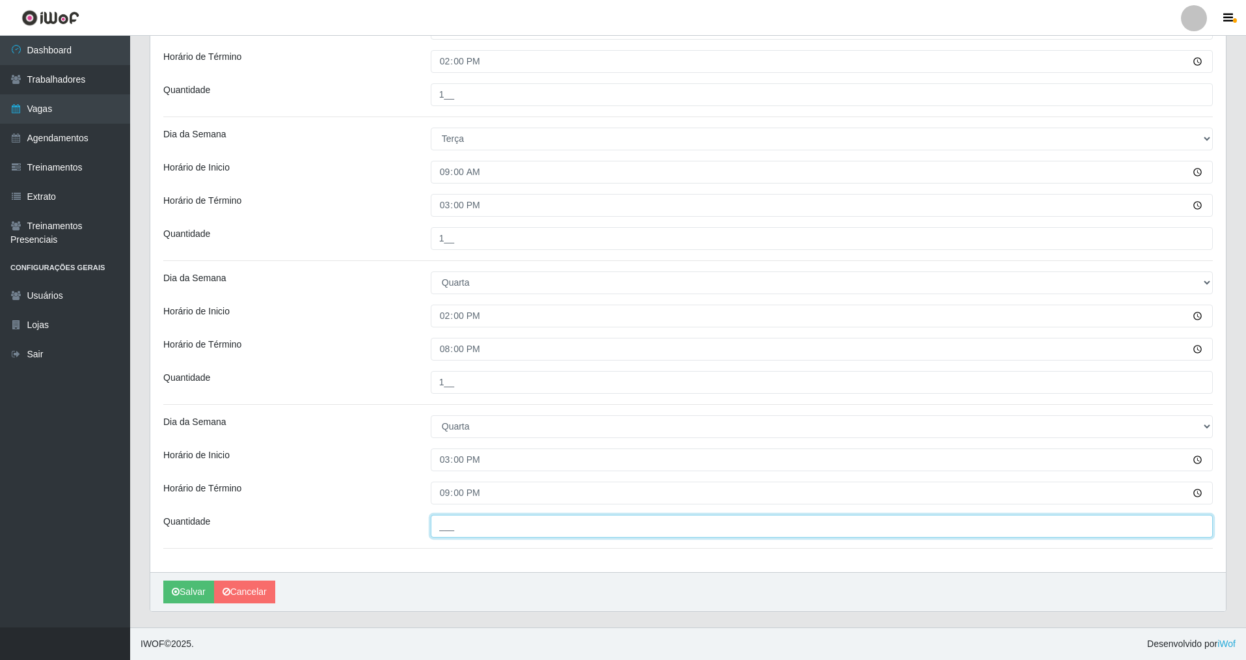
click at [434, 474] on input "___" at bounding box center [822, 526] width 782 height 23
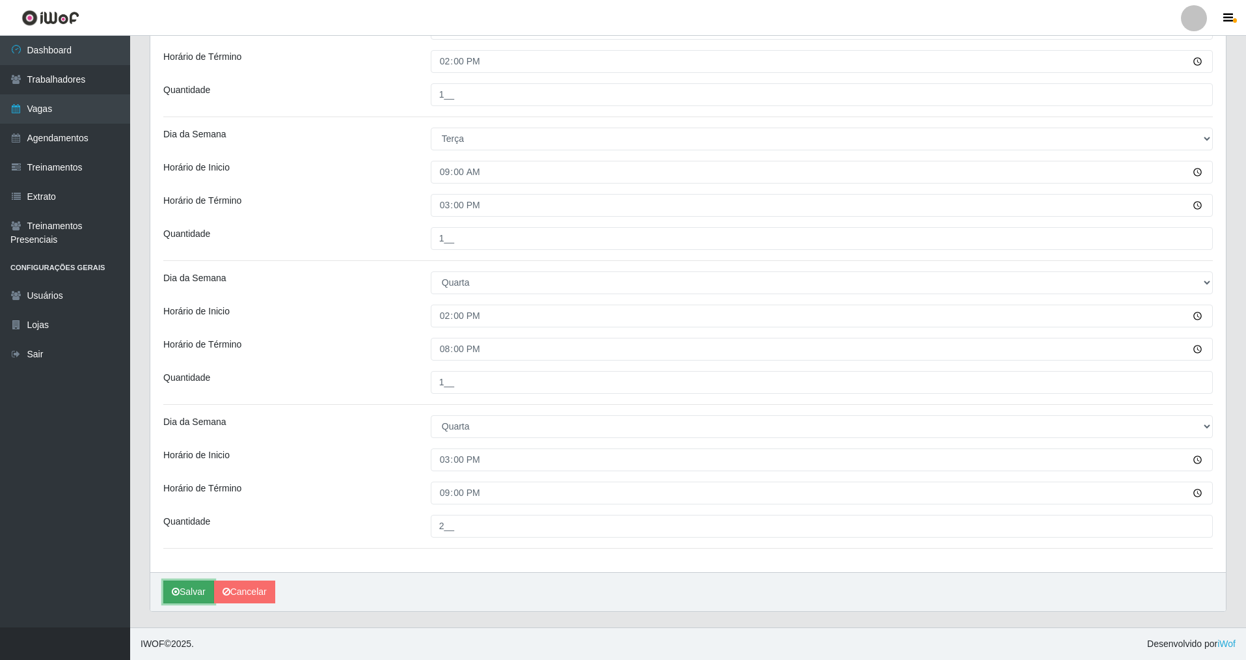
click at [182, 474] on button "Salvar" at bounding box center [188, 591] width 51 height 23
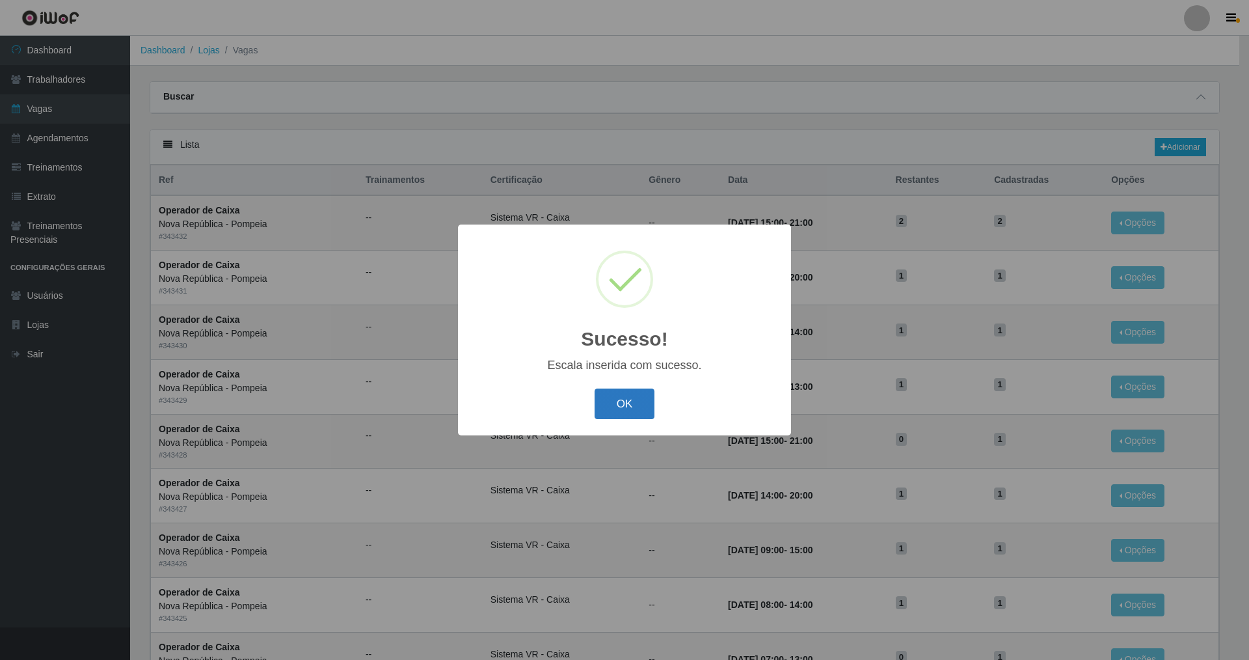
drag, startPoint x: 614, startPoint y: 395, endPoint x: 176, endPoint y: 300, distance: 448.1
click at [536, 395] on button "OK" at bounding box center [625, 403] width 61 height 31
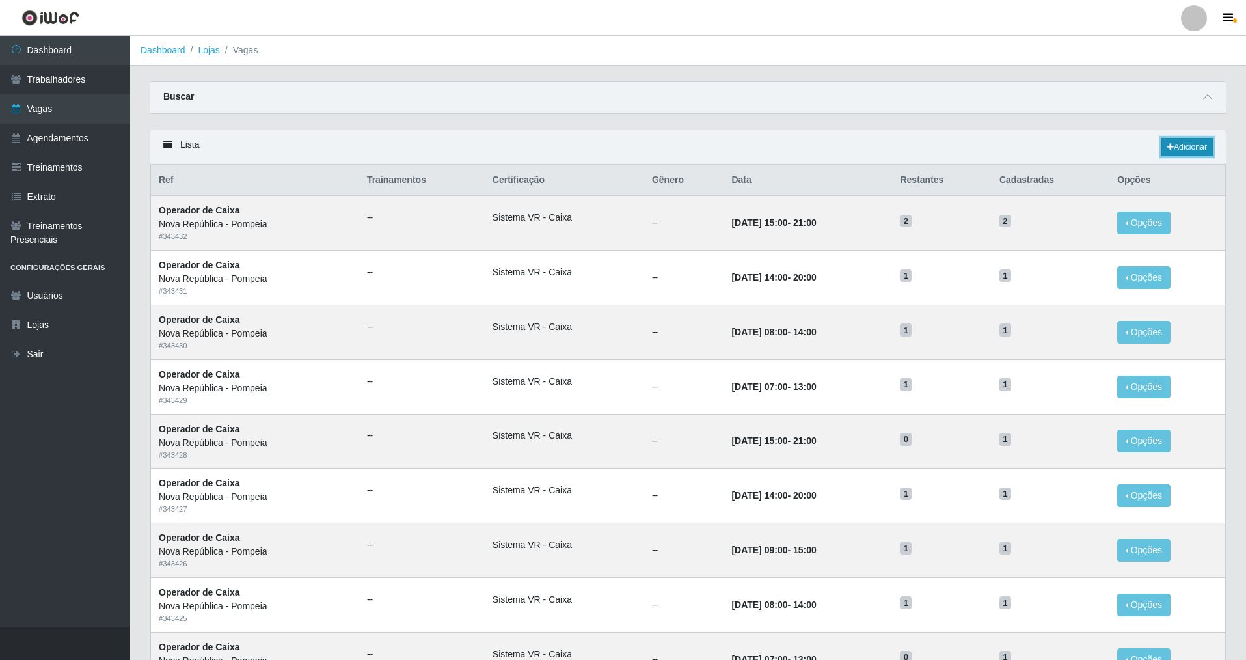
click at [536, 143] on icon at bounding box center [1170, 147] width 7 height 8
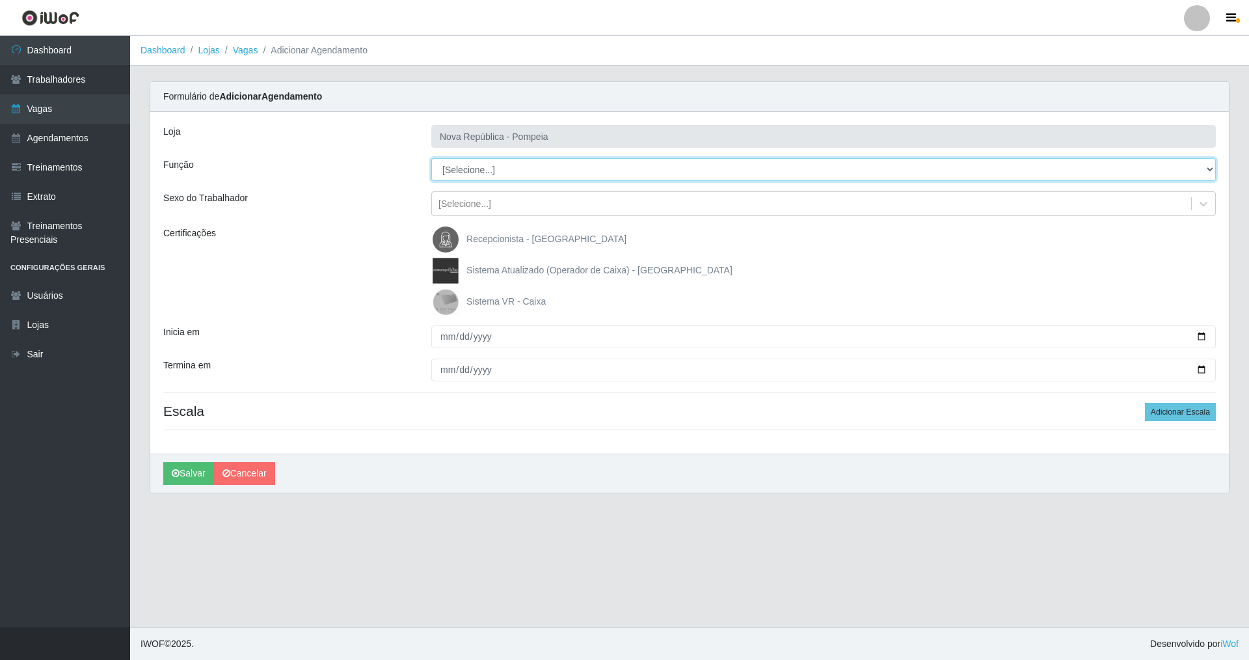
drag, startPoint x: 1206, startPoint y: 162, endPoint x: 1046, endPoint y: 163, distance: 160.1
click at [536, 163] on select "[Selecione...] Balconista Operador de Caixa Recepcionista Repositor" at bounding box center [823, 169] width 785 height 23
click at [431, 158] on select "[Selecione...] Balconista Operador de Caixa Recepcionista Repositor" at bounding box center [823, 169] width 785 height 23
click at [449, 300] on img at bounding box center [448, 302] width 31 height 26
click at [0, 0] on input "Sistema VR - Caixa" at bounding box center [0, 0] width 0 height 0
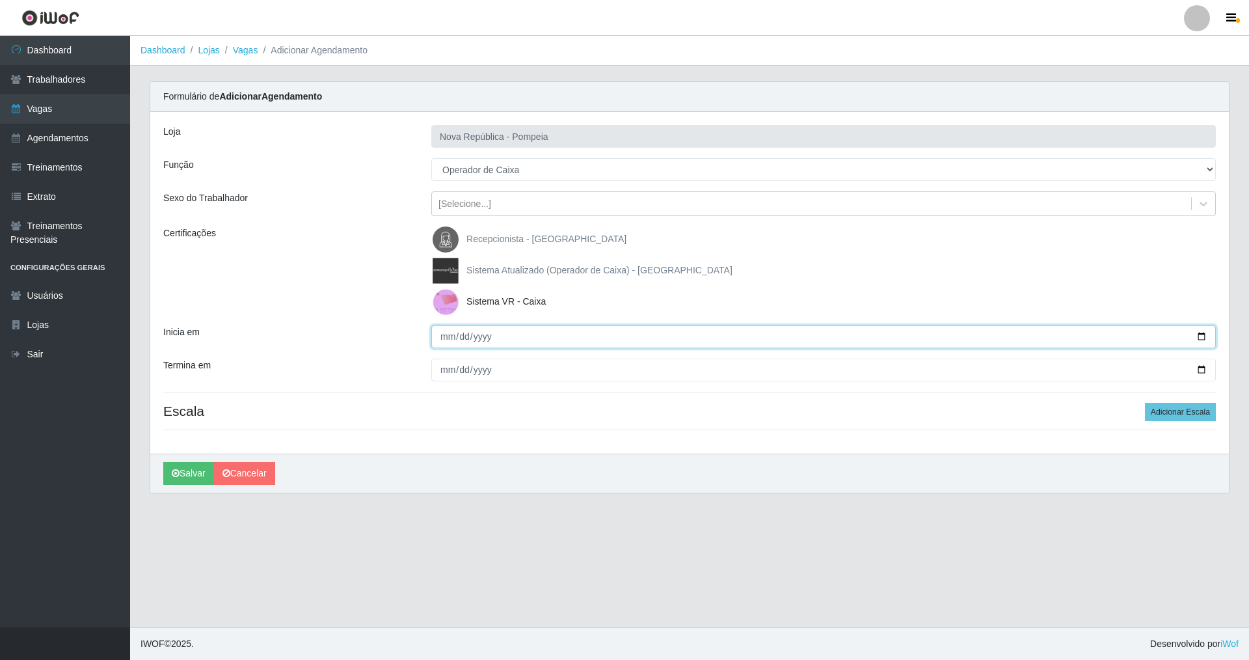
click at [435, 340] on input "Inicia em" at bounding box center [823, 336] width 785 height 23
drag, startPoint x: 439, startPoint y: 364, endPoint x: 430, endPoint y: 351, distance: 15.5
click at [434, 360] on input "Termina em" at bounding box center [823, 370] width 785 height 23
drag, startPoint x: 1192, startPoint y: 413, endPoint x: 1084, endPoint y: 390, distance: 110.5
click at [536, 411] on button "Adicionar Escala" at bounding box center [1180, 412] width 71 height 18
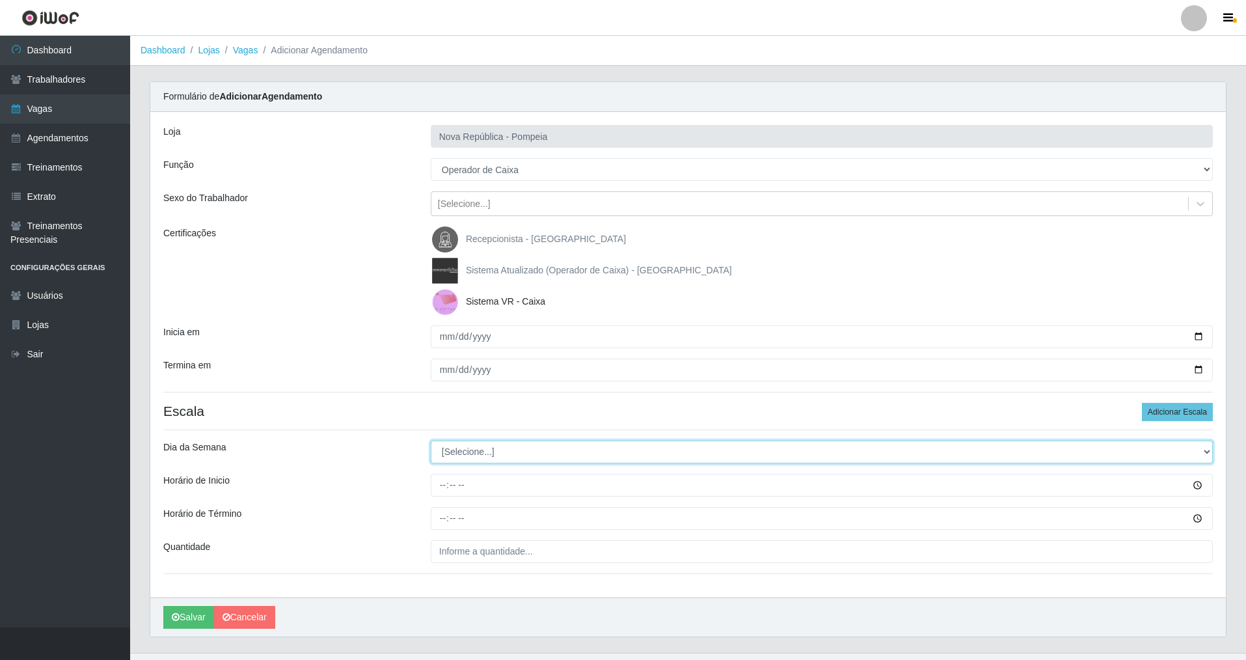
drag, startPoint x: 1208, startPoint y: 450, endPoint x: 1018, endPoint y: 442, distance: 189.5
click at [536, 444] on select "[Selecione...] Segunda Terça Quarta Quinta Sexta Sábado Domingo" at bounding box center [822, 452] width 782 height 23
click at [431, 441] on select "[Selecione...] Segunda Terça Quarta Quinta Sexta Sábado Domingo" at bounding box center [822, 452] width 782 height 23
click at [429, 474] on div at bounding box center [822, 485] width 802 height 23
drag, startPoint x: 442, startPoint y: 489, endPoint x: 435, endPoint y: 483, distance: 9.2
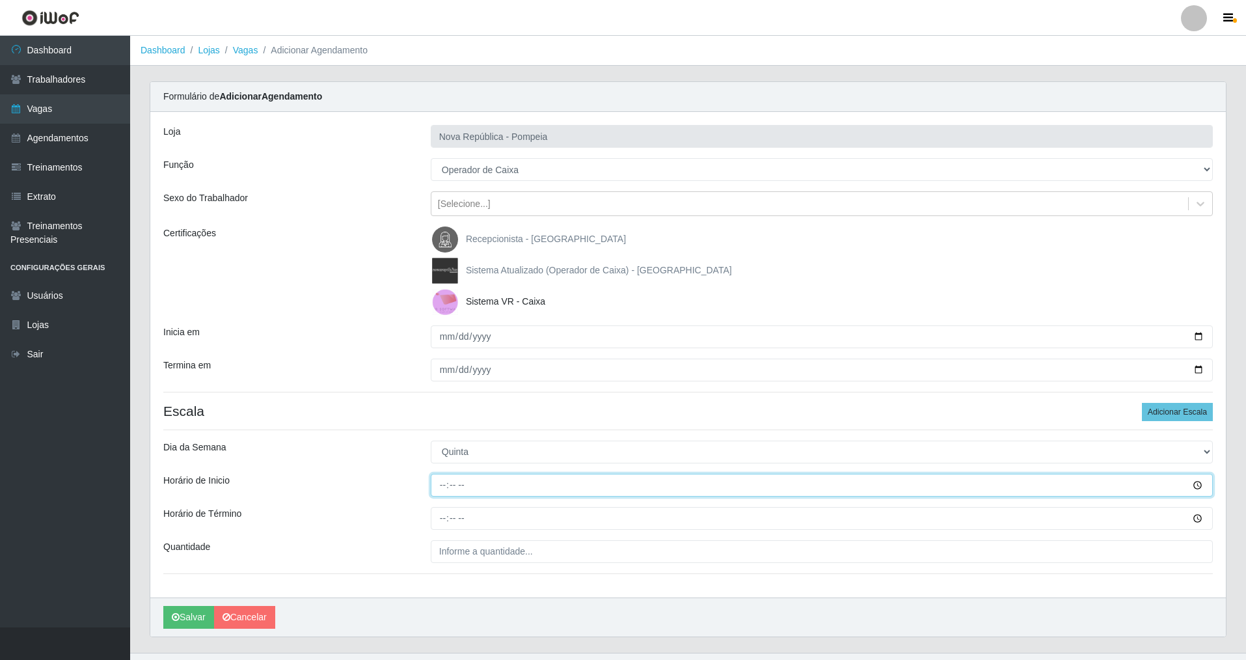
click at [440, 474] on input "Horário de Inicio" at bounding box center [822, 485] width 782 height 23
click at [446, 474] on input "Horário de Término" at bounding box center [822, 518] width 782 height 23
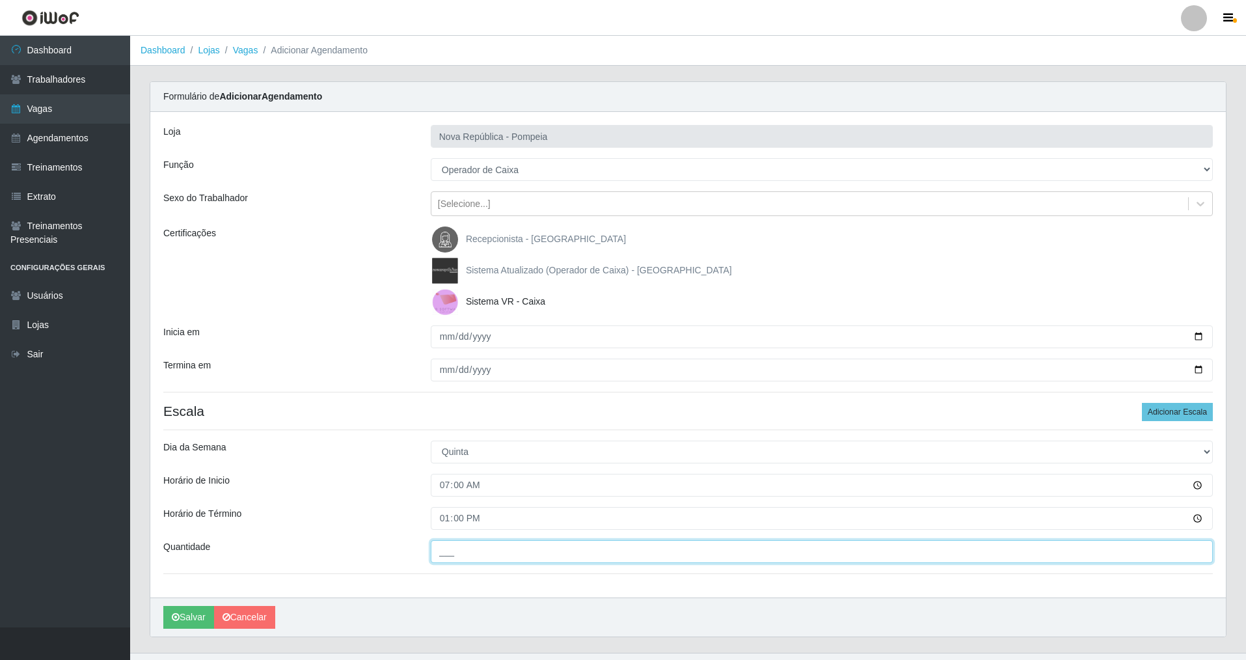
drag, startPoint x: 457, startPoint y: 547, endPoint x: 448, endPoint y: 555, distance: 12.0
click at [450, 474] on input "___" at bounding box center [822, 551] width 782 height 23
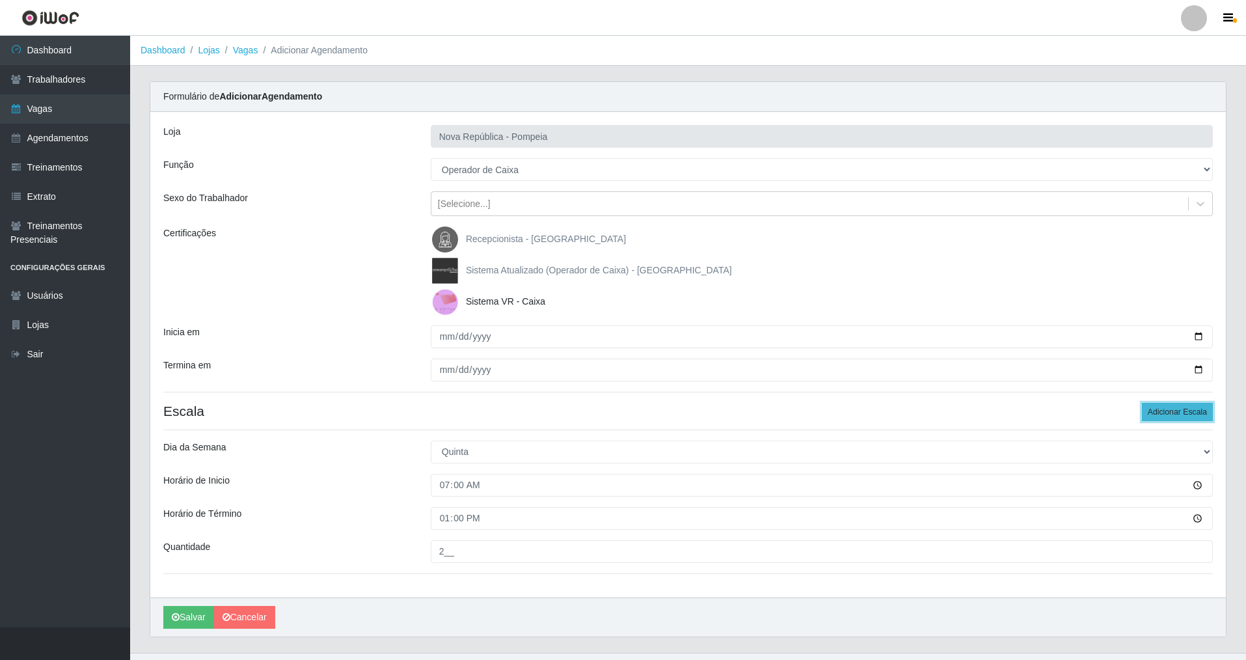
click at [536, 407] on button "Adicionar Escala" at bounding box center [1177, 412] width 71 height 18
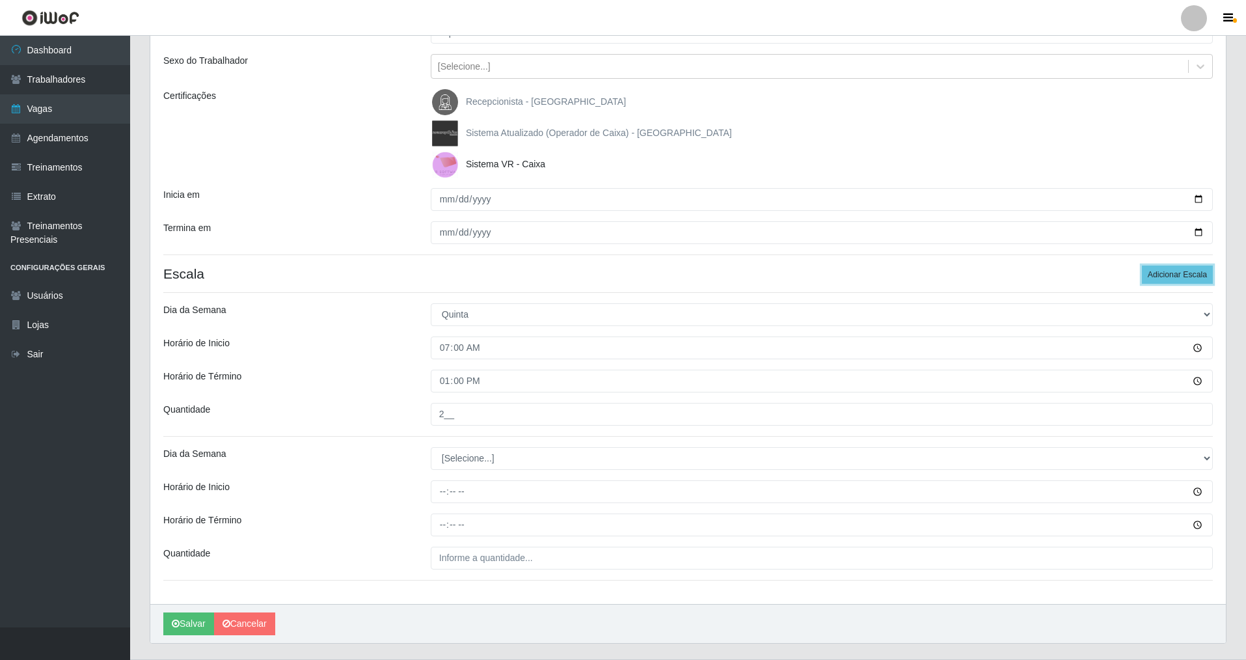
scroll to position [126, 0]
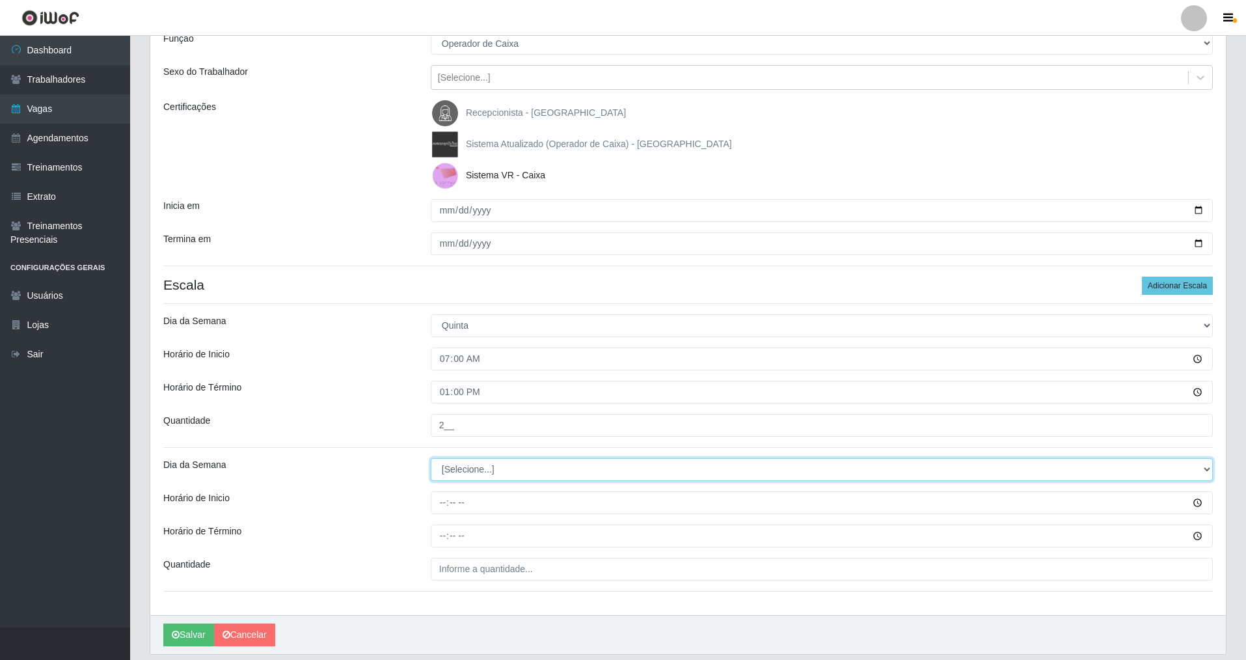
drag, startPoint x: 1207, startPoint y: 469, endPoint x: 1068, endPoint y: 458, distance: 139.7
click at [536, 461] on select "[Selecione...] Segunda Terça Quarta Quinta Sexta Sábado Domingo" at bounding box center [822, 469] width 782 height 23
click at [431, 458] on select "[Selecione...] Segunda Terça Quarta Quinta Sexta Sábado Domingo" at bounding box center [822, 469] width 782 height 23
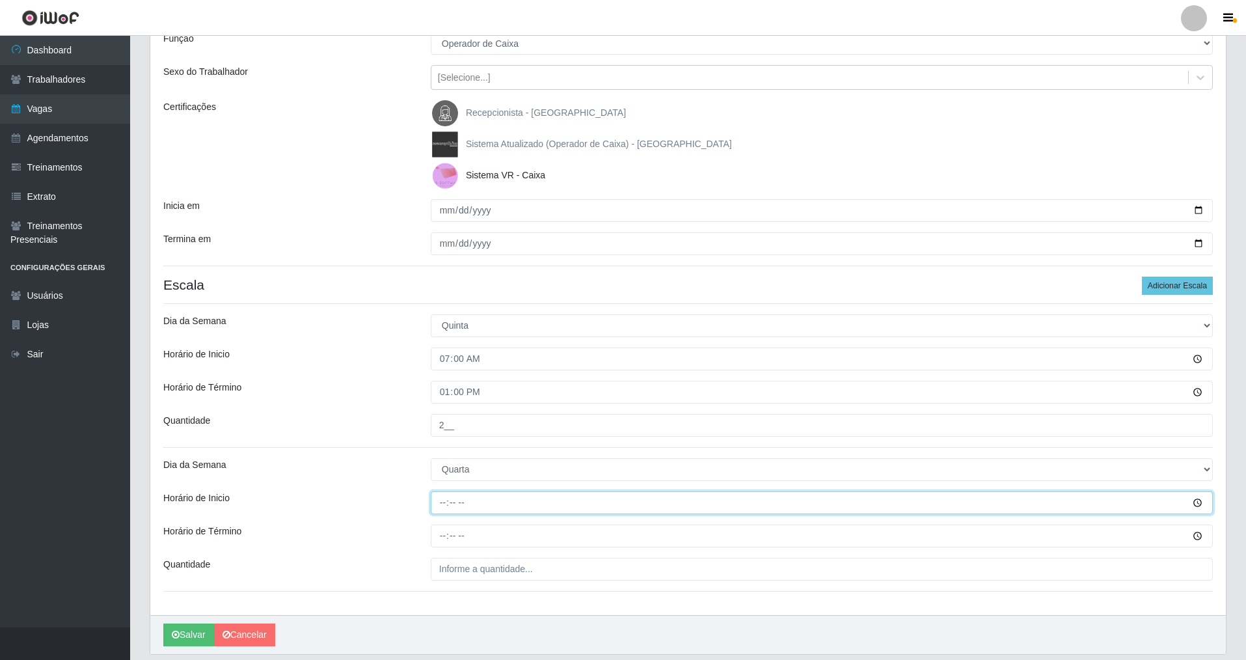
click at [434, 474] on input "Horário de Inicio" at bounding box center [822, 502] width 782 height 23
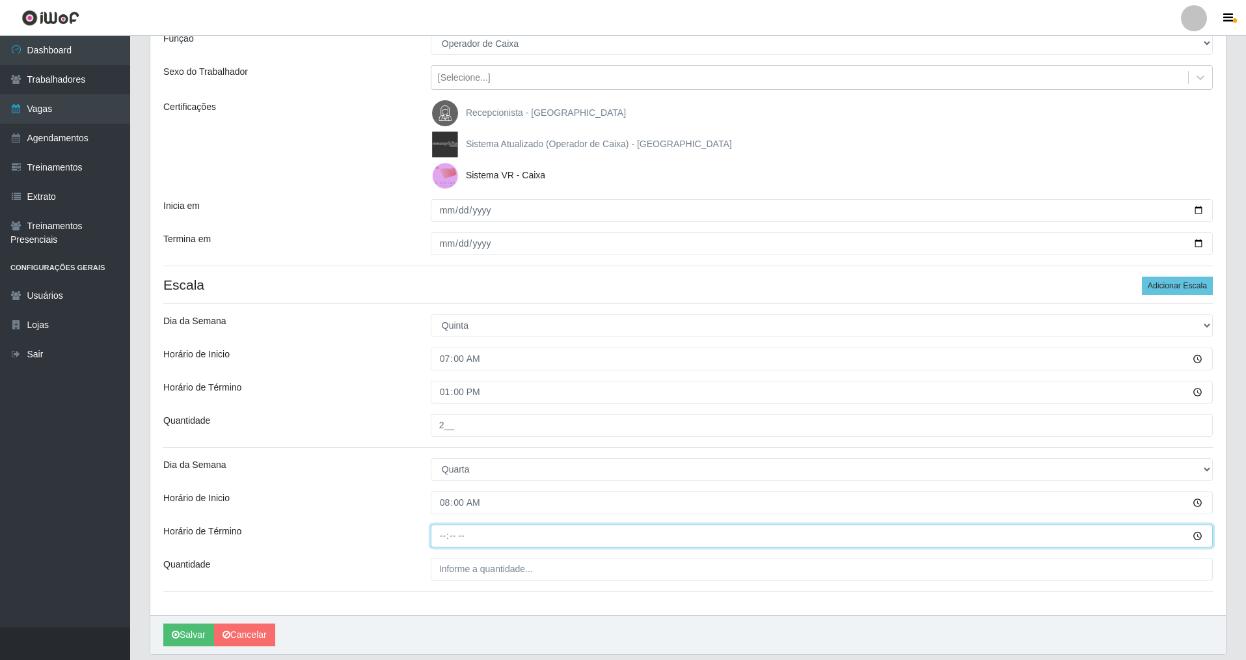
drag, startPoint x: 444, startPoint y: 536, endPoint x: 439, endPoint y: 506, distance: 29.7
click at [440, 474] on input "Horário de Término" at bounding box center [822, 535] width 782 height 23
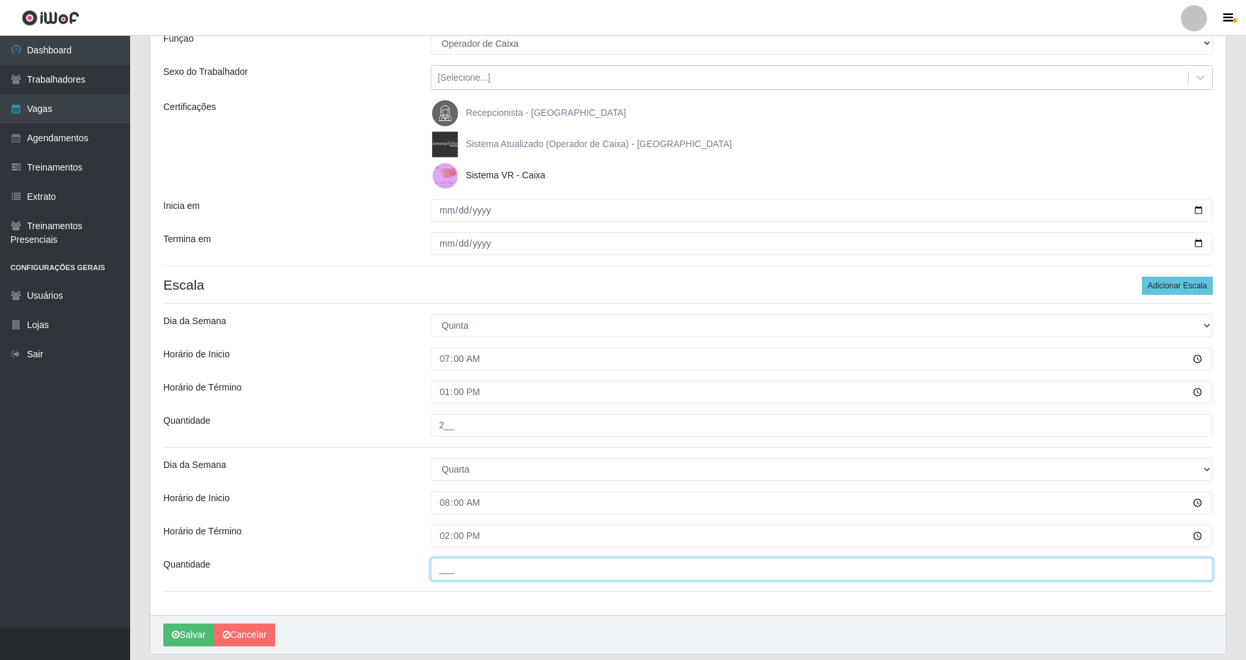
click at [450, 474] on input "___" at bounding box center [822, 569] width 782 height 23
click at [536, 288] on button "Adicionar Escala" at bounding box center [1177, 286] width 71 height 18
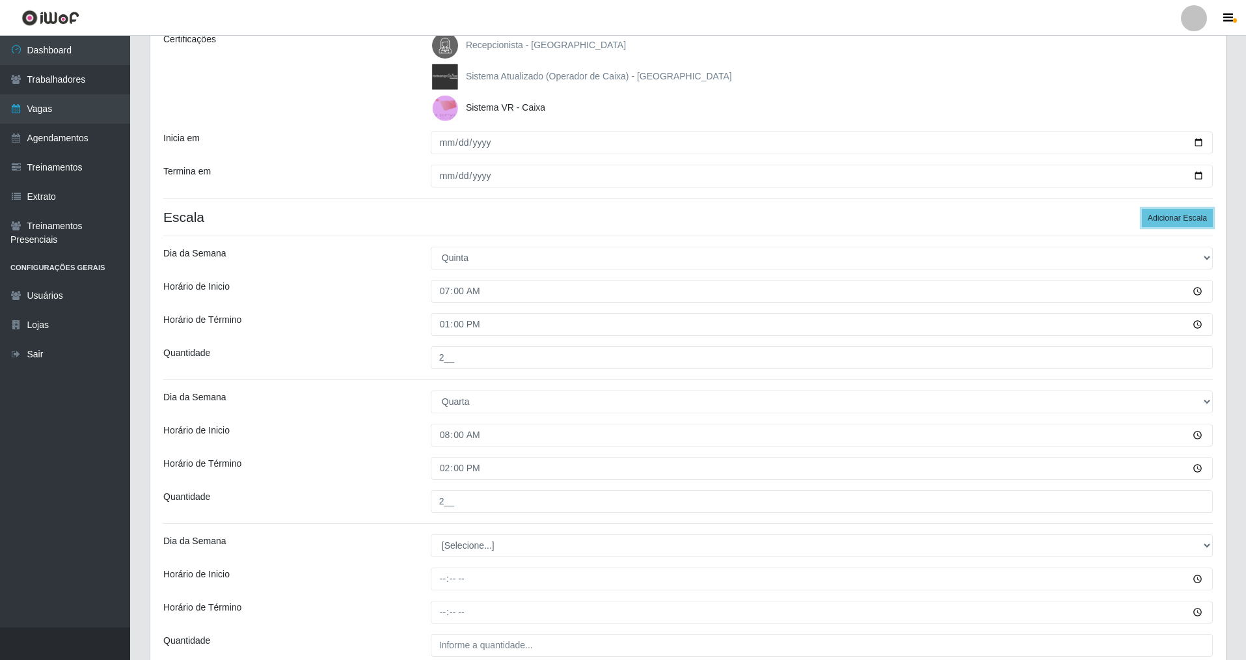
scroll to position [313, 0]
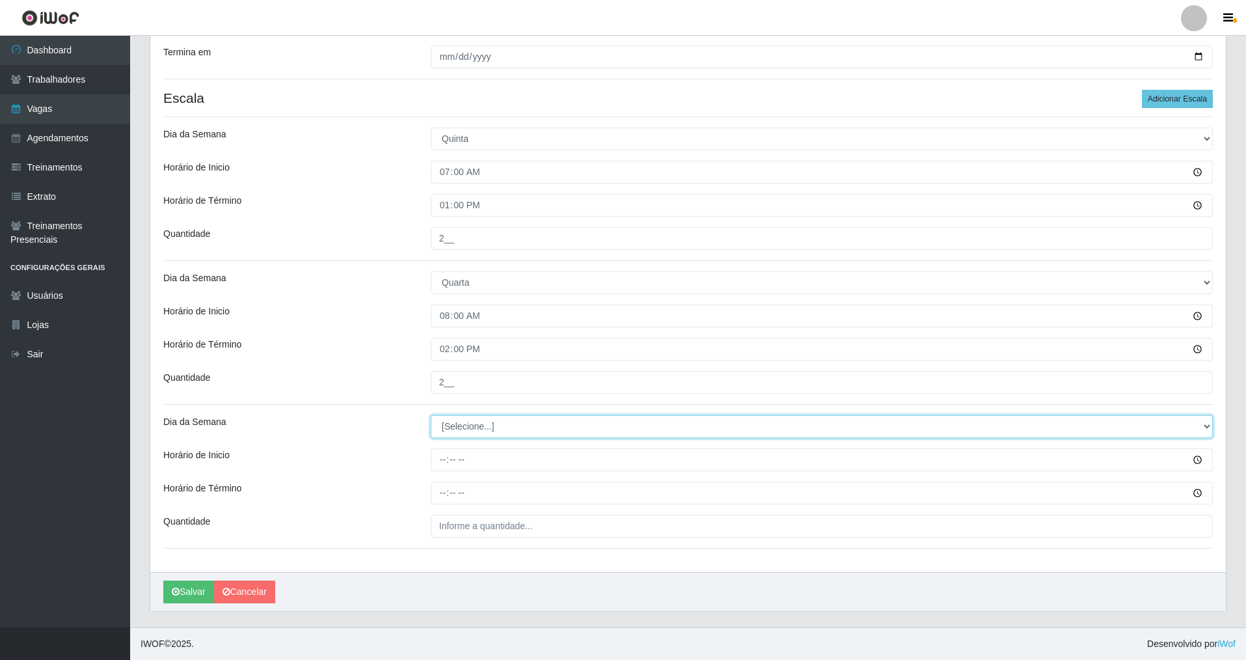
drag, startPoint x: 1202, startPoint y: 420, endPoint x: 1061, endPoint y: 435, distance: 142.0
click at [536, 422] on select "[Selecione...] Segunda Terça Quarta Quinta Sexta Sábado Domingo" at bounding box center [822, 426] width 782 height 23
click at [431, 415] on select "[Selecione...] Segunda Terça Quarta Quinta Sexta Sábado Domingo" at bounding box center [822, 426] width 782 height 23
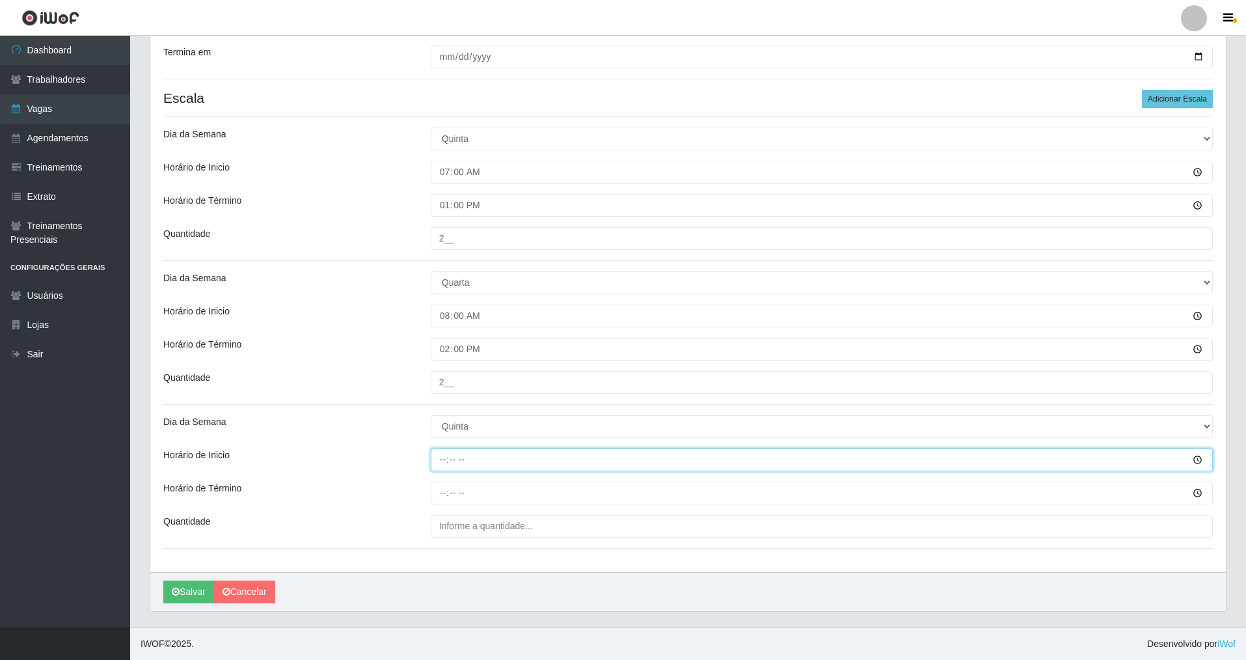
click at [435, 460] on input "Horário de Inicio" at bounding box center [822, 459] width 782 height 23
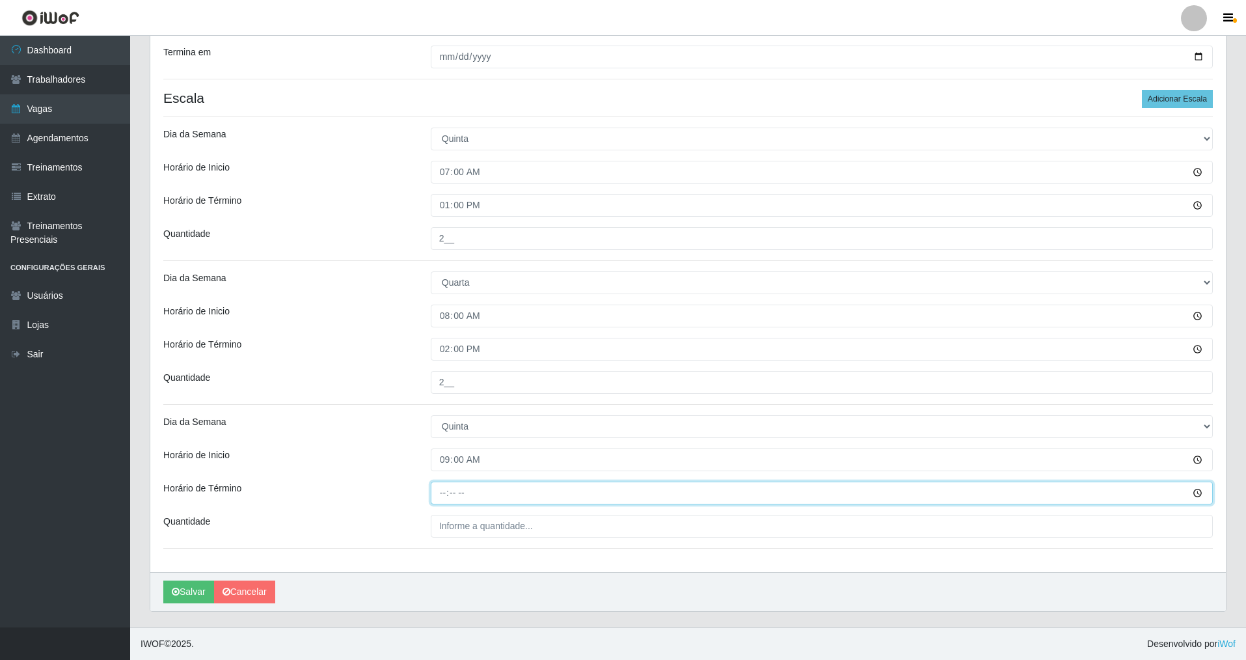
click at [445, 474] on input "Horário de Término" at bounding box center [822, 493] width 782 height 23
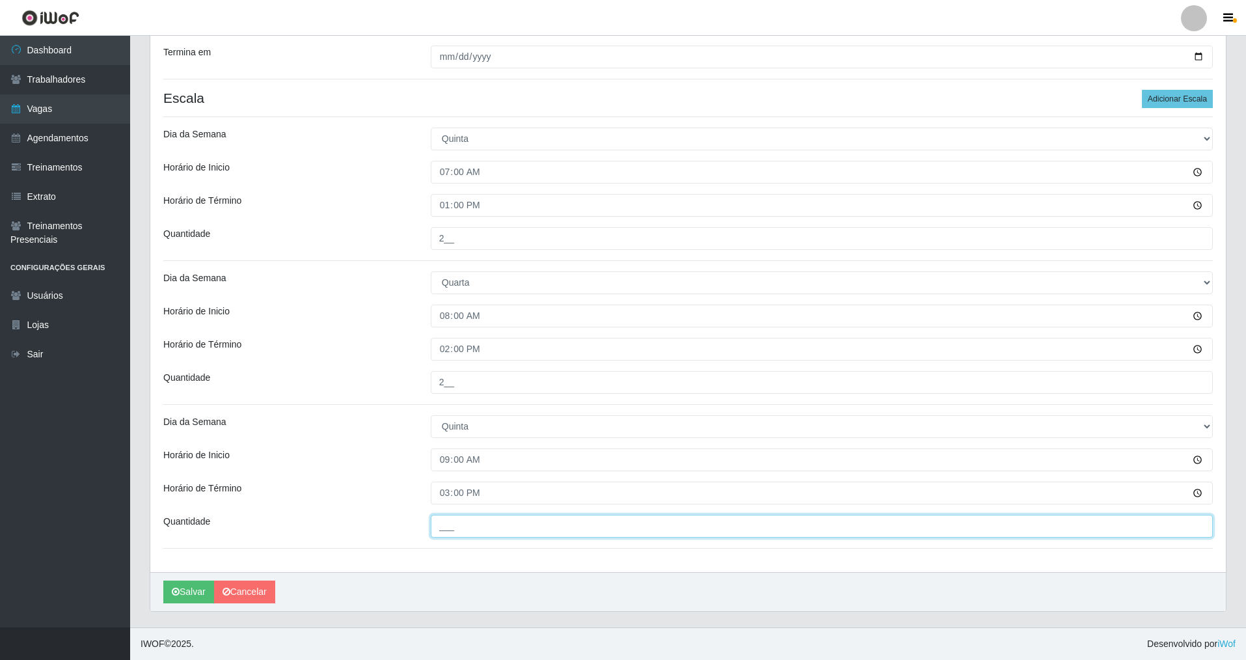
click at [446, 474] on input "___" at bounding box center [822, 526] width 782 height 23
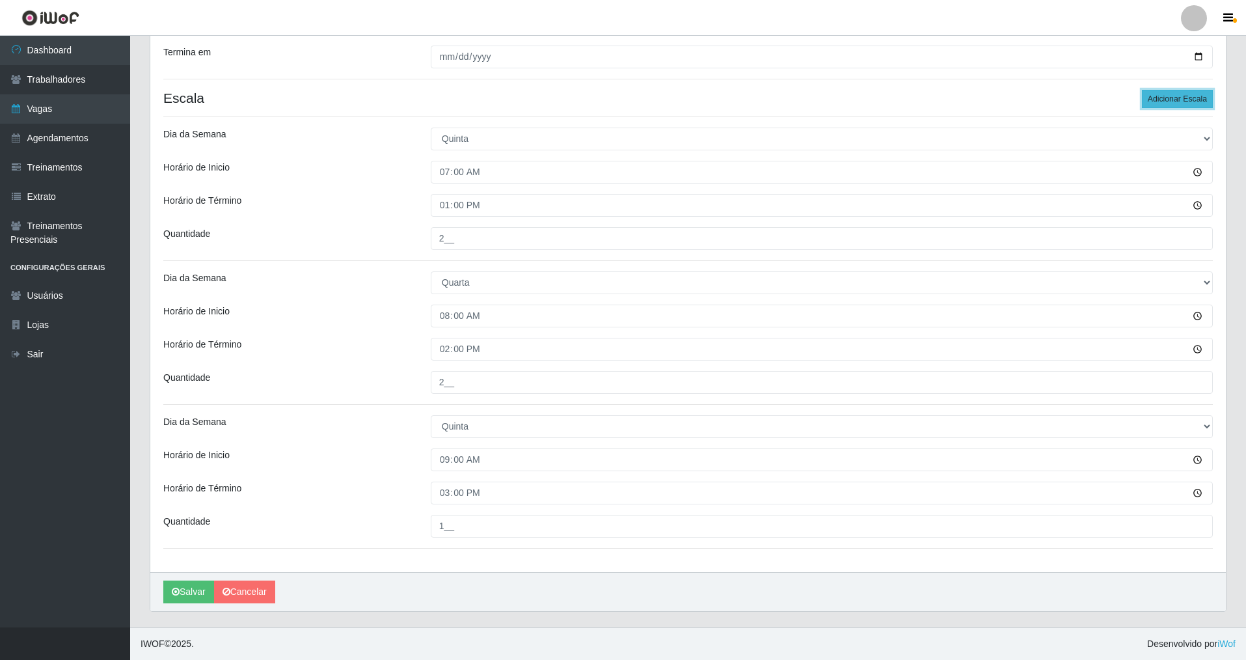
click at [536, 97] on button "Adicionar Escala" at bounding box center [1177, 99] width 71 height 18
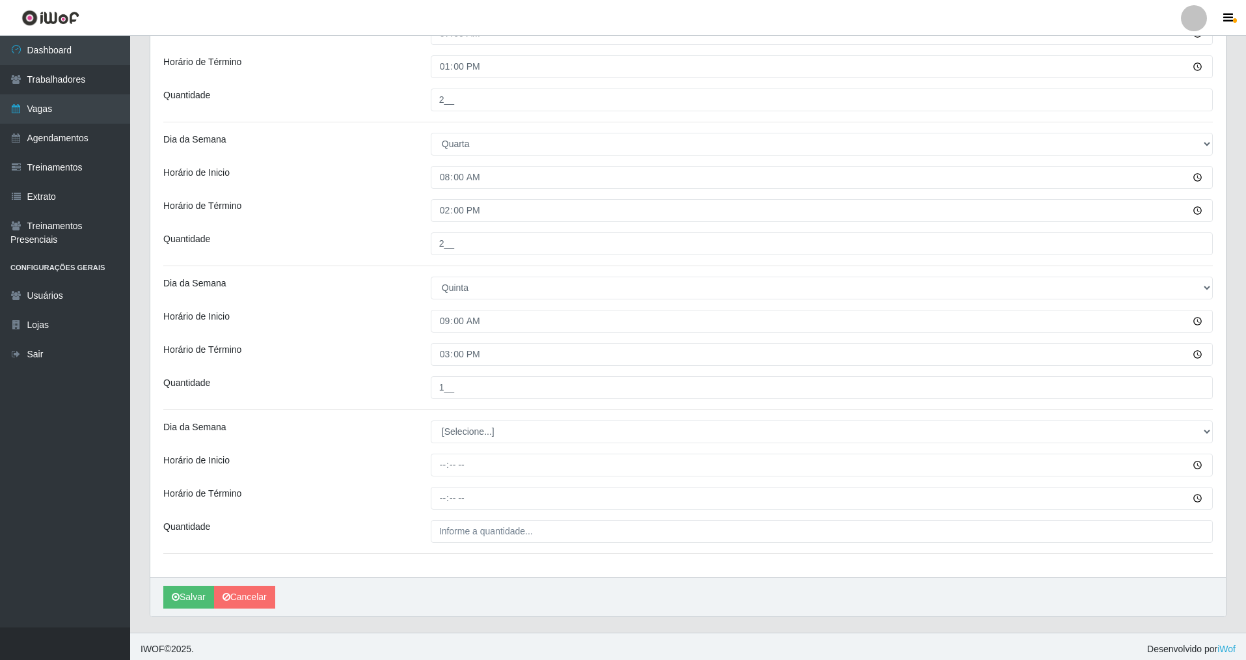
scroll to position [457, 0]
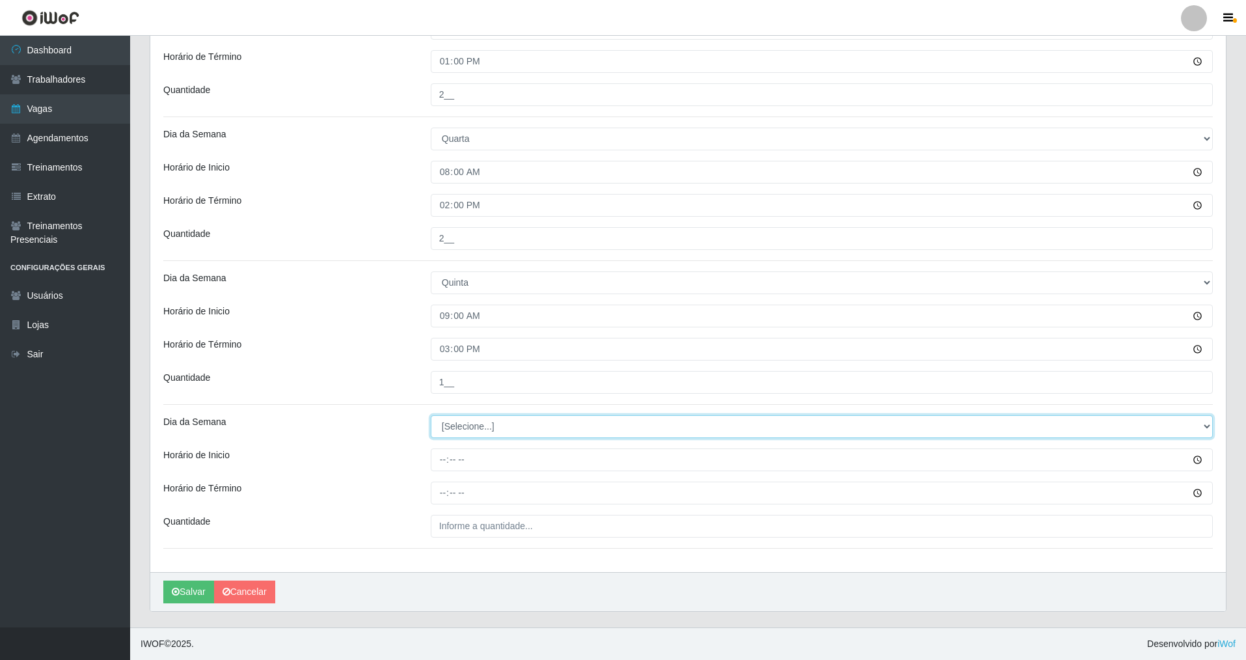
drag, startPoint x: 1204, startPoint y: 422, endPoint x: 681, endPoint y: 435, distance: 523.3
click at [536, 422] on select "[Selecione...] Segunda Terça Quarta Quinta Sexta Sábado Domingo" at bounding box center [822, 426] width 782 height 23
click at [431, 415] on select "[Selecione...] Segunda Terça Quarta Quinta Sexta Sábado Domingo" at bounding box center [822, 426] width 782 height 23
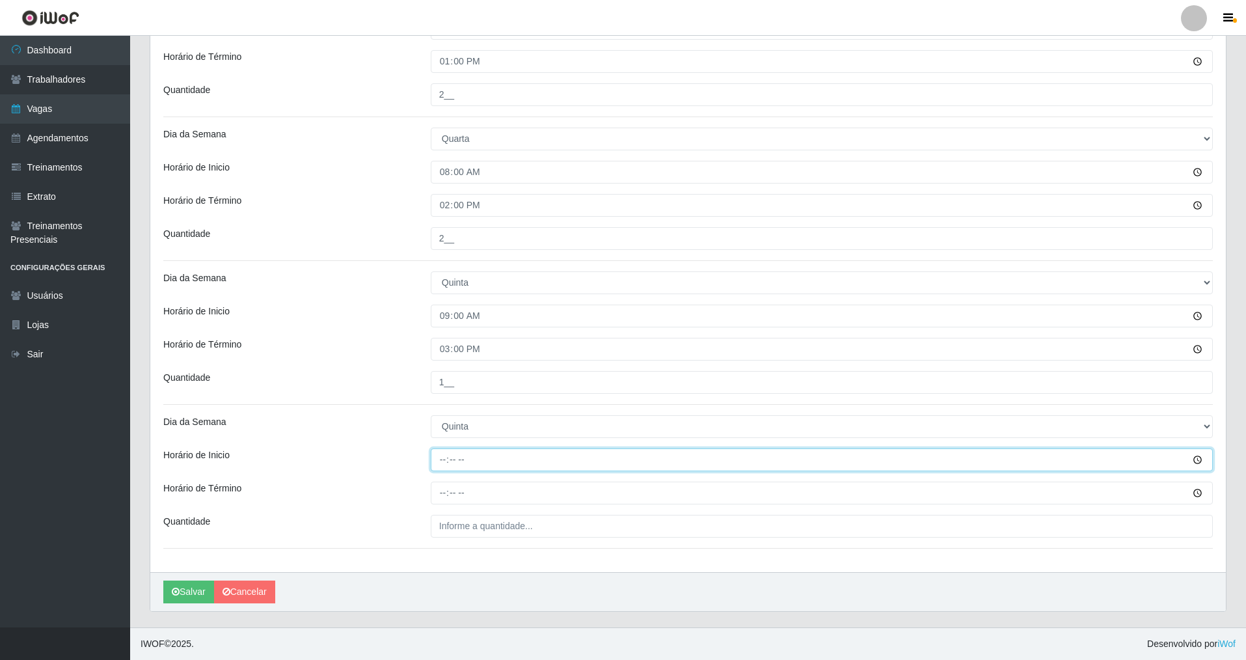
click at [434, 465] on input "Horário de Inicio" at bounding box center [822, 459] width 782 height 23
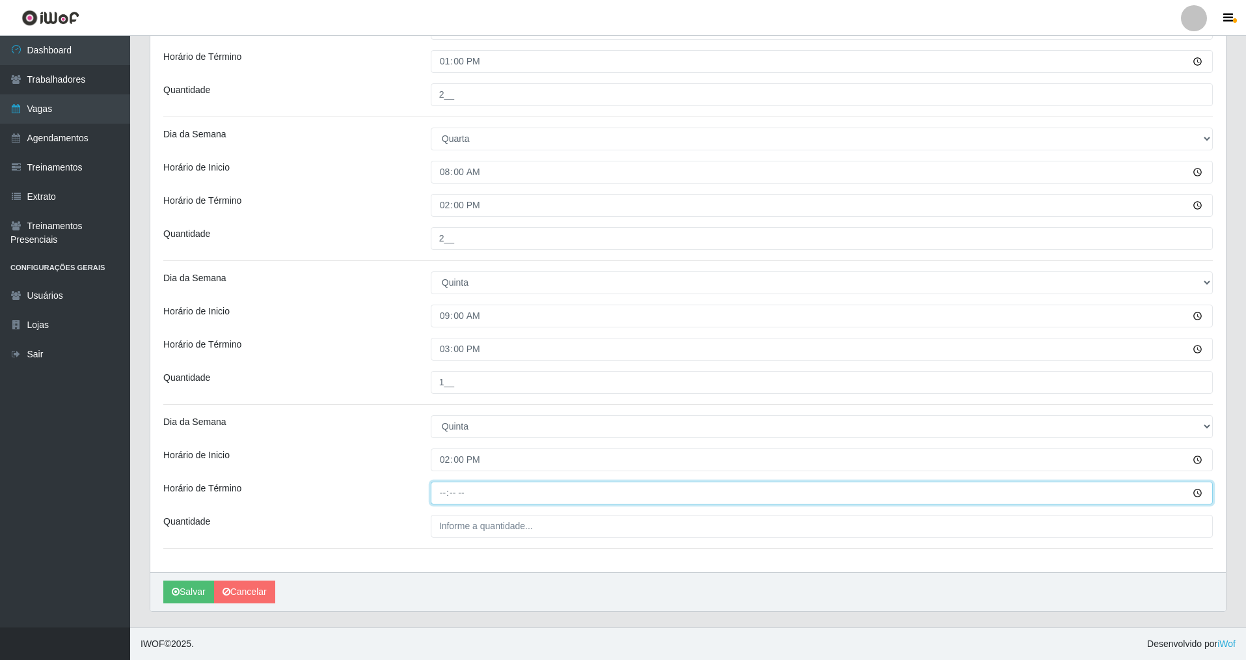
click at [446, 474] on input "Horário de Término" at bounding box center [822, 493] width 782 height 23
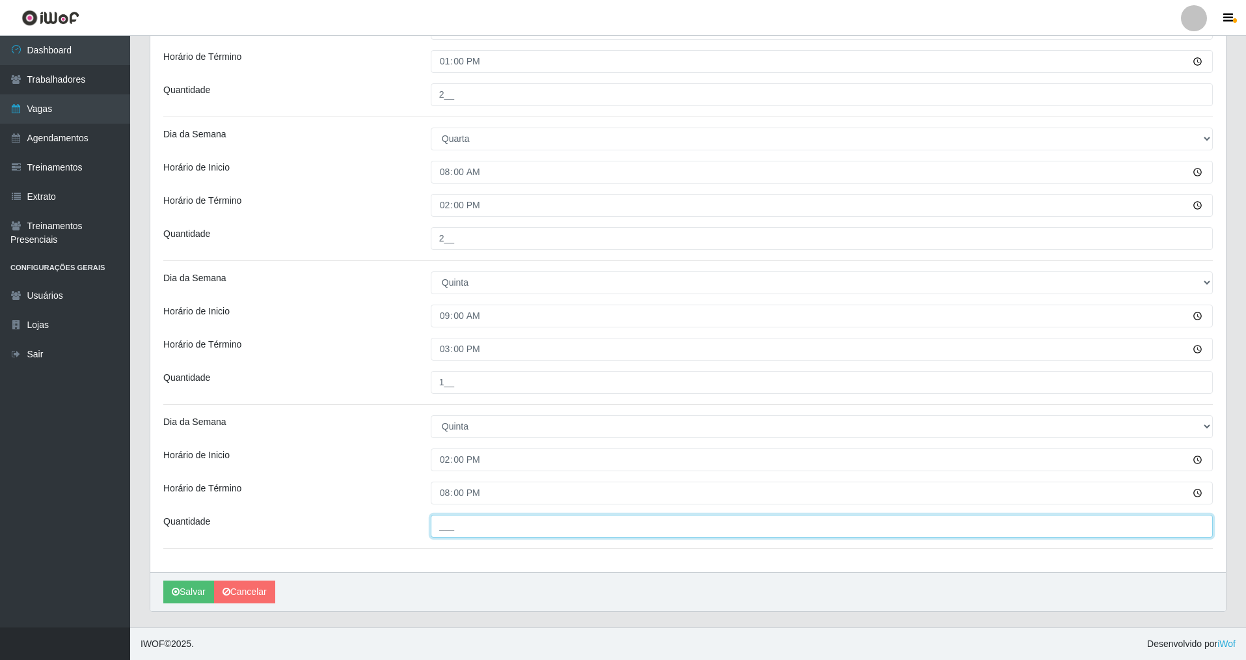
click at [446, 474] on input "___" at bounding box center [822, 526] width 782 height 23
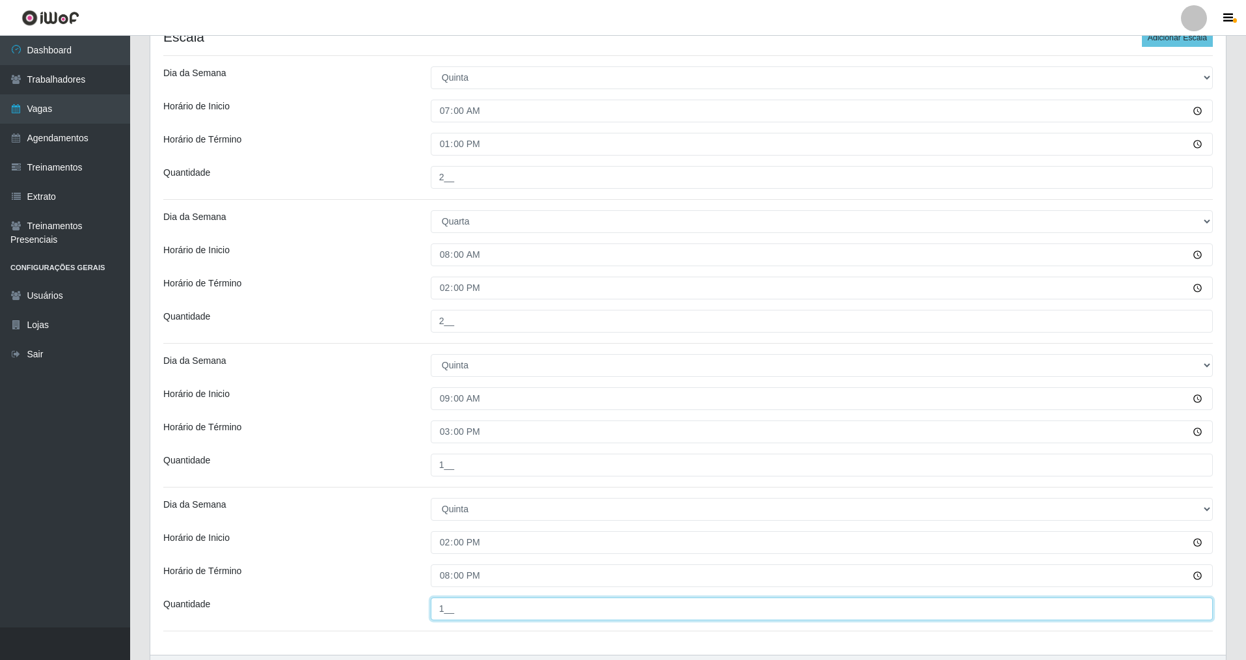
scroll to position [332, 0]
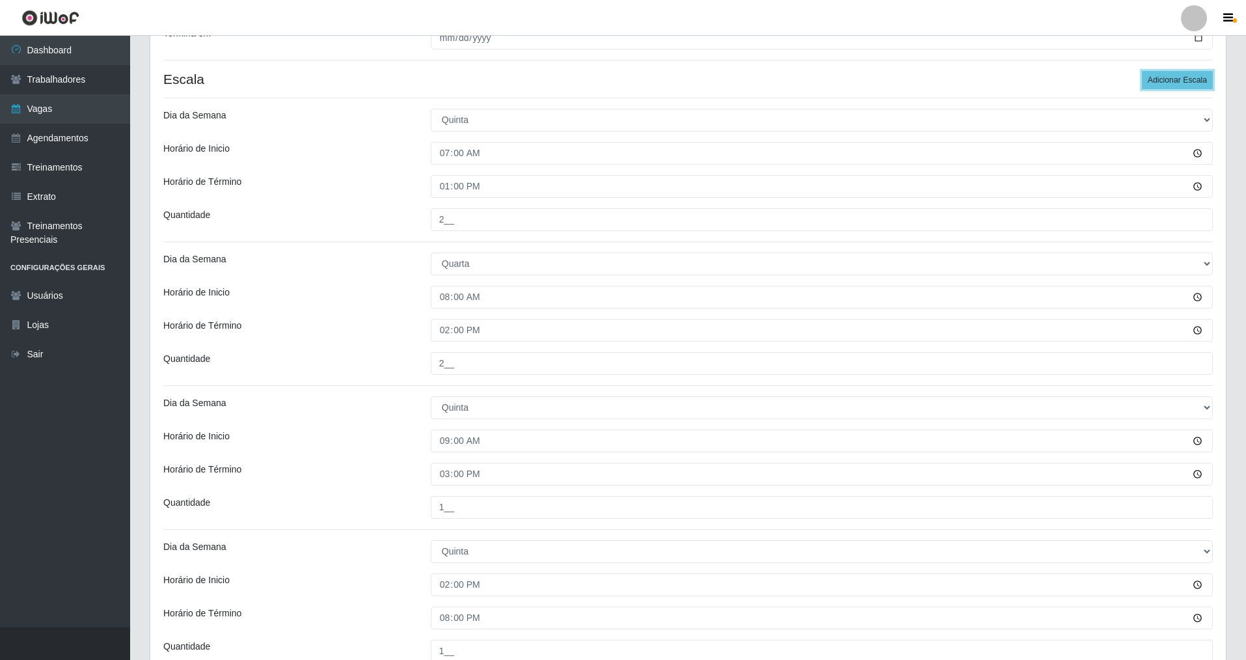
drag, startPoint x: 1190, startPoint y: 77, endPoint x: 1190, endPoint y: 101, distance: 24.1
click at [536, 85] on button "Adicionar Escala" at bounding box center [1177, 80] width 71 height 18
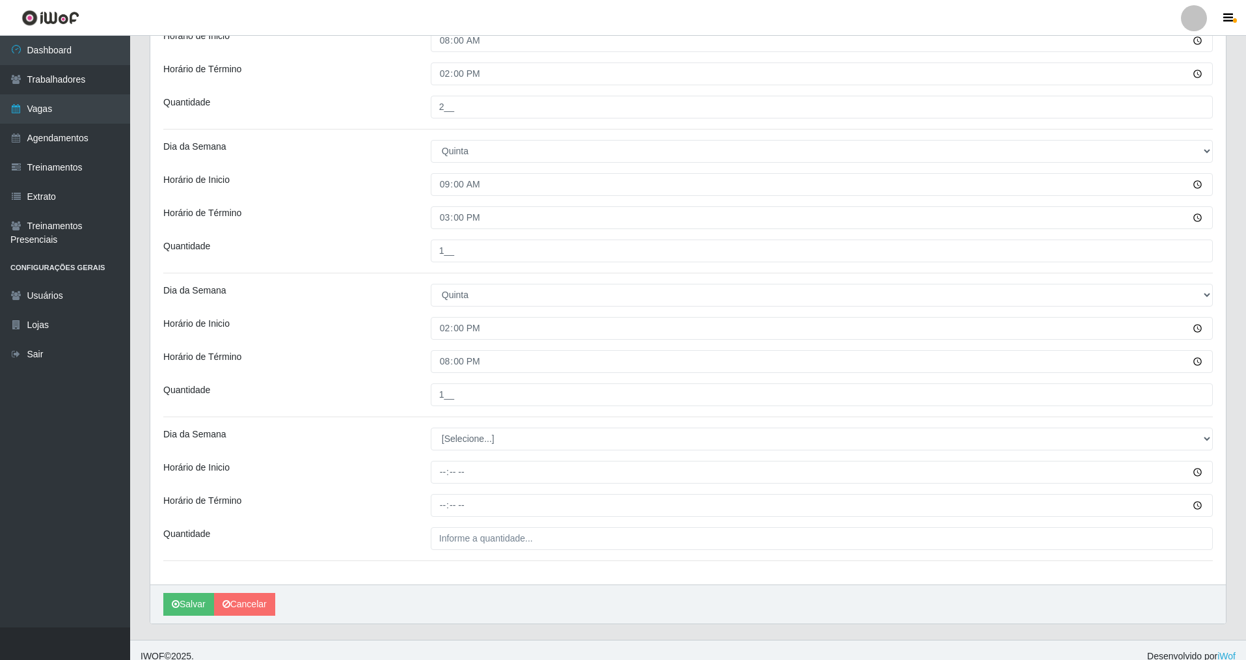
scroll to position [590, 0]
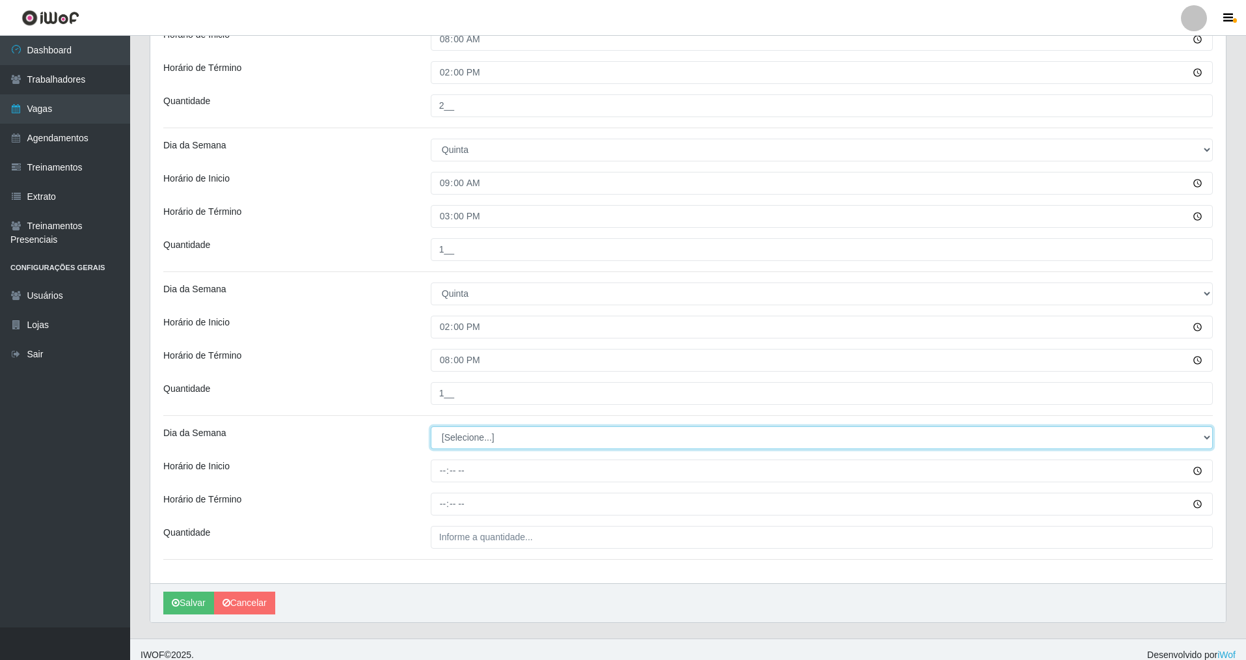
drag, startPoint x: 1202, startPoint y: 434, endPoint x: 1003, endPoint y: 420, distance: 199.0
click at [536, 420] on div "Loja Nova República - Pompeia Função [Selecione...] Balconista Operador de Caix…" at bounding box center [688, 52] width 1076 height 1061
click at [431, 426] on select "[Selecione...] Segunda Terça Quarta Quinta Sexta Sábado Domingo" at bounding box center [822, 437] width 782 height 23
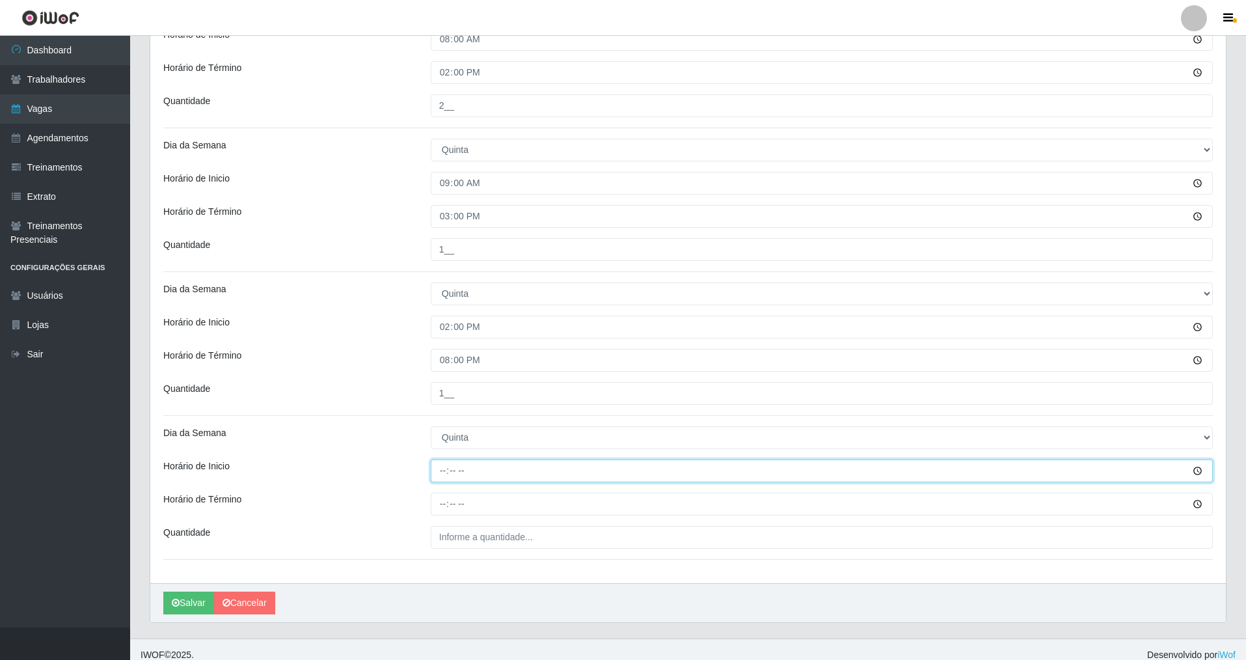
drag, startPoint x: 437, startPoint y: 473, endPoint x: 435, endPoint y: 463, distance: 10.6
click at [435, 474] on input "Horário de Inicio" at bounding box center [822, 470] width 782 height 23
drag, startPoint x: 439, startPoint y: 508, endPoint x: 441, endPoint y: 495, distance: 12.5
click at [441, 474] on input "Horário de Término" at bounding box center [822, 504] width 782 height 23
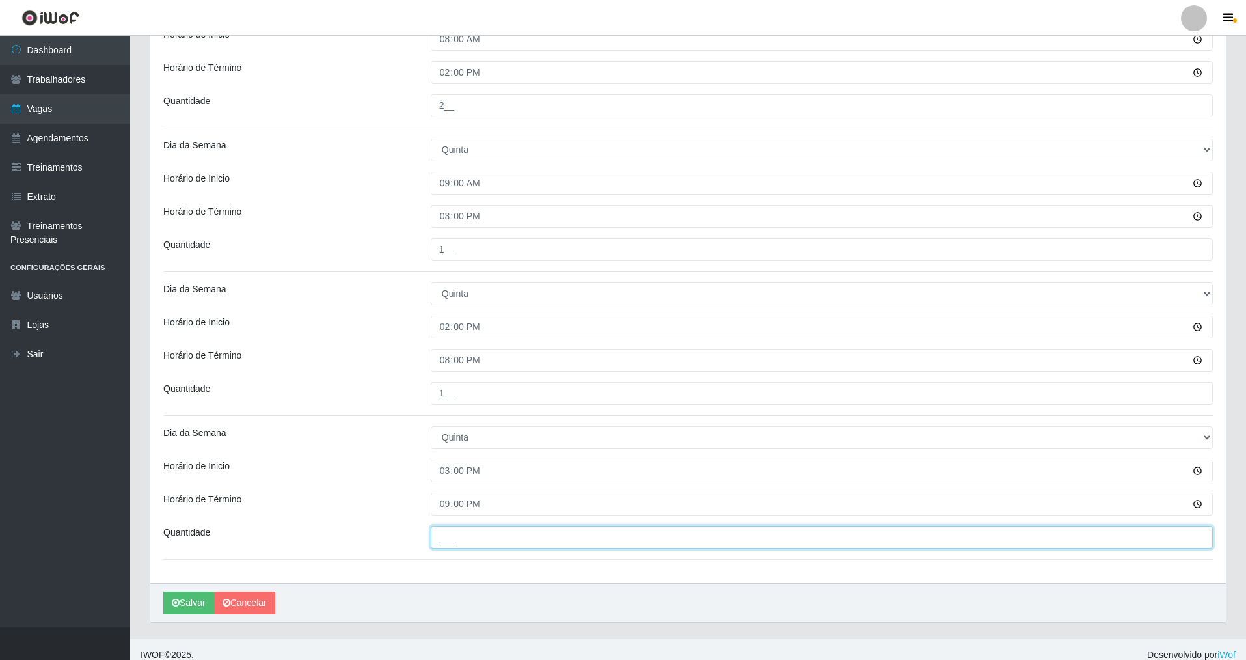
click at [446, 474] on input "___" at bounding box center [822, 537] width 782 height 23
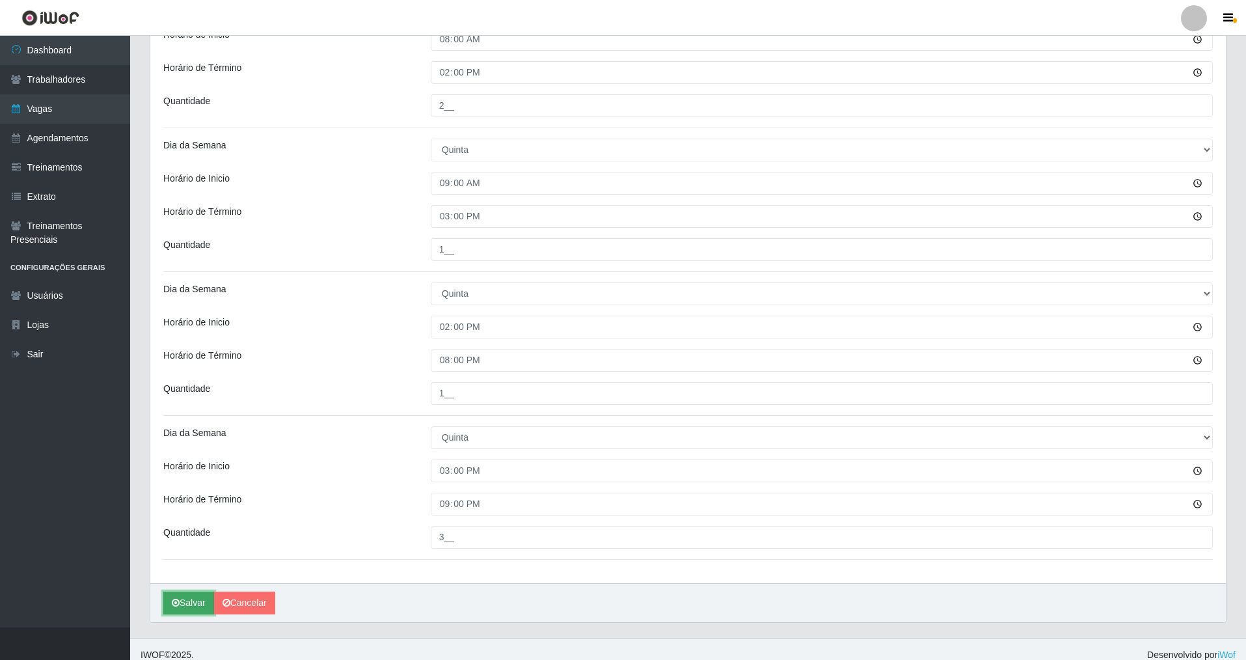
click at [193, 474] on button "Salvar" at bounding box center [188, 603] width 51 height 23
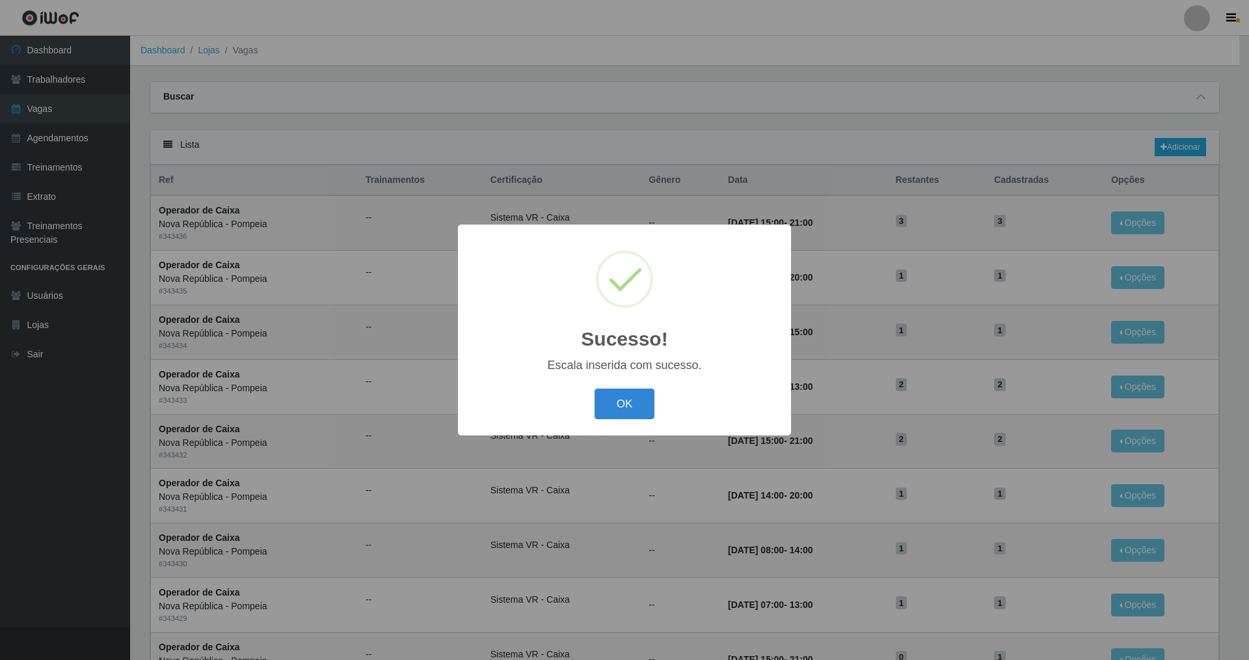
drag, startPoint x: 608, startPoint y: 396, endPoint x: 597, endPoint y: 396, distance: 11.7
click at [536, 396] on button "OK" at bounding box center [625, 403] width 61 height 31
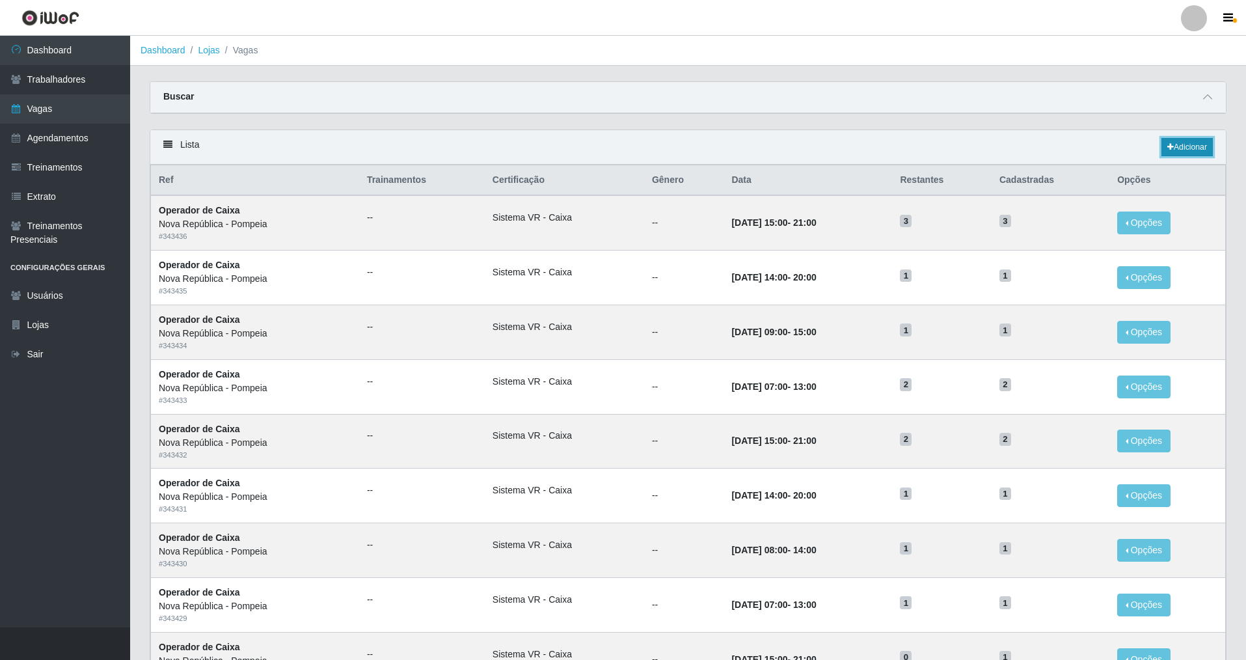
click at [536, 143] on link "Adicionar" at bounding box center [1187, 147] width 51 height 18
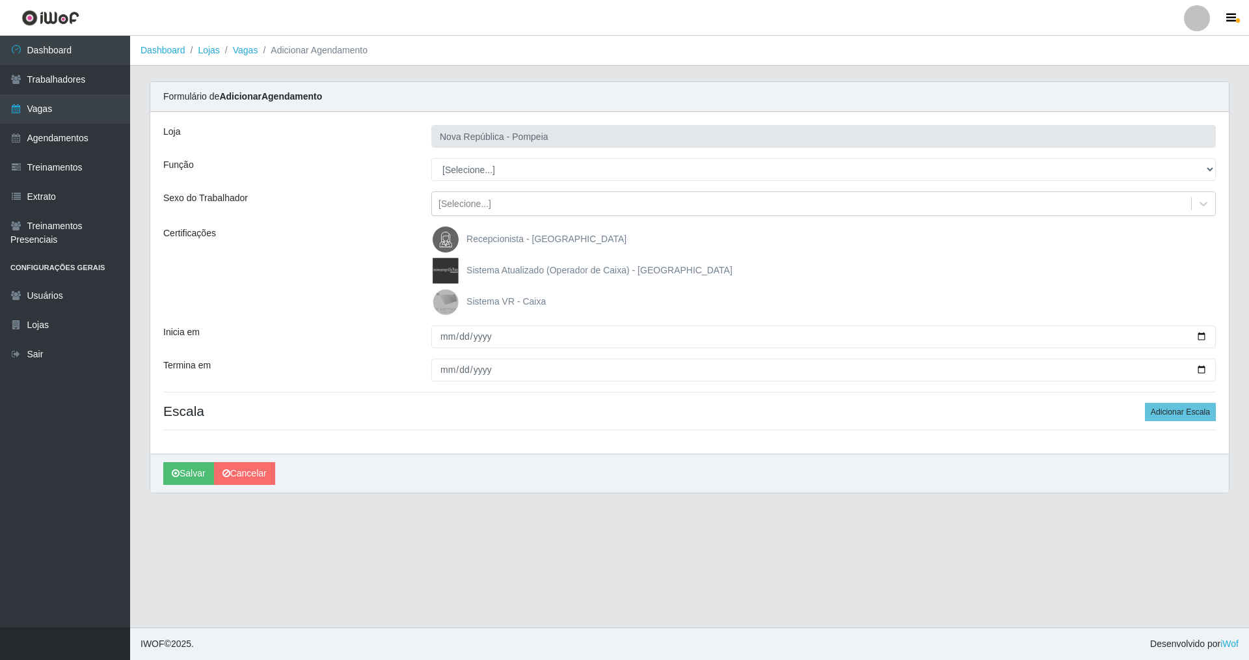
click at [444, 295] on img at bounding box center [448, 302] width 31 height 26
click at [0, 0] on input "Sistema VR - Caixa" at bounding box center [0, 0] width 0 height 0
drag, startPoint x: 445, startPoint y: 336, endPoint x: 433, endPoint y: 338, distance: 12.6
click at [444, 336] on input "Inicia em" at bounding box center [823, 336] width 785 height 23
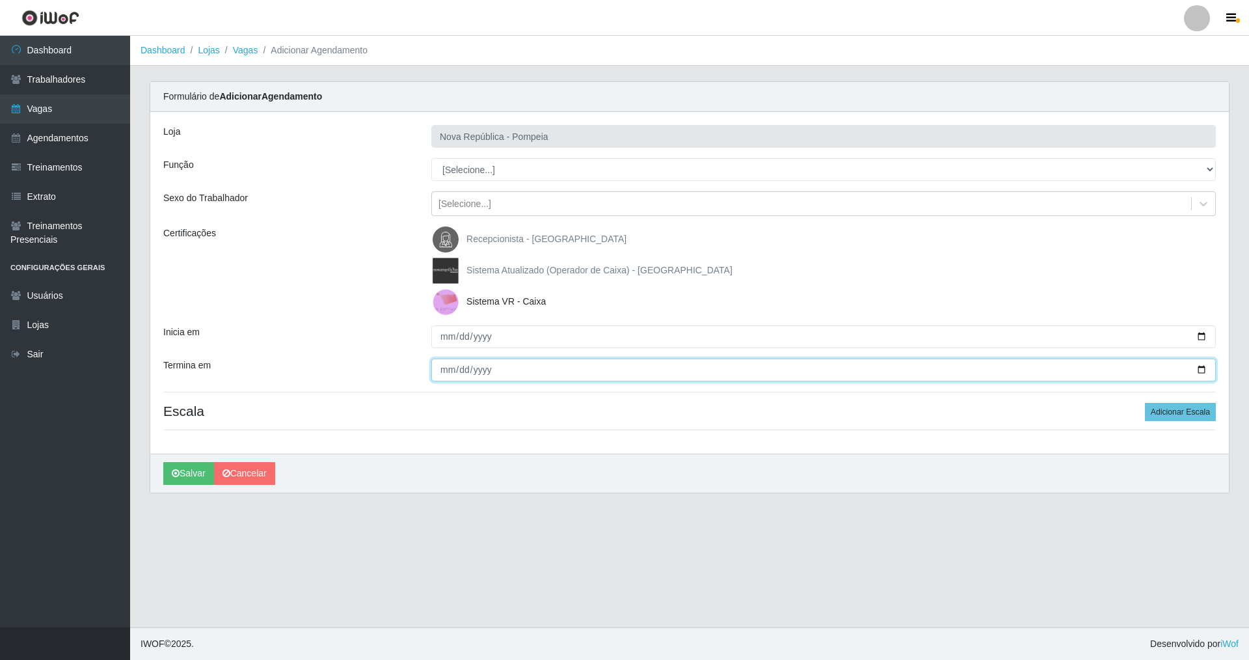
drag, startPoint x: 442, startPoint y: 367, endPoint x: 435, endPoint y: 364, distance: 8.5
click at [441, 367] on input "Termina em" at bounding box center [823, 370] width 785 height 23
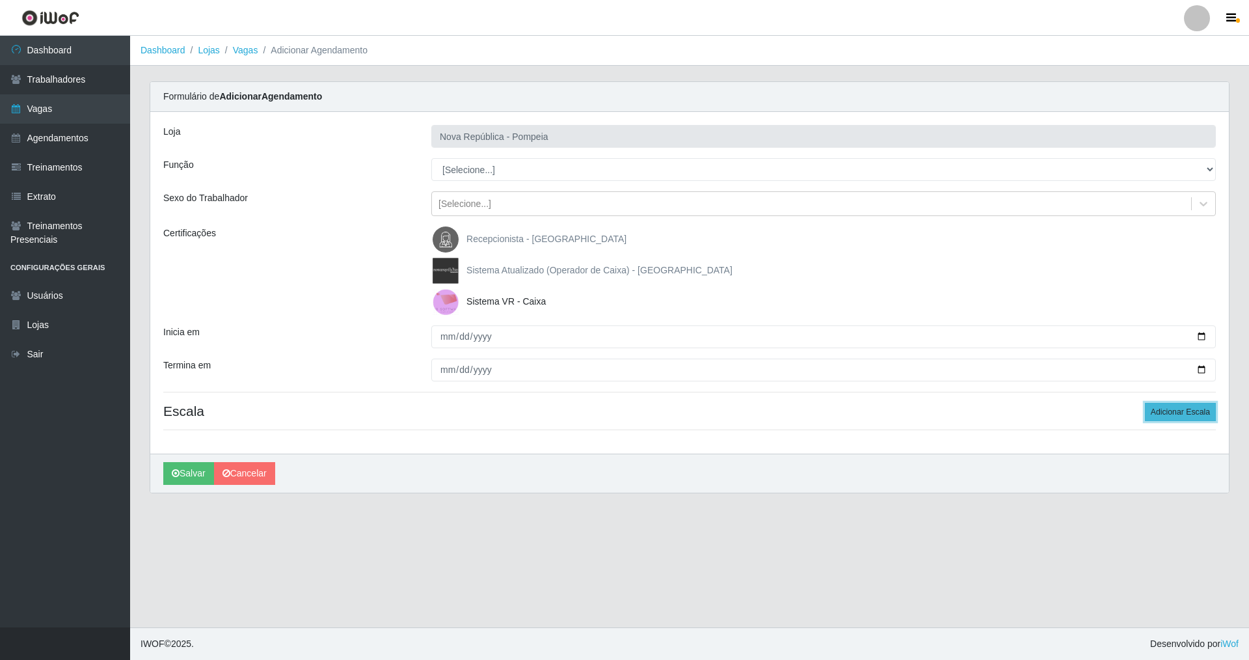
drag, startPoint x: 1180, startPoint y: 416, endPoint x: 1154, endPoint y: 405, distance: 28.6
click at [536, 412] on button "Adicionar Escala" at bounding box center [1180, 412] width 71 height 18
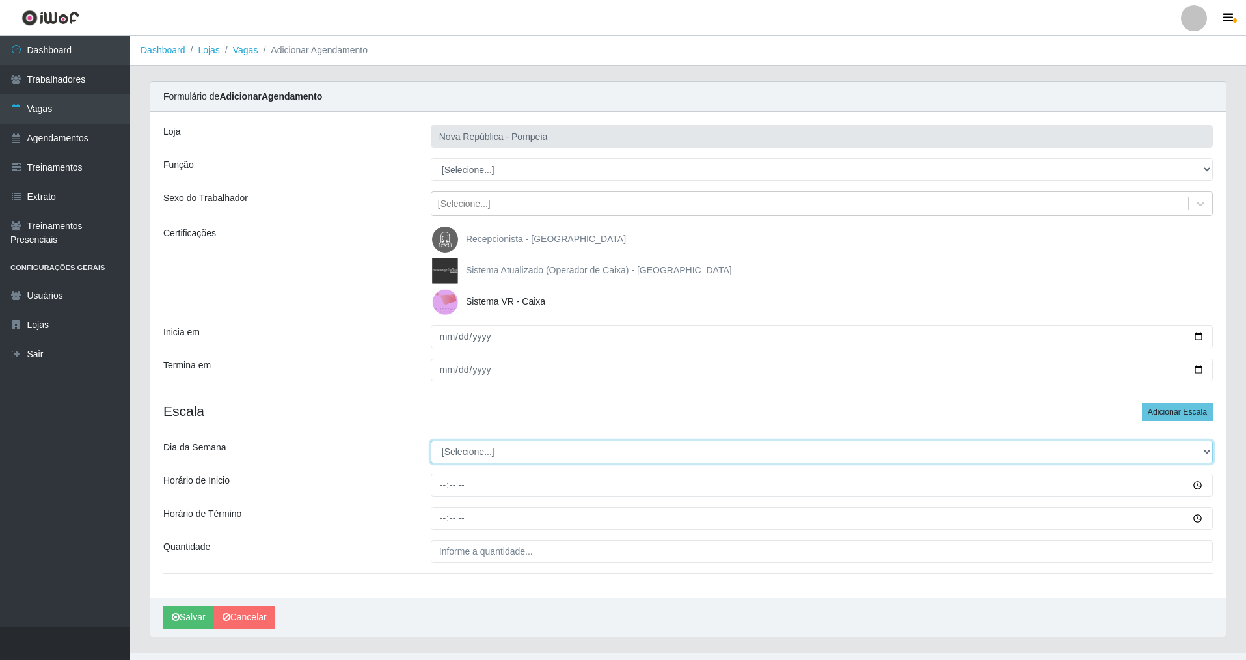
drag, startPoint x: 1206, startPoint y: 452, endPoint x: 1049, endPoint y: 418, distance: 161.2
click at [536, 439] on div "Loja Nova República - Pompeia Função [Selecione...] Balconista Operador de Caix…" at bounding box center [688, 354] width 1076 height 485
click at [431, 441] on select "[Selecione...] Segunda Terça Quarta Quinta Sexta Sábado Domingo" at bounding box center [822, 452] width 782 height 23
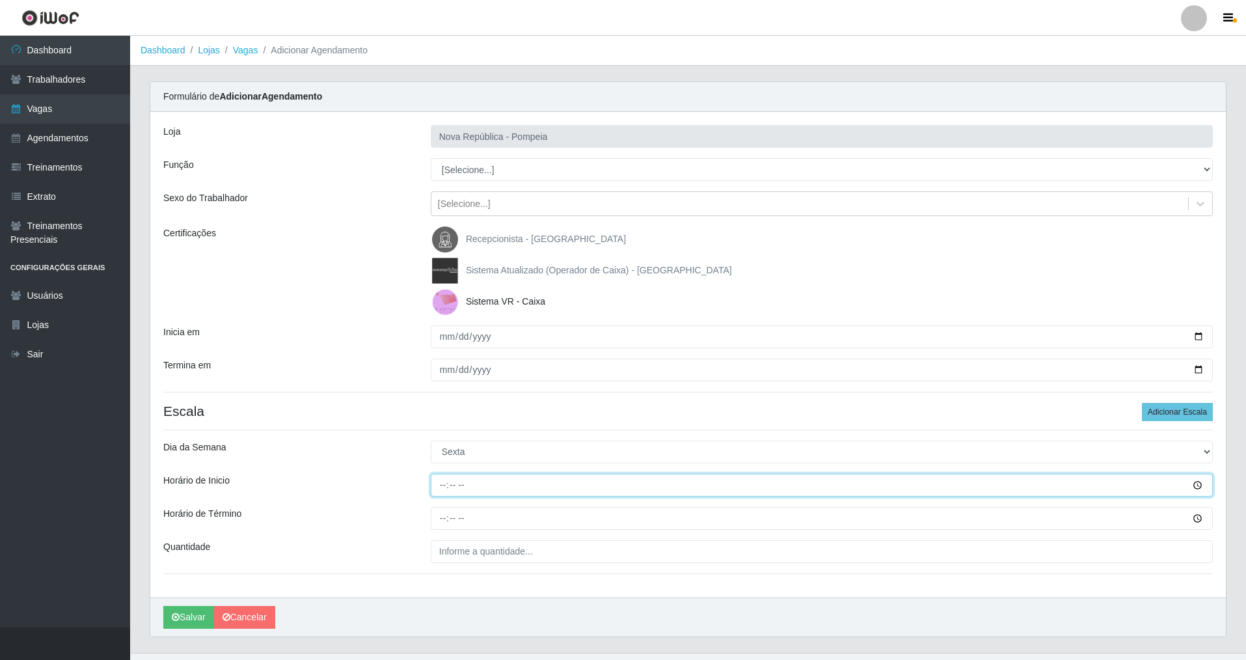
click at [436, 474] on input "Horário de Inicio" at bounding box center [822, 485] width 782 height 23
drag, startPoint x: 442, startPoint y: 516, endPoint x: 439, endPoint y: 524, distance: 9.3
click at [441, 474] on input "Horário de Término" at bounding box center [822, 518] width 782 height 23
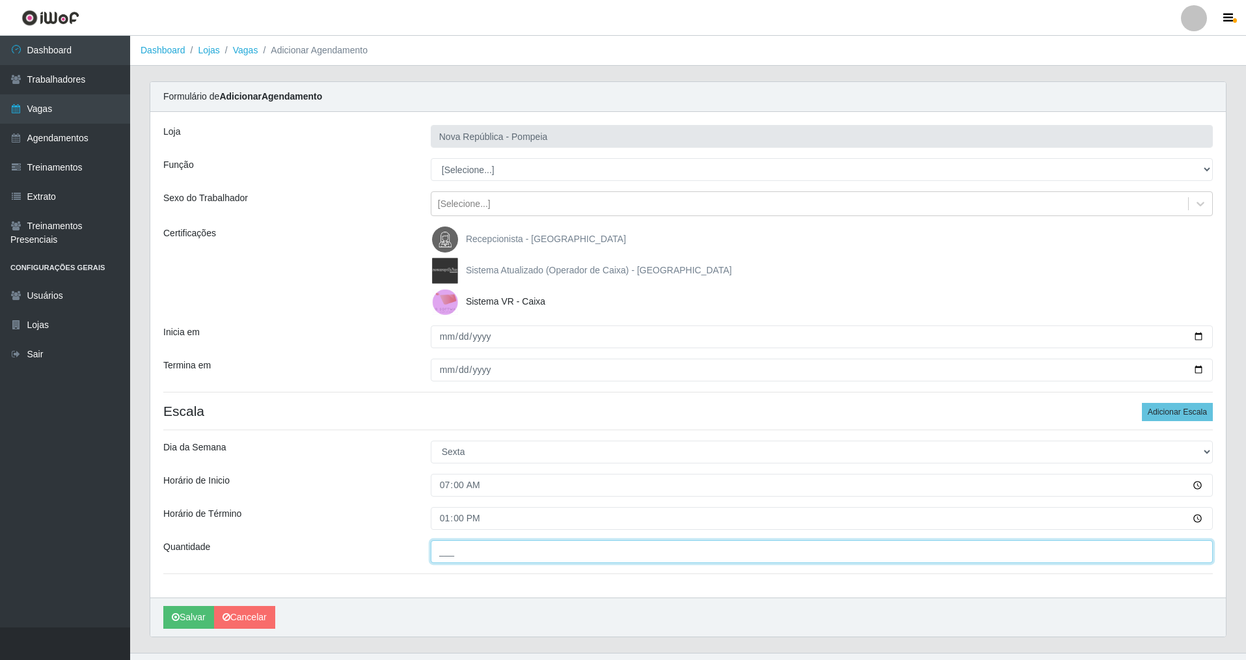
drag, startPoint x: 457, startPoint y: 552, endPoint x: 450, endPoint y: 562, distance: 11.6
click at [452, 474] on input "___" at bounding box center [822, 551] width 782 height 23
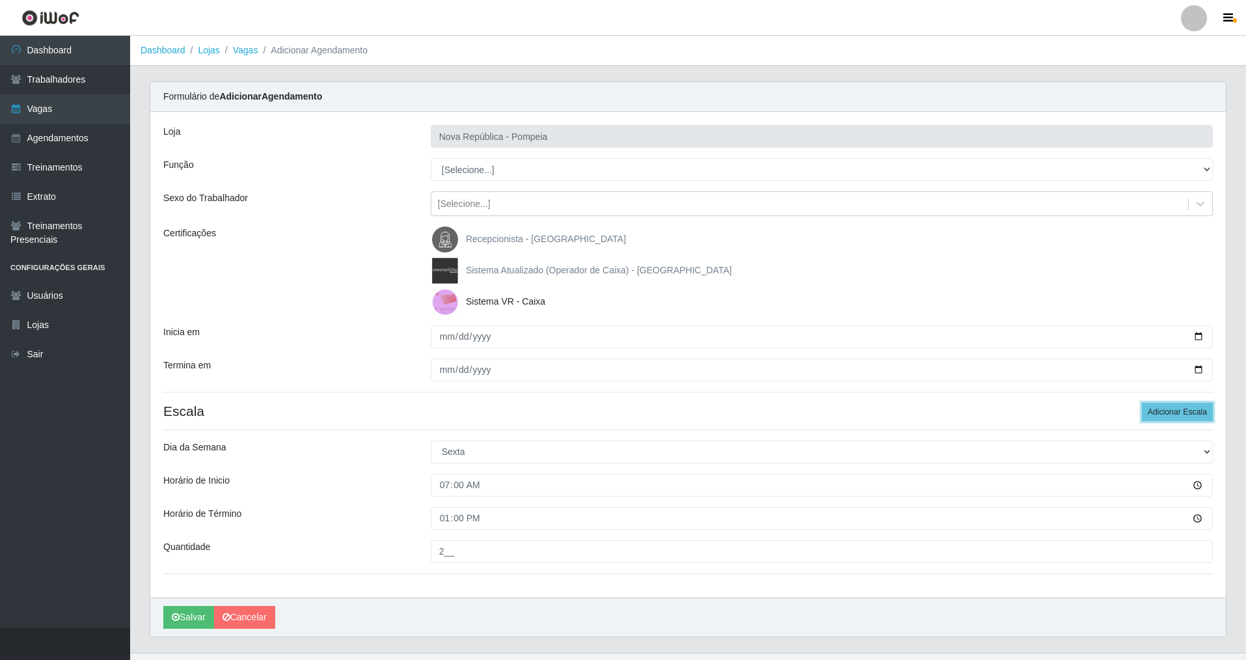
drag, startPoint x: 1174, startPoint y: 407, endPoint x: 1180, endPoint y: 433, distance: 26.7
click at [536, 410] on button "Adicionar Escala" at bounding box center [1177, 412] width 71 height 18
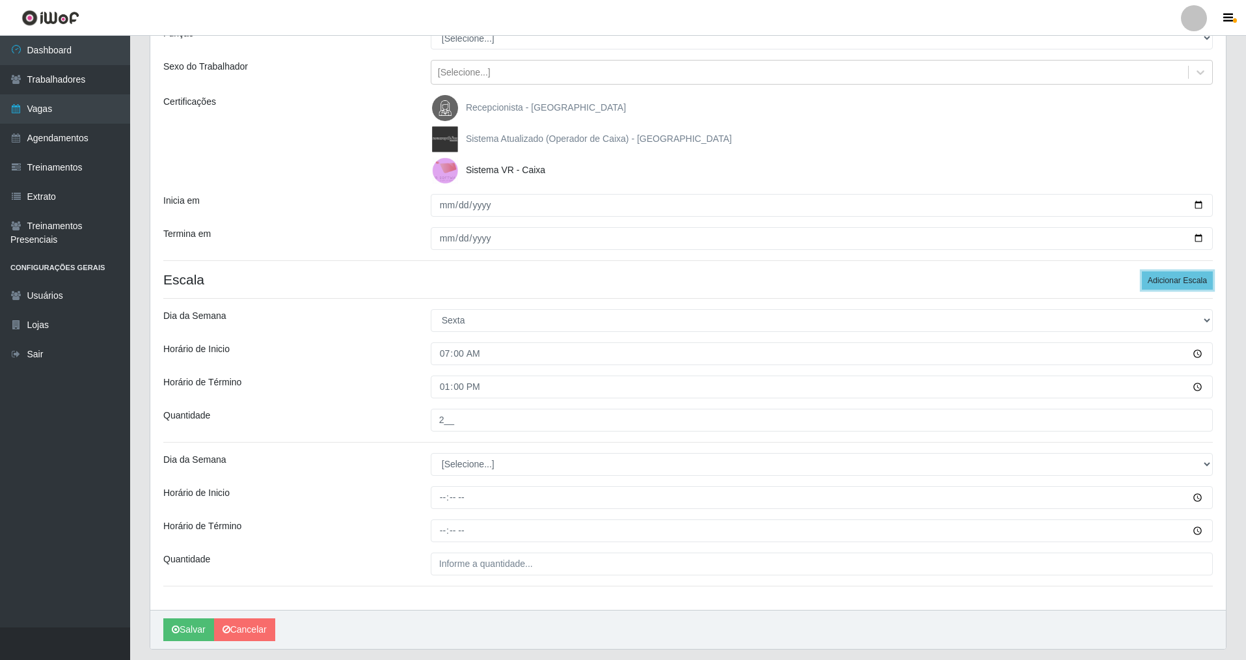
scroll to position [128, 0]
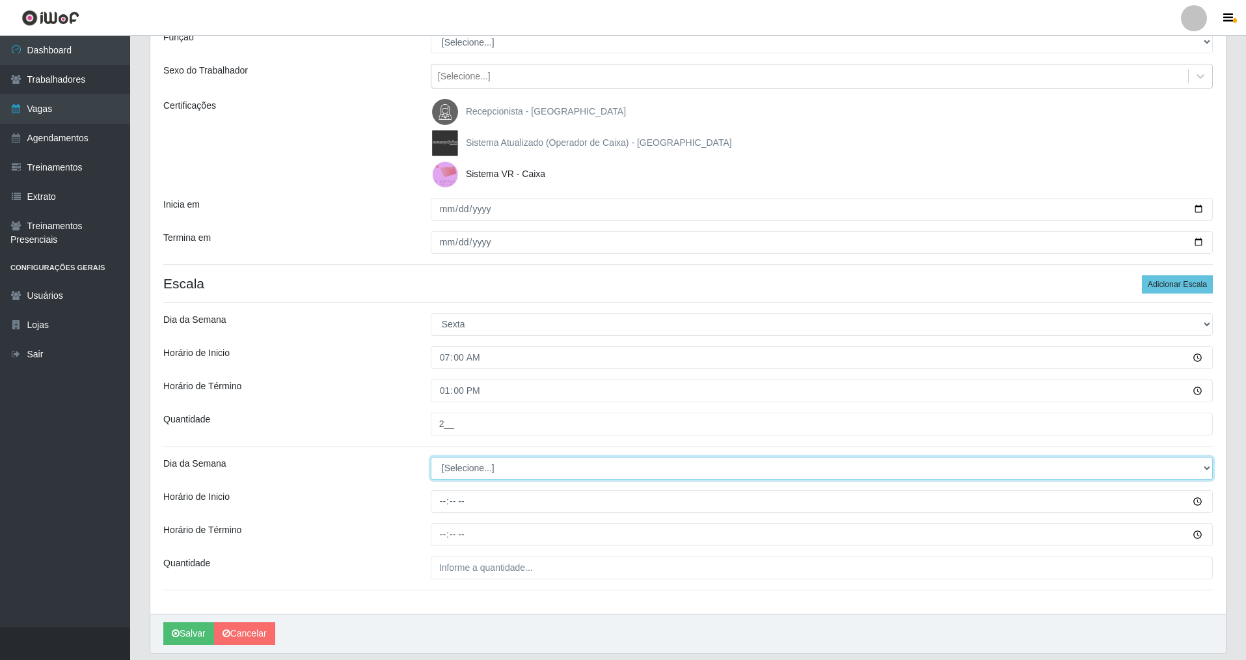
drag, startPoint x: 1207, startPoint y: 461, endPoint x: 1128, endPoint y: 454, distance: 79.7
click at [536, 456] on div "Loja Nova República - Pompeia Função [Selecione...] Balconista Operador de Caix…" at bounding box center [688, 298] width 1076 height 629
click at [431, 457] on select "[Selecione...] Segunda Terça Quarta Quinta Sexta Sábado Domingo" at bounding box center [822, 468] width 782 height 23
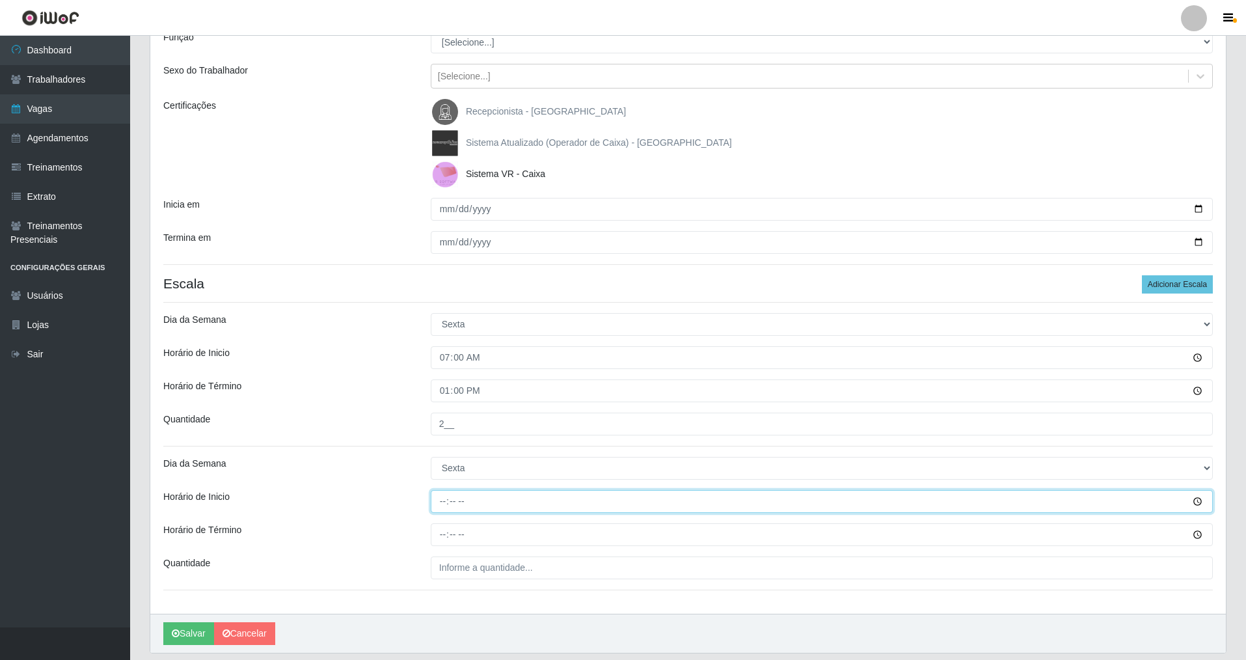
click at [434, 474] on input "Horário de Inicio" at bounding box center [822, 501] width 782 height 23
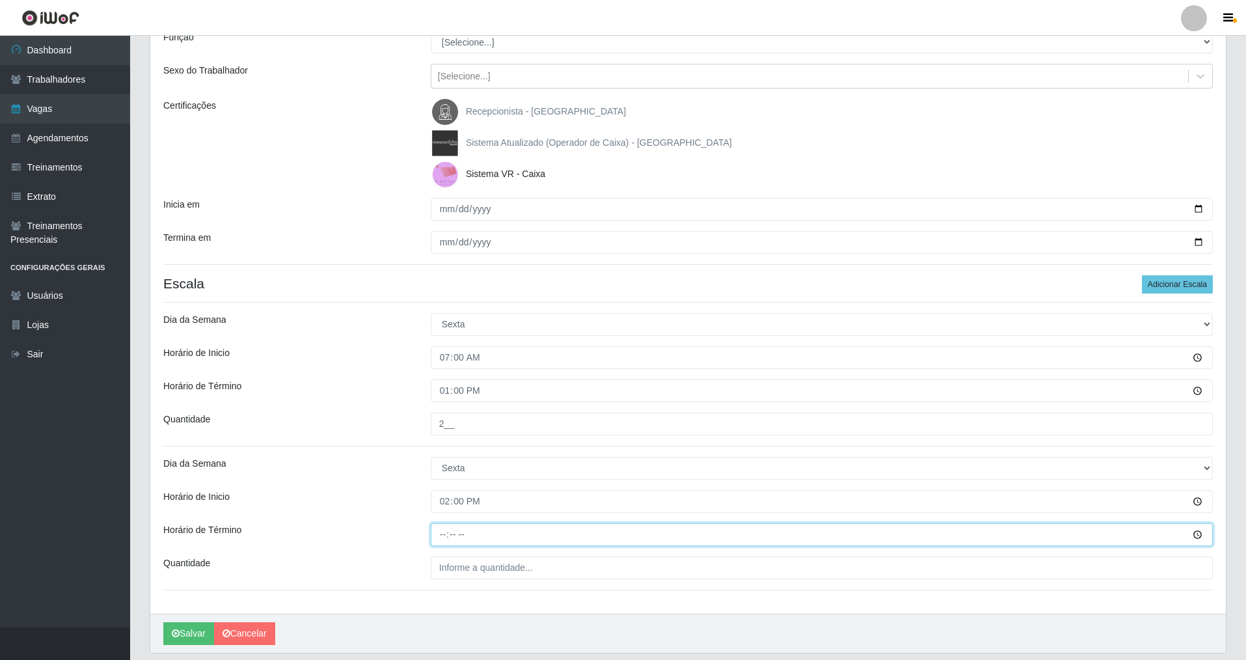
click at [435, 474] on input "Horário de Término" at bounding box center [822, 534] width 782 height 23
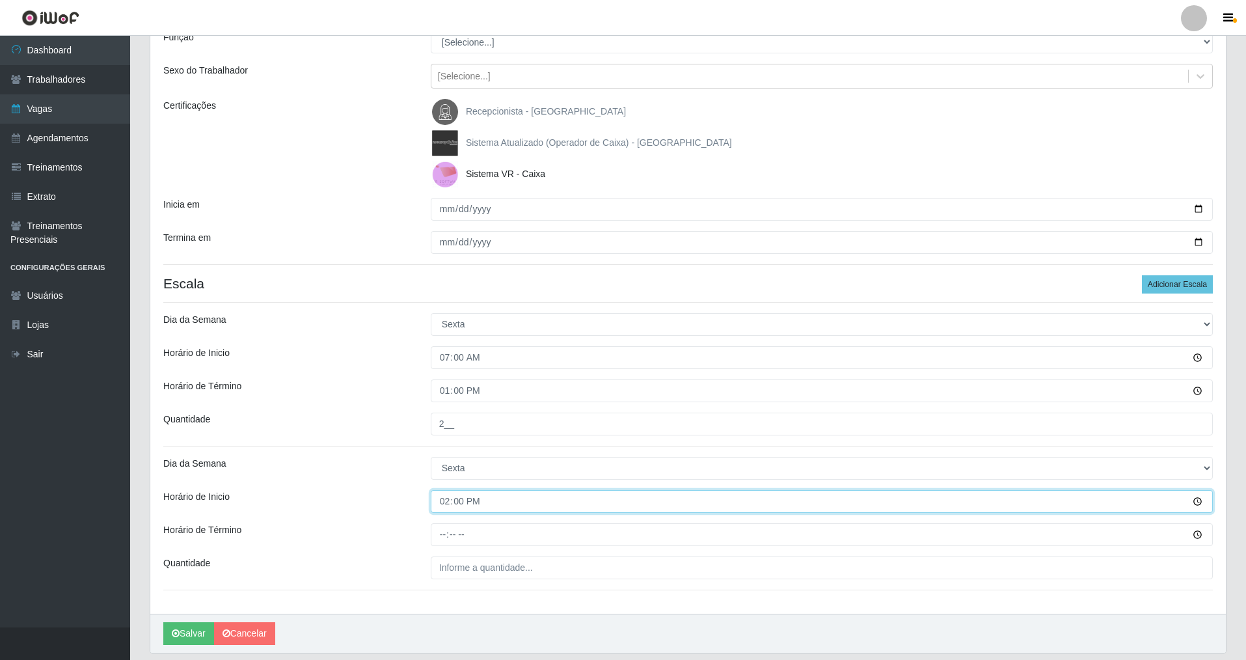
drag, startPoint x: 445, startPoint y: 504, endPoint x: 442, endPoint y: 487, distance: 17.1
click at [444, 474] on input "14:00" at bounding box center [822, 501] width 782 height 23
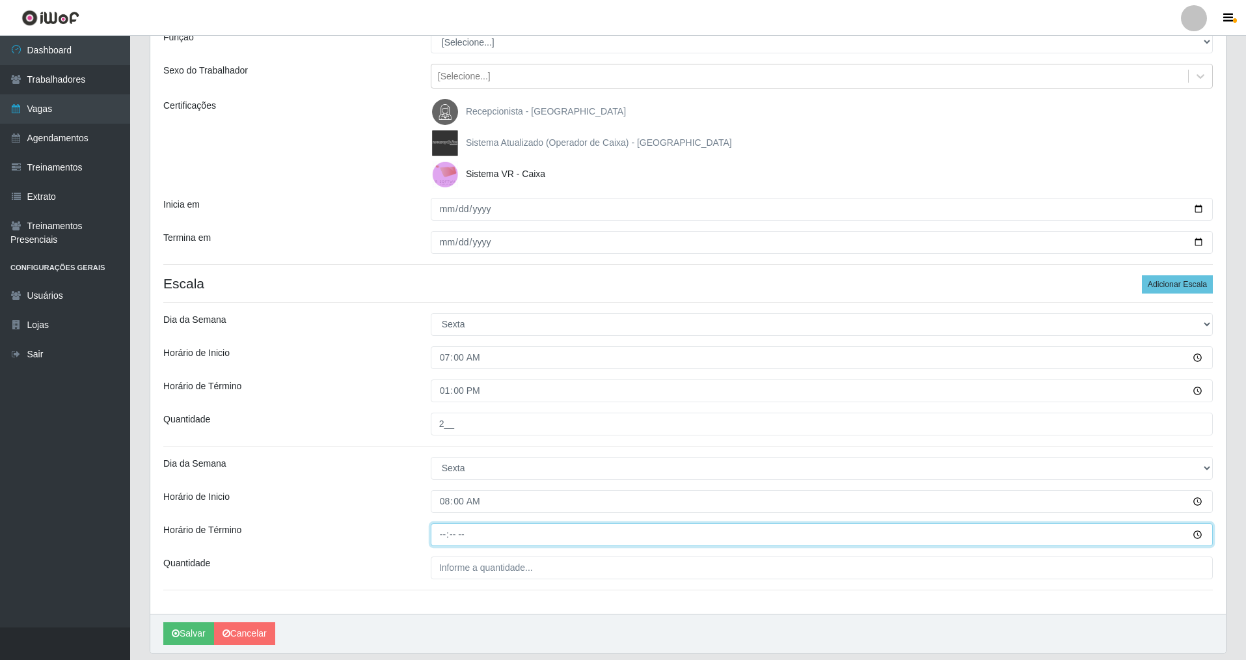
drag, startPoint x: 442, startPoint y: 536, endPoint x: 443, endPoint y: 518, distance: 18.3
click at [442, 474] on input "Horário de Término" at bounding box center [822, 534] width 782 height 23
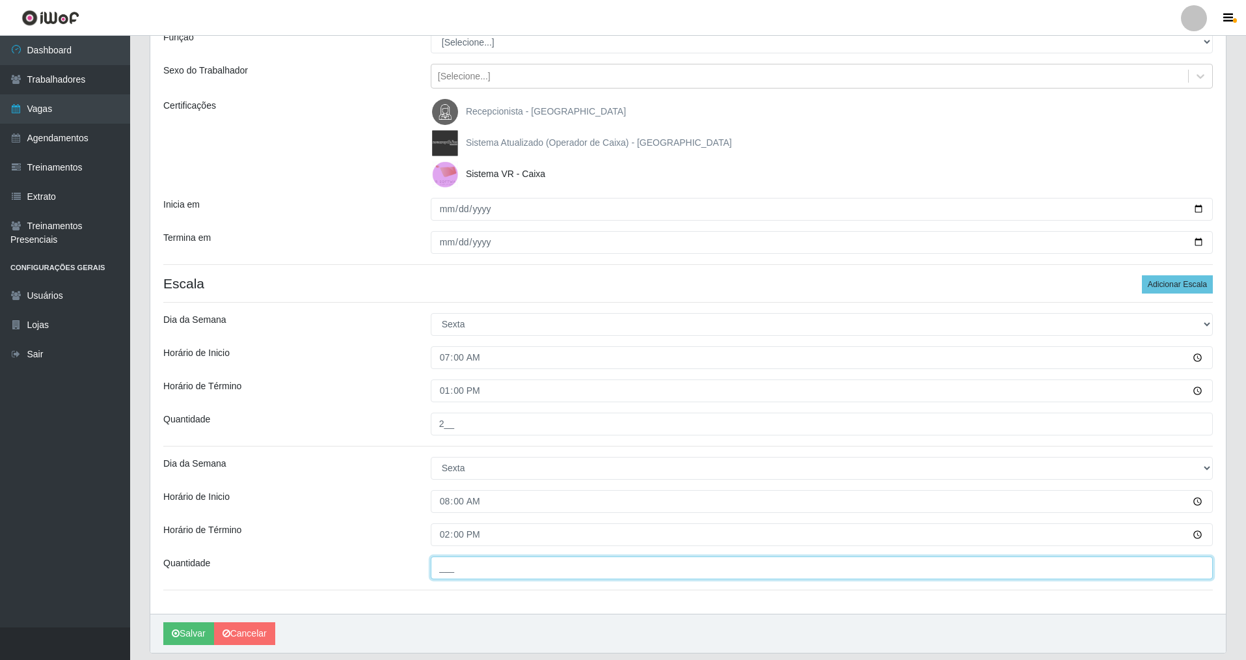
drag, startPoint x: 456, startPoint y: 573, endPoint x: 452, endPoint y: 568, distance: 6.9
click at [452, 474] on input "___" at bounding box center [822, 567] width 782 height 23
drag, startPoint x: 1175, startPoint y: 286, endPoint x: 1227, endPoint y: 316, distance: 60.0
click at [536, 290] on button "Adicionar Escala" at bounding box center [1177, 284] width 71 height 18
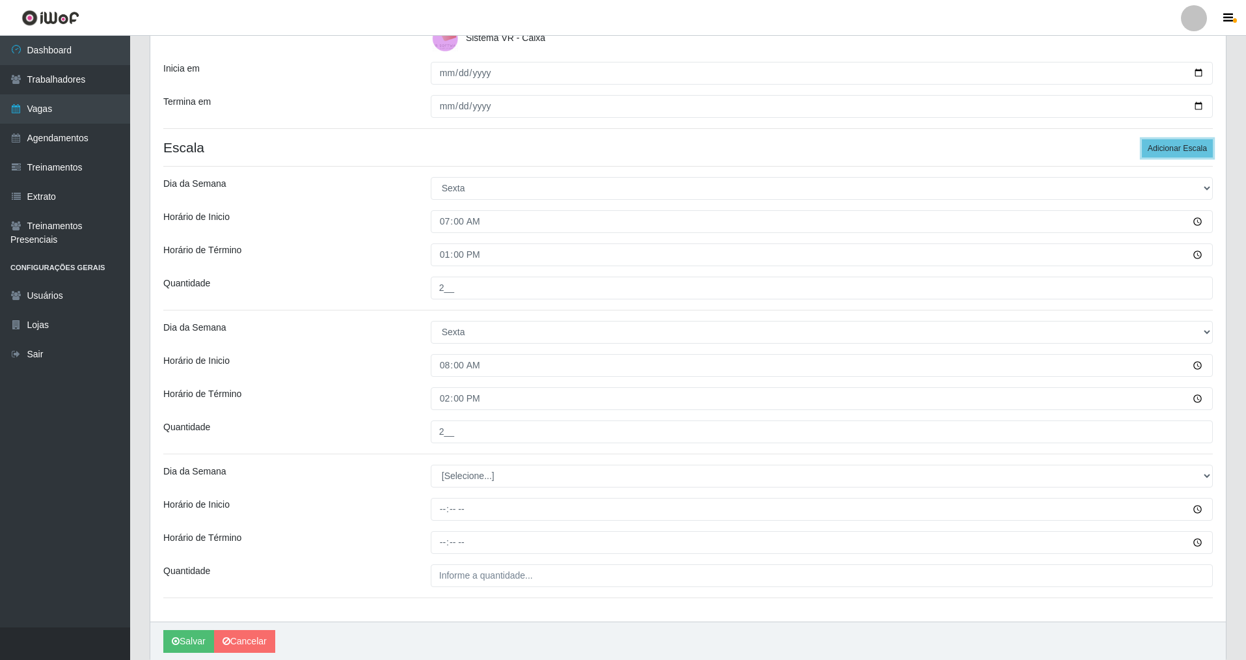
scroll to position [258, 0]
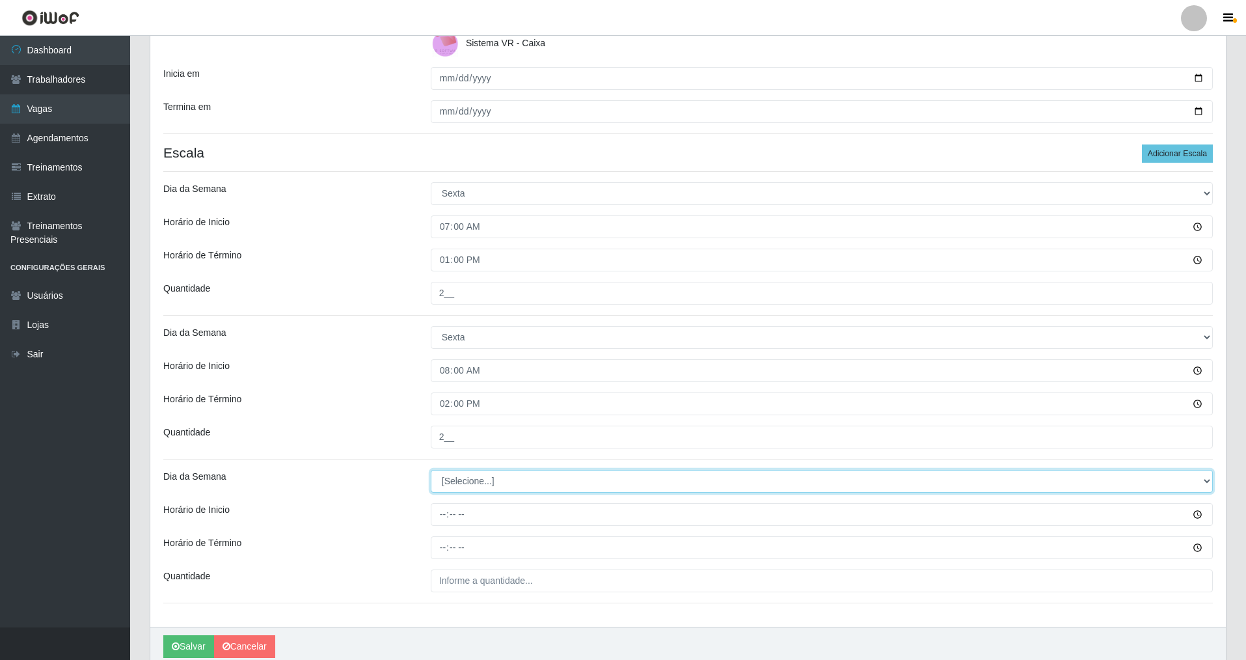
drag, startPoint x: 1206, startPoint y: 483, endPoint x: 1057, endPoint y: 469, distance: 149.1
click at [536, 472] on select "[Selecione...] Segunda Terça Quarta Quinta Sexta Sábado Domingo" at bounding box center [822, 481] width 782 height 23
click at [431, 470] on select "[Selecione...] Segunda Terça Quarta Quinta Sexta Sábado Domingo" at bounding box center [822, 481] width 782 height 23
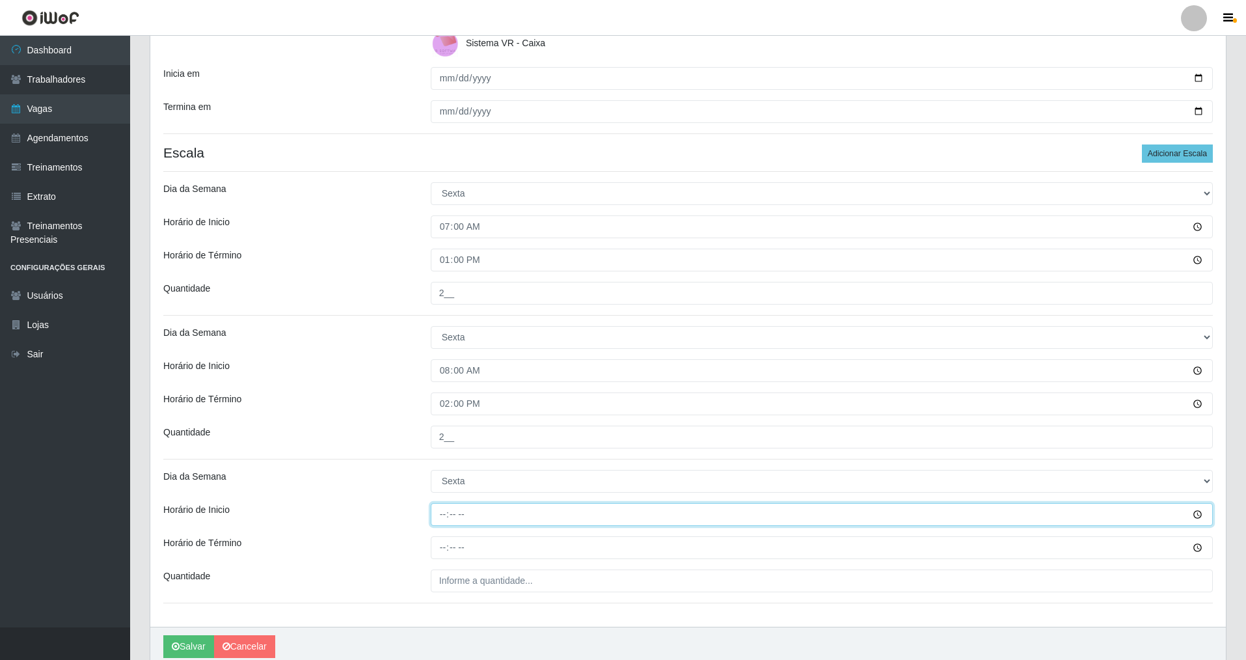
click at [436, 474] on input "Horário de Inicio" at bounding box center [822, 514] width 782 height 23
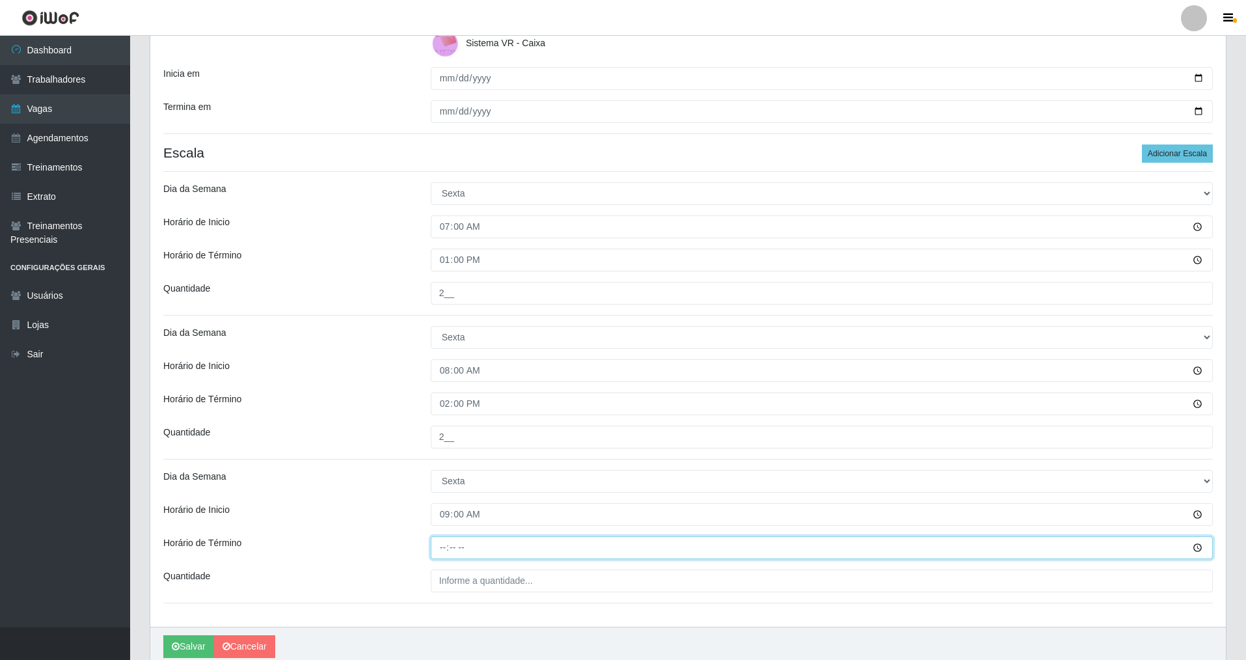
drag, startPoint x: 435, startPoint y: 551, endPoint x: 439, endPoint y: 537, distance: 14.4
click at [437, 474] on input "Horário de Término" at bounding box center [822, 547] width 782 height 23
click at [453, 474] on input "___" at bounding box center [822, 580] width 782 height 23
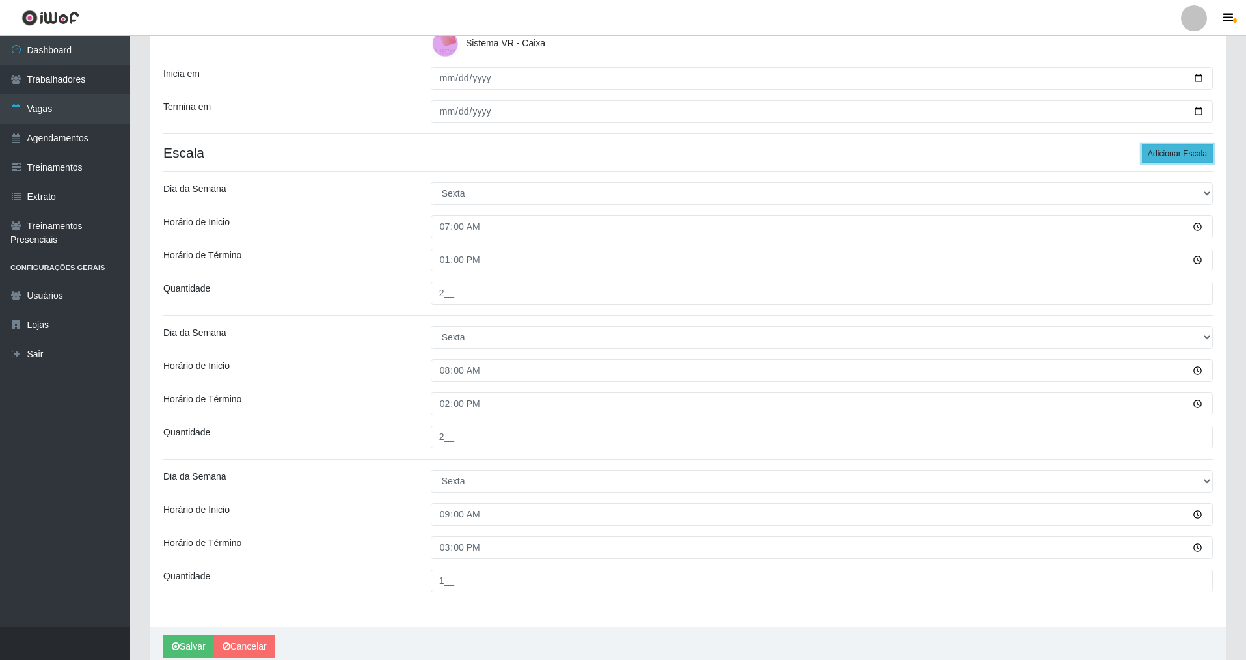
click at [536, 151] on button "Adicionar Escala" at bounding box center [1177, 153] width 71 height 18
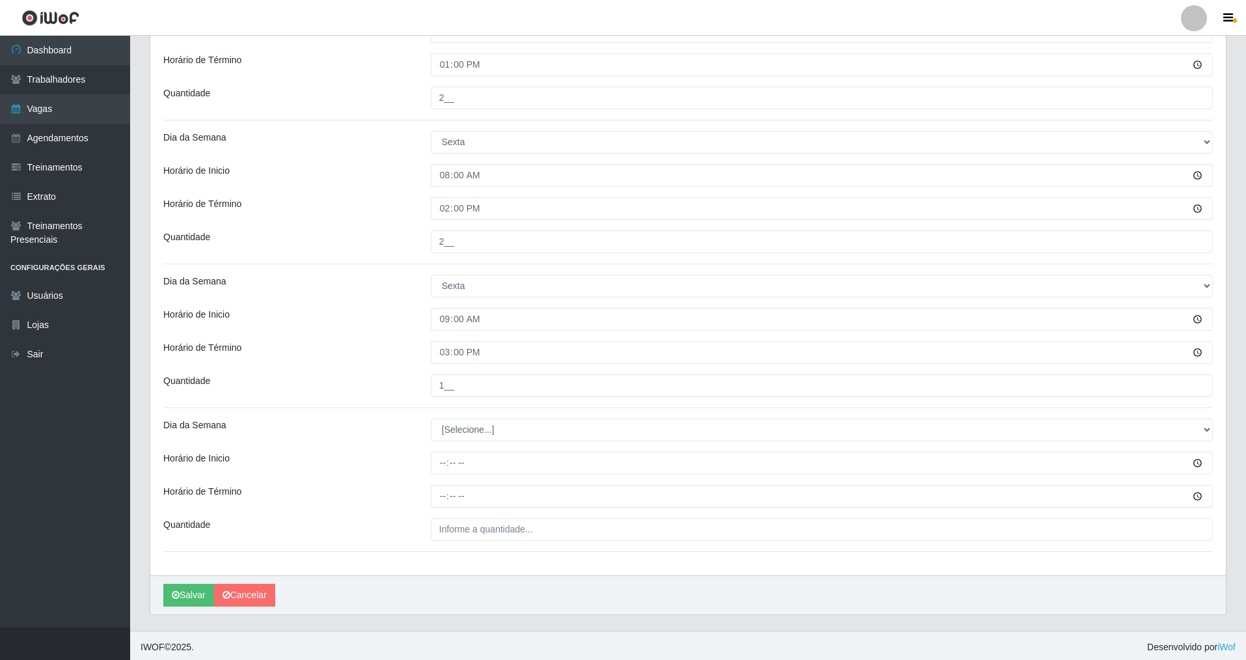
scroll to position [457, 0]
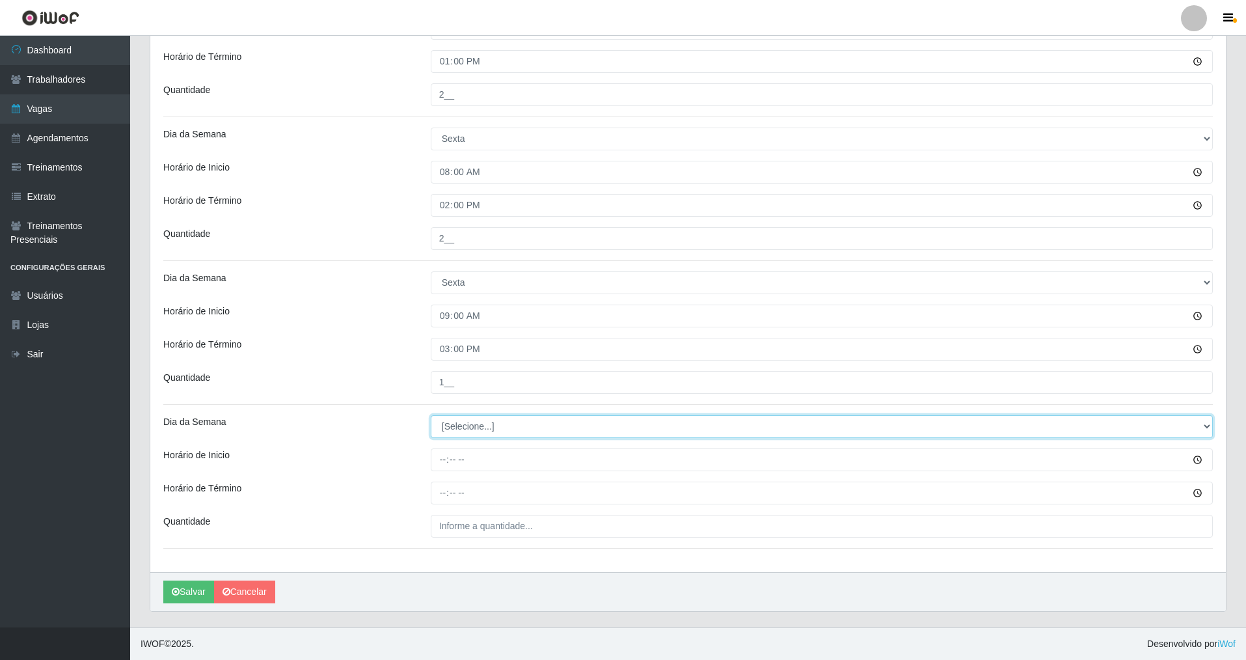
drag, startPoint x: 1204, startPoint y: 421, endPoint x: 1142, endPoint y: 407, distance: 63.5
click at [536, 415] on select "[Selecione...] Segunda Terça Quarta Quinta Sexta Sábado Domingo" at bounding box center [822, 426] width 782 height 23
click at [431, 415] on select "[Selecione...] Segunda Terça Quarta Quinta Sexta Sábado Domingo" at bounding box center [822, 426] width 782 height 23
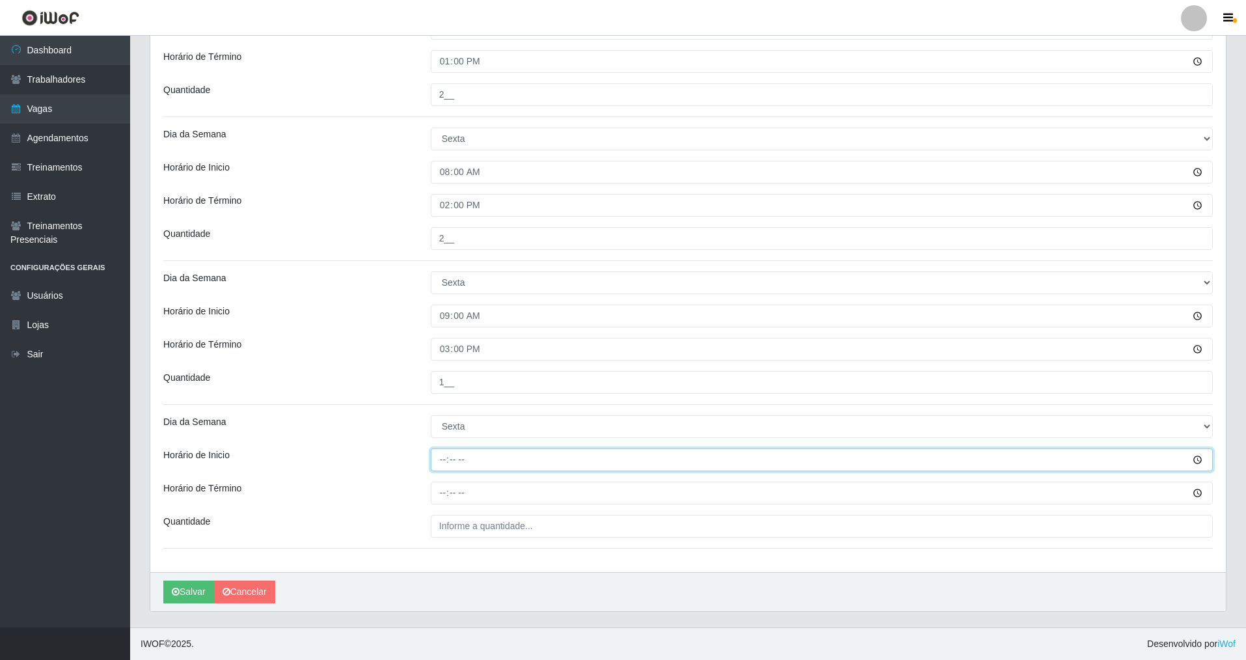
click at [437, 452] on input "Horário de Inicio" at bounding box center [822, 459] width 782 height 23
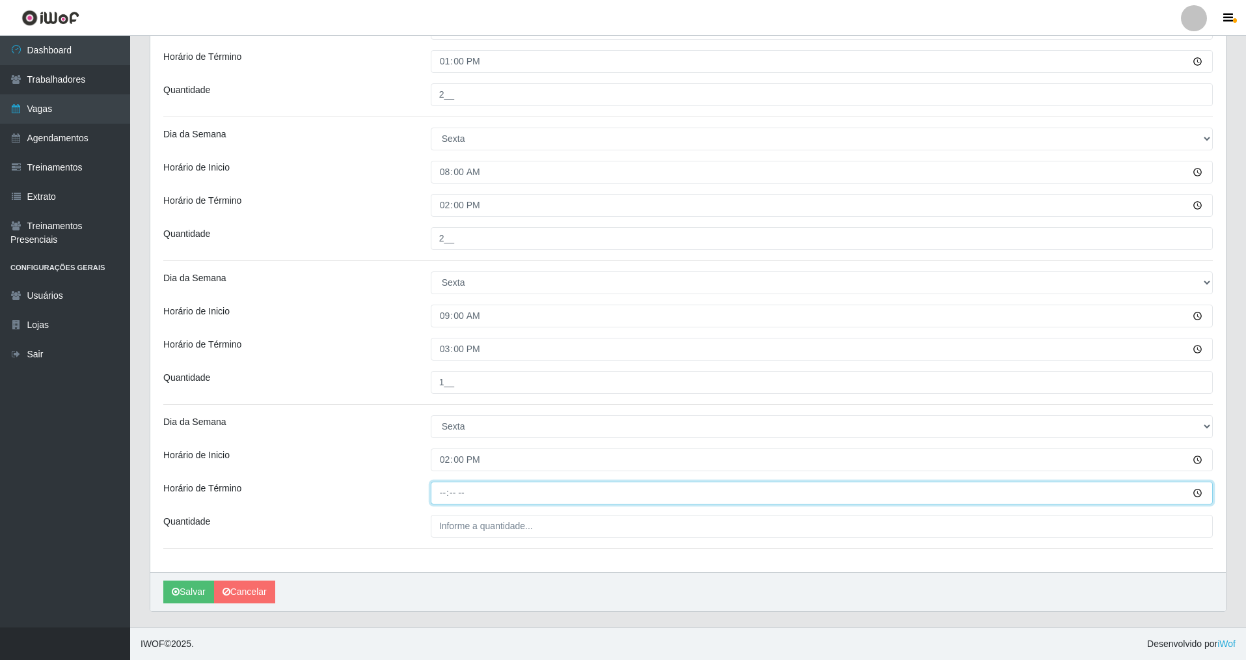
click at [446, 474] on input "Horário de Término" at bounding box center [822, 493] width 782 height 23
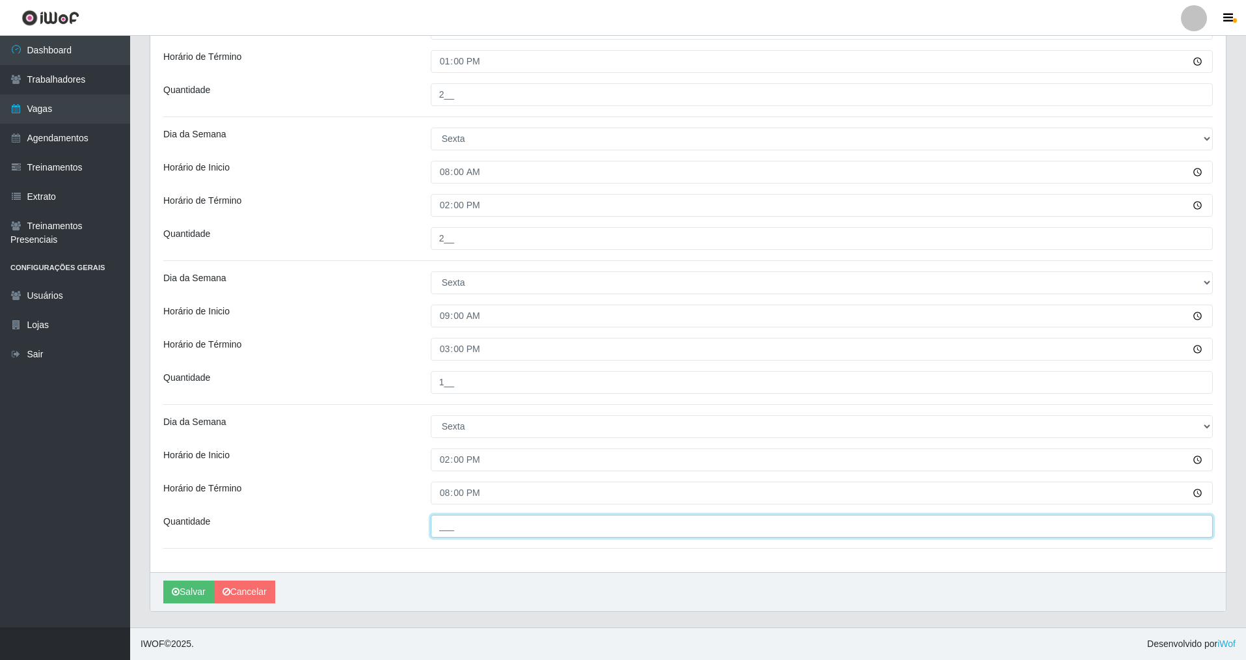
drag, startPoint x: 456, startPoint y: 523, endPoint x: 450, endPoint y: 531, distance: 9.9
click at [455, 474] on input "___" at bounding box center [822, 526] width 782 height 23
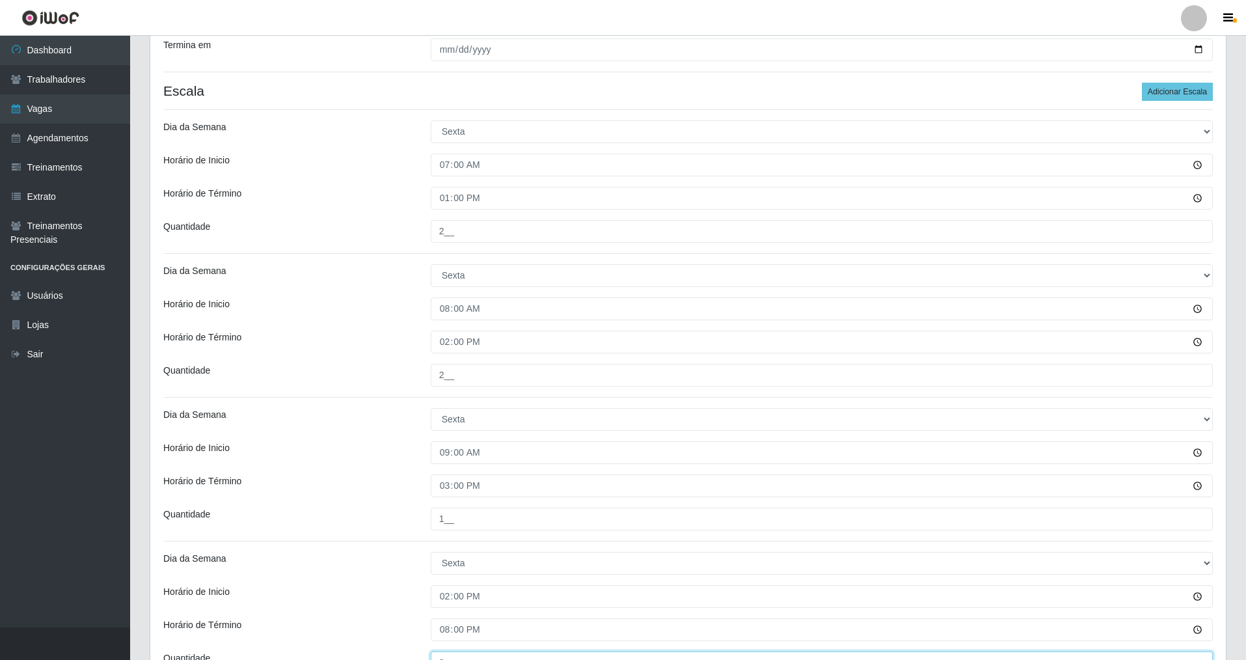
scroll to position [307, 0]
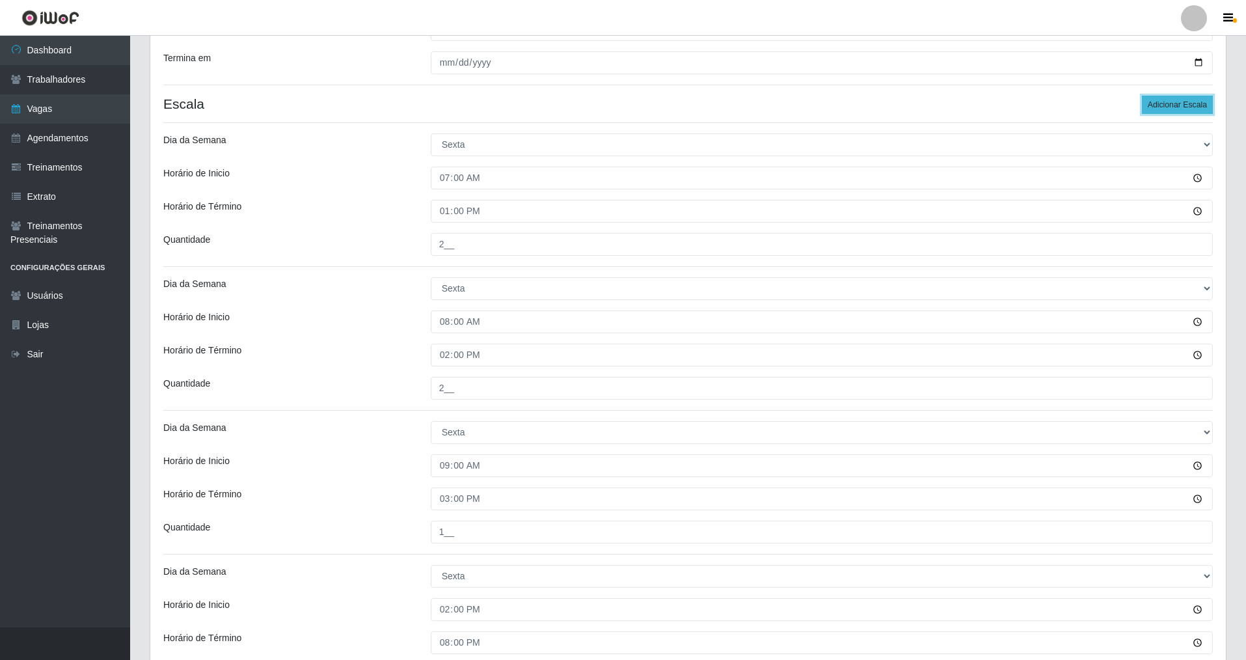
click at [536, 102] on button "Adicionar Escala" at bounding box center [1177, 105] width 71 height 18
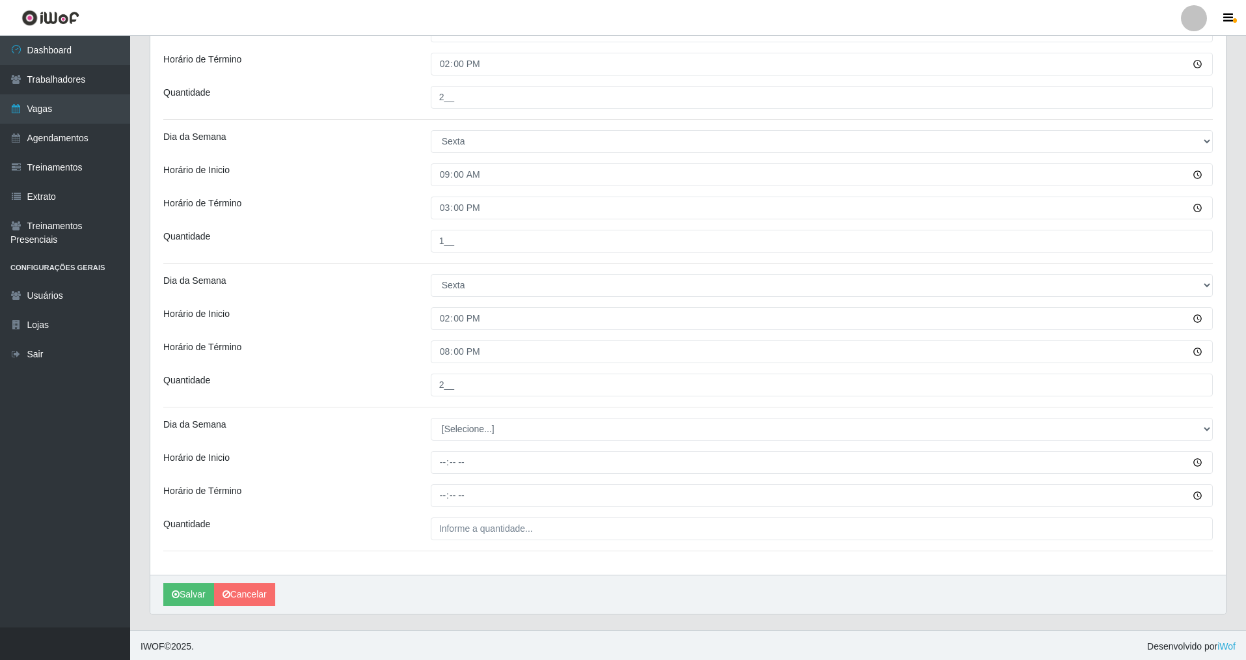
scroll to position [601, 0]
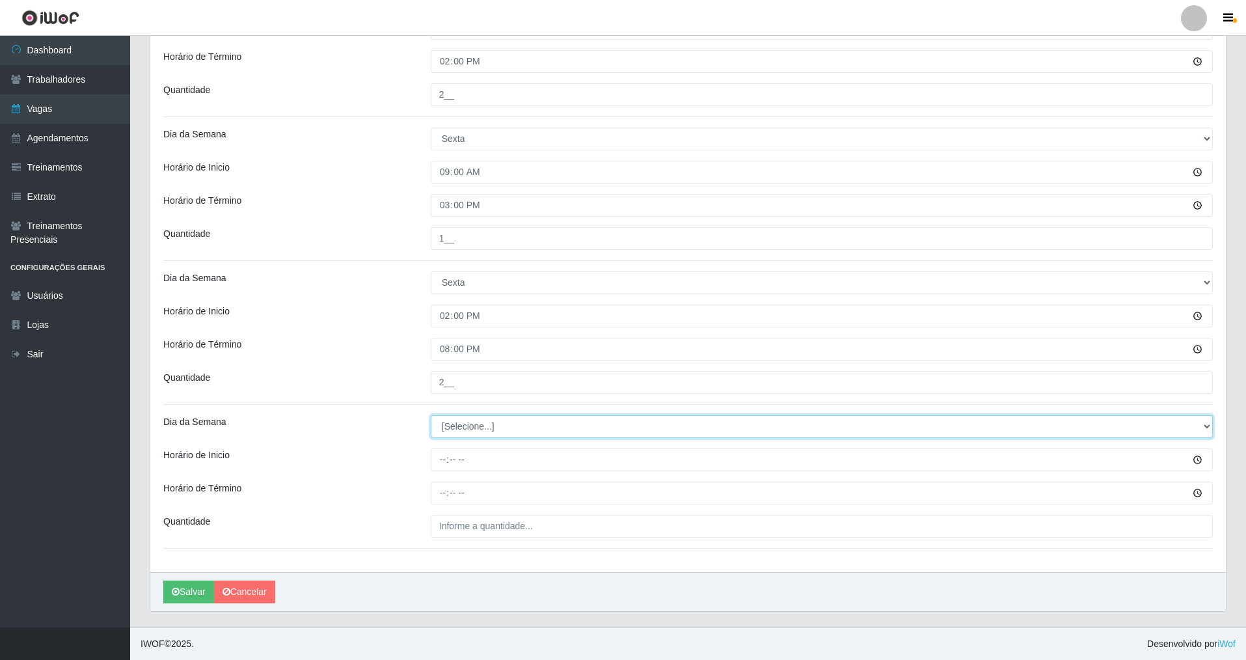
drag, startPoint x: 1202, startPoint y: 426, endPoint x: 1040, endPoint y: 426, distance: 161.4
click at [536, 426] on select "[Selecione...] Segunda Terça Quarta Quinta Sexta Sábado Domingo" at bounding box center [822, 426] width 782 height 23
click at [431, 415] on select "[Selecione...] Segunda Terça Quarta Quinta Sexta Sábado Domingo" at bounding box center [822, 426] width 782 height 23
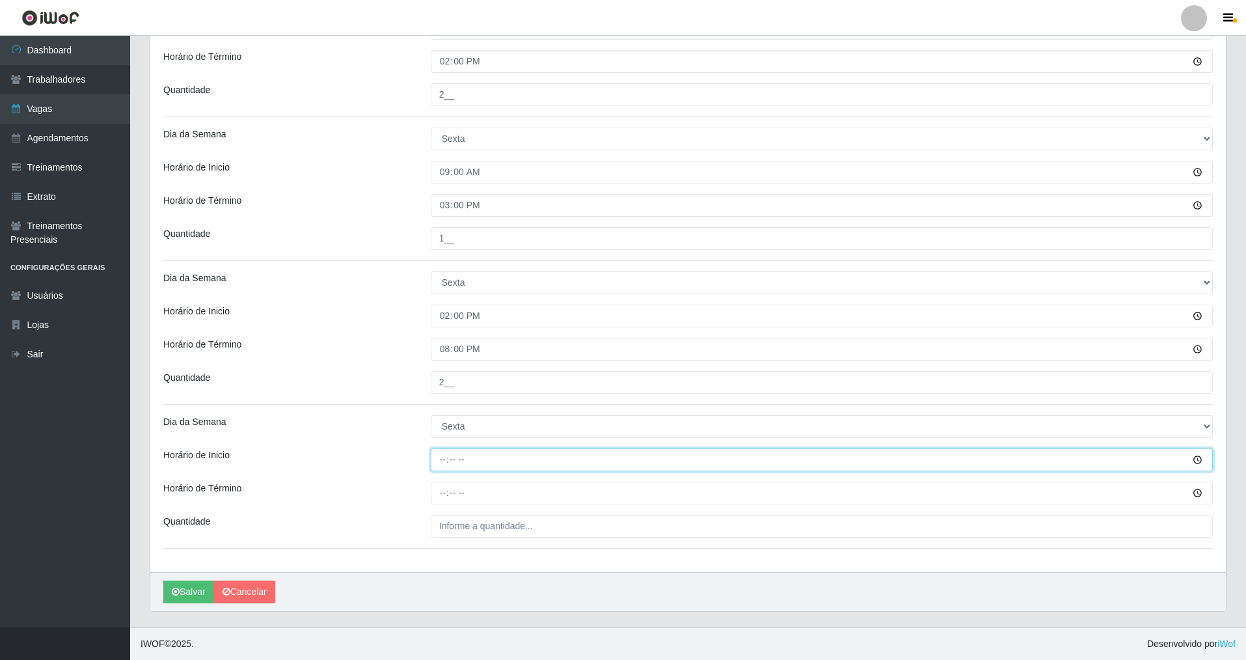
click at [431, 466] on input "Horário de Inicio" at bounding box center [822, 459] width 782 height 23
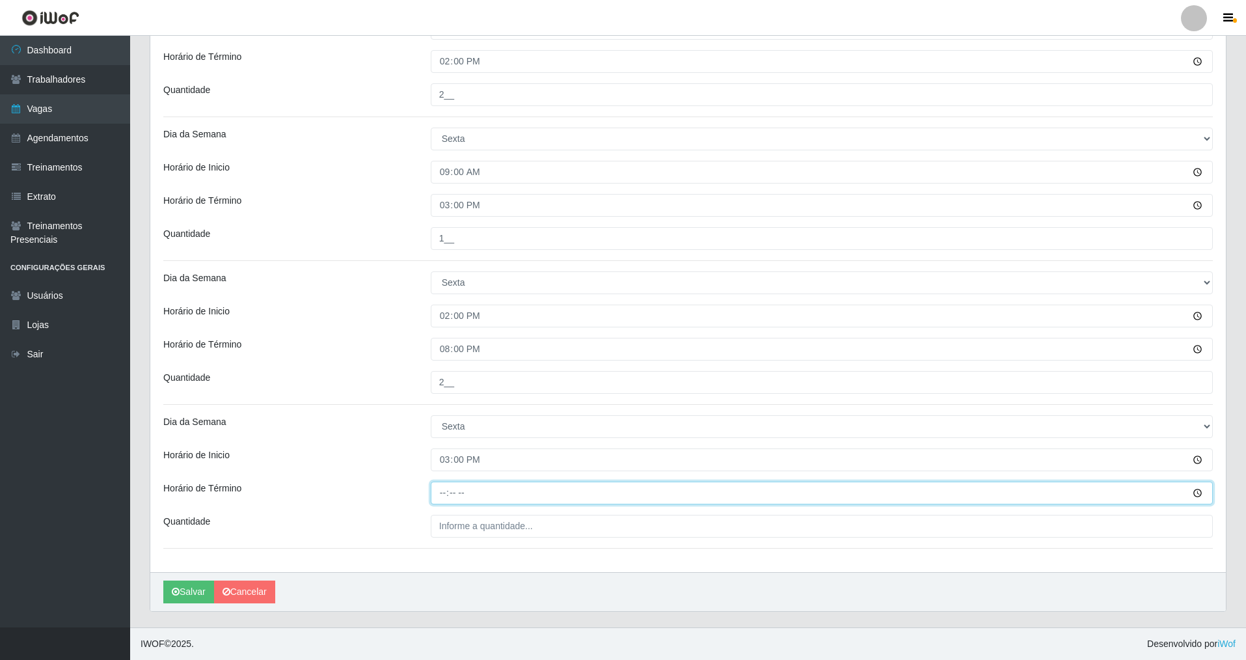
click at [444, 474] on input "Horário de Término" at bounding box center [822, 493] width 782 height 23
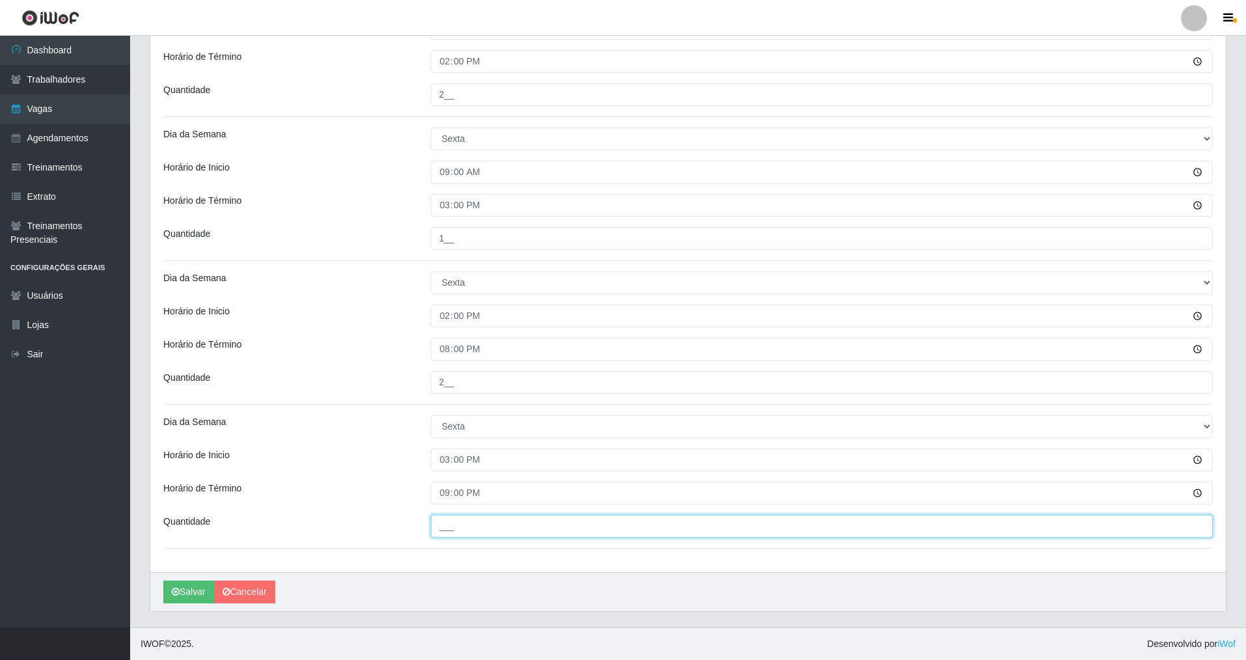
click at [433, 474] on input "___" at bounding box center [822, 526] width 782 height 23
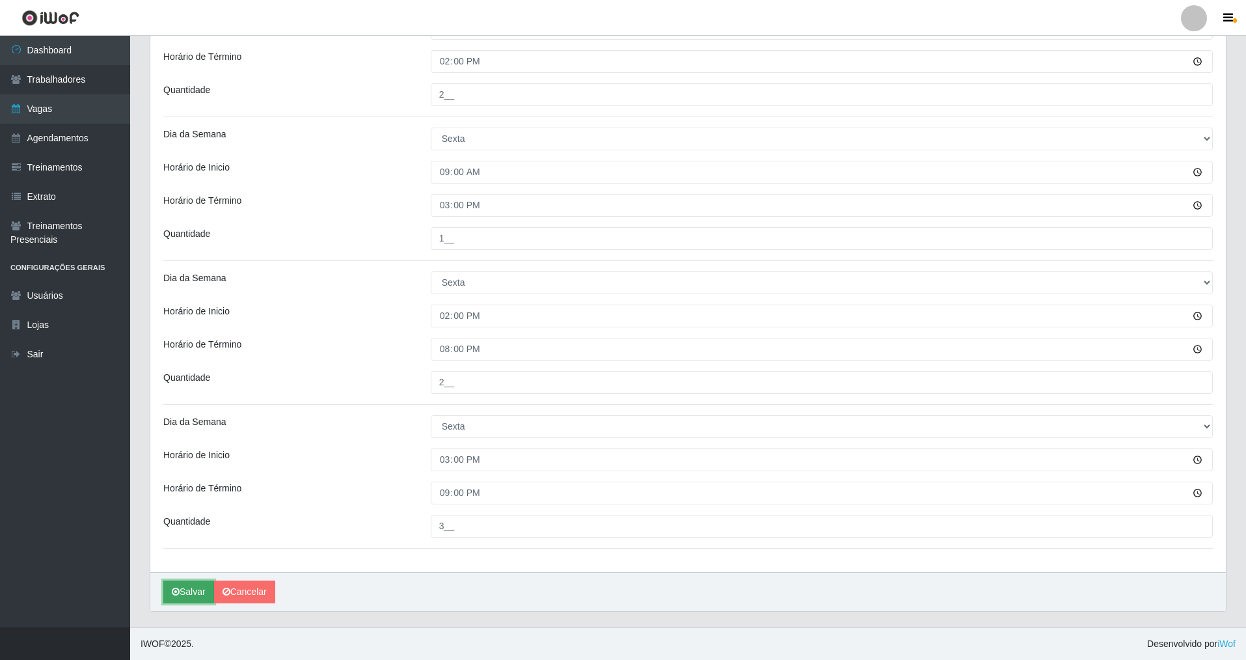
click at [190, 474] on button "Salvar" at bounding box center [188, 591] width 51 height 23
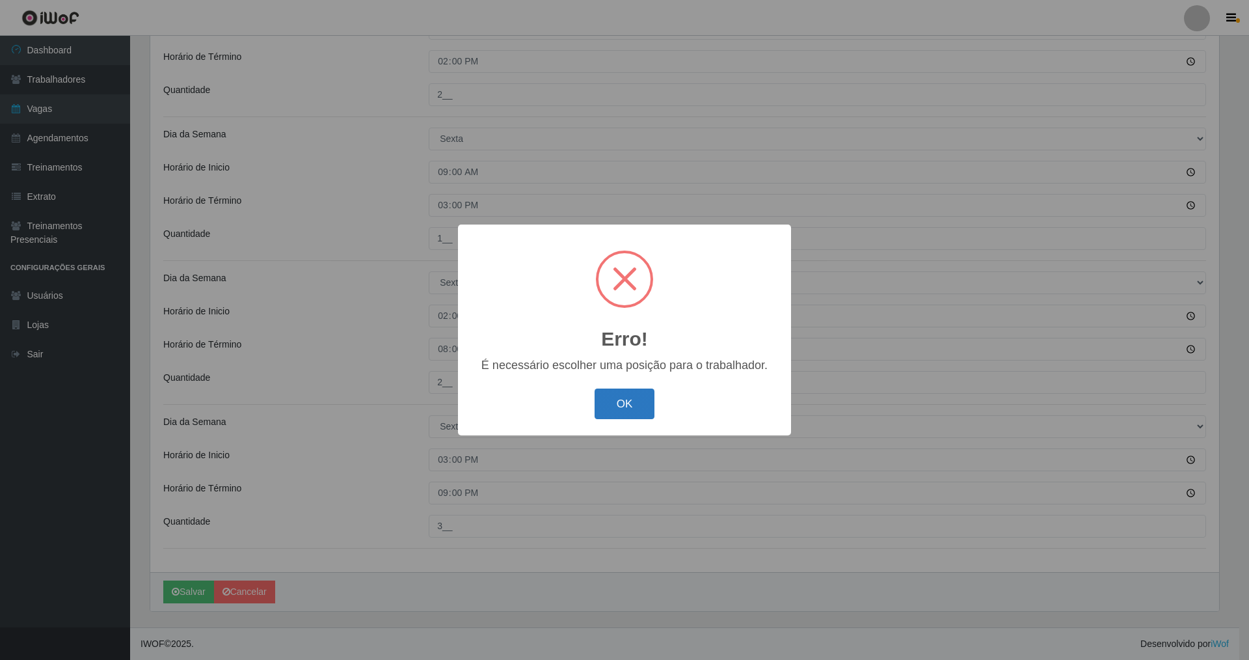
click at [536, 401] on button "OK" at bounding box center [625, 403] width 61 height 31
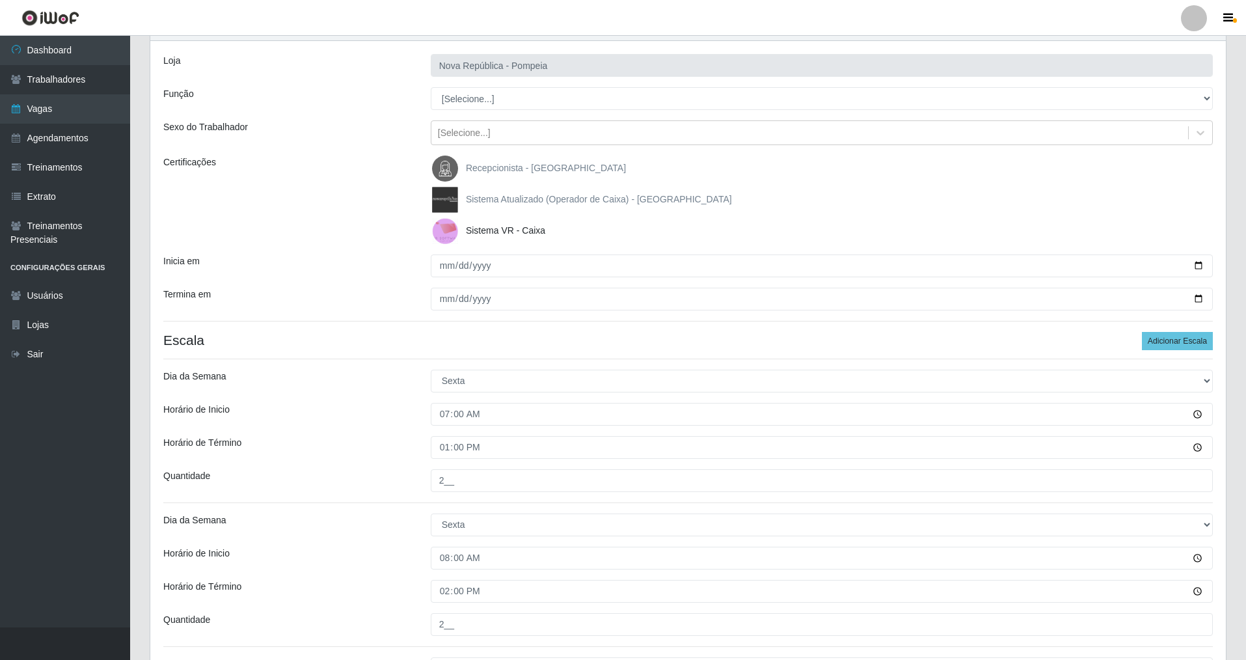
scroll to position [67, 0]
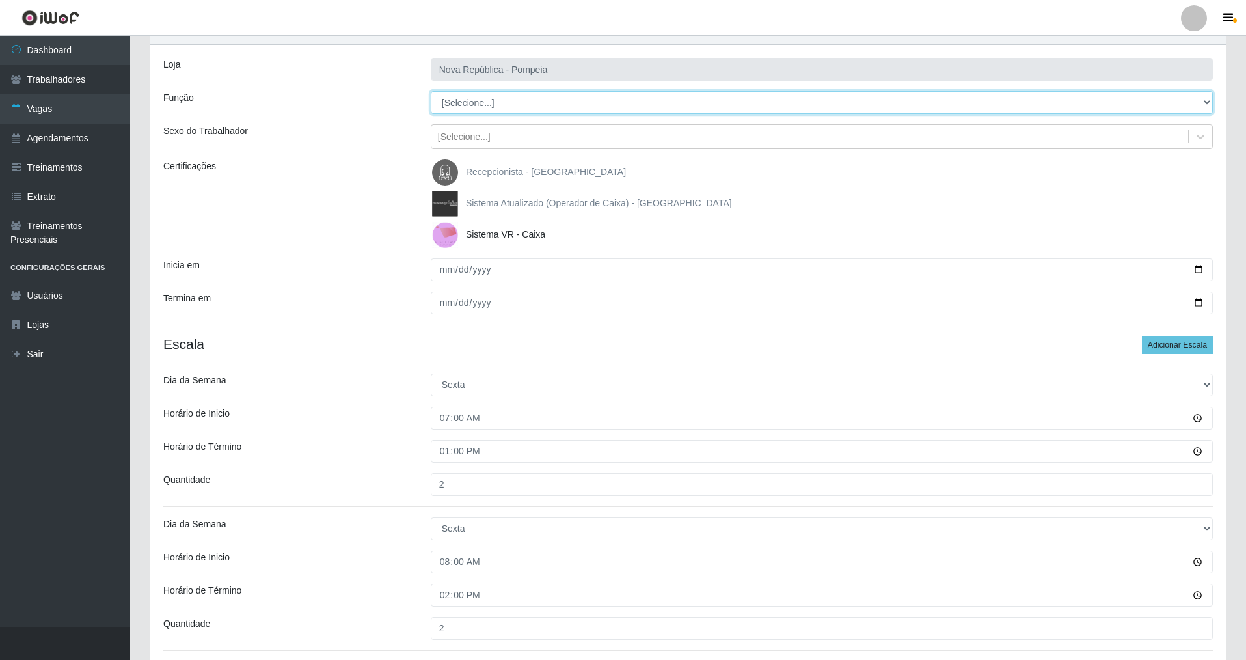
drag, startPoint x: 1208, startPoint y: 100, endPoint x: 1076, endPoint y: 97, distance: 131.5
click at [536, 97] on select "[Selecione...] Balconista Operador de Caixa Recepcionista Repositor" at bounding box center [822, 102] width 782 height 23
click at [431, 91] on select "[Selecione...] Balconista Operador de Caixa Recepcionista Repositor" at bounding box center [822, 102] width 782 height 23
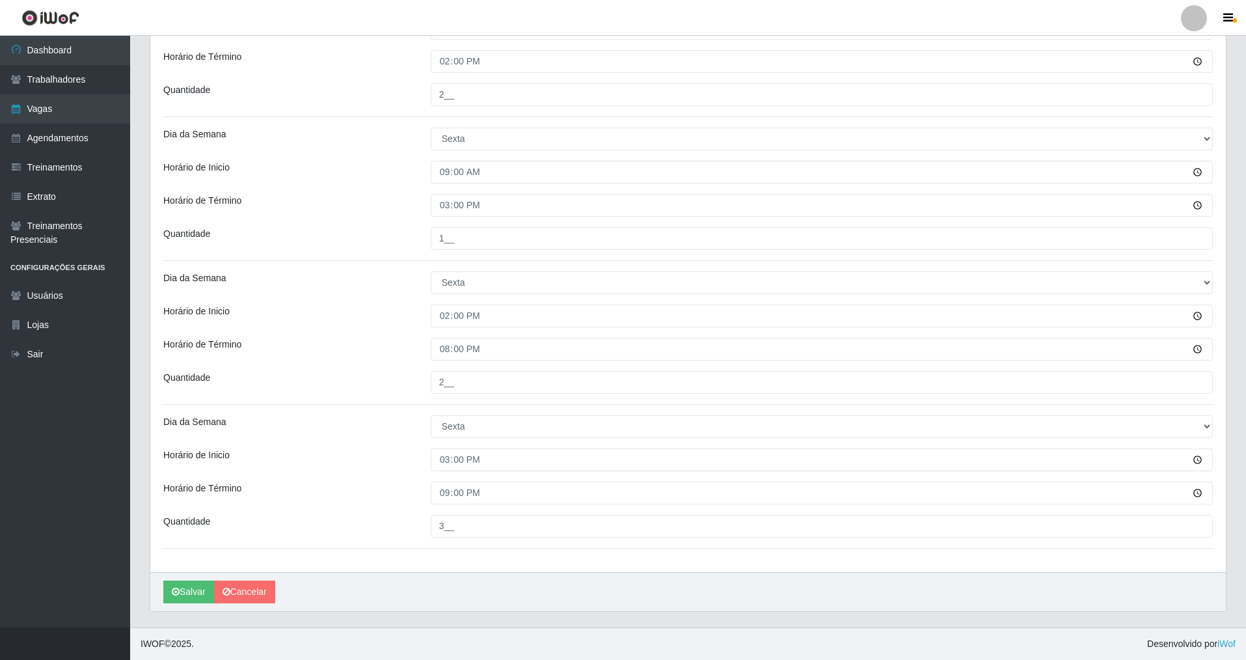
scroll to position [576, 0]
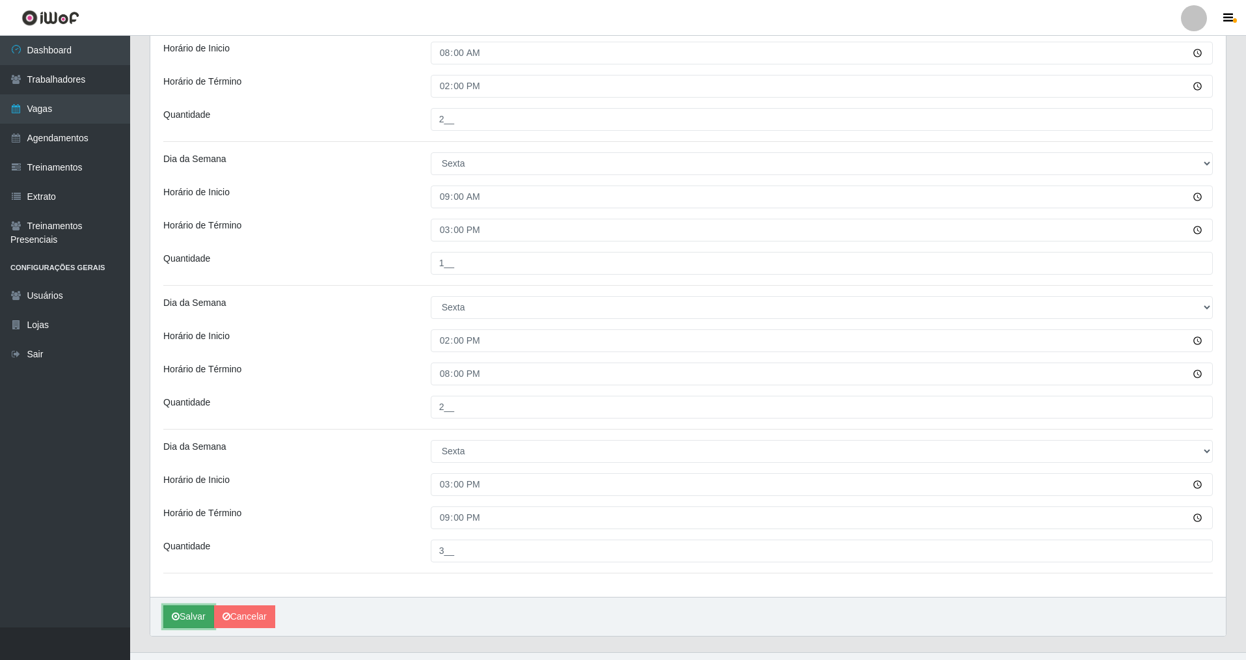
drag, startPoint x: 188, startPoint y: 615, endPoint x: 182, endPoint y: 603, distance: 13.1
click at [188, 474] on button "Salvar" at bounding box center [188, 616] width 51 height 23
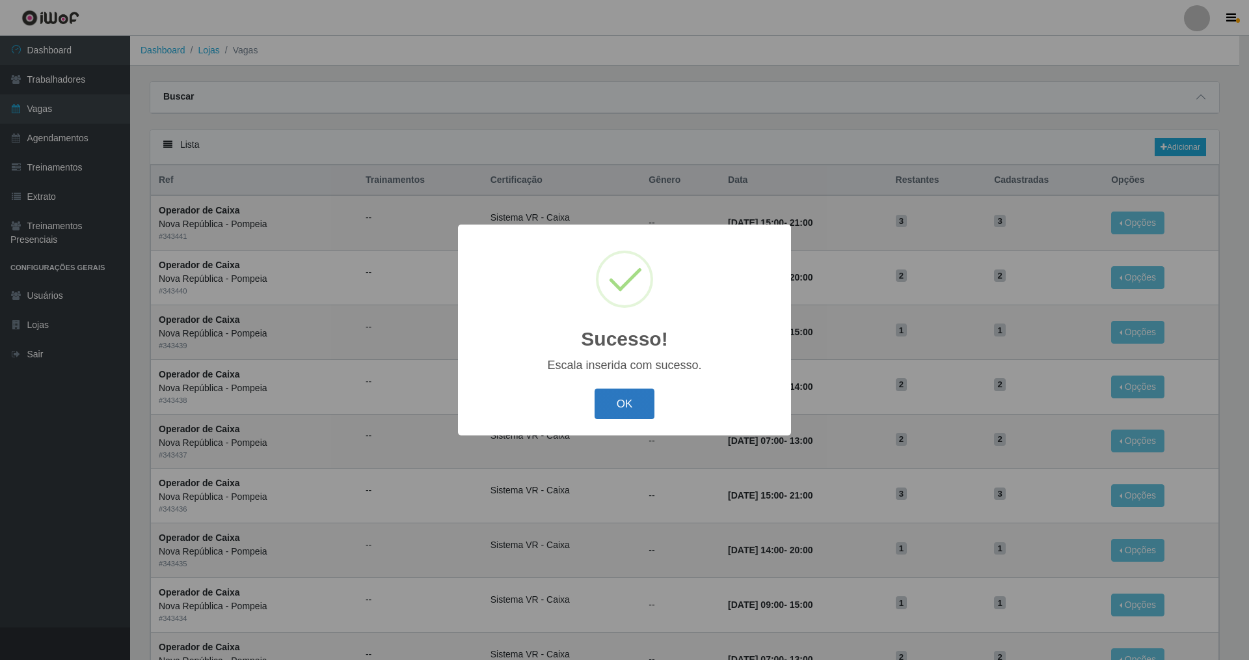
drag, startPoint x: 644, startPoint y: 401, endPoint x: 649, endPoint y: 394, distance: 7.9
click at [536, 400] on button "OK" at bounding box center [625, 403] width 61 height 31
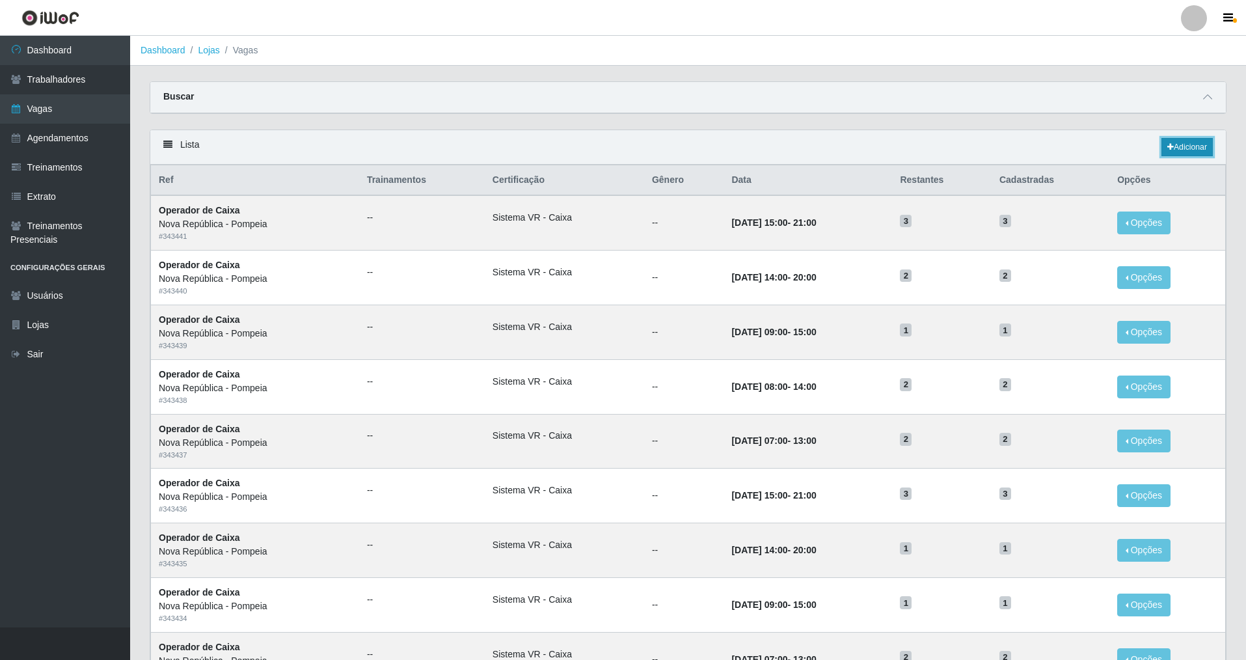
click at [536, 148] on link "Adicionar" at bounding box center [1187, 147] width 51 height 18
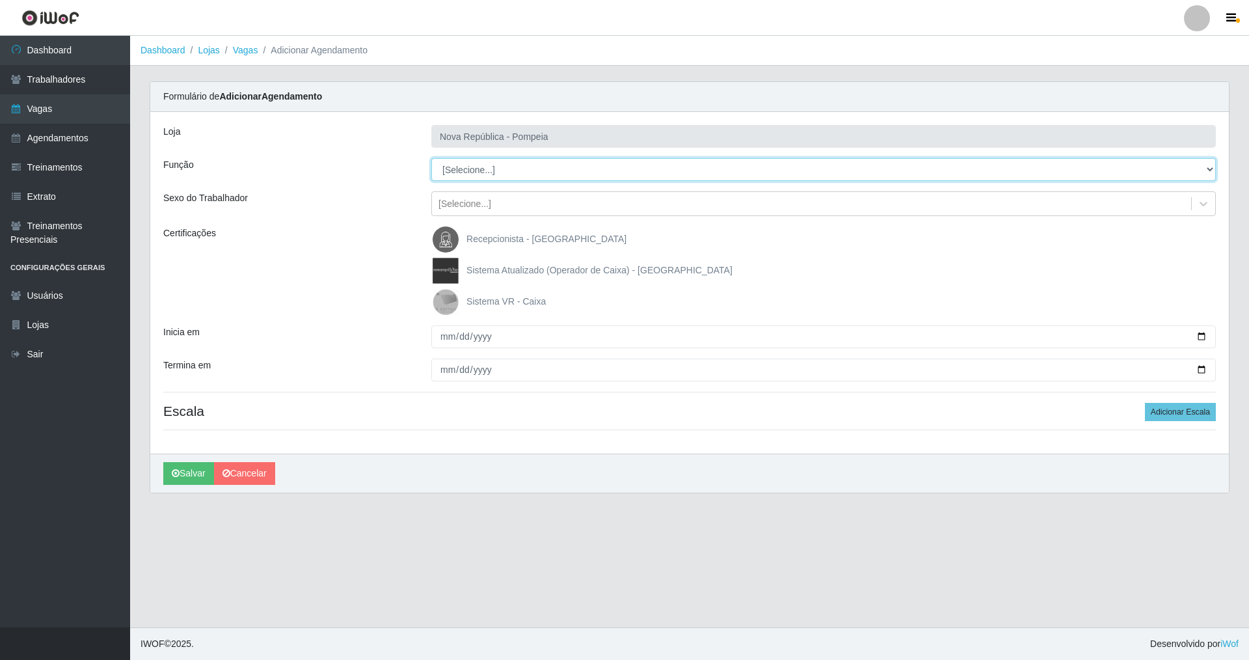
click at [536, 142] on div "Loja Nova República - Pompeia Função [Selecione...] Balconista Operador de Caix…" at bounding box center [689, 283] width 1079 height 342
drag, startPoint x: 1208, startPoint y: 165, endPoint x: 744, endPoint y: 178, distance: 464.1
click at [431, 158] on select "[Selecione...] Balconista Operador de Caixa Recepcionista Repositor" at bounding box center [823, 169] width 785 height 23
click at [450, 298] on img at bounding box center [448, 302] width 31 height 26
click at [0, 0] on input "Sistema VR - Caixa" at bounding box center [0, 0] width 0 height 0
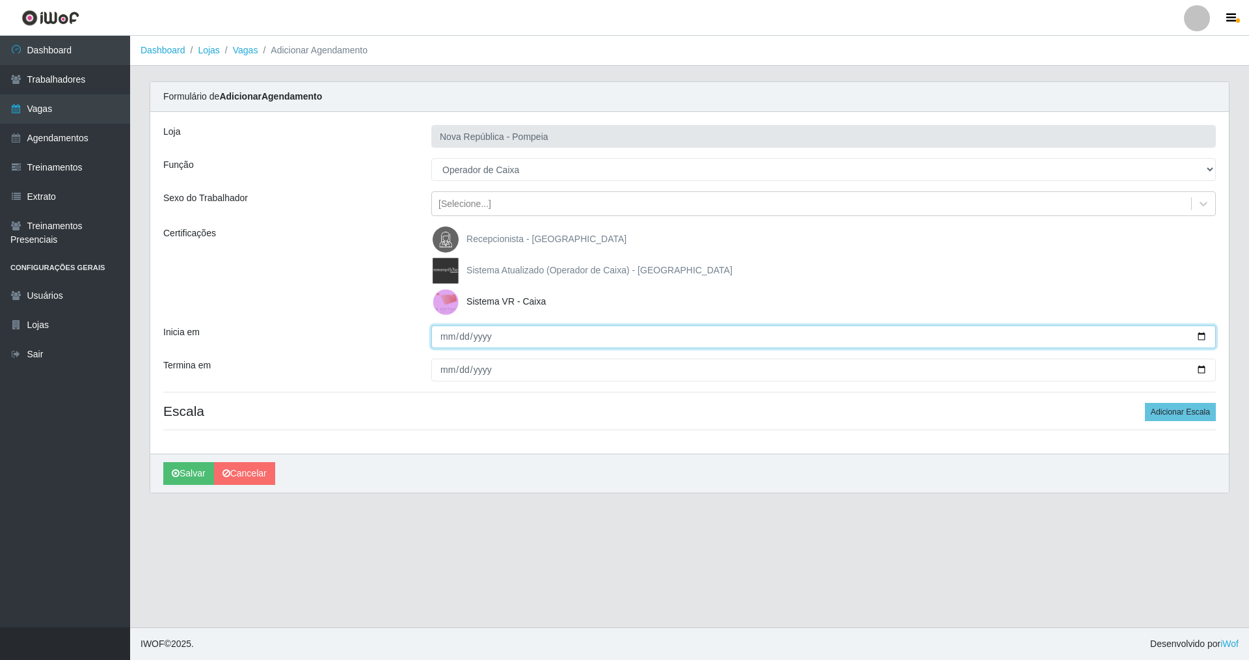
drag, startPoint x: 446, startPoint y: 334, endPoint x: 401, endPoint y: 334, distance: 44.9
click at [422, 336] on div at bounding box center [824, 336] width 804 height 23
drag, startPoint x: 442, startPoint y: 377, endPoint x: 445, endPoint y: 371, distance: 6.7
click at [445, 374] on input "Termina em" at bounding box center [823, 370] width 785 height 23
click at [536, 407] on button "Adicionar Escala" at bounding box center [1180, 412] width 71 height 18
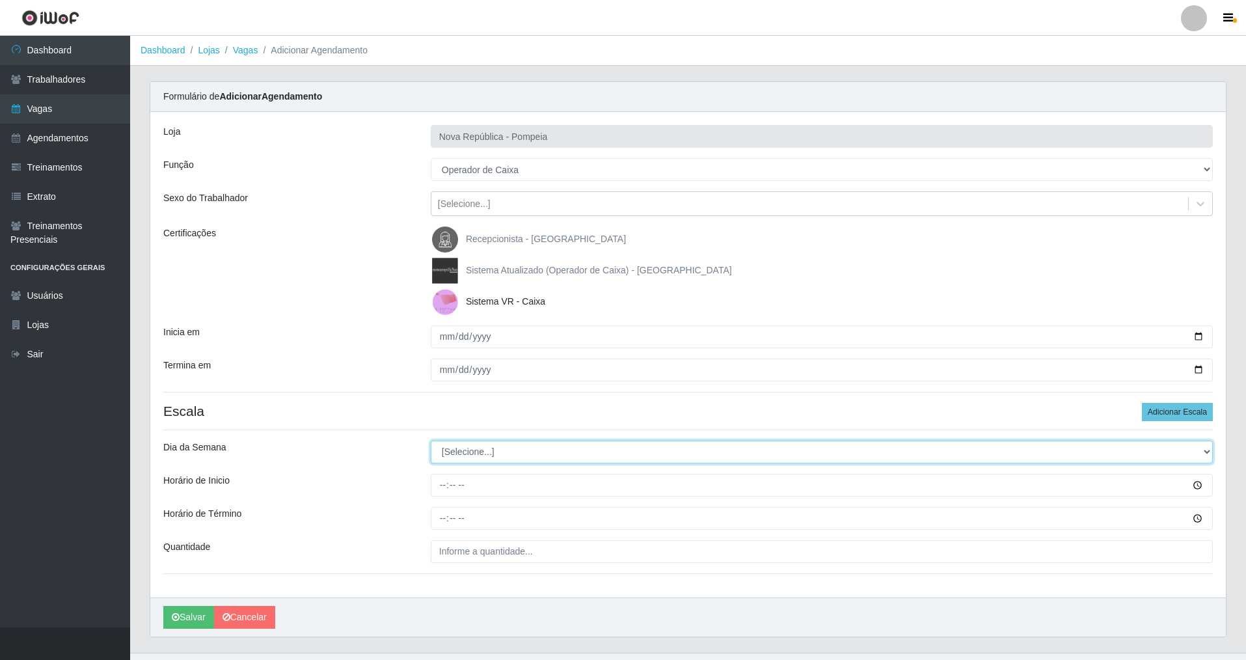
drag, startPoint x: 1205, startPoint y: 448, endPoint x: 1119, endPoint y: 453, distance: 86.0
click at [536, 452] on select "[Selecione...] Segunda Terça Quarta Quinta Sexta Sábado Domingo" at bounding box center [822, 452] width 782 height 23
click at [431, 441] on select "[Selecione...] Segunda Terça Quarta Quinta Sexta Sábado Domingo" at bounding box center [822, 452] width 782 height 23
click at [437, 474] on input "Horário de Inicio" at bounding box center [822, 485] width 782 height 23
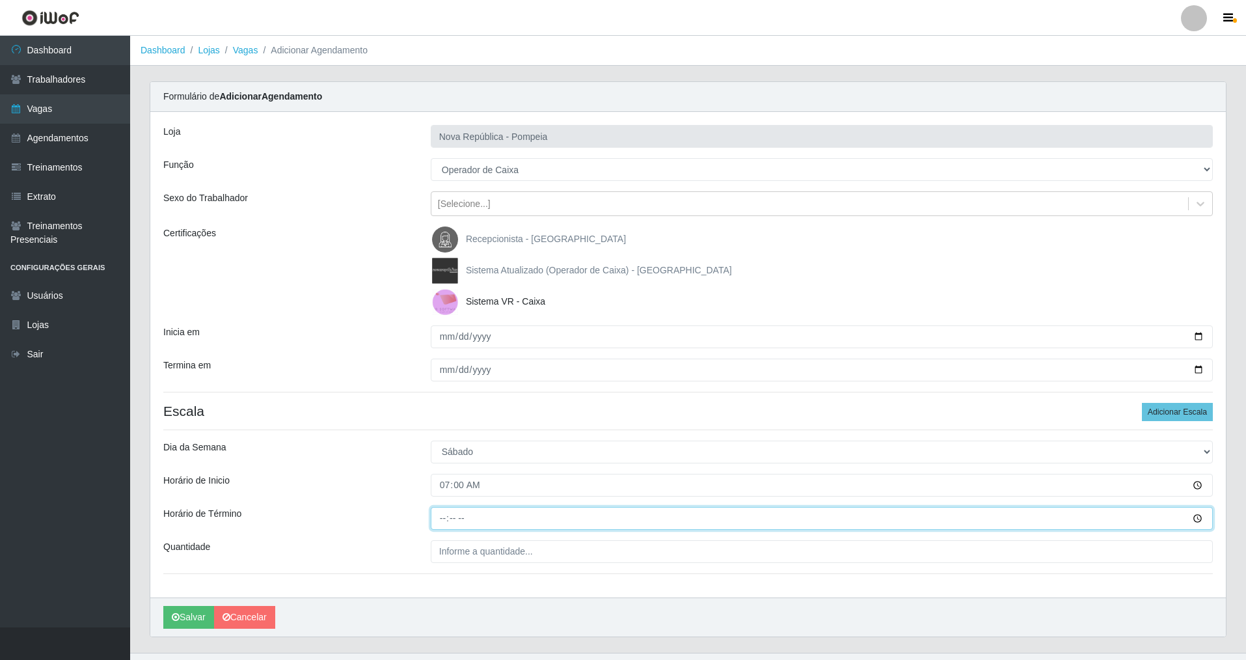
click at [437, 474] on input "Horário de Término" at bounding box center [822, 518] width 782 height 23
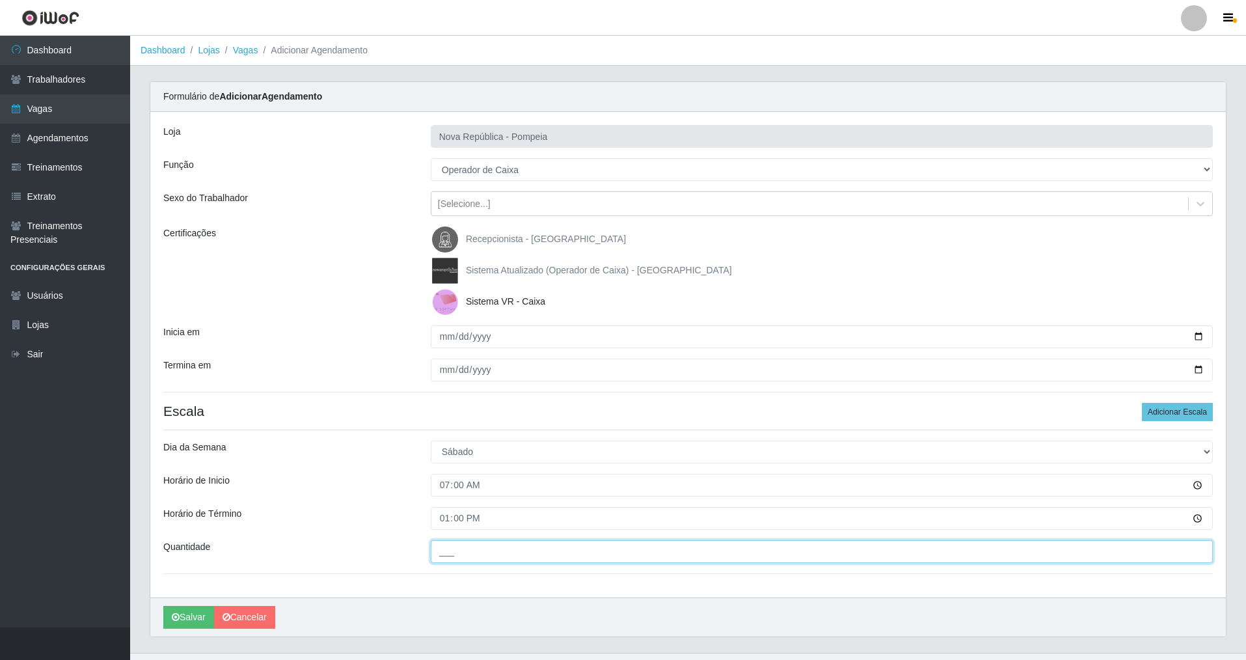
drag, startPoint x: 451, startPoint y: 543, endPoint x: 428, endPoint y: 586, distance: 48.9
click at [452, 474] on input "___" at bounding box center [822, 551] width 782 height 23
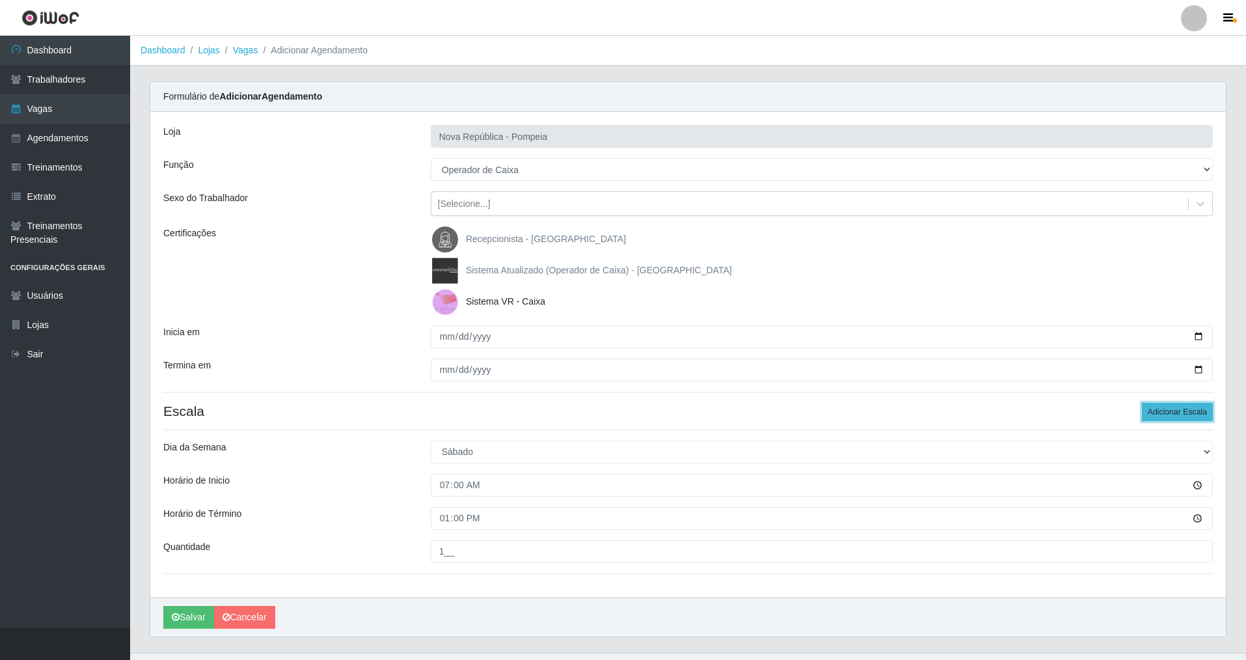
drag, startPoint x: 1197, startPoint y: 413, endPoint x: 1249, endPoint y: 424, distance: 52.7
click at [536, 413] on button "Adicionar Escala" at bounding box center [1177, 412] width 71 height 18
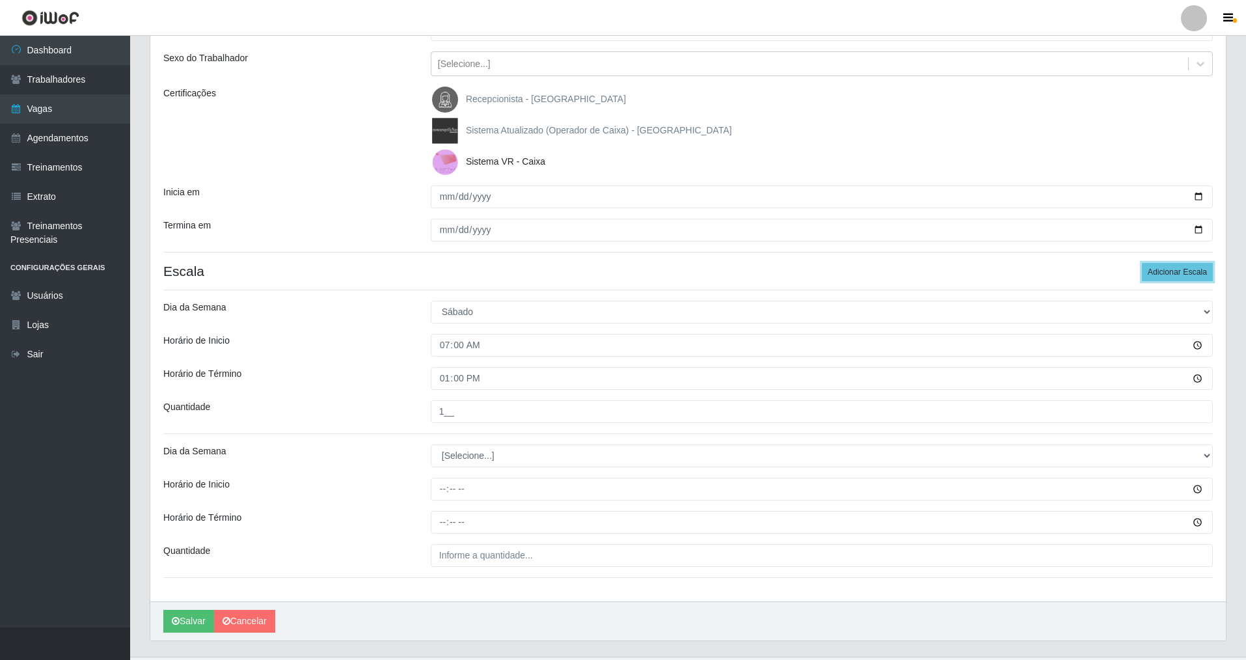
scroll to position [136, 0]
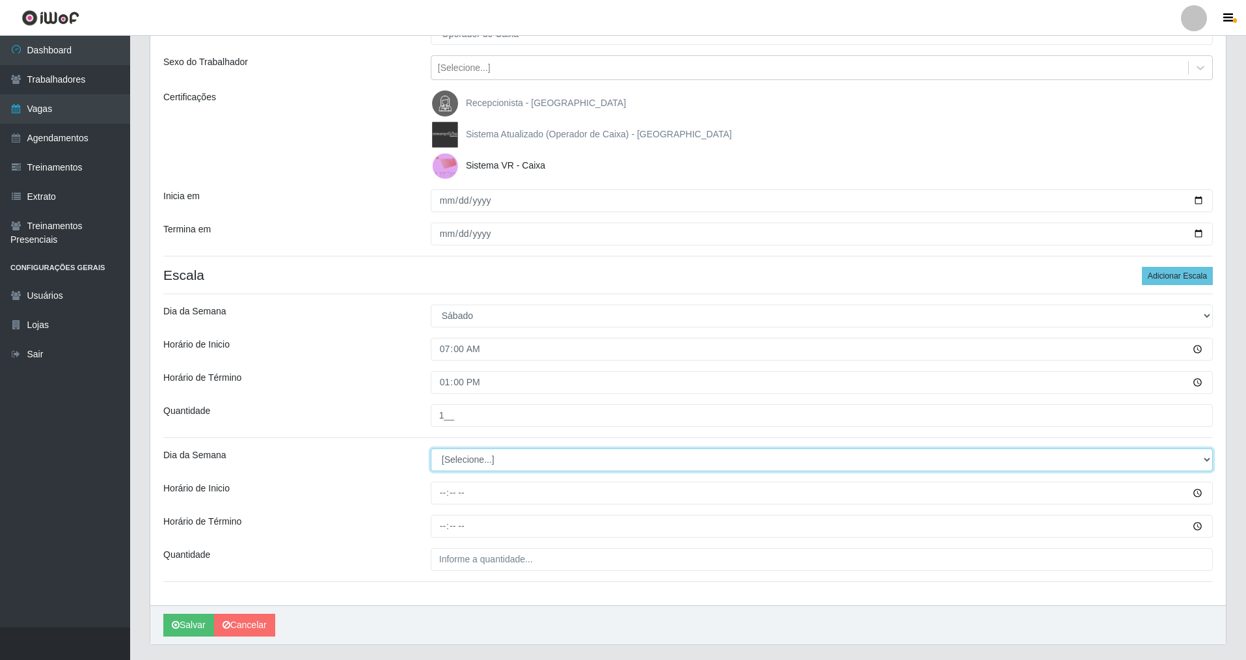
drag, startPoint x: 1209, startPoint y: 457, endPoint x: 1120, endPoint y: 459, distance: 89.2
click at [536, 459] on select "[Selecione...] Segunda Terça Quarta Quinta Sexta Sábado Domingo" at bounding box center [822, 459] width 782 height 23
click at [431, 448] on select "[Selecione...] Segunda Terça Quarta Quinta Sexta Sábado Domingo" at bounding box center [822, 459] width 782 height 23
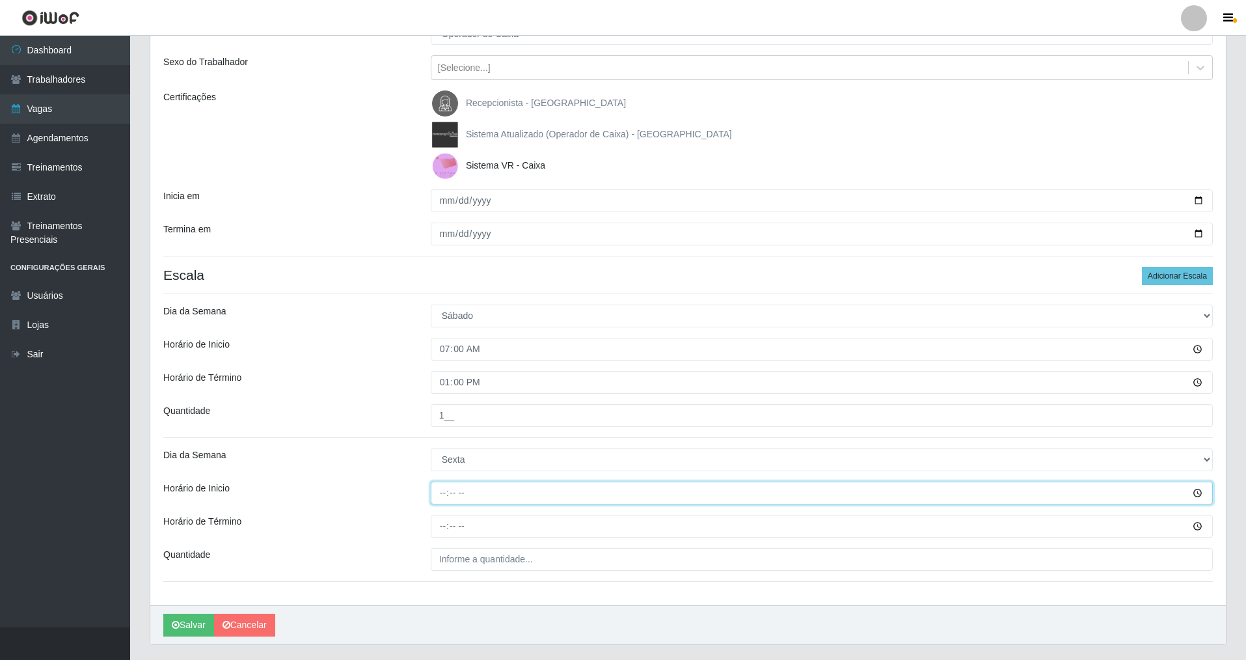
drag, startPoint x: 441, startPoint y: 502, endPoint x: 441, endPoint y: 491, distance: 11.7
click at [441, 474] on input "Horário de Inicio" at bounding box center [822, 493] width 782 height 23
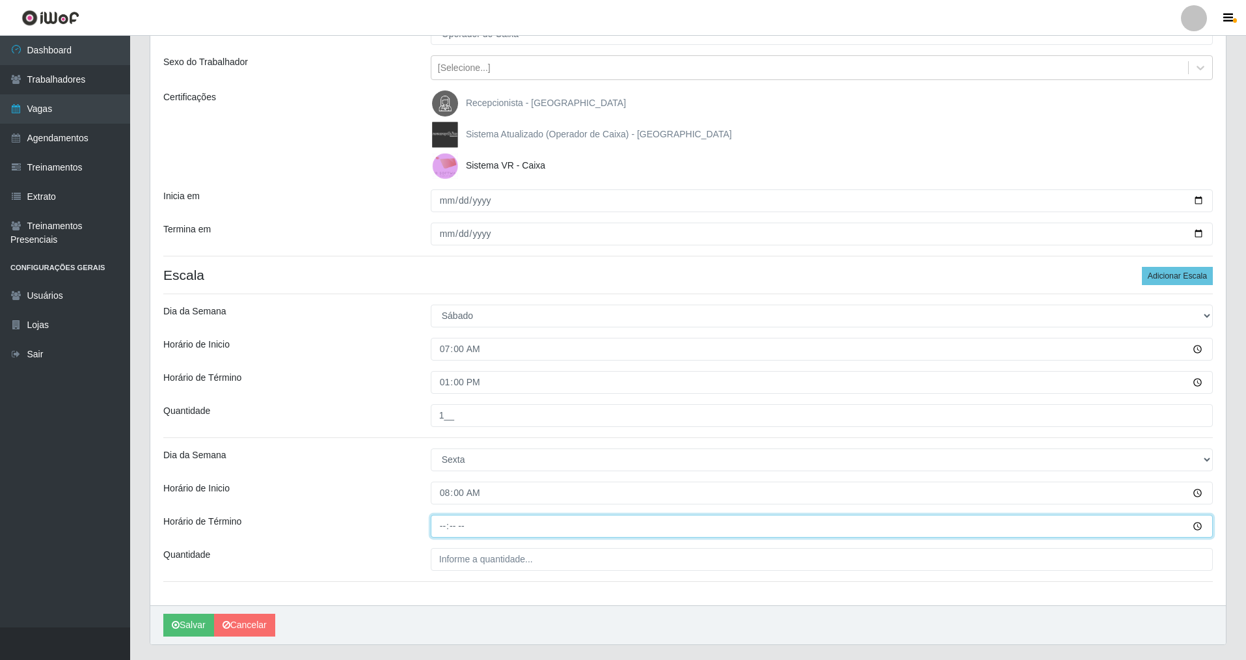
click at [435, 474] on input "Horário de Término" at bounding box center [822, 526] width 782 height 23
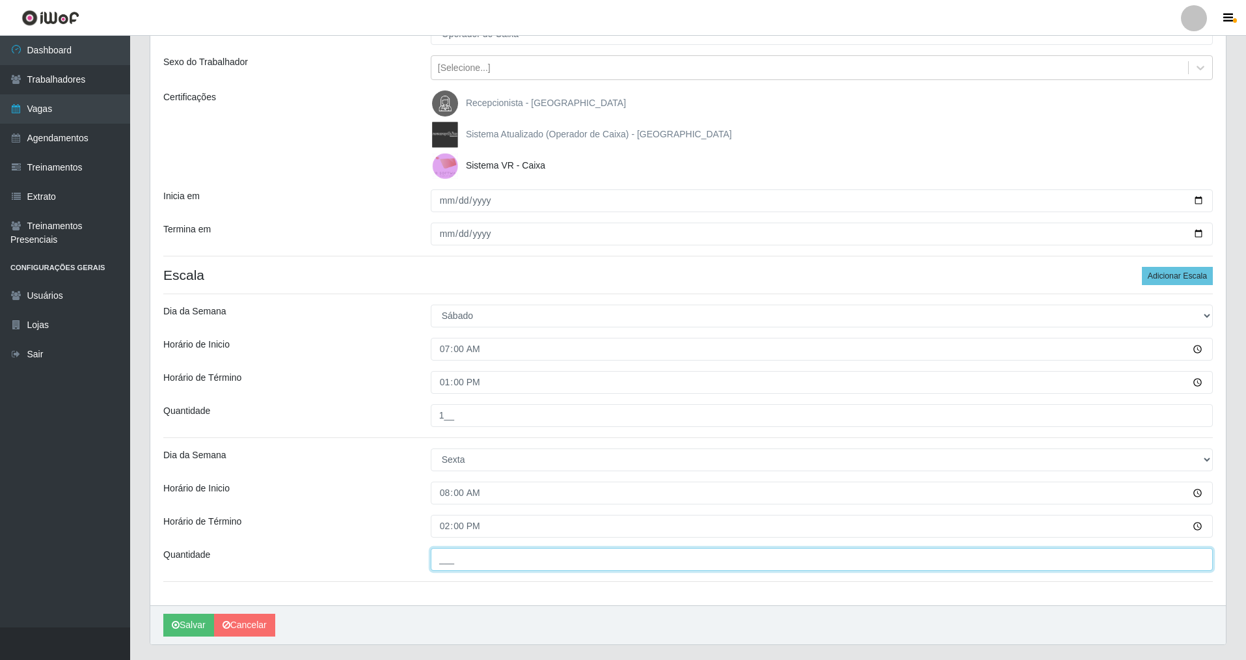
click at [440, 474] on input "___" at bounding box center [822, 559] width 782 height 23
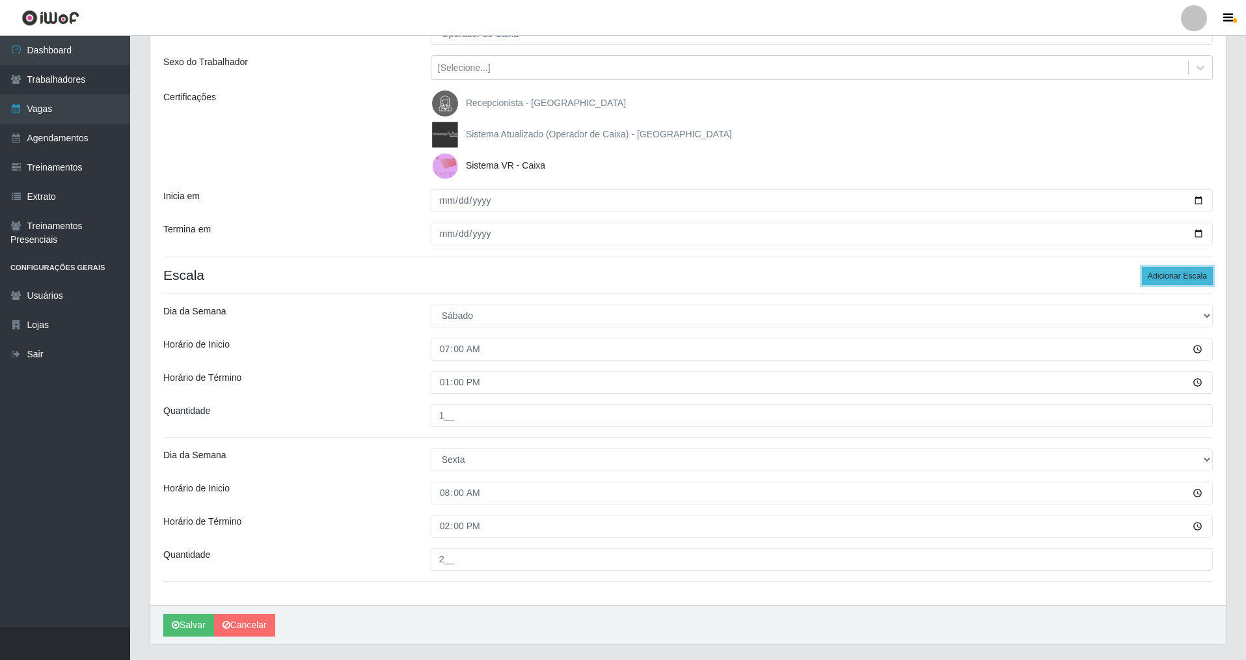
drag, startPoint x: 1164, startPoint y: 274, endPoint x: 1249, endPoint y: 369, distance: 127.2
click at [536, 278] on button "Adicionar Escala" at bounding box center [1177, 276] width 71 height 18
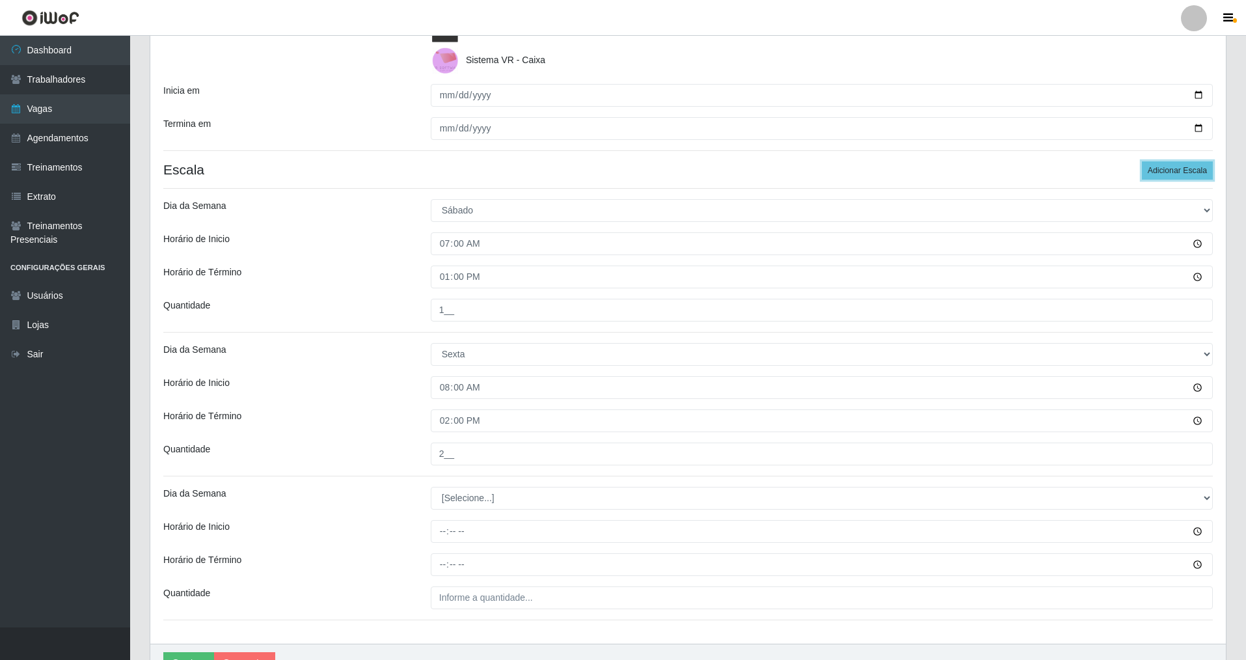
scroll to position [313, 0]
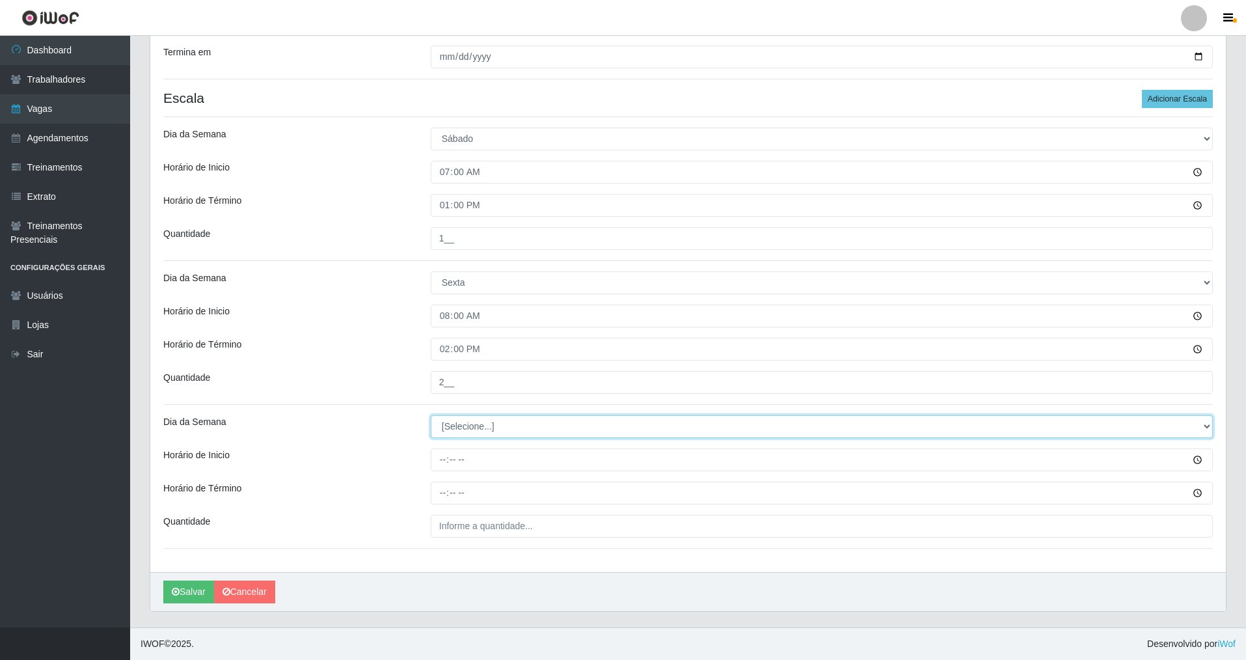
drag, startPoint x: 1200, startPoint y: 420, endPoint x: 1096, endPoint y: 420, distance: 104.1
click at [536, 420] on select "[Selecione...] Segunda Terça Quarta Quinta Sexta Sábado Domingo" at bounding box center [822, 426] width 782 height 23
click at [431, 415] on select "[Selecione...] Segunda Terça Quarta Quinta Sexta Sábado Domingo" at bounding box center [822, 426] width 782 height 23
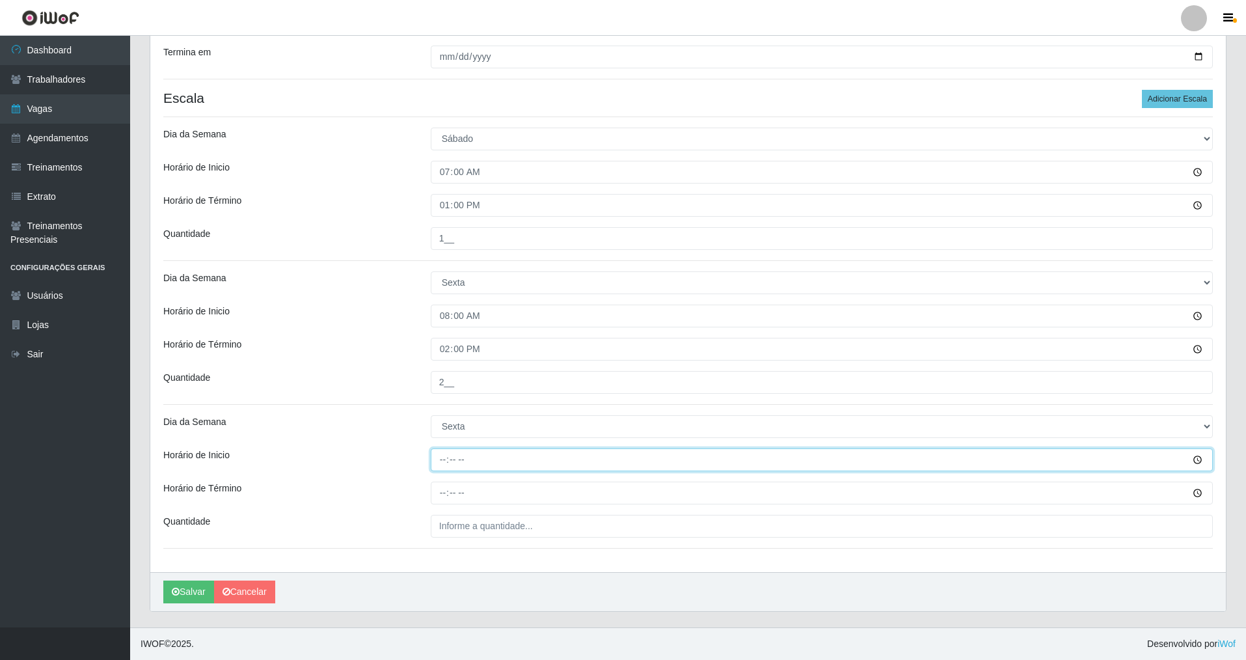
drag, startPoint x: 439, startPoint y: 460, endPoint x: 439, endPoint y: 454, distance: 6.5
click at [439, 454] on input "Horário de Inicio" at bounding box center [822, 459] width 782 height 23
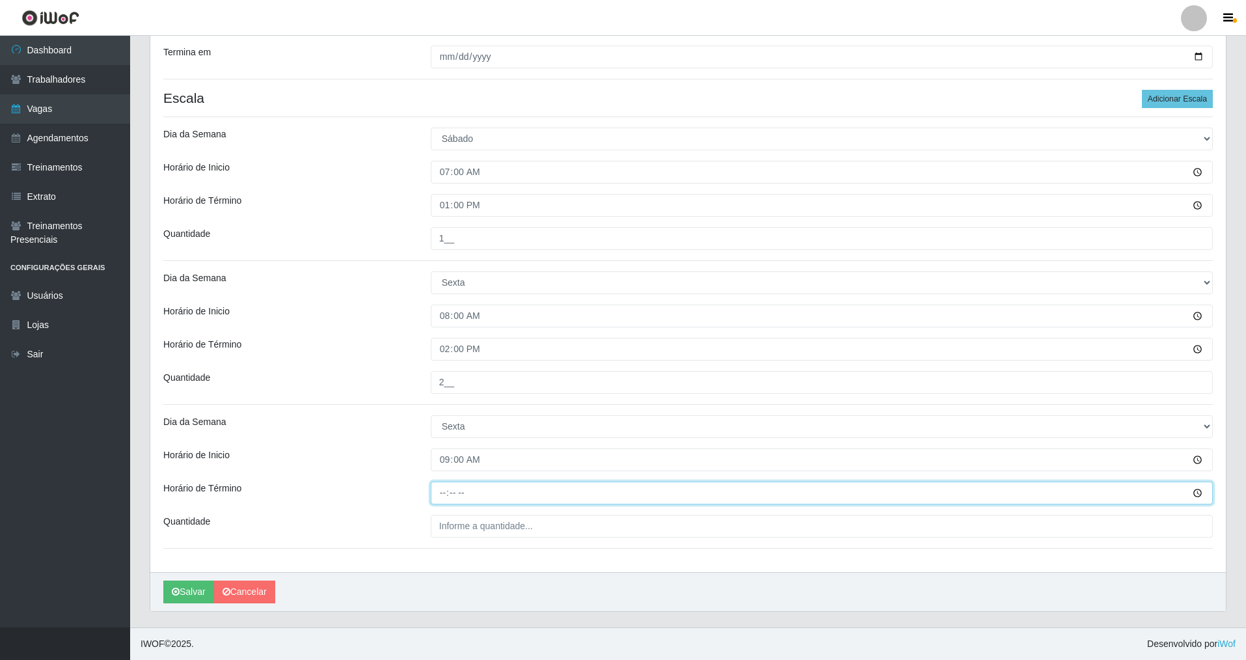
drag, startPoint x: 437, startPoint y: 495, endPoint x: 457, endPoint y: 454, distance: 45.7
click at [448, 472] on div "Loja Nova República - Pompeia Função [Selecione...] Balconista Operador de Caix…" at bounding box center [688, 185] width 1076 height 773
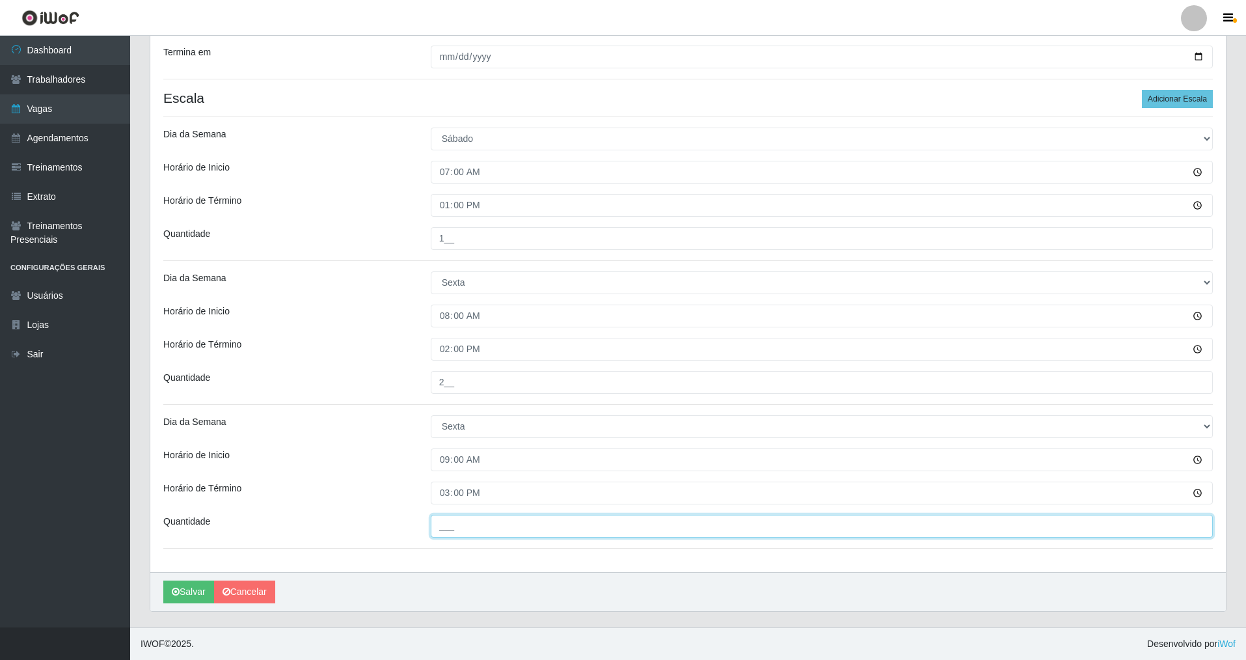
click at [450, 474] on input "___" at bounding box center [822, 526] width 782 height 23
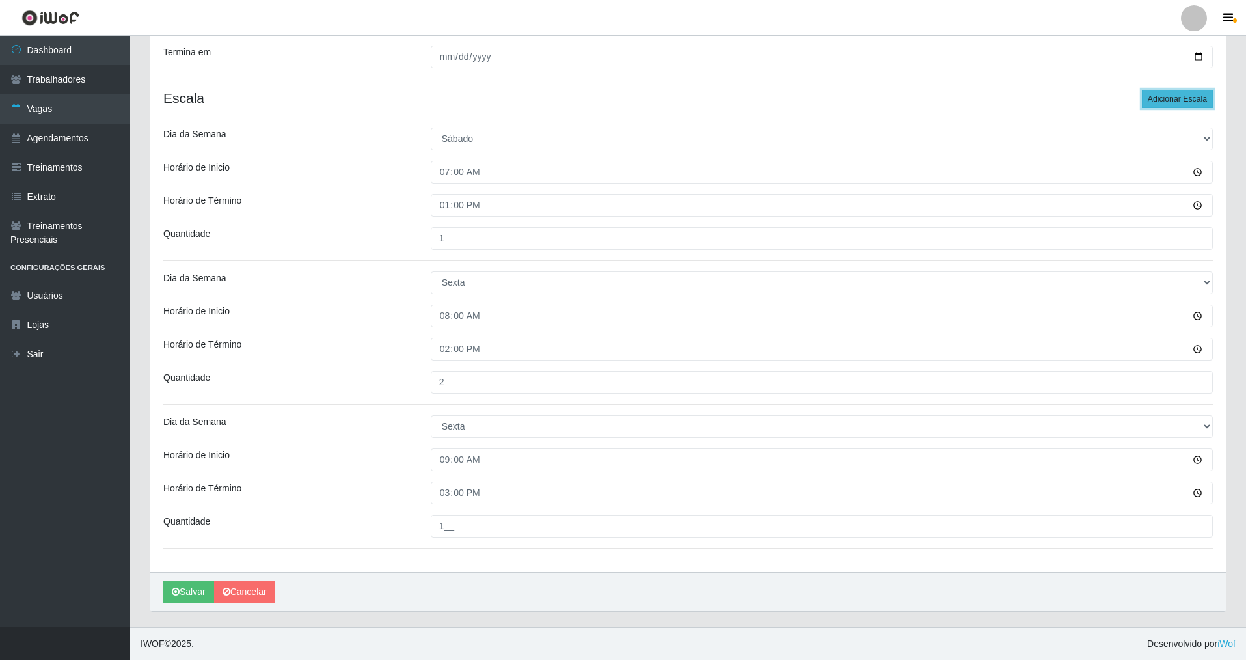
click at [536, 100] on button "Adicionar Escala" at bounding box center [1177, 99] width 71 height 18
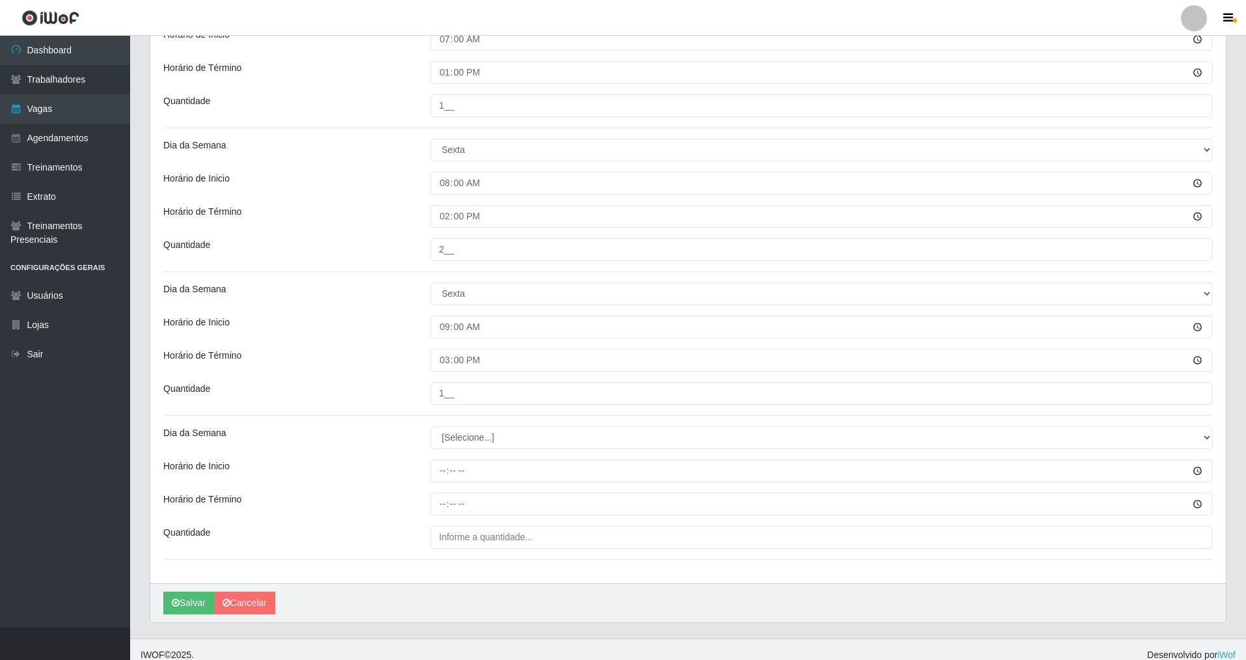
scroll to position [457, 0]
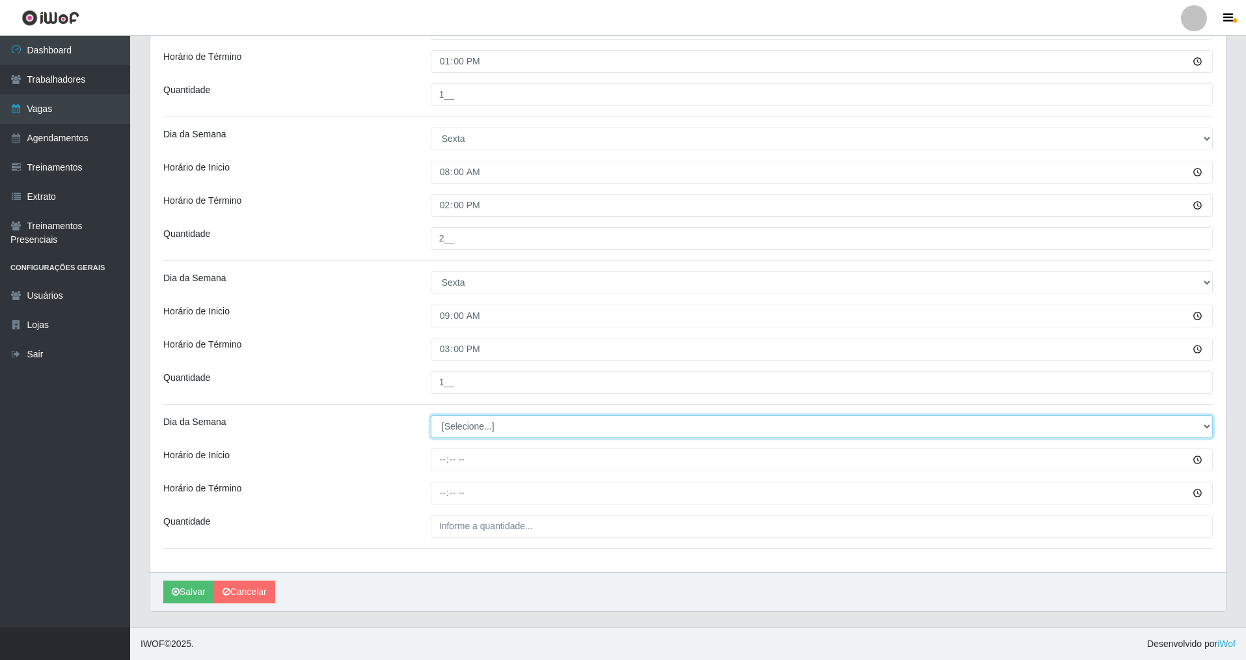
drag, startPoint x: 1204, startPoint y: 422, endPoint x: 836, endPoint y: 432, distance: 367.8
click at [536, 424] on select "[Selecione...] Segunda Terça Quarta Quinta Sexta Sábado Domingo" at bounding box center [822, 426] width 782 height 23
click at [431, 415] on select "[Selecione...] Segunda Terça Quarta Quinta Sexta Sábado Domingo" at bounding box center [822, 426] width 782 height 23
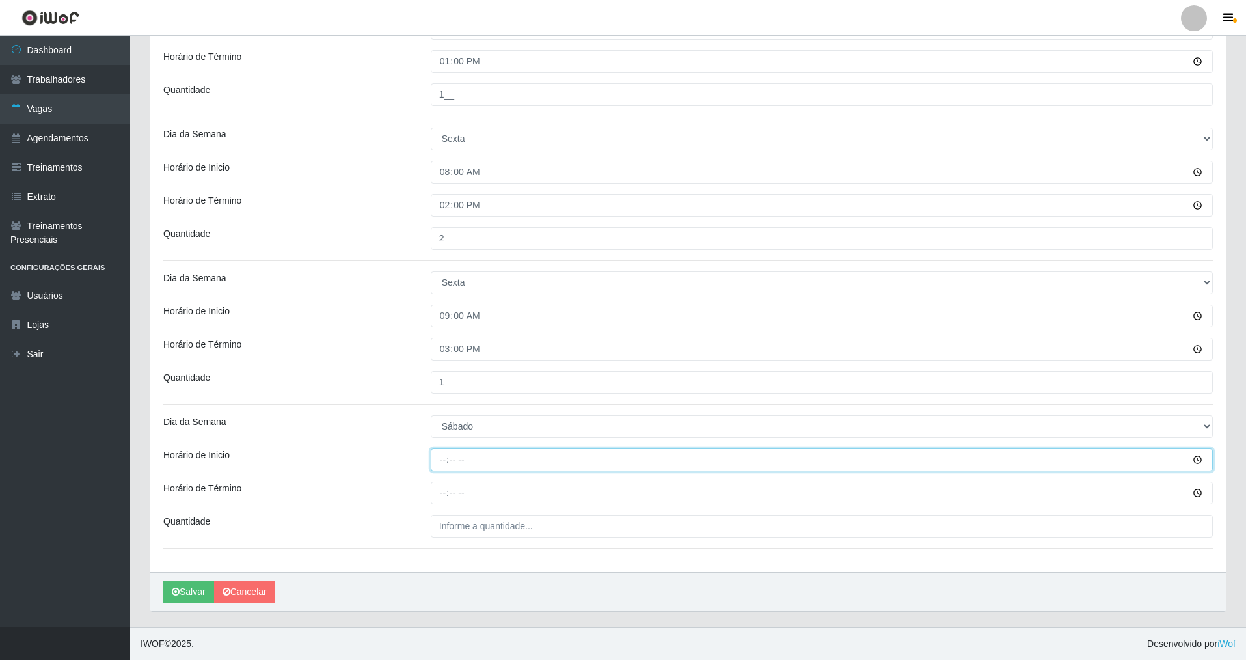
click at [437, 461] on input "Horário de Inicio" at bounding box center [822, 459] width 782 height 23
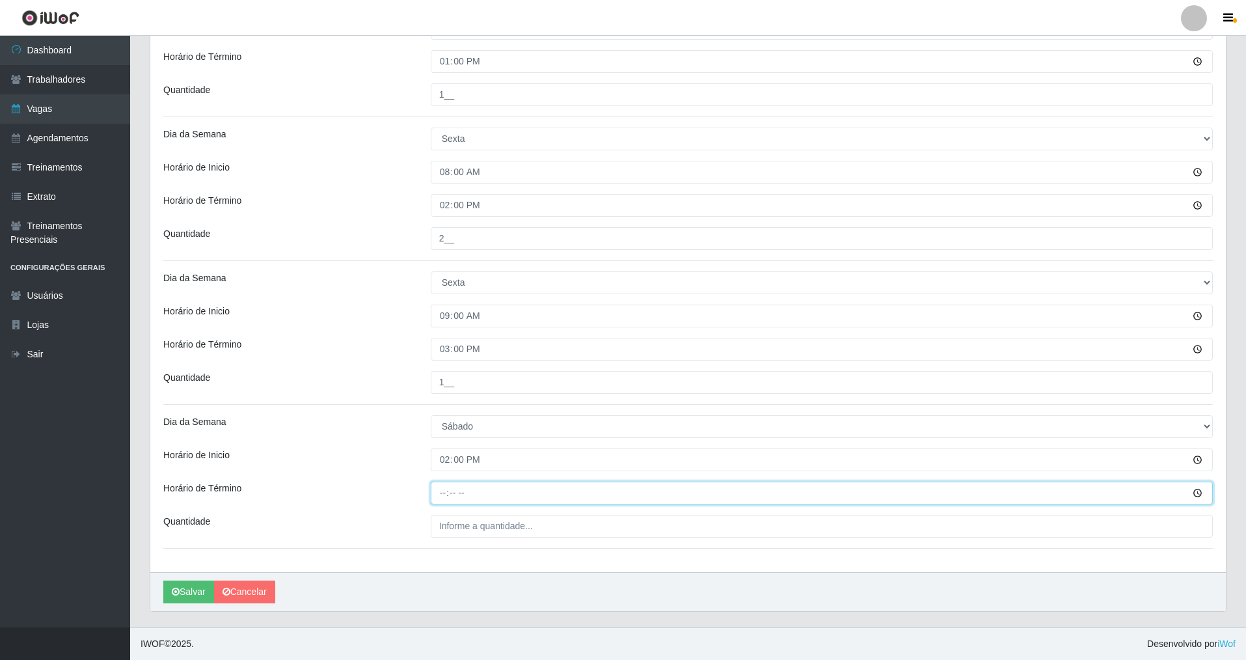
click at [446, 474] on input "Horário de Término" at bounding box center [822, 493] width 782 height 23
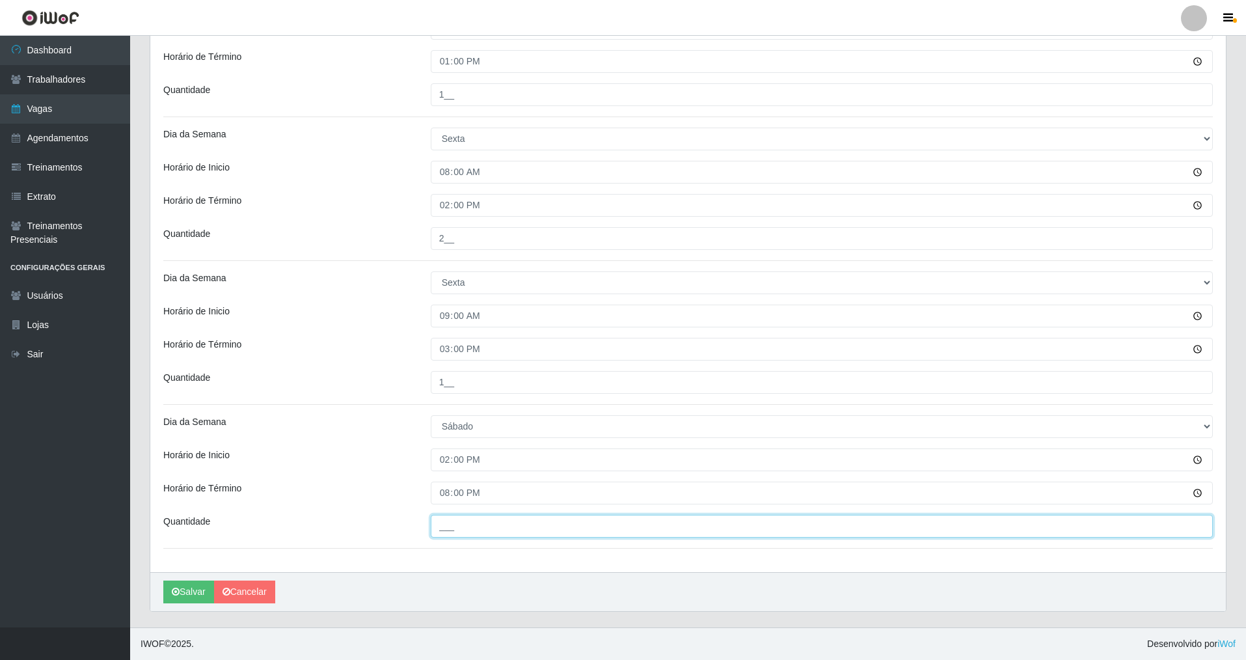
drag, startPoint x: 446, startPoint y: 525, endPoint x: 441, endPoint y: 533, distance: 9.4
click at [442, 474] on input "___" at bounding box center [822, 526] width 782 height 23
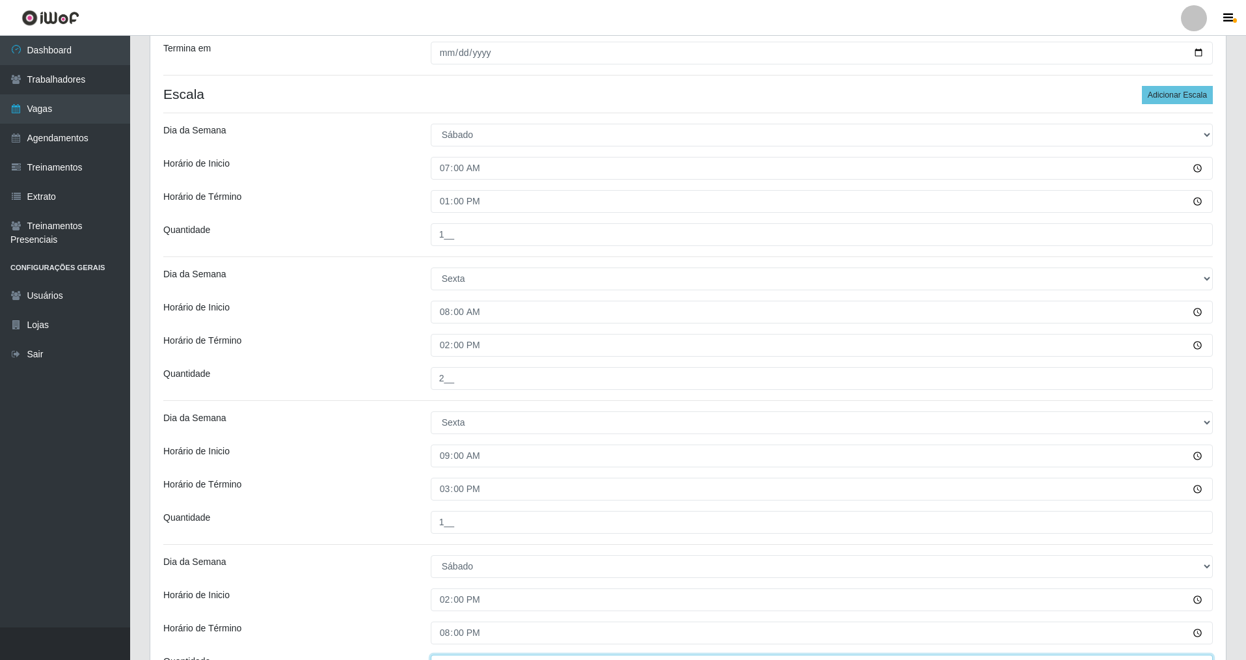
scroll to position [285, 0]
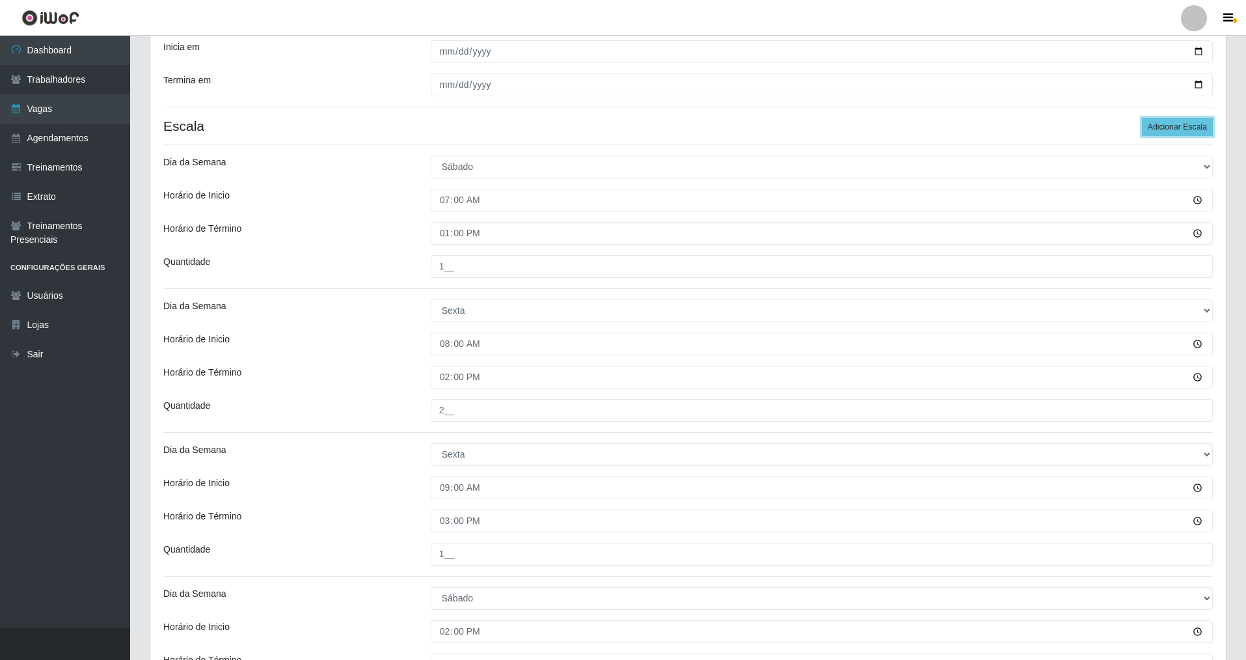
drag, startPoint x: 1181, startPoint y: 128, endPoint x: 1197, endPoint y: 139, distance: 18.8
click at [536, 135] on button "Adicionar Escala" at bounding box center [1177, 127] width 71 height 18
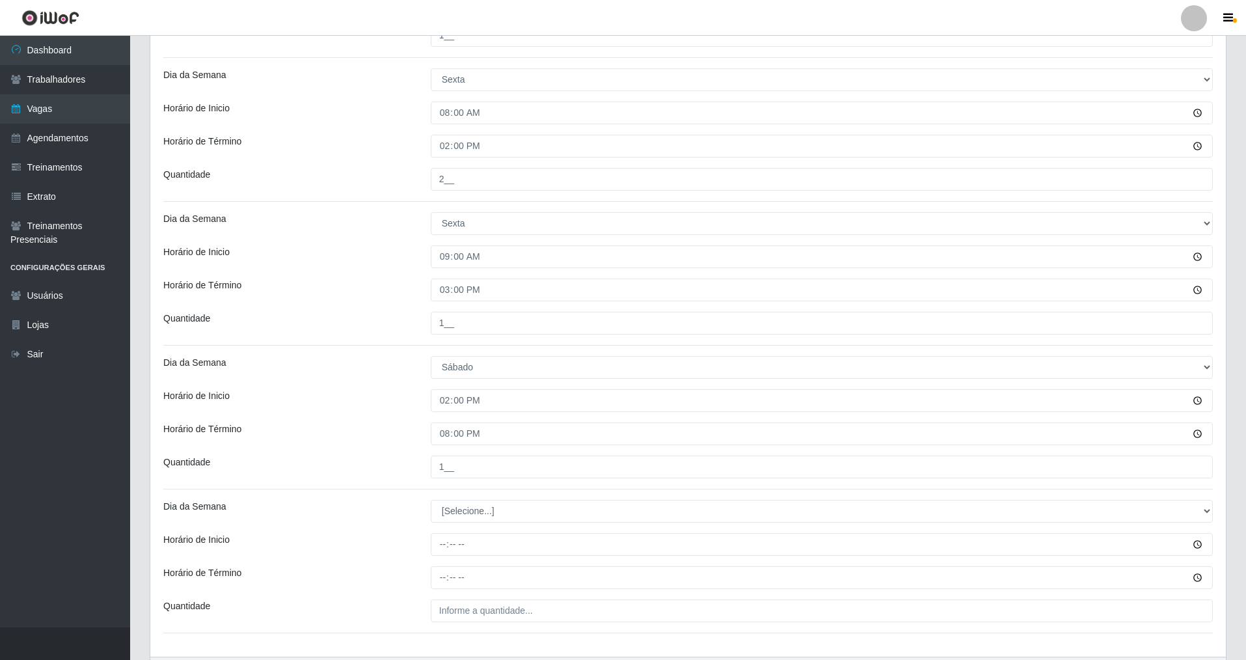
scroll to position [508, 0]
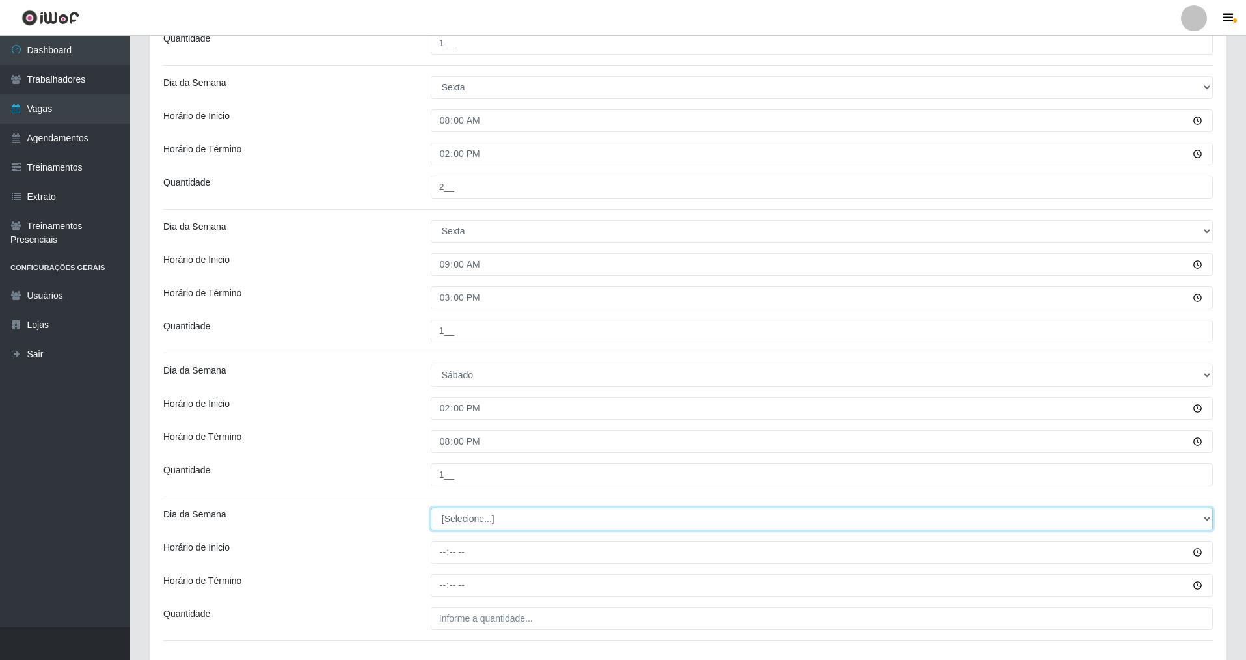
drag, startPoint x: 1204, startPoint y: 519, endPoint x: 1093, endPoint y: 513, distance: 111.4
click at [536, 474] on select "[Selecione...] Segunda Terça Quarta Quinta Sexta Sábado Domingo" at bounding box center [822, 519] width 782 height 23
click at [431, 474] on select "[Selecione...] Segunda Terça Quarta Quinta Sexta Sábado Domingo" at bounding box center [822, 519] width 782 height 23
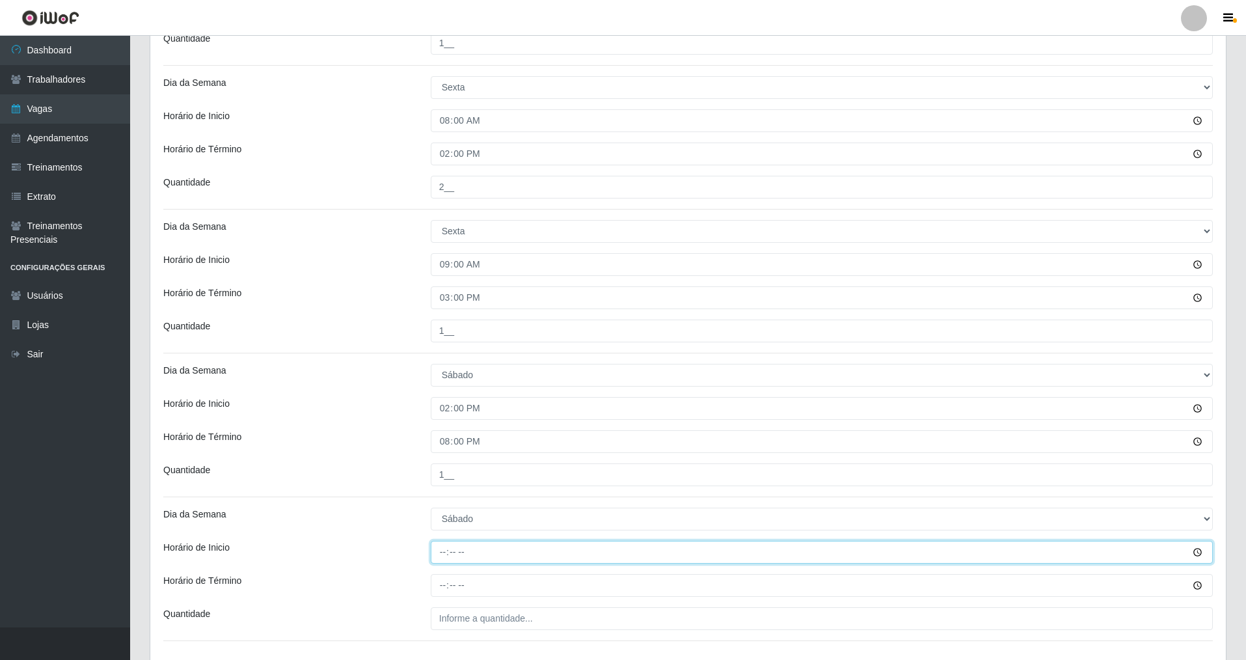
click at [435, 474] on input "Horário de Inicio" at bounding box center [822, 552] width 782 height 23
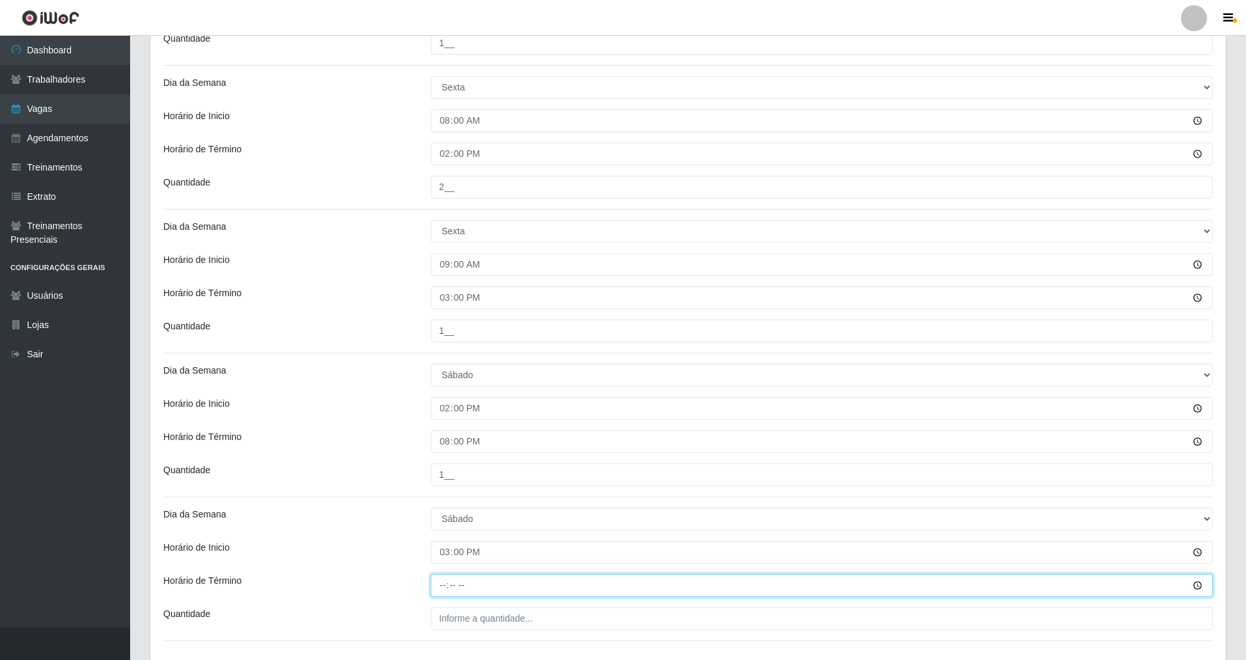
drag, startPoint x: 442, startPoint y: 586, endPoint x: 461, endPoint y: 537, distance: 52.3
click at [454, 474] on div "Loja Nova República - Pompeia Função [Selecione...] Balconista Operador de Caix…" at bounding box center [688, 134] width 1076 height 1061
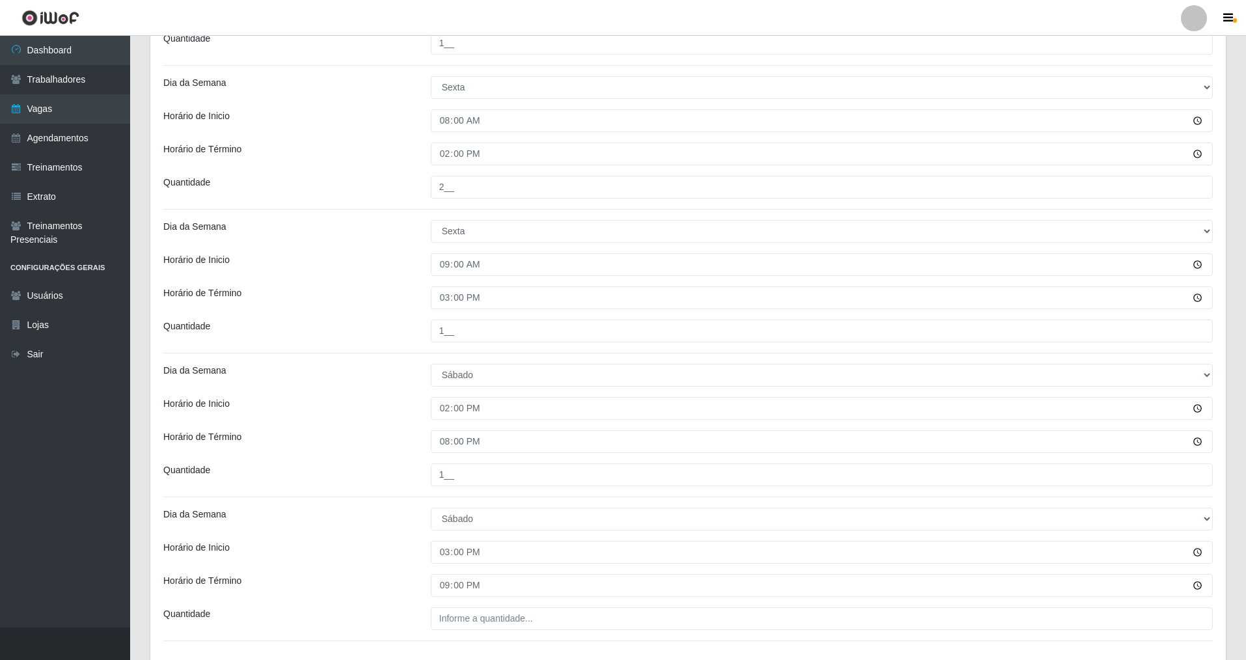
click at [424, 474] on div at bounding box center [822, 618] width 802 height 23
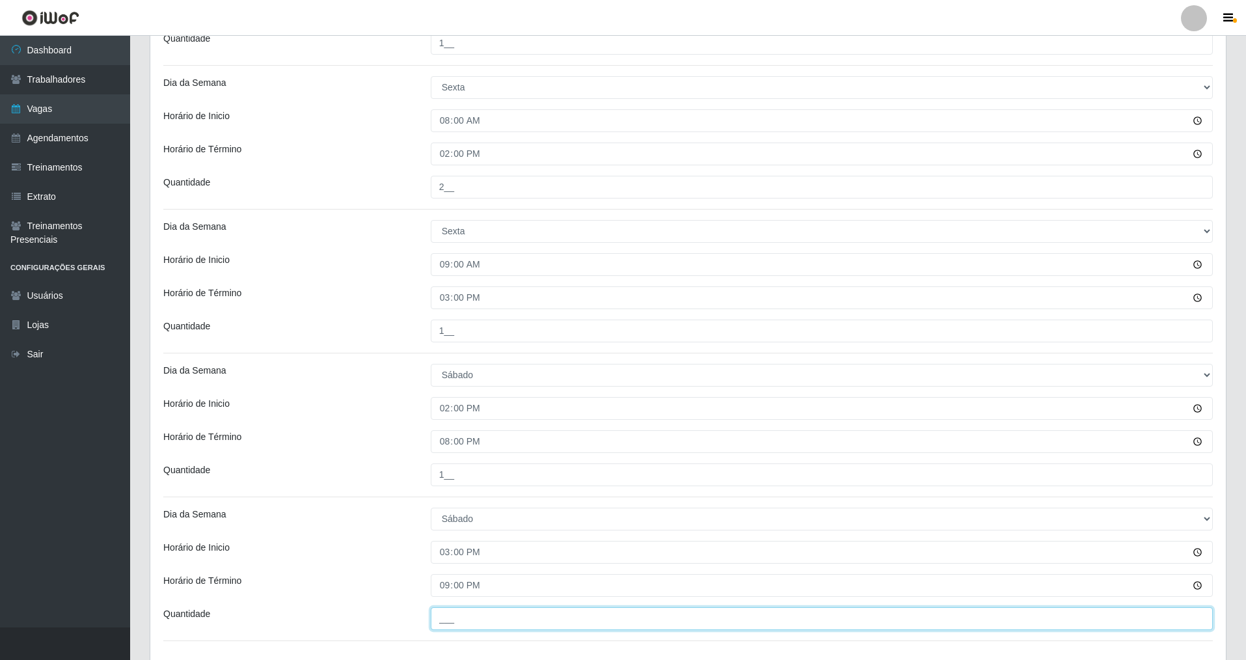
drag, startPoint x: 438, startPoint y: 618, endPoint x: 435, endPoint y: 657, distance: 39.1
click at [436, 474] on input "___" at bounding box center [822, 618] width 782 height 23
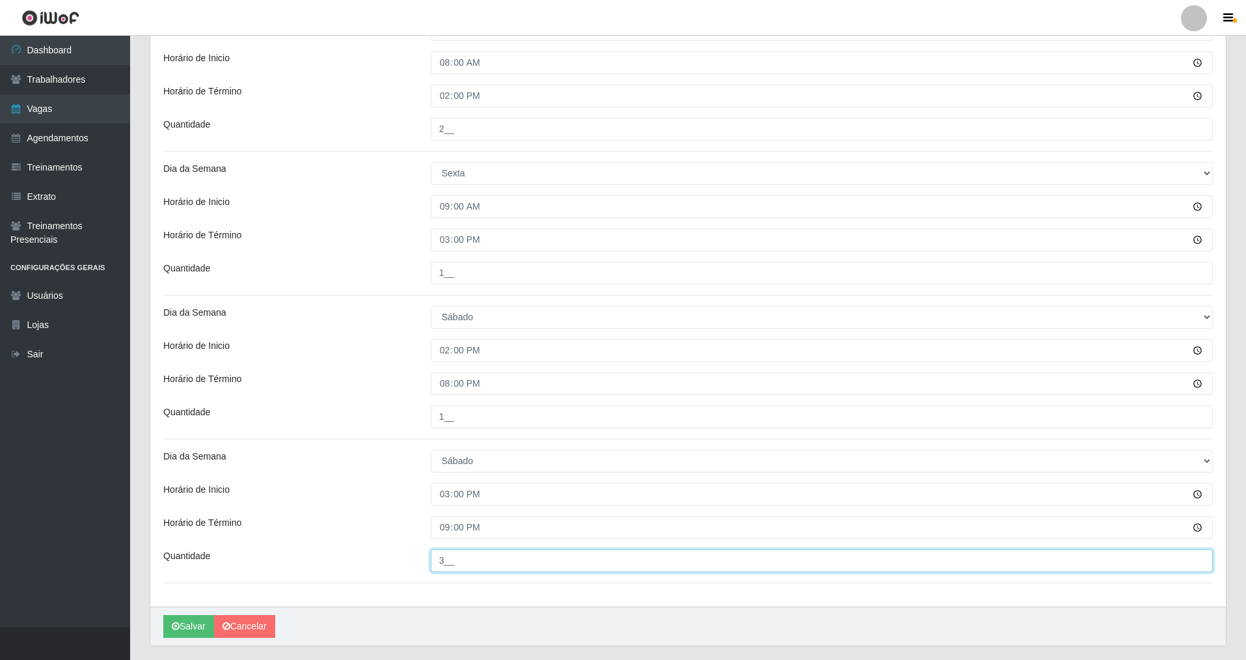
scroll to position [601, 0]
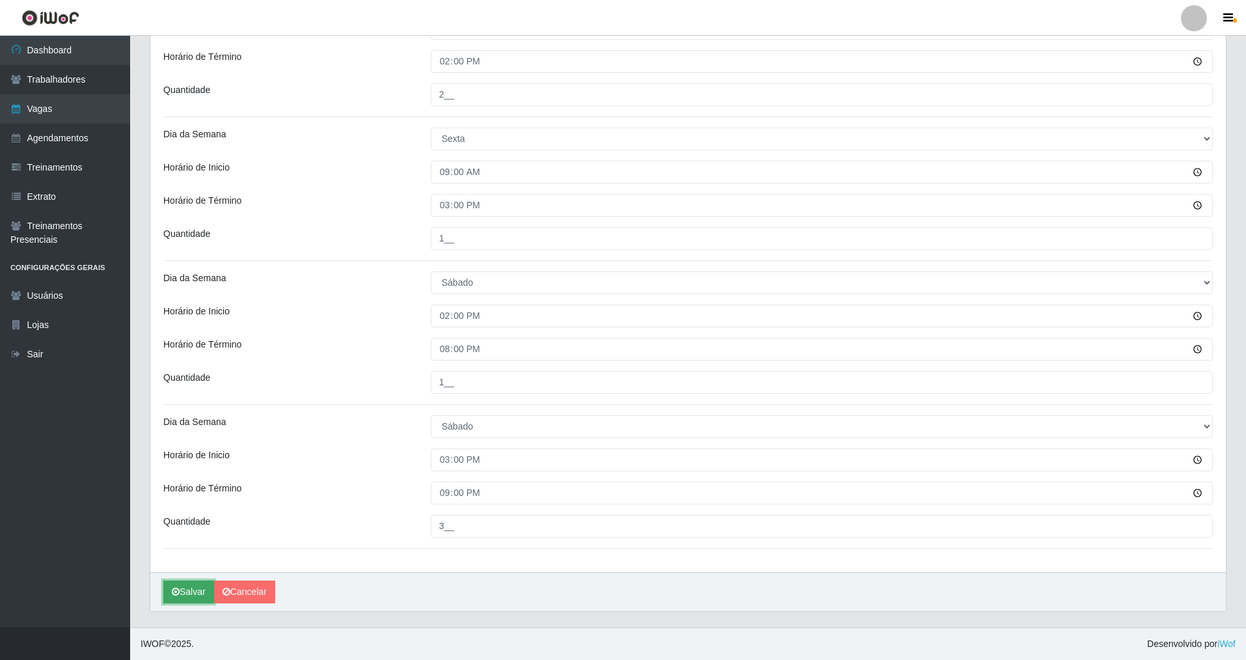
click at [178, 474] on icon "submit" at bounding box center [176, 591] width 8 height 9
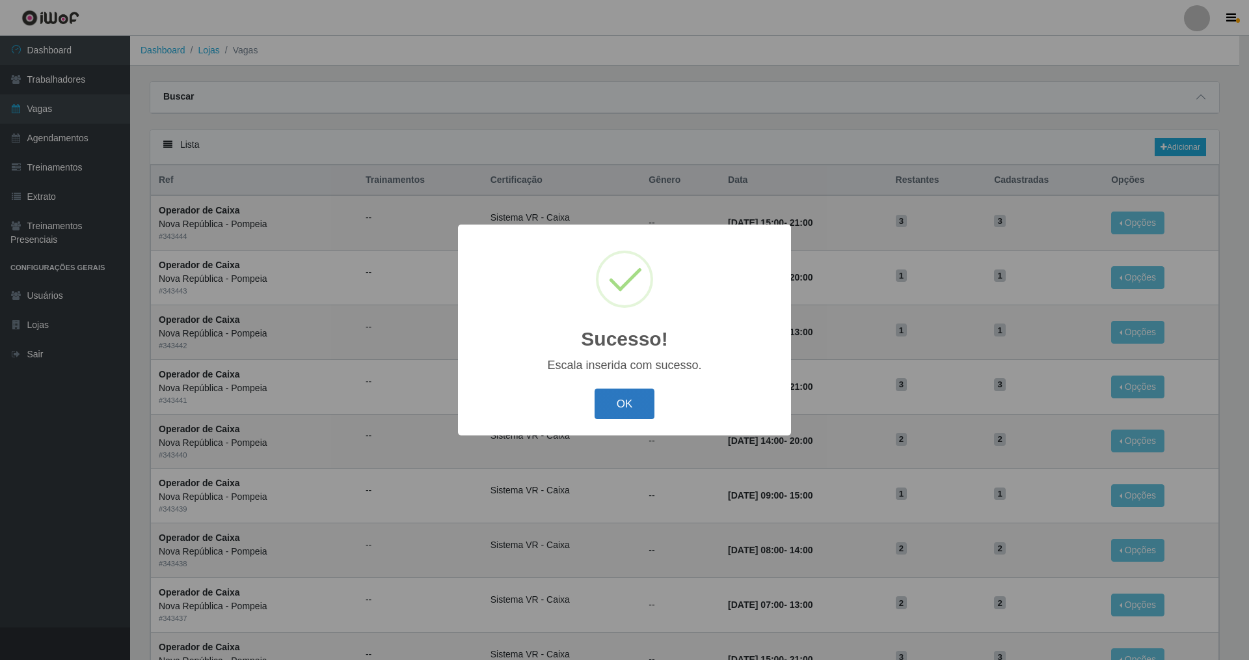
click at [536, 394] on button "OK" at bounding box center [625, 403] width 61 height 31
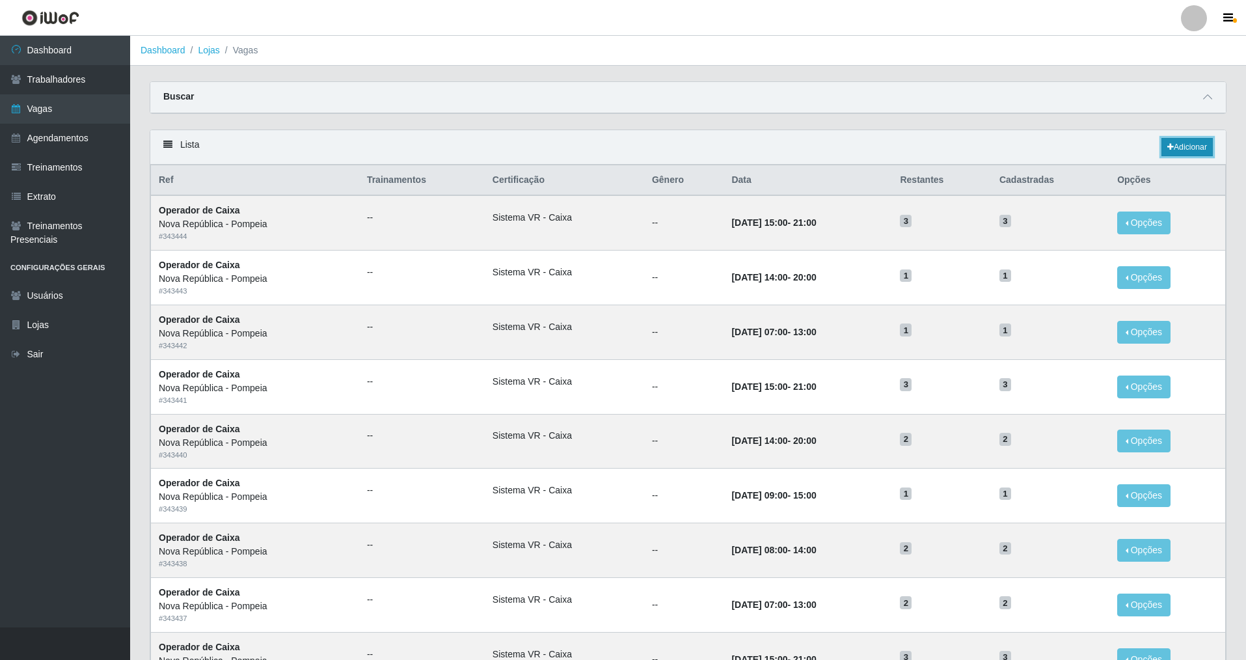
click at [536, 146] on link "Adicionar" at bounding box center [1187, 147] width 51 height 18
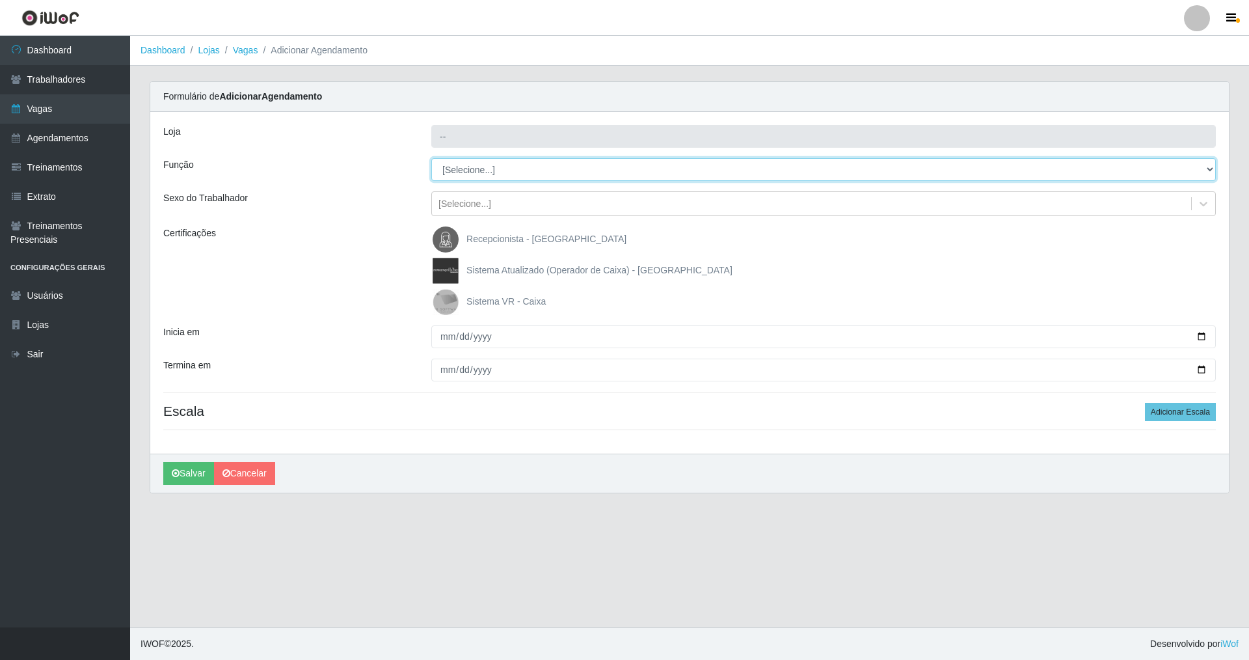
drag, startPoint x: 1201, startPoint y: 162, endPoint x: 1007, endPoint y: 164, distance: 193.3
click at [536, 164] on select "[Selecione...] Balconista Operador de Caixa Recepcionista Repositor" at bounding box center [823, 169] width 785 height 23
click at [431, 158] on select "[Selecione...] Balconista Operador de Caixa Recepcionista Repositor" at bounding box center [823, 169] width 785 height 23
drag, startPoint x: 452, startPoint y: 296, endPoint x: 448, endPoint y: 302, distance: 7.4
click at [450, 297] on img at bounding box center [448, 302] width 31 height 26
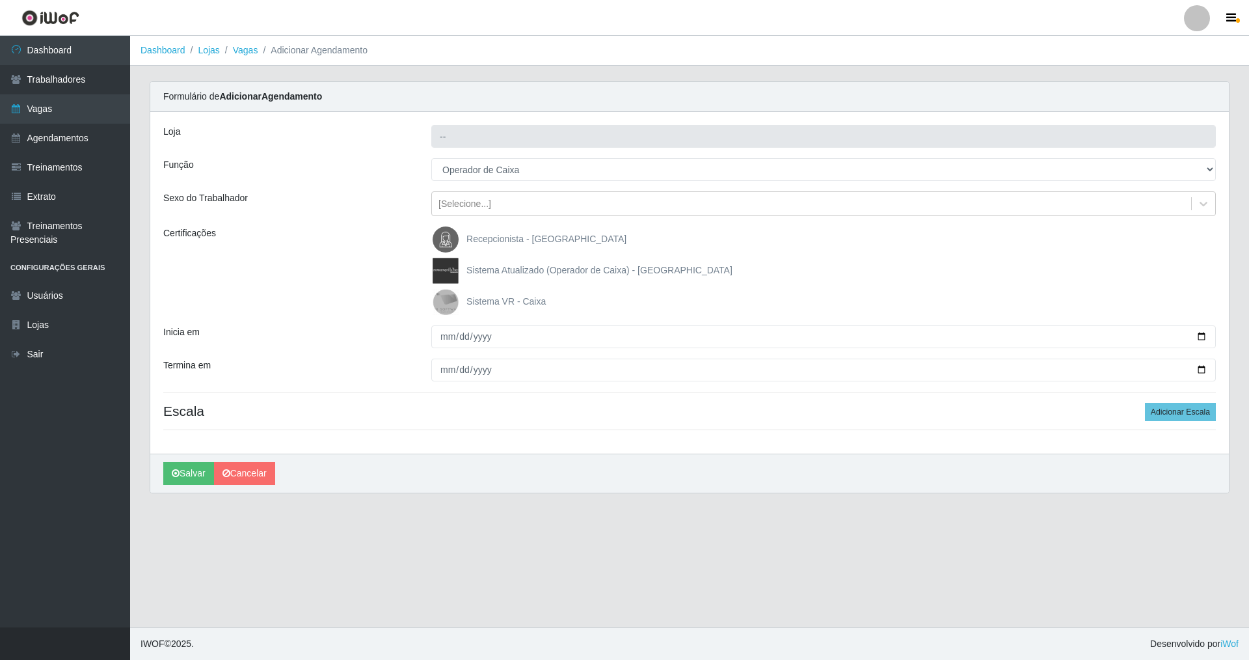
click at [0, 0] on input "Sistema VR - Caixa" at bounding box center [0, 0] width 0 height 0
drag, startPoint x: 444, startPoint y: 334, endPoint x: 439, endPoint y: 319, distance: 15.8
click at [443, 336] on input "Inicia em" at bounding box center [823, 336] width 785 height 23
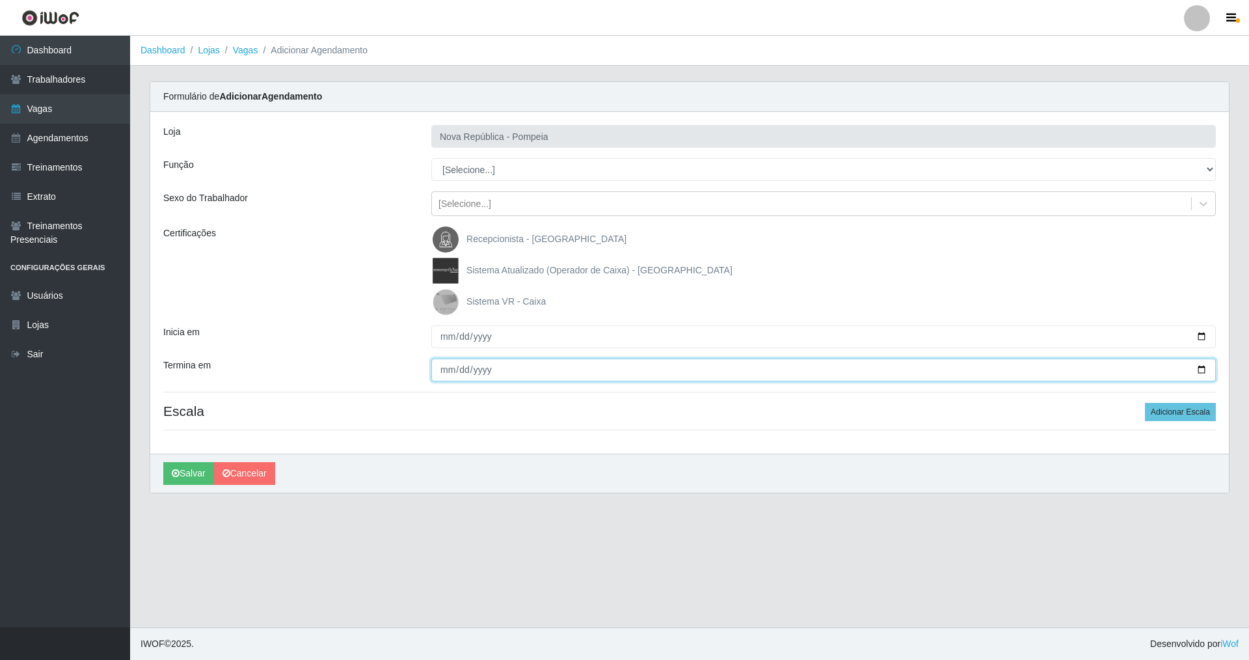
click at [437, 360] on input "Termina em" at bounding box center [823, 370] width 785 height 23
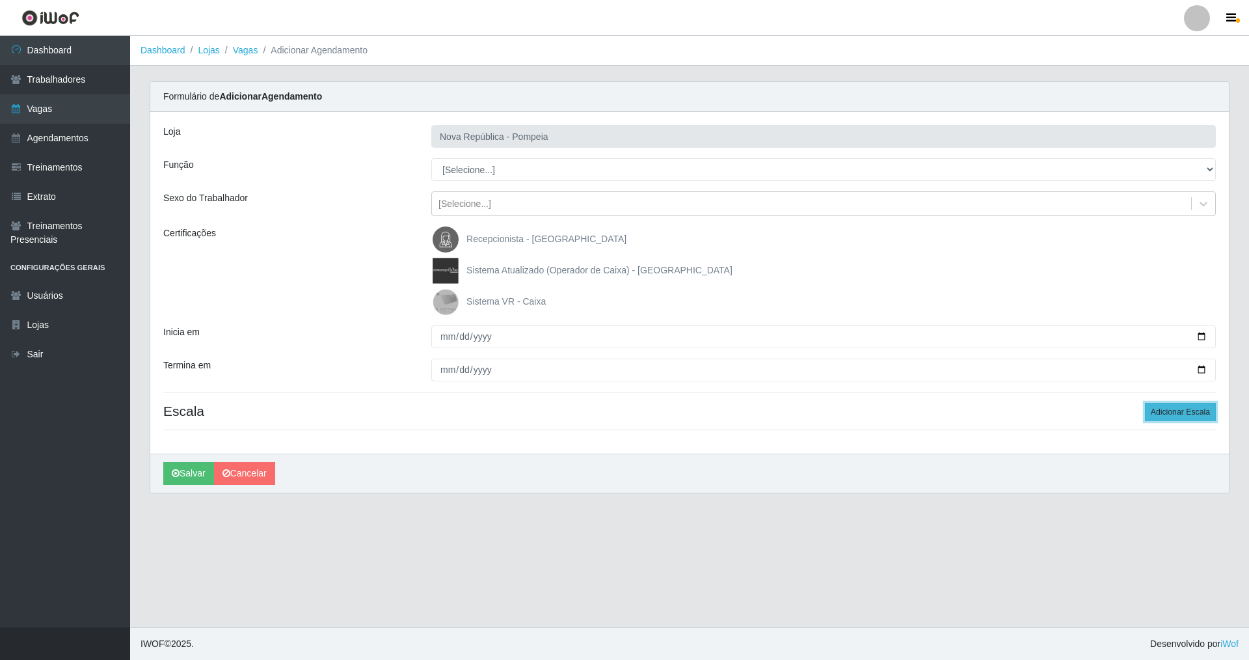
drag, startPoint x: 1176, startPoint y: 412, endPoint x: 1160, endPoint y: 411, distance: 15.7
click at [536, 411] on button "Adicionar Escala" at bounding box center [1180, 412] width 71 height 18
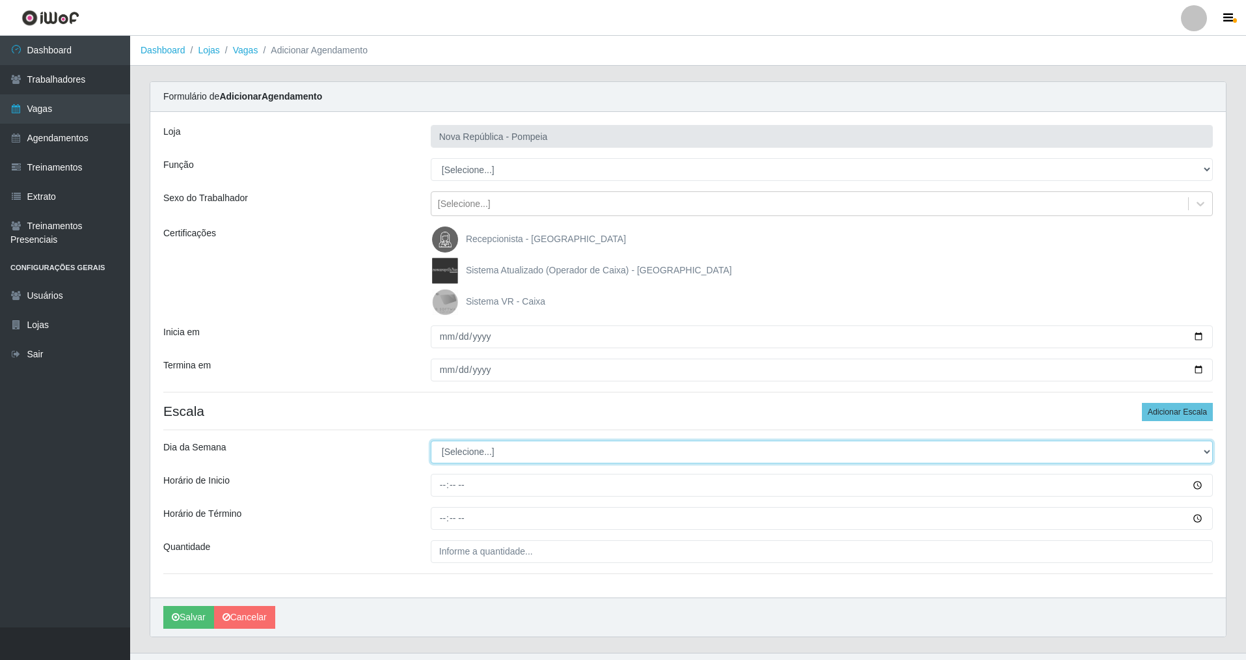
drag, startPoint x: 1208, startPoint y: 452, endPoint x: 1110, endPoint y: 441, distance: 98.2
click at [536, 445] on select "[Selecione...] Segunda Terça Quarta Quinta Sexta Sábado Domingo" at bounding box center [822, 452] width 782 height 23
click at [431, 441] on select "[Selecione...] Segunda Terça Quarta Quinta Sexta Sábado Domingo" at bounding box center [822, 452] width 782 height 23
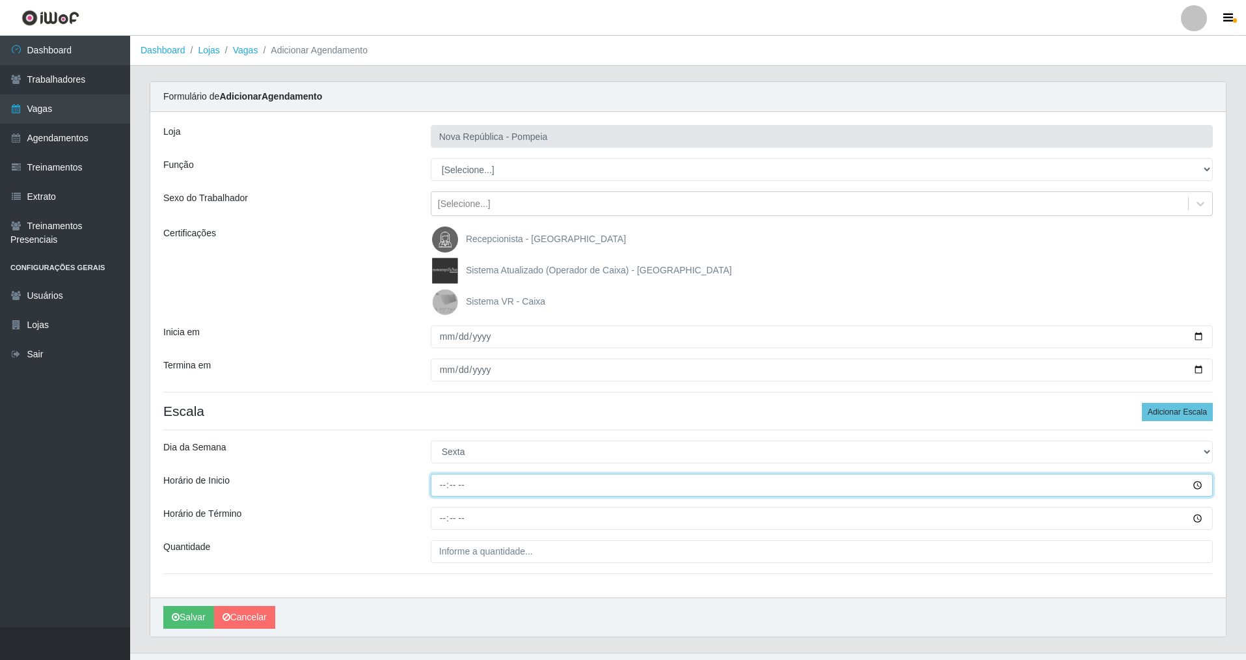
click at [437, 474] on input "Horário de Inicio" at bounding box center [822, 485] width 782 height 23
click at [447, 474] on input "Horário de Término" at bounding box center [822, 518] width 782 height 23
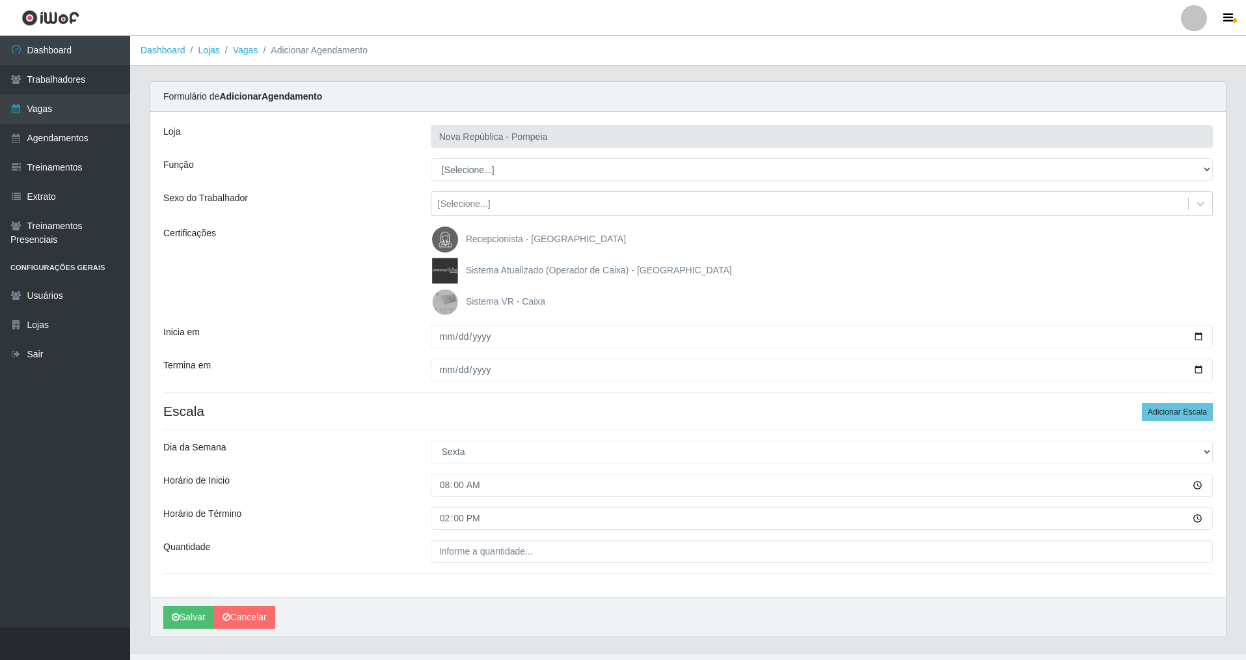
drag, startPoint x: 446, startPoint y: 534, endPoint x: 431, endPoint y: 568, distance: 37.6
click at [438, 474] on div "Loja Nova República - Pompeia Função [Selecione...] Balconista Operador de Caix…" at bounding box center [688, 354] width 1076 height 485
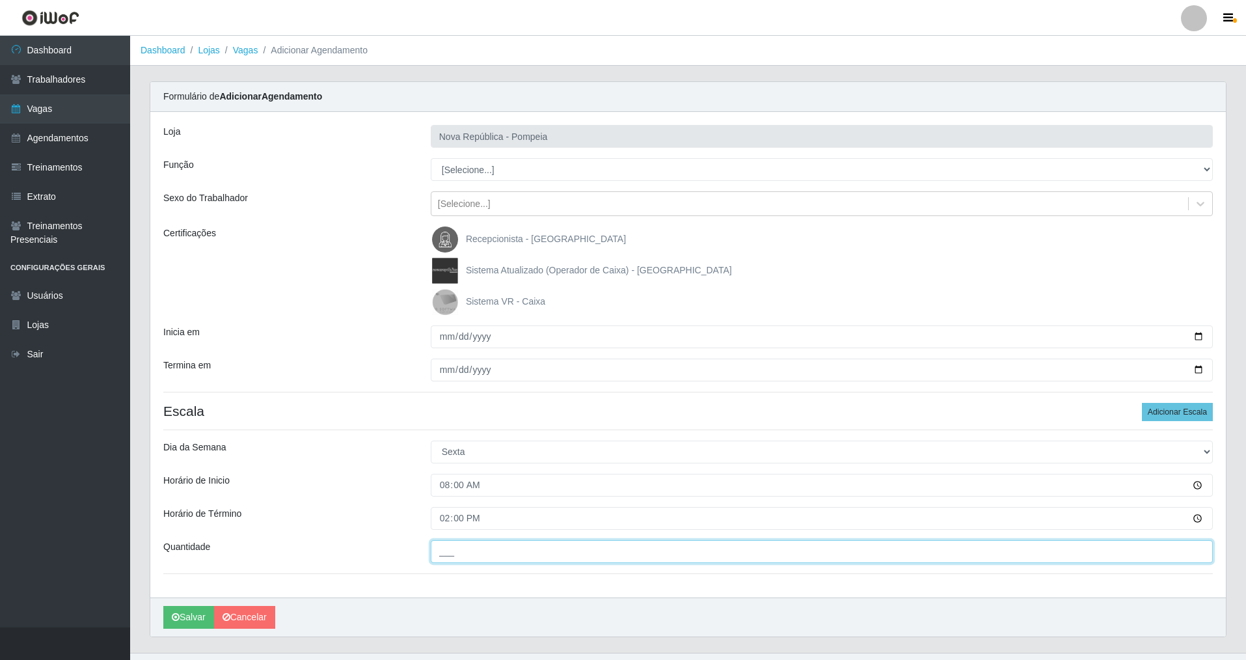
click at [436, 474] on input "___" at bounding box center [822, 551] width 782 height 23
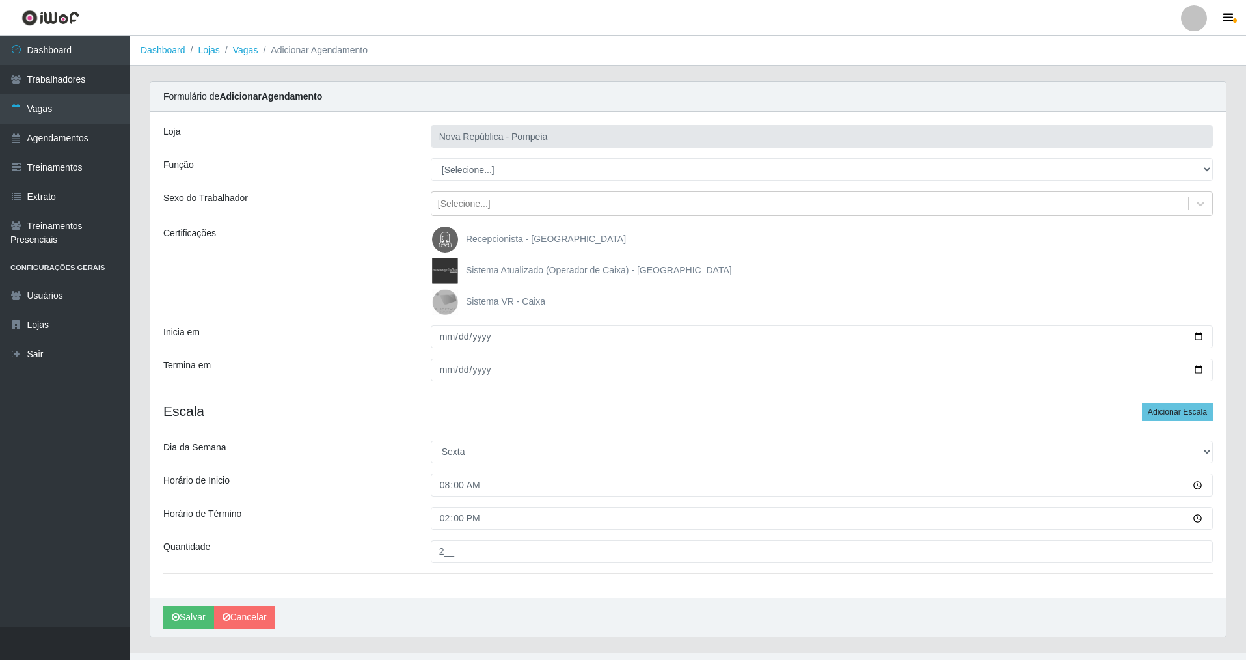
click at [536, 396] on div "Loja Nova República - Pompeia Função [Selecione...] Balconista Operador de Caix…" at bounding box center [688, 354] width 1076 height 485
click at [536, 409] on button "Adicionar Escala" at bounding box center [1177, 412] width 71 height 18
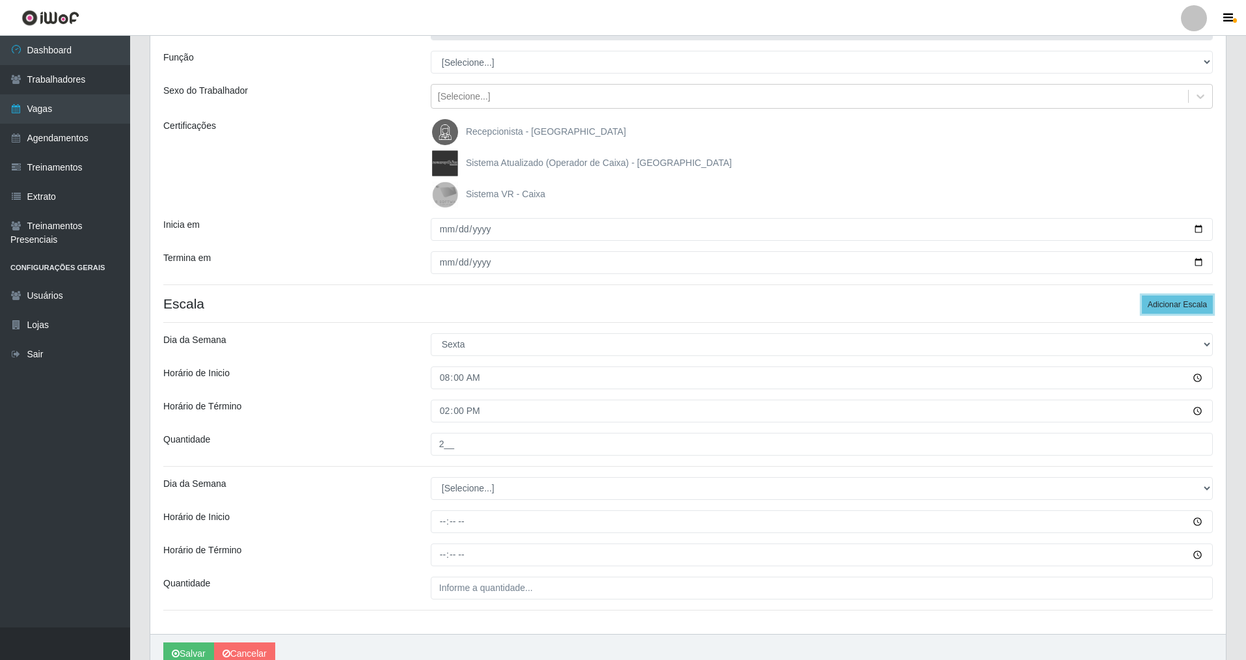
scroll to position [105, 0]
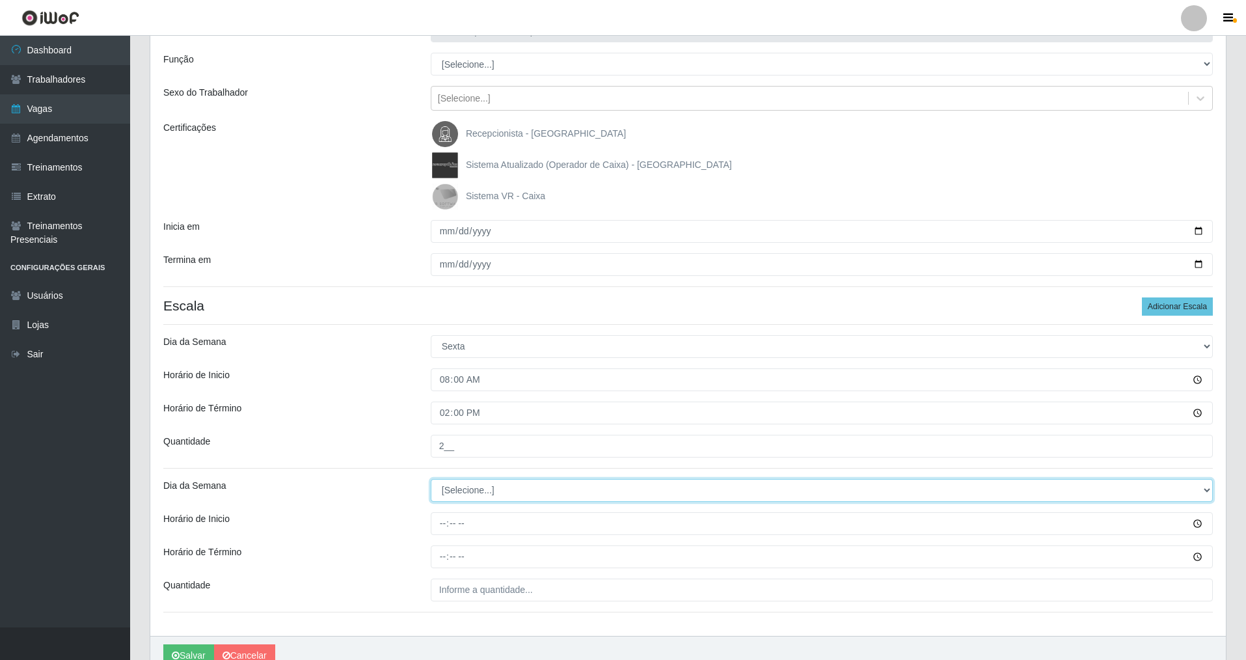
drag, startPoint x: 1206, startPoint y: 492, endPoint x: 1077, endPoint y: 500, distance: 129.7
click at [536, 474] on select "[Selecione...] Segunda Terça Quarta Quinta Sexta Sábado Domingo" at bounding box center [822, 490] width 782 height 23
click at [431, 474] on select "[Selecione...] Segunda Terça Quarta Quinta Sexta Sábado Domingo" at bounding box center [822, 490] width 782 height 23
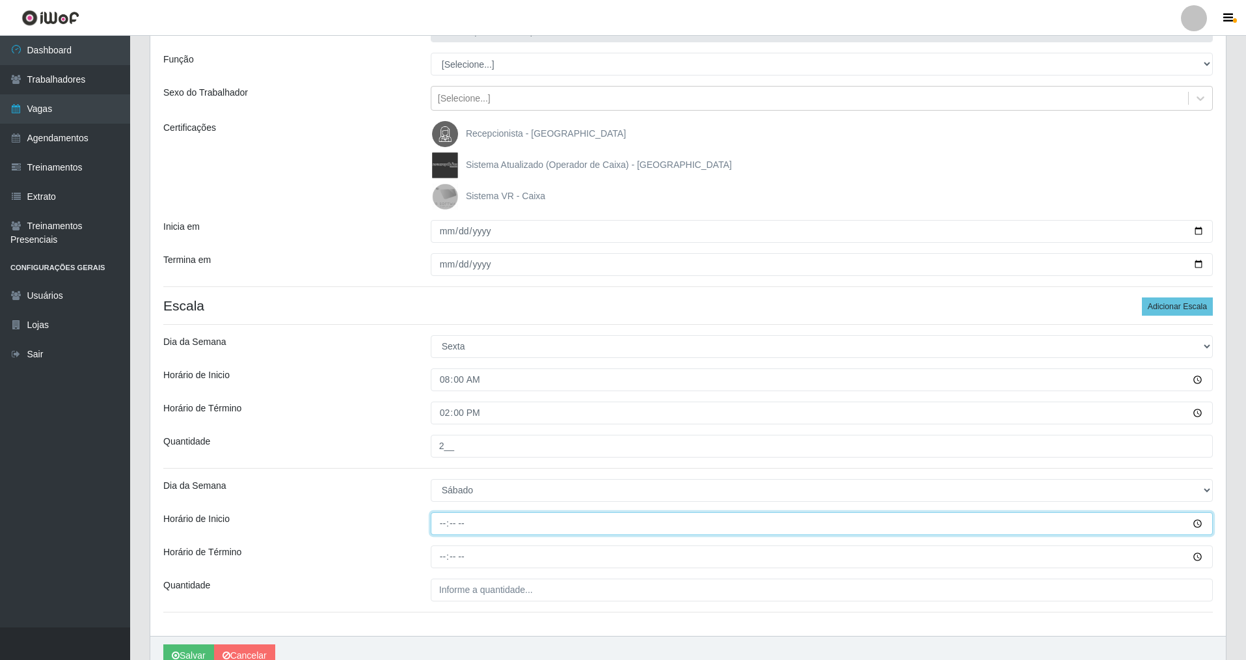
click at [442, 474] on input "Horário de Inicio" at bounding box center [822, 523] width 782 height 23
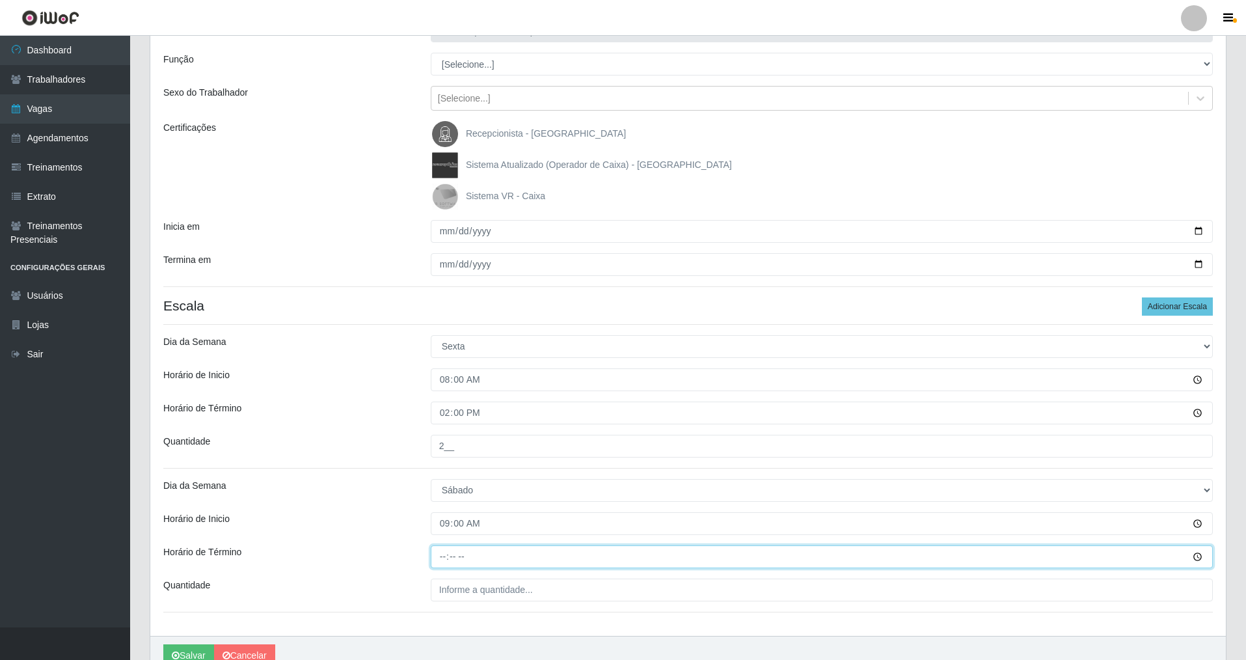
click at [445, 474] on input "Horário de Término" at bounding box center [822, 556] width 782 height 23
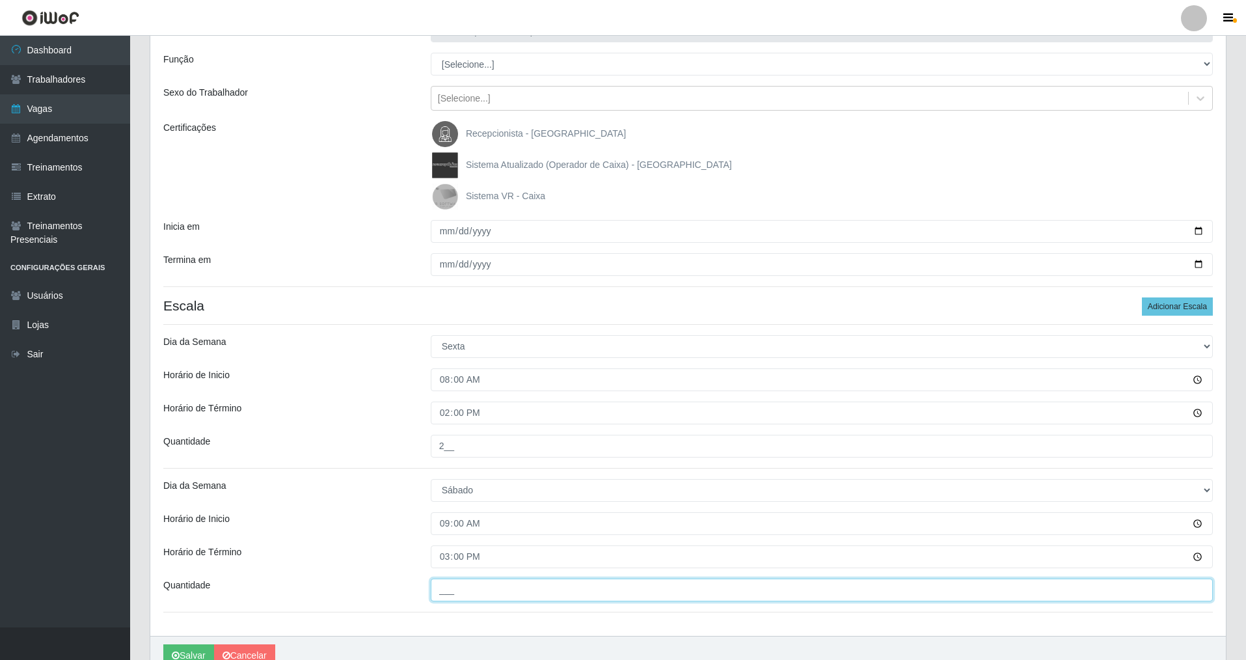
drag, startPoint x: 459, startPoint y: 588, endPoint x: 429, endPoint y: 590, distance: 29.3
click at [454, 474] on input "___" at bounding box center [822, 589] width 782 height 23
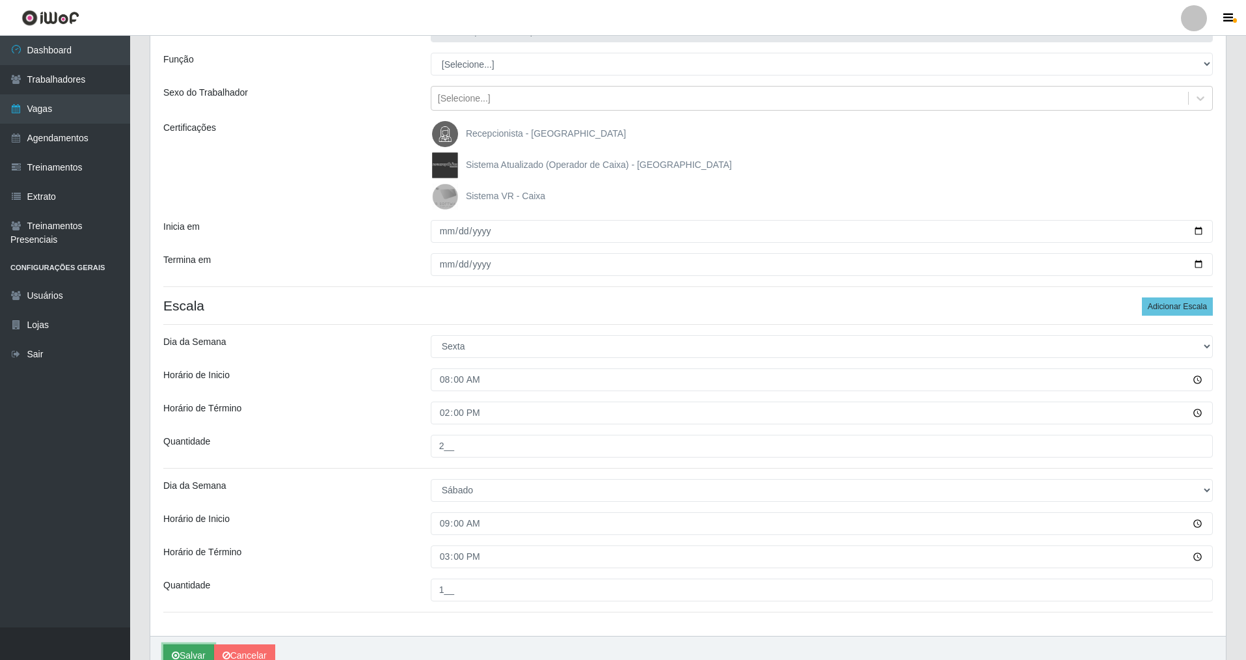
click at [192, 474] on button "Salvar" at bounding box center [188, 655] width 51 height 23
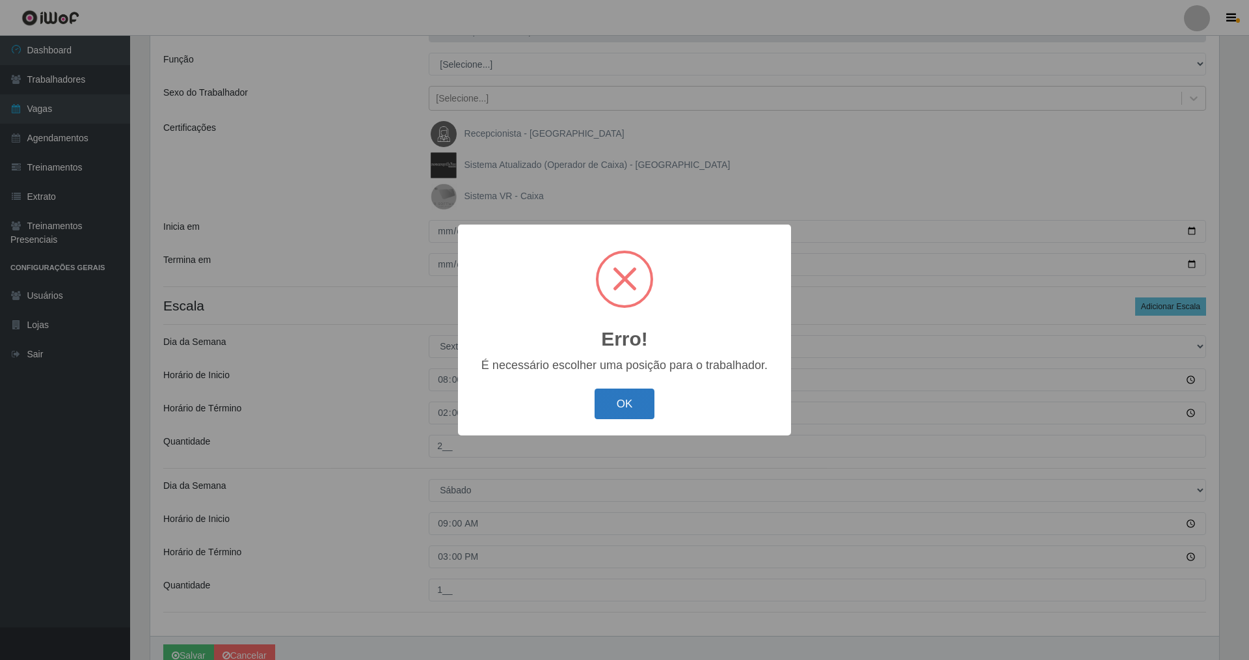
click at [536, 407] on button "OK" at bounding box center [625, 403] width 61 height 31
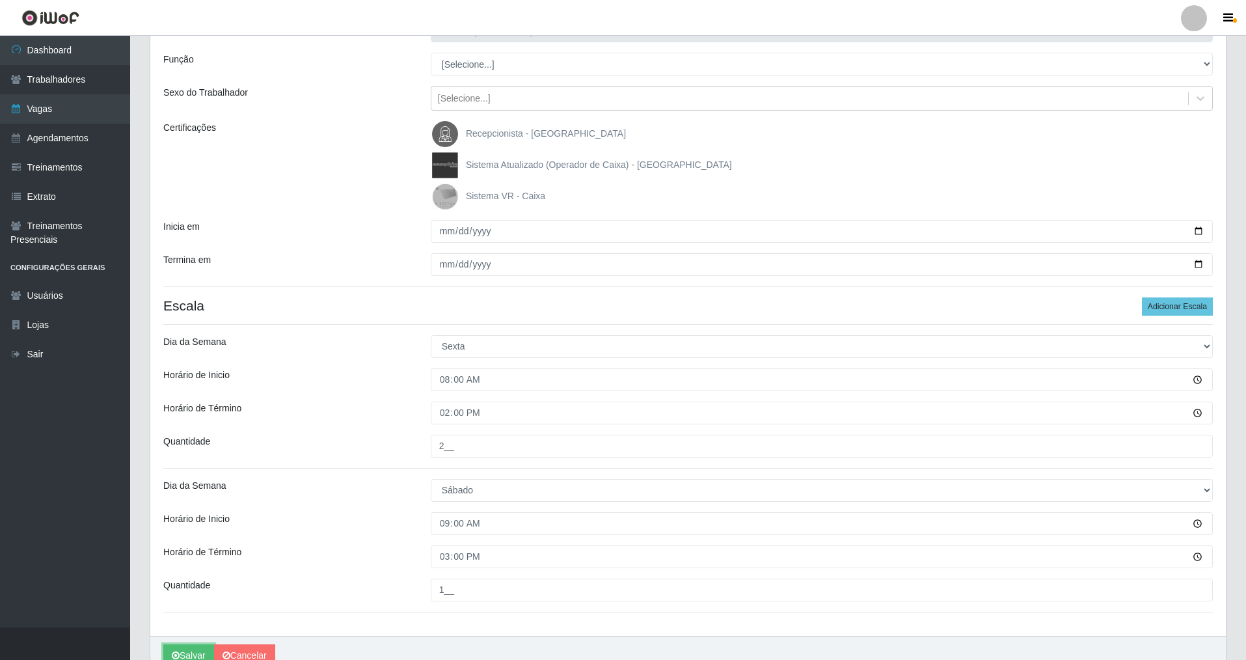
scroll to position [113, 0]
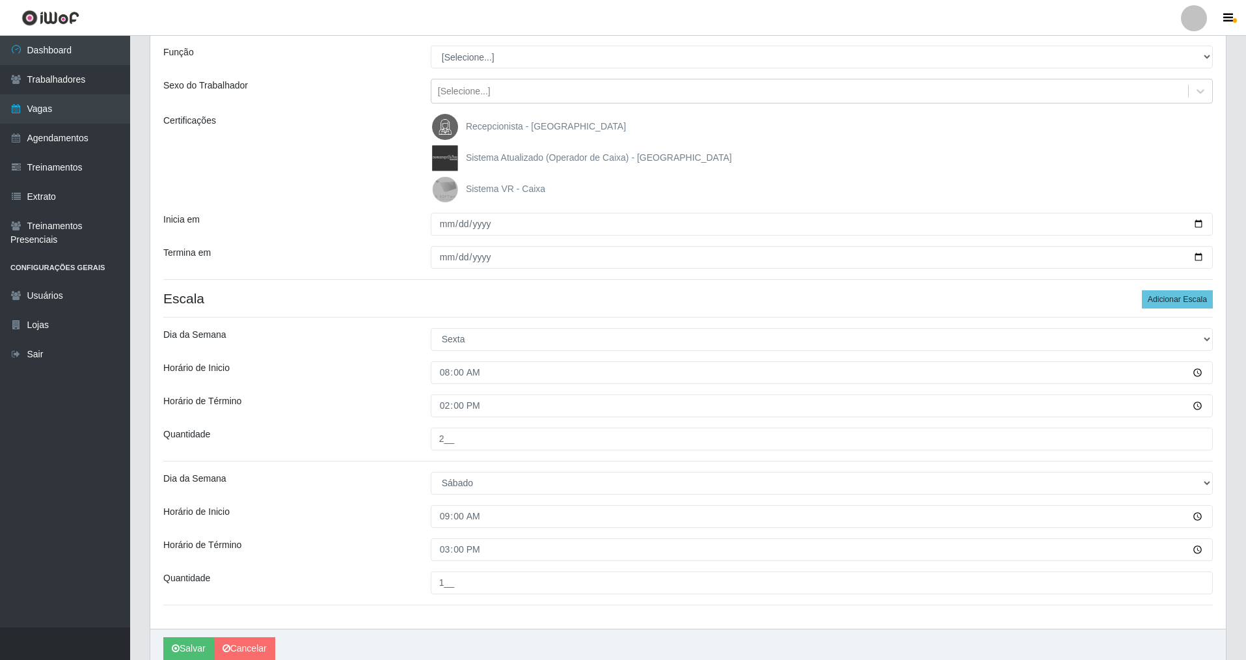
drag, startPoint x: 1244, startPoint y: 383, endPoint x: 1247, endPoint y: 267, distance: 116.5
click at [536, 267] on html "Perfil Alterar Senha Sair Dashboard Trabalhadores Vagas Agendamentos Treinament…" at bounding box center [623, 301] width 1246 height 829
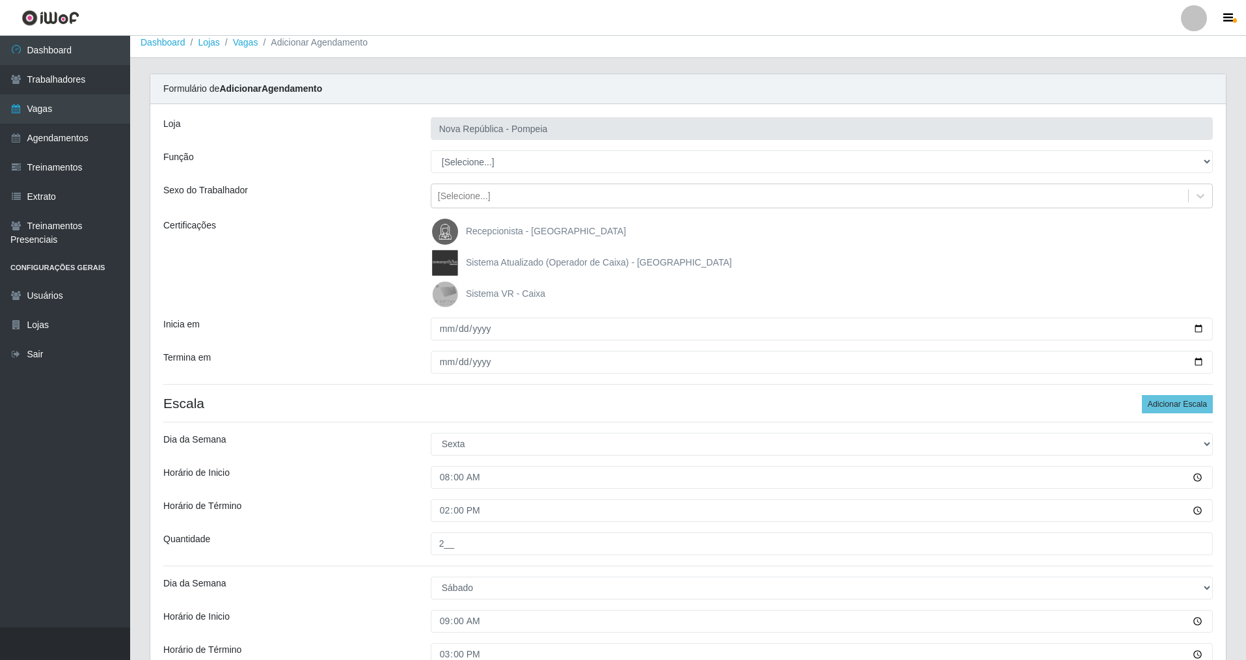
scroll to position [0, 0]
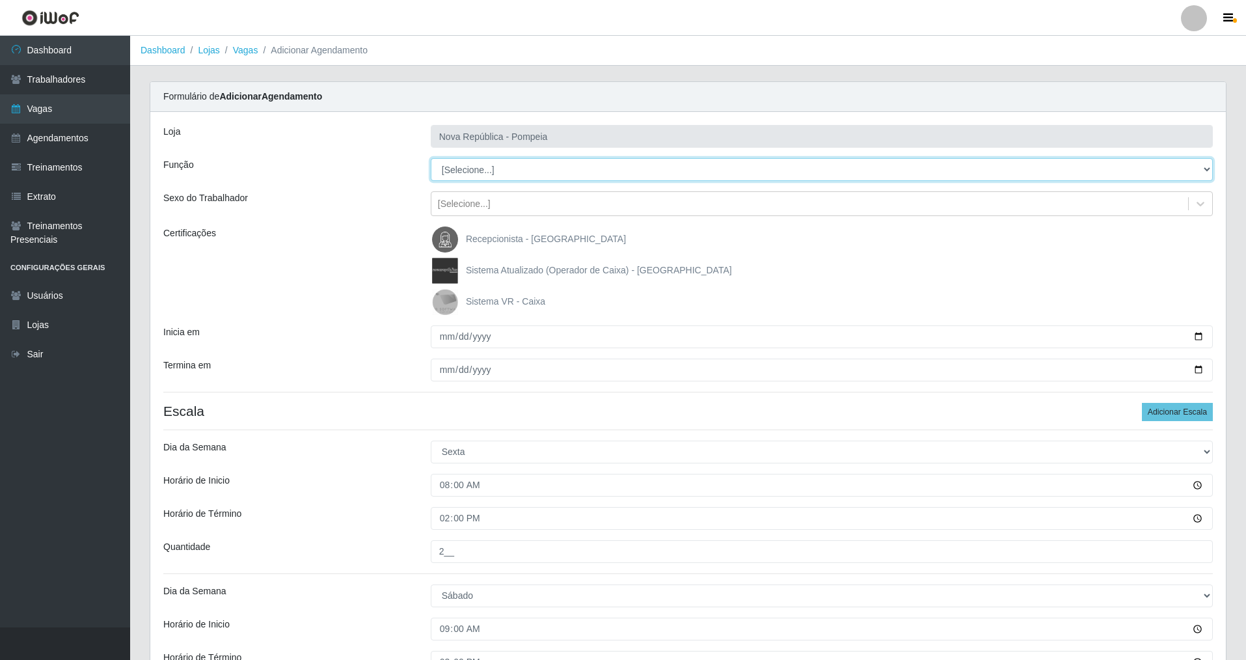
drag, startPoint x: 1204, startPoint y: 164, endPoint x: 1109, endPoint y: 151, distance: 95.9
click at [536, 152] on div "Loja Nova República - Pompeia Função [Selecione...] Balconista Operador de Caix…" at bounding box center [688, 426] width 1076 height 629
click at [431, 158] on select "[Selecione...] Balconista Operador de Caixa Recepcionista Repositor" at bounding box center [822, 169] width 782 height 23
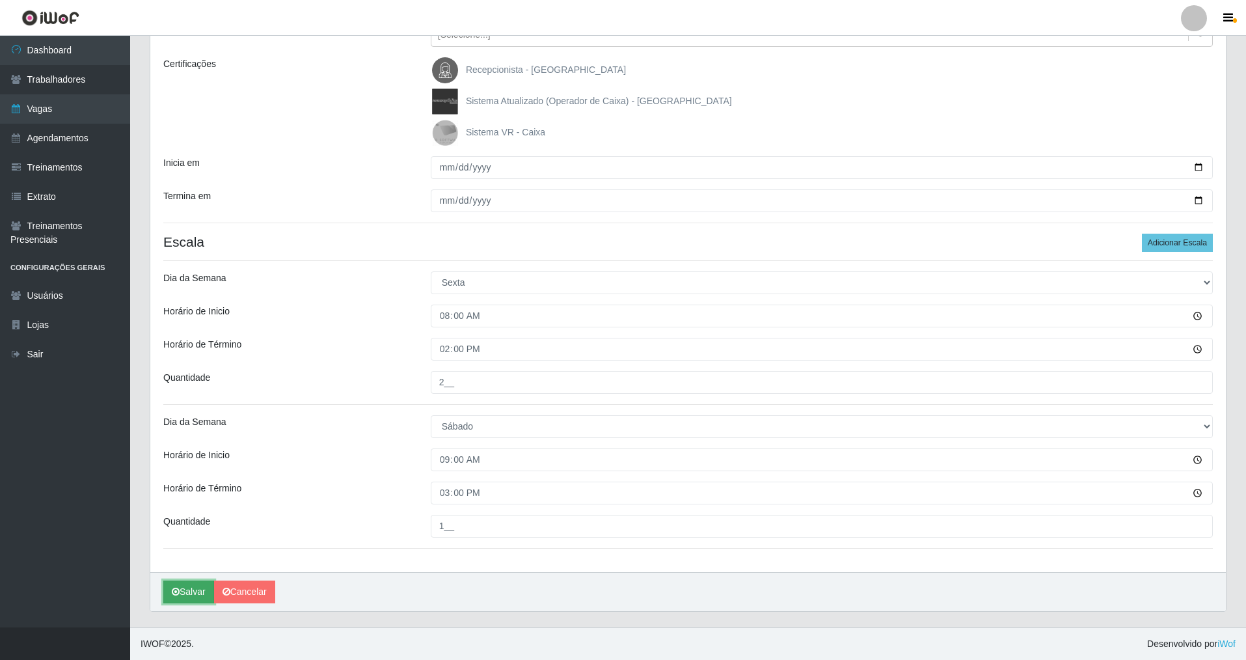
click at [193, 474] on button "Salvar" at bounding box center [188, 591] width 51 height 23
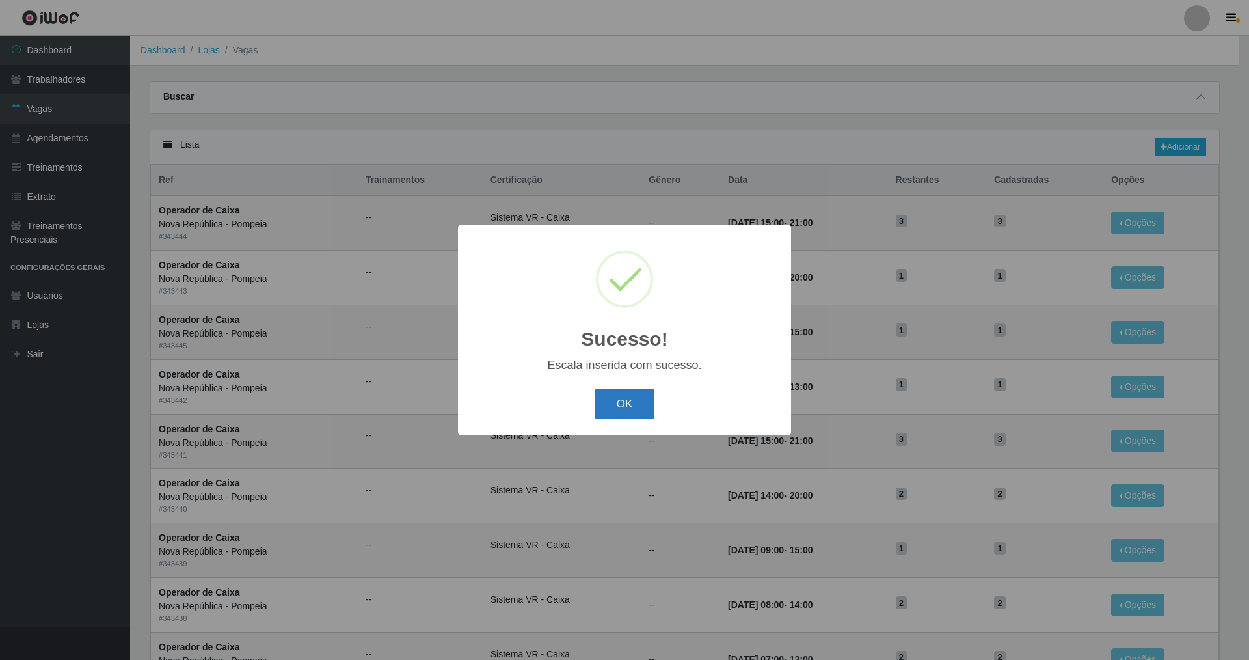
click at [536, 403] on button "OK" at bounding box center [625, 403] width 61 height 31
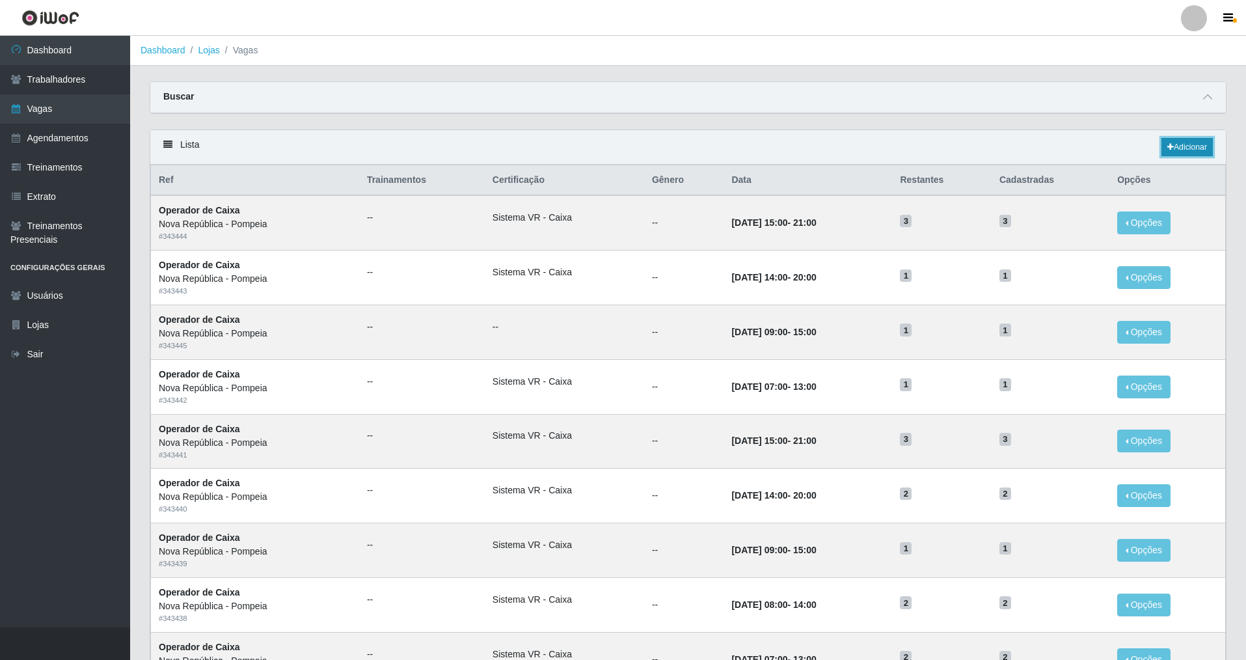
click at [536, 143] on link "Adicionar" at bounding box center [1187, 147] width 51 height 18
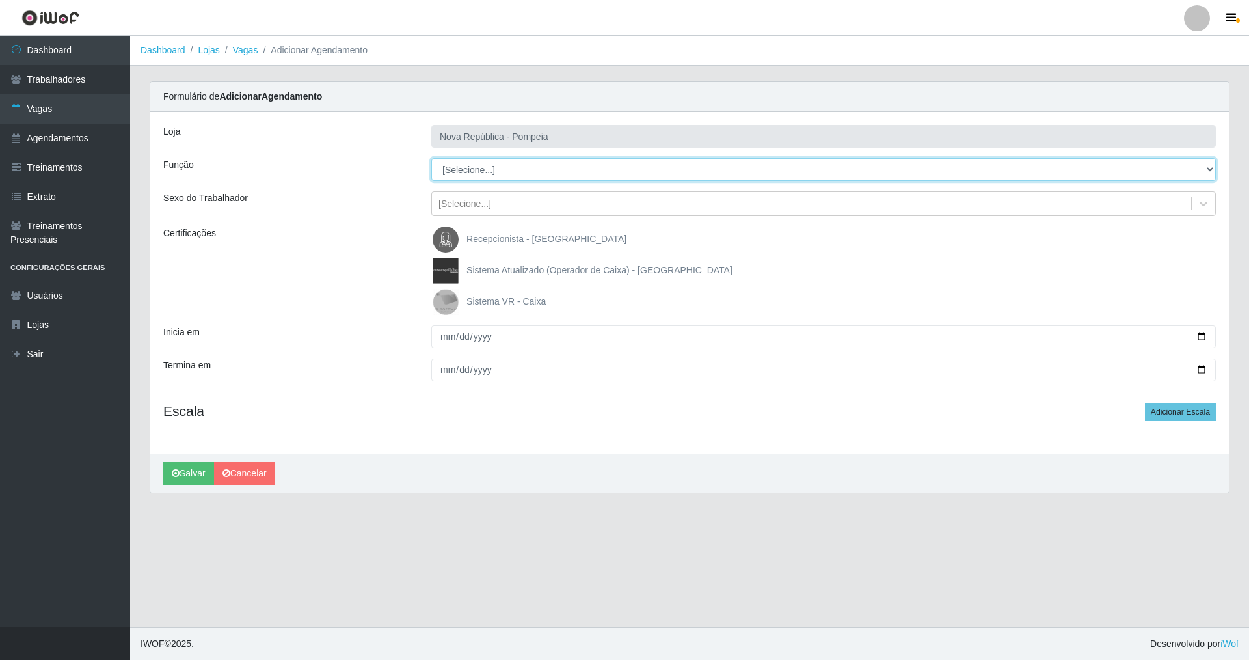
drag, startPoint x: 1211, startPoint y: 166, endPoint x: 1042, endPoint y: 166, distance: 168.5
click at [536, 166] on select "[Selecione...] Balconista Operador de Caixa Recepcionista Repositor" at bounding box center [823, 169] width 785 height 23
click at [431, 158] on select "[Selecione...] Balconista Operador de Caixa Recepcionista Repositor" at bounding box center [823, 169] width 785 height 23
click at [442, 303] on img at bounding box center [448, 302] width 31 height 26
click at [0, 0] on input "Sistema VR - Caixa" at bounding box center [0, 0] width 0 height 0
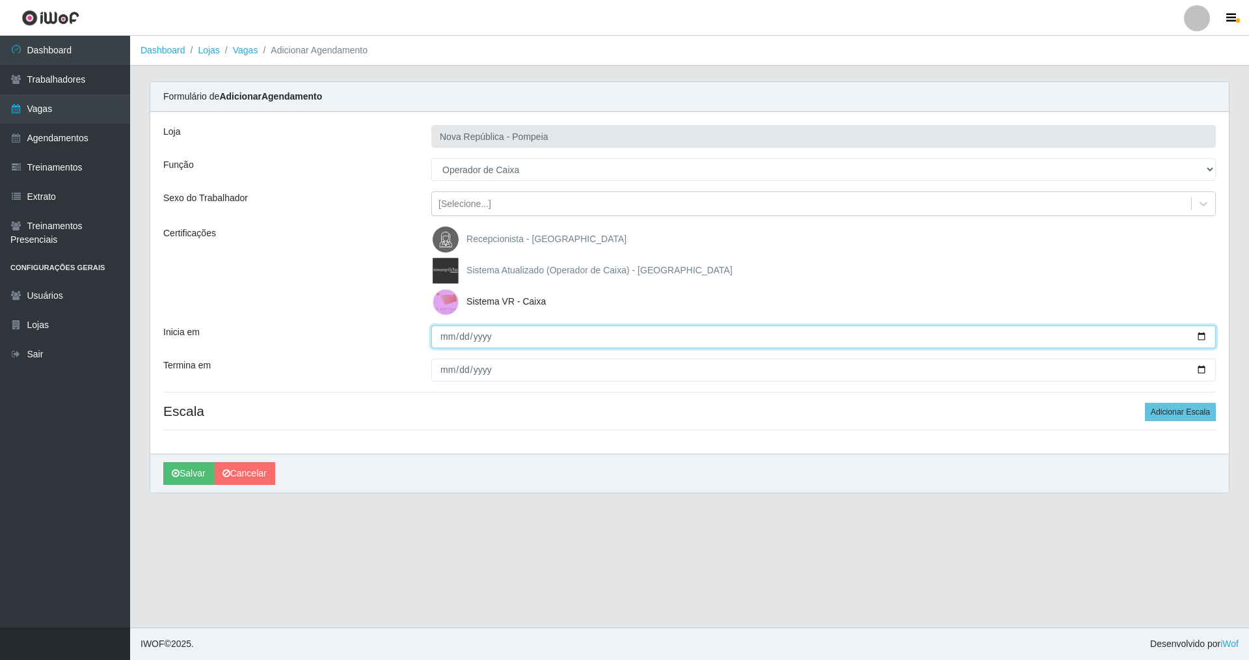
drag, startPoint x: 445, startPoint y: 338, endPoint x: 434, endPoint y: 390, distance: 53.9
click at [442, 342] on input "Inicia em" at bounding box center [823, 336] width 785 height 23
click at [435, 374] on input "Termina em" at bounding box center [823, 370] width 785 height 23
click at [536, 405] on button "Adicionar Escala" at bounding box center [1180, 412] width 71 height 18
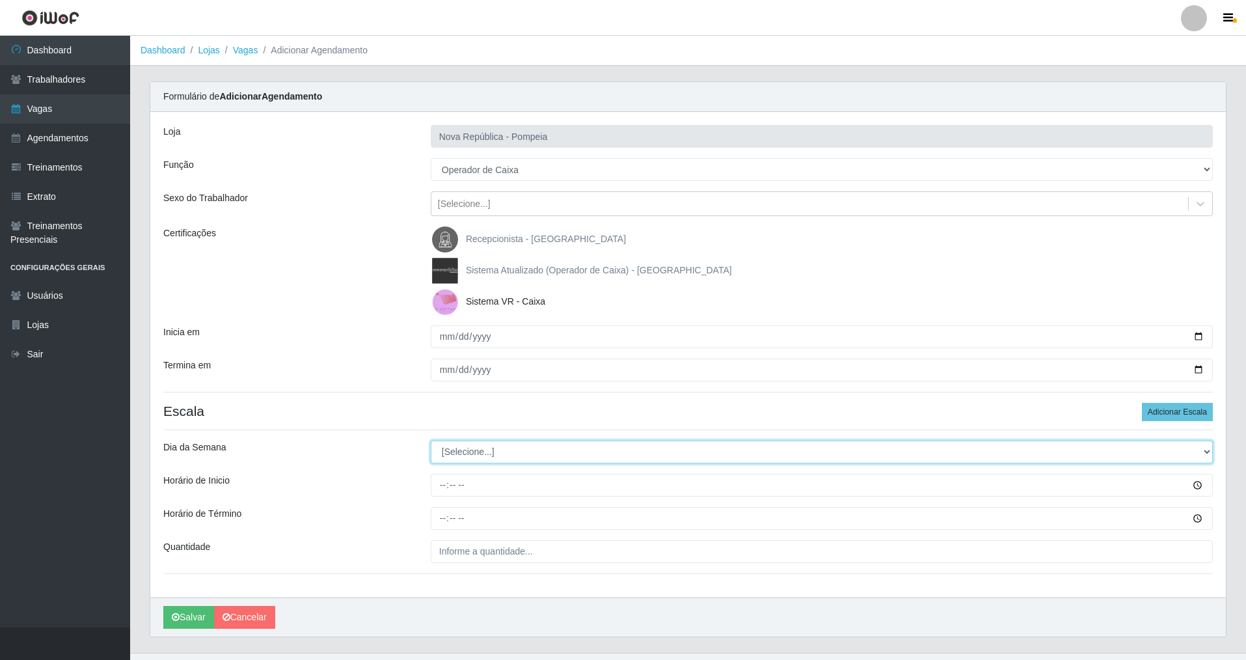
drag, startPoint x: 1206, startPoint y: 448, endPoint x: 729, endPoint y: 461, distance: 476.5
click at [536, 446] on select "[Selecione...] Segunda Terça Quarta Quinta Sexta Sábado Domingo" at bounding box center [822, 452] width 782 height 23
click at [431, 441] on select "[Selecione...] Segunda Terça Quarta Quinta Sexta Sábado Domingo" at bounding box center [822, 452] width 782 height 23
click at [446, 474] on input "Horário de Inicio" at bounding box center [822, 485] width 782 height 23
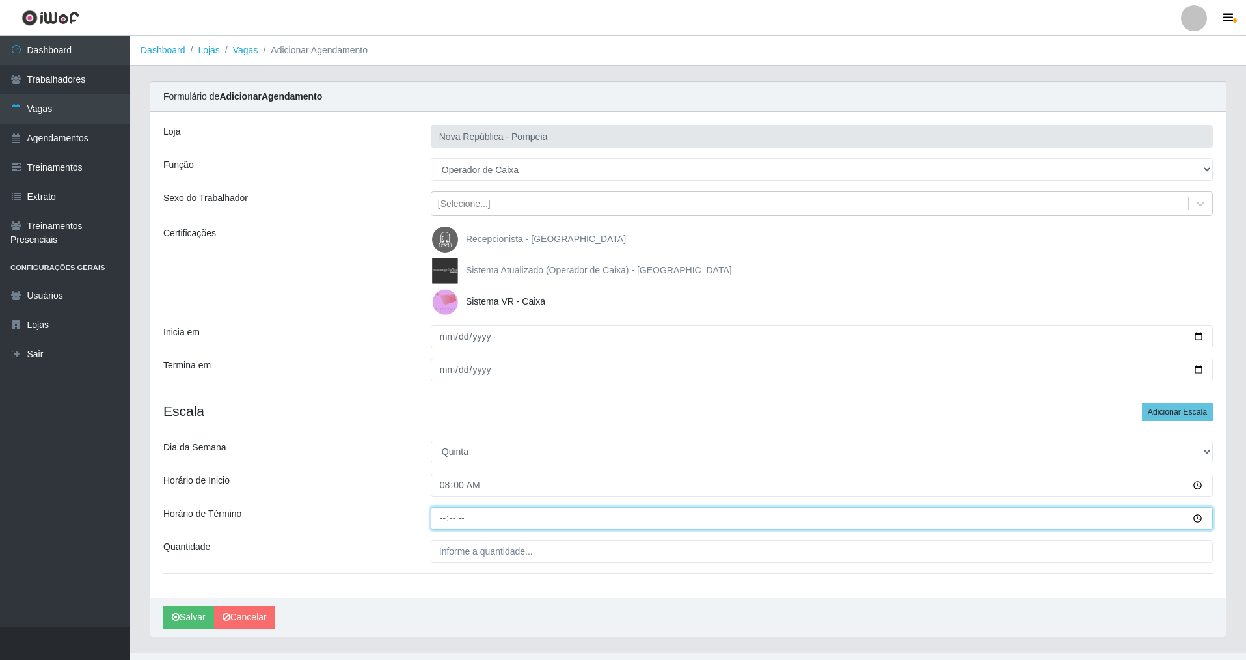
click at [440, 474] on input "Horário de Término" at bounding box center [822, 518] width 782 height 23
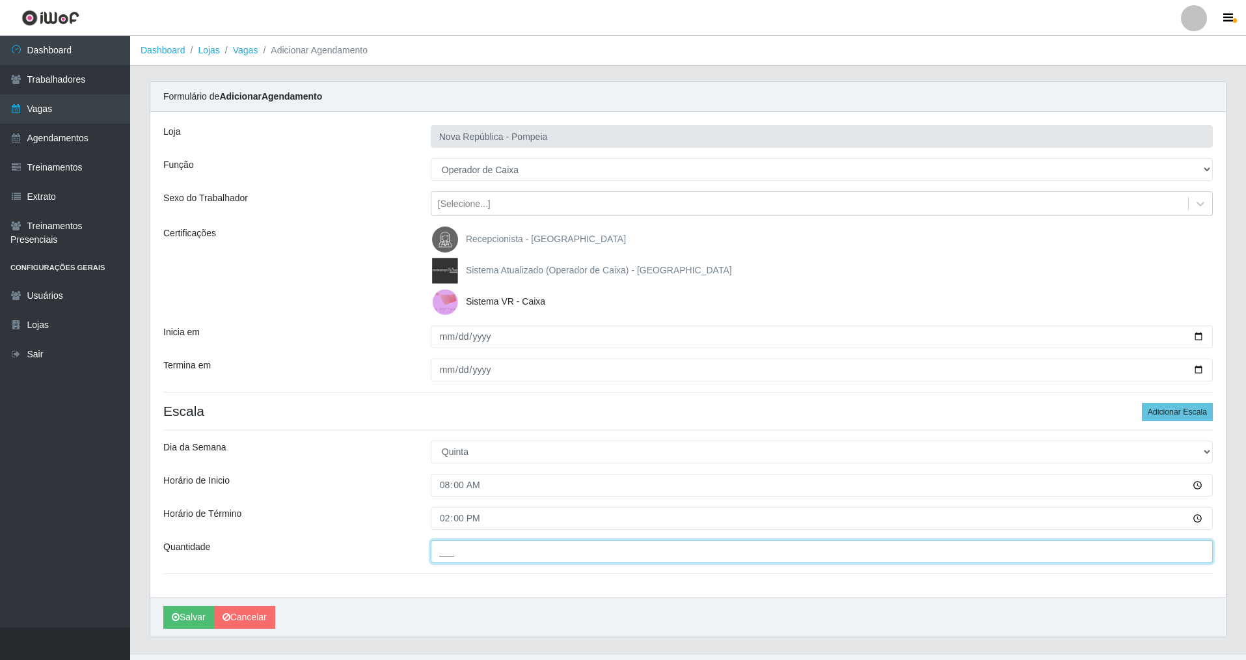
click at [456, 474] on input "___" at bounding box center [822, 551] width 782 height 23
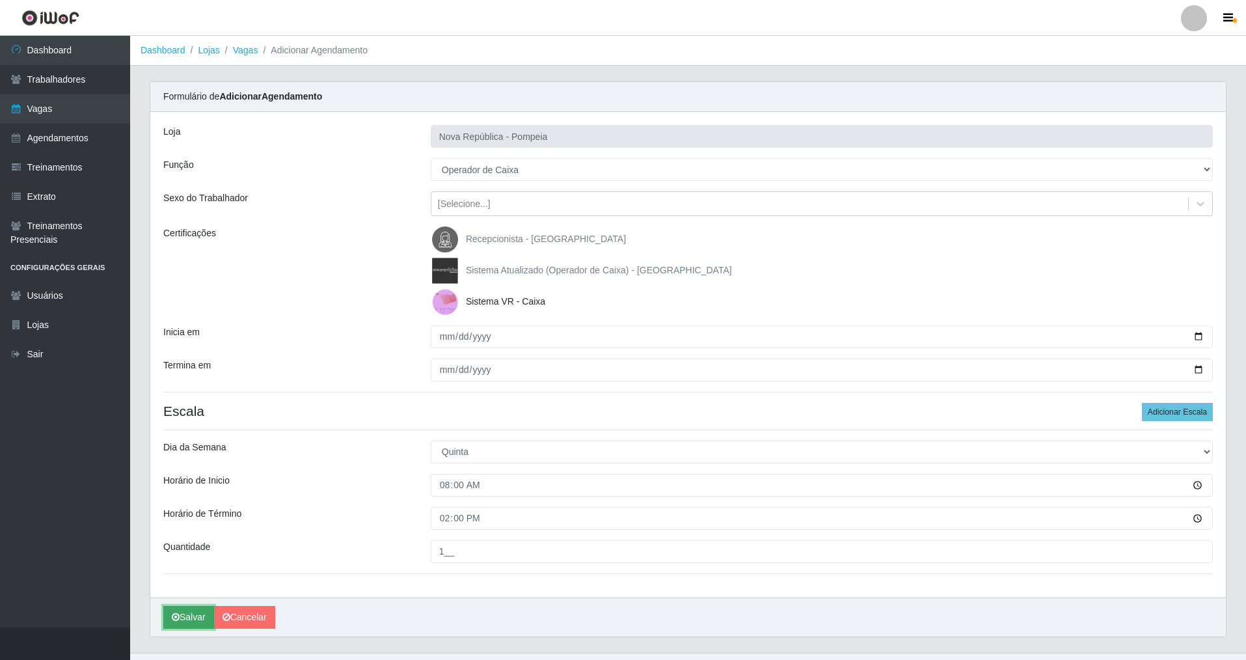
click at [180, 474] on button "Salvar" at bounding box center [188, 617] width 51 height 23
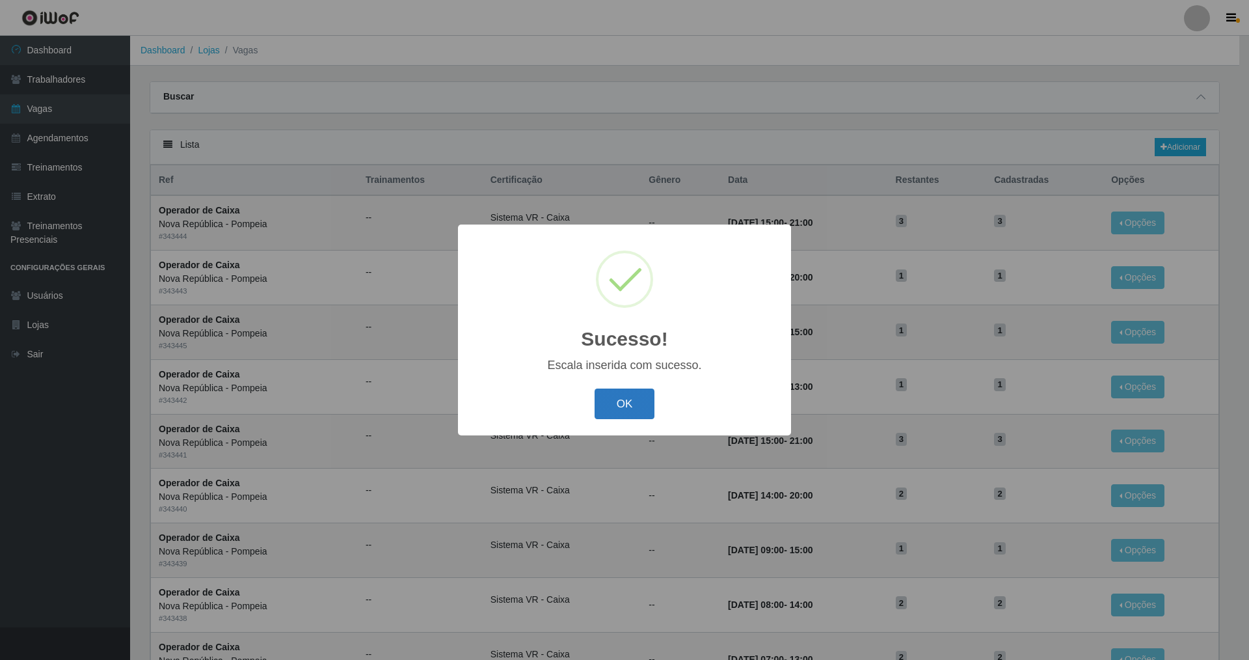
click at [536, 412] on button "OK" at bounding box center [625, 403] width 61 height 31
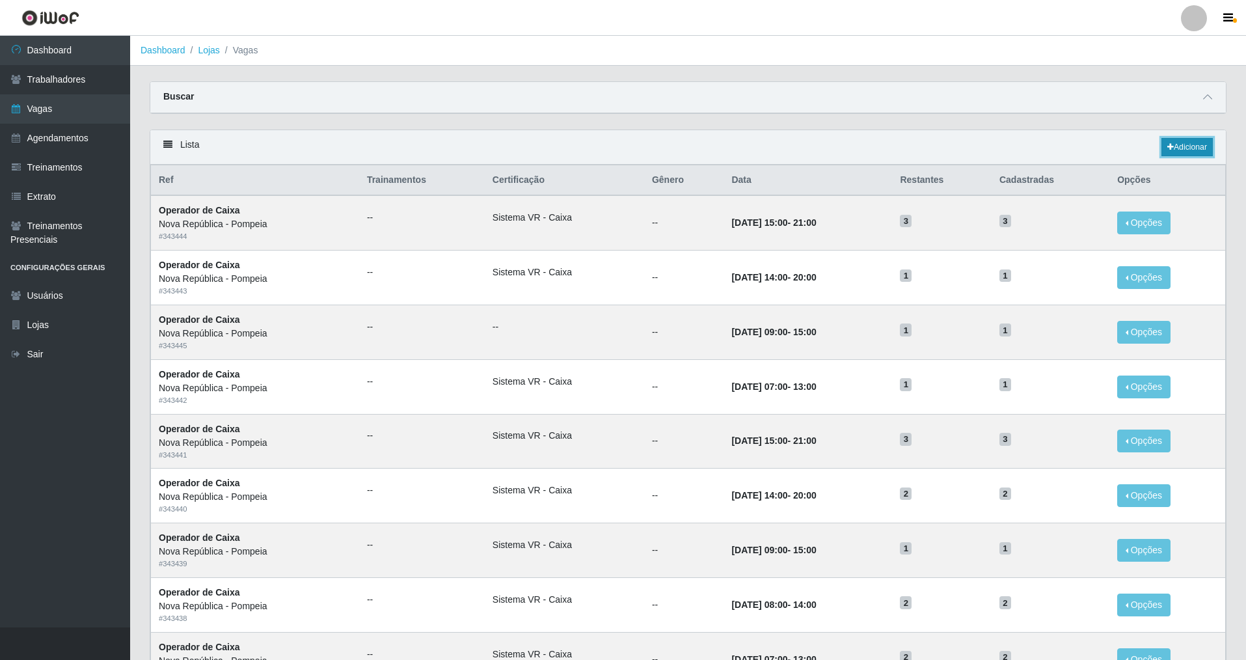
click at [536, 142] on link "Adicionar" at bounding box center [1187, 147] width 51 height 18
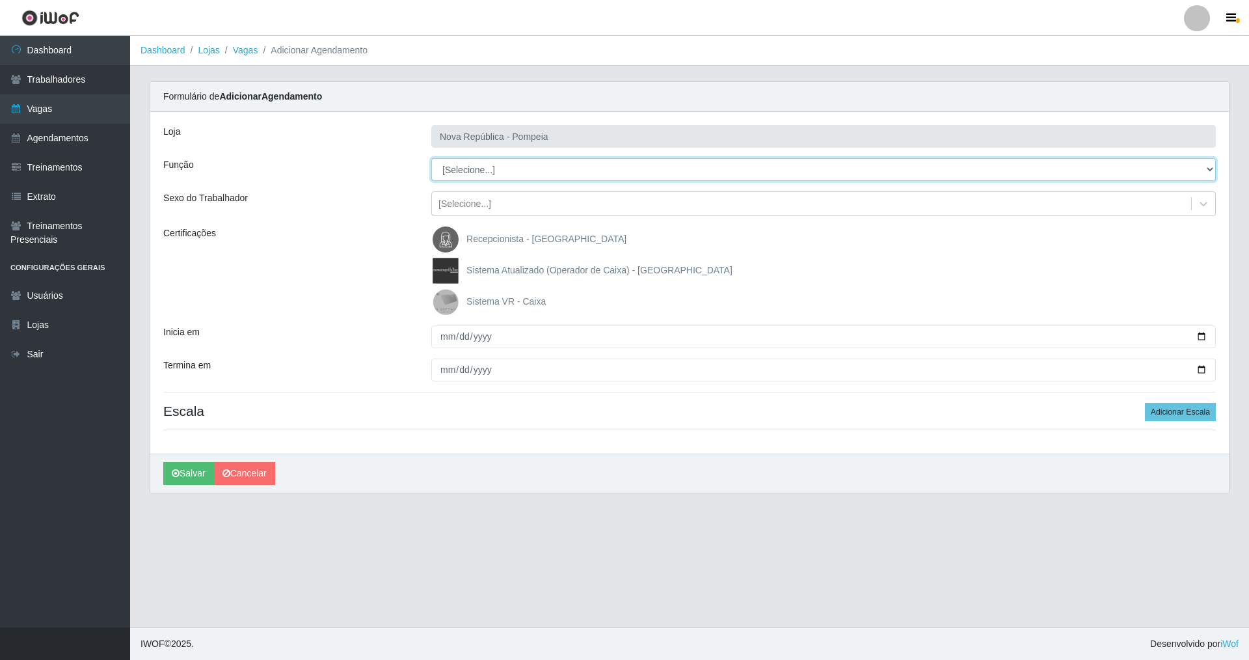
drag, startPoint x: 1206, startPoint y: 170, endPoint x: 1091, endPoint y: 167, distance: 115.2
click at [536, 167] on select "[Selecione...] Balconista Operador de Caixa Recepcionista Repositor" at bounding box center [823, 169] width 785 height 23
click at [431, 158] on select "[Selecione...] Balconista Operador de Caixa Recepcionista Repositor" at bounding box center [823, 169] width 785 height 23
click at [451, 294] on img at bounding box center [448, 302] width 31 height 26
click at [0, 0] on input "Sistema VR - Caixa" at bounding box center [0, 0] width 0 height 0
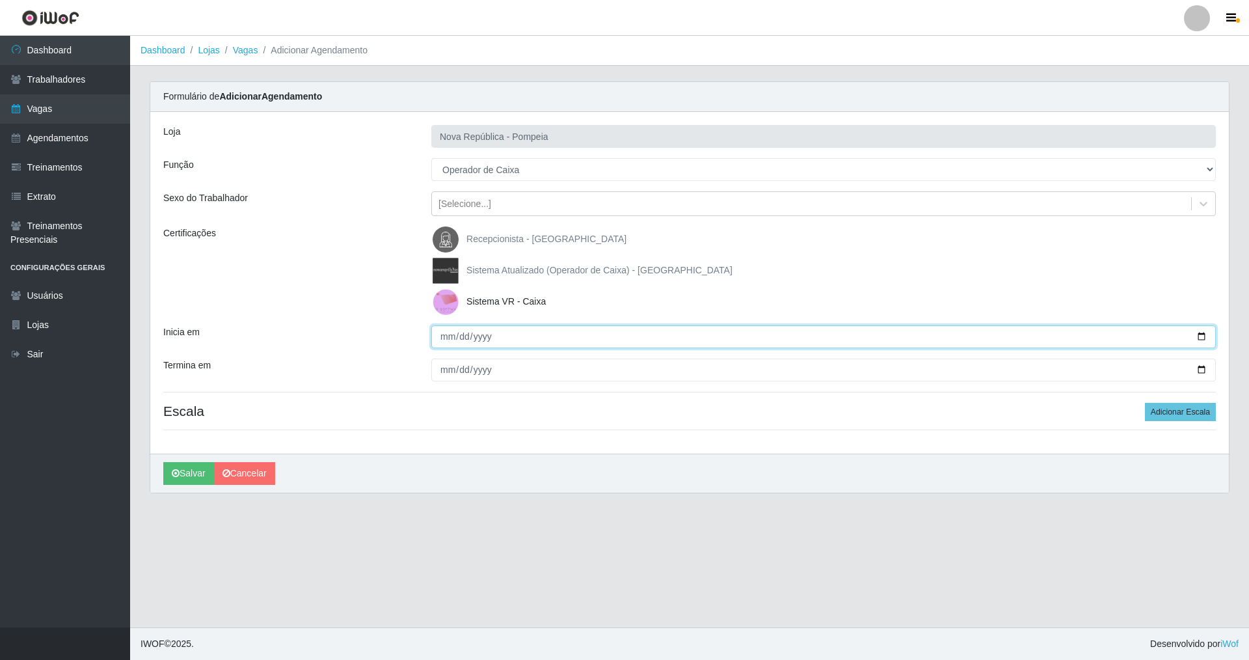
drag, startPoint x: 433, startPoint y: 329, endPoint x: 433, endPoint y: 349, distance: 19.5
click at [433, 330] on input "Inicia em" at bounding box center [823, 336] width 785 height 23
click at [445, 372] on input "Termina em" at bounding box center [823, 370] width 785 height 23
drag, startPoint x: 1182, startPoint y: 412, endPoint x: 865, endPoint y: 406, distance: 317.6
click at [536, 413] on button "Adicionar Escala" at bounding box center [1180, 412] width 71 height 18
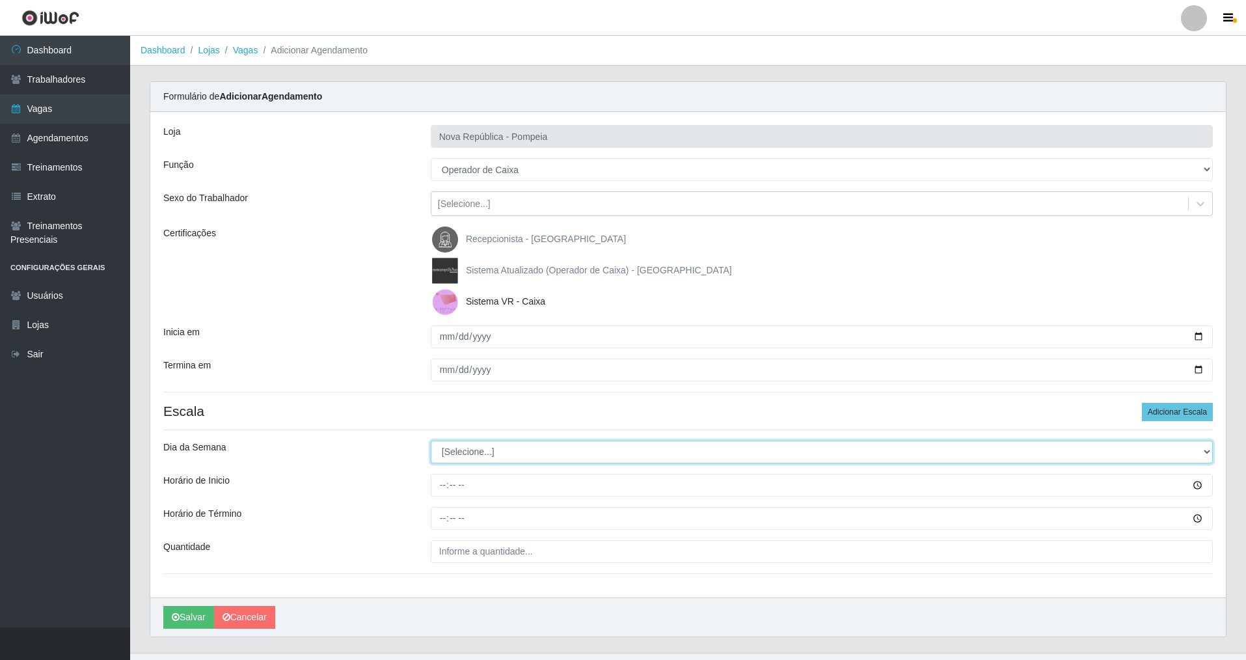
drag, startPoint x: 1202, startPoint y: 448, endPoint x: 998, endPoint y: 448, distance: 204.3
click at [536, 448] on select "[Selecione...] Segunda Terça Quarta Quinta Sexta Sábado Domingo" at bounding box center [822, 452] width 782 height 23
click at [431, 441] on select "[Selecione...] Segunda Terça Quarta Quinta Sexta Sábado Domingo" at bounding box center [822, 452] width 782 height 23
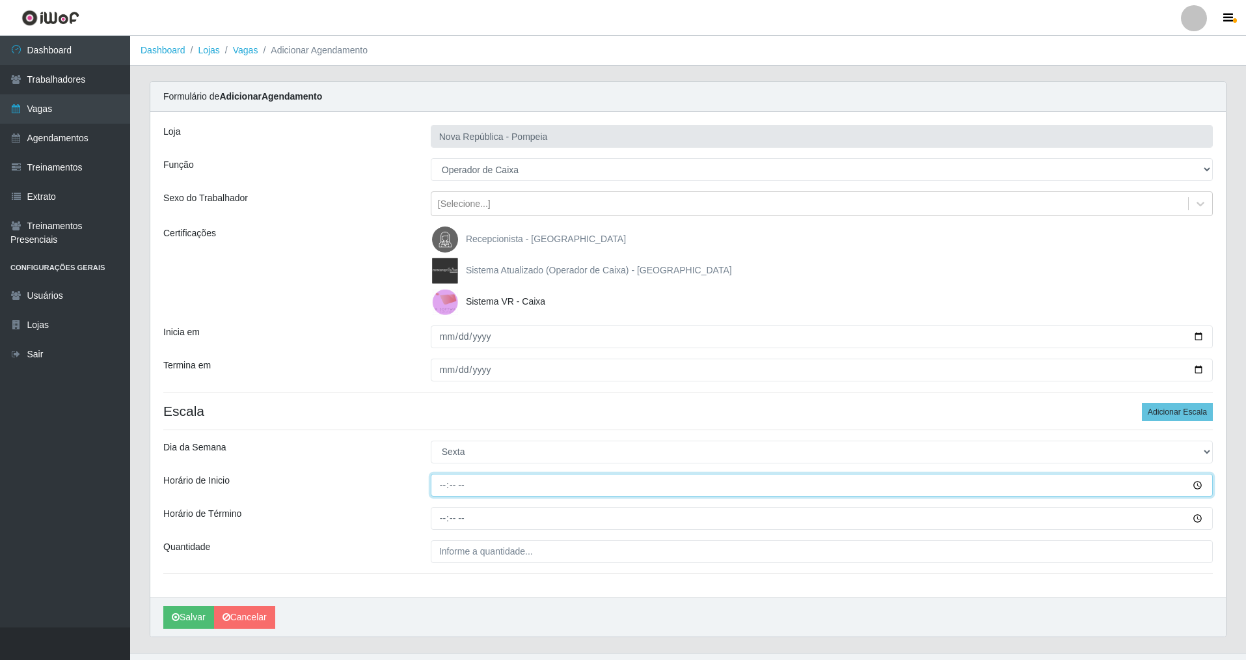
click at [437, 474] on input "Horário de Inicio" at bounding box center [822, 485] width 782 height 23
click at [437, 474] on input "Horário de Término" at bounding box center [822, 518] width 782 height 23
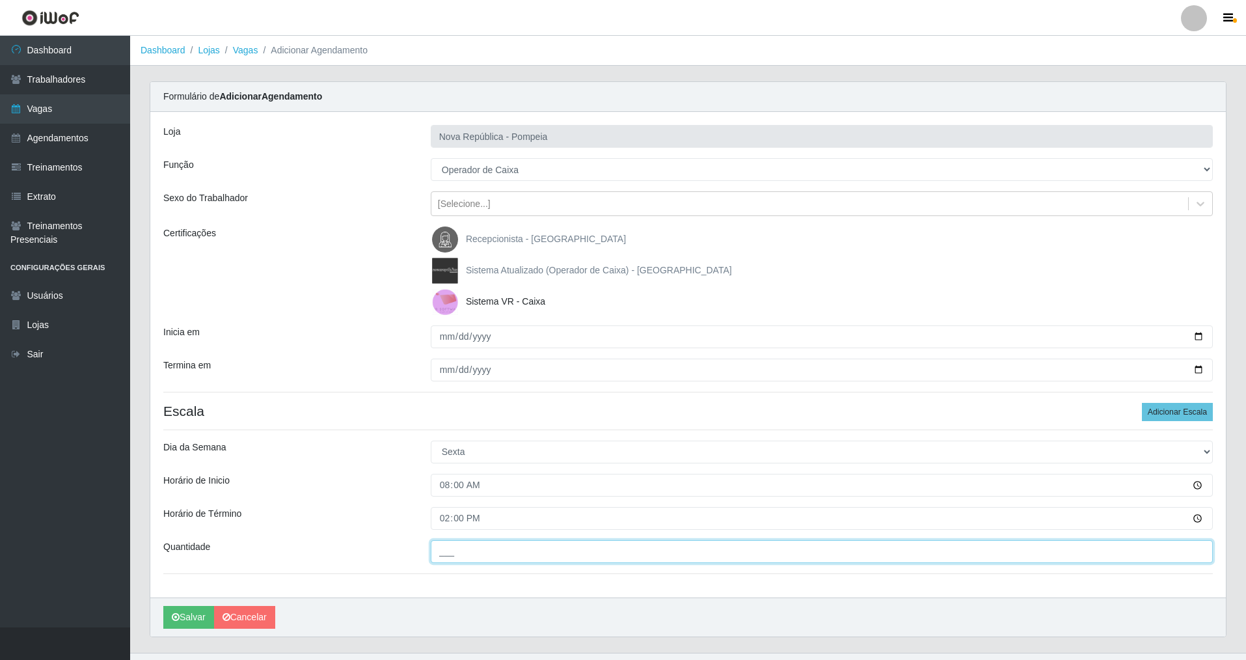
drag, startPoint x: 483, startPoint y: 553, endPoint x: 469, endPoint y: 553, distance: 13.7
click at [474, 474] on input "___" at bounding box center [822, 551] width 782 height 23
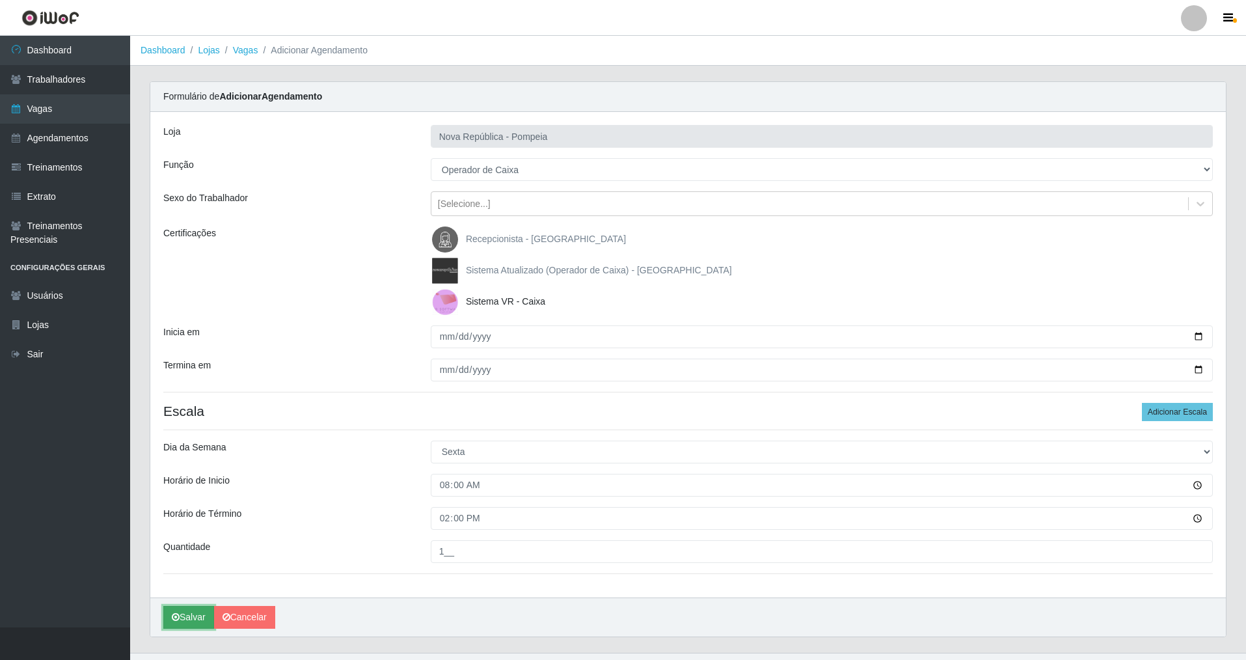
click at [193, 474] on button "Salvar" at bounding box center [188, 617] width 51 height 23
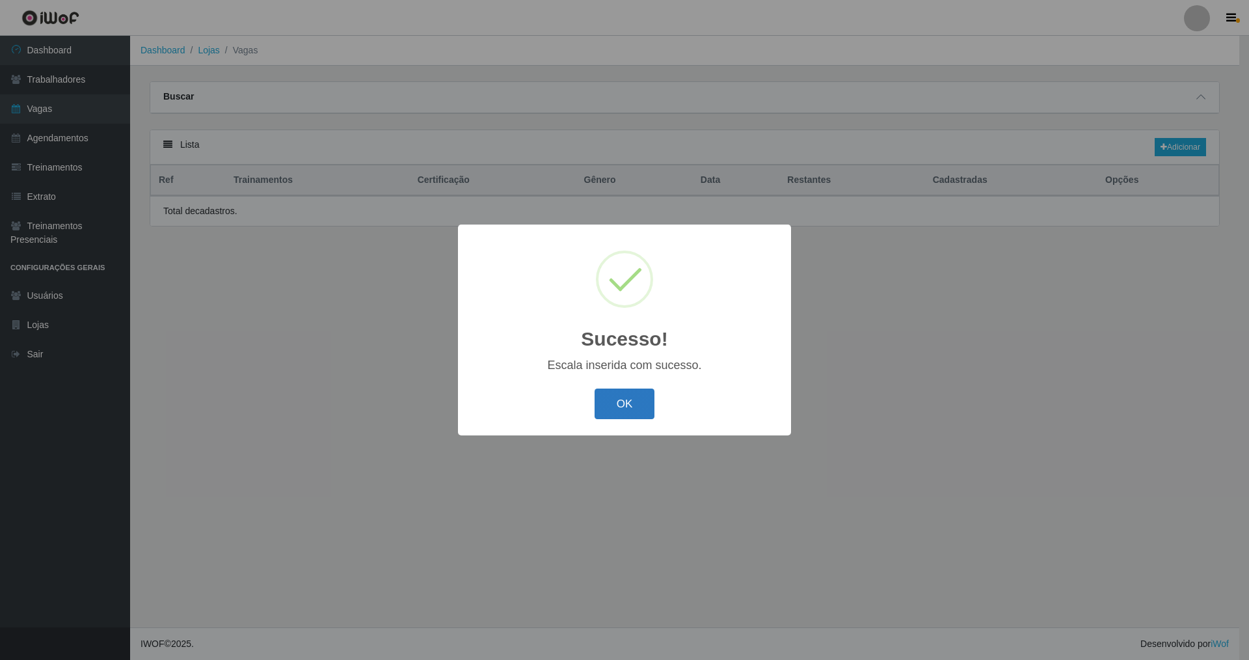
click at [536, 401] on button "OK" at bounding box center [625, 403] width 61 height 31
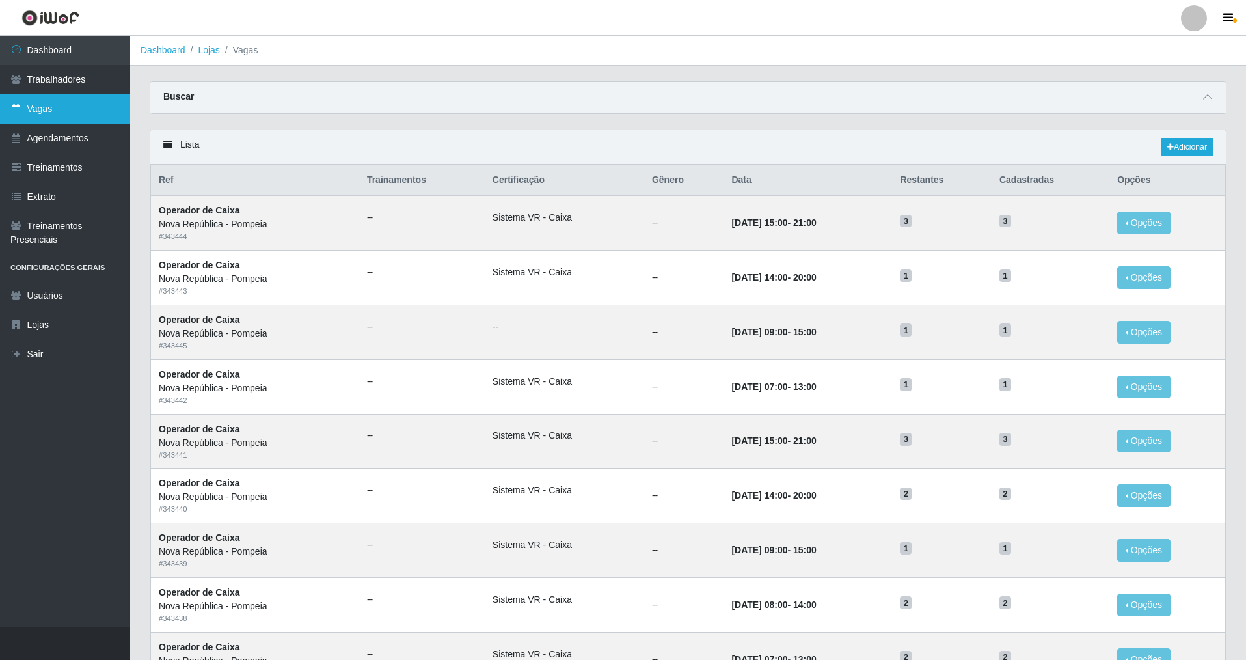
click at [105, 96] on link "Vagas" at bounding box center [65, 108] width 130 height 29
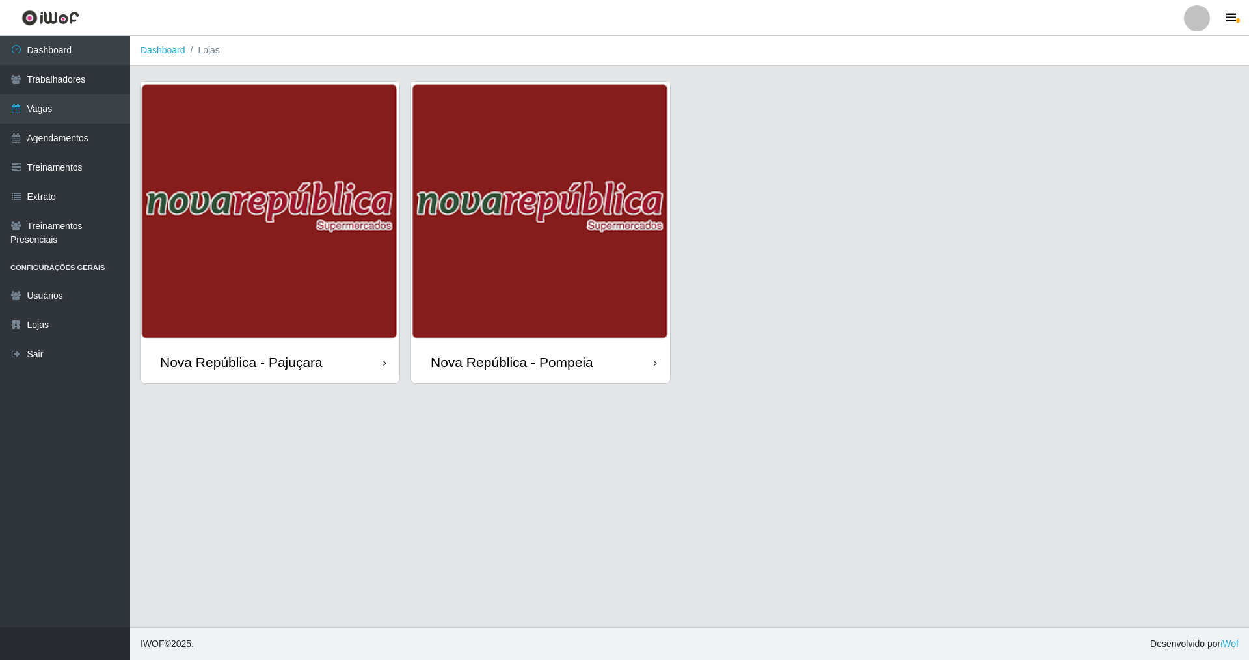
click at [536, 357] on div "Nova República - Pompeia" at bounding box center [512, 362] width 163 height 16
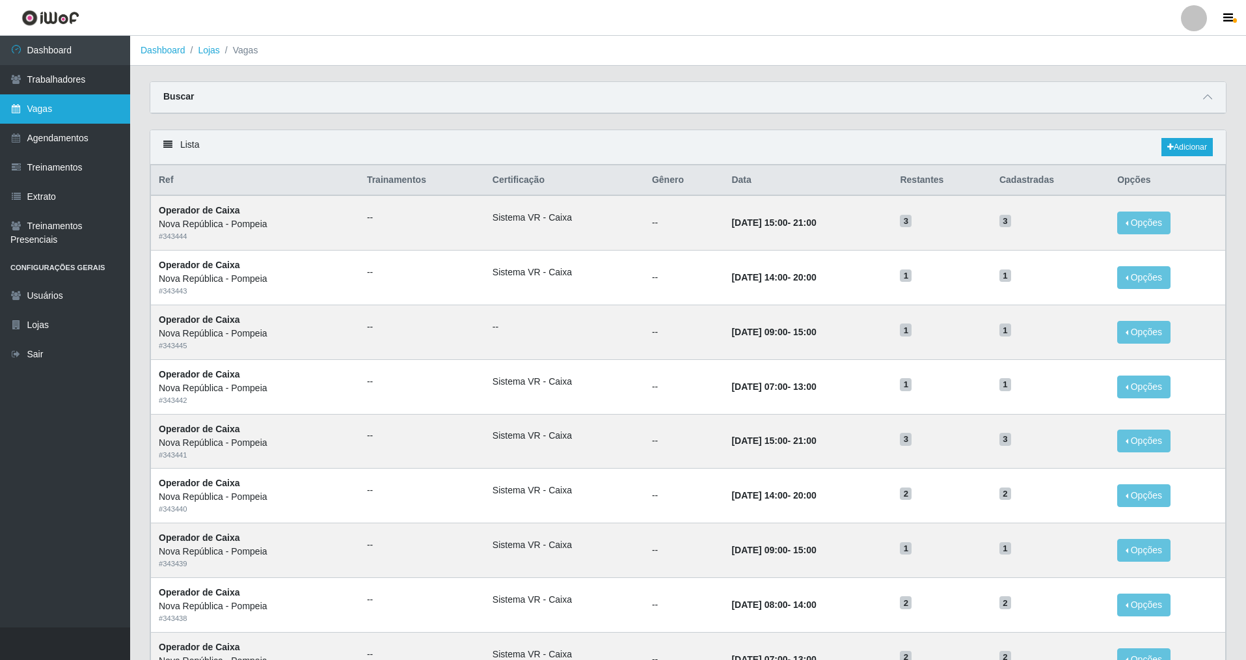
click at [63, 112] on link "Vagas" at bounding box center [65, 108] width 130 height 29
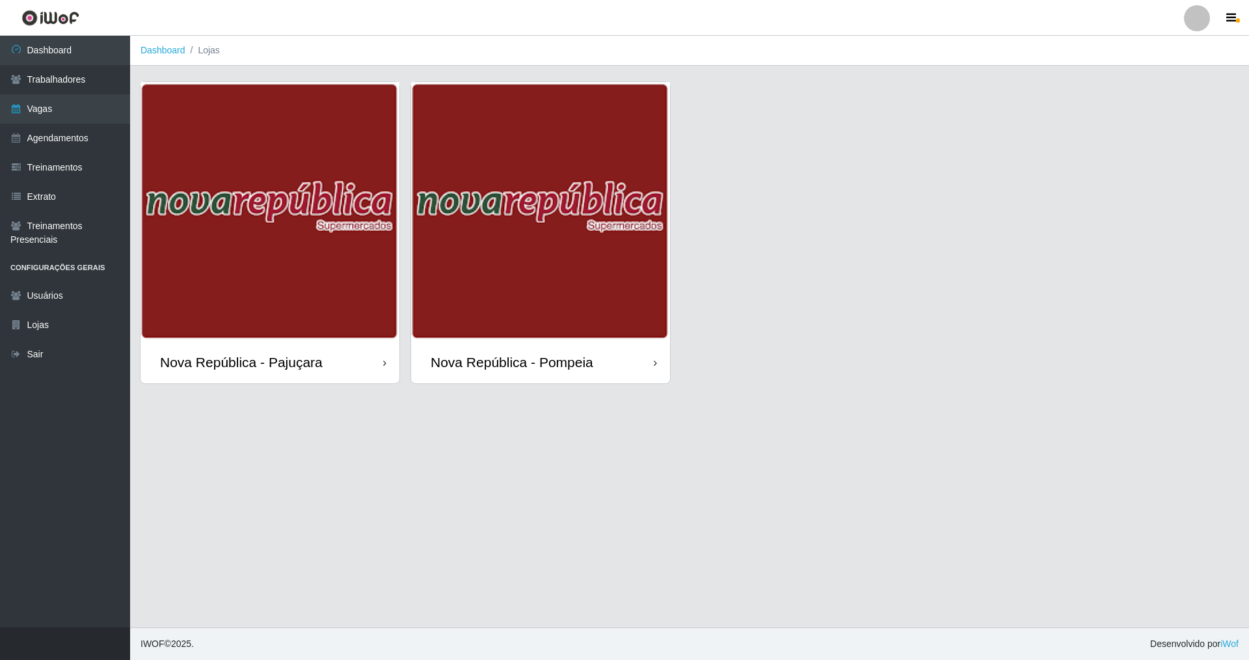
click at [479, 357] on div "Nova República - Pompeia" at bounding box center [512, 362] width 163 height 16
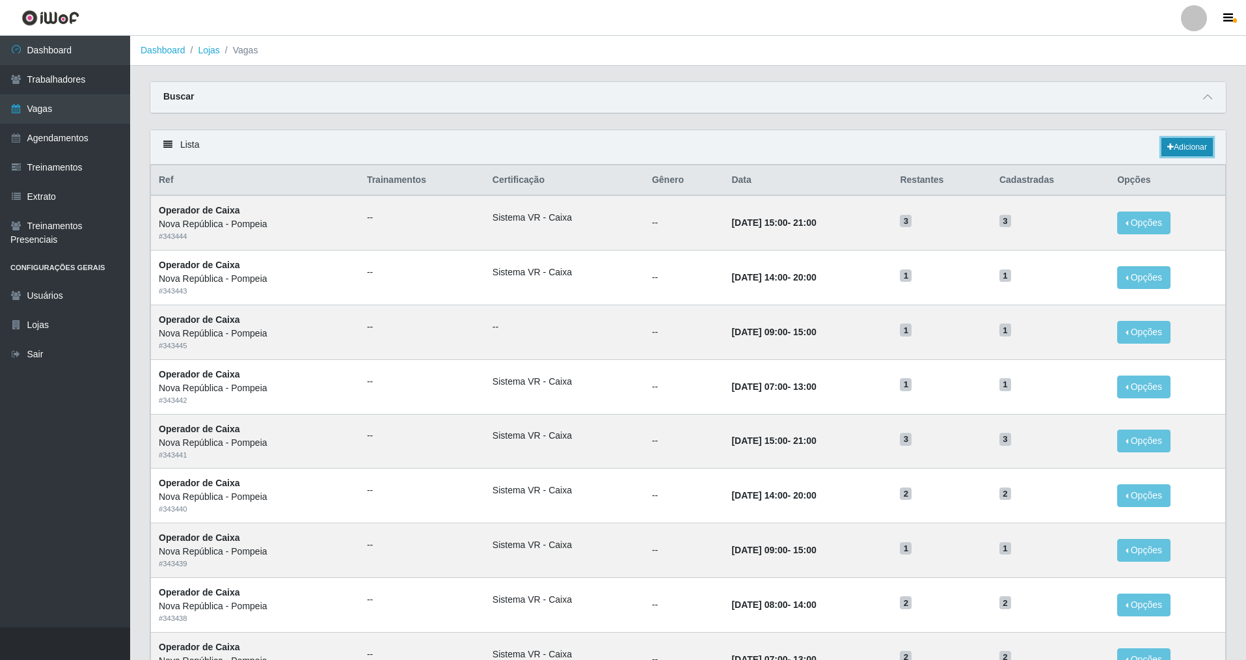
click at [536, 143] on link "Adicionar" at bounding box center [1187, 147] width 51 height 18
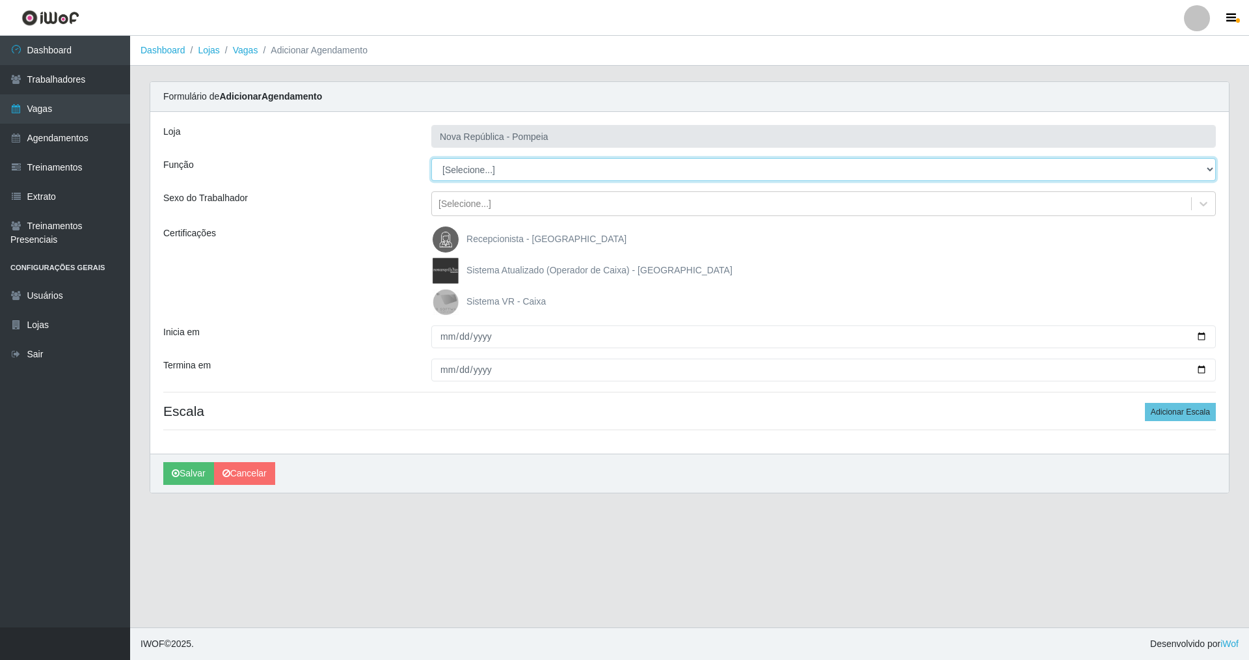
drag, startPoint x: 1208, startPoint y: 161, endPoint x: 1121, endPoint y: 178, distance: 88.9
click at [536, 165] on select "[Selecione...] Balconista Operador de Caixa Recepcionista Repositor" at bounding box center [823, 169] width 785 height 23
click at [431, 158] on select "[Selecione...] Balconista Operador de Caixa Recepcionista Repositor" at bounding box center [823, 169] width 785 height 23
click at [448, 294] on img at bounding box center [448, 302] width 31 height 26
click at [0, 0] on input "Sistema VR - Caixa" at bounding box center [0, 0] width 0 height 0
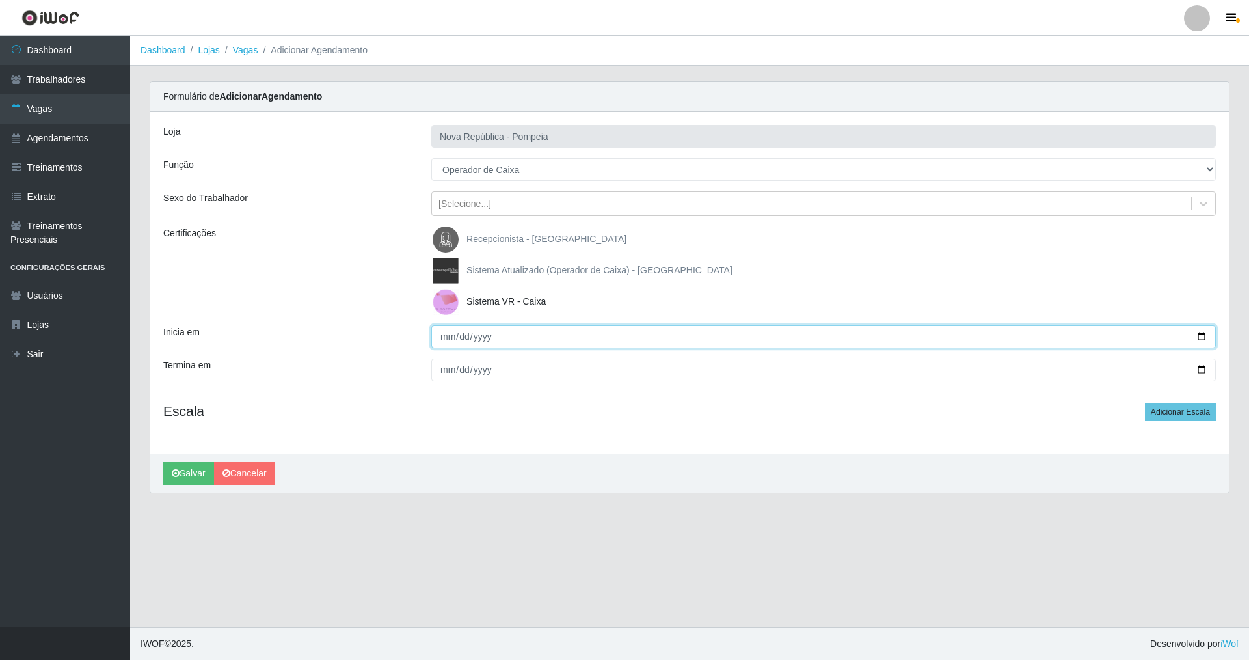
click at [438, 333] on input "Inicia em" at bounding box center [823, 336] width 785 height 23
click at [437, 375] on input "Termina em" at bounding box center [823, 370] width 785 height 23
drag, startPoint x: 1173, startPoint y: 409, endPoint x: 1143, endPoint y: 410, distance: 30.0
click at [536, 411] on button "Adicionar Escala" at bounding box center [1180, 412] width 71 height 18
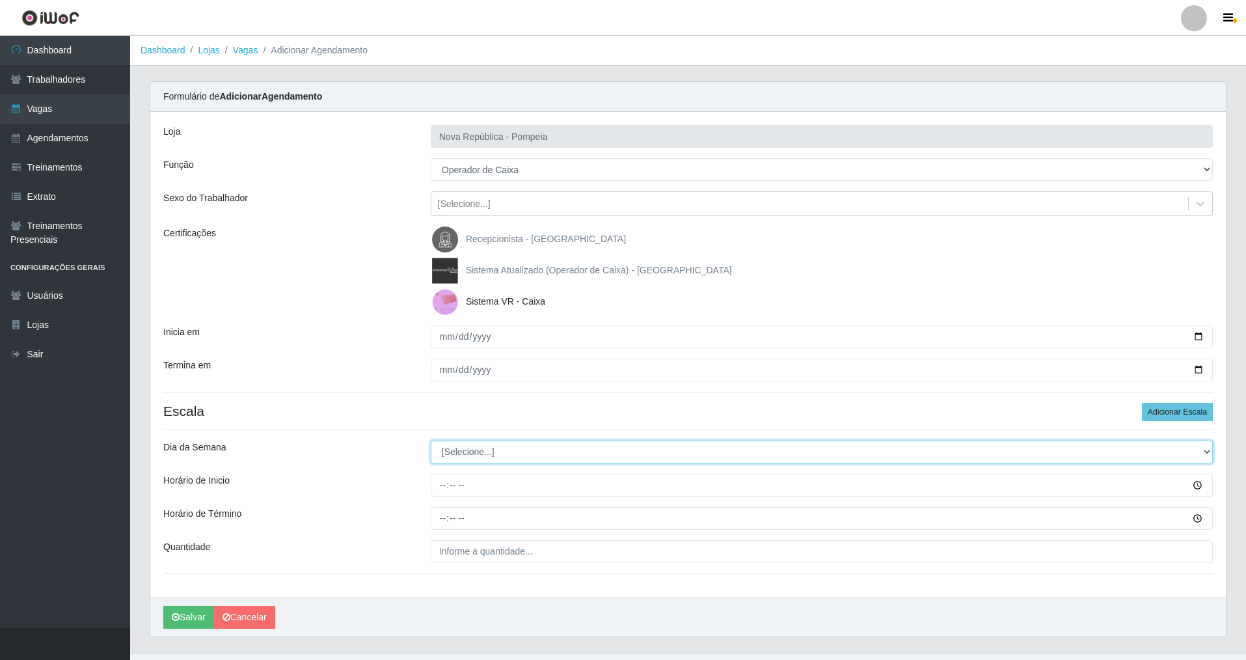
drag, startPoint x: 1200, startPoint y: 448, endPoint x: 1104, endPoint y: 461, distance: 96.5
click at [536, 450] on select "[Selecione...] Segunda Terça Quarta Quinta Sexta Sábado Domingo" at bounding box center [822, 452] width 782 height 23
click at [431, 441] on select "[Selecione...] Segunda Terça Quarta Quinta Sexta Sábado Domingo" at bounding box center [822, 452] width 782 height 23
drag, startPoint x: 436, startPoint y: 486, endPoint x: 432, endPoint y: 511, distance: 25.7
click at [436, 474] on input "Horário de Inicio" at bounding box center [822, 485] width 782 height 23
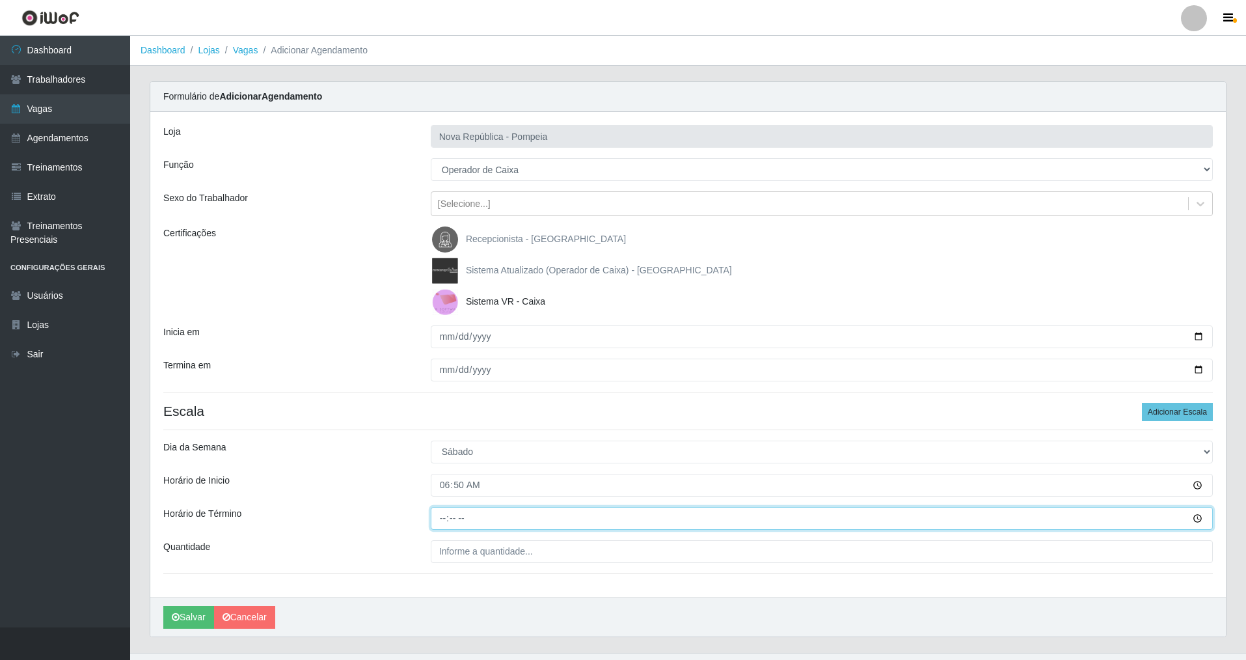
click at [433, 474] on input "Horário de Término" at bounding box center [822, 518] width 782 height 23
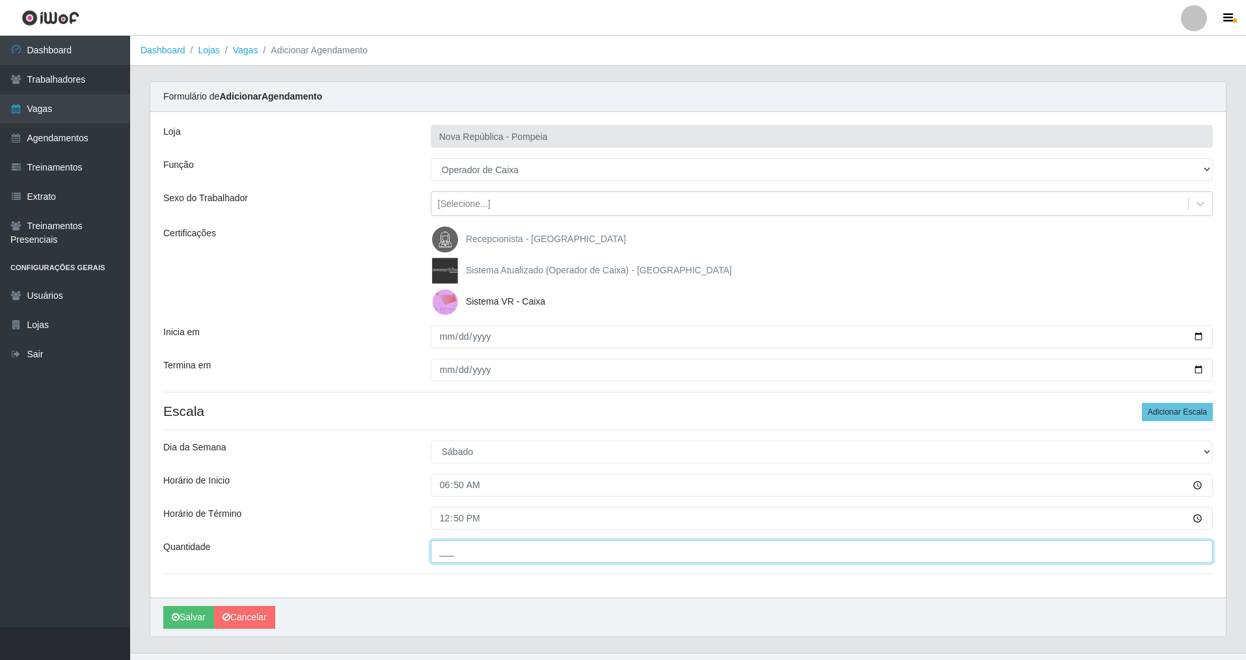
click at [444, 474] on input "___" at bounding box center [822, 551] width 782 height 23
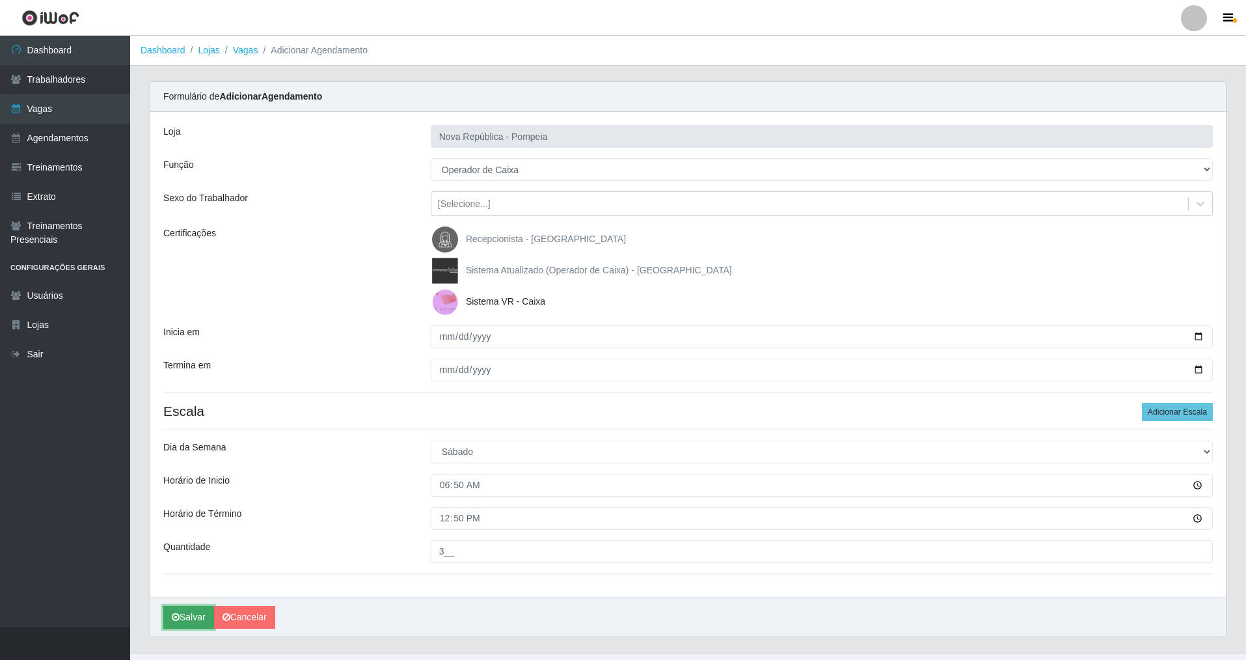
click at [196, 474] on button "Salvar" at bounding box center [188, 617] width 51 height 23
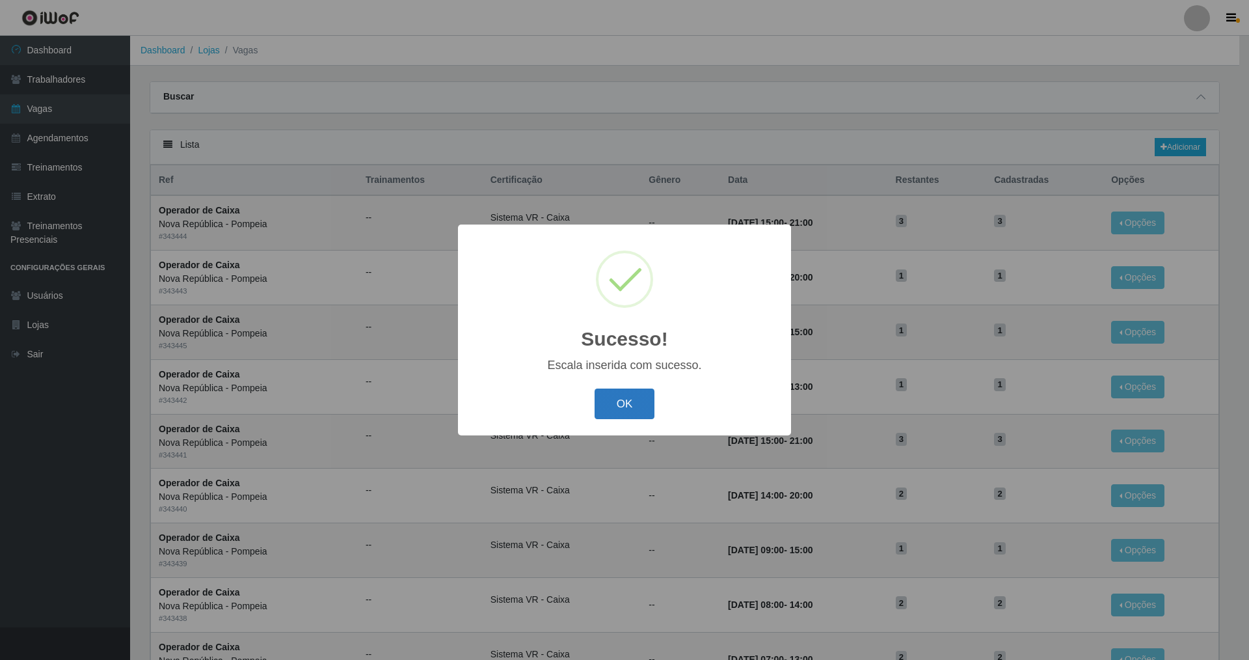
click at [536, 416] on button "OK" at bounding box center [625, 403] width 61 height 31
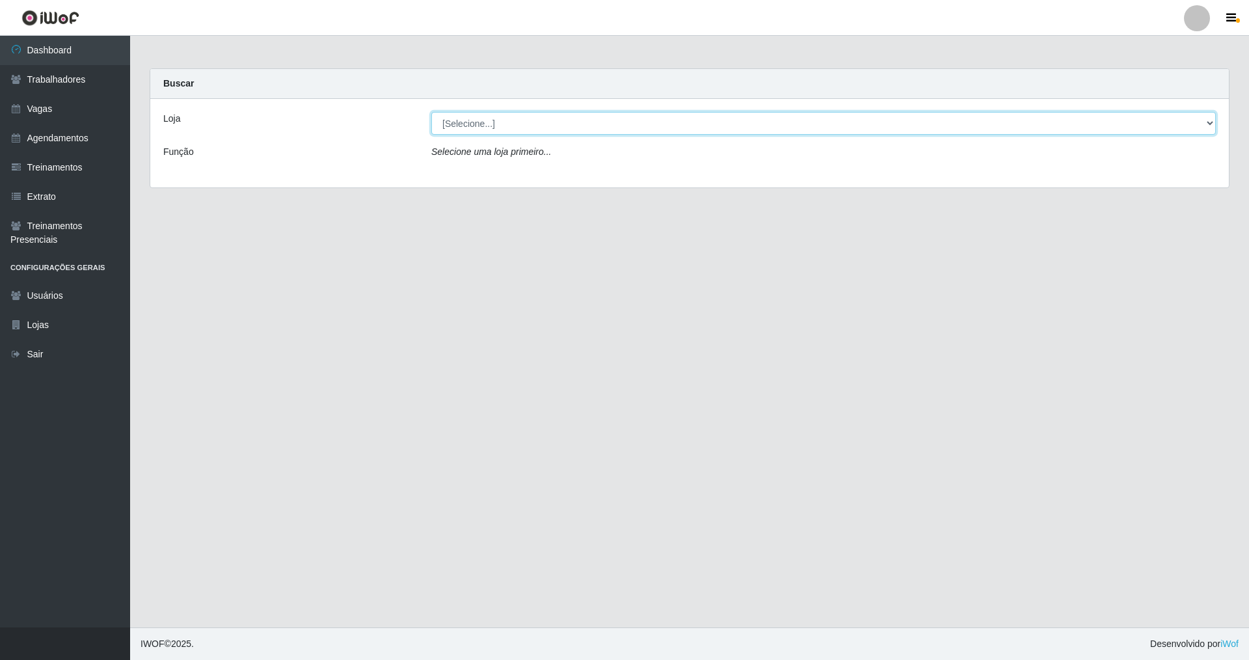
drag, startPoint x: 1208, startPoint y: 118, endPoint x: 956, endPoint y: 118, distance: 252.5
click at [536, 118] on select "[Selecione...] [GEOGRAPHIC_DATA] [GEOGRAPHIC_DATA]" at bounding box center [823, 123] width 785 height 23
click at [431, 112] on select "[Selecione...] [GEOGRAPHIC_DATA] [GEOGRAPHIC_DATA]" at bounding box center [823, 123] width 785 height 23
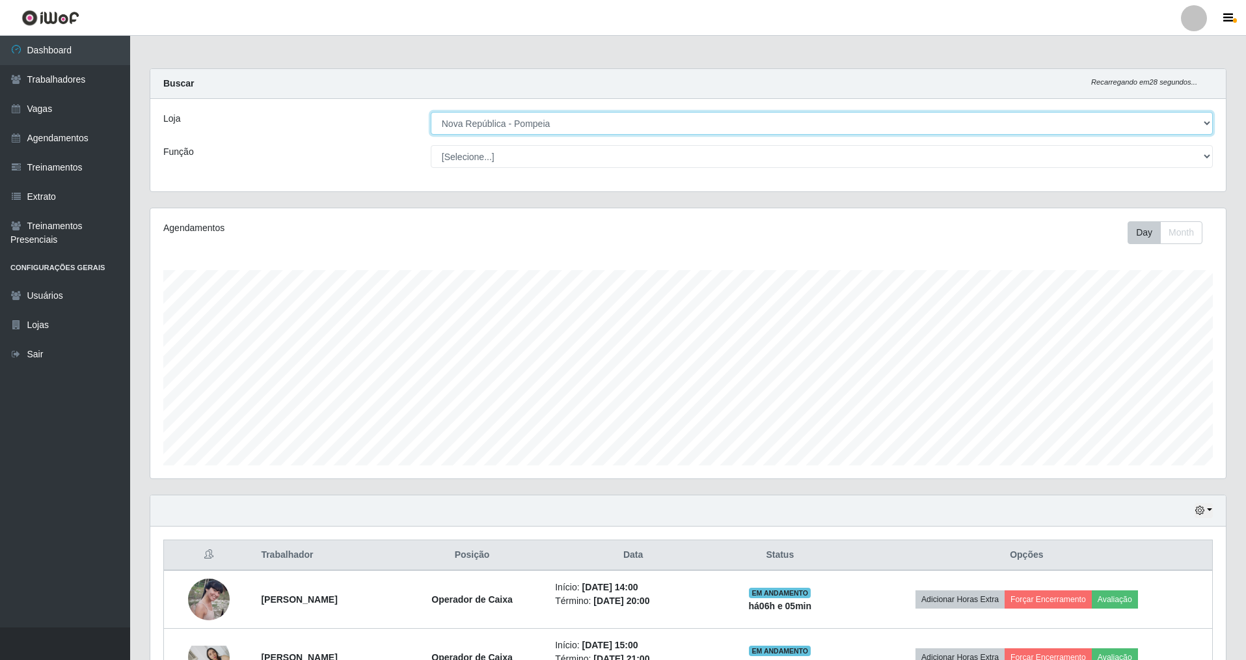
drag, startPoint x: 1207, startPoint y: 120, endPoint x: 793, endPoint y: 126, distance: 413.9
click at [536, 124] on select "[Selecione...] [GEOGRAPHIC_DATA] [GEOGRAPHIC_DATA]" at bounding box center [822, 123] width 782 height 23
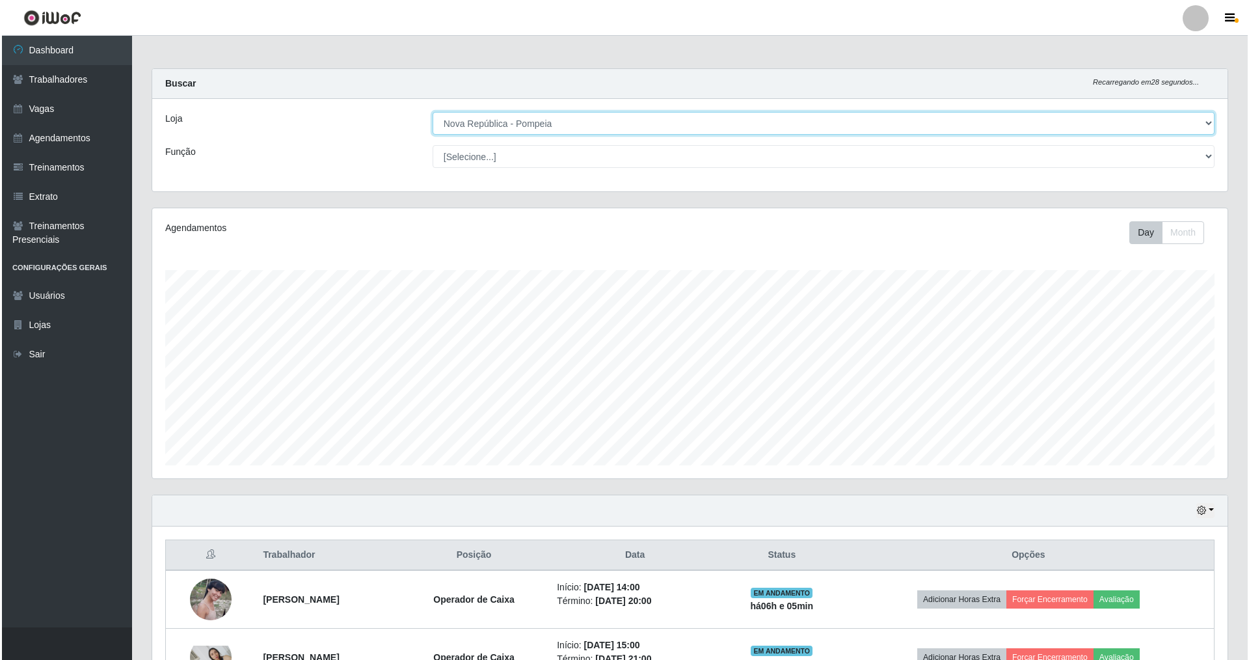
scroll to position [270, 1076]
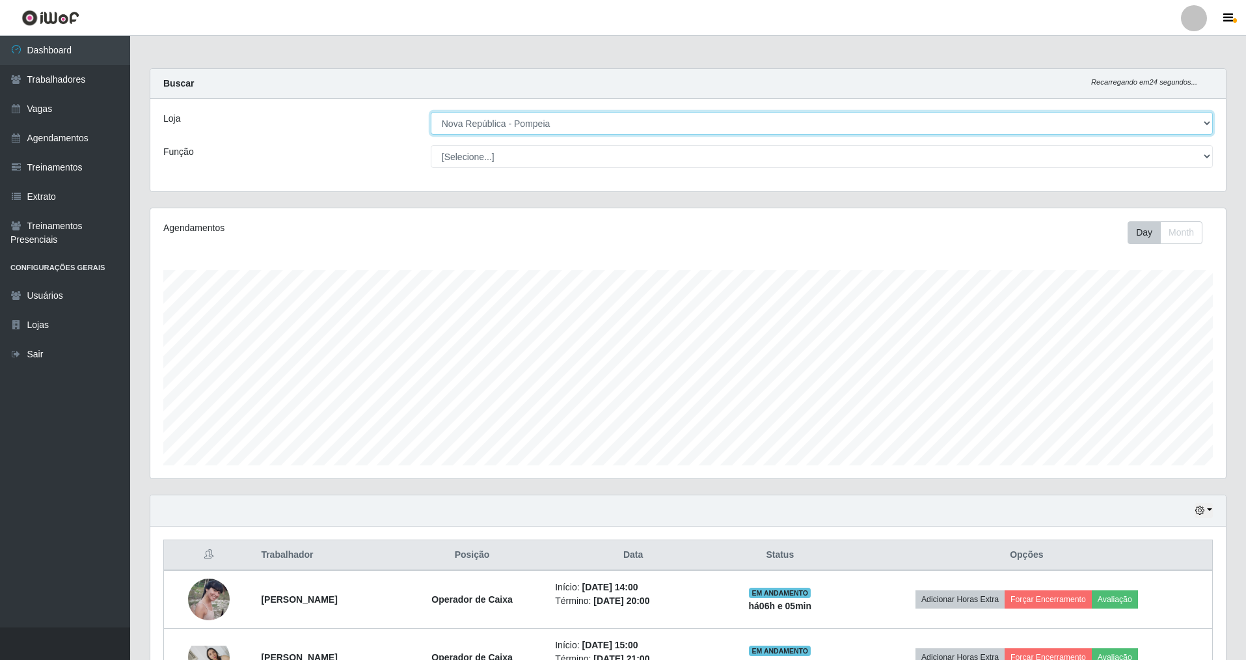
select select "65"
click at [431, 112] on select "[Selecione...] [GEOGRAPHIC_DATA] [GEOGRAPHIC_DATA]" at bounding box center [822, 123] width 782 height 23
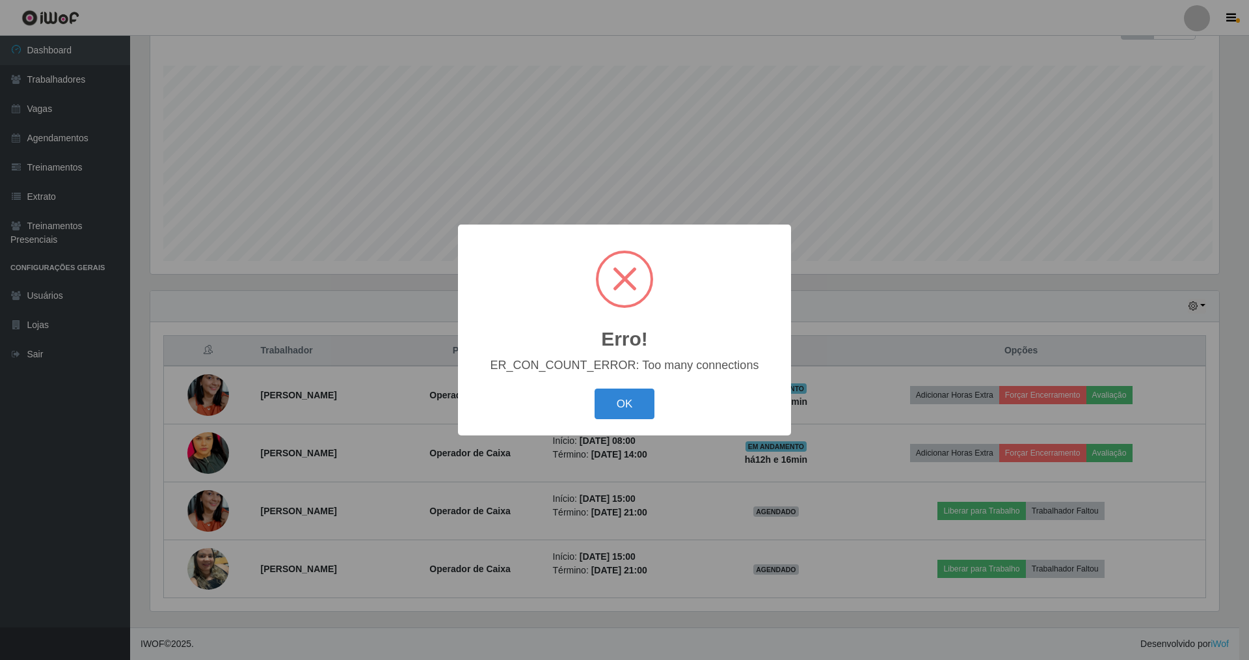
scroll to position [270, 1069]
